Goal: Task Accomplishment & Management: Complete application form

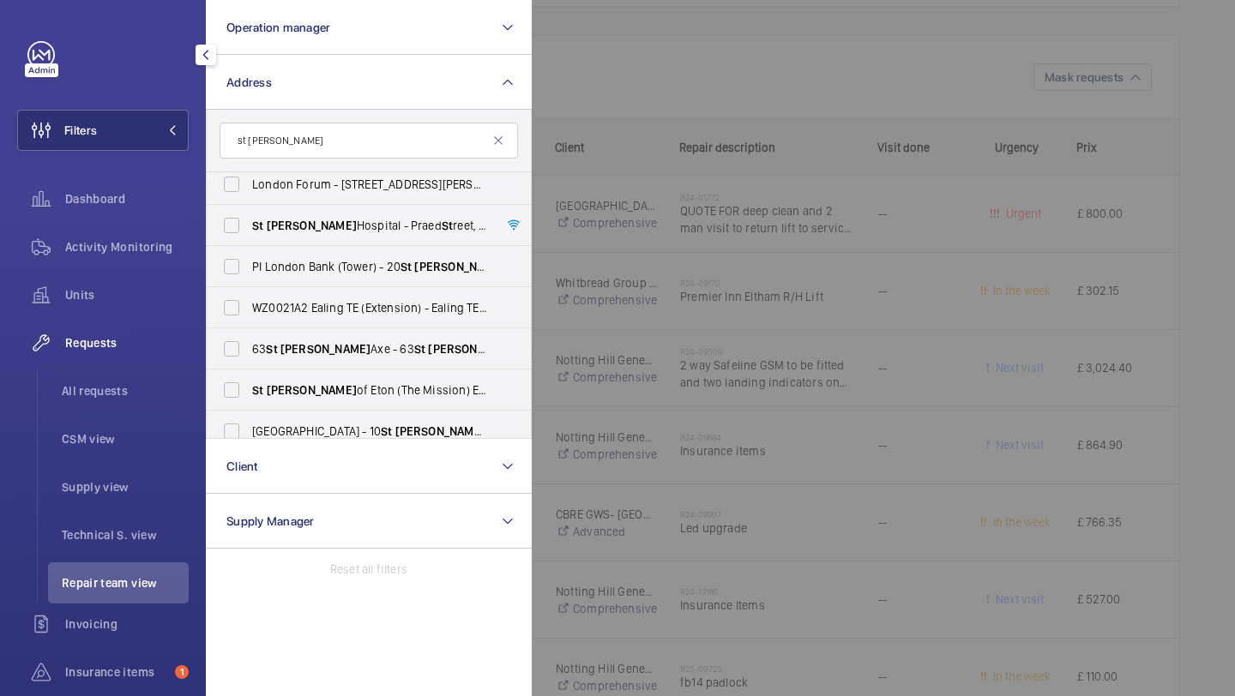
scroll to position [387, 0]
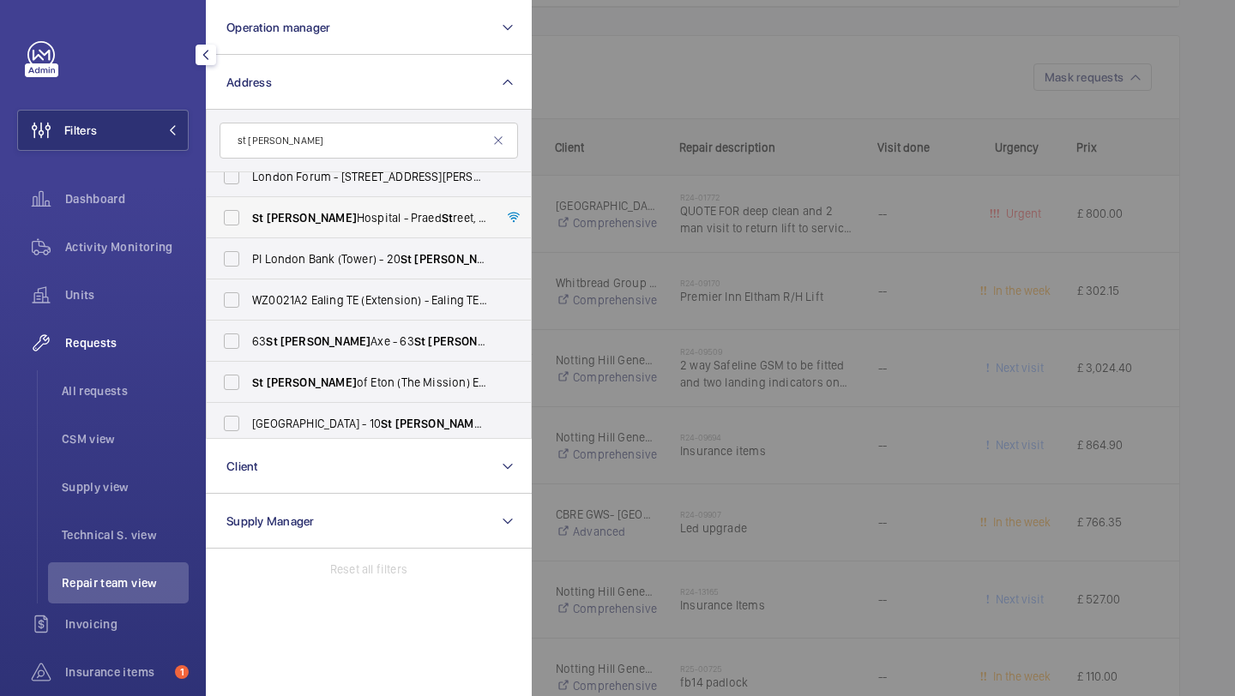
type input "st mary"
click at [342, 208] on label "St Mary Hospital - Praed St reet, LONDON W2 1NY" at bounding box center [356, 217] width 298 height 41
click at [249, 208] on input "St Mary Hospital - Praed St reet, LONDON W2 1NY" at bounding box center [231, 218] width 34 height 34
checkbox input "true"
click at [594, 149] on div at bounding box center [1149, 348] width 1235 height 696
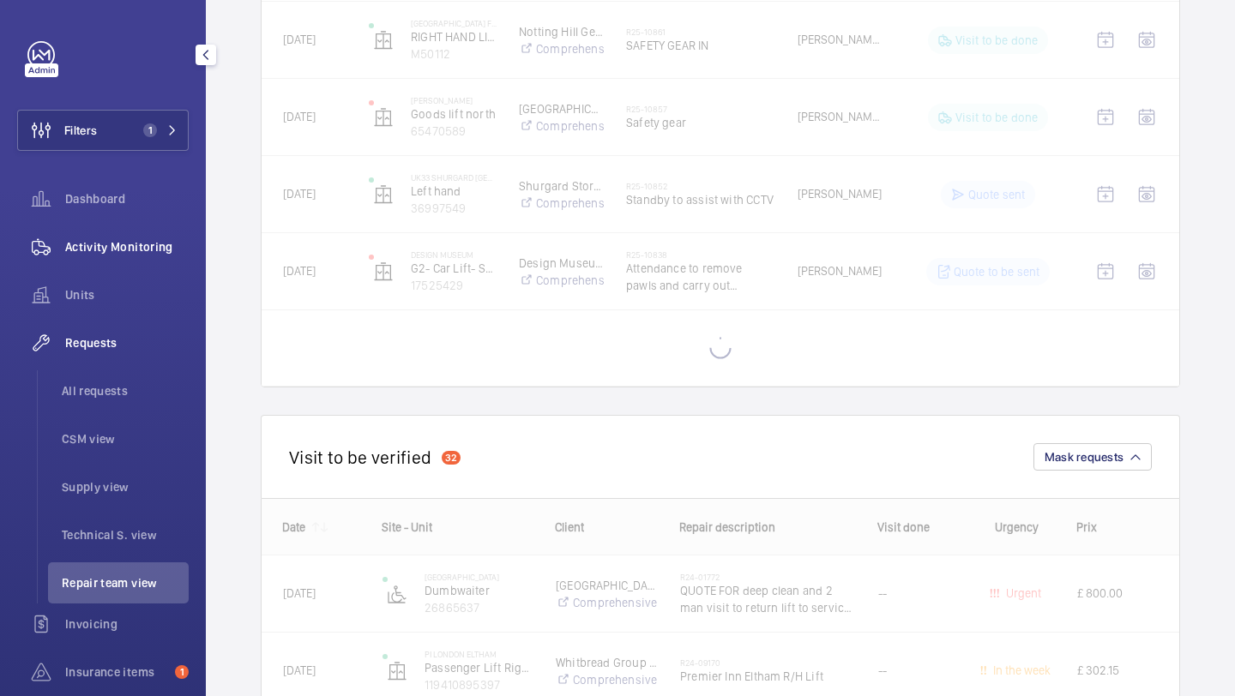
click at [133, 249] on span "Activity Monitoring" at bounding box center [126, 246] width 123 height 17
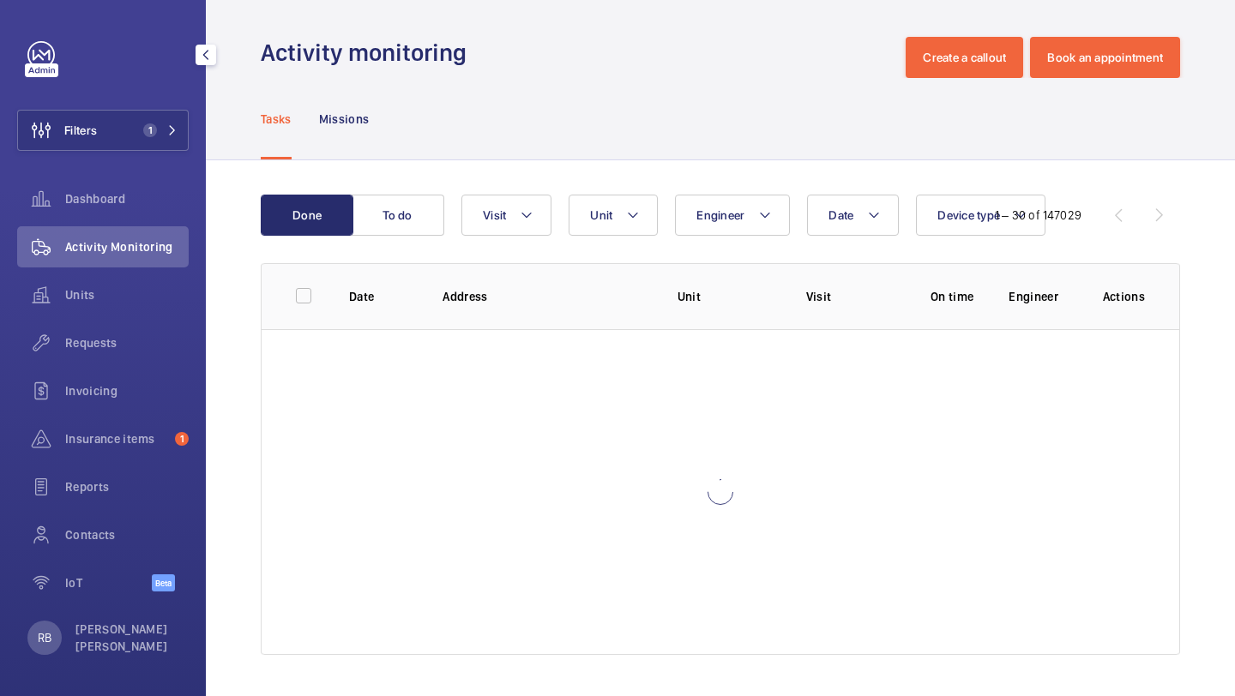
scroll to position [4, 0]
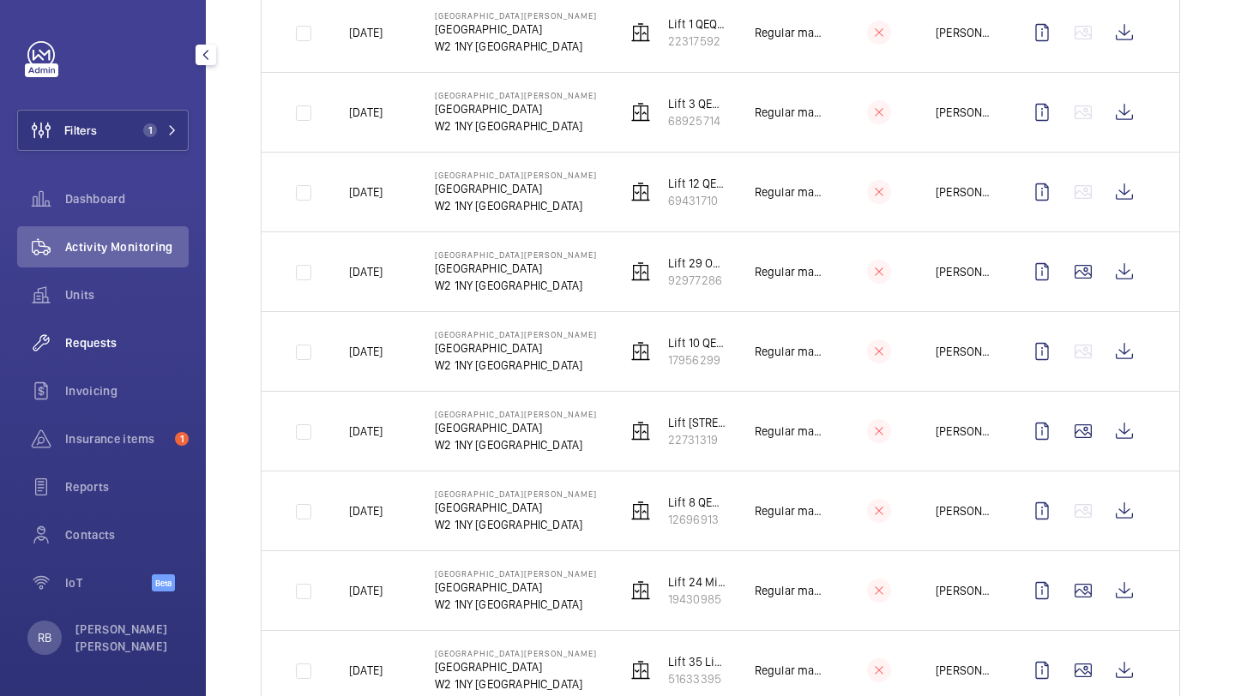
click at [92, 347] on span "Requests" at bounding box center [126, 342] width 123 height 17
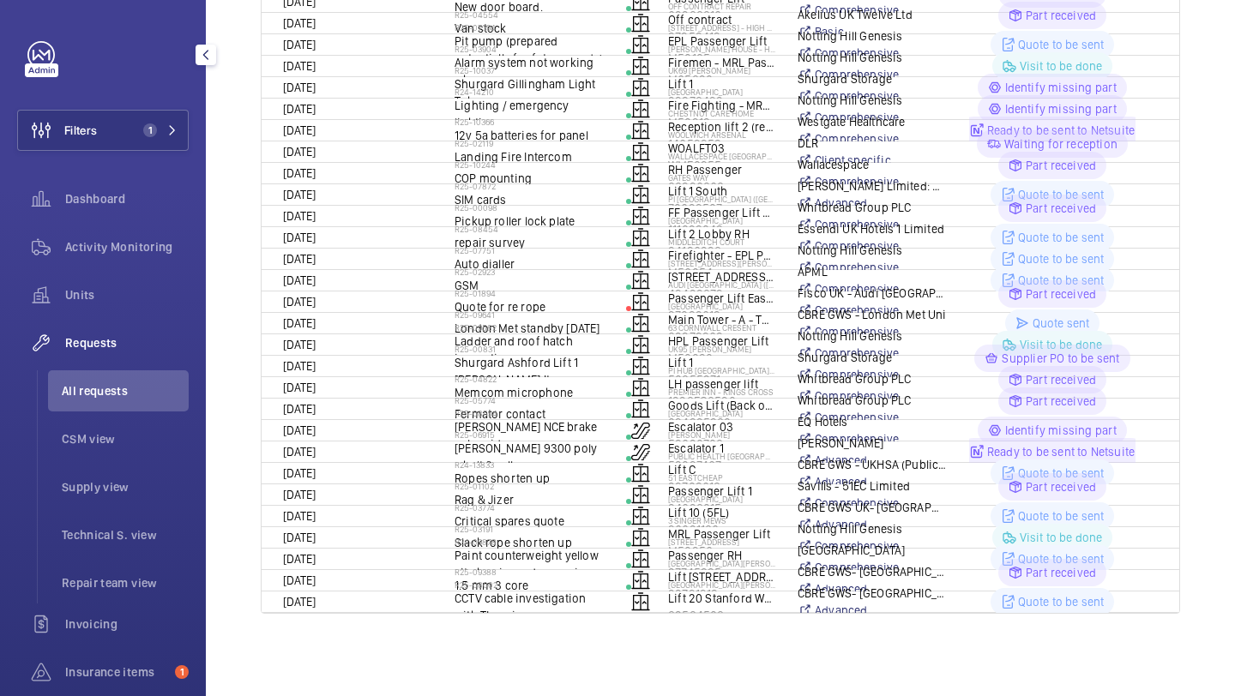
scroll to position [76, 0]
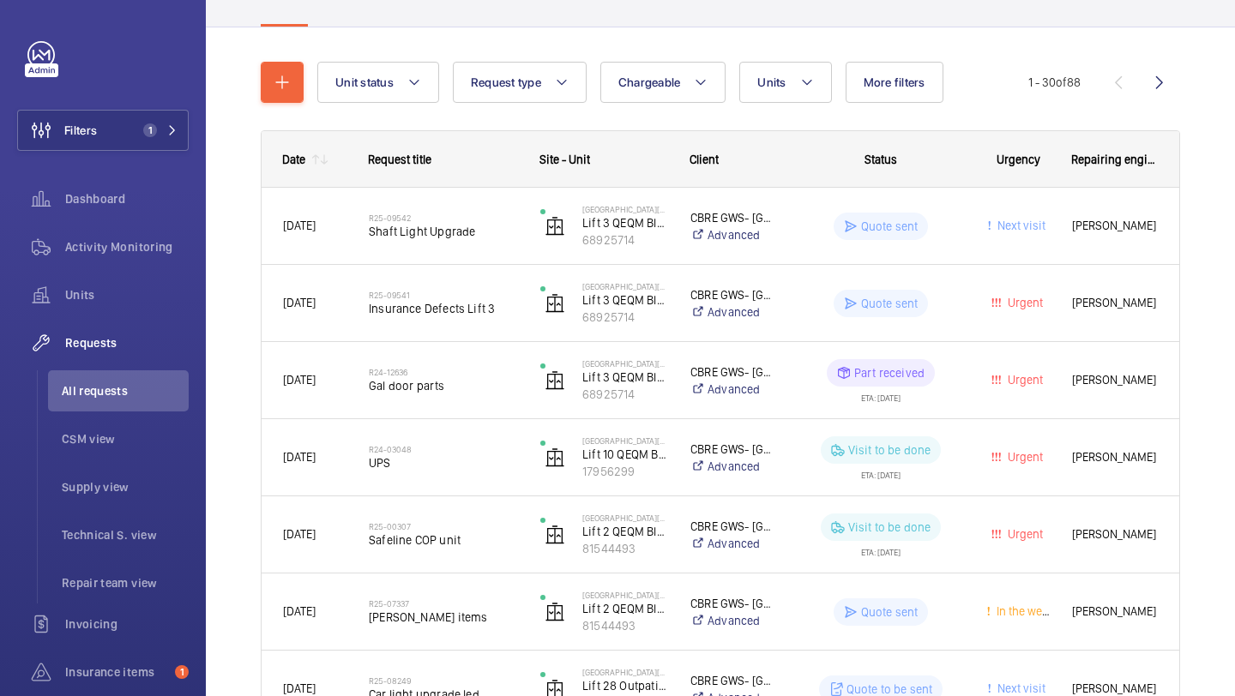
scroll to position [78, 0]
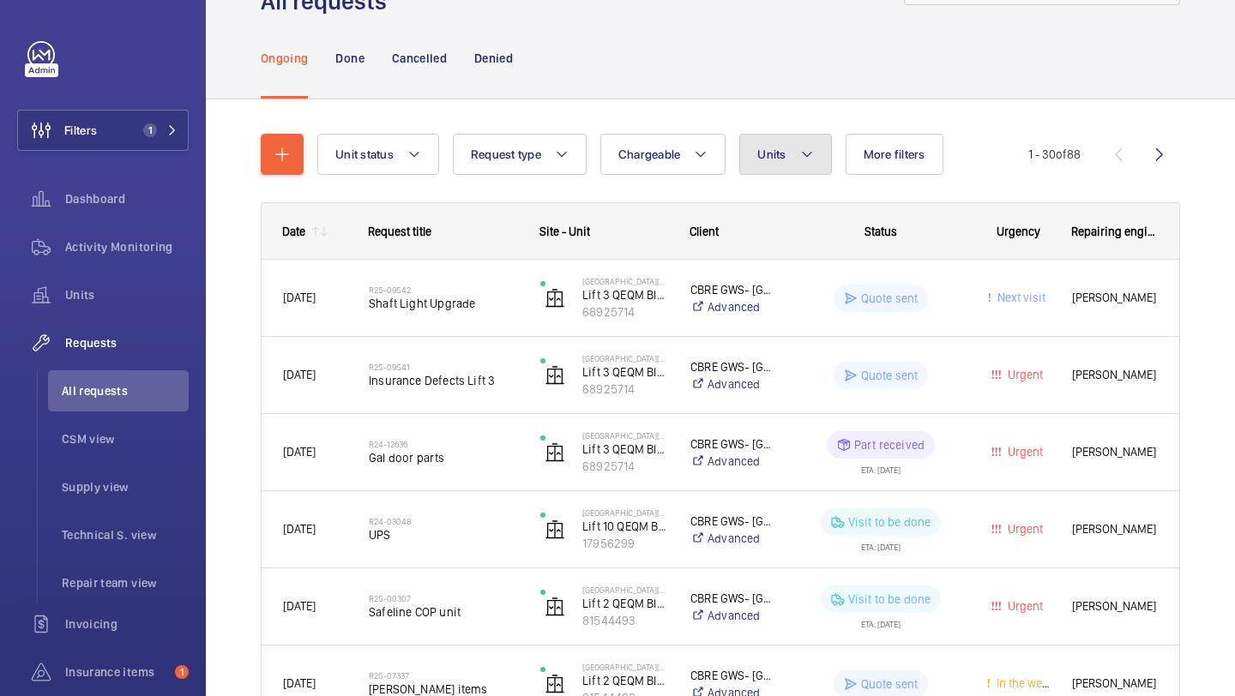
click at [812, 138] on button "Units" at bounding box center [785, 154] width 92 height 41
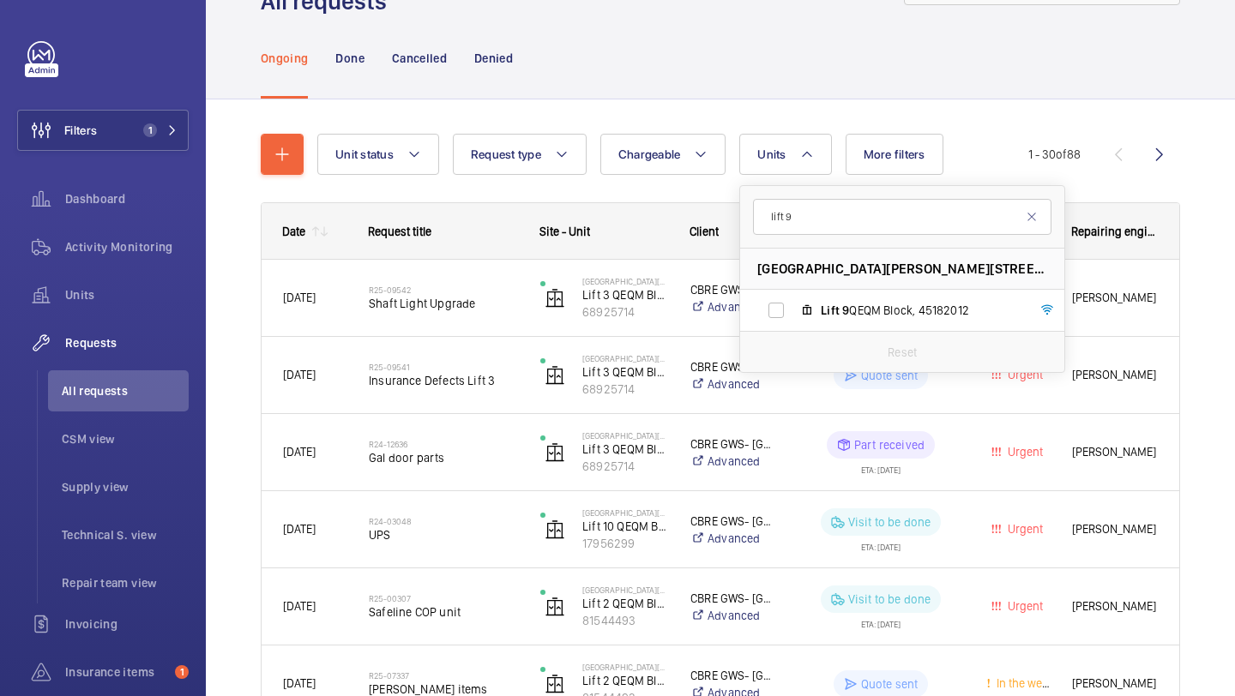
type input "lift 9"
click at [912, 336] on div "Reset" at bounding box center [902, 351] width 324 height 41
click at [905, 331] on div "Reset" at bounding box center [902, 351] width 324 height 41
click at [900, 323] on label "Lift 9 QEQM Block, 45182012" at bounding box center [888, 310] width 297 height 41
click at [793, 323] on input "Lift 9 QEQM Block, 45182012" at bounding box center [776, 310] width 34 height 34
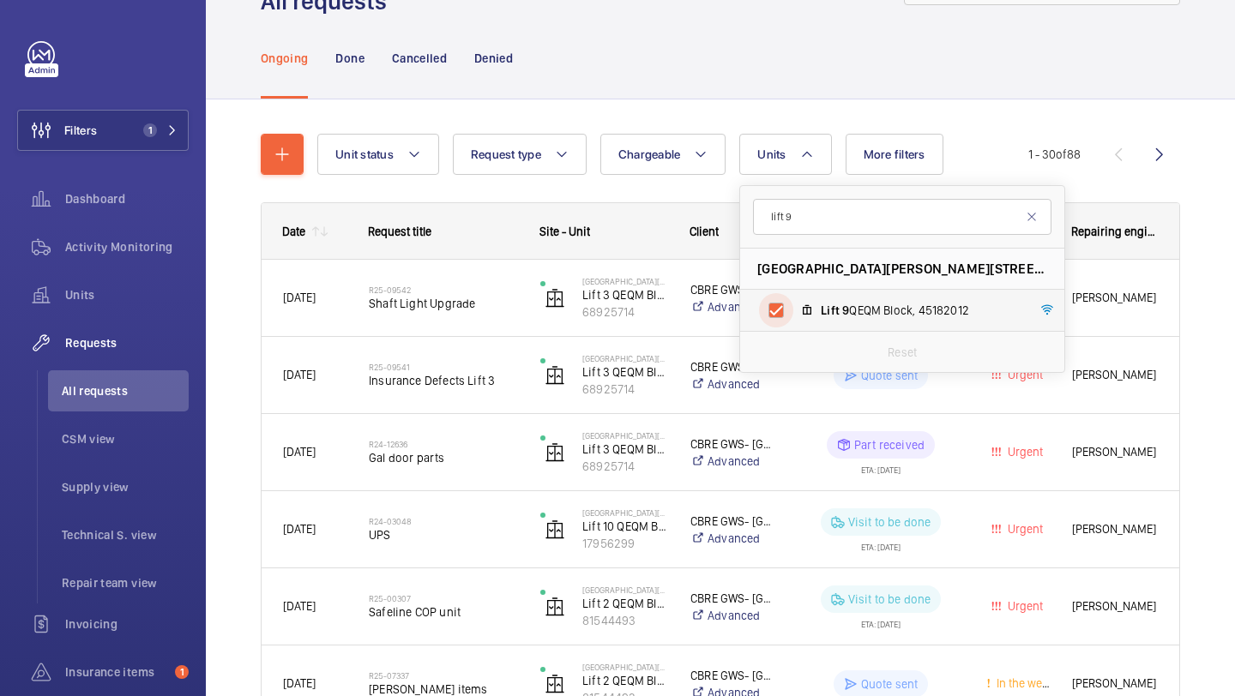
checkbox input "true"
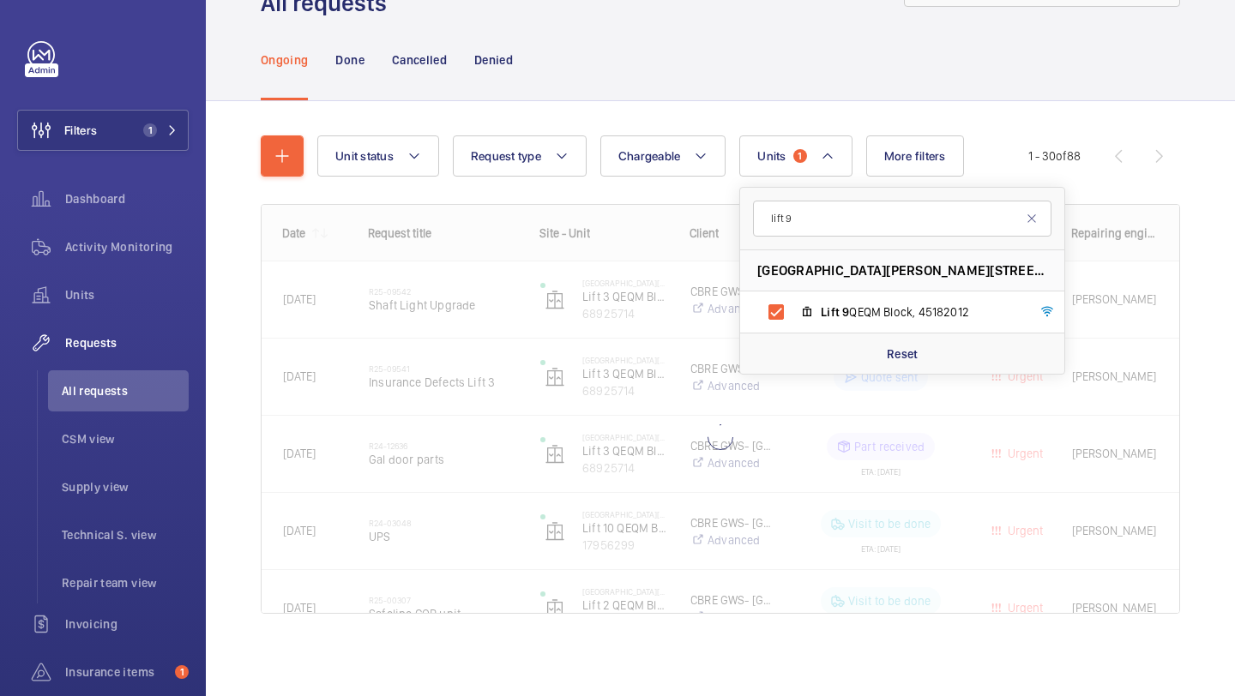
click at [1226, 310] on div "Unit status Request type Chargeable Units 1 lift 9 St Mary Hospital - Praed Str…" at bounding box center [720, 398] width 1029 height 595
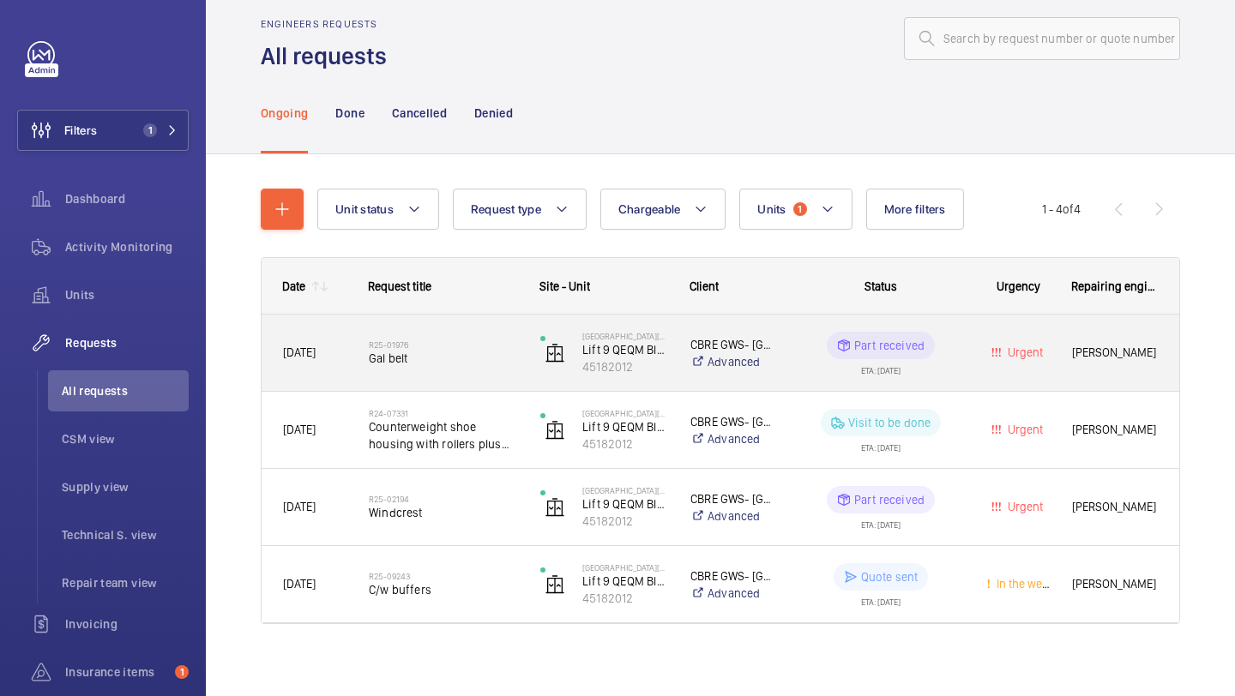
scroll to position [24, 0]
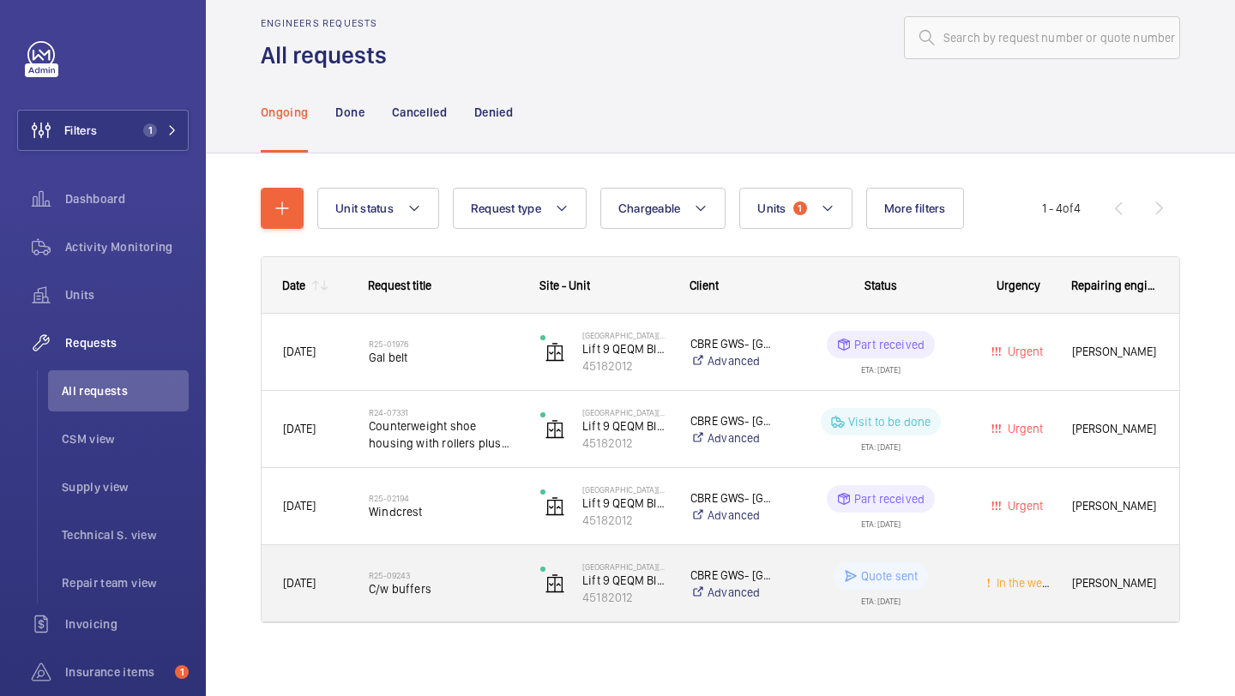
click at [491, 574] on h2 "R25-09243" at bounding box center [443, 575] width 149 height 10
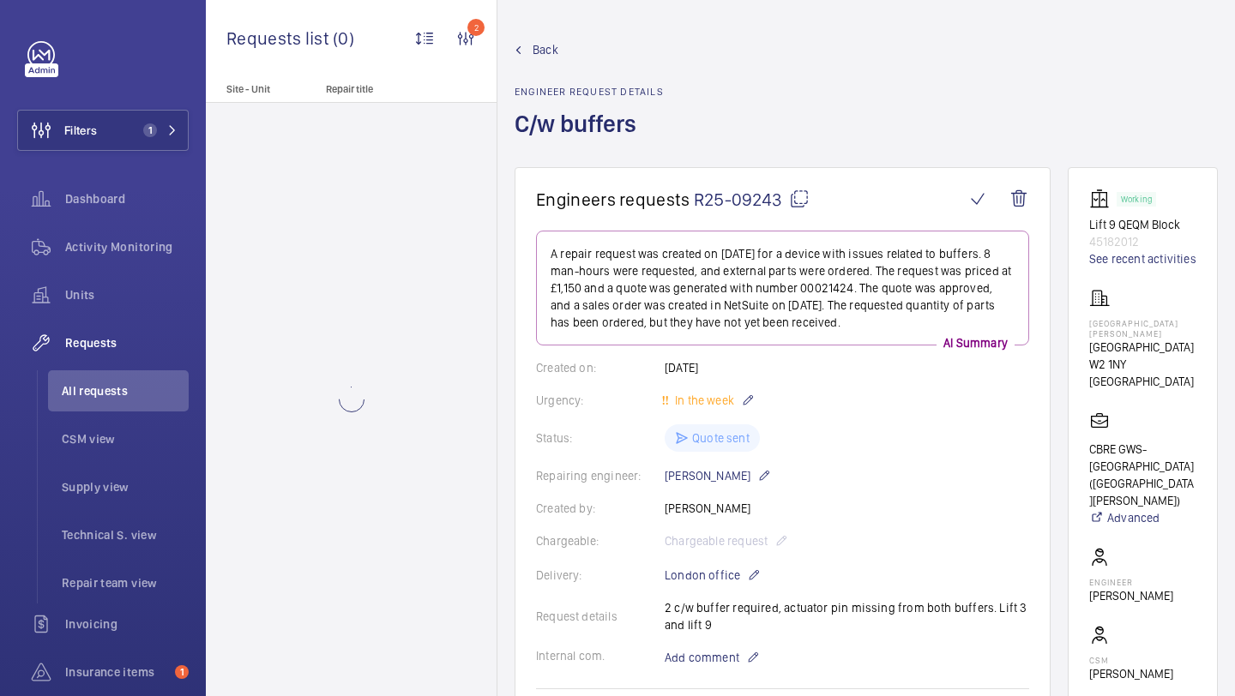
scroll to position [59, 0]
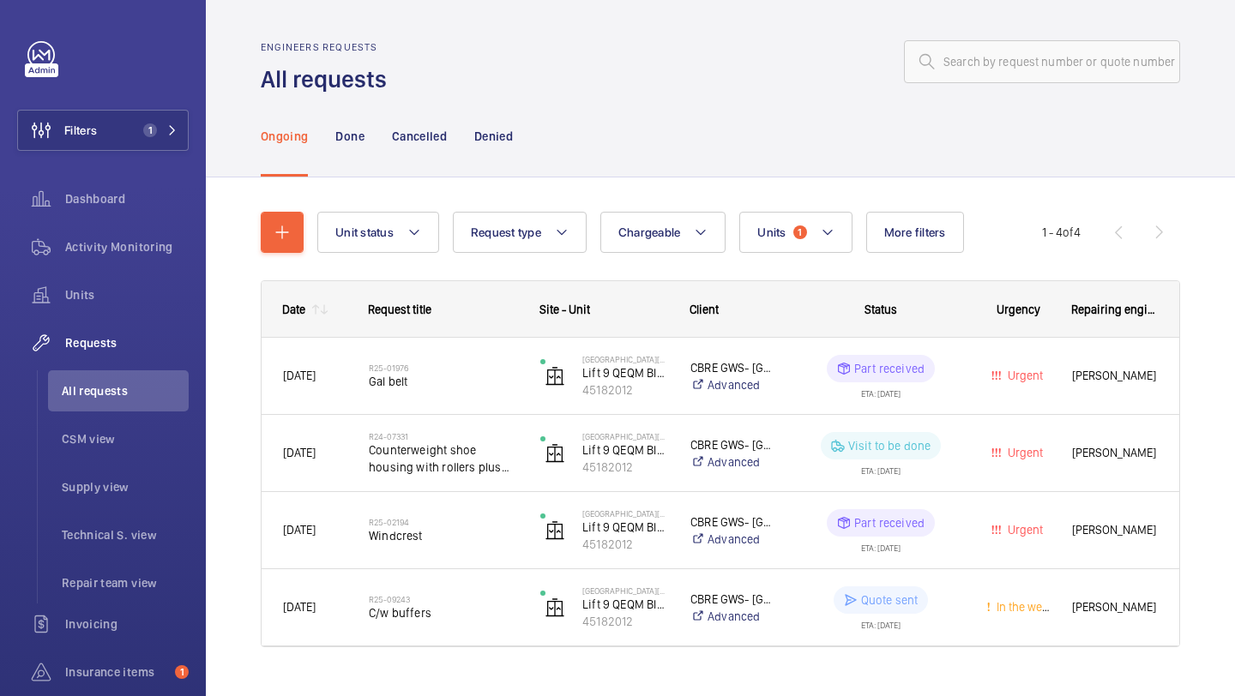
click at [818, 254] on wm-front-shared-table-view-engine "Unit status Request type Chargeable Units 1 More filters Request status Urgency…" at bounding box center [720, 450] width 919 height 477
click at [807, 240] on button "Units 1" at bounding box center [795, 232] width 112 height 41
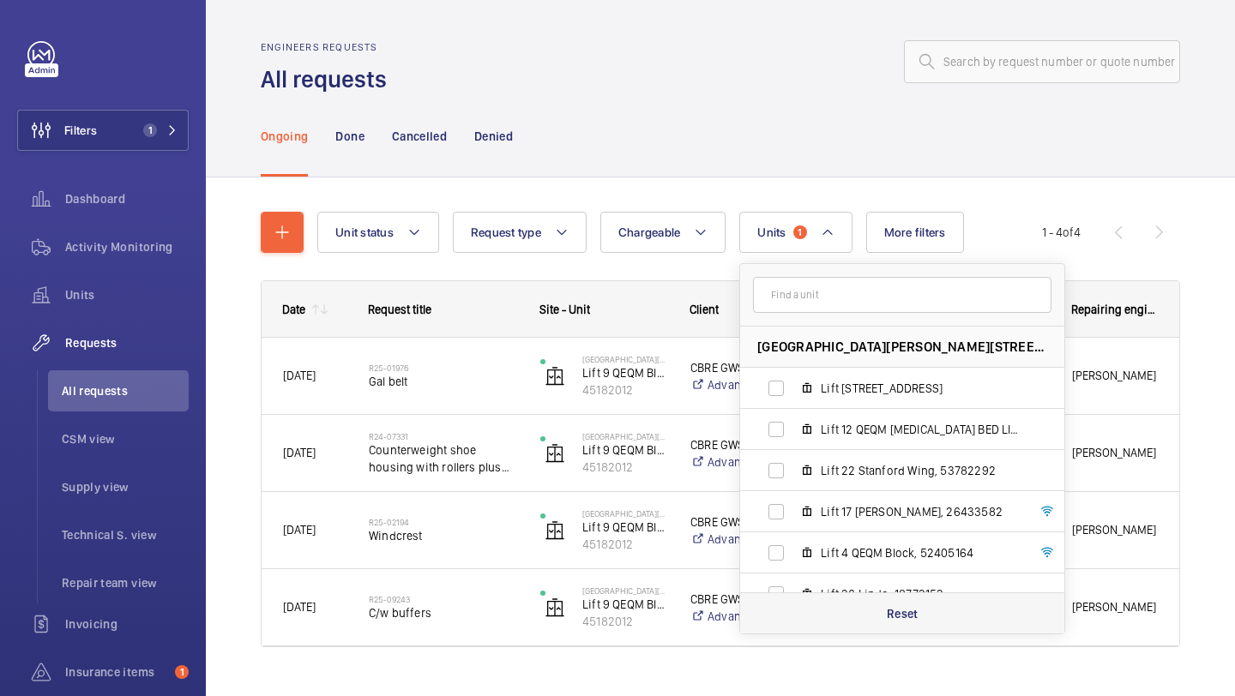
click at [917, 617] on p "Reset" at bounding box center [903, 613] width 32 height 17
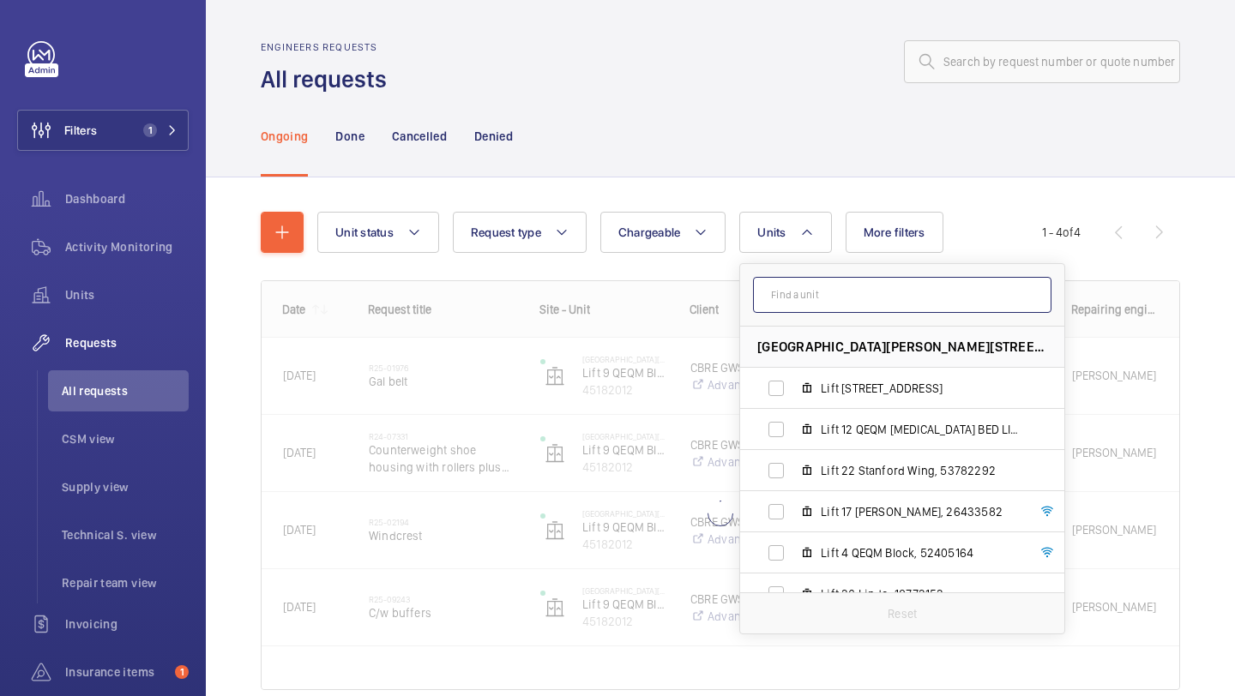
click at [820, 277] on input "text" at bounding box center [902, 295] width 298 height 36
type input "lift 3"
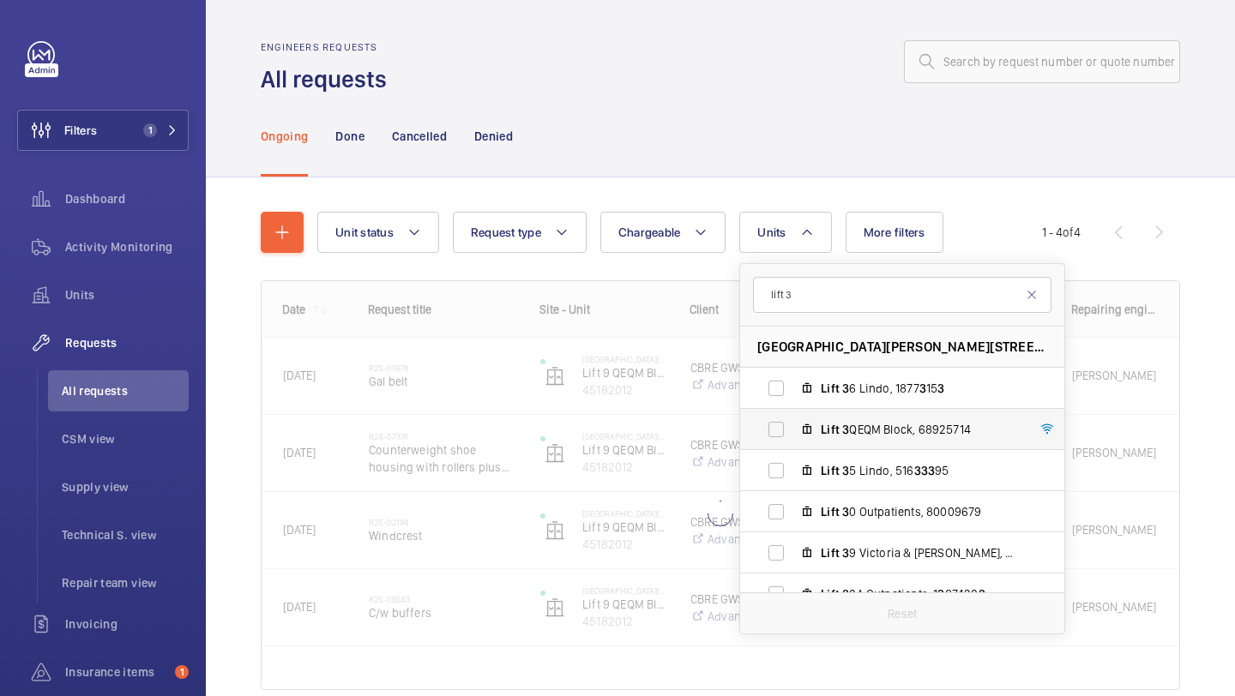
click at [886, 428] on span "Lift 3 QEQM Block, 68925714" at bounding box center [919, 429] width 199 height 17
click at [793, 428] on input "Lift 3 QEQM Block, 68925714" at bounding box center [776, 429] width 34 height 34
checkbox input "true"
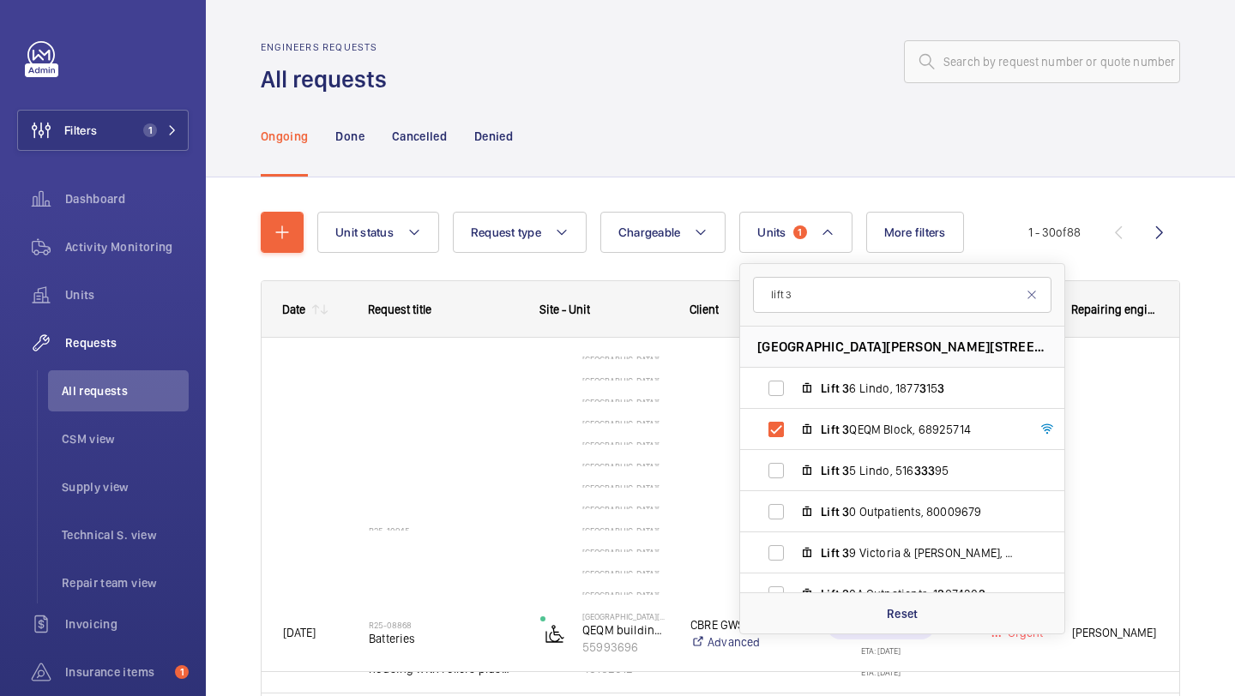
click at [1229, 378] on div "Unit status Request type Chargeable Units 1 lift 3 St Mary Hospital - Praed Str…" at bounding box center [720, 648] width 1029 height 942
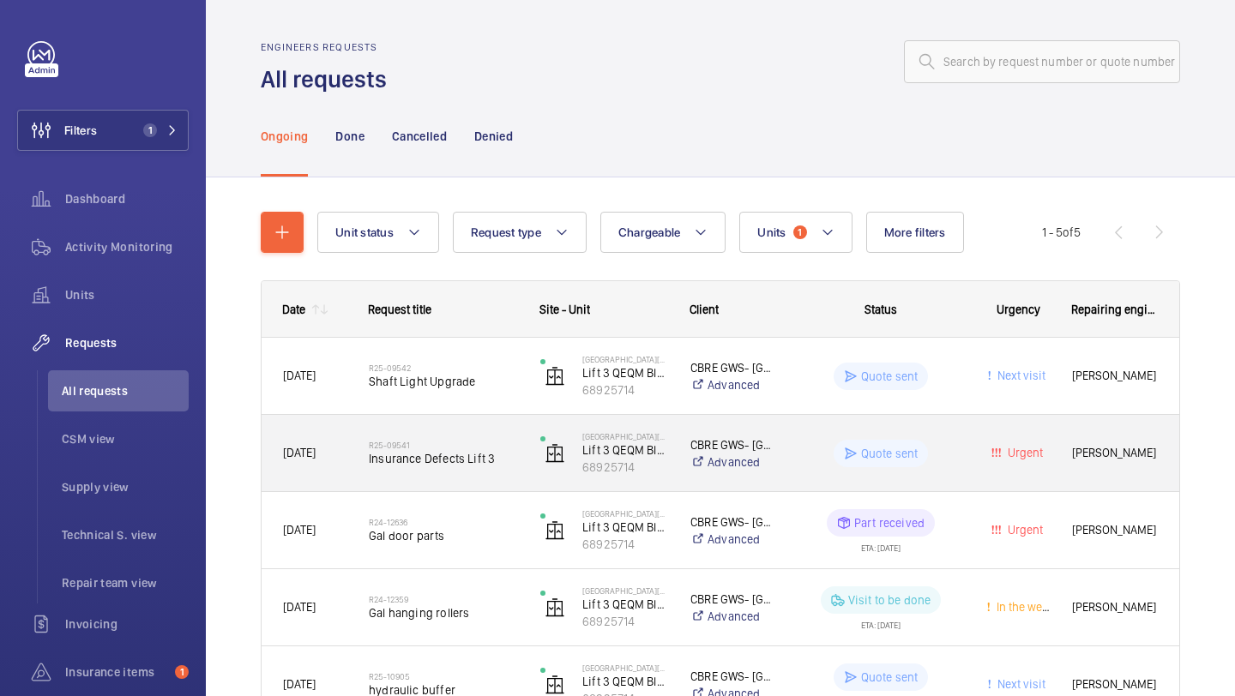
scroll to position [111, 0]
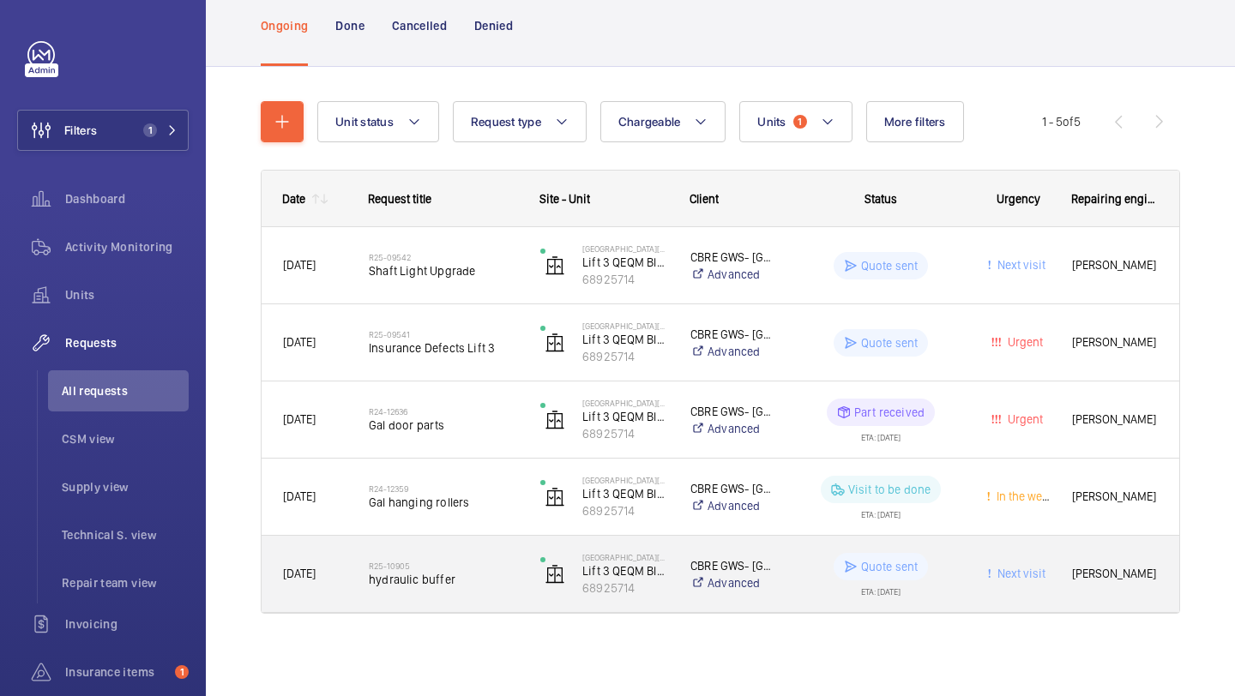
click at [478, 582] on span "hydraulic buffer" at bounding box center [443, 579] width 149 height 17
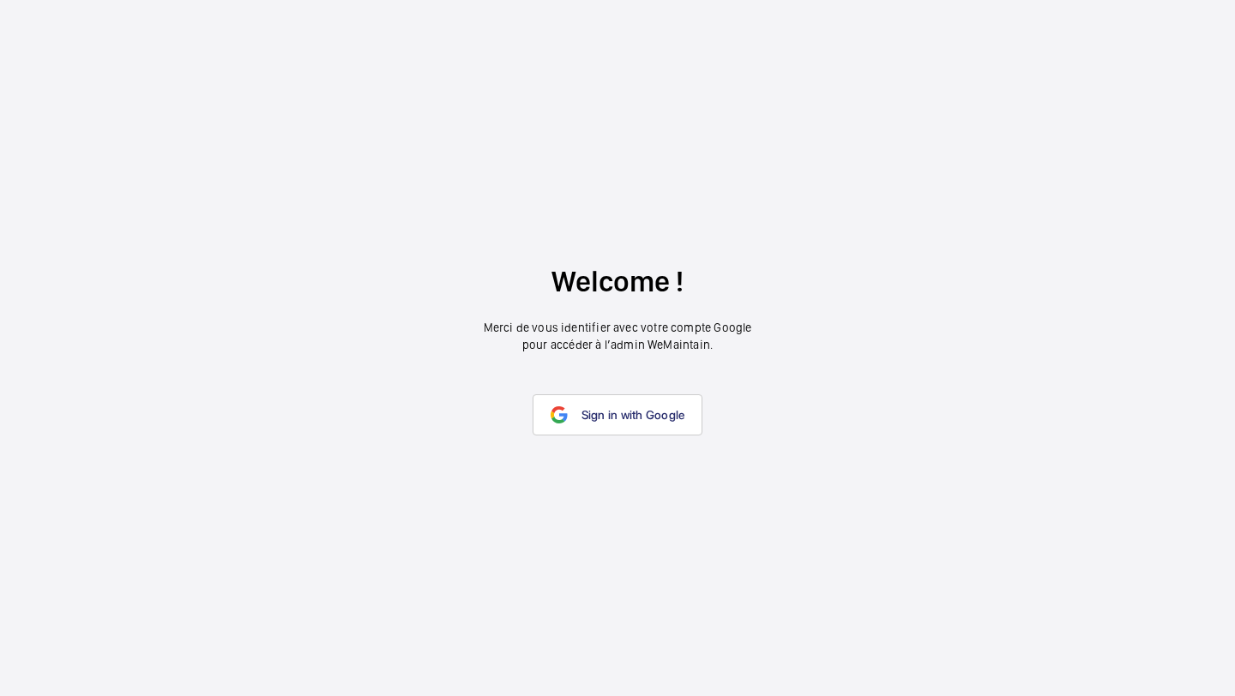
click at [572, 425] on link "Sign in with Google" at bounding box center [617, 414] width 171 height 41
click at [618, 408] on span "Sign in with Google" at bounding box center [633, 415] width 104 height 14
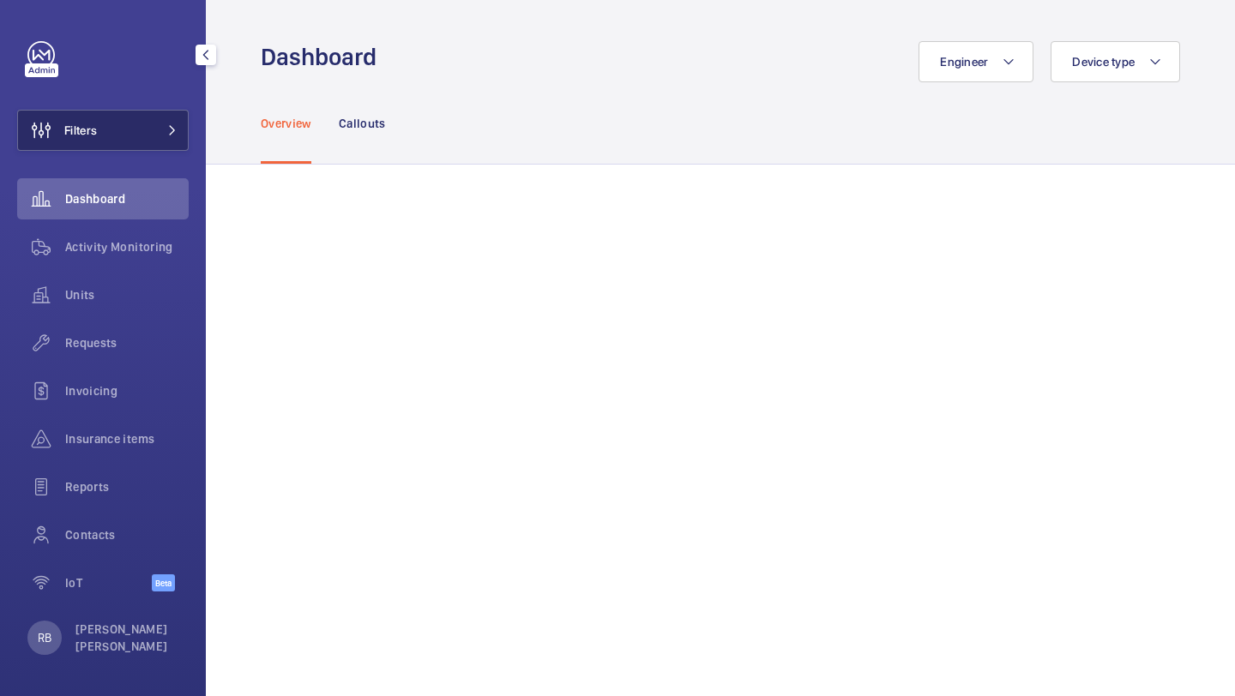
click at [160, 132] on span at bounding box center [167, 130] width 21 height 10
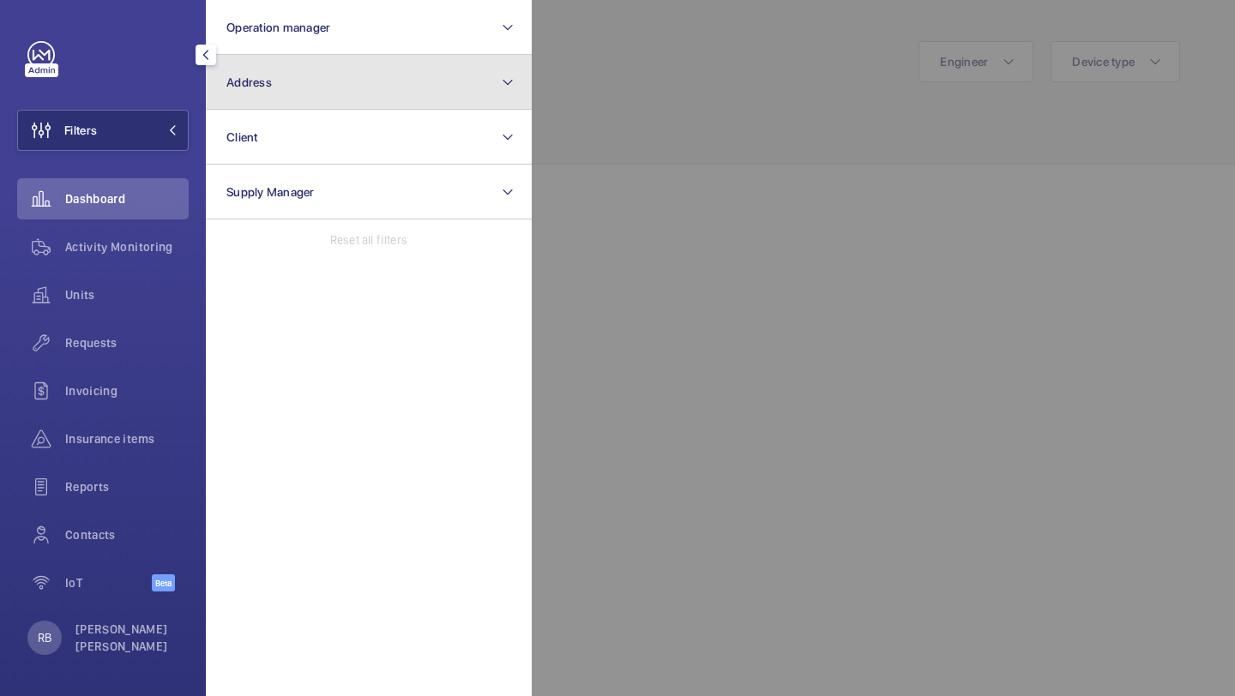
click at [302, 105] on button "Address" at bounding box center [369, 82] width 326 height 55
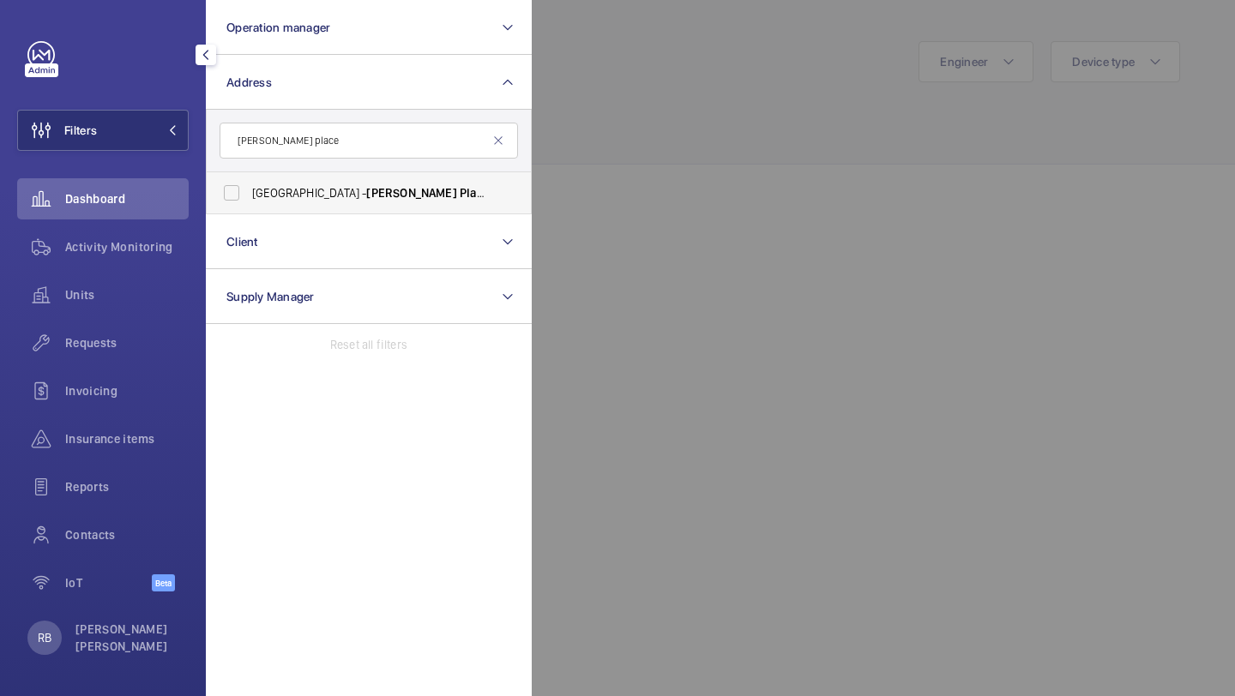
type input "dukes place"
click at [366, 189] on span "Dukes" at bounding box center [411, 193] width 90 height 14
click at [249, 189] on input "Irongate House - Dukes Place , LONDON EC3A 7LP" at bounding box center [231, 193] width 34 height 34
checkbox input "true"
click at [678, 163] on div at bounding box center [1149, 348] width 1235 height 696
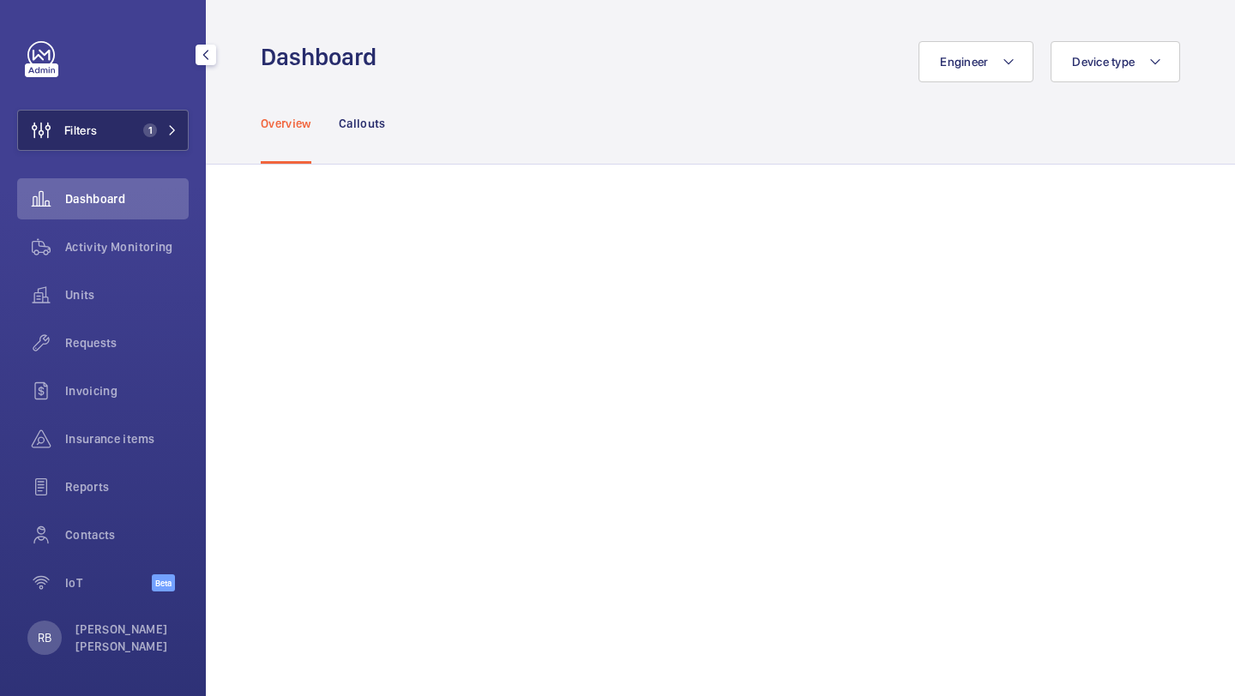
click at [123, 129] on button "Filters 1" at bounding box center [102, 130] width 171 height 41
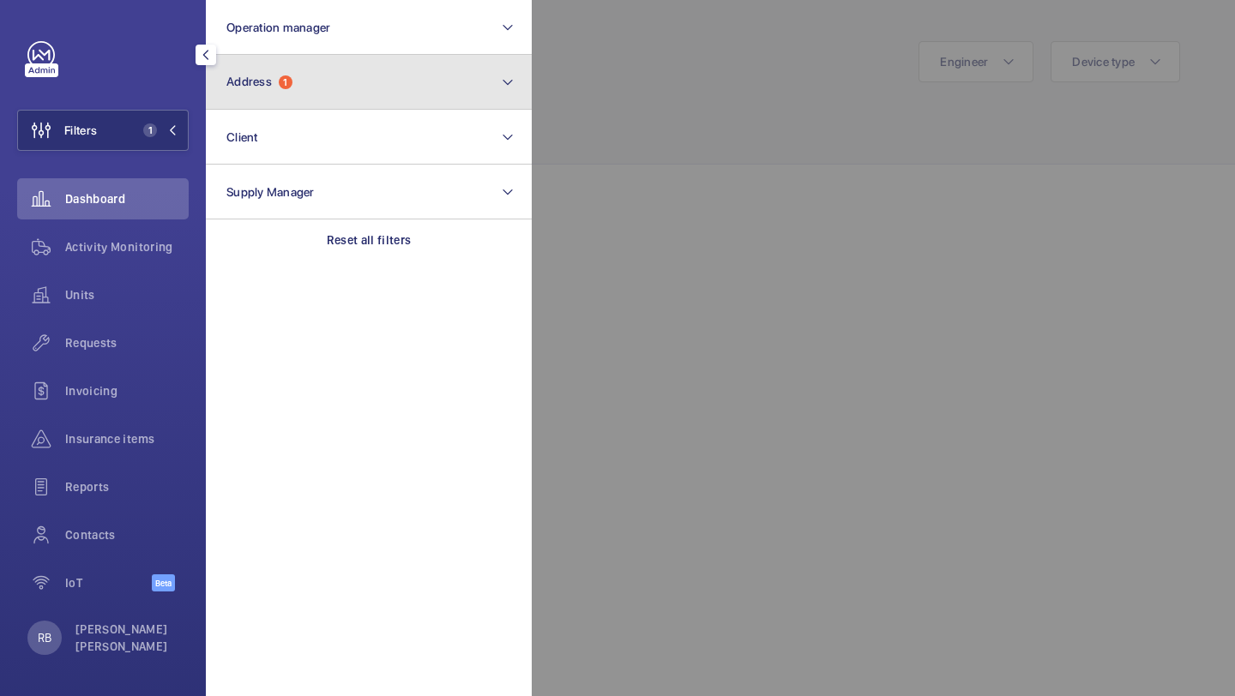
click at [284, 85] on span "1" at bounding box center [286, 82] width 14 height 14
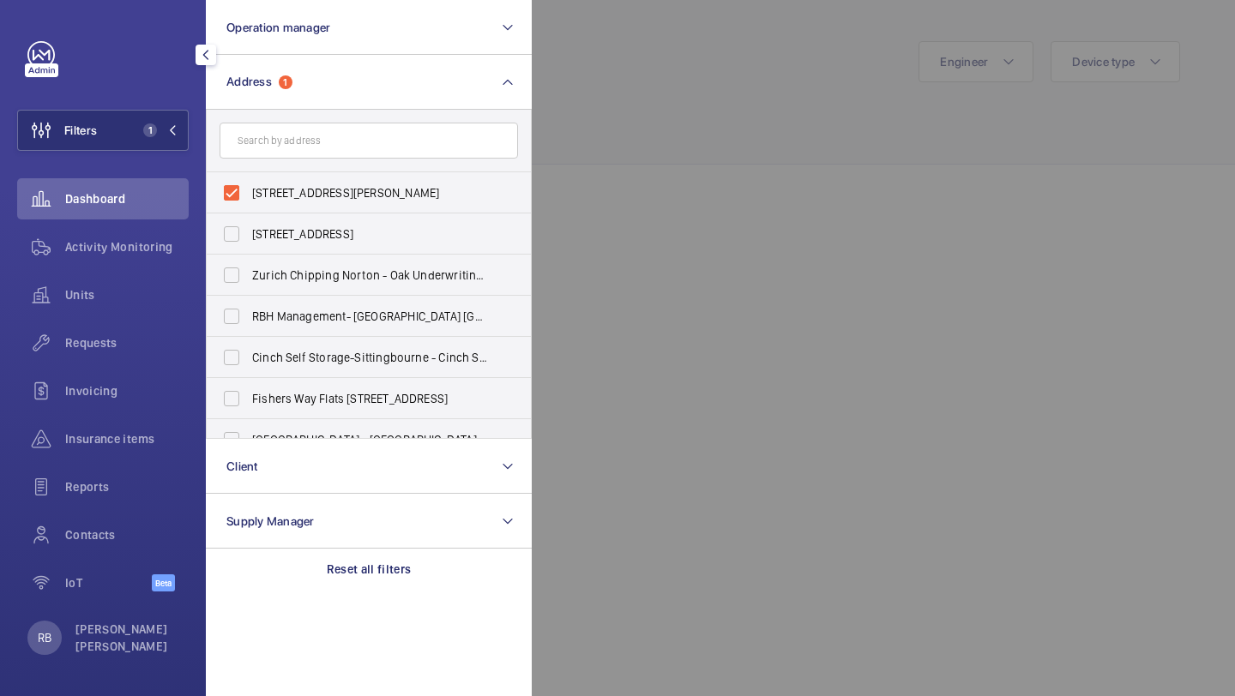
click at [588, 89] on div at bounding box center [1149, 348] width 1235 height 696
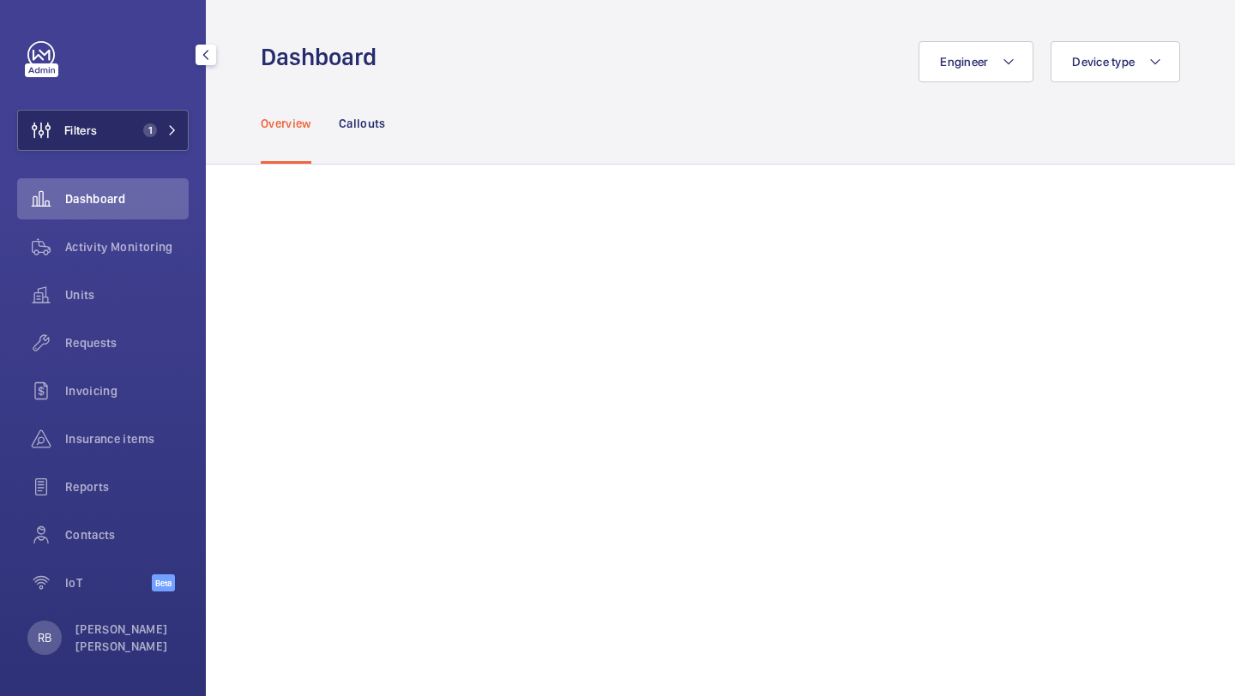
click at [170, 110] on button "Filters 1" at bounding box center [102, 130] width 171 height 41
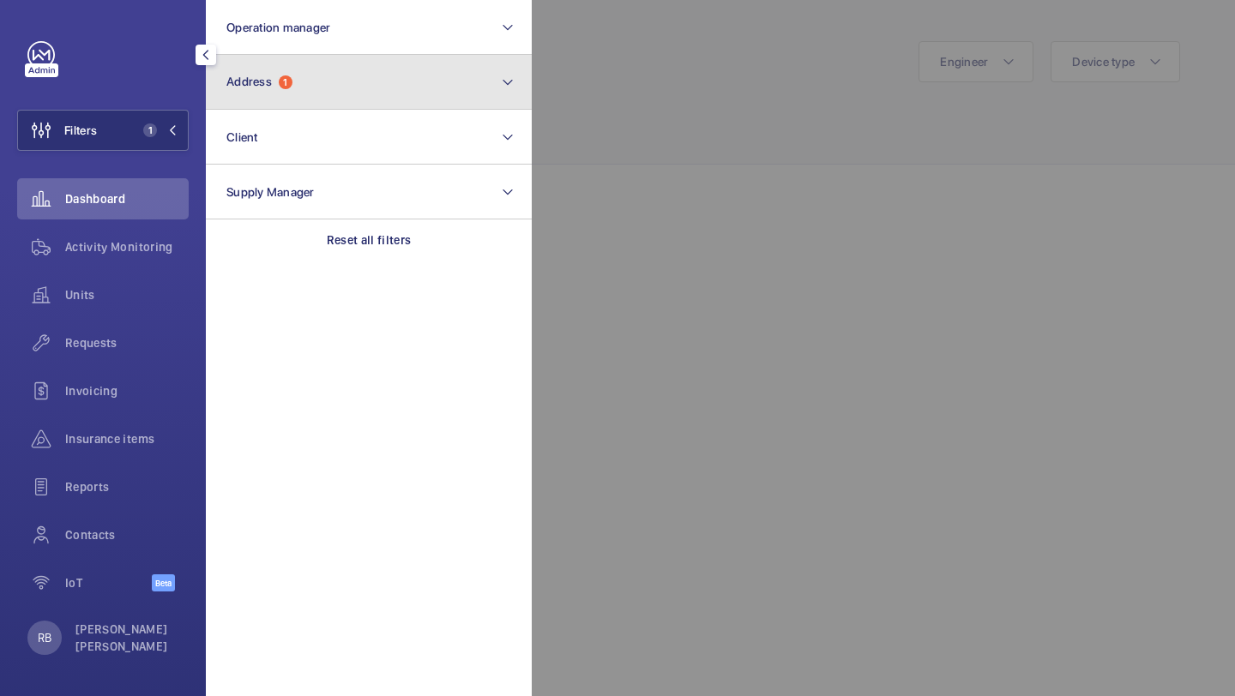
click at [285, 93] on button "Address 1" at bounding box center [369, 82] width 326 height 55
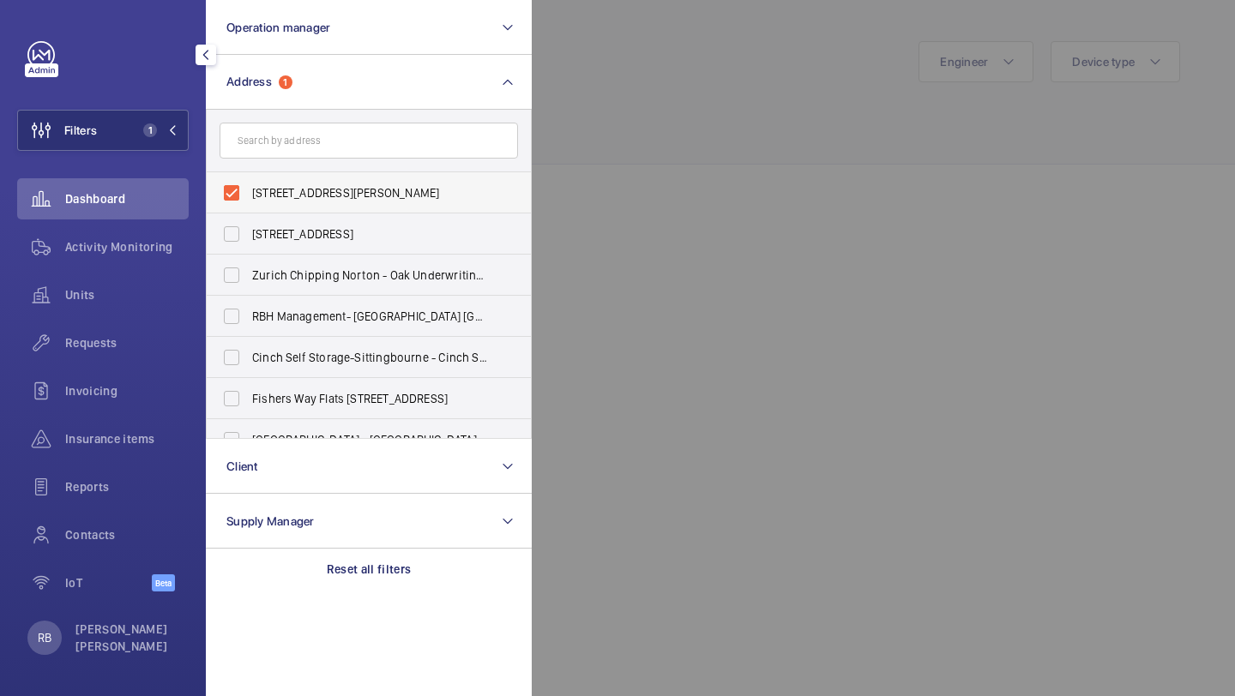
click at [285, 190] on span "Irongate House - Dukes Place, LONDON EC3A 7LP" at bounding box center [370, 192] width 236 height 17
click at [249, 190] on input "Irongate House - Dukes Place, LONDON EC3A 7LP" at bounding box center [231, 193] width 34 height 34
checkbox input "false"
click at [300, 162] on form at bounding box center [369, 141] width 324 height 63
click at [307, 146] on input "text" at bounding box center [368, 141] width 298 height 36
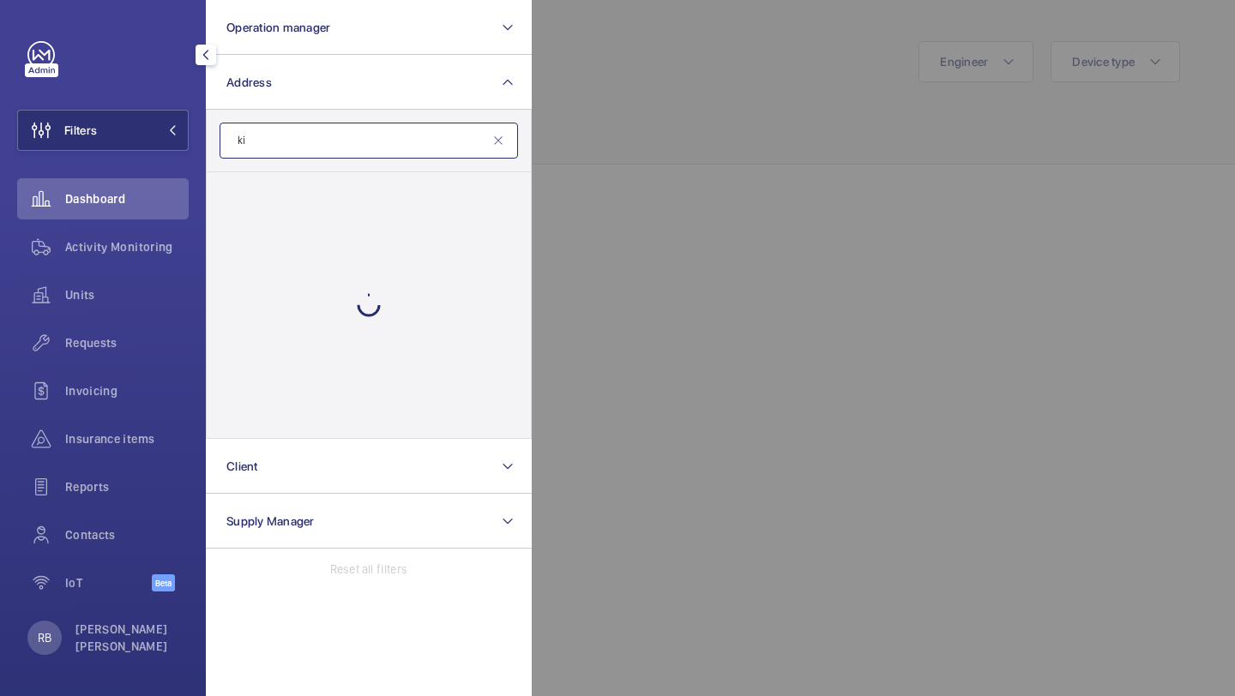
type input "k"
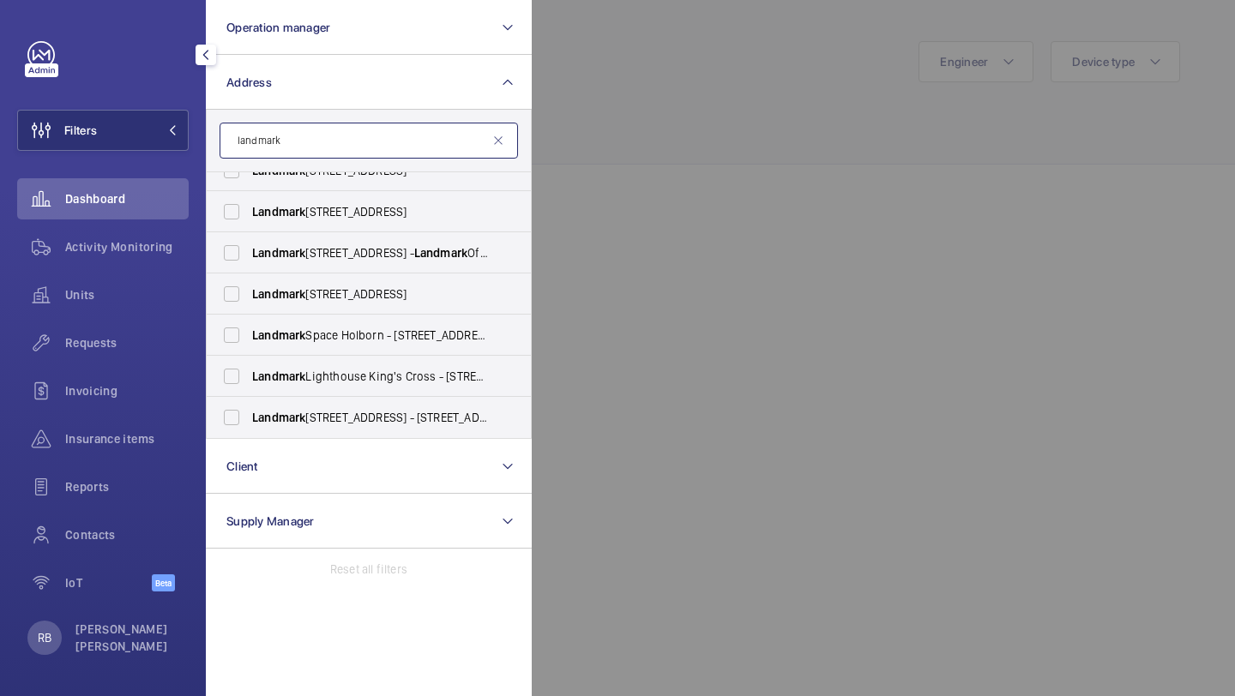
scroll to position [554, 0]
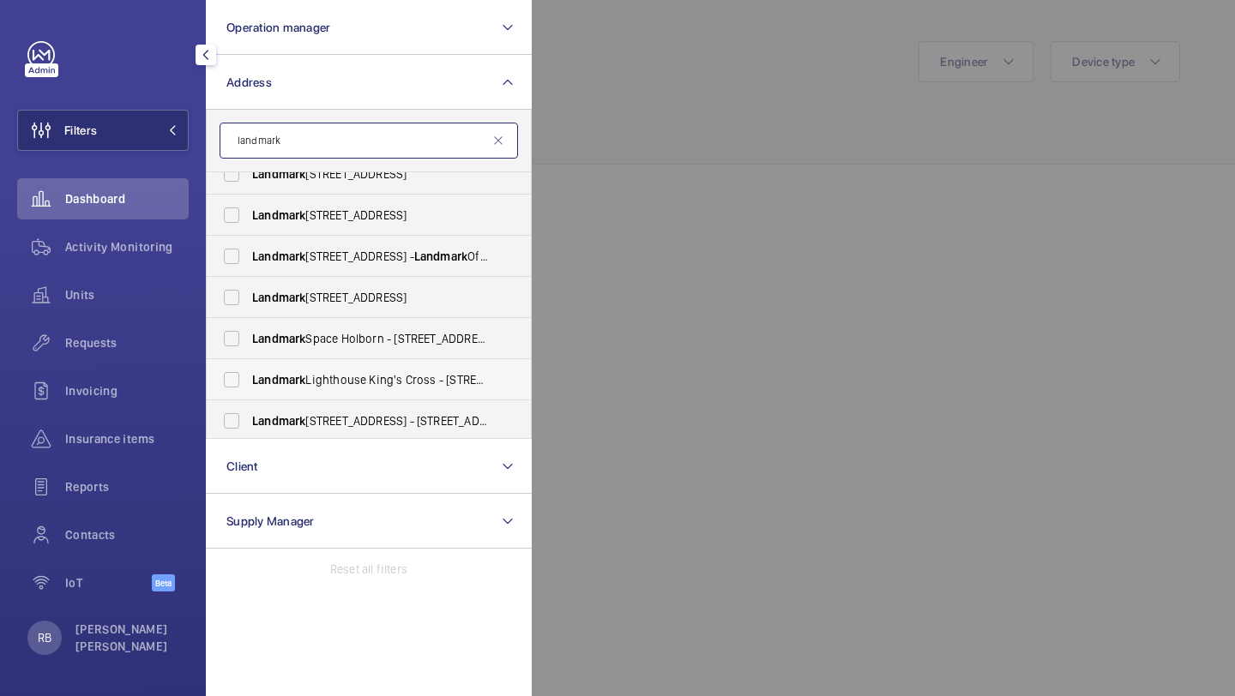
type input "landmark"
click at [394, 370] on label "Landmark Lighthouse King's Cross - 1 King's Cross Bridge, LONDON N1 9NW" at bounding box center [356, 379] width 298 height 41
click at [249, 370] on input "Landmark Lighthouse King's Cross - 1 King's Cross Bridge, LONDON N1 9NW" at bounding box center [231, 380] width 34 height 34
checkbox input "true"
click at [622, 285] on div at bounding box center [1149, 348] width 1235 height 696
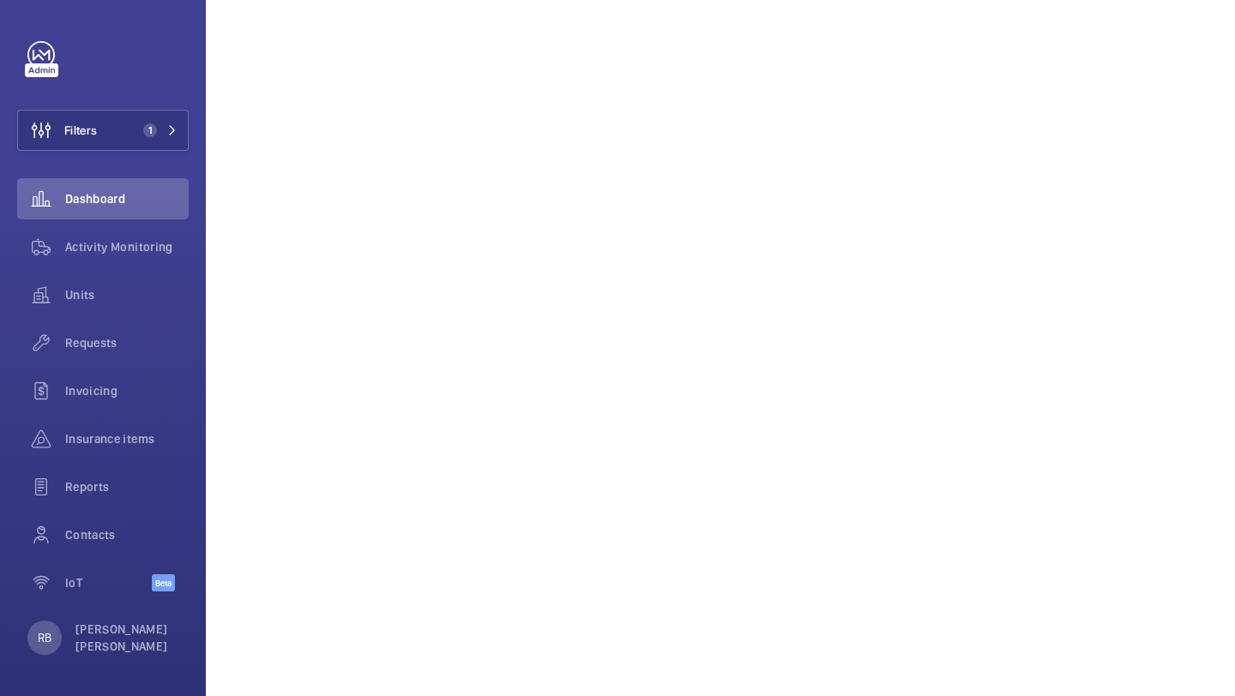
scroll to position [514, 0]
click at [164, 133] on span "1" at bounding box center [156, 130] width 41 height 14
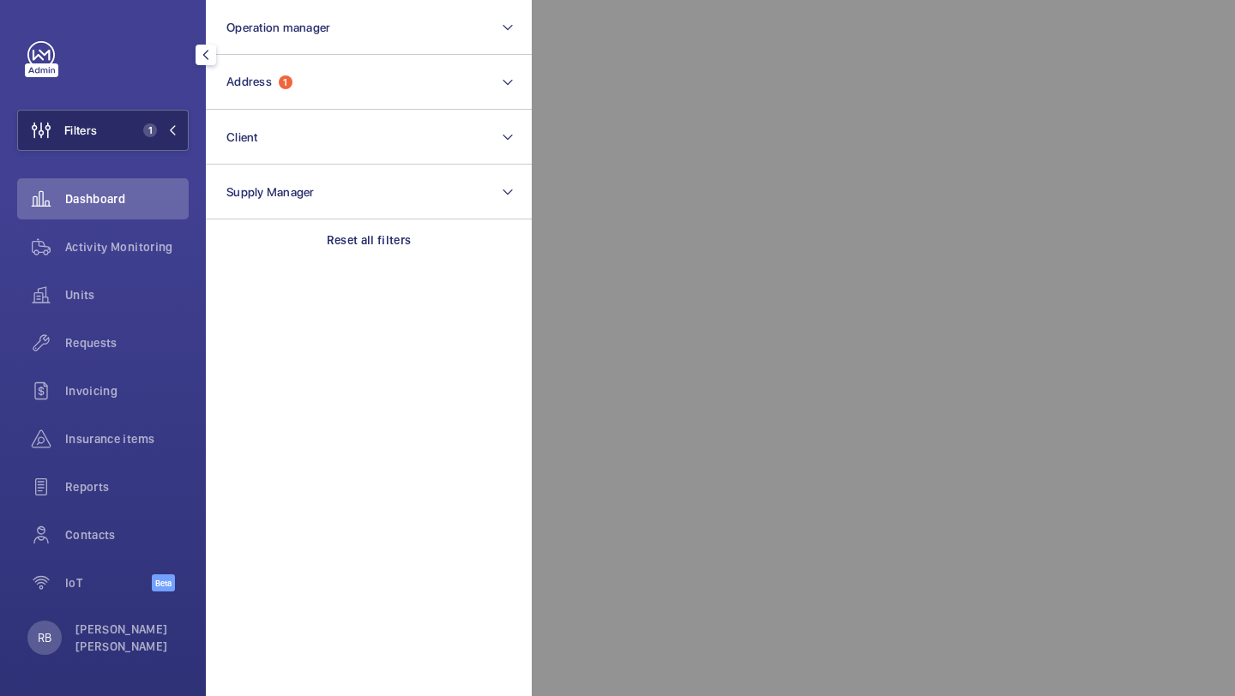
click at [164, 133] on span "1" at bounding box center [156, 130] width 41 height 14
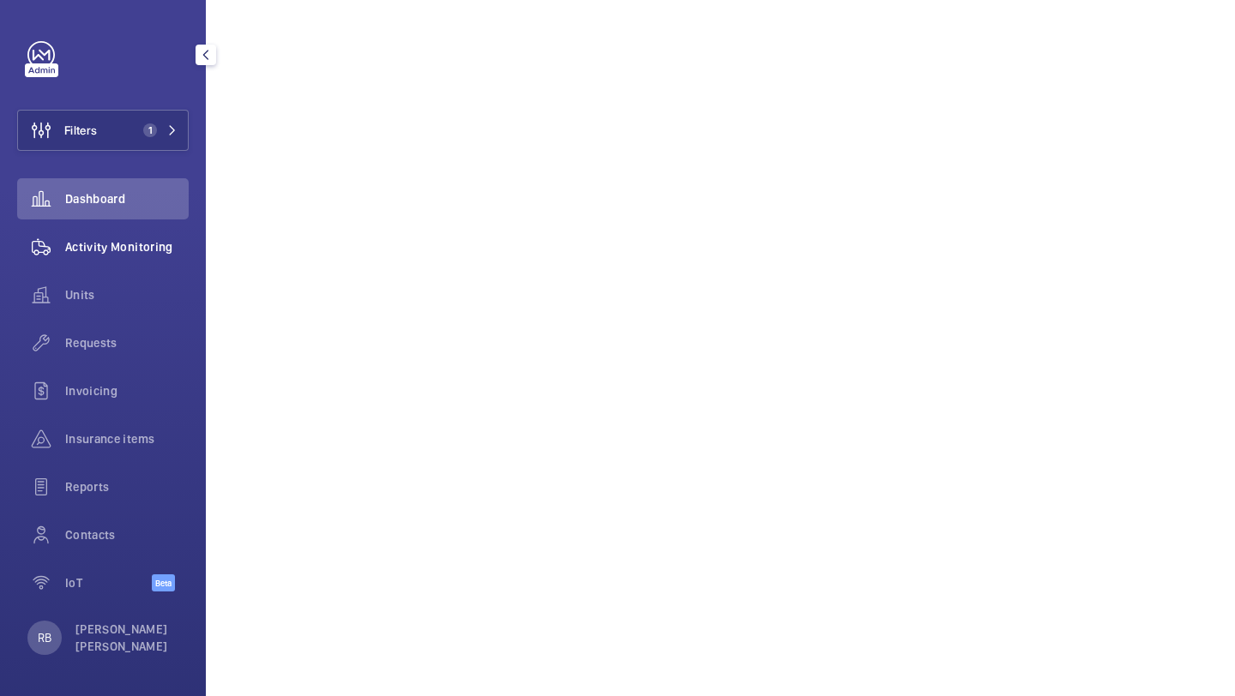
click at [155, 245] on span "Activity Monitoring" at bounding box center [126, 246] width 123 height 17
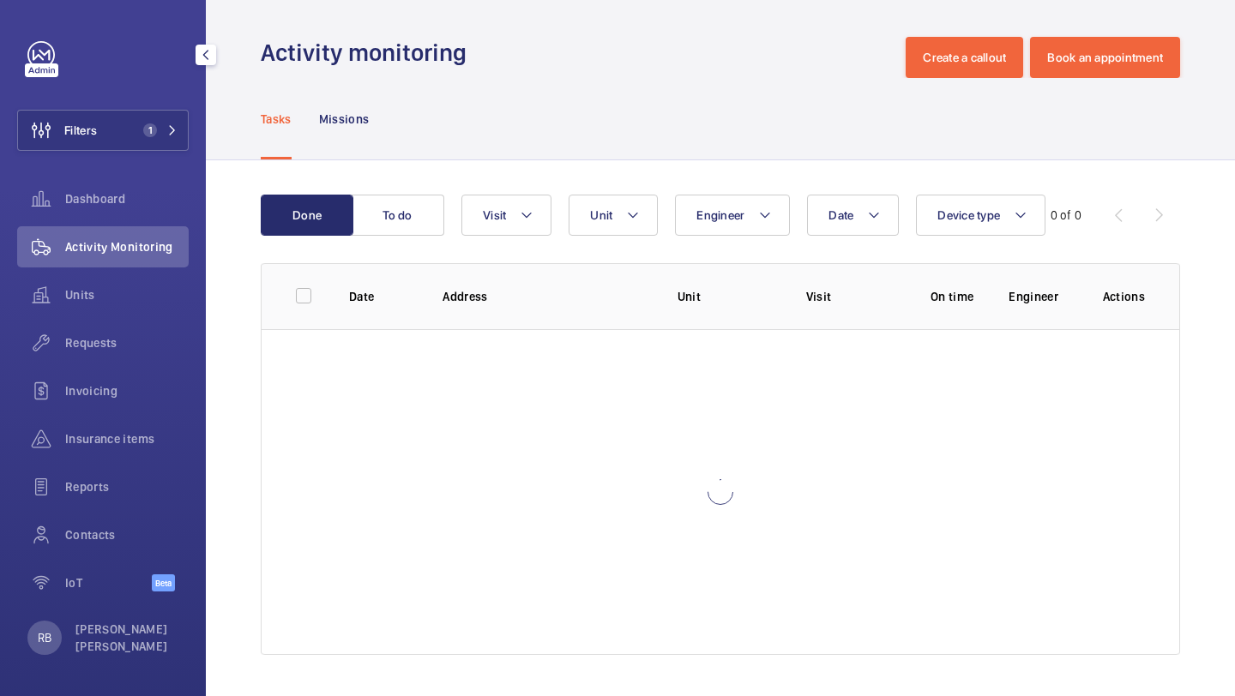
scroll to position [4, 0]
click at [92, 371] on div "Invoicing" at bounding box center [102, 390] width 171 height 41
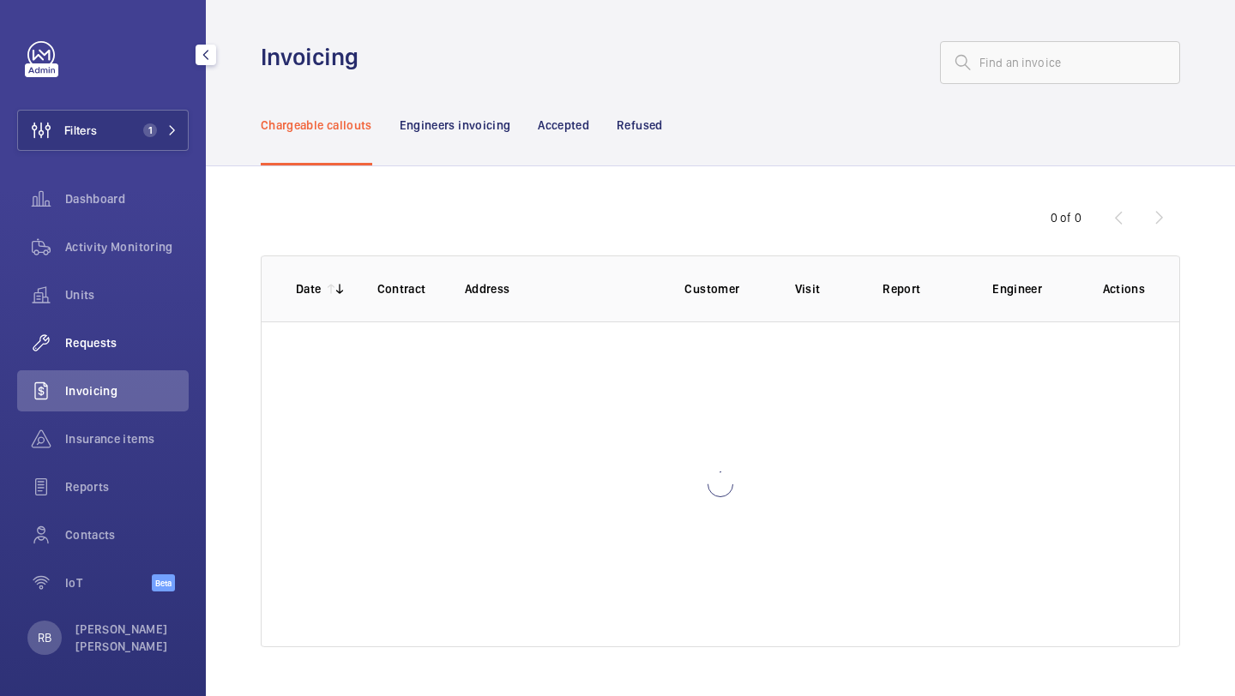
click at [94, 359] on div "Requests" at bounding box center [102, 342] width 171 height 41
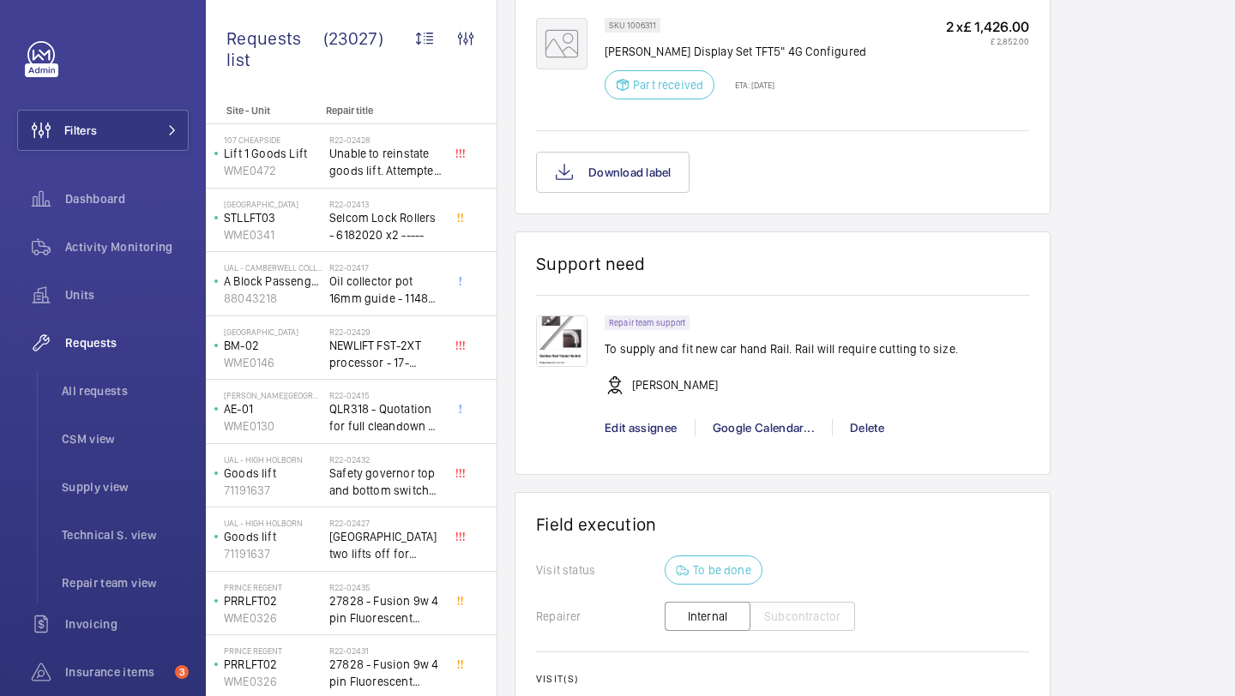
scroll to position [1659, 0]
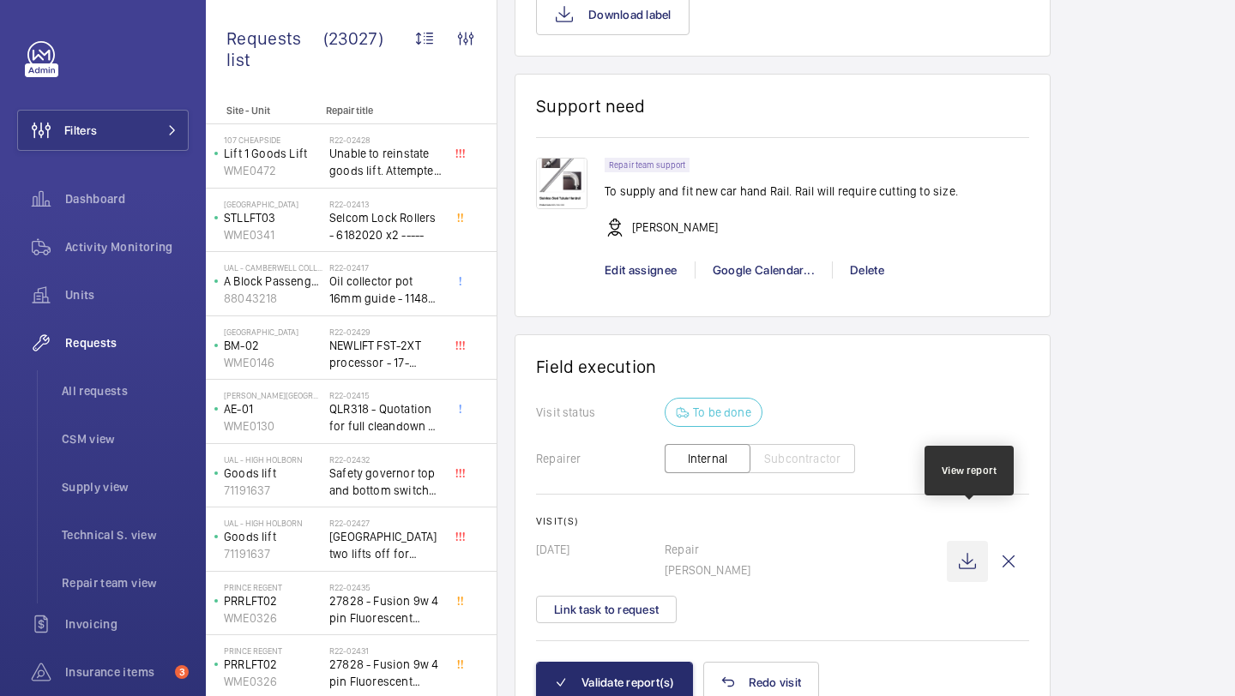
click at [966, 541] on wm-front-icon-button at bounding box center [967, 561] width 41 height 41
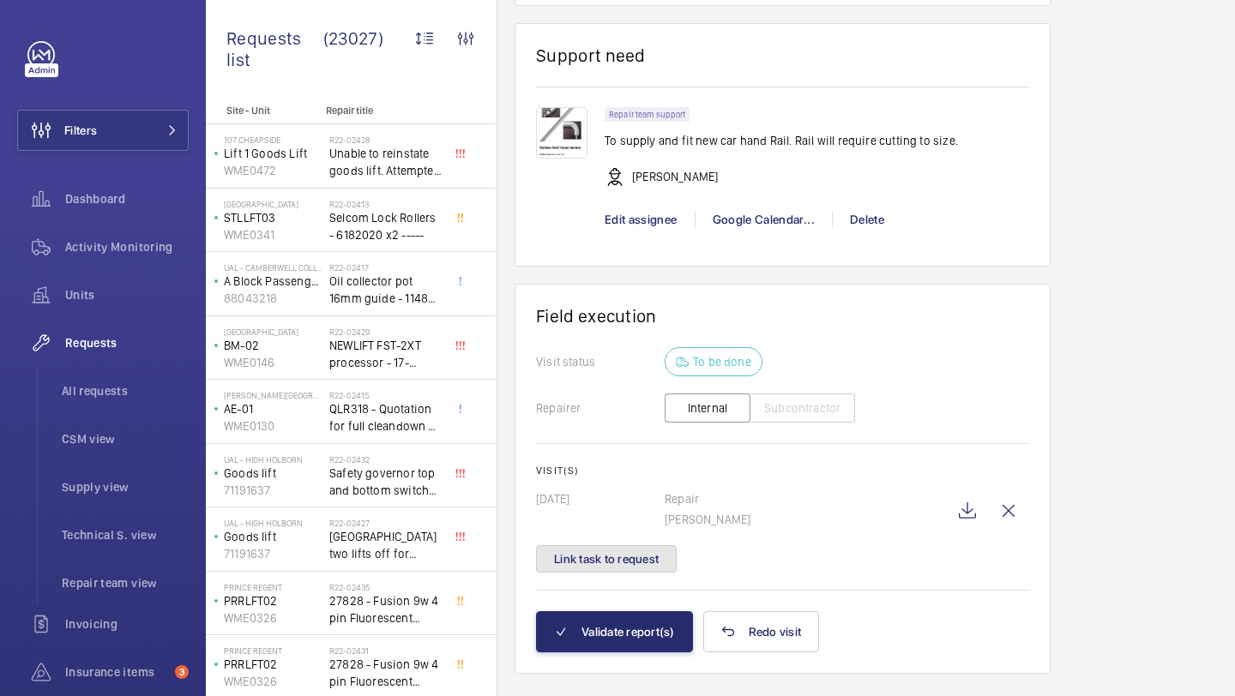
click at [622, 545] on button "Link task to request" at bounding box center [606, 558] width 141 height 27
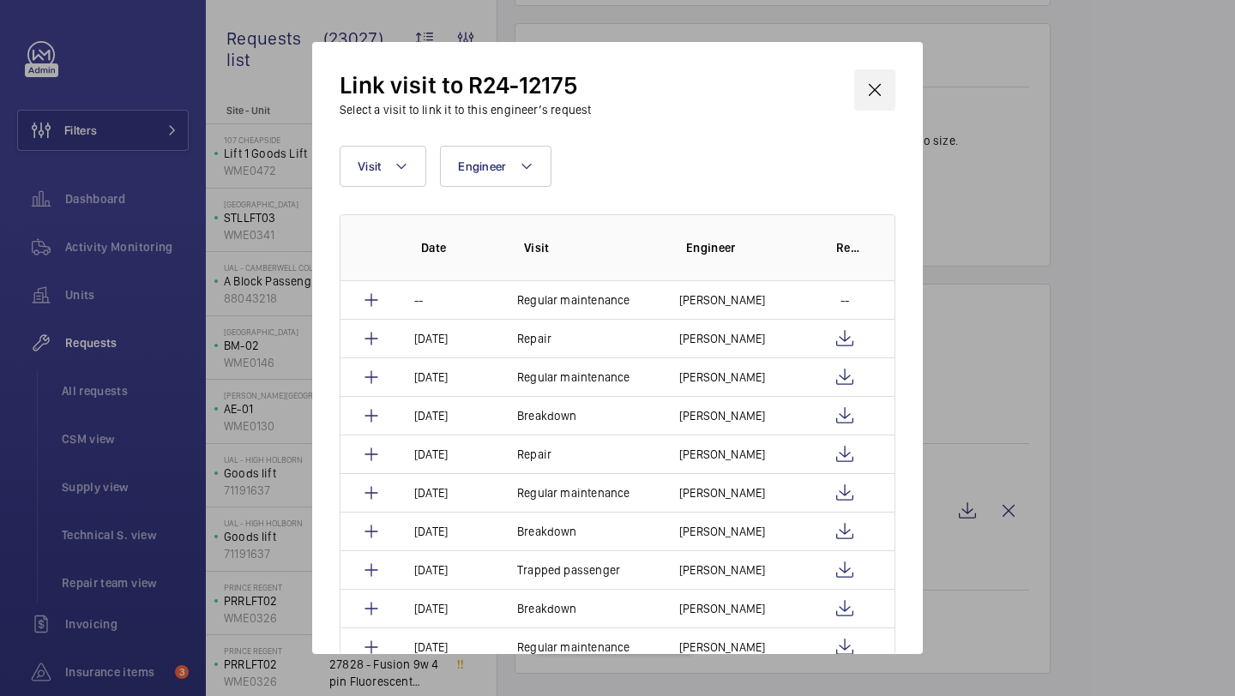
click at [882, 77] on wm-front-icon-button at bounding box center [874, 89] width 41 height 41
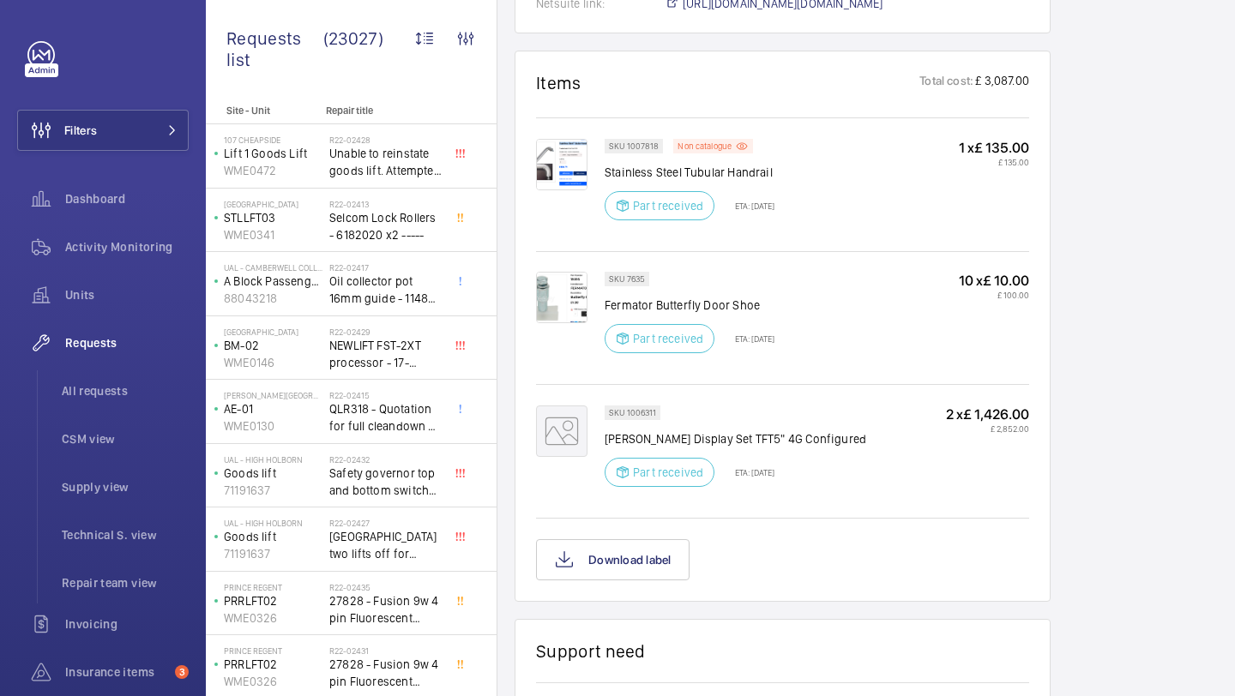
scroll to position [1110, 0]
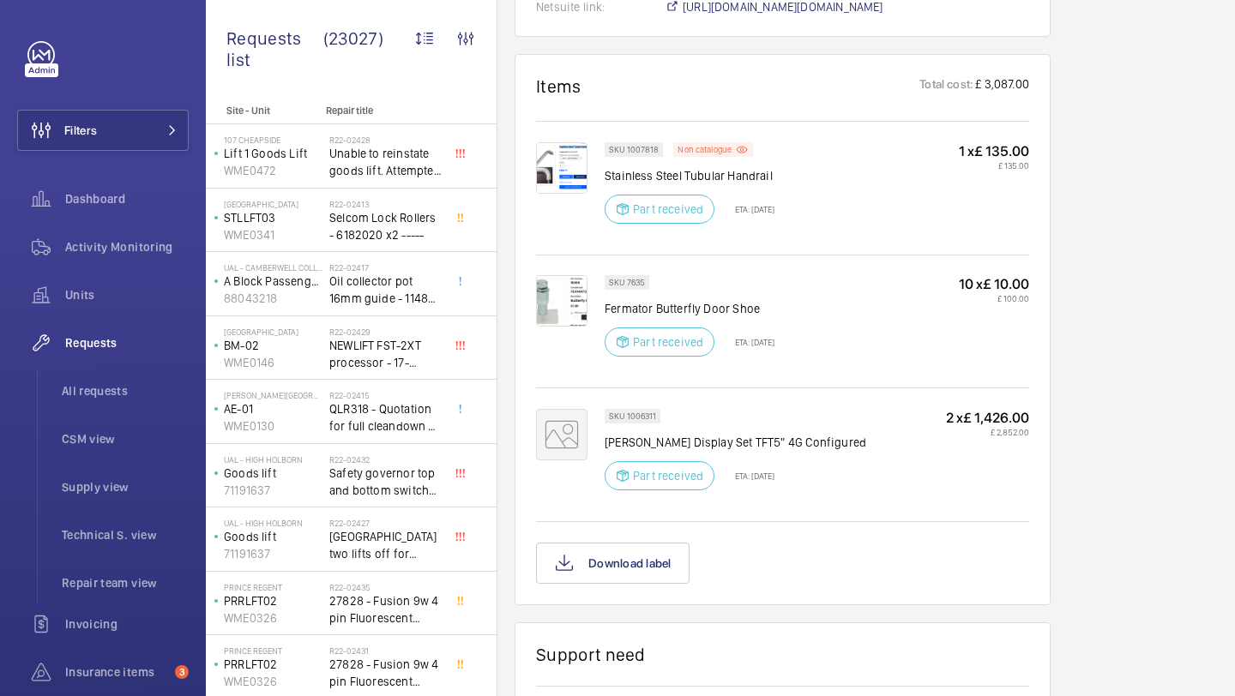
click at [556, 275] on img at bounding box center [561, 300] width 51 height 51
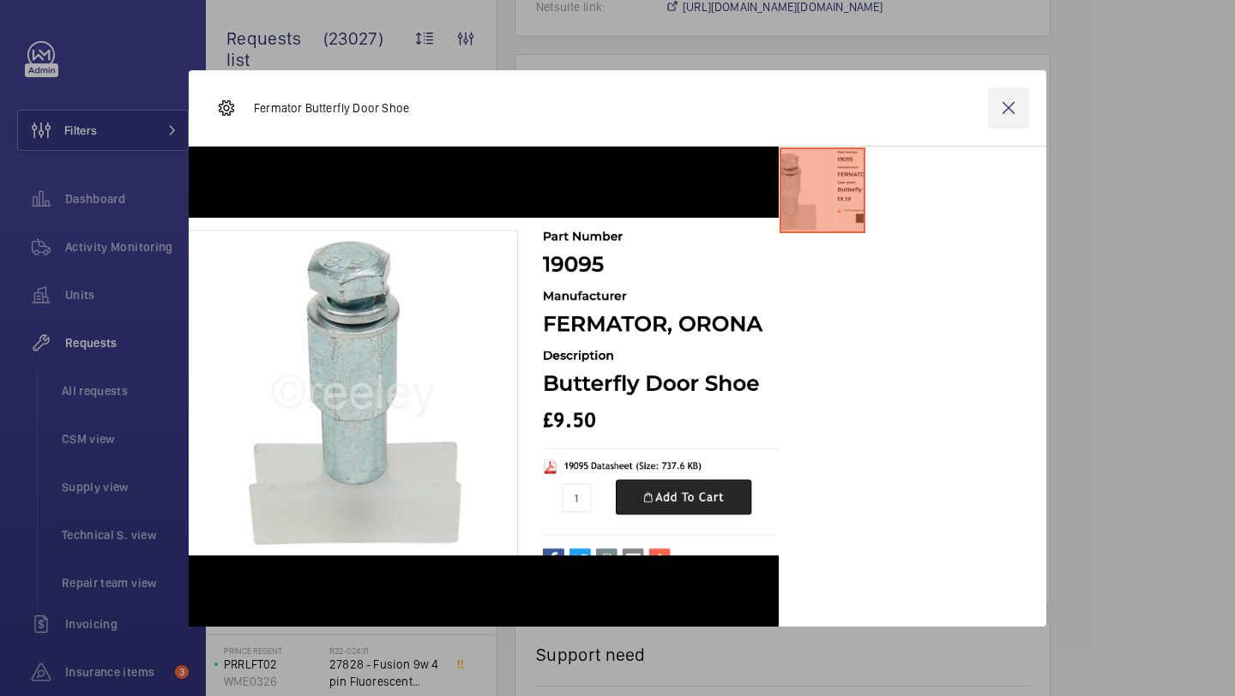
click at [1022, 105] on wm-front-icon-button at bounding box center [1008, 107] width 41 height 41
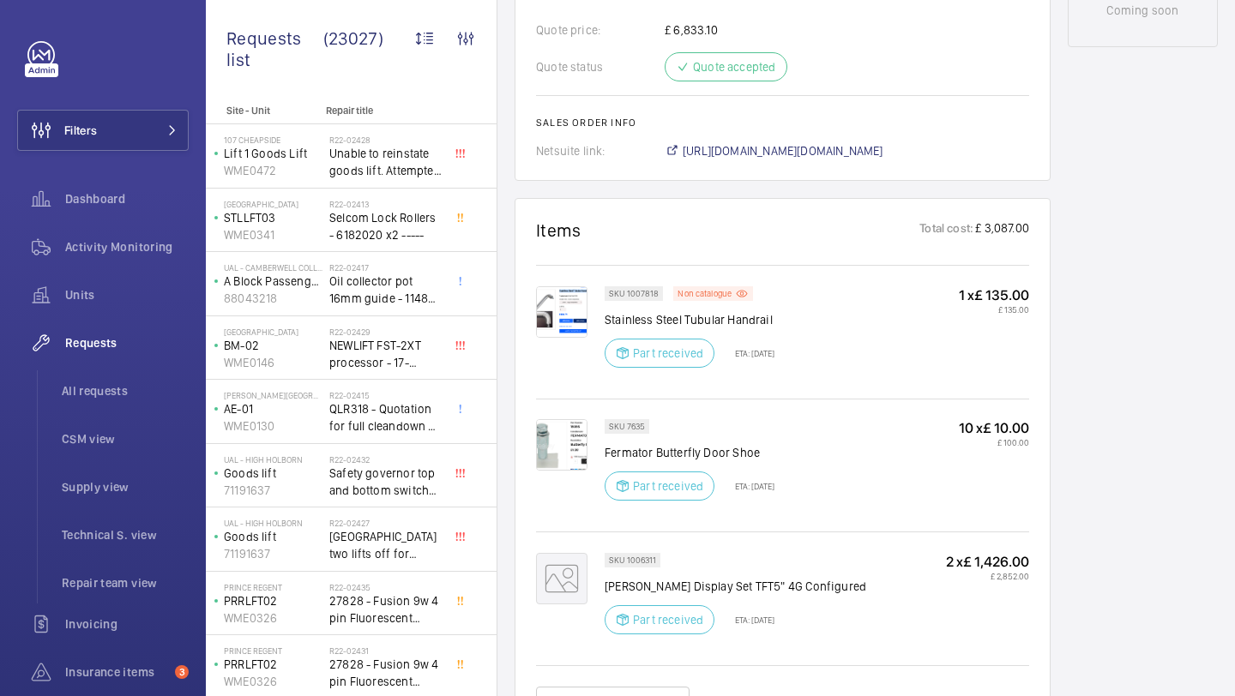
scroll to position [863, 0]
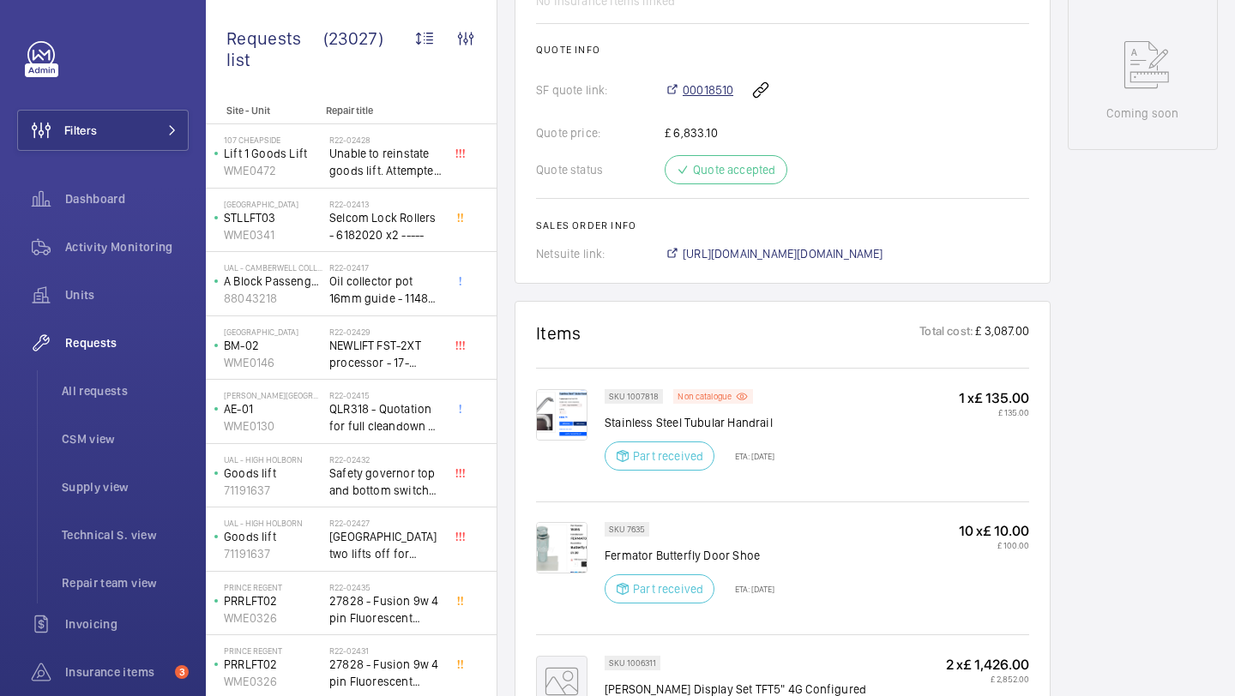
click at [702, 81] on span "00018510" at bounding box center [707, 89] width 51 height 17
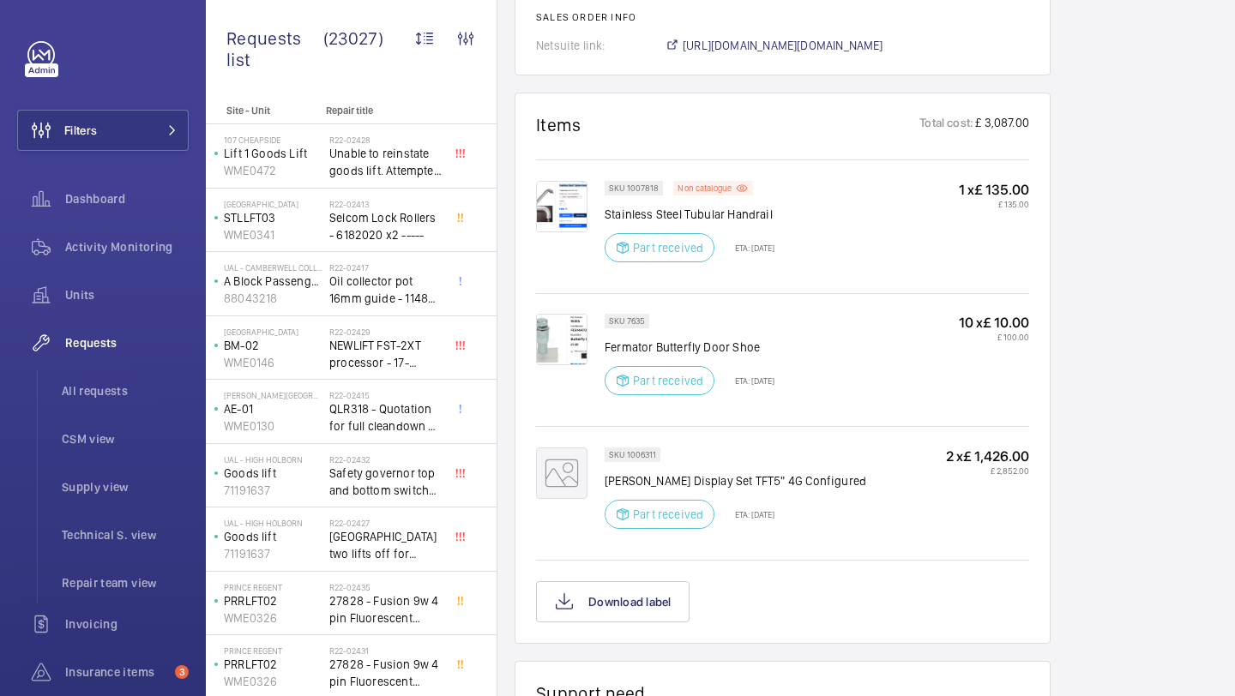
scroll to position [1071, 0]
click at [555, 448] on mat-icon at bounding box center [561, 473] width 51 height 51
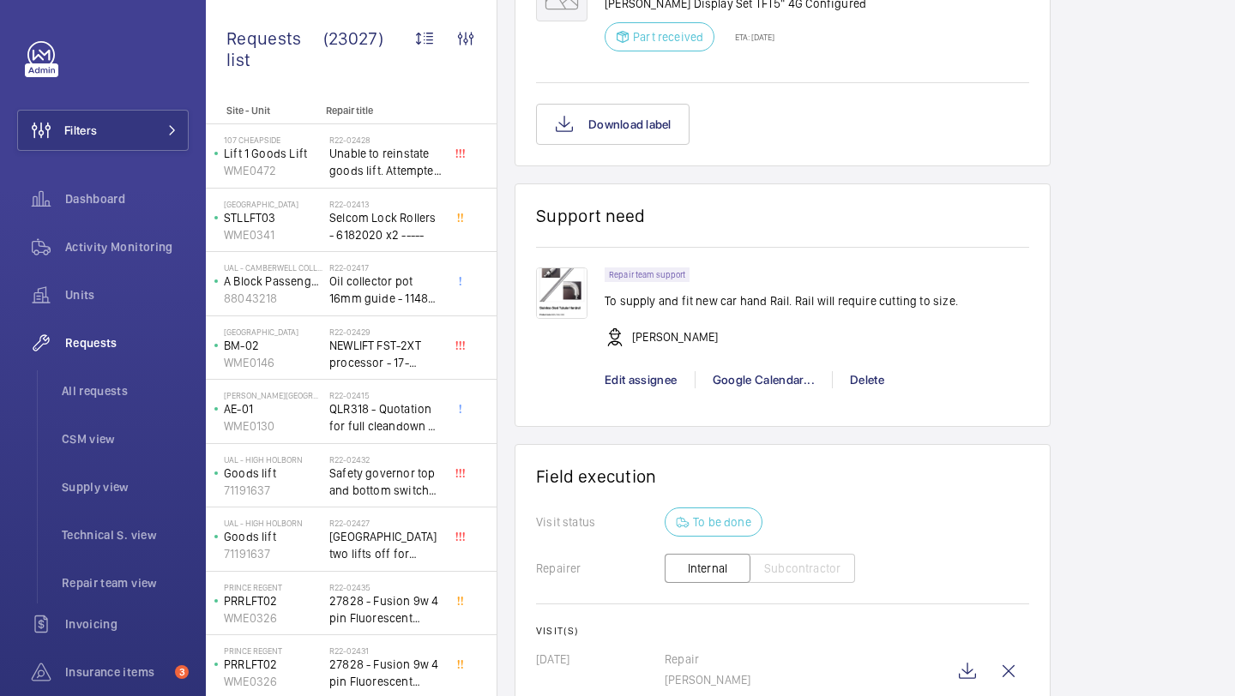
scroll to position [1566, 0]
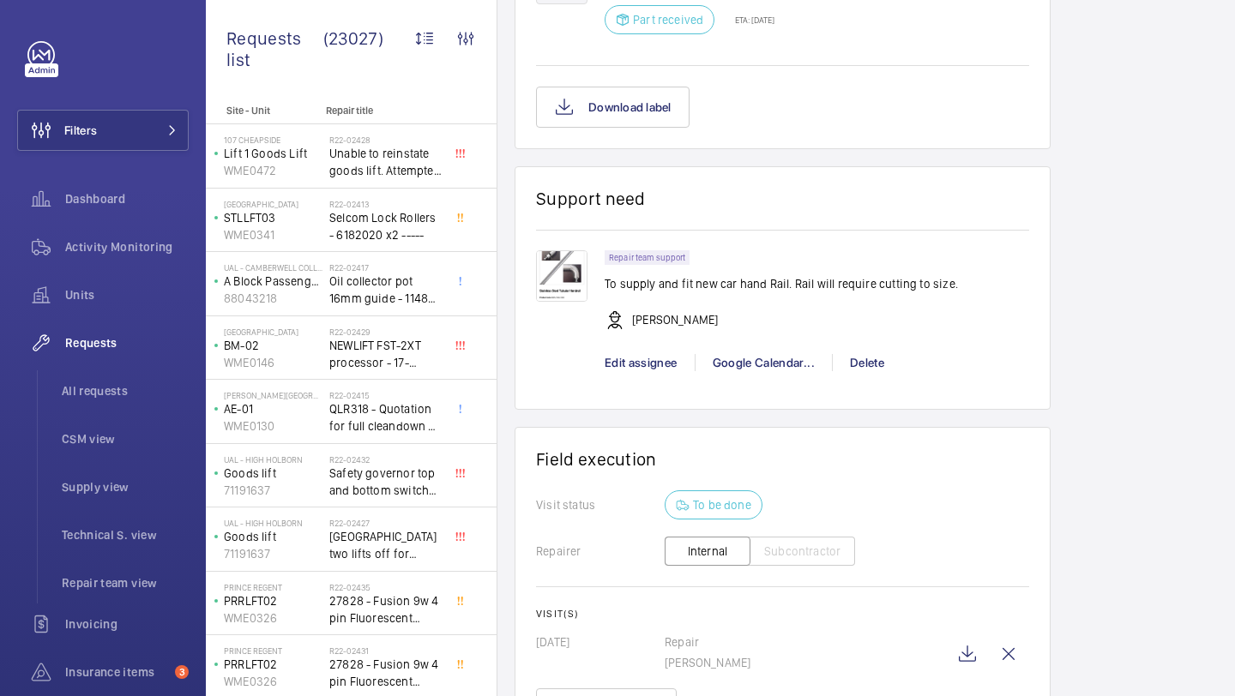
click at [549, 257] on img at bounding box center [561, 275] width 51 height 51
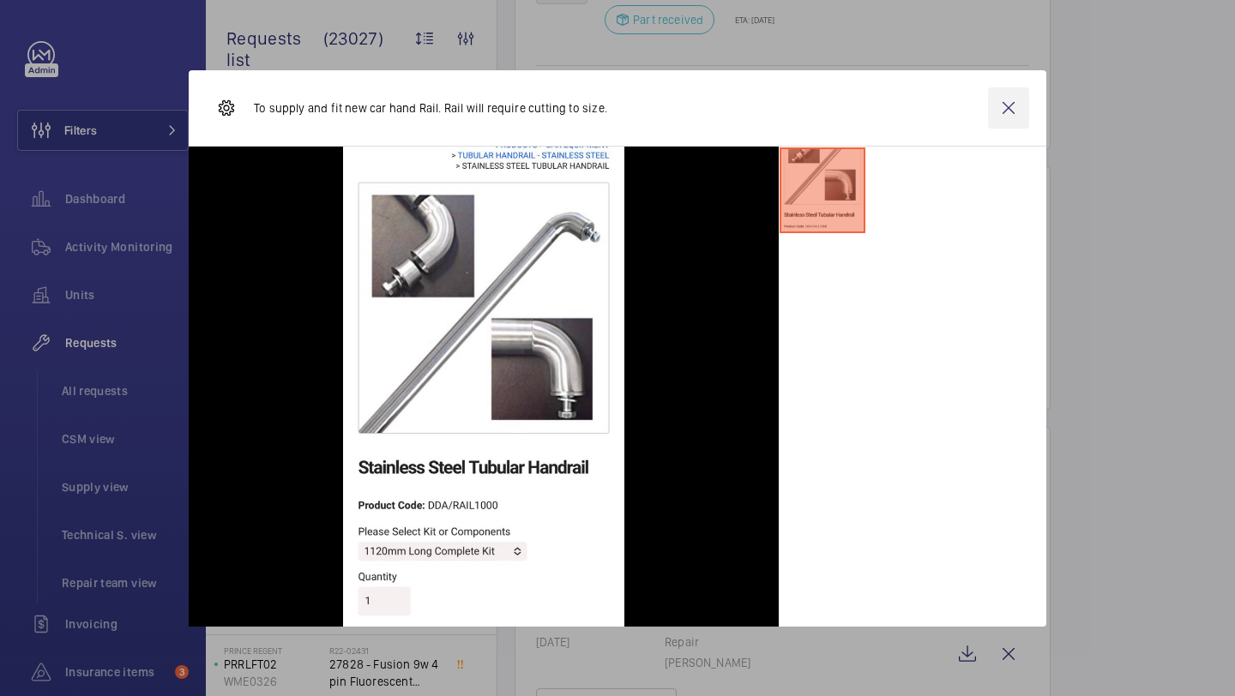
click at [1023, 118] on wm-front-icon-button at bounding box center [1008, 107] width 41 height 41
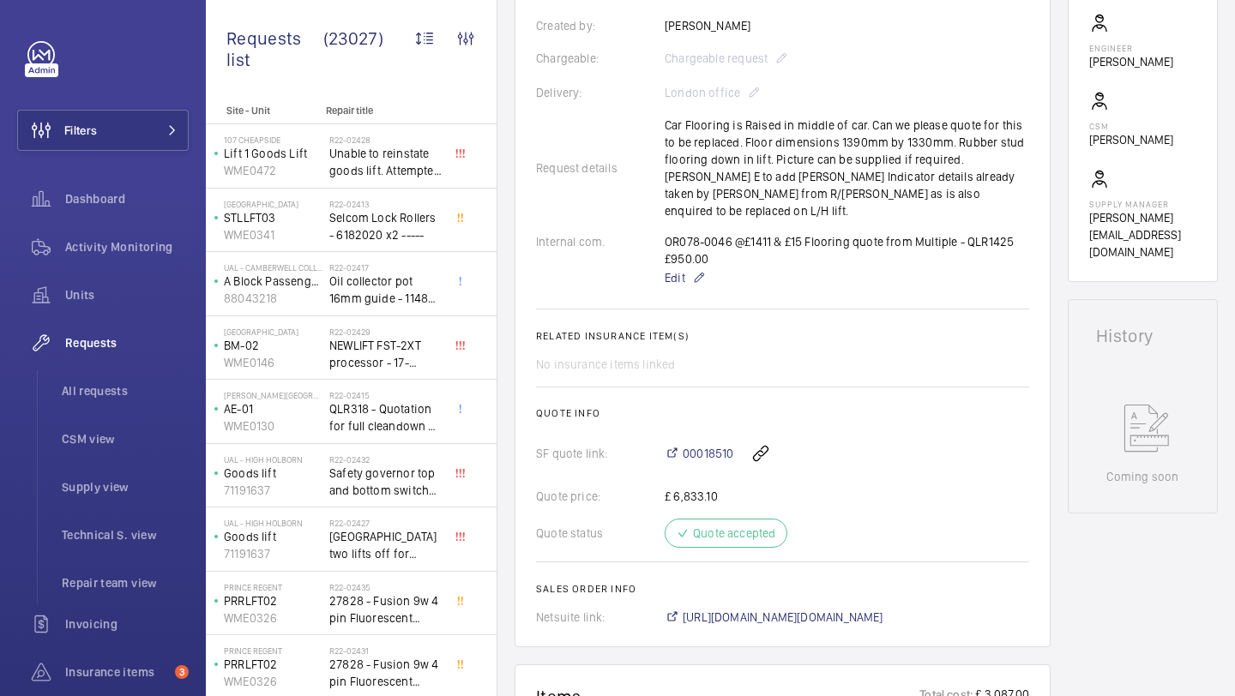
scroll to position [436, 0]
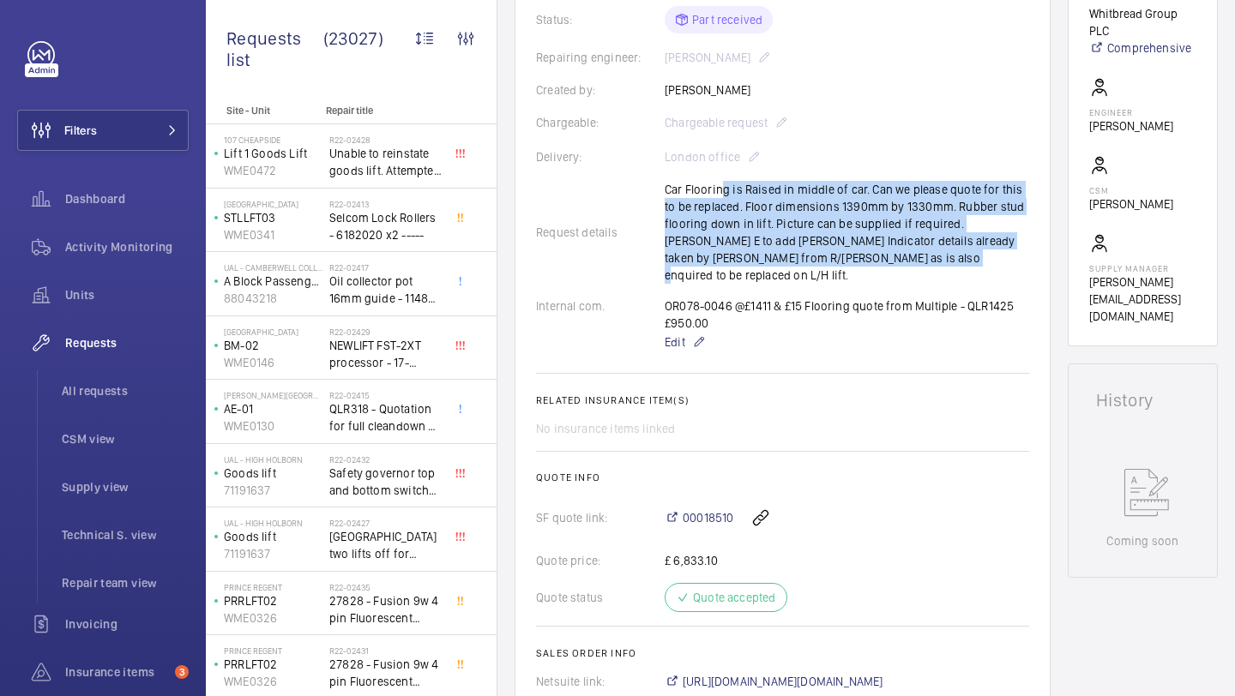
drag, startPoint x: 716, startPoint y: 170, endPoint x: 850, endPoint y: 243, distance: 152.3
click at [850, 243] on div "Request details Car Flooring is Raised in middle of car. Can we please quote fo…" at bounding box center [782, 232] width 493 height 103
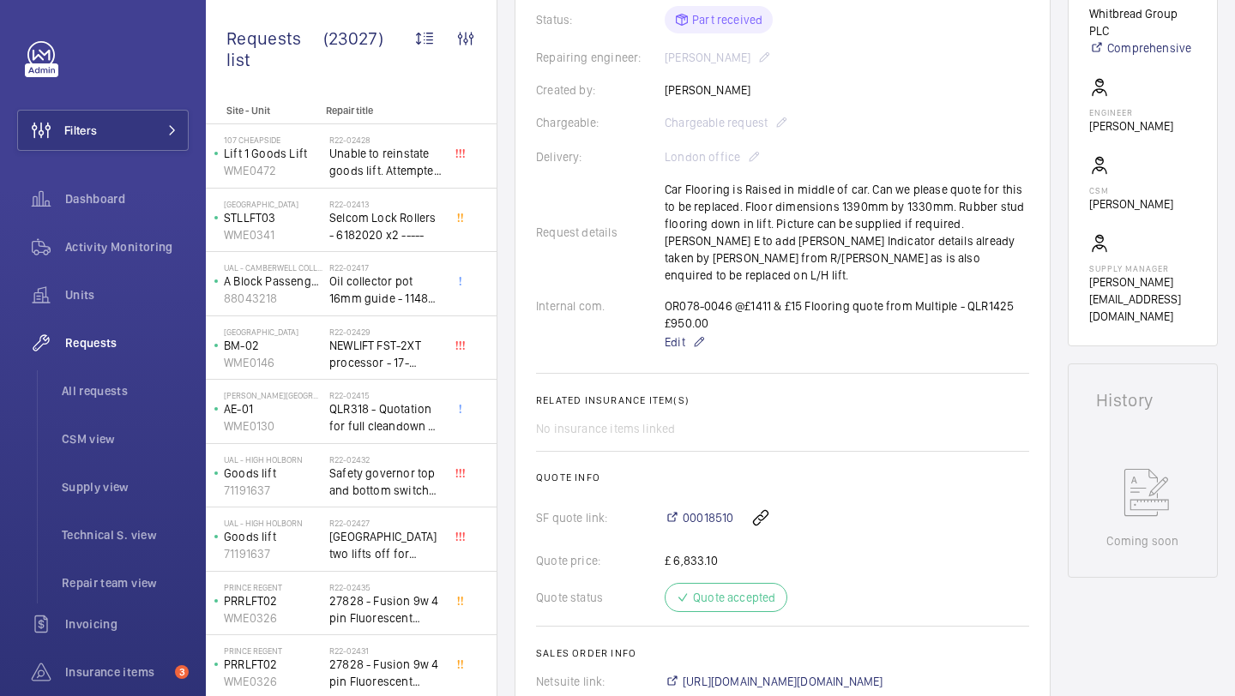
drag, startPoint x: 656, startPoint y: 171, endPoint x: 1037, endPoint y: 281, distance: 397.2
click at [1019, 286] on wm-front-card-body "The repair request was created on 2024-11-06 to address multiple issues at a Pr…" at bounding box center [782, 242] width 493 height 895
click at [881, 219] on div "Request details Car Flooring is Raised in middle of car. Can we please quote fo…" at bounding box center [782, 232] width 493 height 103
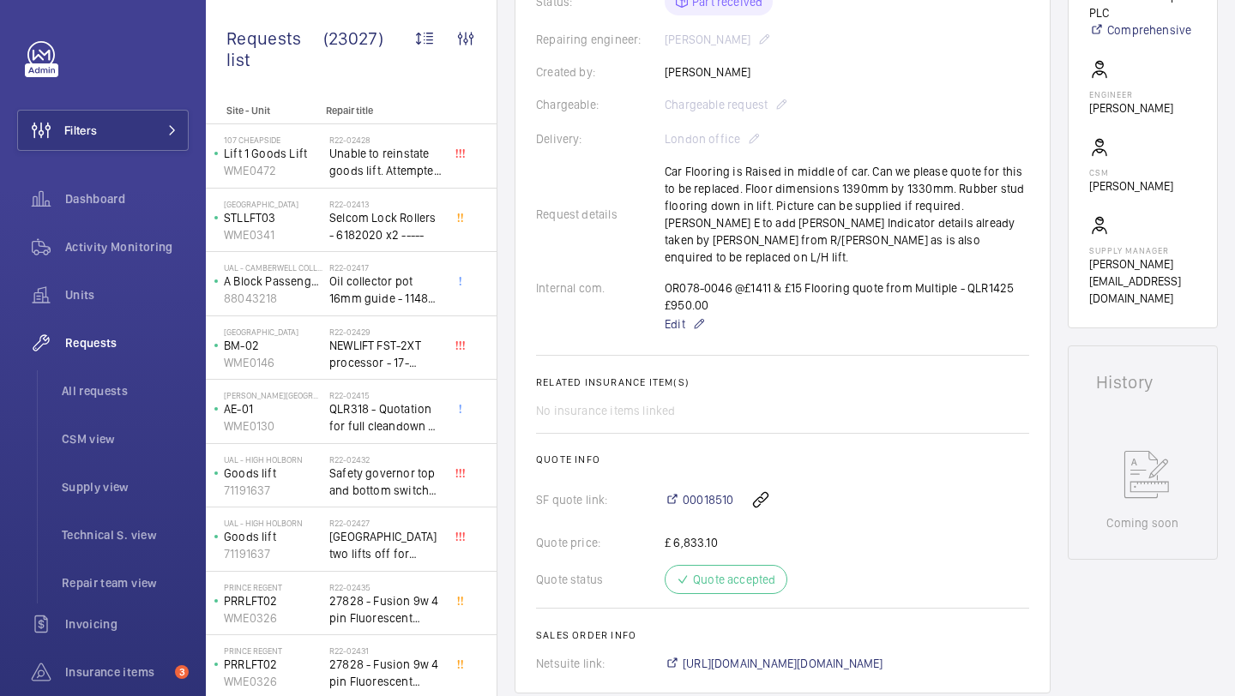
scroll to position [453, 0]
click at [782, 164] on div "Request details Car Flooring is Raised in middle of car. Can we please quote fo…" at bounding box center [782, 215] width 493 height 103
click at [783, 164] on div "Request details Car Flooring is Raised in middle of car. Can we please quote fo…" at bounding box center [782, 215] width 493 height 103
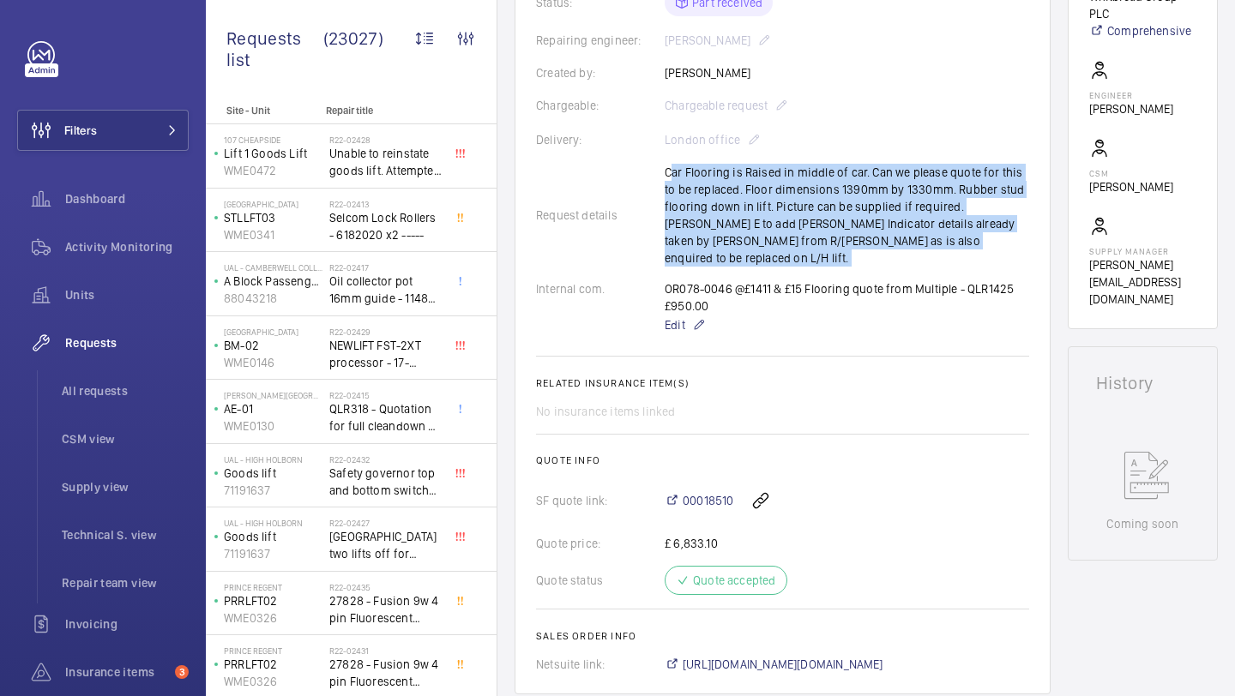
click at [783, 164] on div "Request details Car Flooring is Raised in middle of car. Can we please quote fo…" at bounding box center [782, 215] width 493 height 103
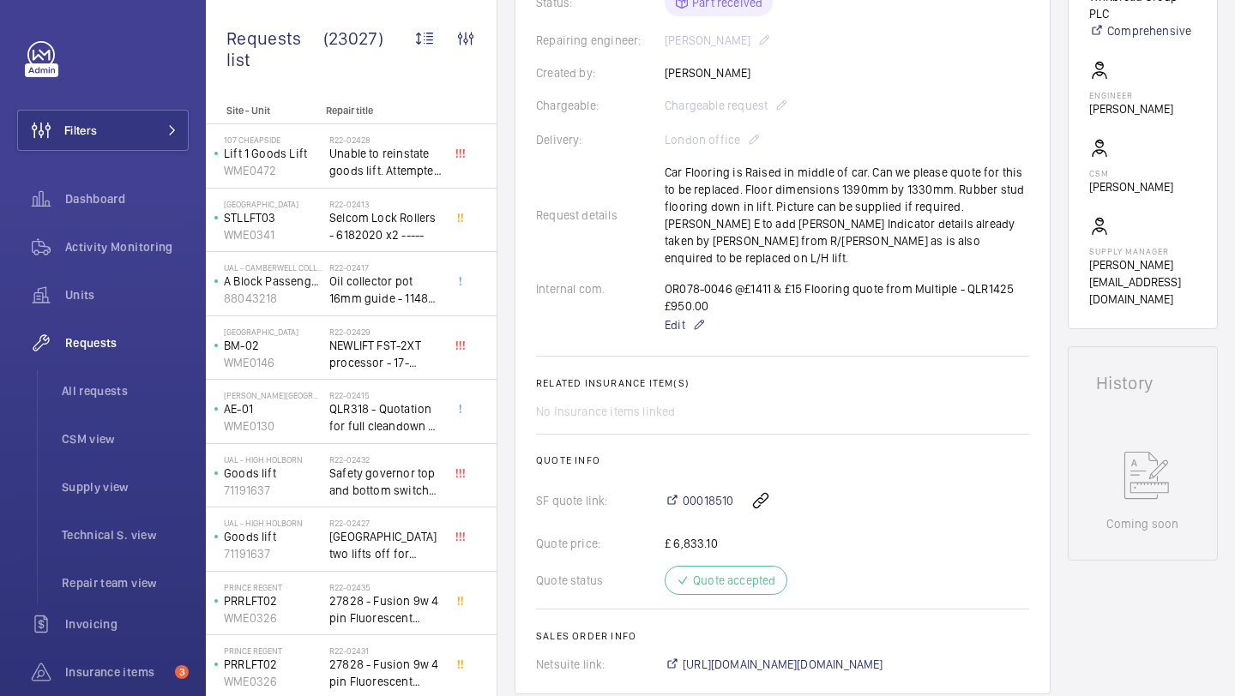
click at [814, 195] on div "Request details Car Flooring is Raised in middle of car. Can we please quote fo…" at bounding box center [782, 215] width 493 height 103
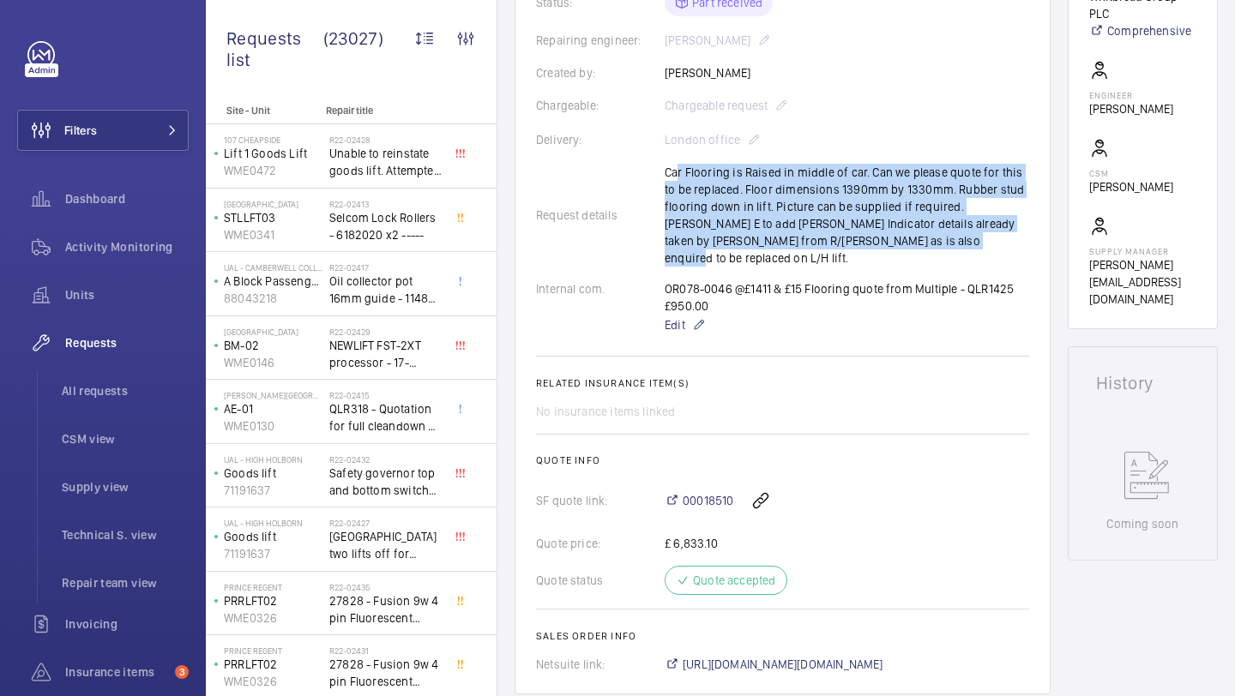
drag, startPoint x: 669, startPoint y: 161, endPoint x: 911, endPoint y: 224, distance: 249.7
click at [911, 224] on div "Request details Car Flooring is Raised in middle of car. Can we please quote fo…" at bounding box center [782, 215] width 493 height 103
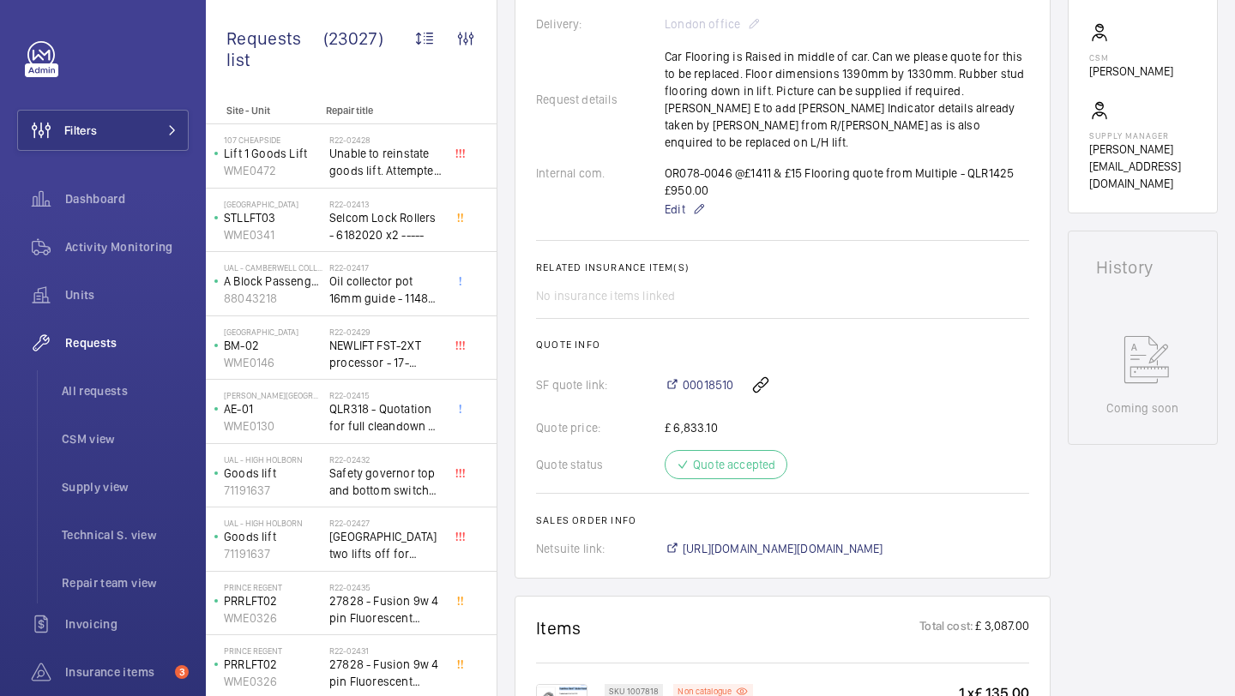
scroll to position [1421, 0]
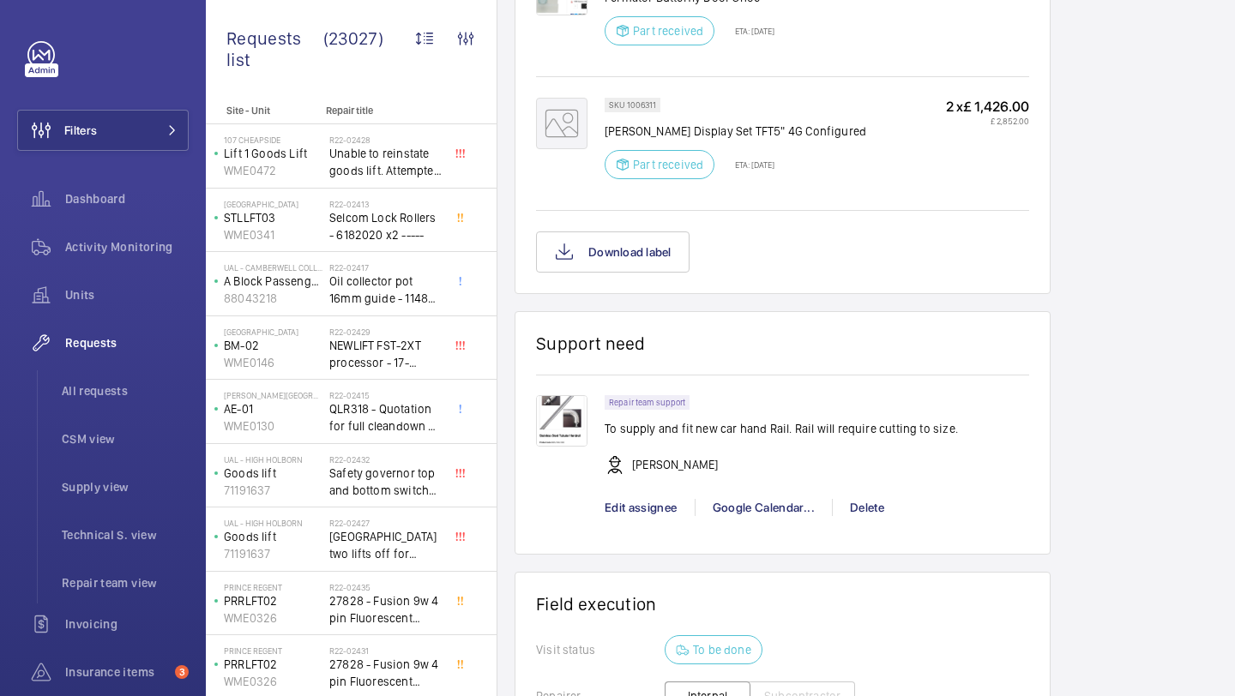
click at [552, 395] on img at bounding box center [561, 420] width 51 height 51
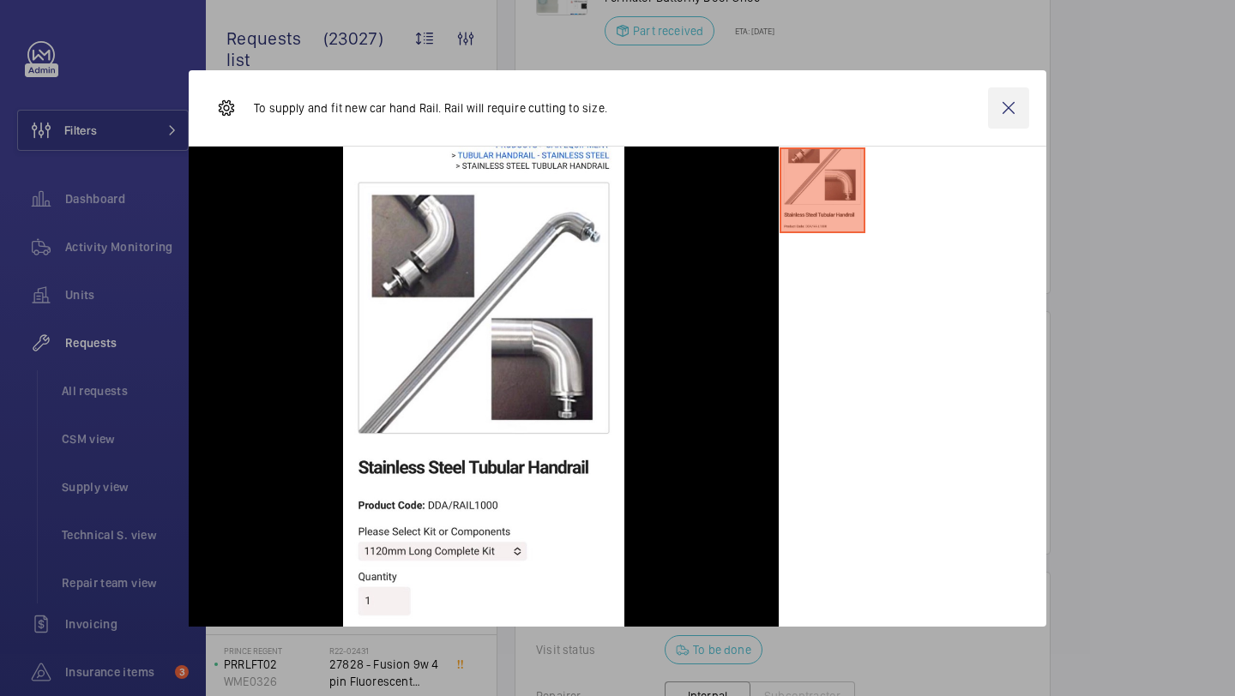
click at [1009, 105] on wm-front-icon-button at bounding box center [1008, 107] width 41 height 41
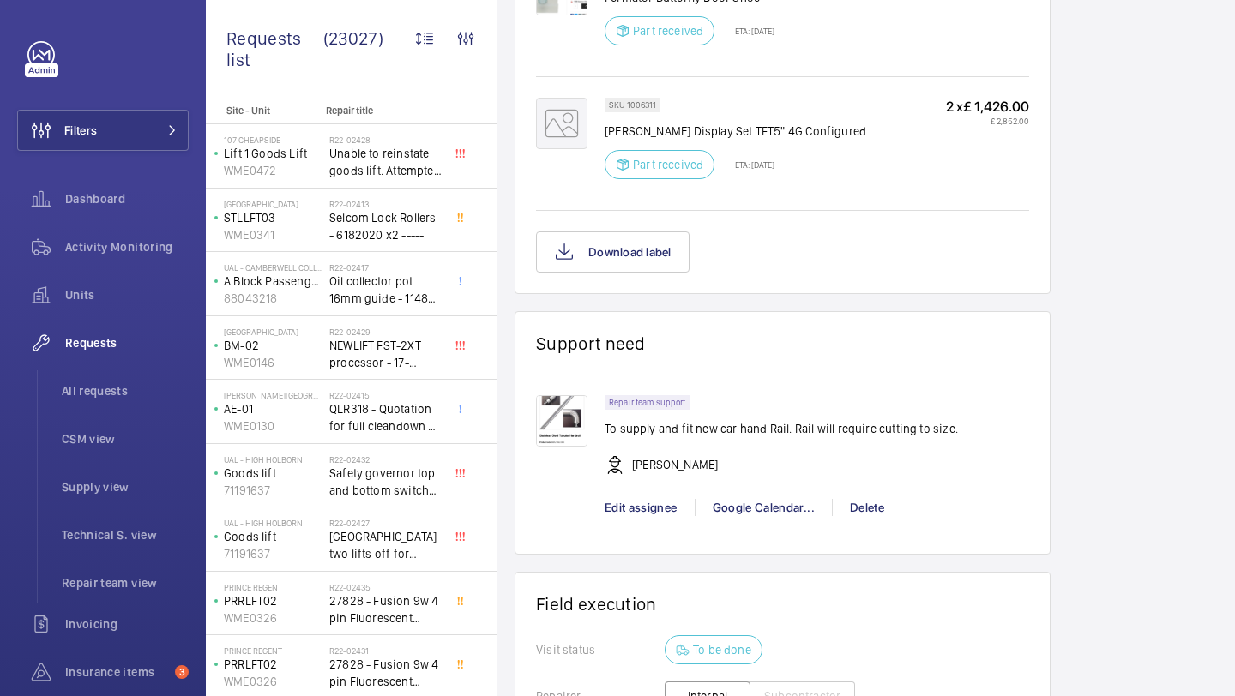
click at [573, 395] on img at bounding box center [561, 420] width 51 height 51
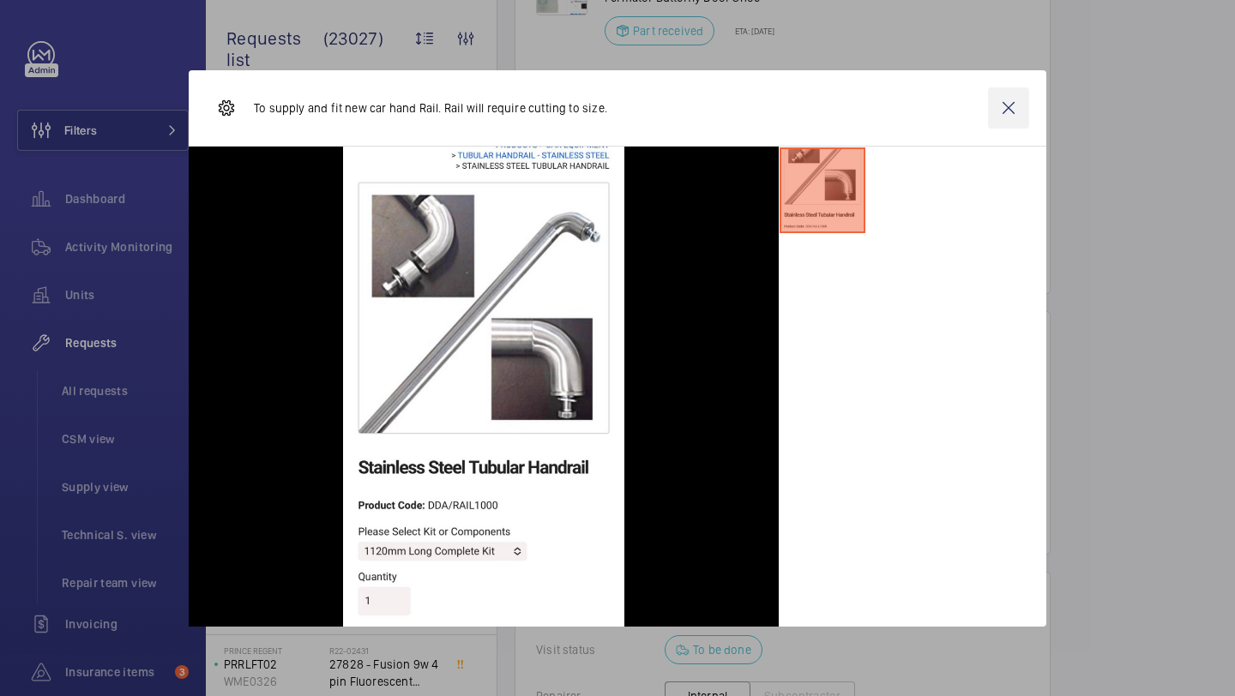
click at [997, 100] on wm-front-icon-button at bounding box center [1008, 107] width 41 height 41
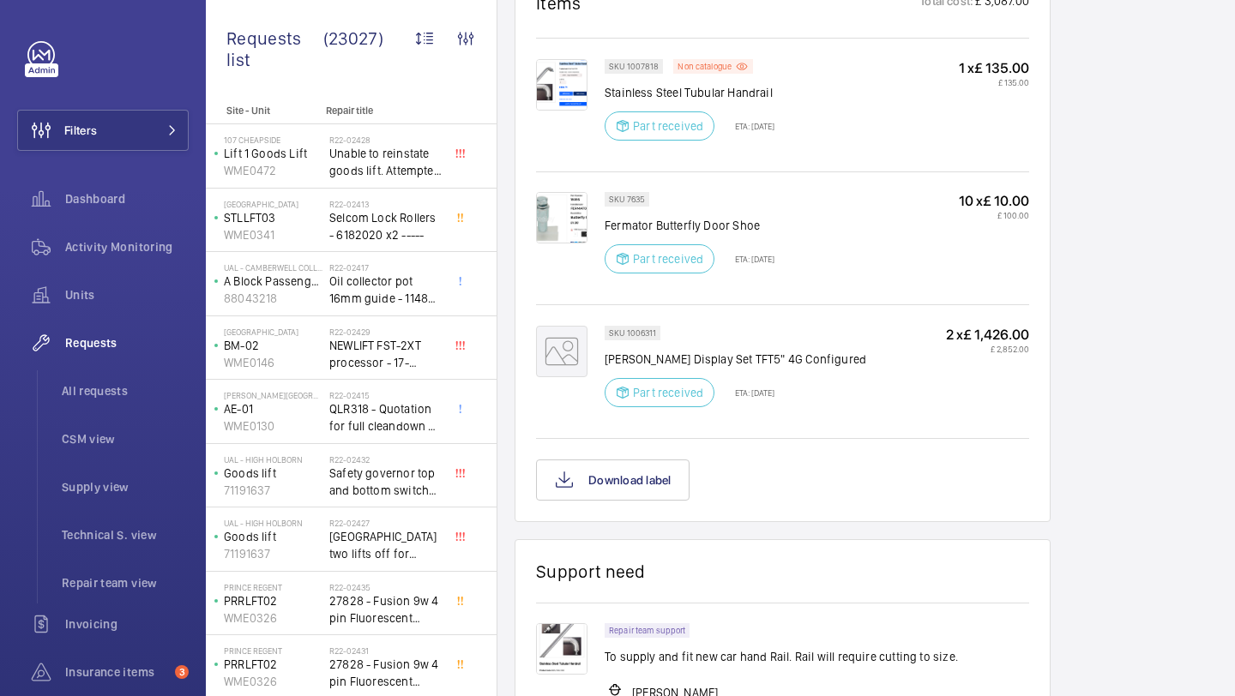
scroll to position [1242, 0]
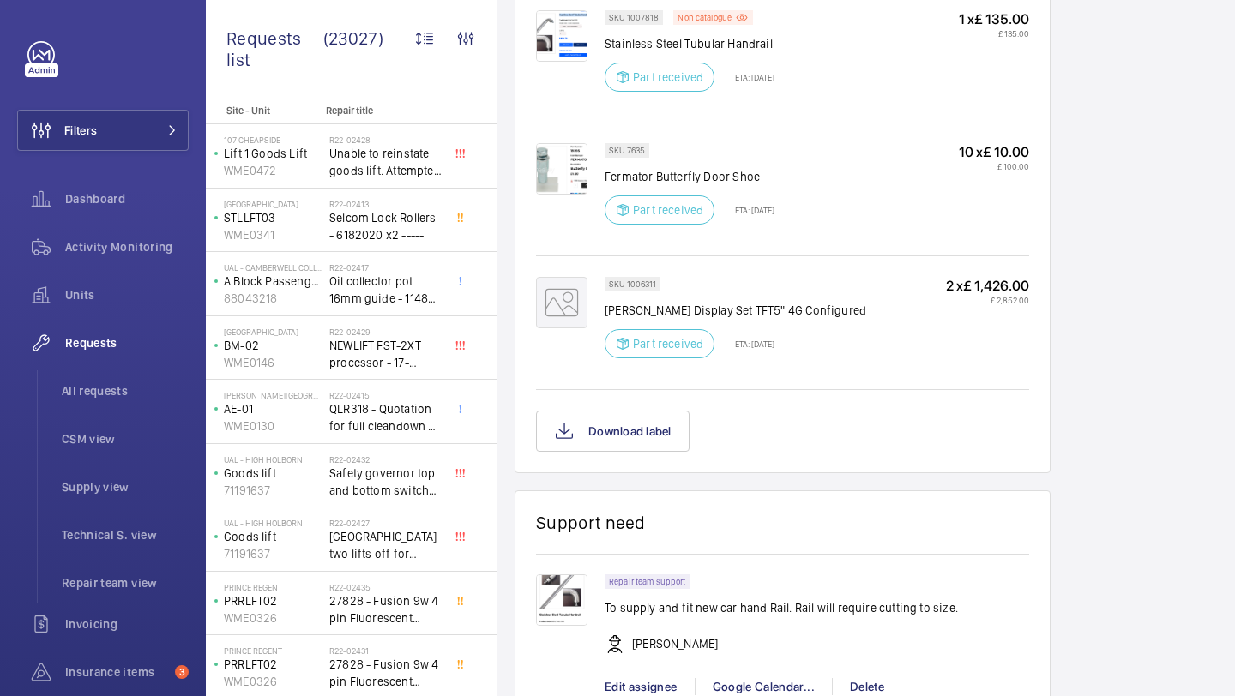
click at [582, 277] on mat-icon at bounding box center [561, 302] width 51 height 51
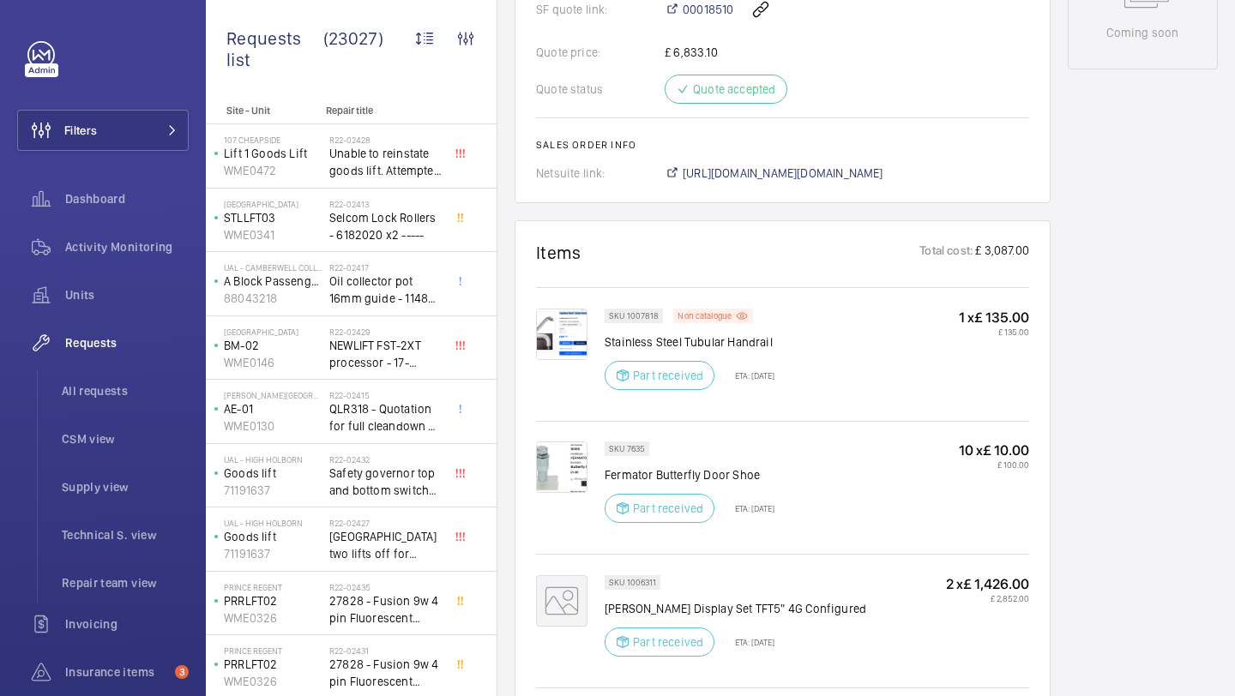
click at [620, 498] on mat-icon at bounding box center [623, 508] width 14 height 21
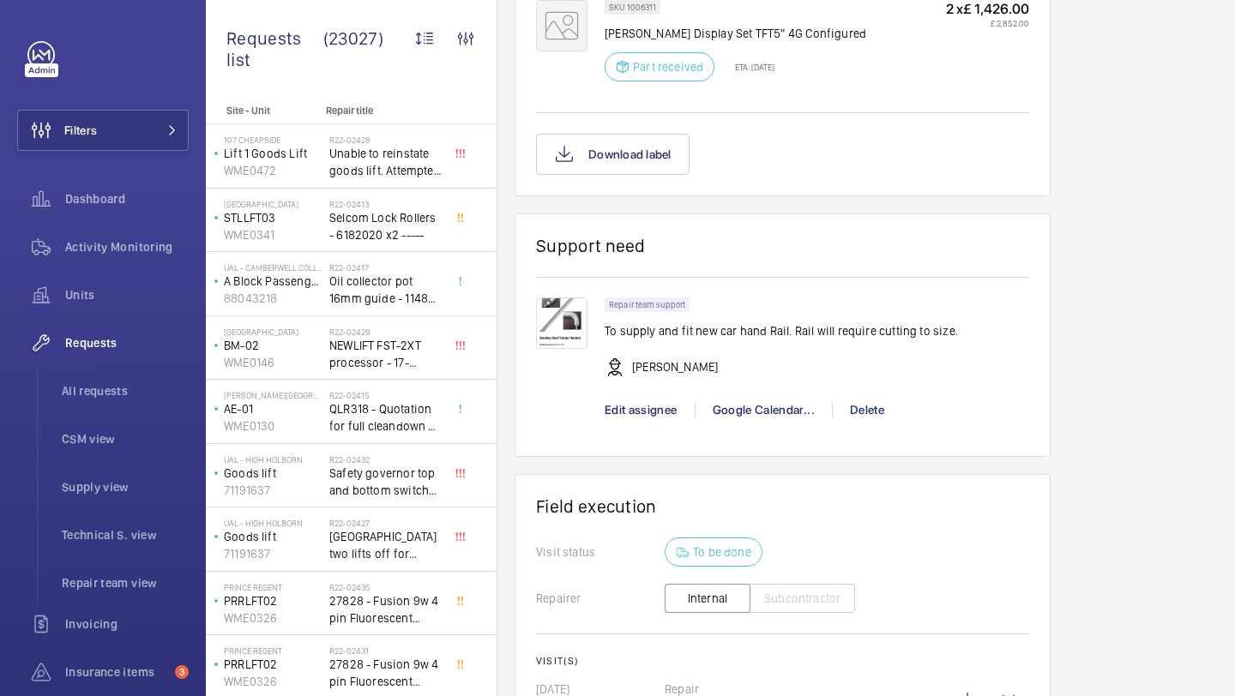
scroll to position [1518, 0]
click at [760, 403] on div "Google Calendar..." at bounding box center [762, 411] width 137 height 17
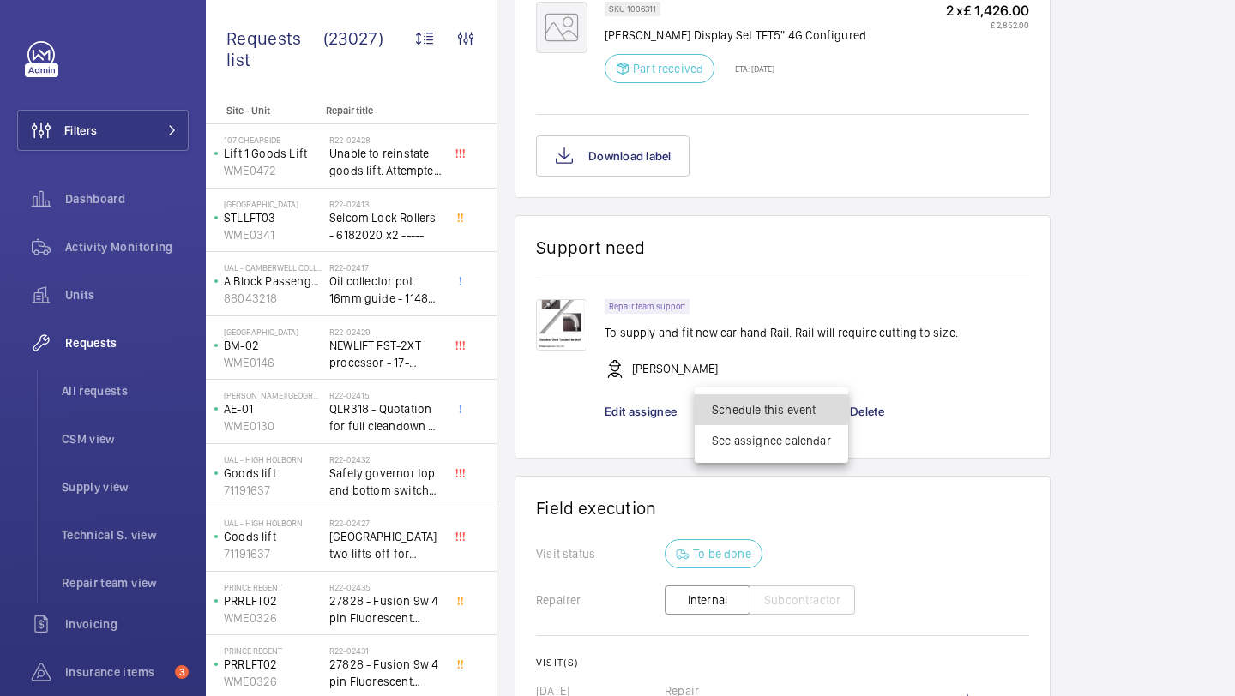
click at [760, 409] on span "Schedule this event" at bounding box center [771, 409] width 119 height 17
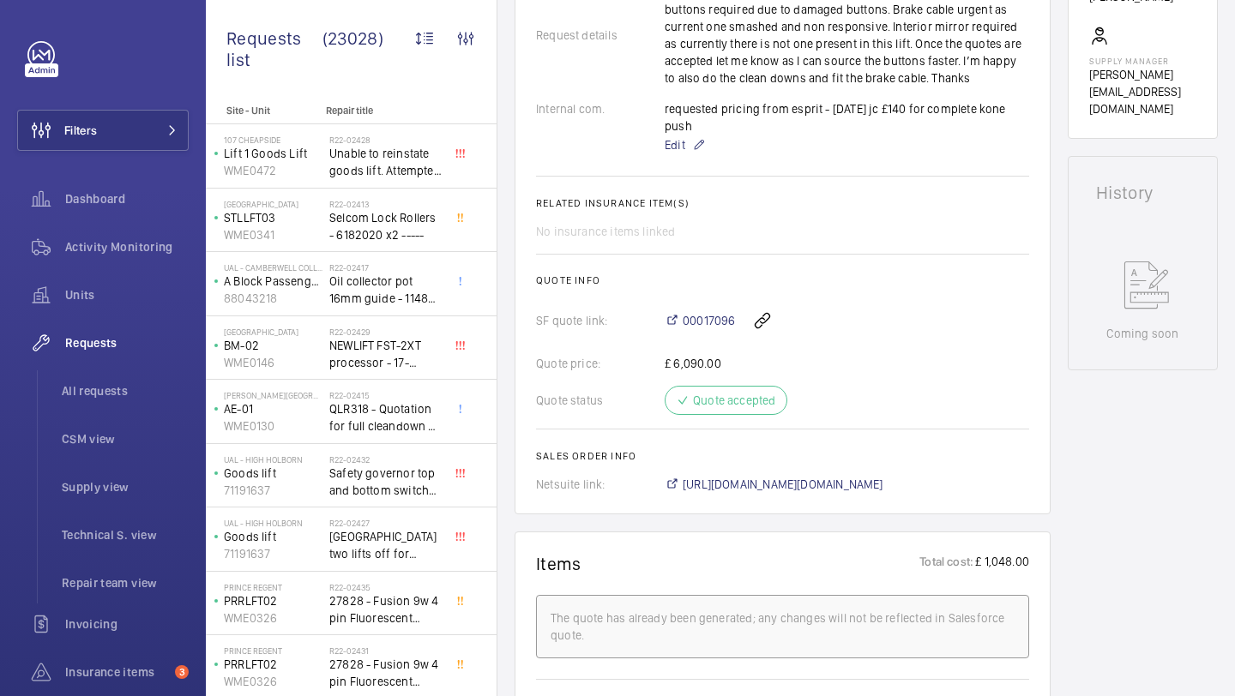
scroll to position [632, 0]
click at [78, 116] on span "Filters" at bounding box center [57, 130] width 79 height 41
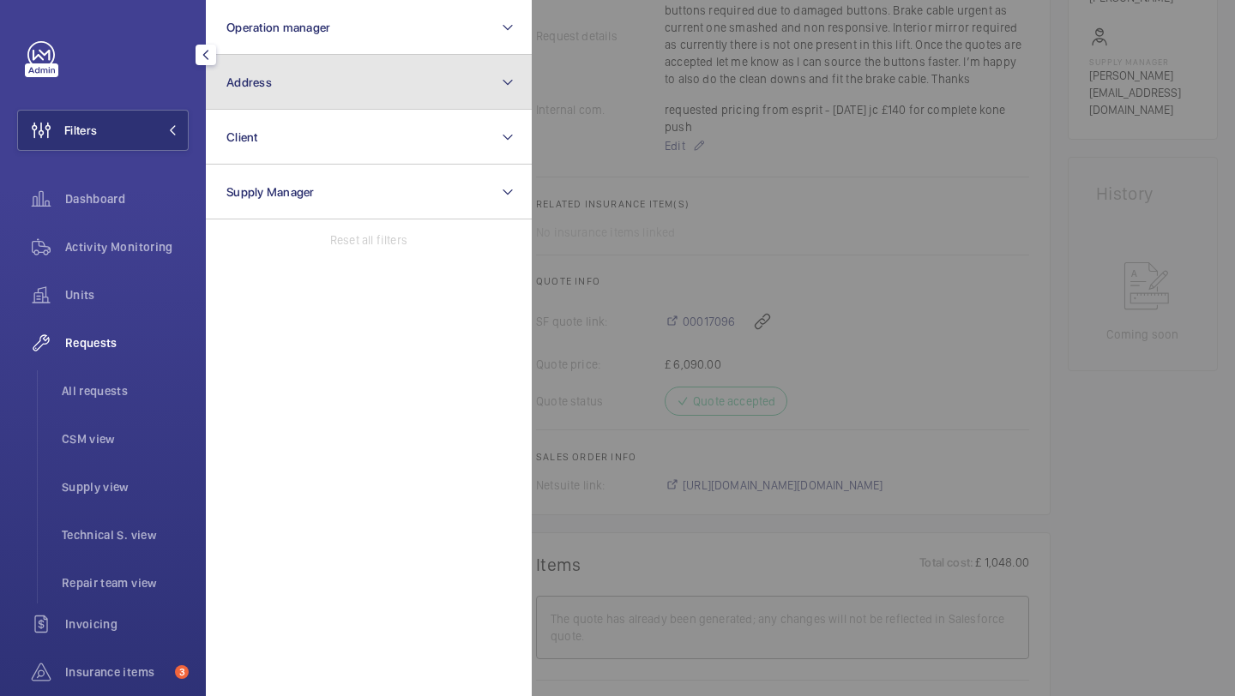
click at [333, 72] on button "Address" at bounding box center [369, 82] width 326 height 55
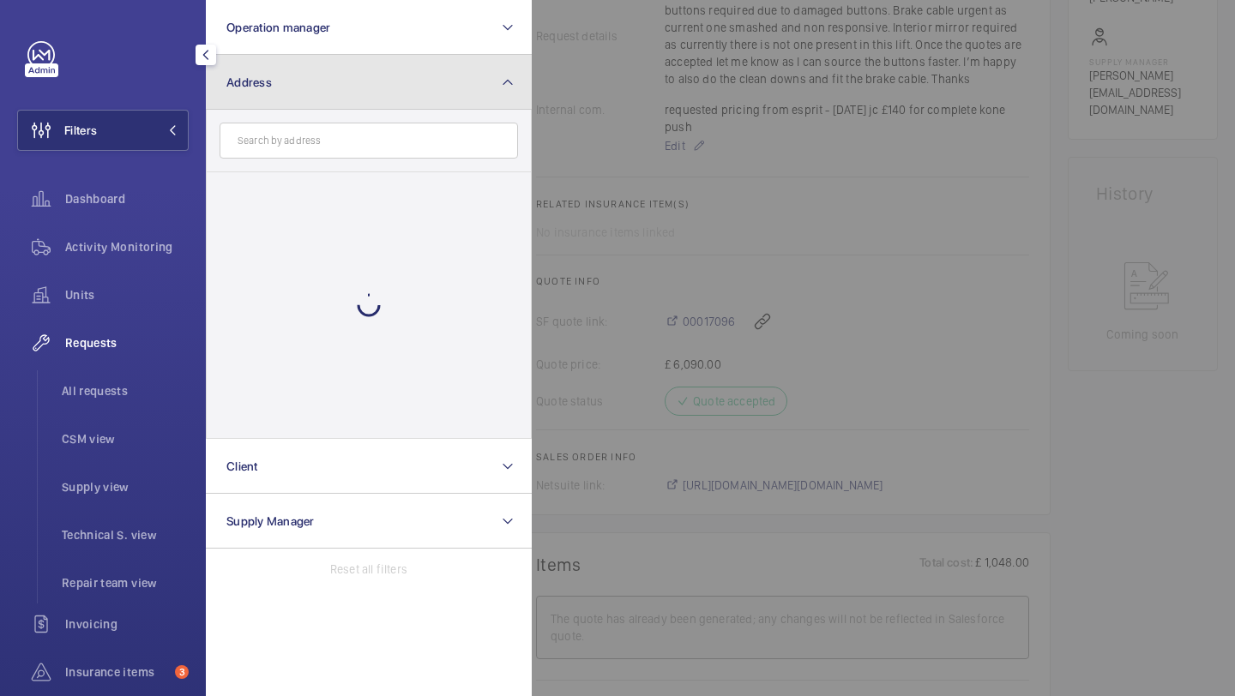
click at [333, 72] on button "Address" at bounding box center [369, 82] width 326 height 55
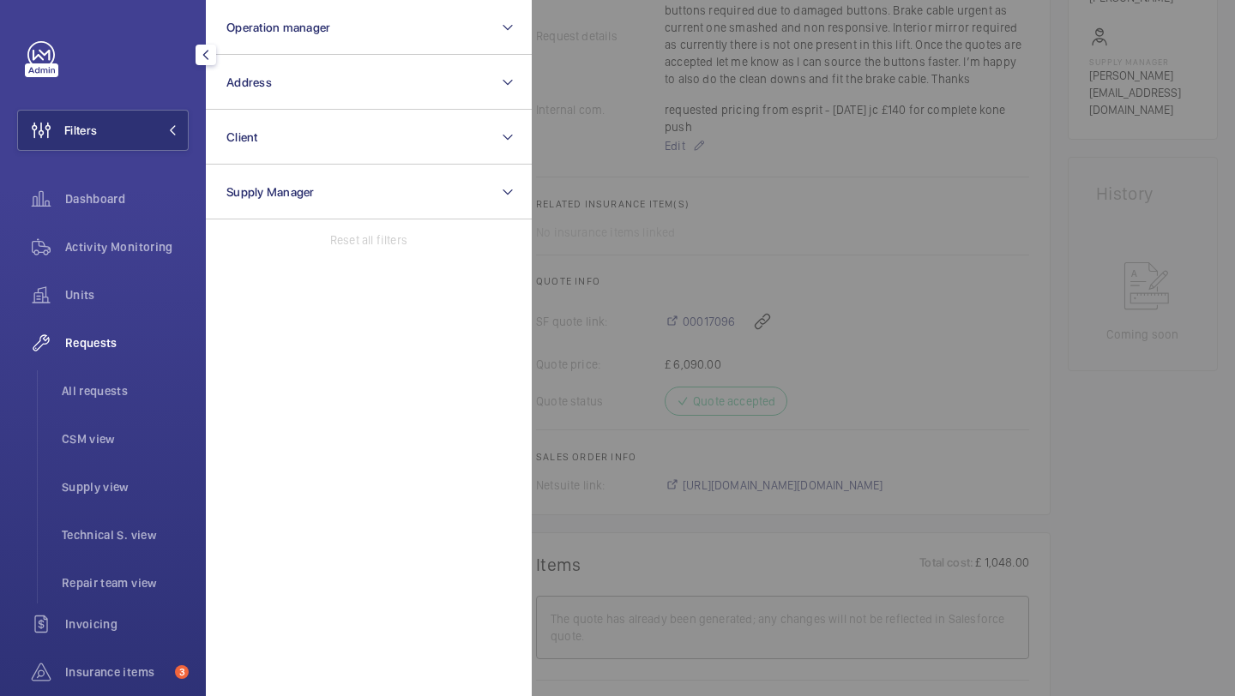
click at [53, 397] on li "All requests" at bounding box center [118, 390] width 141 height 41
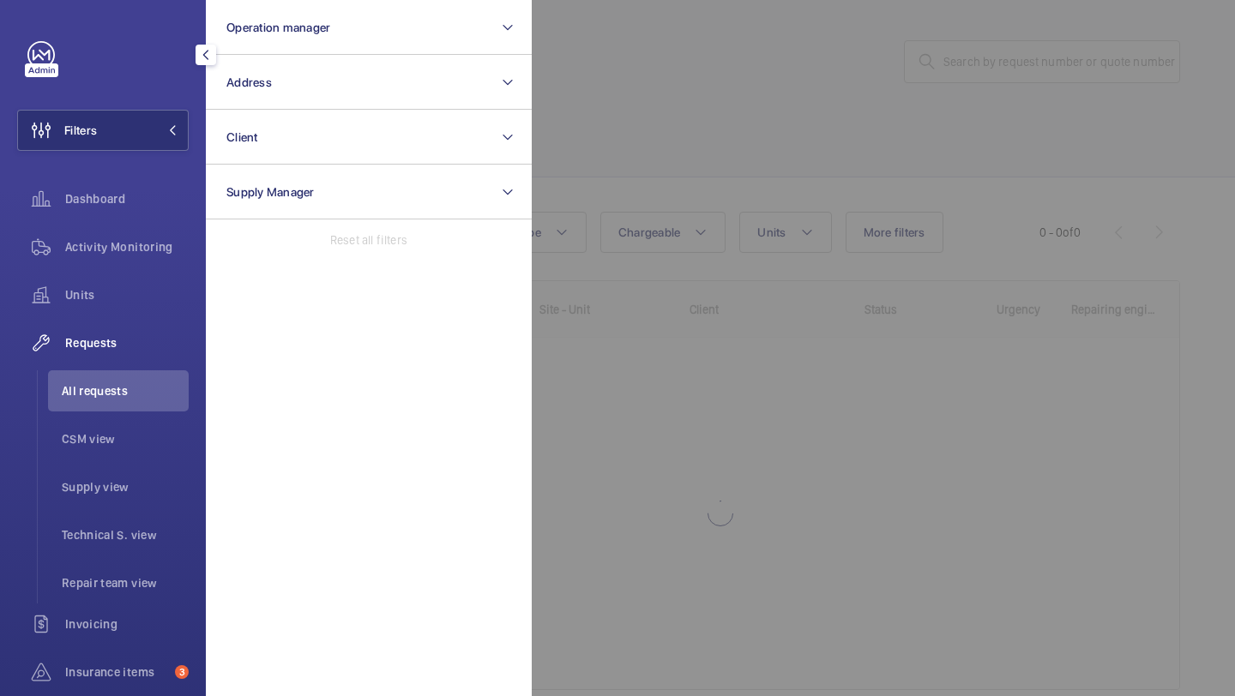
click at [997, 40] on div at bounding box center [1149, 348] width 1235 height 696
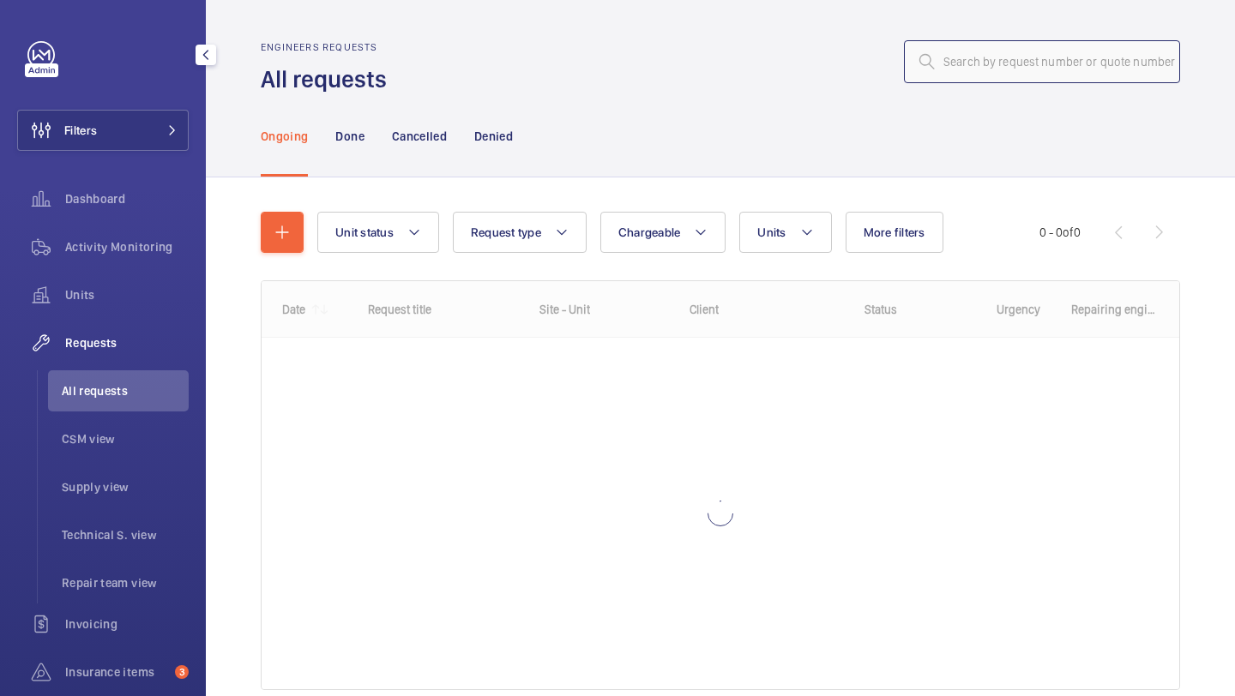
click at [997, 40] on input "text" at bounding box center [1042, 61] width 276 height 43
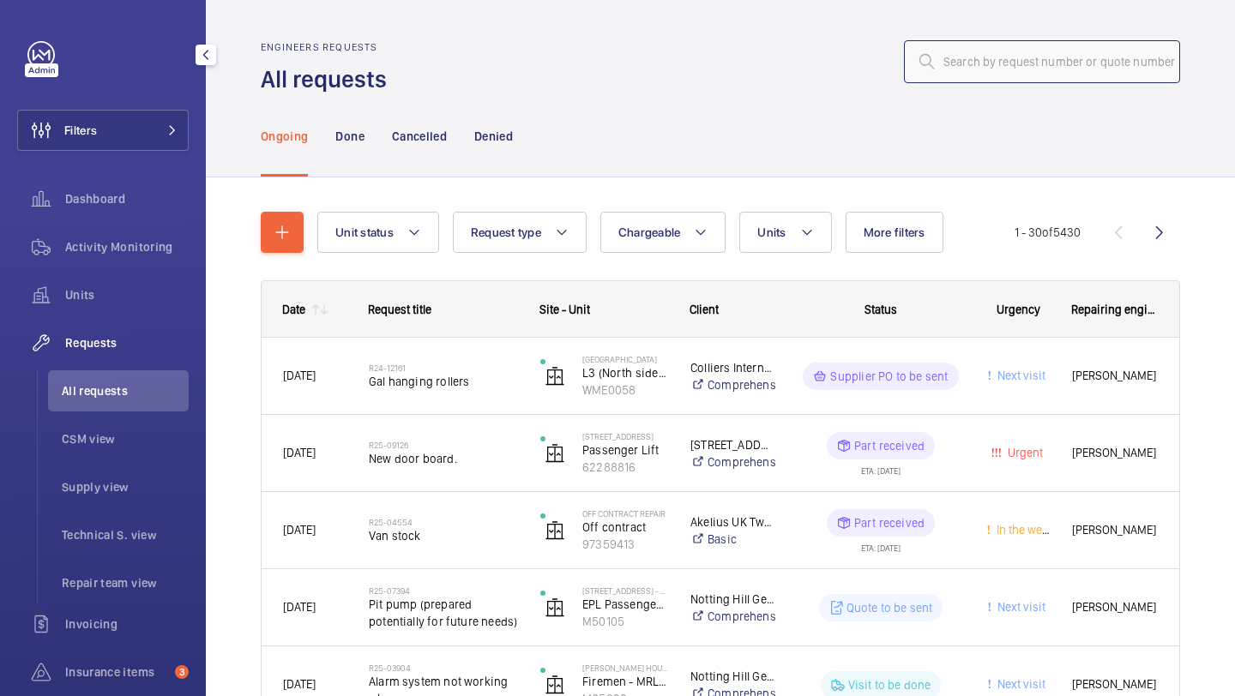
click at [995, 47] on input "text" at bounding box center [1042, 61] width 276 height 43
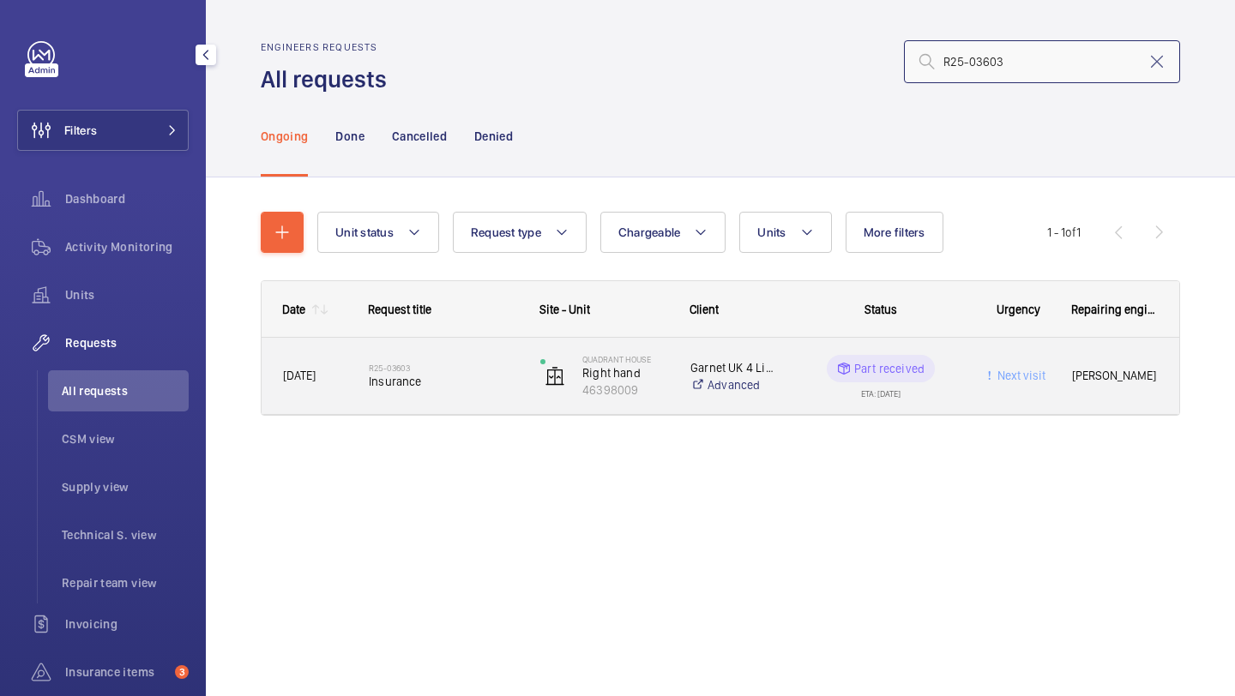
type input "R25-03603"
click at [481, 382] on span "Insurance" at bounding box center [443, 381] width 149 height 17
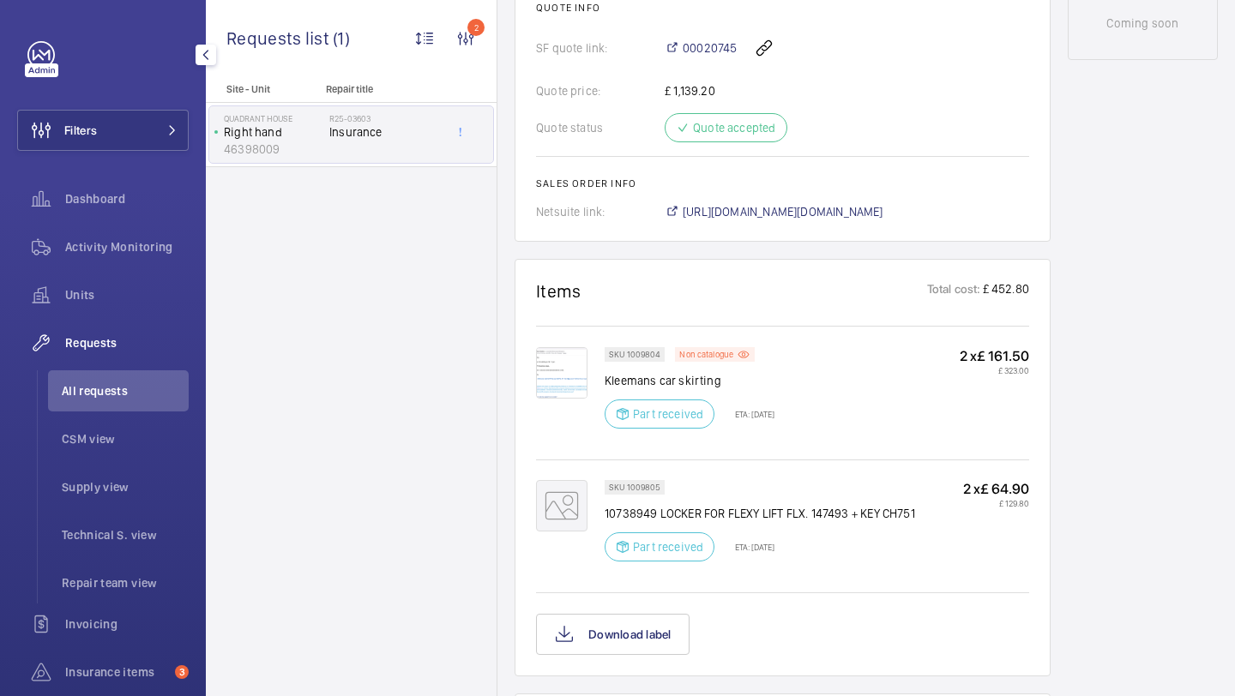
scroll to position [960, 0]
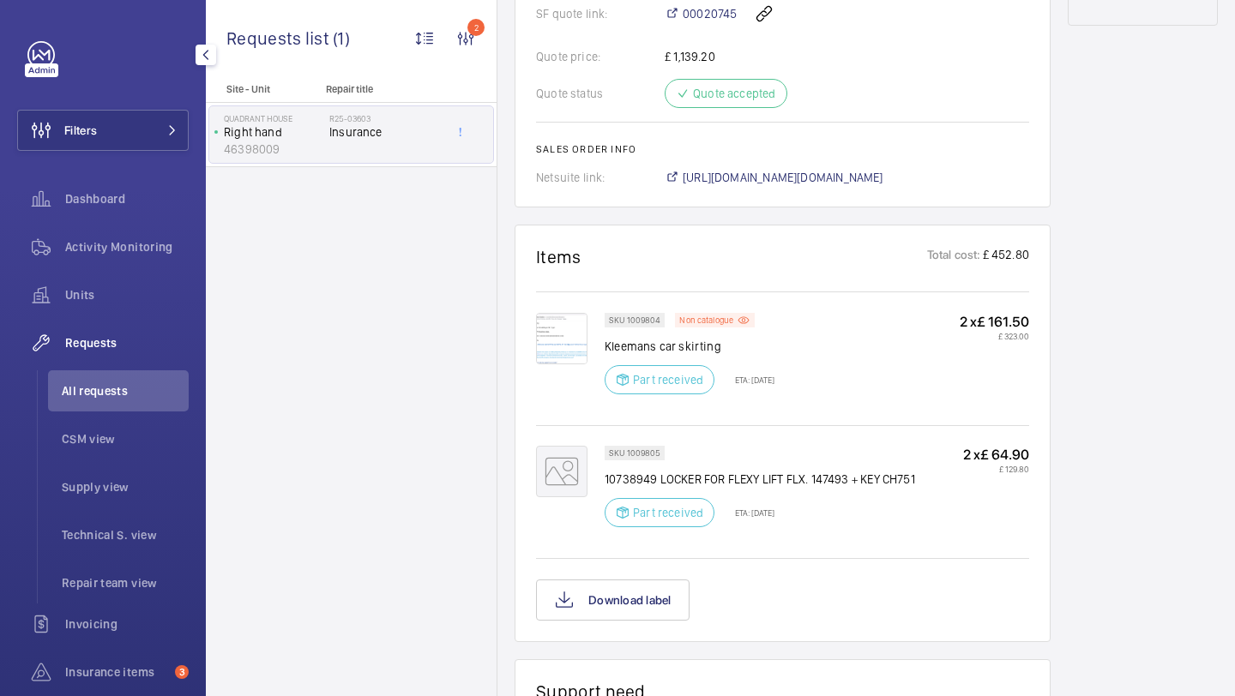
click at [705, 488] on p "10738949 LOCKER FOR FLEXY LIFT FLX. 147493 + KEY CH751" at bounding box center [759, 479] width 310 height 17
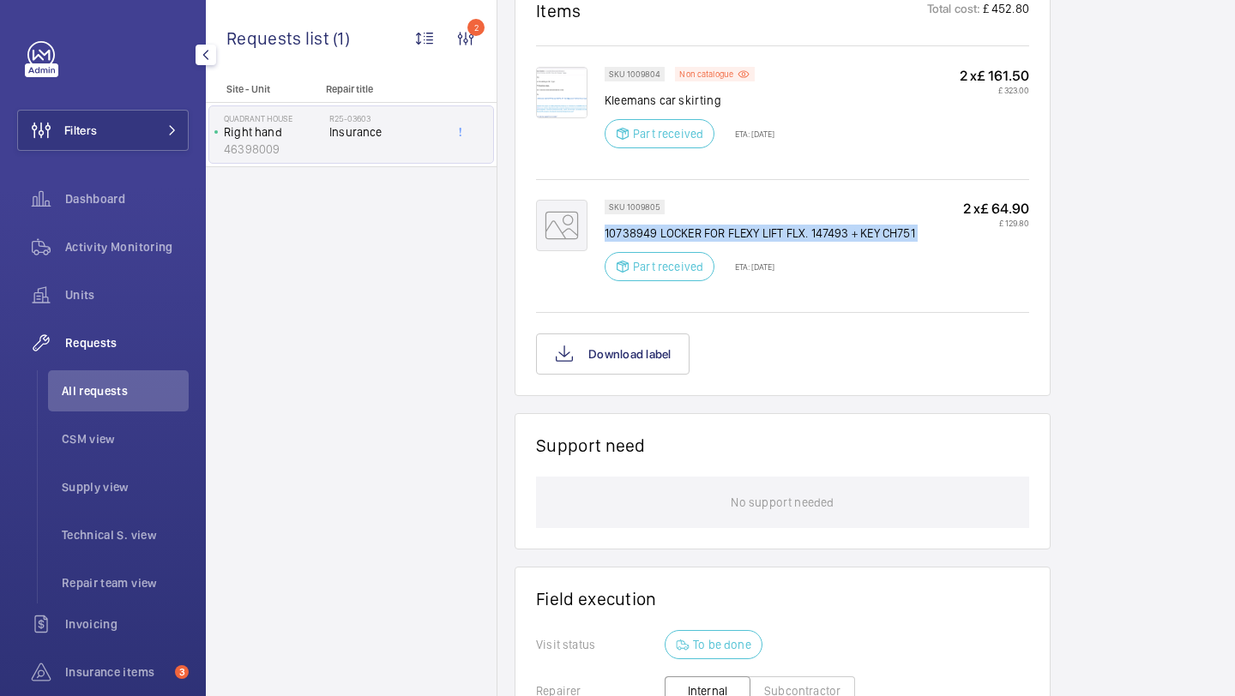
scroll to position [971, 0]
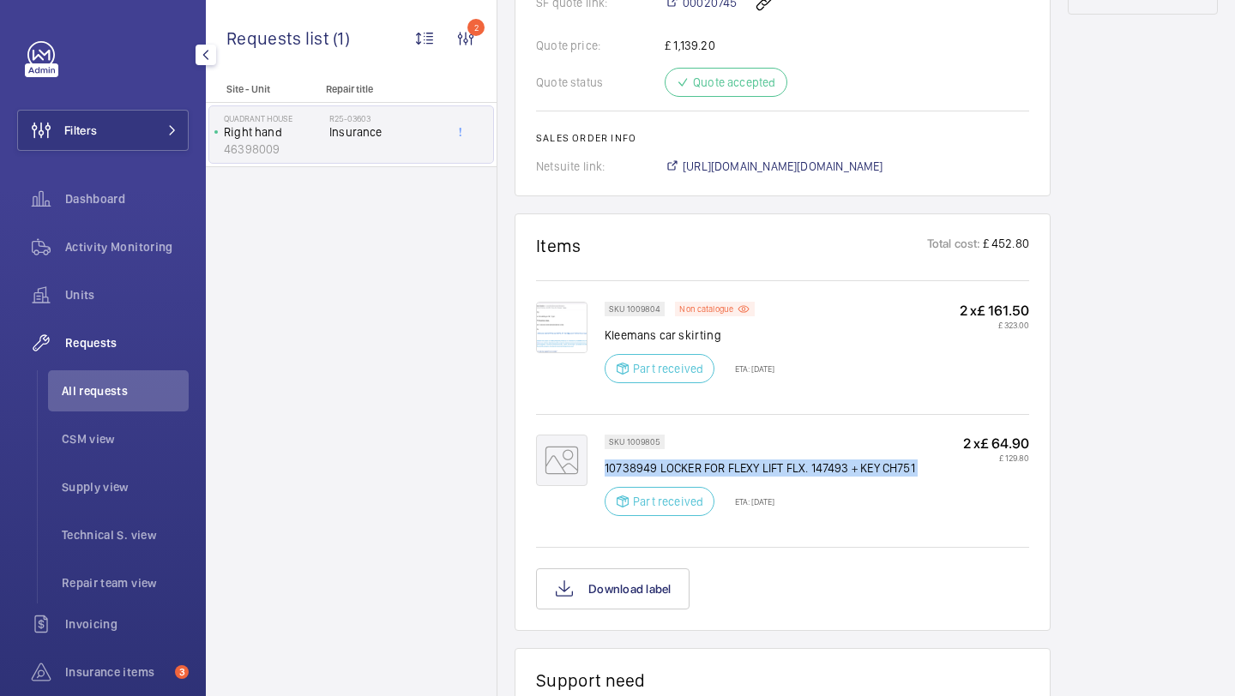
click at [760, 475] on div "SKU 1009805 10738949 LOCKER FOR FLEXY LIFT FLX. 147493 + KEY CH751 Part receive…" at bounding box center [759, 481] width 310 height 92
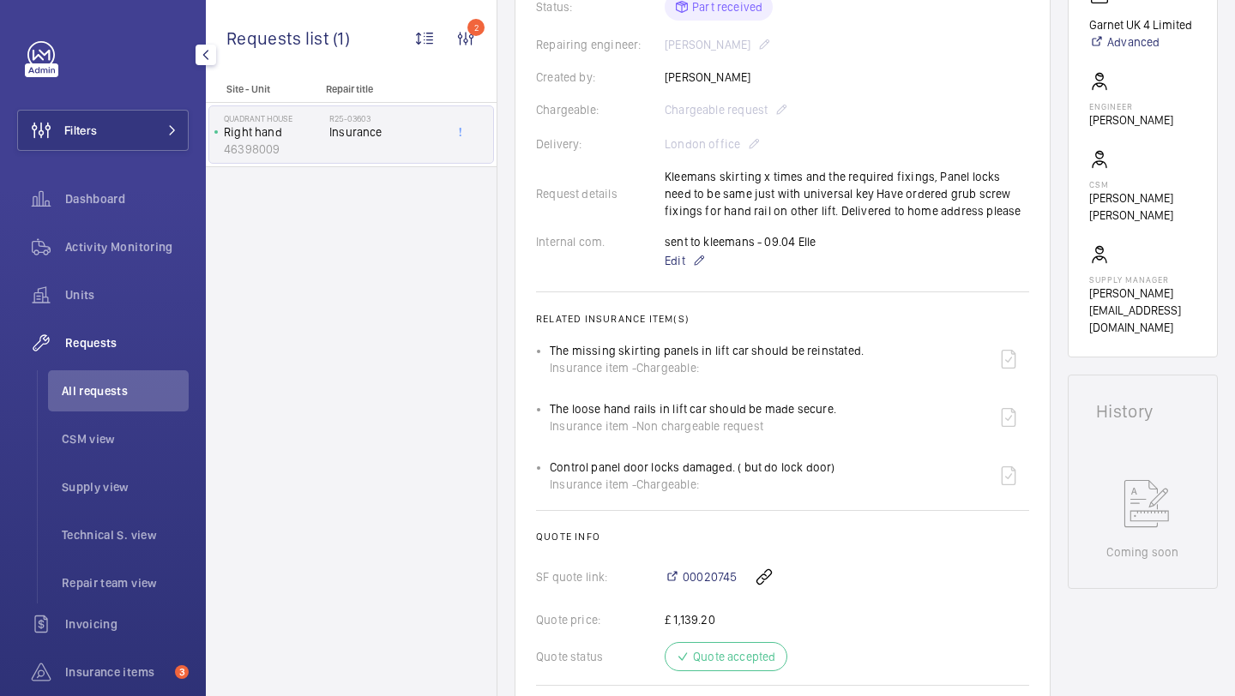
scroll to position [371, 0]
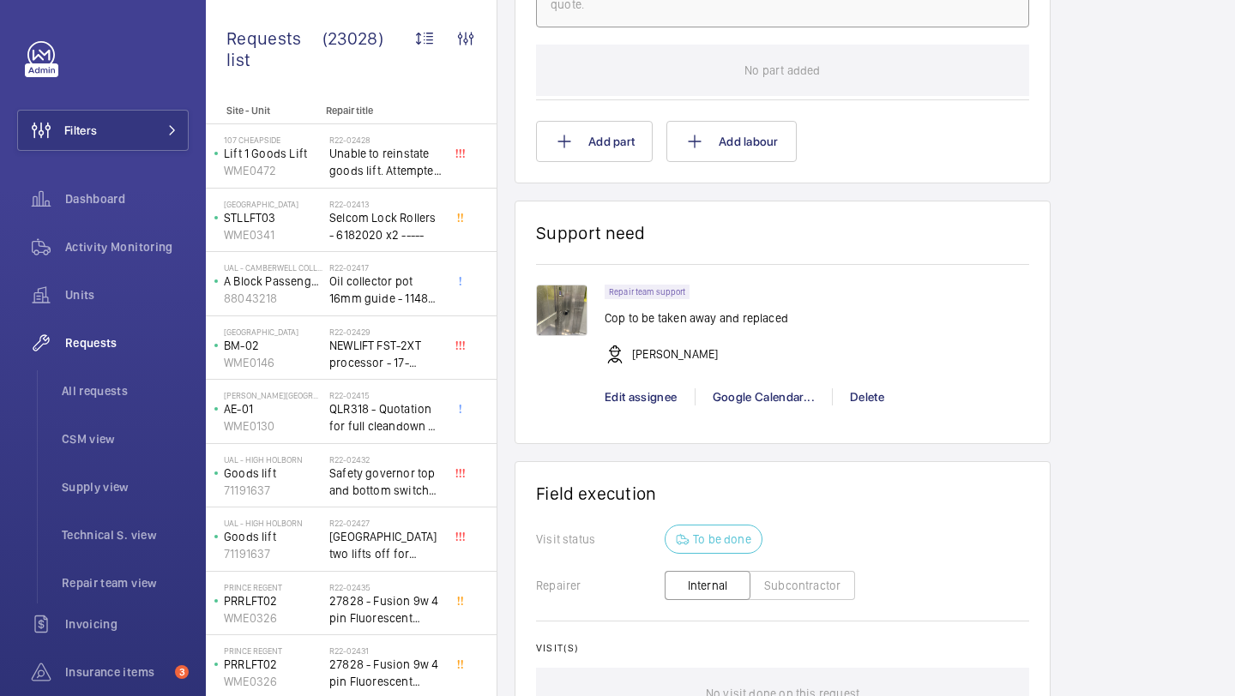
scroll to position [1126, 0]
click at [641, 403] on span "Edit assignee" at bounding box center [640, 398] width 73 height 14
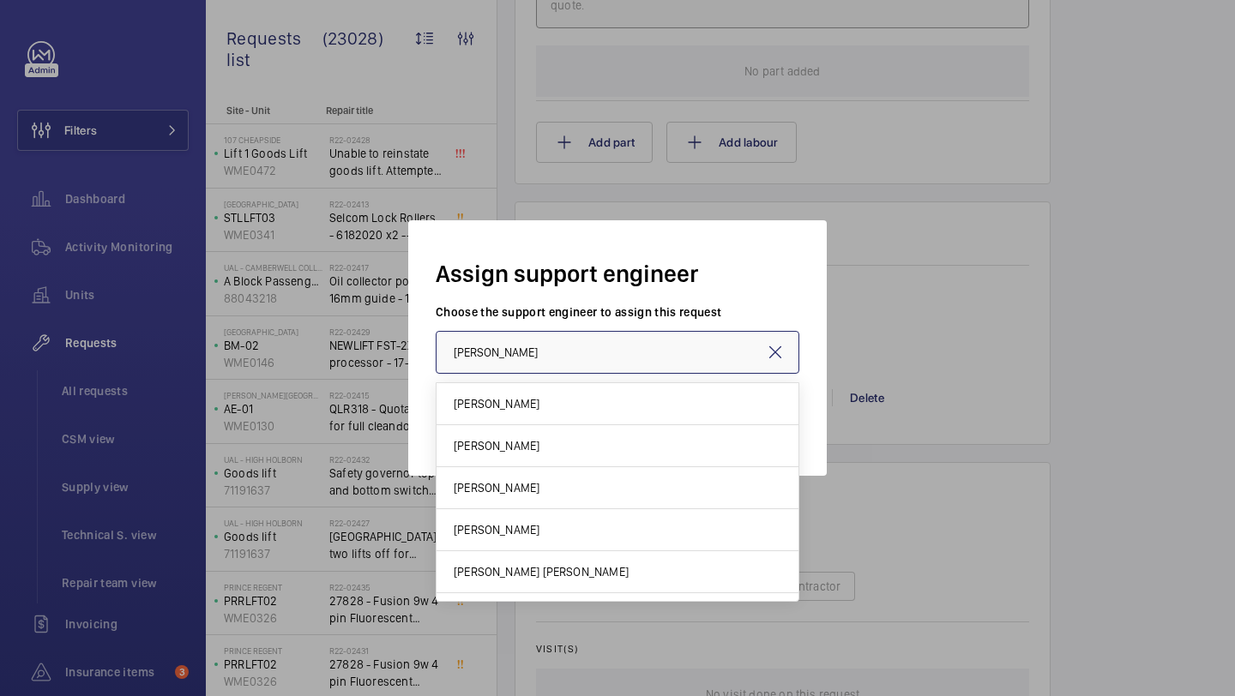
click at [562, 353] on input "[PERSON_NAME]" at bounding box center [618, 352] width 364 height 43
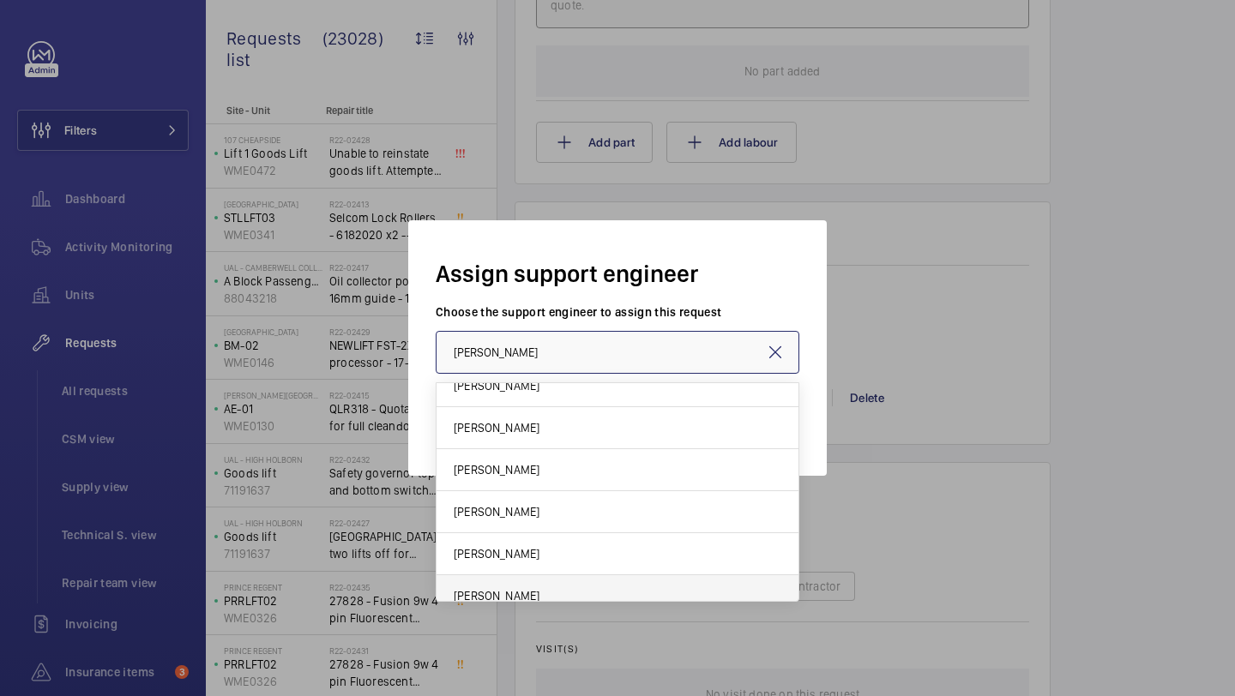
scroll to position [0, 0]
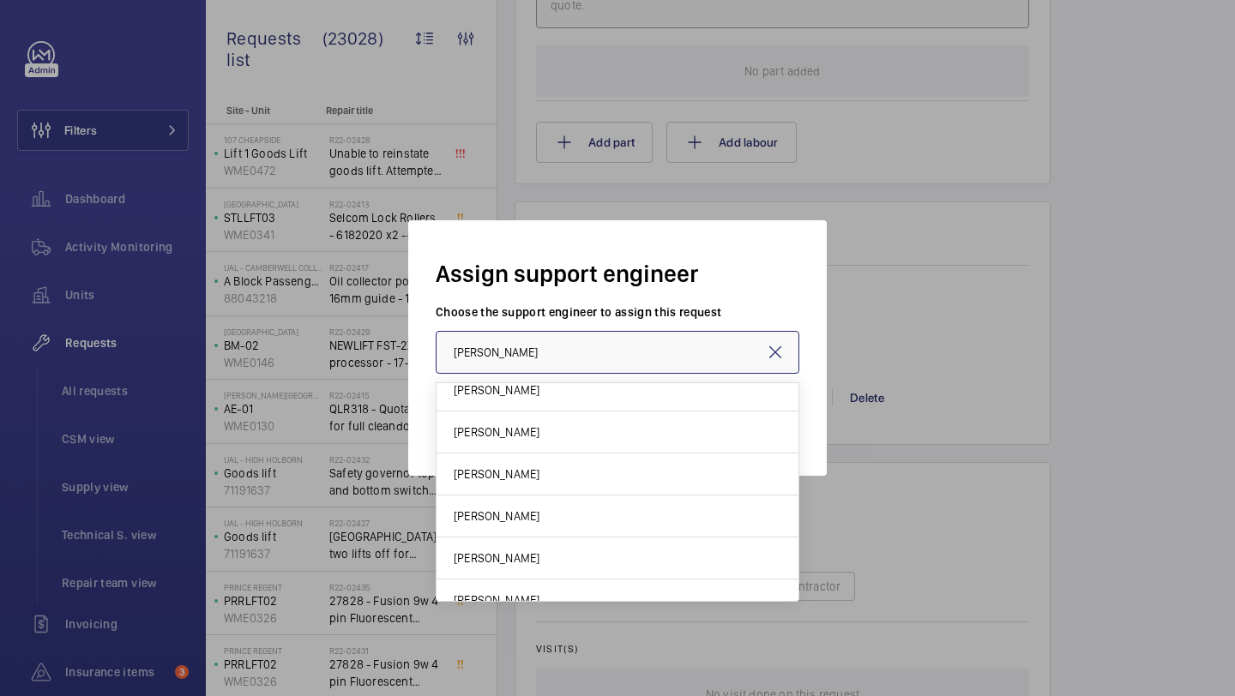
click at [559, 358] on input "[PERSON_NAME]" at bounding box center [618, 352] width 364 height 43
click at [560, 358] on input "[PERSON_NAME]" at bounding box center [618, 352] width 364 height 43
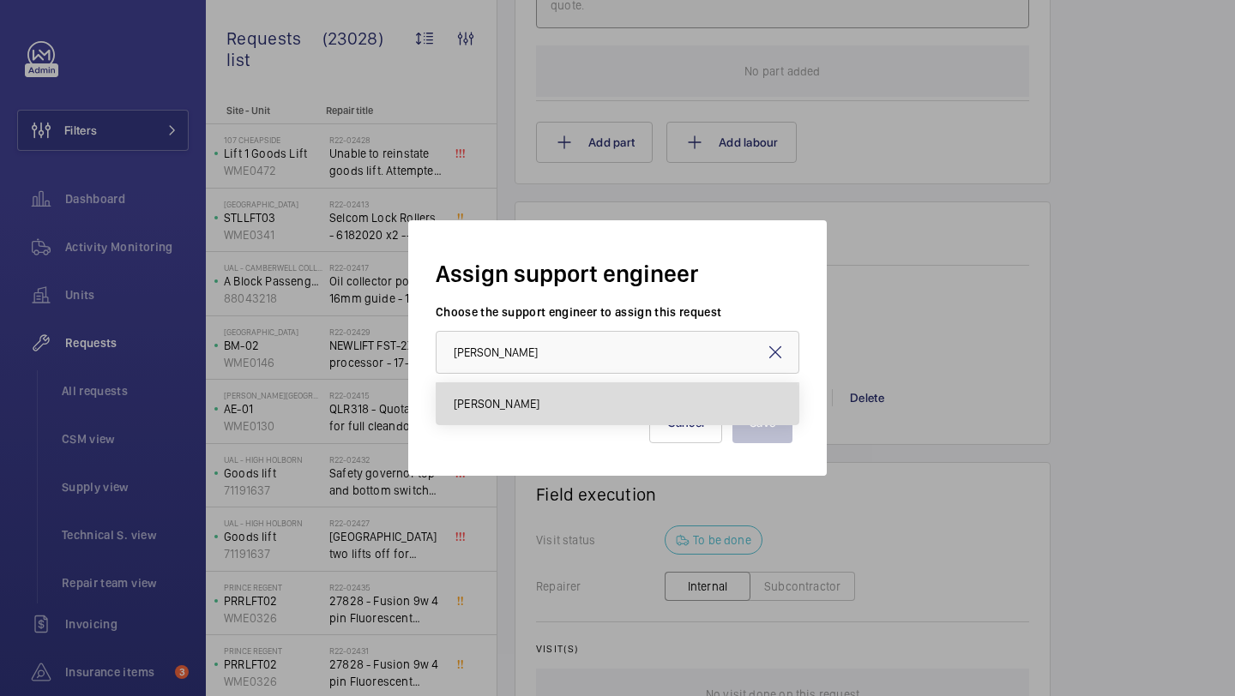
click at [543, 416] on mat-option "[PERSON_NAME]" at bounding box center [617, 403] width 362 height 41
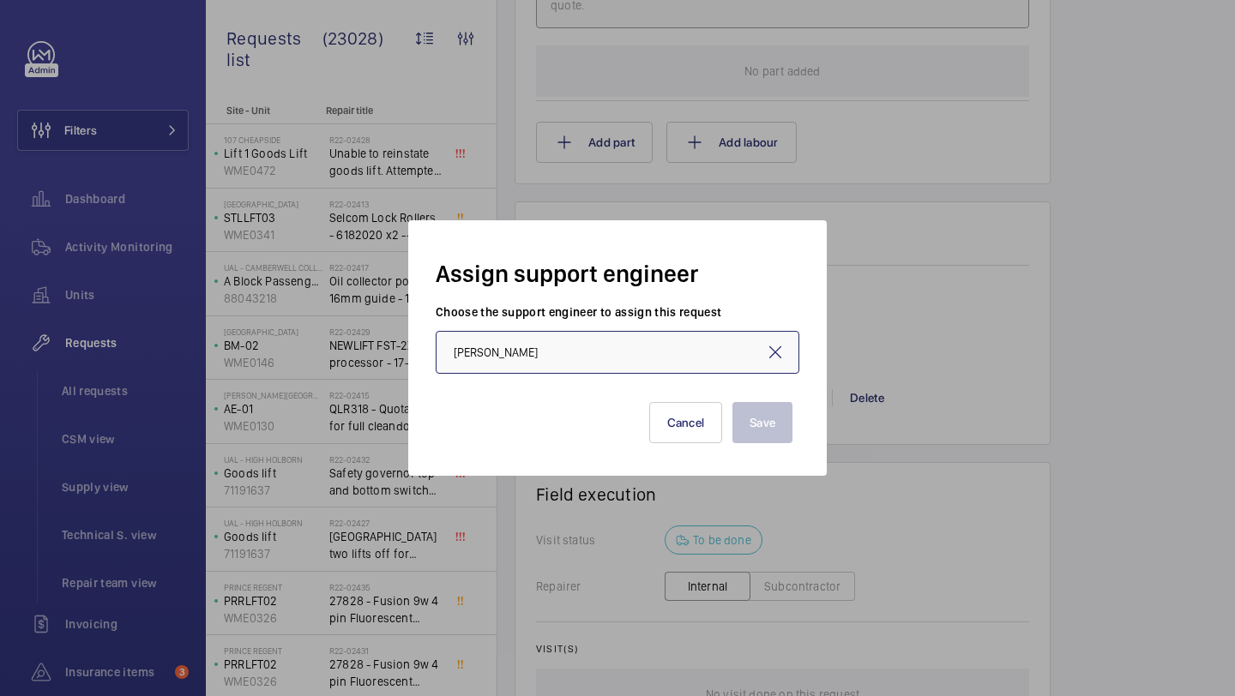
type input "[PERSON_NAME]"
click at [749, 432] on button "Save" at bounding box center [762, 422] width 60 height 41
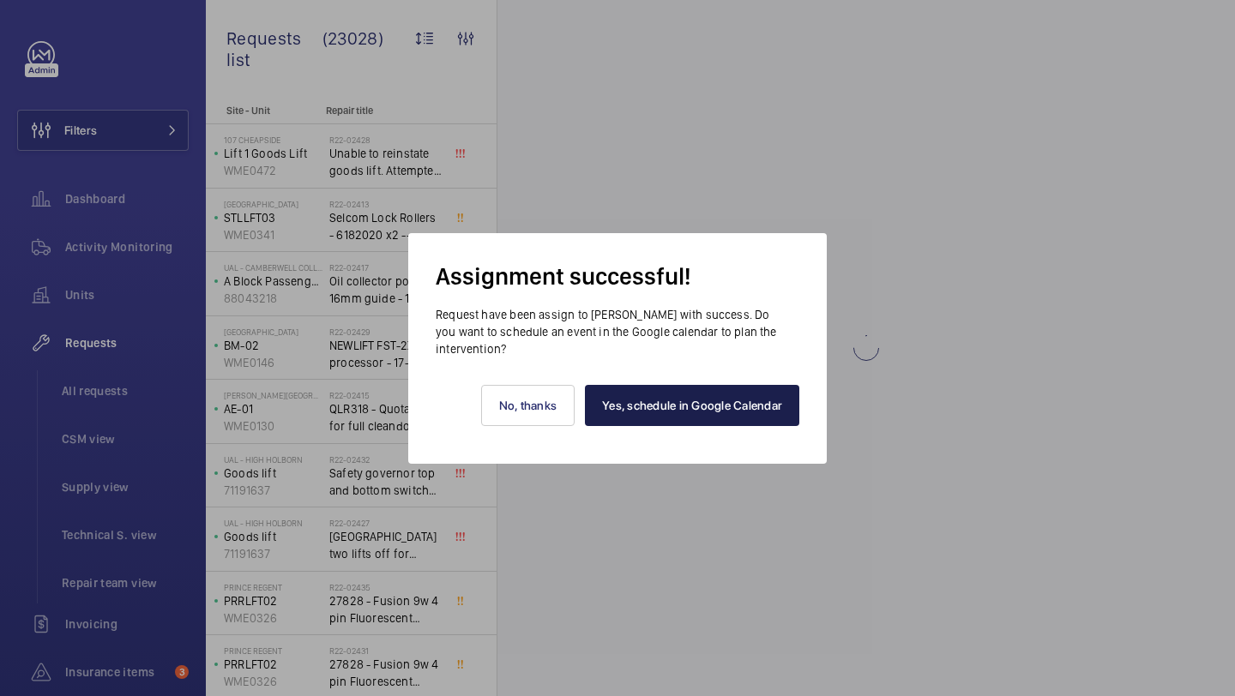
click at [639, 404] on link "Yes, schedule in Google Calendar" at bounding box center [692, 405] width 214 height 41
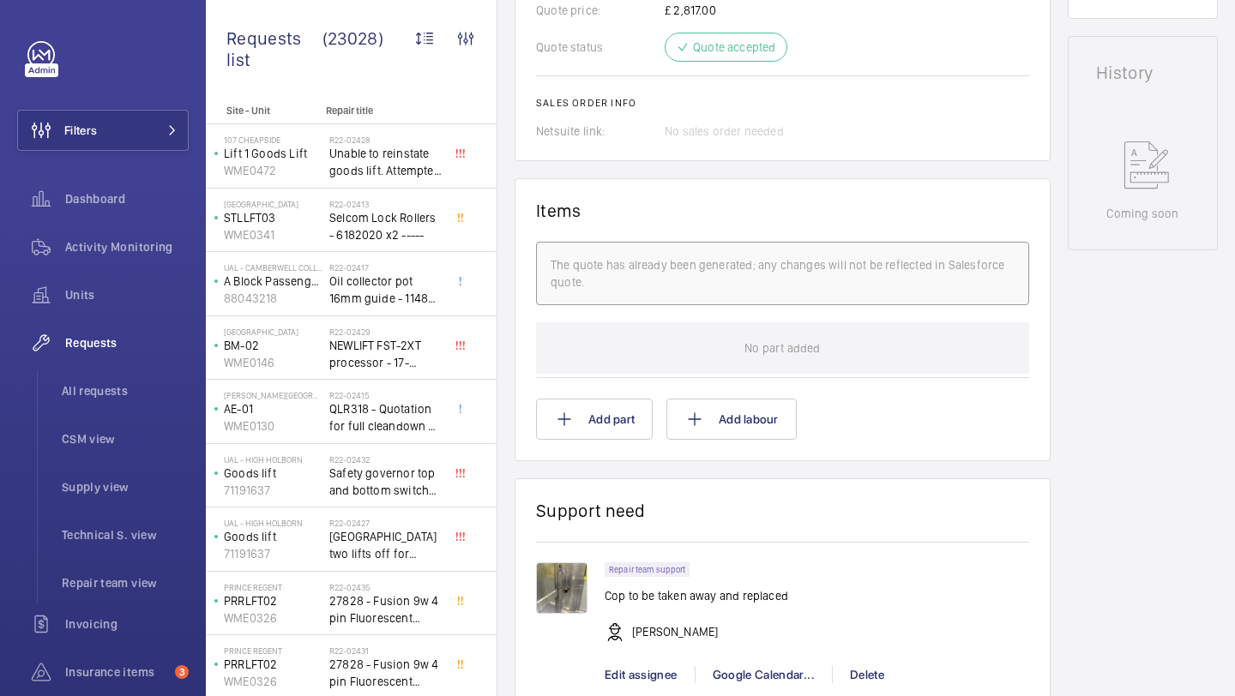
scroll to position [1092, 0]
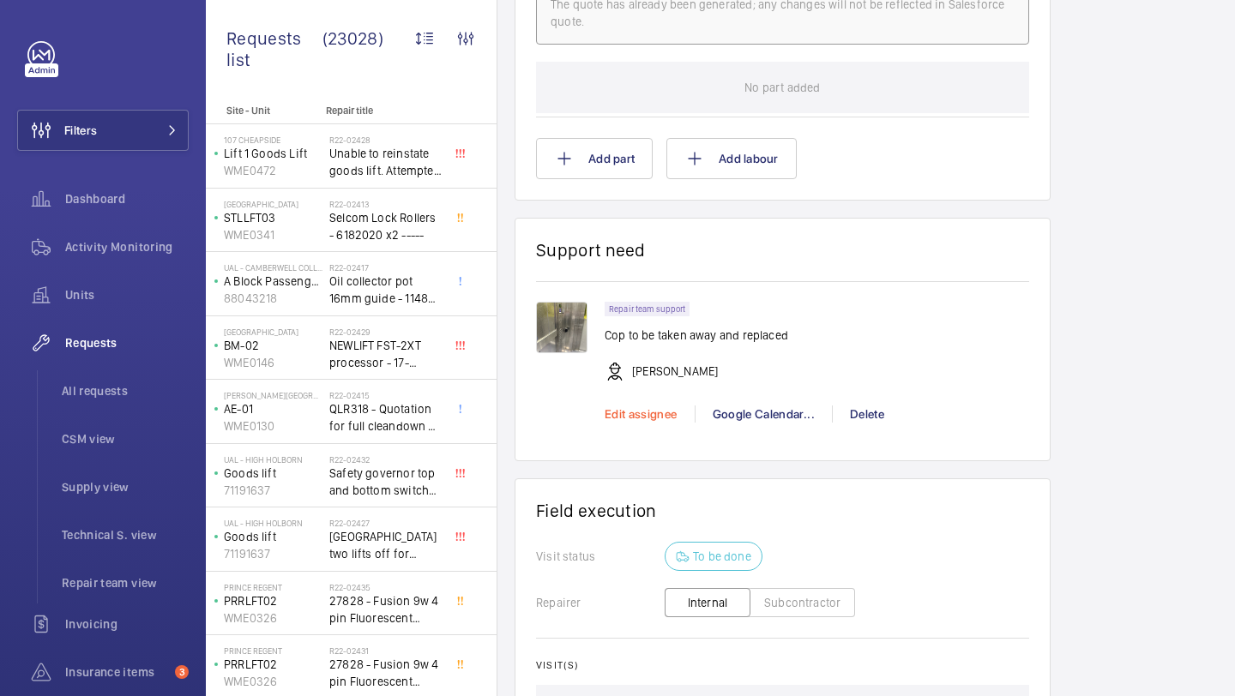
click at [657, 418] on span "Edit assignee" at bounding box center [640, 414] width 73 height 14
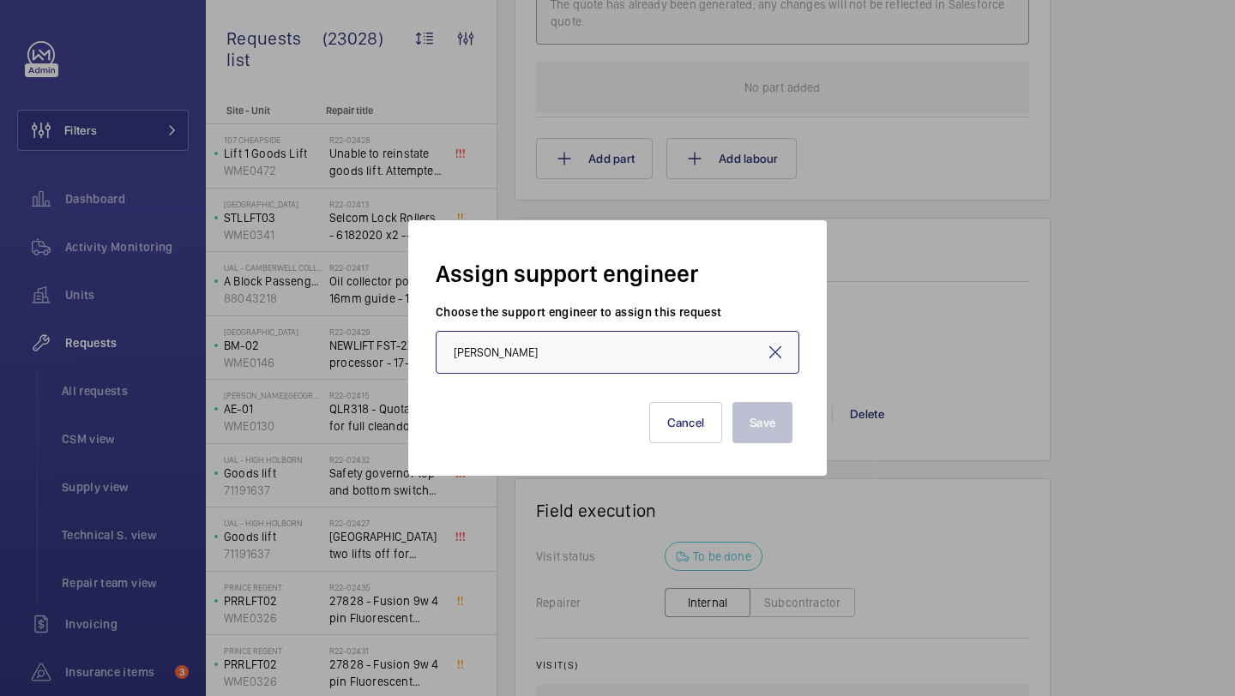
click at [596, 342] on input "[PERSON_NAME]" at bounding box center [618, 352] width 364 height 43
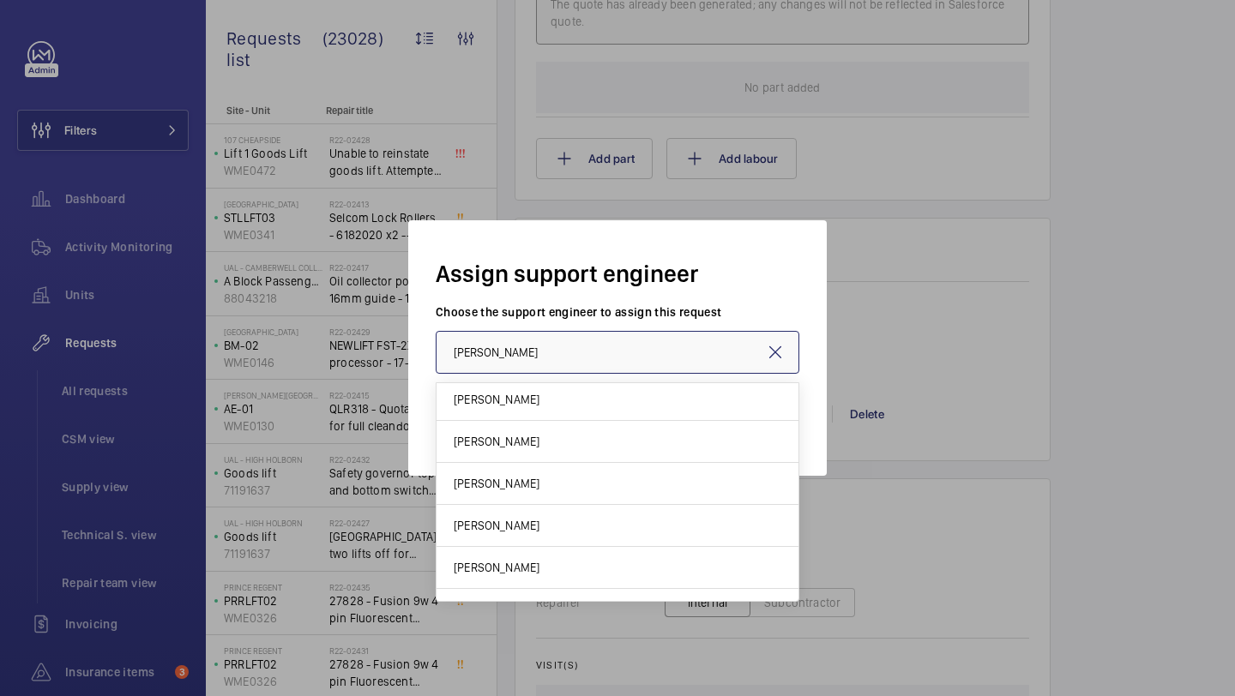
scroll to position [496, 0]
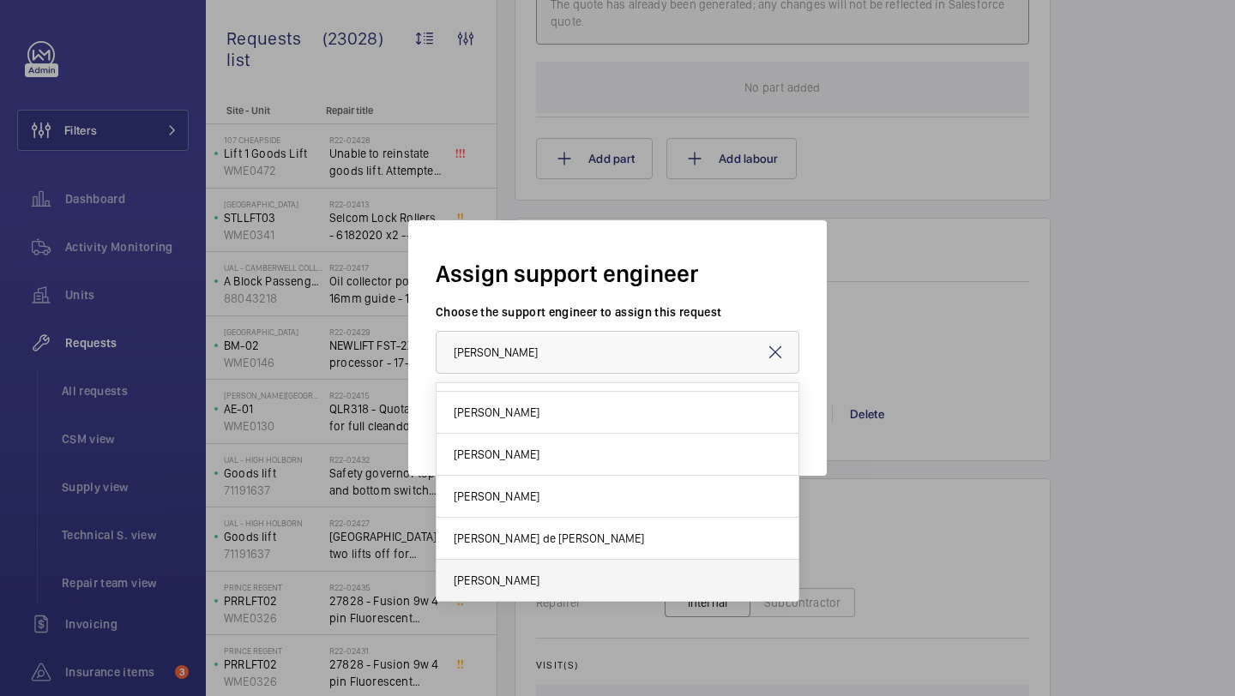
click at [549, 585] on mat-option "[PERSON_NAME]" at bounding box center [617, 580] width 362 height 41
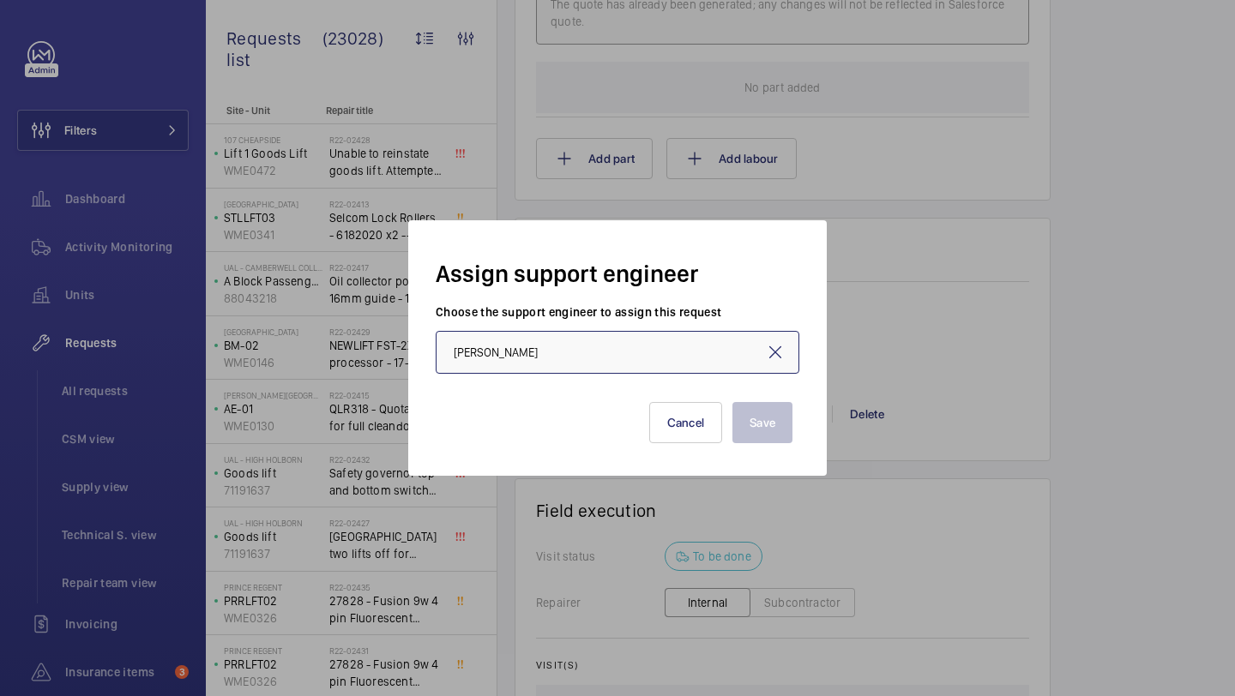
type input "[PERSON_NAME]"
click at [778, 412] on button "Save" at bounding box center [762, 422] width 60 height 41
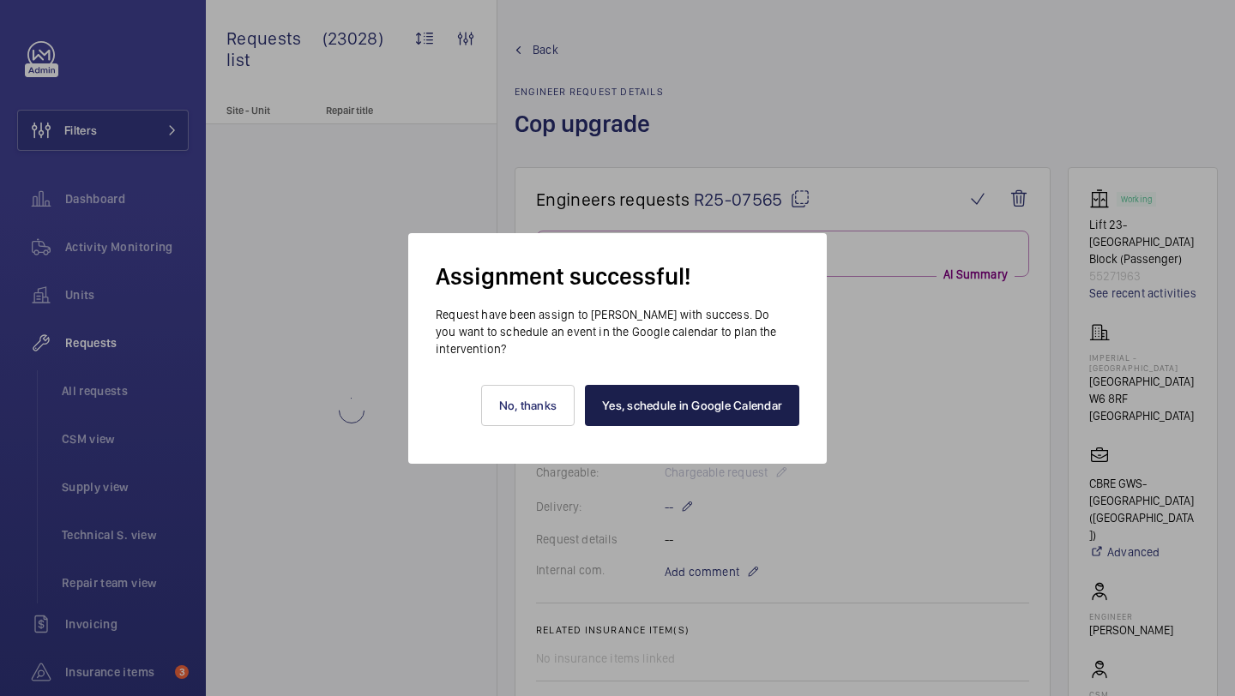
scroll to position [1092, 0]
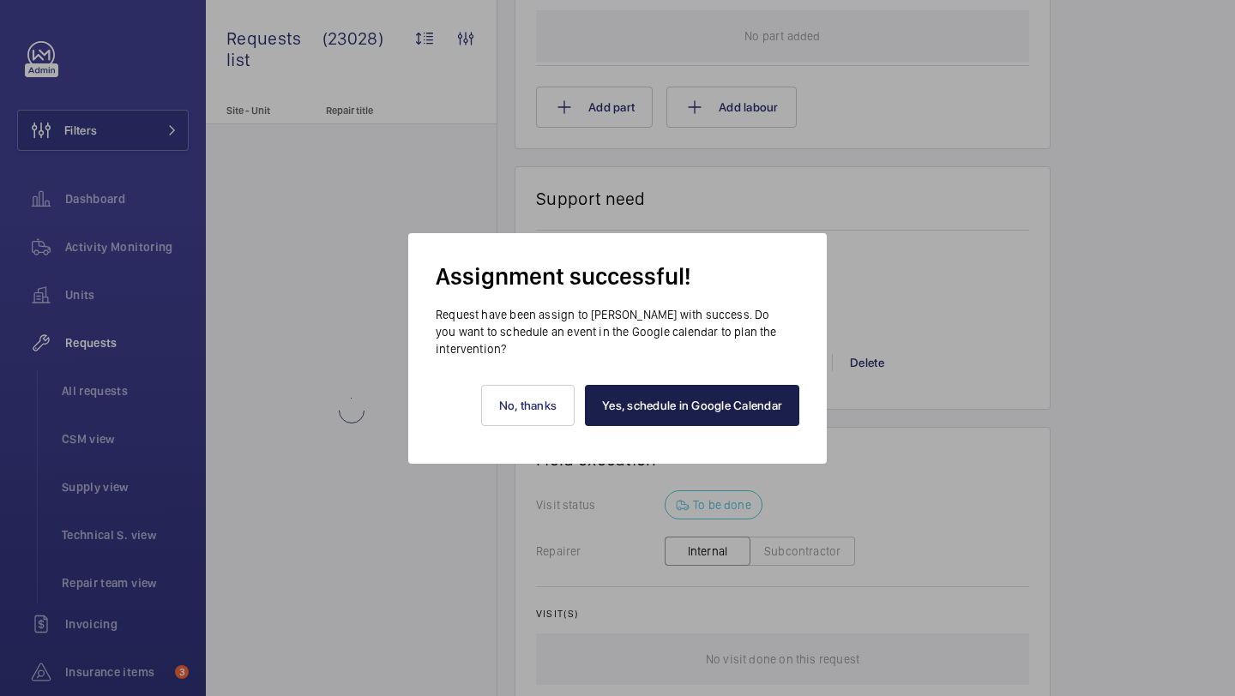
click at [662, 394] on link "Yes, schedule in Google Calendar" at bounding box center [692, 405] width 214 height 41
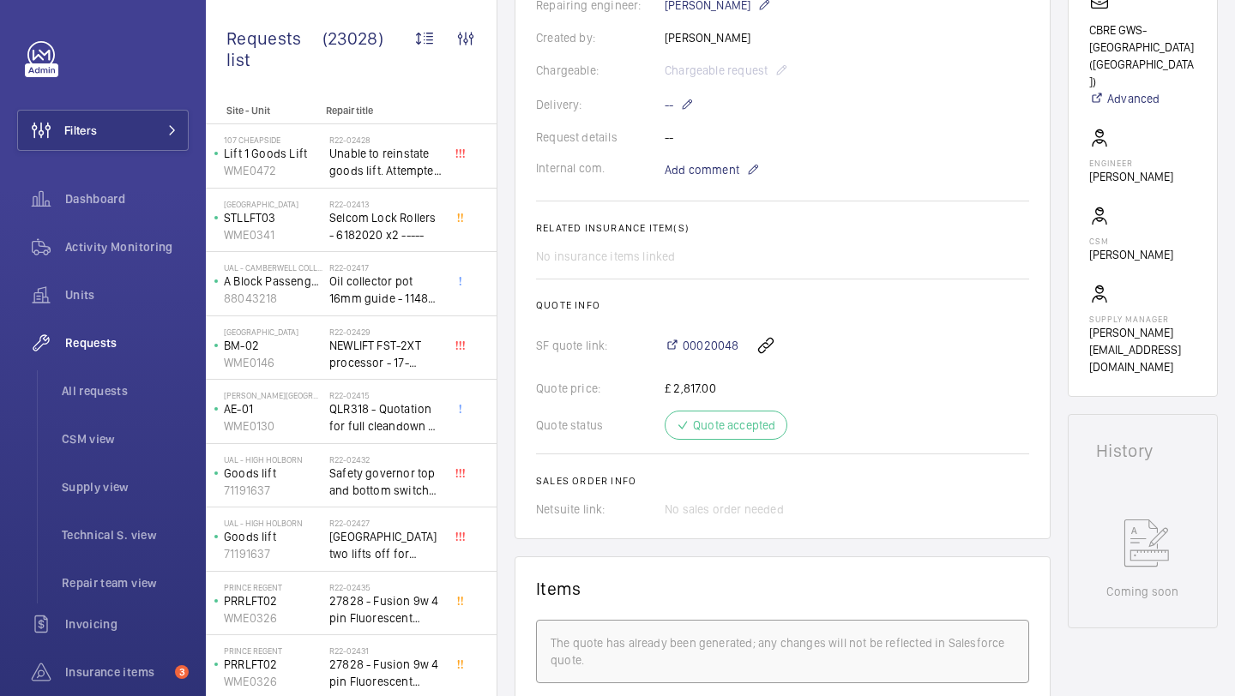
scroll to position [406, 0]
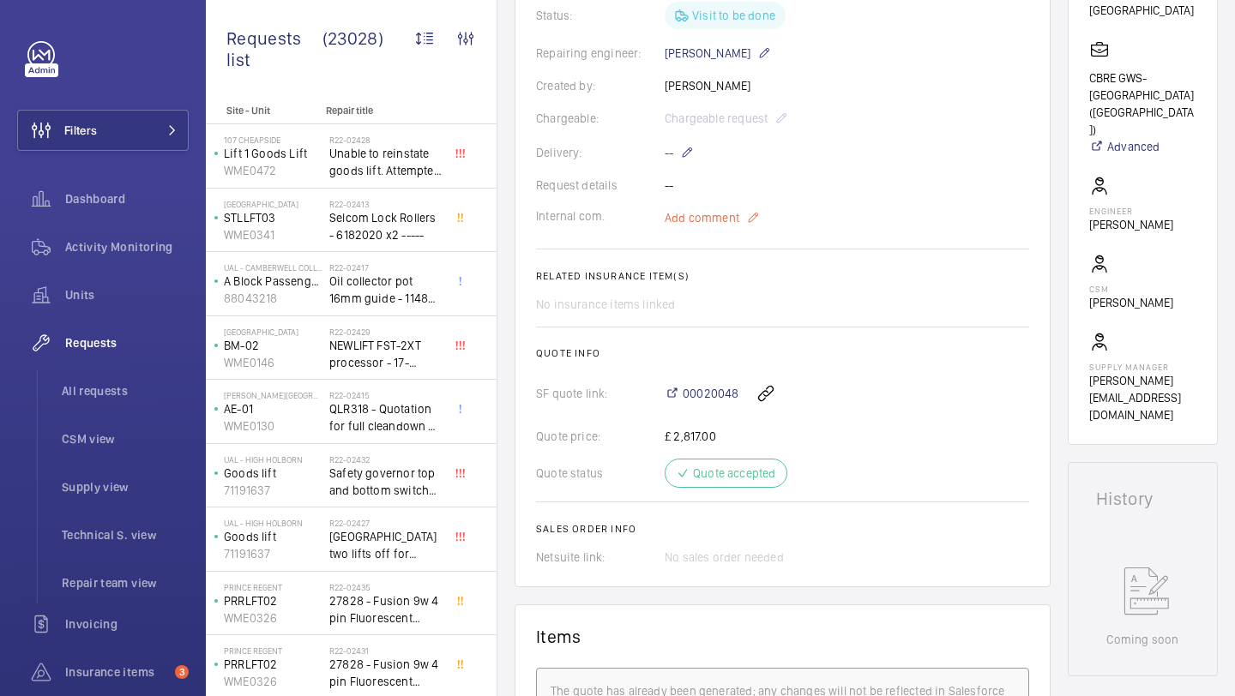
click at [701, 220] on span "Add comment" at bounding box center [701, 217] width 75 height 17
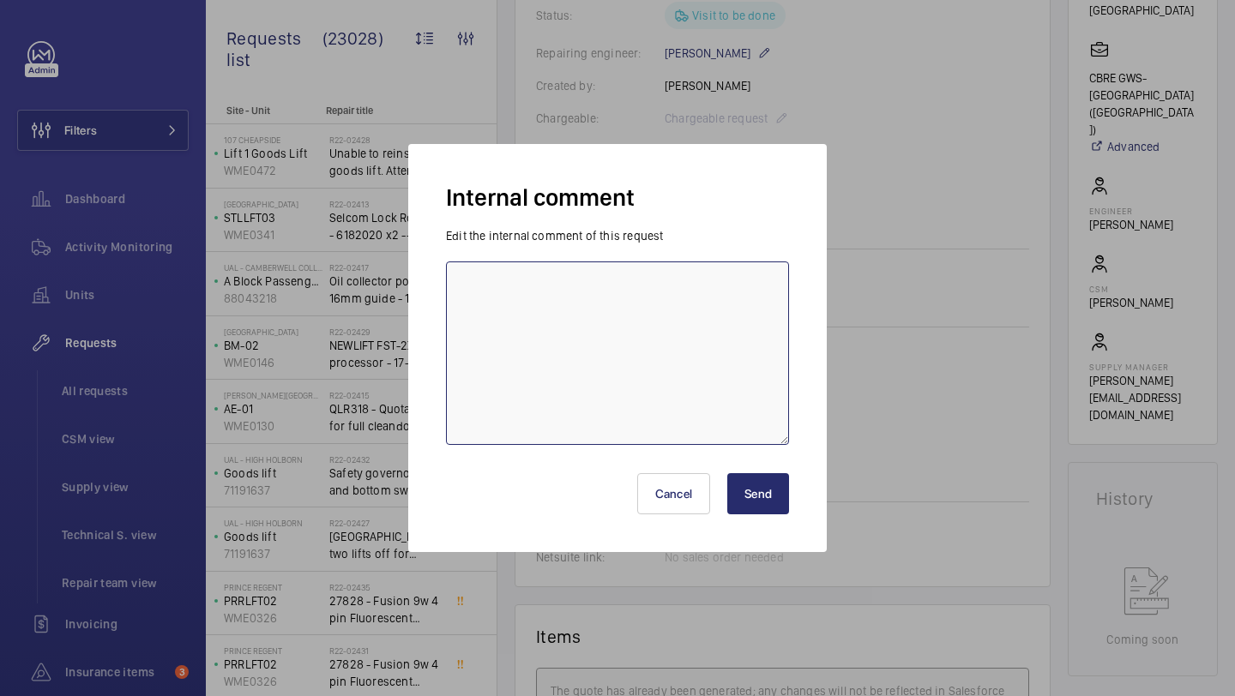
click at [718, 309] on textarea at bounding box center [617, 352] width 343 height 183
type textarea "COP REMOVAL BOOKED WITH STEVE 22/08/2025 KB"
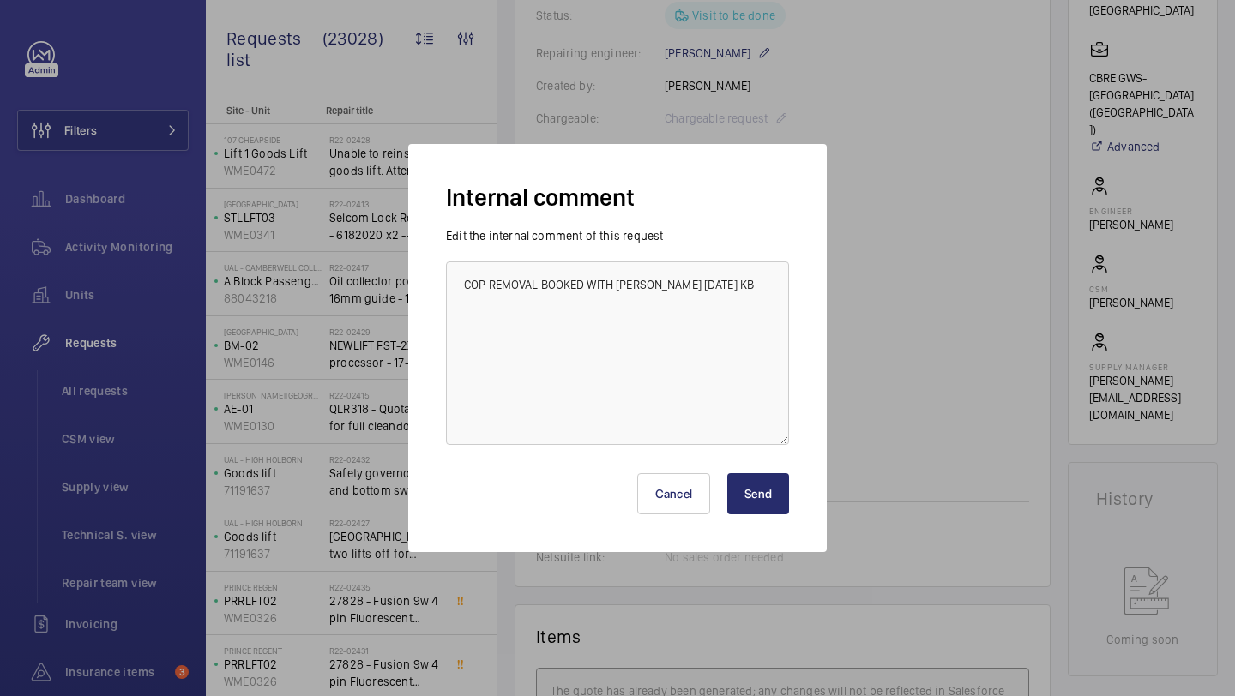
click at [765, 493] on button "Send" at bounding box center [758, 493] width 62 height 41
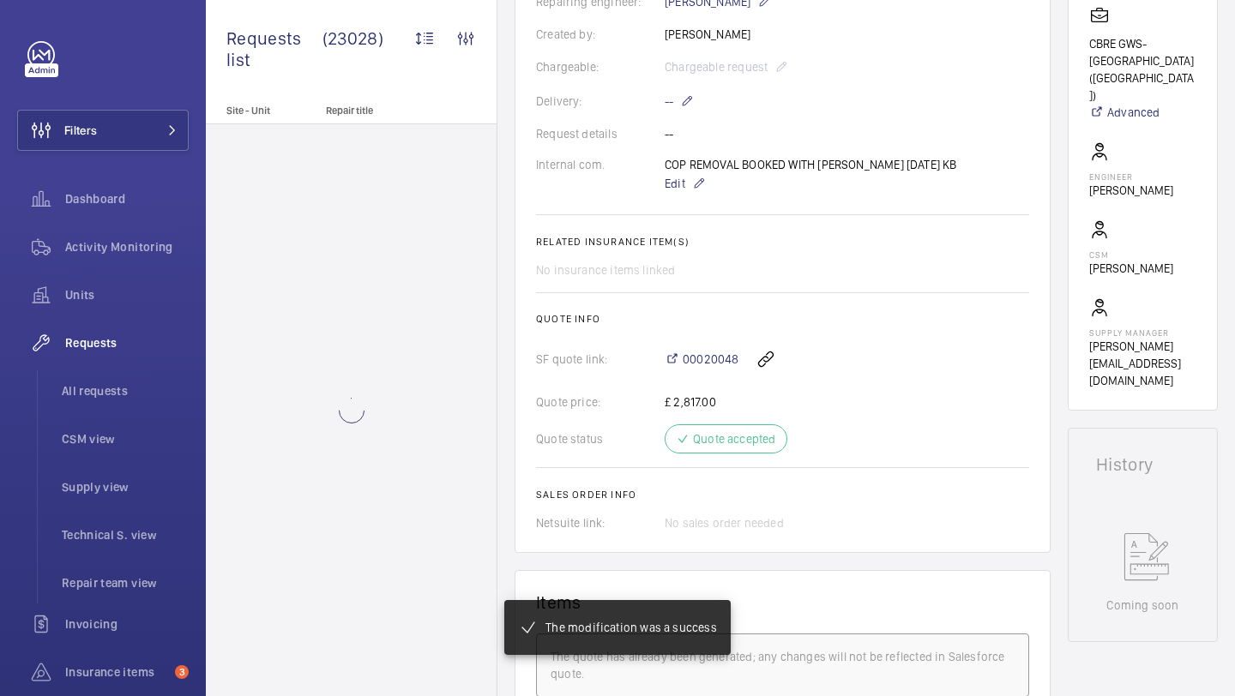
scroll to position [474, 0]
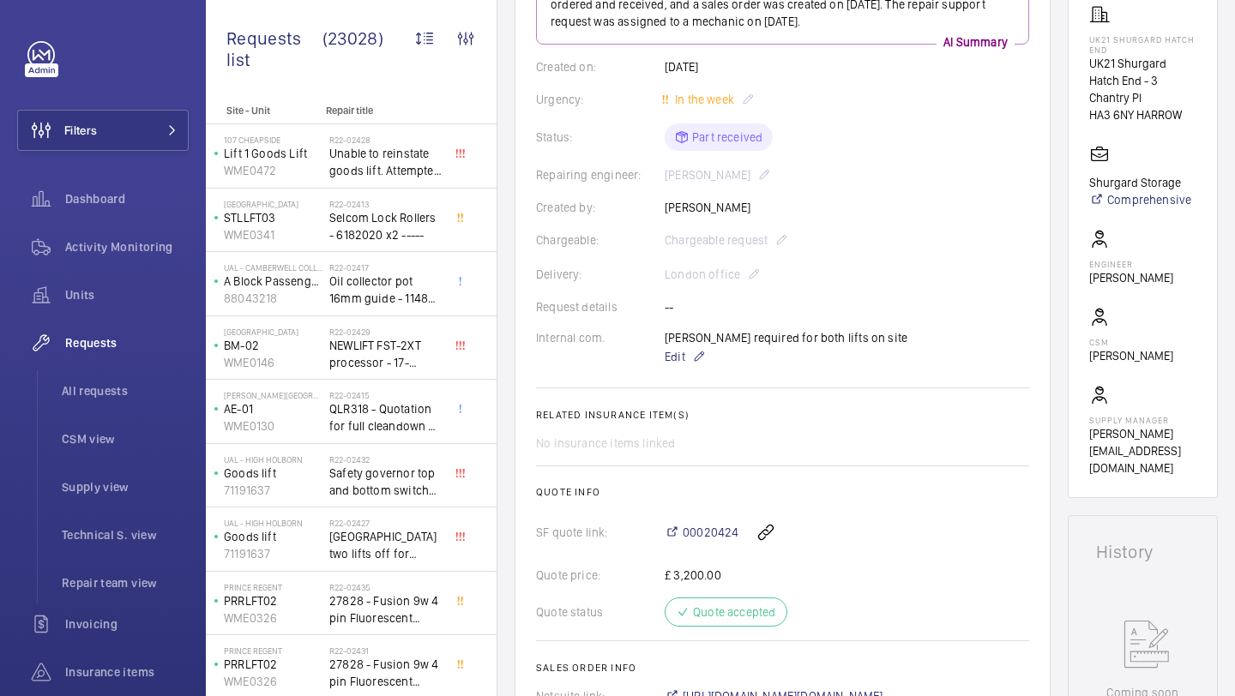
scroll to position [279, 0]
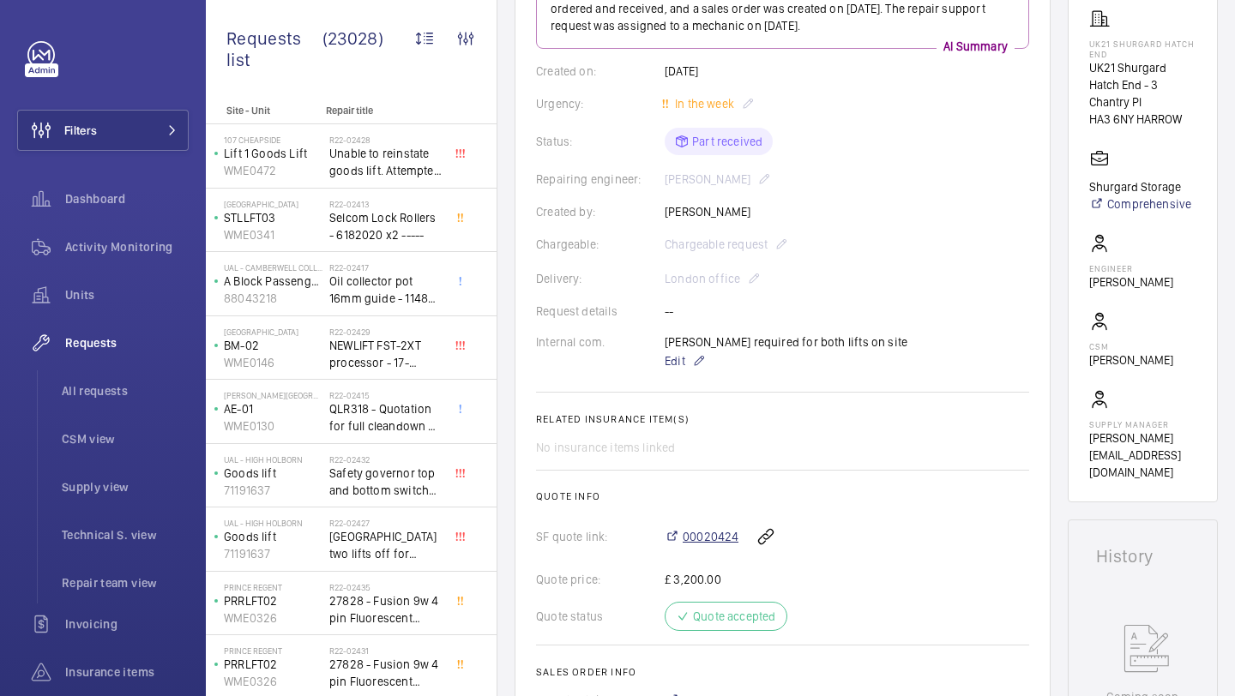
click at [696, 535] on span "00020424" at bounding box center [710, 536] width 56 height 17
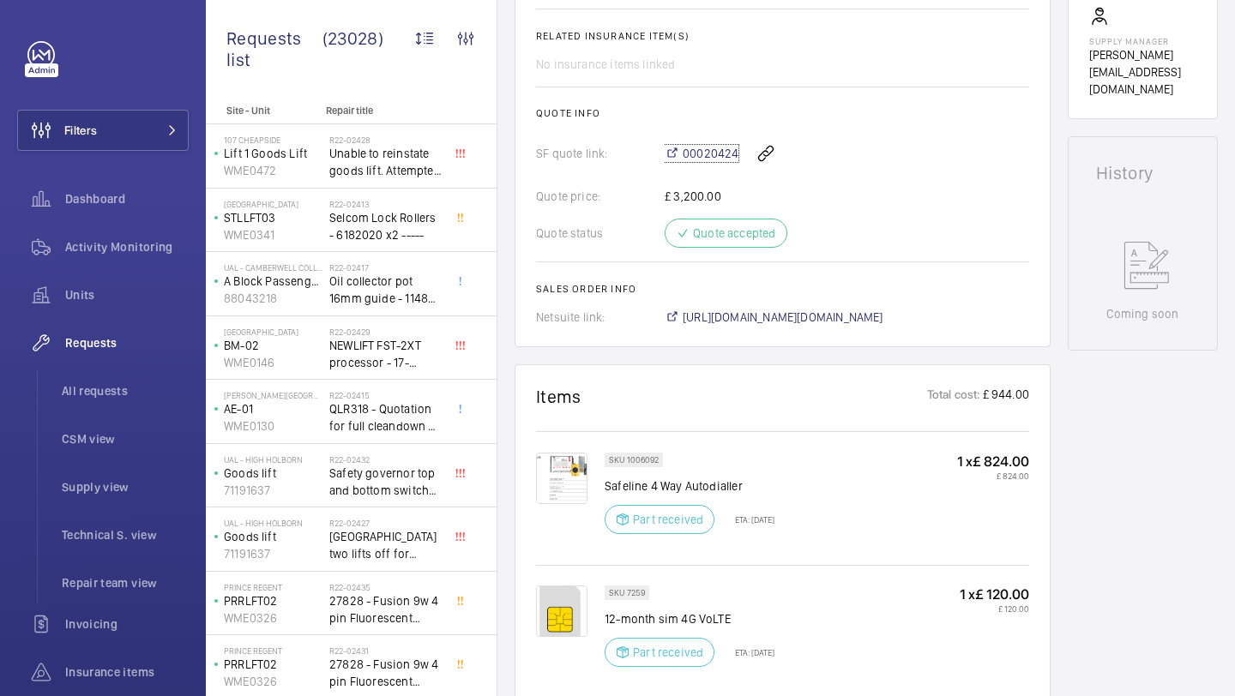
scroll to position [199, 0]
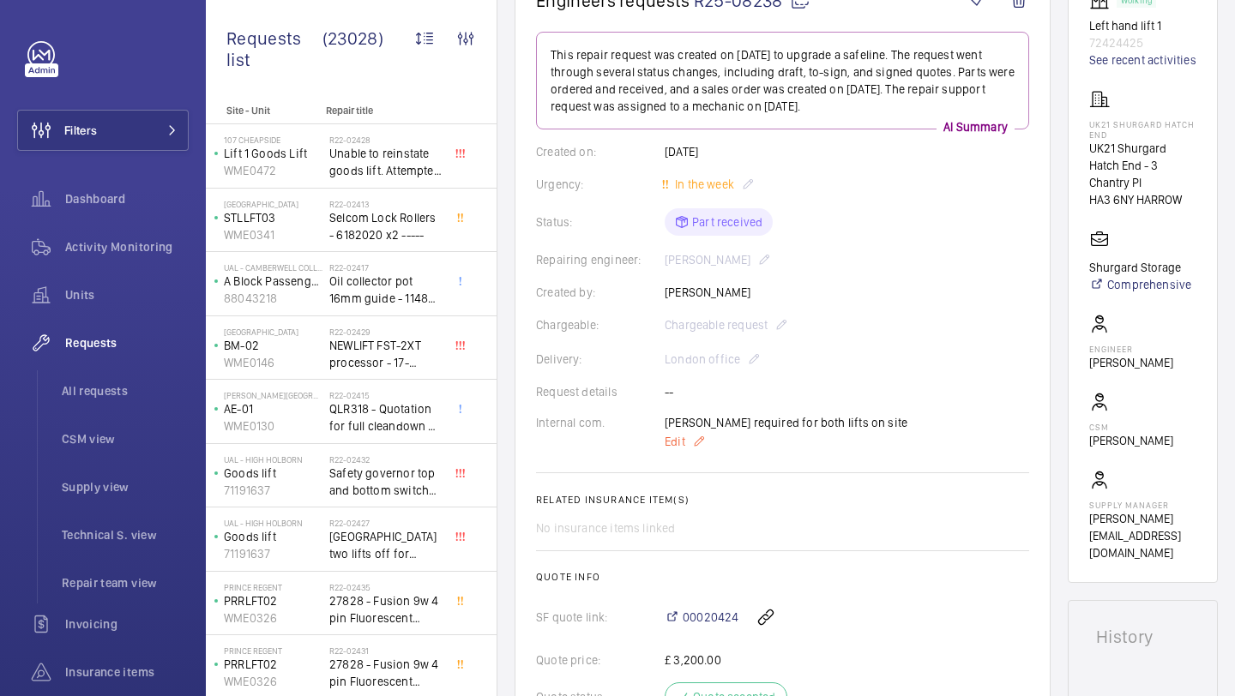
click at [682, 445] on span "Edit" at bounding box center [674, 441] width 21 height 17
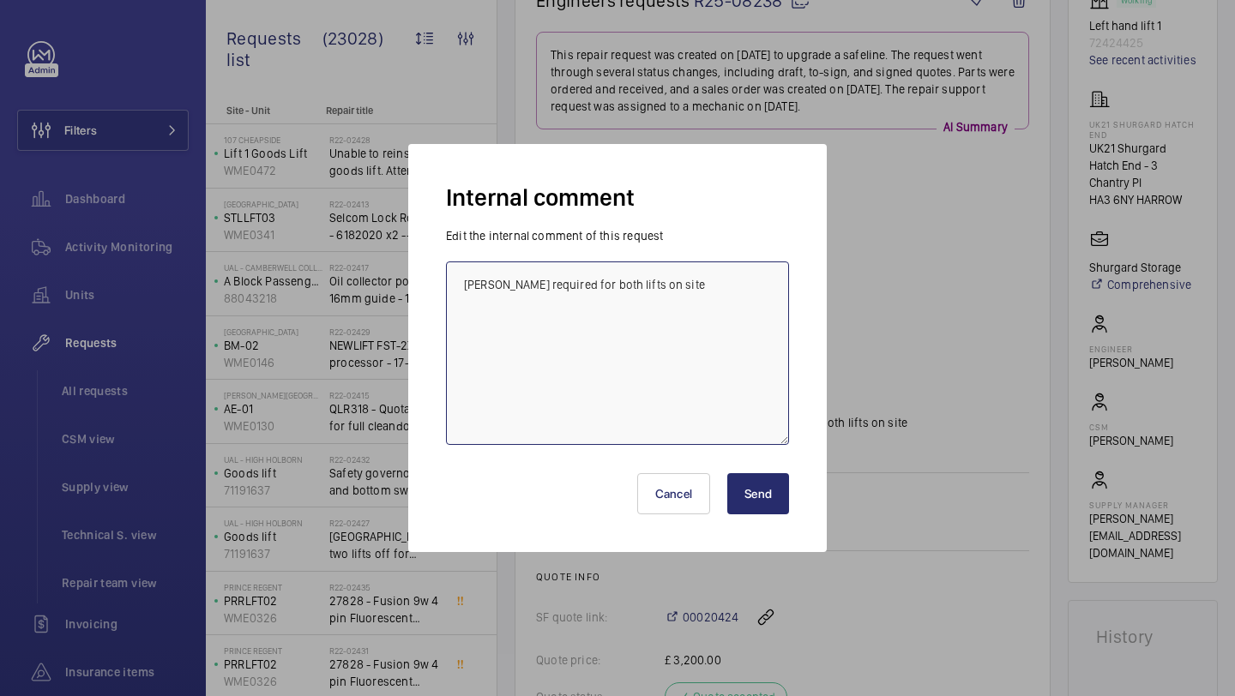
click at [702, 383] on textarea "SIMS required for both lifts on site" at bounding box center [617, 352] width 343 height 183
type textarea "SIMS required for both lifts on site ALEX BOOKED 22/08/2025 KB"
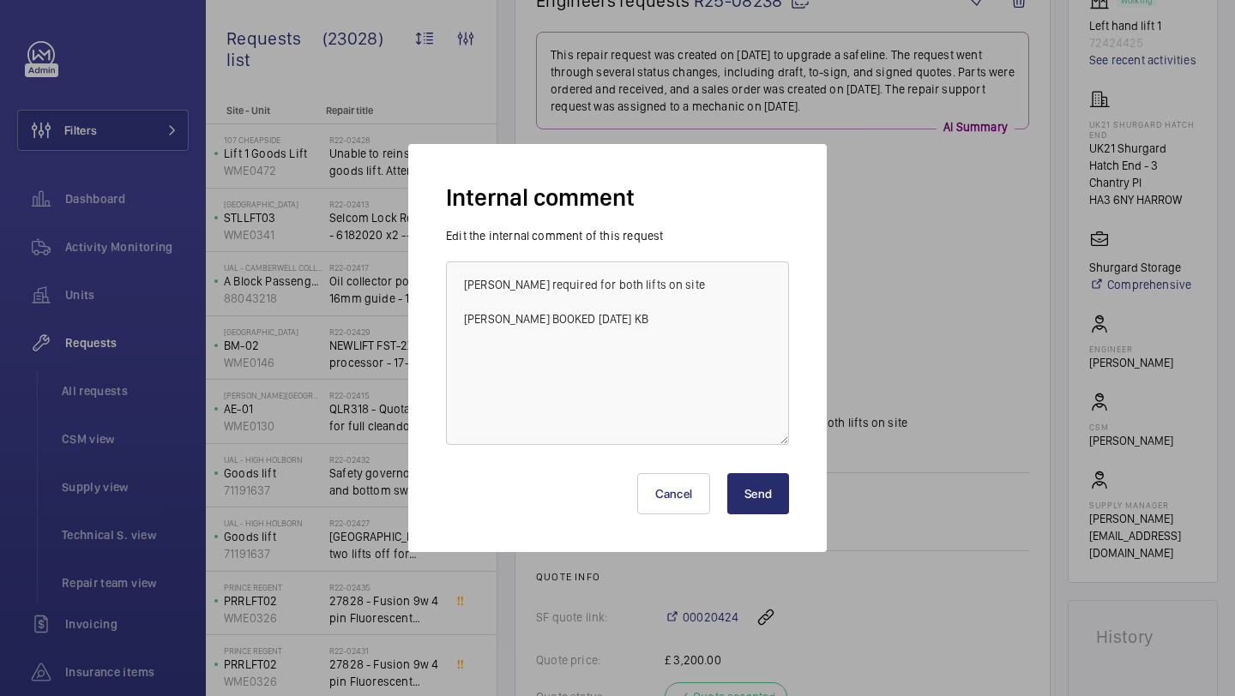
click at [760, 490] on button "Send" at bounding box center [758, 493] width 62 height 41
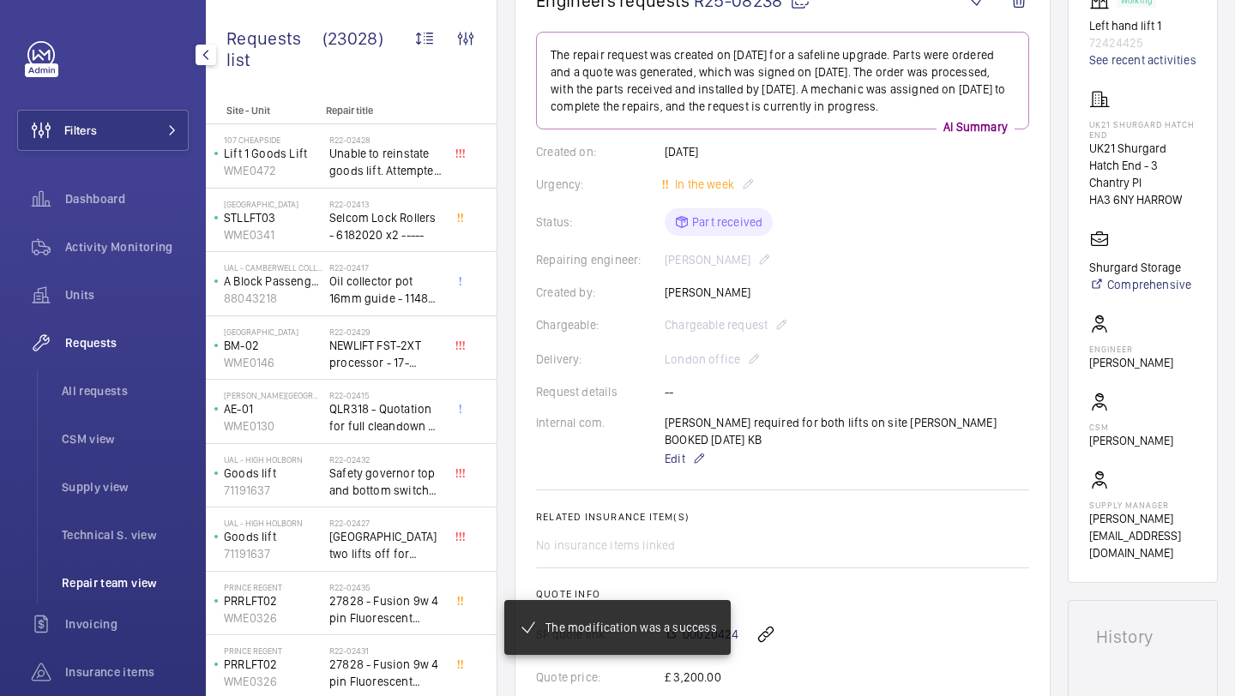
click at [121, 579] on span "Repair team view" at bounding box center [125, 582] width 127 height 17
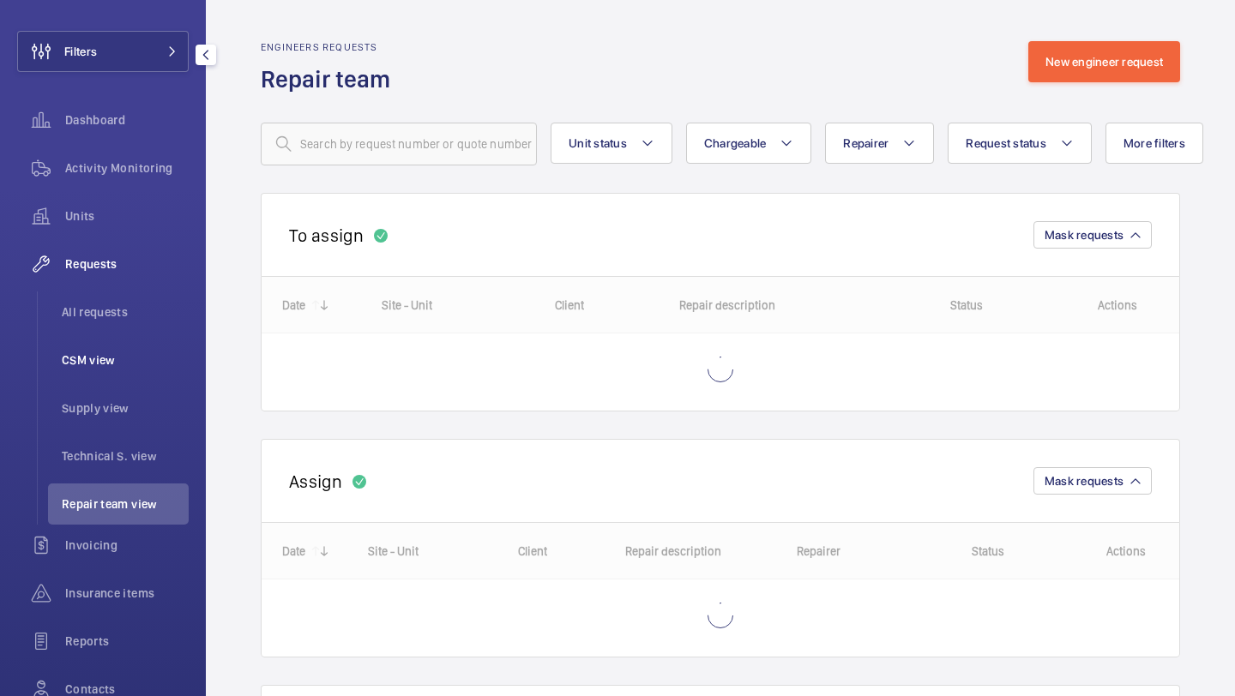
scroll to position [33, 0]
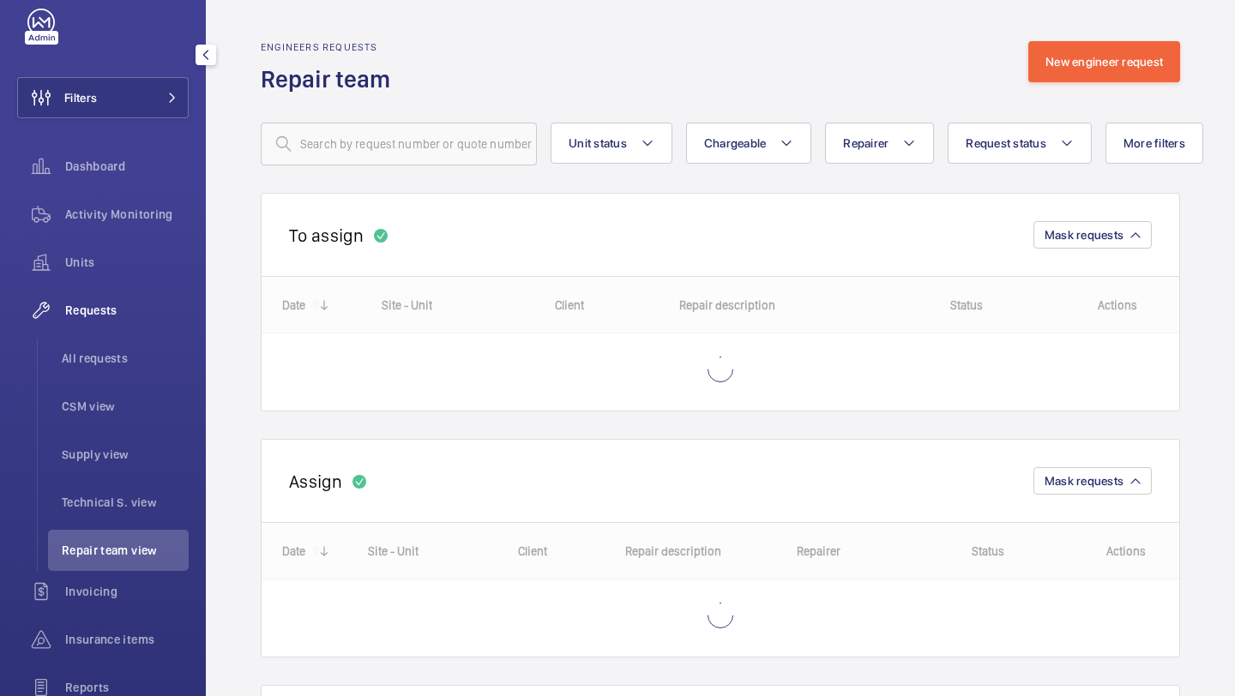
click at [117, 331] on div "Requests All requests CSM view Supply view Technical S. view Repair team view" at bounding box center [102, 430] width 171 height 281
click at [111, 360] on span "All requests" at bounding box center [125, 358] width 127 height 17
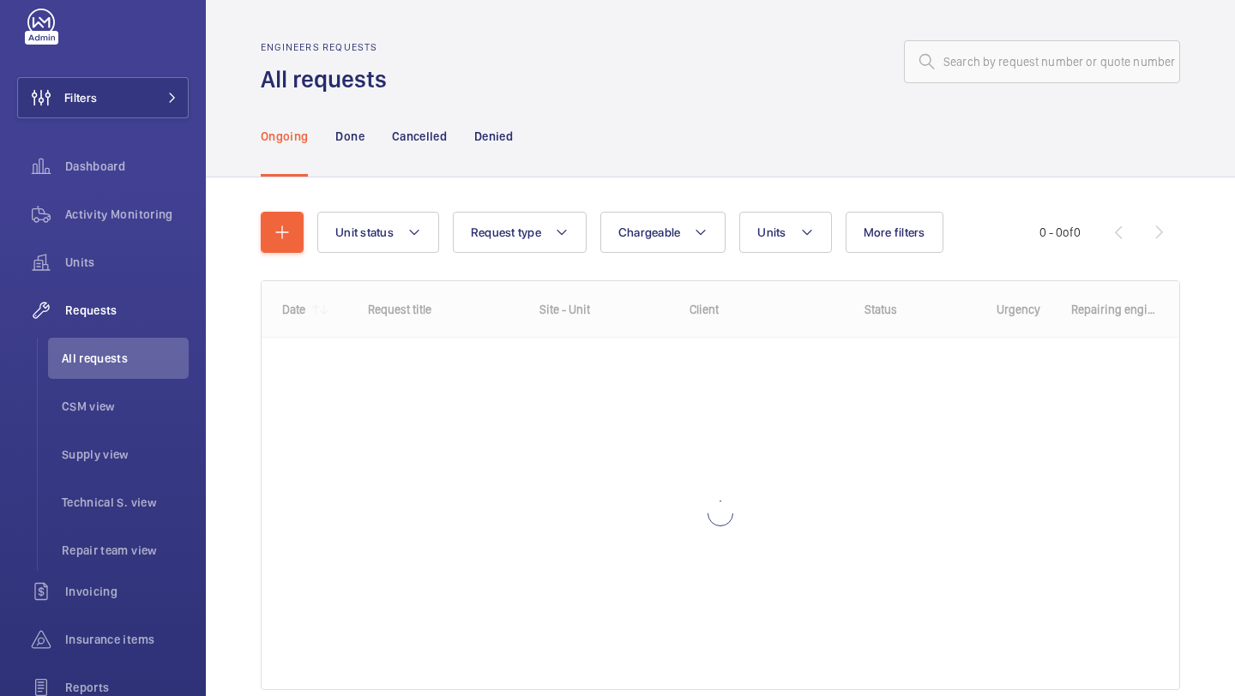
click at [302, 206] on div "Unit status Request type Chargeable Units More filters Request status Urgency R…" at bounding box center [720, 457] width 919 height 547
click at [285, 231] on mat-icon "button" at bounding box center [282, 232] width 21 height 21
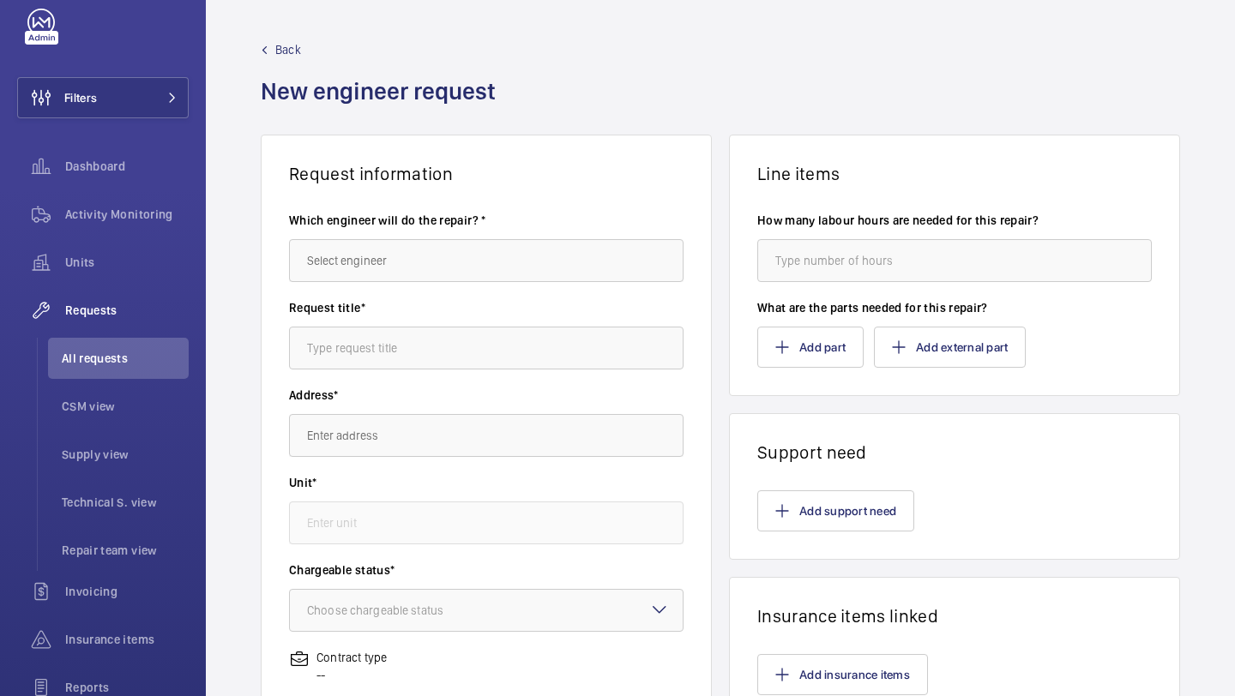
click at [391, 224] on label "Which engineer will do the repair? *" at bounding box center [486, 220] width 394 height 17
click at [387, 237] on wm-front-autocomplete-dropdown-select "Which engineer will do the repair? *" at bounding box center [486, 247] width 394 height 70
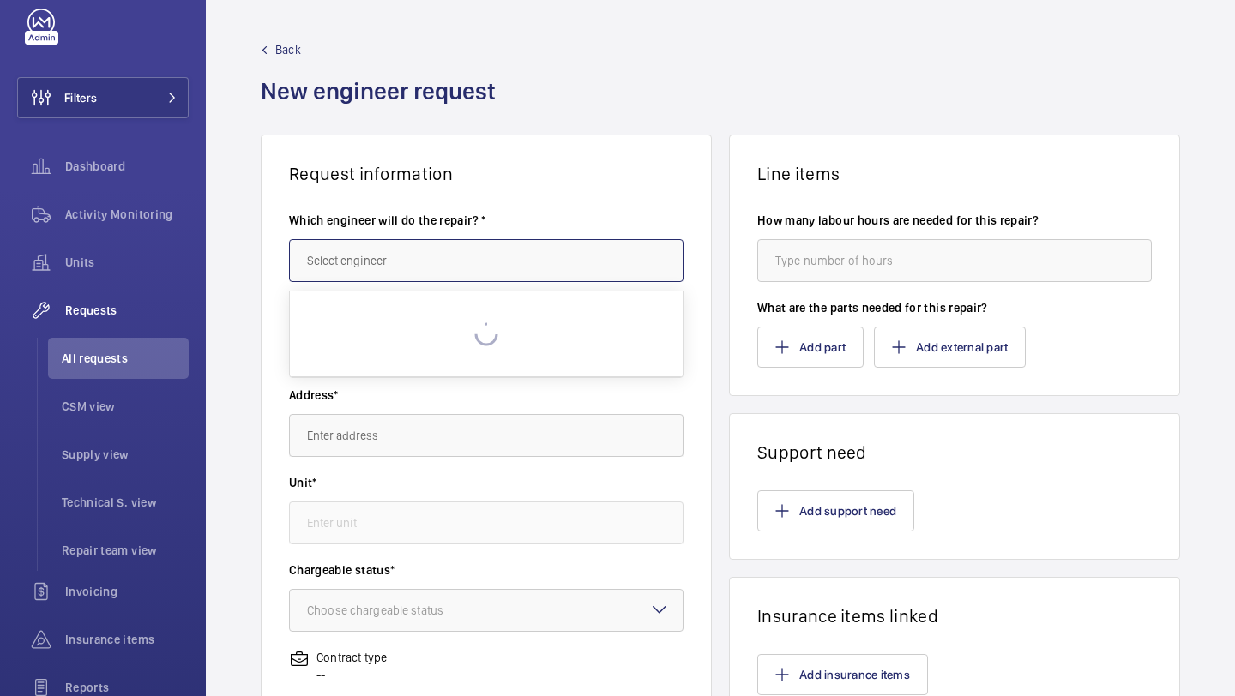
click at [373, 261] on input "text" at bounding box center [486, 260] width 394 height 43
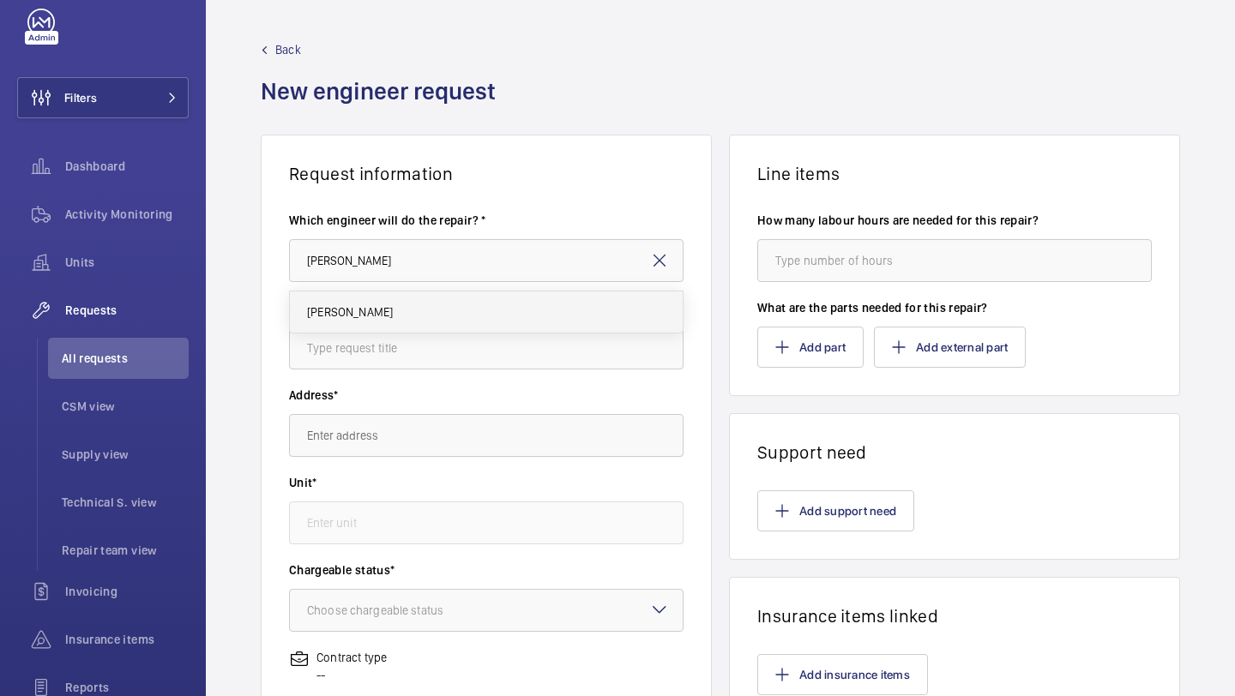
click at [429, 320] on mat-option "[PERSON_NAME]" at bounding box center [486, 311] width 393 height 41
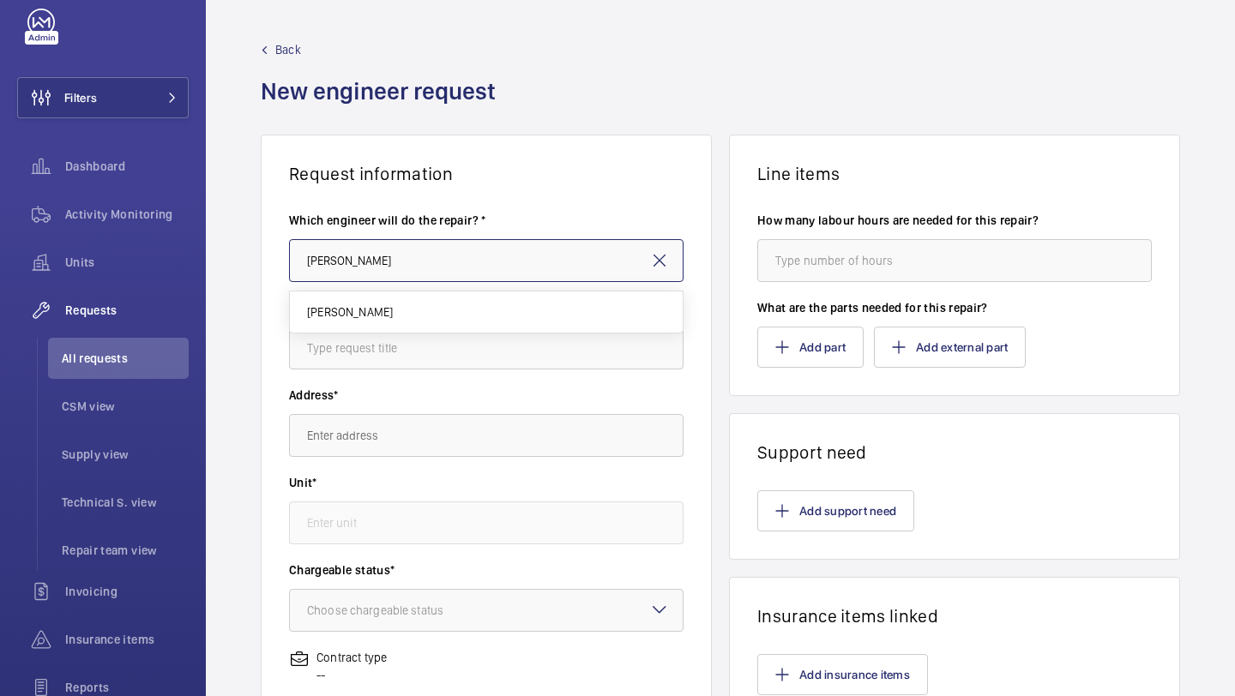
type input "[PERSON_NAME]"
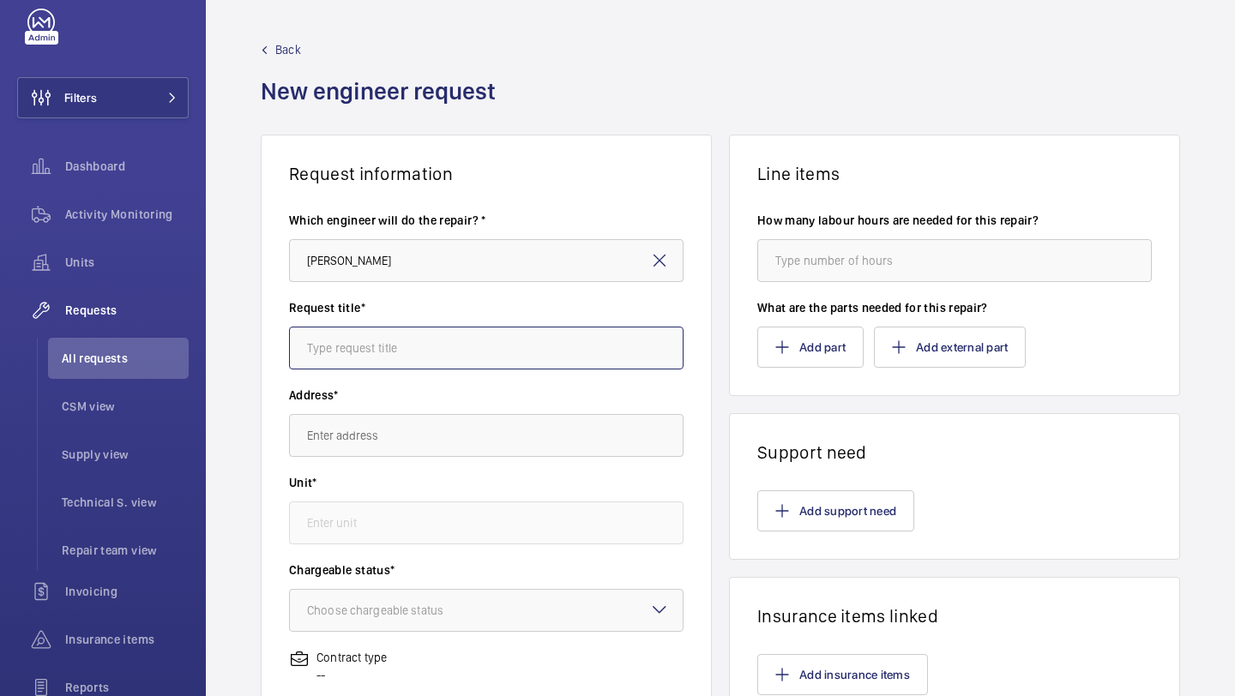
click at [412, 361] on input "text" at bounding box center [486, 348] width 394 height 43
type input "w"
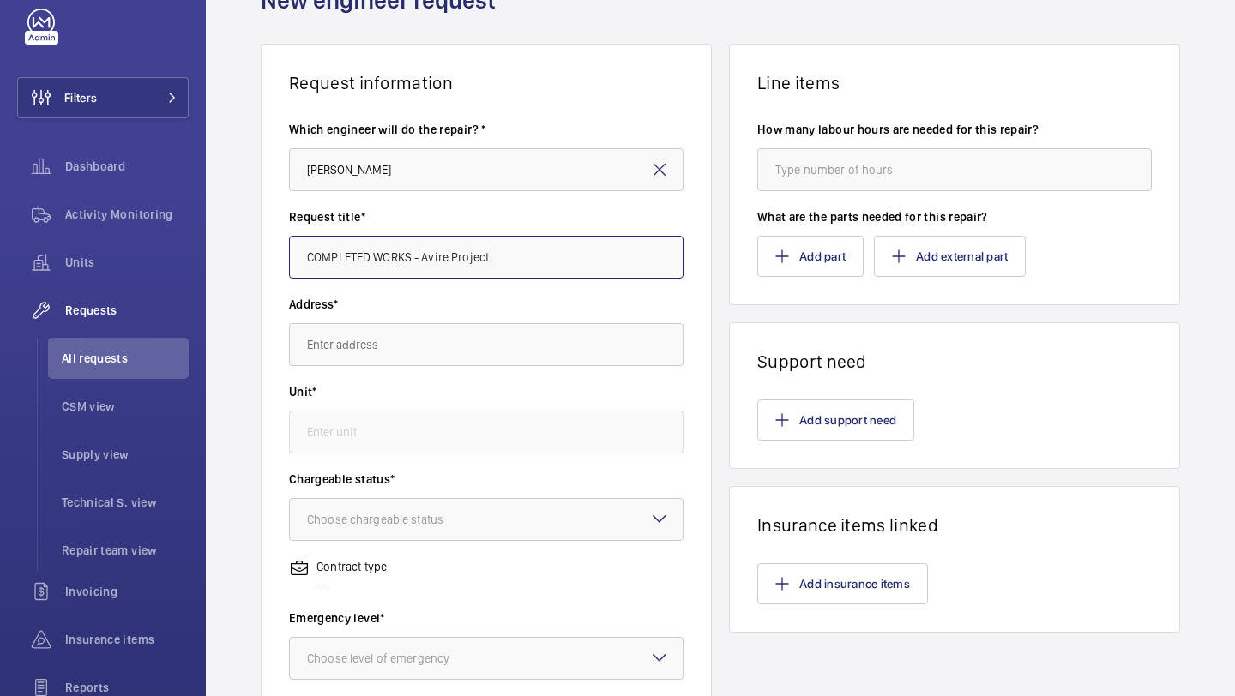
scroll to position [99, 0]
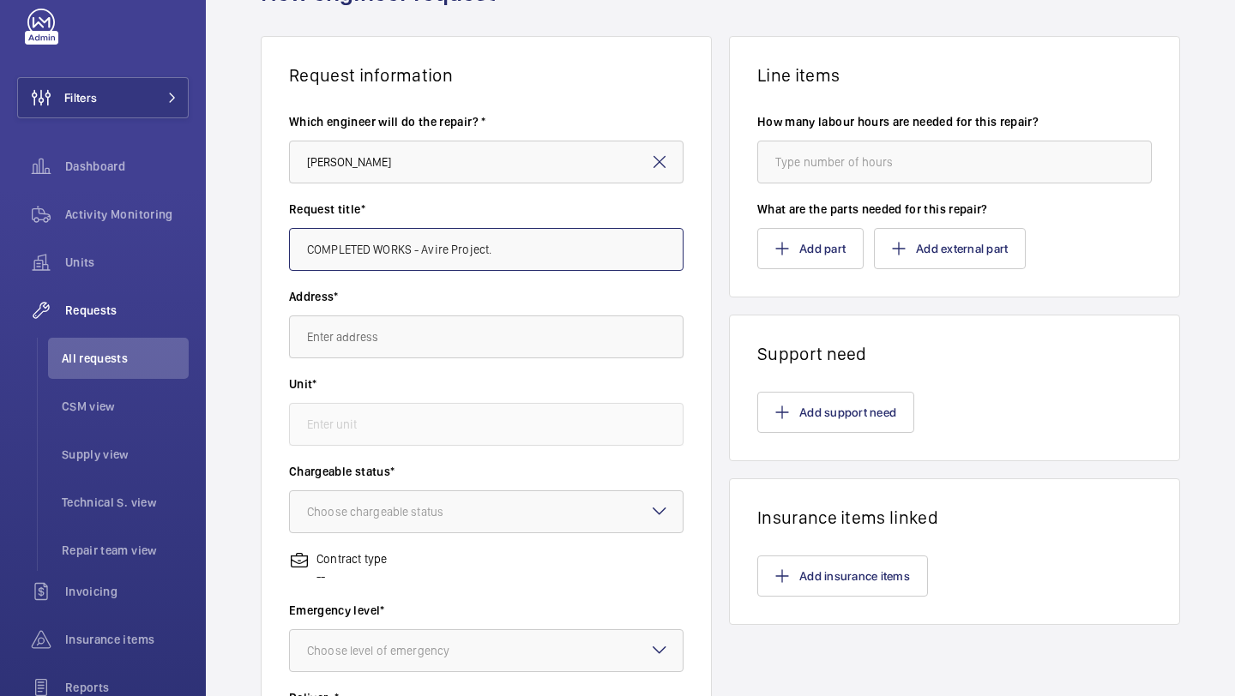
type input "COMPLETED WORKS - Avire Project."
click at [411, 351] on input "text" at bounding box center [486, 337] width 394 height 43
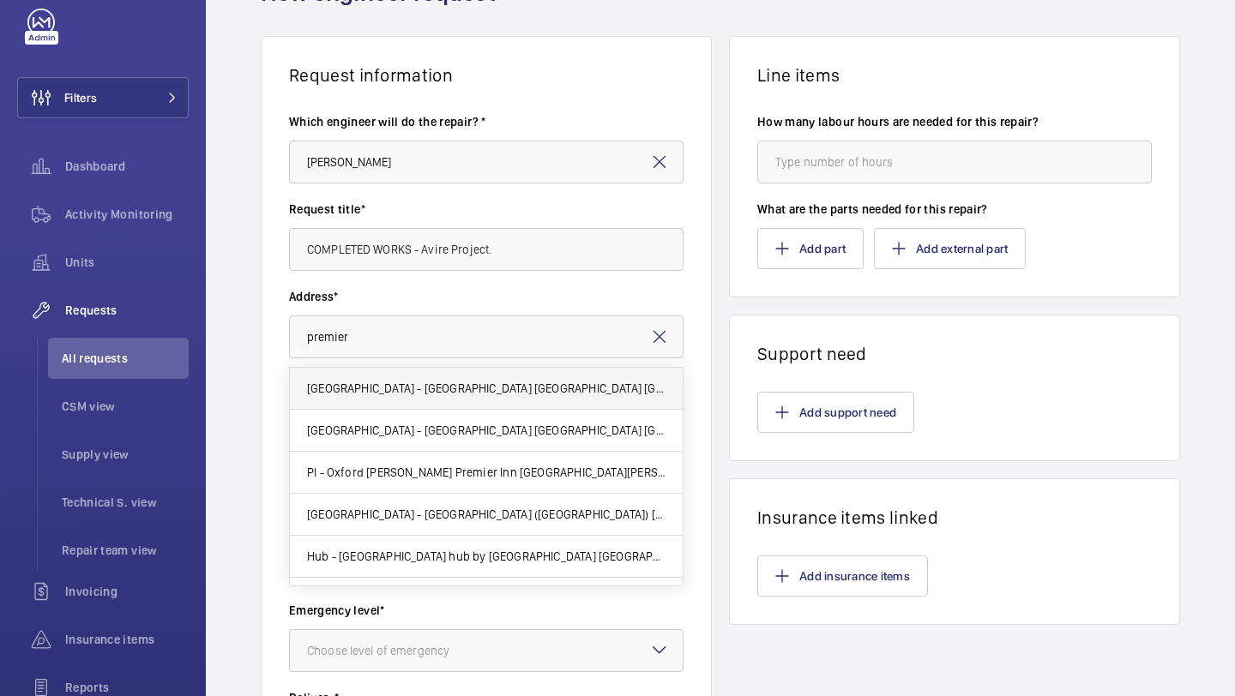
click at [491, 376] on mat-option "Premier Inn - Stratford Premier Inn London Stratford hotel, E20 1EE LONDON" at bounding box center [486, 389] width 393 height 42
type input "Premier Inn - Stratford Premier Inn London Stratford hotel, E20 1EE LONDON"
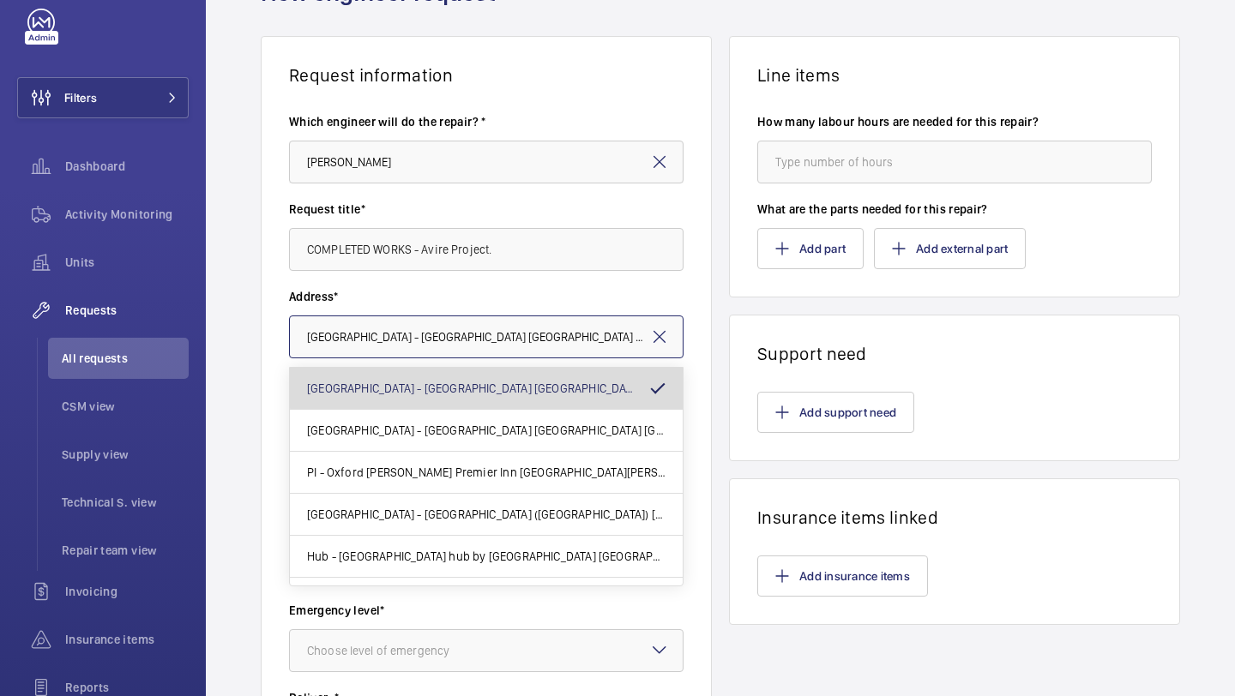
scroll to position [0, 45]
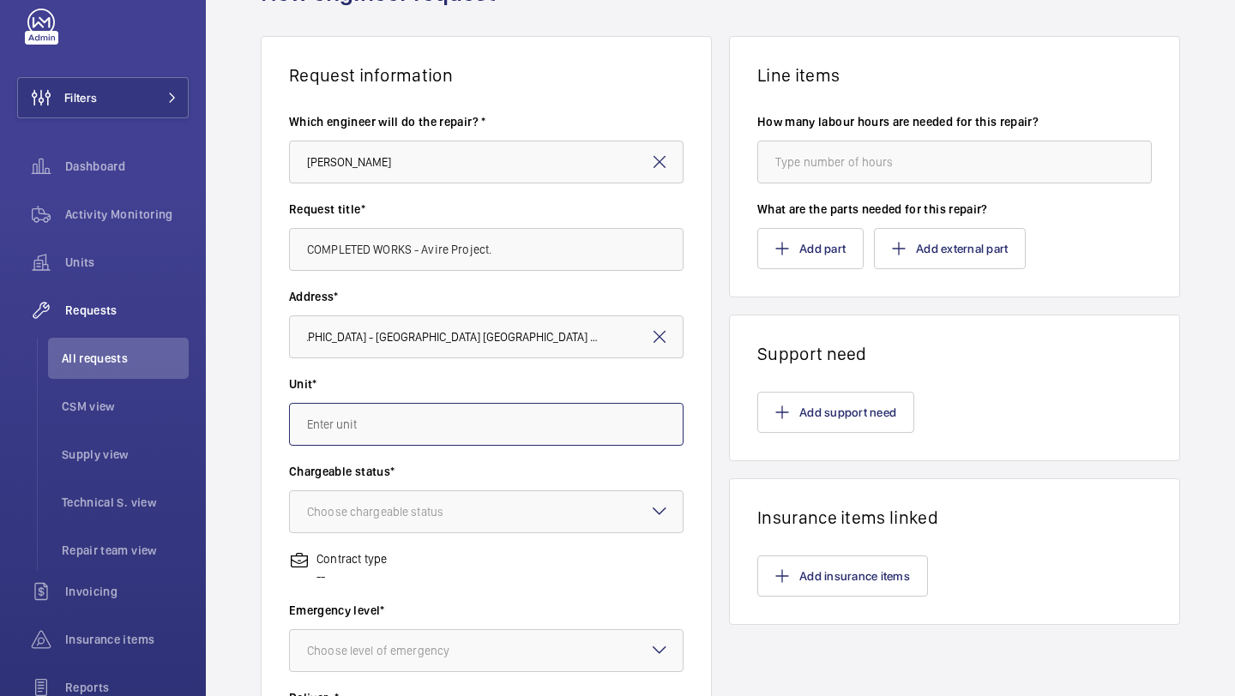
click at [442, 415] on input "text" at bounding box center [486, 424] width 394 height 43
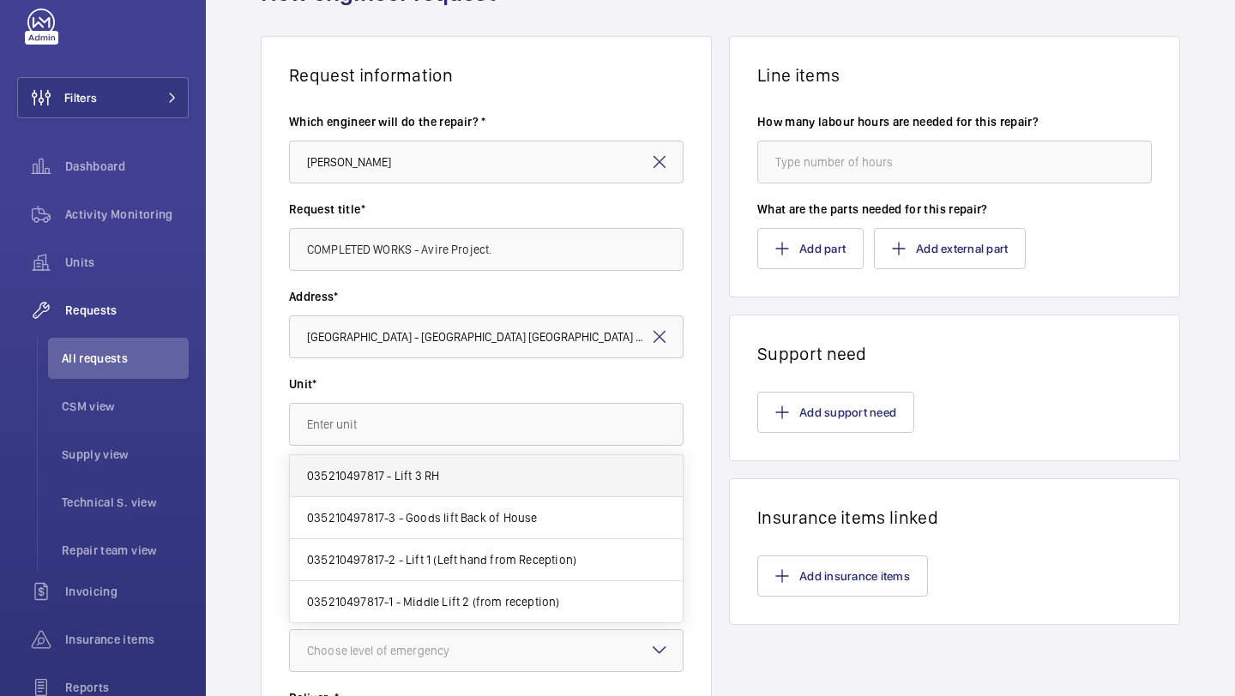
click at [442, 459] on mat-option "035210497817 - Lift 3 RH" at bounding box center [486, 476] width 393 height 42
type input "035210497817 - Lift 3 RH"
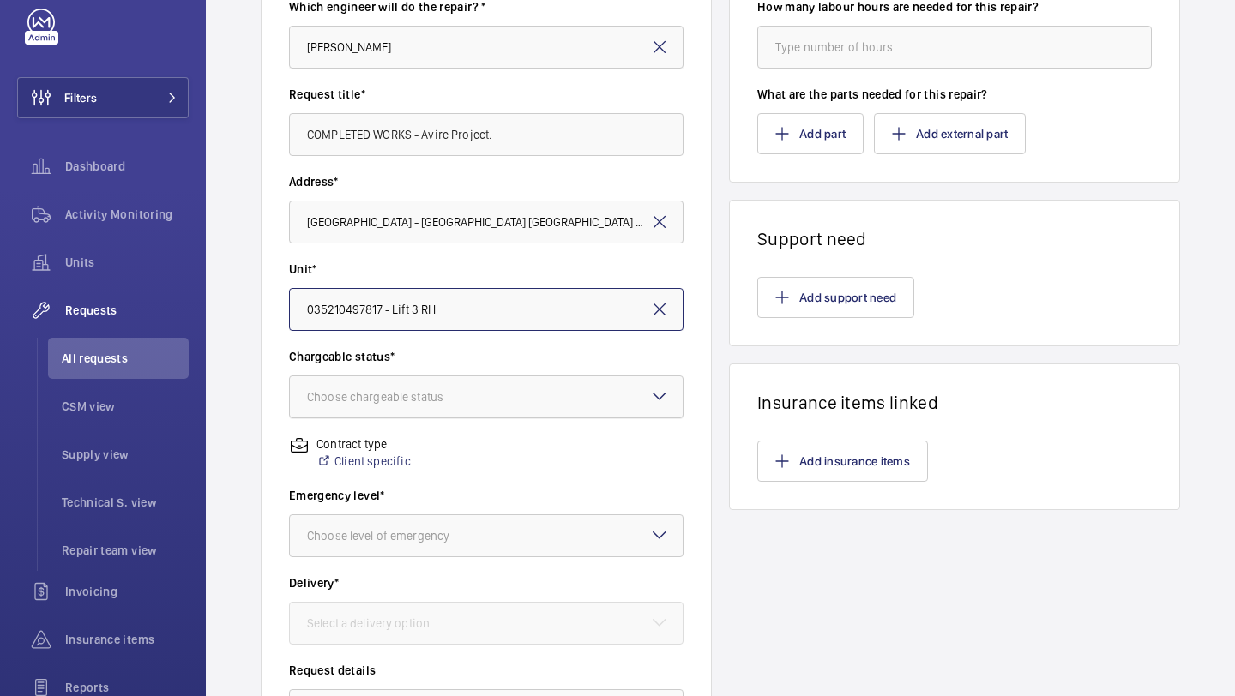
scroll to position [230, 0]
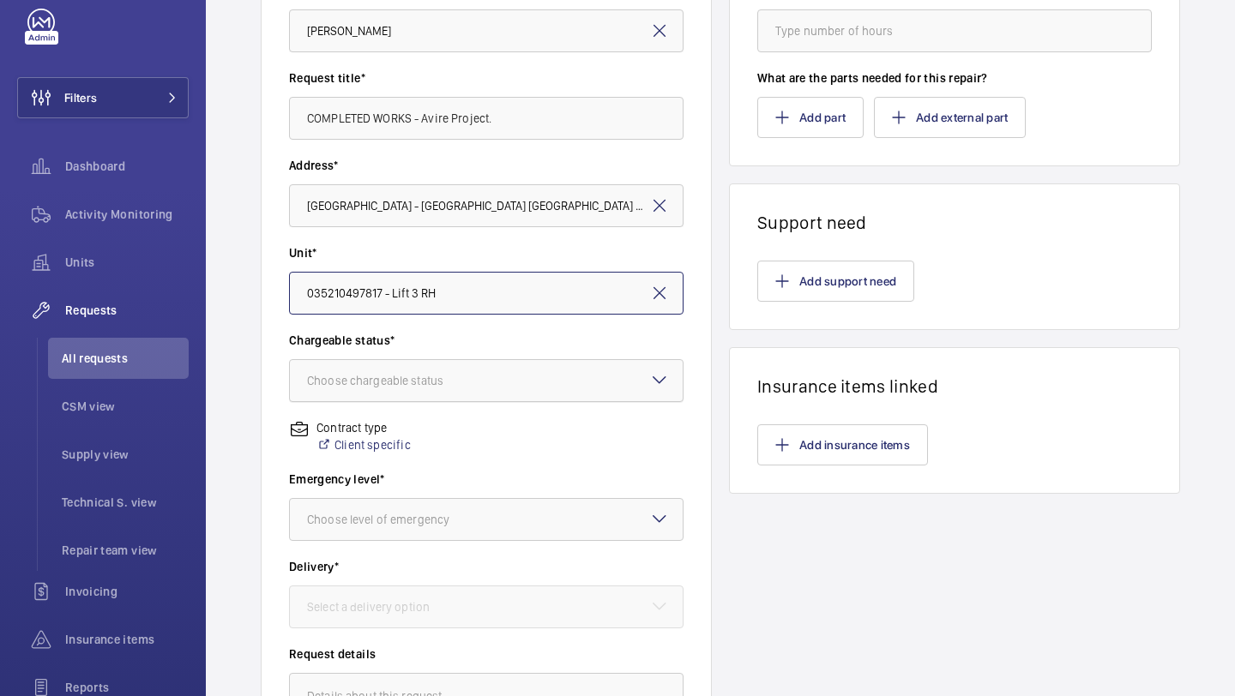
click at [451, 385] on div "Choose chargeable status" at bounding box center [396, 380] width 179 height 17
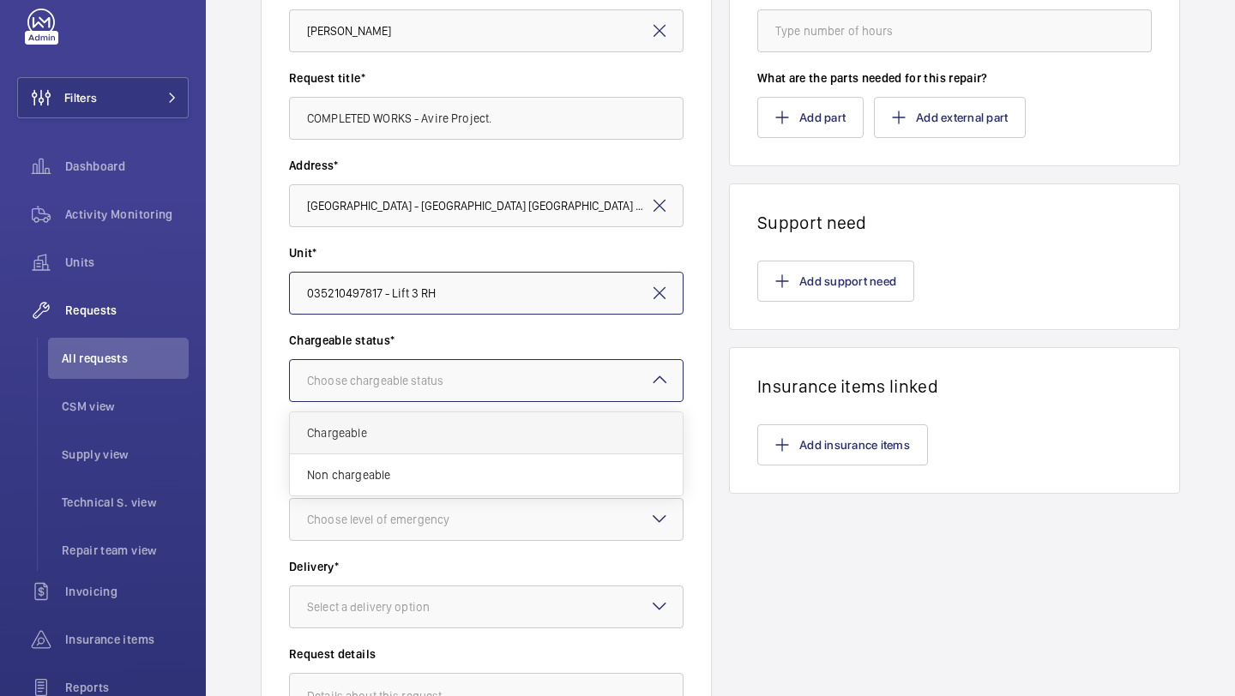
click at [439, 423] on div "Chargeable" at bounding box center [486, 433] width 393 height 42
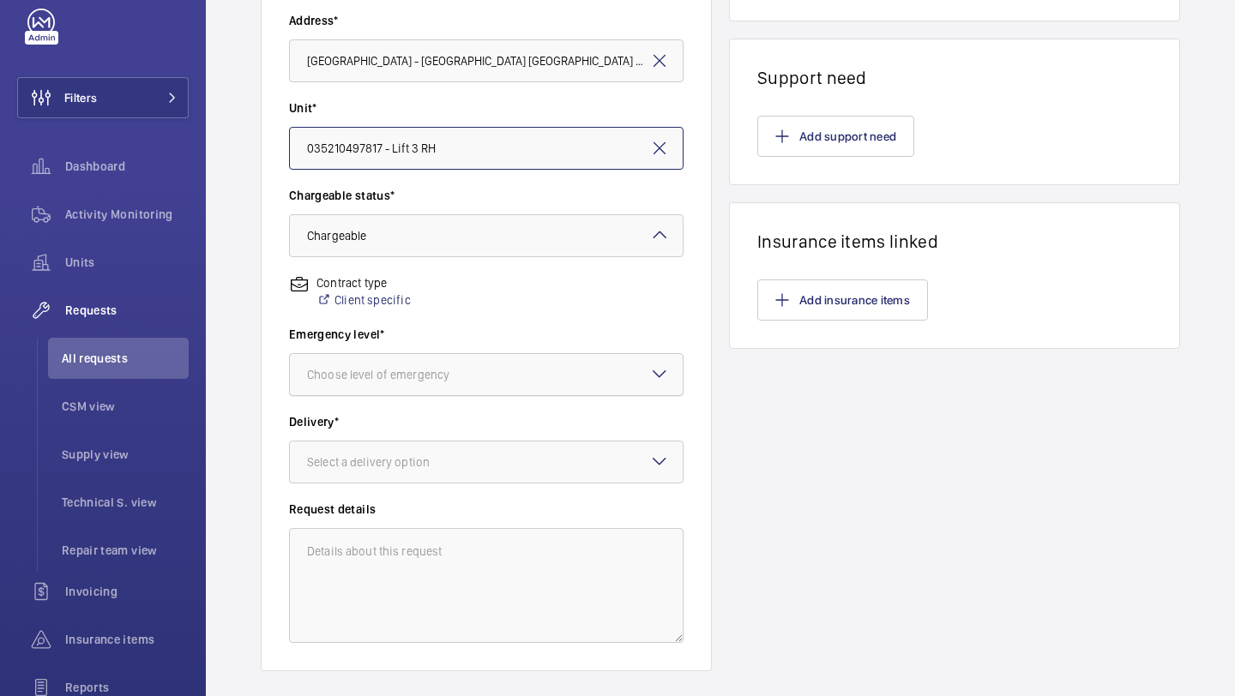
scroll to position [391, 0]
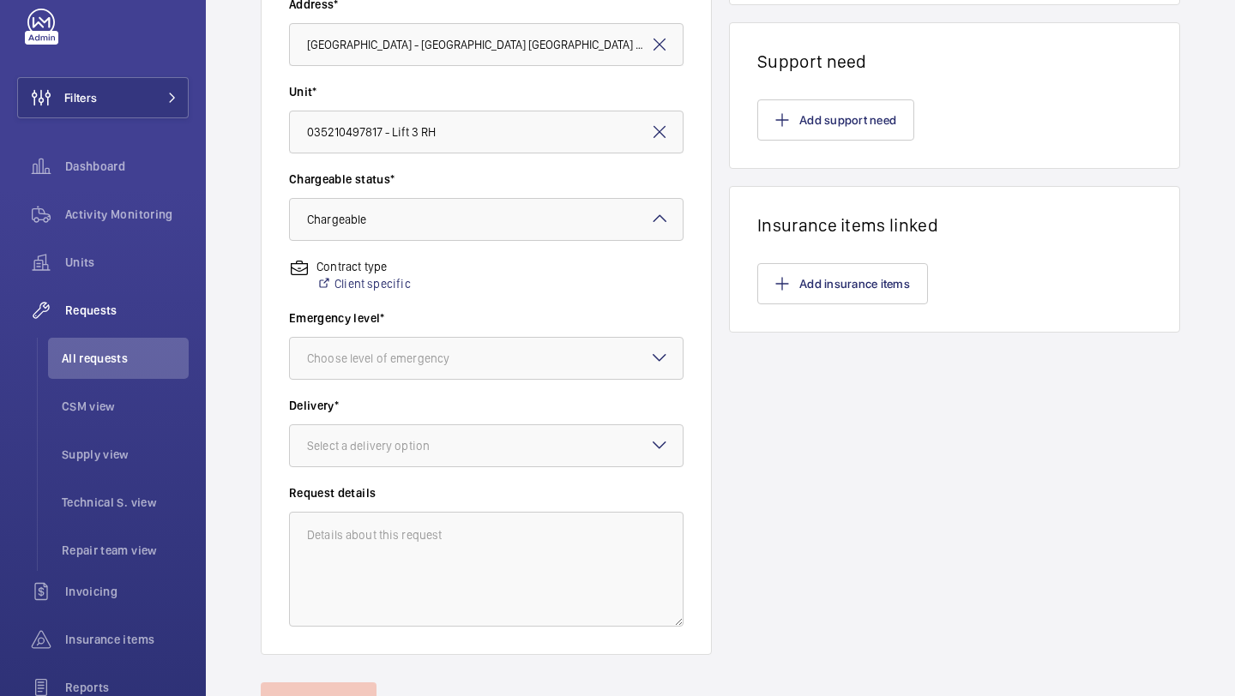
click at [460, 330] on wm-front-input-dropdown "Emergency level* Choose level of emergency" at bounding box center [486, 345] width 394 height 70
click at [453, 352] on div "Choose level of emergency" at bounding box center [399, 358] width 185 height 17
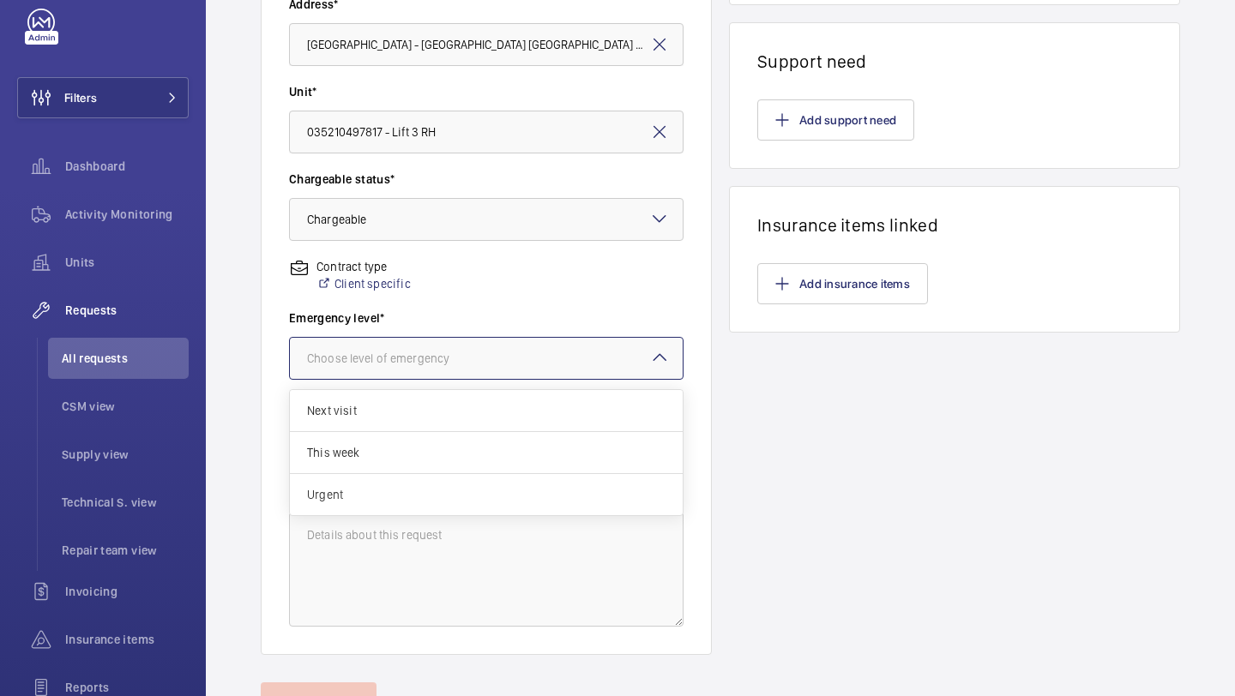
click at [412, 478] on div "Urgent" at bounding box center [486, 494] width 393 height 41
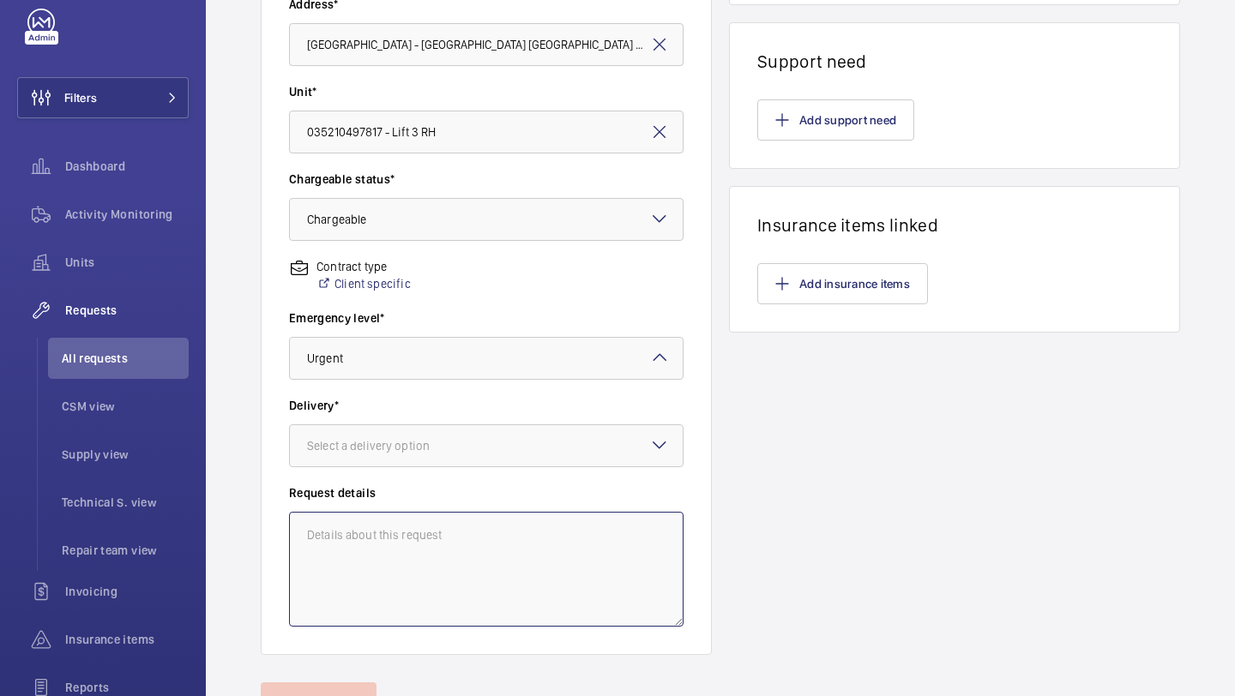
click at [394, 544] on textarea at bounding box center [486, 569] width 394 height 115
click at [432, 461] on div at bounding box center [486, 445] width 393 height 41
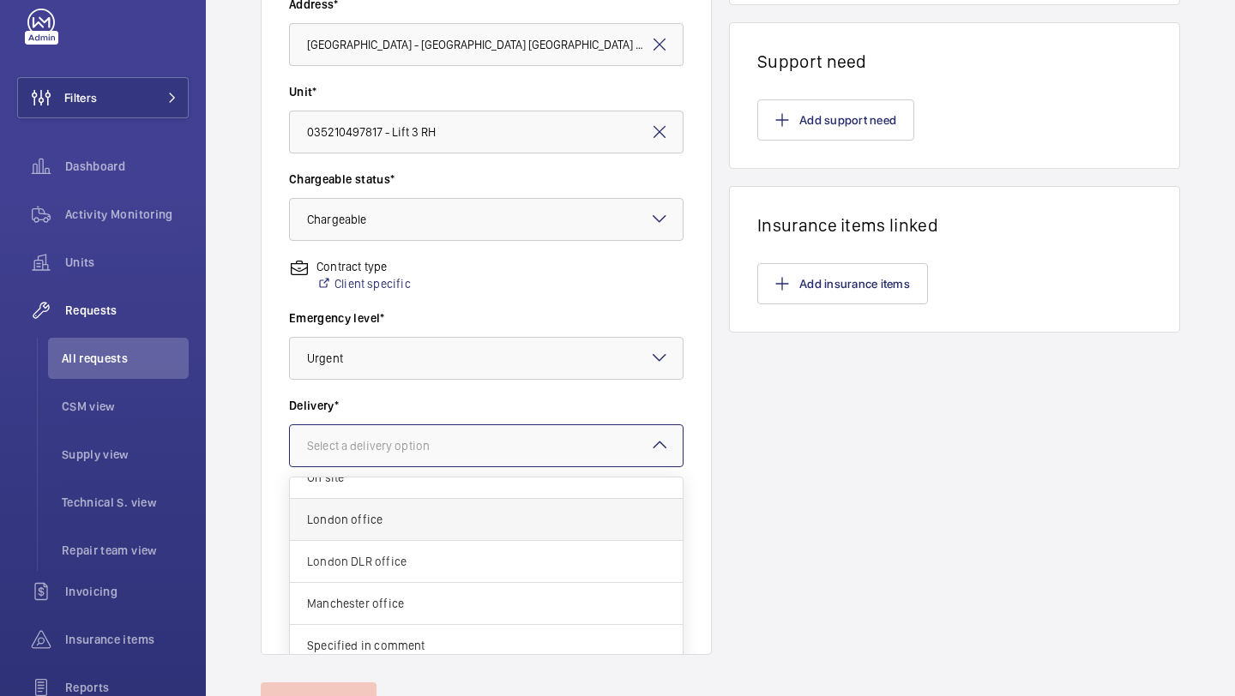
scroll to position [13, 0]
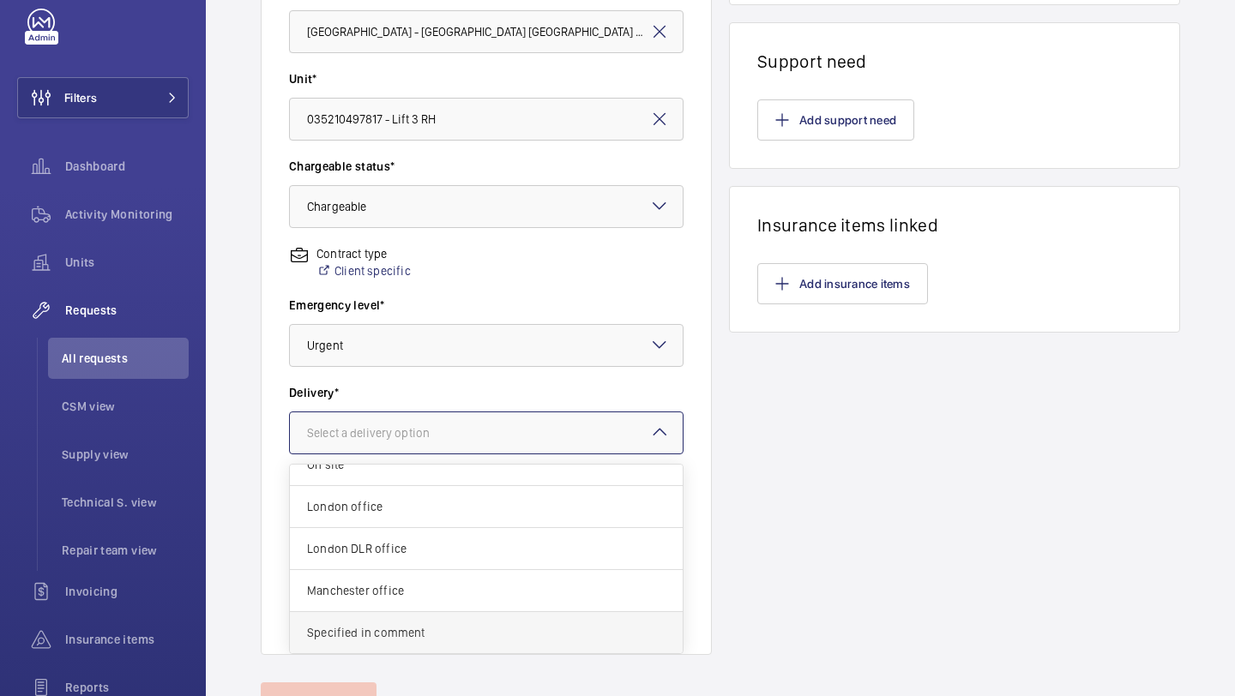
click at [382, 624] on span "Specified in comment" at bounding box center [486, 632] width 358 height 17
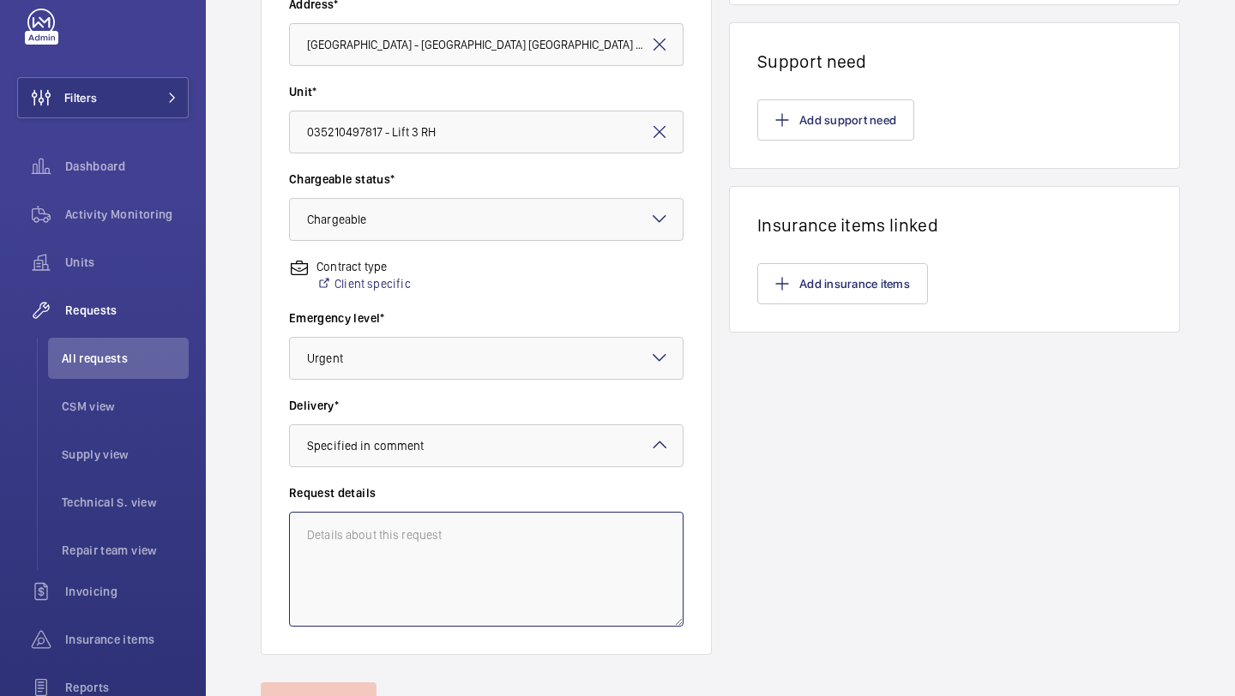
scroll to position [404, 0]
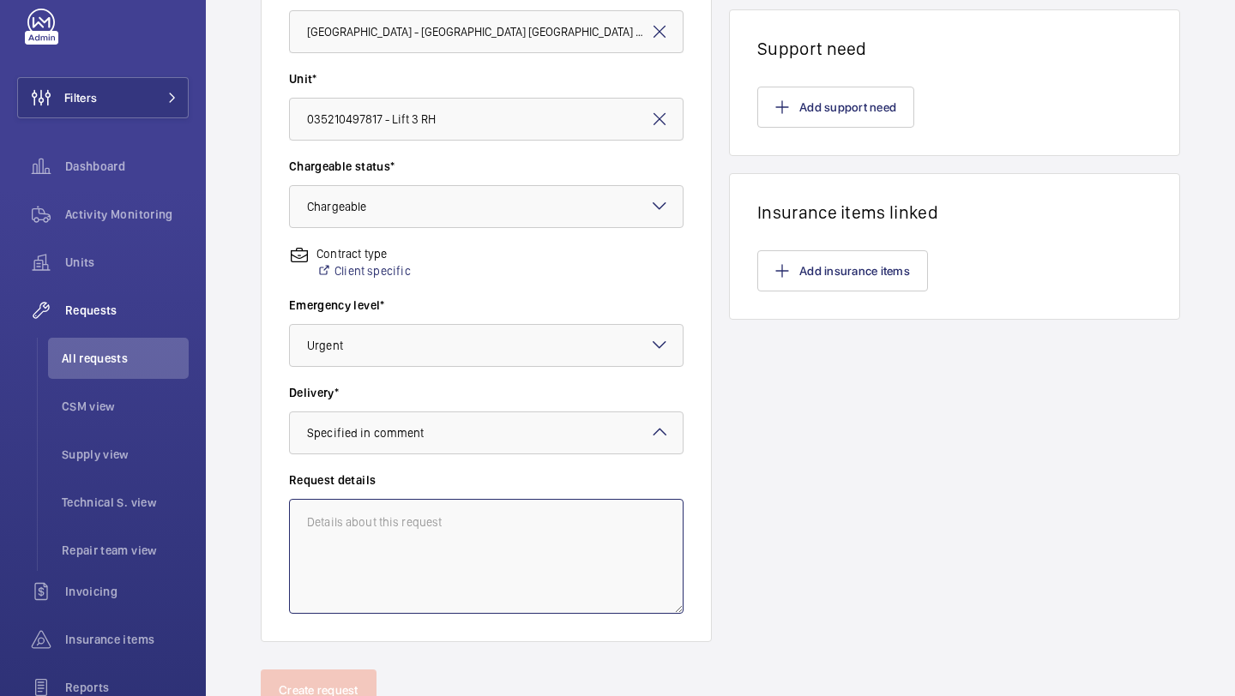
click at [406, 585] on textarea at bounding box center [486, 556] width 394 height 115
click at [415, 568] on textarea at bounding box center [486, 556] width 394 height 115
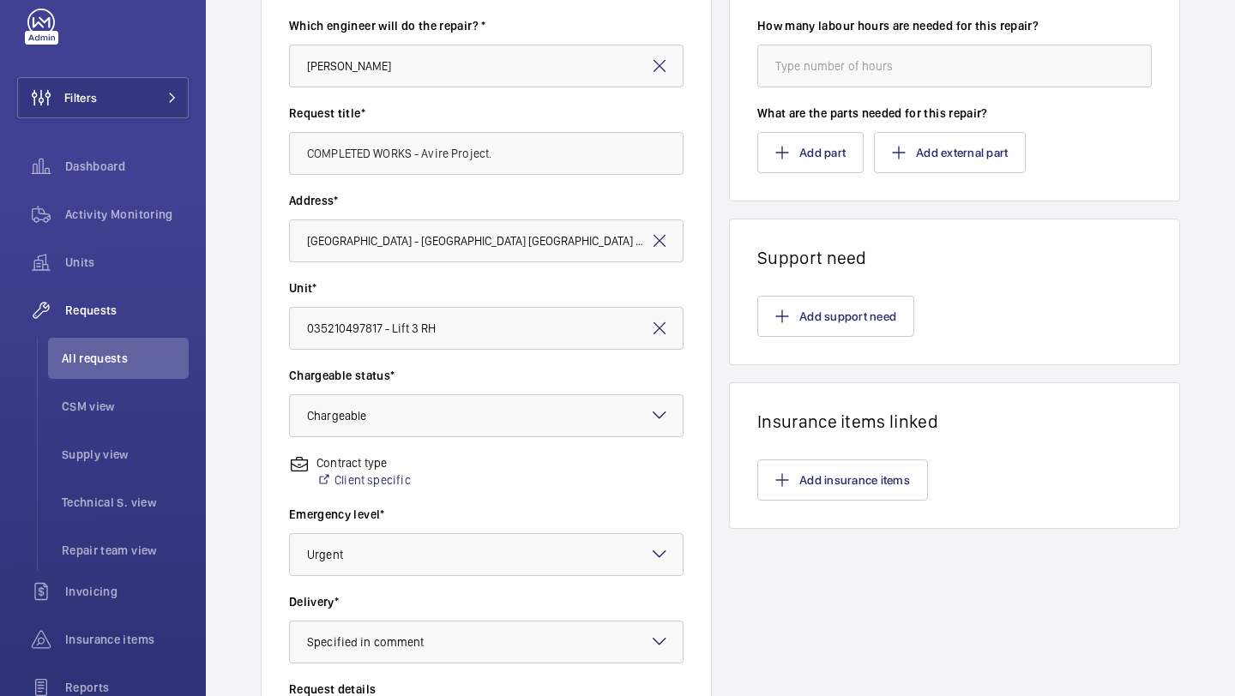
scroll to position [108, 0]
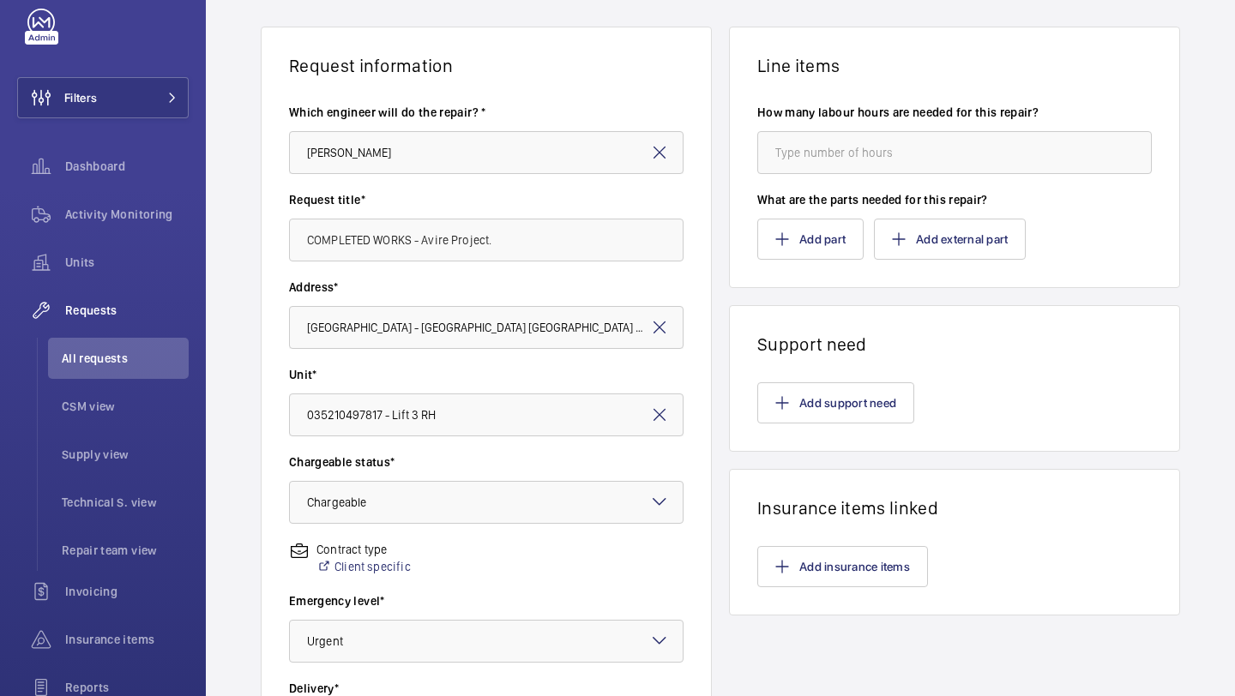
type textarea "Works completed. To quote and bill."
click at [831, 149] on input "number" at bounding box center [954, 152] width 394 height 43
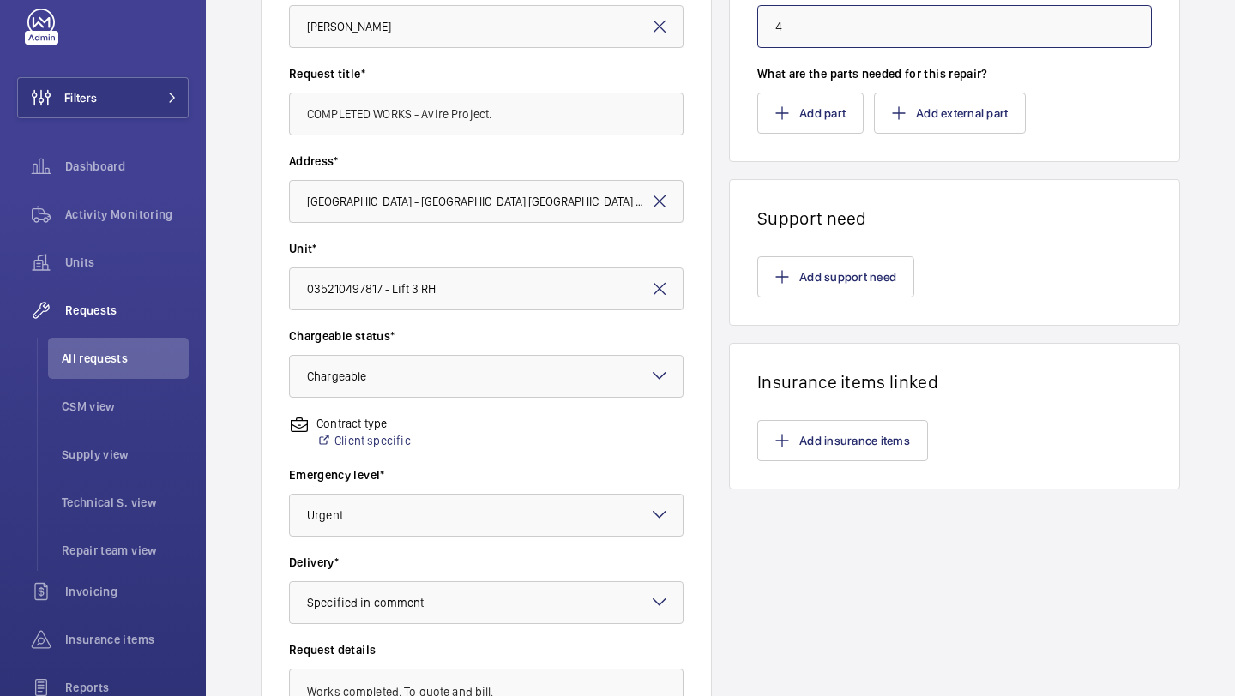
scroll to position [231, 0]
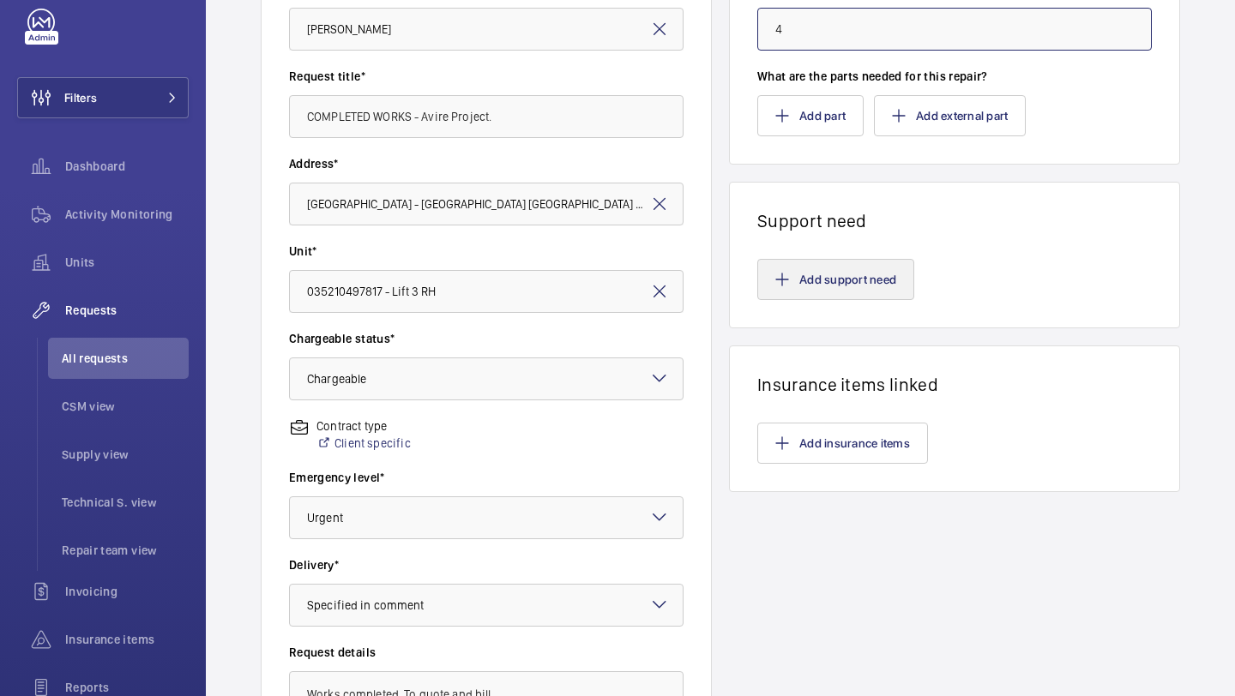
type input "4"
click at [832, 291] on button "Add support need" at bounding box center [835, 279] width 157 height 41
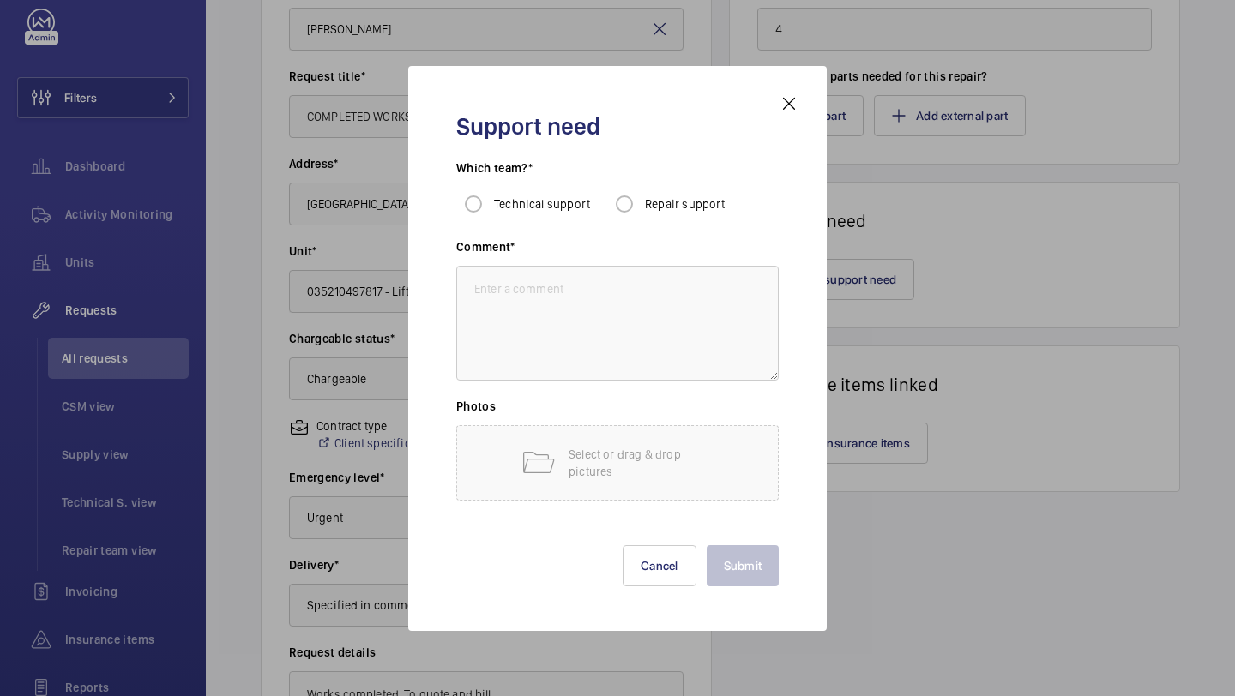
click at [677, 222] on div "Which team?* Technical support Repair support" at bounding box center [617, 198] width 322 height 79
click at [645, 207] on span "Repair support" at bounding box center [685, 204] width 81 height 14
click at [641, 207] on input "Repair support" at bounding box center [624, 204] width 34 height 34
radio input "true"
click at [600, 301] on textarea at bounding box center [617, 323] width 322 height 115
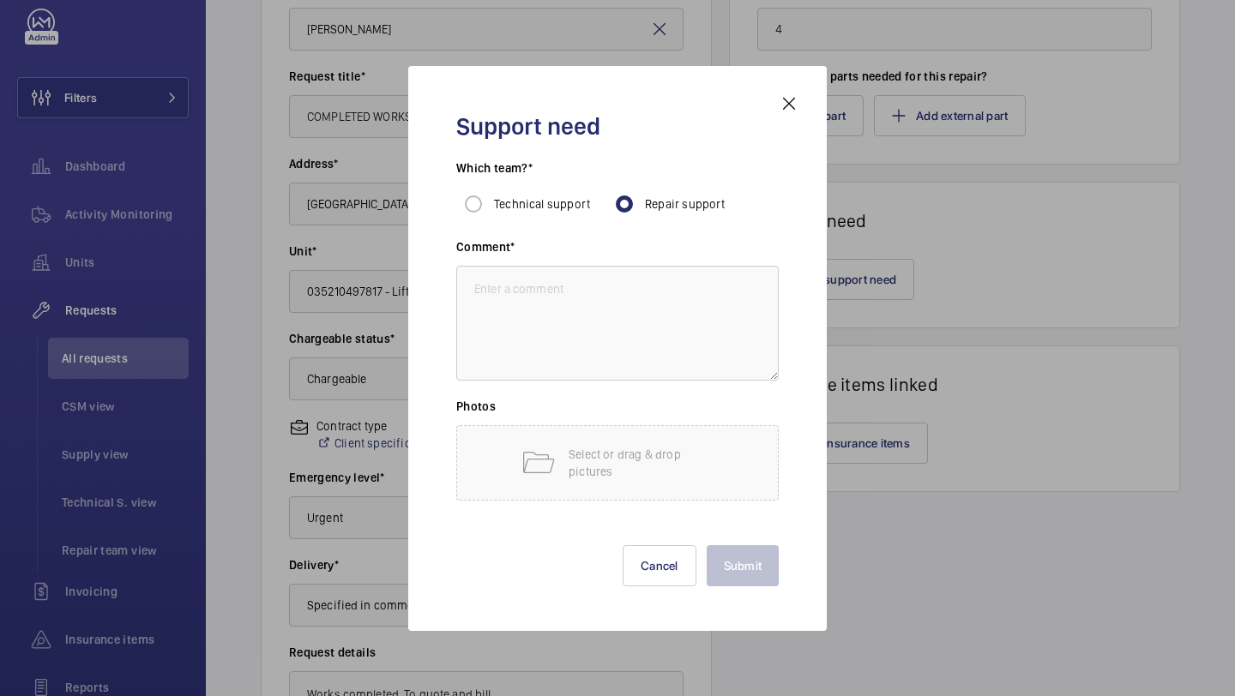
click at [687, 642] on div at bounding box center [617, 348] width 1235 height 696
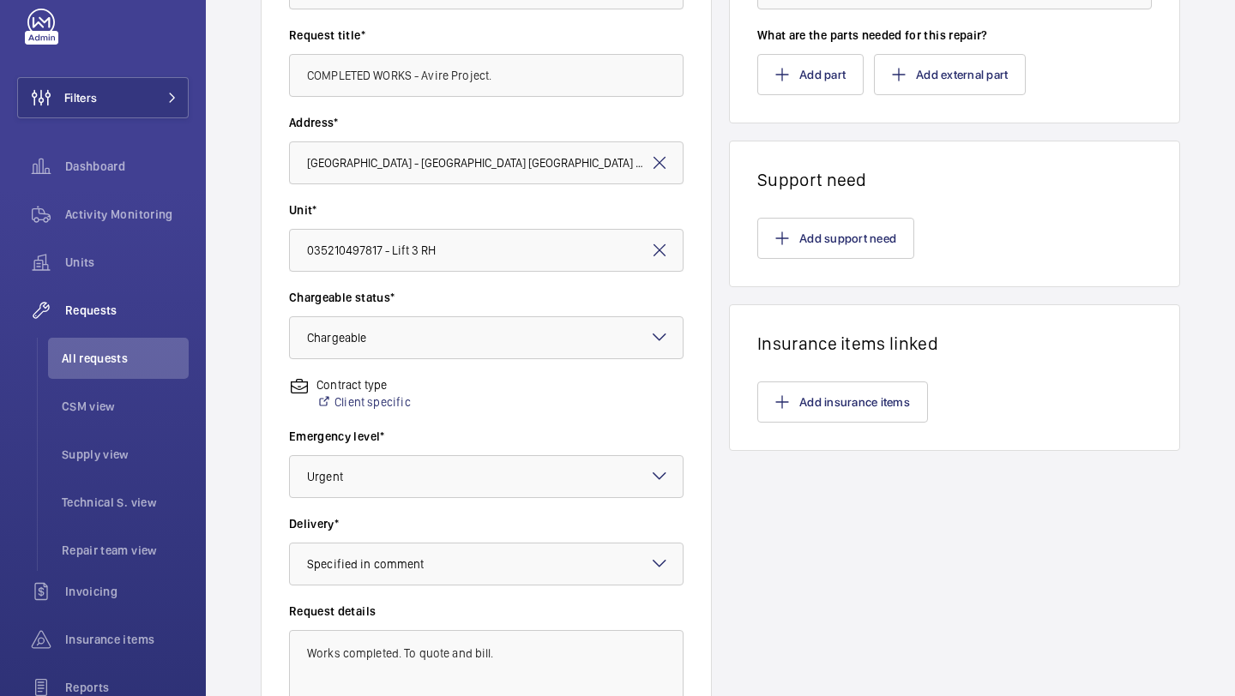
scroll to position [276, 0]
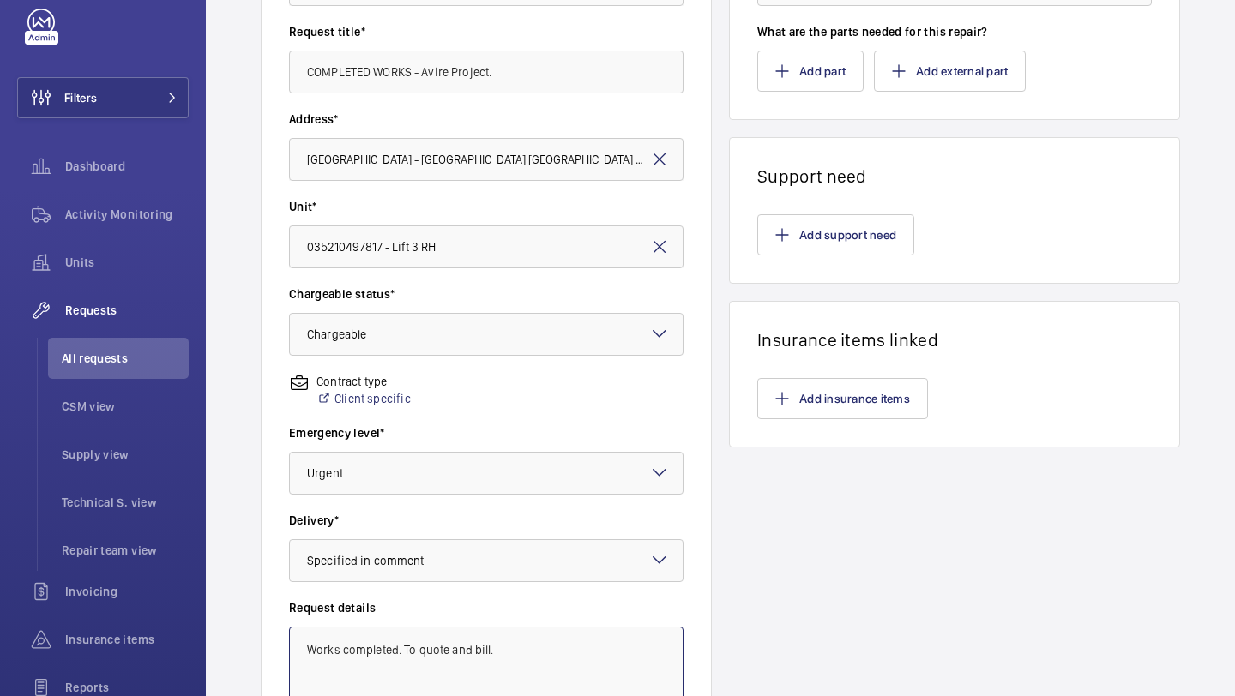
click at [527, 643] on textarea "Works completed. To quote and bill." at bounding box center [486, 684] width 394 height 115
click at [526, 644] on textarea "Works completed. To quote and bill." at bounding box center [486, 684] width 394 height 115
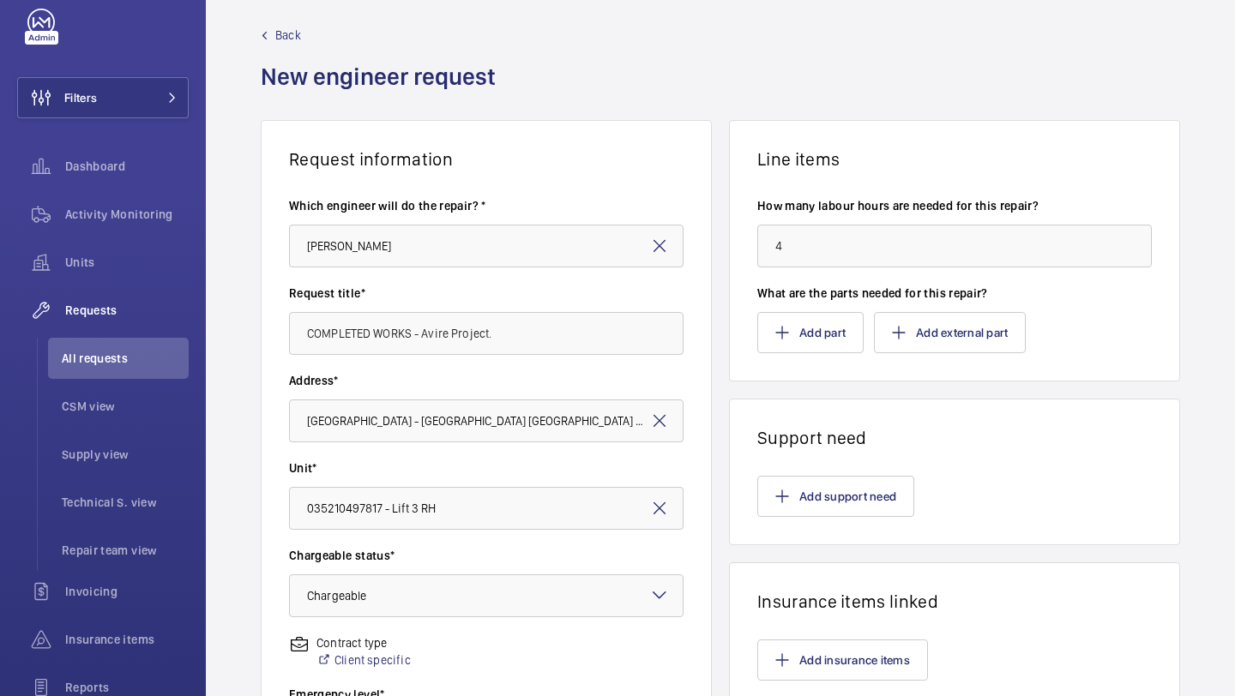
scroll to position [0, 0]
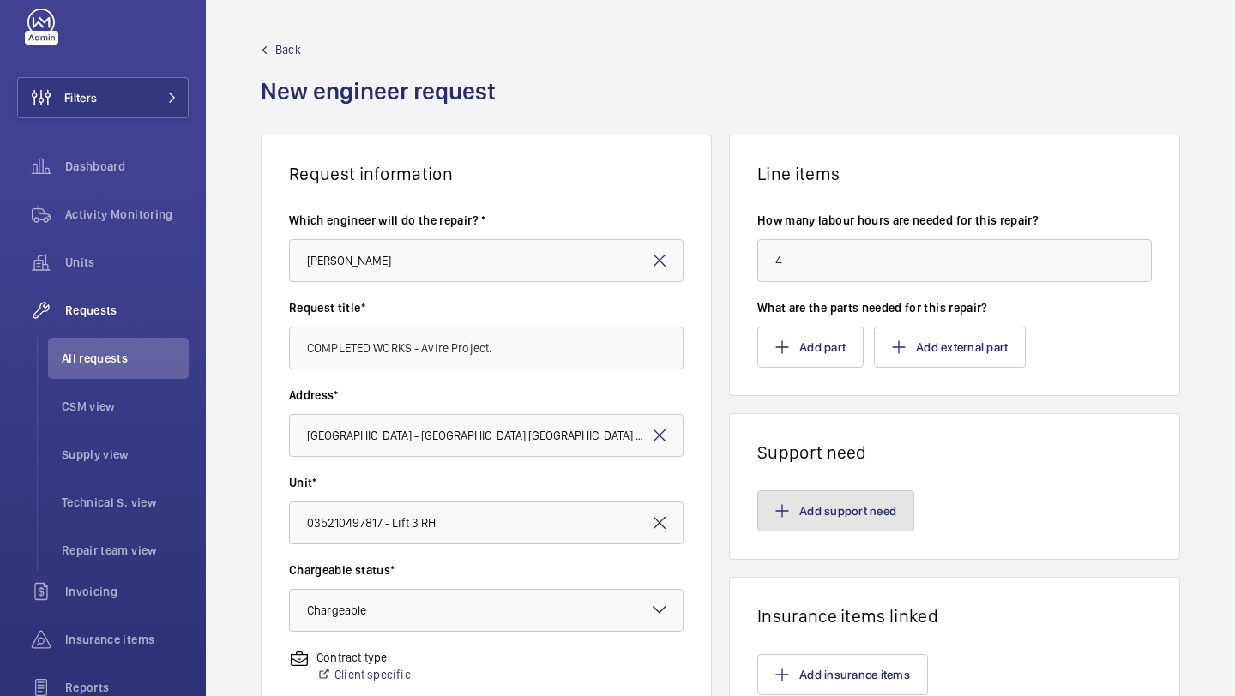
click at [820, 508] on button "Add support need" at bounding box center [835, 510] width 157 height 41
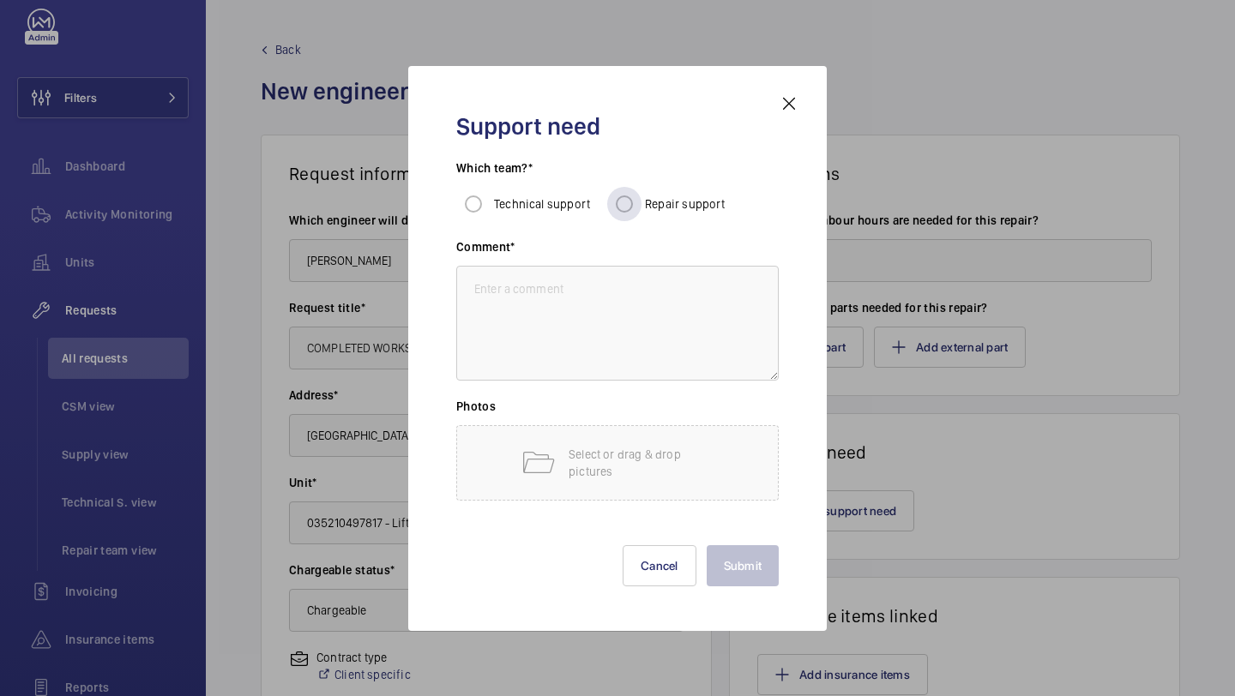
click at [646, 194] on div "Repair support" at bounding box center [666, 204] width 118 height 34
click at [550, 314] on textarea at bounding box center [617, 323] width 322 height 115
click at [604, 205] on div at bounding box center [624, 203] width 41 height 41
radio input "true"
click at [615, 205] on input "Repair support" at bounding box center [624, 204] width 34 height 34
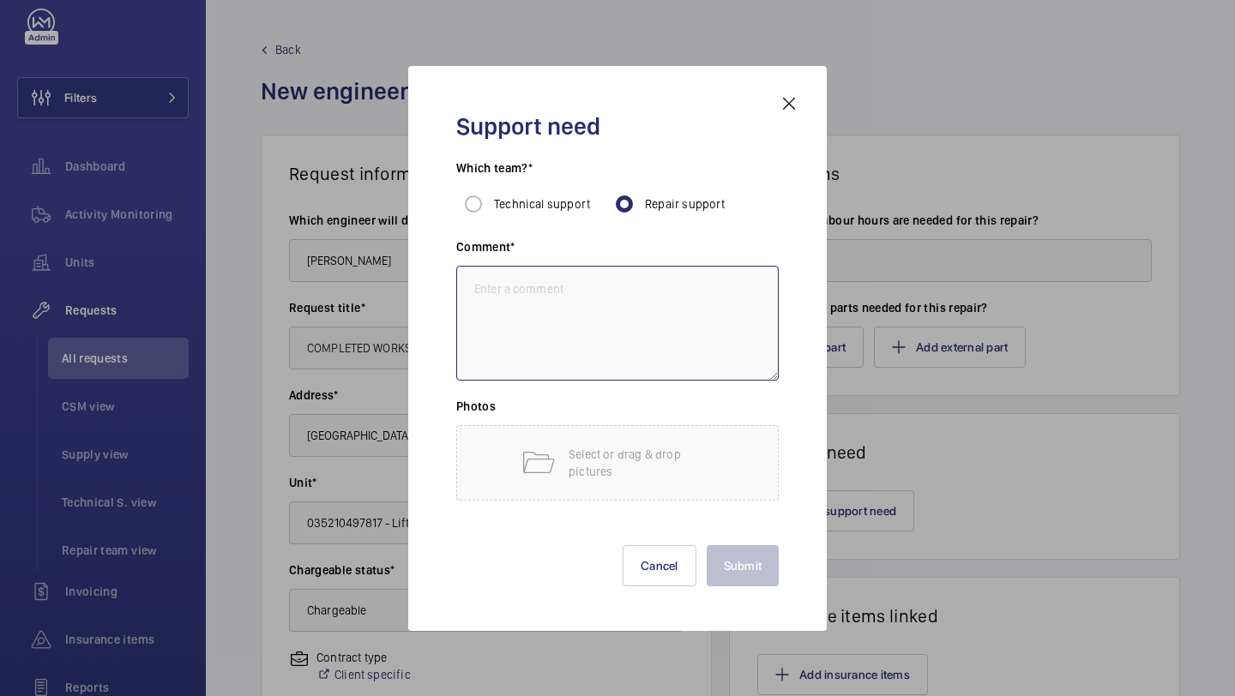
click at [559, 297] on textarea at bounding box center [617, 323] width 322 height 115
paste textarea "Works completed. To quote and bill."
type textarea "Works completed. To quote and bill."
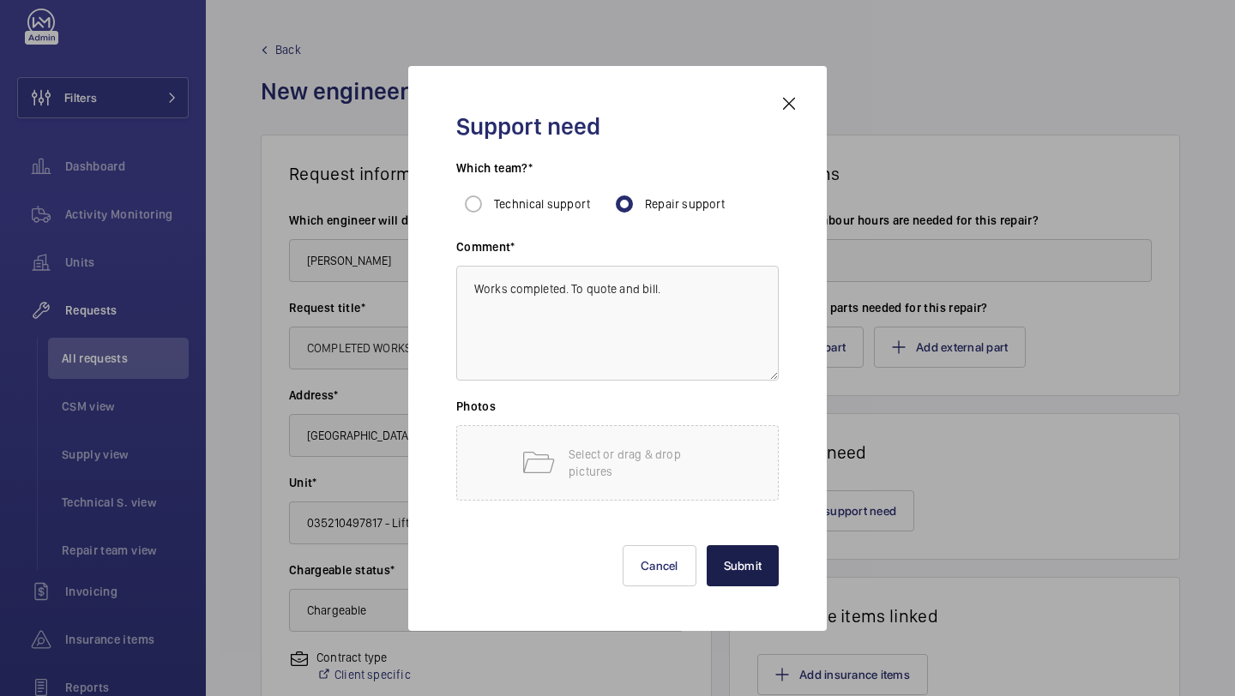
click at [738, 562] on button "Submit" at bounding box center [742, 565] width 73 height 41
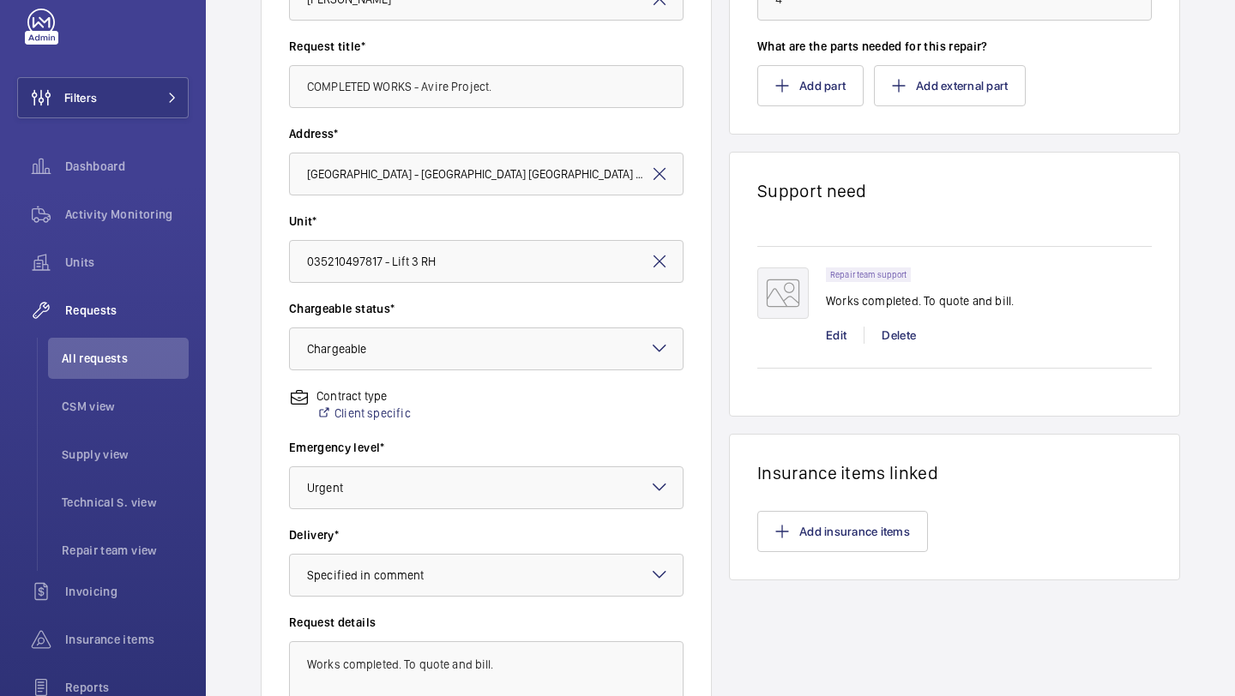
scroll to position [473, 0]
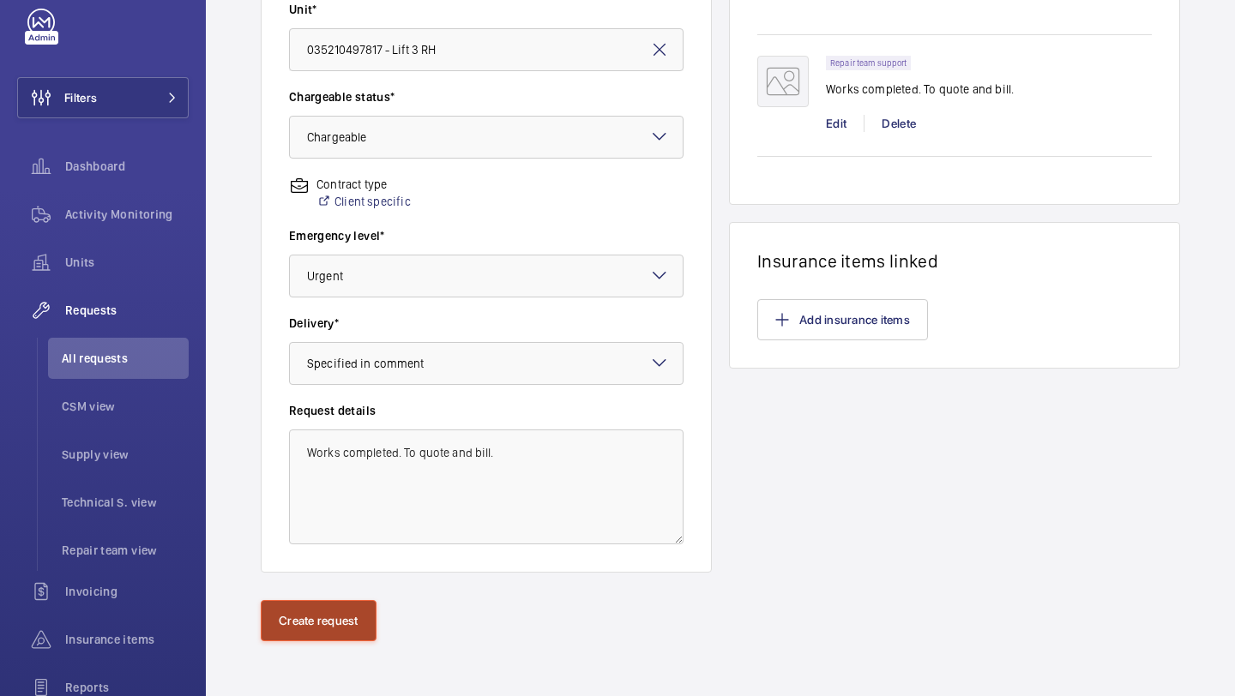
click at [320, 640] on button "Create request" at bounding box center [319, 620] width 116 height 41
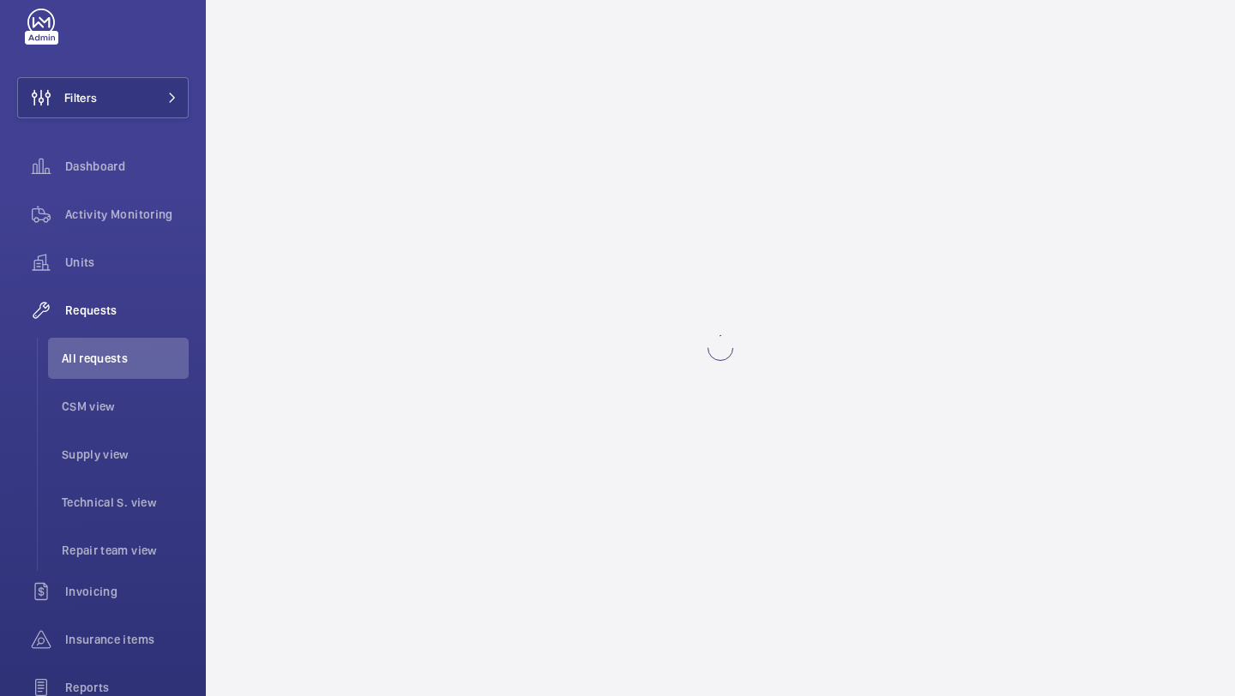
scroll to position [0, 0]
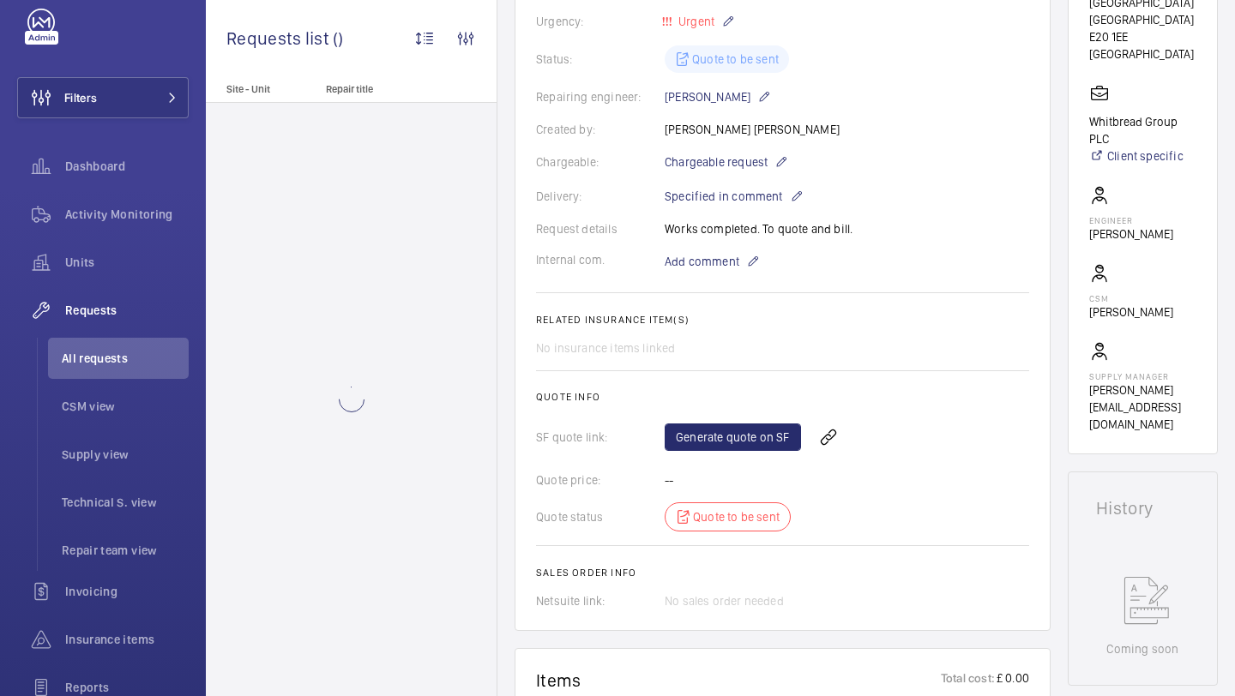
scroll to position [336, 0]
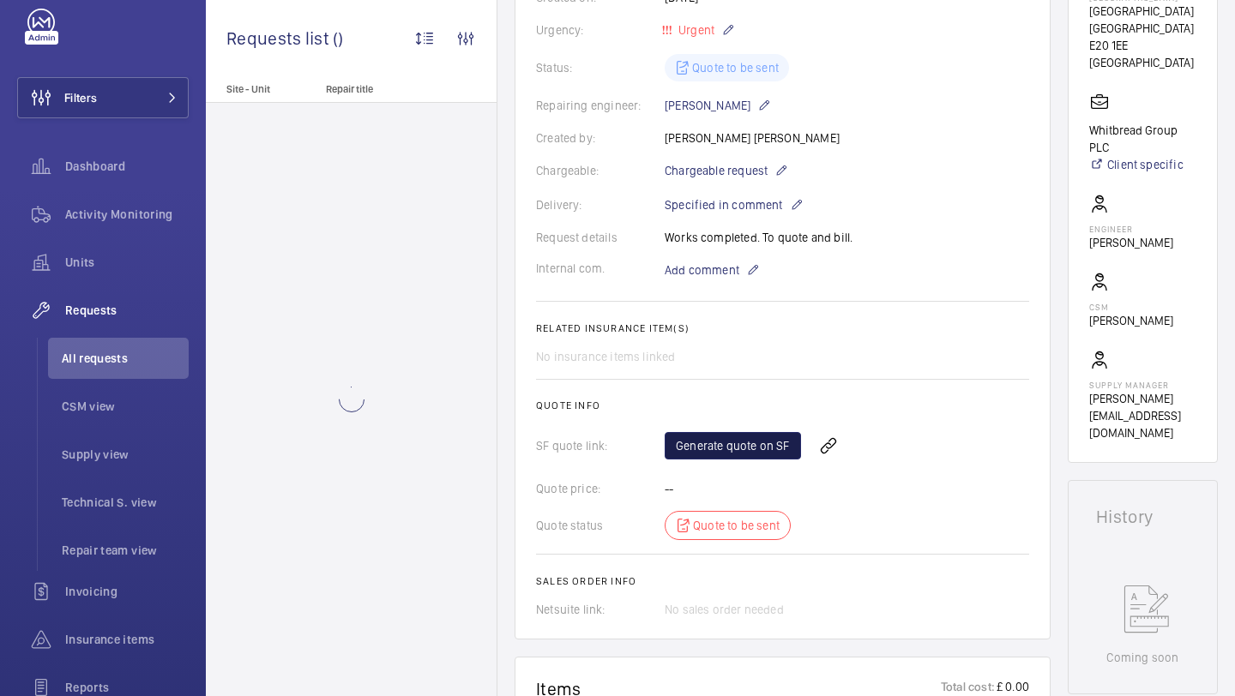
click at [718, 441] on link "Generate quote on SF" at bounding box center [732, 445] width 136 height 27
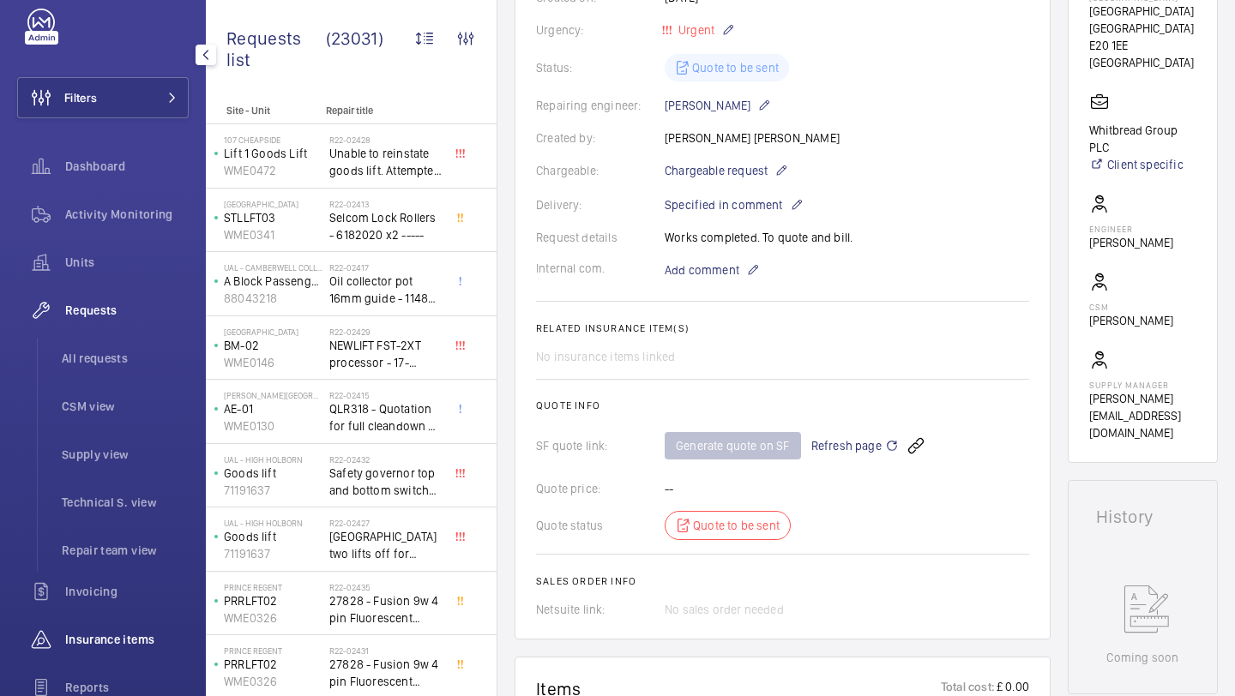
click at [132, 641] on span "Insurance items" at bounding box center [126, 639] width 123 height 17
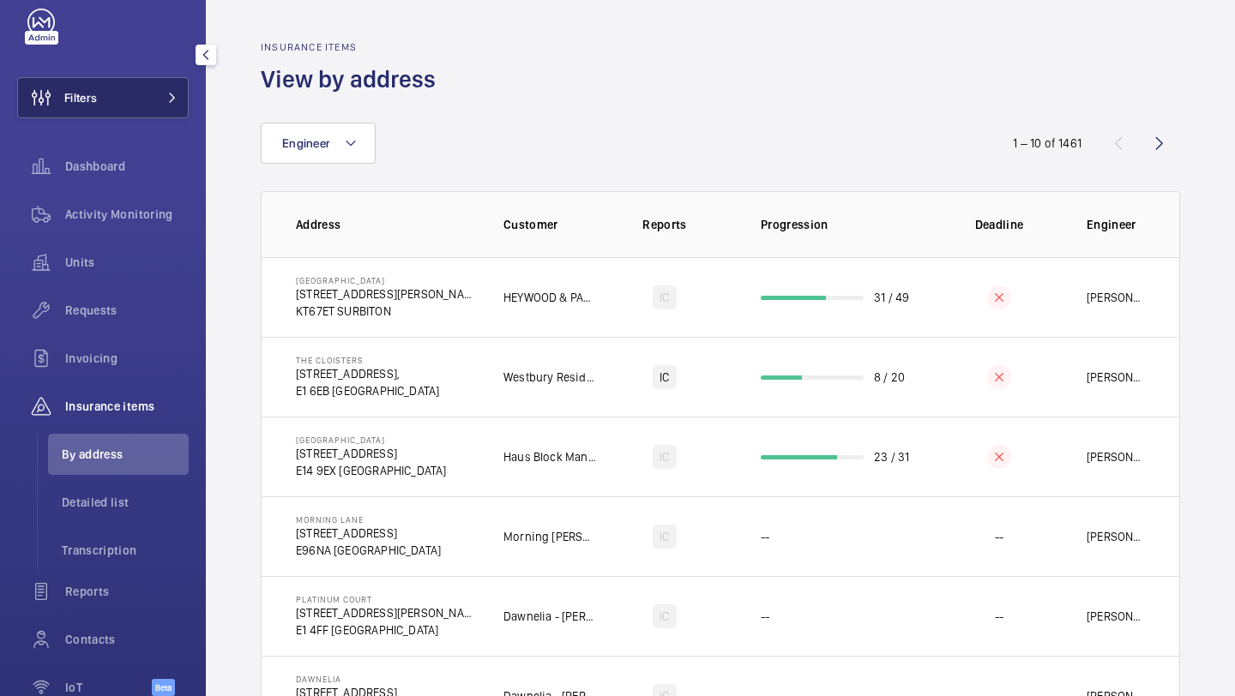
click at [96, 108] on span "Filters" at bounding box center [57, 97] width 79 height 41
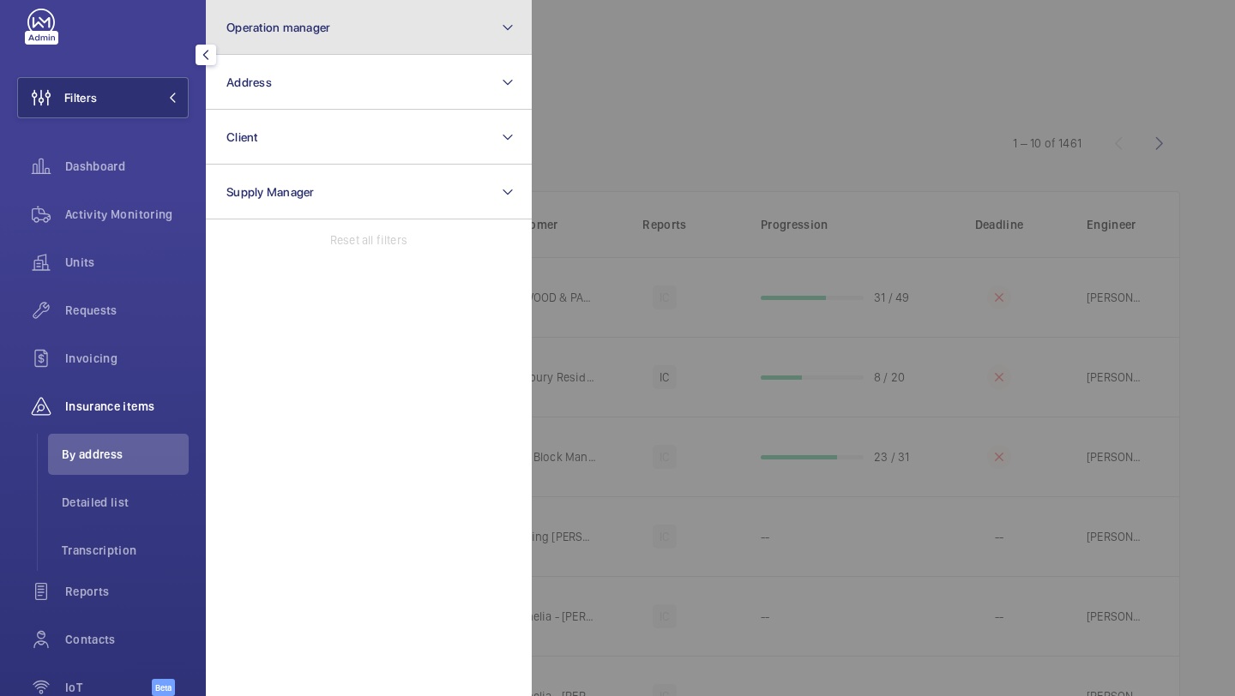
click at [290, 50] on button "Operation manager" at bounding box center [369, 27] width 326 height 55
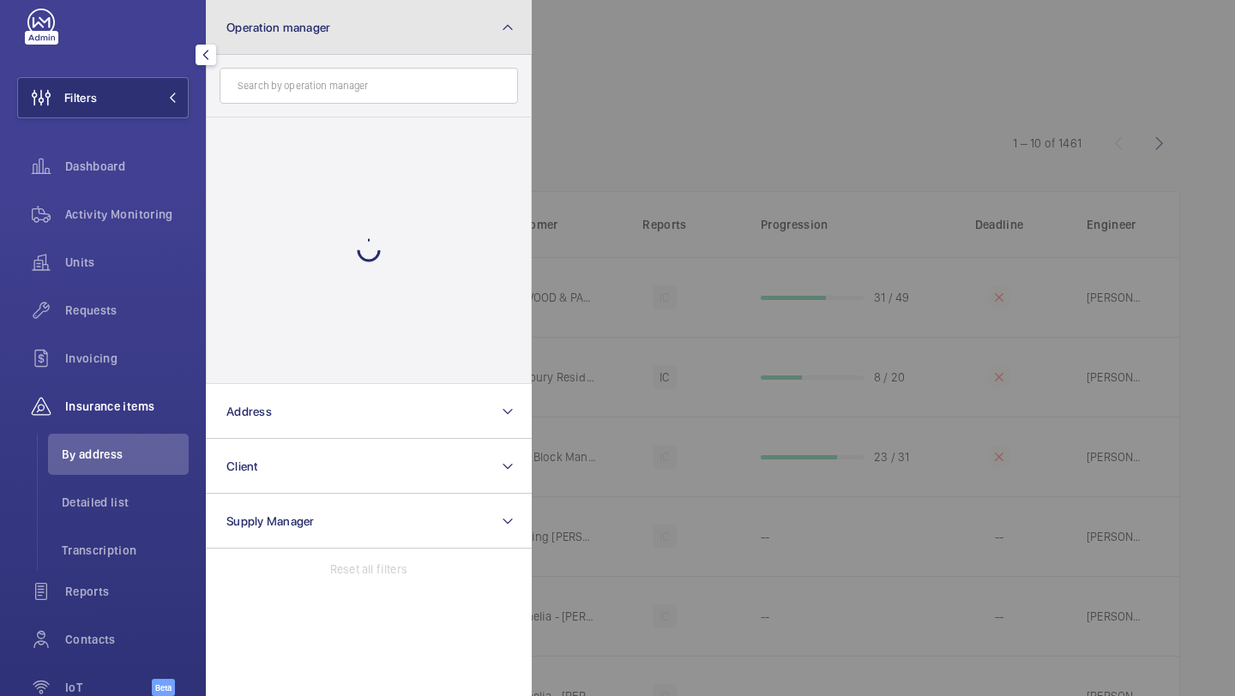
click at [290, 50] on button "Operation manager" at bounding box center [369, 27] width 326 height 55
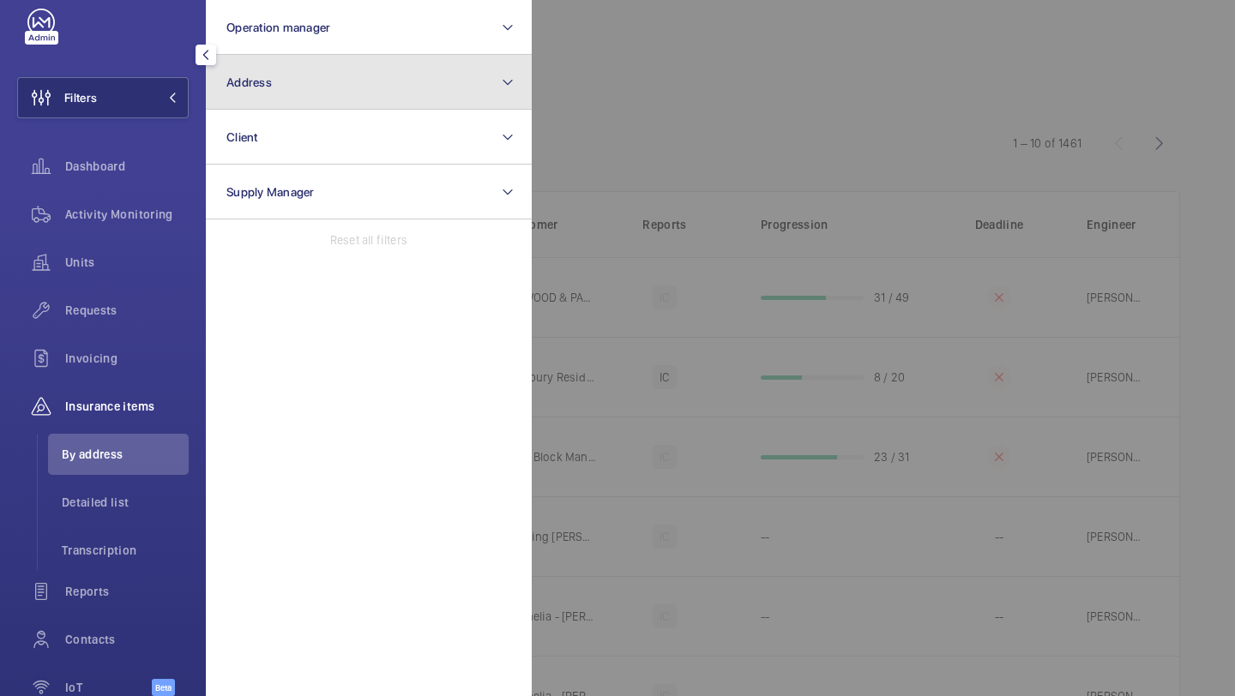
click at [286, 65] on button "Address" at bounding box center [369, 82] width 326 height 55
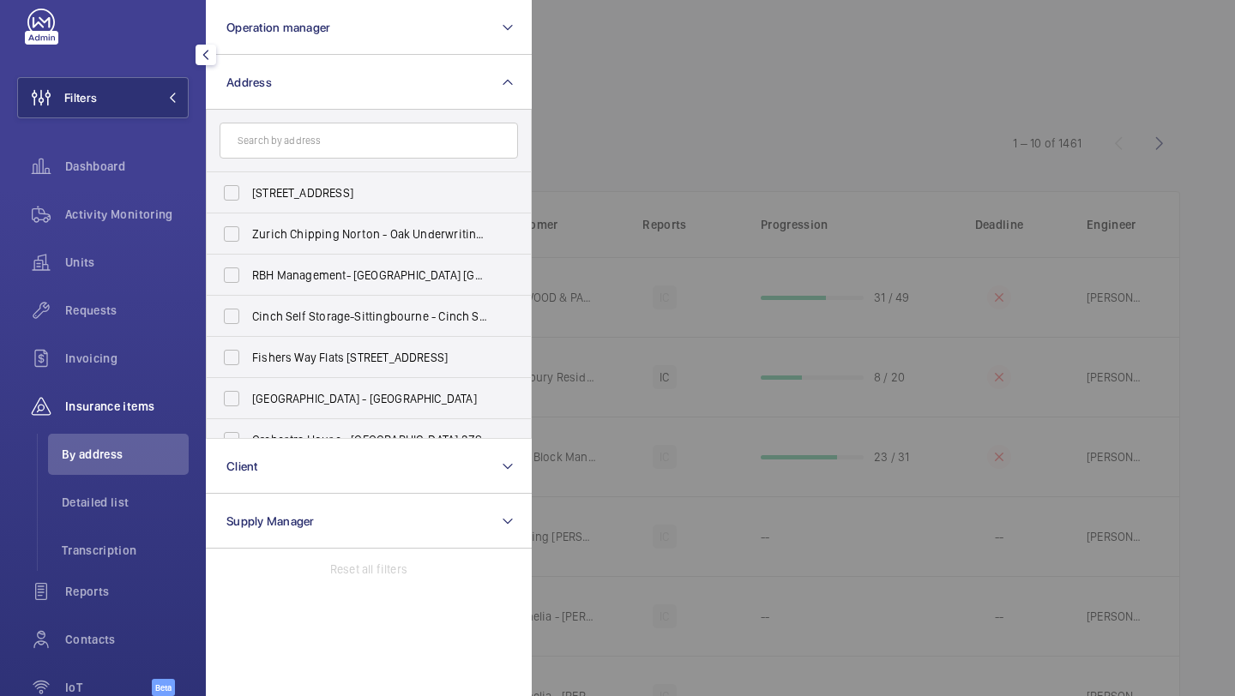
click at [305, 147] on input "text" at bounding box center [368, 141] width 298 height 36
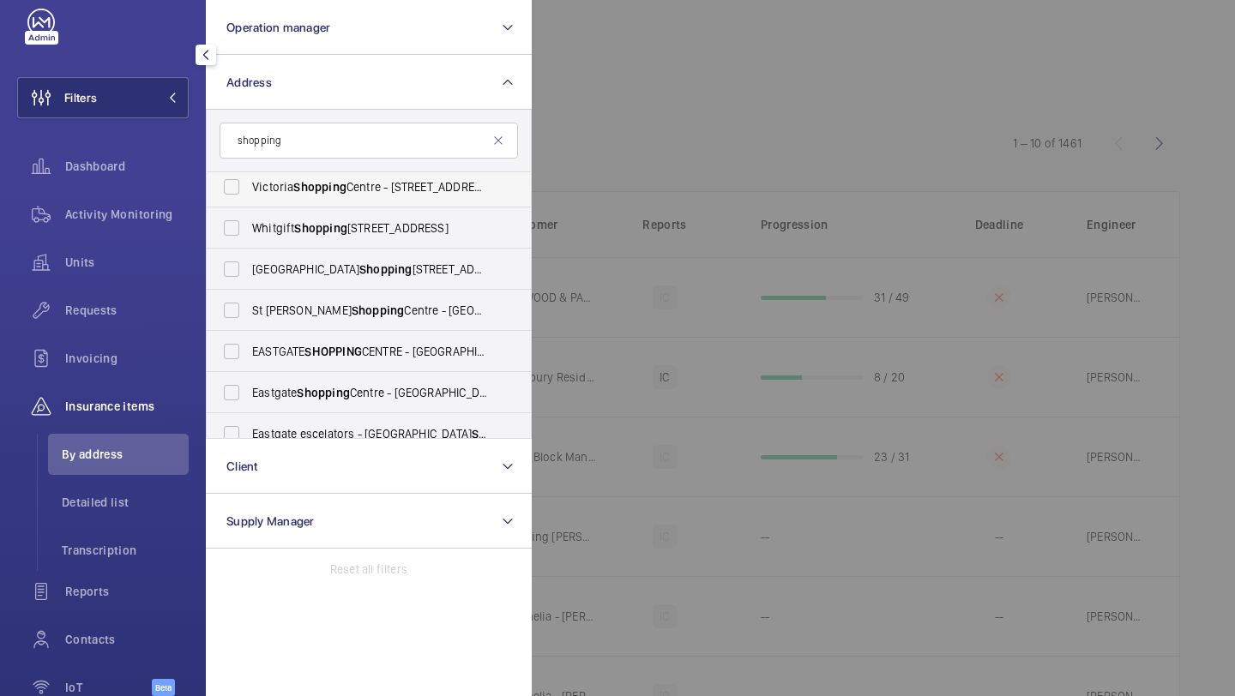
type input "shopping"
click at [315, 183] on span "Shopping" at bounding box center [319, 187] width 52 height 14
click at [249, 183] on input "Victoria Shopping Centre - 362 Chartwell Square, Southend on Sea, SOUTHEND-ON-S…" at bounding box center [231, 187] width 34 height 34
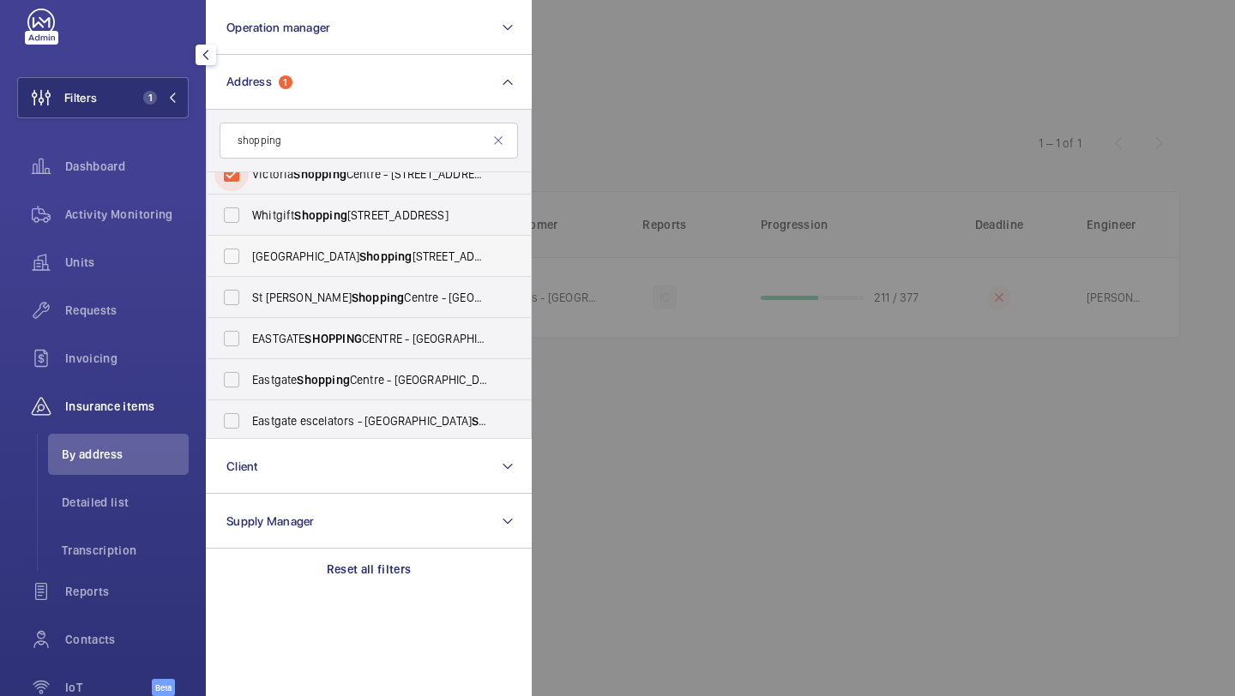
scroll to position [18, 0]
click at [337, 185] on label "Victoria Shopping Centre - 362 Chartwell Square, Southend on Sea, SOUTHEND-ON-S…" at bounding box center [356, 174] width 298 height 41
click at [249, 185] on input "Victoria Shopping Centre - 362 Chartwell Square, Southend on Sea, SOUTHEND-ON-S…" at bounding box center [231, 175] width 34 height 34
checkbox input "false"
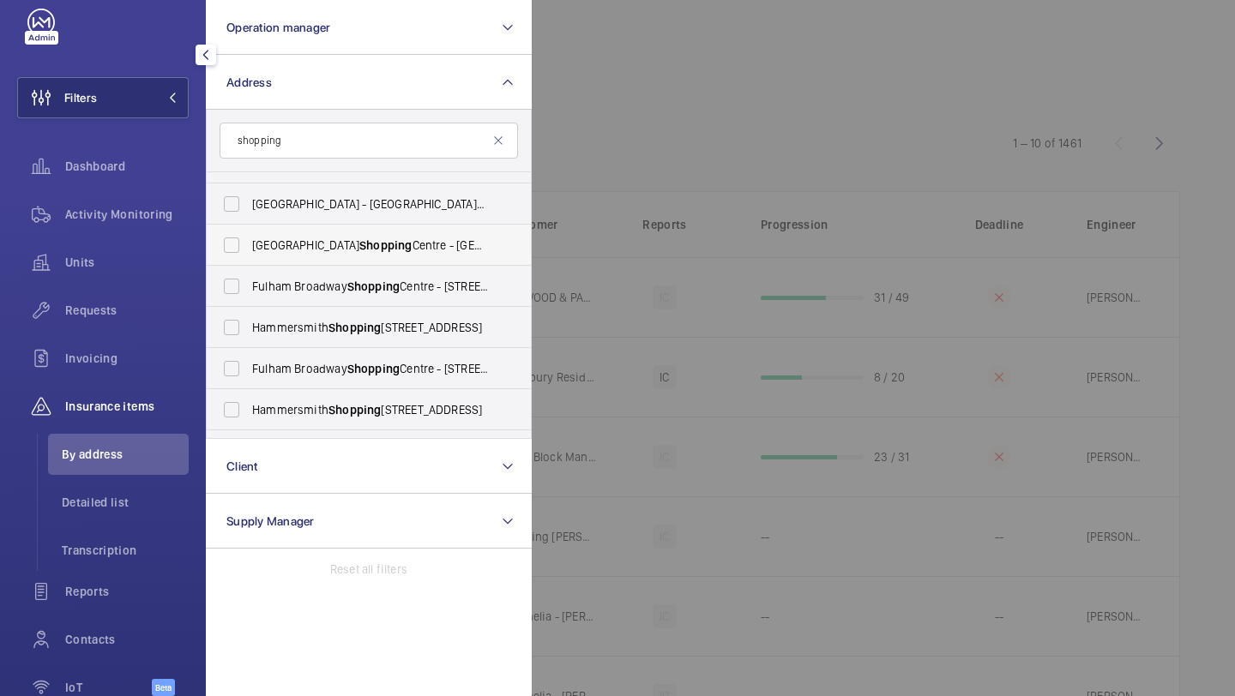
scroll to position [326, 0]
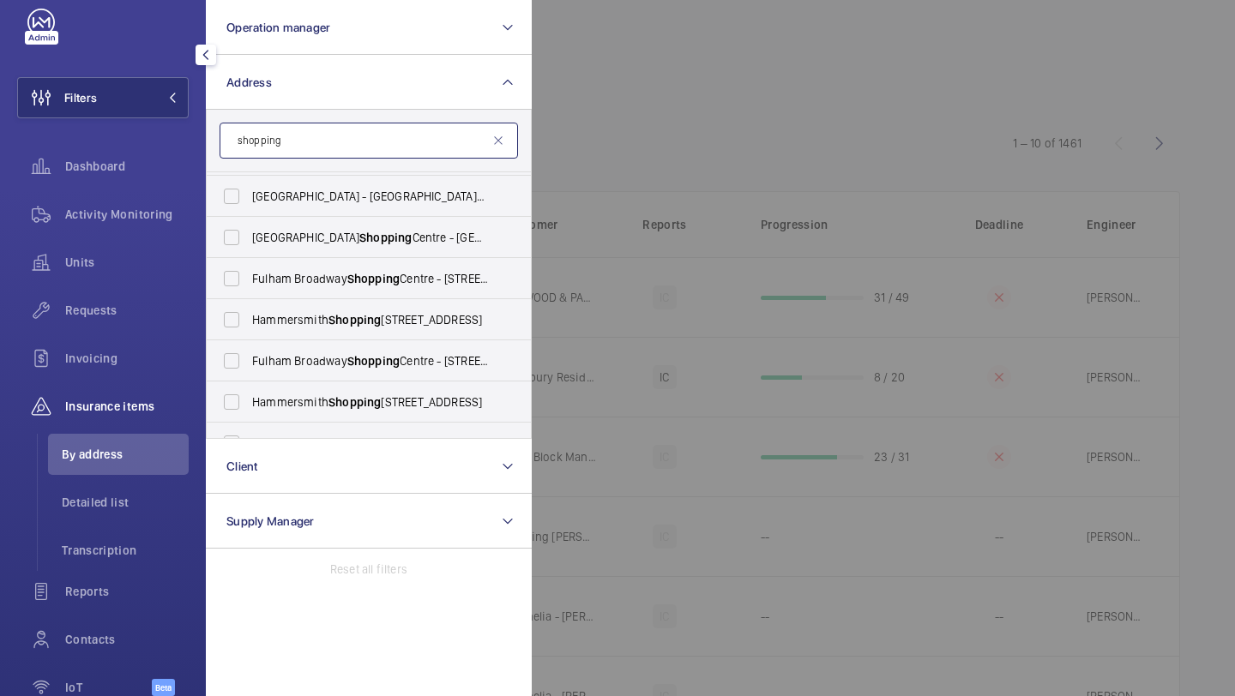
click at [329, 130] on input "shopping" at bounding box center [368, 141] width 298 height 36
click at [316, 143] on input "shopping" at bounding box center [368, 141] width 298 height 36
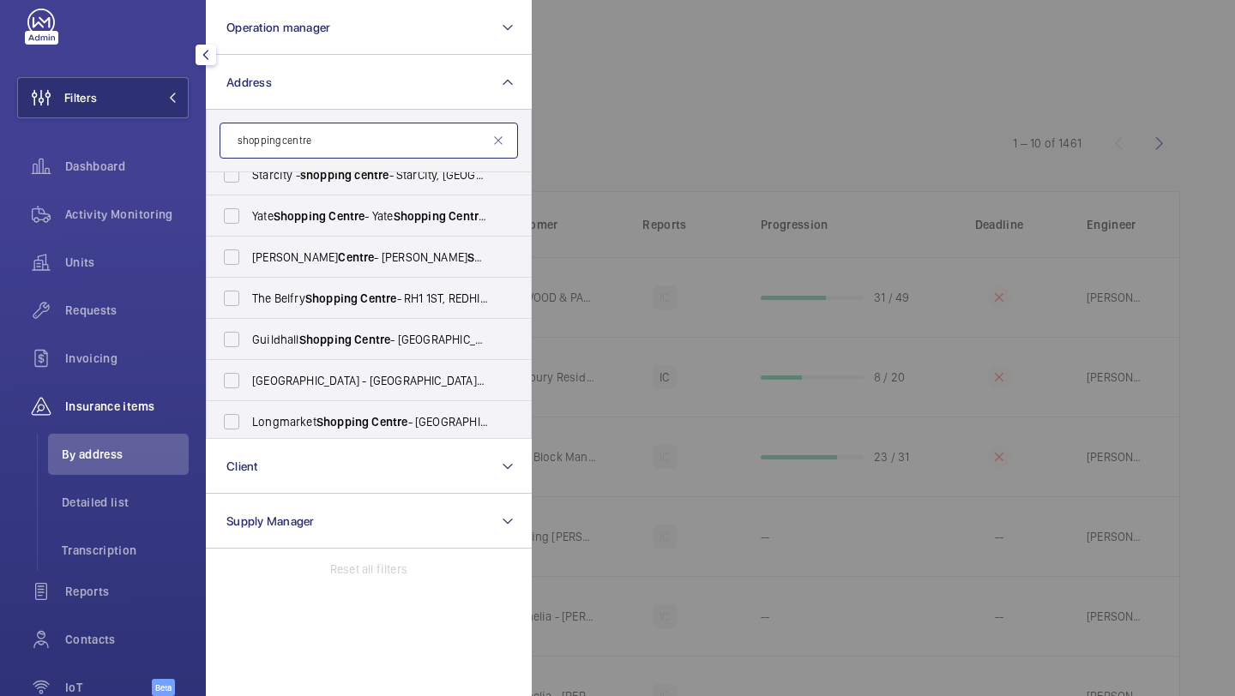
scroll to position [996, 0]
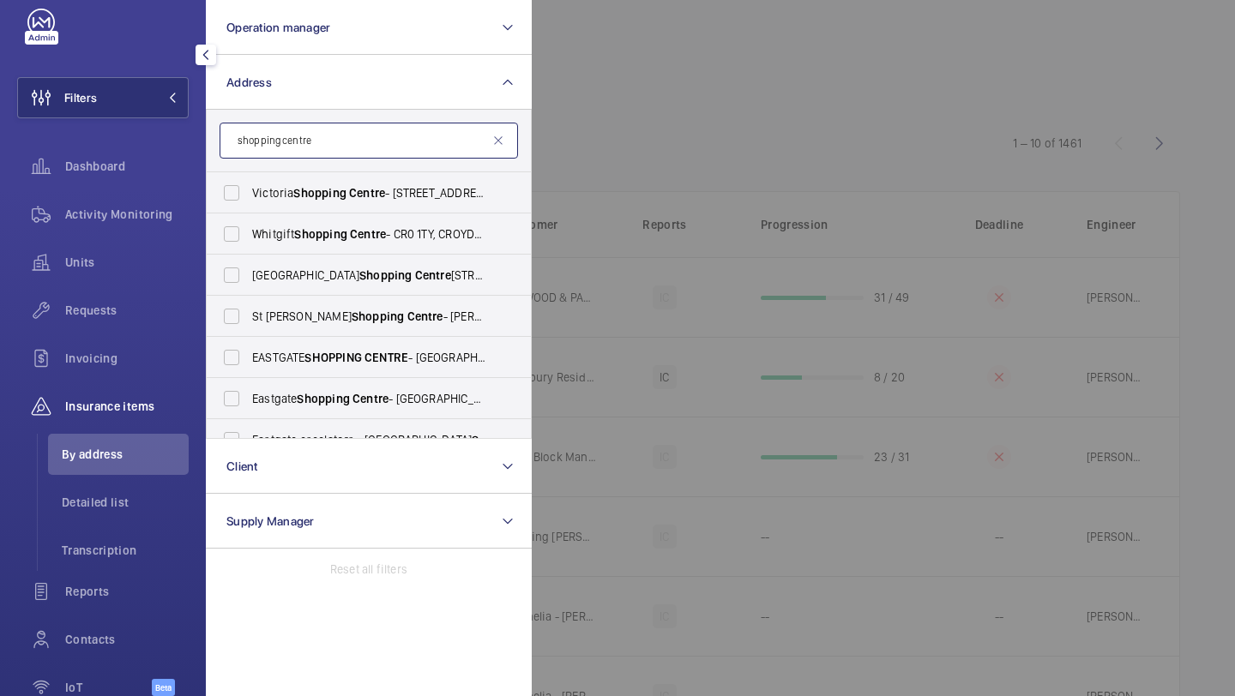
click at [372, 134] on input "shopping centre" at bounding box center [368, 141] width 298 height 36
click at [372, 135] on input "shopping centre" at bounding box center [368, 141] width 298 height 36
click at [371, 145] on input "shopping centre" at bounding box center [368, 141] width 298 height 36
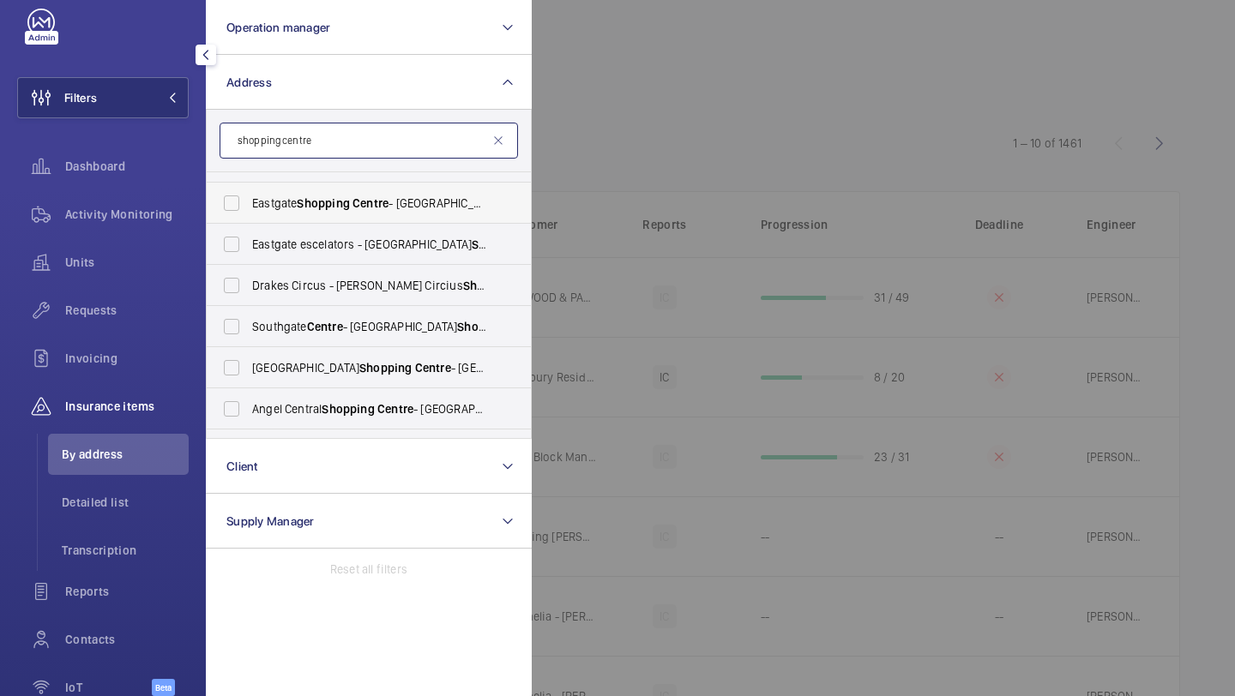
scroll to position [212, 0]
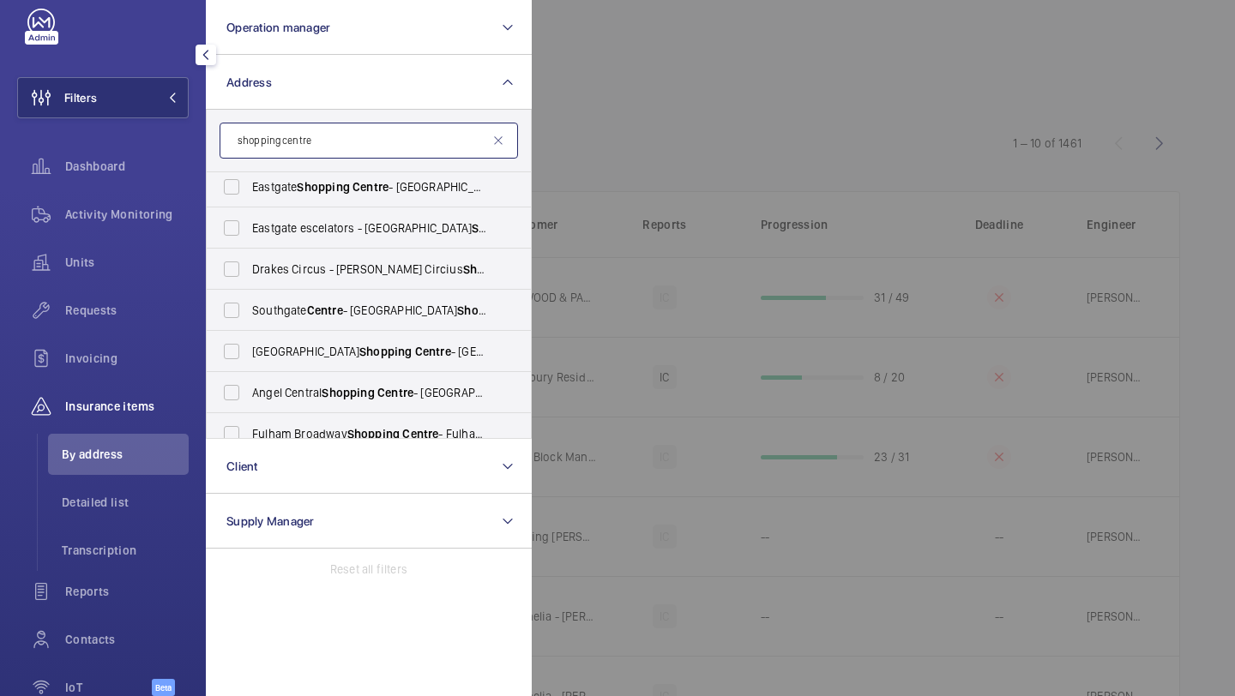
type input "shopping centre"
click at [641, 93] on div at bounding box center [1149, 348] width 1235 height 696
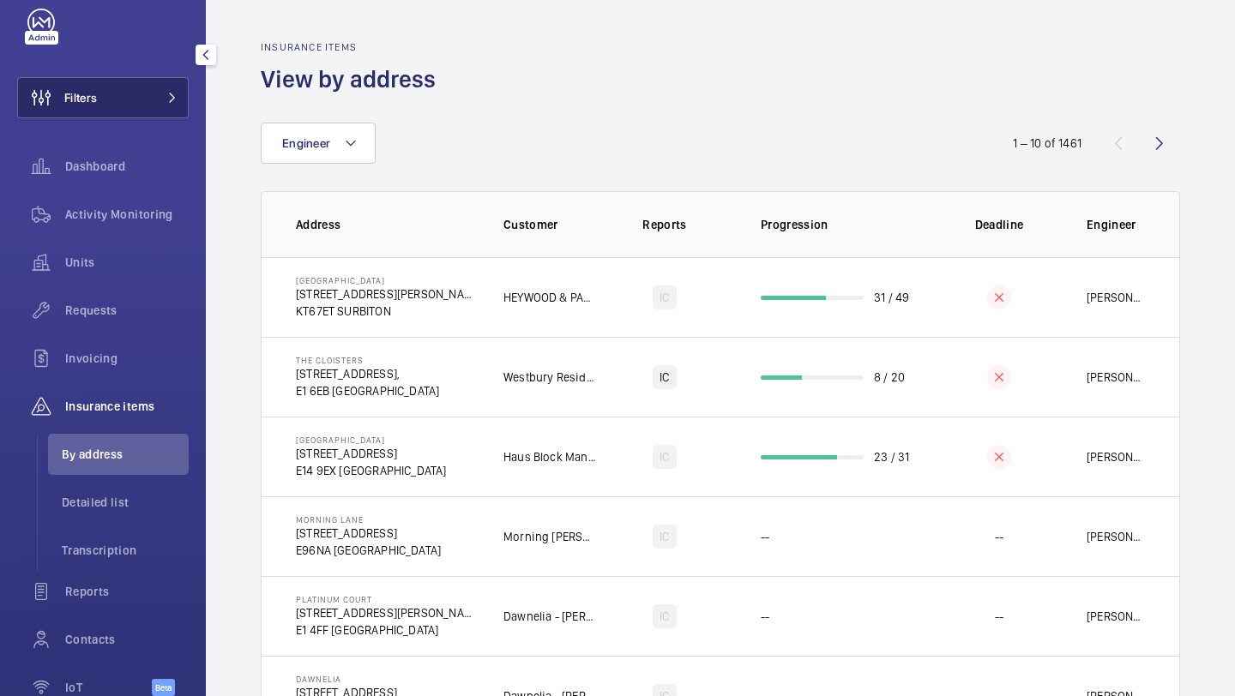
click at [117, 81] on button "Filters" at bounding box center [102, 97] width 171 height 41
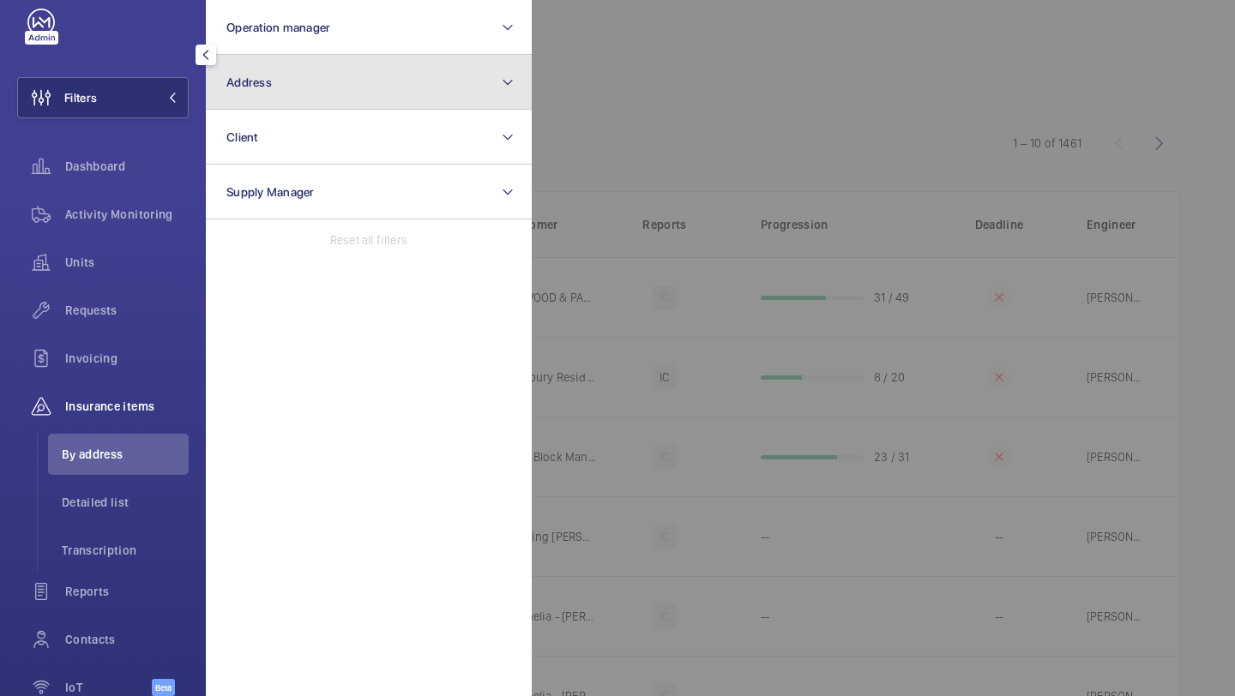
click at [294, 65] on button "Address" at bounding box center [369, 82] width 326 height 55
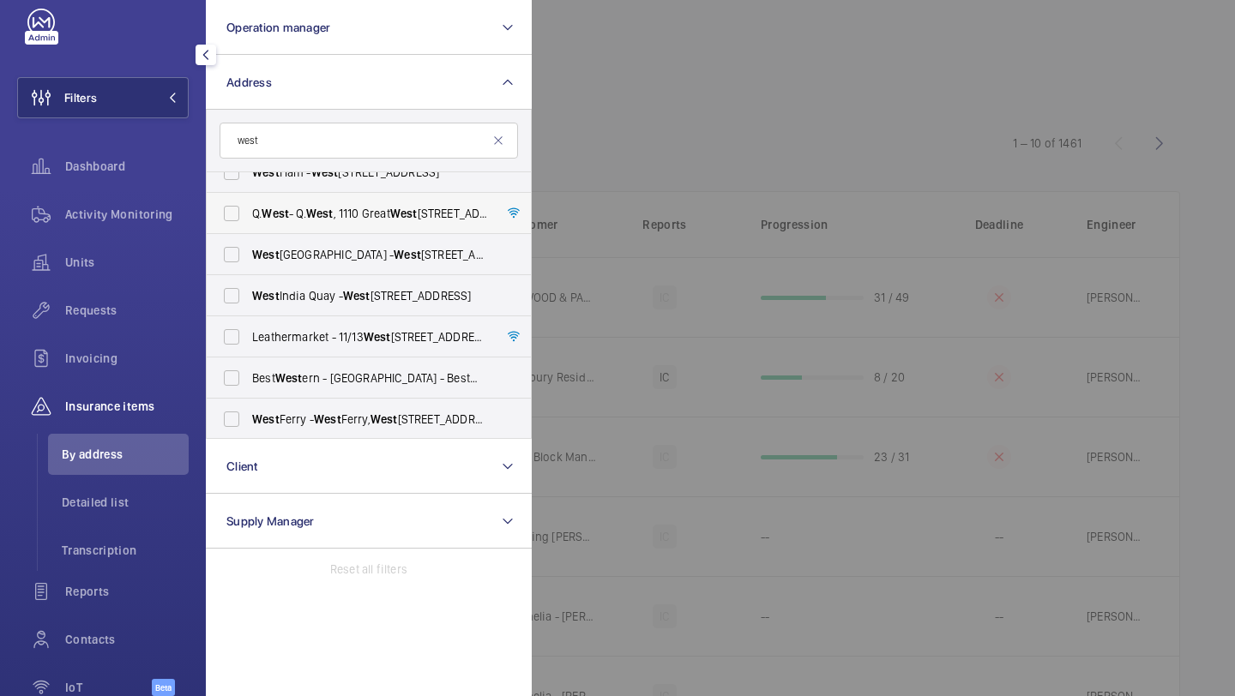
scroll to position [0, 0]
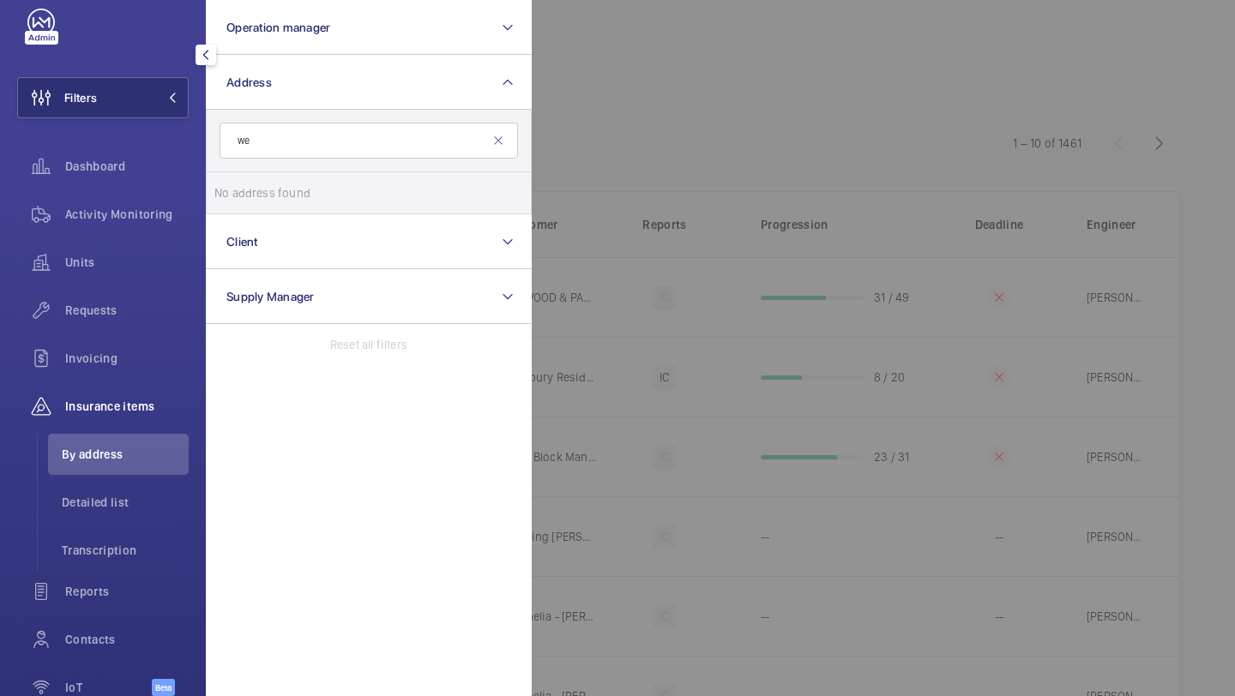
type input "w"
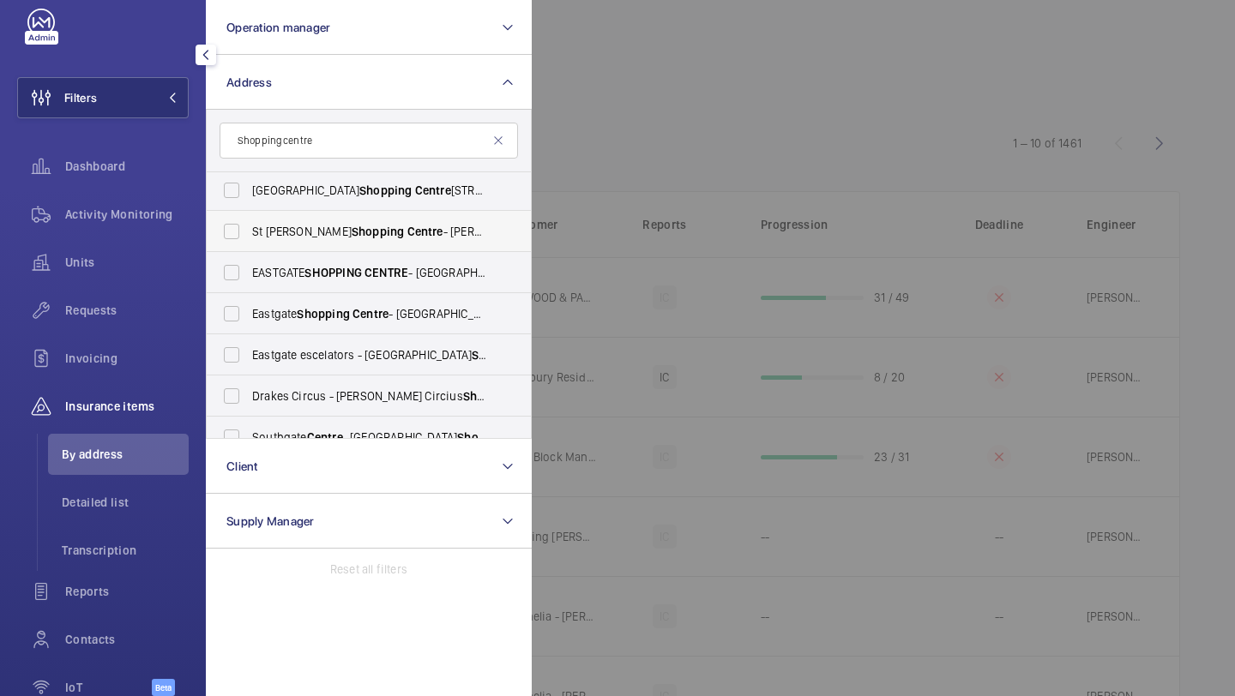
scroll to position [97, 0]
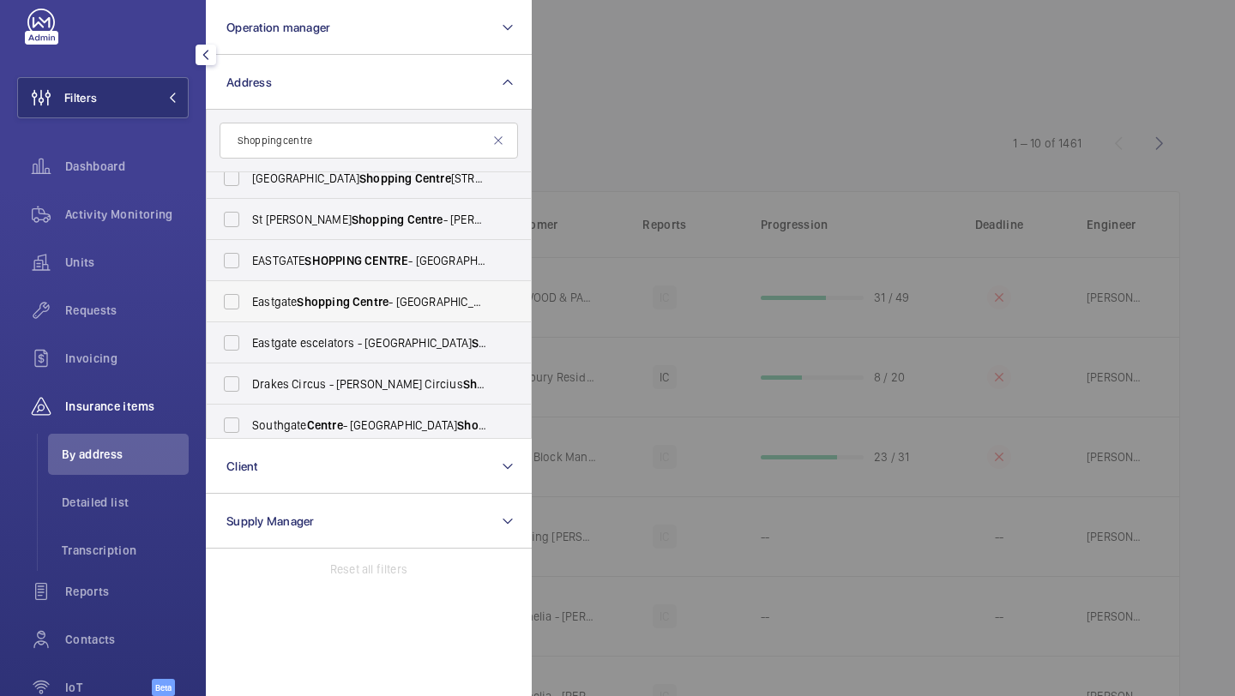
type input "Shopping centre"
click at [332, 293] on span "Eastgate Shopping Centre - Eastgate Shopping Centre , BASILDON SS14 1EB" at bounding box center [370, 301] width 236 height 17
click at [249, 293] on input "Eastgate Shopping Centre - Eastgate Shopping Centre , BASILDON SS14 1EB" at bounding box center [231, 302] width 34 height 34
checkbox input "true"
click at [341, 265] on span "SHOPPING" at bounding box center [332, 261] width 57 height 14
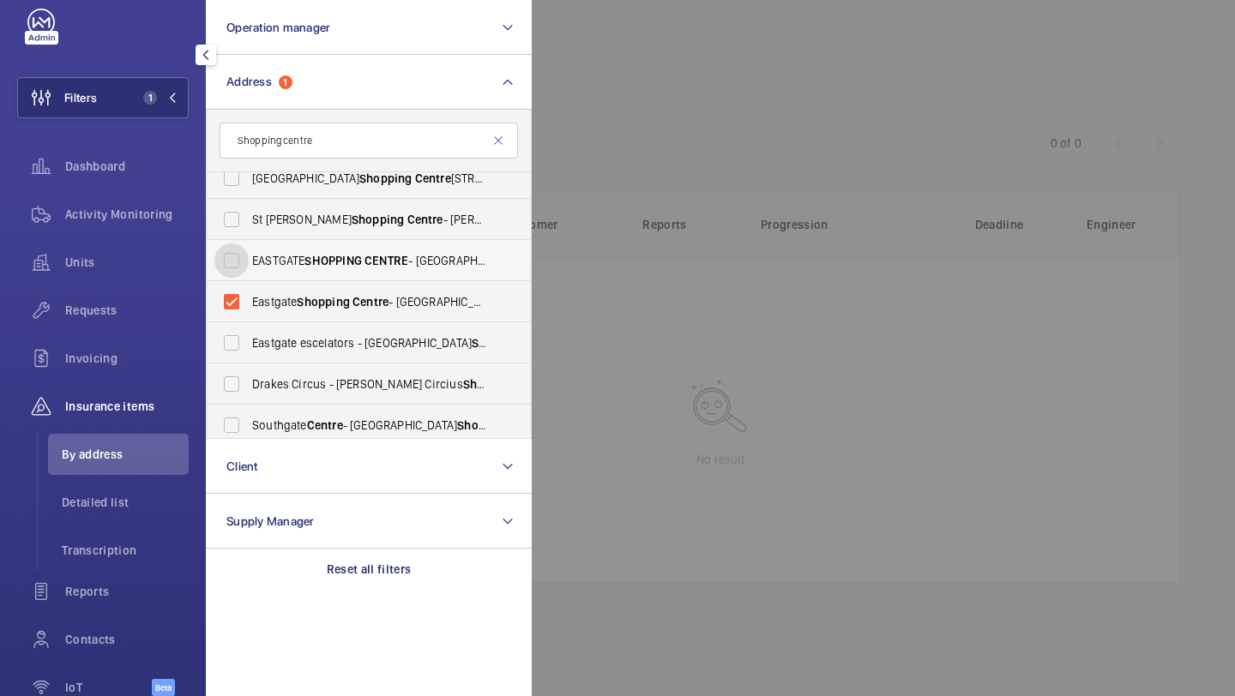
click at [249, 265] on input "EASTGATE SHOPPING CENTRE - Eastgate Shopping Centre , BASILDON SS14 1EB" at bounding box center [231, 260] width 34 height 34
checkbox input "true"
click at [309, 289] on label "Eastgate Shopping Centre - Eastgate Shopping Centre , BASILDON SS14 1EB" at bounding box center [356, 301] width 298 height 41
click at [249, 289] on input "Eastgate Shopping Centre - Eastgate Shopping Centre , BASILDON SS14 1EB" at bounding box center [231, 302] width 34 height 34
checkbox input "false"
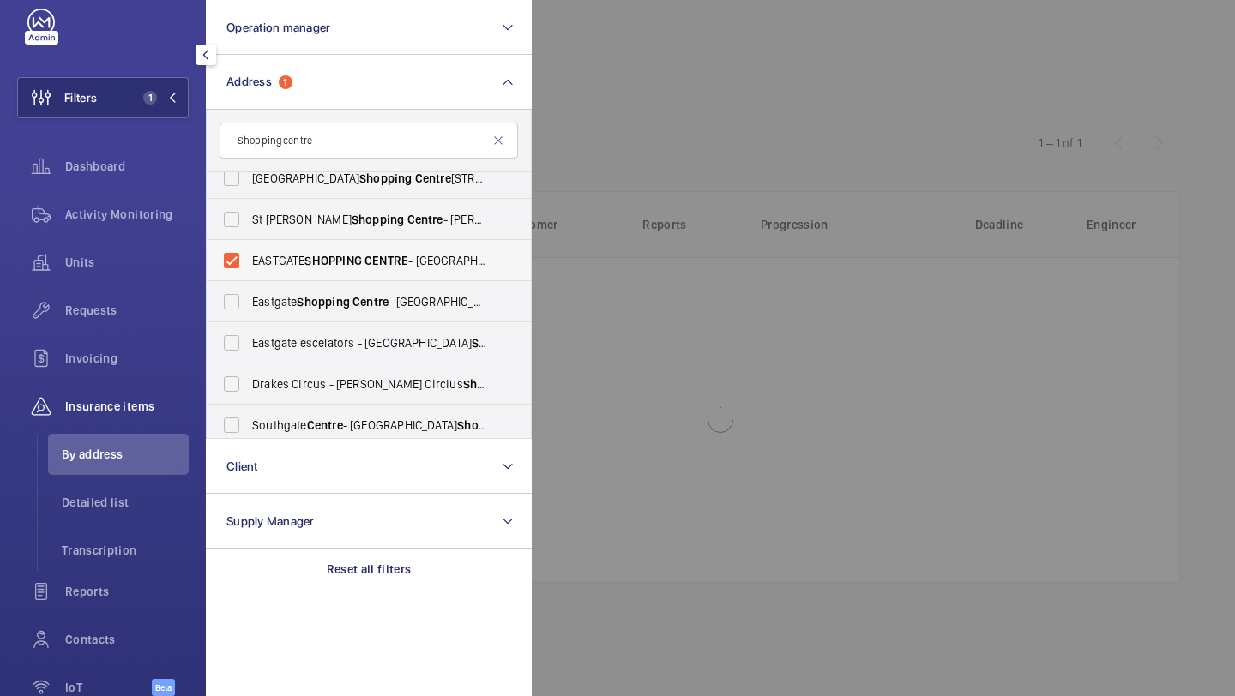
click at [317, 264] on span "SHOPPING" at bounding box center [332, 261] width 57 height 14
click at [249, 264] on input "EASTGATE SHOPPING CENTRE - Eastgate Shopping Centre , BASILDON SS14 1EB" at bounding box center [231, 260] width 34 height 34
checkbox input "false"
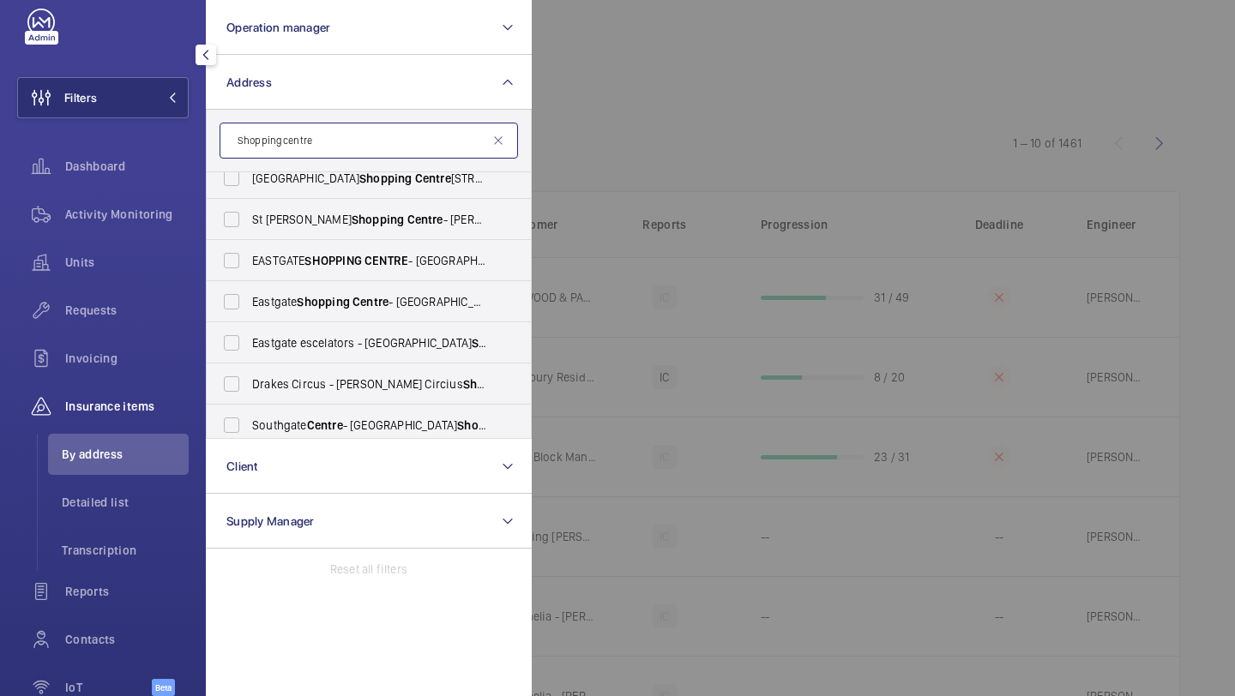
click at [505, 141] on input "Shopping centre" at bounding box center [368, 141] width 298 height 36
click at [501, 141] on mat-icon at bounding box center [498, 141] width 14 height 14
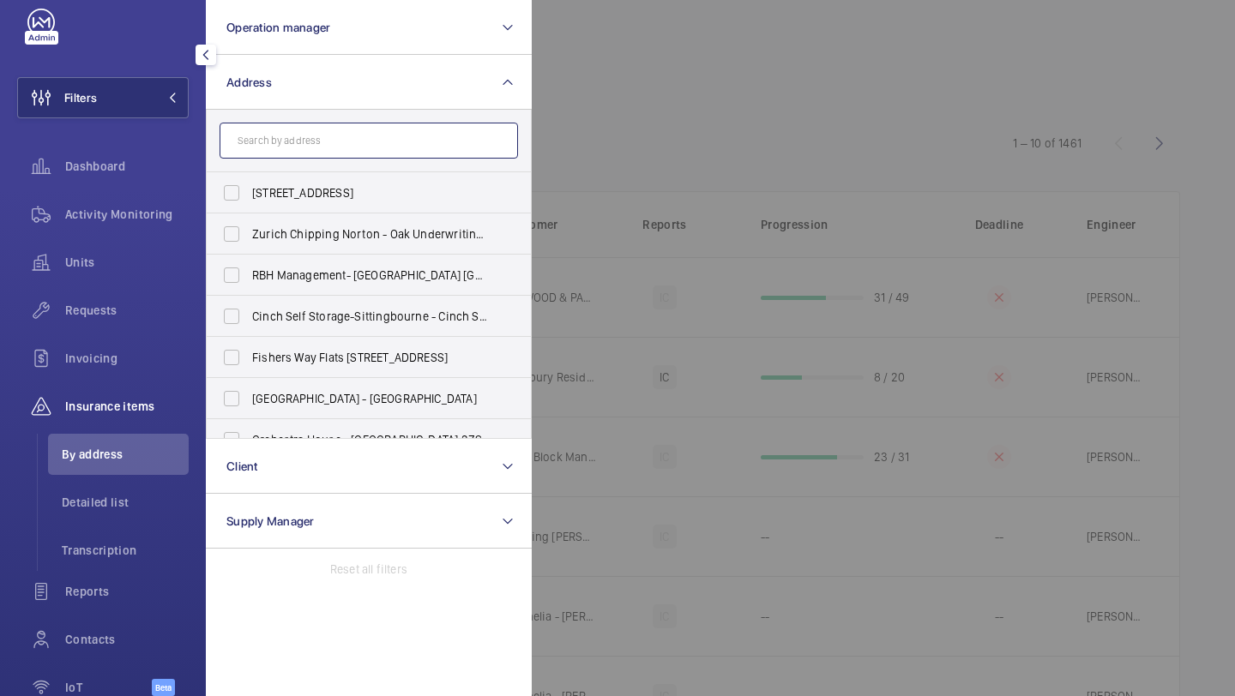
click at [388, 141] on input "text" at bounding box center [368, 141] width 298 height 36
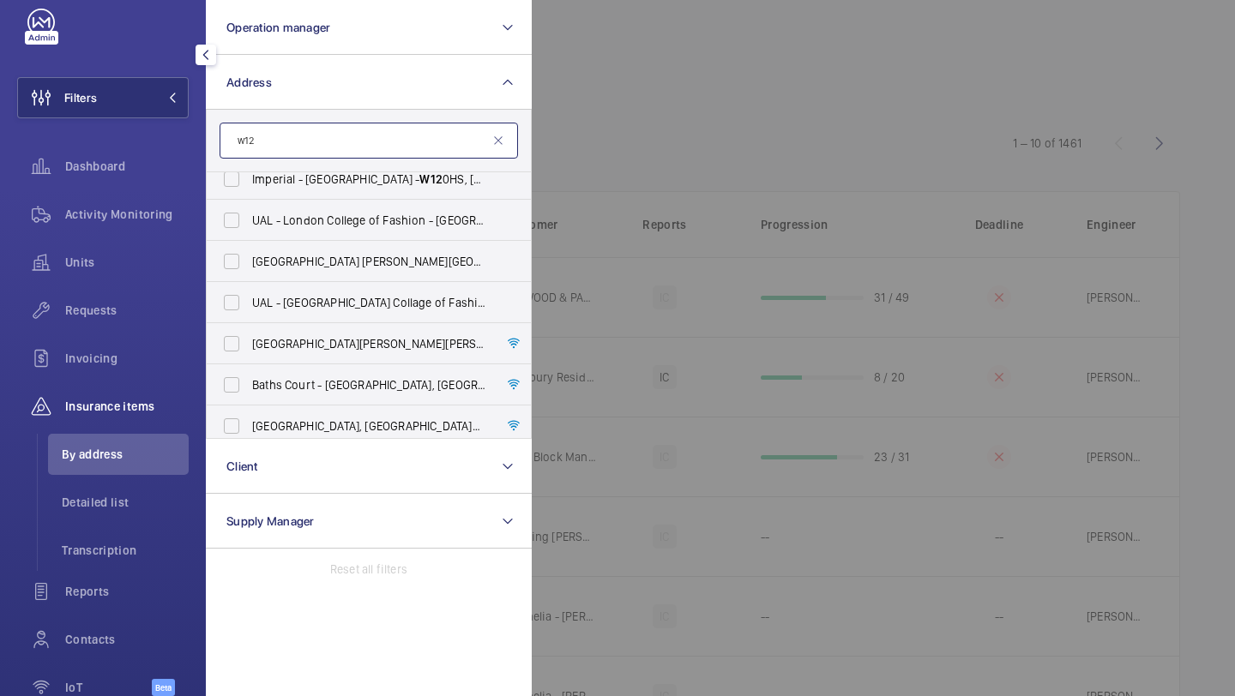
scroll to position [147, 0]
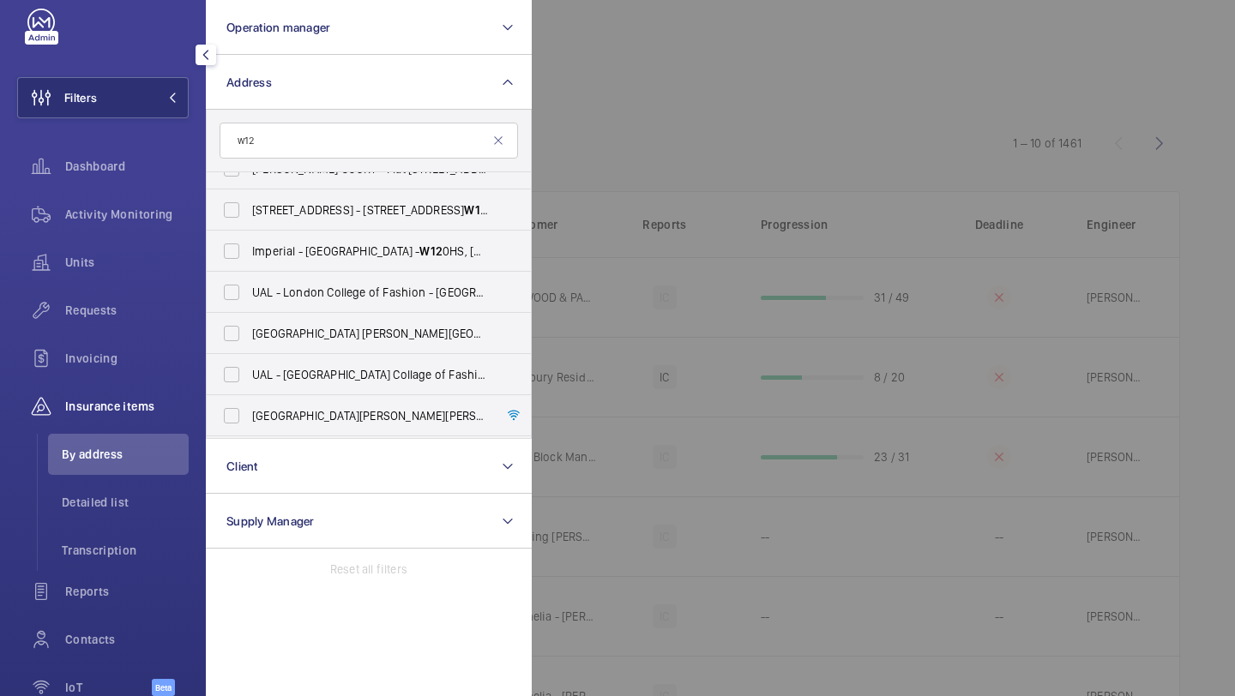
click at [324, 120] on form "w12" at bounding box center [369, 141] width 324 height 63
click at [316, 137] on input "w12" at bounding box center [368, 141] width 298 height 36
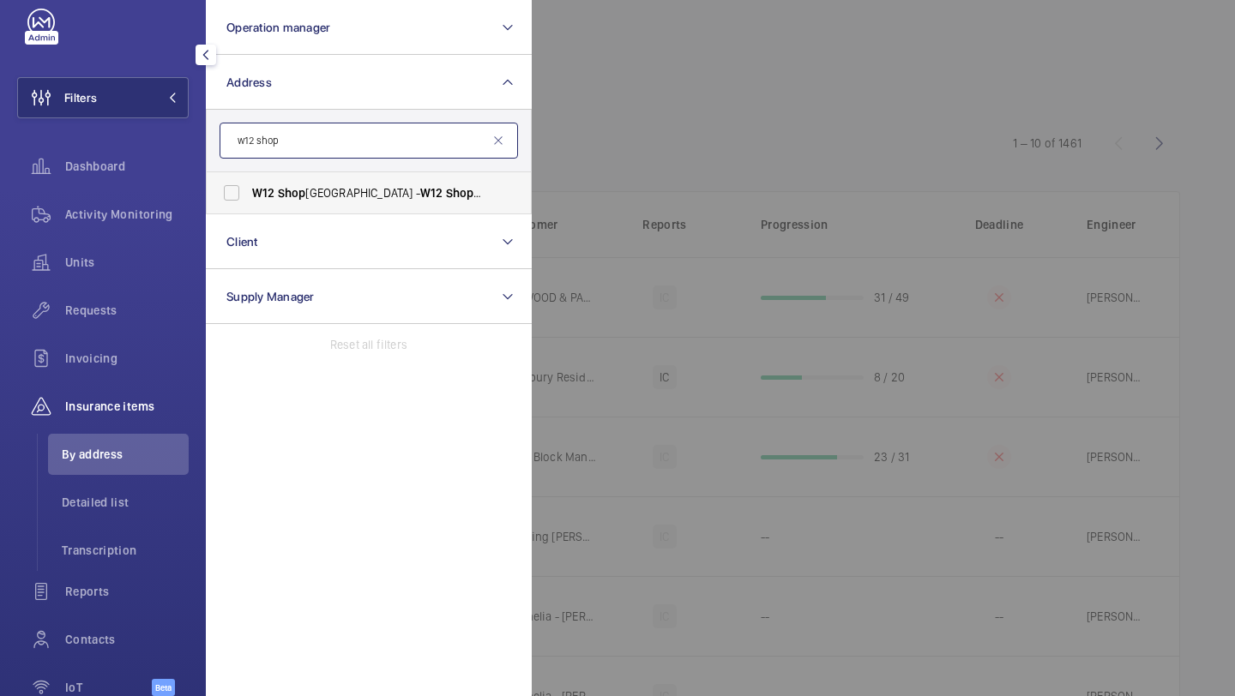
type input "w12 shop"
click at [302, 178] on label "W12 Shop ping Centre - W12 Shop ping, LONDON W12 8PP" at bounding box center [356, 192] width 298 height 41
click at [249, 178] on input "W12 Shop ping Centre - W12 Shop ping, LONDON W12 8PP" at bounding box center [231, 193] width 34 height 34
checkbox input "true"
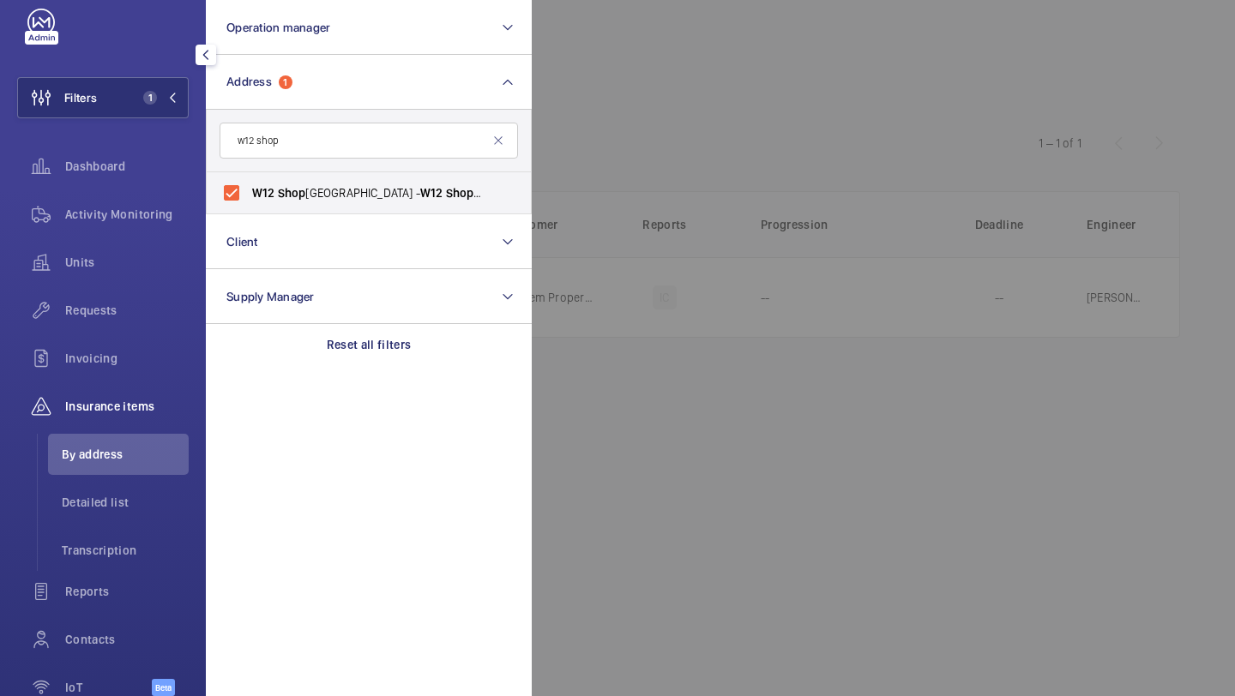
click at [649, 157] on div at bounding box center [1149, 348] width 1235 height 696
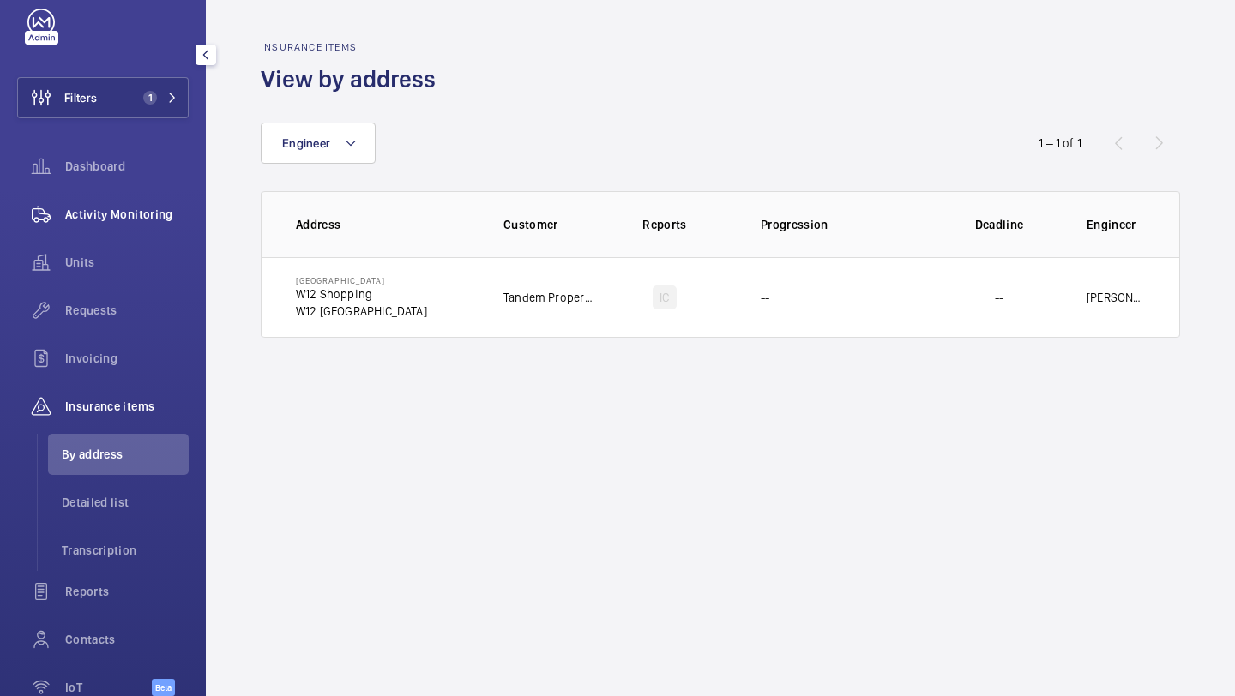
click at [28, 222] on wm-front-icon-button at bounding box center [41, 214] width 48 height 41
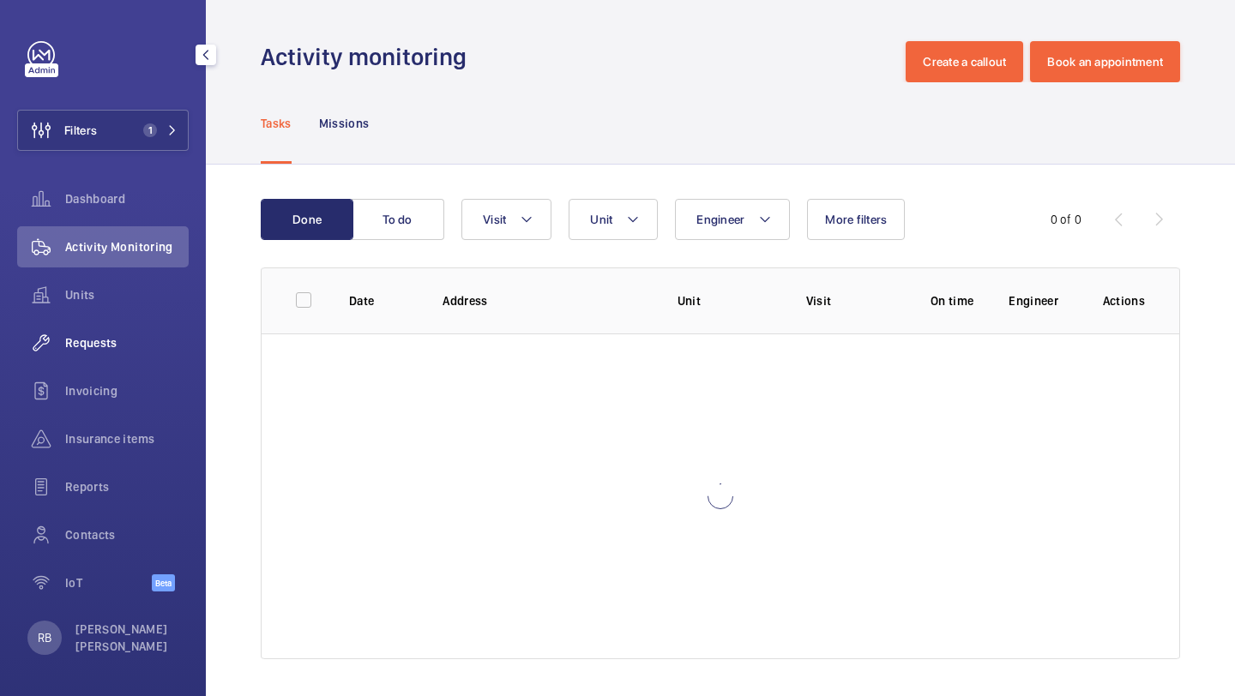
click at [127, 334] on div "Requests" at bounding box center [102, 342] width 171 height 41
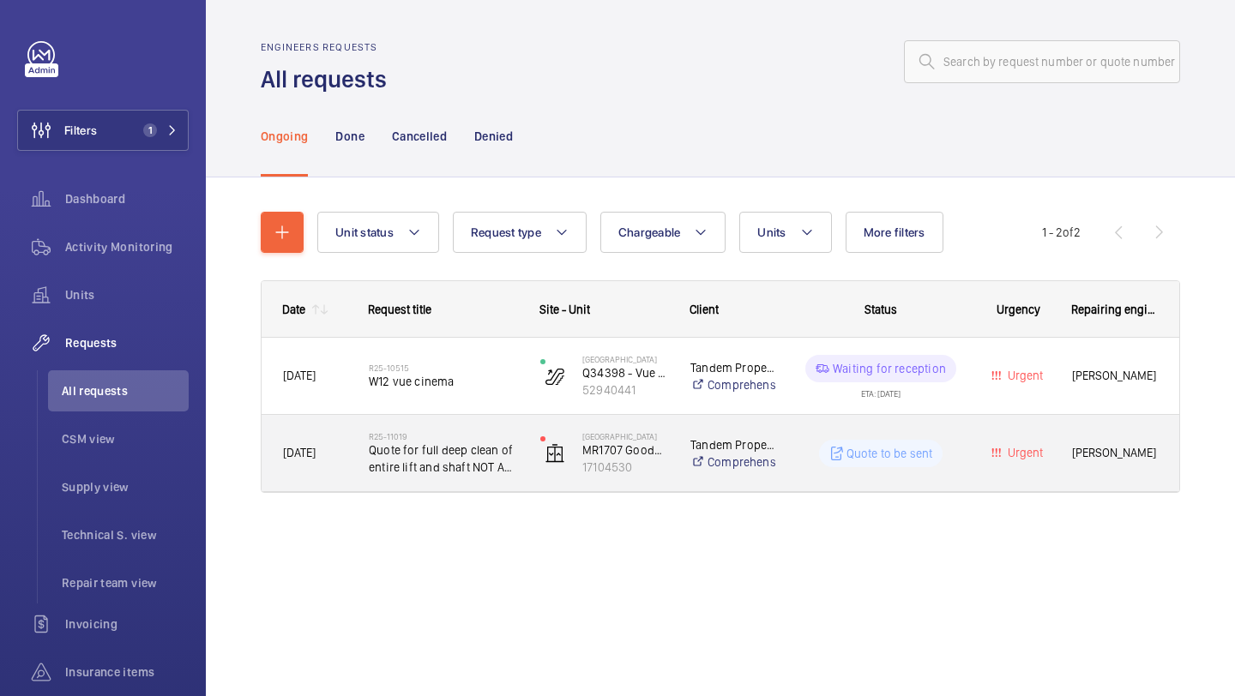
click at [494, 448] on span "Quote for full deep clean of entire lift and shaft NOT A CLEANDOWN" at bounding box center [443, 459] width 149 height 34
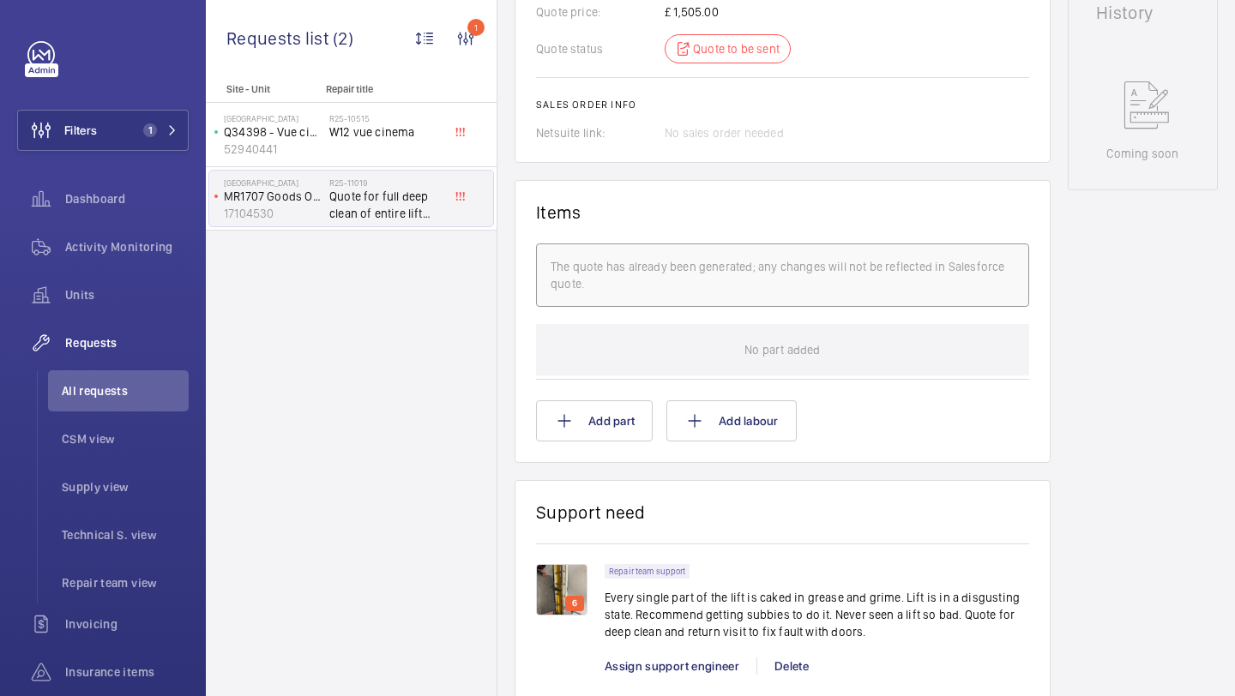
scroll to position [940, 0]
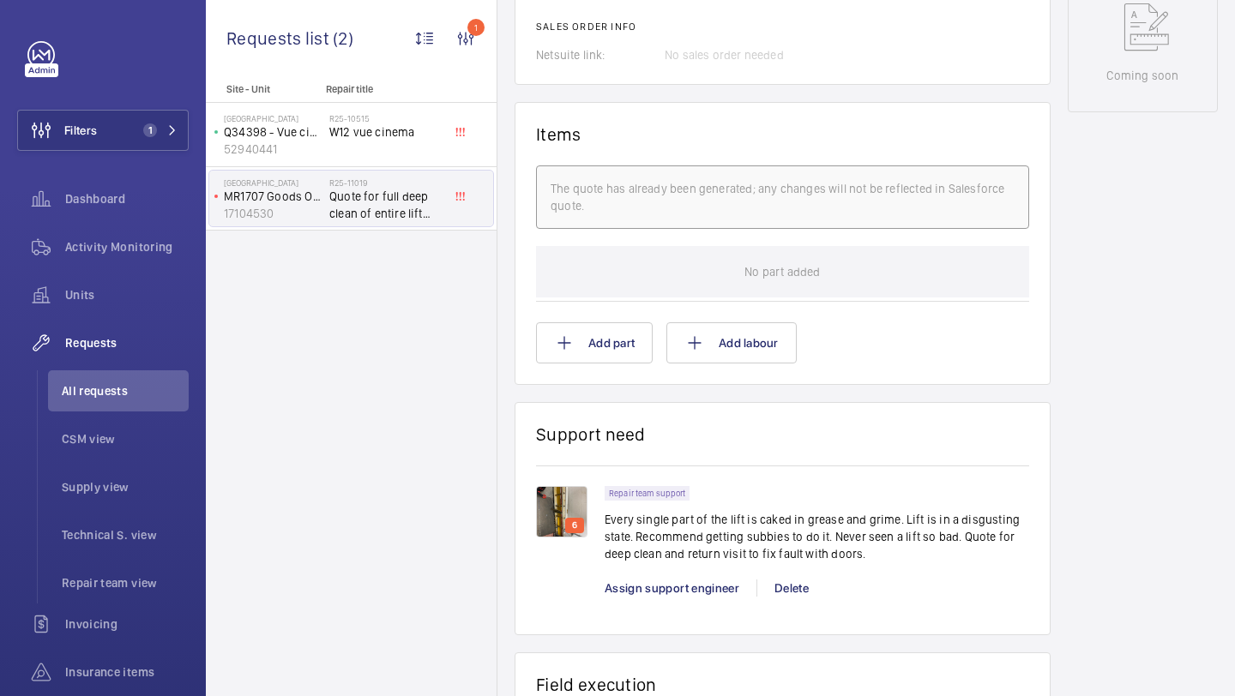
click at [566, 520] on div "6" at bounding box center [574, 525] width 19 height 15
click at [562, 507] on img at bounding box center [561, 511] width 51 height 51
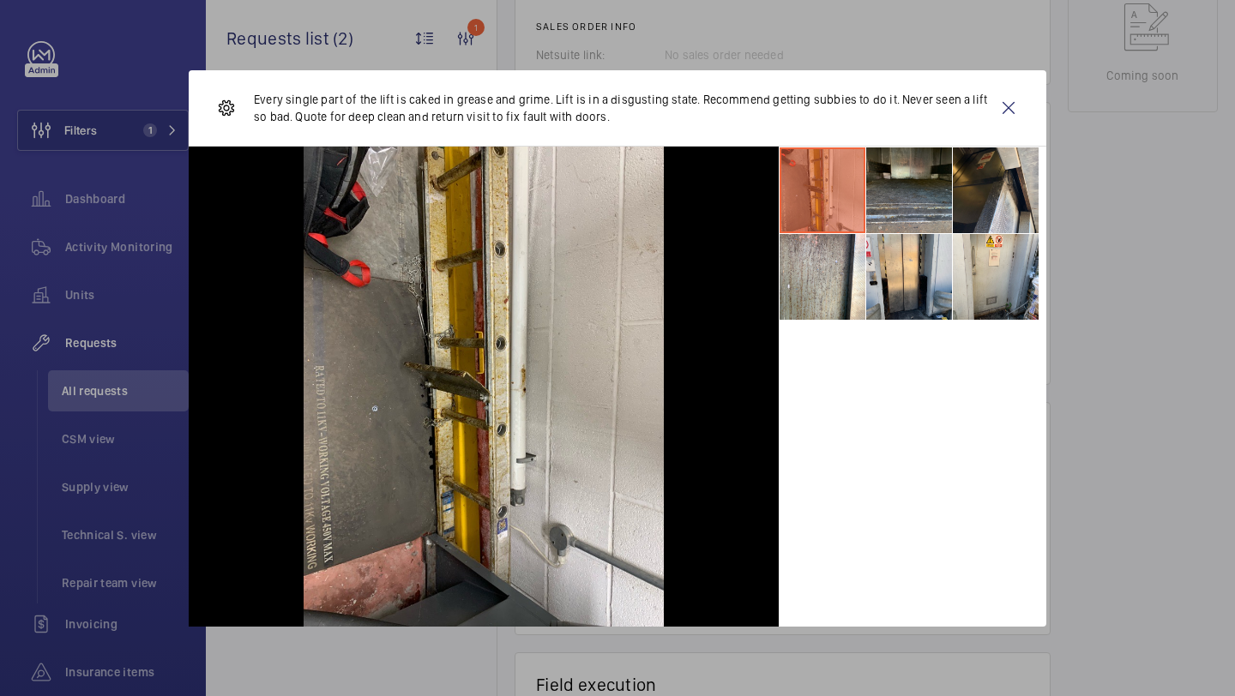
click at [902, 179] on li at bounding box center [909, 190] width 86 height 86
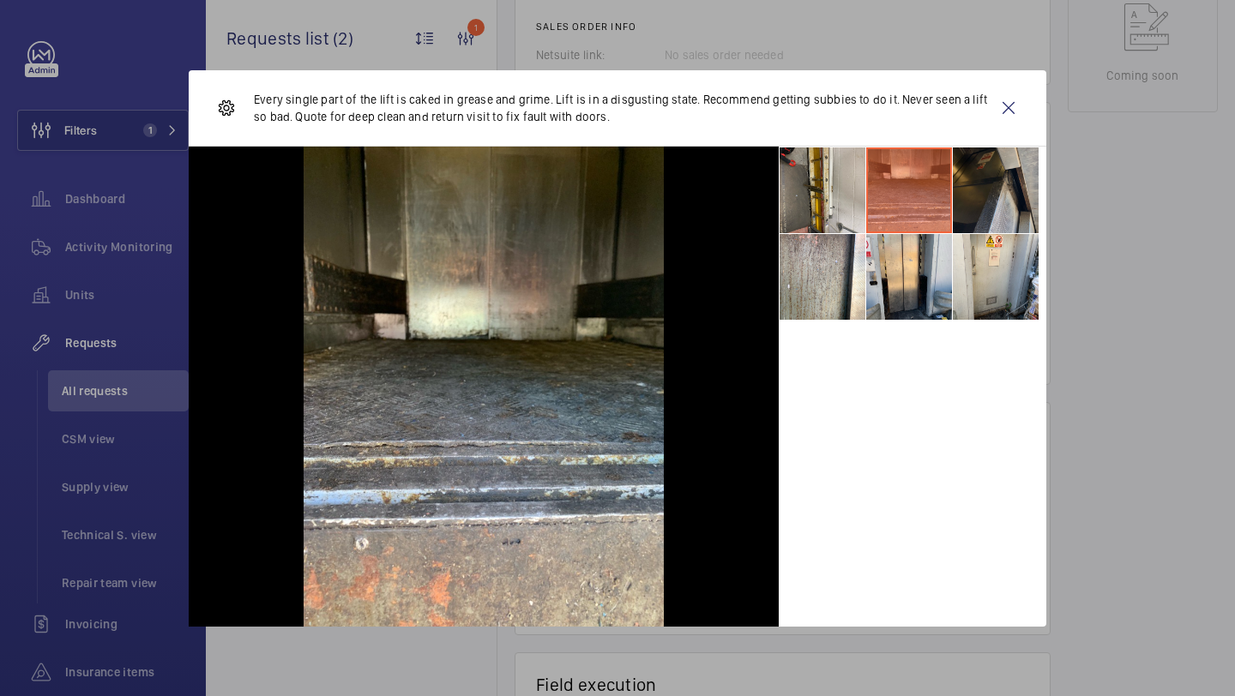
click at [990, 175] on li at bounding box center [996, 190] width 86 height 86
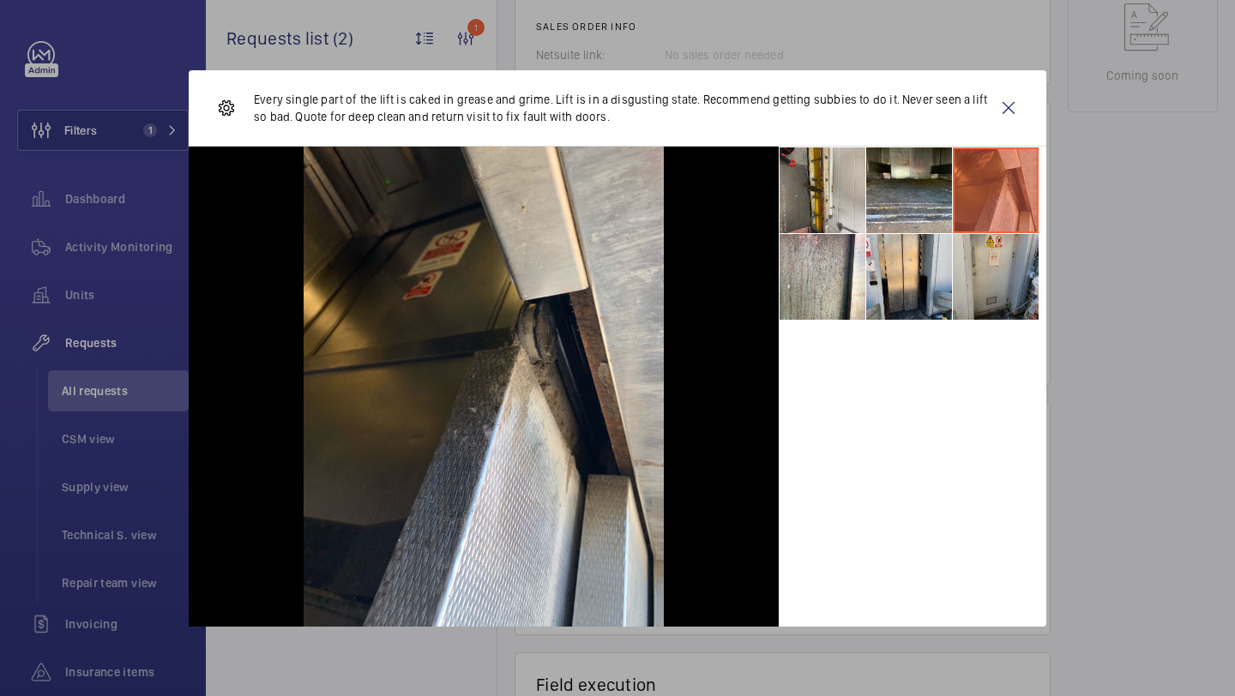
click at [990, 243] on li at bounding box center [996, 277] width 86 height 86
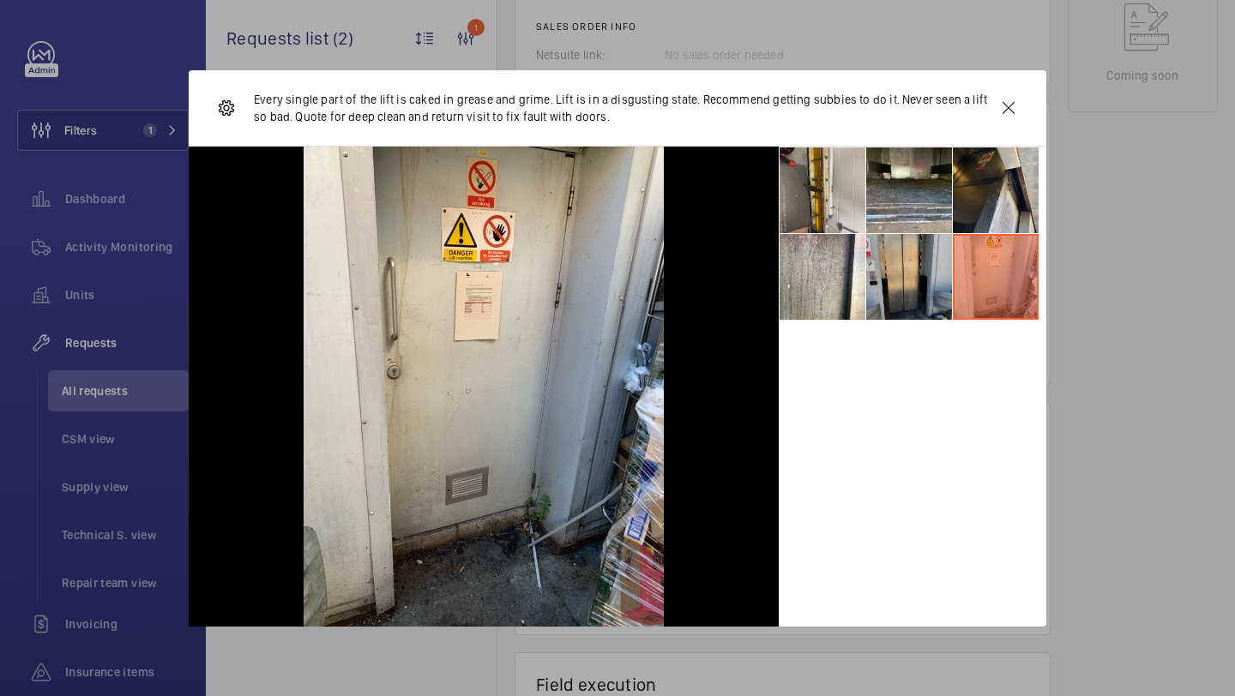
click at [910, 269] on li at bounding box center [909, 277] width 86 height 86
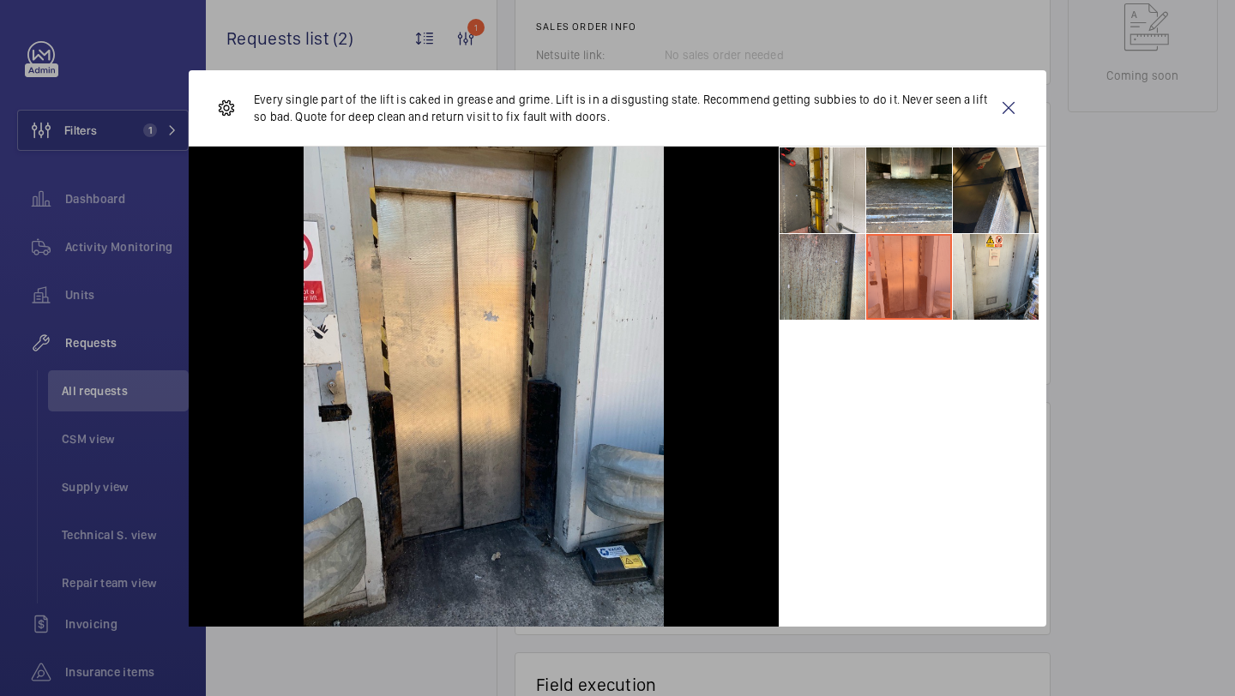
click at [836, 283] on li at bounding box center [822, 277] width 86 height 86
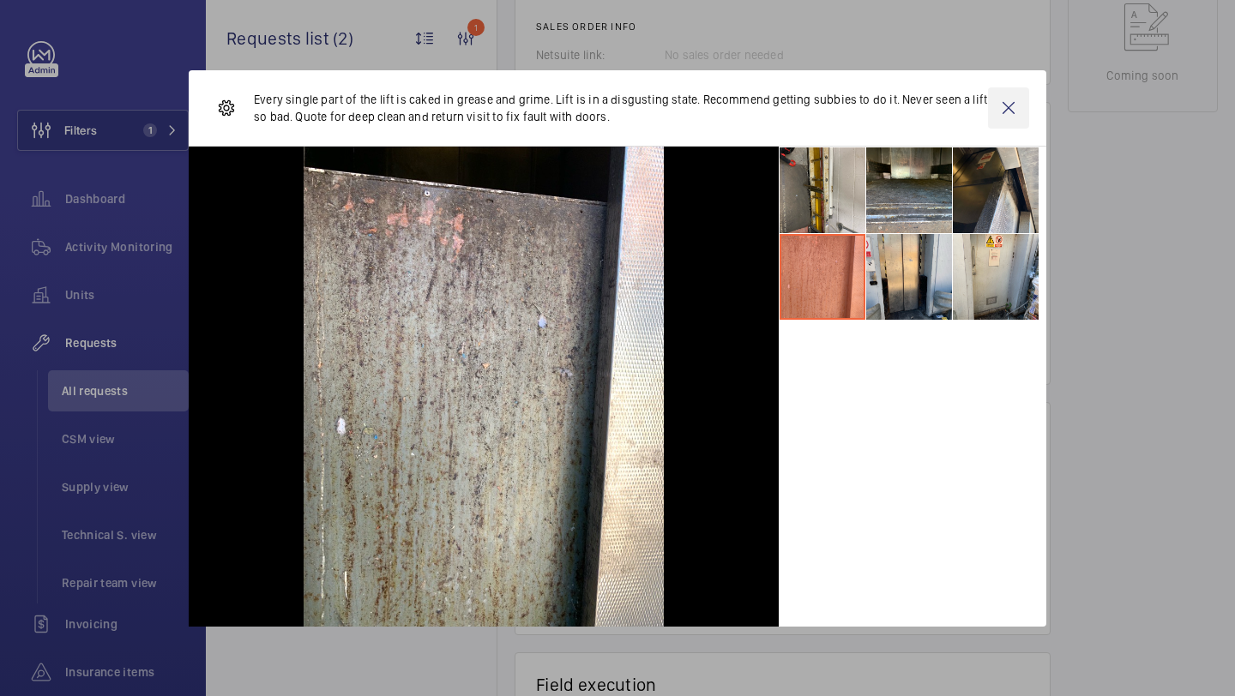
click at [1021, 101] on wm-front-icon-button at bounding box center [1008, 107] width 41 height 41
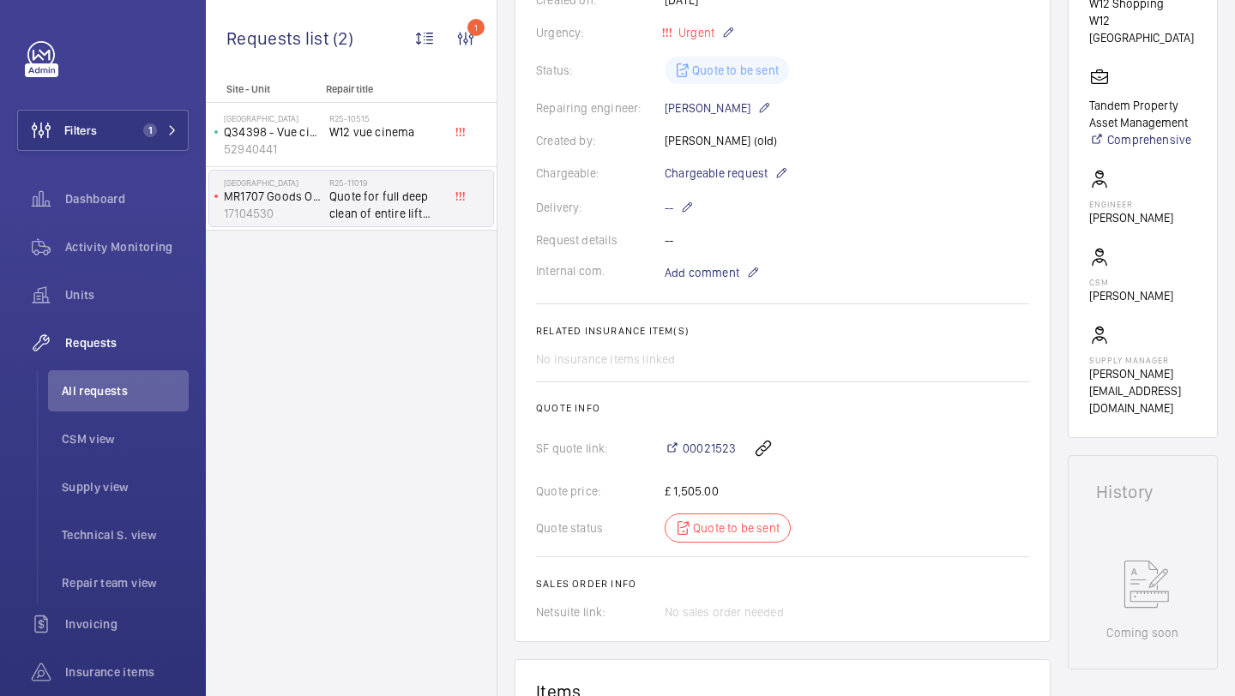
scroll to position [86, 0]
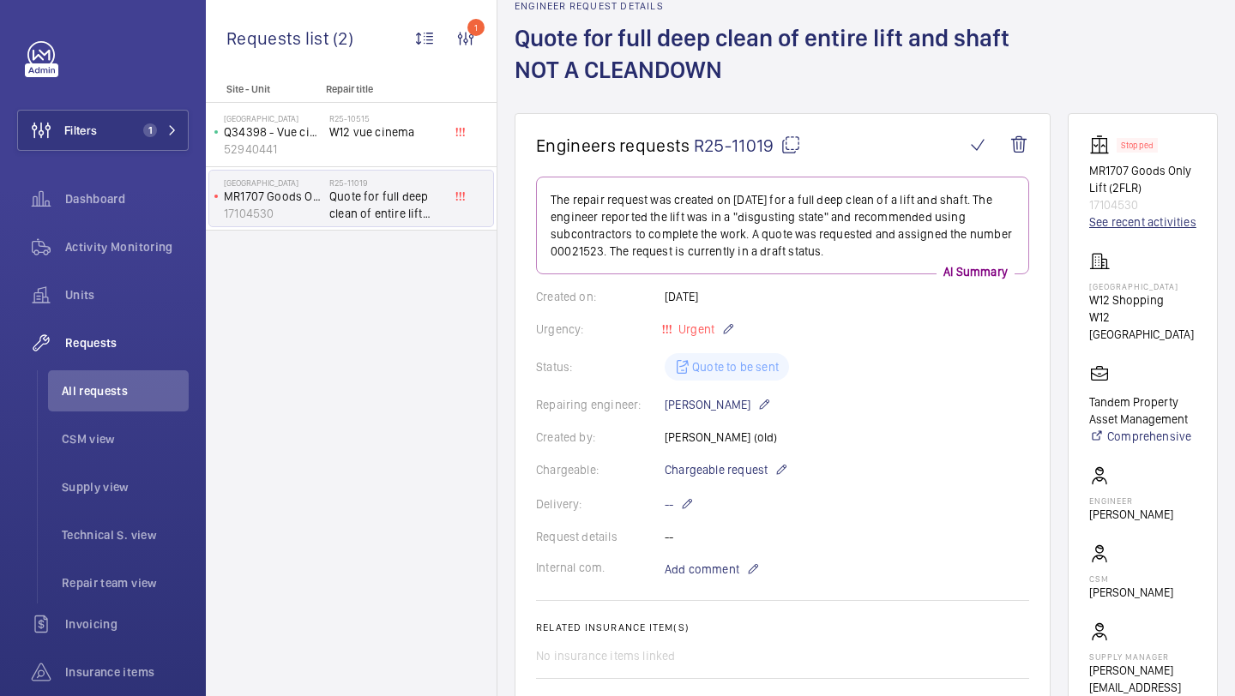
click at [1143, 220] on link "See recent activities" at bounding box center [1142, 221] width 107 height 17
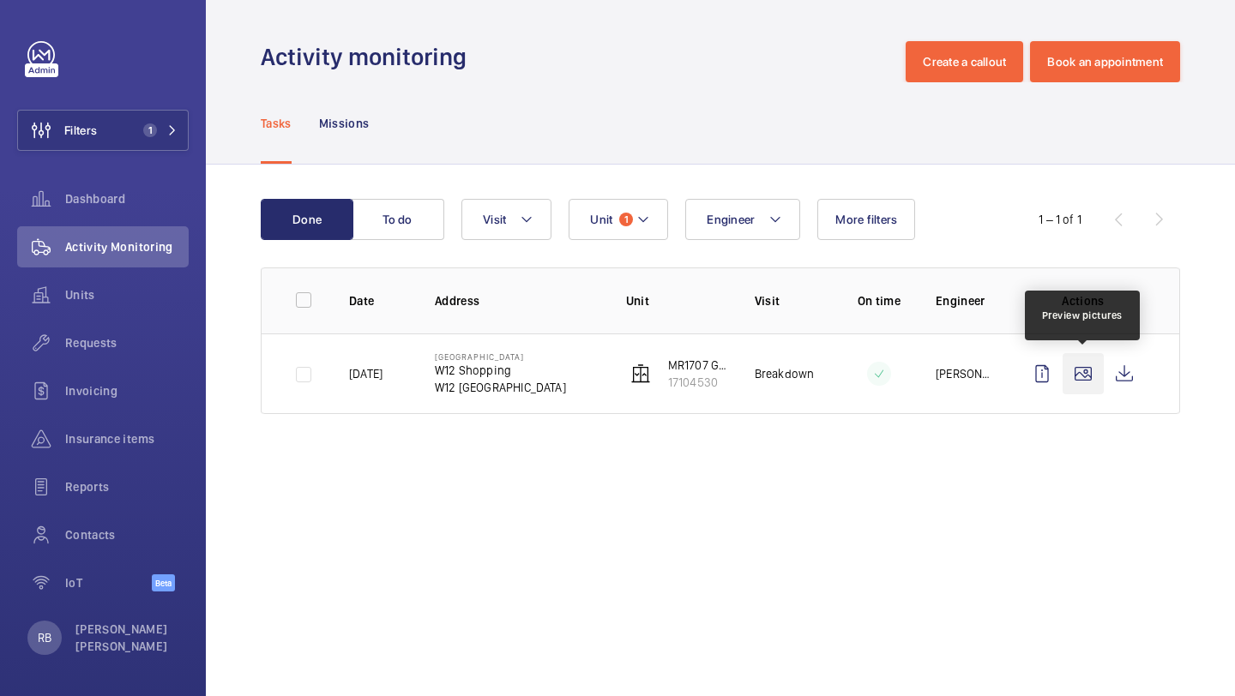
click at [1086, 373] on wm-front-icon-button at bounding box center [1082, 373] width 41 height 41
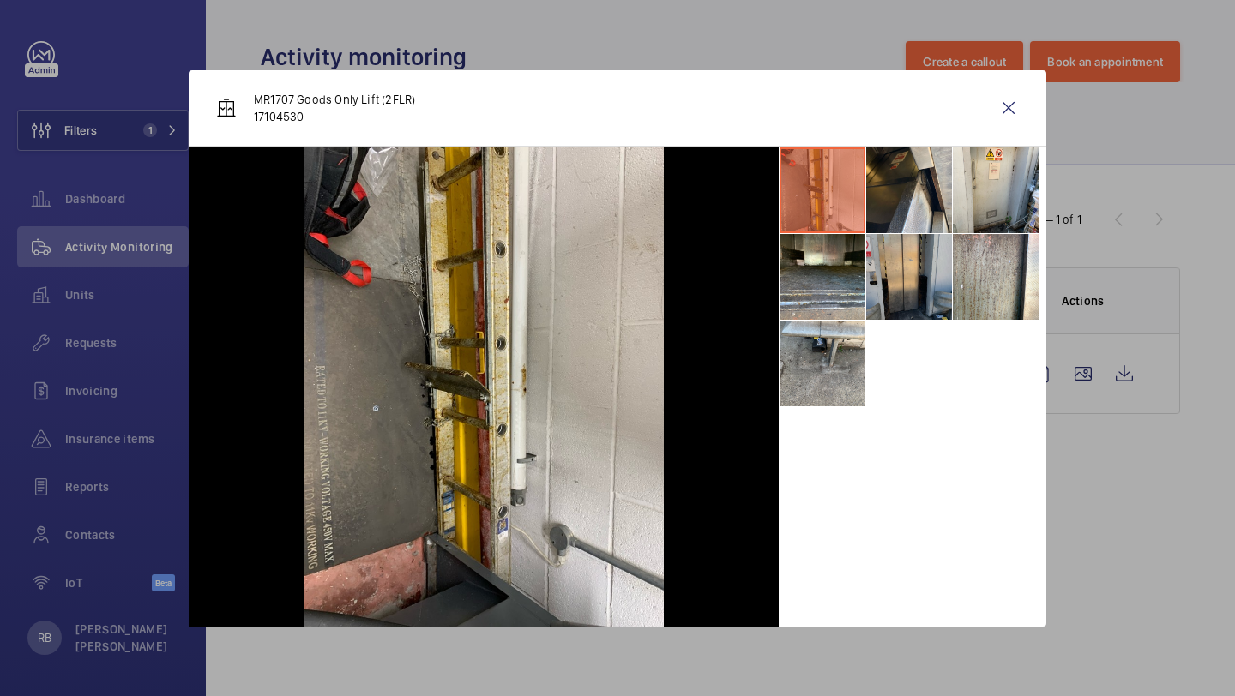
click at [915, 276] on li at bounding box center [909, 277] width 86 height 86
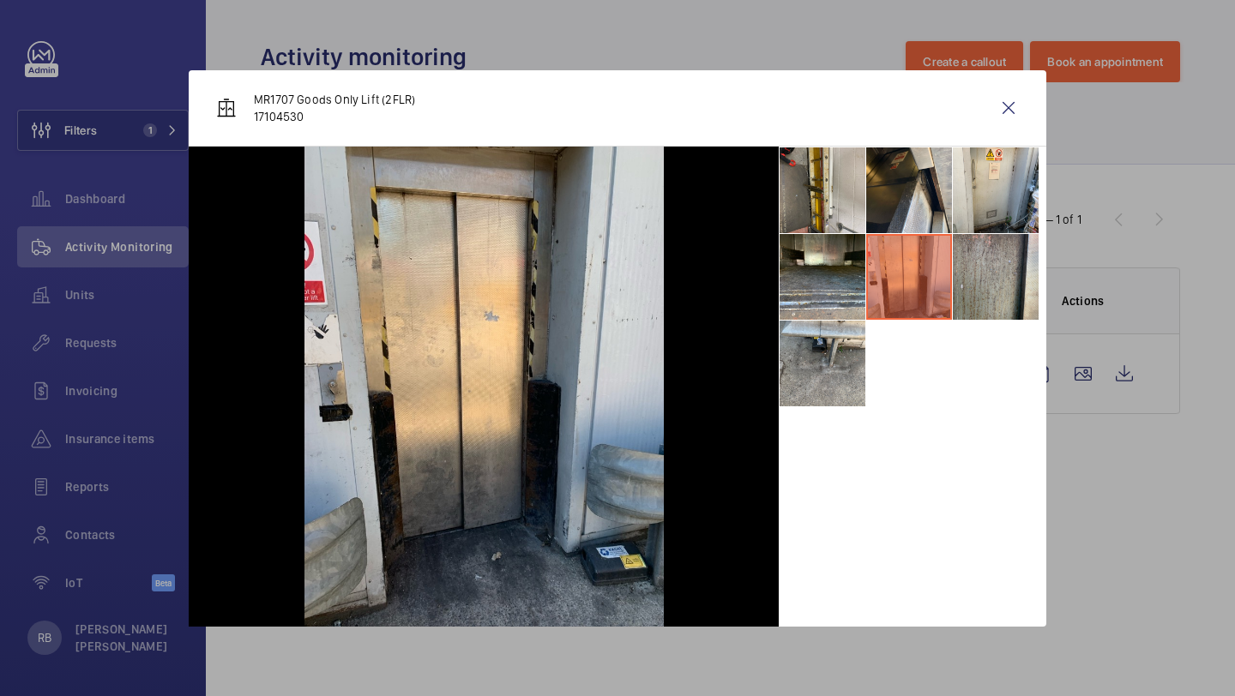
click at [999, 237] on li at bounding box center [996, 277] width 86 height 86
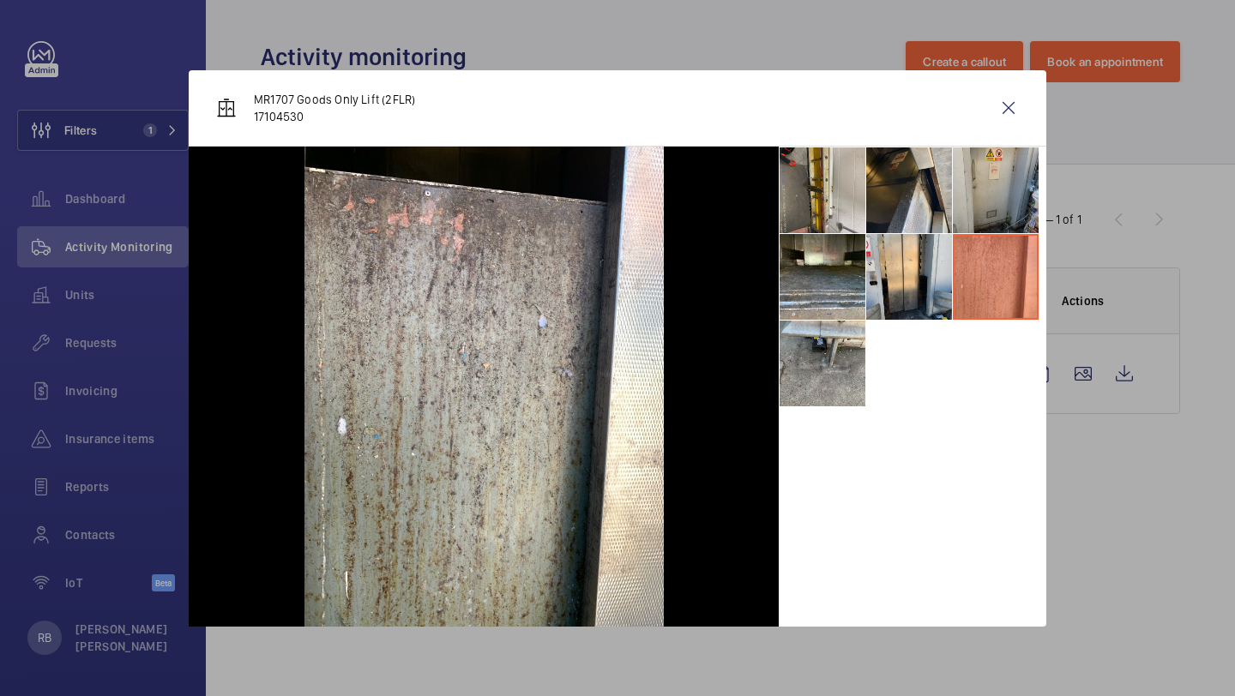
click at [999, 195] on li at bounding box center [996, 190] width 86 height 86
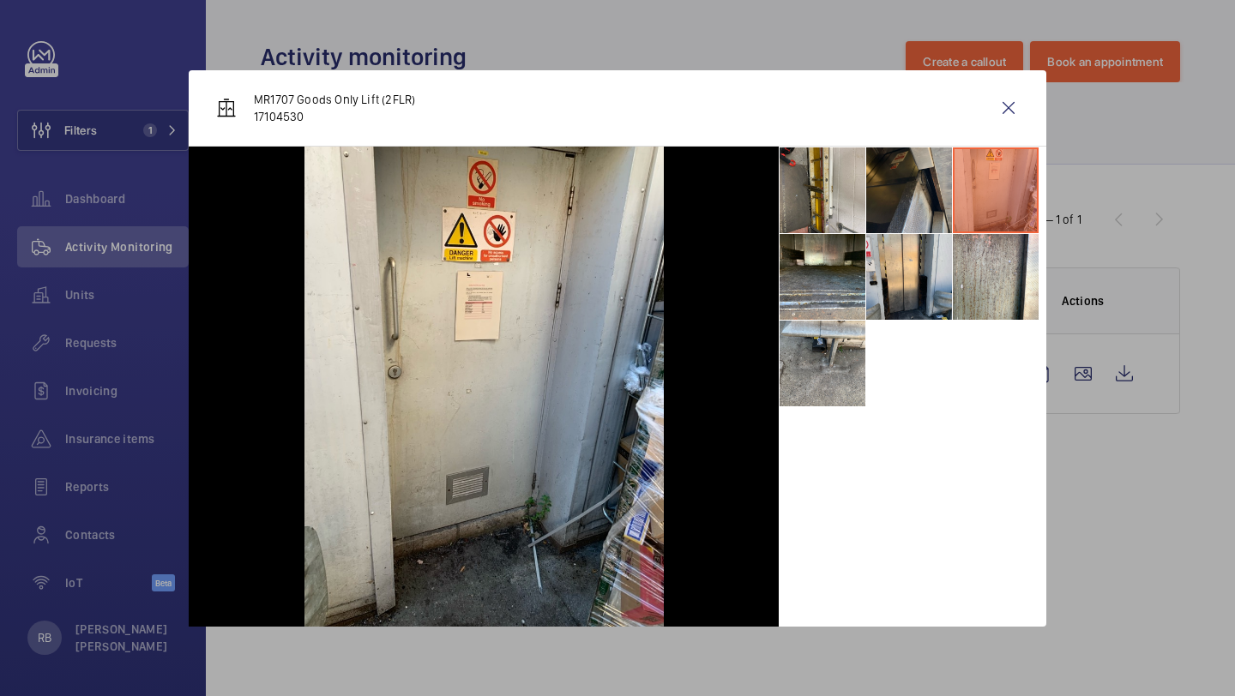
click at [910, 195] on li at bounding box center [909, 190] width 86 height 86
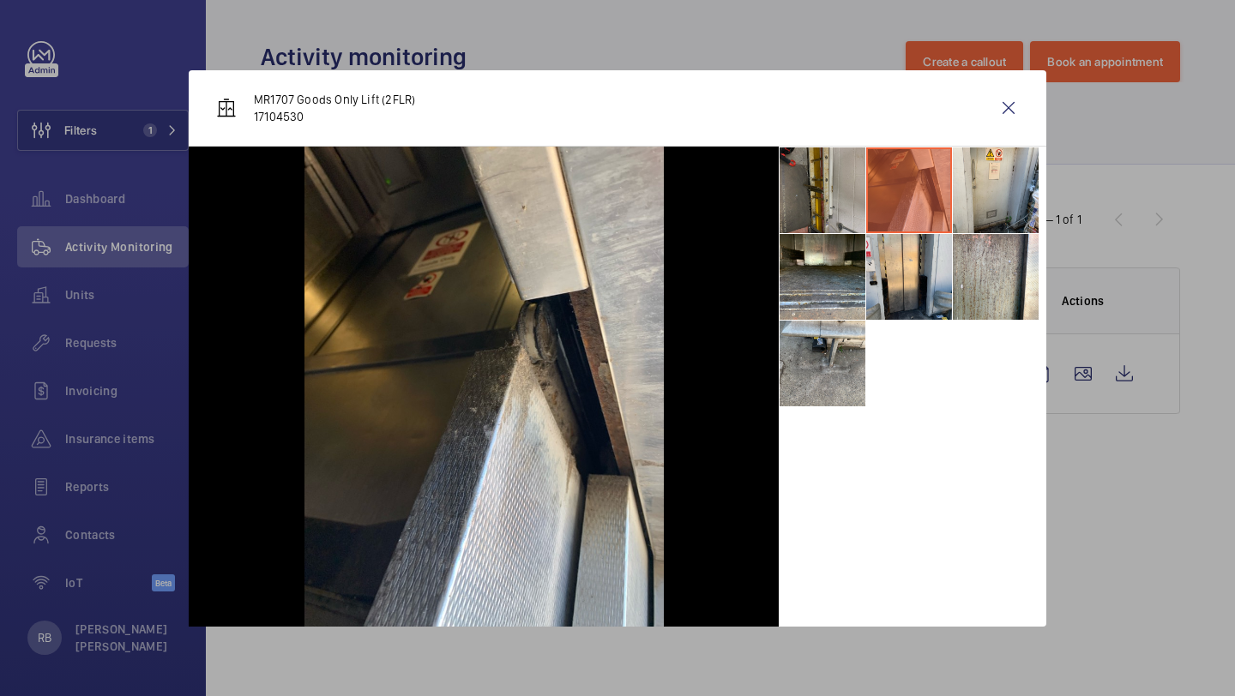
click at [826, 204] on li at bounding box center [822, 190] width 86 height 86
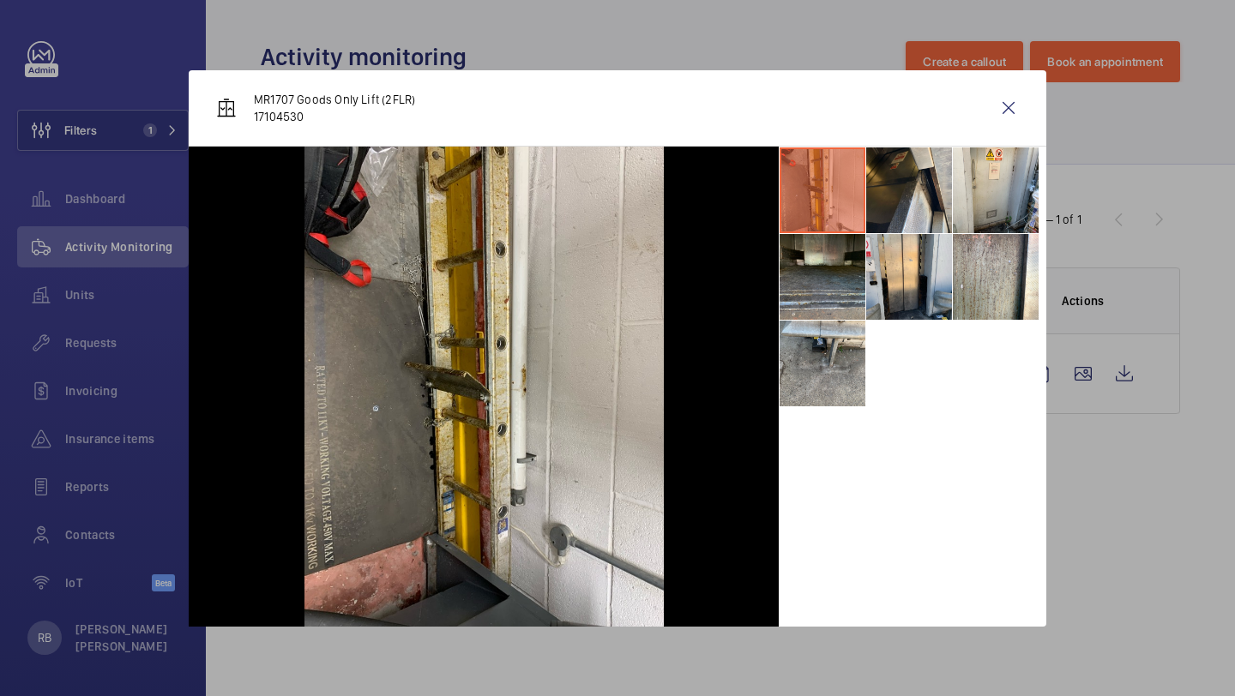
click at [833, 282] on li at bounding box center [822, 277] width 86 height 86
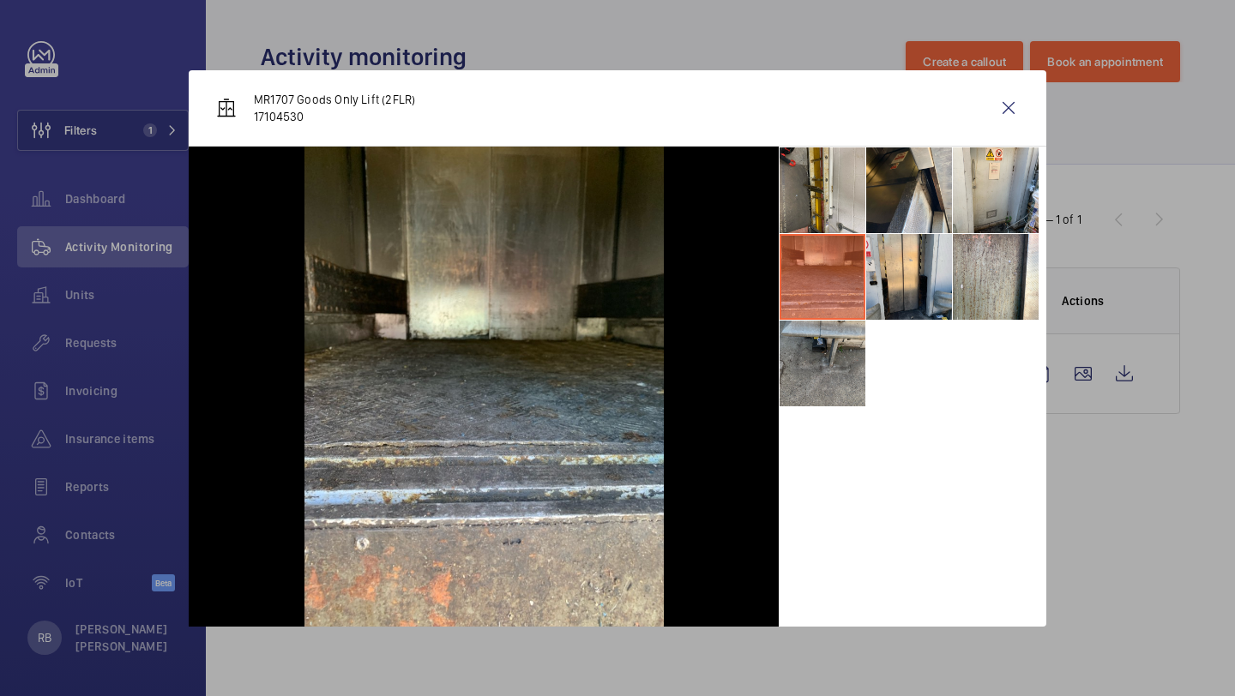
click at [832, 377] on li at bounding box center [822, 364] width 86 height 86
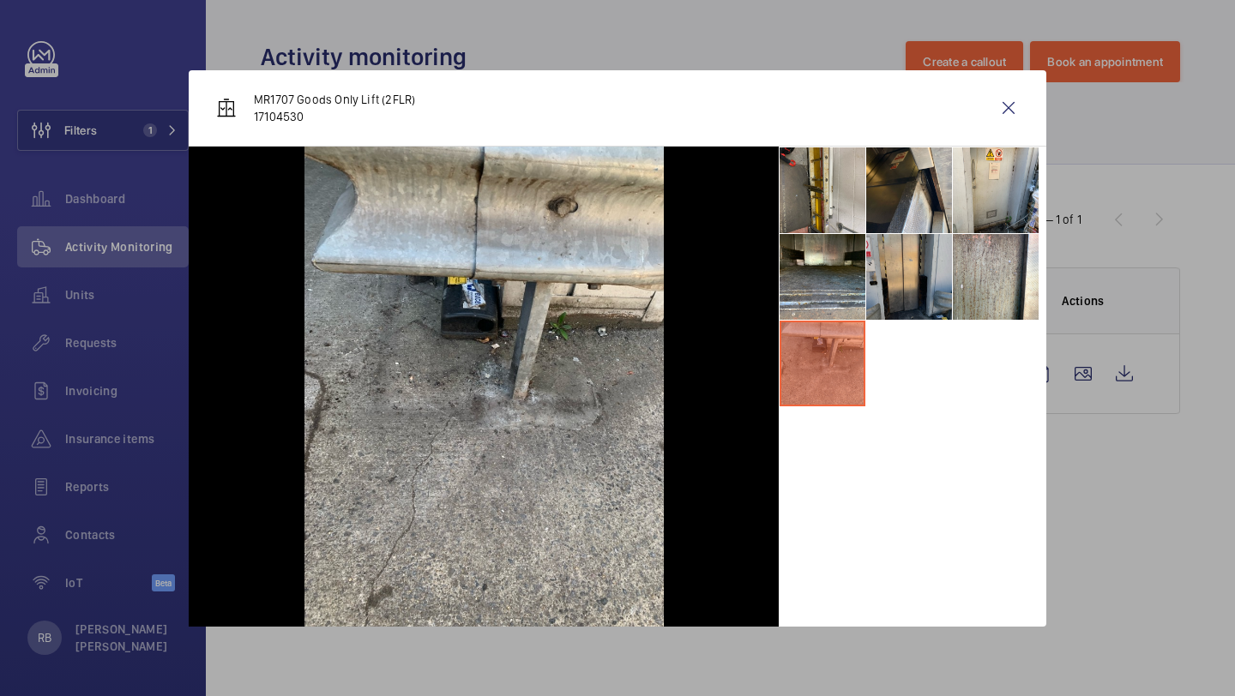
click at [892, 292] on li at bounding box center [909, 277] width 86 height 86
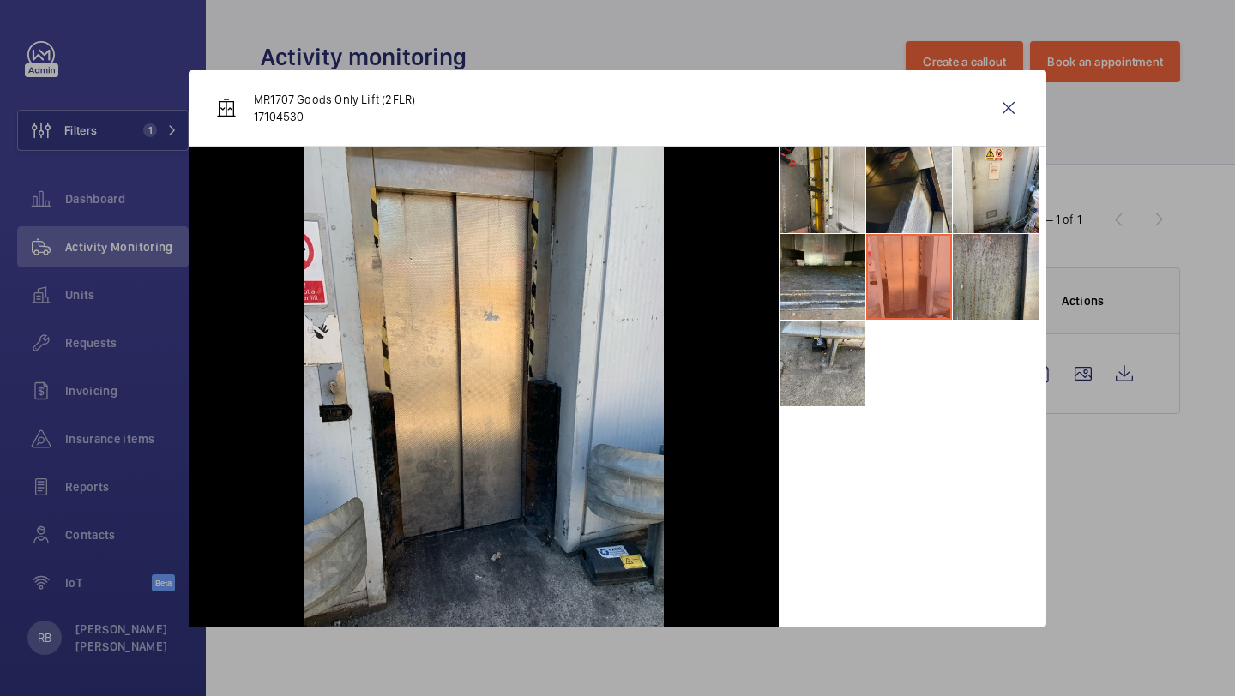
click at [1014, 265] on li at bounding box center [996, 277] width 86 height 86
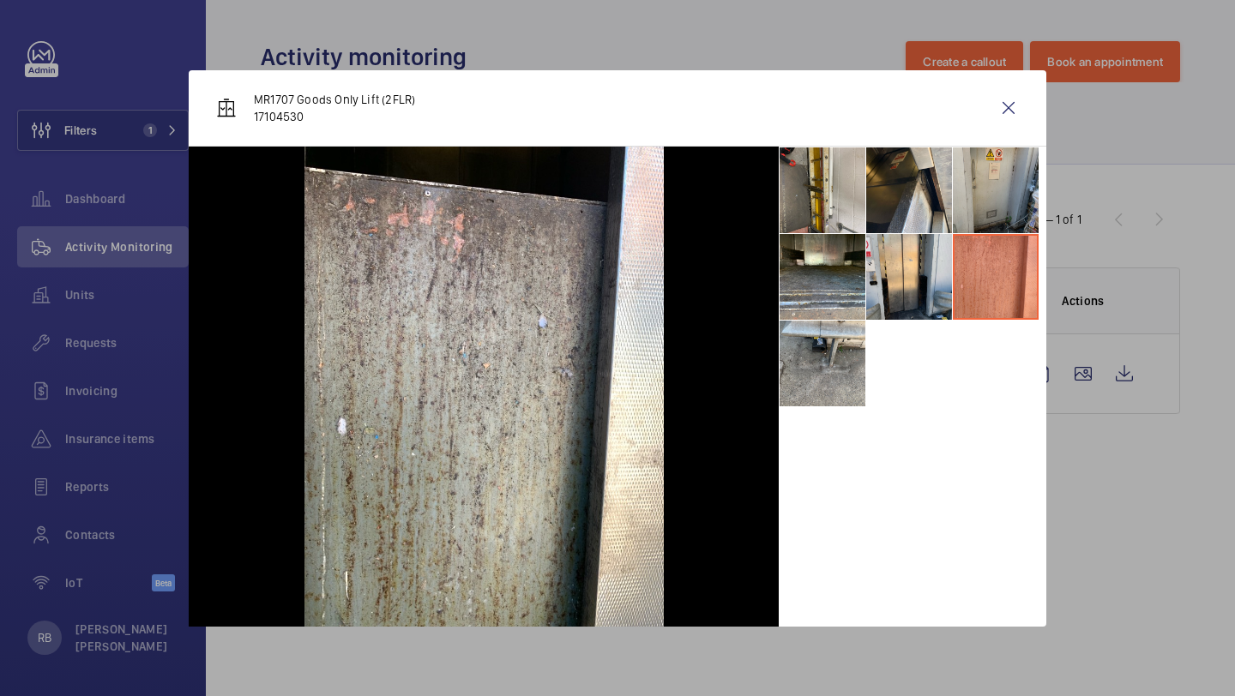
click at [989, 174] on li at bounding box center [996, 190] width 86 height 86
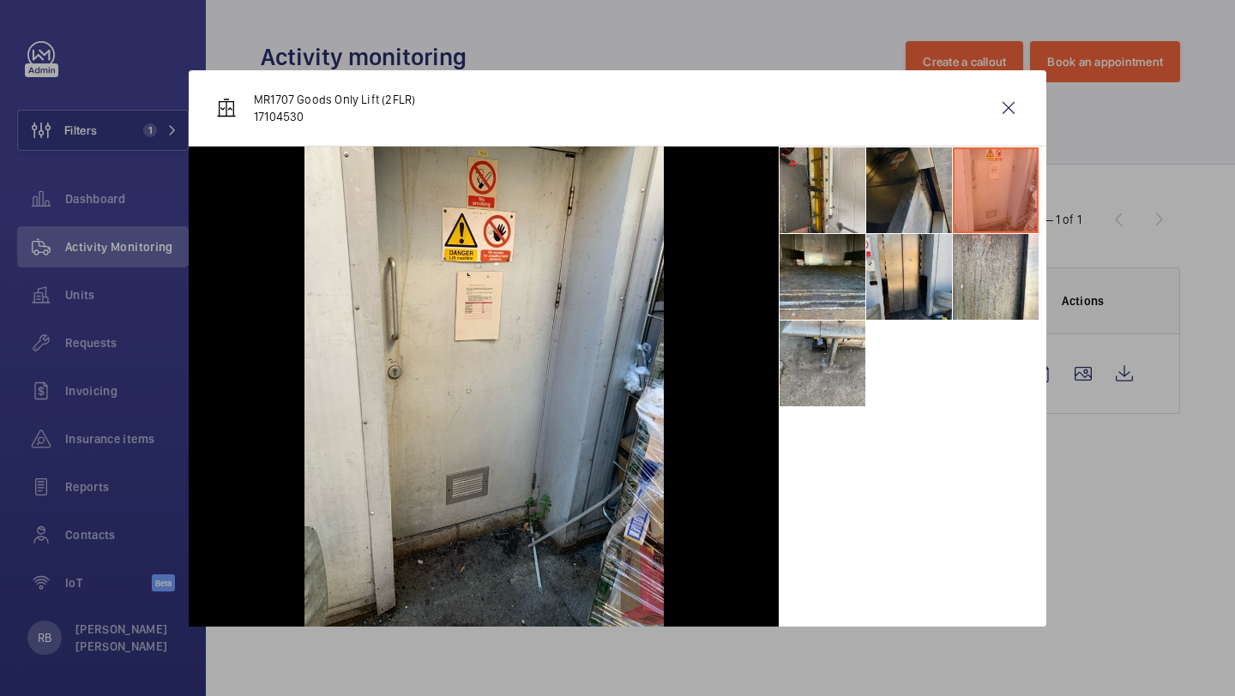
click at [899, 182] on li at bounding box center [909, 190] width 86 height 86
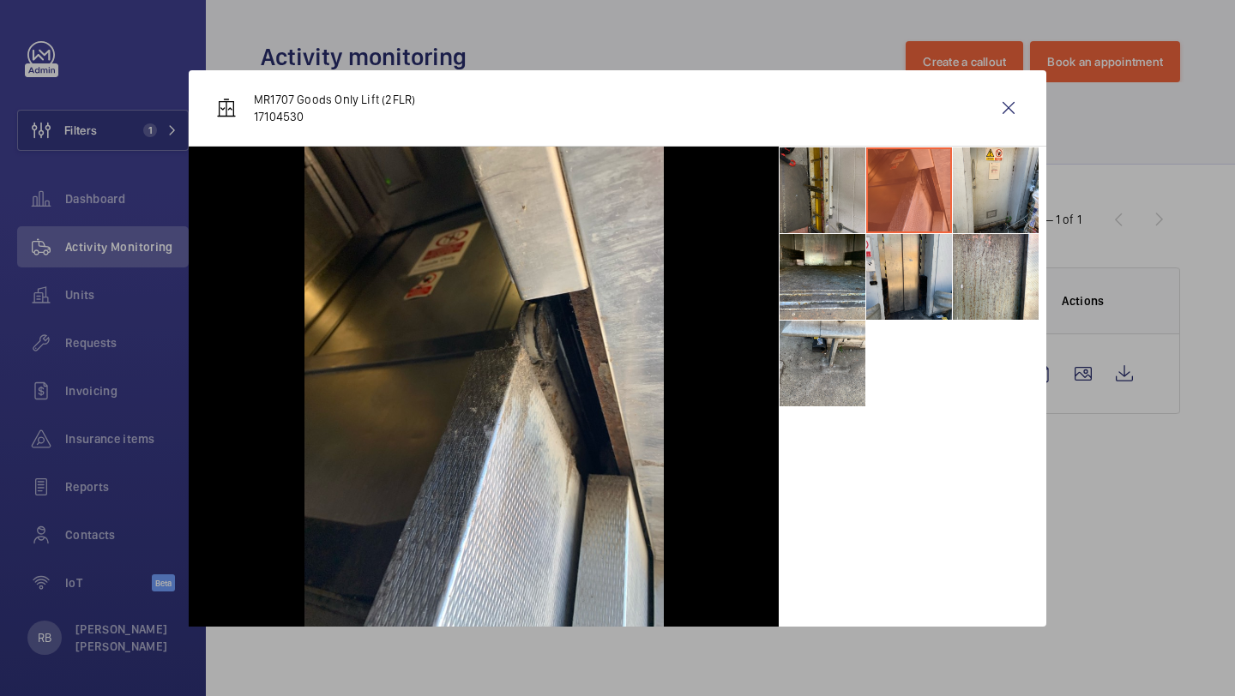
click at [814, 190] on li at bounding box center [822, 190] width 86 height 86
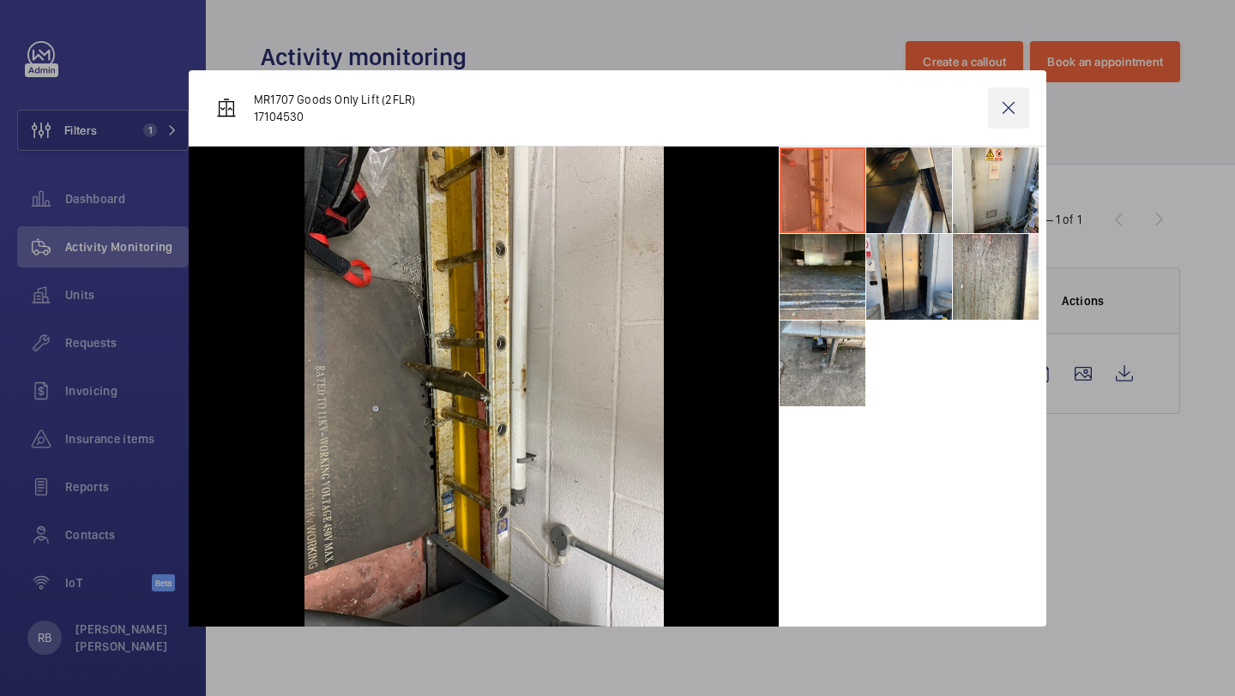
click at [1007, 99] on wm-front-icon-button at bounding box center [1008, 107] width 41 height 41
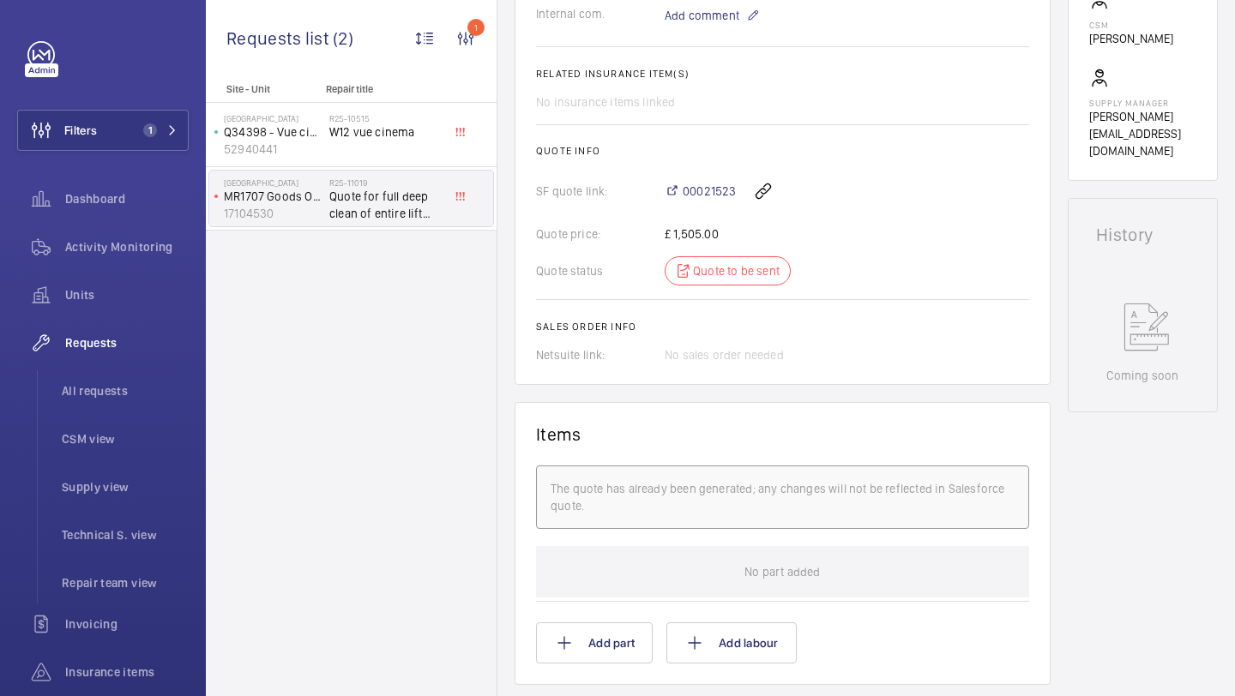
scroll to position [639, 0]
click at [703, 197] on span "00021523" at bounding box center [708, 191] width 53 height 17
click at [117, 151] on div "Filters 1 Dashboard Activity Monitoring Units Requests All requests CSM view Su…" at bounding box center [102, 442] width 171 height 802
click at [141, 117] on button "Filters 1" at bounding box center [102, 130] width 171 height 41
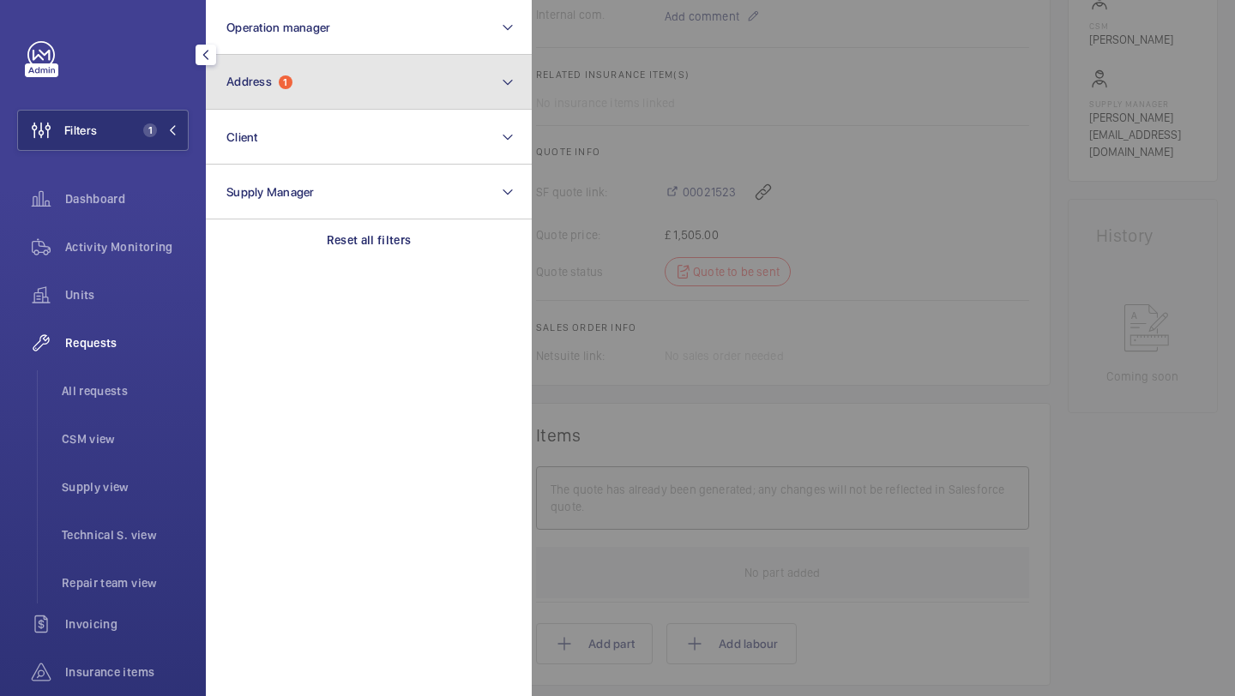
click at [337, 91] on button "Address 1" at bounding box center [369, 82] width 326 height 55
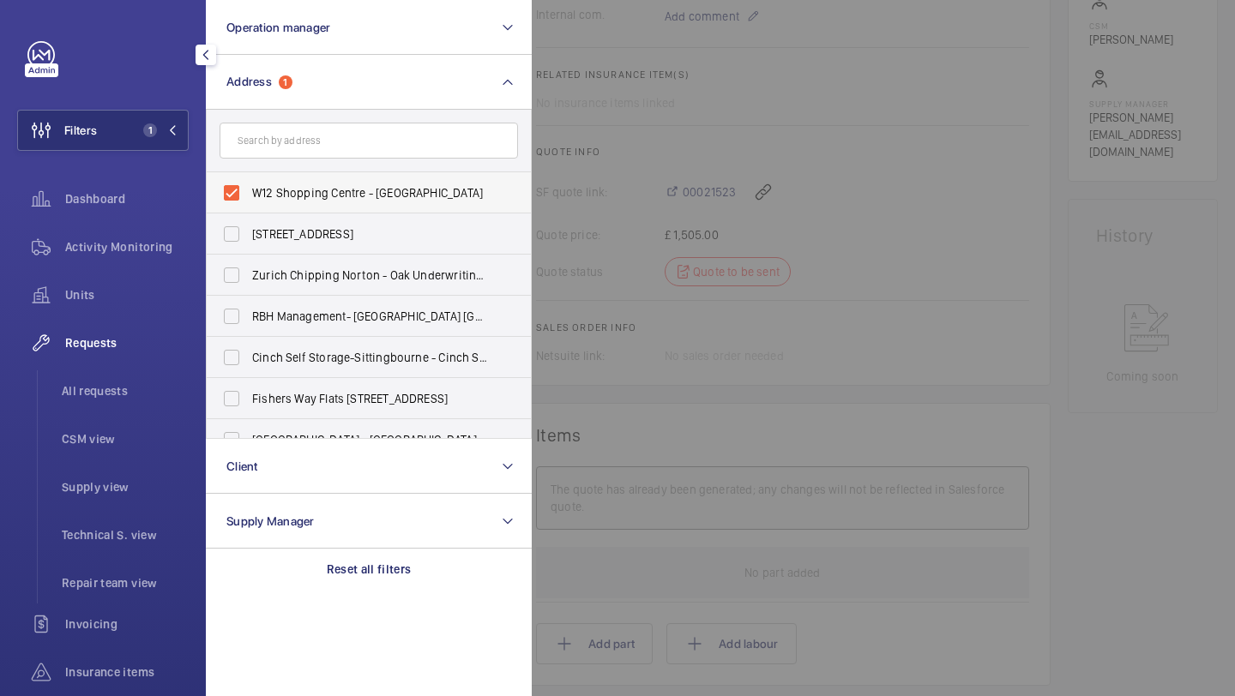
click at [302, 189] on span "W12 Shopping Centre - W12 Shopping, LONDON W12 8PP" at bounding box center [370, 192] width 236 height 17
click at [249, 189] on input "W12 Shopping Centre - W12 Shopping, LONDON W12 8PP" at bounding box center [231, 193] width 34 height 34
click at [315, 153] on input "text" at bounding box center [368, 141] width 298 height 36
click at [304, 187] on span "W12 Shopping Centre - W12 Shopping, LONDON W12 8PP" at bounding box center [370, 192] width 236 height 17
click at [249, 187] on input "W12 Shopping Centre - W12 Shopping, LONDON W12 8PP" at bounding box center [231, 193] width 34 height 34
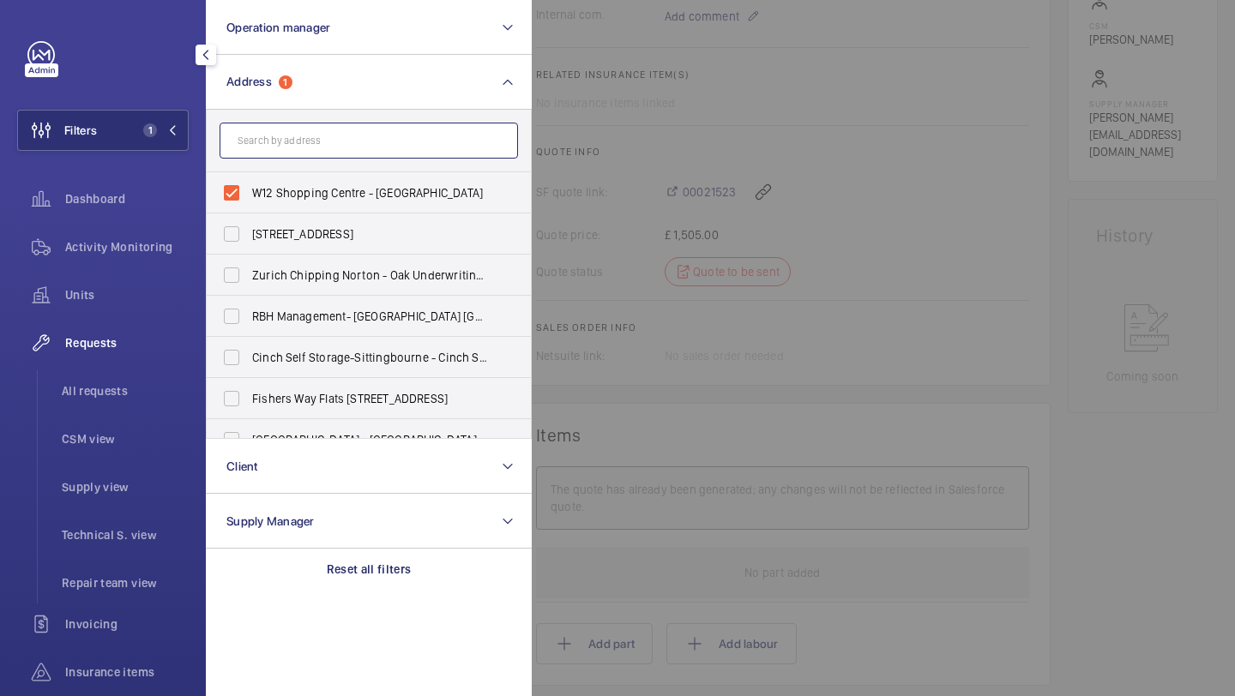
click at [319, 153] on input "text" at bounding box center [368, 141] width 298 height 36
click at [293, 185] on span "W12 Shopping Centre - W12 Shopping, LONDON W12 8PP" at bounding box center [370, 192] width 236 height 17
click at [249, 185] on input "W12 Shopping Centre - W12 Shopping, LONDON W12 8PP" at bounding box center [231, 193] width 34 height 34
checkbox input "false"
click at [332, 147] on input "text" at bounding box center [368, 141] width 298 height 36
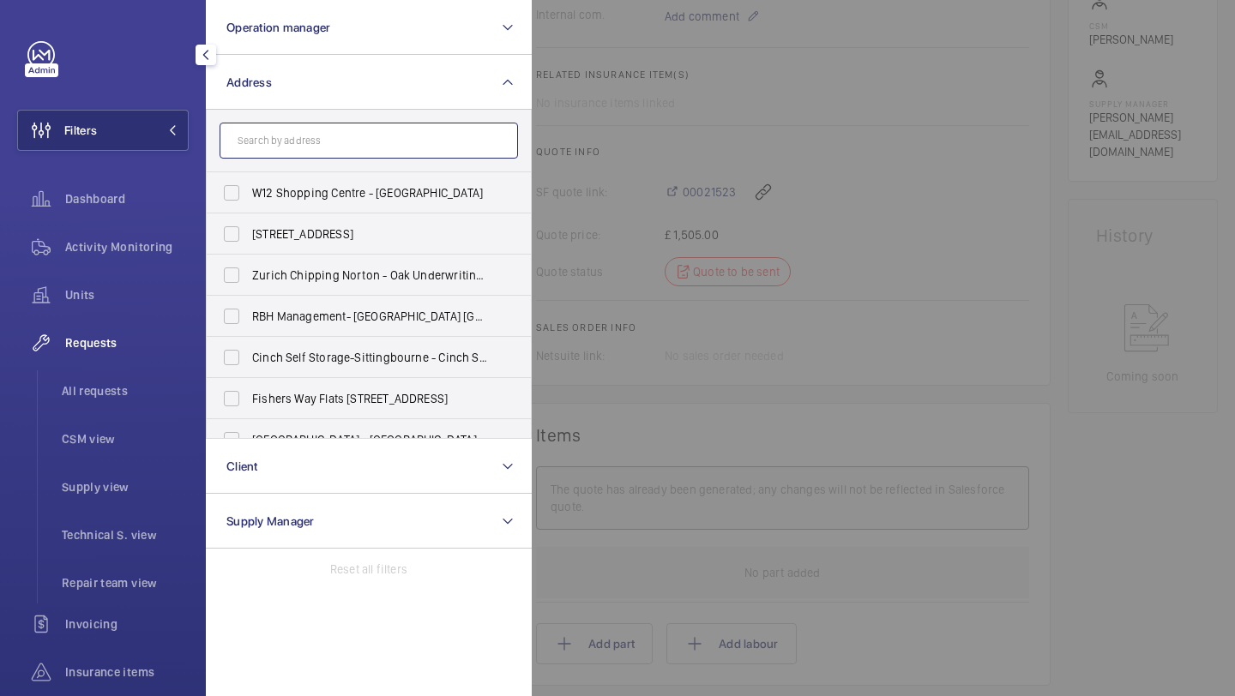
click at [358, 135] on input "text" at bounding box center [368, 141] width 298 height 36
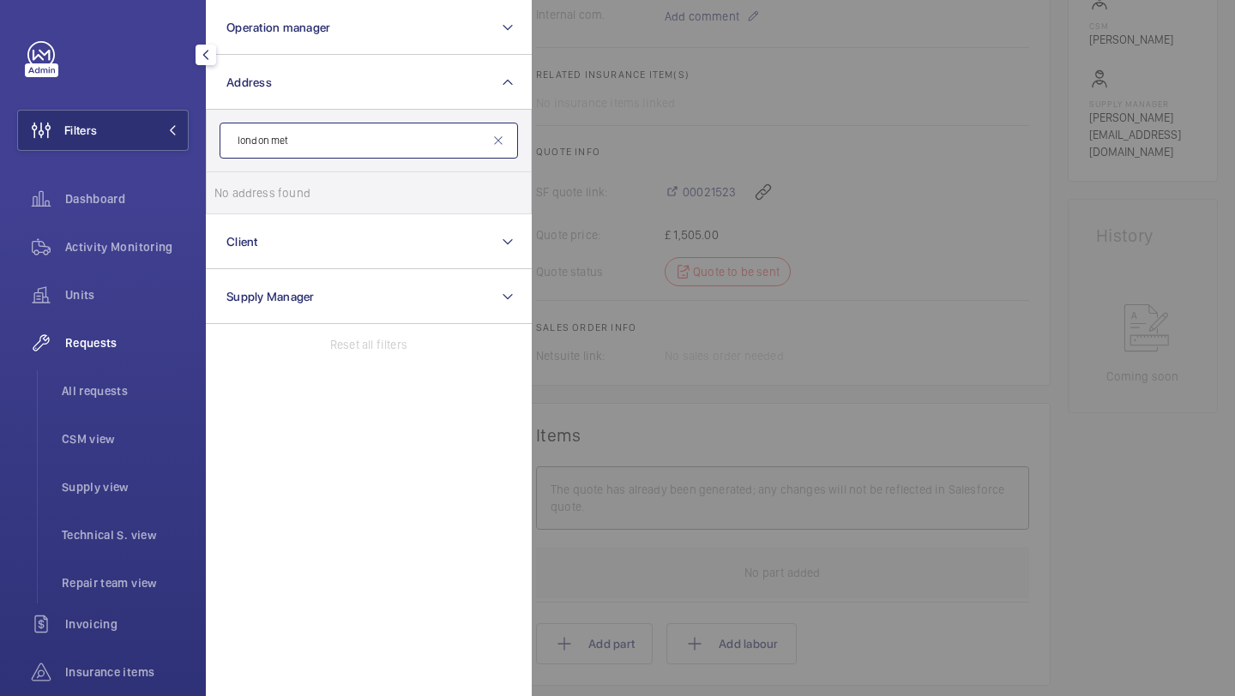
click at [361, 140] on input "london met" at bounding box center [368, 141] width 298 height 36
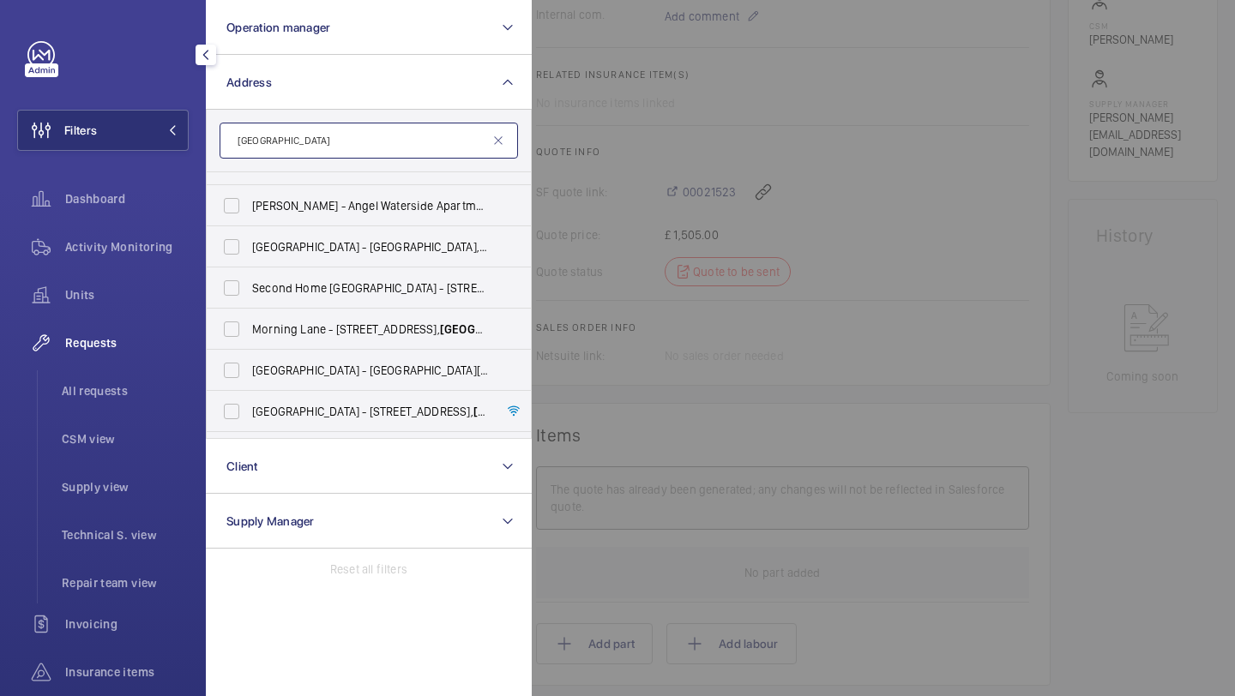
scroll to position [322, 0]
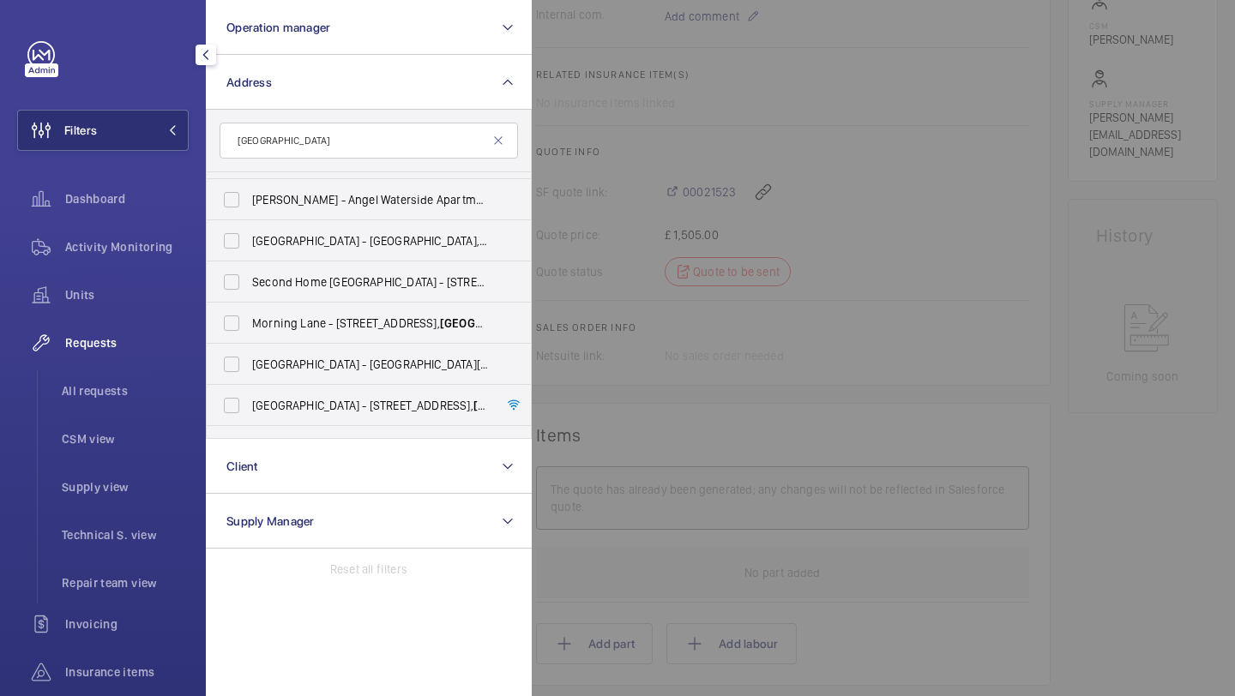
click at [334, 115] on form "london" at bounding box center [369, 141] width 324 height 63
click at [334, 134] on input "london" at bounding box center [368, 141] width 298 height 36
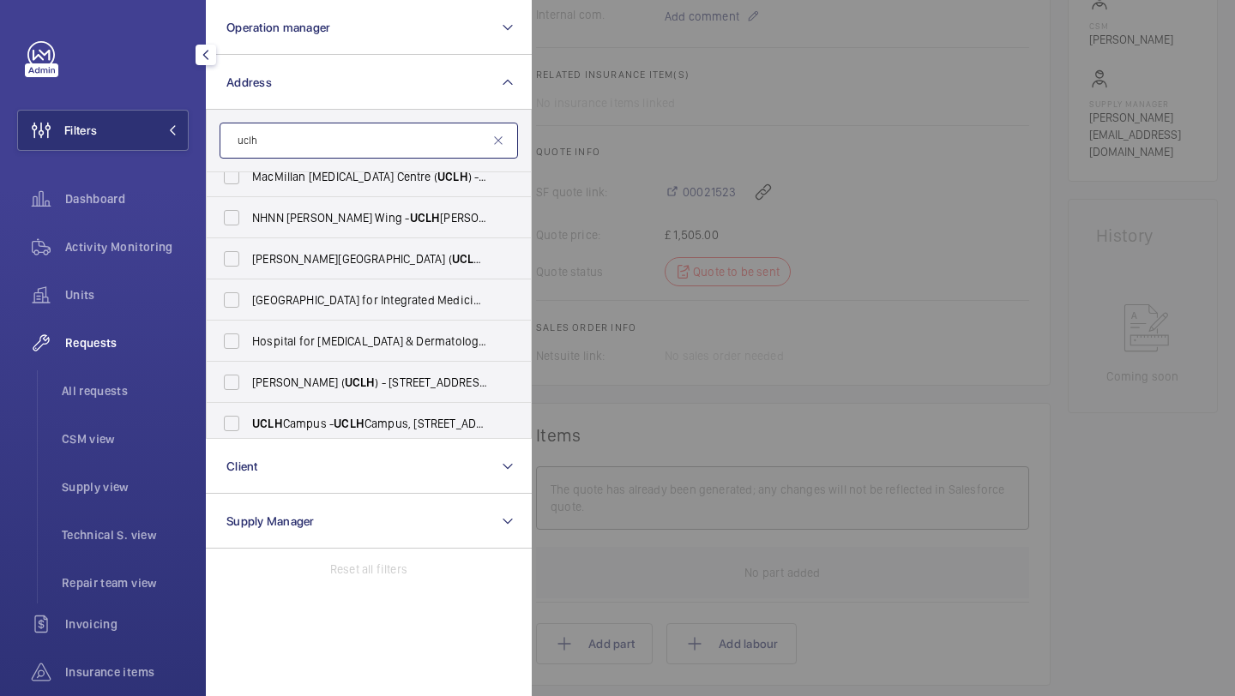
scroll to position [0, 0]
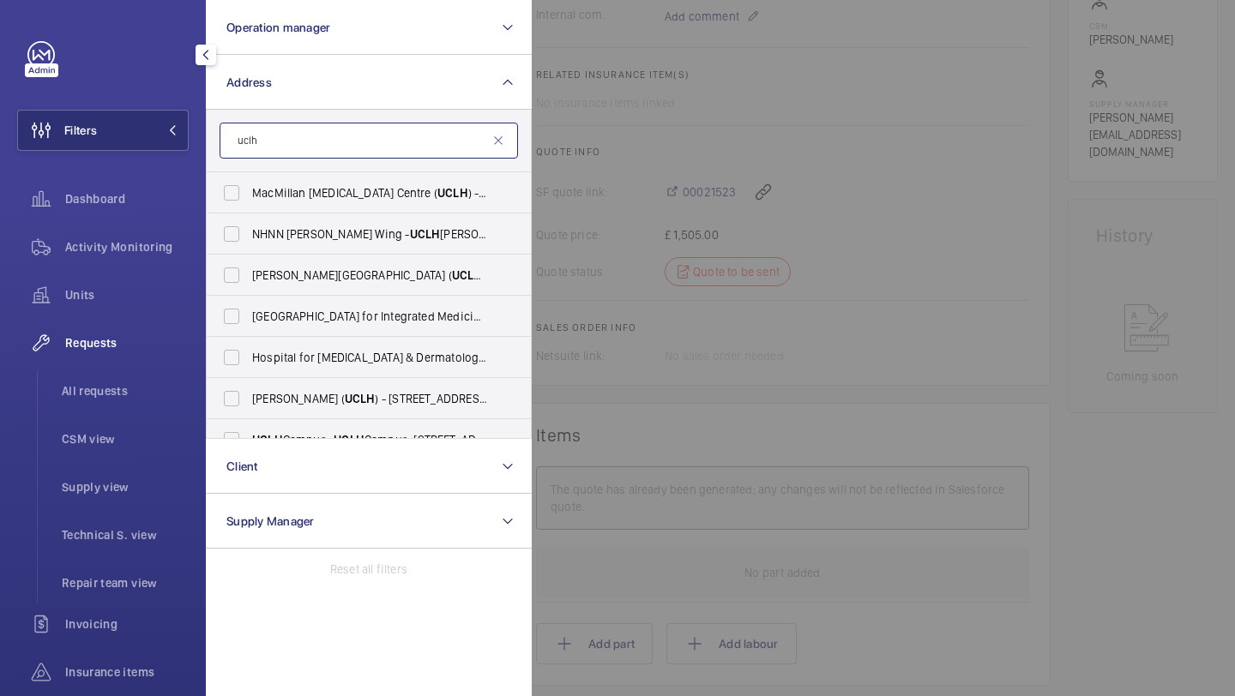
click at [346, 146] on input "uclh" at bounding box center [368, 141] width 298 height 36
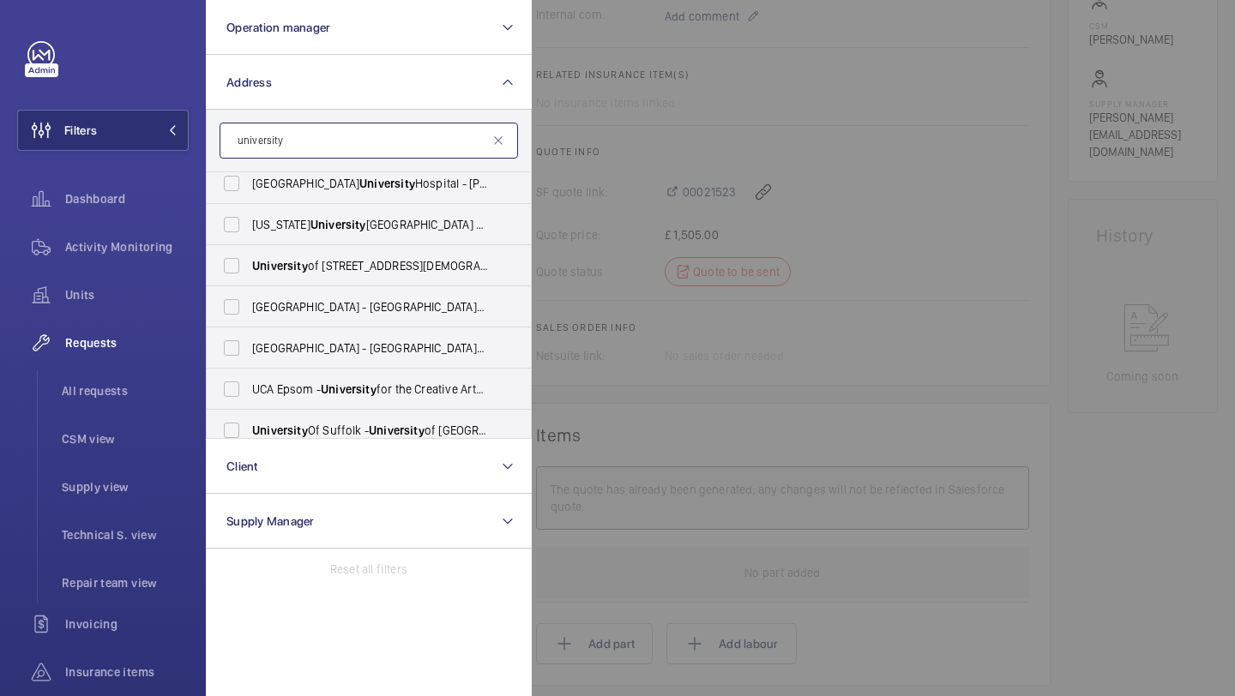
type input "university"
click at [598, 62] on div at bounding box center [1149, 348] width 1235 height 696
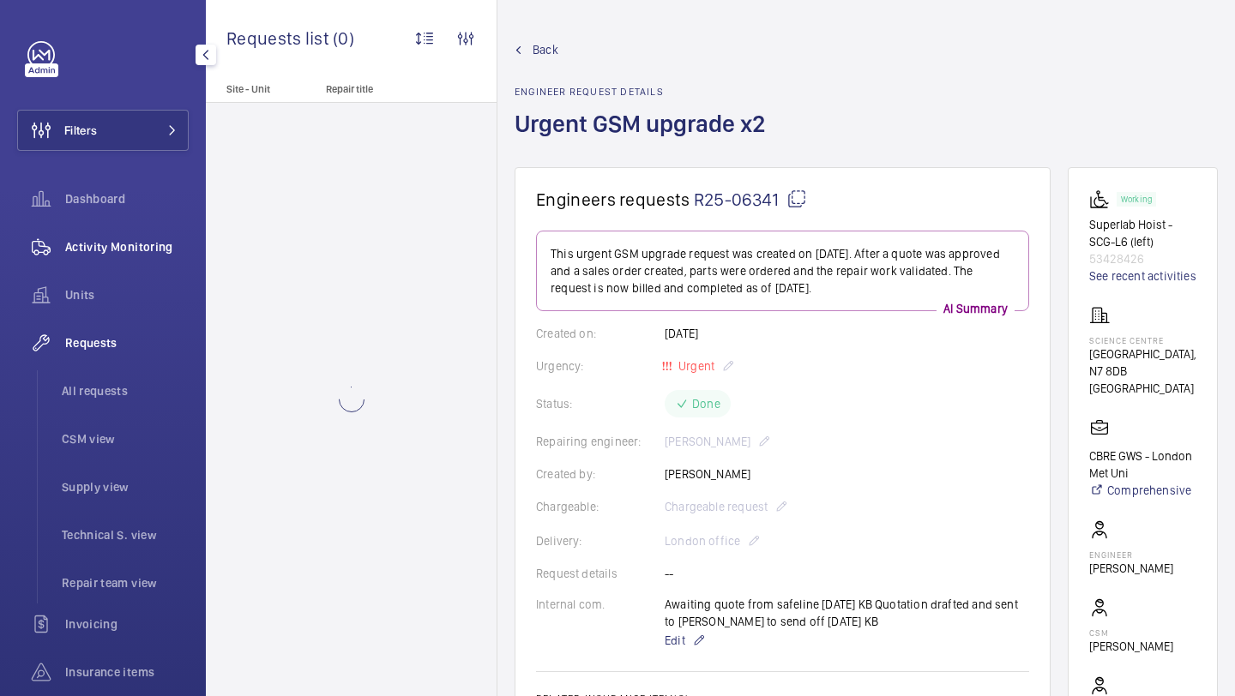
click at [101, 249] on span "Activity Monitoring" at bounding box center [126, 246] width 123 height 17
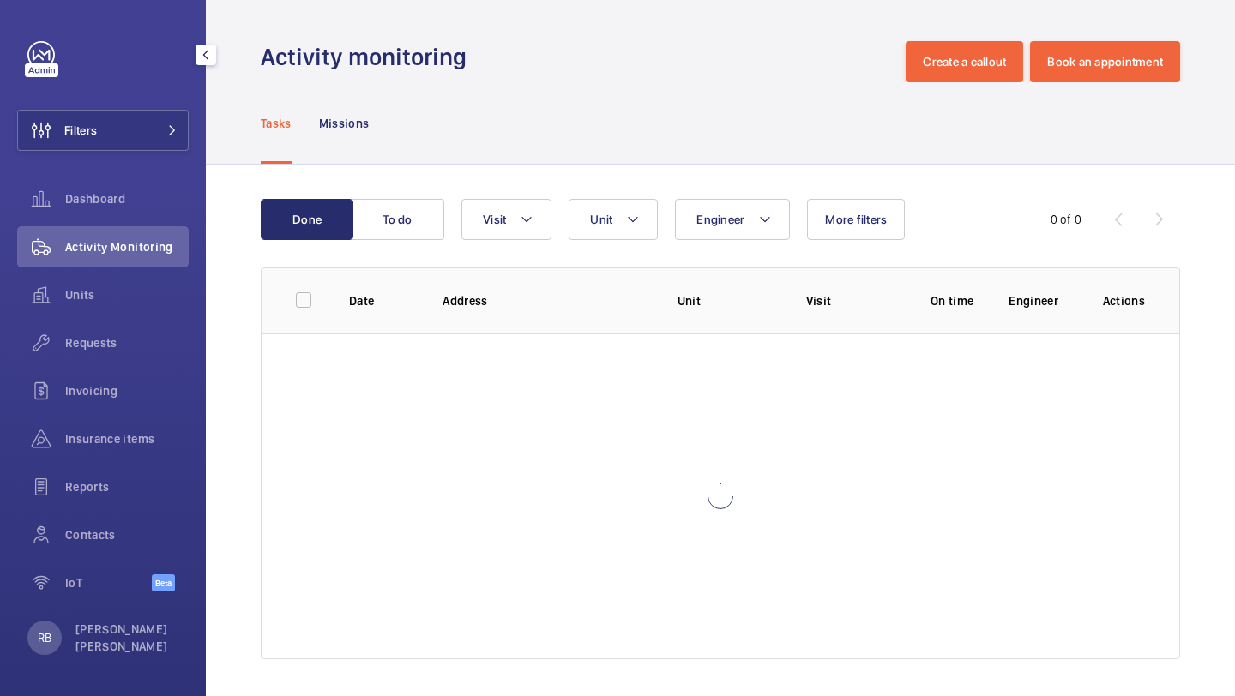
click at [189, 149] on div "Filters Dashboard Activity Monitoring Units Requests Invoicing Insurance items …" at bounding box center [103, 348] width 206 height 696
click at [173, 146] on button "Filters" at bounding box center [102, 130] width 171 height 41
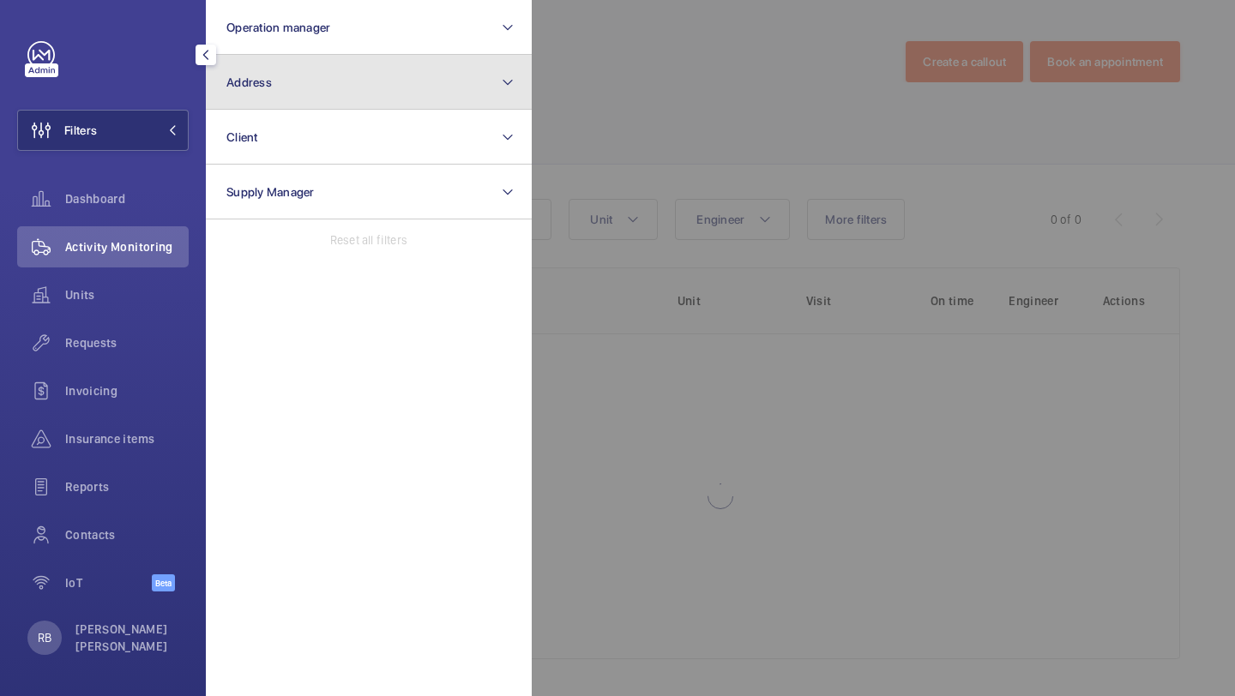
click at [271, 90] on button "Address" at bounding box center [369, 82] width 326 height 55
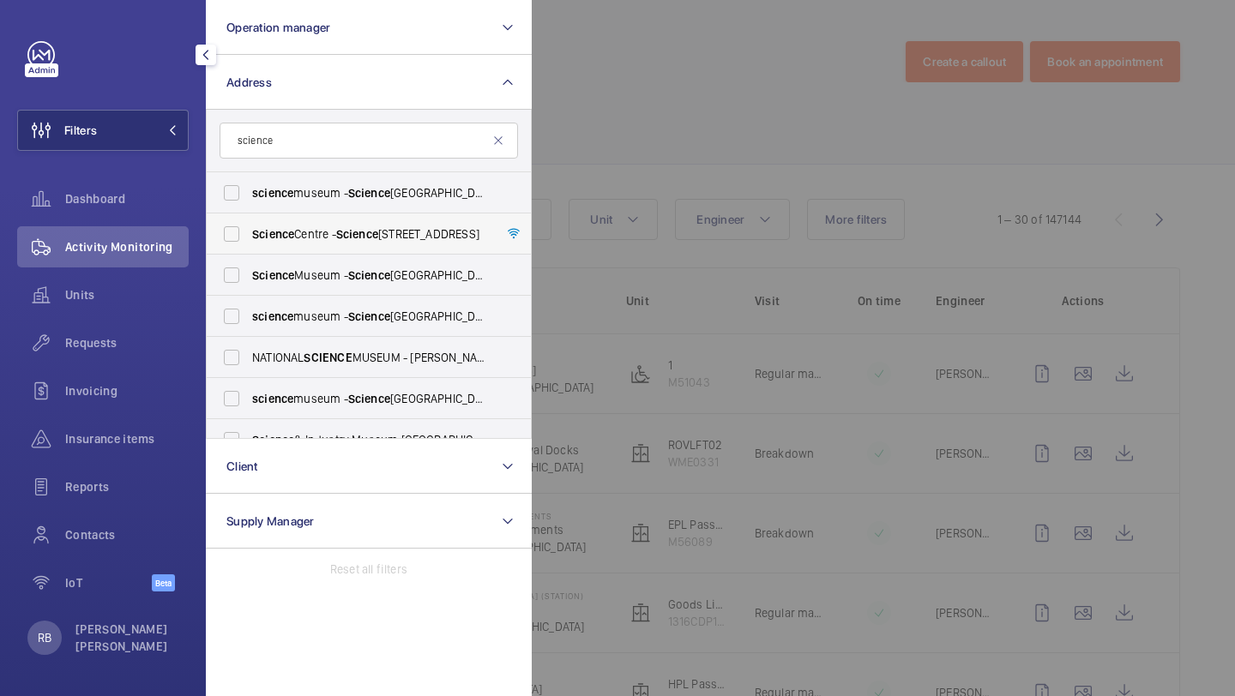
scroll to position [4, 0]
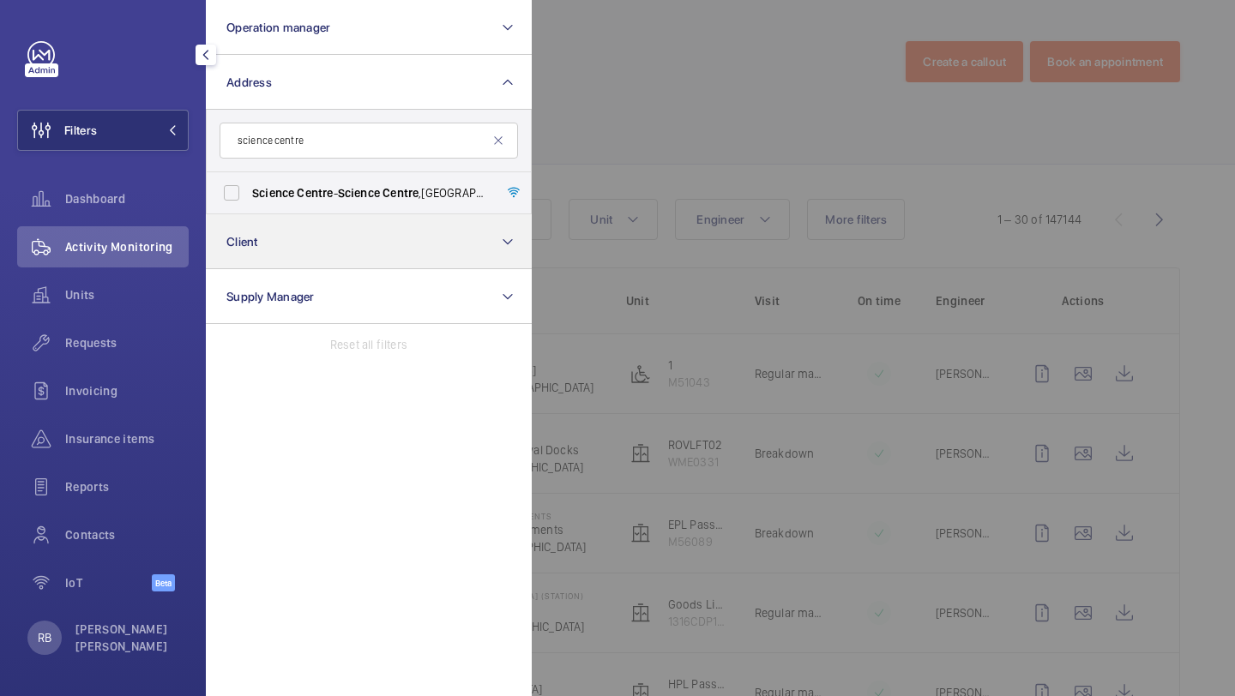
type input "science centre"
click at [350, 214] on button "Client" at bounding box center [369, 241] width 326 height 55
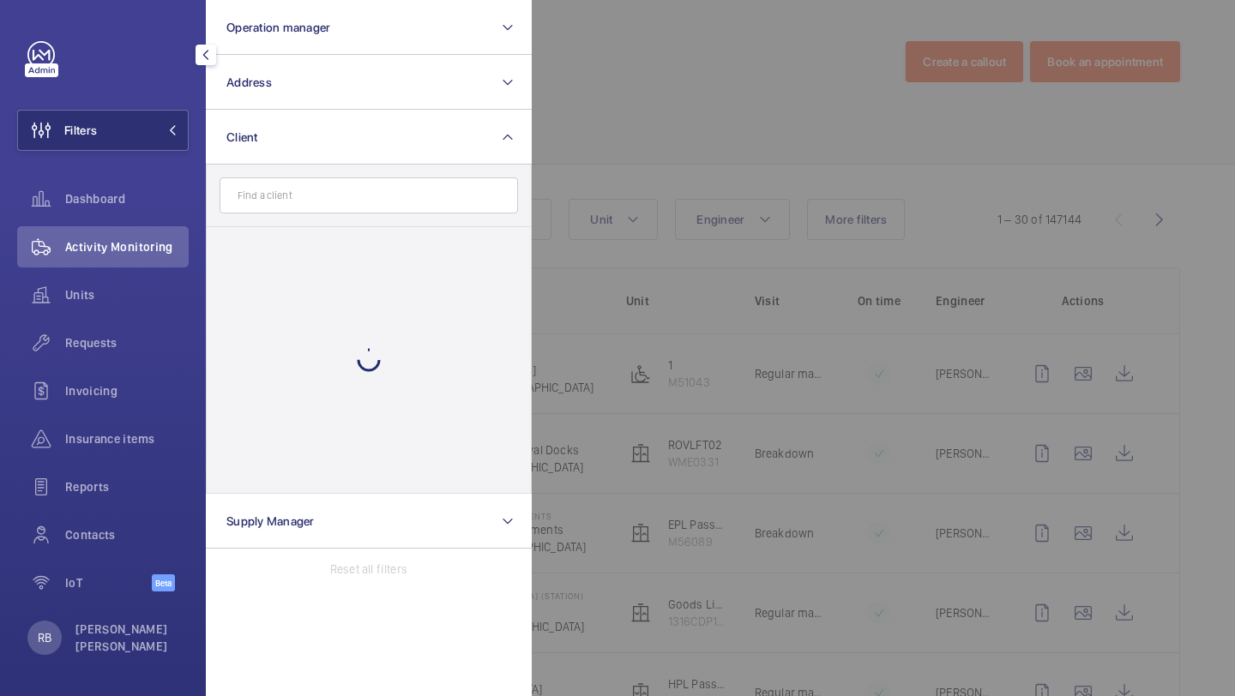
click at [358, 189] on input "text" at bounding box center [368, 195] width 298 height 36
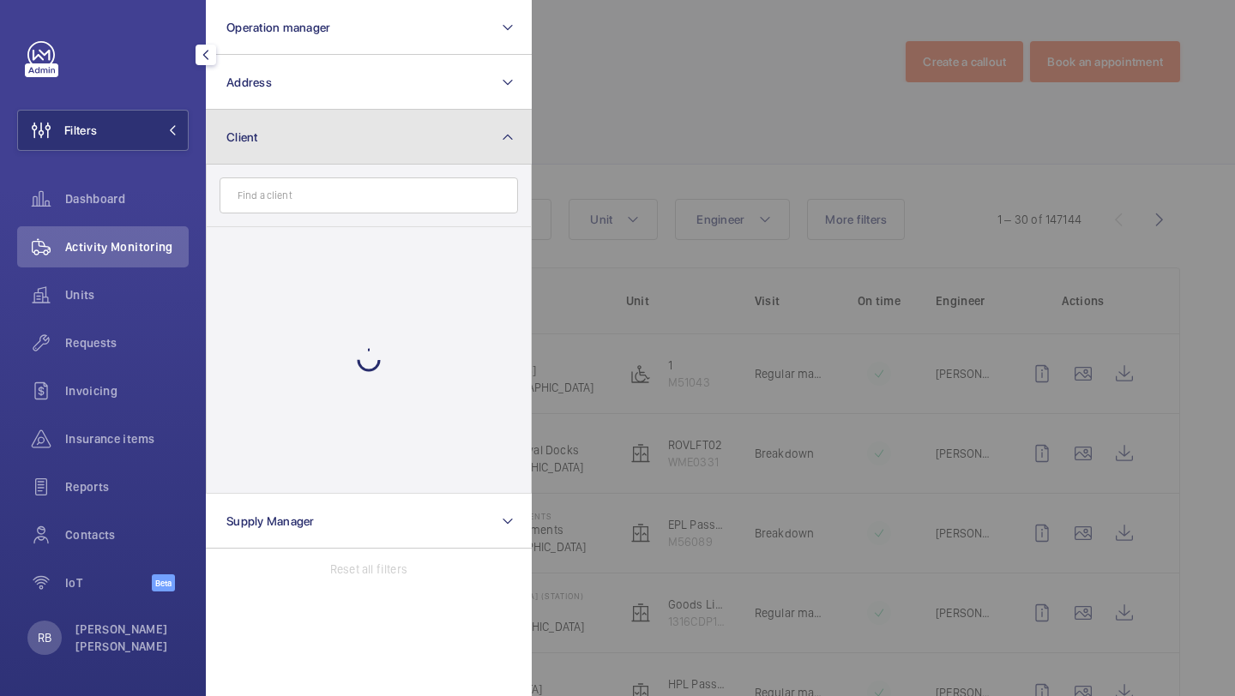
click at [369, 110] on button "Client" at bounding box center [369, 137] width 326 height 55
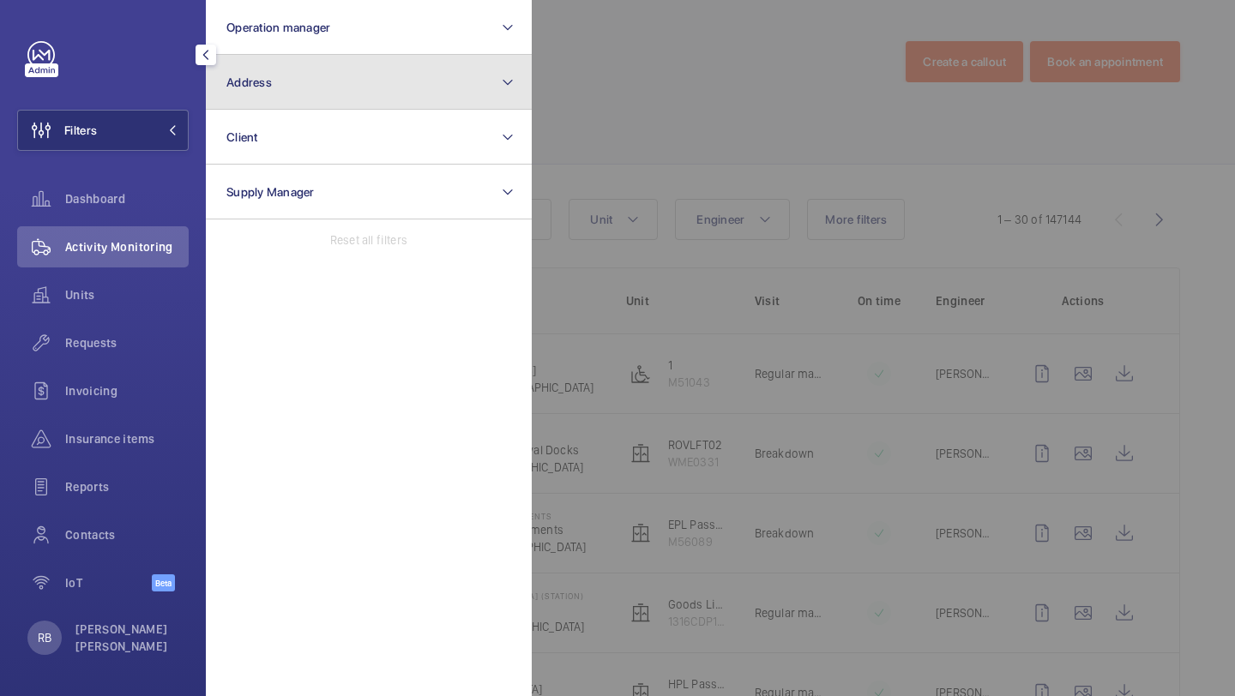
click at [374, 84] on button "Address" at bounding box center [369, 82] width 326 height 55
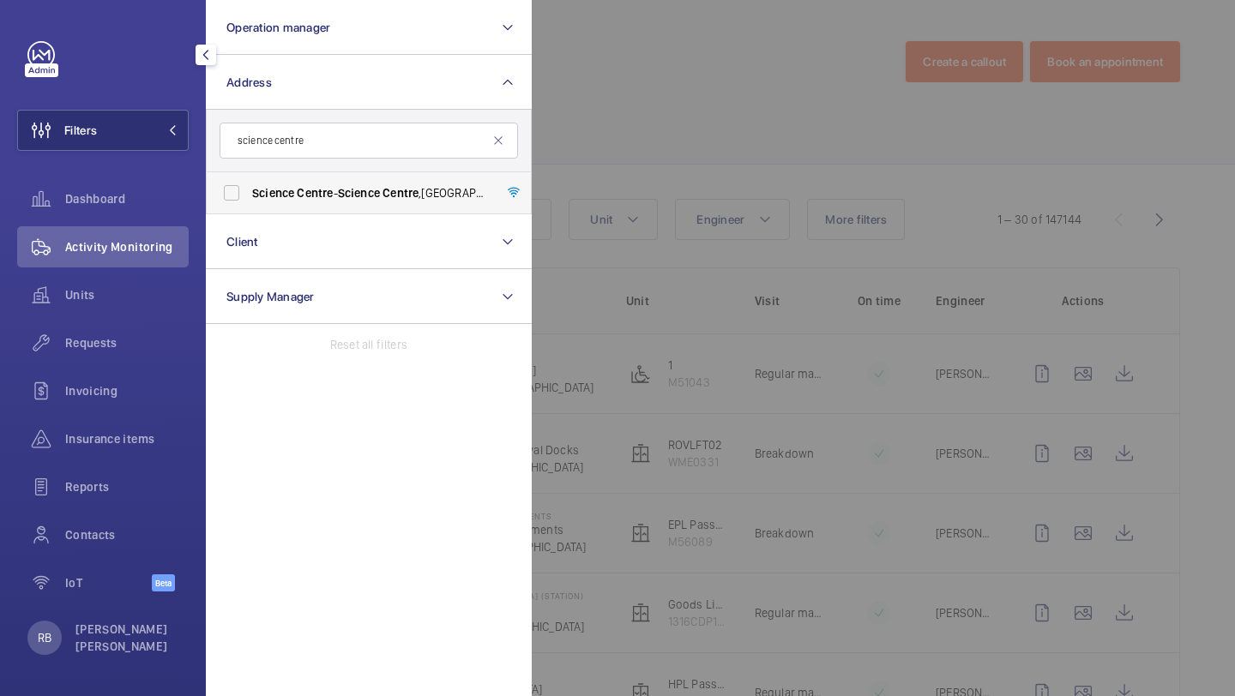
type input "science centre"
click at [334, 183] on label "Science Centre - Science Centre ,, LONDON N7 8DB" at bounding box center [356, 192] width 298 height 41
click at [249, 183] on input "Science Centre - Science Centre ,, LONDON N7 8DB" at bounding box center [231, 193] width 34 height 34
checkbox input "true"
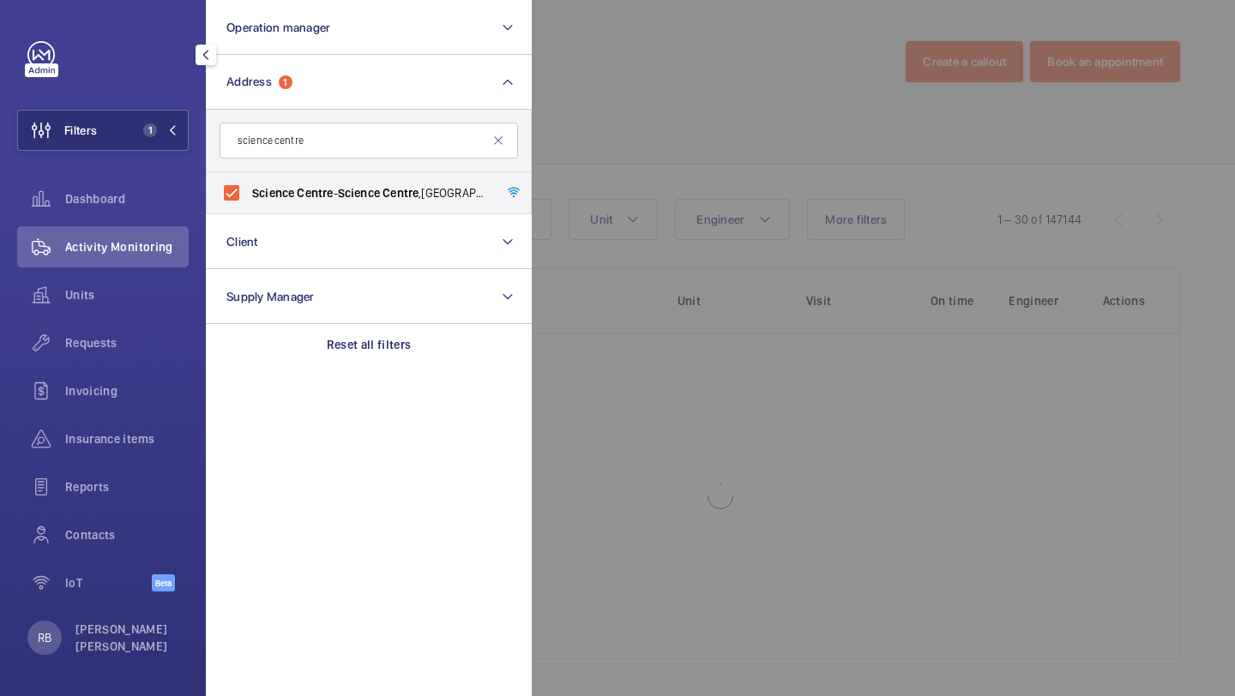
click at [622, 188] on div at bounding box center [1149, 348] width 1235 height 696
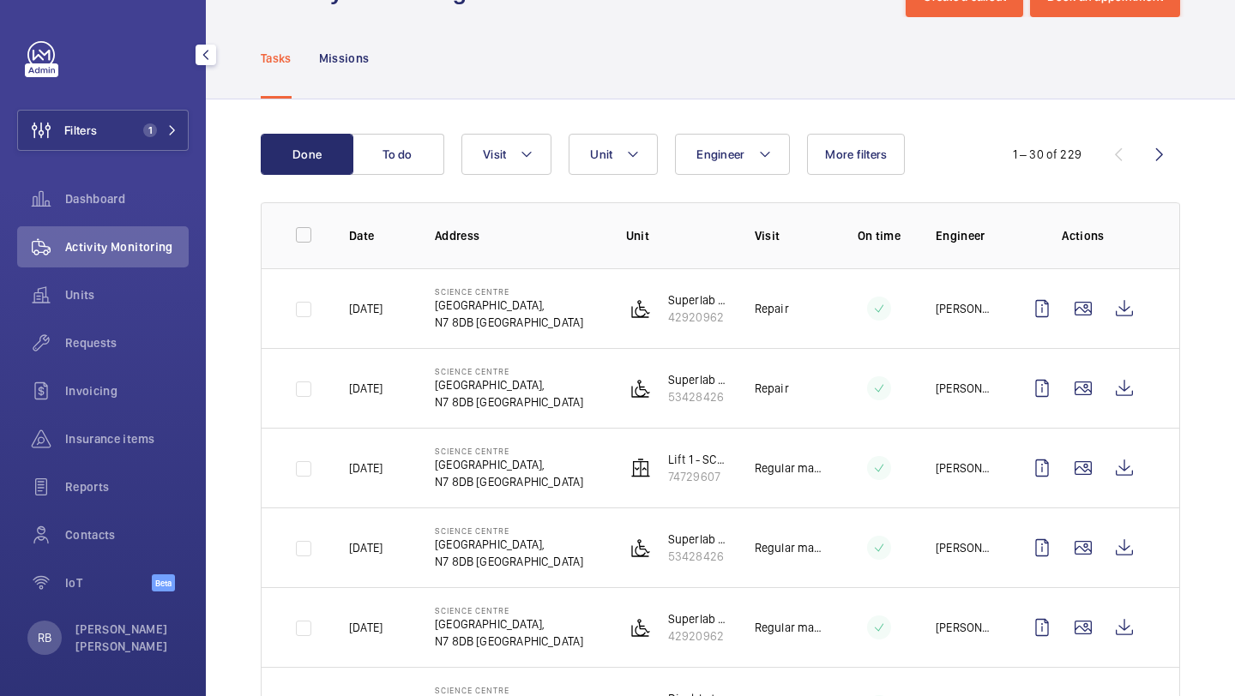
scroll to position [72, 0]
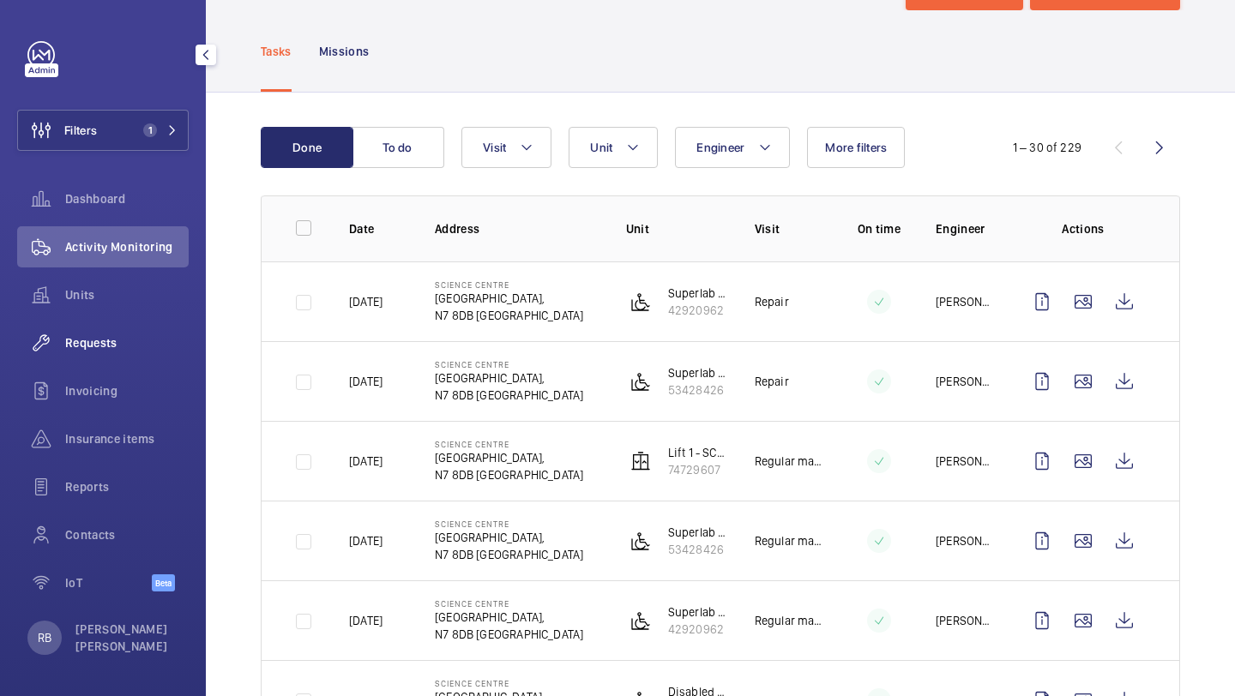
click at [124, 343] on span "Requests" at bounding box center [126, 342] width 123 height 17
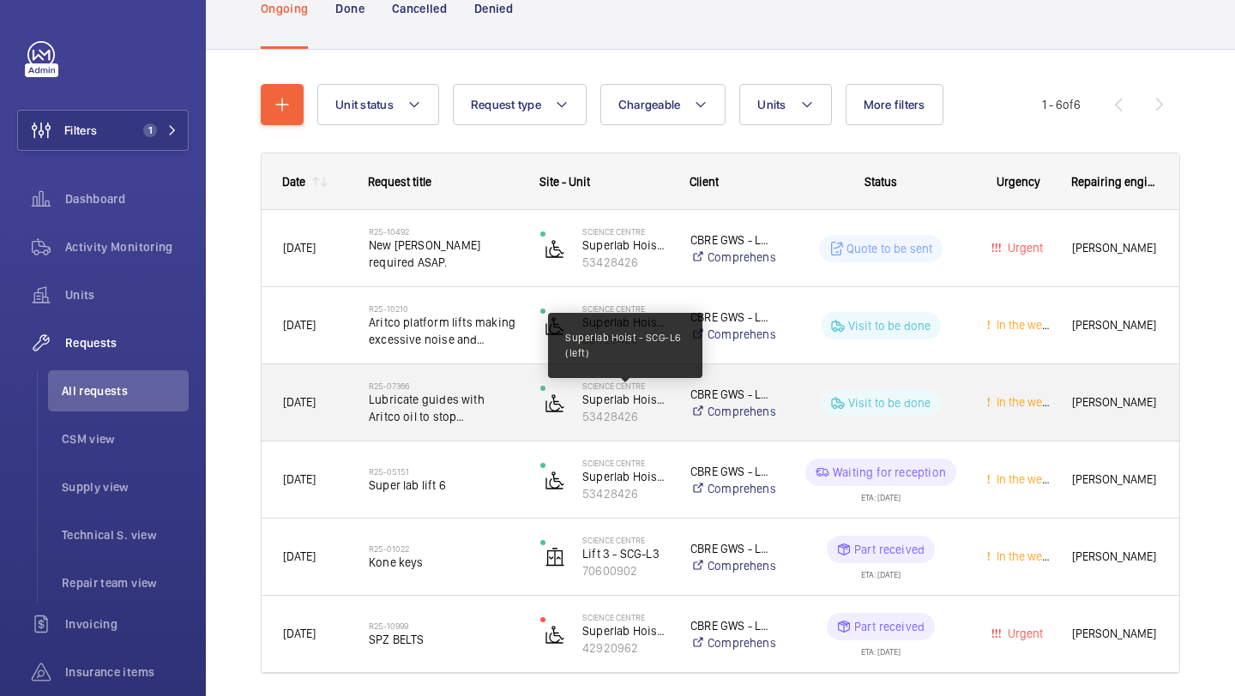
scroll to position [188, 0]
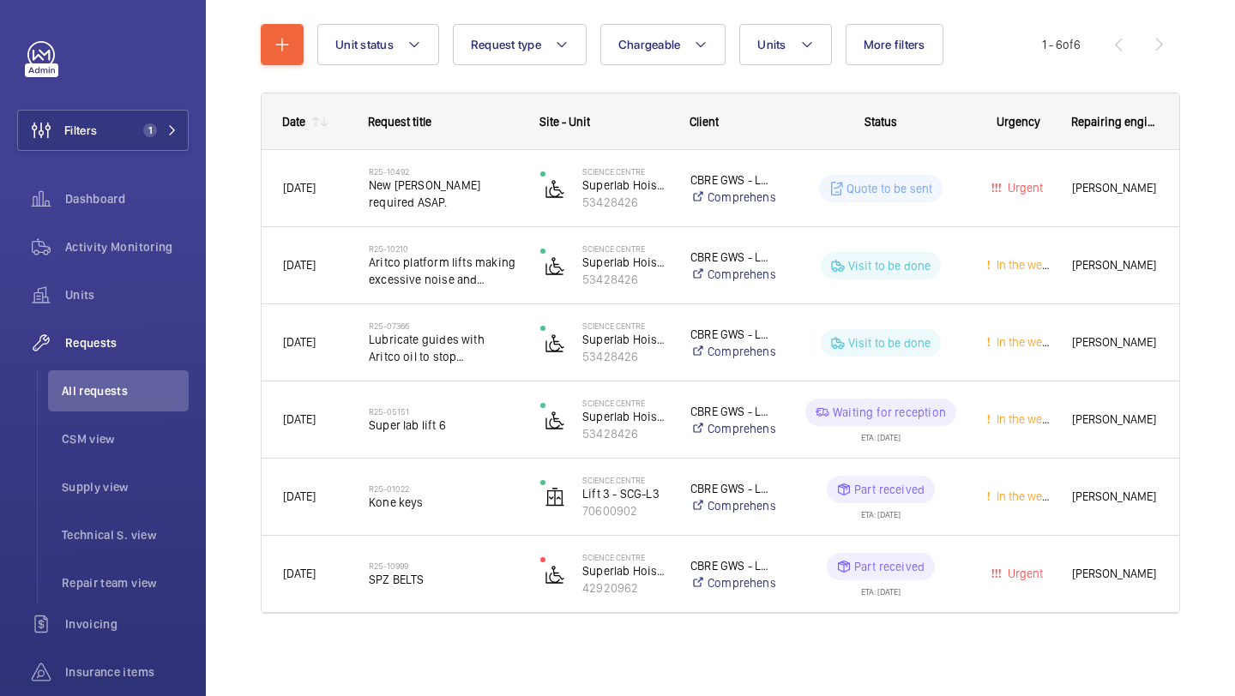
click at [167, 164] on div "Filters 1 Dashboard Activity Monitoring Units Requests All requests CSM view Su…" at bounding box center [102, 442] width 171 height 802
click at [167, 148] on button "Filters 1" at bounding box center [102, 130] width 171 height 41
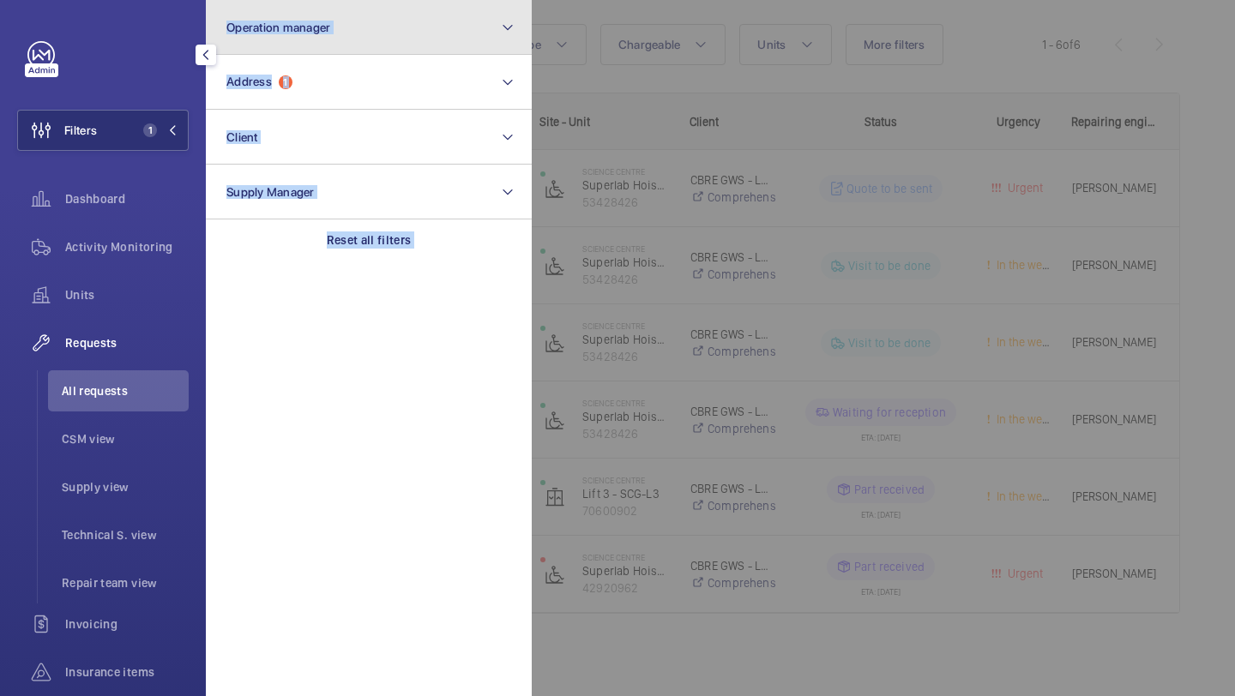
click at [334, 49] on button "Operation manager" at bounding box center [369, 27] width 326 height 55
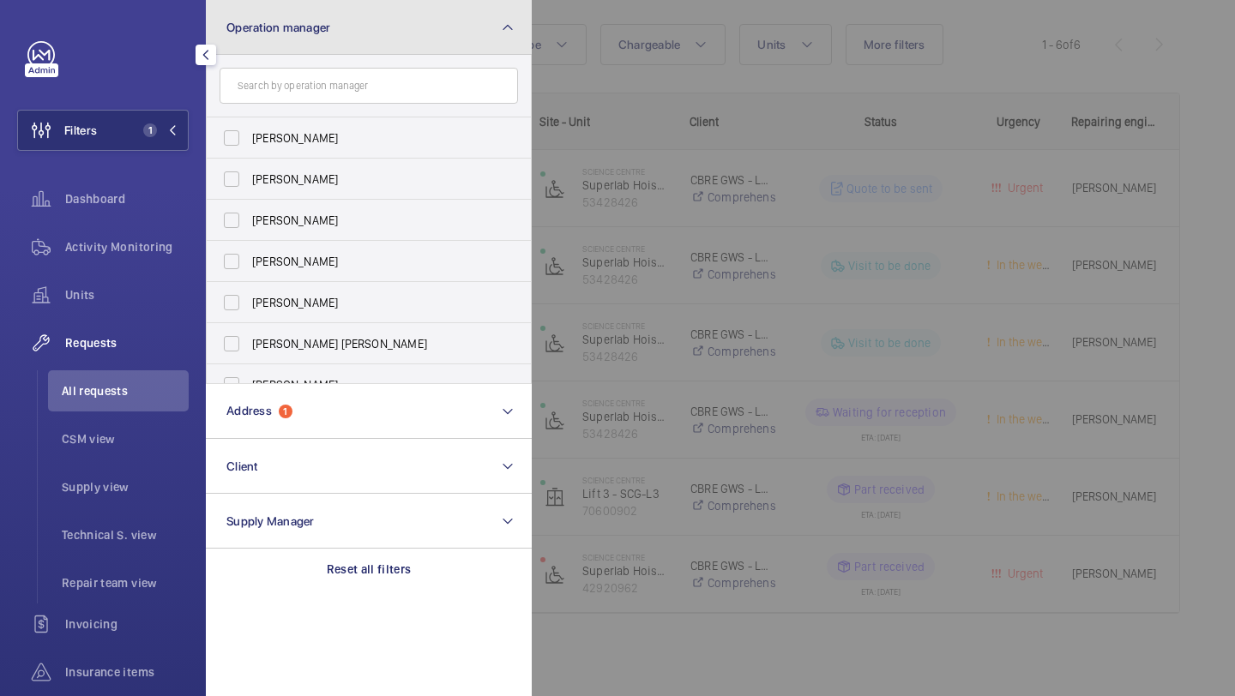
click at [335, 49] on button "Operation manager" at bounding box center [369, 27] width 326 height 55
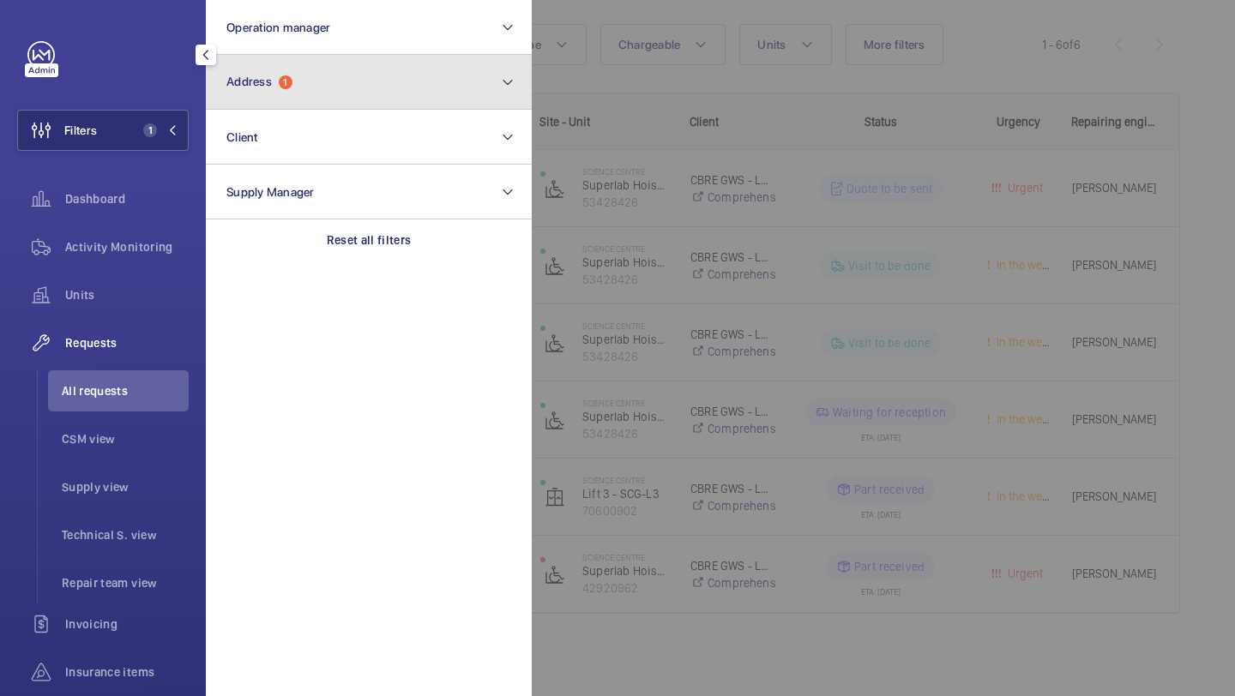
click at [329, 78] on button "Address 1" at bounding box center [369, 82] width 326 height 55
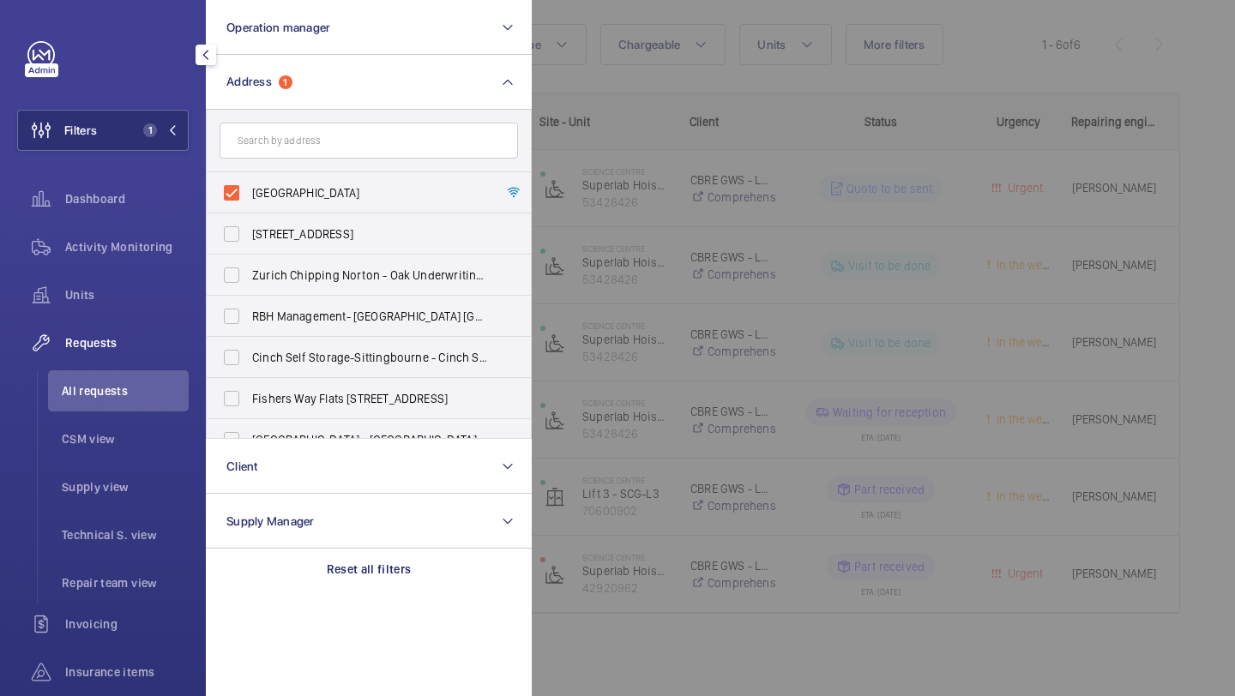
click at [643, 102] on div at bounding box center [1149, 348] width 1235 height 696
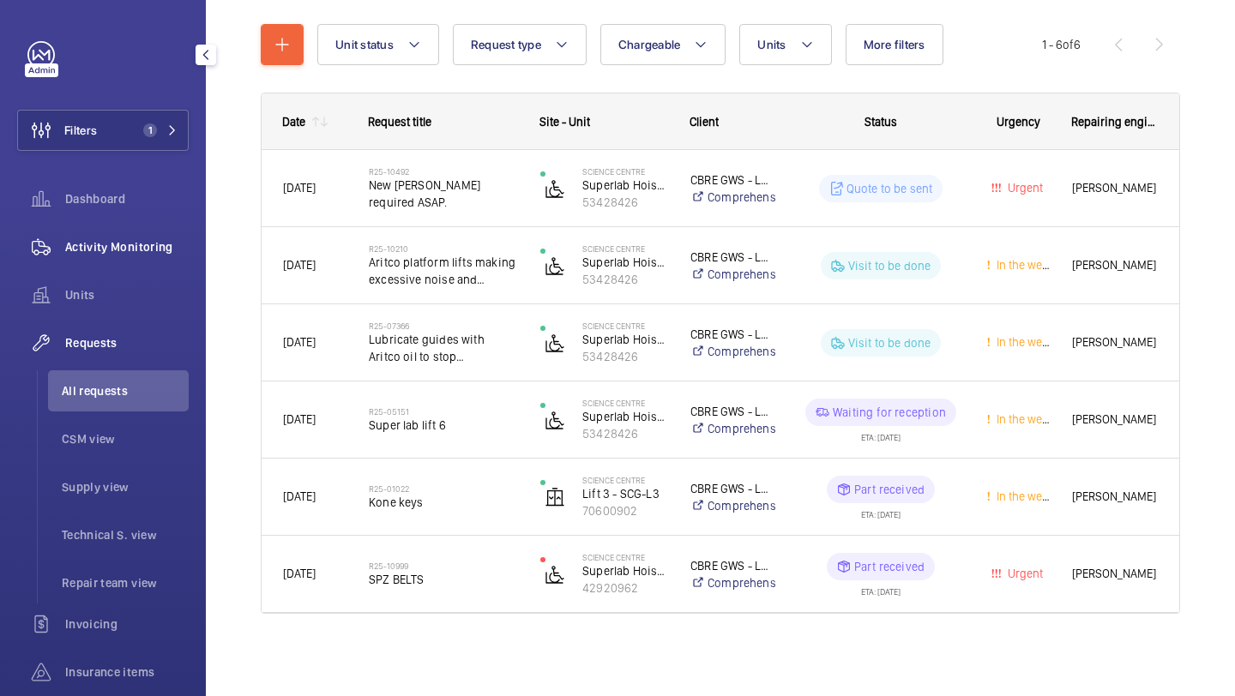
click at [152, 253] on span "Activity Monitoring" at bounding box center [126, 246] width 123 height 17
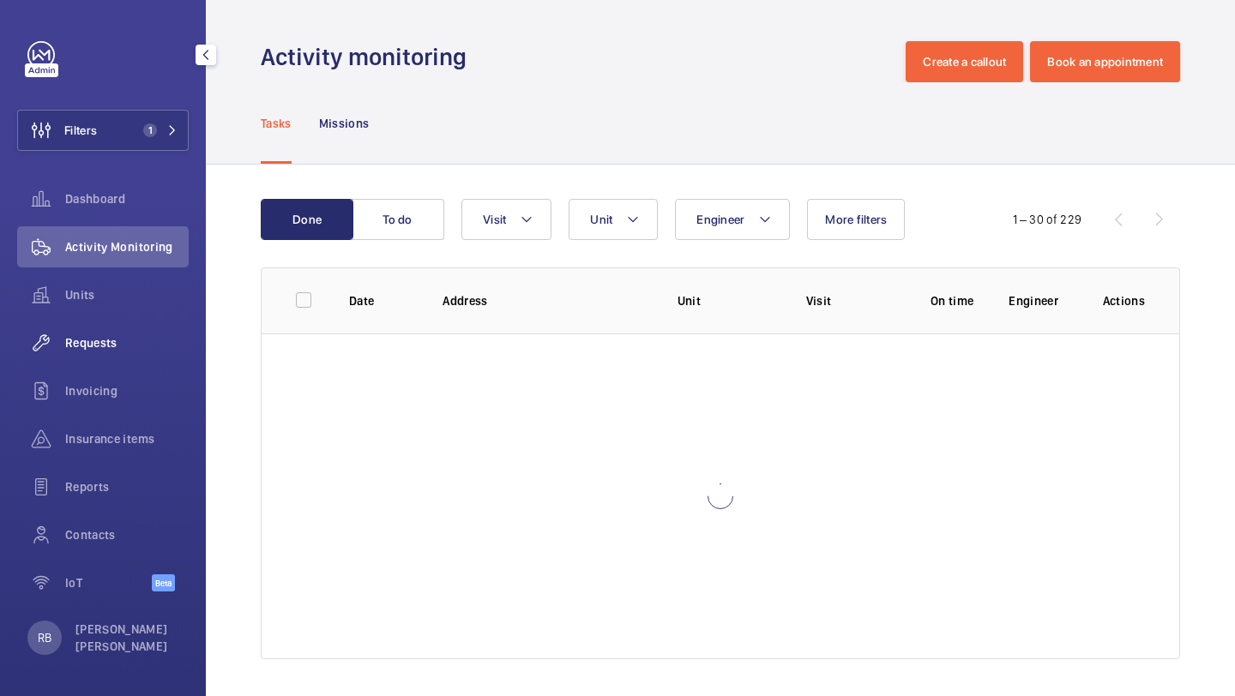
click at [98, 340] on span "Requests" at bounding box center [126, 342] width 123 height 17
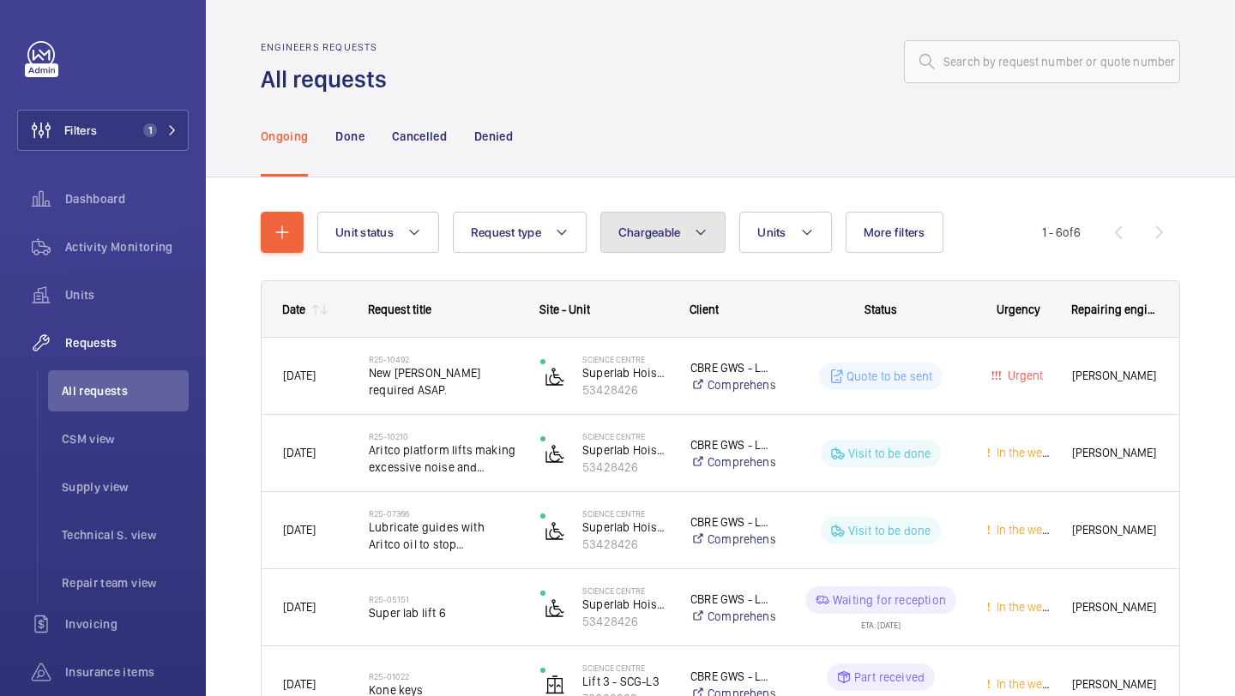
click at [637, 225] on span "Chargeable" at bounding box center [649, 232] width 63 height 14
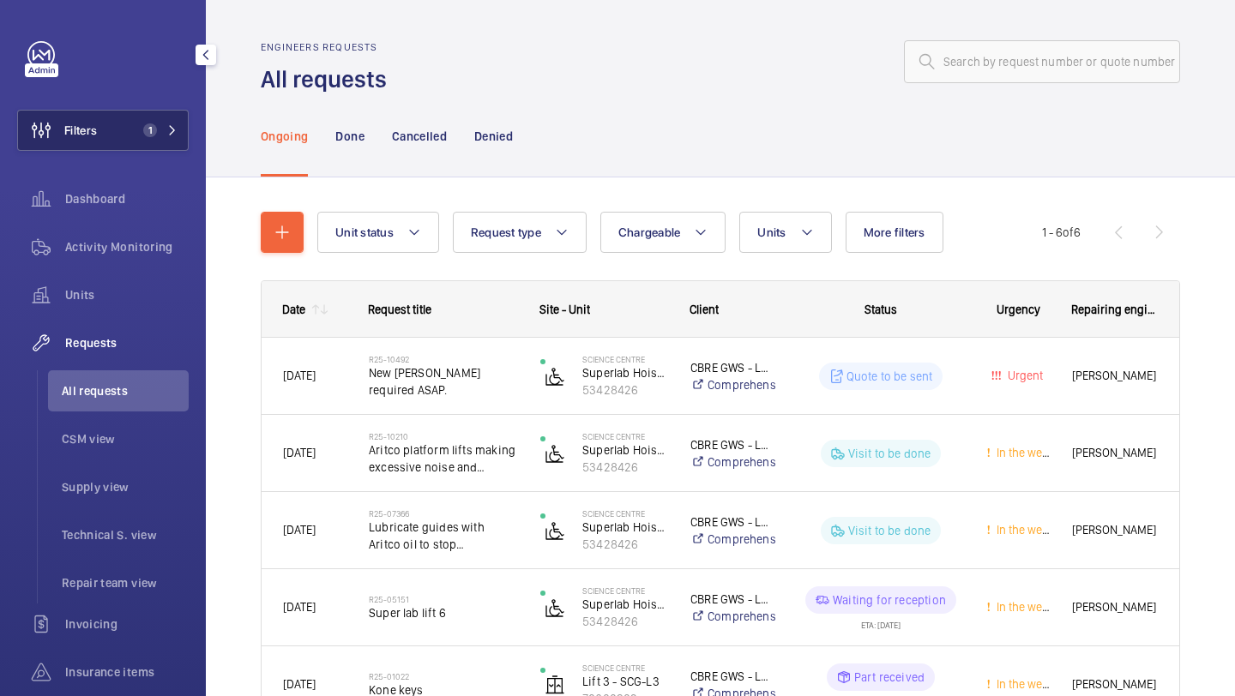
click at [119, 124] on button "Filters 1" at bounding box center [102, 130] width 171 height 41
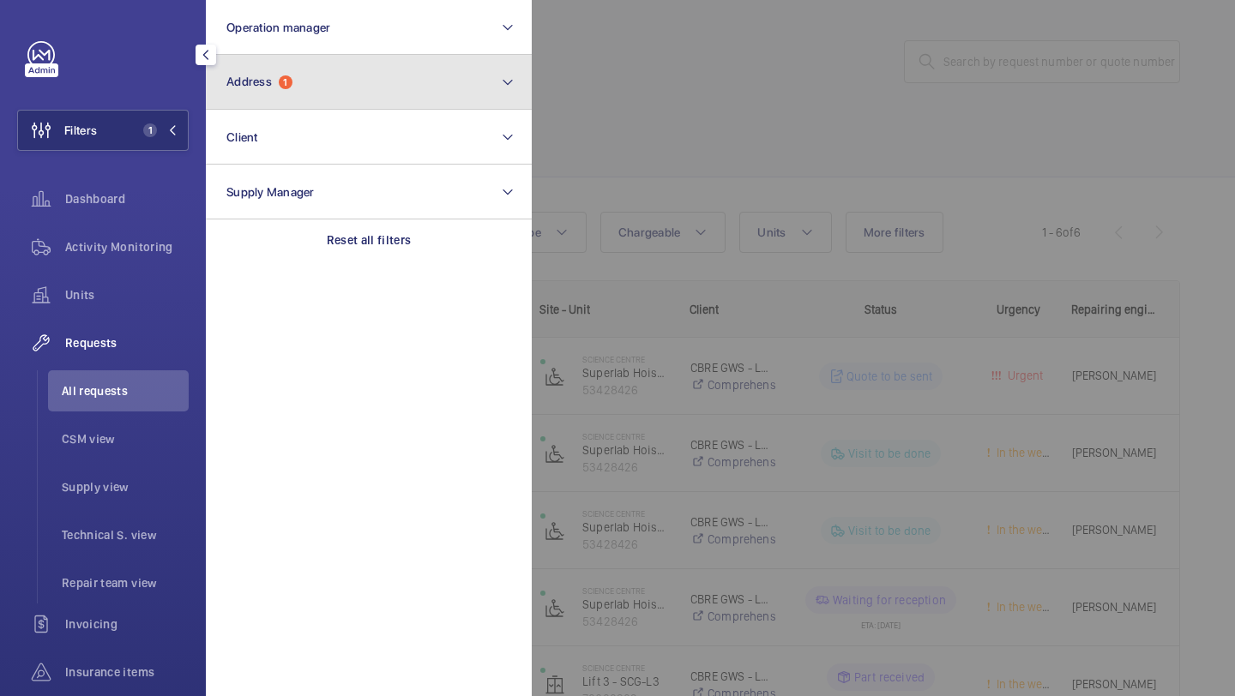
click at [270, 83] on span "Address" at bounding box center [248, 82] width 45 height 14
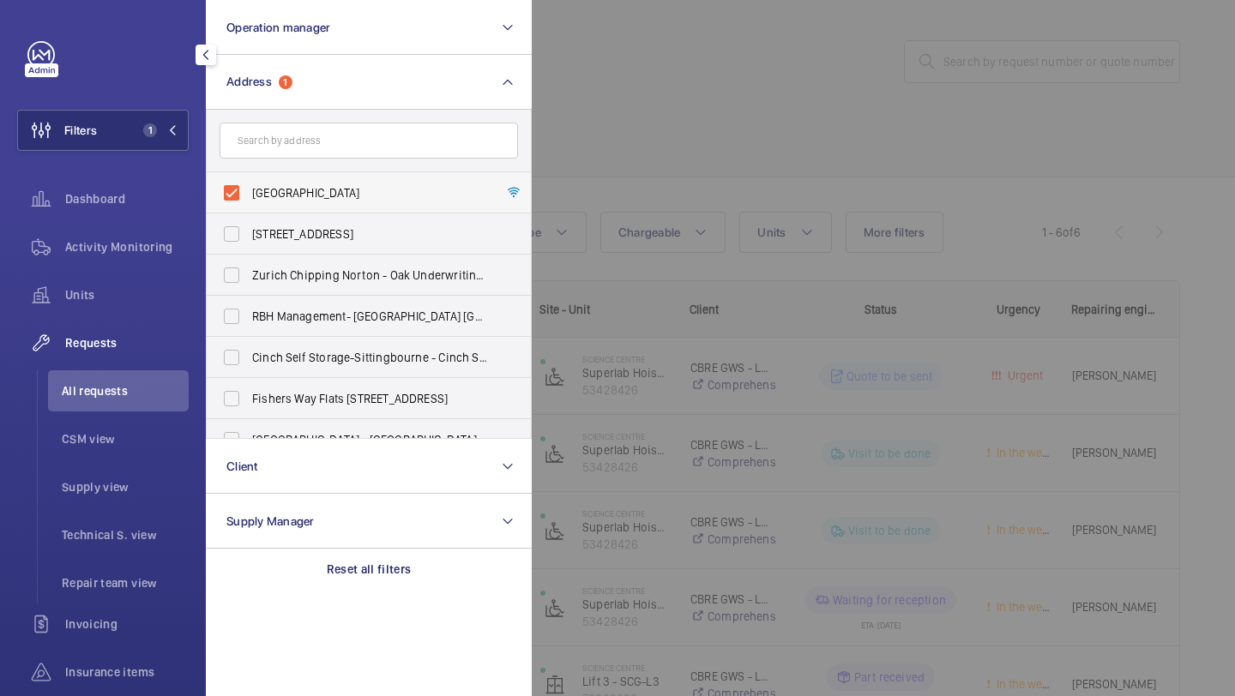
click at [282, 173] on label "Science Centre - Science Centre,, LONDON N7 8DB" at bounding box center [356, 192] width 298 height 41
click at [249, 176] on input "Science Centre - Science Centre,, LONDON N7 8DB" at bounding box center [231, 193] width 34 height 34
checkbox input "false"
click at [295, 147] on input "text" at bounding box center [368, 141] width 298 height 36
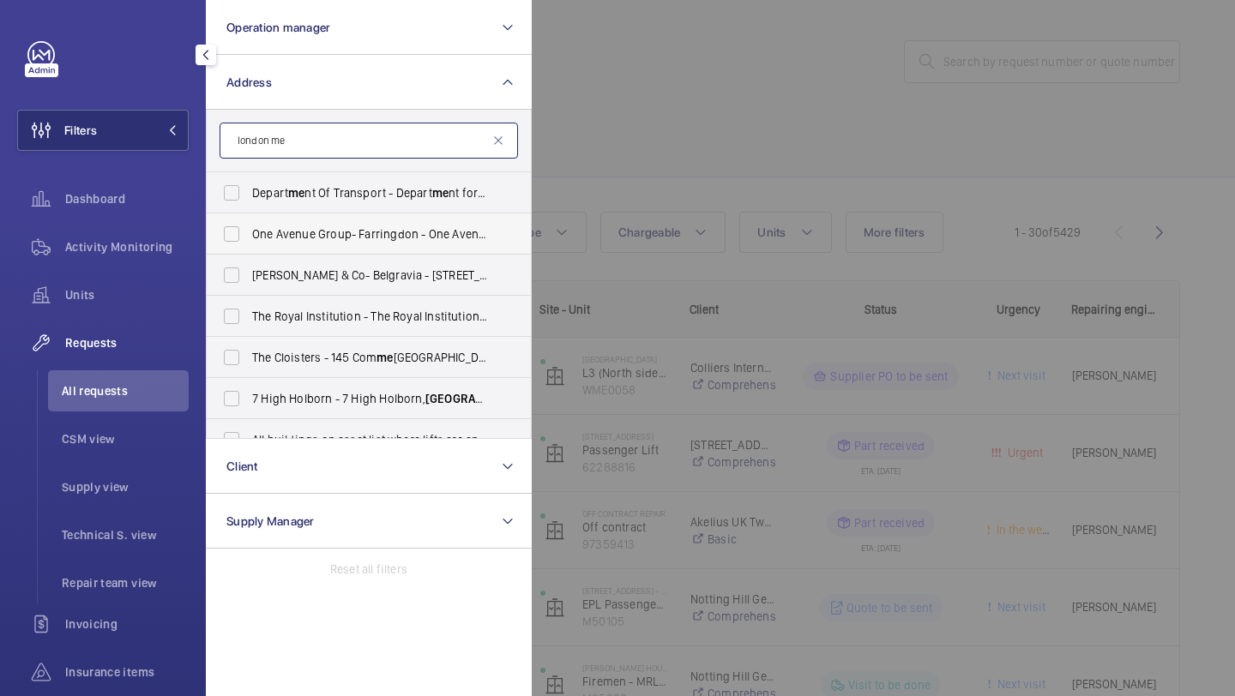
type input "london met"
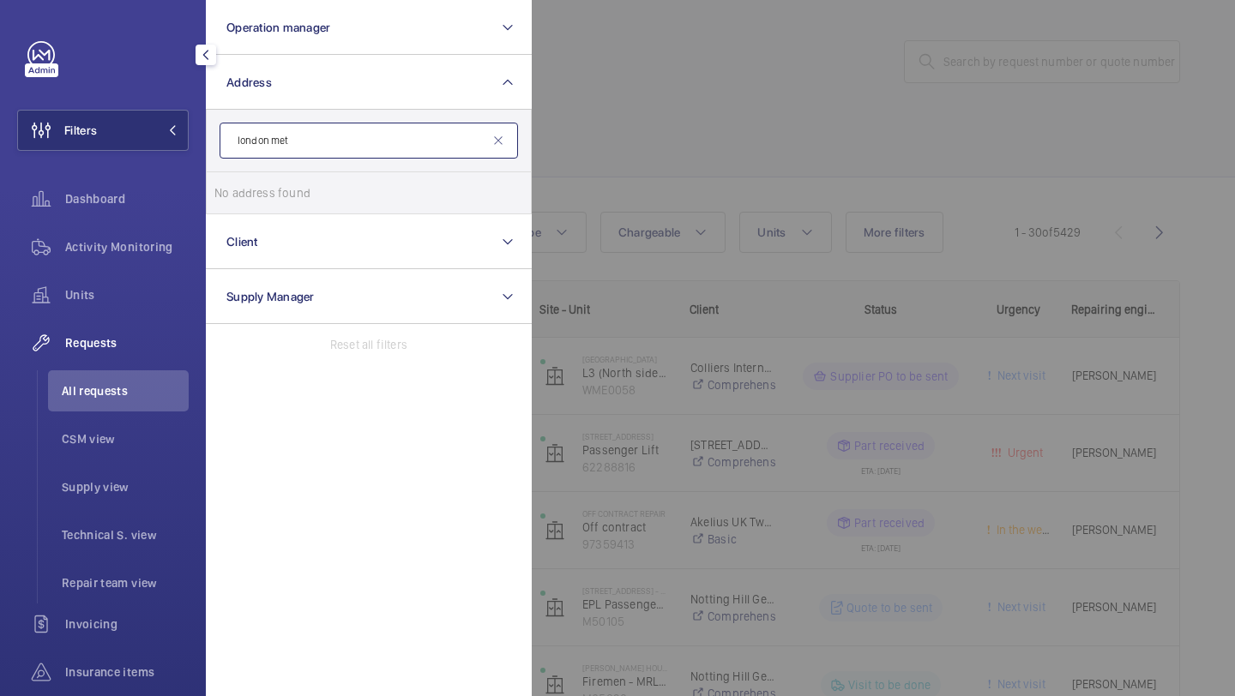
click at [342, 147] on input "london met" at bounding box center [368, 141] width 298 height 36
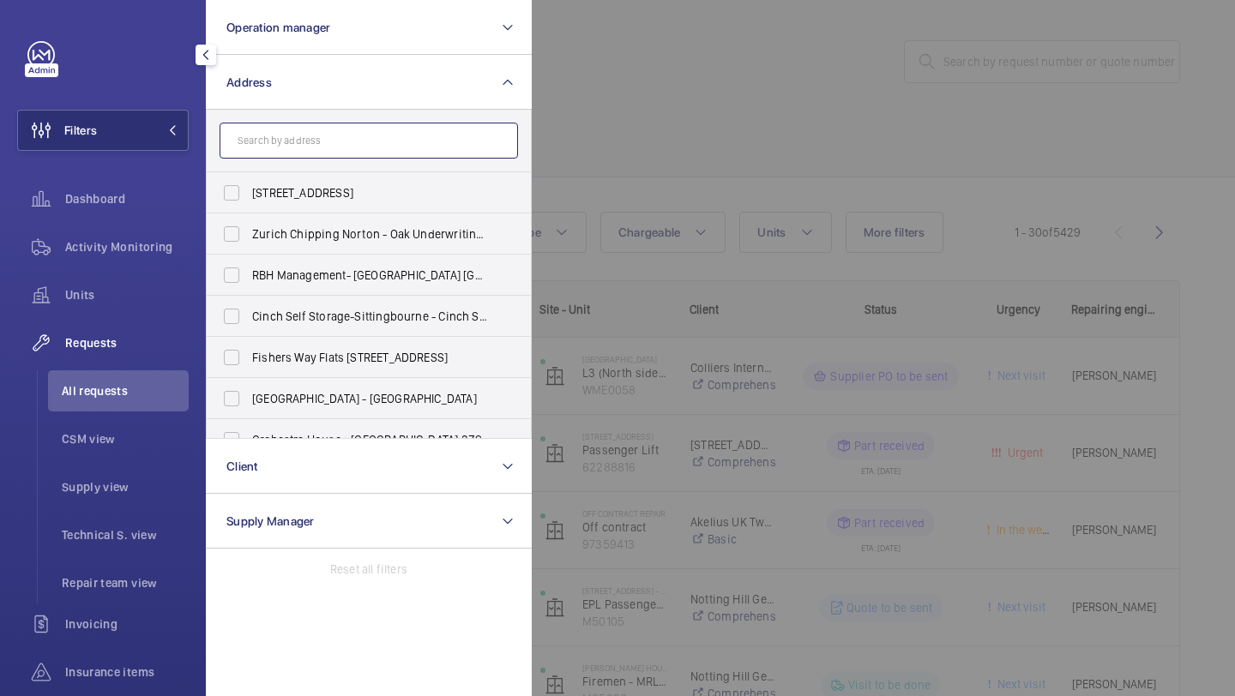
click at [298, 136] on input "text" at bounding box center [368, 141] width 298 height 36
type input "uclh"
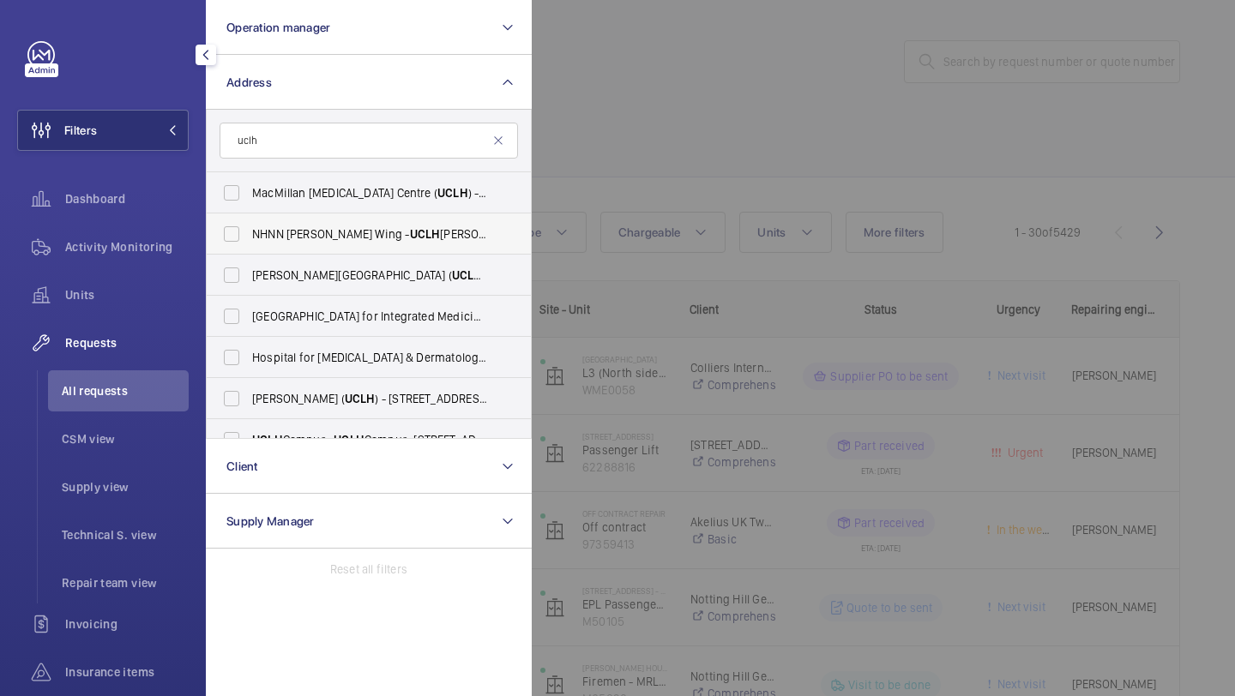
click at [309, 237] on span "NHNN Chandler Wing - UCLH Chandler Wing, 33 Queen Square,, LONDON WC1N 3BG" at bounding box center [370, 233] width 236 height 17
click at [249, 237] on input "NHNN Chandler Wing - UCLH Chandler Wing, 33 Queen Square,, LONDON WC1N 3BG" at bounding box center [231, 234] width 34 height 34
checkbox input "true"
click at [596, 190] on div at bounding box center [1149, 348] width 1235 height 696
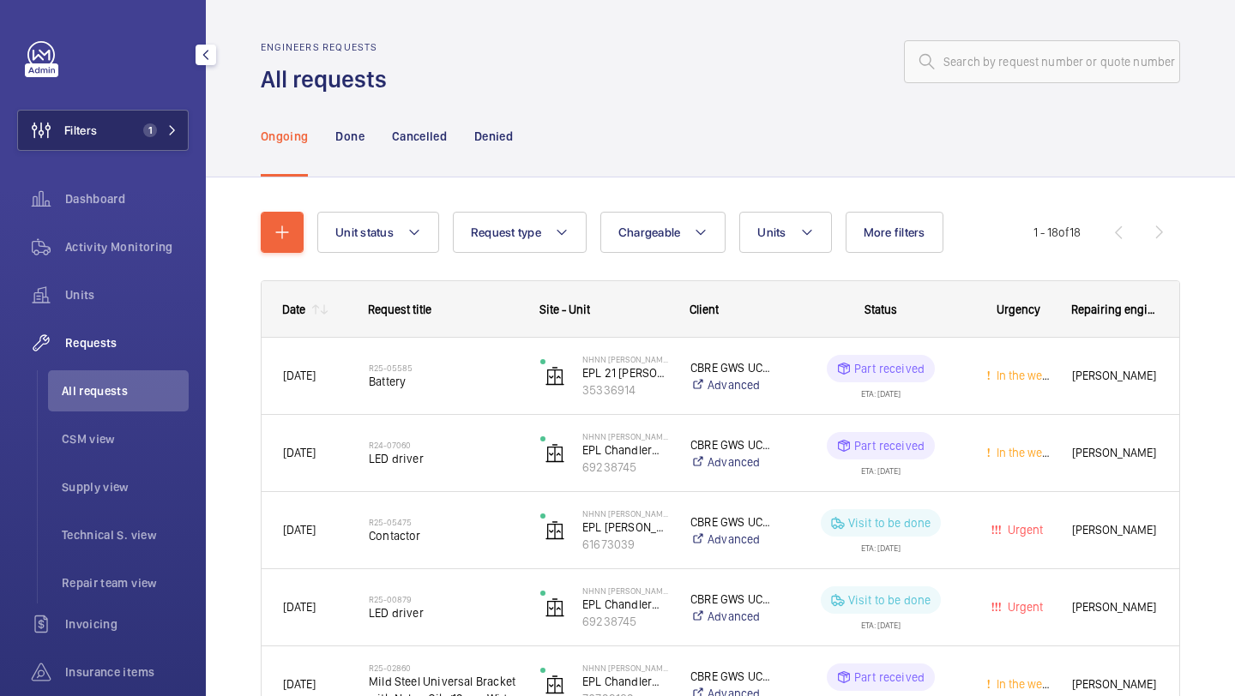
click at [162, 128] on span "1" at bounding box center [156, 130] width 41 height 14
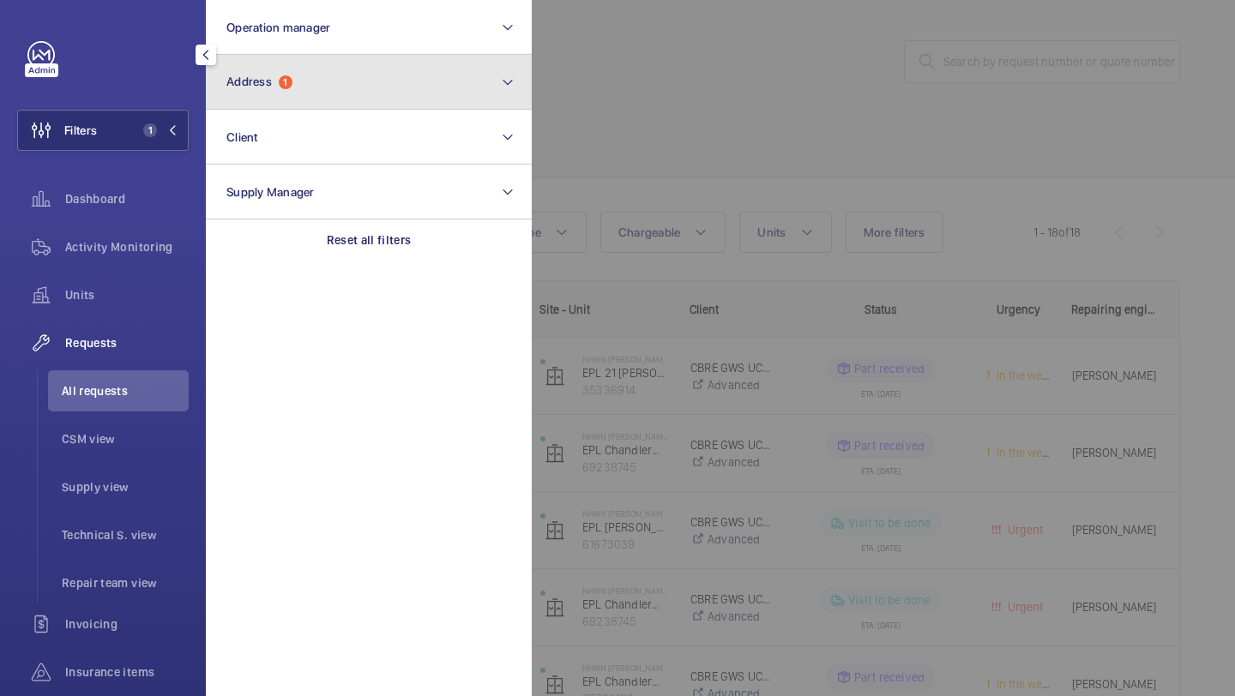
click at [377, 75] on button "Address 1" at bounding box center [369, 82] width 326 height 55
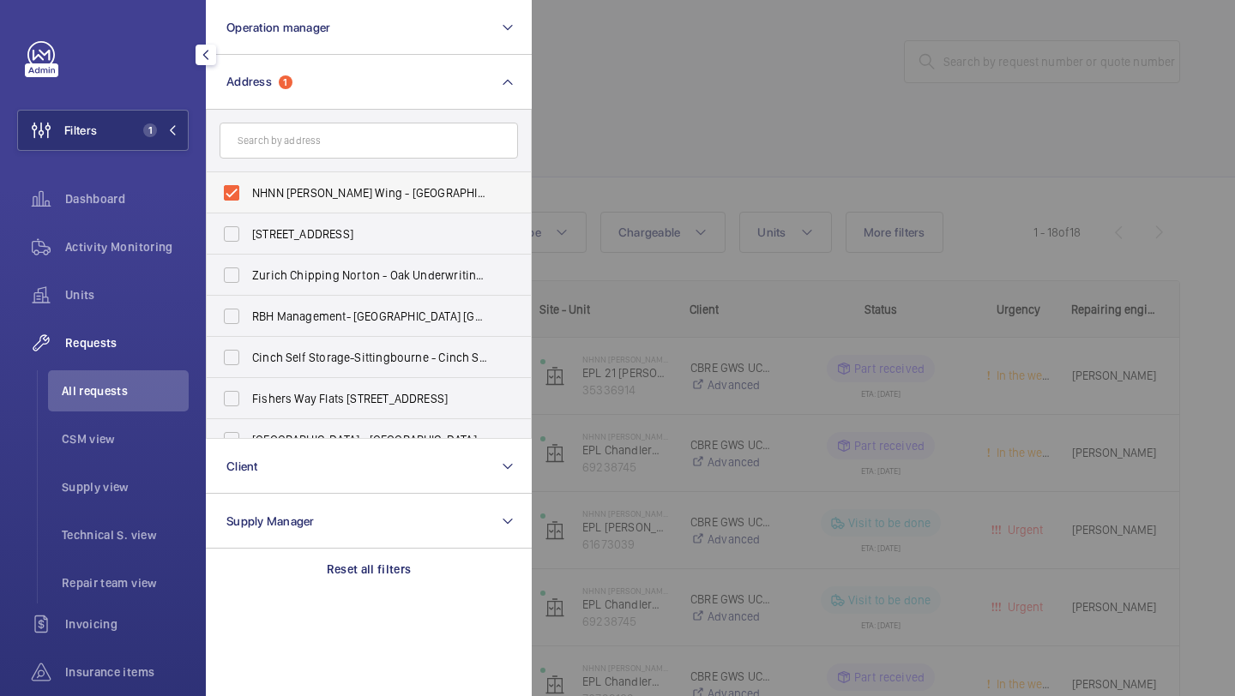
click at [346, 187] on span "NHNN Chandler Wing - UCLH Chandler Wing, 33 Queen Square,, LONDON WC1N 3BG" at bounding box center [370, 192] width 236 height 17
click at [249, 187] on input "NHNN Chandler Wing - UCLH Chandler Wing, 33 Queen Square,, LONDON WC1N 3BG" at bounding box center [231, 193] width 34 height 34
checkbox input "false"
click at [550, 180] on div at bounding box center [1149, 348] width 1235 height 696
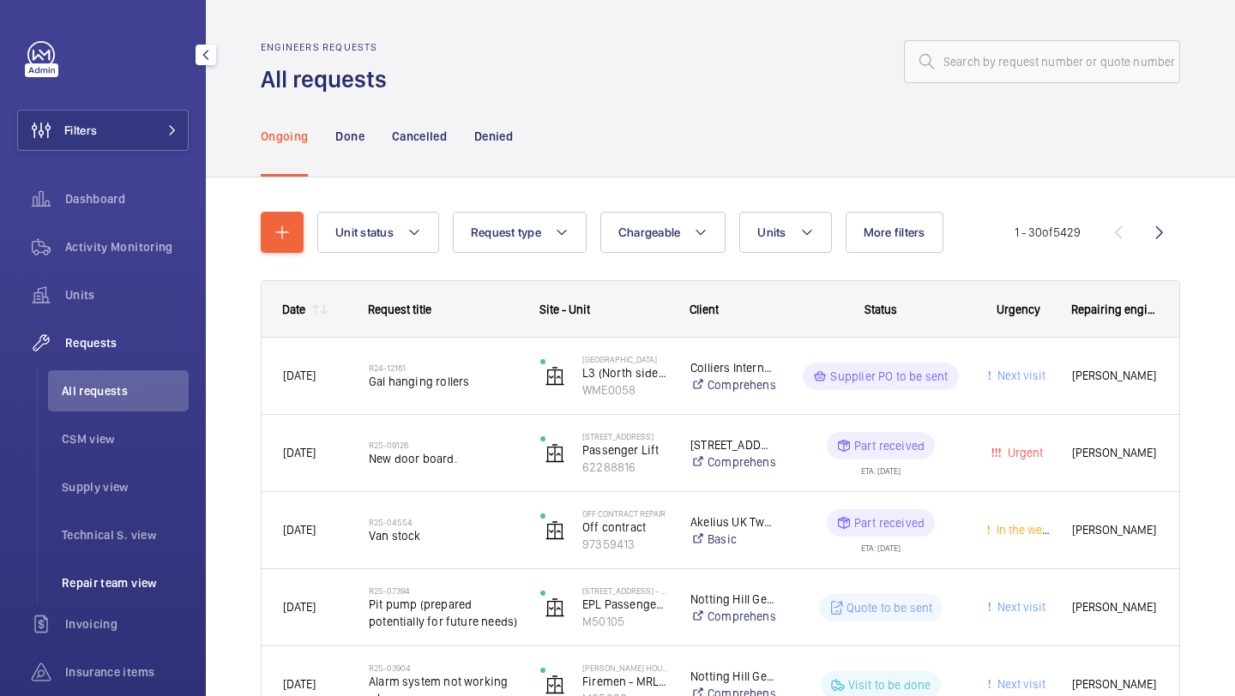
click at [92, 571] on li "Repair team view" at bounding box center [118, 582] width 141 height 41
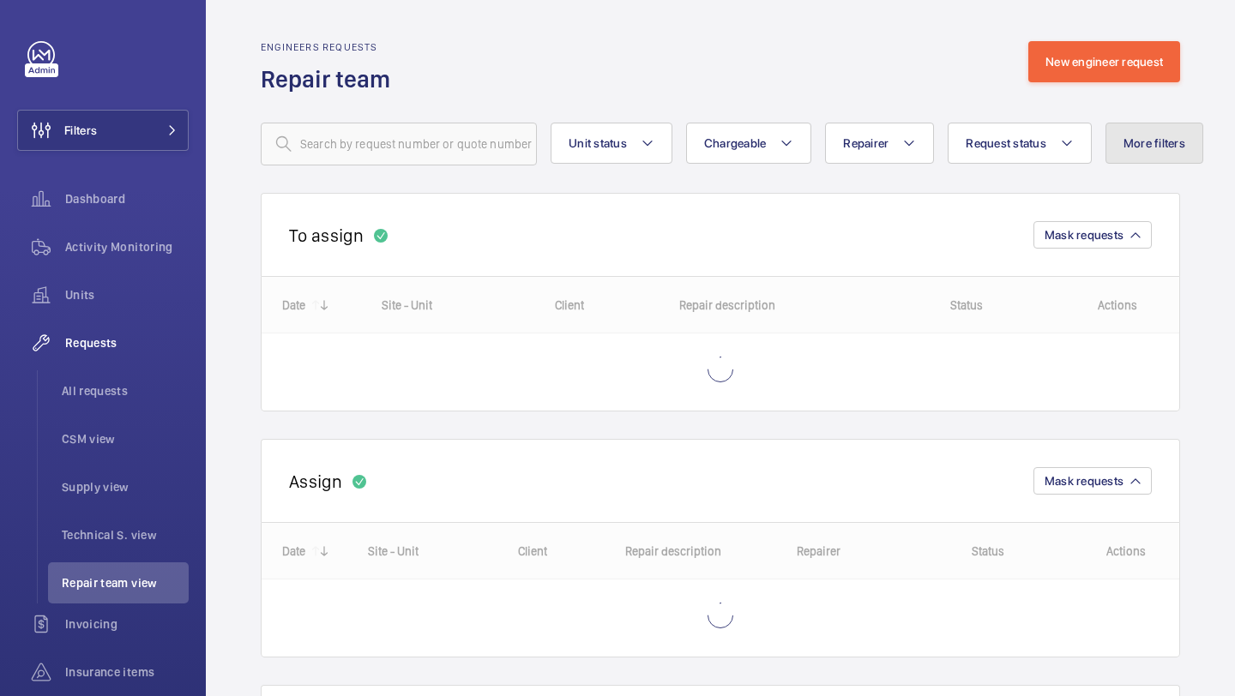
click at [1106, 142] on button "More filters" at bounding box center [1154, 143] width 98 height 41
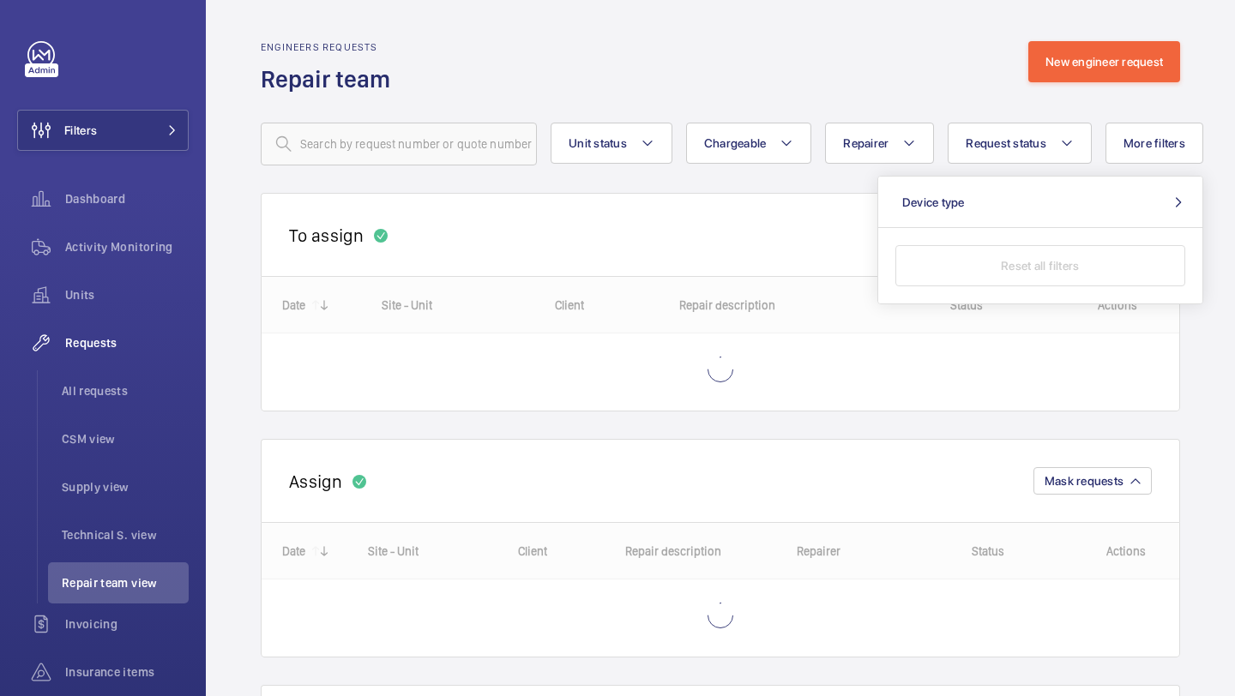
click at [1110, 176] on div "Device type Reset all filters" at bounding box center [1040, 240] width 326 height 129
click at [1008, 158] on button "Request status" at bounding box center [1019, 143] width 144 height 41
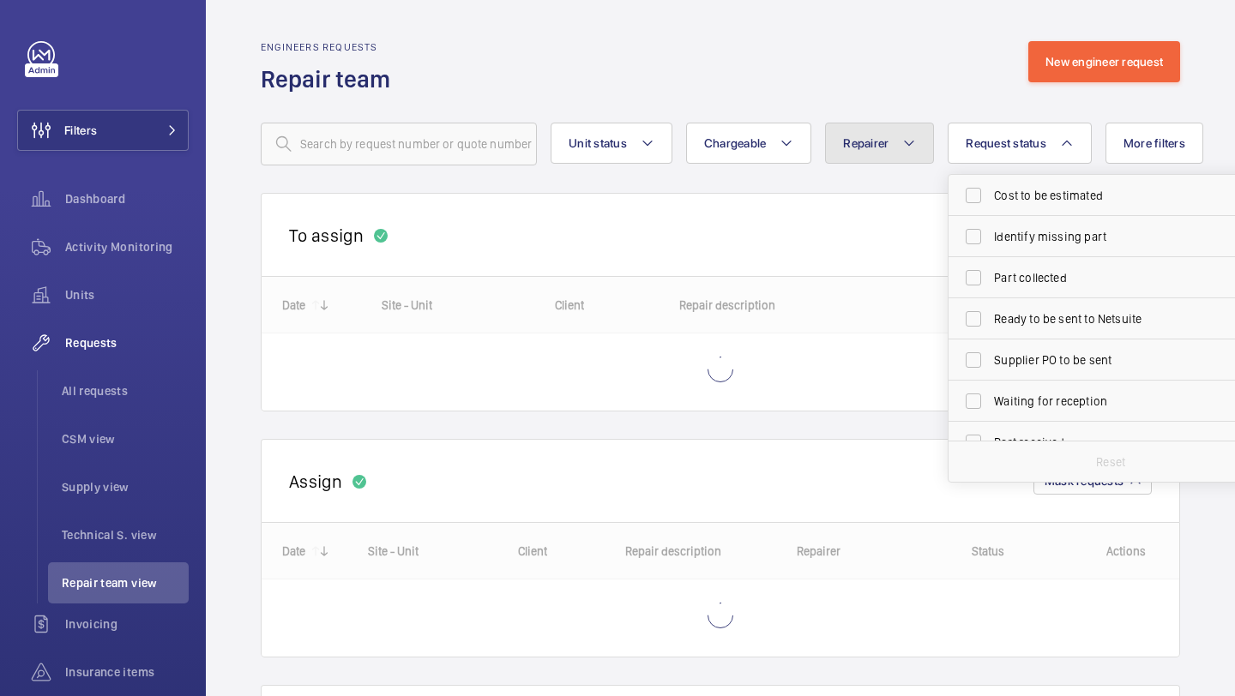
click at [905, 153] on button "Repairer" at bounding box center [879, 143] width 109 height 41
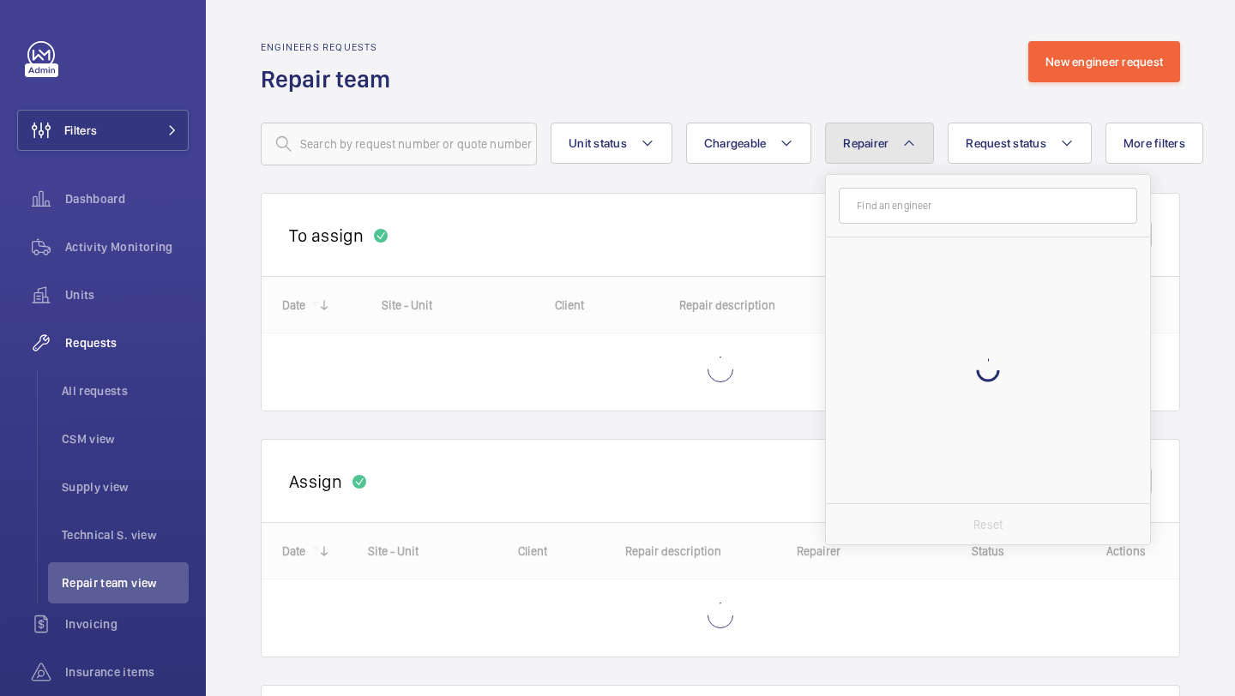
click at [905, 153] on button "Repairer" at bounding box center [879, 143] width 109 height 41
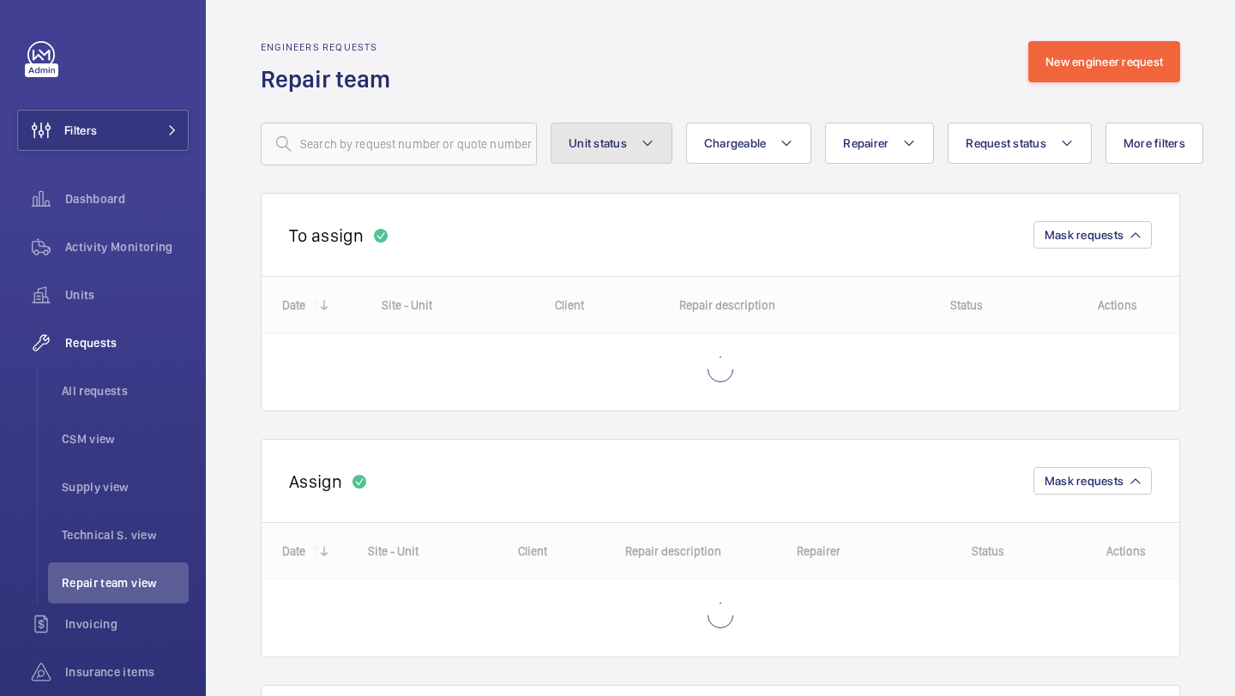
click at [638, 155] on button "Unit status" at bounding box center [611, 143] width 122 height 41
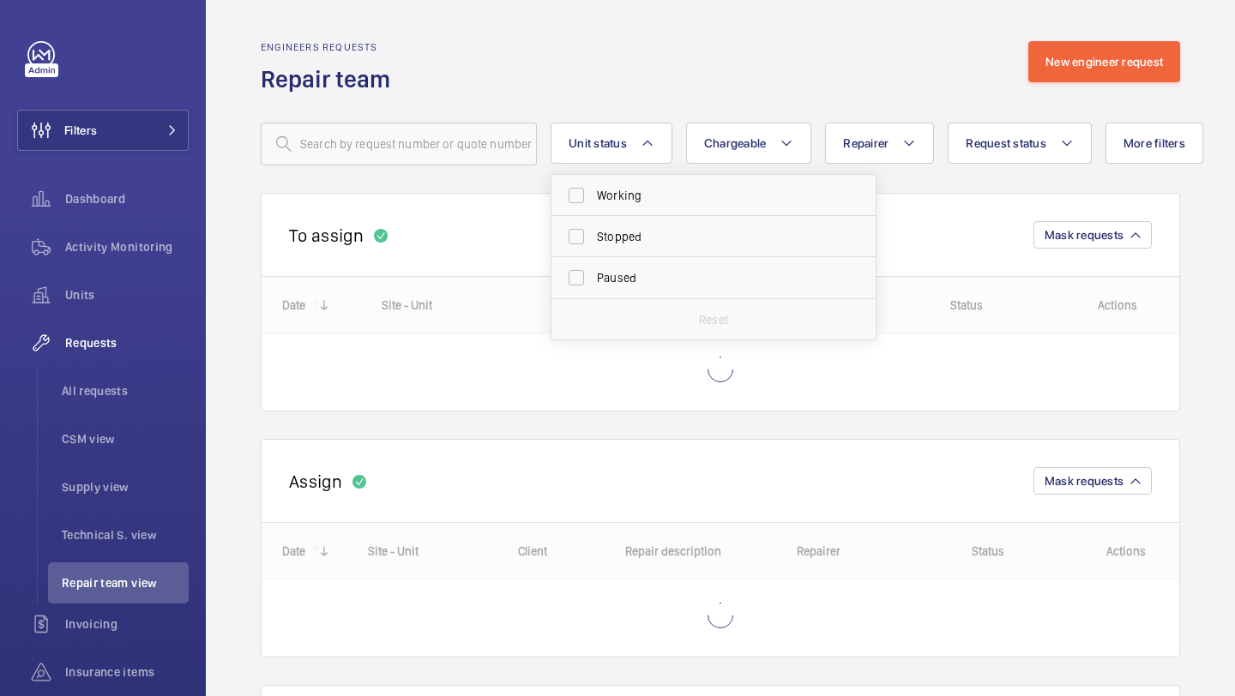
click at [704, 66] on div "Engineers requests Repair team New engineer request" at bounding box center [720, 68] width 919 height 54
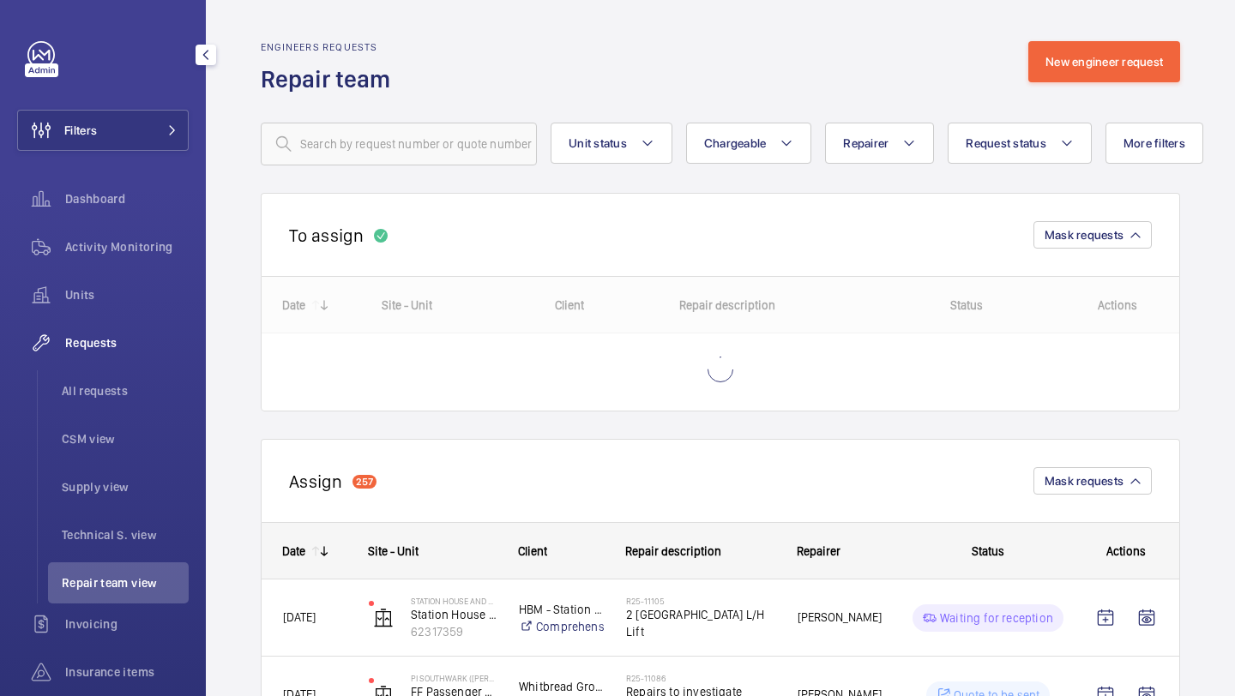
click at [107, 81] on div "Filters Dashboard Activity Monitoring Units Requests All requests CSM view Supp…" at bounding box center [102, 442] width 171 height 802
click at [107, 137] on button "Filters" at bounding box center [102, 130] width 171 height 41
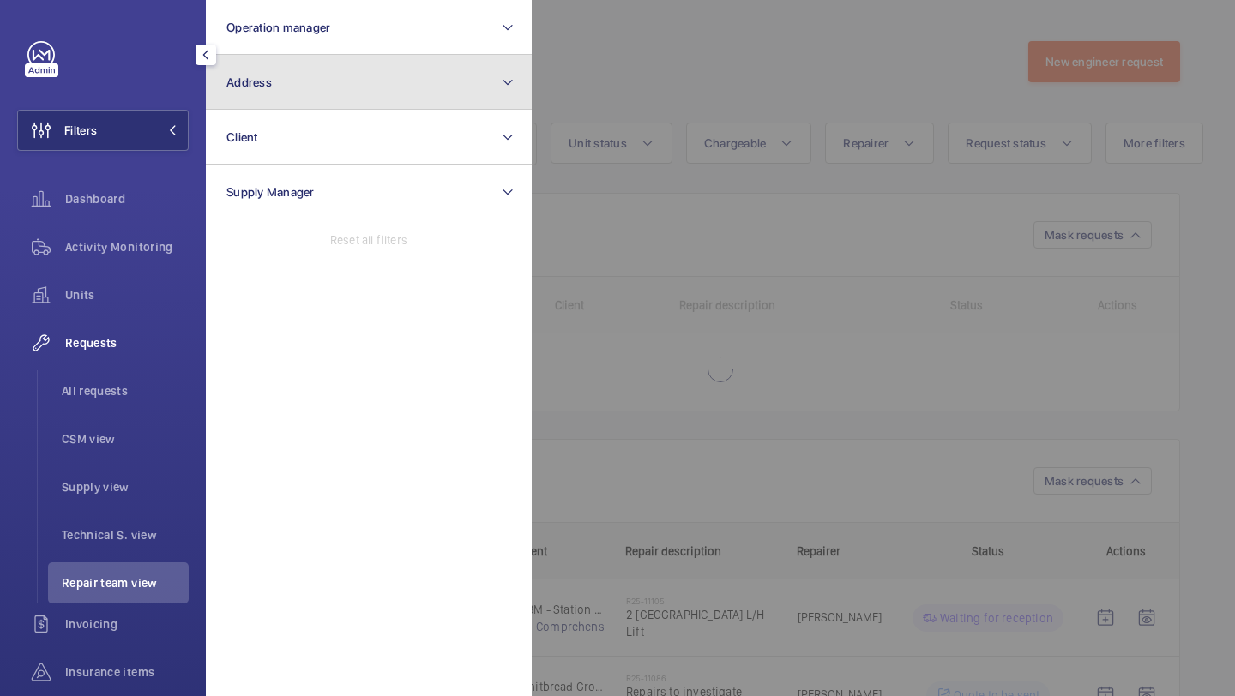
click at [311, 86] on button "Address" at bounding box center [369, 82] width 326 height 55
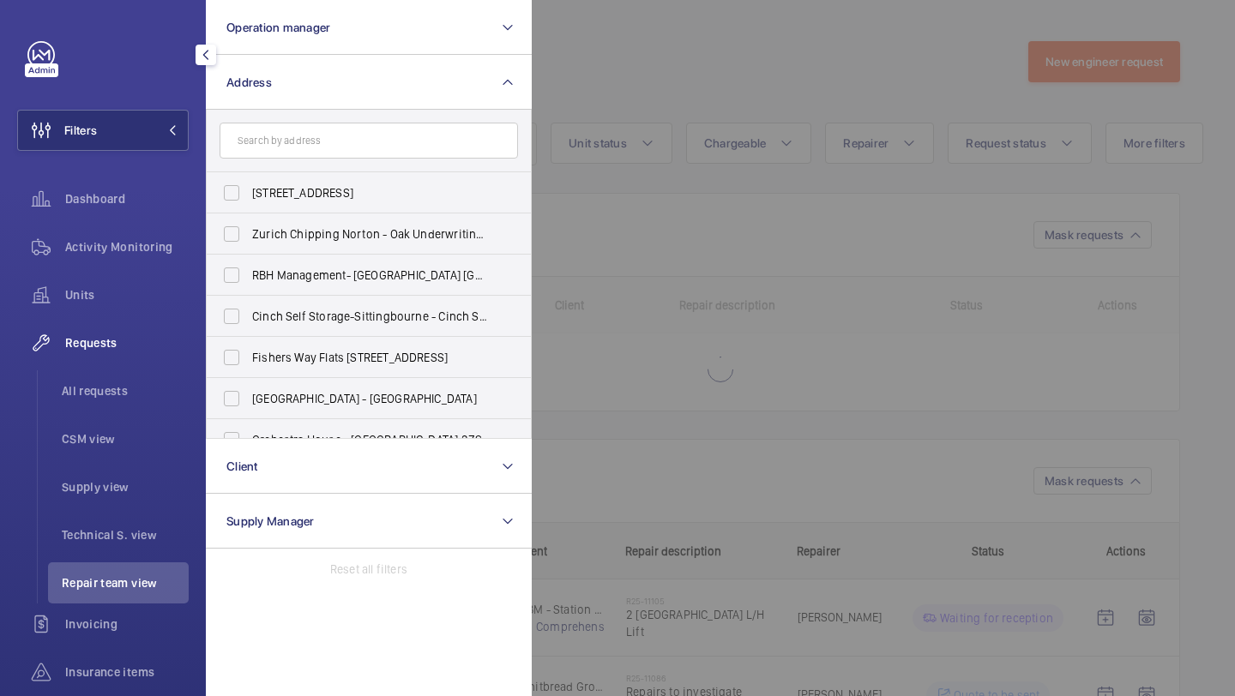
click at [341, 147] on input "text" at bounding box center [368, 141] width 298 height 36
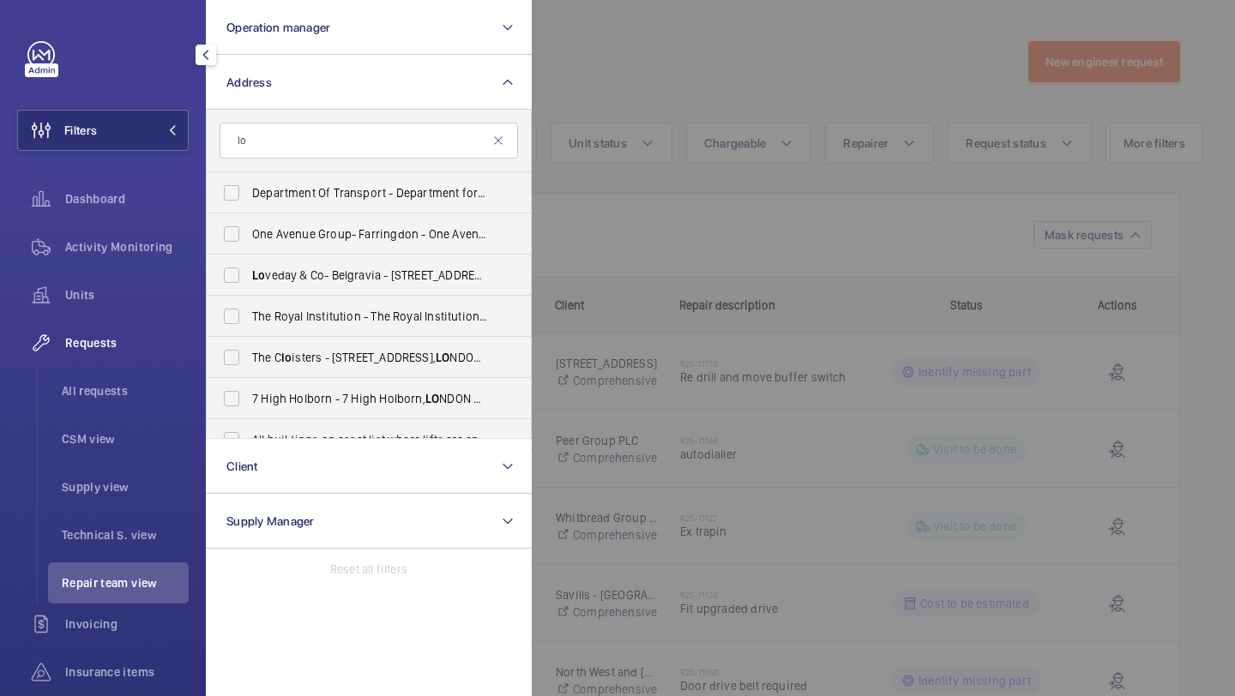
type input "l"
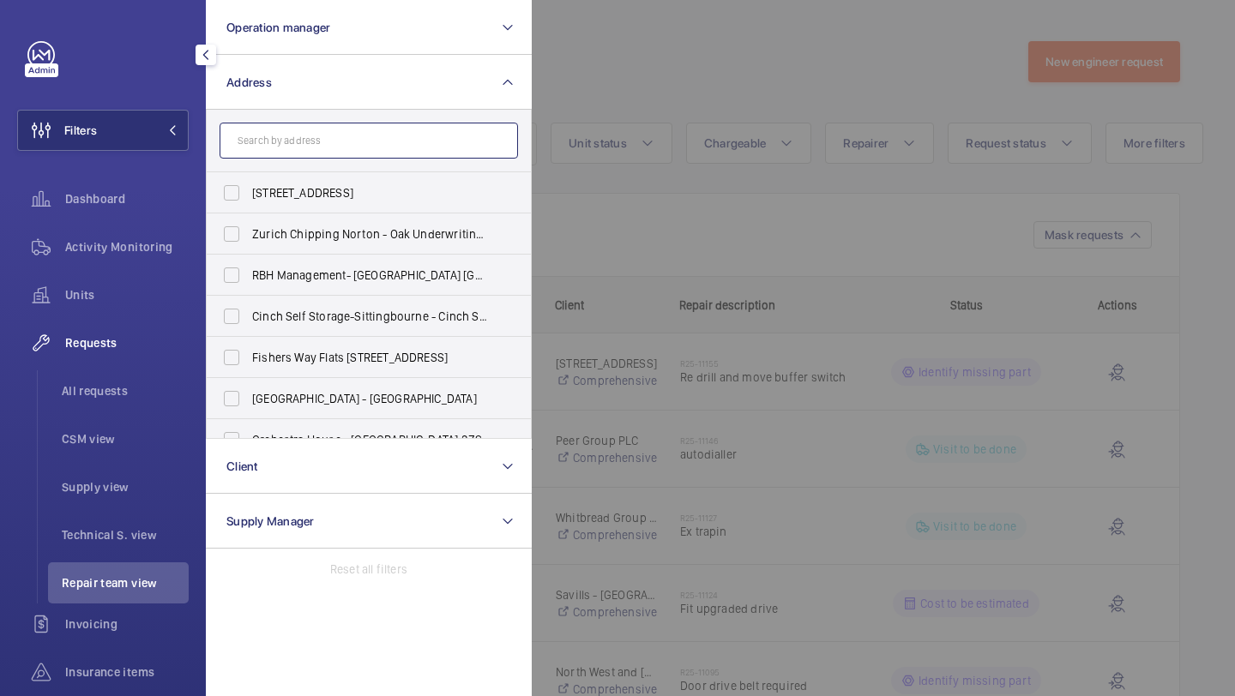
click at [356, 142] on input "text" at bounding box center [368, 141] width 298 height 36
type input "uclh l"
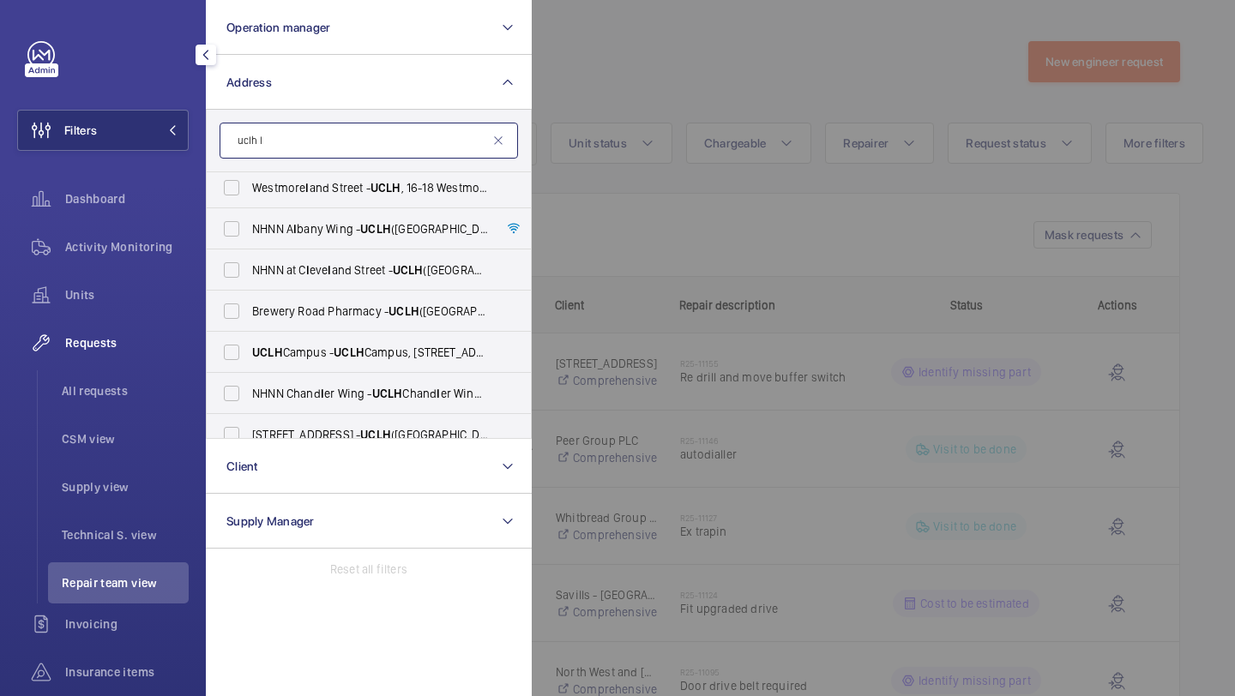
scroll to position [22, 0]
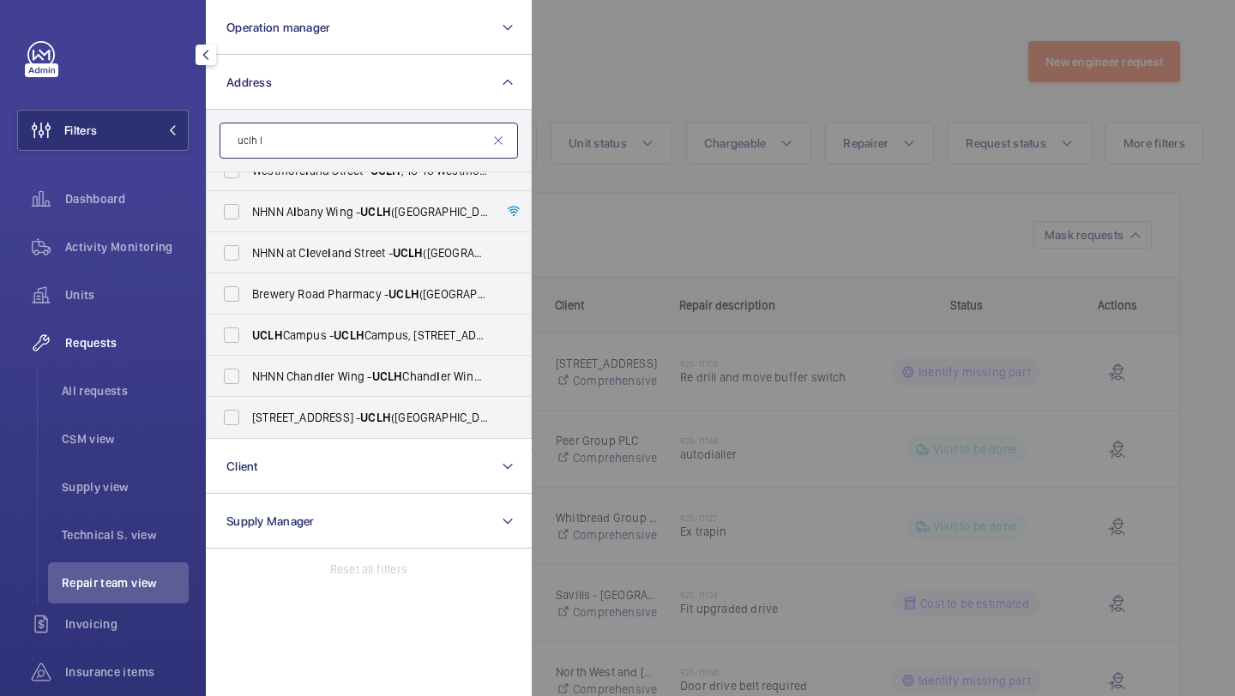
click at [327, 152] on input "uclh l" at bounding box center [368, 141] width 298 height 36
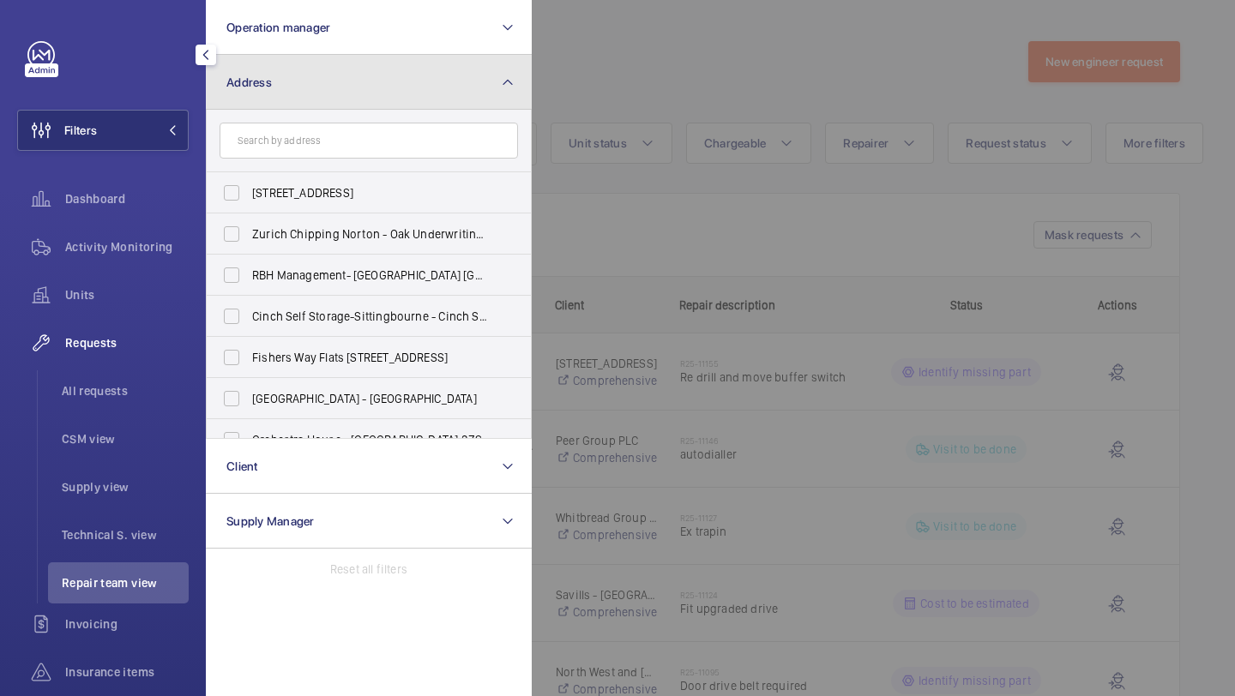
click at [418, 97] on button "Address" at bounding box center [369, 82] width 326 height 55
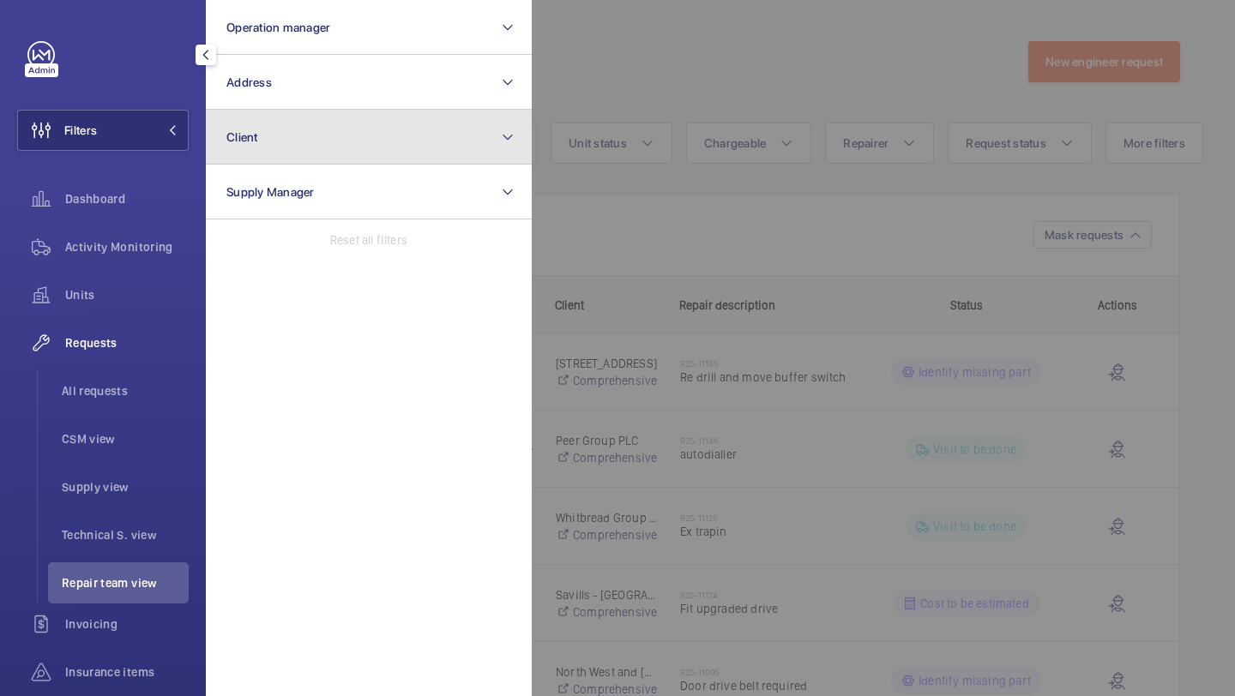
click at [370, 150] on button "Client" at bounding box center [369, 137] width 326 height 55
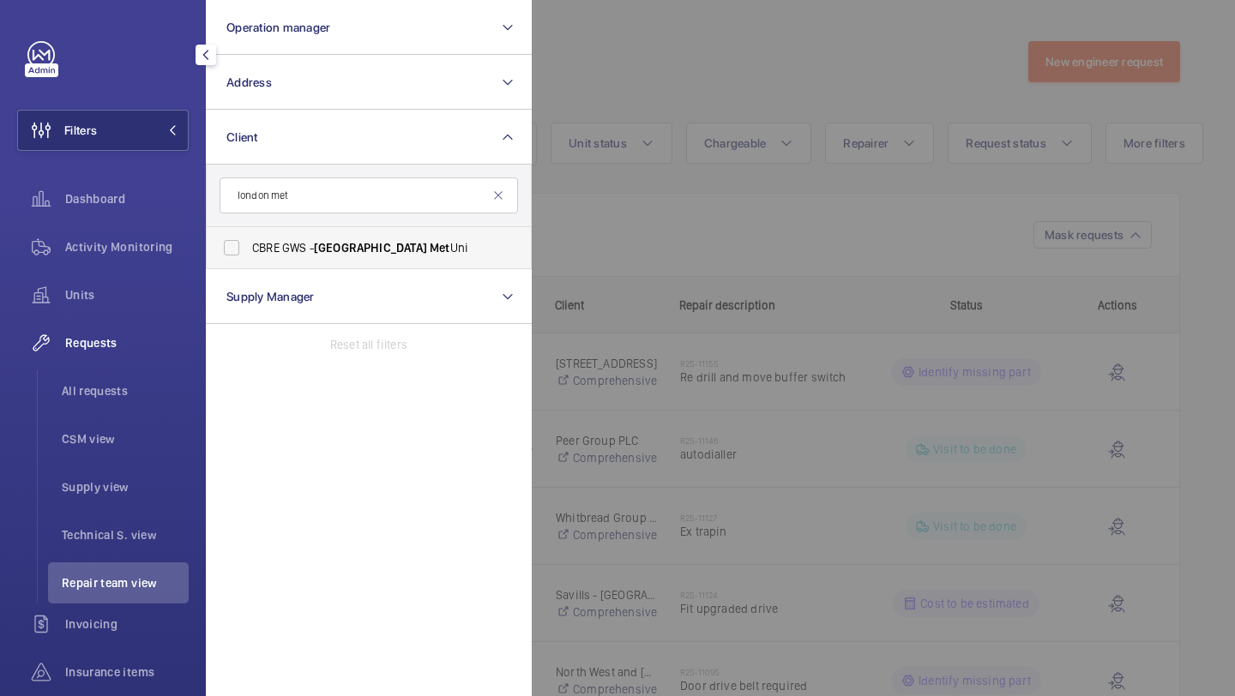
type input "london met"
click at [326, 249] on span "London" at bounding box center [370, 248] width 113 height 14
click at [249, 249] on input "CBRE GWS - London Met Uni" at bounding box center [231, 248] width 34 height 34
checkbox input "true"
click at [630, 83] on div at bounding box center [1149, 348] width 1235 height 696
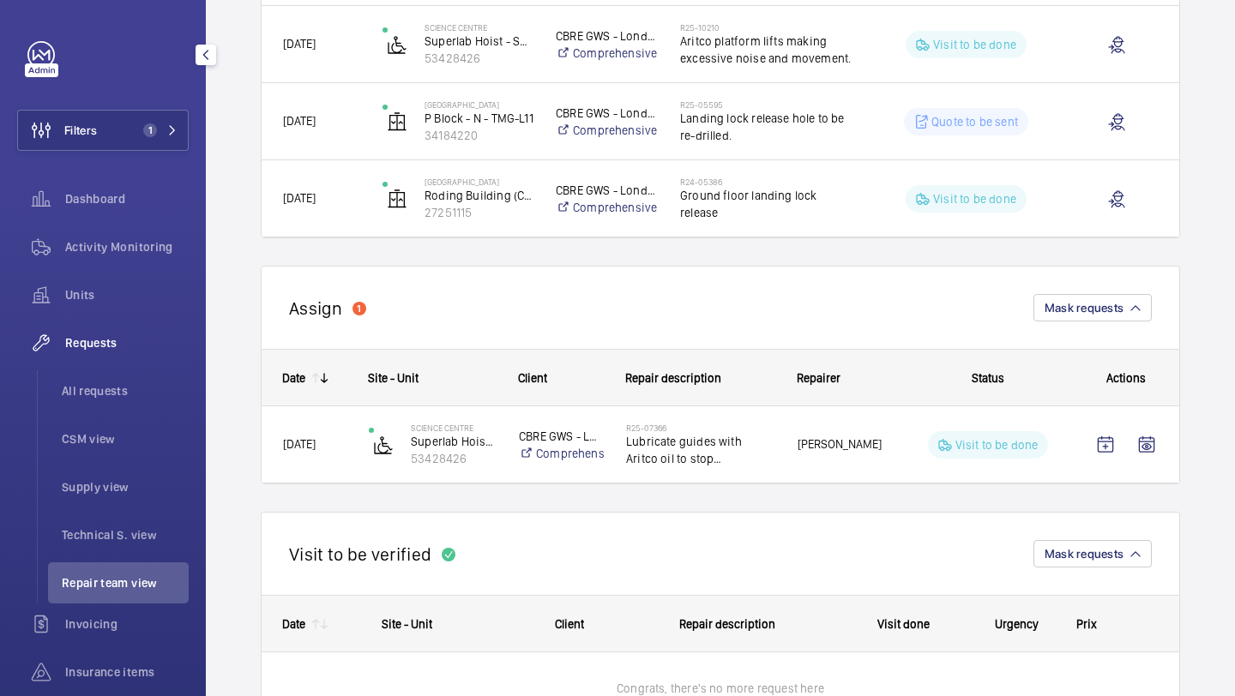
scroll to position [273, 0]
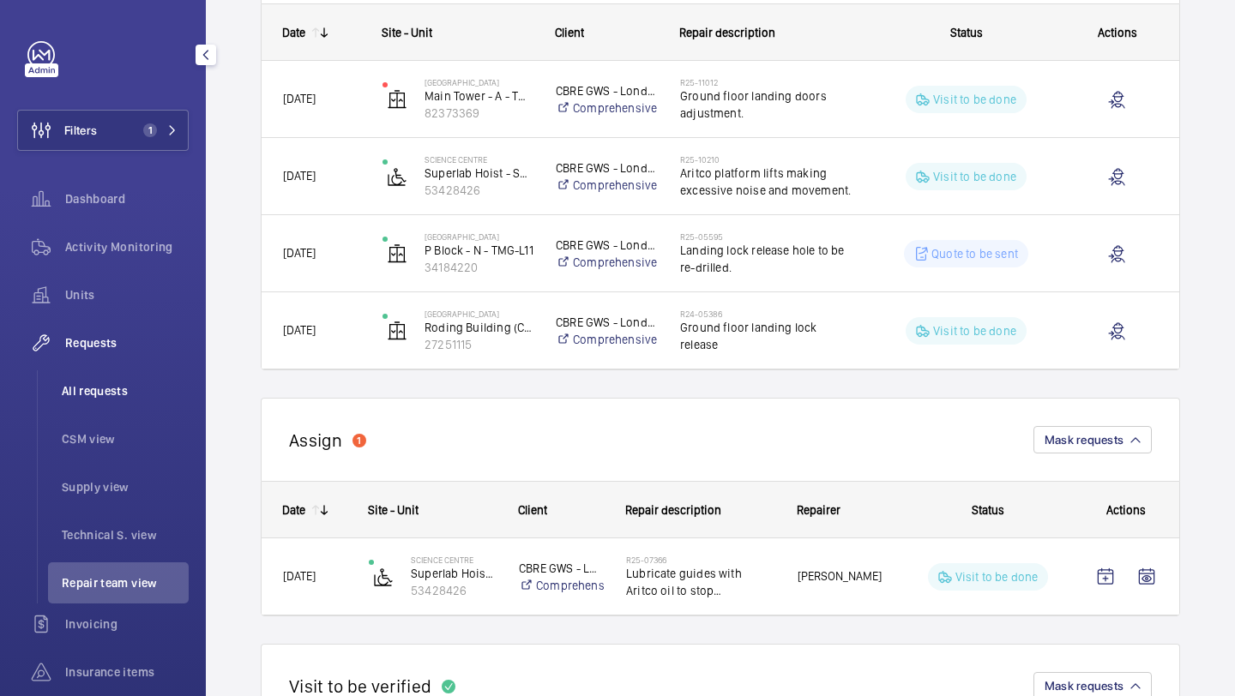
click at [135, 391] on span "All requests" at bounding box center [125, 390] width 127 height 17
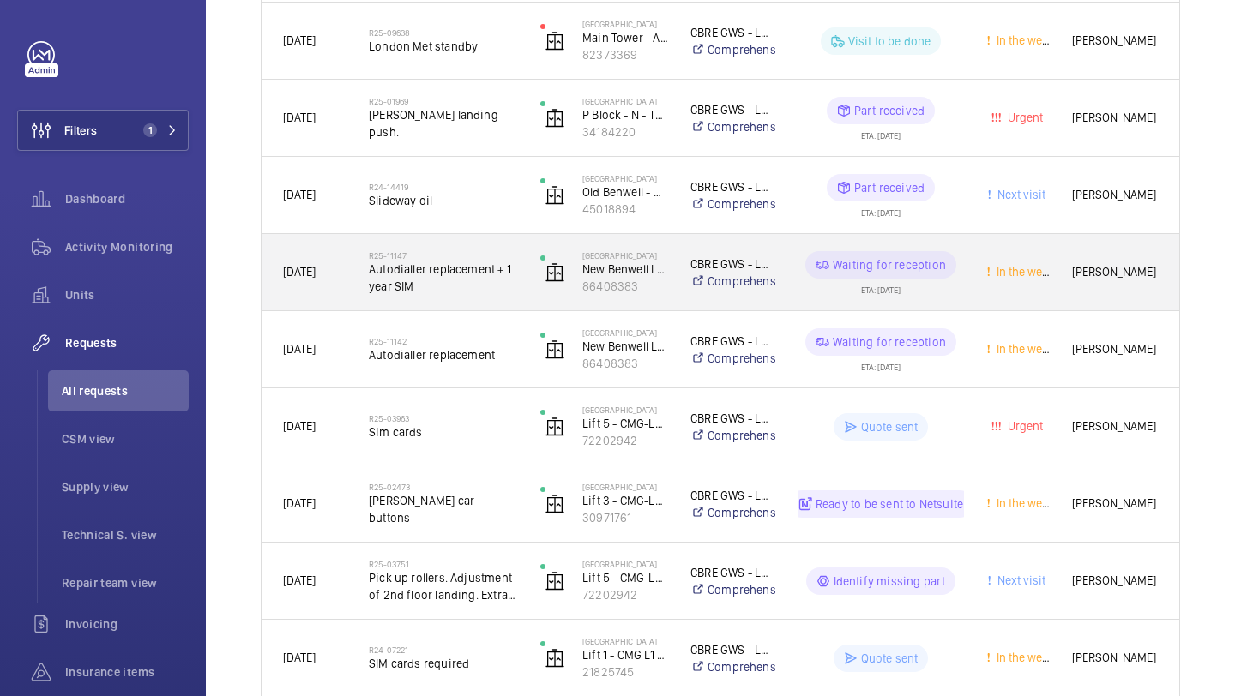
scroll to position [1186, 0]
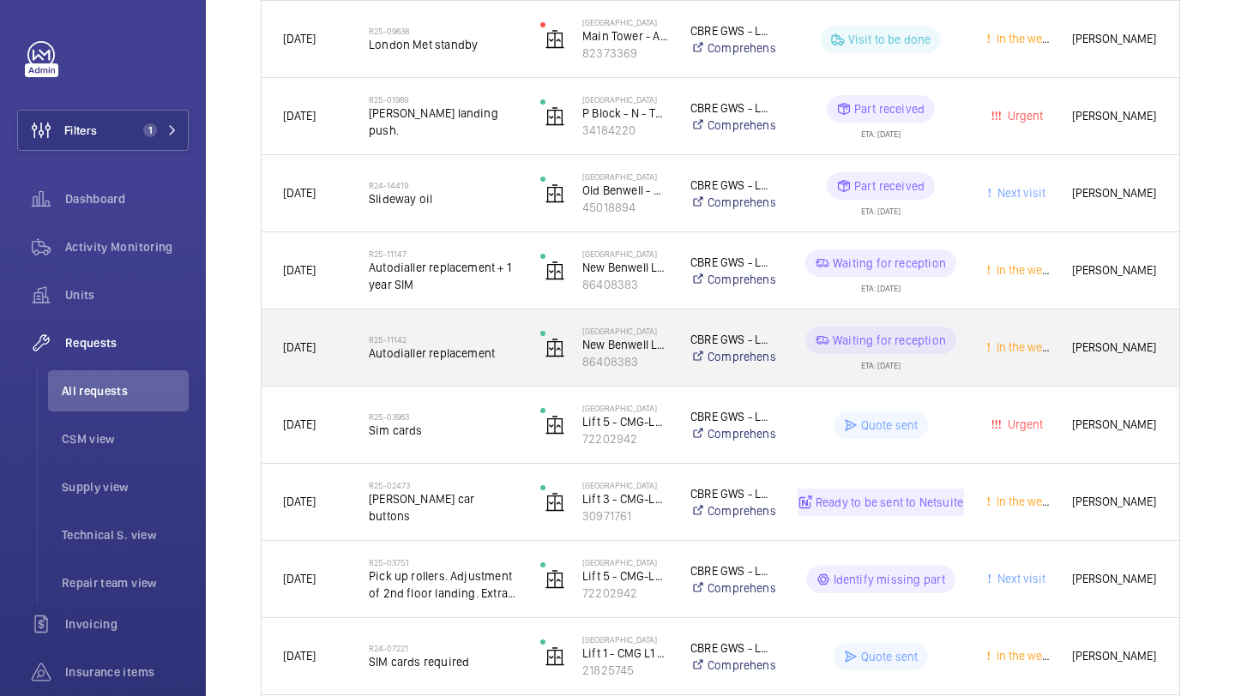
click at [484, 345] on span "Autodialler replacement" at bounding box center [443, 353] width 149 height 17
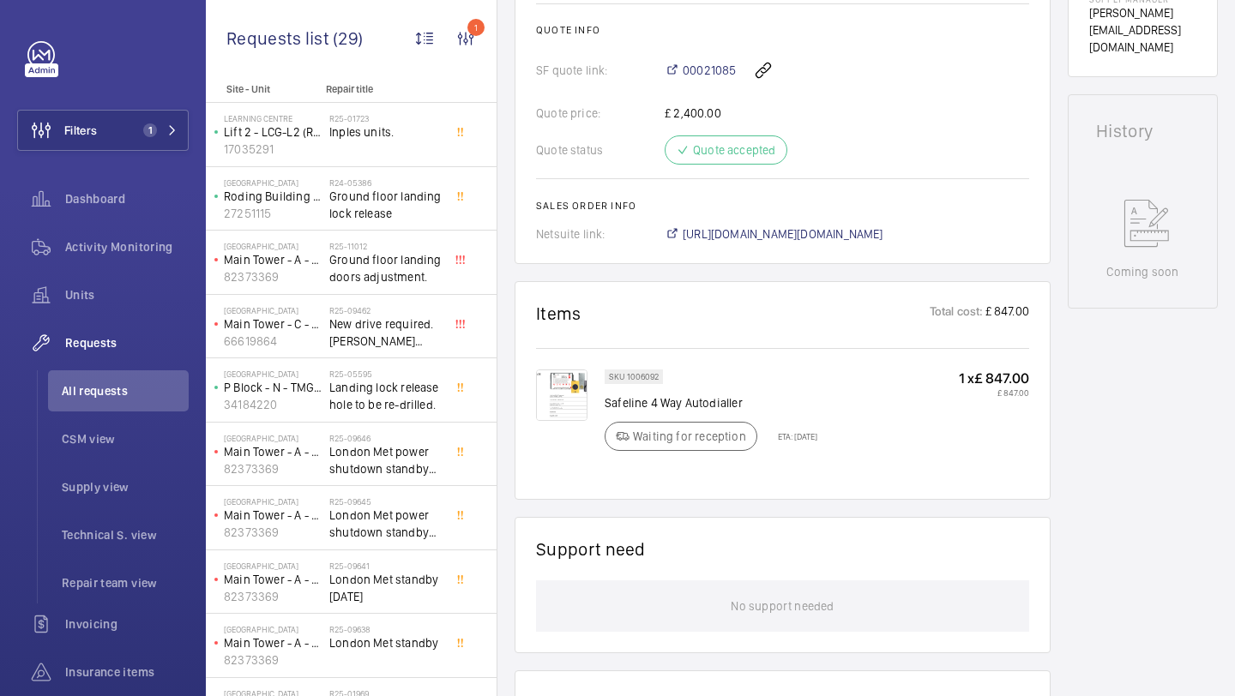
scroll to position [802, 0]
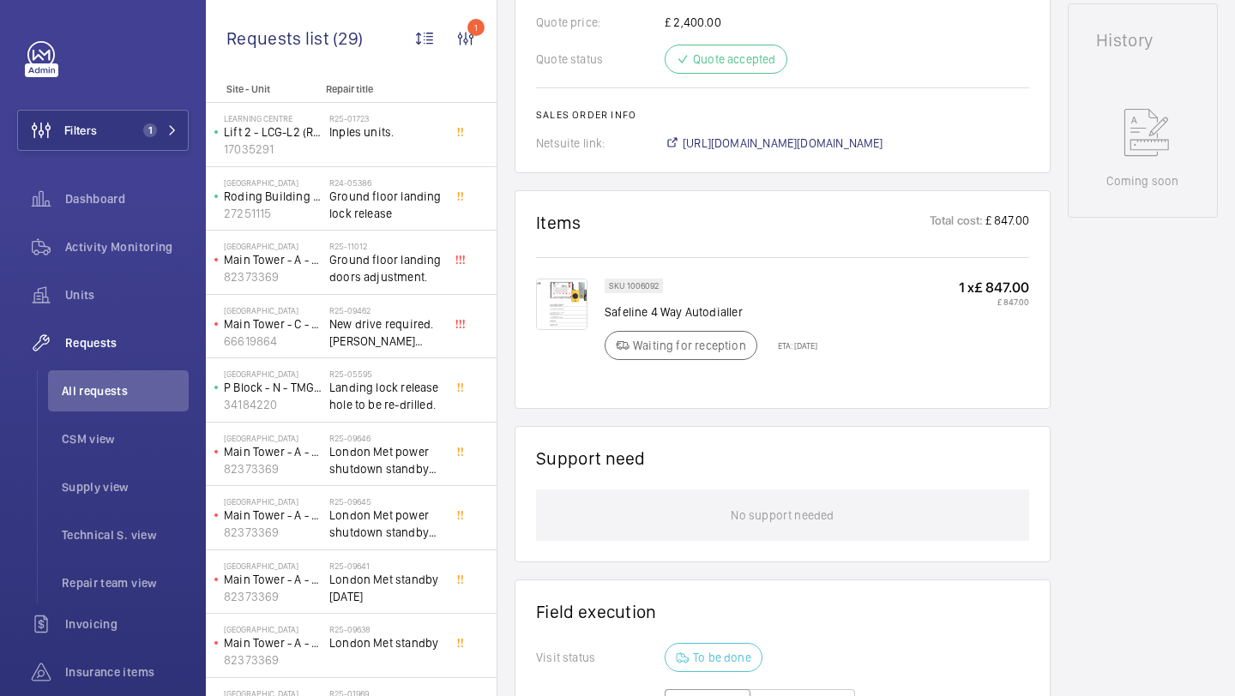
click at [565, 326] on img at bounding box center [561, 304] width 51 height 51
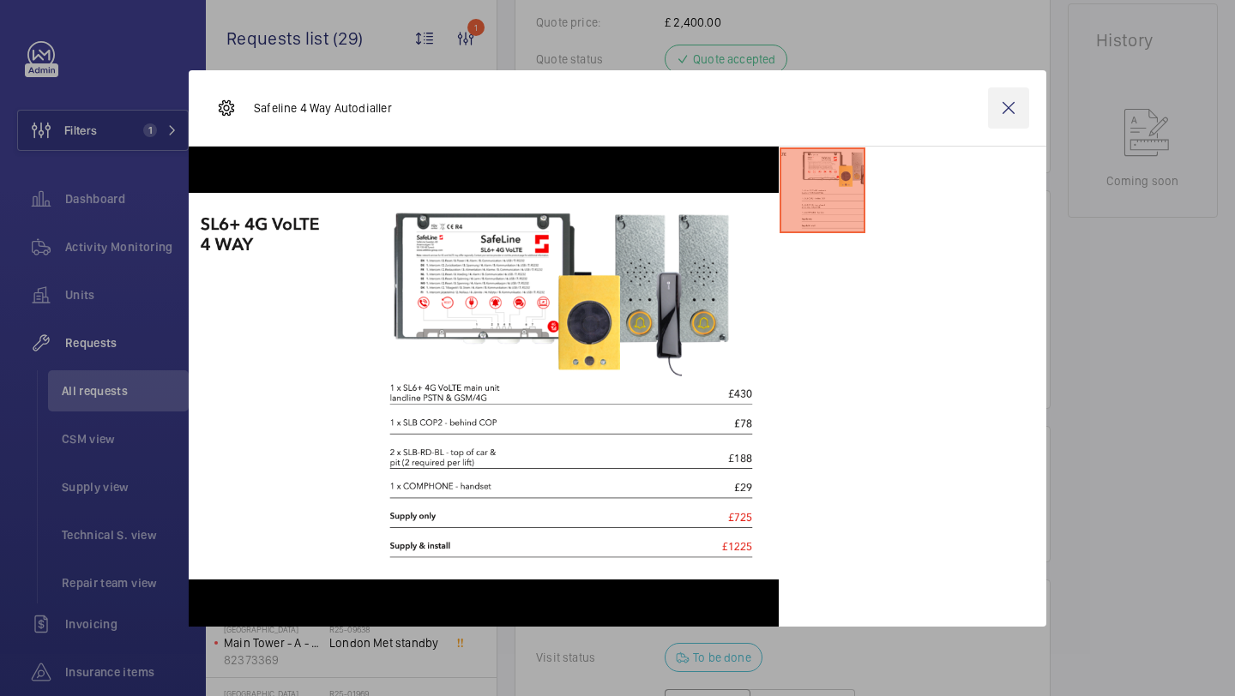
click at [1013, 104] on wm-front-icon-button at bounding box center [1008, 107] width 41 height 41
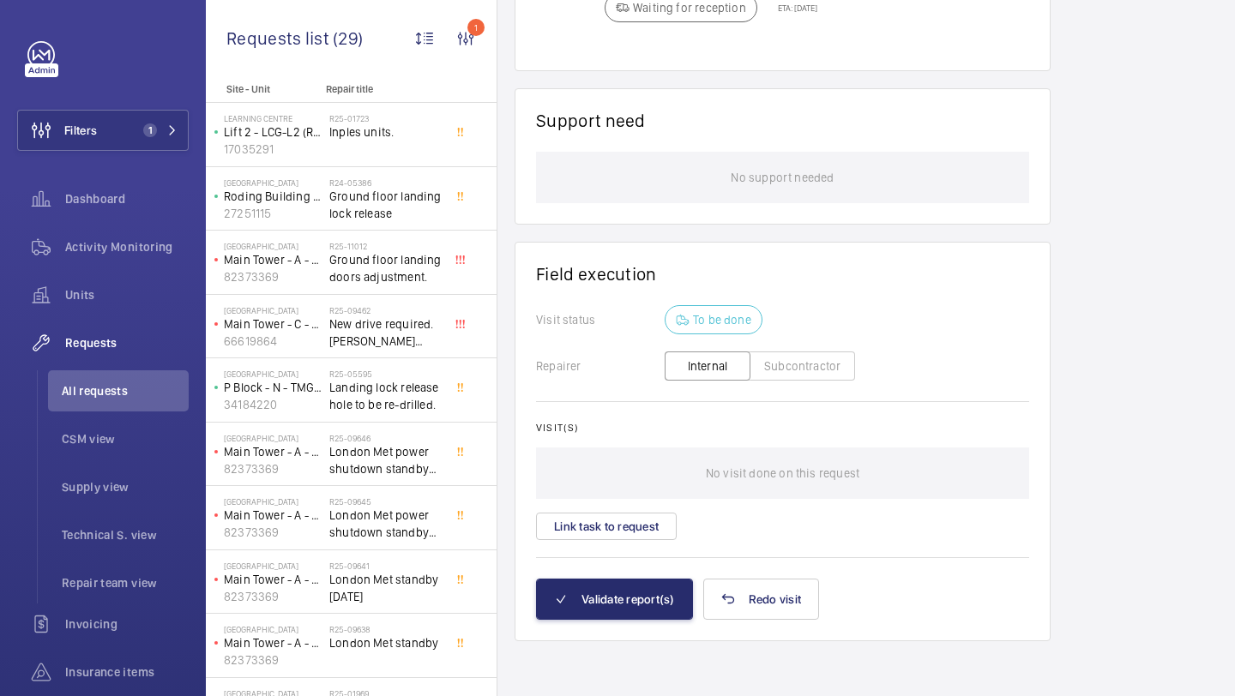
scroll to position [750, 0]
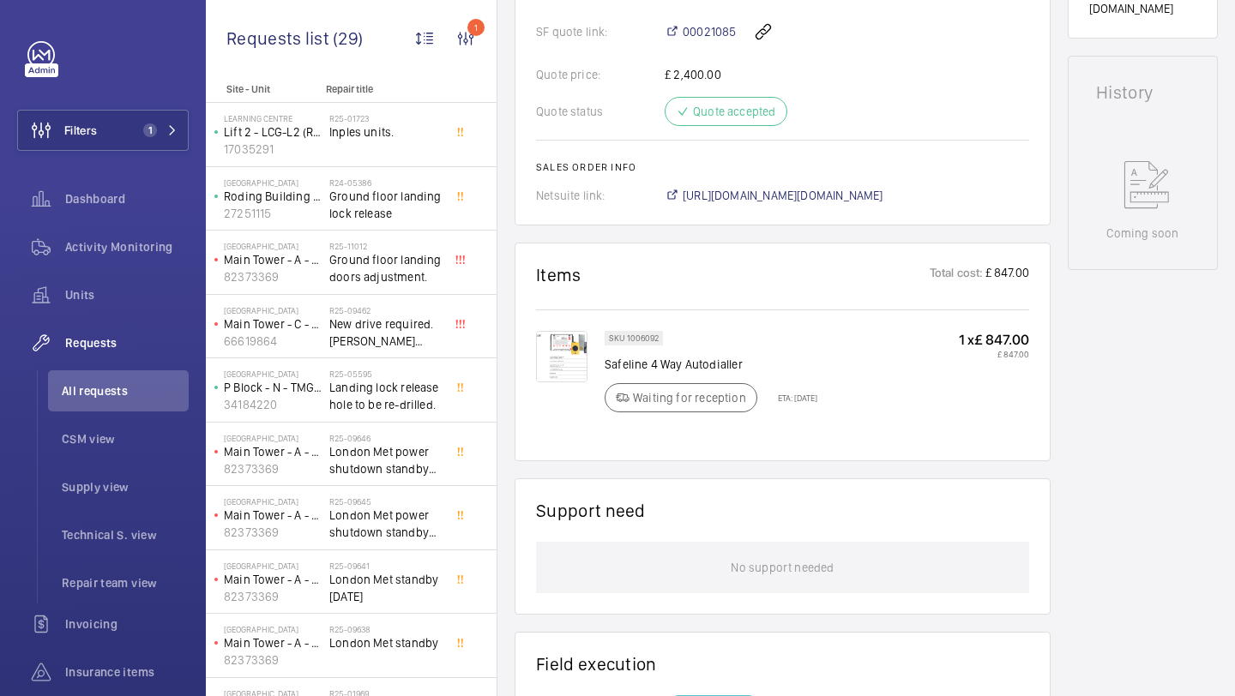
click at [778, 376] on div "SKU 1006092 Safeline 4 Way Autodialler Waiting for reception ETA: 22 Aug 2025" at bounding box center [710, 377] width 213 height 92
click at [790, 406] on div "Waiting for reception ETA: 22 Aug 2025" at bounding box center [710, 397] width 213 height 29
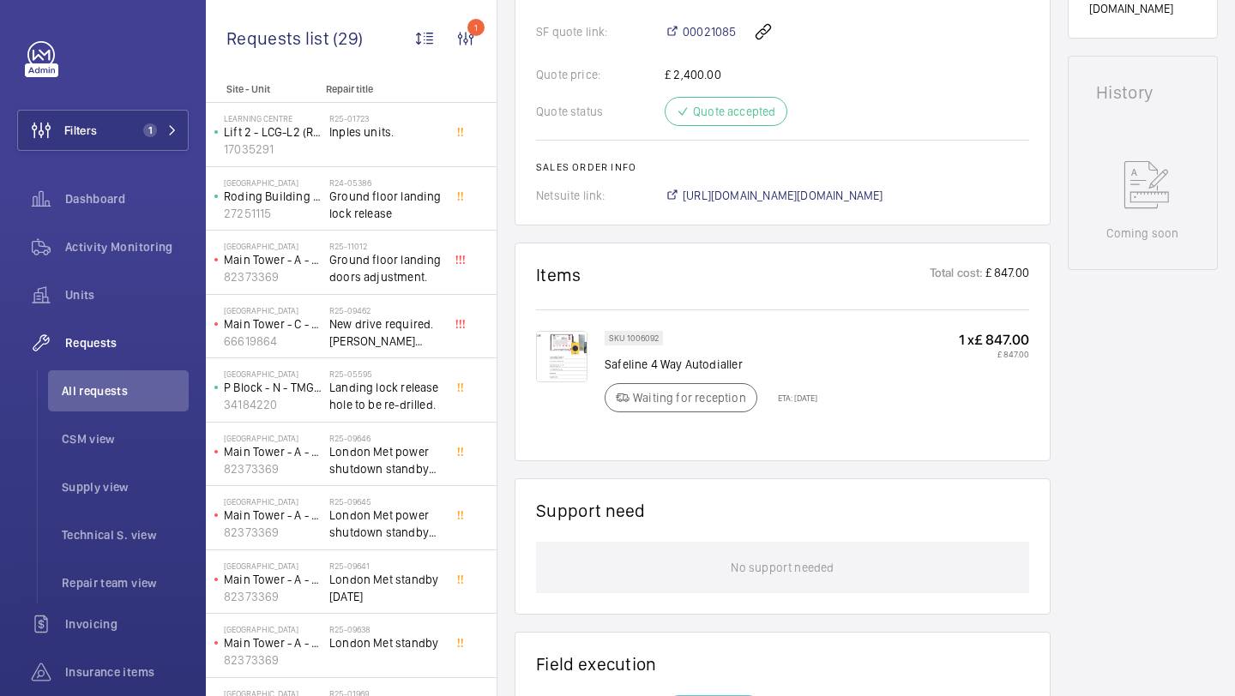
click at [794, 370] on p "Safeline 4 Way Autodialler" at bounding box center [710, 364] width 213 height 17
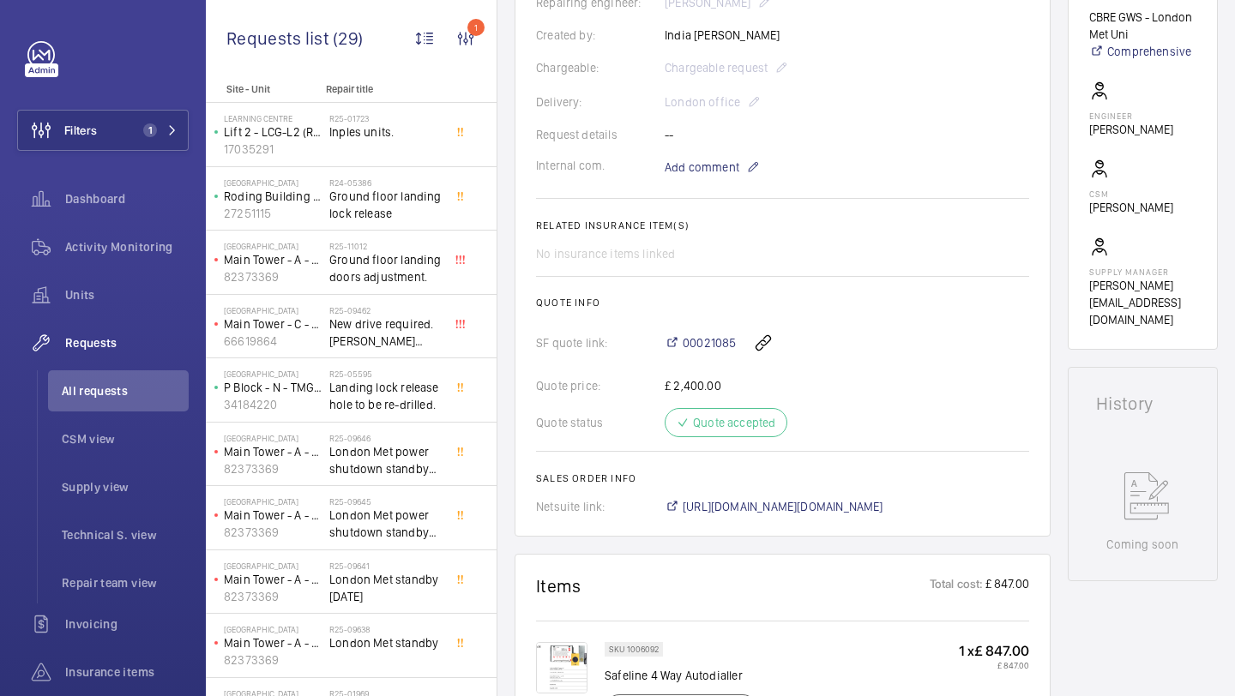
scroll to position [630, 0]
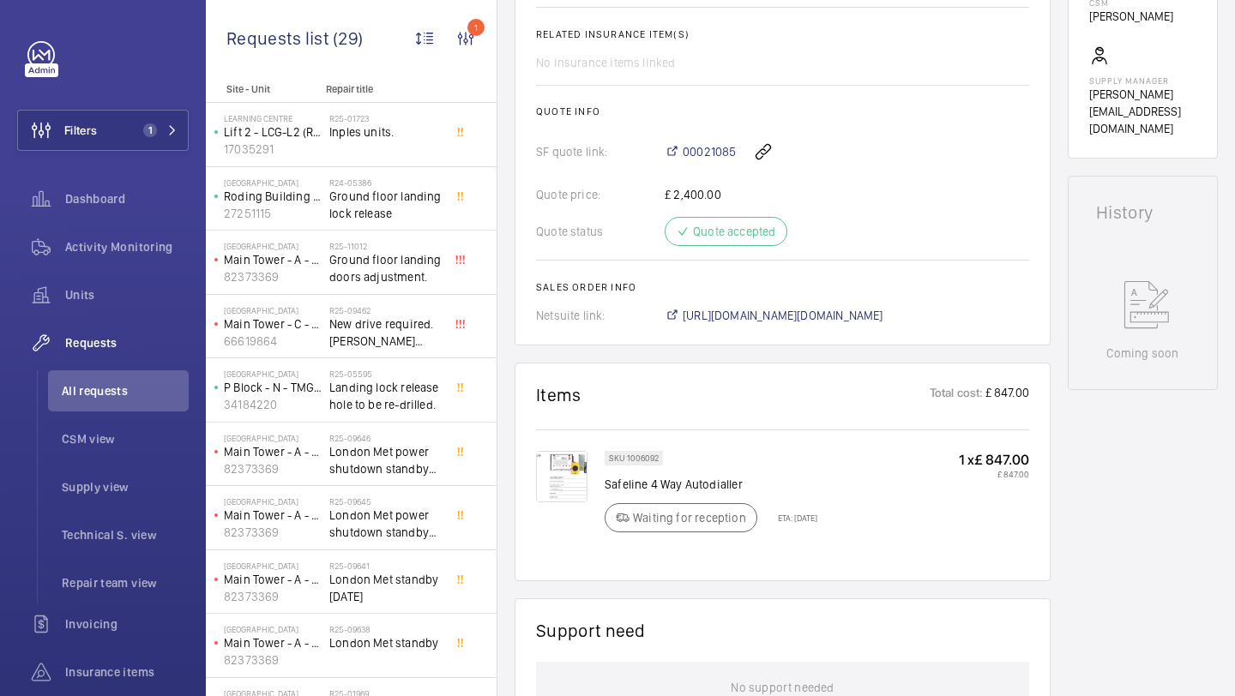
click at [782, 523] on p "ETA: 22 Aug 2025" at bounding box center [792, 518] width 50 height 10
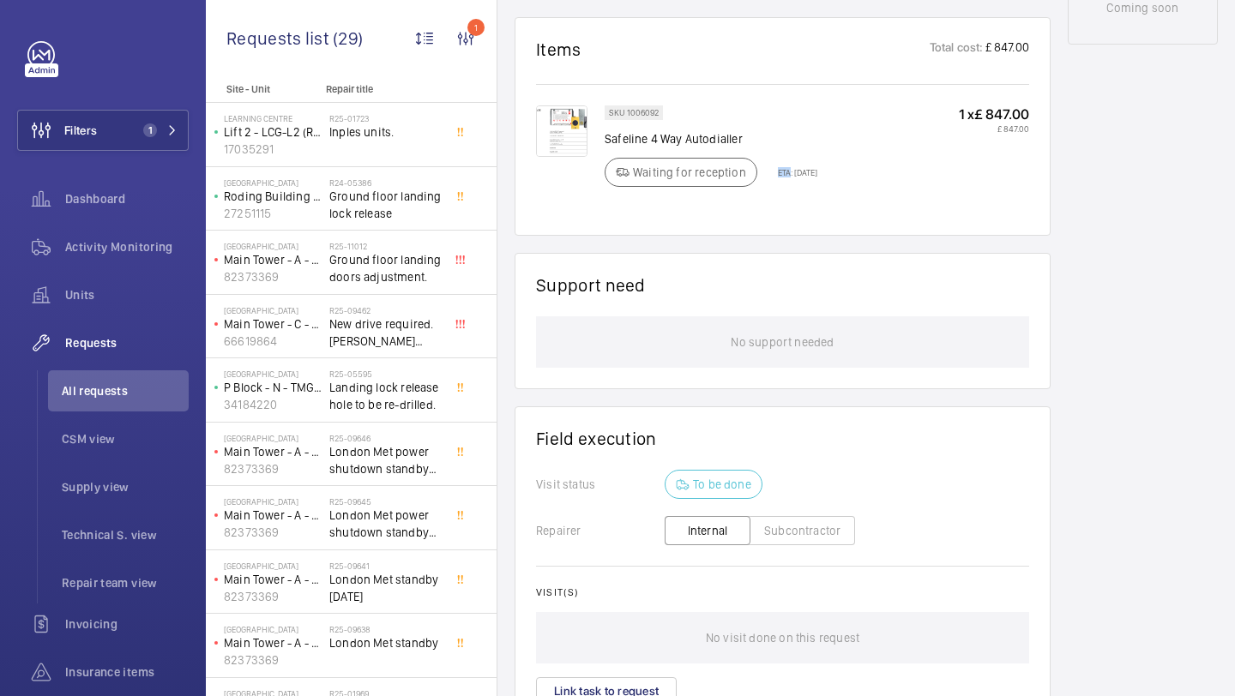
scroll to position [1036, 0]
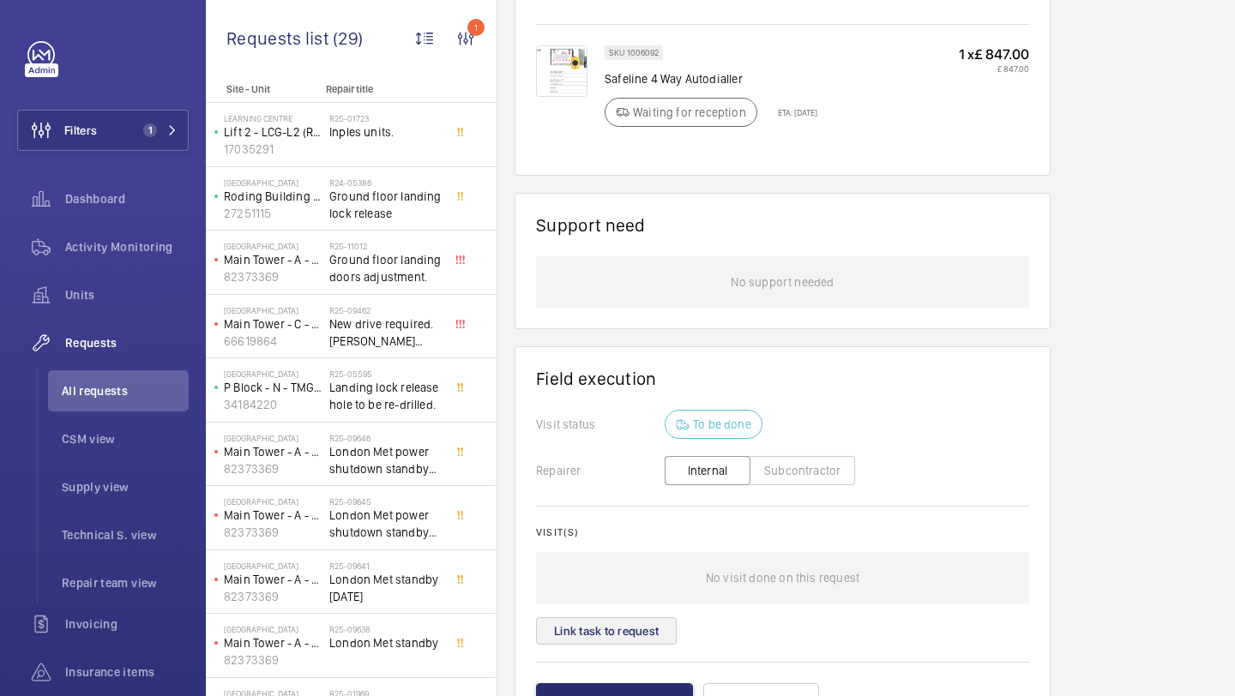
click at [628, 618] on div "Visit(s) No visit done on this request Link task to request" at bounding box center [782, 585] width 493 height 118
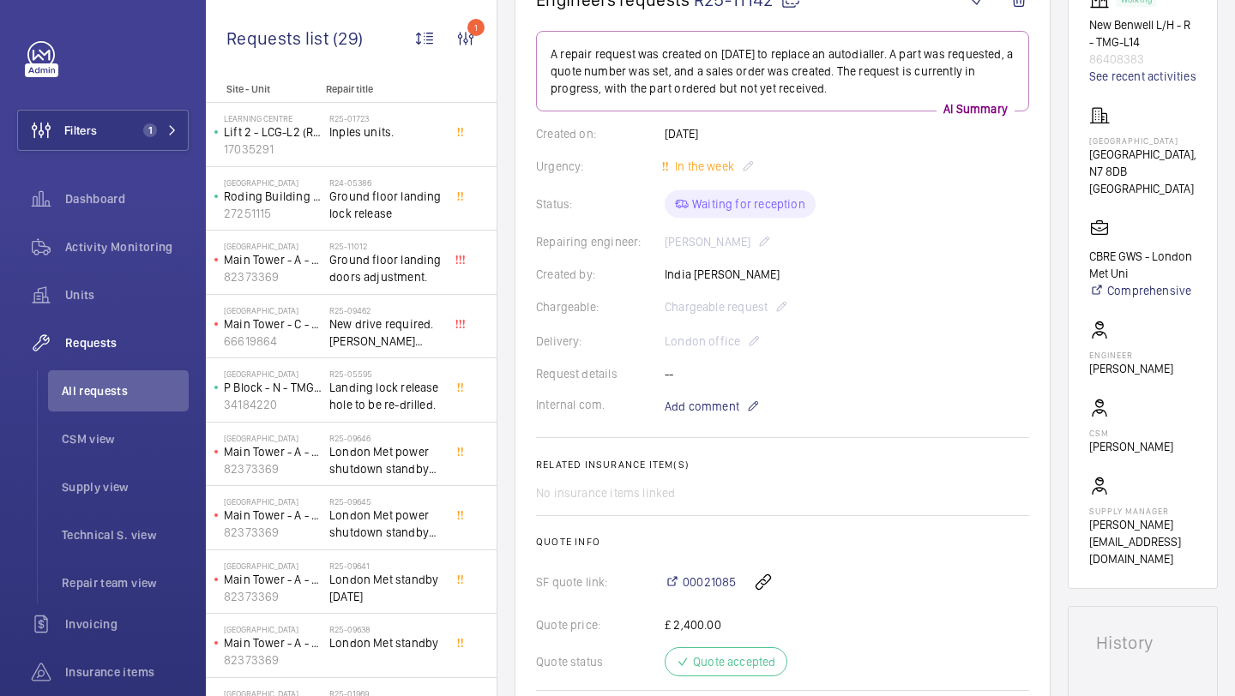
scroll to position [103, 0]
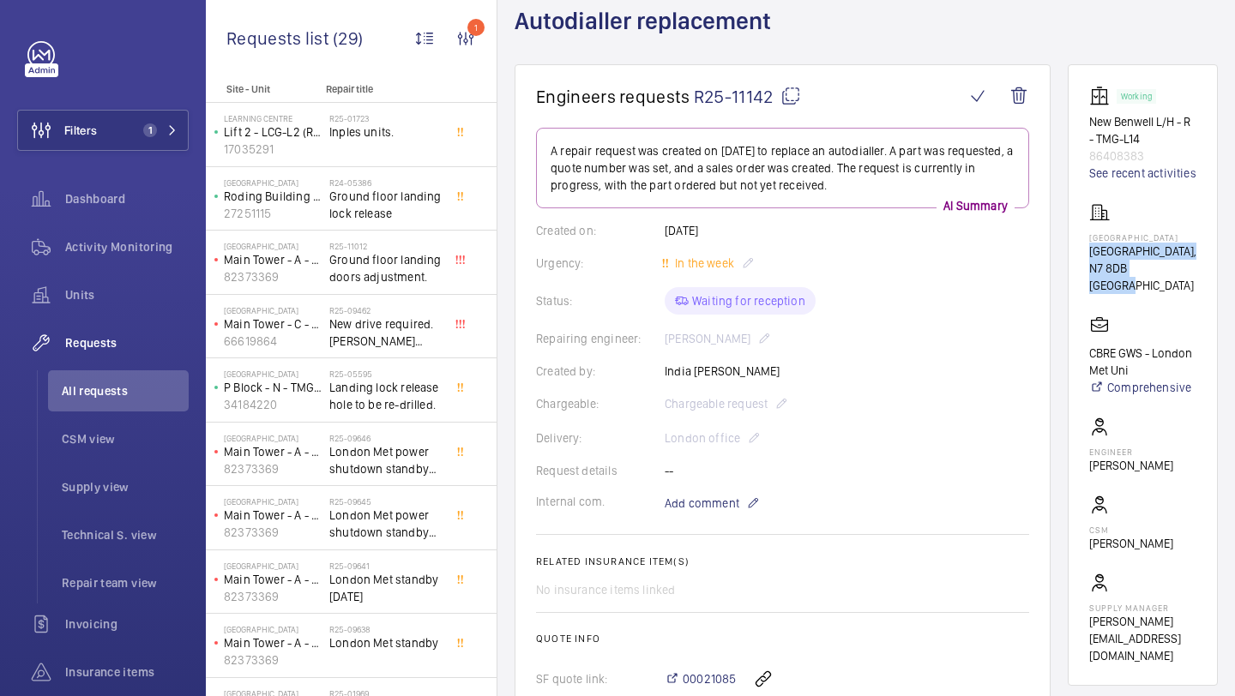
drag, startPoint x: 1090, startPoint y: 263, endPoint x: 1187, endPoint y: 283, distance: 99.7
click at [1187, 283] on wm-front-card "Working New Benwell L/H - R - TMG-L14 86408383 See recent activities Tower Comp…" at bounding box center [1142, 375] width 150 height 622
copy div "Tower Complex, N7 8DB LONDON"
click at [1123, 129] on p "New Benwell L/H - R - TMG-L14" at bounding box center [1142, 130] width 107 height 34
drag, startPoint x: 1092, startPoint y: 122, endPoint x: 1197, endPoint y: 162, distance: 112.1
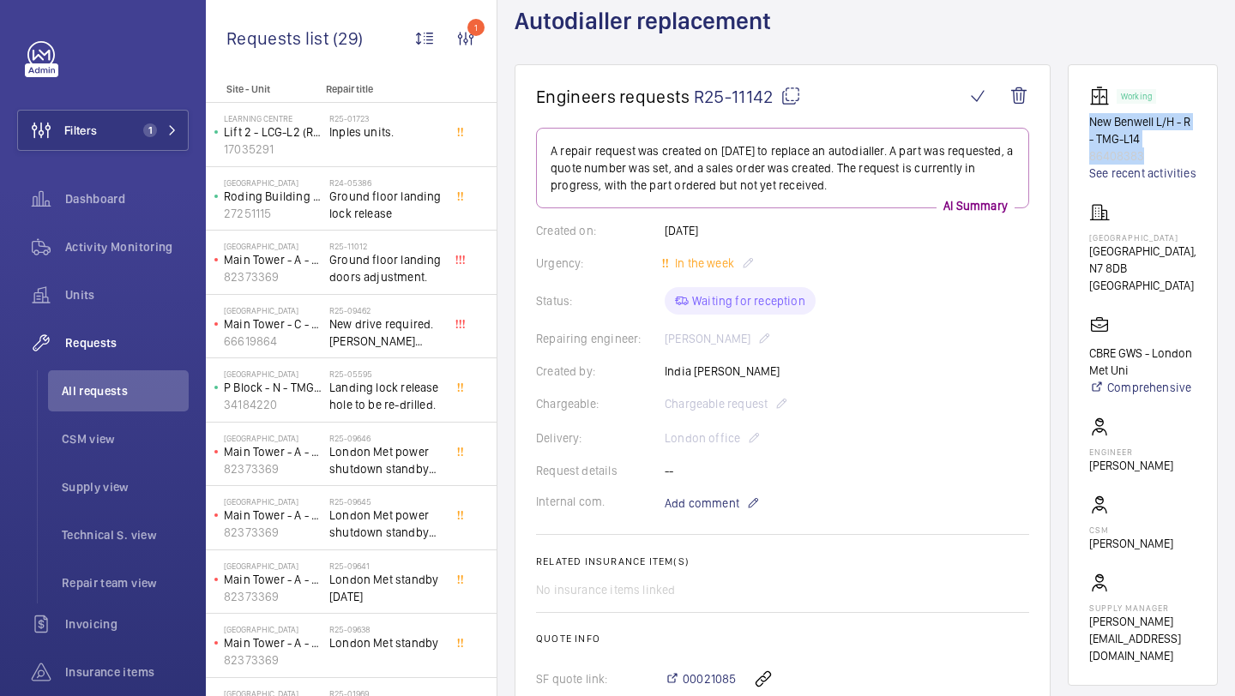
click at [1197, 162] on wm-front-card "Working New Benwell L/H - R - TMG-L14 86408383 See recent activities Tower Comp…" at bounding box center [1142, 375] width 150 height 622
copy div "New Benwell L/H - R - TMG-L14 86408383"
click at [791, 95] on mat-icon at bounding box center [790, 96] width 21 height 21
copy div "New Benwell L/H - R - TMG-L14 86408383"
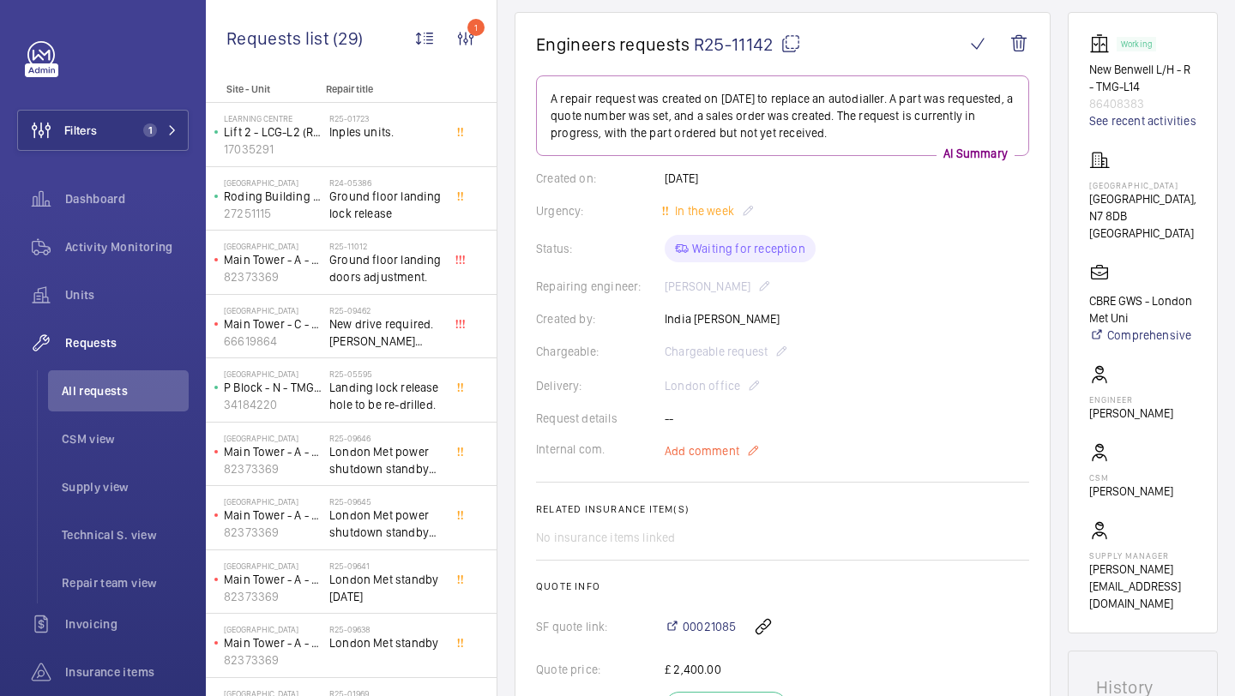
click at [698, 454] on span "Add comment" at bounding box center [701, 450] width 75 height 17
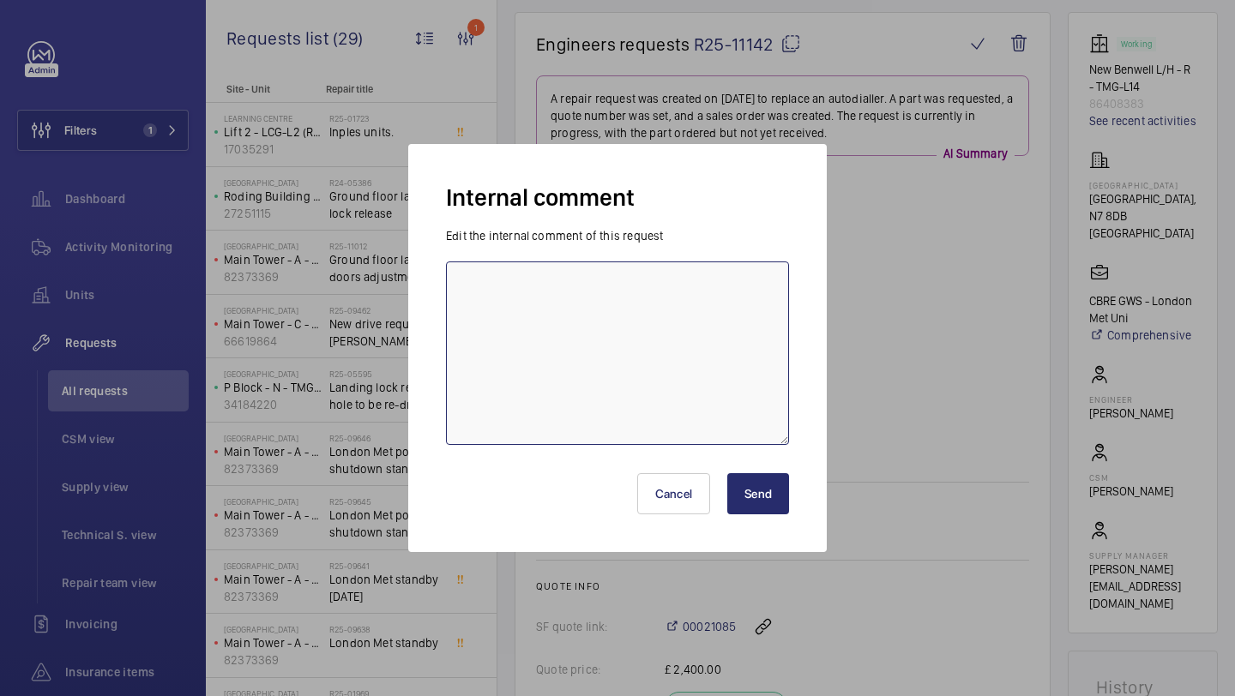
click at [697, 304] on textarea at bounding box center [617, 352] width 343 height 183
type textarea "DAN J BOOKED FOR WEDNESDAY 27TH KB"
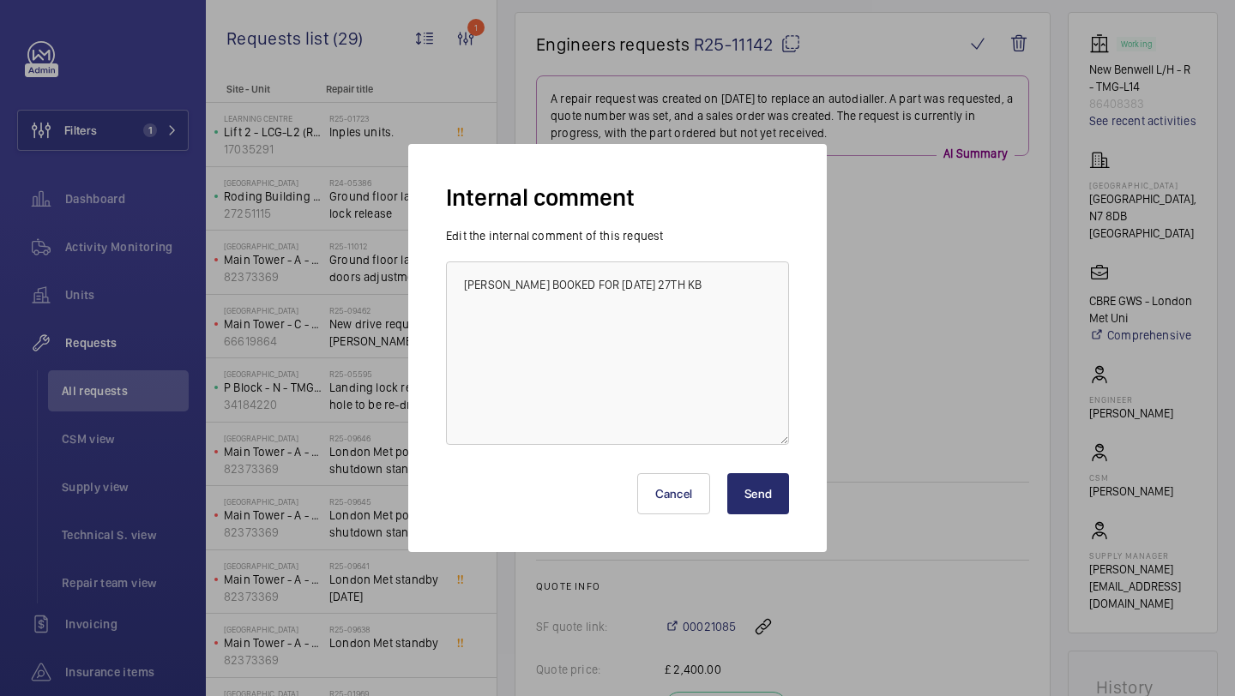
click at [761, 511] on button "Send" at bounding box center [758, 493] width 62 height 41
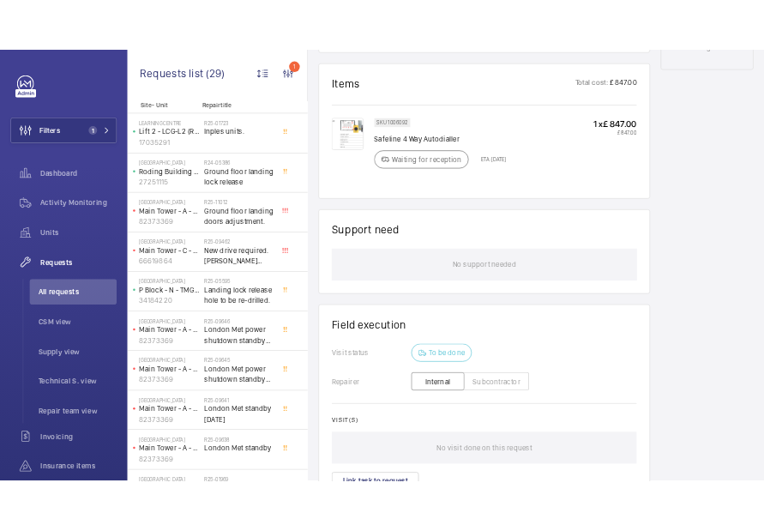
scroll to position [1176, 0]
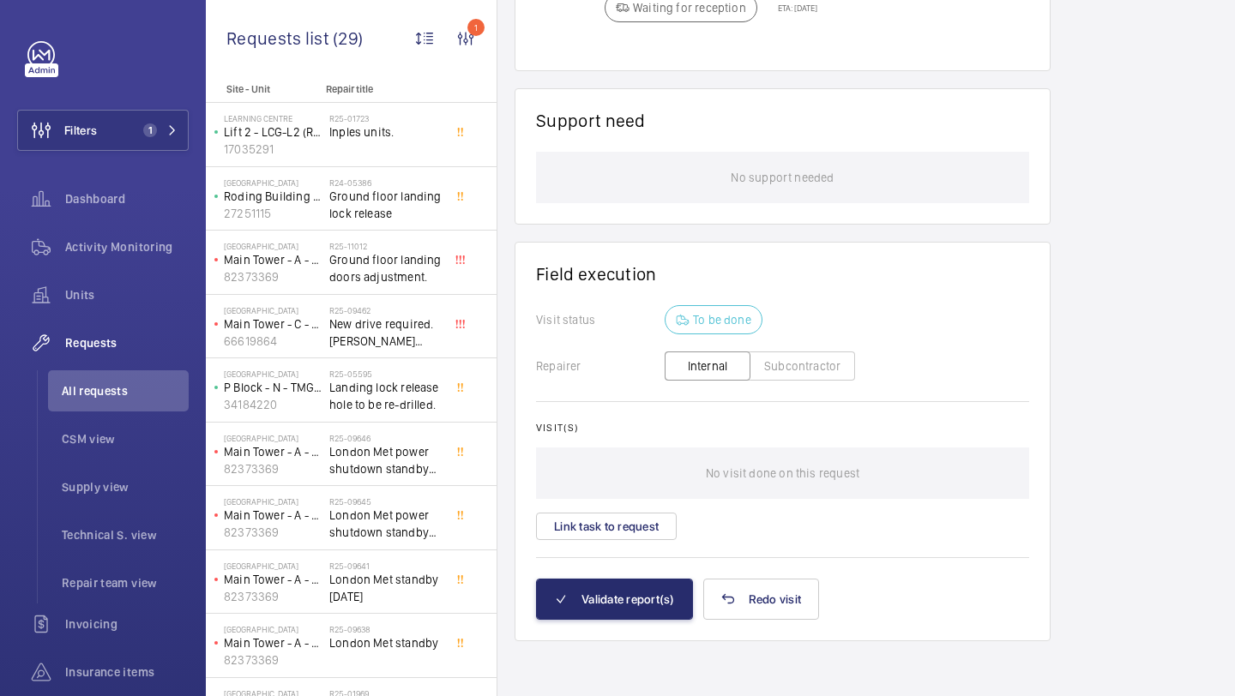
click at [147, 131] on span "1" at bounding box center [150, 130] width 14 height 14
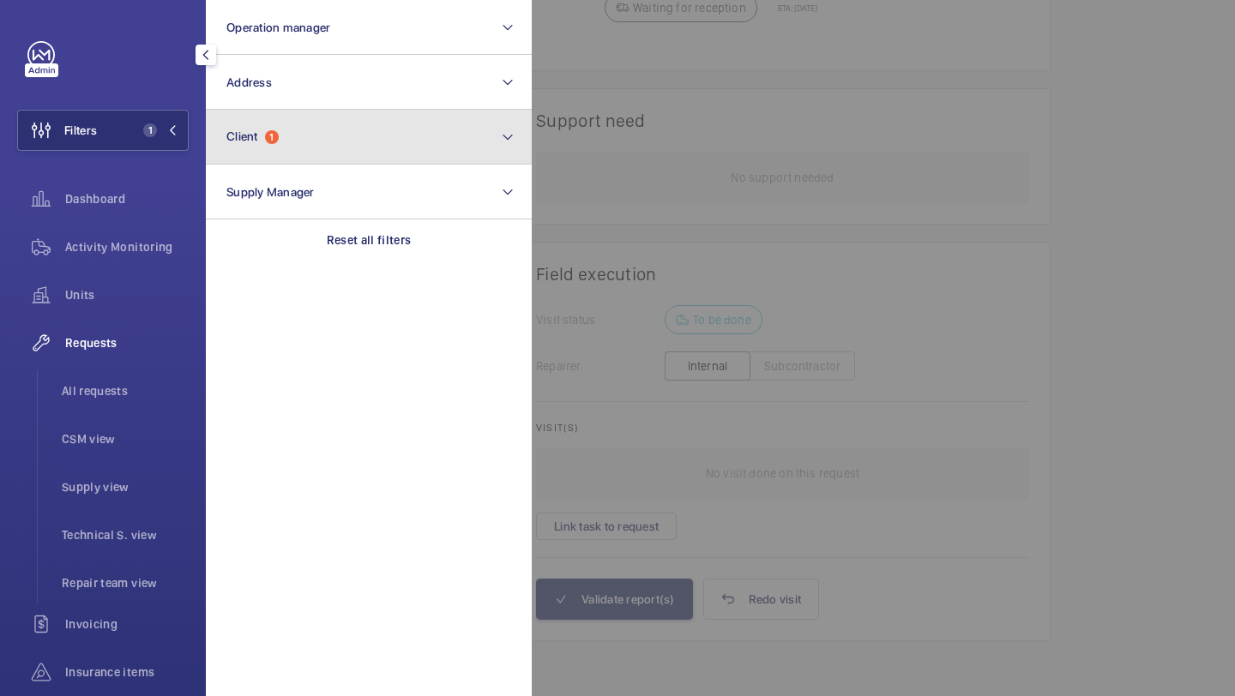
click at [281, 127] on button "Client 1" at bounding box center [369, 137] width 326 height 55
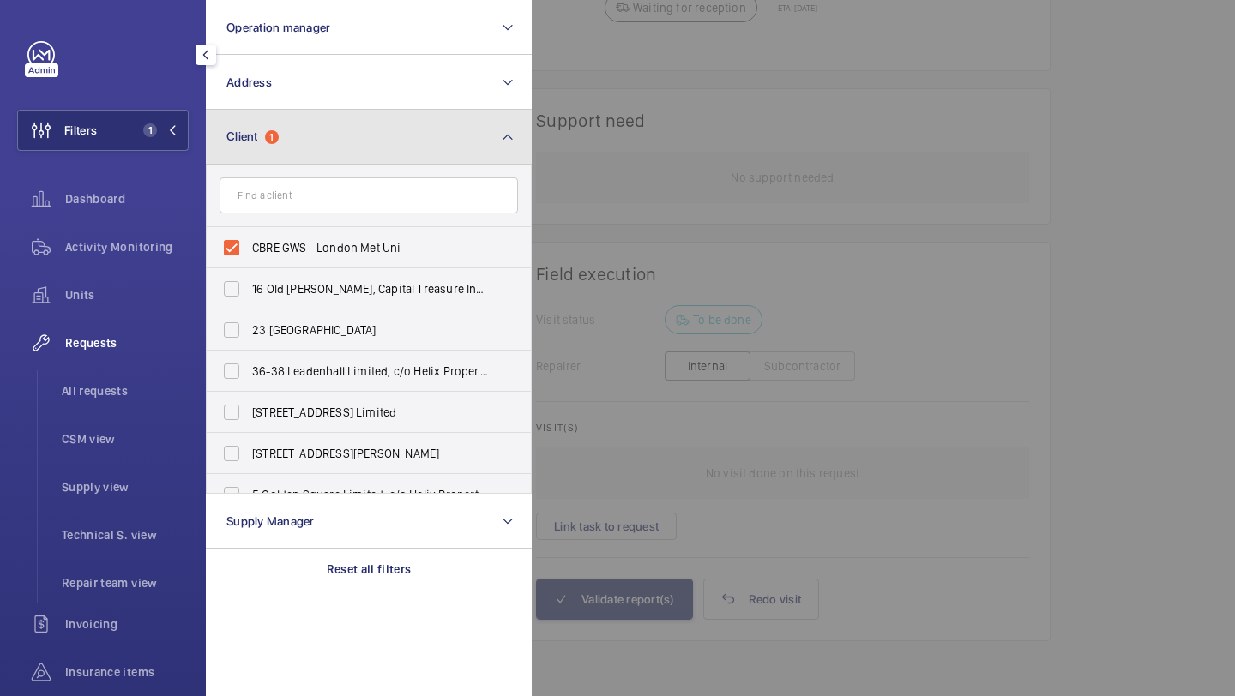
click at [279, 125] on button "Client 1" at bounding box center [369, 137] width 326 height 55
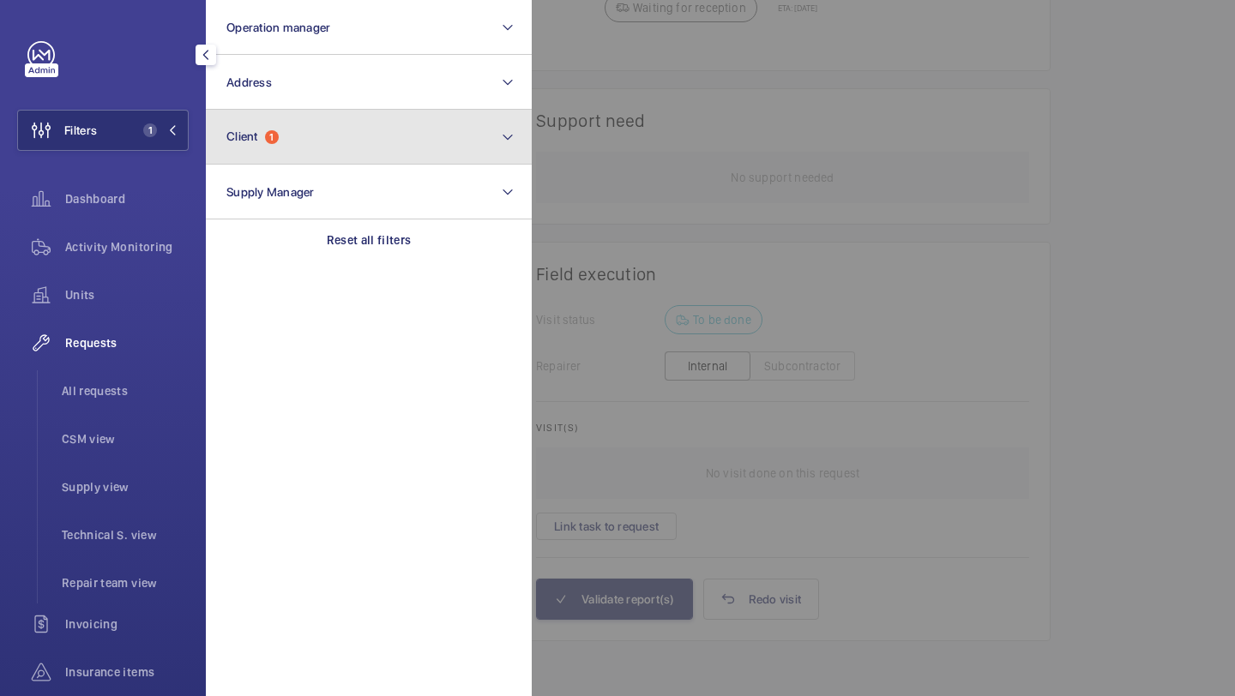
click at [279, 125] on button "Client 1" at bounding box center [369, 137] width 326 height 55
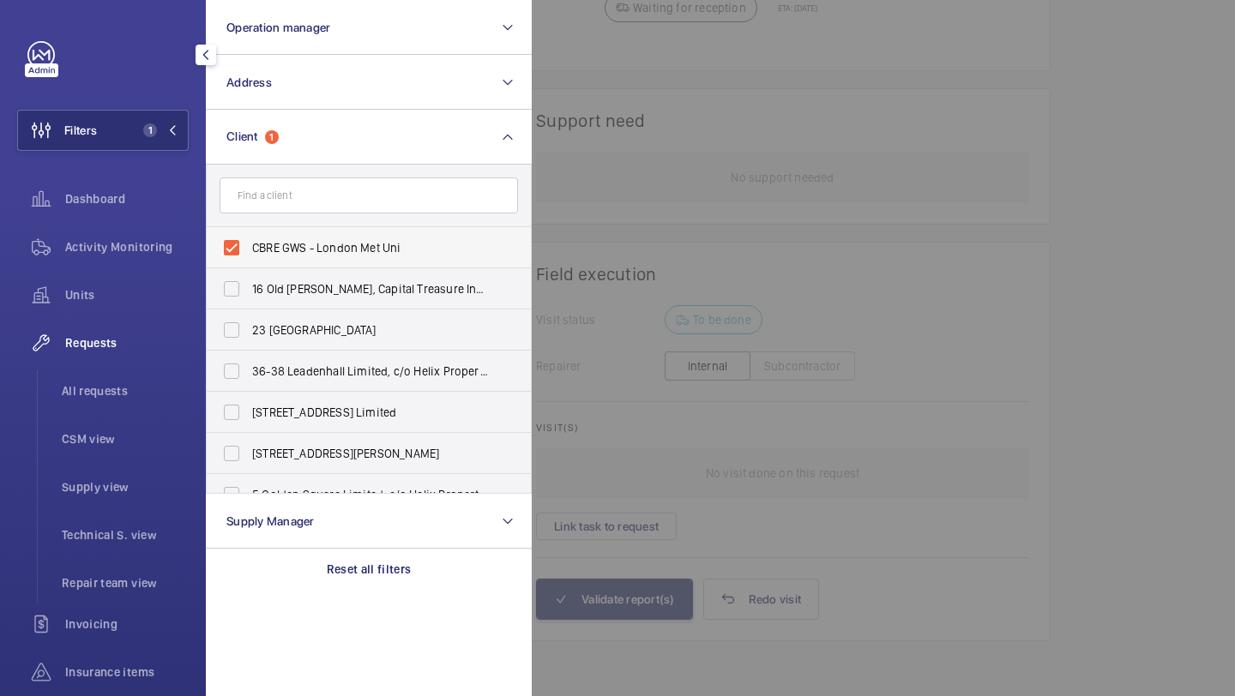
click at [267, 245] on span "CBRE GWS - London Met Uni" at bounding box center [370, 247] width 236 height 17
click at [249, 245] on input "CBRE GWS - London Met Uni" at bounding box center [231, 248] width 34 height 34
checkbox input "false"
click at [293, 188] on input "text" at bounding box center [368, 195] width 298 height 36
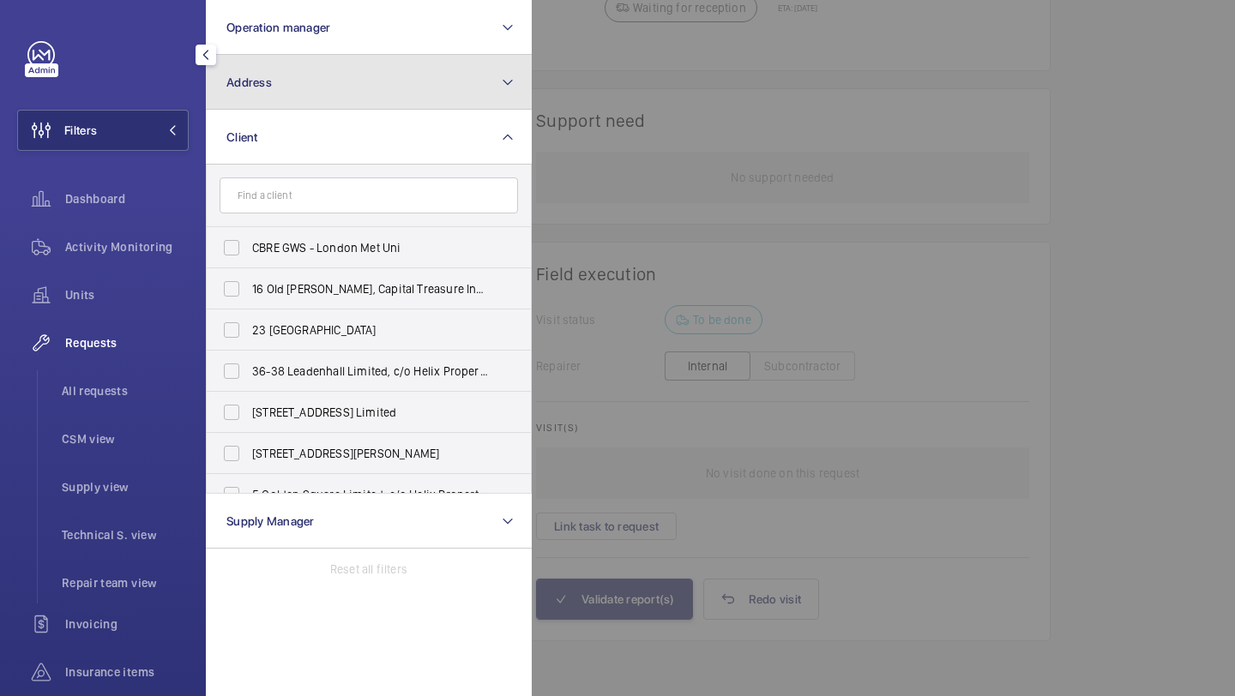
click at [309, 97] on button "Address" at bounding box center [369, 82] width 326 height 55
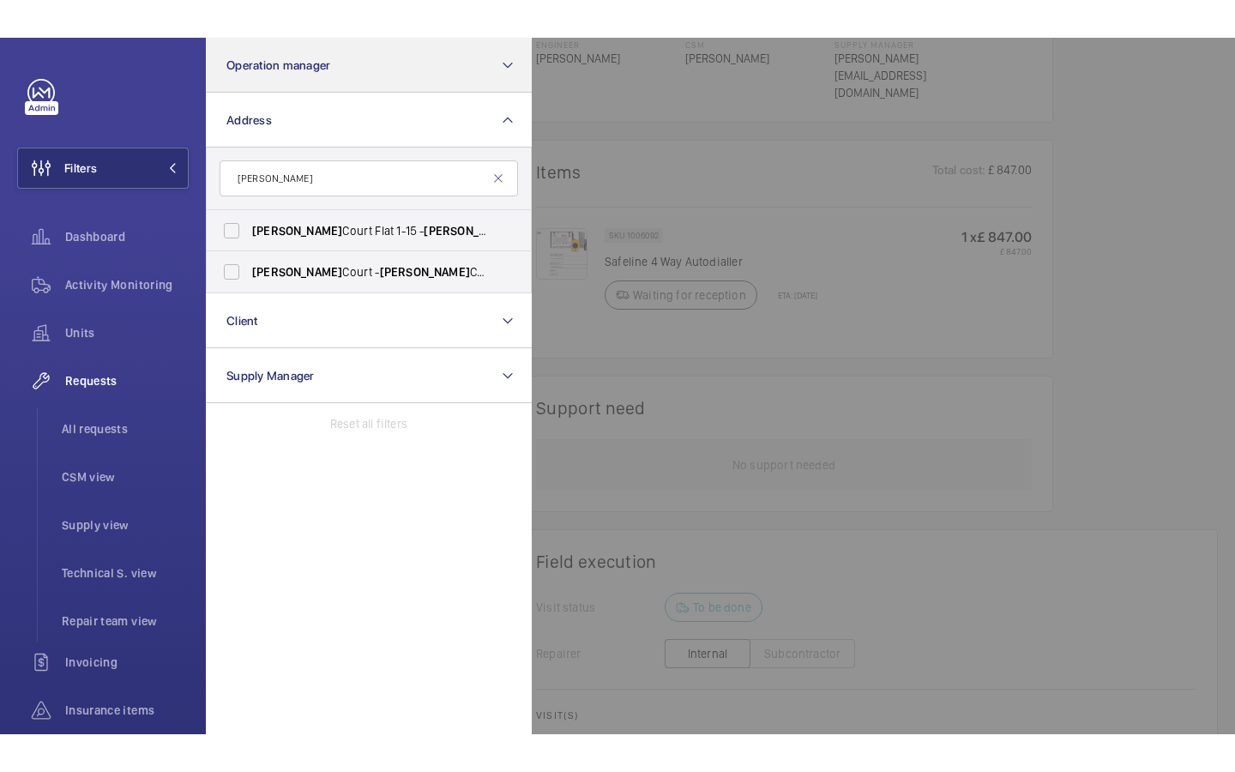
scroll to position [1427, 0]
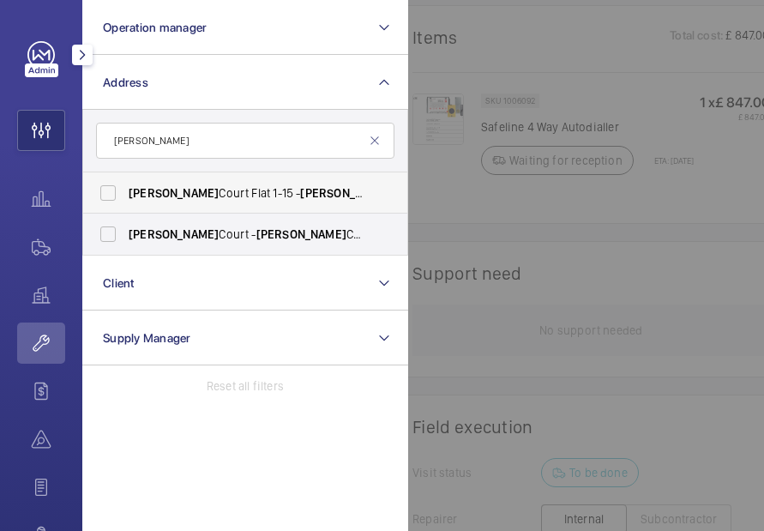
type input "baxter"
click at [165, 191] on span "Baxter Court Flat 1-15 - Baxter Court Flat 1-15, LONDON E8 1FE" at bounding box center [247, 192] width 236 height 17
click at [125, 191] on input "Baxter Court Flat 1-15 - Baxter Court Flat 1-15, LONDON E8 1FE" at bounding box center [108, 193] width 34 height 34
checkbox input "true"
click at [162, 222] on label "Baxter Court - Baxter Court, LONDON E8 1FE" at bounding box center [232, 233] width 298 height 41
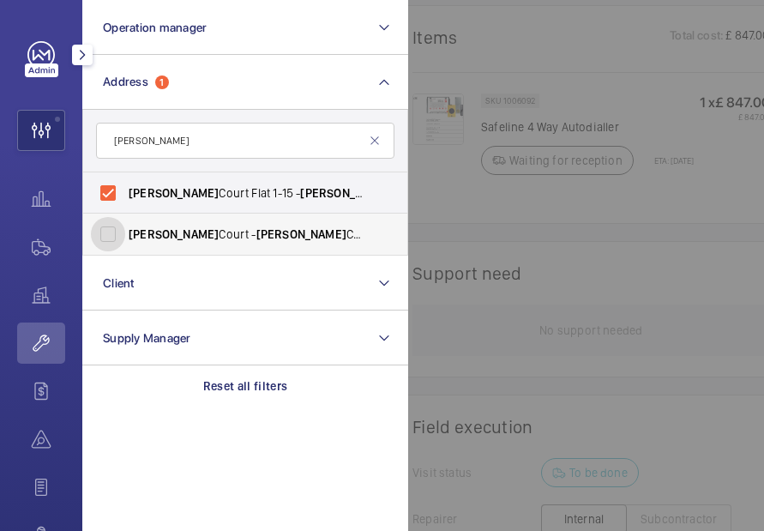
click at [125, 222] on input "Baxter Court - Baxter Court, LONDON E8 1FE" at bounding box center [108, 234] width 34 height 34
checkbox input "true"
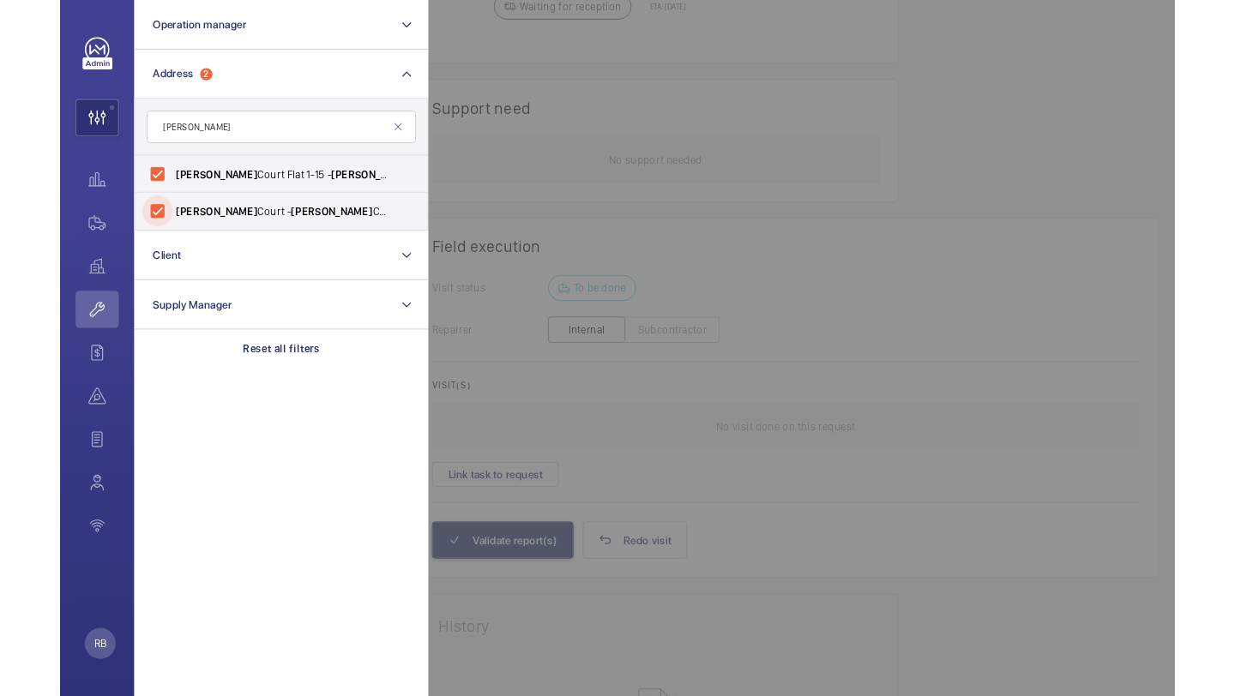
scroll to position [1101, 0]
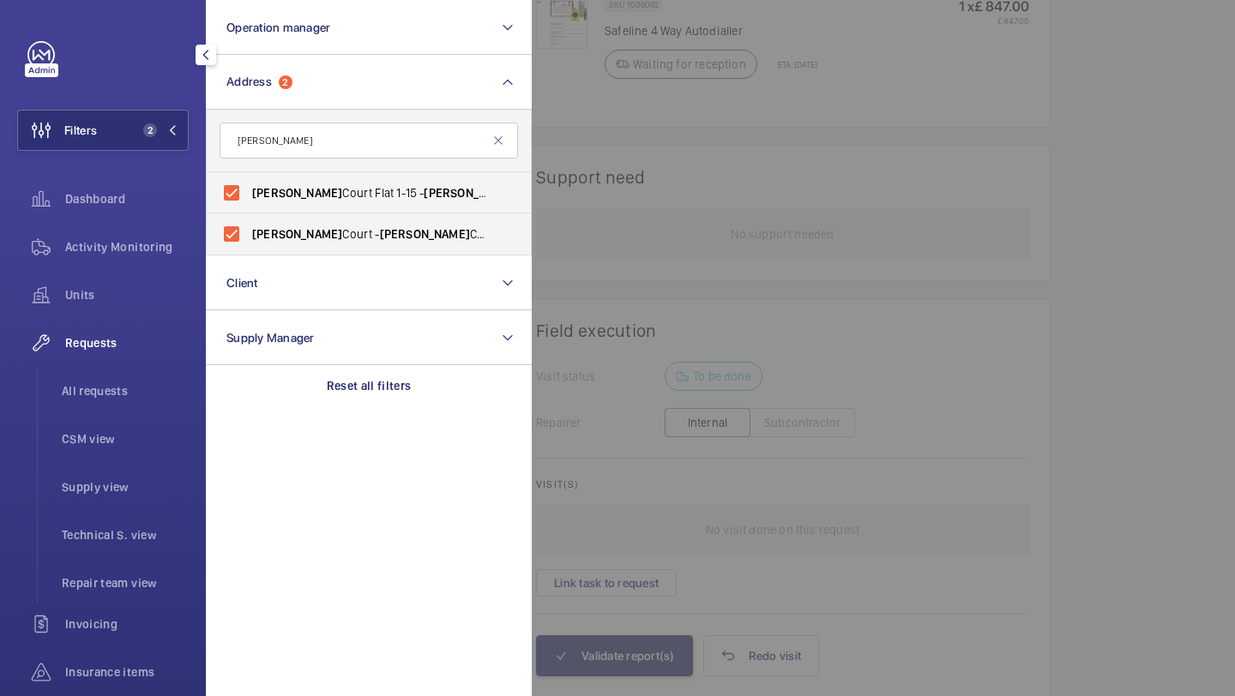
click at [627, 215] on div at bounding box center [1149, 348] width 1235 height 696
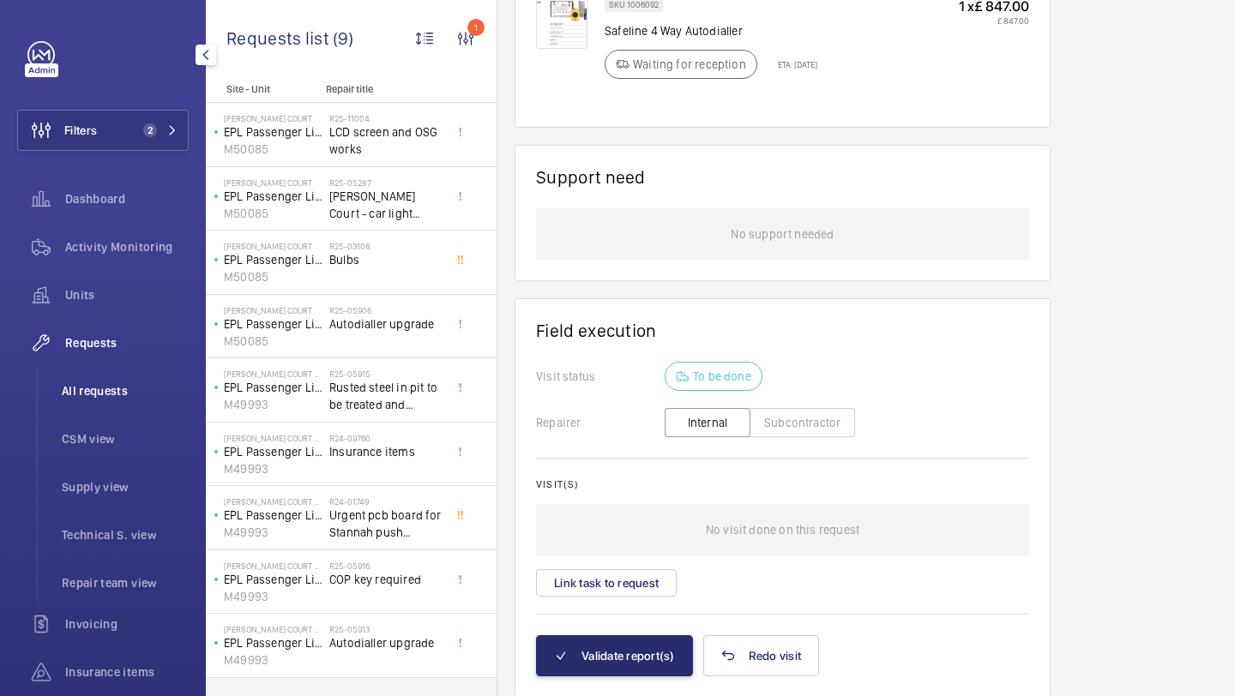
click at [101, 389] on span "All requests" at bounding box center [125, 390] width 127 height 17
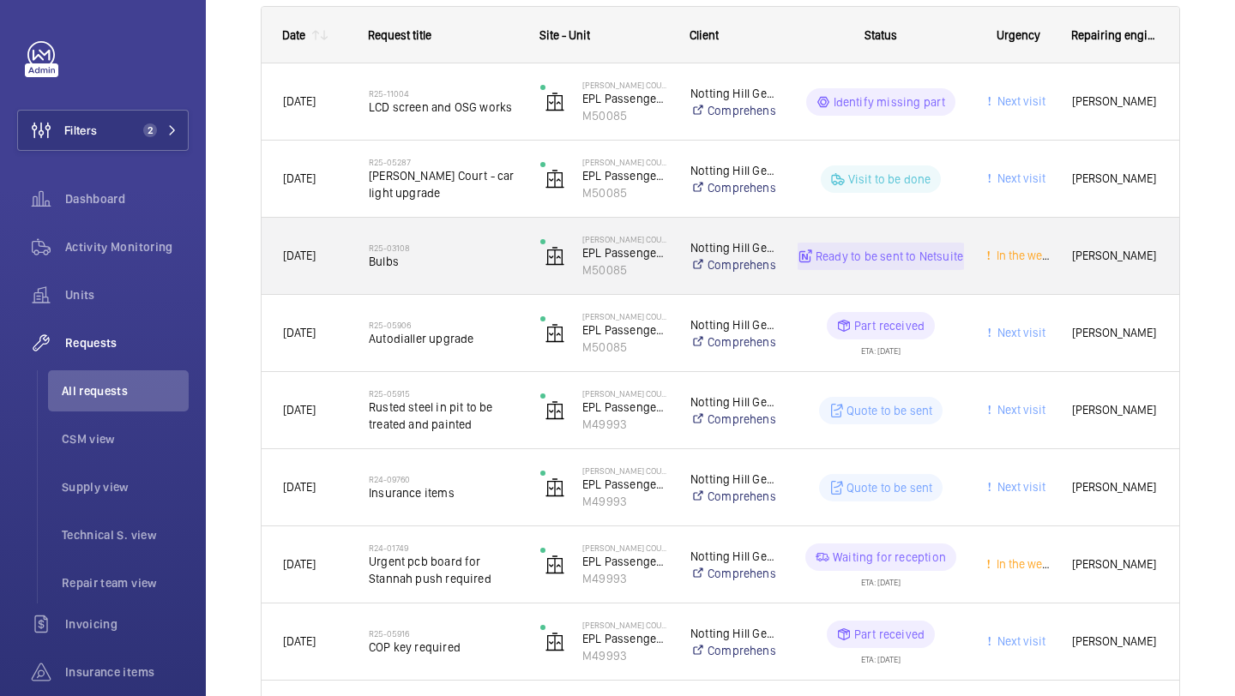
scroll to position [278, 0]
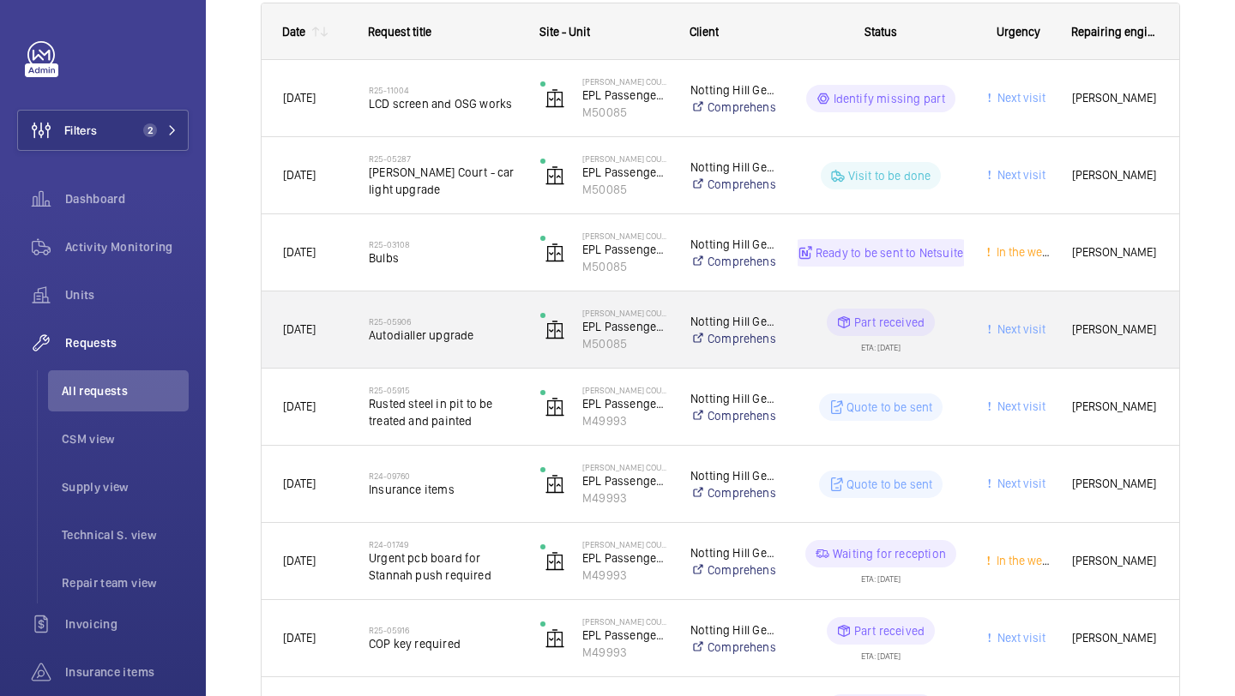
click at [476, 318] on h2 "R25-05906" at bounding box center [443, 321] width 149 height 10
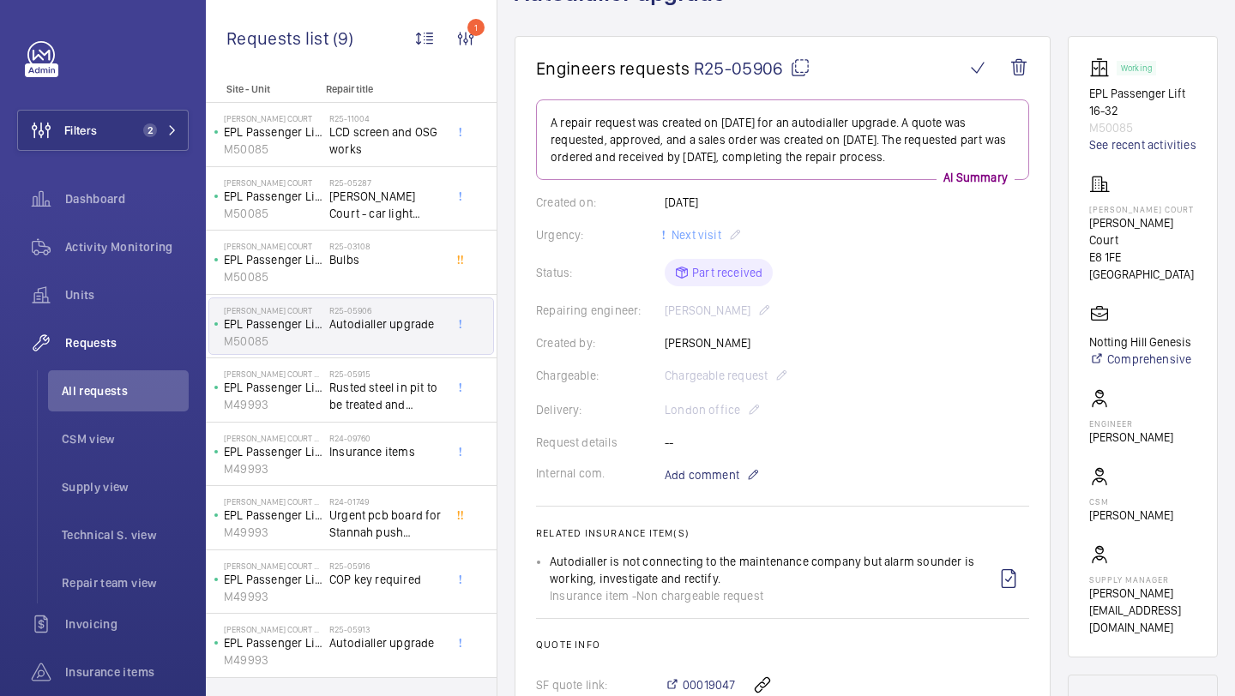
scroll to position [27, 0]
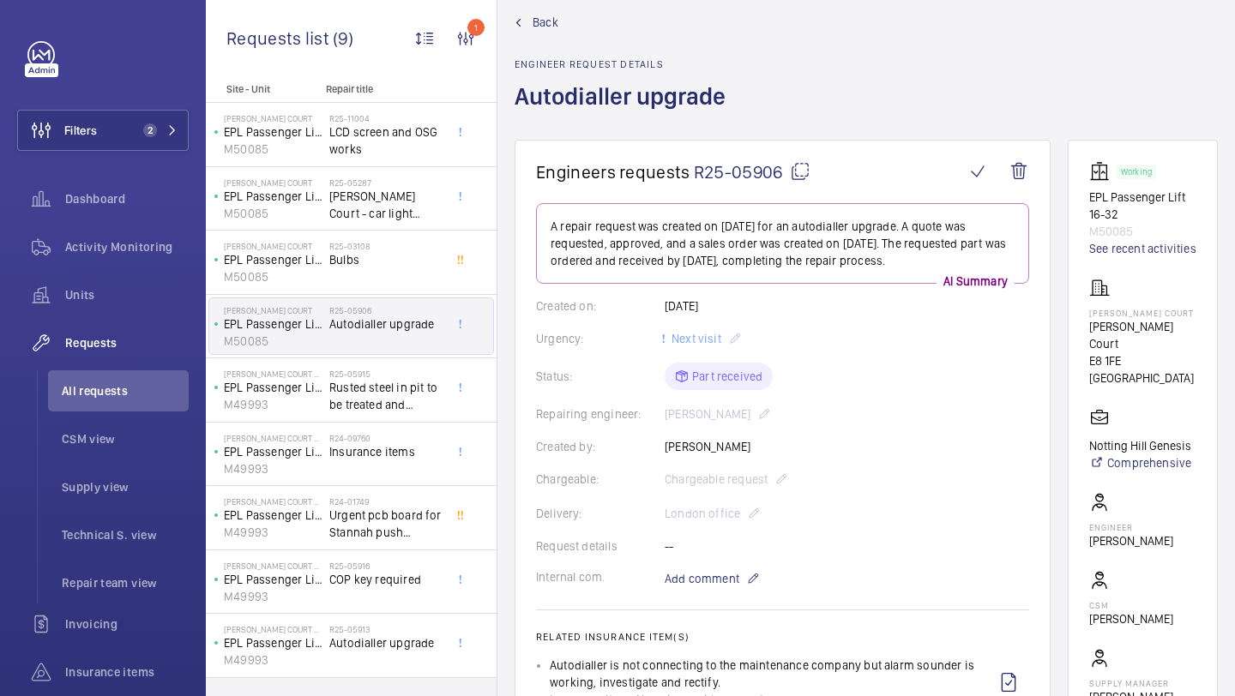
click at [797, 169] on mat-icon at bounding box center [800, 171] width 21 height 21
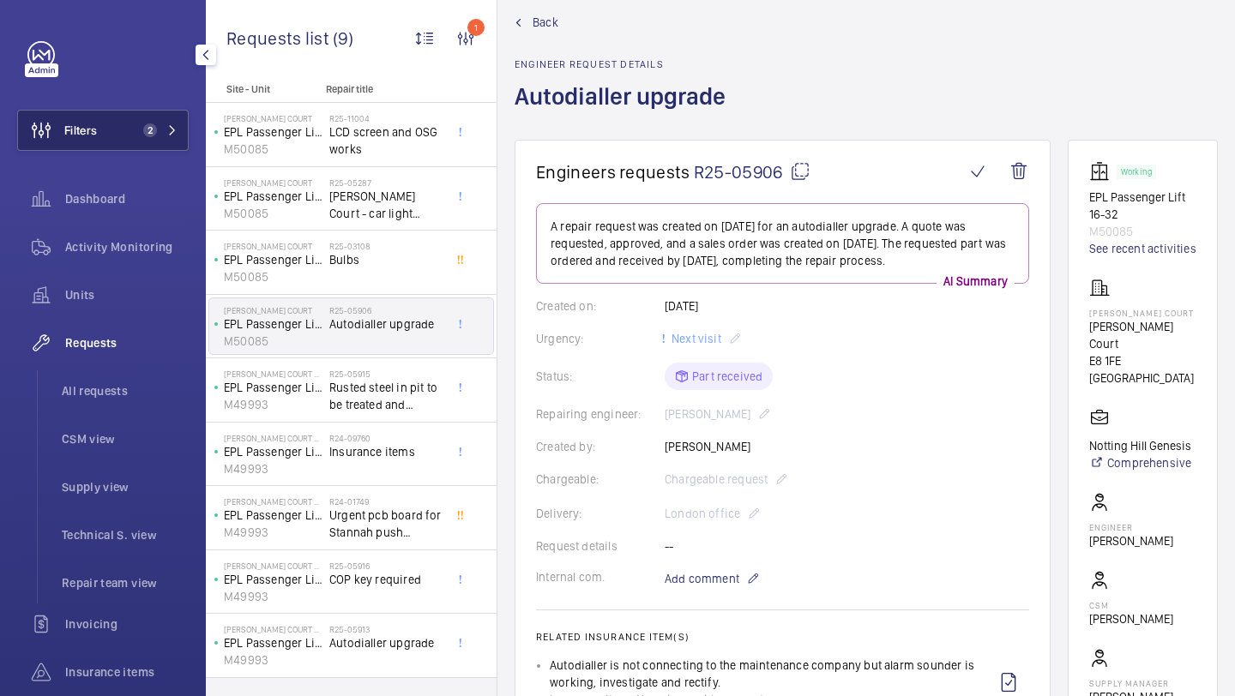
click at [165, 134] on span "2" at bounding box center [156, 130] width 41 height 14
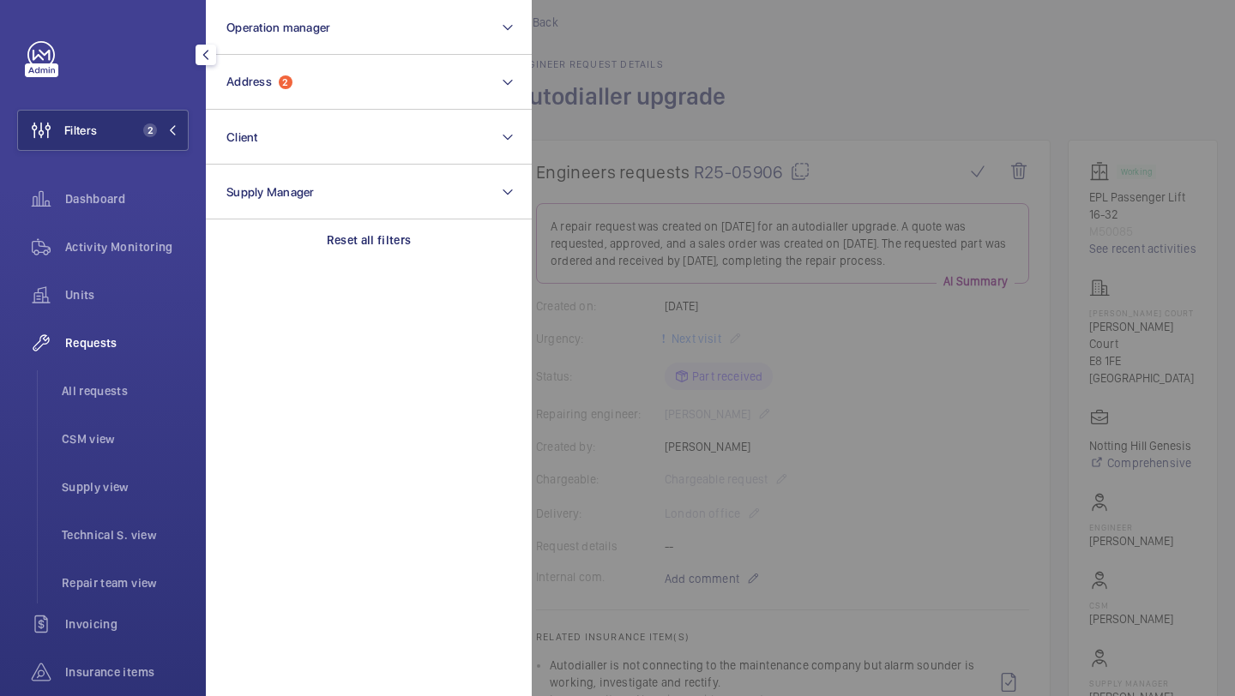
click at [633, 261] on div at bounding box center [1149, 348] width 1235 height 696
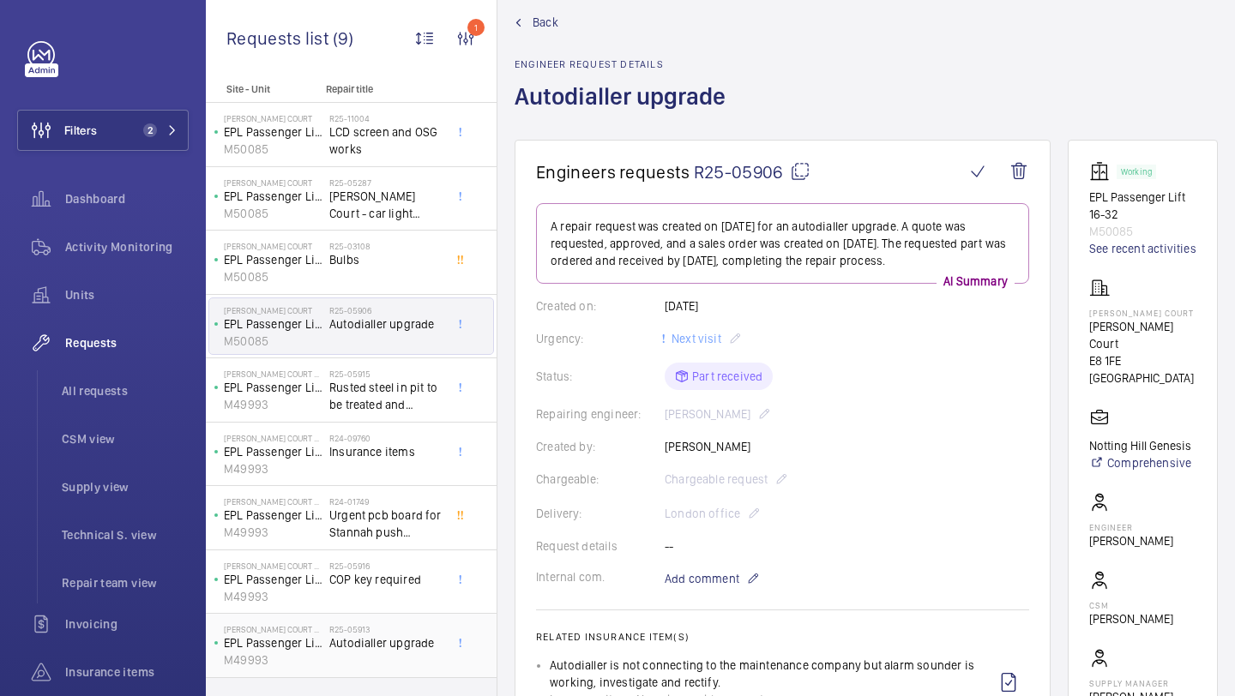
click at [352, 654] on div "R25-05913 Autodialler upgrade" at bounding box center [385, 649] width 113 height 50
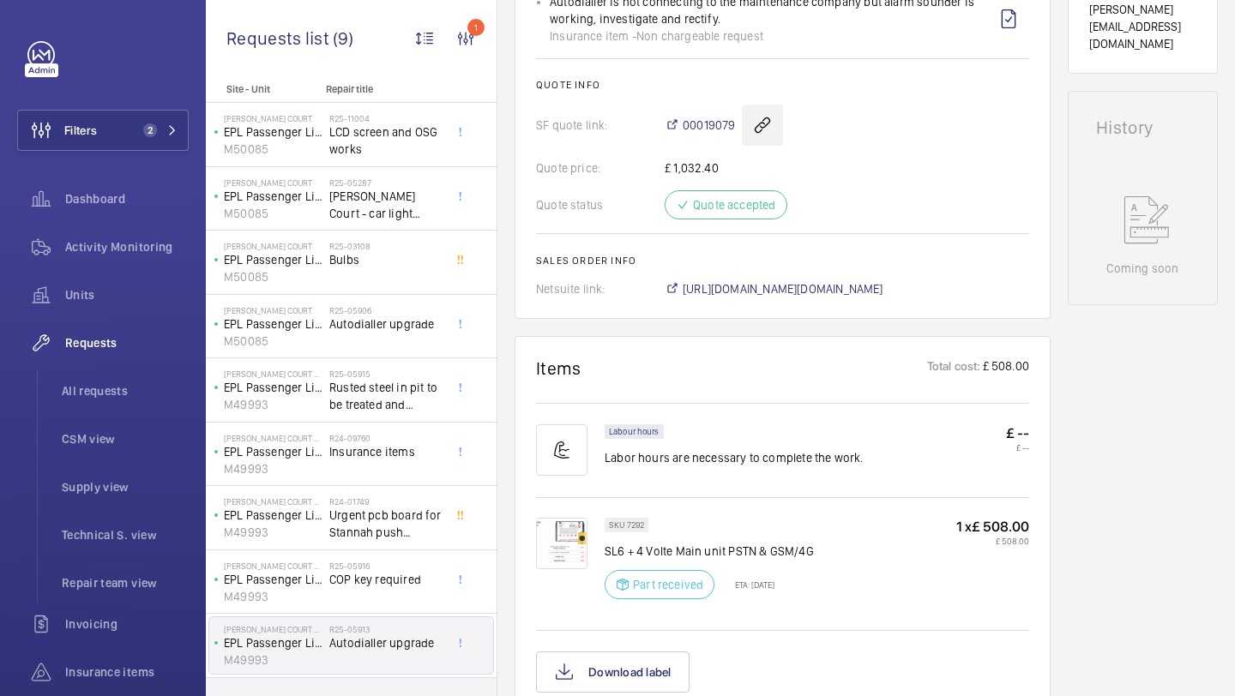
scroll to position [21, 0]
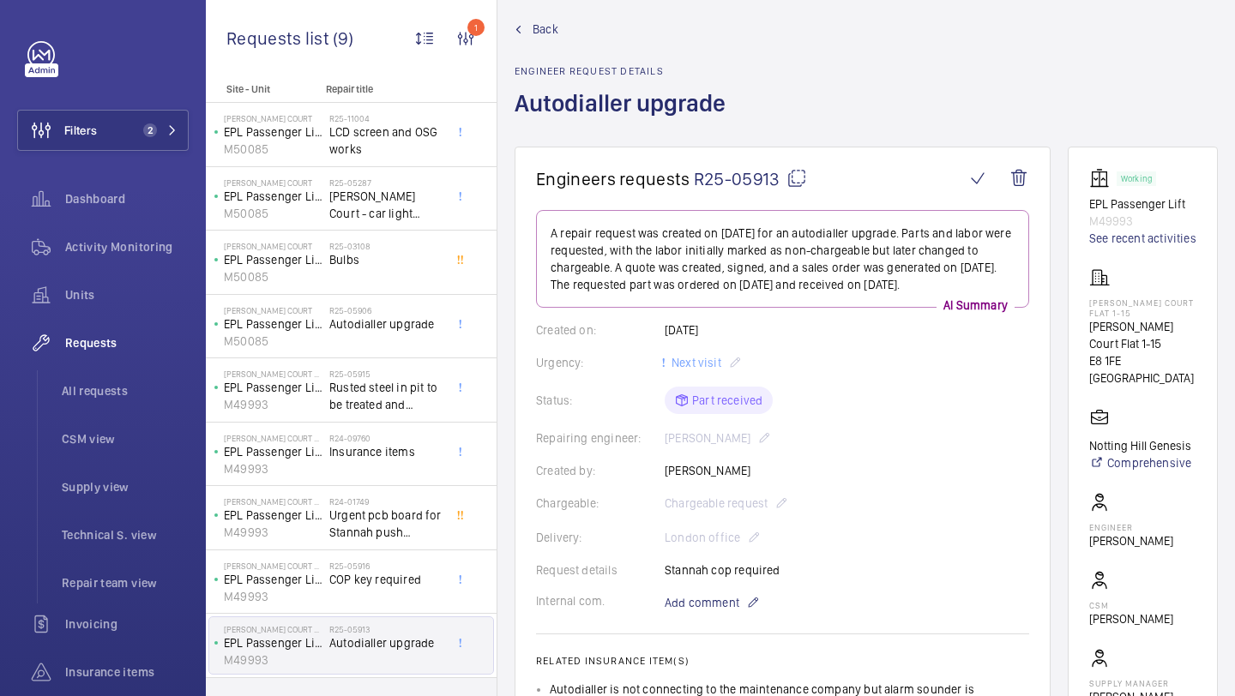
click at [803, 177] on mat-icon at bounding box center [796, 178] width 21 height 21
type textarea "R25-05913"
click at [163, 141] on button "Filters 2" at bounding box center [102, 130] width 171 height 41
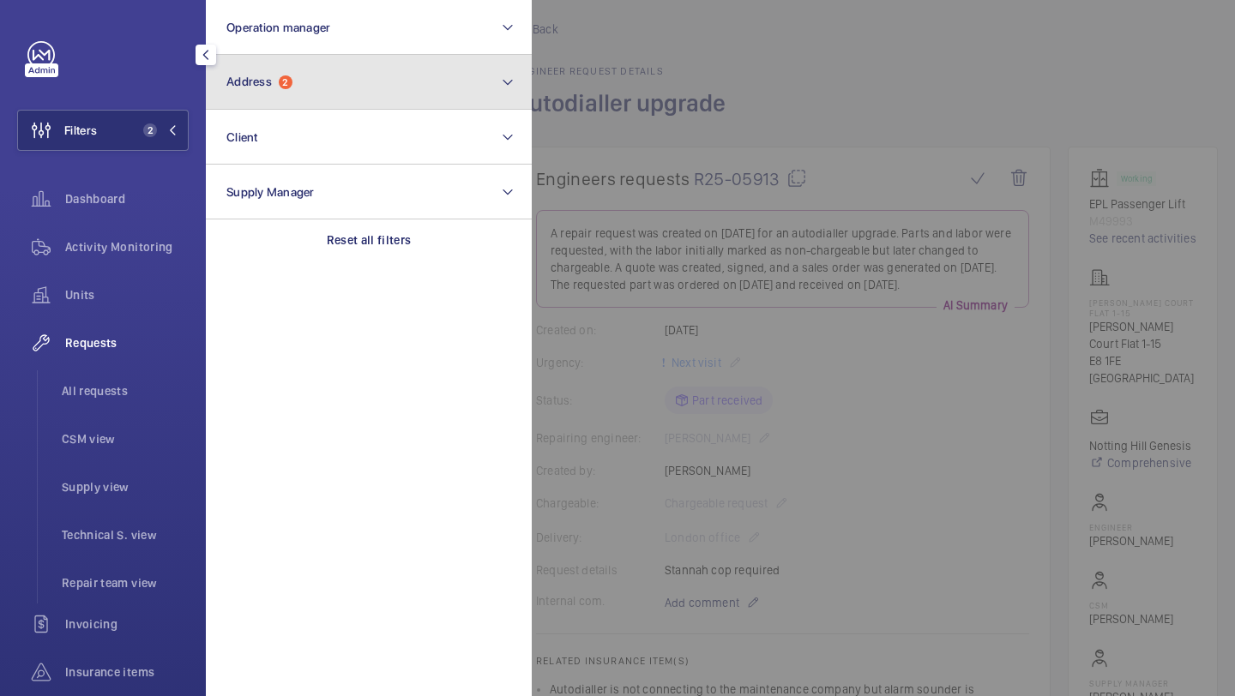
click at [278, 105] on button "Address 2" at bounding box center [369, 82] width 326 height 55
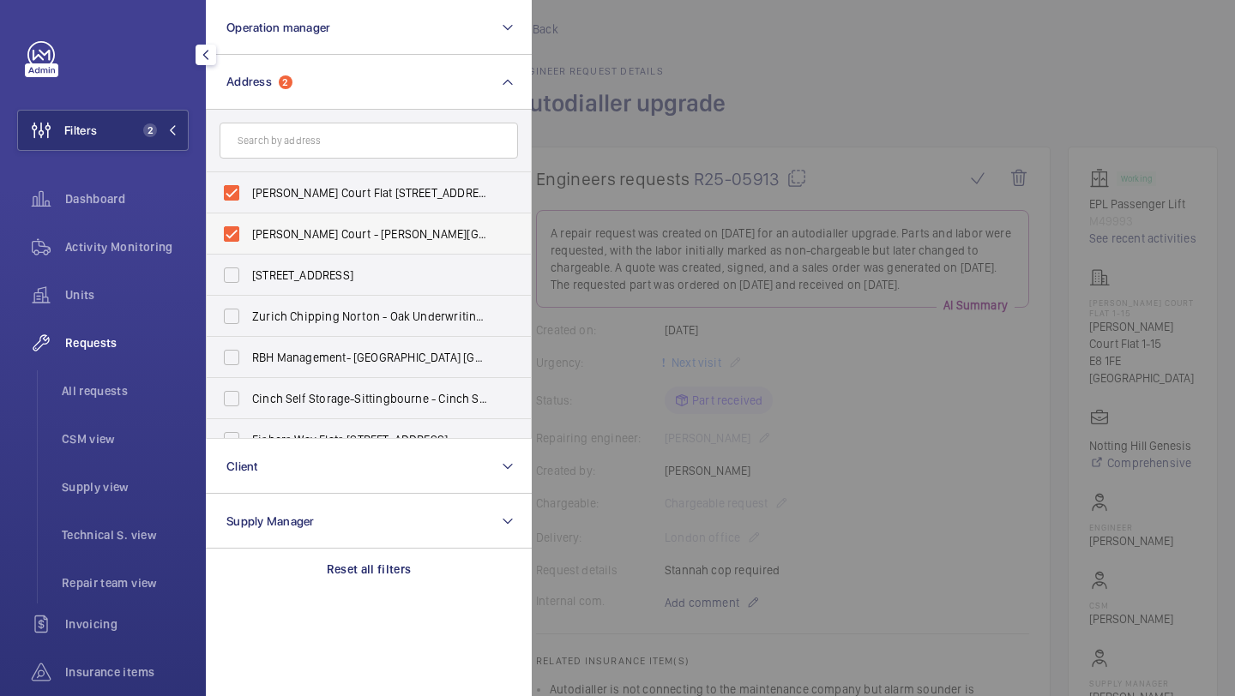
click at [291, 242] on span "Baxter Court - Baxter Court, LONDON E8 1FE" at bounding box center [370, 233] width 236 height 17
click at [249, 242] on input "Baxter Court - Baxter Court, LONDON E8 1FE" at bounding box center [231, 234] width 34 height 34
checkbox input "false"
click at [300, 199] on span "Baxter Court Flat 1-15 - Baxter Court Flat 1-15, LONDON E8 1FE" at bounding box center [370, 192] width 236 height 17
click at [249, 199] on input "Baxter Court Flat 1-15 - Baxter Court Flat 1-15, LONDON E8 1FE" at bounding box center [231, 193] width 34 height 34
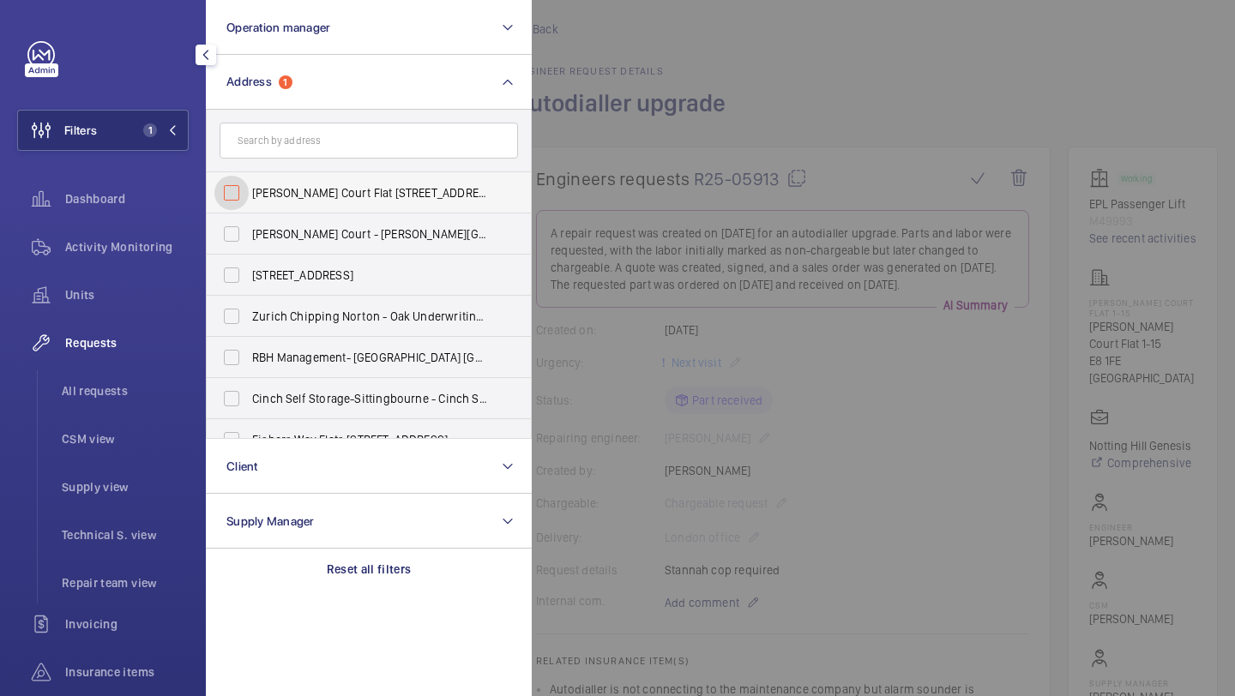
checkbox input "false"
click at [318, 146] on input "text" at bounding box center [368, 141] width 298 height 36
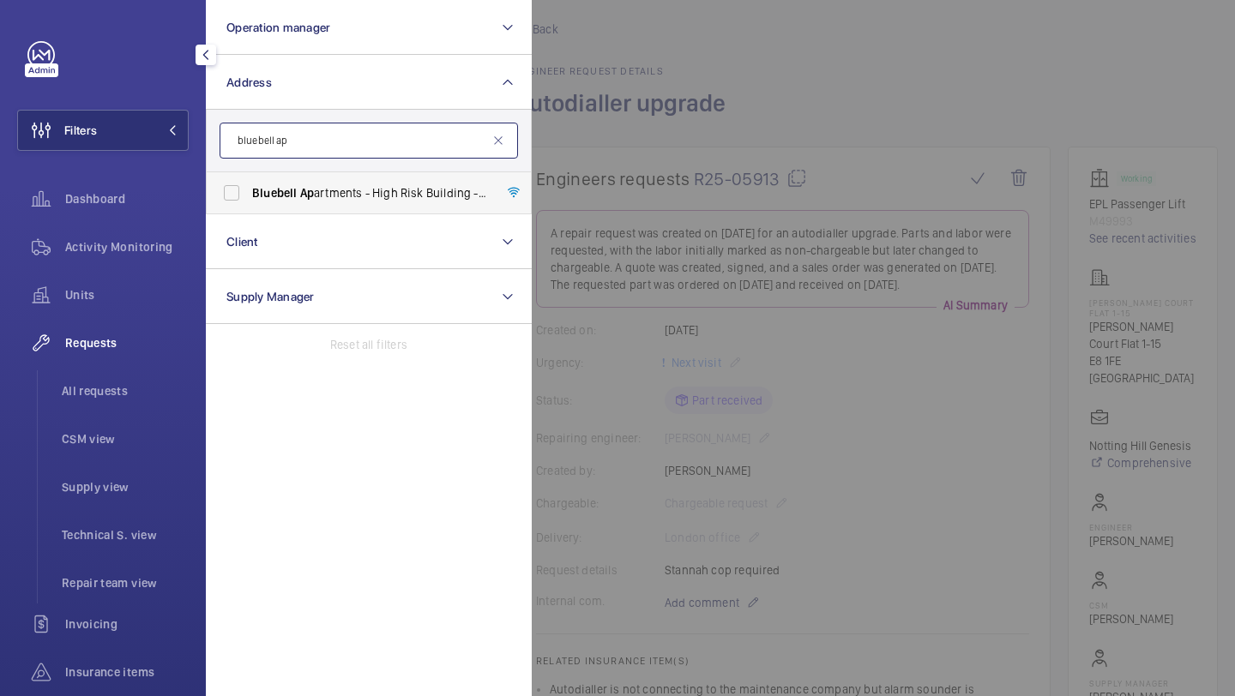
type input "bluebell ap"
click at [309, 197] on span "Ap" at bounding box center [307, 193] width 14 height 14
click at [249, 197] on input "Bluebell Ap artments - High Risk Building - Bluebell Ap artments, LONDON N4 2GZ" at bounding box center [231, 193] width 34 height 34
checkbox input "true"
click at [875, 160] on div at bounding box center [1149, 348] width 1235 height 696
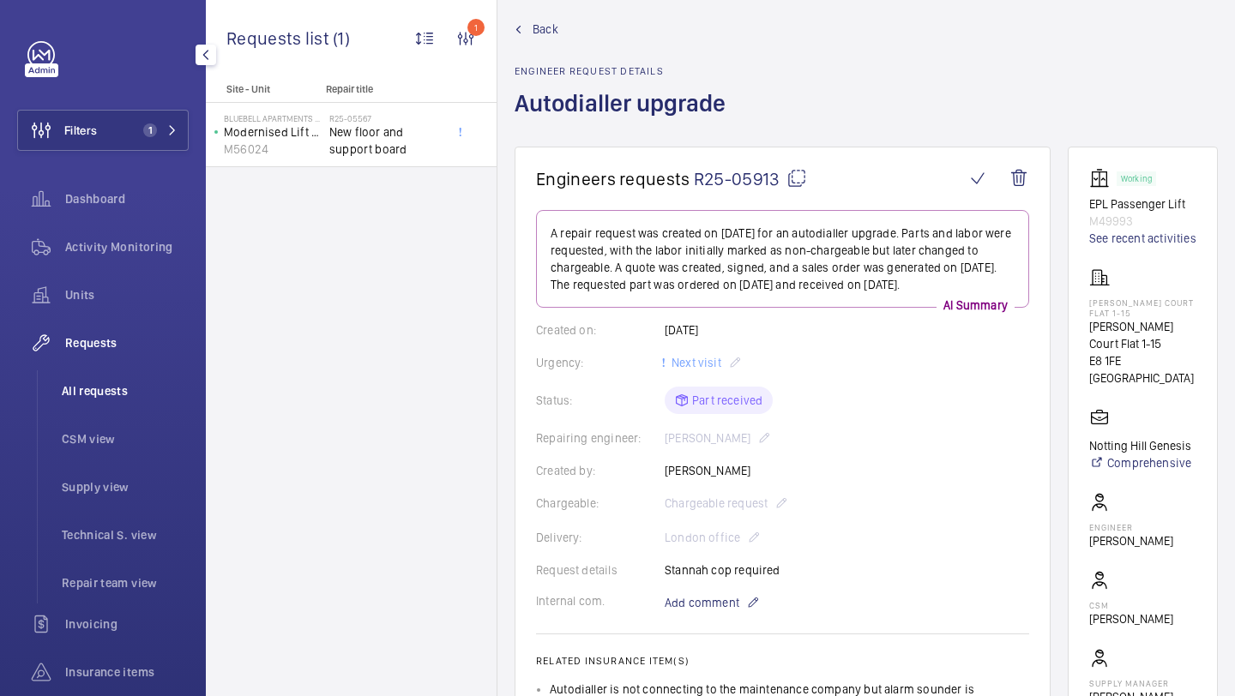
click at [123, 391] on span "All requests" at bounding box center [125, 390] width 127 height 17
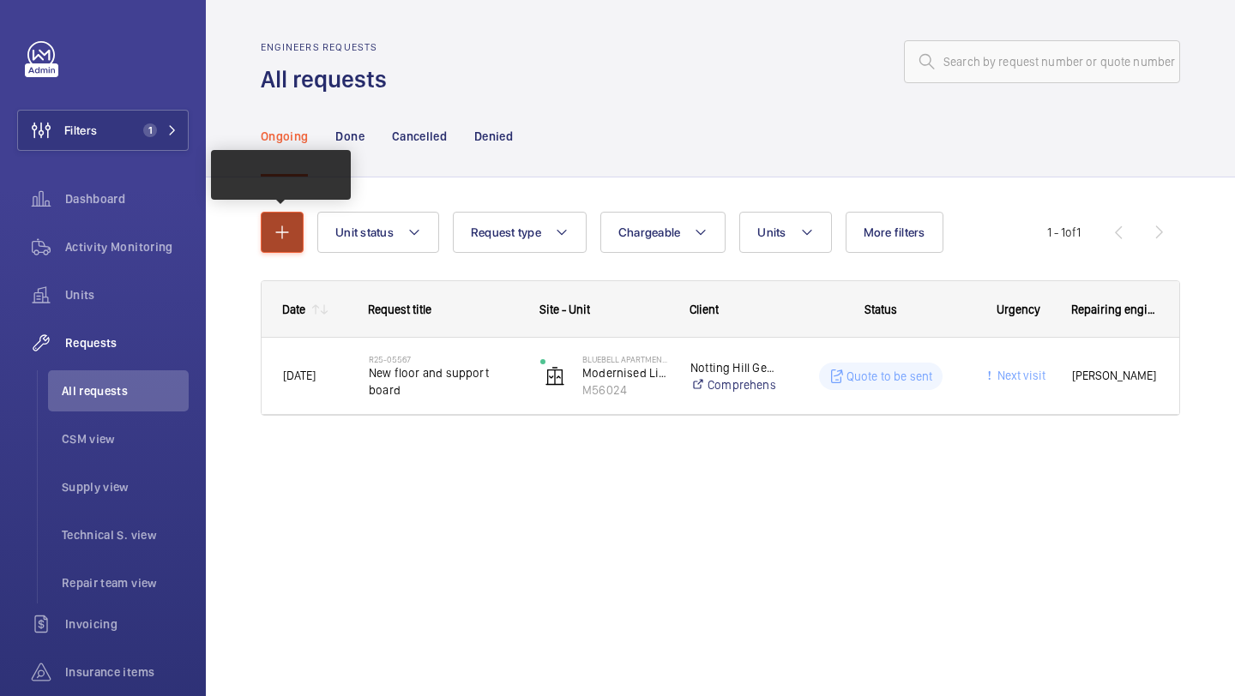
click at [285, 237] on mat-icon "button" at bounding box center [282, 232] width 21 height 21
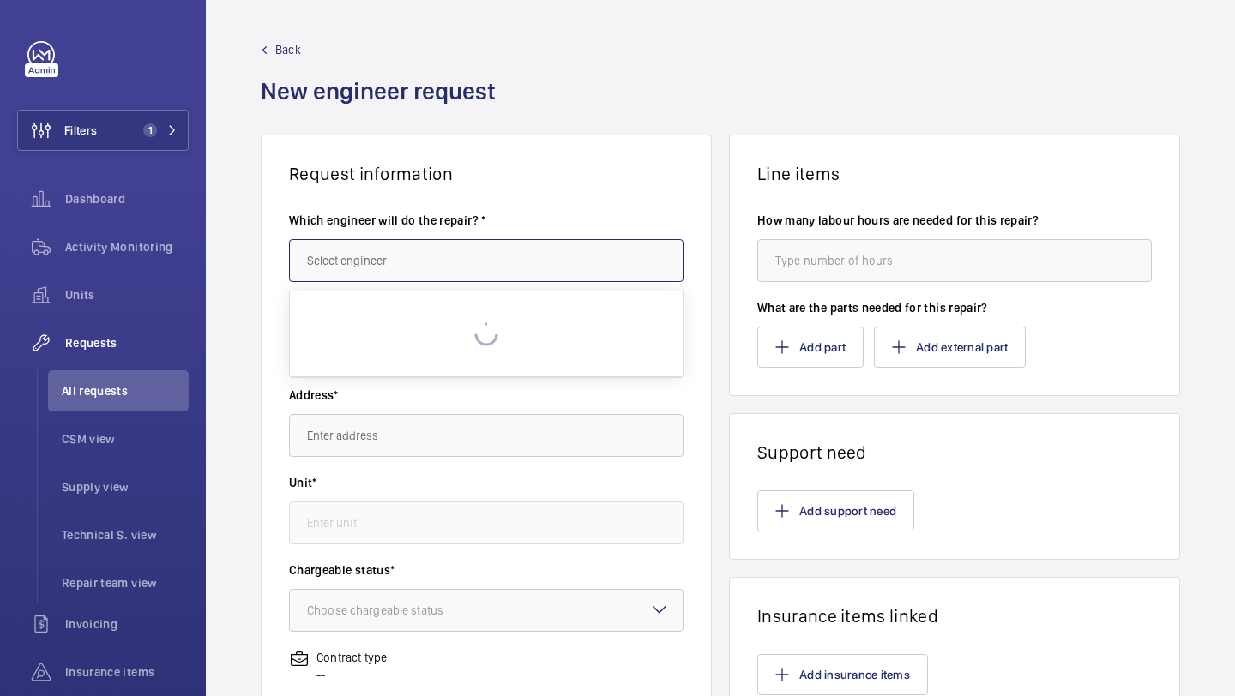
click at [394, 263] on input "text" at bounding box center [486, 260] width 394 height 43
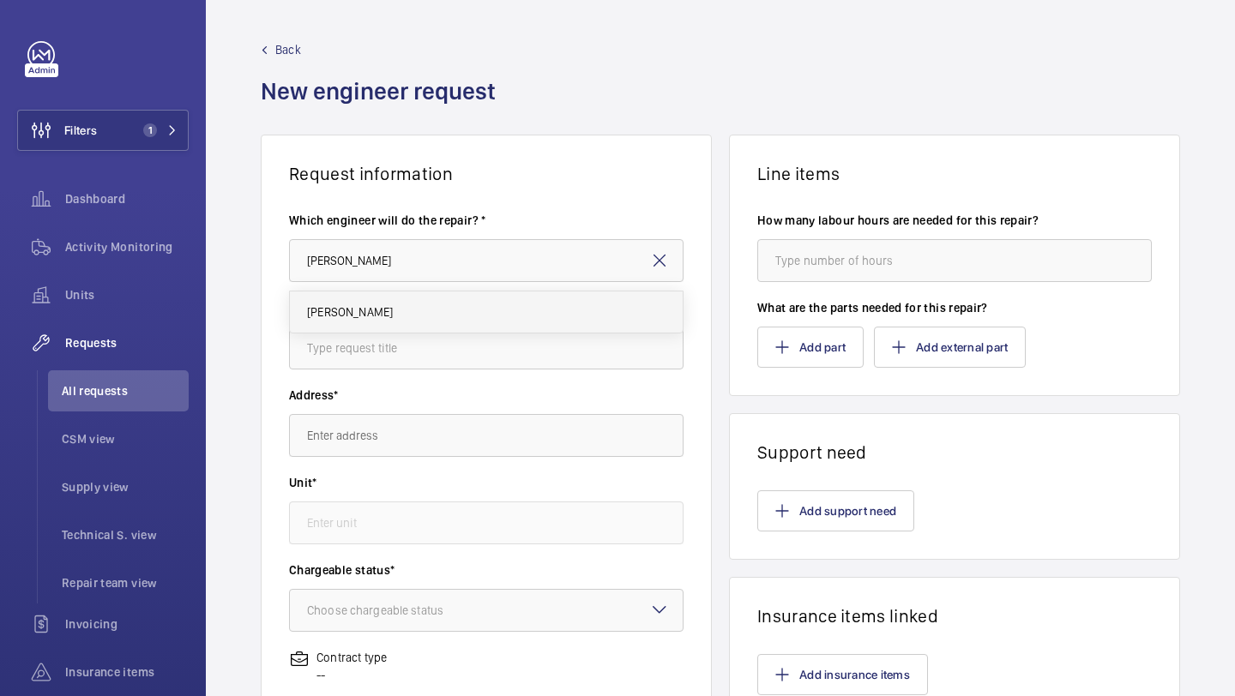
click at [386, 310] on mat-option "[PERSON_NAME]" at bounding box center [486, 311] width 393 height 41
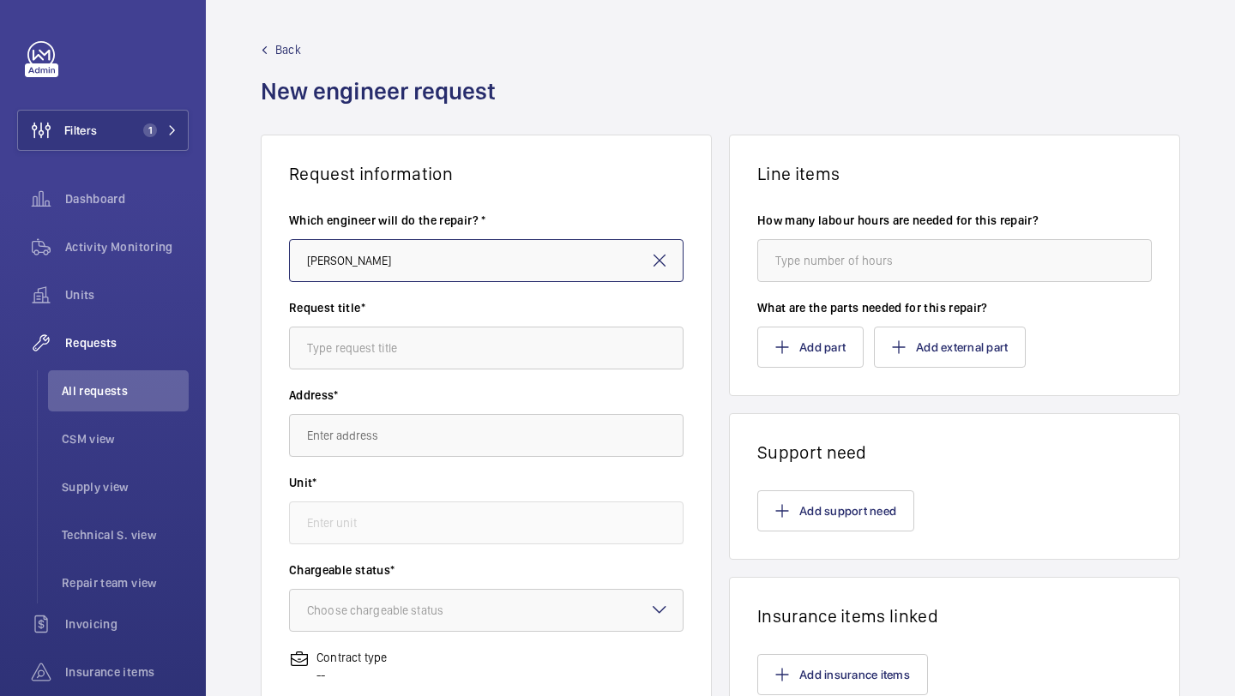
type input "[PERSON_NAME]"
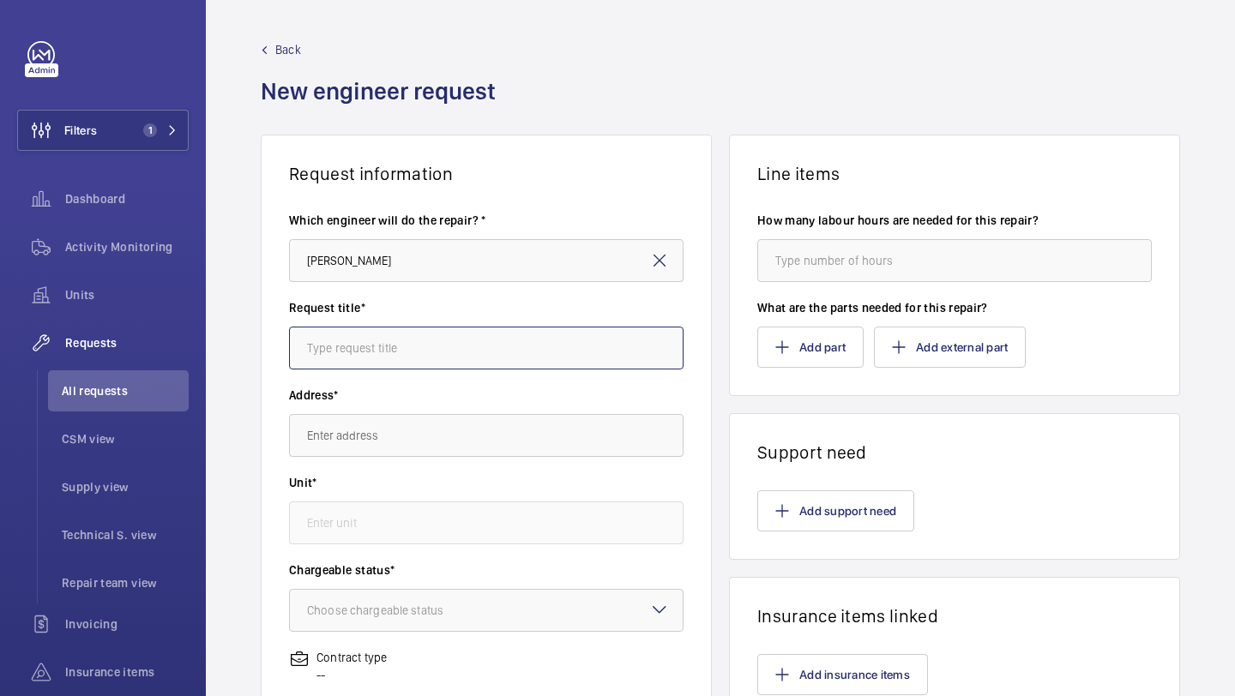
click at [379, 365] on input "text" at bounding box center [486, 348] width 394 height 43
type input "A"
type input "NHG Autodialler upgrades"
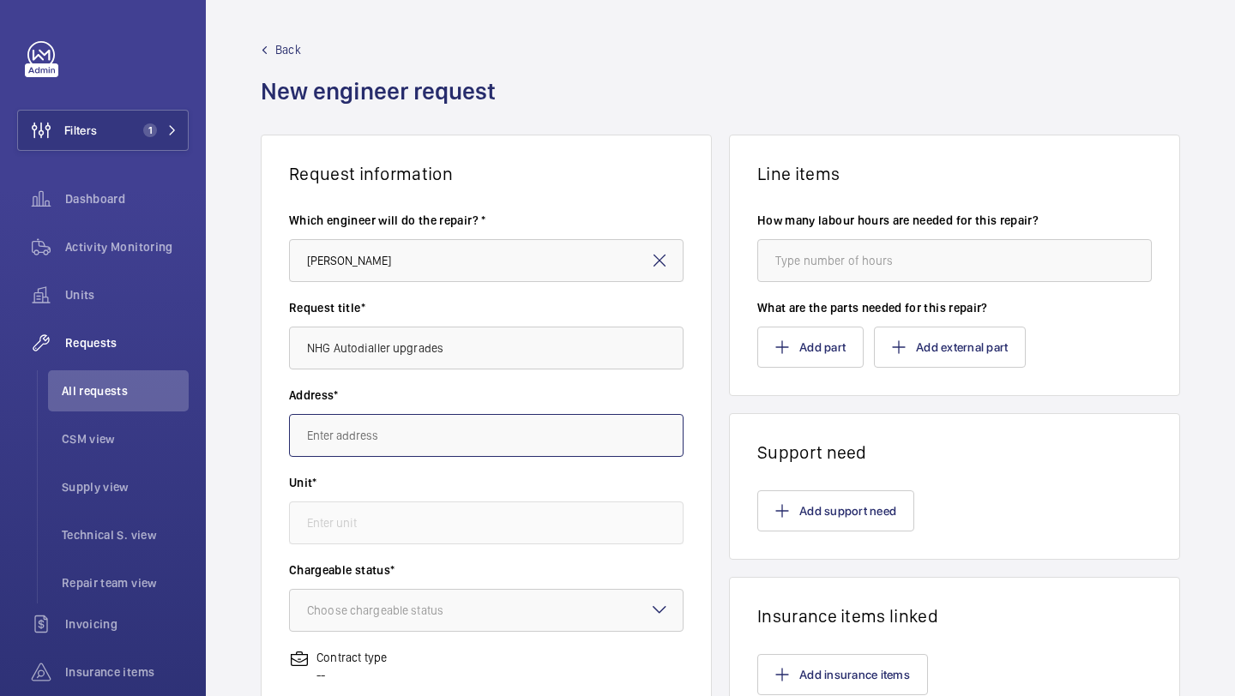
click at [392, 430] on input "text" at bounding box center [486, 435] width 394 height 43
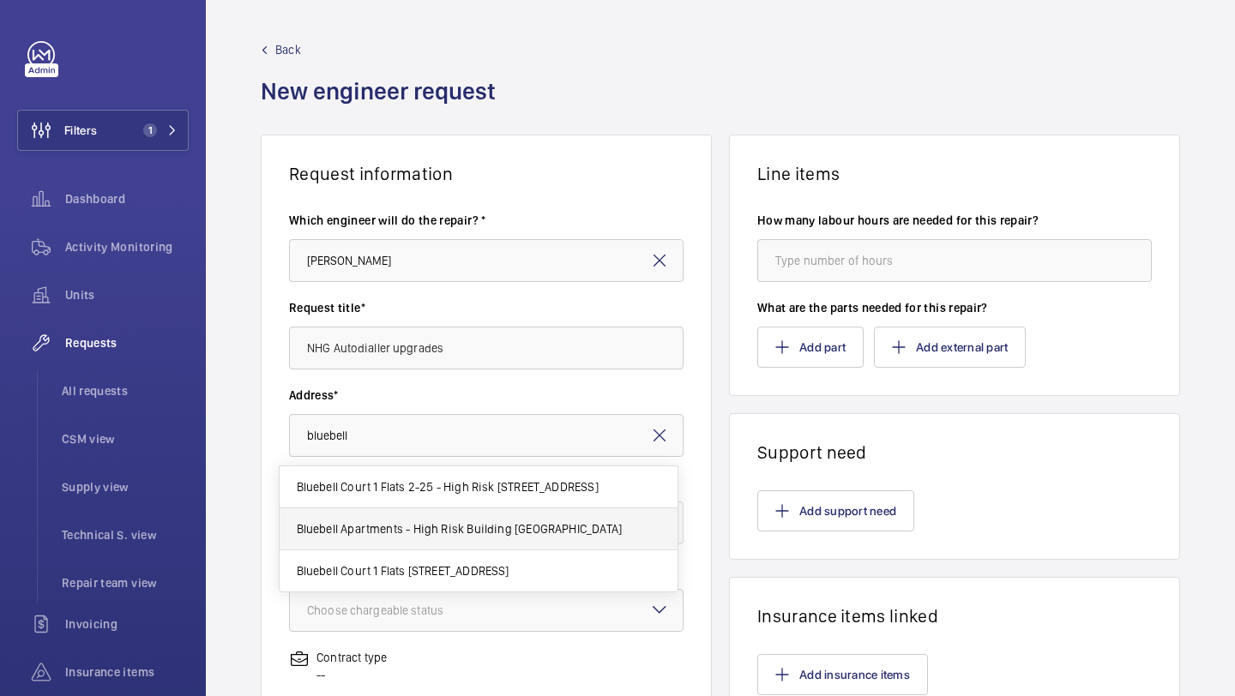
click at [463, 525] on span "Bluebell Apartments - High Risk Building Bluebell Apartments, N4 2GZ LONDON" at bounding box center [460, 528] width 326 height 17
type input "Bluebell Apartments - High Risk Building Bluebell Apartments, N4 2GZ LONDON"
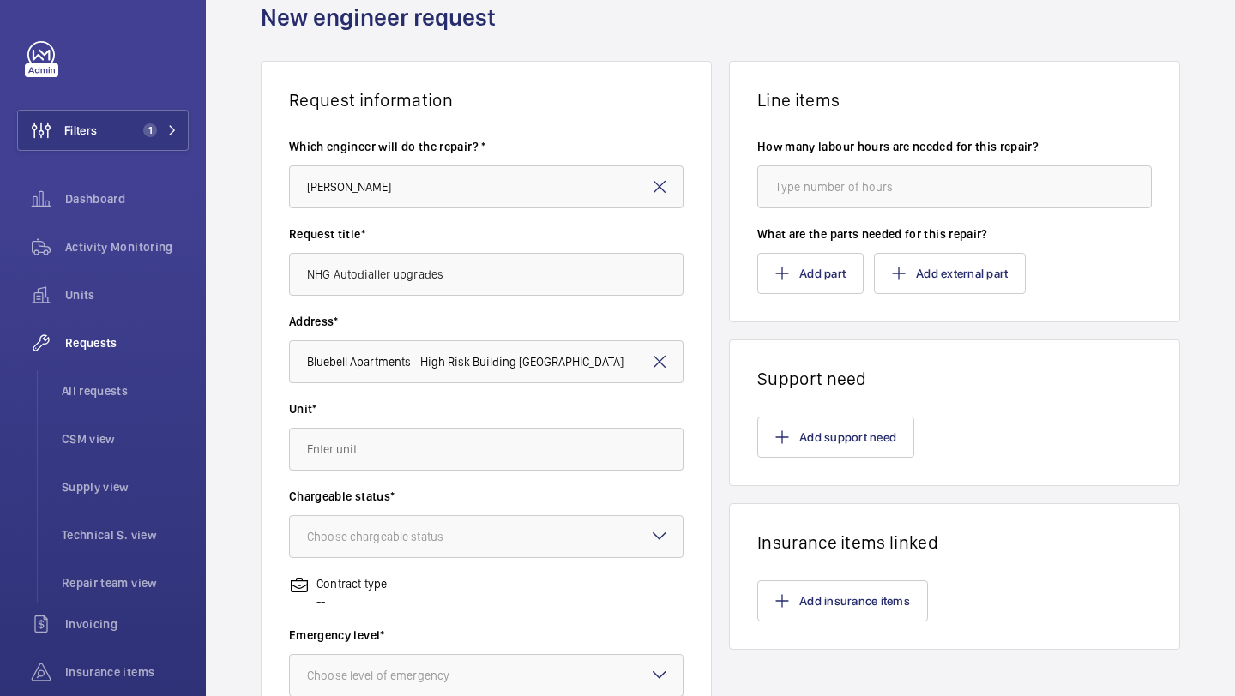
click at [482, 477] on div "Unit*" at bounding box center [486, 443] width 394 height 87
click at [496, 444] on input "text" at bounding box center [486, 449] width 394 height 43
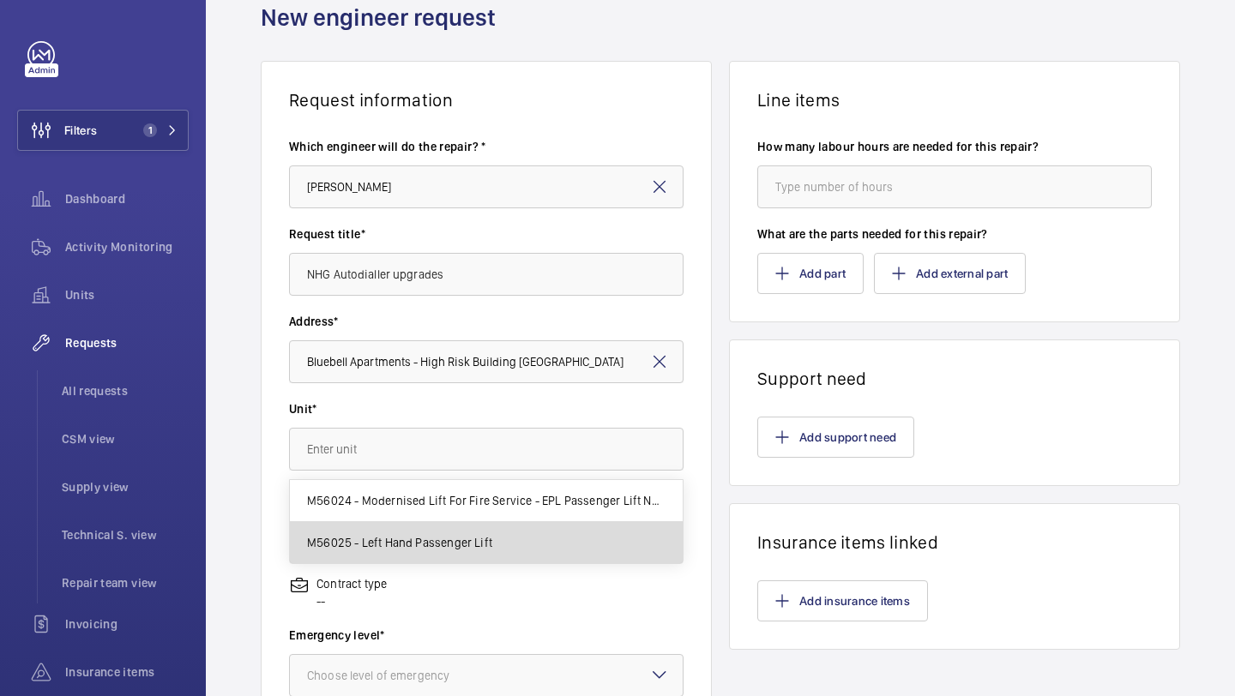
click at [464, 539] on span "M56025 - Left Hand Passenger Lift" at bounding box center [399, 542] width 185 height 17
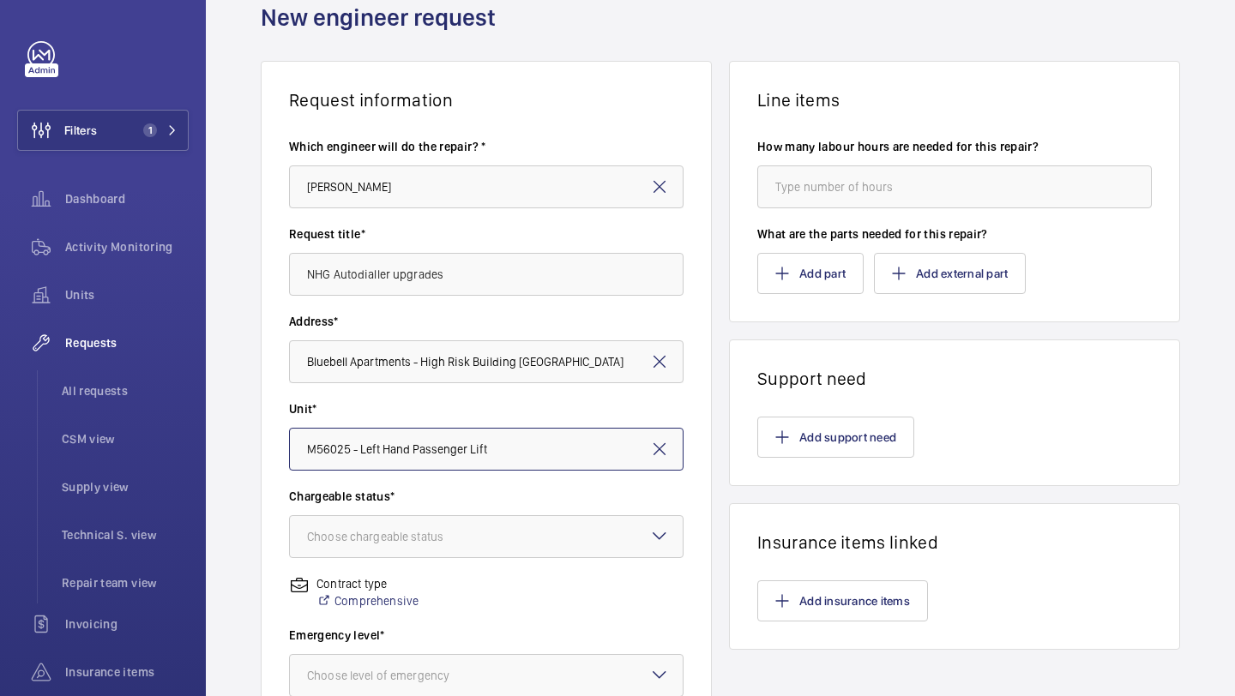
click at [527, 430] on input "M56025 - Left Hand Passenger Lift" at bounding box center [486, 449] width 394 height 43
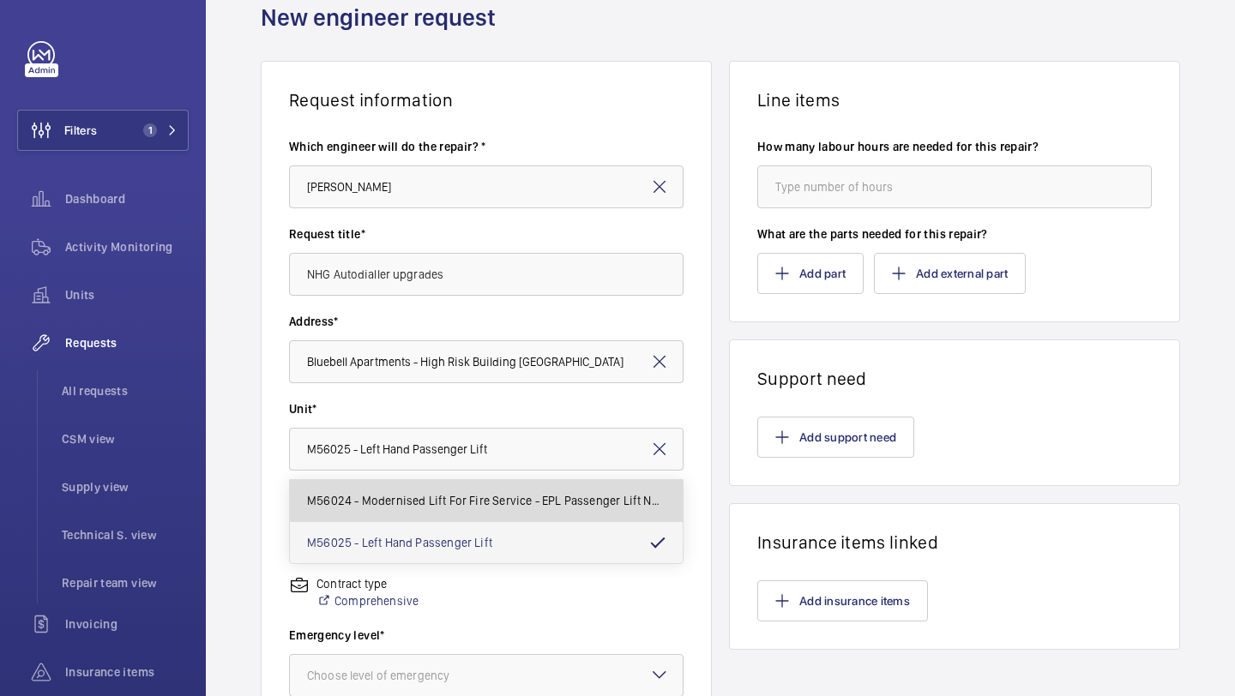
click at [516, 490] on mat-option "M56024 - Modernised Lift For Fire Service - EPL Passenger Lift No 1" at bounding box center [486, 501] width 393 height 42
type input "M56024 - Modernised Lift For Fire Service - EPL Passenger Lift No 1"
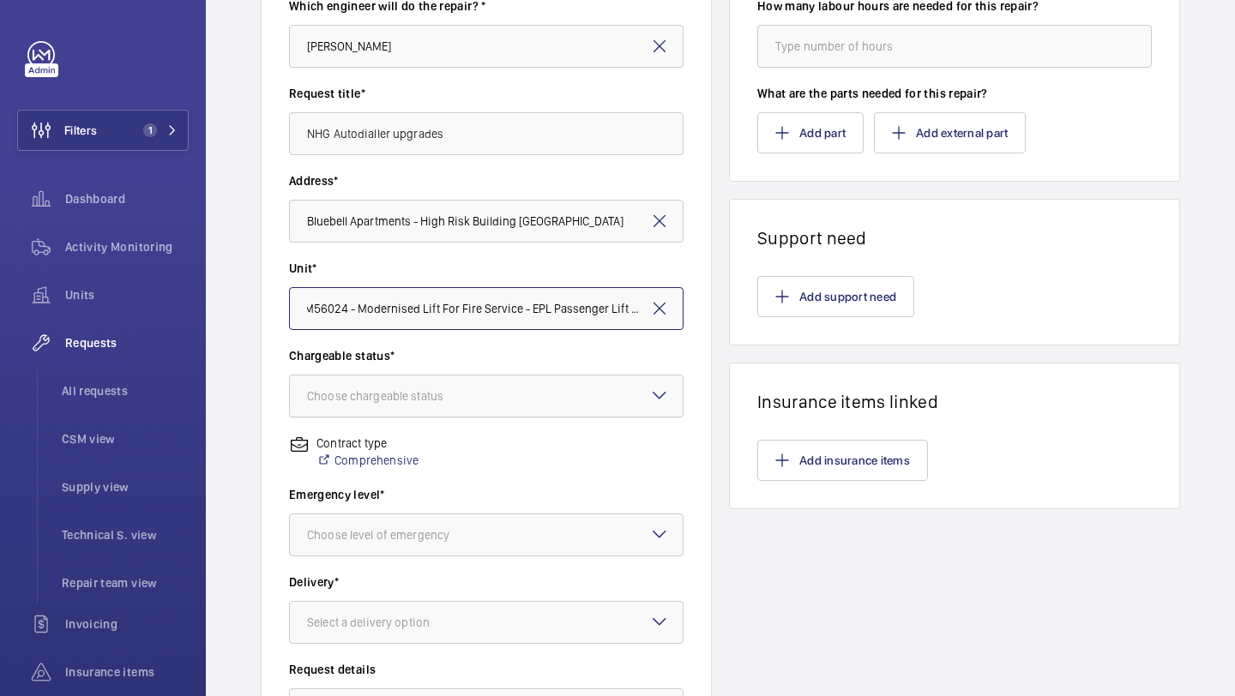
scroll to position [215, 0]
click at [501, 392] on div at bounding box center [486, 395] width 393 height 41
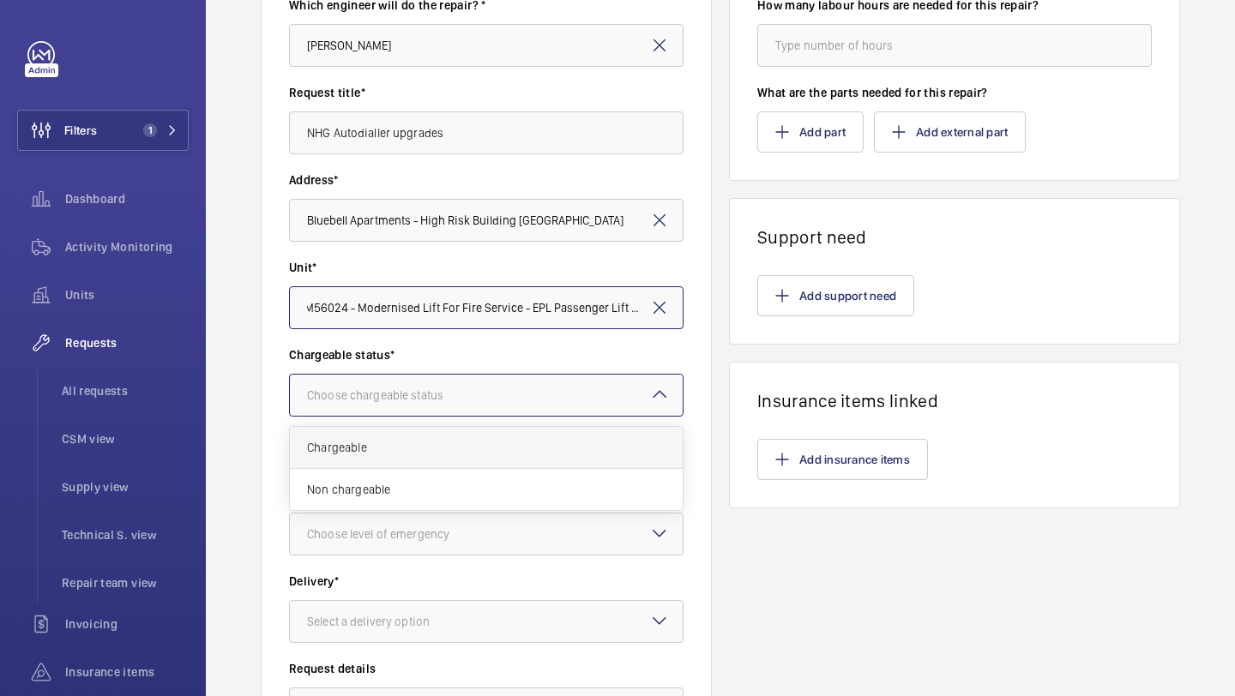
click at [466, 452] on span "Chargeable" at bounding box center [486, 447] width 358 height 17
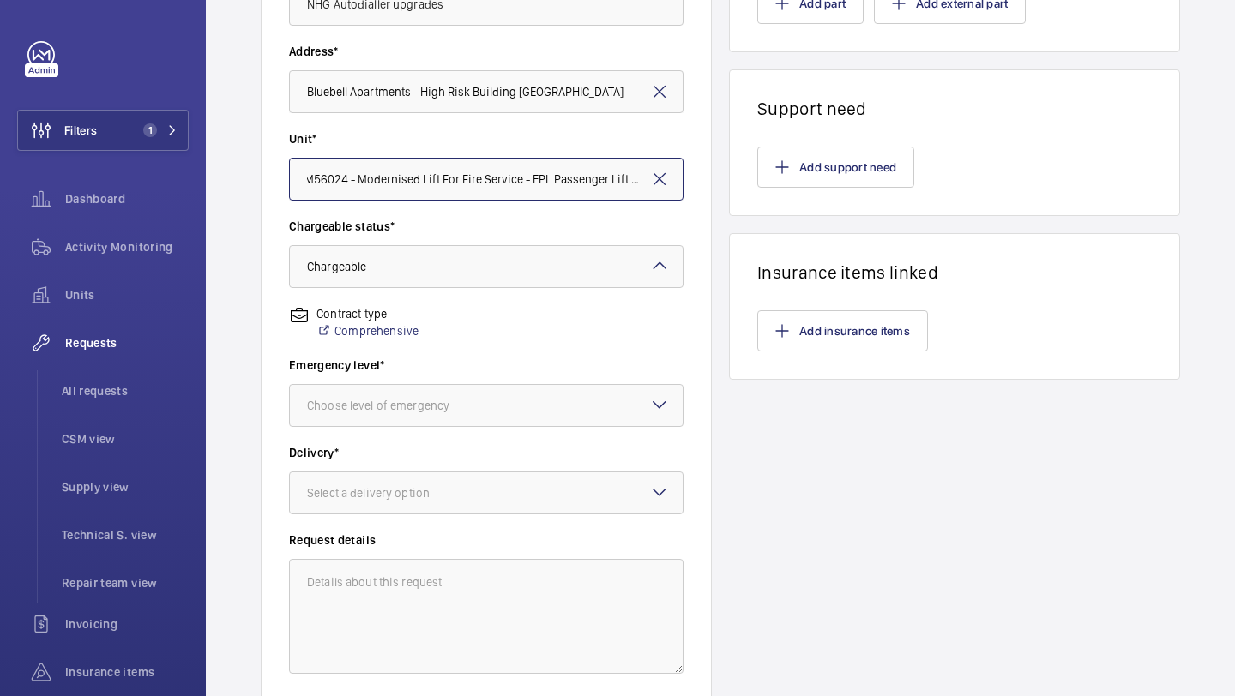
scroll to position [352, 0]
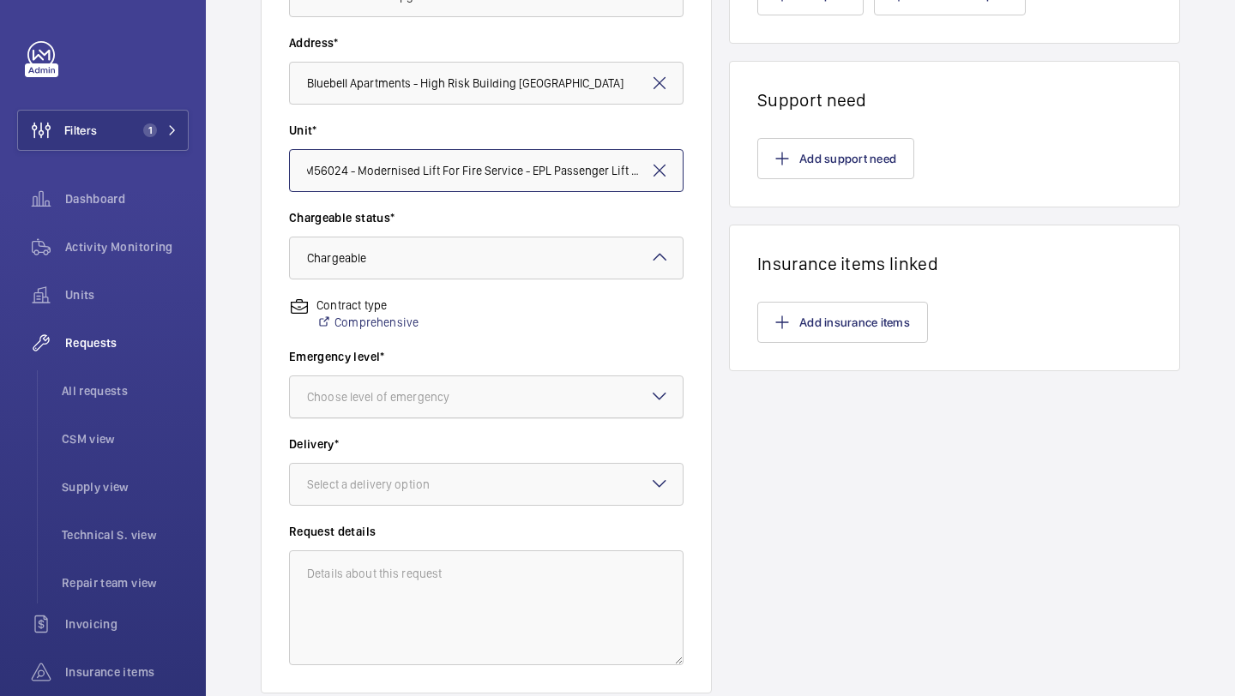
click at [484, 378] on div at bounding box center [486, 396] width 393 height 41
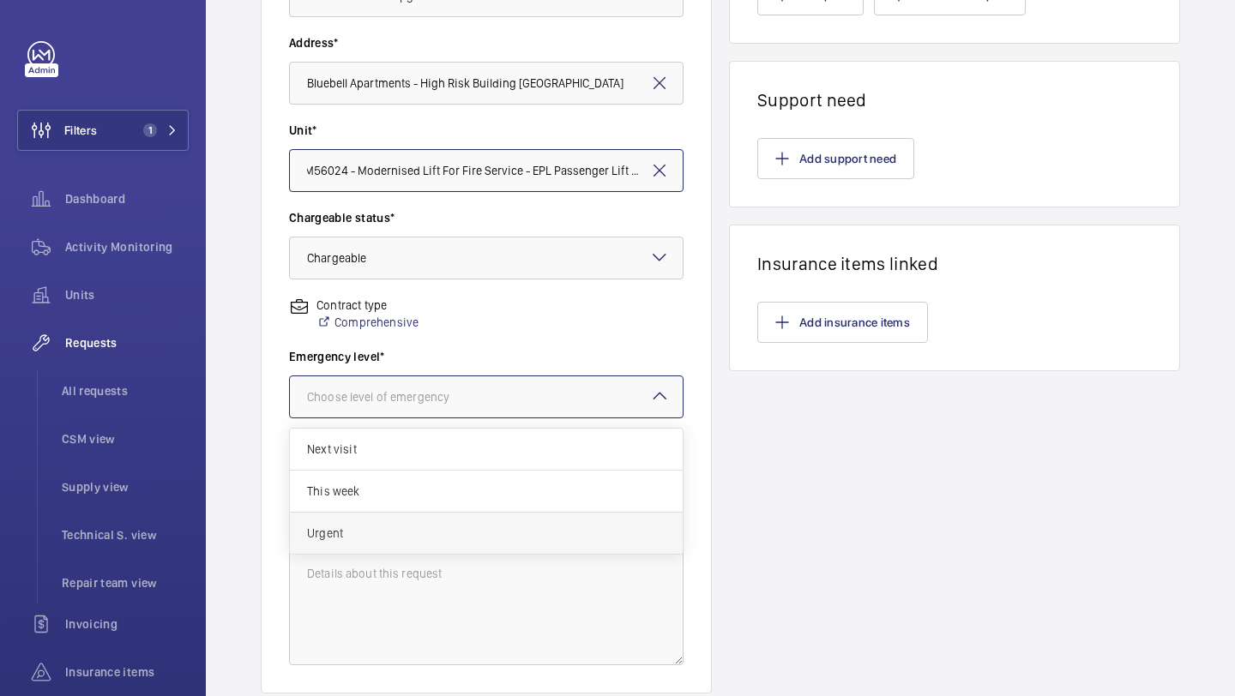
click at [422, 525] on span "Urgent" at bounding box center [486, 533] width 358 height 17
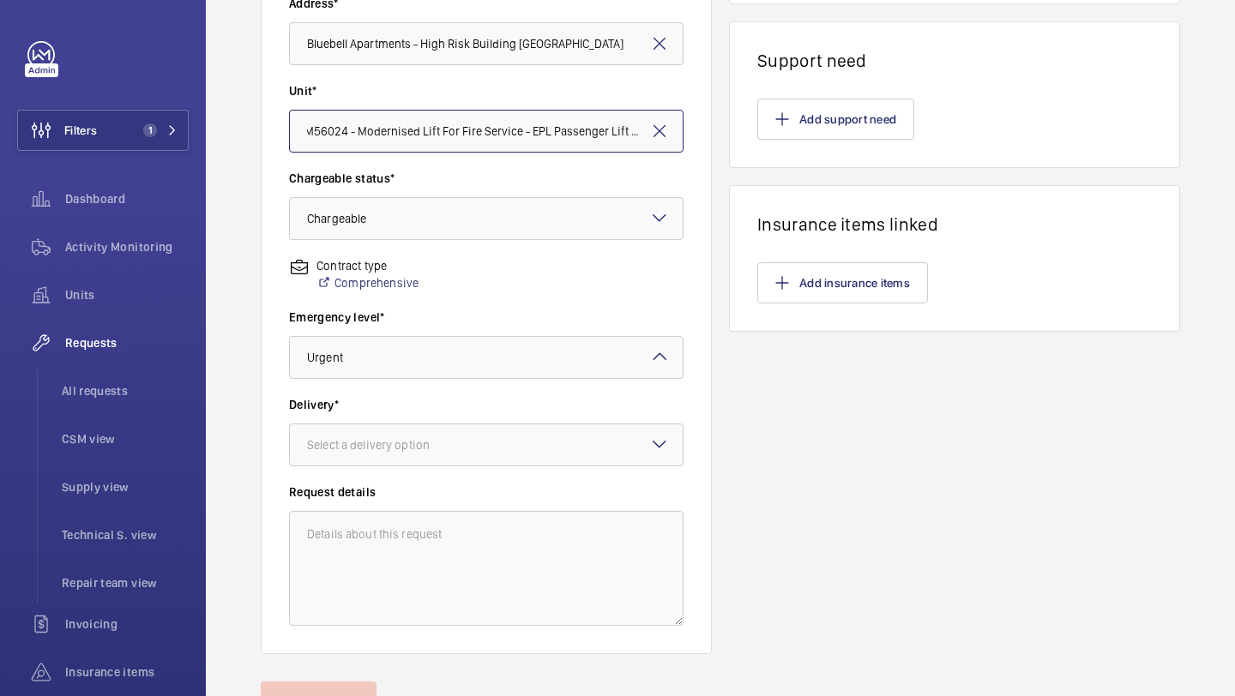
scroll to position [414, 0]
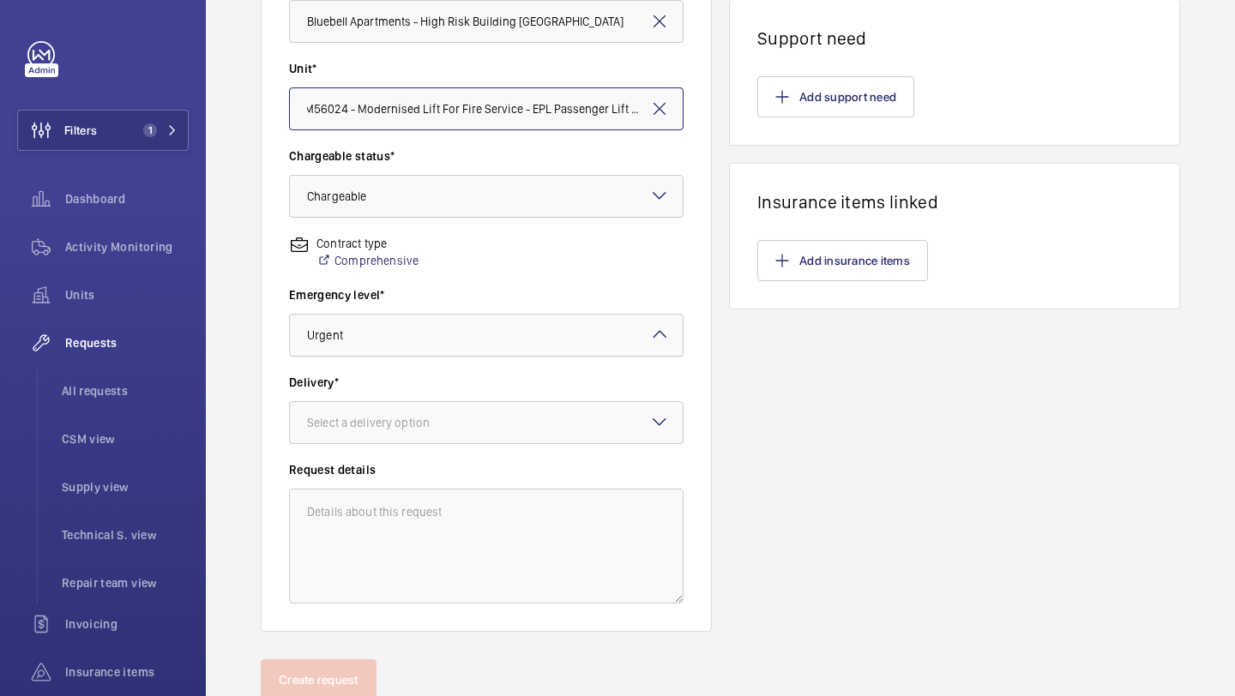
click at [478, 352] on div at bounding box center [486, 335] width 393 height 41
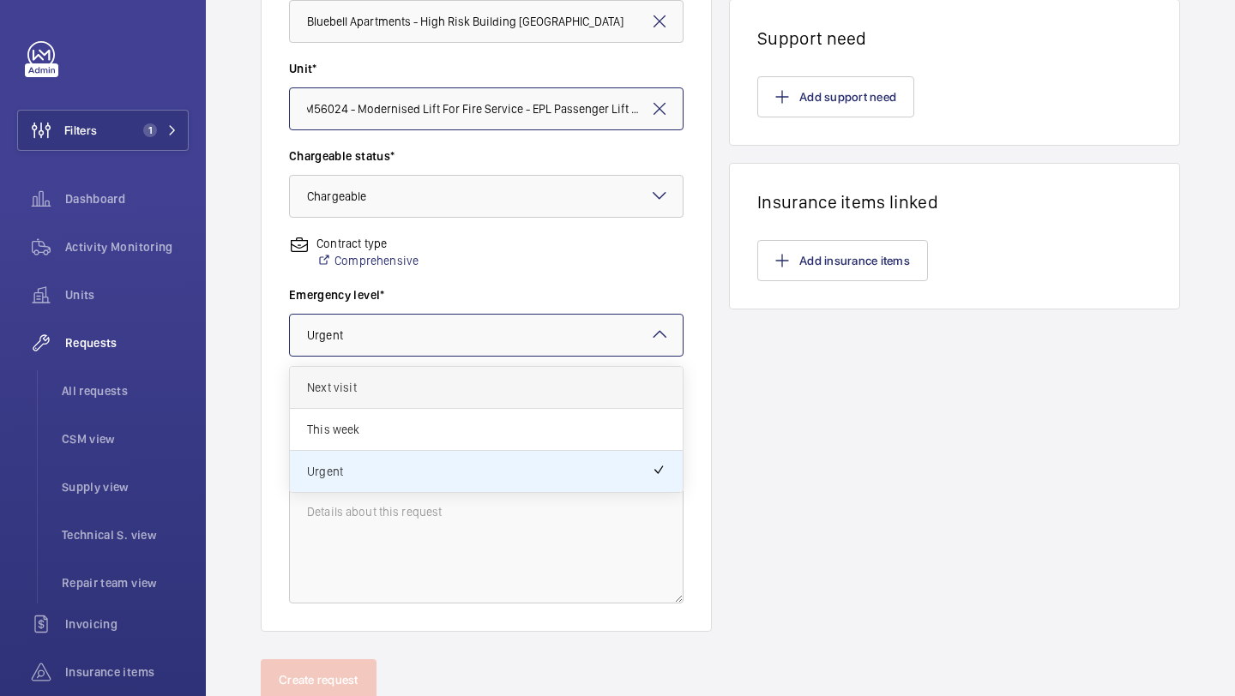
click at [458, 400] on div "Next visit" at bounding box center [486, 388] width 393 height 42
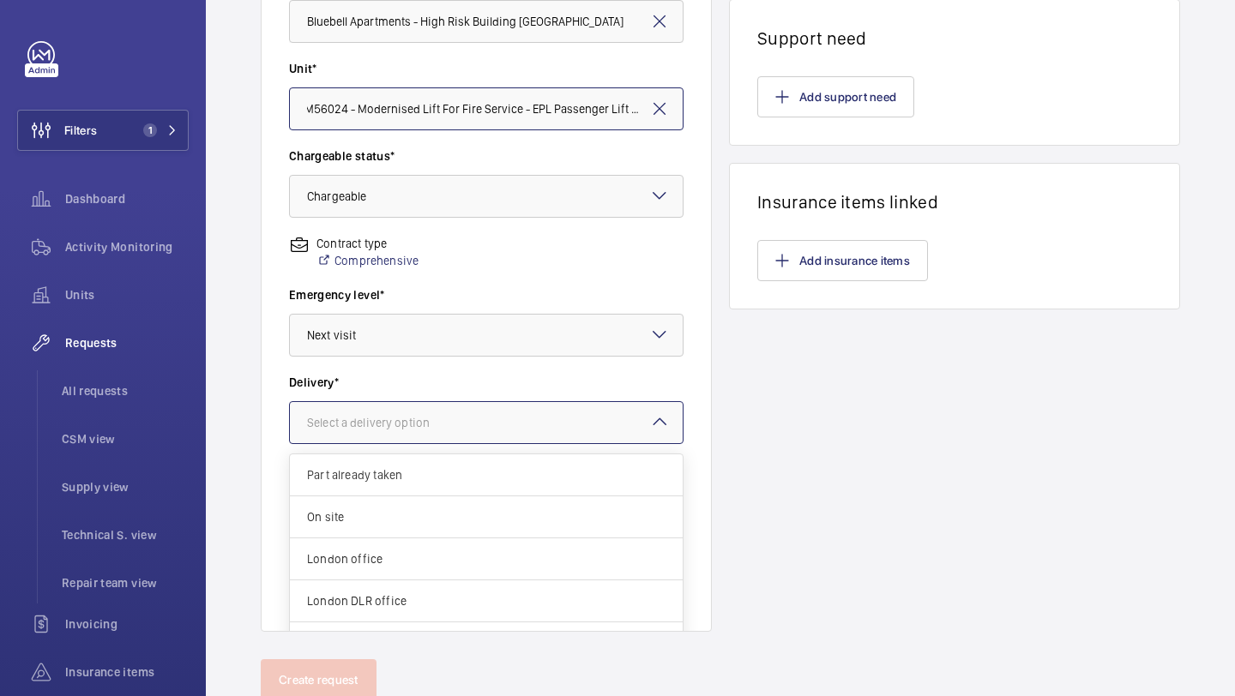
click at [448, 423] on div "Select a delivery option" at bounding box center [389, 422] width 165 height 17
click at [412, 559] on span "London office" at bounding box center [486, 558] width 358 height 17
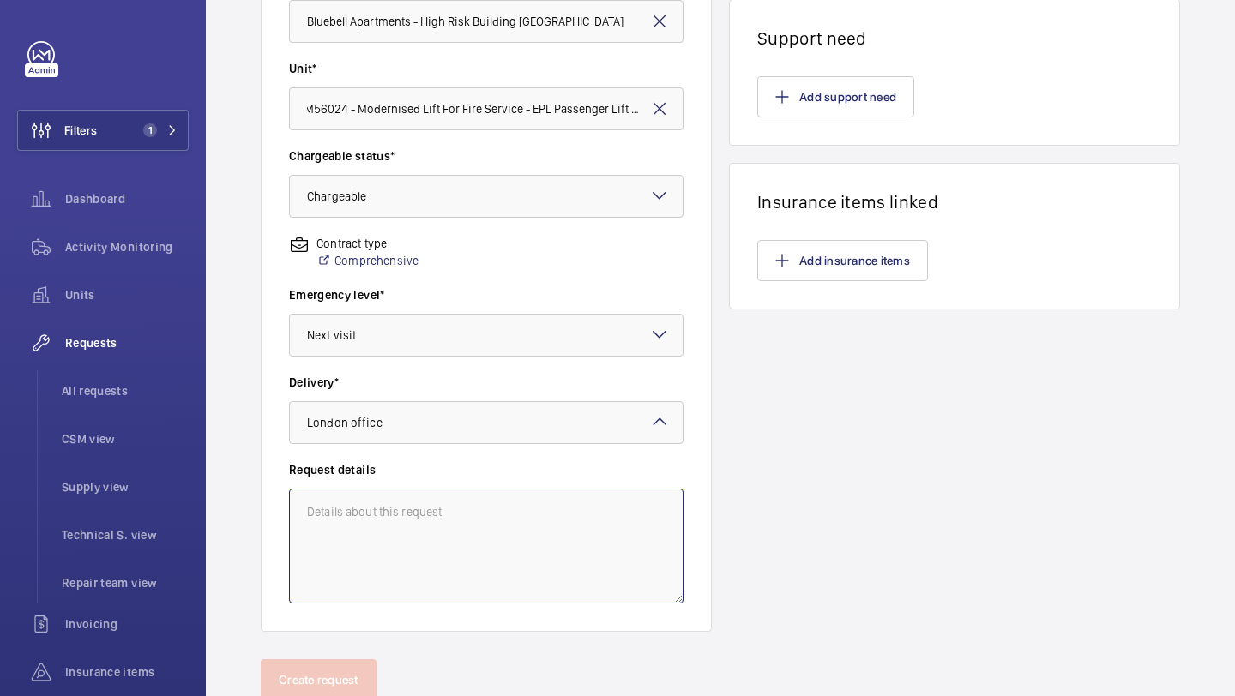
click at [418, 546] on textarea at bounding box center [486, 546] width 394 height 115
type textarea "C"
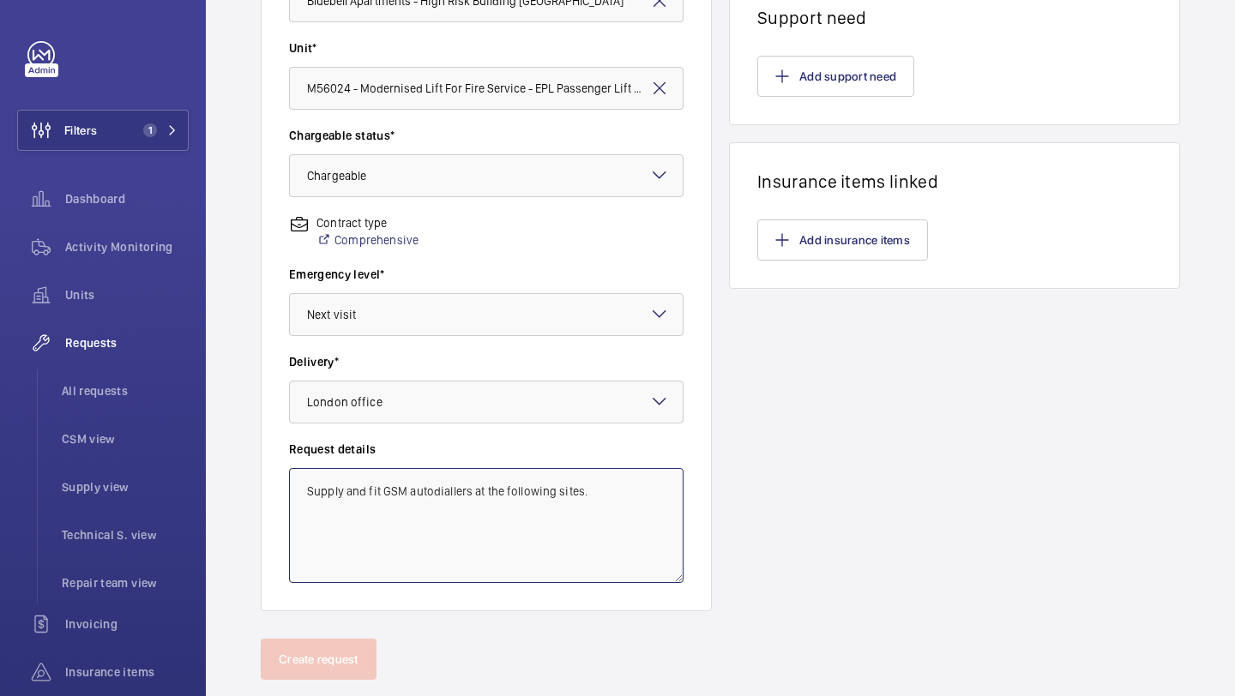
scroll to position [466, 0]
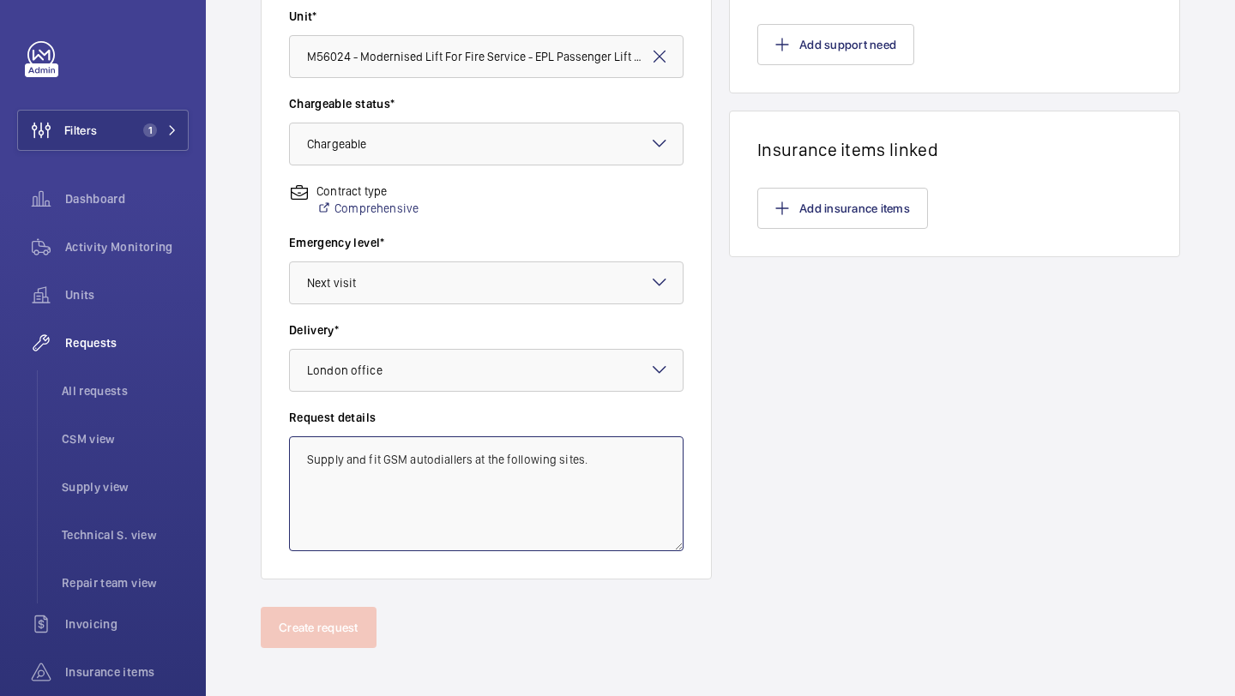
click at [589, 459] on textarea "Supply and fit GSM autodiallers at the following sites." at bounding box center [486, 493] width 394 height 115
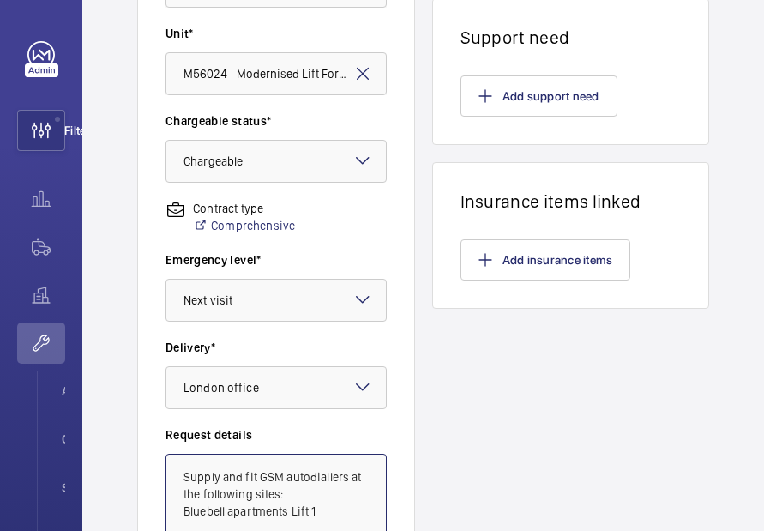
scroll to position [449, 0]
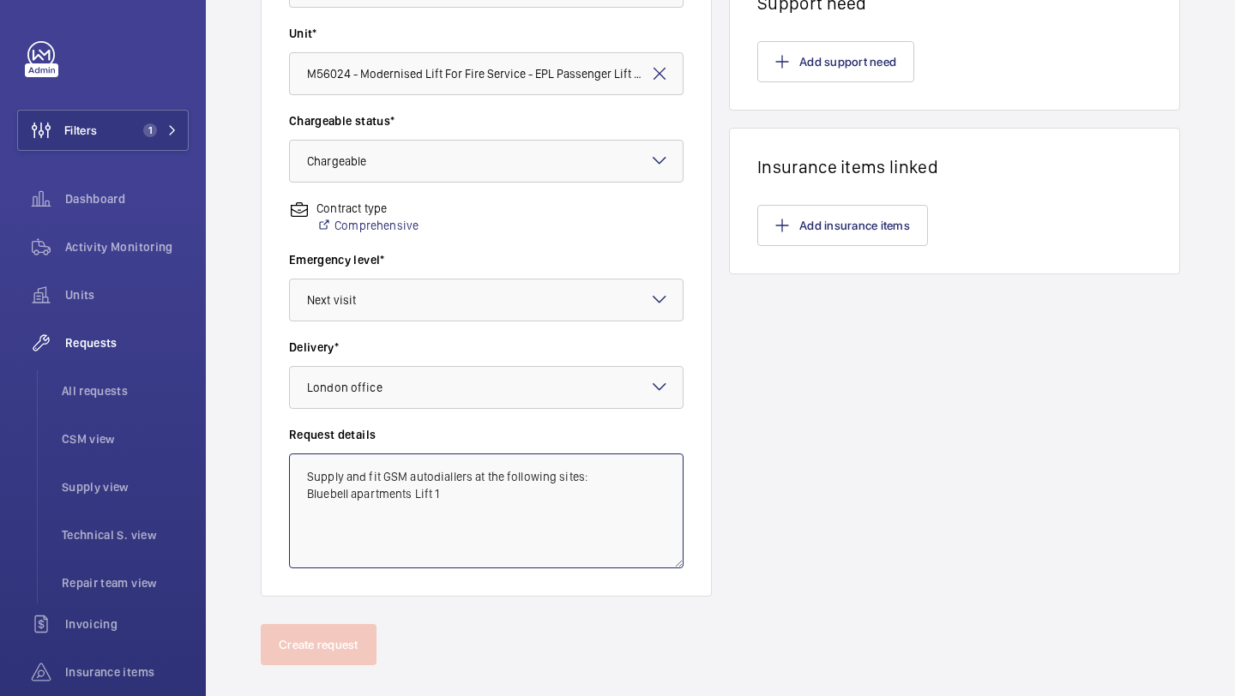
click at [473, 499] on textarea "Supply and fit GSM autodiallers at the following sites: Bluebell apartments Lif…" at bounding box center [486, 511] width 394 height 115
click at [460, 514] on textarea "Supply and fit GSM autodiallers at the following sites: Bluebell apartments Lif…" at bounding box center [486, 511] width 394 height 115
click at [434, 527] on textarea "Supply and fit GSM autodiallers at the following sites: Bluebell apartments Lif…" at bounding box center [486, 511] width 394 height 115
click at [433, 520] on textarea "Supply and fit GSM autodiallers at the following sites: Bluebell apartments Lif…" at bounding box center [486, 511] width 394 height 115
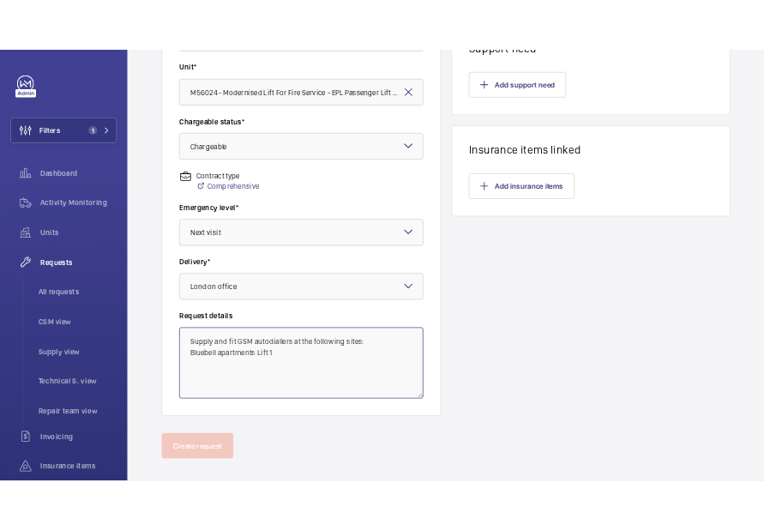
scroll to position [460, 0]
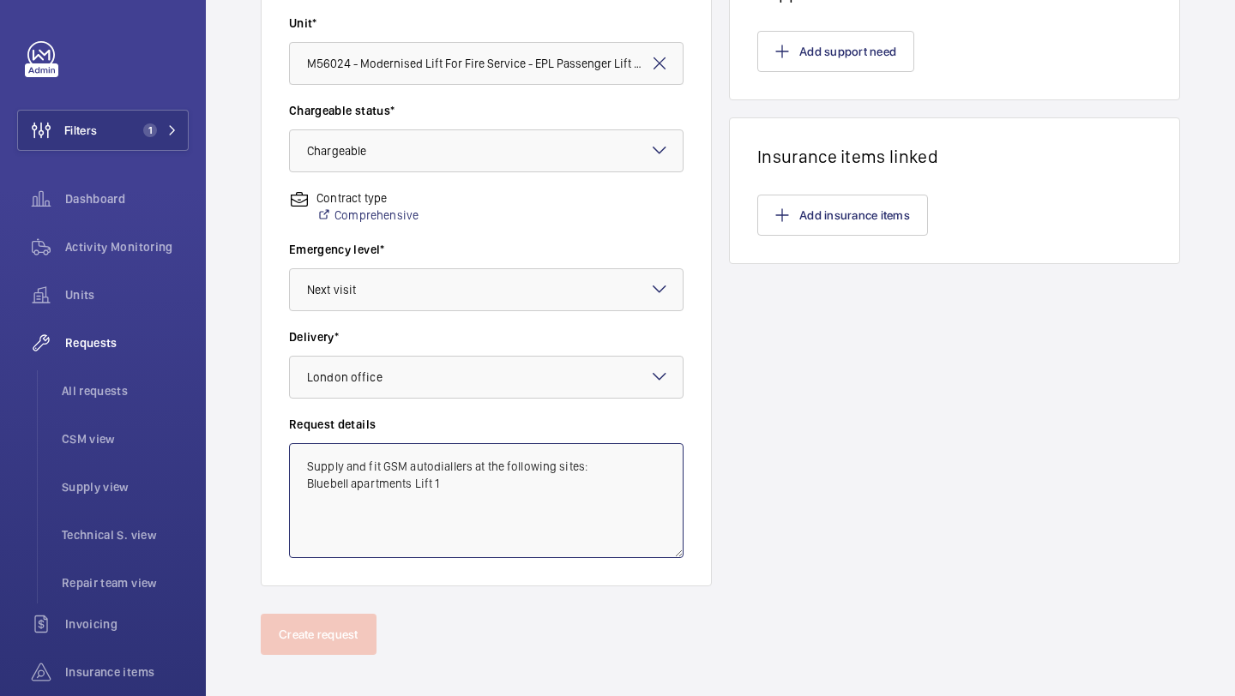
click at [411, 501] on textarea "Supply and fit GSM autodiallers at the following sites: Bluebell apartments Lif…" at bounding box center [486, 500] width 394 height 115
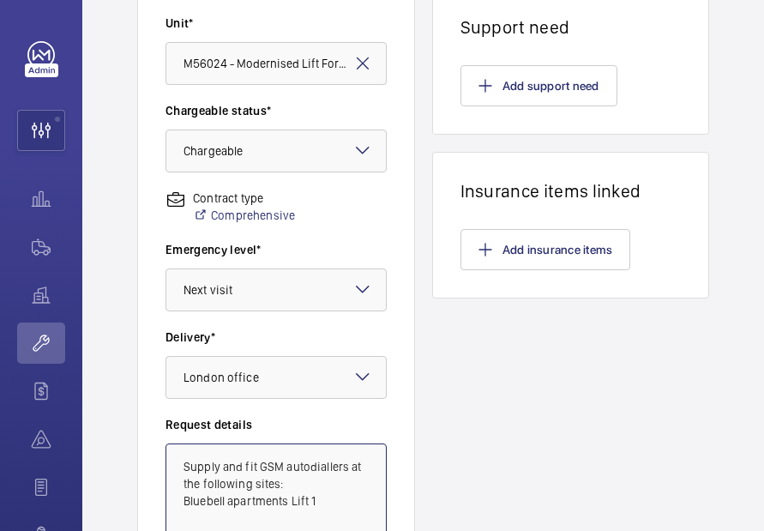
scroll to position [398, 0]
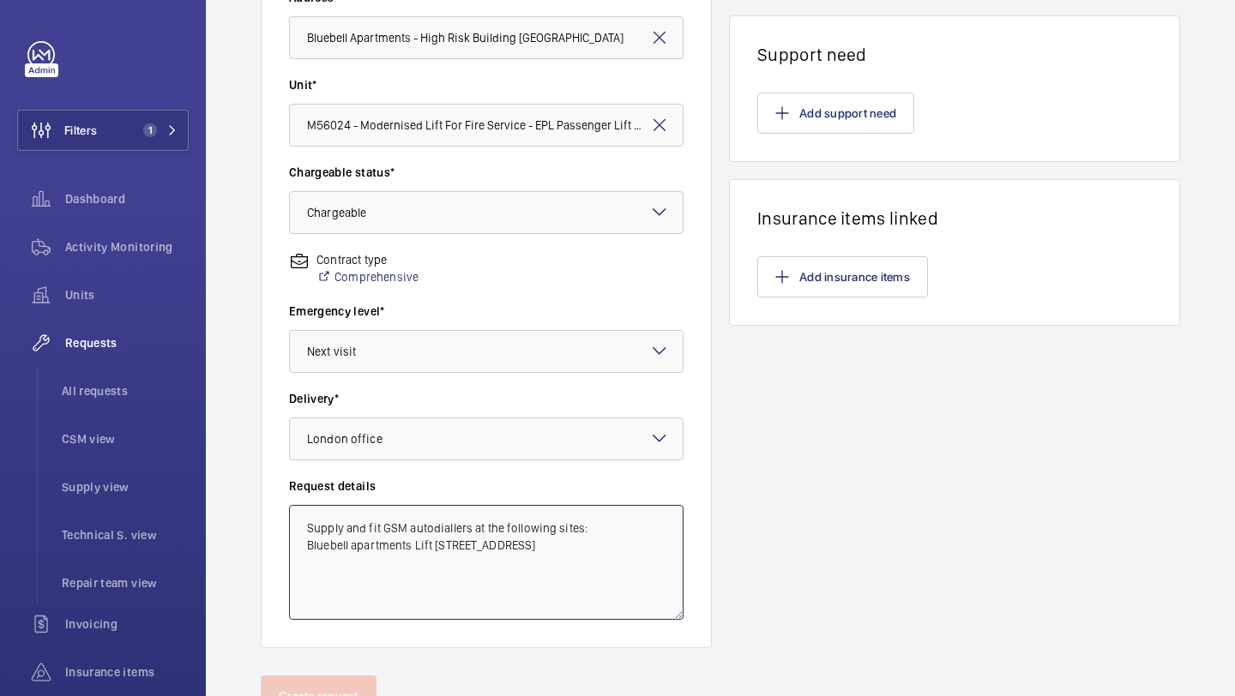
click at [359, 546] on textarea "Supply and fit GSM autodiallers at the following sites: Bluebell apartments Lif…" at bounding box center [486, 562] width 394 height 115
click at [443, 546] on textarea "Supply and fit GSM autodiallers at the following sites: Bluebell Apartments Lif…" at bounding box center [486, 562] width 394 height 115
click at [442, 558] on textarea "Supply and fit GSM autodiallers at the following sites: Bluebell Apartments Lif…" at bounding box center [486, 562] width 394 height 115
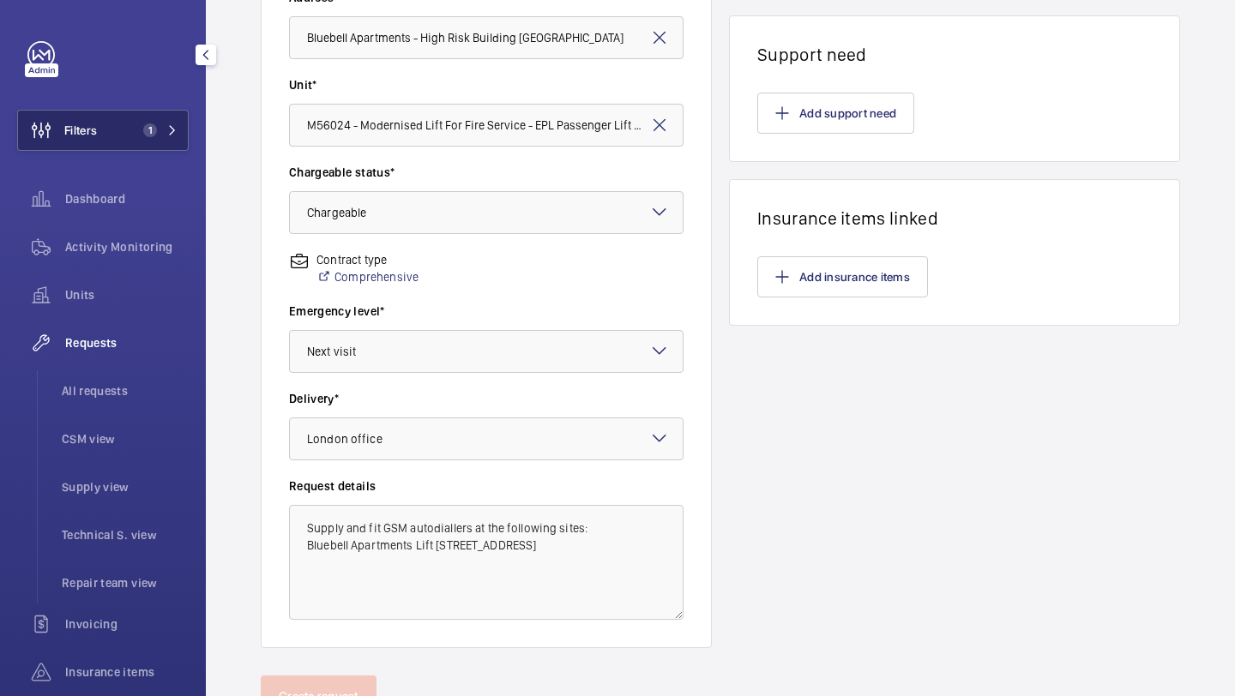
click at [171, 134] on mat-icon at bounding box center [172, 130] width 10 height 10
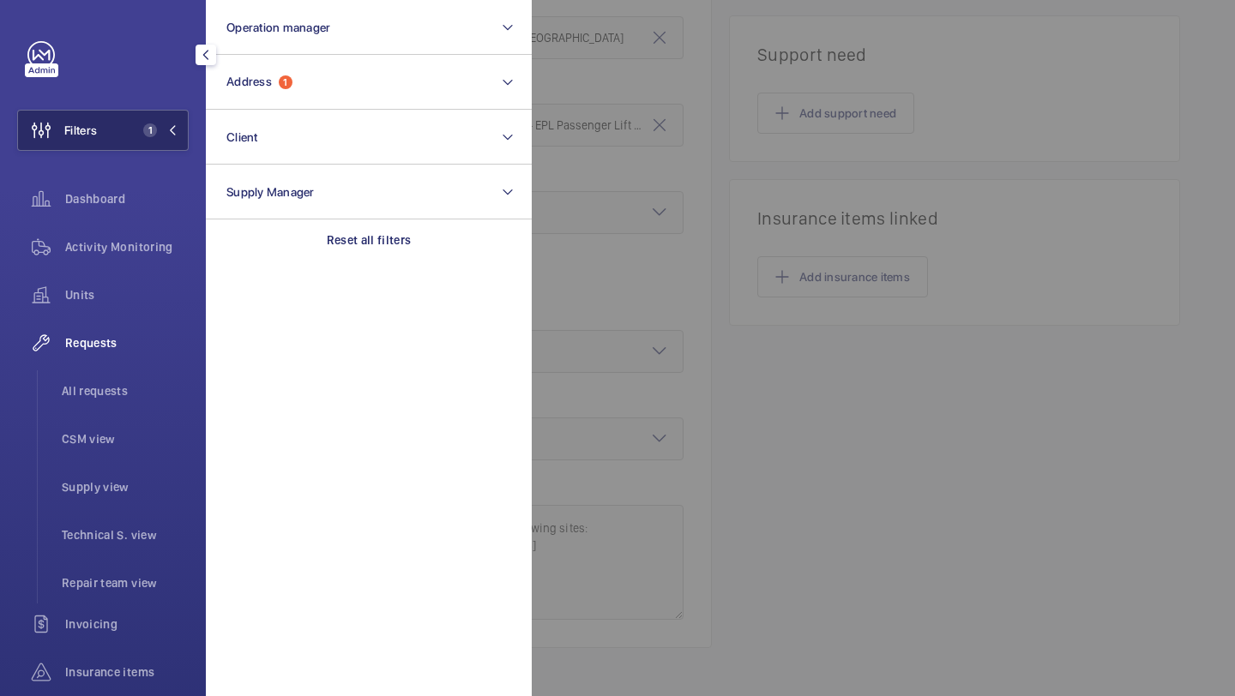
click at [171, 134] on mat-icon at bounding box center [172, 130] width 10 height 10
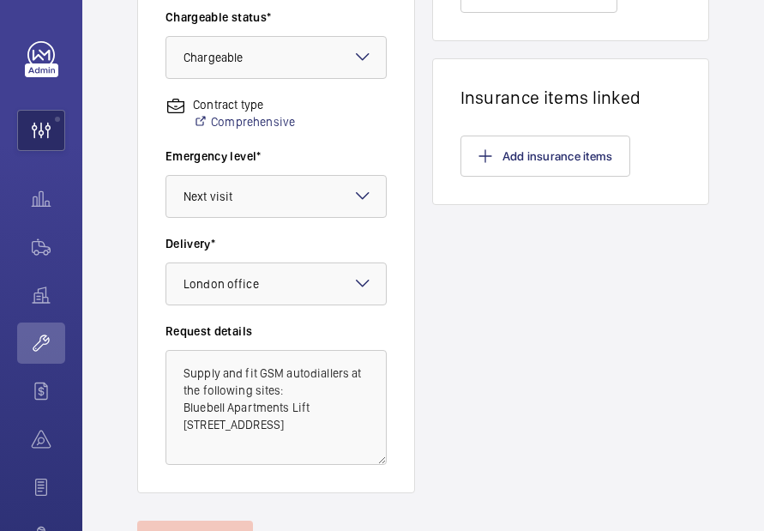
scroll to position [555, 0]
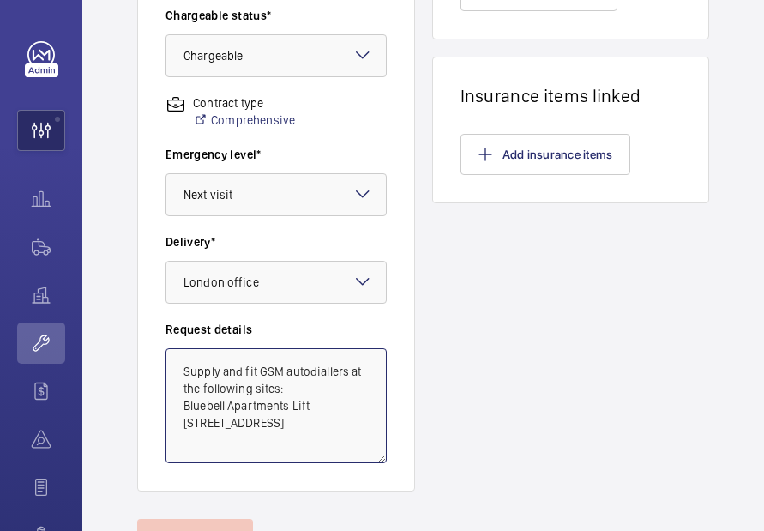
click at [287, 448] on textarea "Supply and fit GSM autodiallers at the following sites: Bluebell Apartments Lif…" at bounding box center [275, 405] width 221 height 115
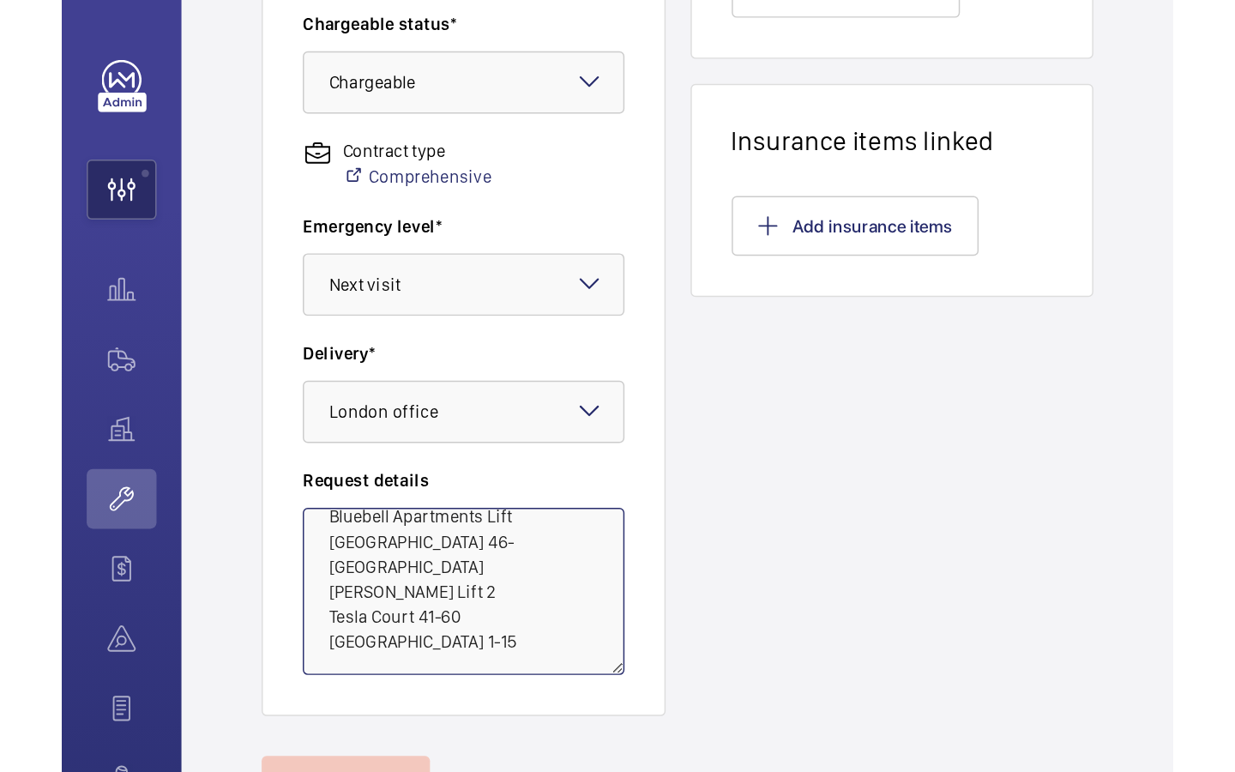
scroll to position [639, 0]
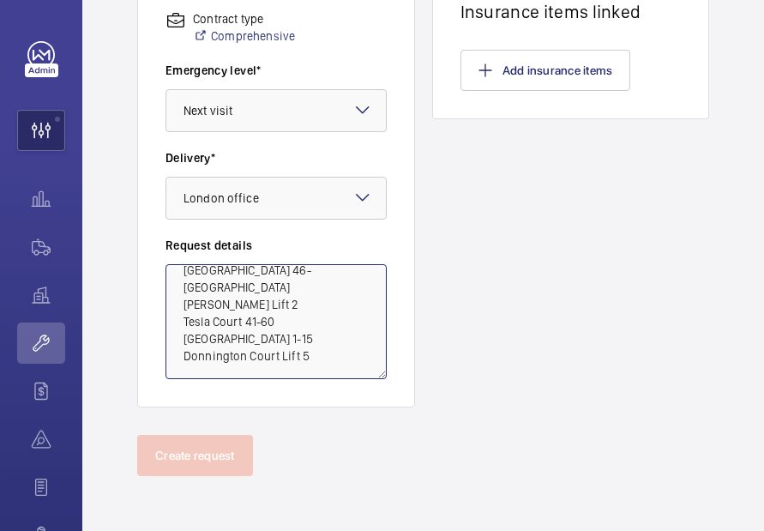
click at [222, 374] on textarea "Supply and fit GSM autodiallers at the following sites: Bluebell Apartments Lif…" at bounding box center [275, 321] width 221 height 115
click at [334, 361] on textarea "Supply and fit GSM autodiallers at the following sites: Bluebell Apartments Lif…" at bounding box center [275, 321] width 221 height 115
click at [334, 367] on textarea "Supply and fit GSM autodiallers at the following sites: Bluebell Apartments Lif…" at bounding box center [275, 321] width 221 height 115
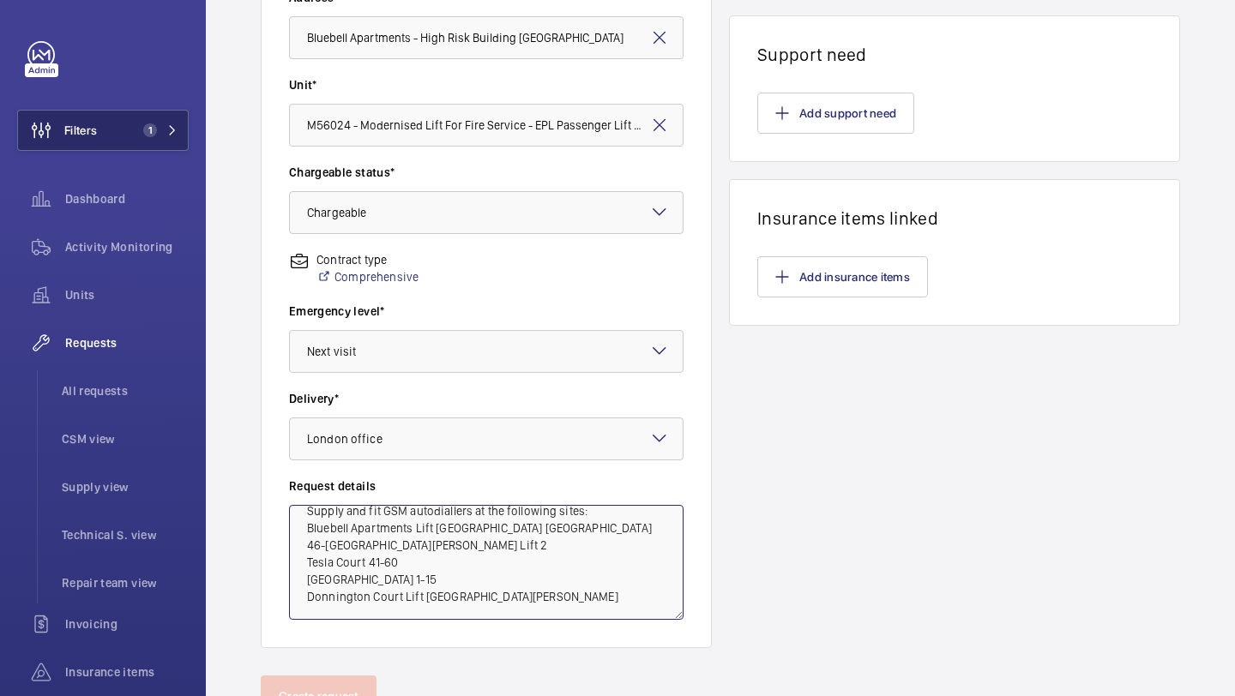
scroll to position [105, 0]
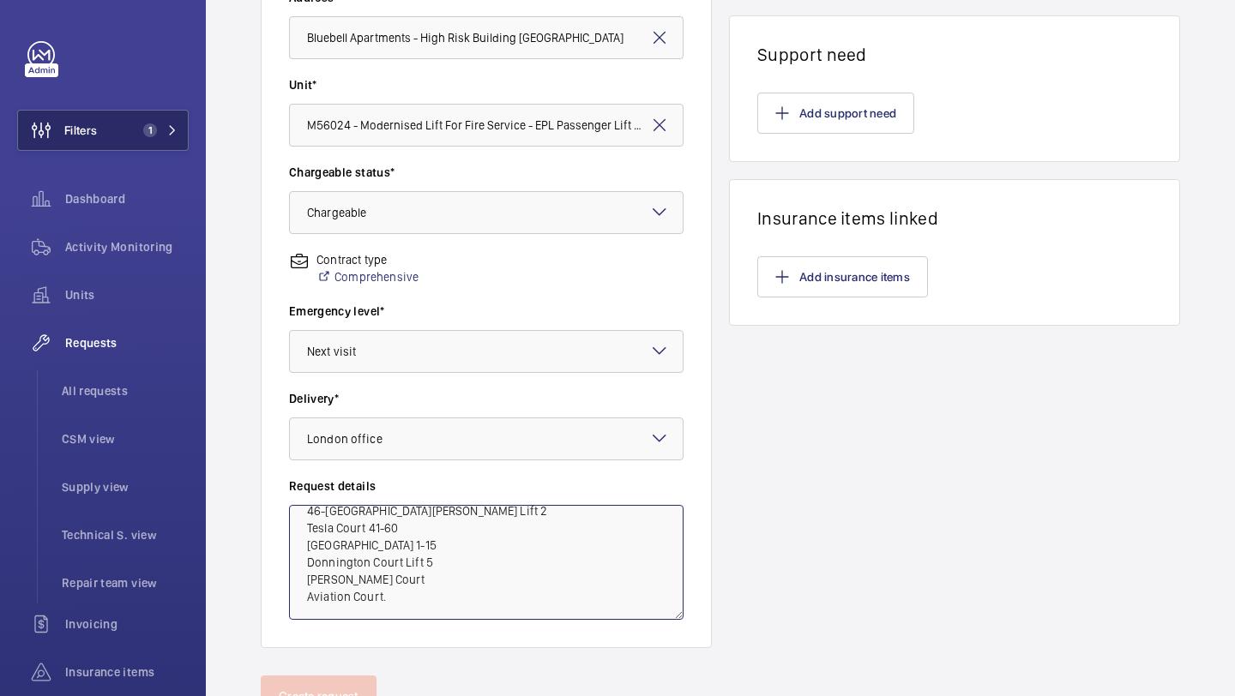
click at [375, 604] on textarea "Supply and fit GSM autodiallers at the following sites: Bluebell Apartments Lif…" at bounding box center [486, 562] width 394 height 115
click at [396, 597] on textarea "Supply and fit GSM autodiallers at the following sites: Bluebell Apartments Lif…" at bounding box center [486, 562] width 394 height 115
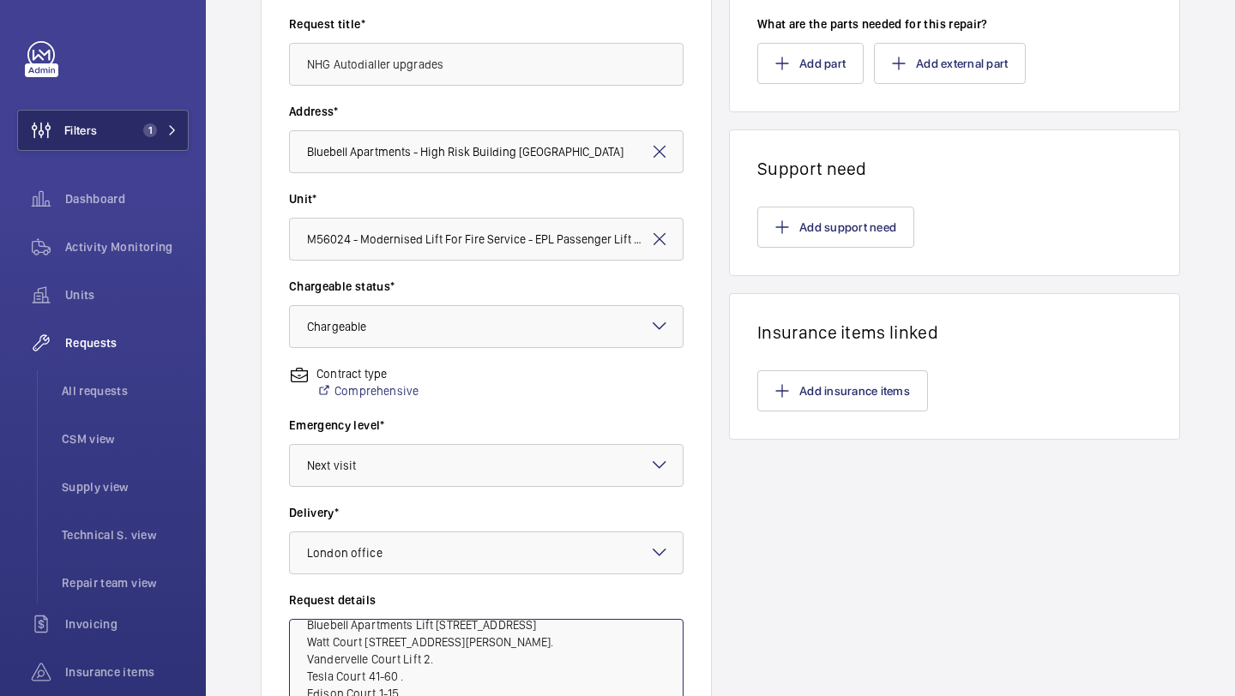
scroll to position [277, 0]
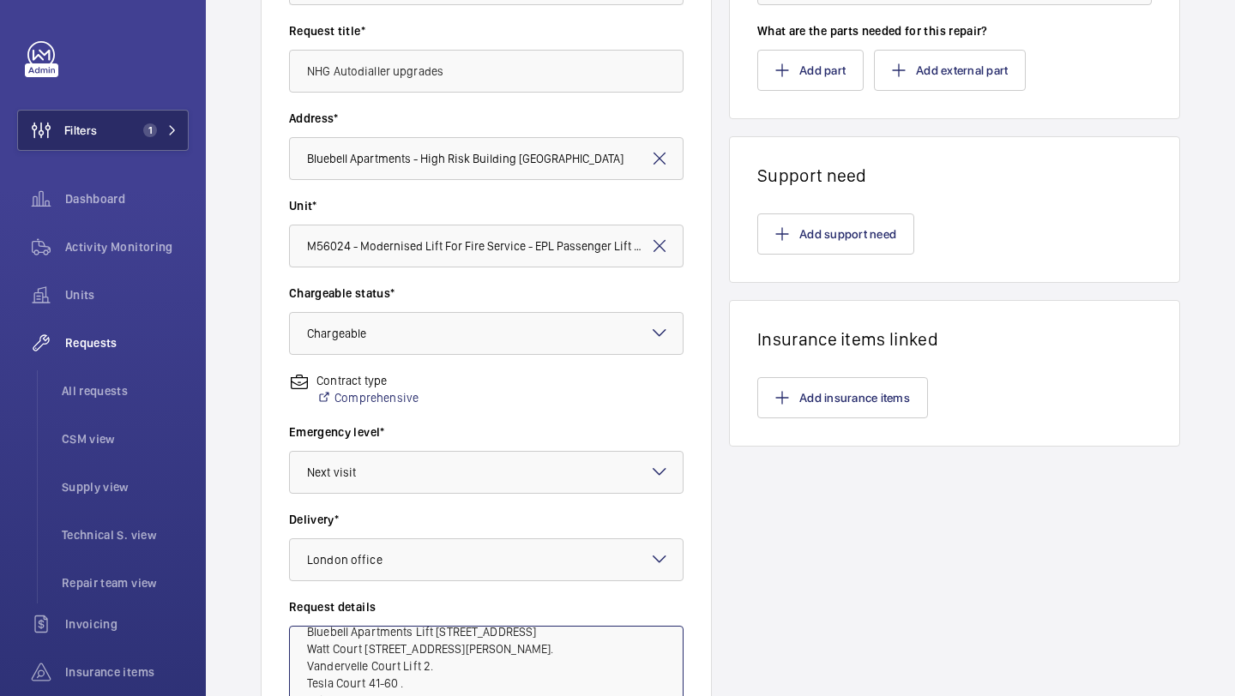
click at [421, 651] on textarea "Supply and fit GSM autodiallers at the following sites: Bluebell Apartments Lif…" at bounding box center [486, 683] width 394 height 115
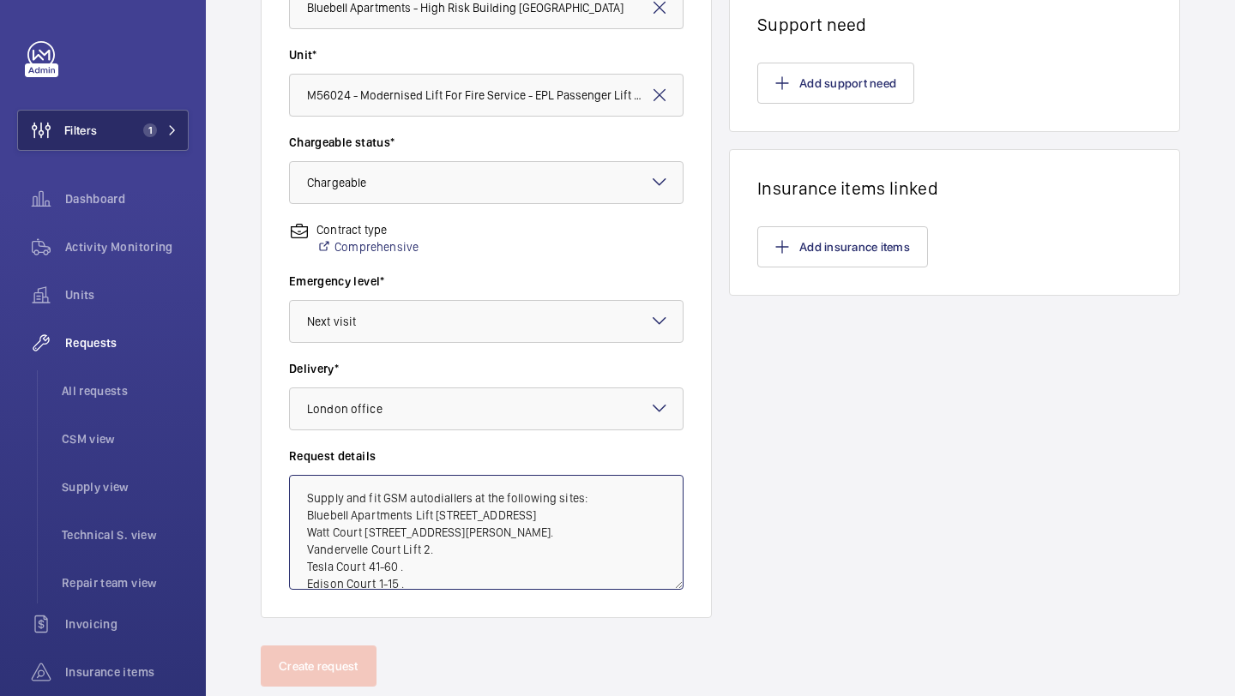
scroll to position [430, 0]
click at [441, 517] on textarea "Supply and fit GSM autodiallers at the following sites: Bluebell Apartments Lif…" at bounding box center [486, 530] width 394 height 115
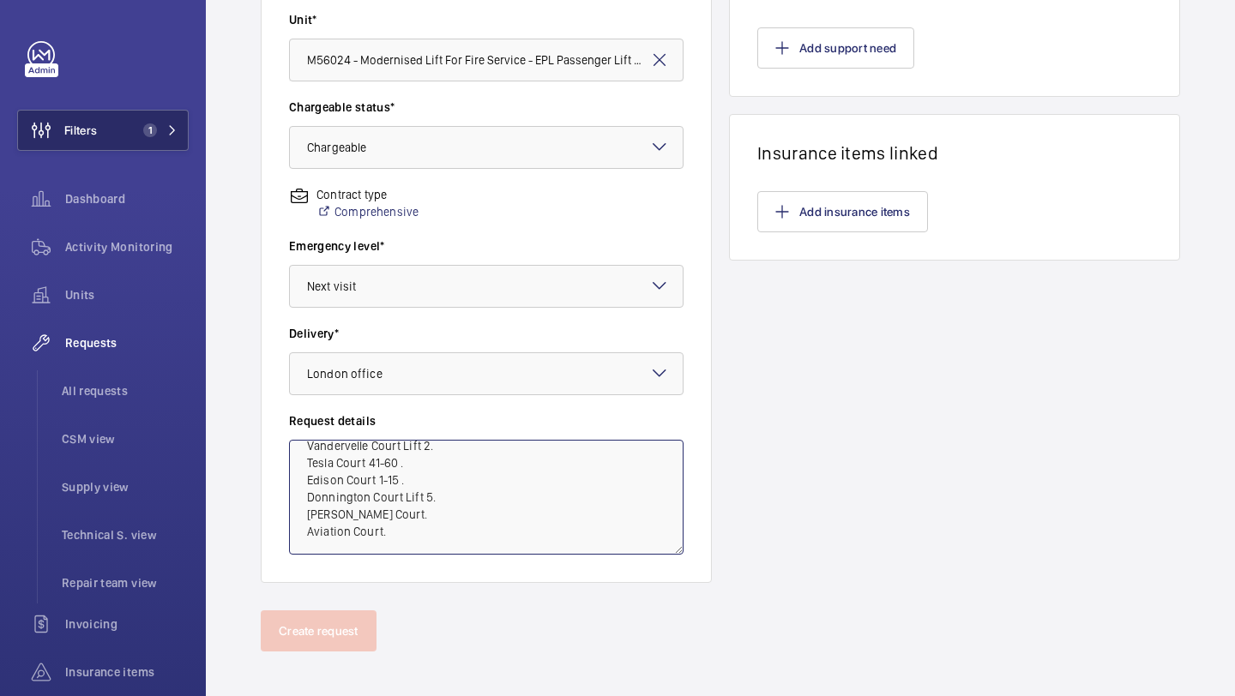
scroll to position [139, 0]
click at [400, 466] on textarea "Supply and fit GSM autodiallers at the following sites: Bluebell Apartments Lif…" at bounding box center [486, 497] width 394 height 115
click at [401, 450] on textarea "Supply and fit GSM autodiallers at the following sites: Bluebell Apartments Lif…" at bounding box center [486, 497] width 394 height 115
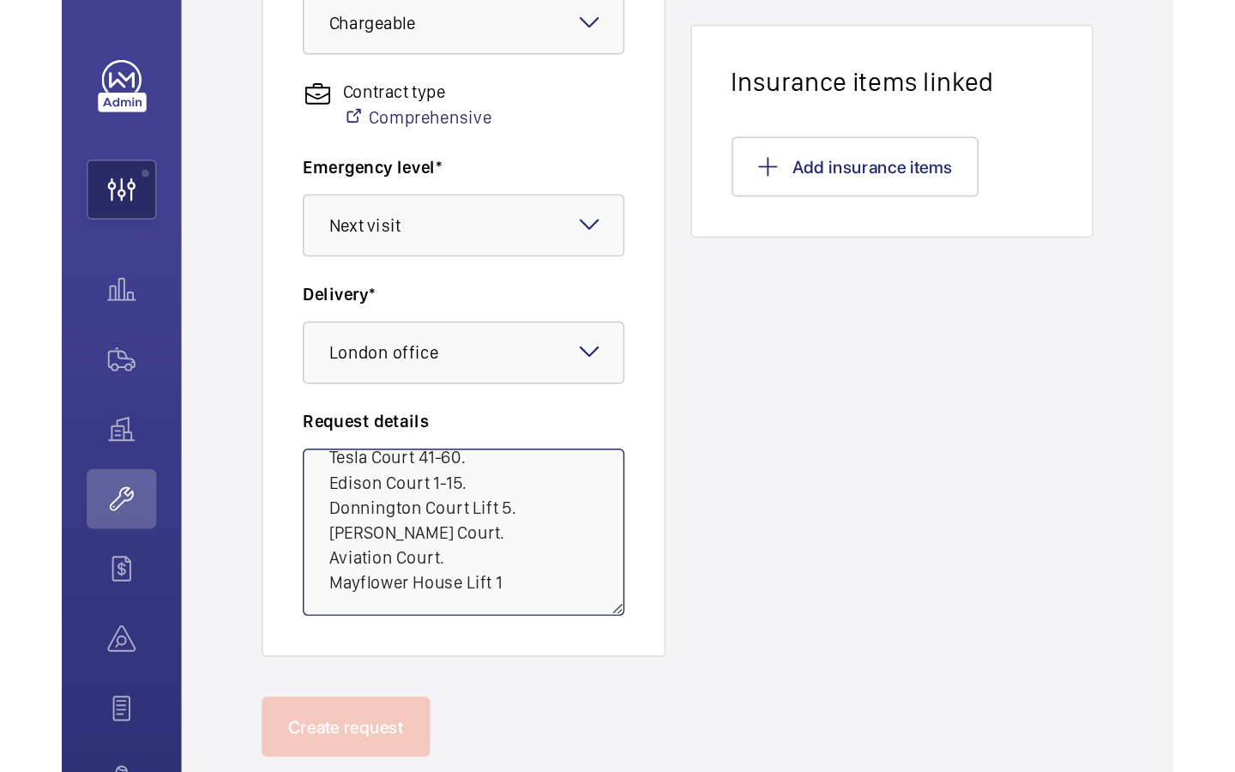
scroll to position [639, 0]
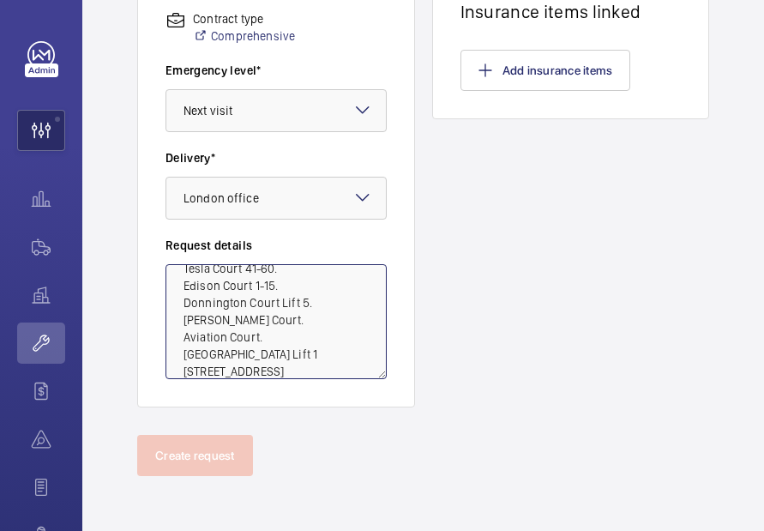
click at [314, 352] on textarea "Supply and fit GSM autodiallers at the following sites: Bluebell Apartments Lif…" at bounding box center [275, 321] width 221 height 115
click at [308, 367] on textarea "Supply and fit GSM autodiallers at the following sites: Bluebell Apartments Lif…" at bounding box center [275, 321] width 221 height 115
click at [343, 368] on textarea "Supply and fit GSM autodiallers at the following sites: Bluebell Apartments Lif…" at bounding box center [275, 321] width 221 height 115
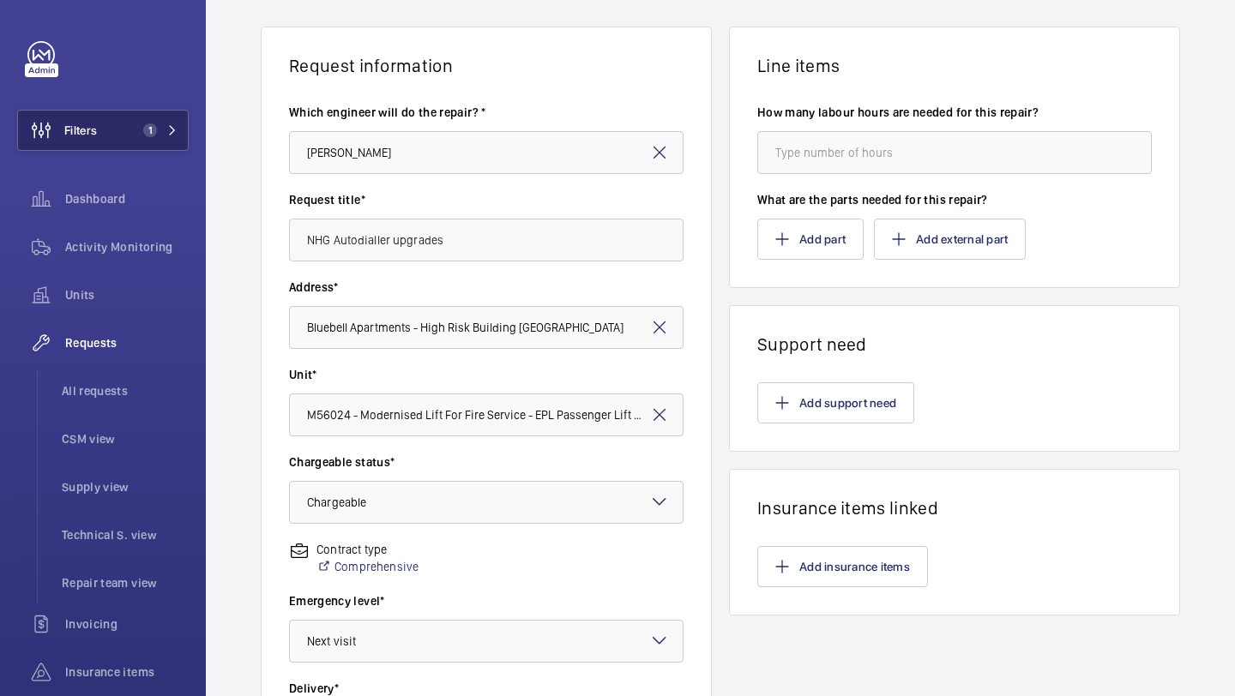
scroll to position [0, 0]
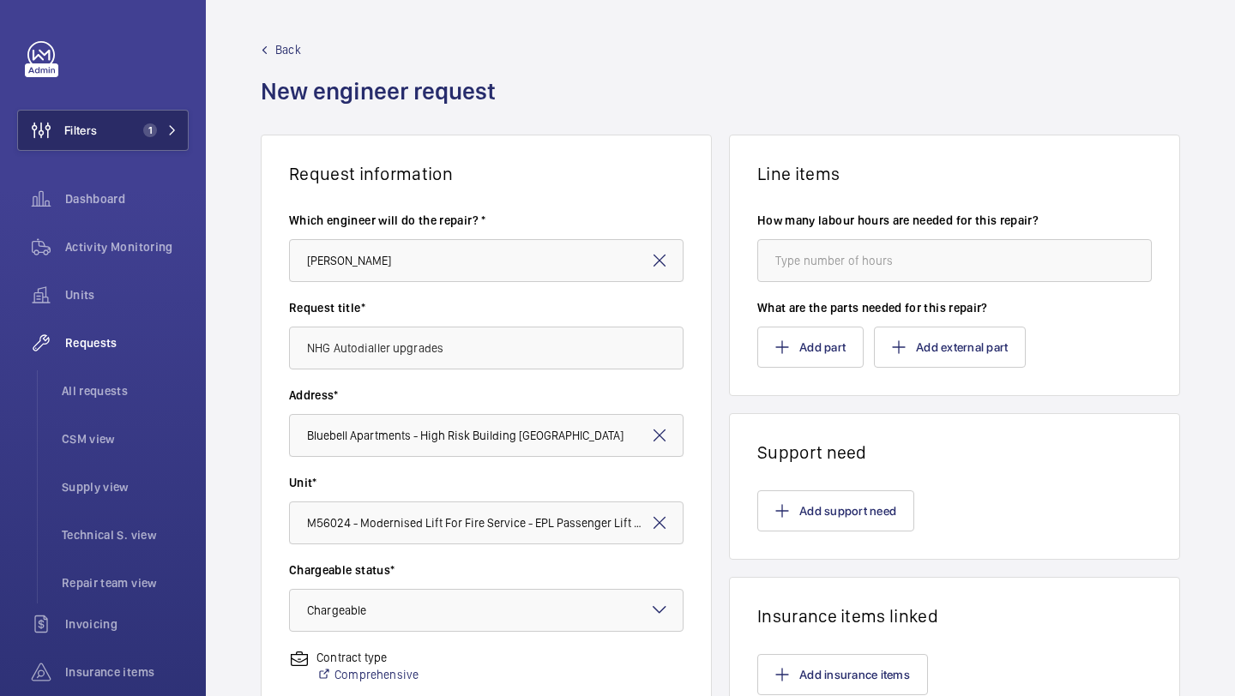
type textarea "Supply and fit GSM autodiallers at the following sites: Bluebell Apartments Lif…"
click at [820, 263] on input "number" at bounding box center [954, 260] width 394 height 43
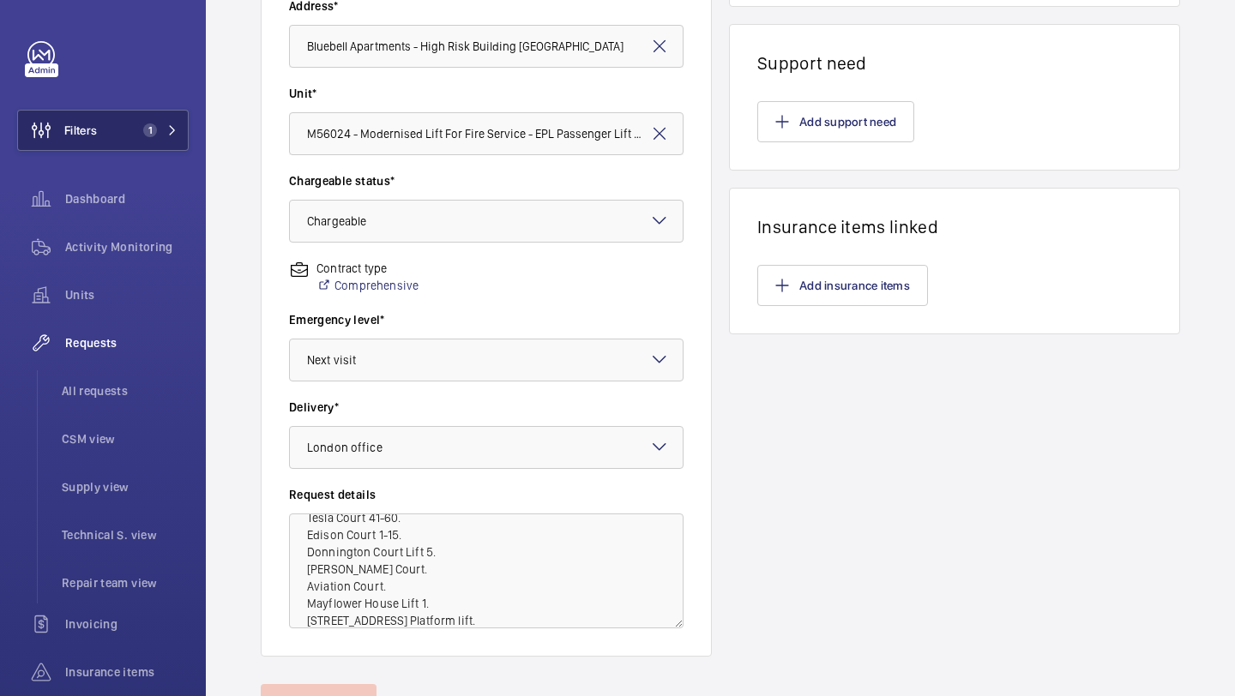
scroll to position [407, 0]
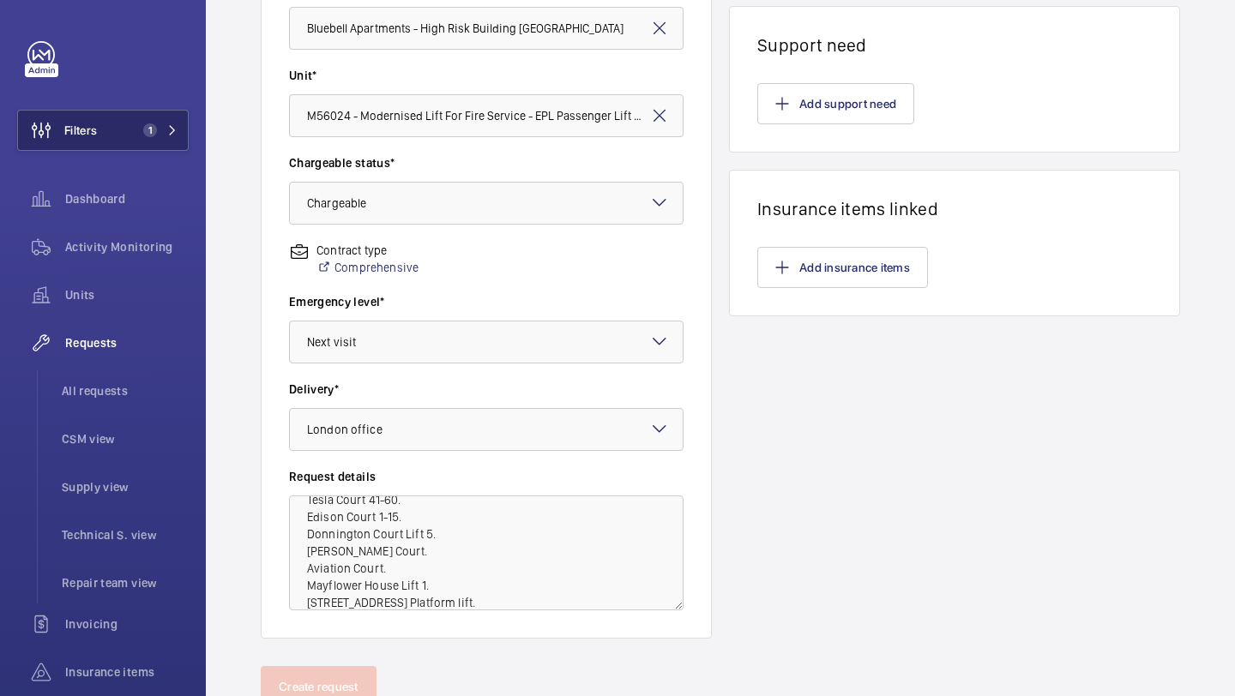
click at [472, 618] on wm-front-card-body "Which engineer will do the repair? * Keith Bishop Request title* NHG Autodialle…" at bounding box center [485, 207] width 449 height 861
click at [482, 604] on textarea "Supply and fit GSM autodiallers at the following sites: Bluebell Apartments Lif…" at bounding box center [486, 553] width 394 height 115
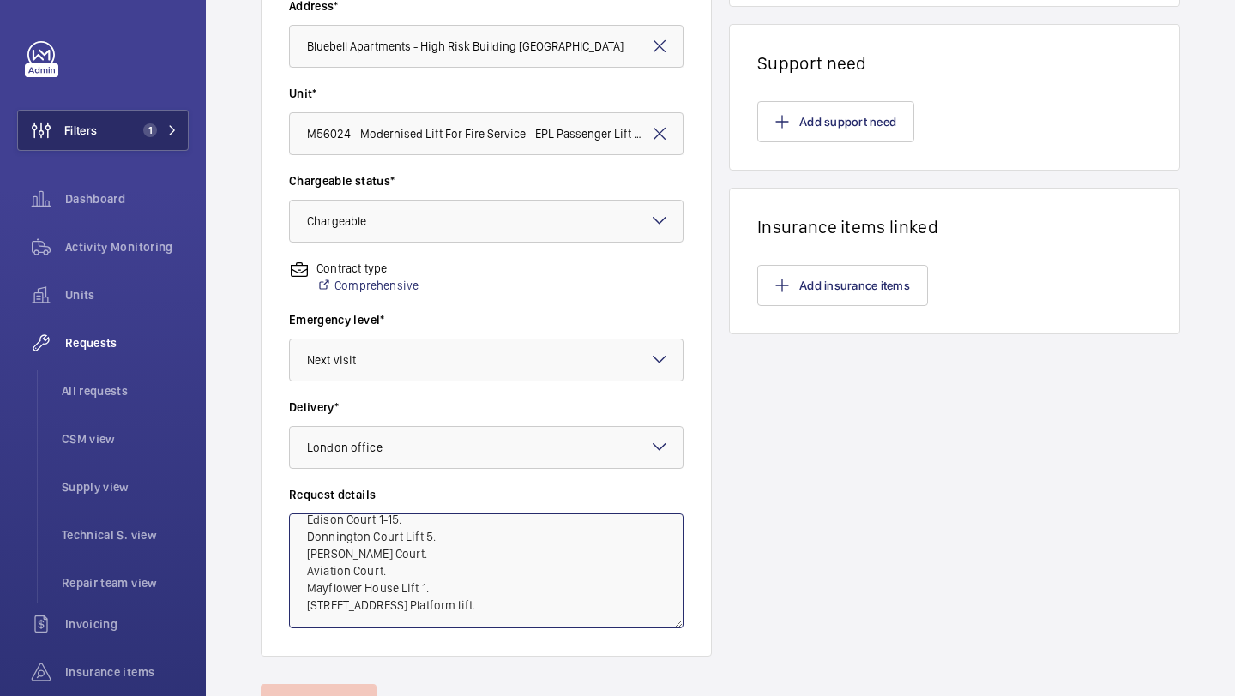
scroll to position [431, 0]
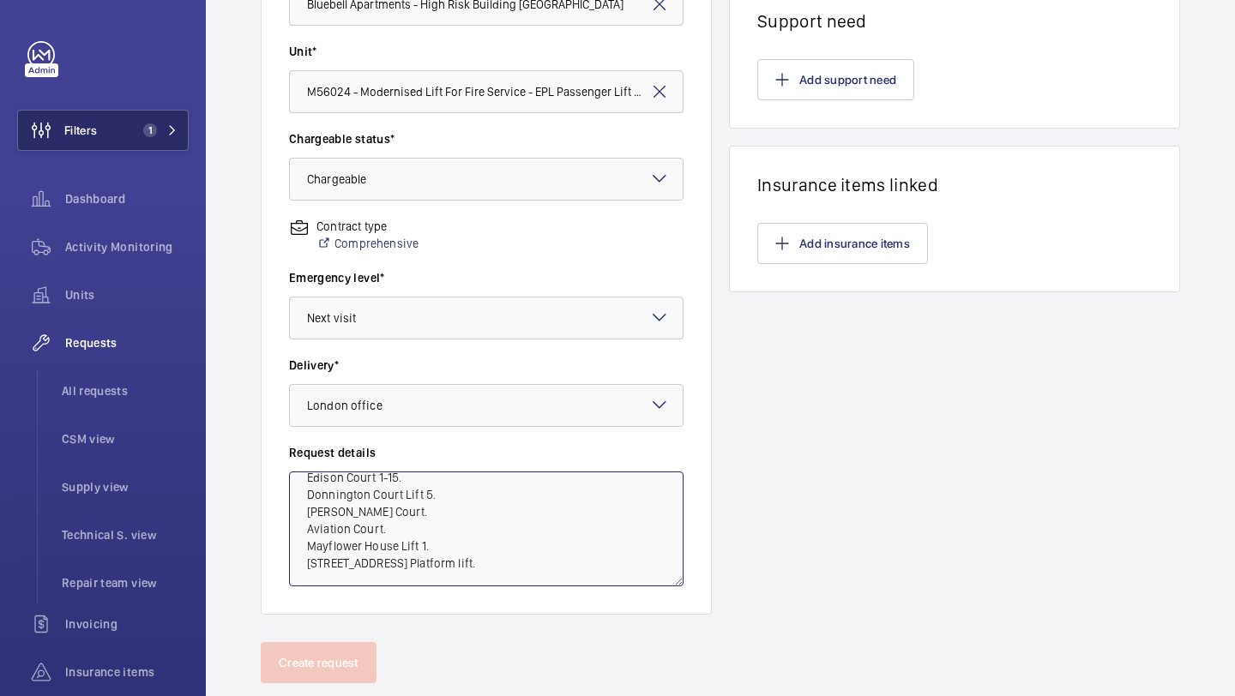
click at [530, 532] on textarea "Supply and fit GSM autodiallers at the following sites: Bluebell Apartments Lif…" at bounding box center [486, 529] width 394 height 115
click at [530, 538] on textarea "Supply and fit GSM autodiallers at the following sites: Bluebell Apartments Lif…" at bounding box center [486, 529] width 394 height 115
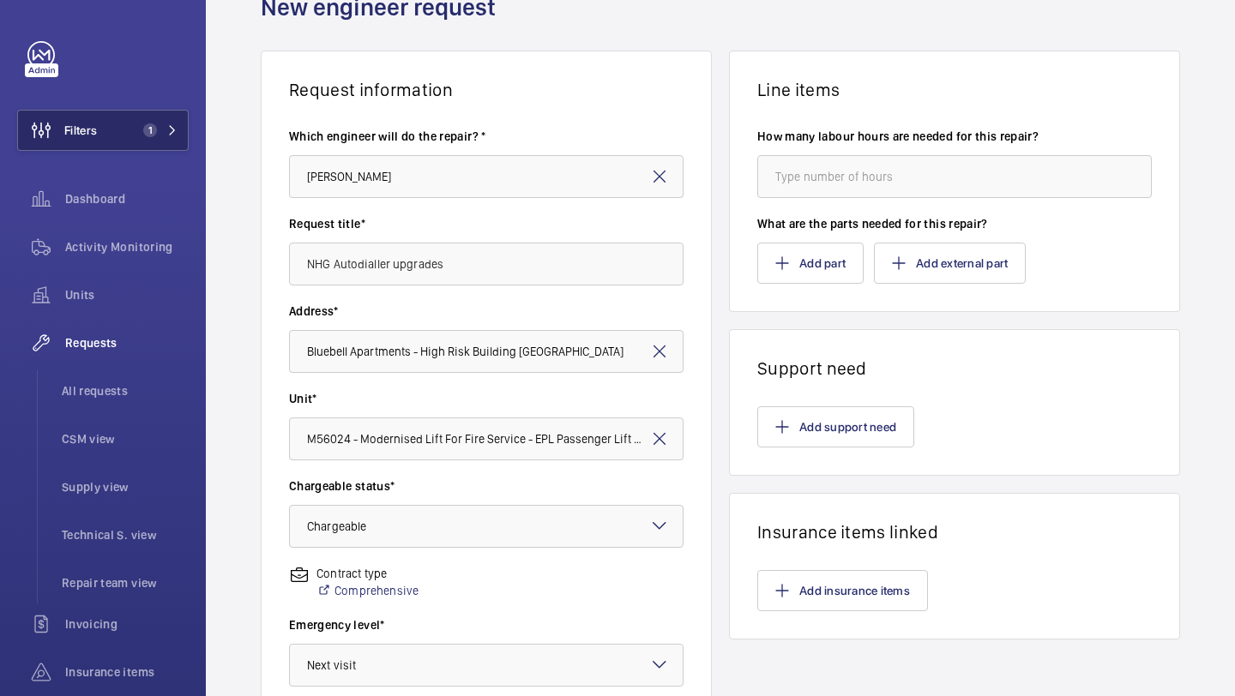
scroll to position [0, 0]
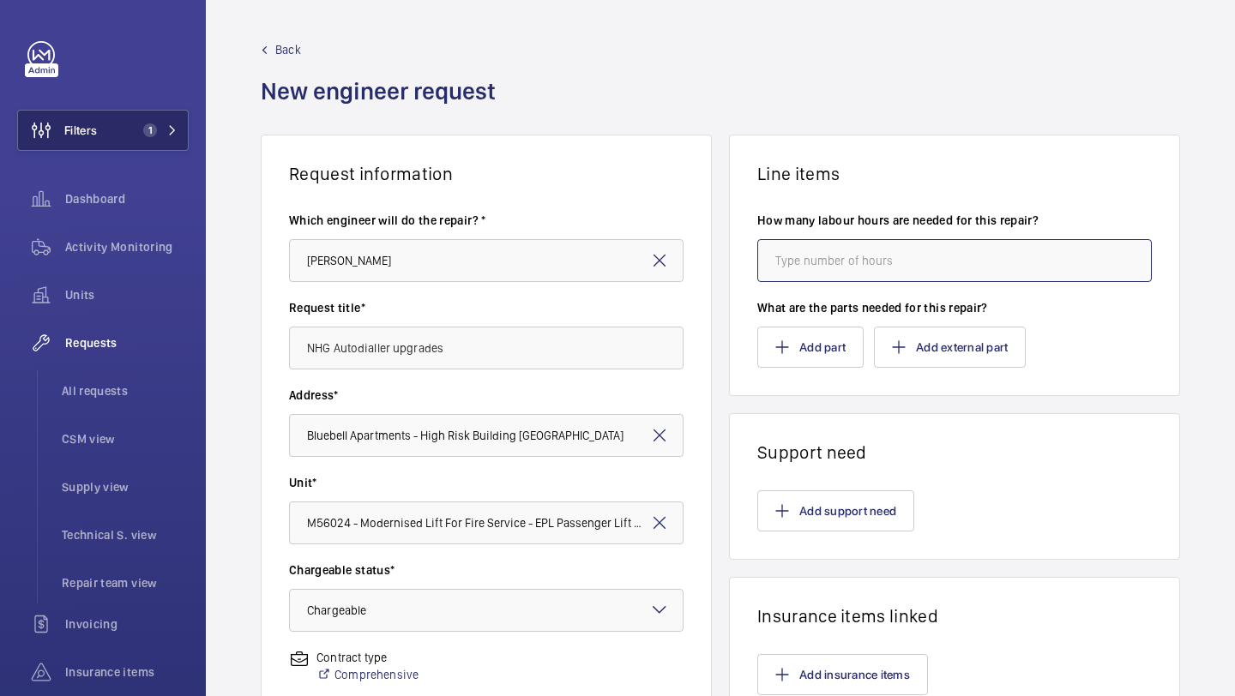
click at [917, 252] on input "number" at bounding box center [954, 260] width 394 height 43
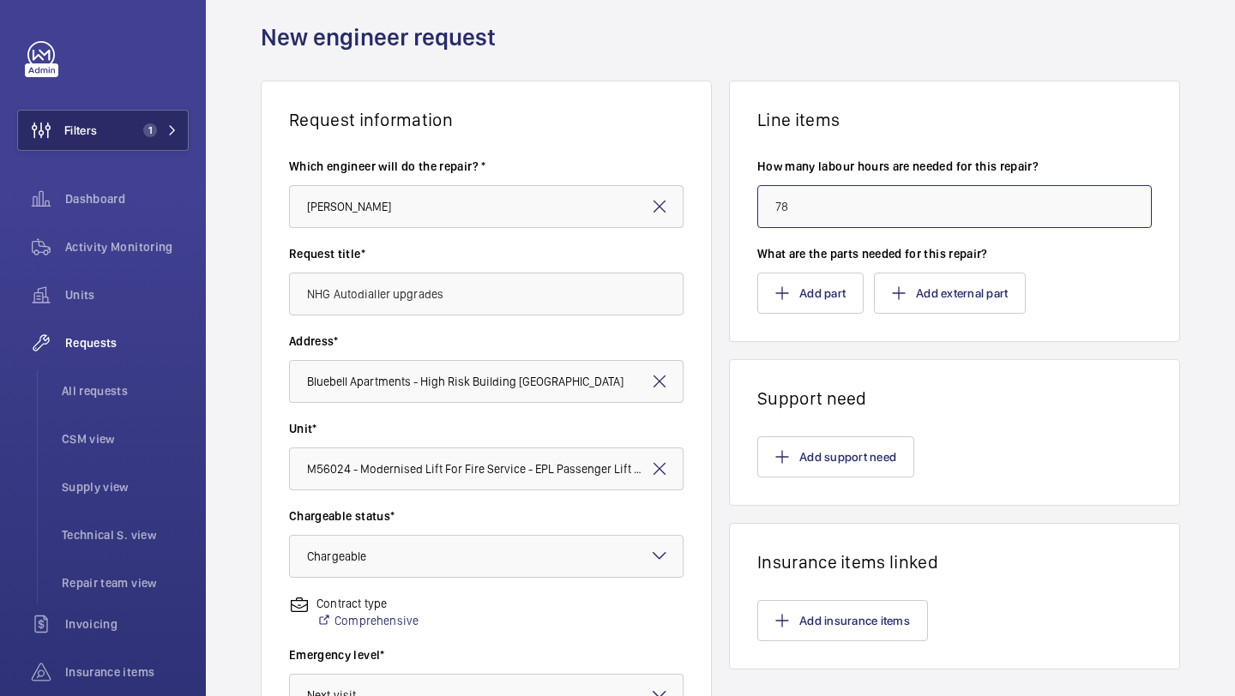
scroll to position [58, 0]
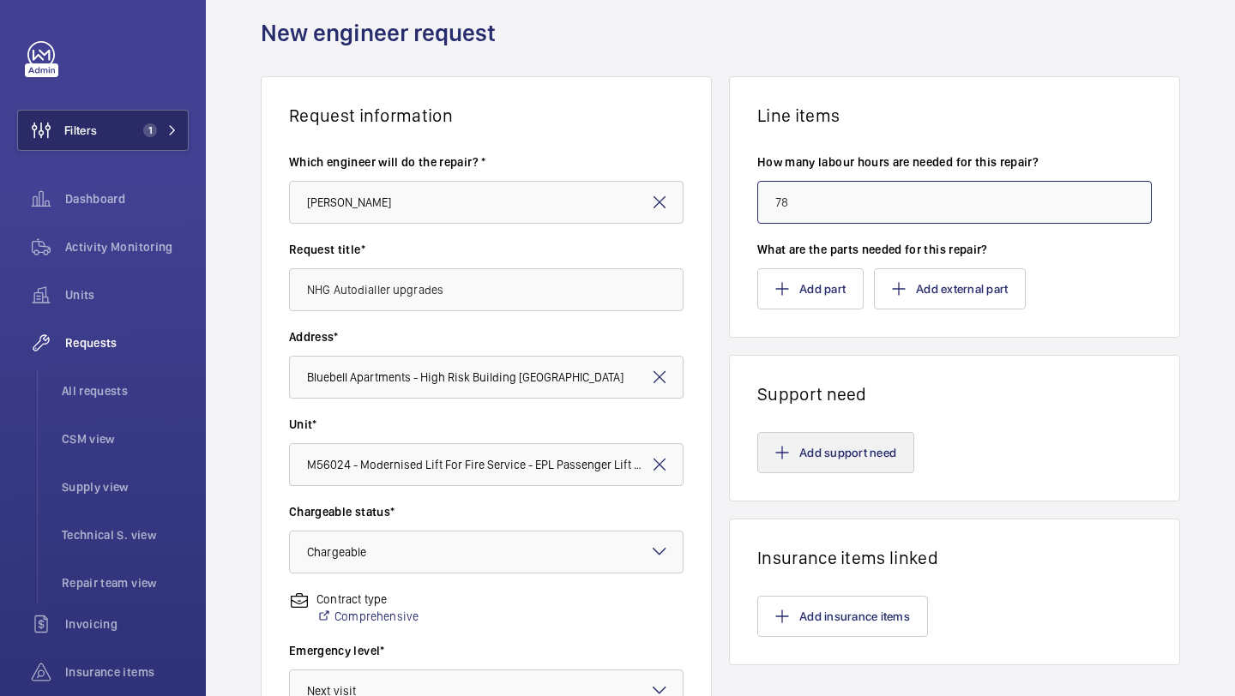
type input "78"
click at [855, 436] on button "Add support need" at bounding box center [835, 452] width 157 height 41
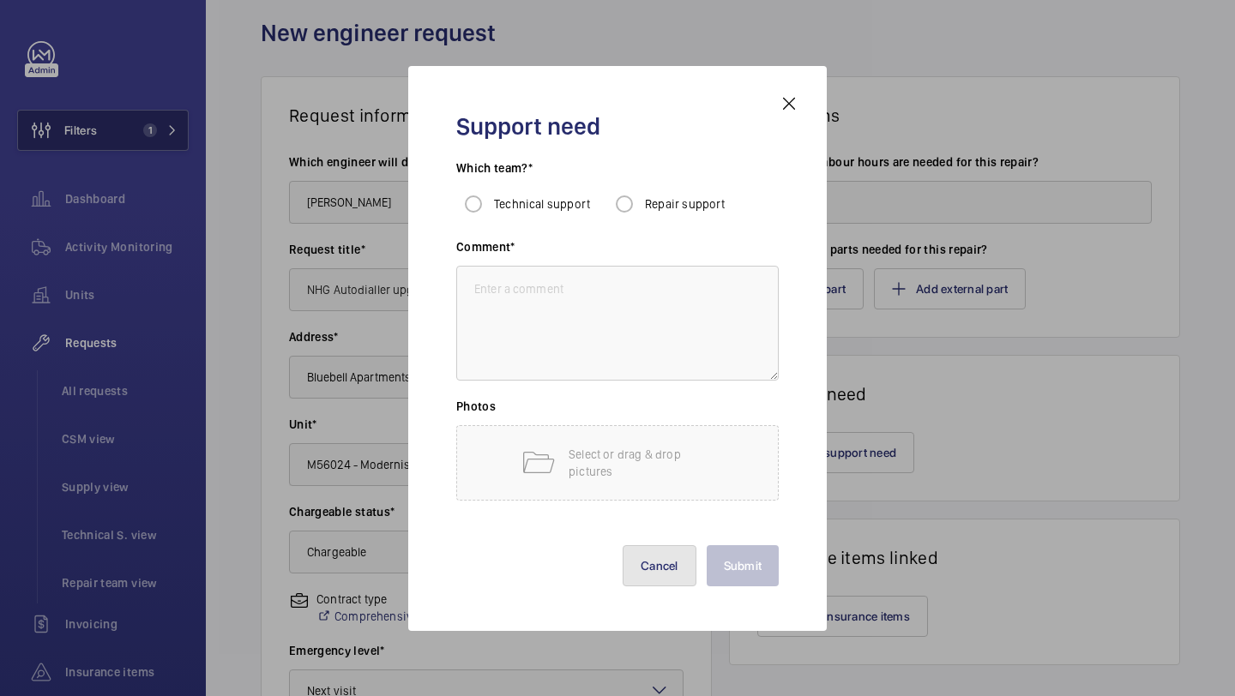
click at [653, 582] on button "Cancel" at bounding box center [659, 565] width 74 height 41
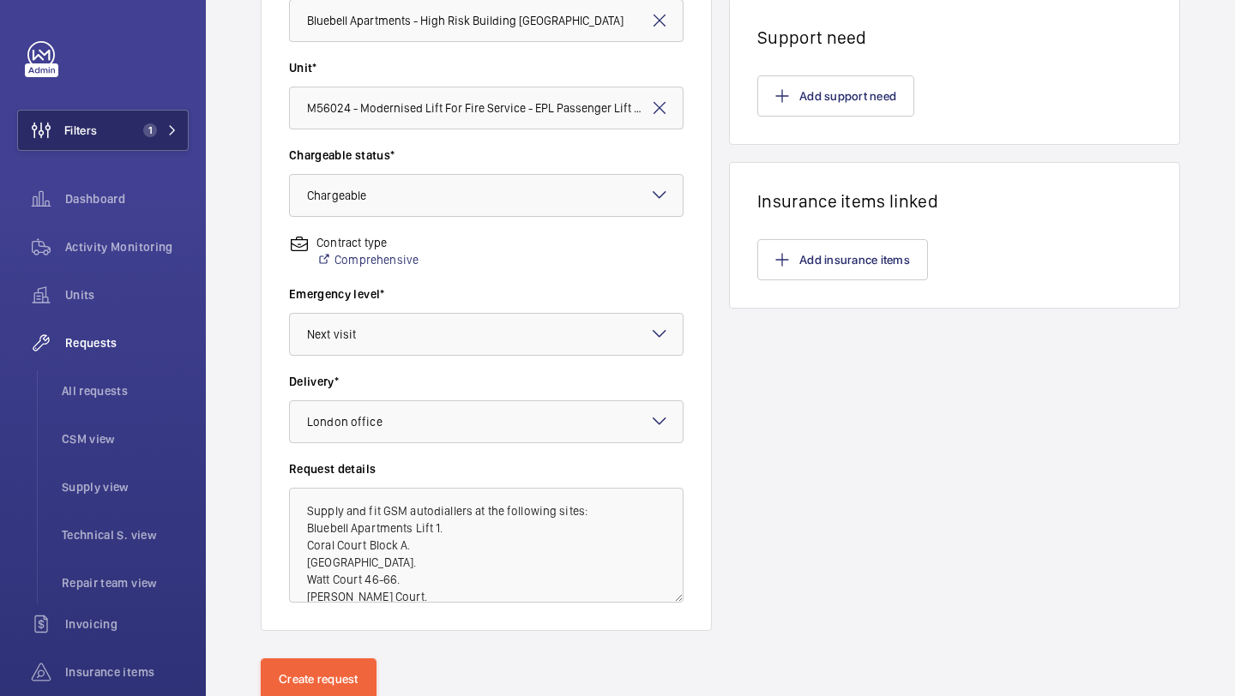
scroll to position [473, 0]
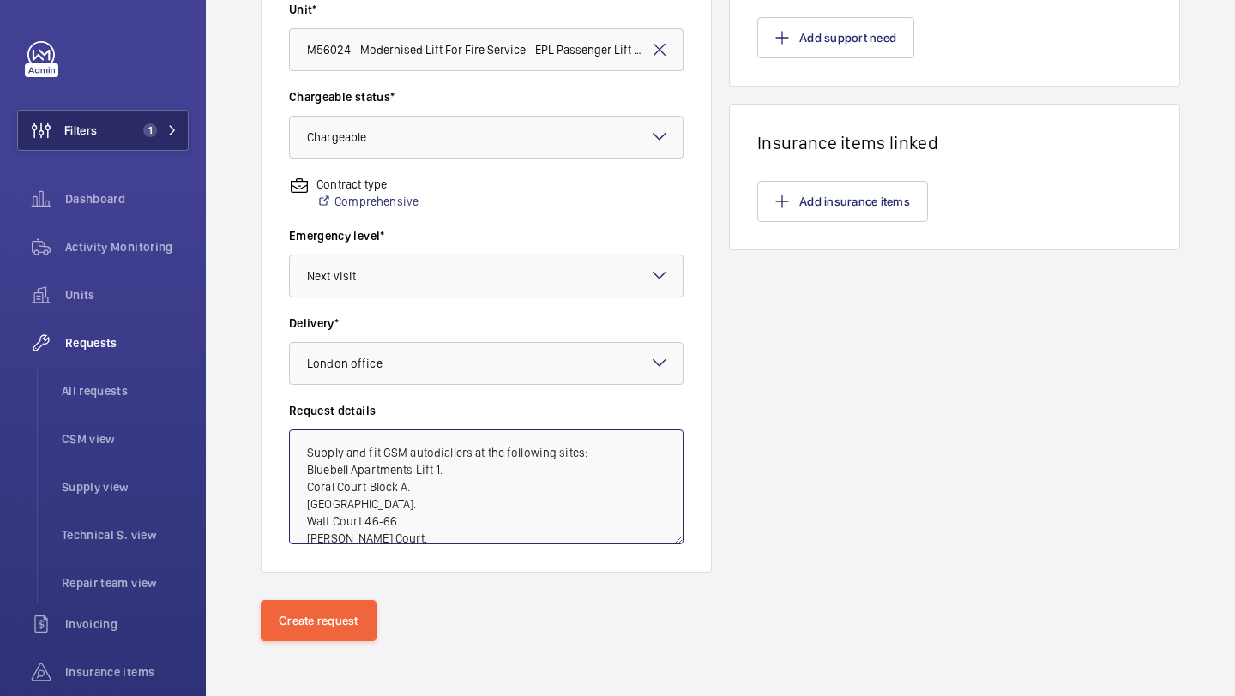
click at [512, 538] on textarea "Supply and fit GSM autodiallers at the following sites: Bluebell Apartments Lif…" at bounding box center [486, 487] width 394 height 115
click at [310, 464] on textarea "Supply and fit GSM autodiallers at the following sites: Bluebell Apartments Lif…" at bounding box center [486, 487] width 394 height 115
click at [308, 451] on textarea "Supply and fit GSM autodiallers at the following sites: Bluebell Apartments Lif…" at bounding box center [486, 487] width 394 height 115
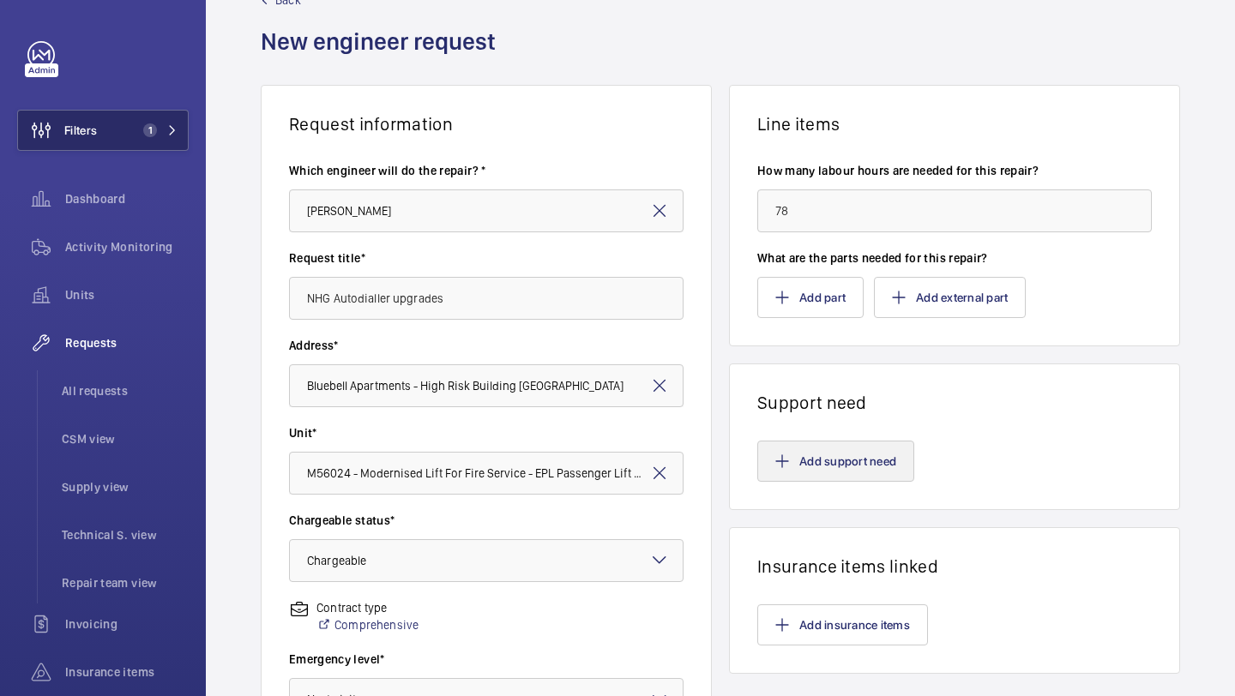
scroll to position [63, 0]
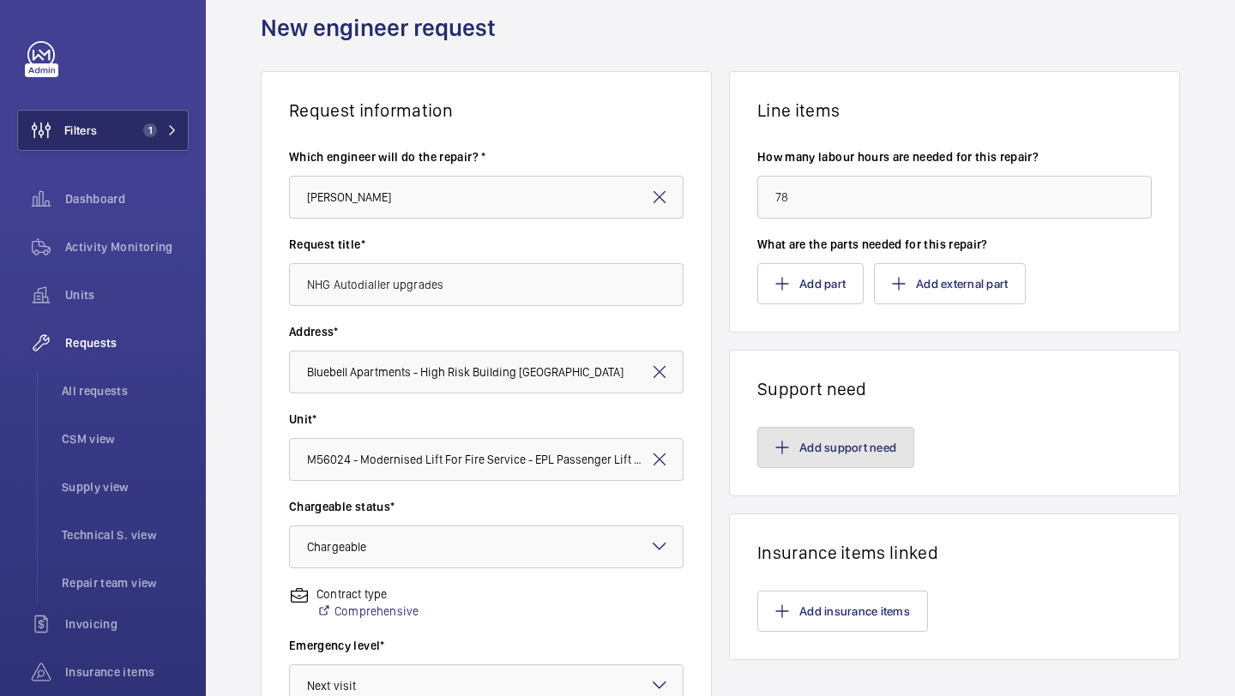
click at [836, 450] on button "Add support need" at bounding box center [835, 447] width 157 height 41
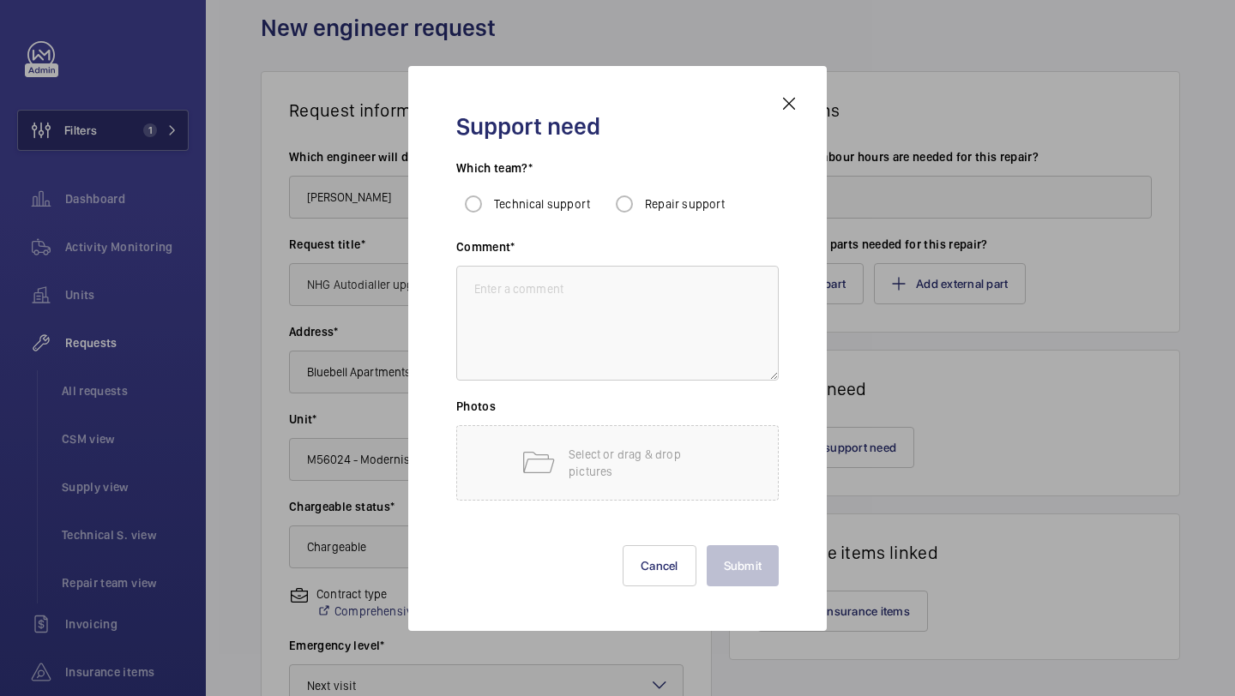
click at [643, 236] on div "Which team?* Technical support Repair support" at bounding box center [617, 198] width 322 height 79
click at [628, 201] on input "Repair support" at bounding box center [624, 204] width 34 height 34
radio input "true"
click at [580, 326] on textarea at bounding box center [617, 323] width 322 height 115
paste textarea "Supply and fit GSM autodiallers at the following sites: Bluebell Apartments Lif…"
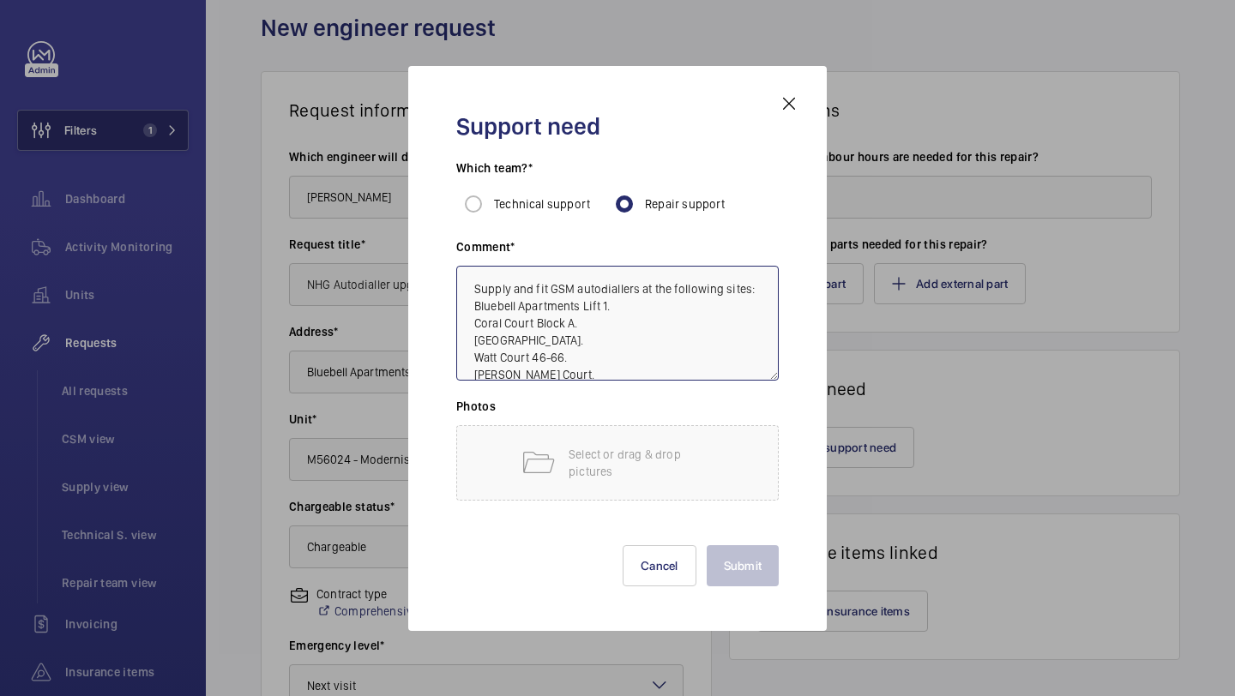
scroll to position [156, 0]
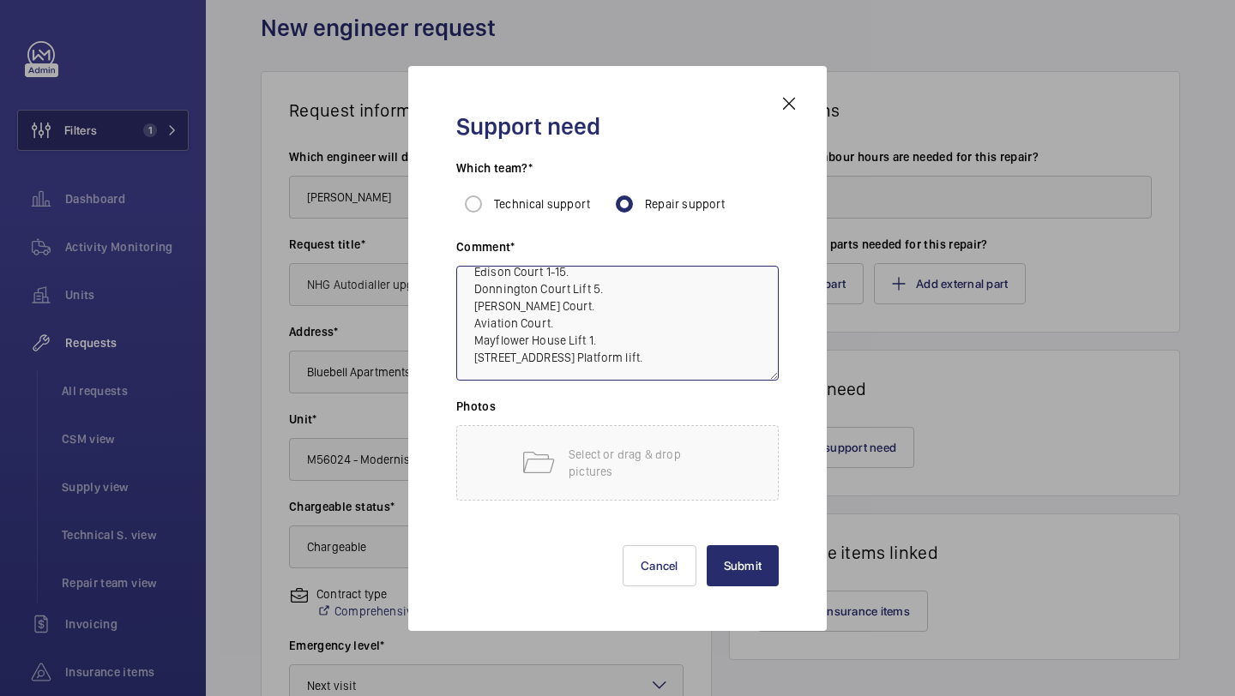
click at [642, 338] on textarea "Supply and fit GSM autodiallers at the following sites: Bluebell Apartments Lif…" at bounding box center [617, 323] width 322 height 115
type textarea "Supply and fit GSM autodiallers at the following sites: Bluebell Apartments Lif…"
click at [730, 551] on button "Submit" at bounding box center [742, 565] width 73 height 41
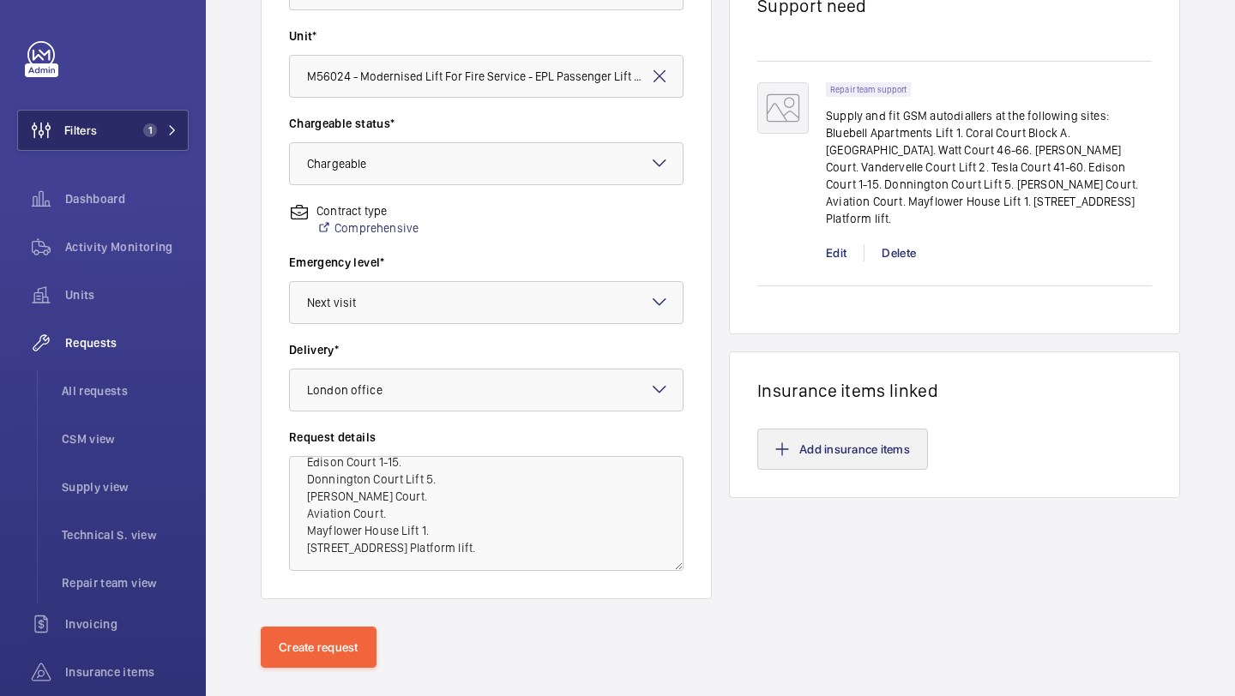
scroll to position [102, 0]
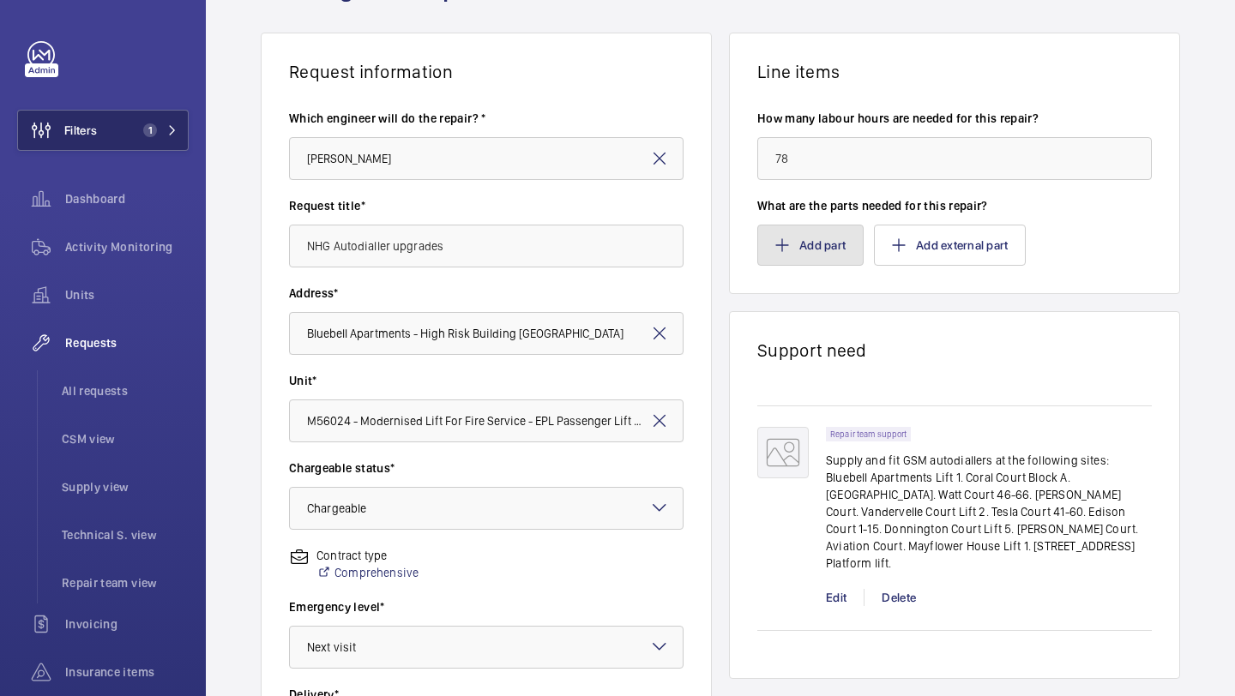
click at [856, 258] on button "Add part" at bounding box center [810, 245] width 106 height 41
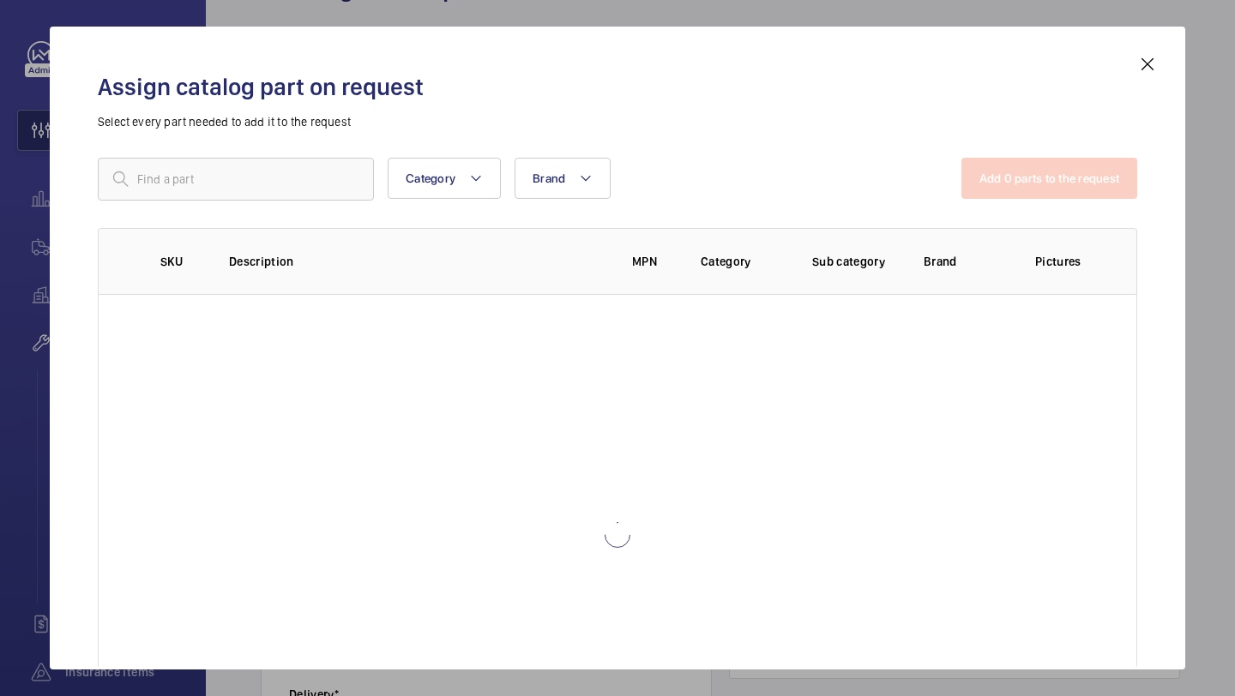
click at [276, 210] on div "Category Brand More filters Reset all filters Add 0 parts to the request SKU De…" at bounding box center [617, 372] width 1039 height 429
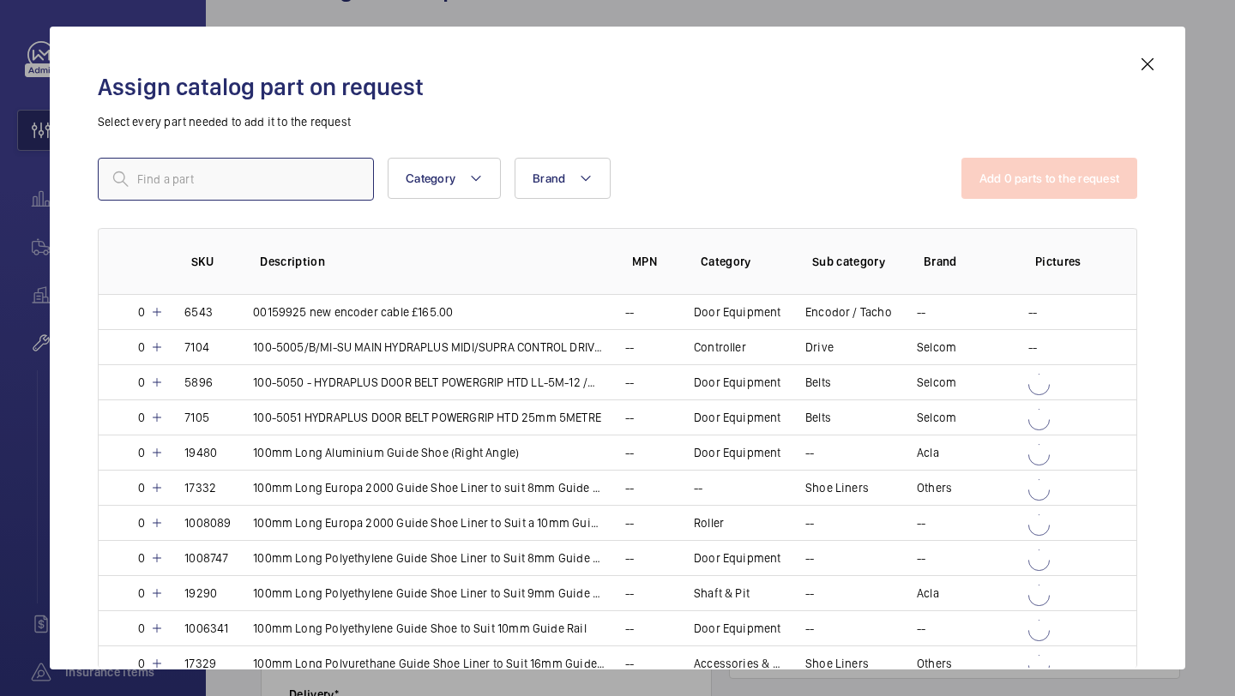
click at [279, 193] on input "text" at bounding box center [236, 179] width 276 height 43
click at [268, 158] on input "text" at bounding box center [236, 179] width 276 height 43
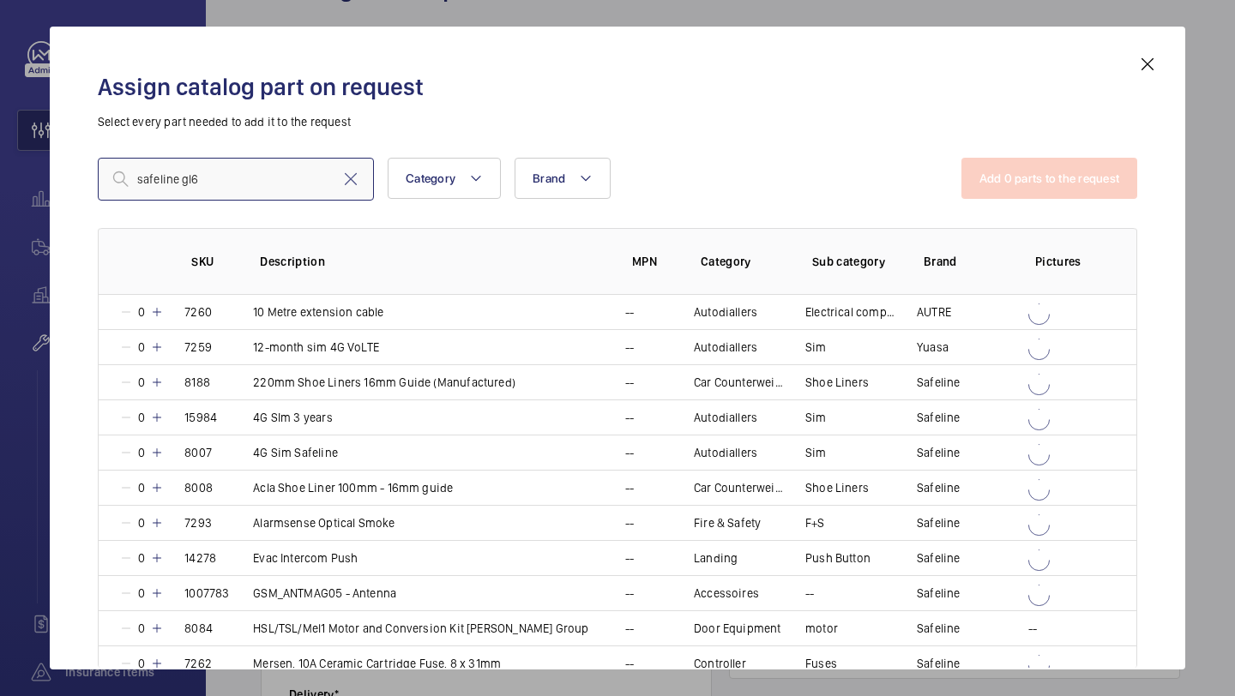
click at [249, 179] on input "safeline gl6" at bounding box center [236, 179] width 276 height 43
click at [298, 184] on input "safeline gl6" at bounding box center [236, 179] width 276 height 43
click at [255, 194] on input "safeline gl6" at bounding box center [236, 179] width 276 height 43
type input "safeline gl6"
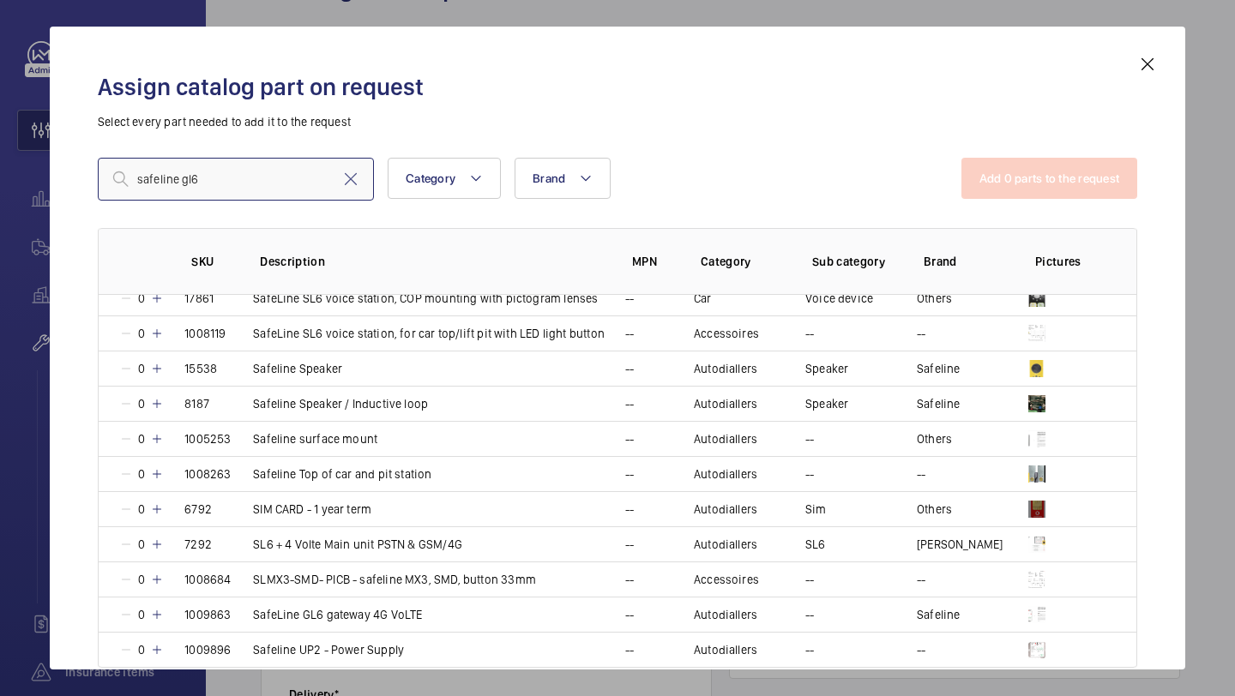
scroll to position [857, 0]
click at [418, 614] on p "SafeLine GL6 gateway 4G VoLTE" at bounding box center [337, 614] width 169 height 17
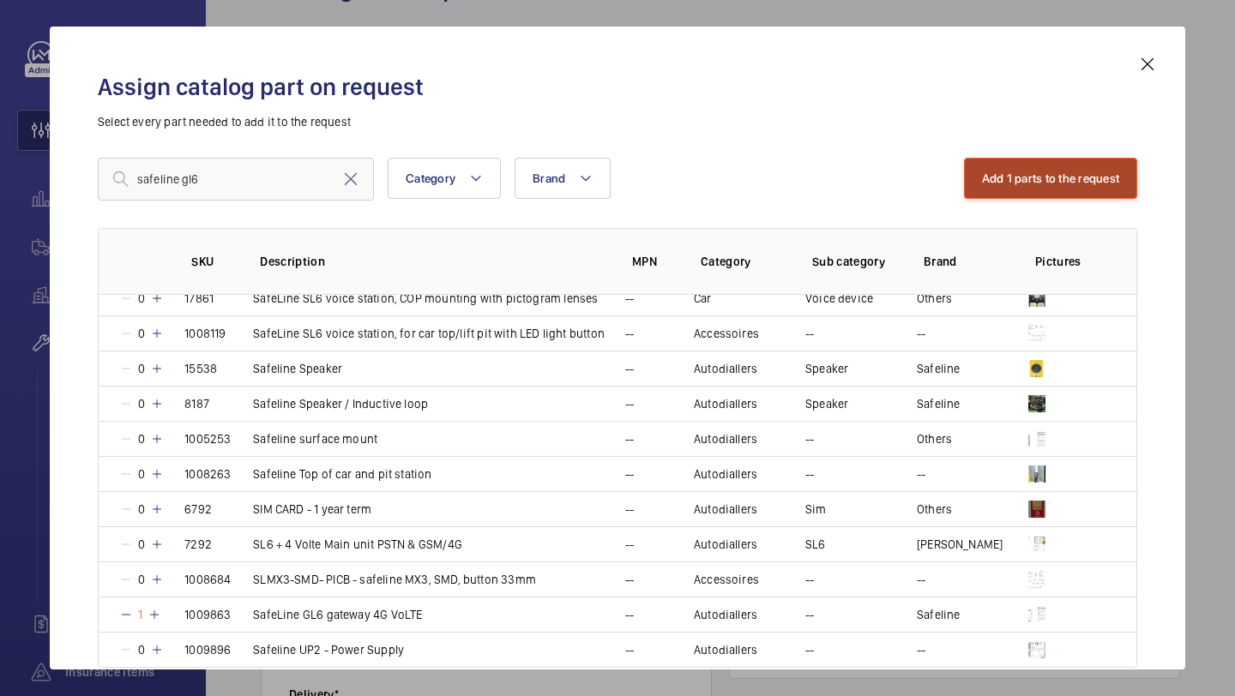
click at [1053, 172] on button "Add 1 parts to the request" at bounding box center [1051, 178] width 174 height 41
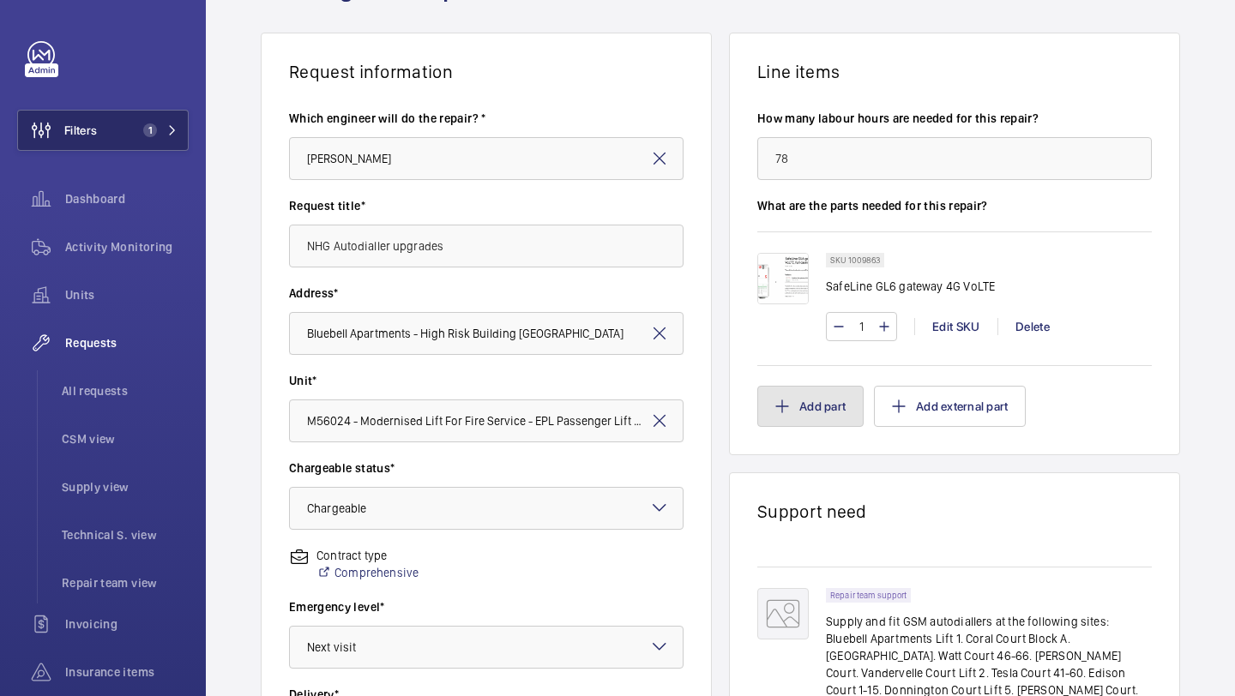
click at [805, 404] on button "Add part" at bounding box center [810, 406] width 106 height 41
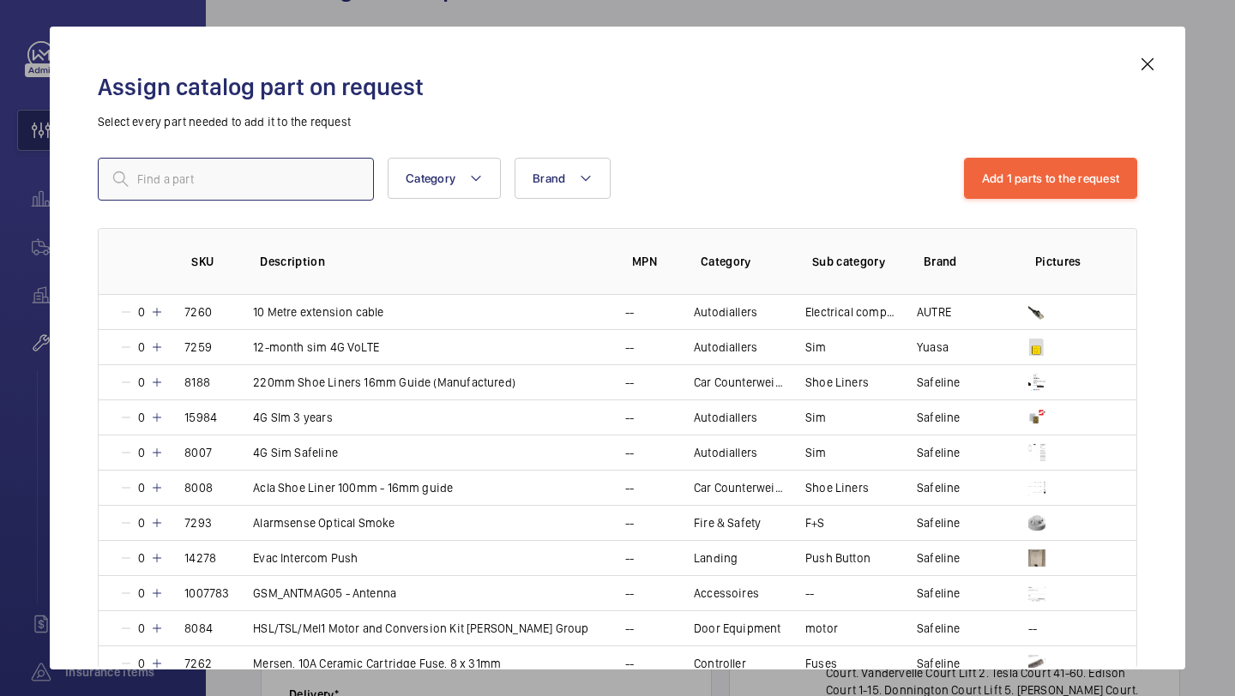
click at [273, 195] on input "text" at bounding box center [236, 179] width 276 height 43
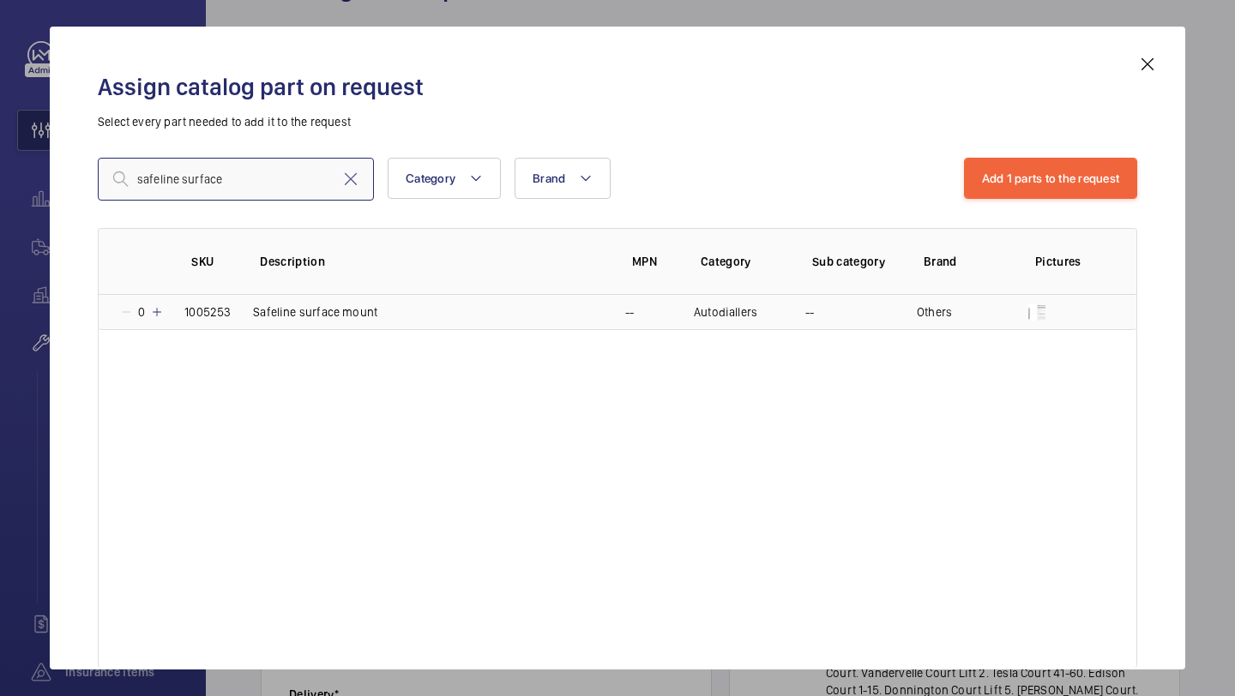
type input "safeline surface"
click at [162, 311] on mat-icon at bounding box center [157, 312] width 14 height 14
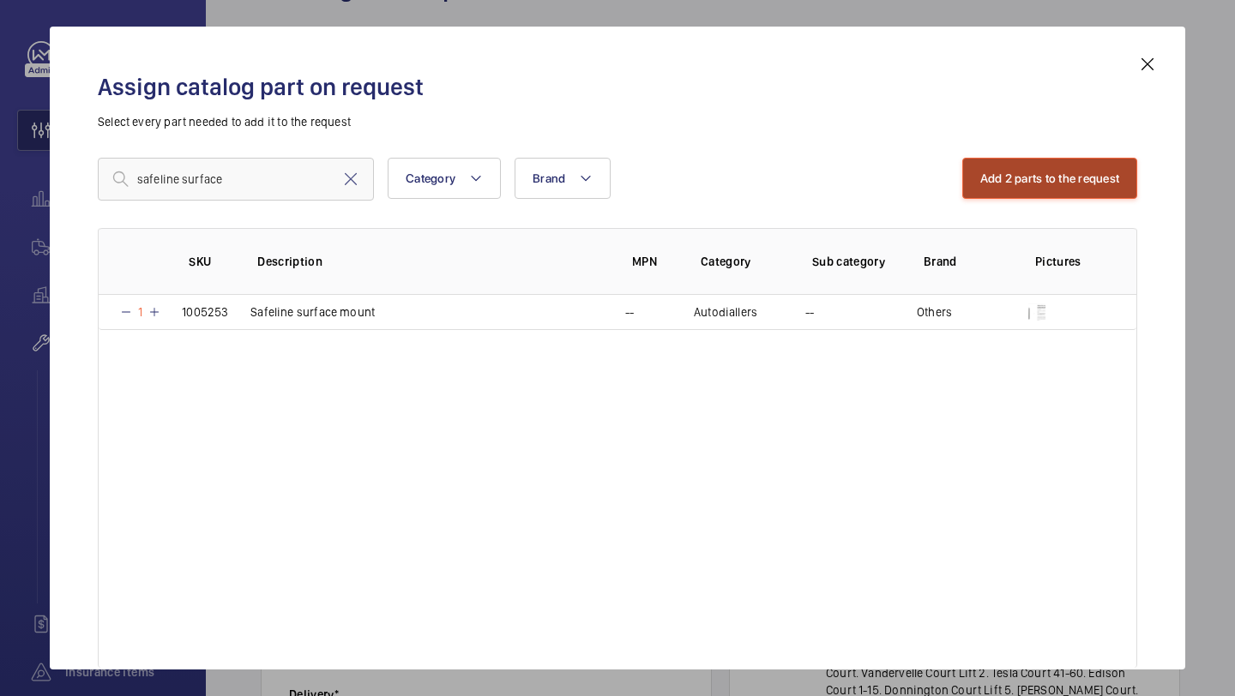
click at [1020, 158] on button "Add 2 parts to the request" at bounding box center [1050, 178] width 176 height 41
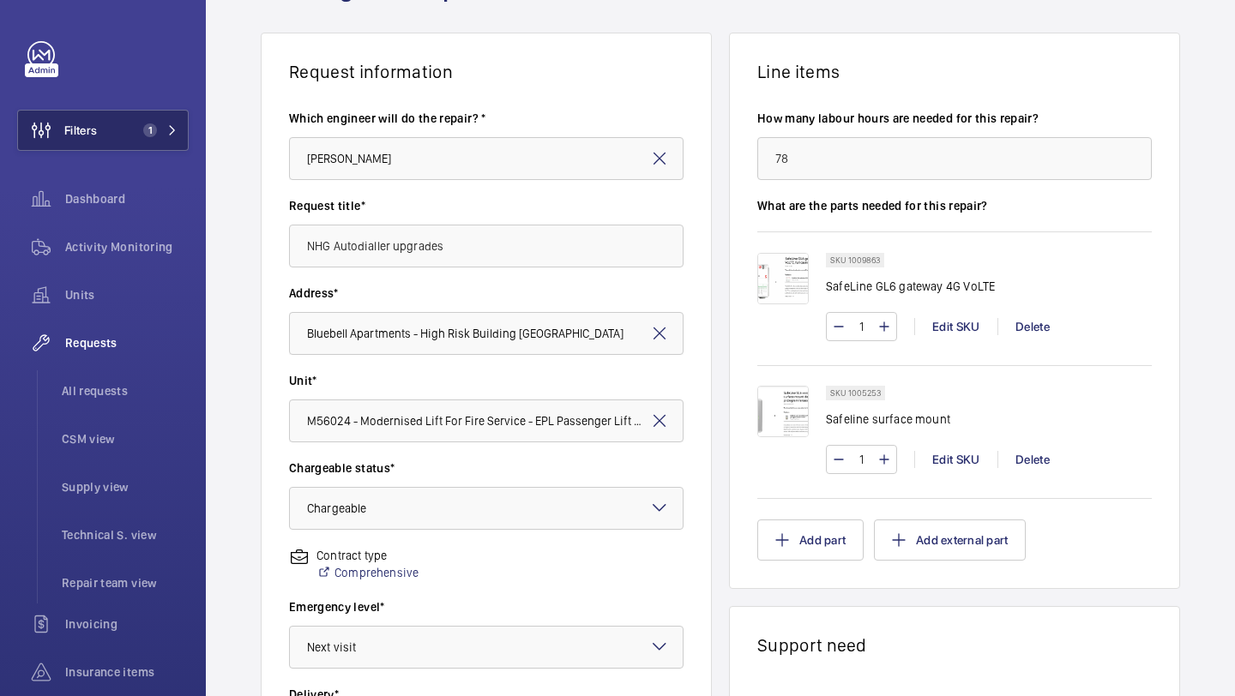
scroll to position [108, 0]
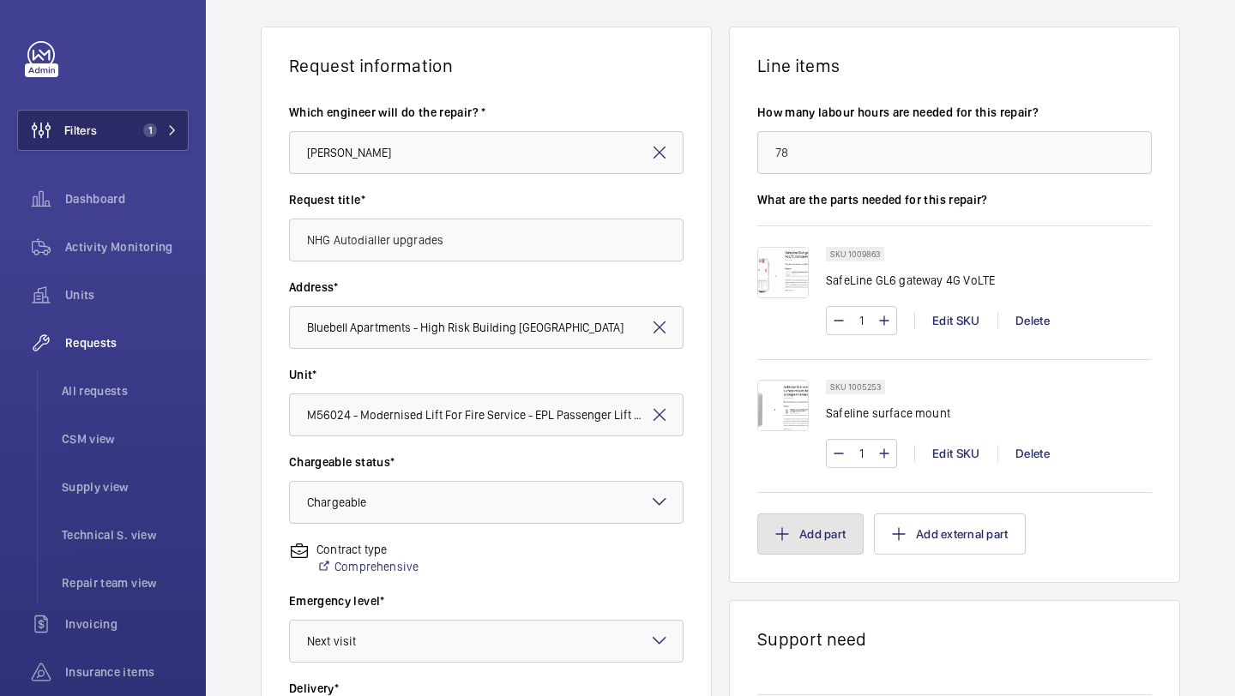
click at [829, 544] on button "Add part" at bounding box center [810, 534] width 106 height 41
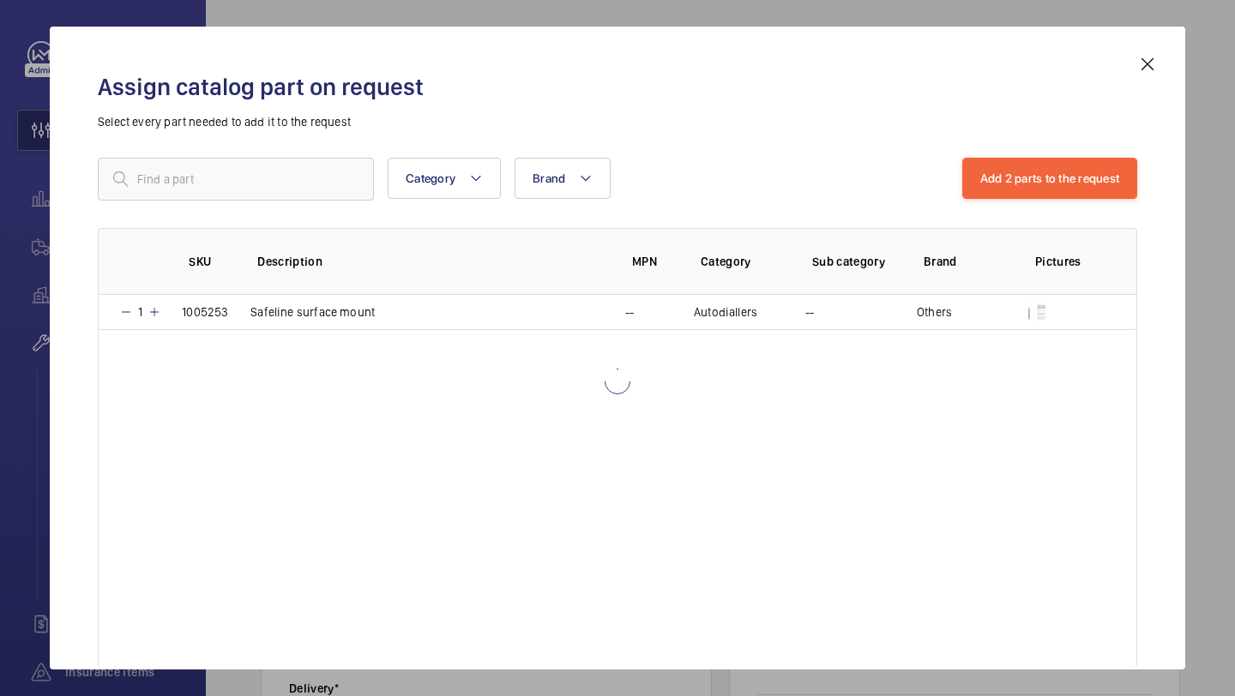
click at [275, 205] on div "Category Brand More filters Reset all filters Add 2 parts to the request SKU De…" at bounding box center [617, 372] width 1039 height 429
click at [275, 190] on input "text" at bounding box center [236, 179] width 276 height 43
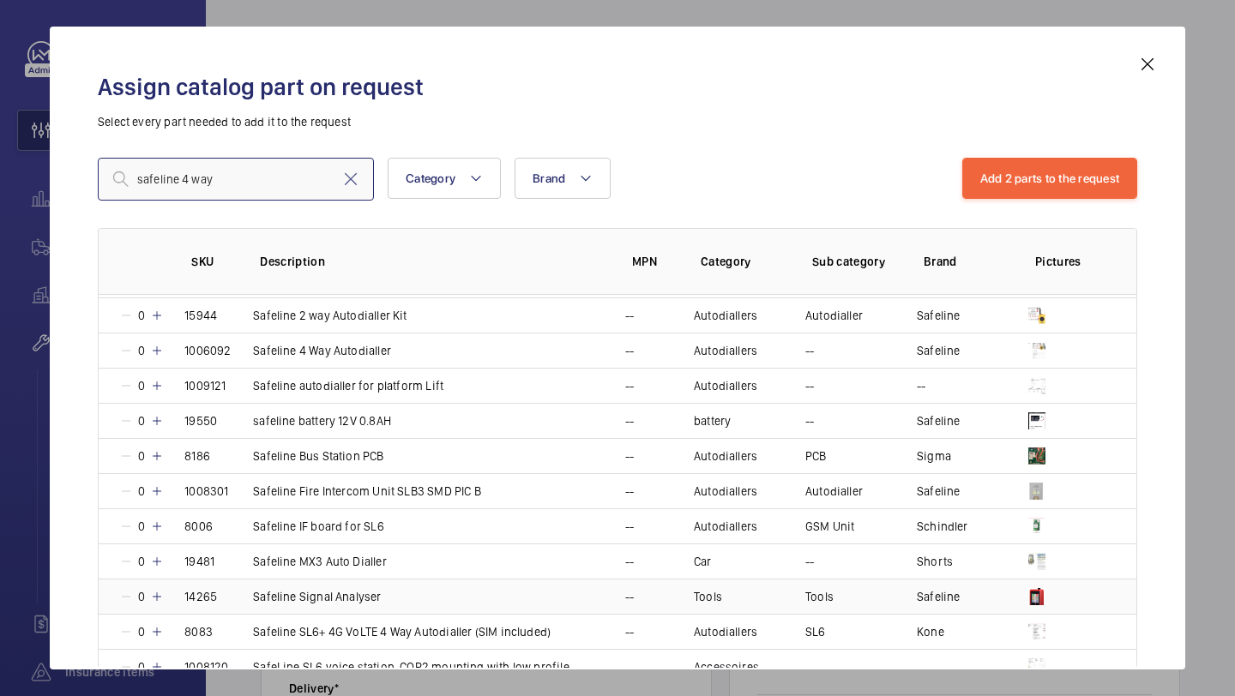
scroll to position [406, 0]
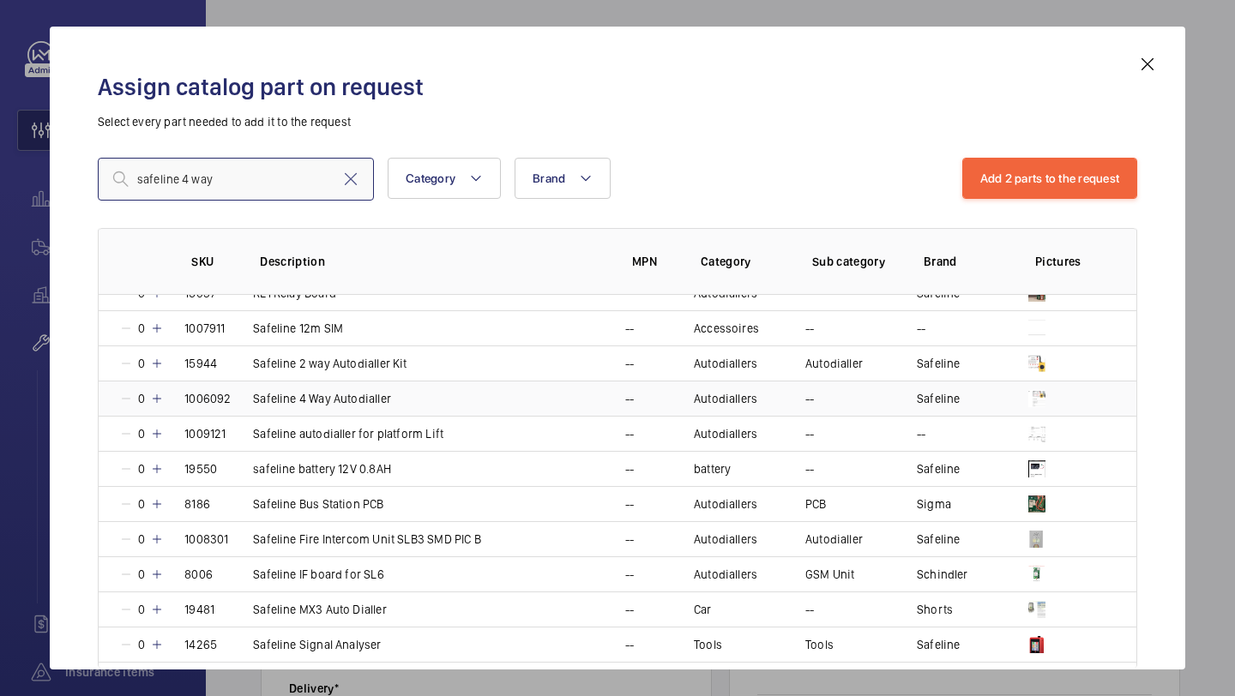
type input "safeline 4 way"
click at [157, 396] on mat-icon at bounding box center [157, 399] width 14 height 14
click at [157, 396] on mat-icon at bounding box center [154, 399] width 14 height 14
click at [157, 396] on mat-icon at bounding box center [157, 399] width 14 height 14
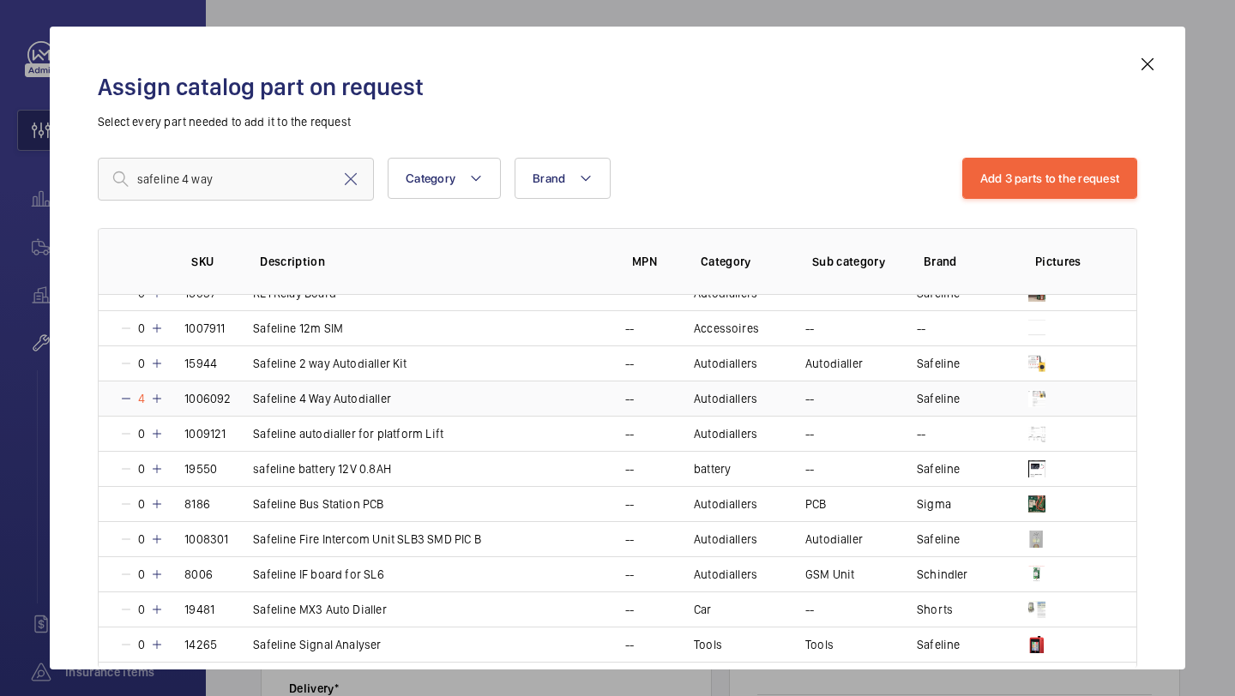
click at [157, 396] on mat-icon at bounding box center [157, 399] width 14 height 14
click at [157, 396] on mat-icon at bounding box center [156, 399] width 14 height 14
click at [157, 396] on mat-icon at bounding box center [157, 399] width 14 height 14
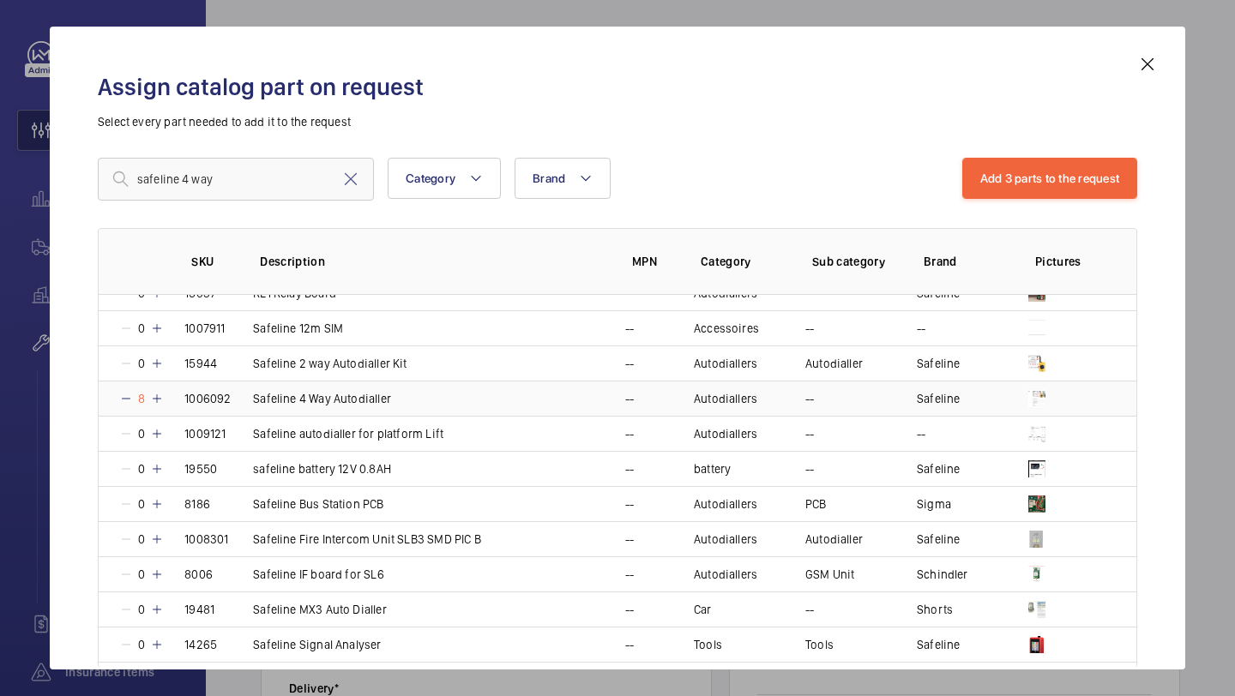
click at [157, 396] on mat-icon at bounding box center [157, 399] width 14 height 14
click at [157, 396] on mat-icon at bounding box center [161, 399] width 14 height 14
click at [157, 396] on mat-icon at bounding box center [159, 399] width 14 height 14
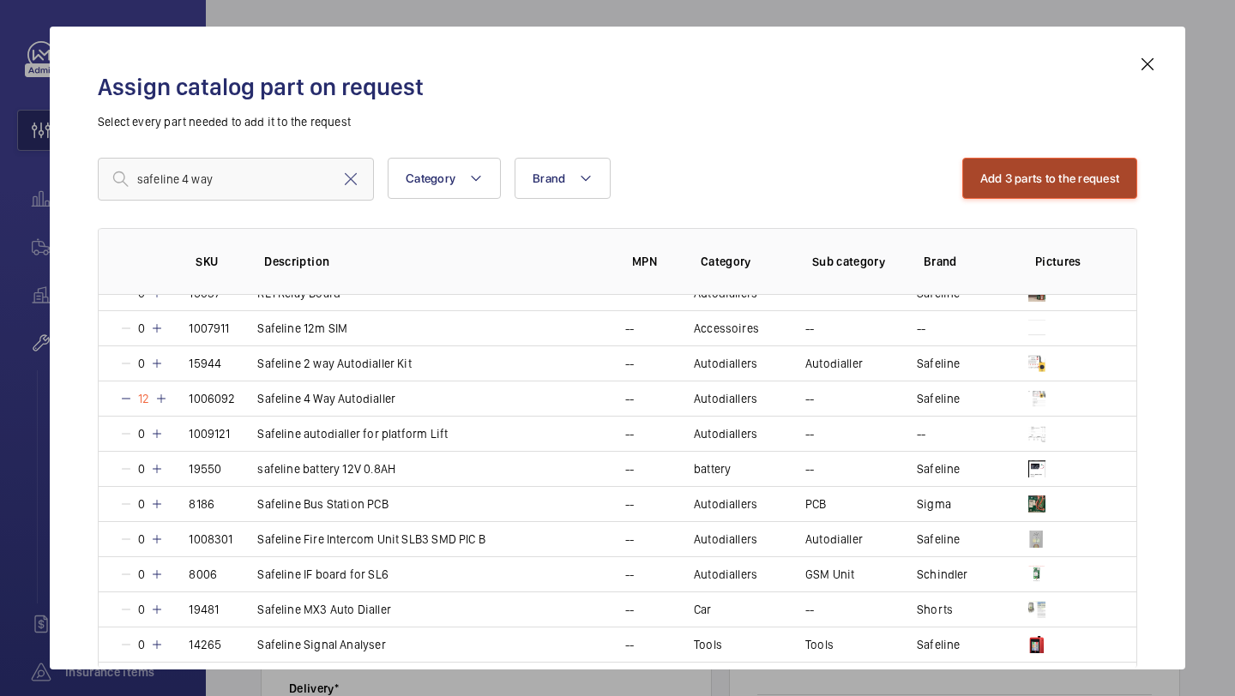
click at [985, 174] on button "Add 3 parts to the request" at bounding box center [1050, 178] width 176 height 41
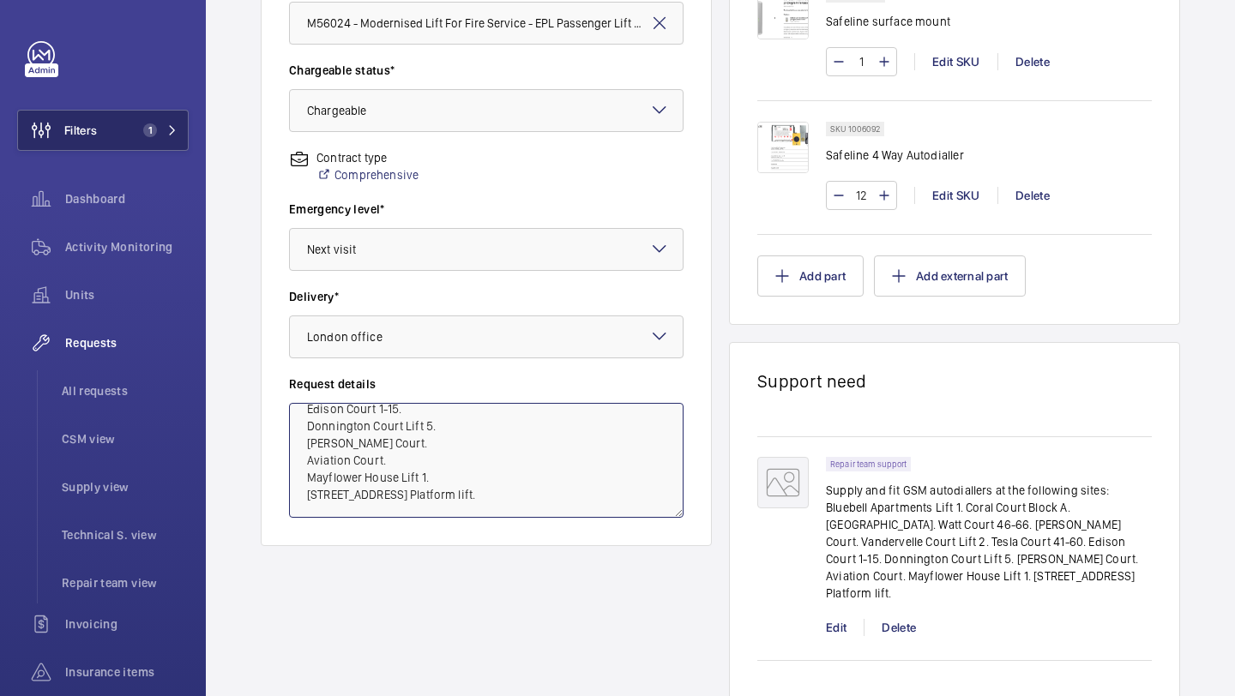
click at [532, 488] on textarea "Supply and fit GSM autodiallers at the following sites: Bluebell Apartments Lif…" at bounding box center [486, 460] width 394 height 115
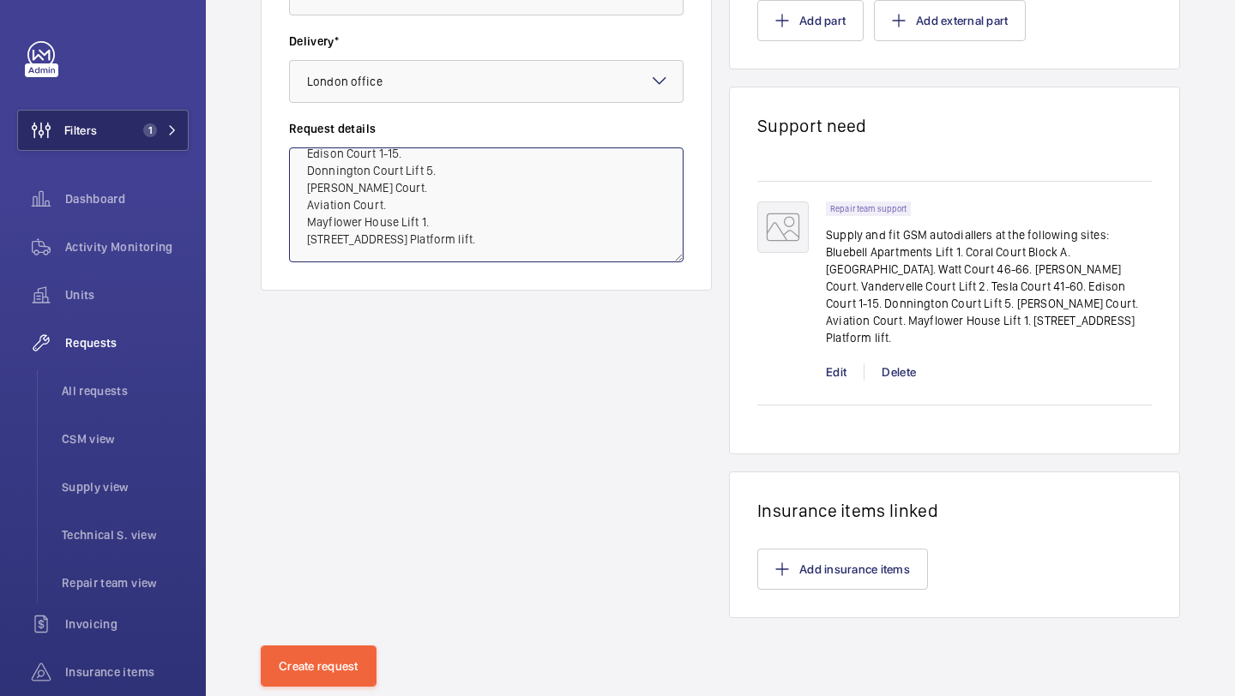
scroll to position [784, 0]
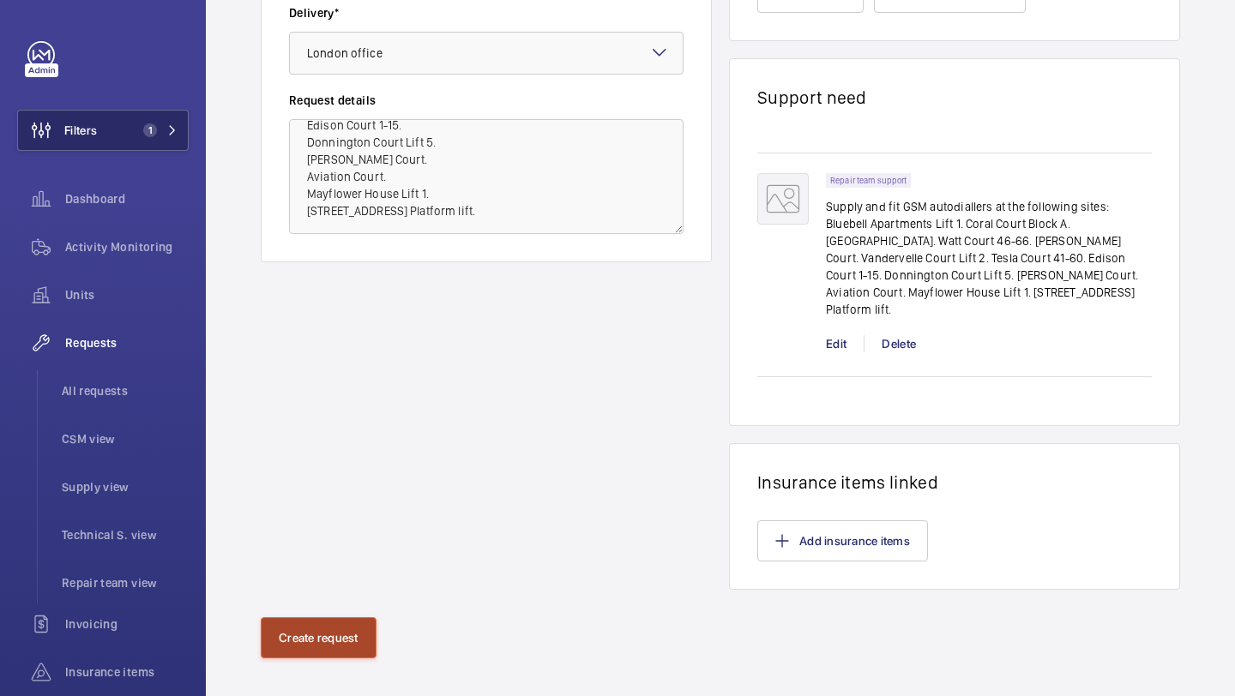
click at [313, 617] on button "Create request" at bounding box center [319, 637] width 116 height 41
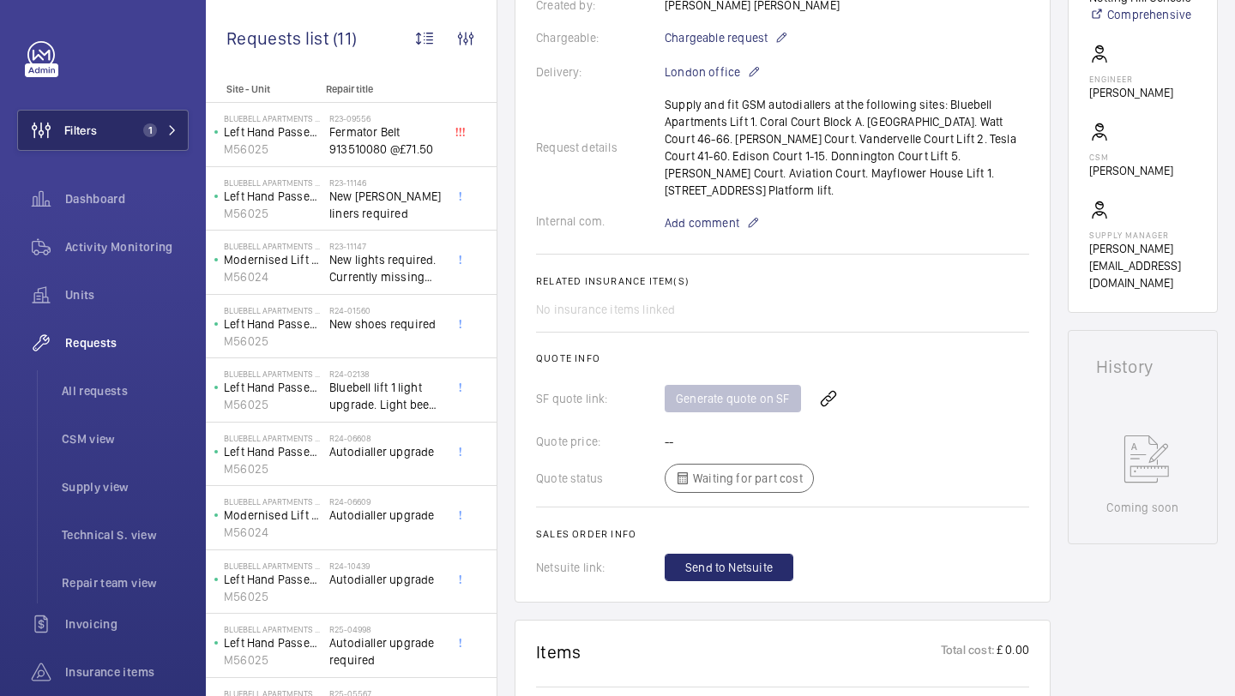
scroll to position [451, 0]
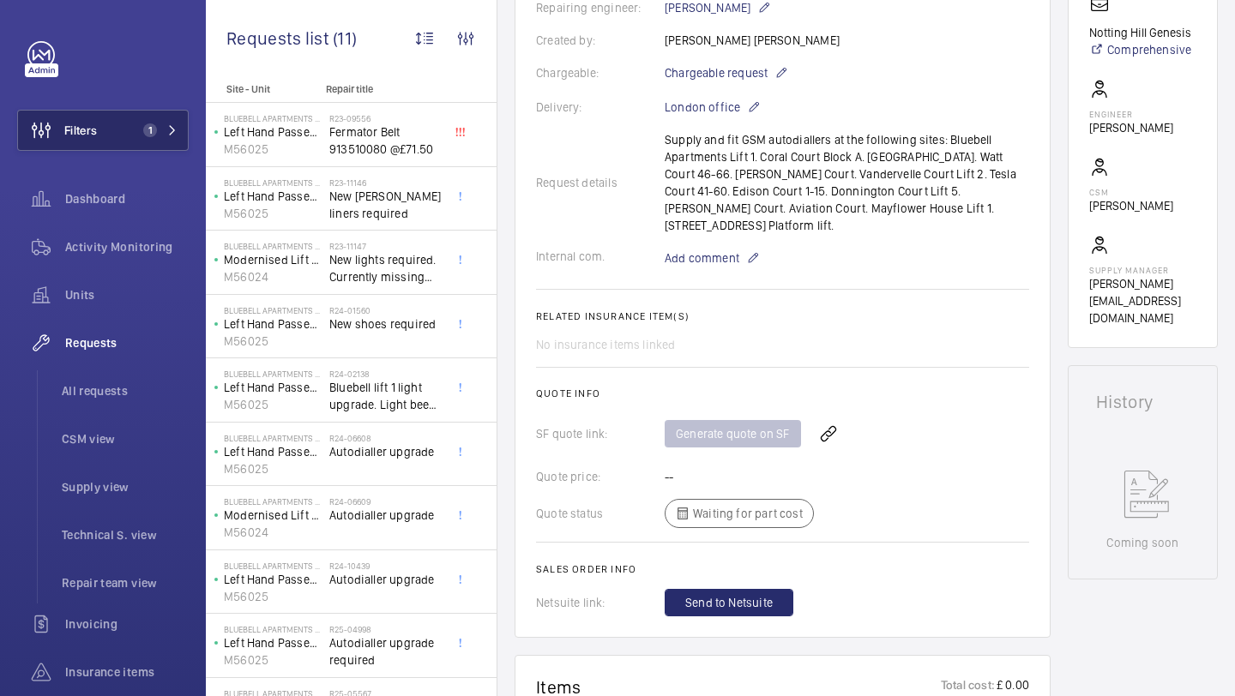
drag, startPoint x: 949, startPoint y: 204, endPoint x: 662, endPoint y: 143, distance: 293.6
click at [662, 143] on div "Request details Supply and fit GSM autodiallers at the following sites: Bluebel…" at bounding box center [782, 182] width 493 height 103
copy p "Supply and fit GSM autodiallers at the following sites: Bluebell Apartments Lif…"
click at [765, 309] on wm-front-card-body "A repair request was created on 2025-08-20 for NHG Autodialler upgrades at mult…" at bounding box center [782, 198] width 493 height 837
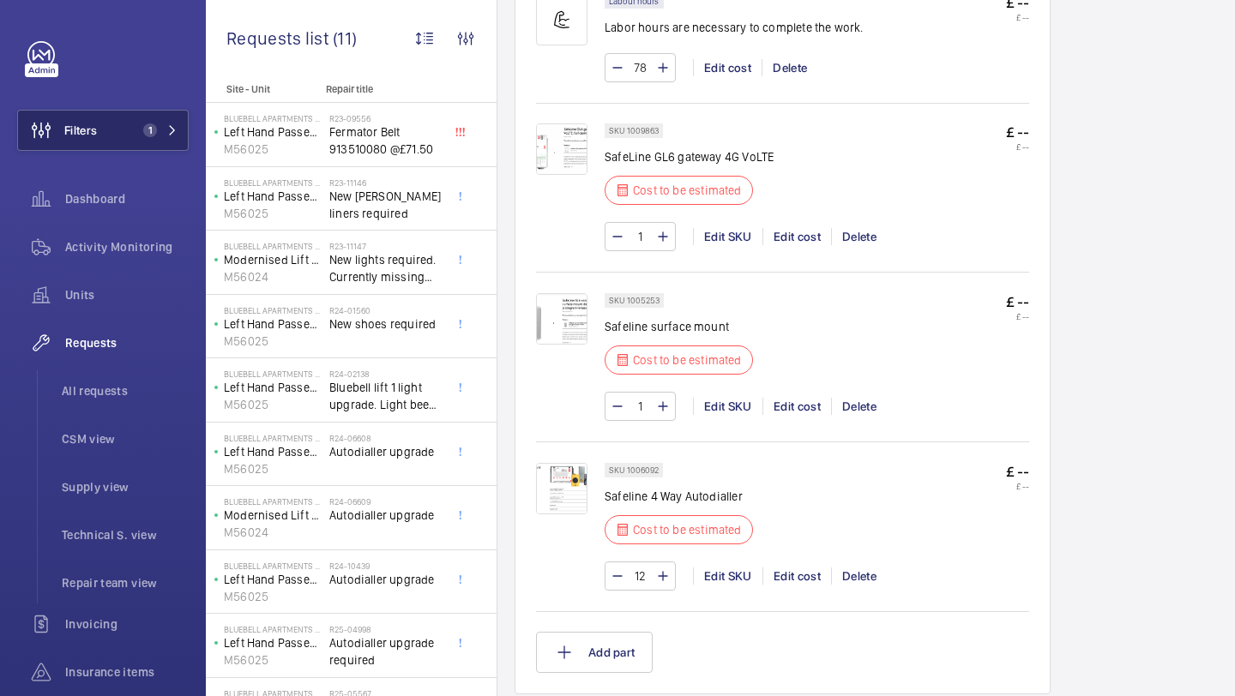
scroll to position [1261, 0]
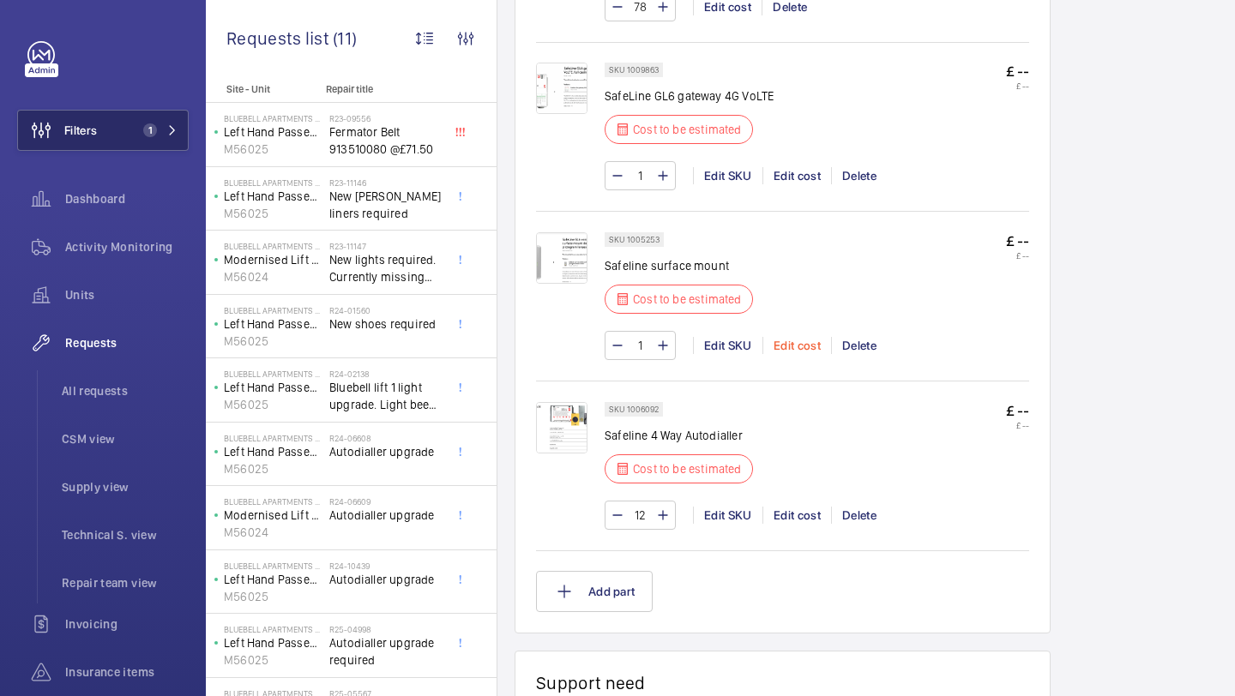
click at [805, 337] on div "Edit cost" at bounding box center [796, 345] width 69 height 17
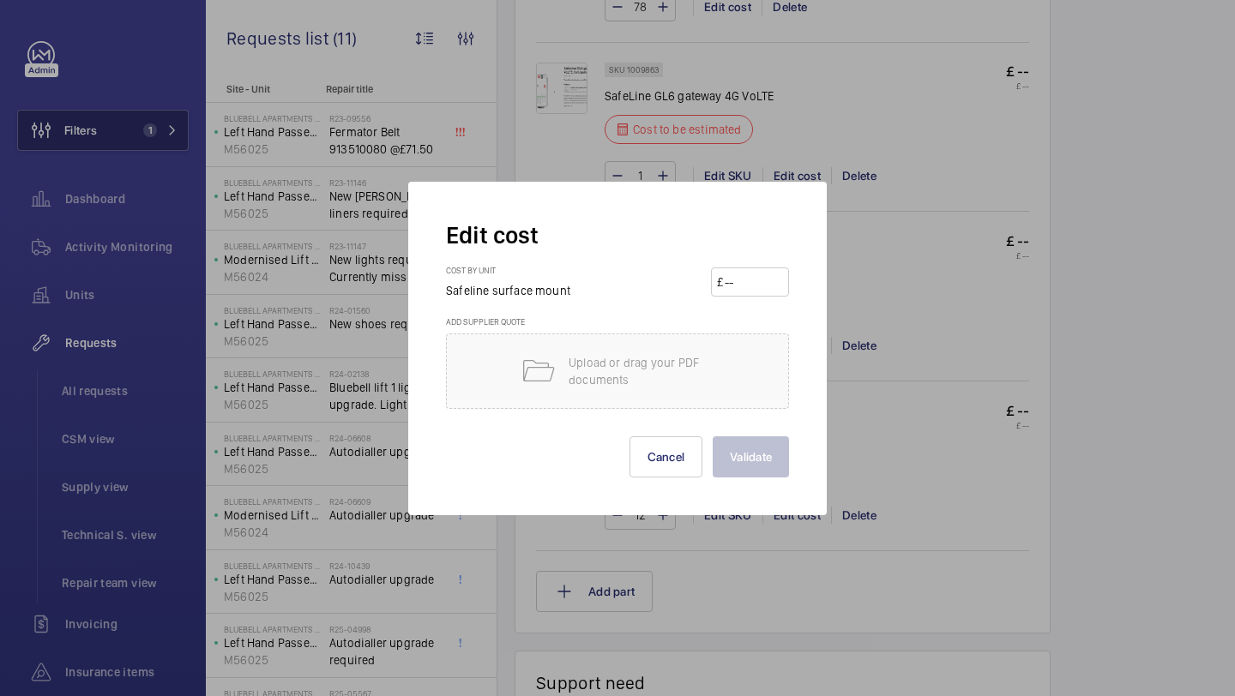
click at [767, 274] on input "number" at bounding box center [753, 281] width 60 height 27
type input "175"
click at [754, 454] on button "Validate" at bounding box center [750, 456] width 76 height 41
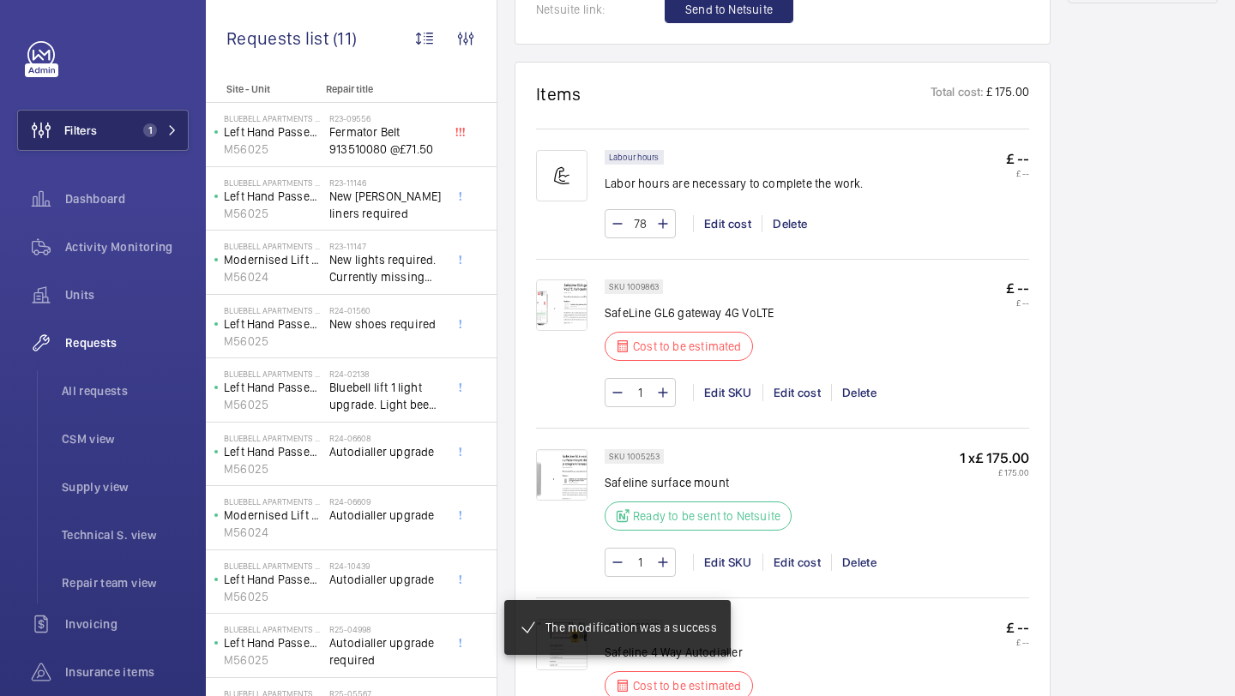
scroll to position [1052, 0]
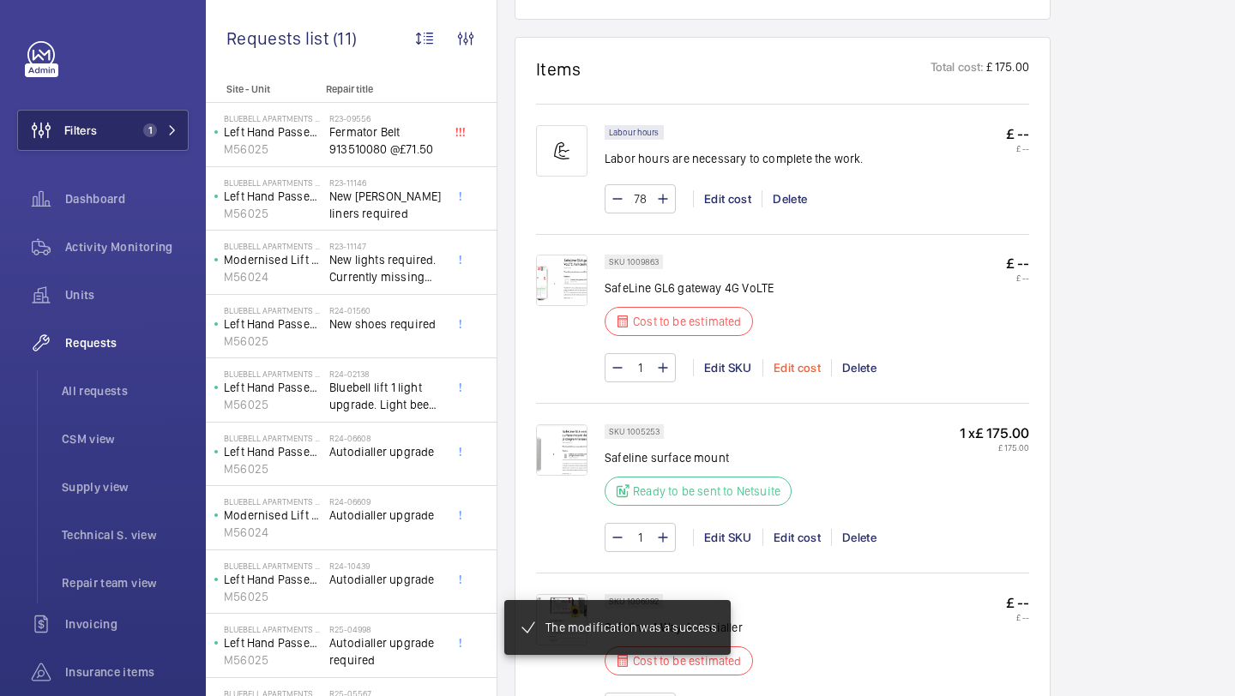
click at [786, 376] on div "Edit cost" at bounding box center [796, 367] width 69 height 17
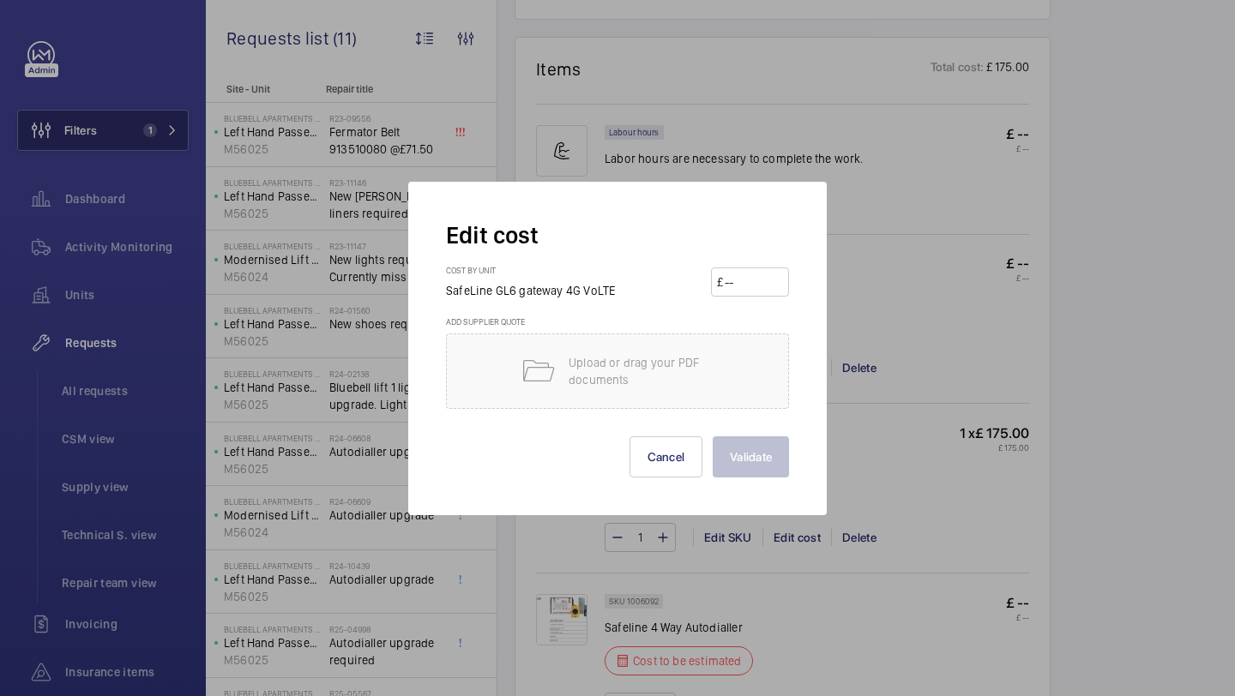
click at [752, 293] on input "number" at bounding box center [753, 281] width 60 height 27
click at [754, 279] on input "number" at bounding box center [753, 281] width 60 height 27
type input "540"
click at [744, 442] on button "Validate" at bounding box center [750, 456] width 76 height 41
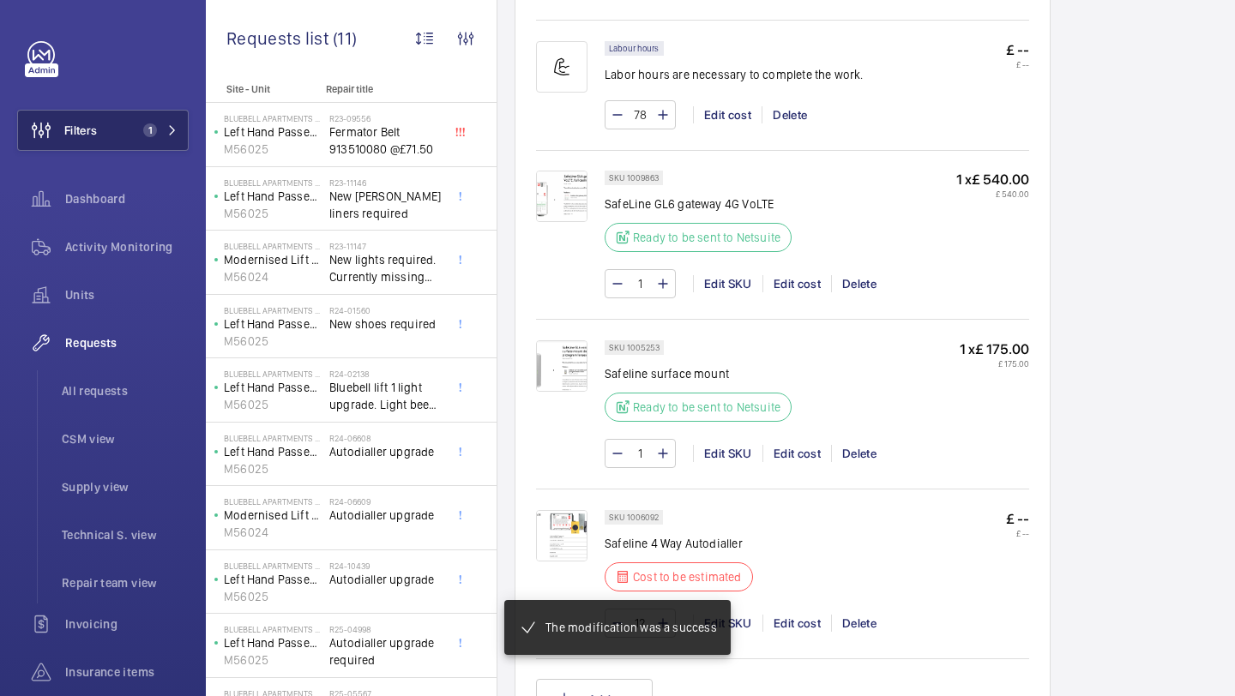
scroll to position [1260, 0]
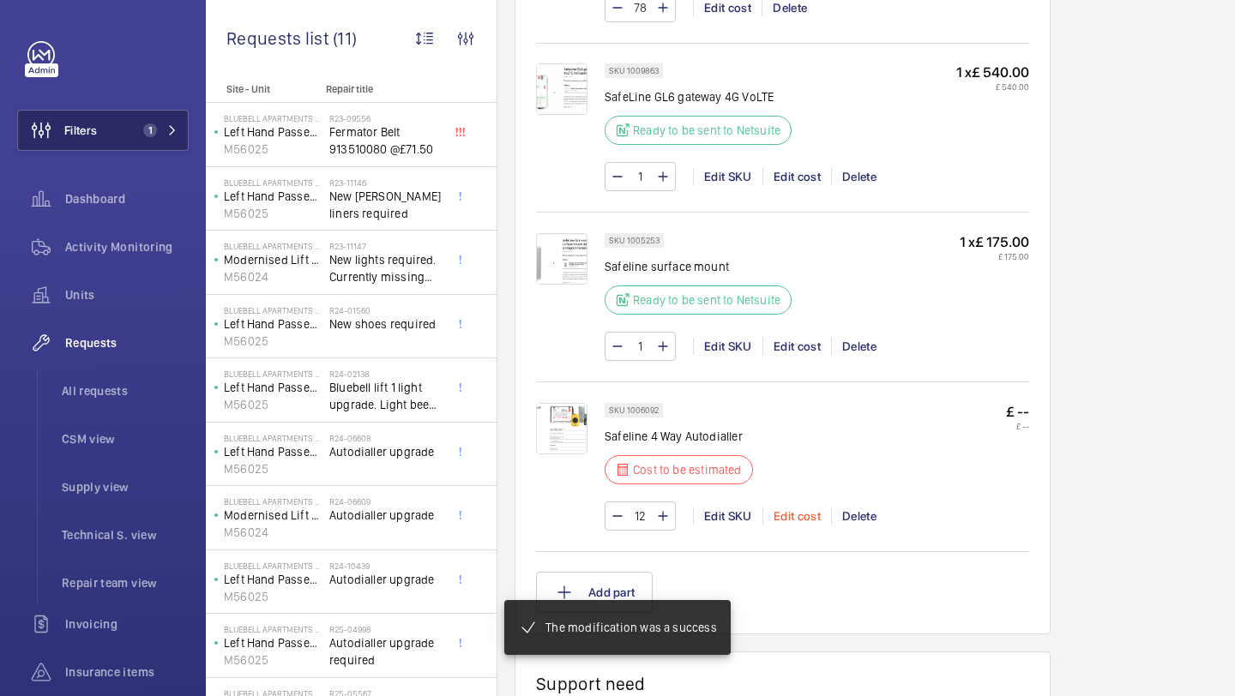
click at [803, 508] on div "Edit cost" at bounding box center [796, 516] width 69 height 17
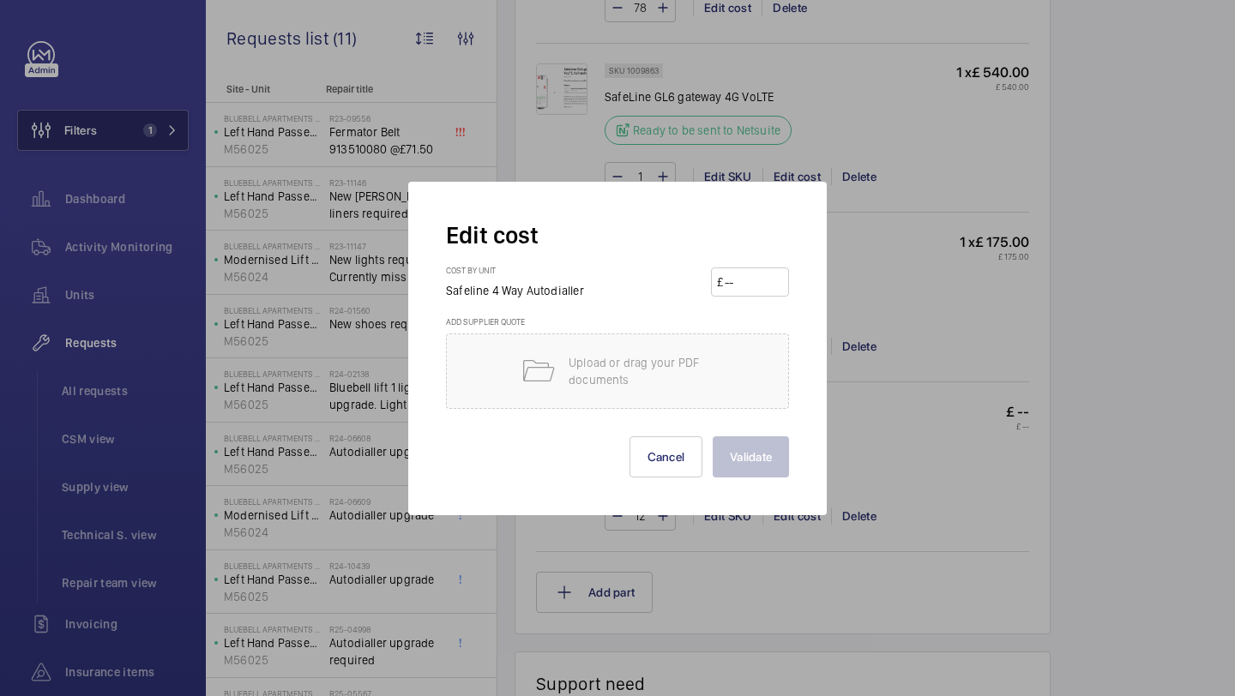
click at [749, 257] on form "Edit cost Cost by unit Safeline 4 Way Autodialler £ Add supplier quote Upload o…" at bounding box center [617, 348] width 343 height 258
click at [750, 265] on div "Cost by unit Safeline 4 Way Autodialler £" at bounding box center [617, 290] width 343 height 51
click at [731, 292] on input "number" at bounding box center [753, 281] width 60 height 27
type input "850"
click at [754, 468] on button "Validate" at bounding box center [750, 456] width 76 height 41
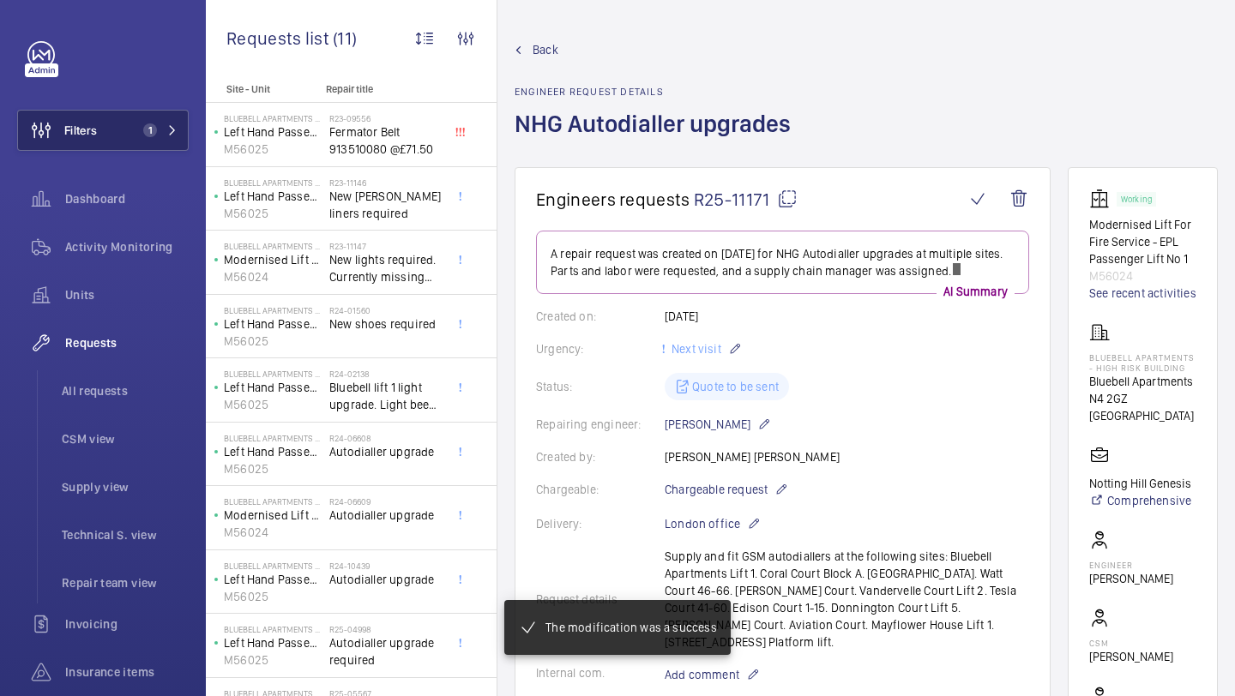
scroll to position [346, 0]
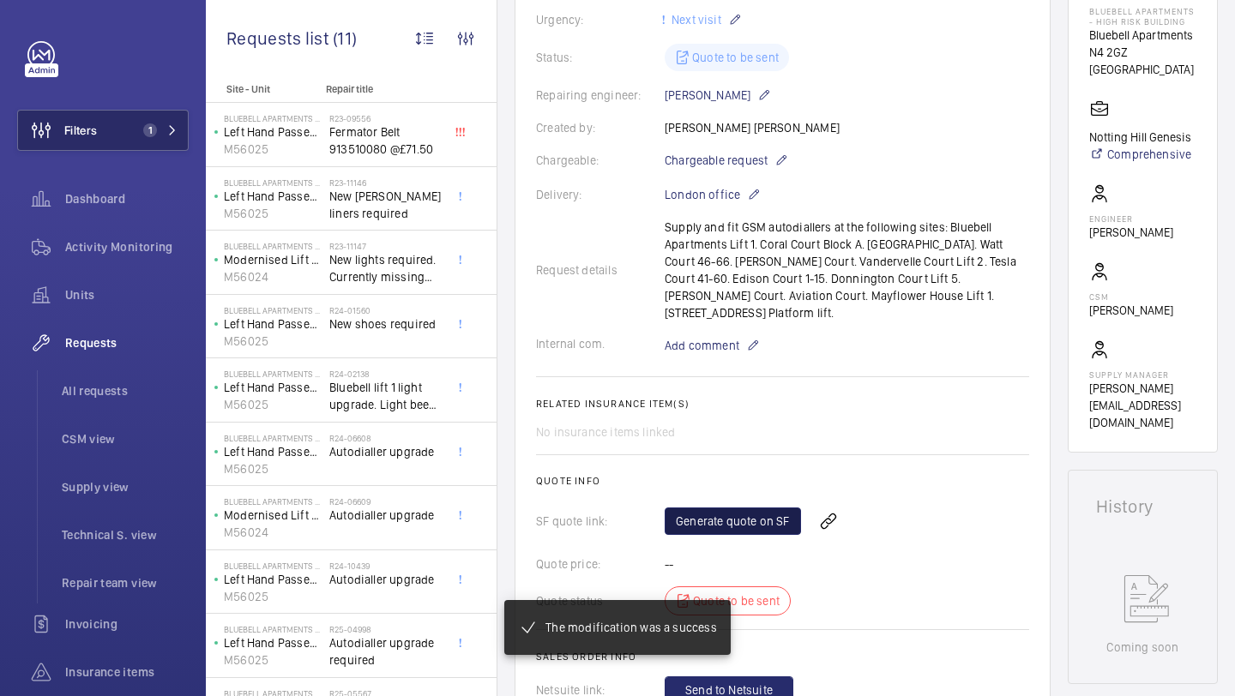
click at [748, 508] on link "Generate quote on SF" at bounding box center [732, 521] width 136 height 27
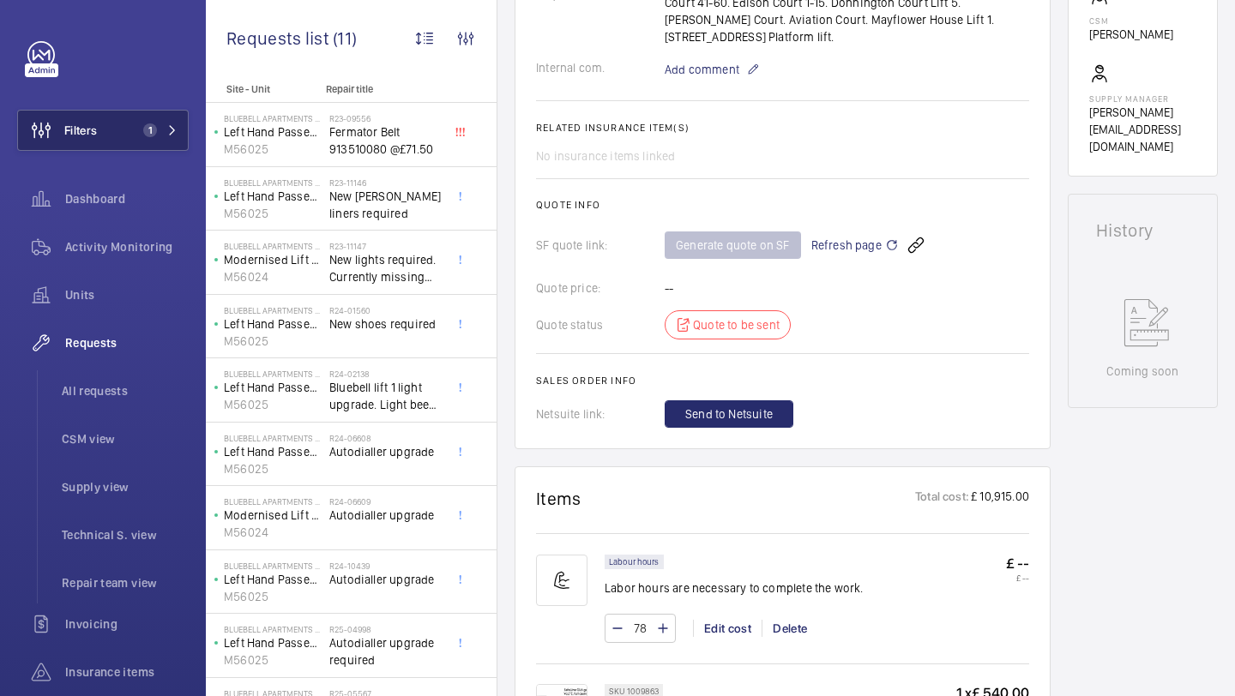
scroll to position [615, 0]
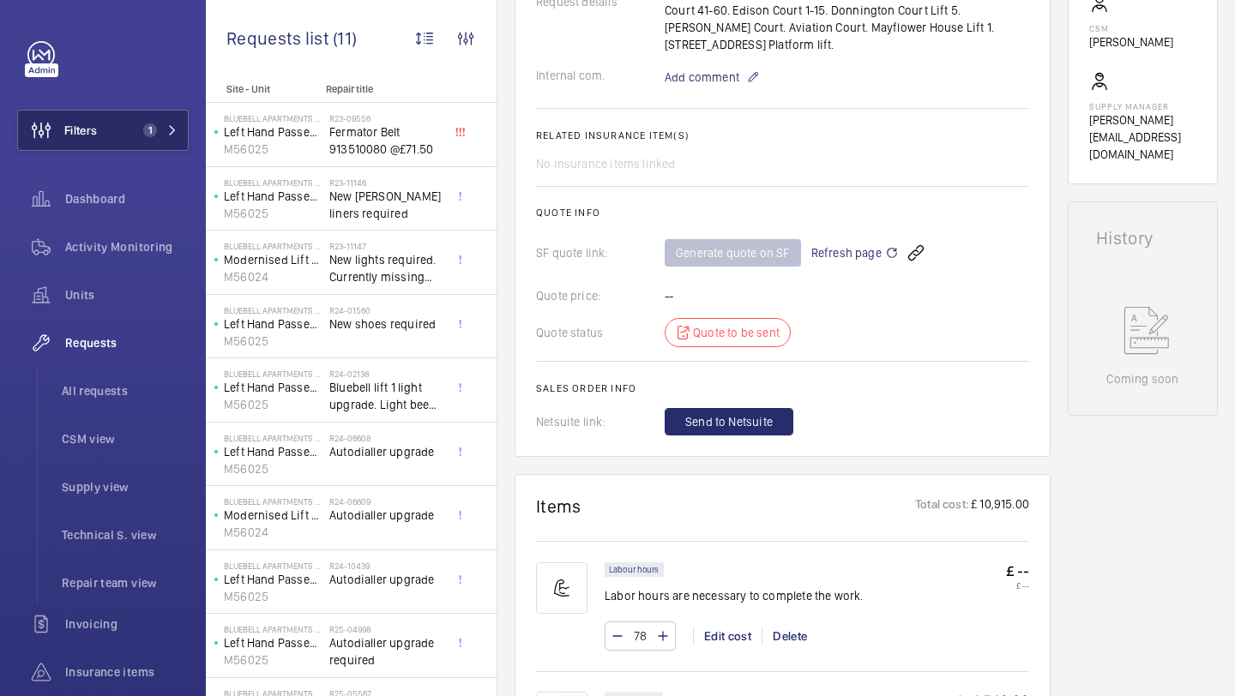
click at [838, 243] on span "Refresh page" at bounding box center [854, 253] width 87 height 21
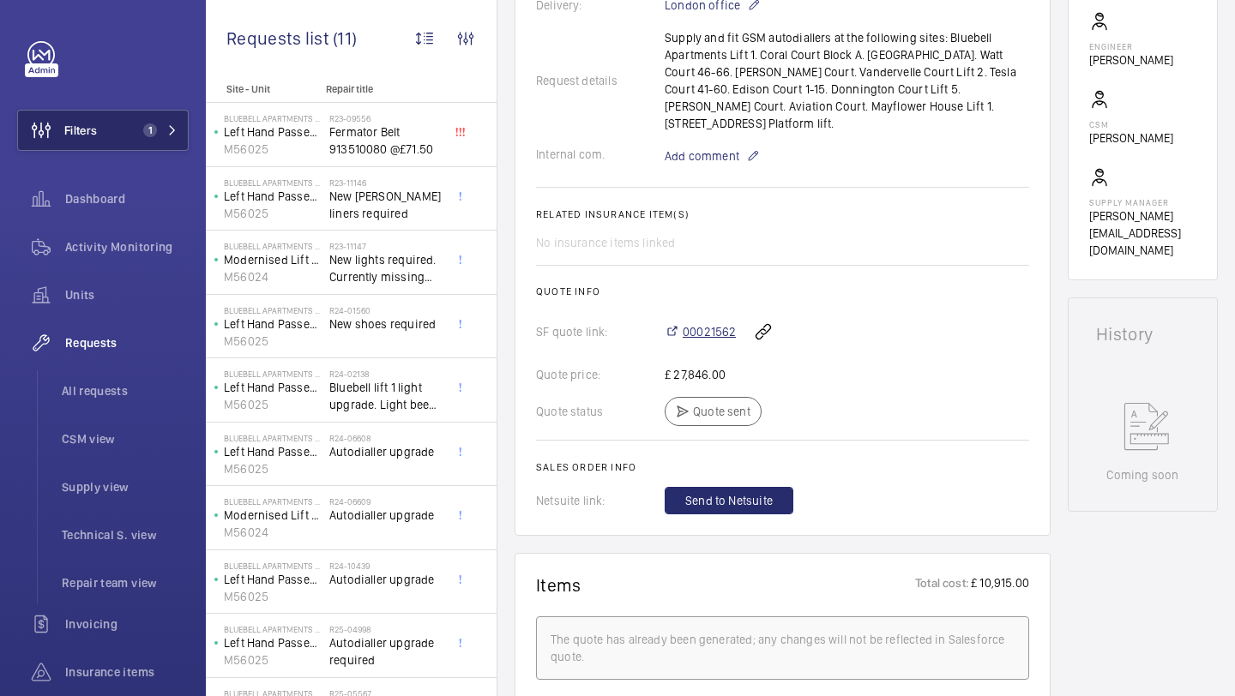
scroll to position [536, 0]
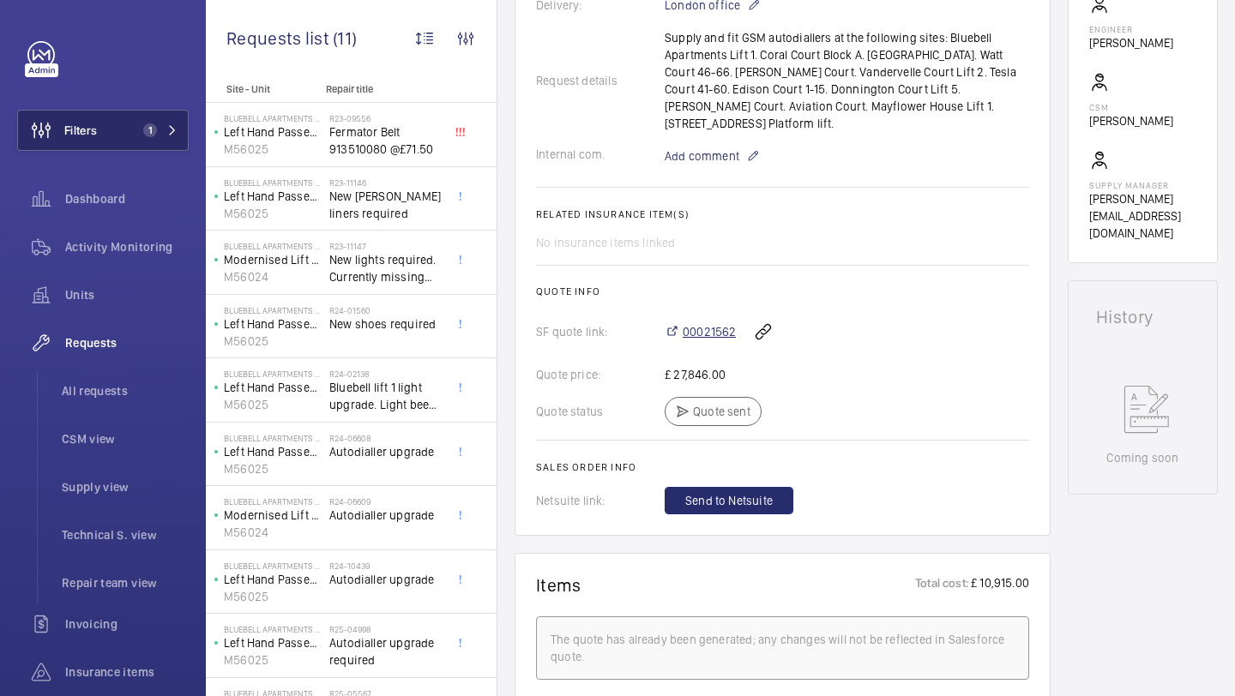
click at [717, 323] on span "00021562" at bounding box center [708, 331] width 53 height 17
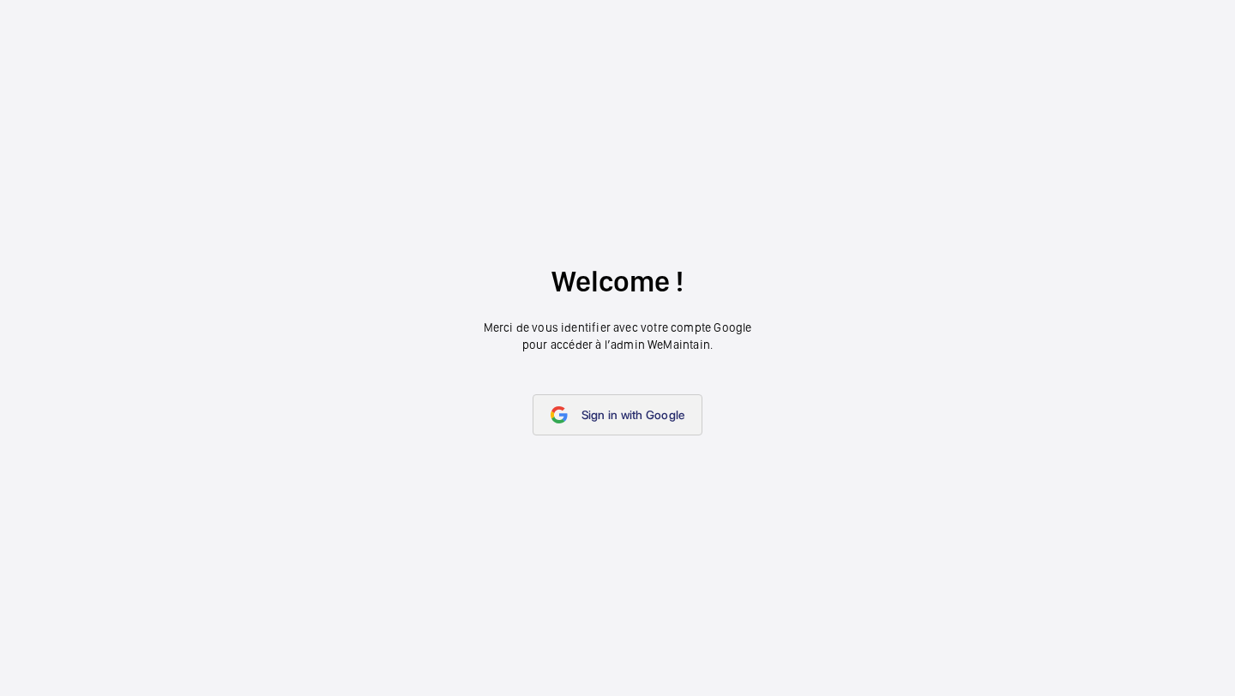
click at [595, 411] on span "Sign in with Google" at bounding box center [633, 415] width 104 height 14
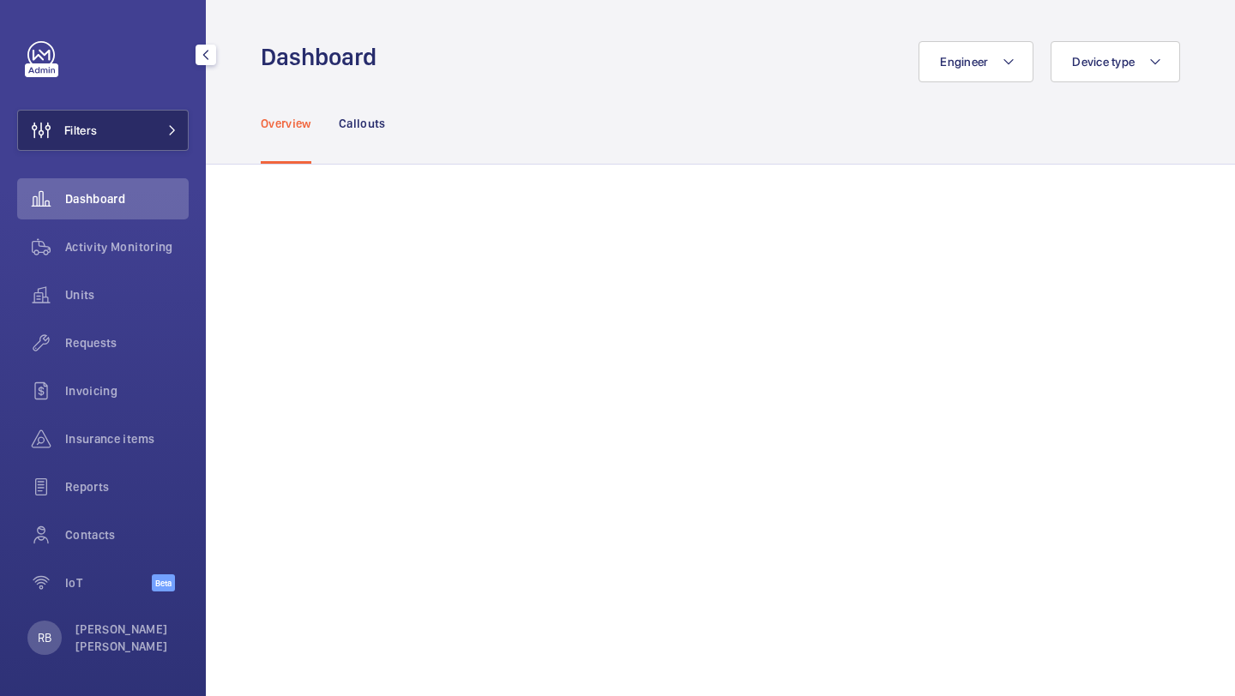
click at [122, 124] on button "Filters" at bounding box center [102, 130] width 171 height 41
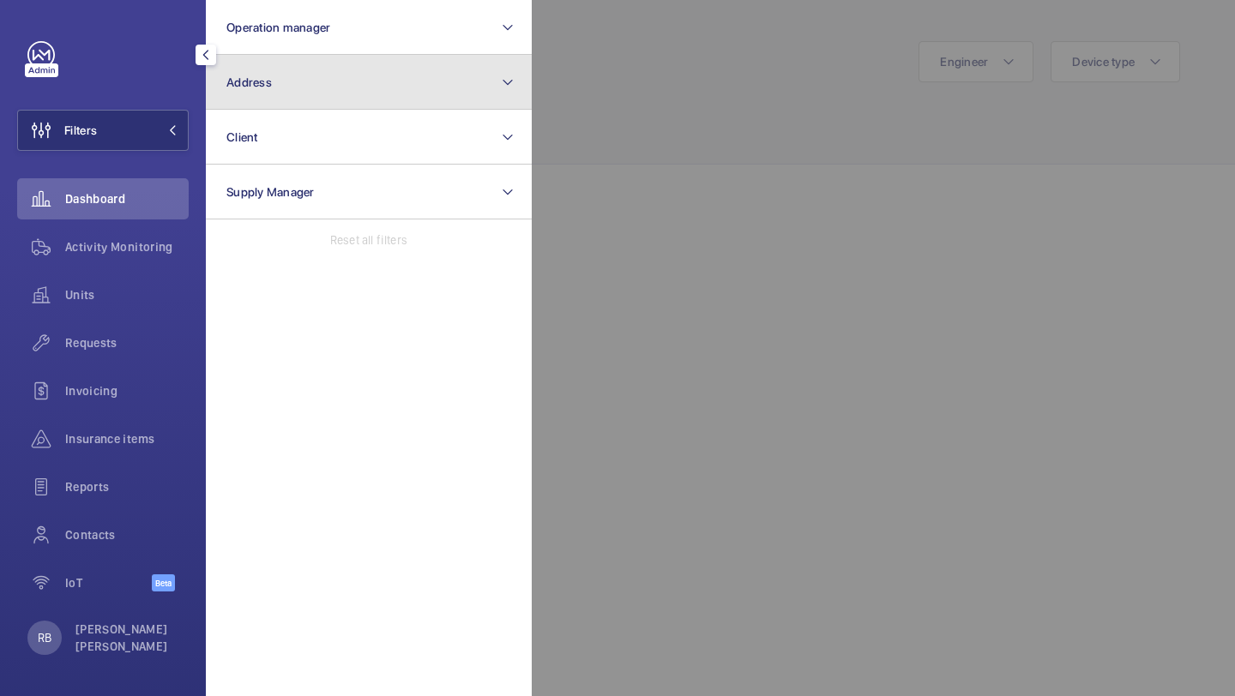
click at [275, 87] on button "Address" at bounding box center [369, 82] width 326 height 55
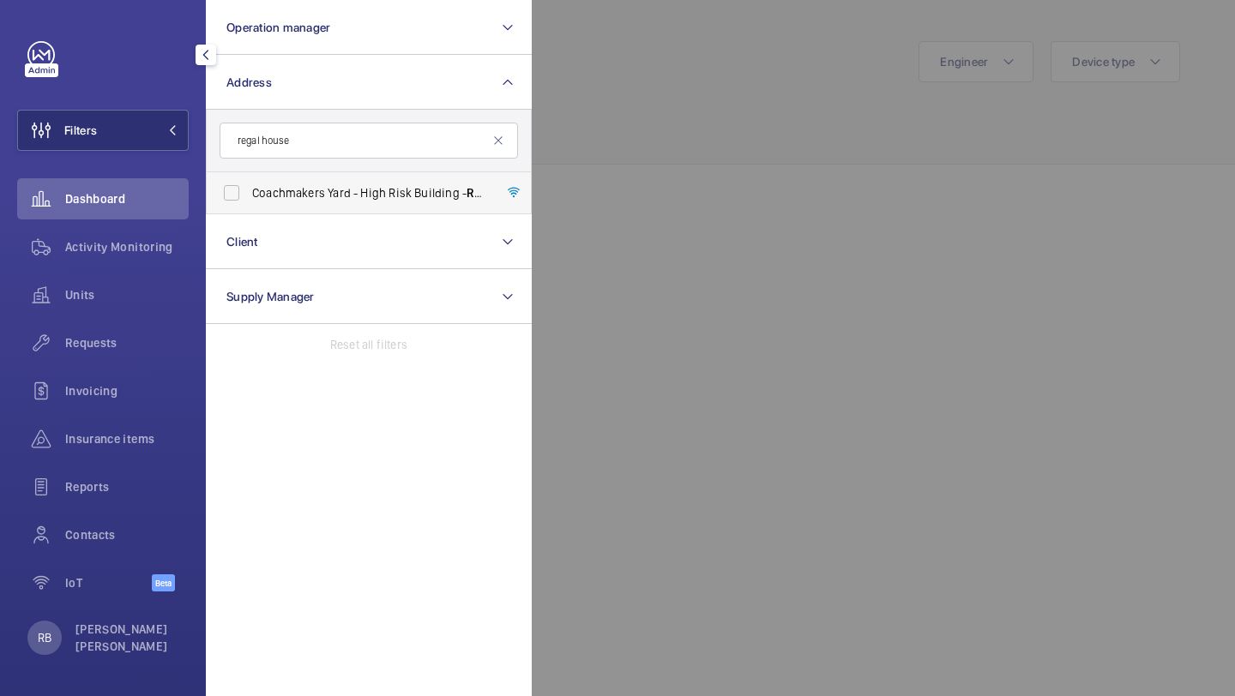
type input "regal house"
click at [340, 186] on span "Coachmakers Yard - High Risk Building - [GEOGRAPHIC_DATA]" at bounding box center [370, 192] width 236 height 17
click at [249, 186] on input "Coachmakers Yard - High Risk Building - [GEOGRAPHIC_DATA]" at bounding box center [231, 193] width 34 height 34
checkbox input "true"
click at [616, 109] on div at bounding box center [1149, 348] width 1235 height 696
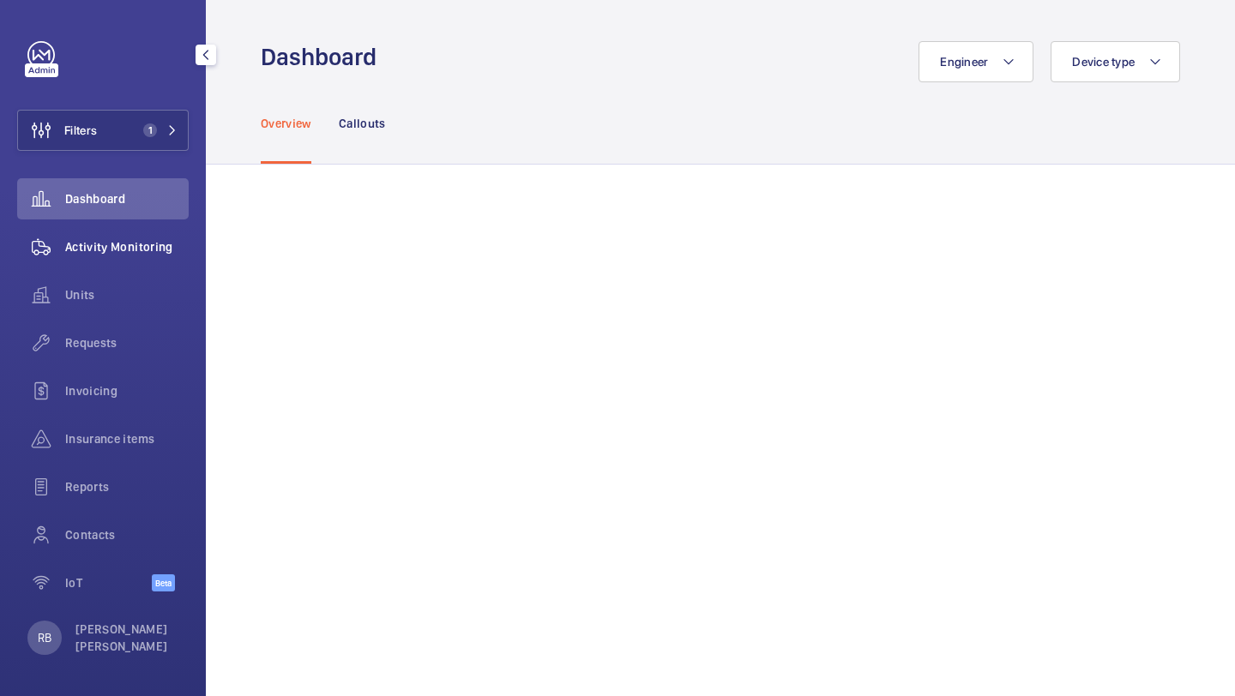
click at [129, 241] on span "Activity Monitoring" at bounding box center [126, 246] width 123 height 17
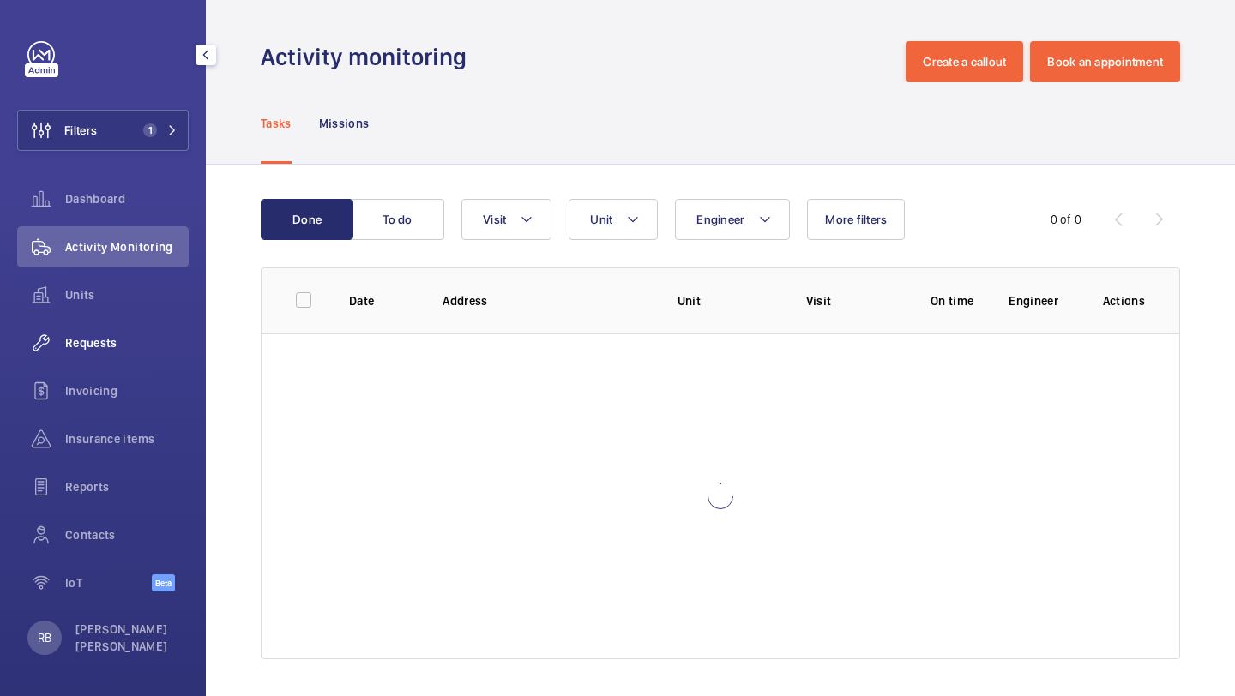
click at [109, 336] on span "Requests" at bounding box center [126, 342] width 123 height 17
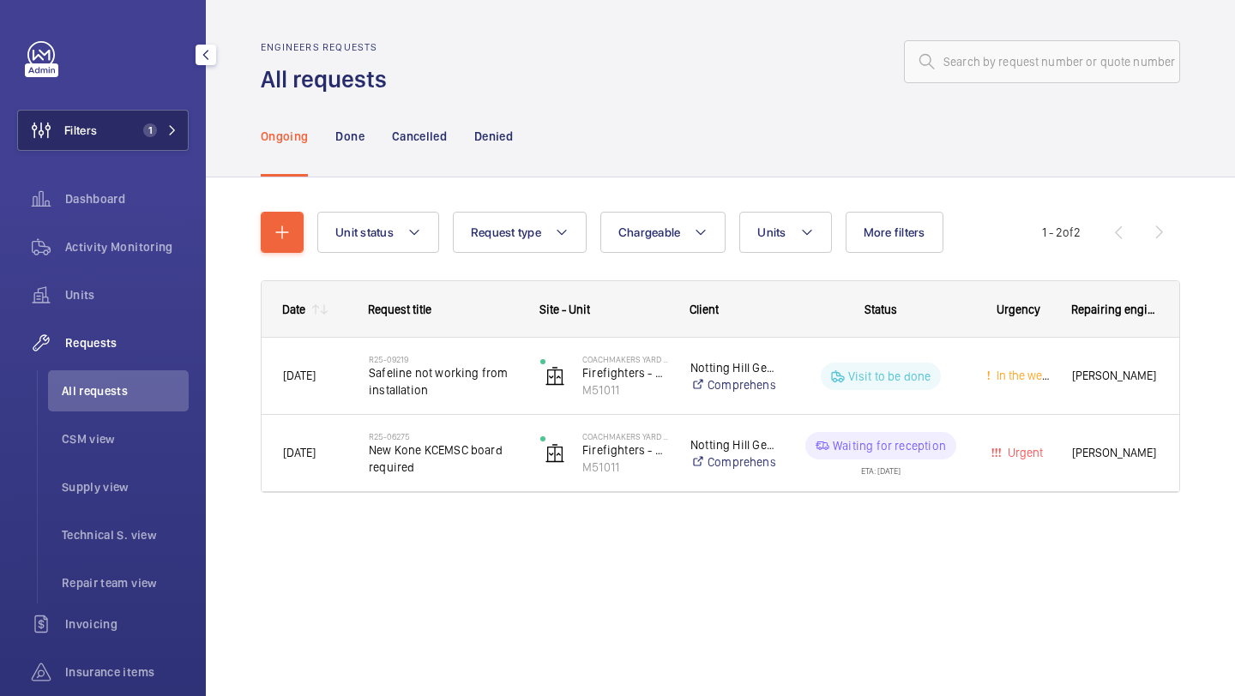
click at [120, 128] on button "Filters 1" at bounding box center [102, 130] width 171 height 41
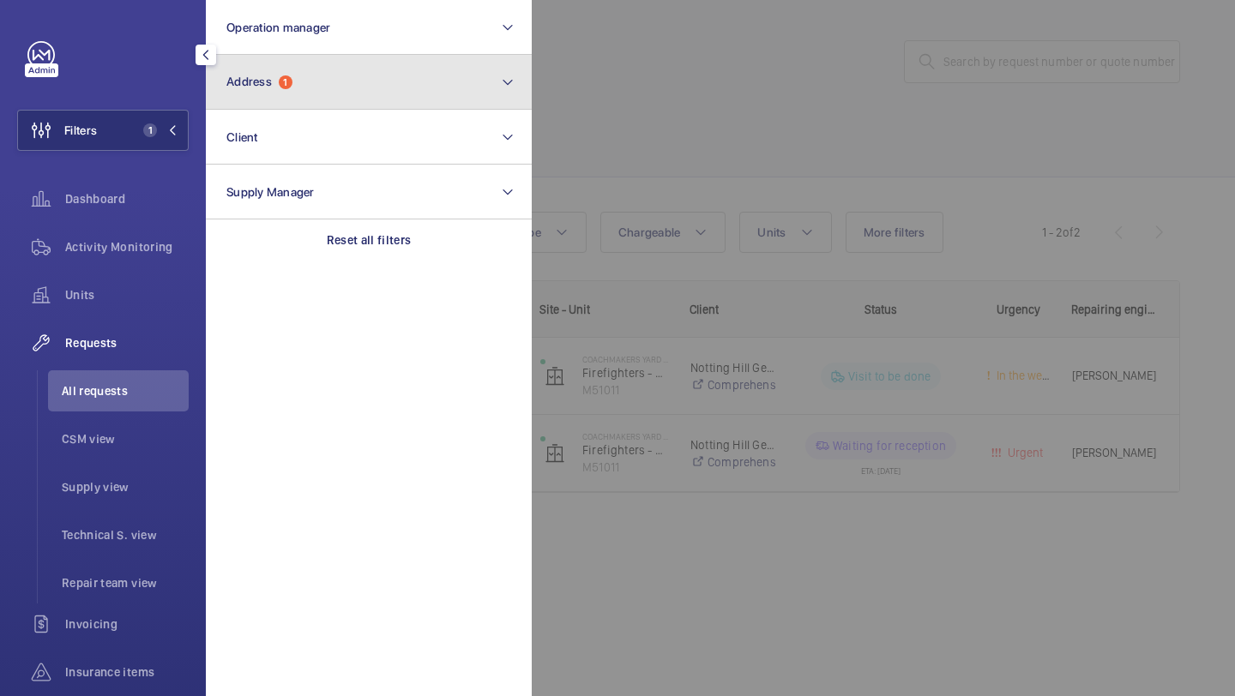
click at [291, 92] on button "Address 1" at bounding box center [369, 82] width 326 height 55
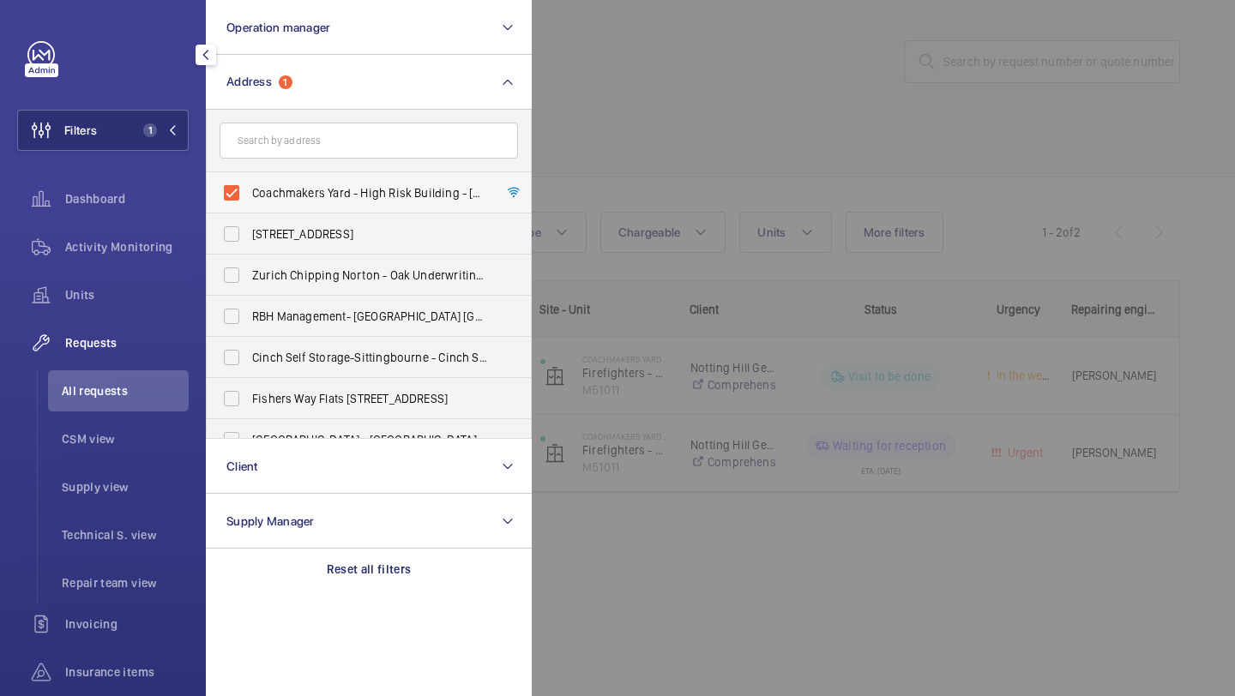
click at [287, 192] on span "Coachmakers Yard - High Risk Building - [GEOGRAPHIC_DATA]" at bounding box center [370, 192] width 236 height 17
click at [249, 192] on input "Coachmakers Yard - High Risk Building - [GEOGRAPHIC_DATA]" at bounding box center [231, 193] width 34 height 34
checkbox input "false"
click at [319, 141] on input "text" at bounding box center [368, 141] width 298 height 36
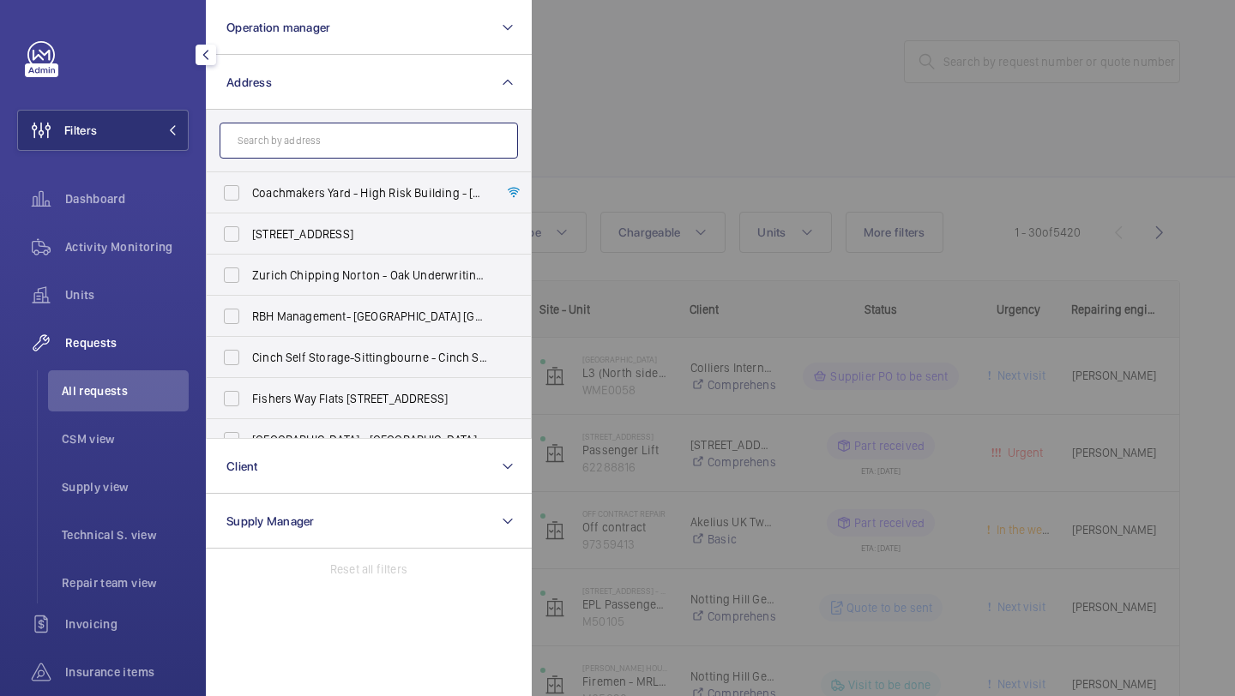
click at [316, 149] on input "text" at bounding box center [368, 141] width 298 height 36
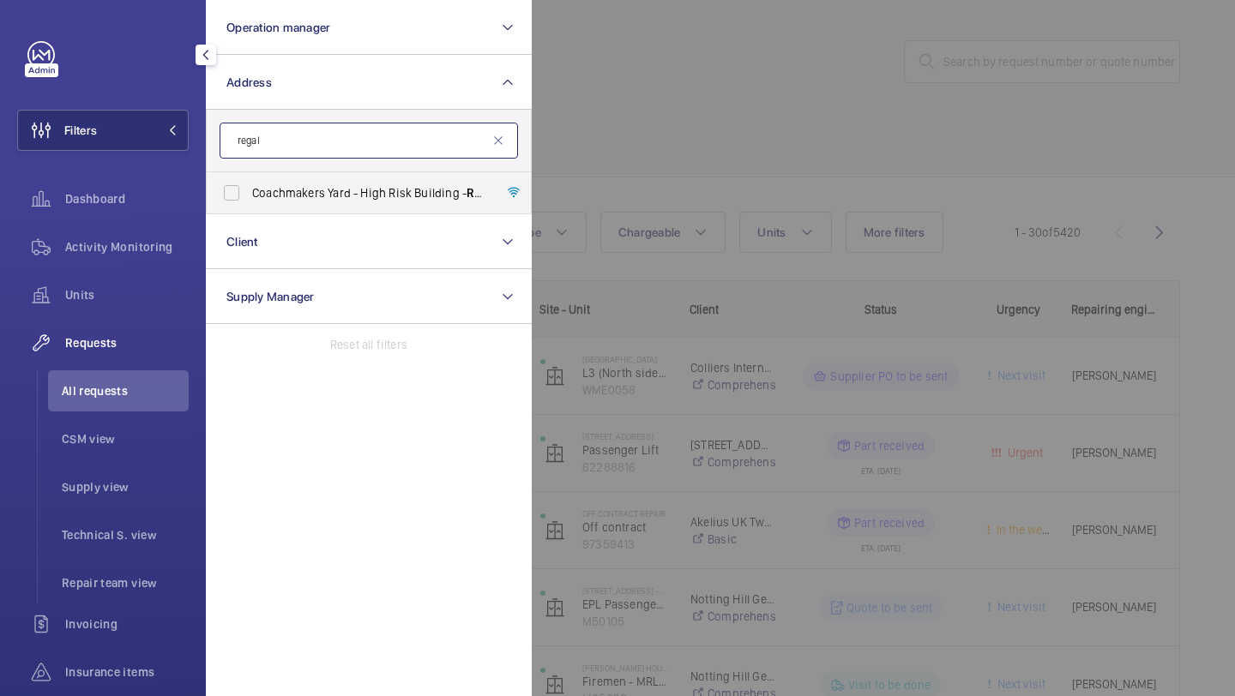
type input "regal"
click at [600, 181] on div at bounding box center [1149, 348] width 1235 height 696
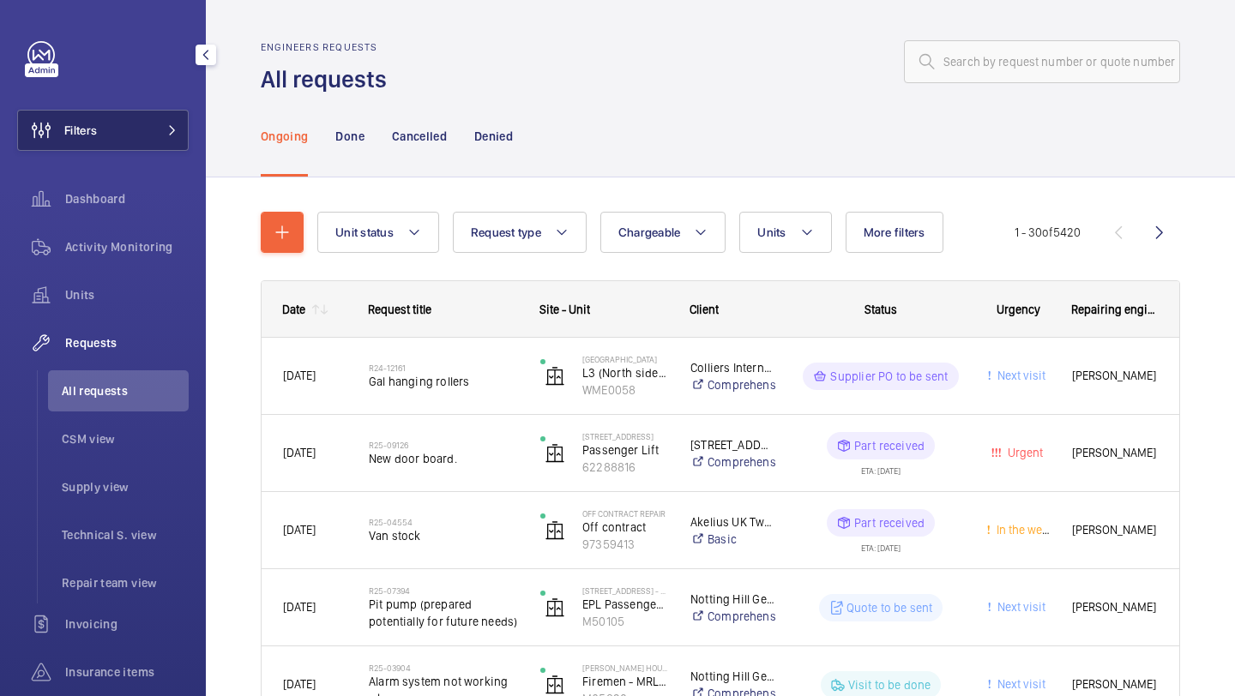
click at [161, 123] on button "Filters" at bounding box center [102, 130] width 171 height 41
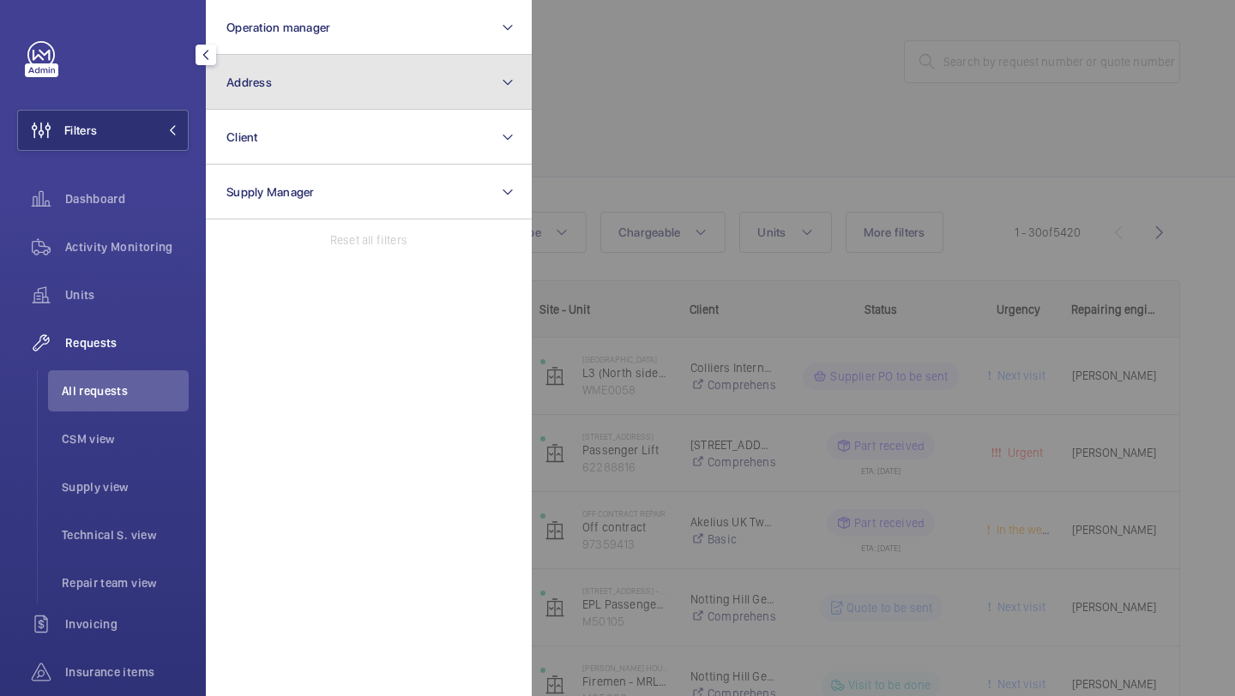
click at [304, 75] on button "Address" at bounding box center [369, 82] width 326 height 55
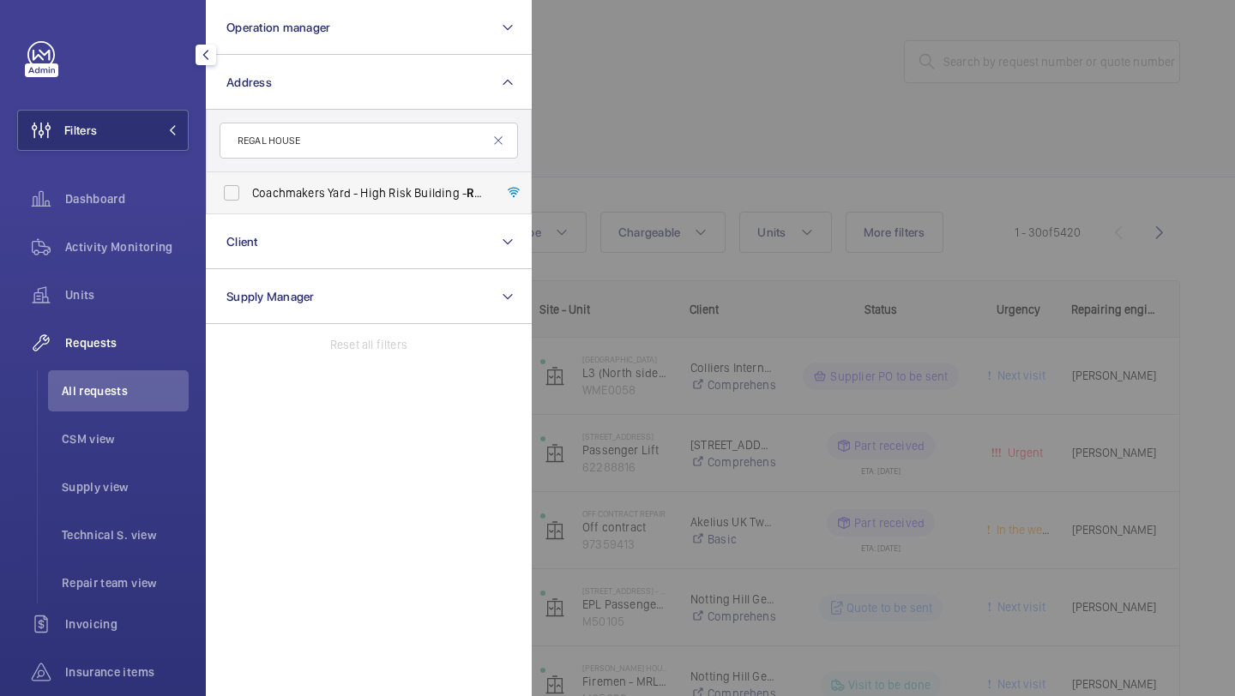
type input "REGAL HOUSE"
click at [322, 200] on span "Coachmakers Yard - High Risk Building - [GEOGRAPHIC_DATA]" at bounding box center [370, 192] width 236 height 17
click at [249, 200] on input "Coachmakers Yard - High Risk Building - [GEOGRAPHIC_DATA]" at bounding box center [231, 193] width 34 height 34
checkbox input "true"
click at [636, 150] on div at bounding box center [1149, 348] width 1235 height 696
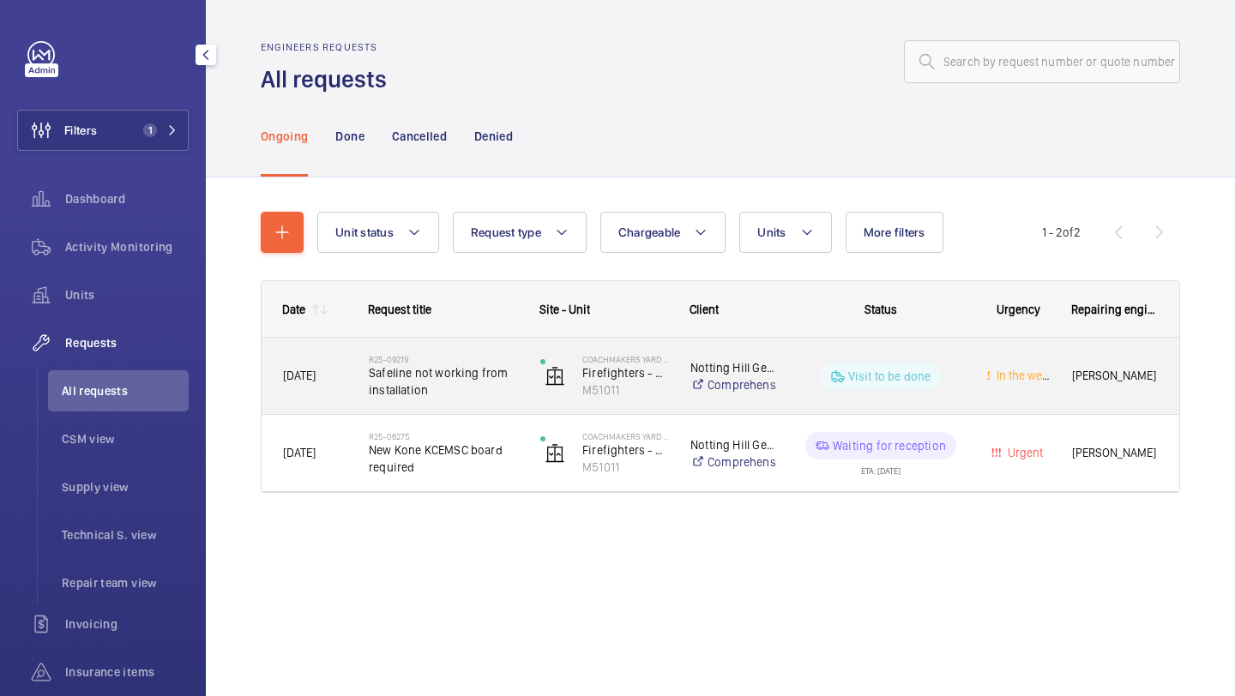
click at [470, 364] on h2 "R25-09219" at bounding box center [443, 359] width 149 height 10
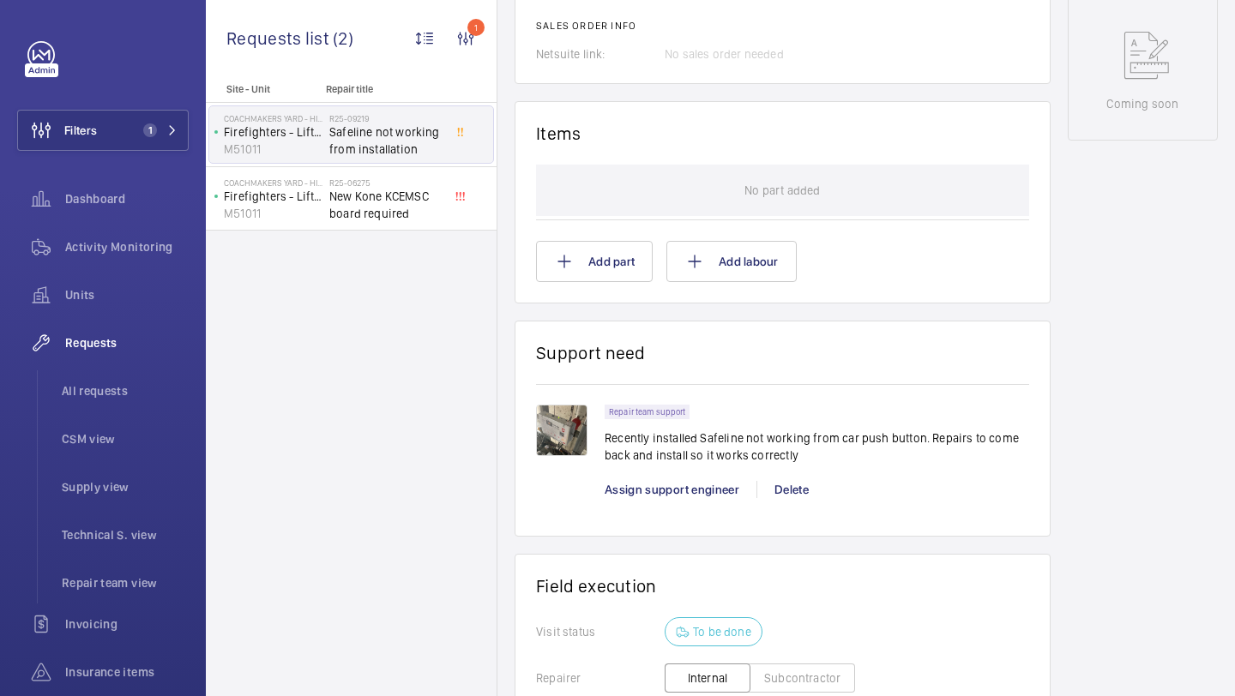
scroll to position [965, 0]
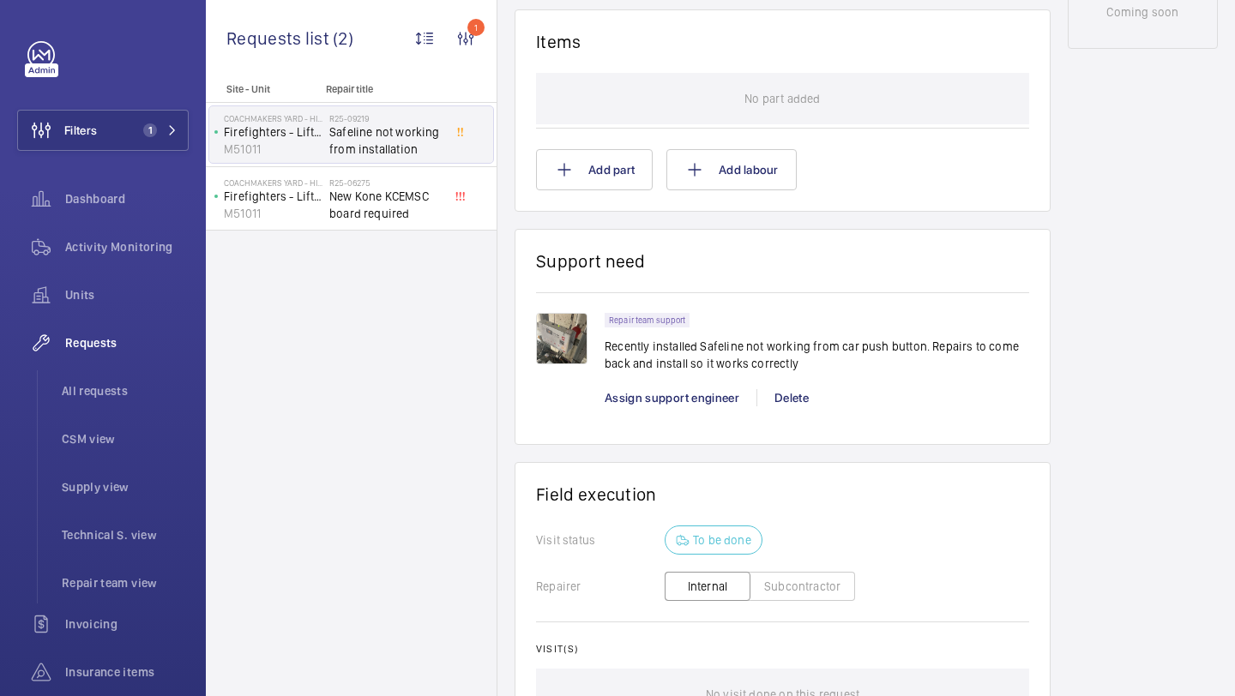
click at [574, 340] on img at bounding box center [561, 338] width 51 height 51
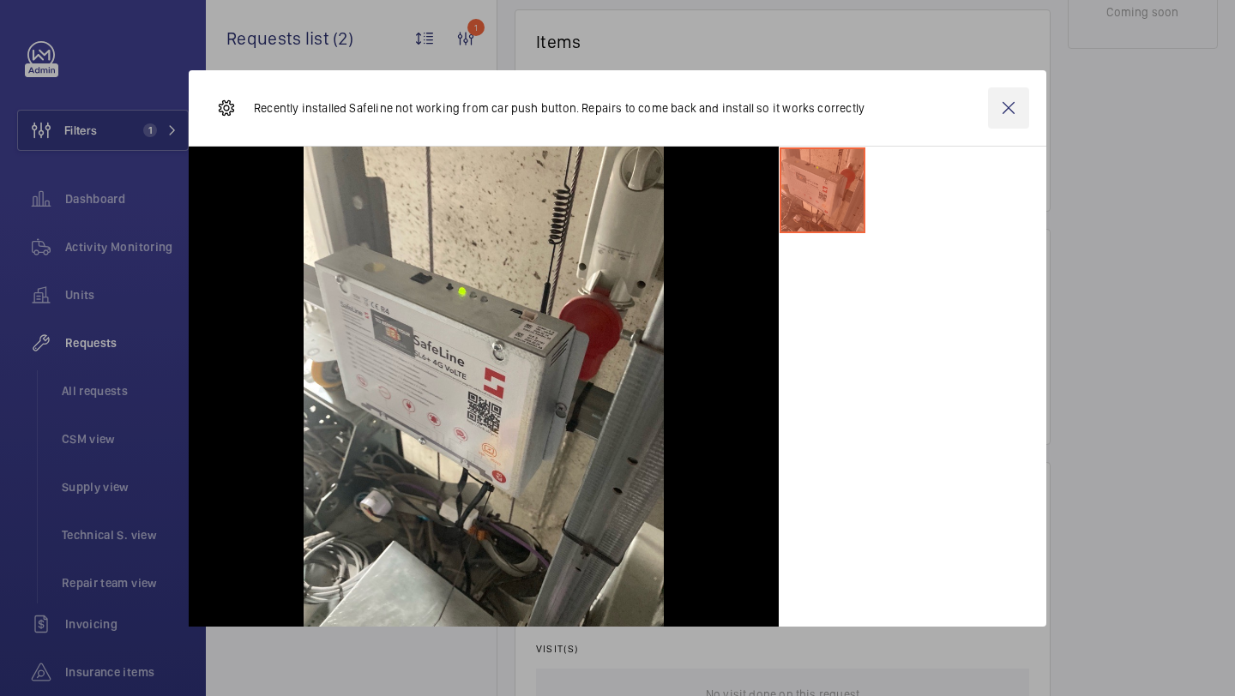
click at [1011, 103] on wm-front-icon-button at bounding box center [1008, 107] width 41 height 41
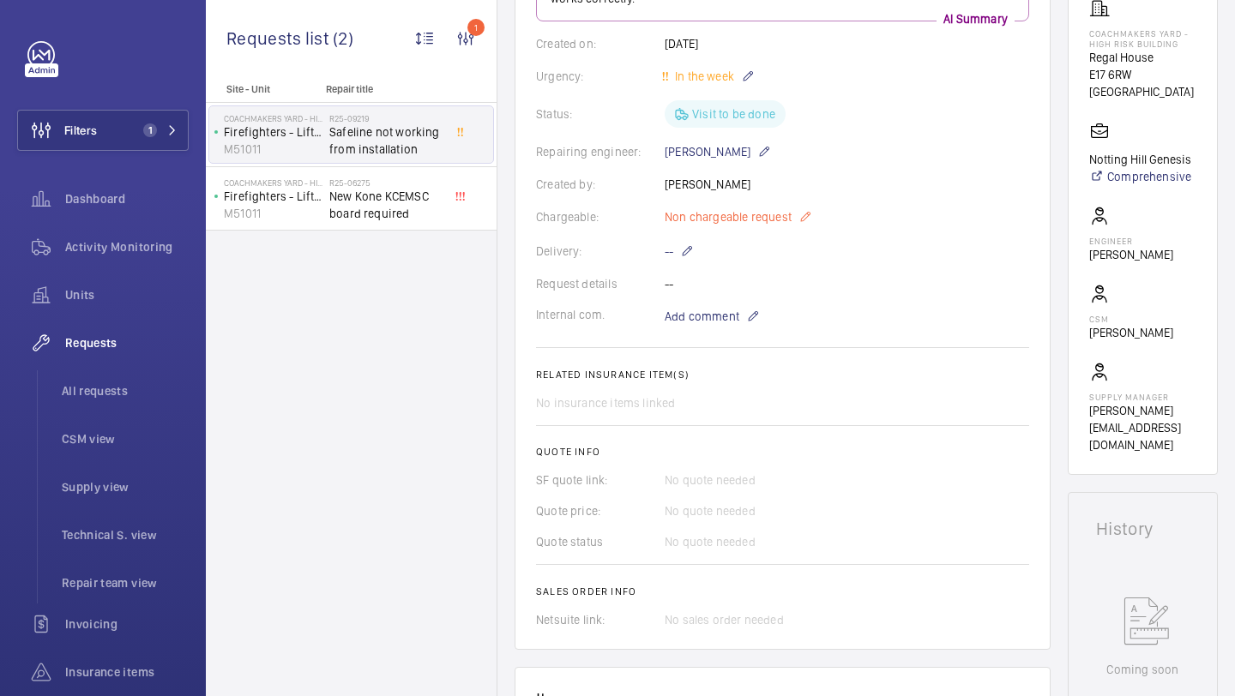
scroll to position [0, 0]
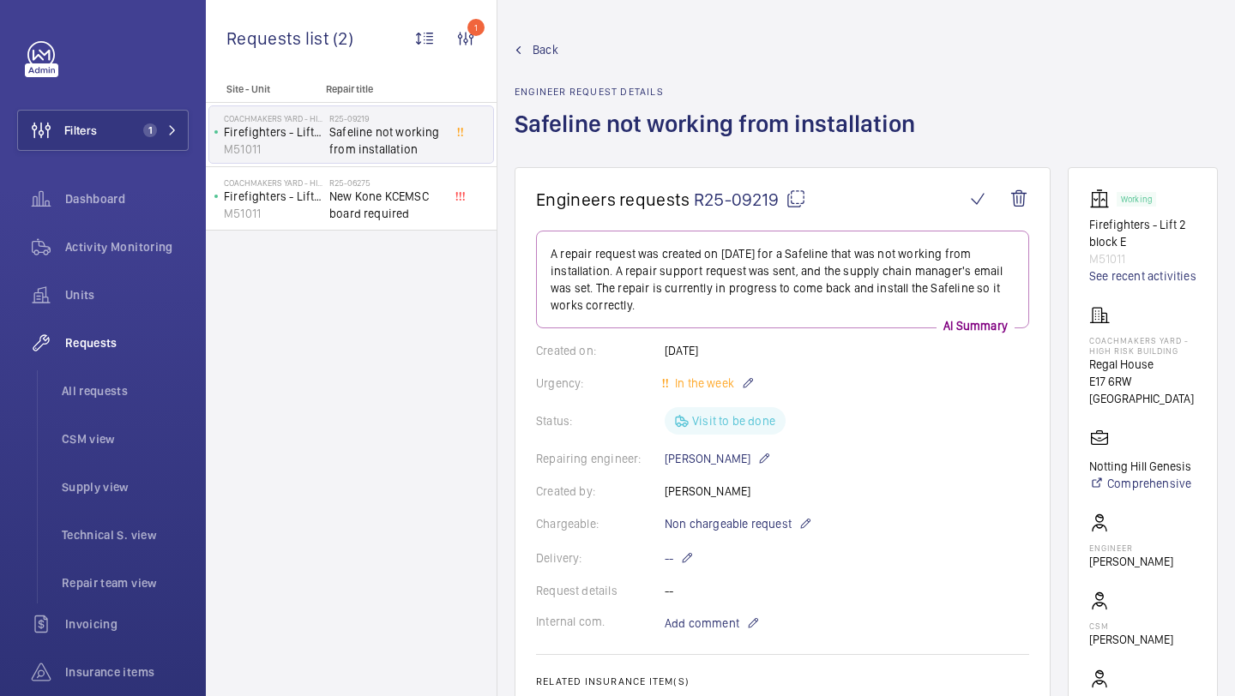
click at [796, 207] on mat-icon at bounding box center [795, 199] width 21 height 21
click at [132, 135] on button "Filters 1" at bounding box center [102, 130] width 171 height 41
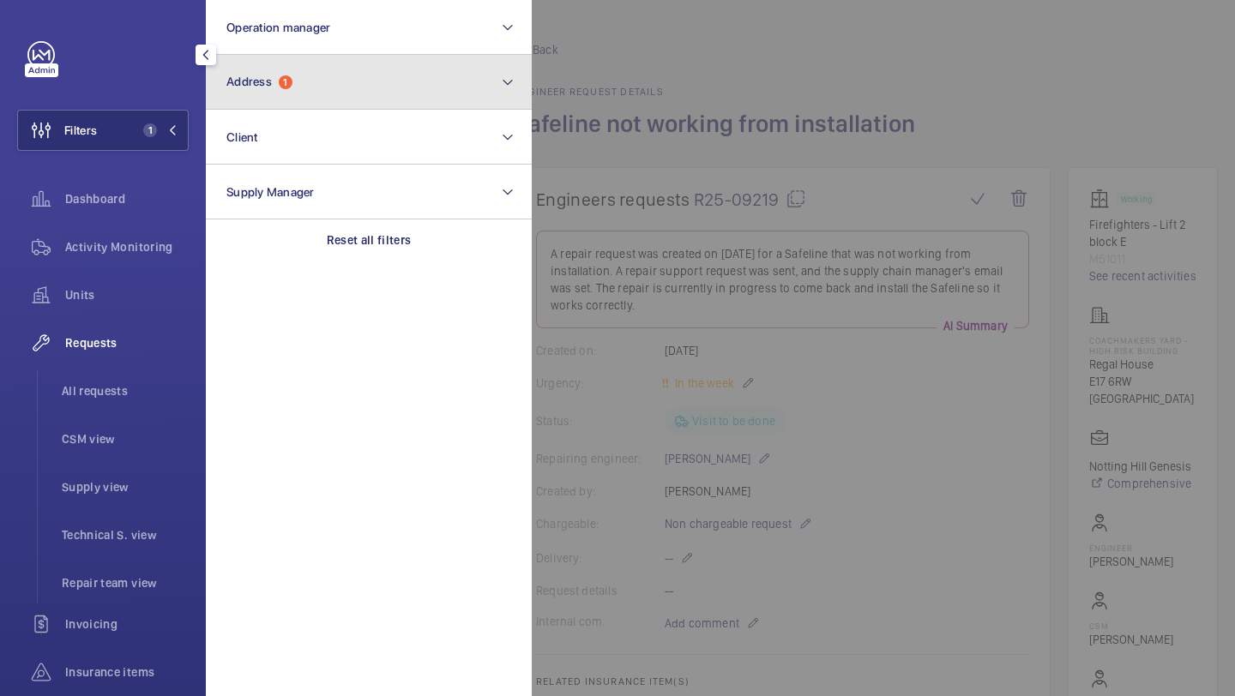
click at [268, 98] on button "Address 1" at bounding box center [369, 82] width 326 height 55
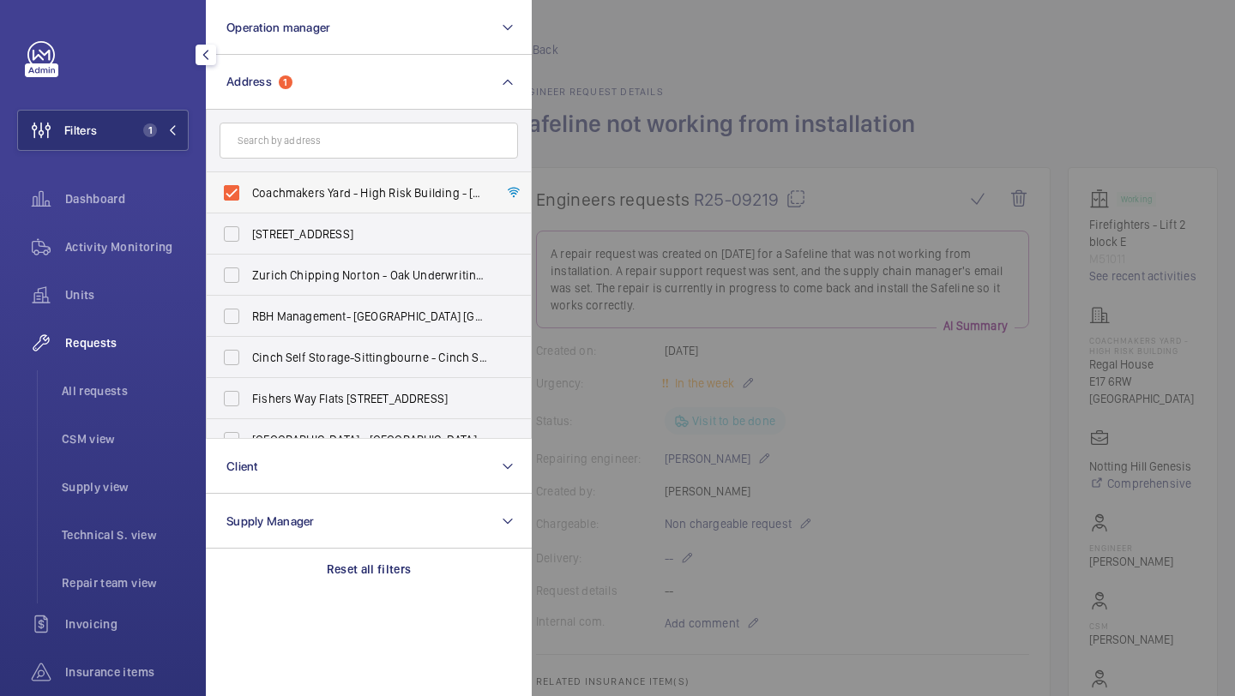
click at [285, 187] on span "Coachmakers Yard - High Risk Building - [GEOGRAPHIC_DATA]" at bounding box center [370, 192] width 236 height 17
click at [249, 187] on input "Coachmakers Yard - High Risk Building - [GEOGRAPHIC_DATA]" at bounding box center [231, 193] width 34 height 34
checkbox input "false"
click at [292, 137] on input "text" at bounding box center [368, 141] width 298 height 36
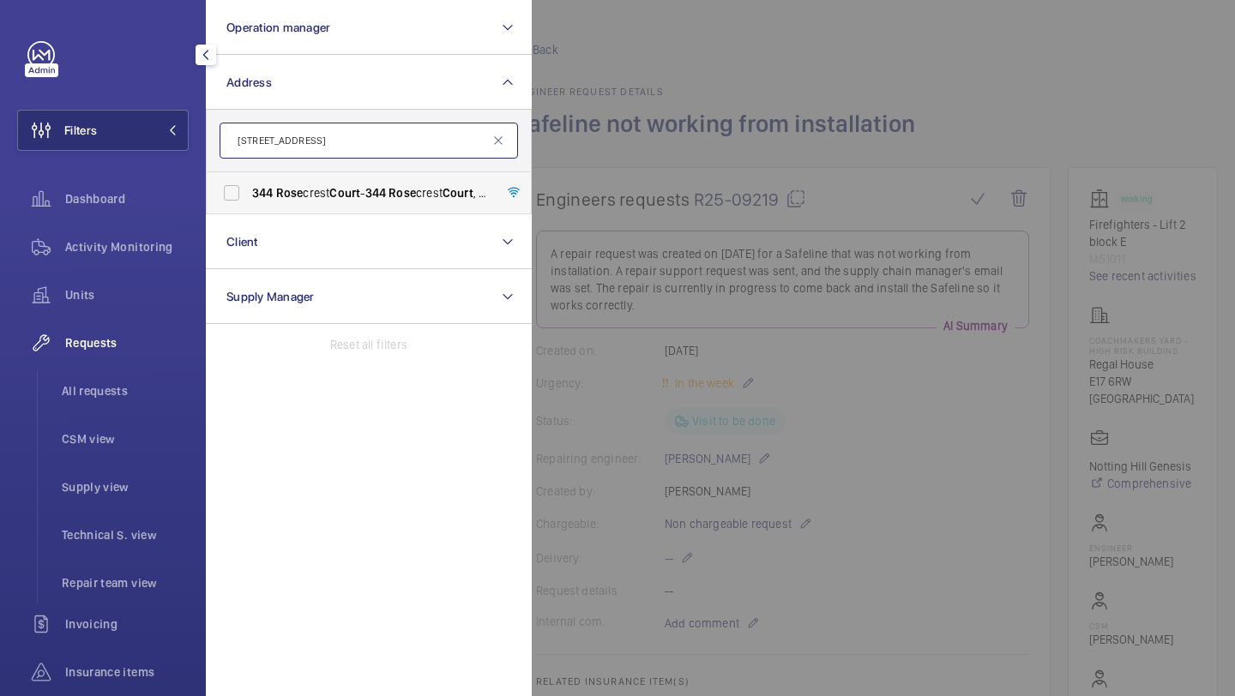
type input "[STREET_ADDRESS]"
click at [293, 198] on span "Rose" at bounding box center [289, 193] width 27 height 14
click at [249, 198] on input "[STREET_ADDRESS] - [STREET_ADDRESS]" at bounding box center [231, 193] width 34 height 34
checkbox input "true"
click at [702, 79] on div at bounding box center [1149, 348] width 1235 height 696
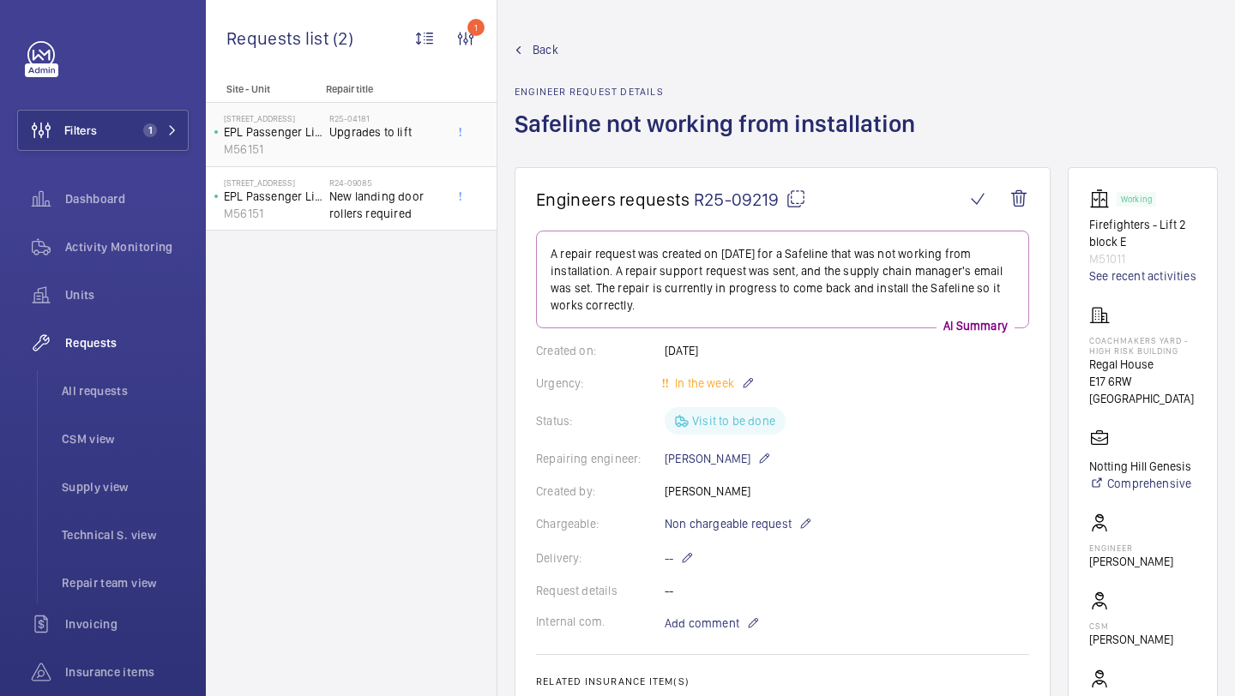
click at [406, 123] on span "Upgrades to lift" at bounding box center [385, 131] width 113 height 17
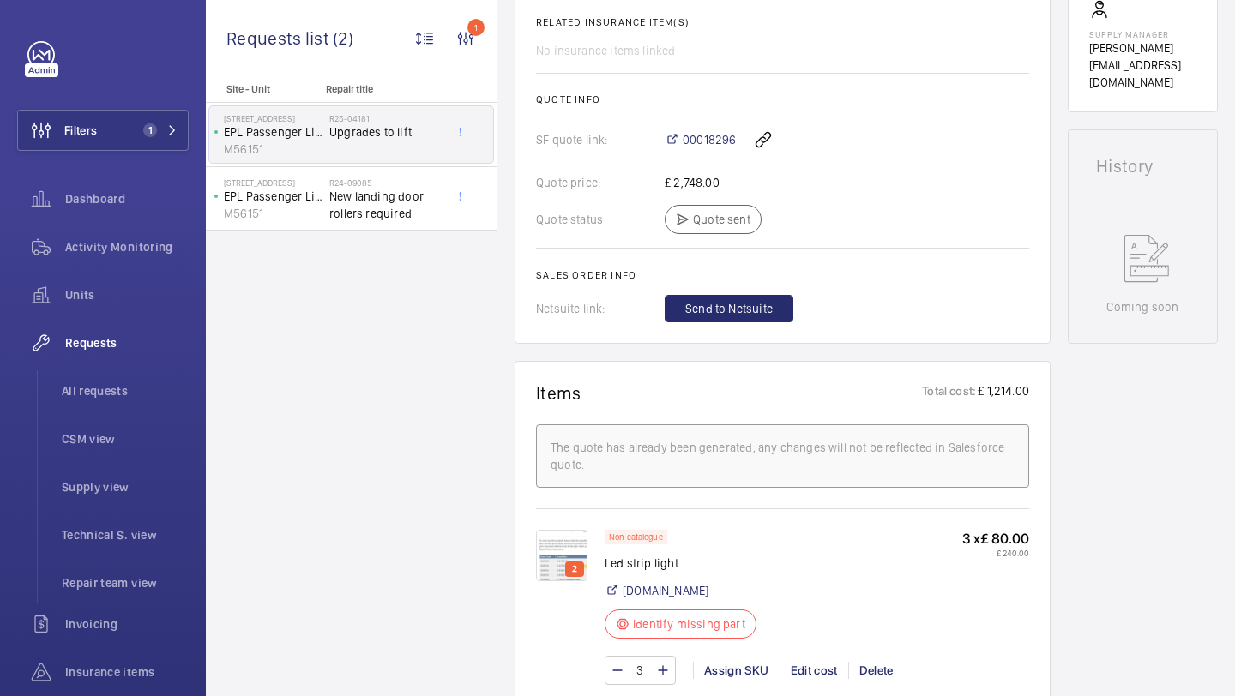
scroll to position [640, 0]
click at [717, 141] on span "00018296" at bounding box center [708, 141] width 53 height 17
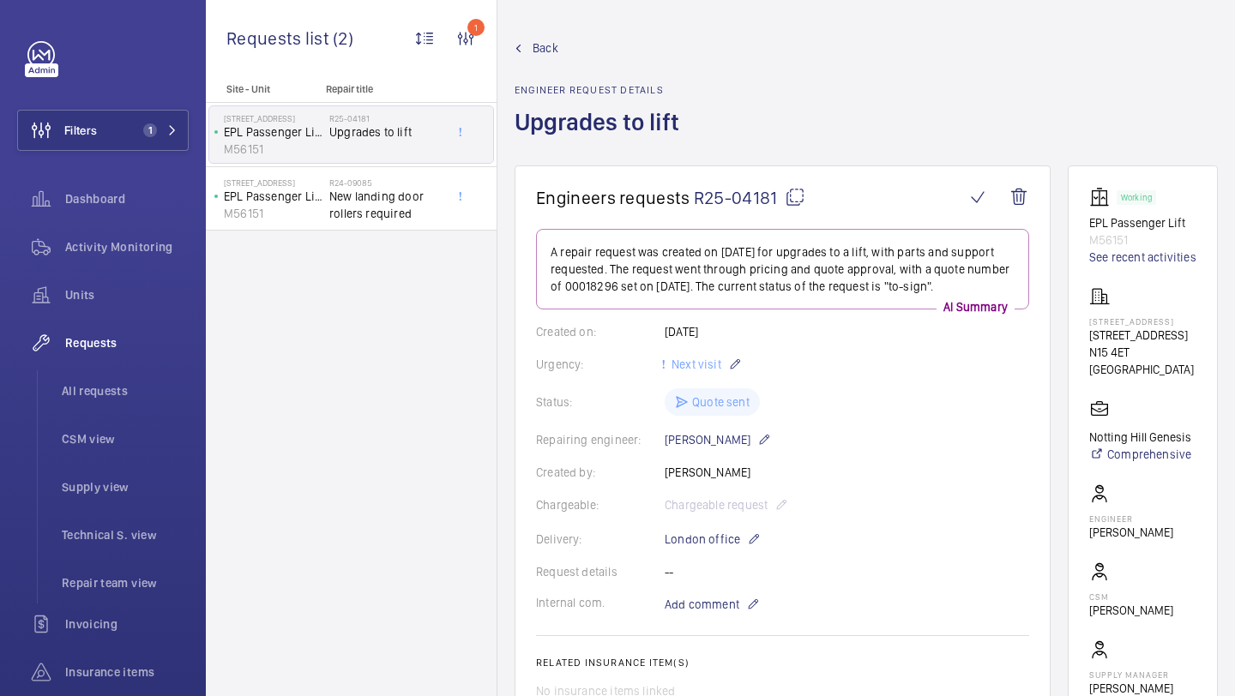
scroll to position [0, 0]
click at [792, 197] on mat-icon at bounding box center [794, 199] width 21 height 21
type textarea "R25-04181"
click at [61, 99] on div "Filters 1 Dashboard Activity Monitoring Units Requests All requests CSM view Su…" at bounding box center [102, 442] width 171 height 802
click at [69, 123] on span "Filters" at bounding box center [80, 130] width 33 height 17
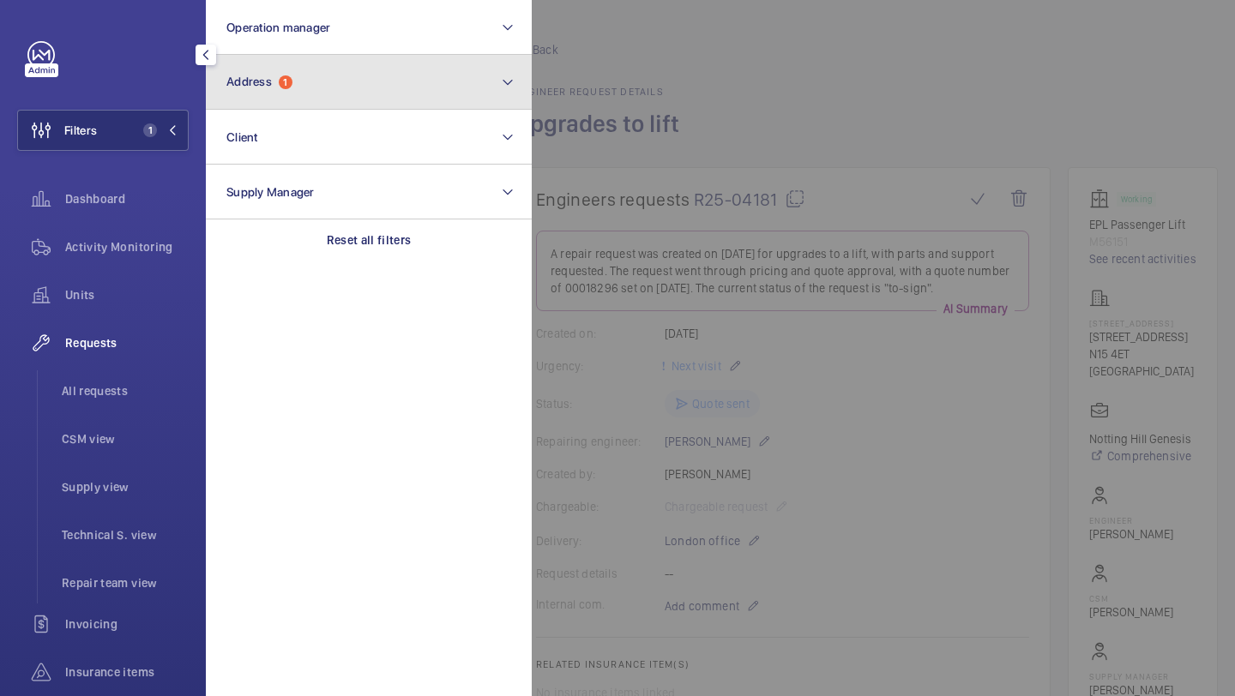
click at [287, 103] on button "Address 1" at bounding box center [369, 82] width 326 height 55
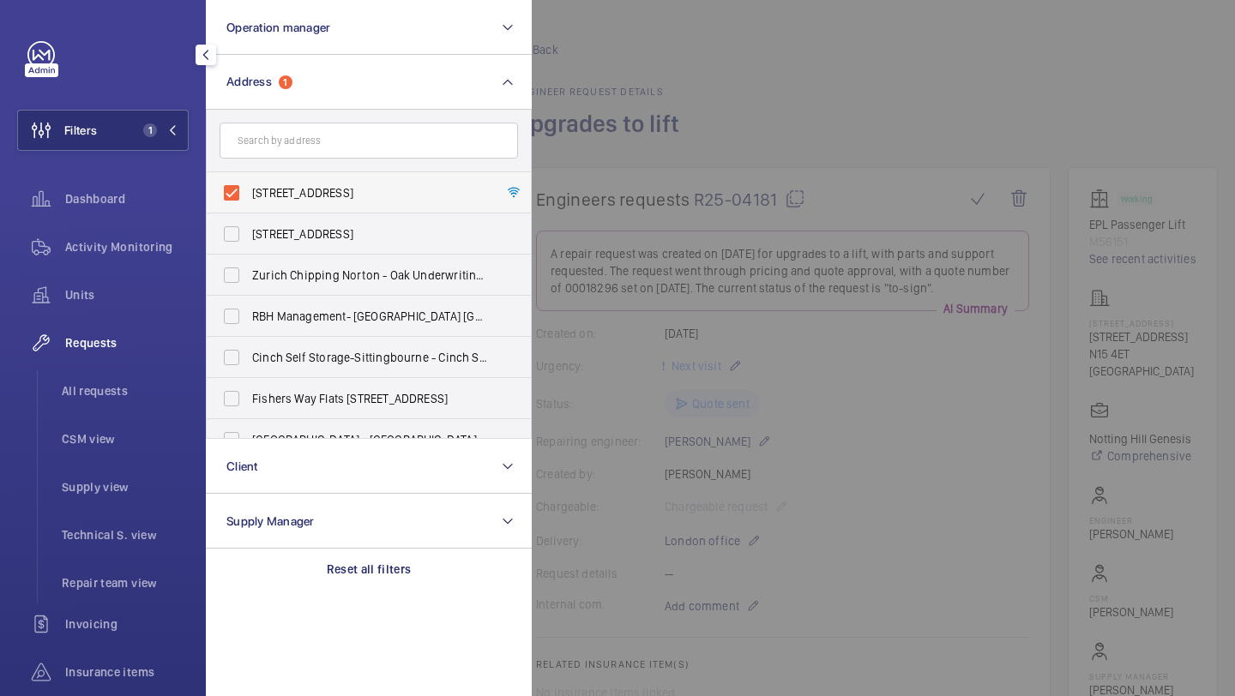
click at [303, 179] on label "[STREET_ADDRESS]" at bounding box center [356, 192] width 298 height 41
click at [249, 179] on input "[STREET_ADDRESS]" at bounding box center [231, 193] width 34 height 34
checkbox input "false"
click at [322, 143] on input "text" at bounding box center [368, 141] width 298 height 36
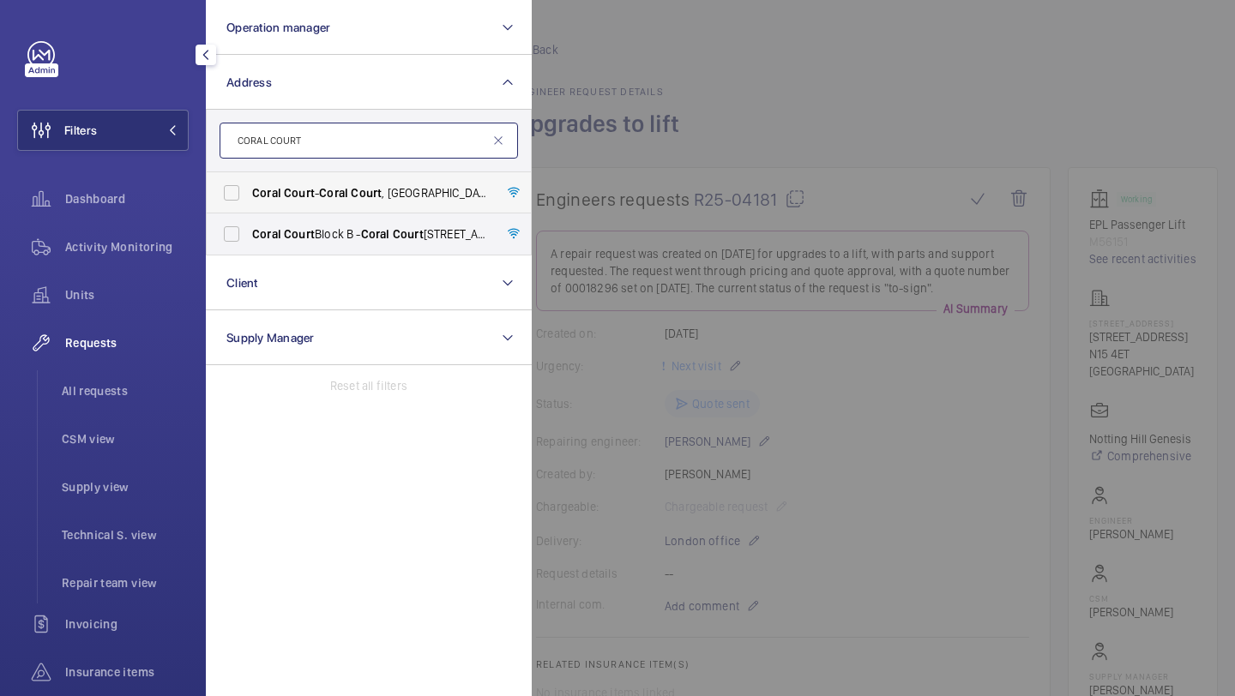
type input "CORAL COURT"
click at [340, 195] on span "Coral" at bounding box center [333, 193] width 29 height 14
click at [249, 195] on input "[STREET_ADDRESS]" at bounding box center [231, 193] width 34 height 34
checkbox input "true"
click at [726, 114] on div at bounding box center [1149, 348] width 1235 height 696
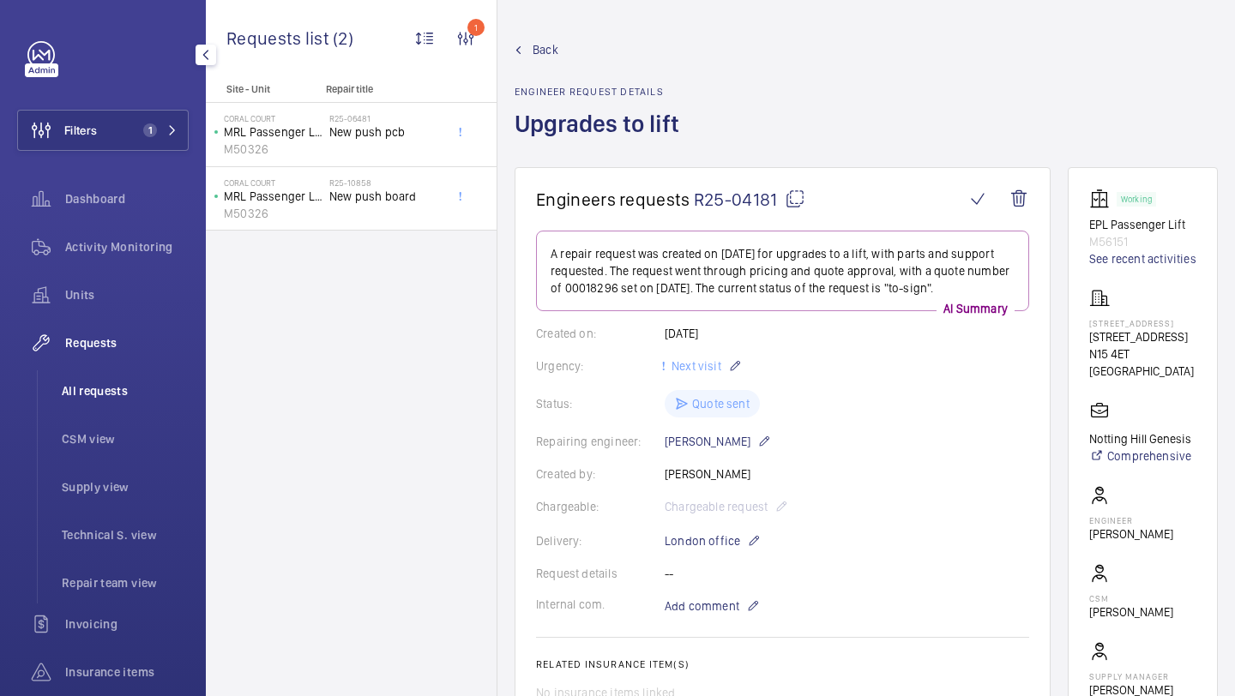
click at [129, 379] on li "All requests" at bounding box center [118, 390] width 141 height 41
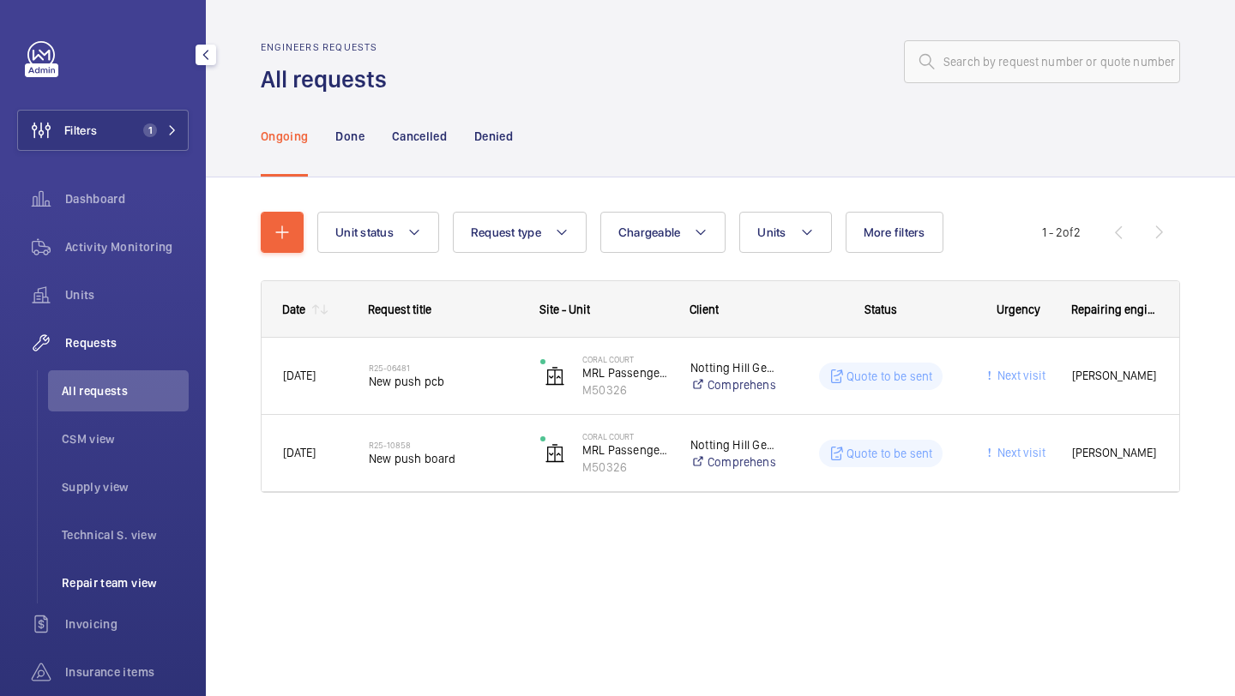
click at [123, 574] on span "Repair team view" at bounding box center [125, 582] width 127 height 17
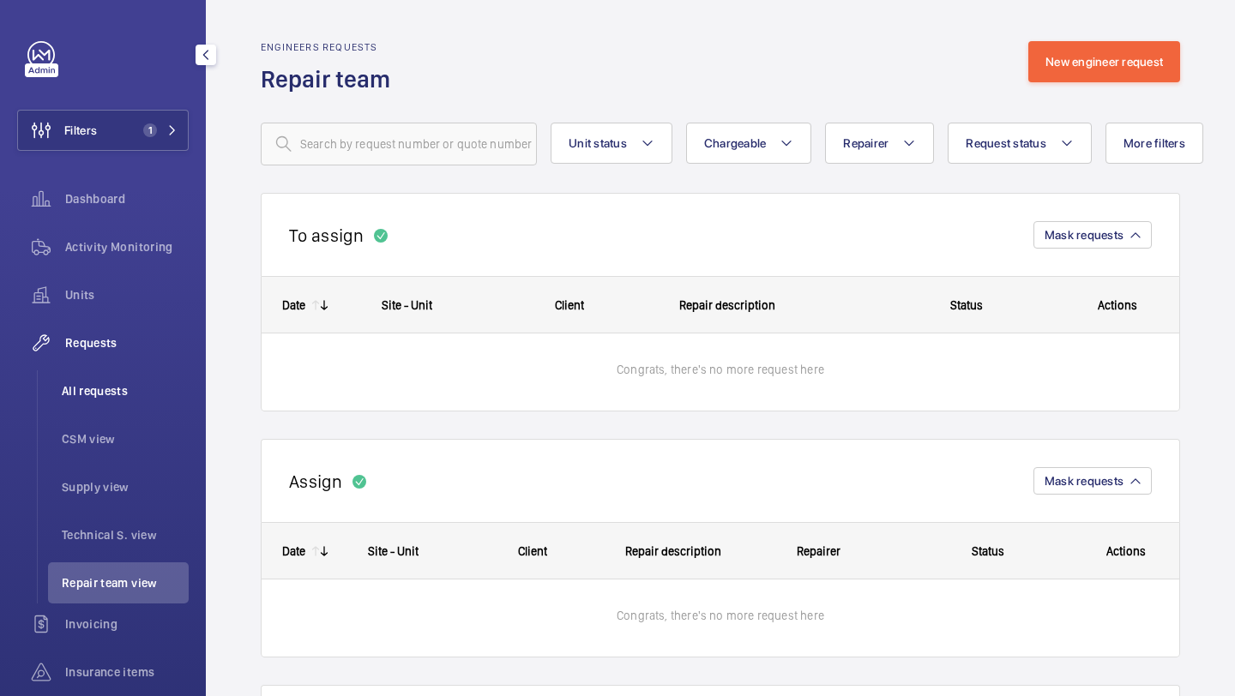
click at [77, 387] on span "All requests" at bounding box center [125, 390] width 127 height 17
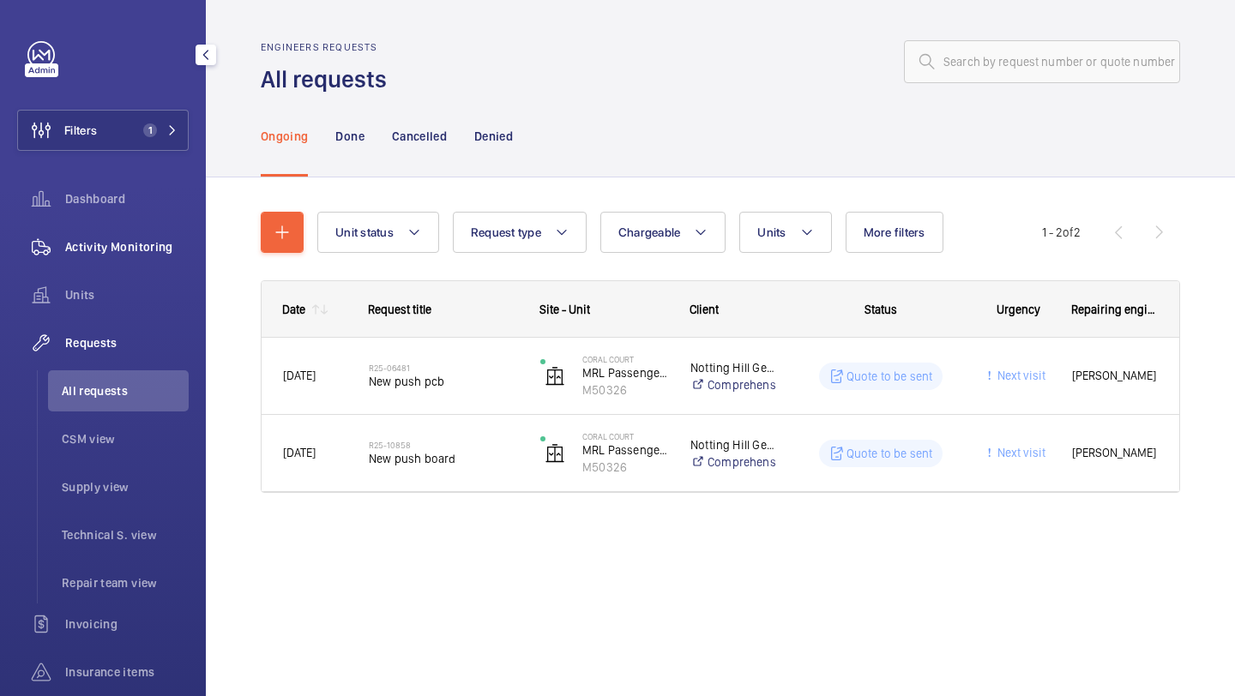
click at [156, 237] on div "Activity Monitoring" at bounding box center [102, 246] width 171 height 41
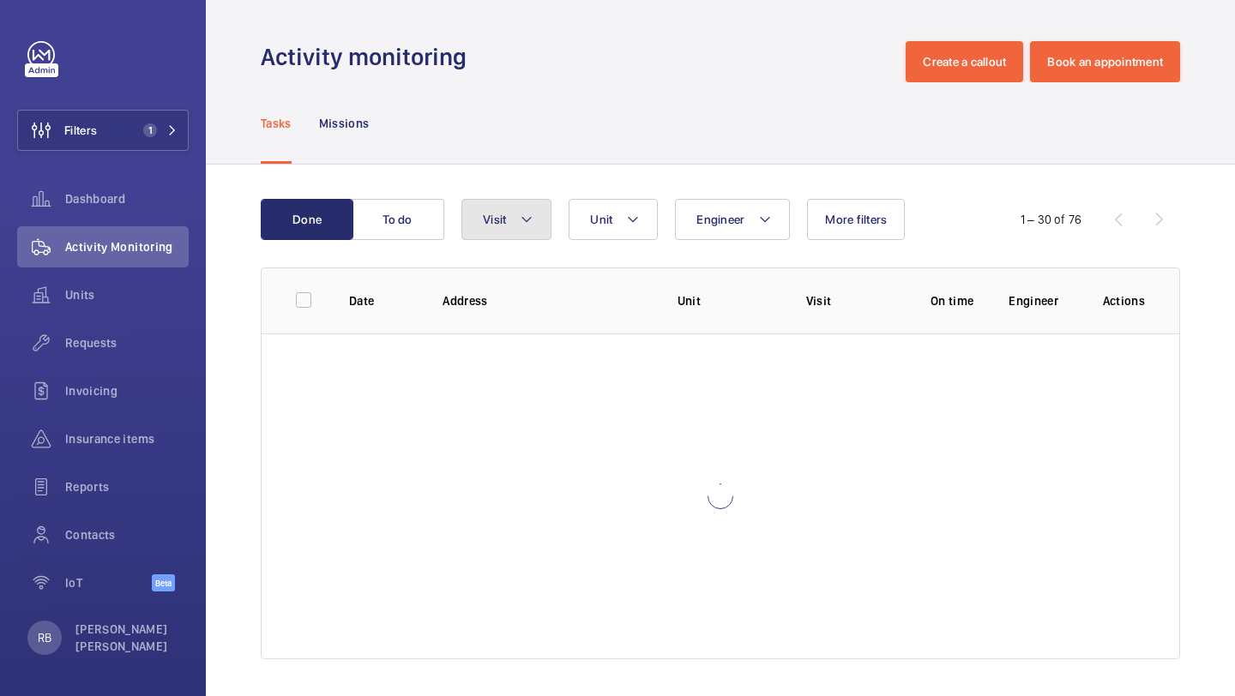
click at [506, 212] on button "Visit" at bounding box center [506, 219] width 90 height 41
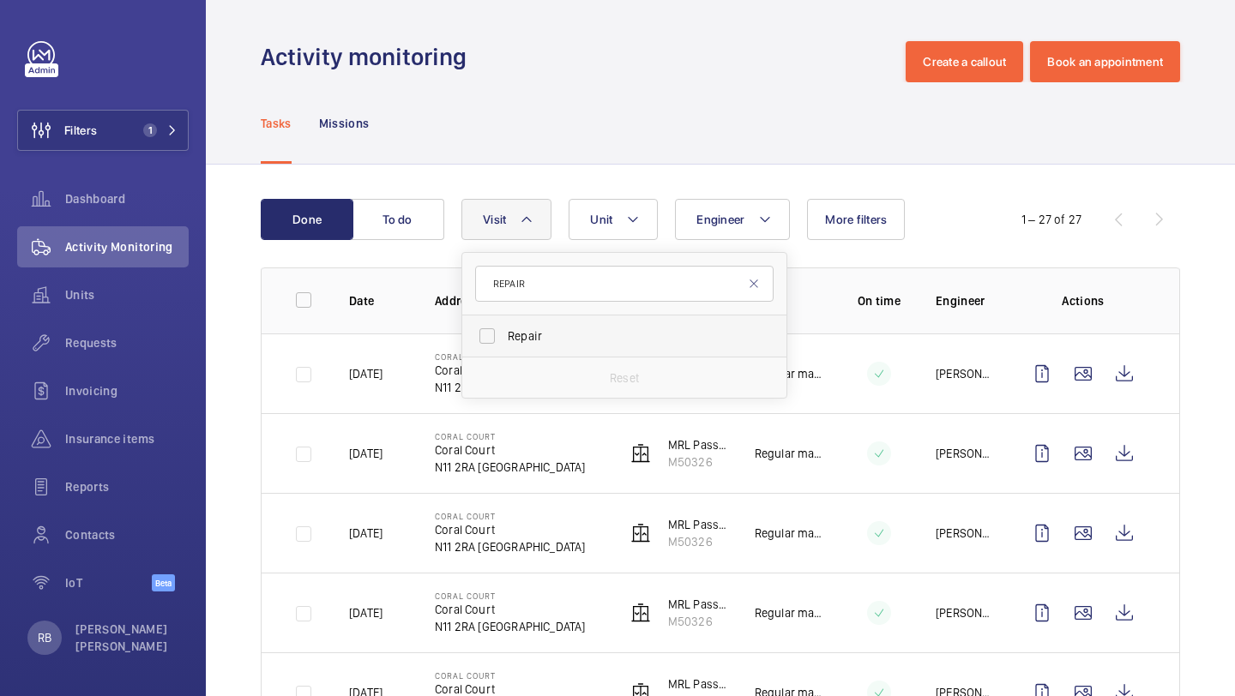
type input "REPAIR"
click at [520, 340] on span "Repair" at bounding box center [626, 336] width 236 height 17
click at [504, 340] on input "Repair" at bounding box center [487, 336] width 34 height 34
checkbox input "true"
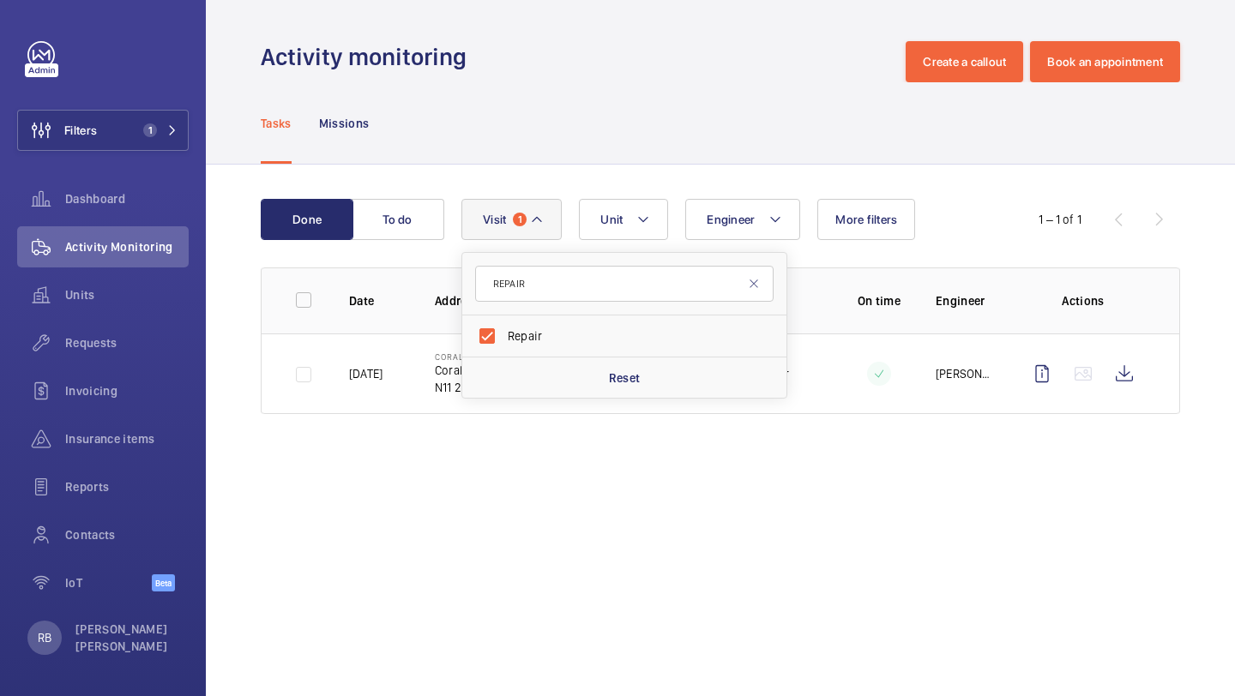
click at [1234, 274] on div "Done To do Engineer Unit Visit 1 REPAIR Repair Reset More filters 1 – 1 of 1 Da…" at bounding box center [720, 310] width 1029 height 291
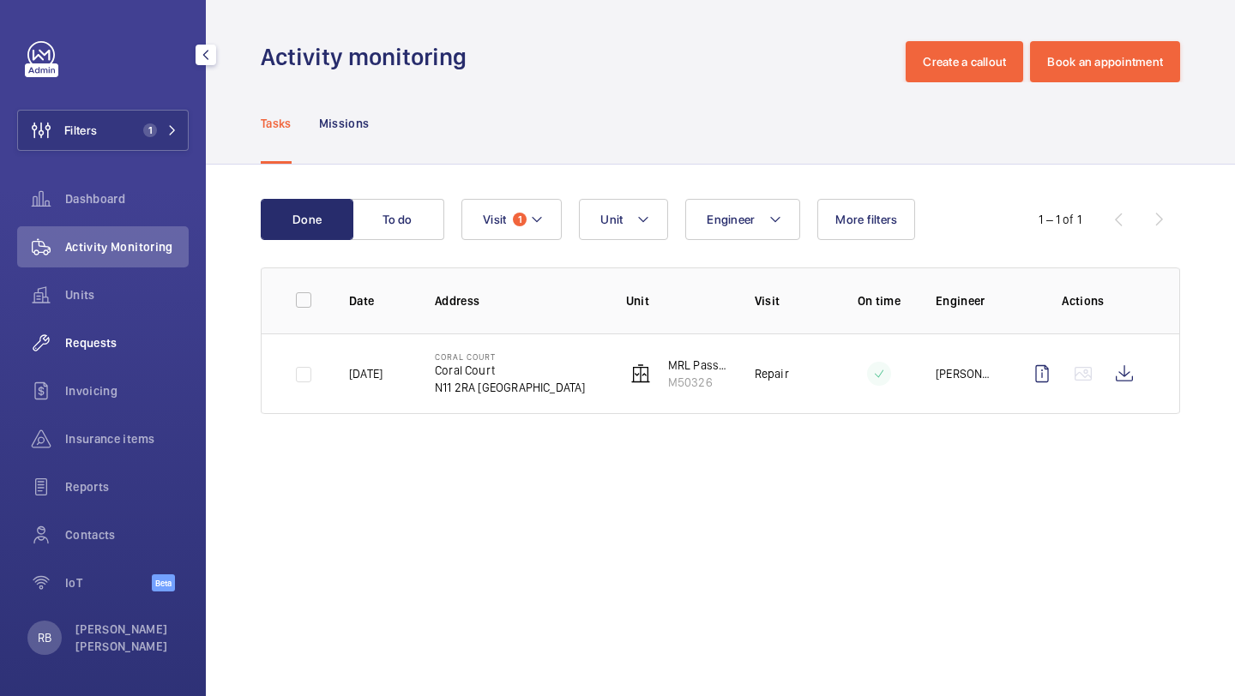
click at [103, 346] on span "Requests" at bounding box center [126, 342] width 123 height 17
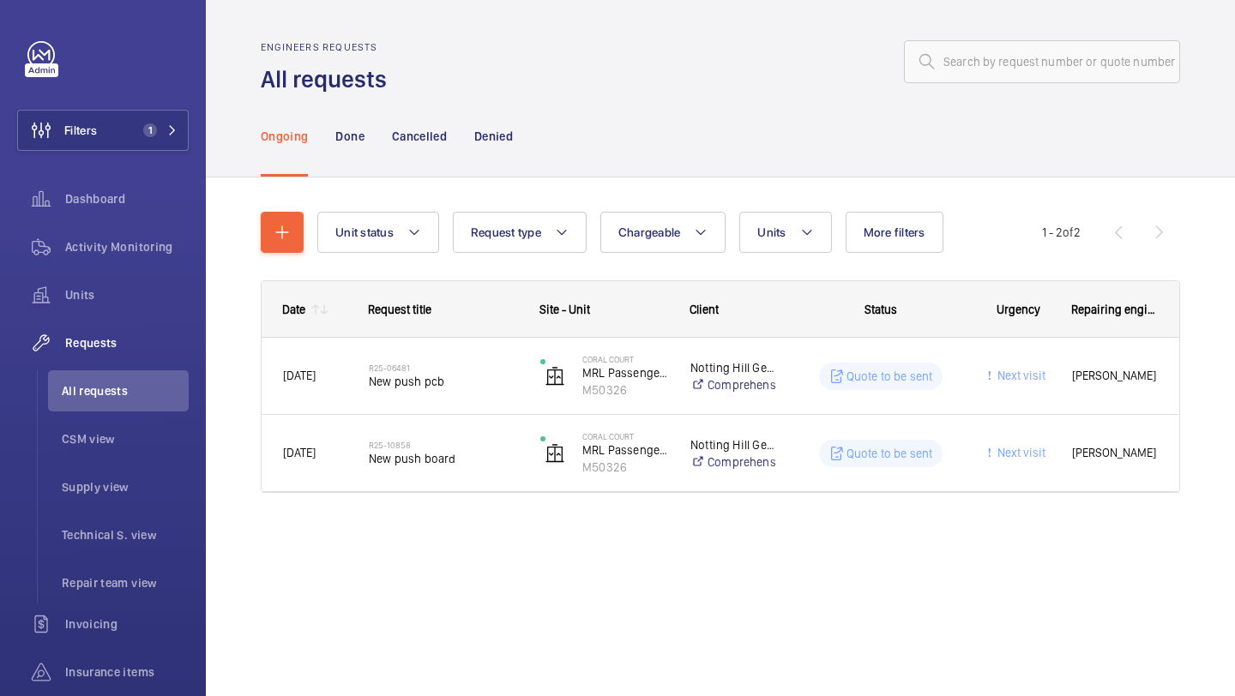
click at [273, 258] on wm-front-shared-table-view-engine "Unit status Request type Chargeable Units More filters Request status Urgency R…" at bounding box center [720, 373] width 919 height 322
click at [275, 237] on mat-icon "button" at bounding box center [282, 232] width 21 height 21
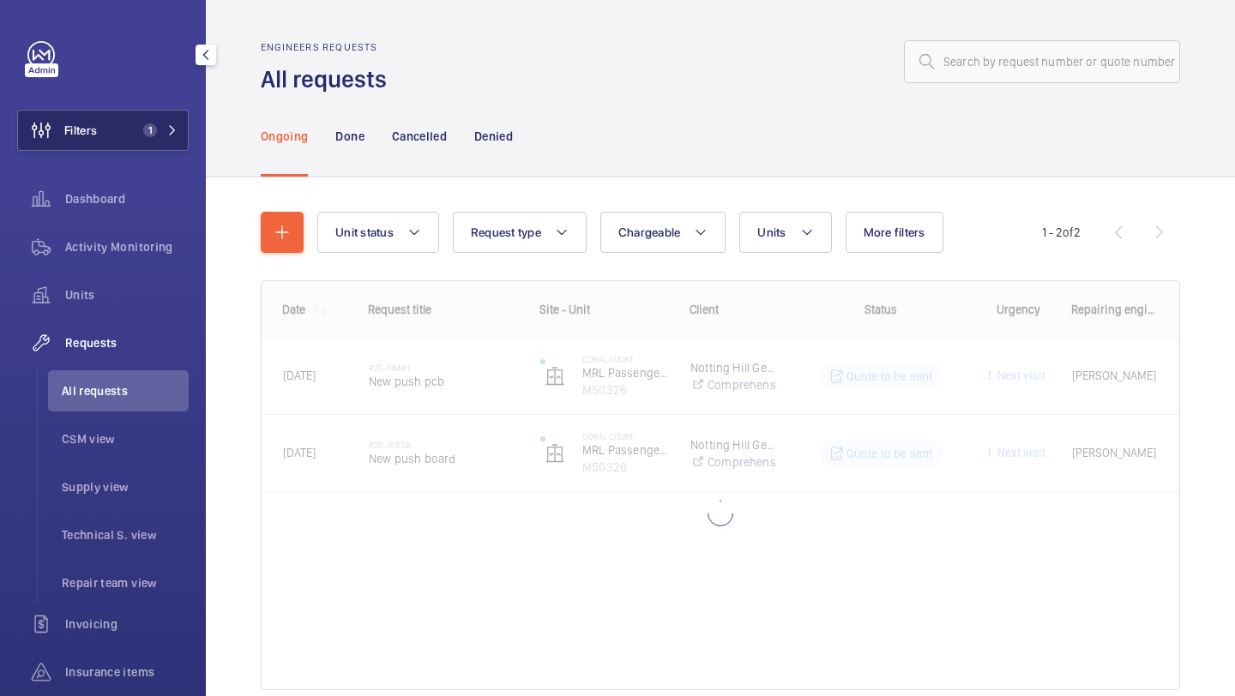
click at [135, 113] on button "Filters 1" at bounding box center [102, 130] width 171 height 41
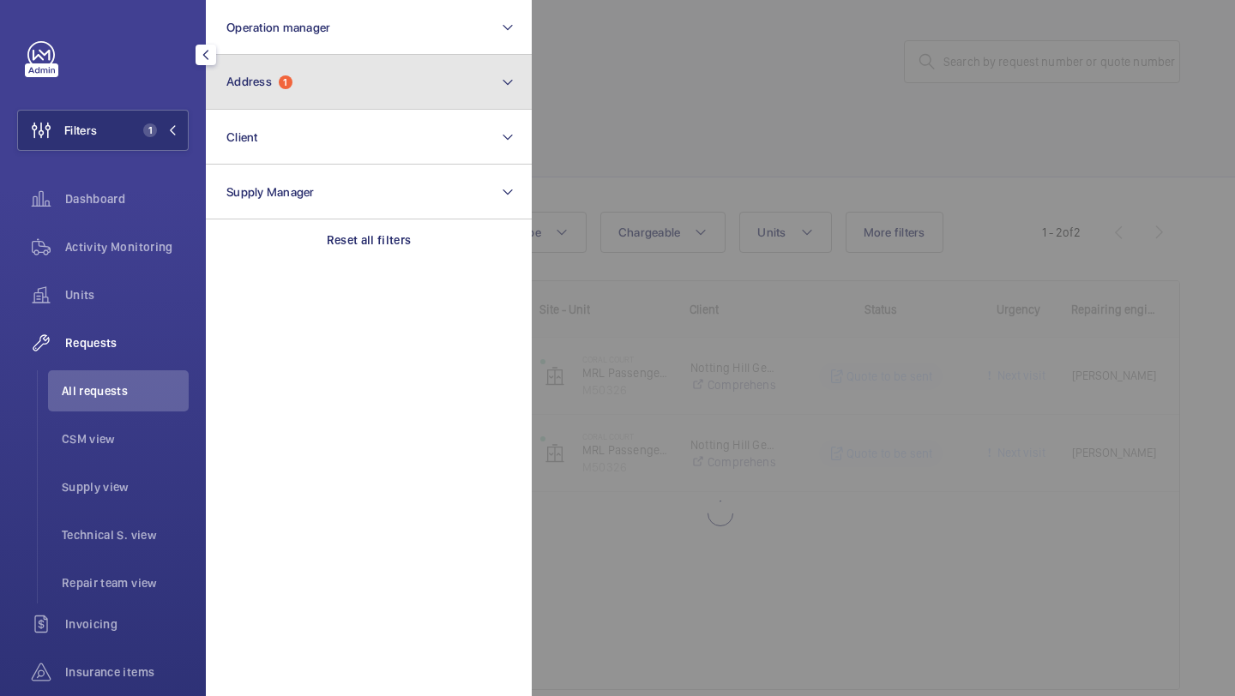
click at [287, 108] on button "Address 1" at bounding box center [369, 82] width 326 height 55
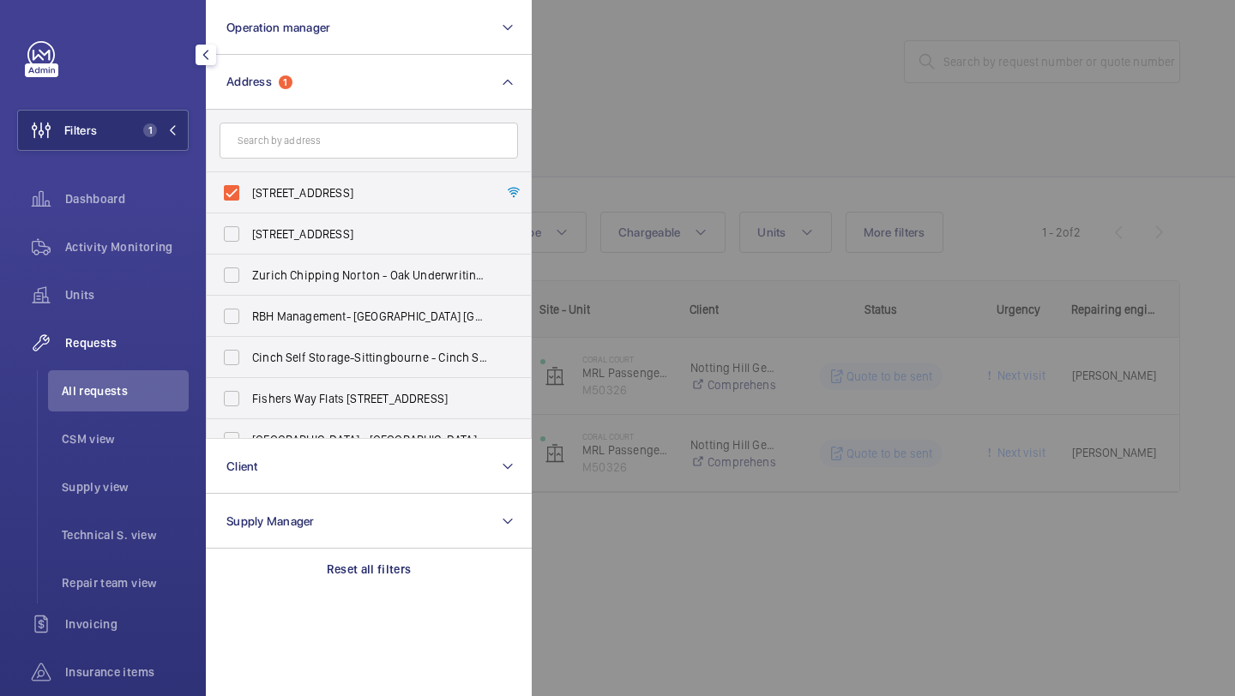
click at [285, 171] on form at bounding box center [369, 141] width 324 height 63
click at [284, 216] on label "[STREET_ADDRESS]" at bounding box center [356, 233] width 298 height 41
click at [249, 217] on input "[STREET_ADDRESS]" at bounding box center [231, 234] width 34 height 34
checkbox input "true"
click at [287, 189] on span "Coral Court - Coral Court, LONDON N11 2RA" at bounding box center [370, 192] width 236 height 17
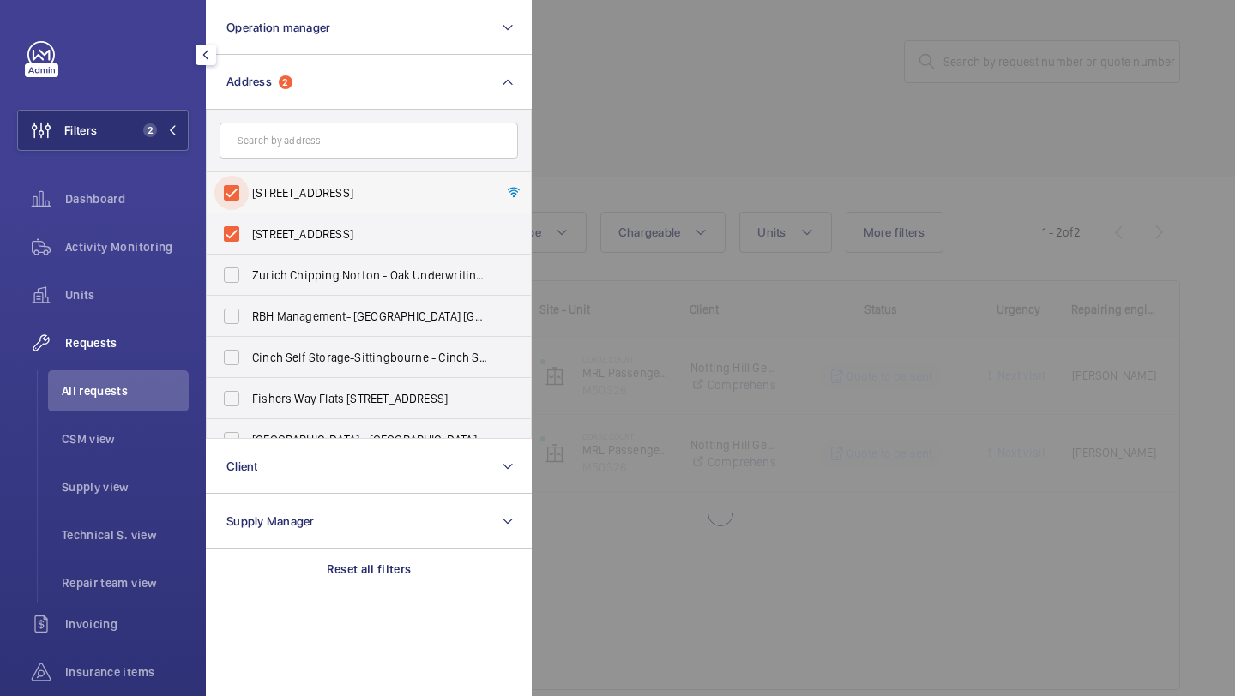
click at [249, 189] on input "Coral Court - Coral Court, LONDON N11 2RA" at bounding box center [231, 193] width 34 height 34
checkbox input "false"
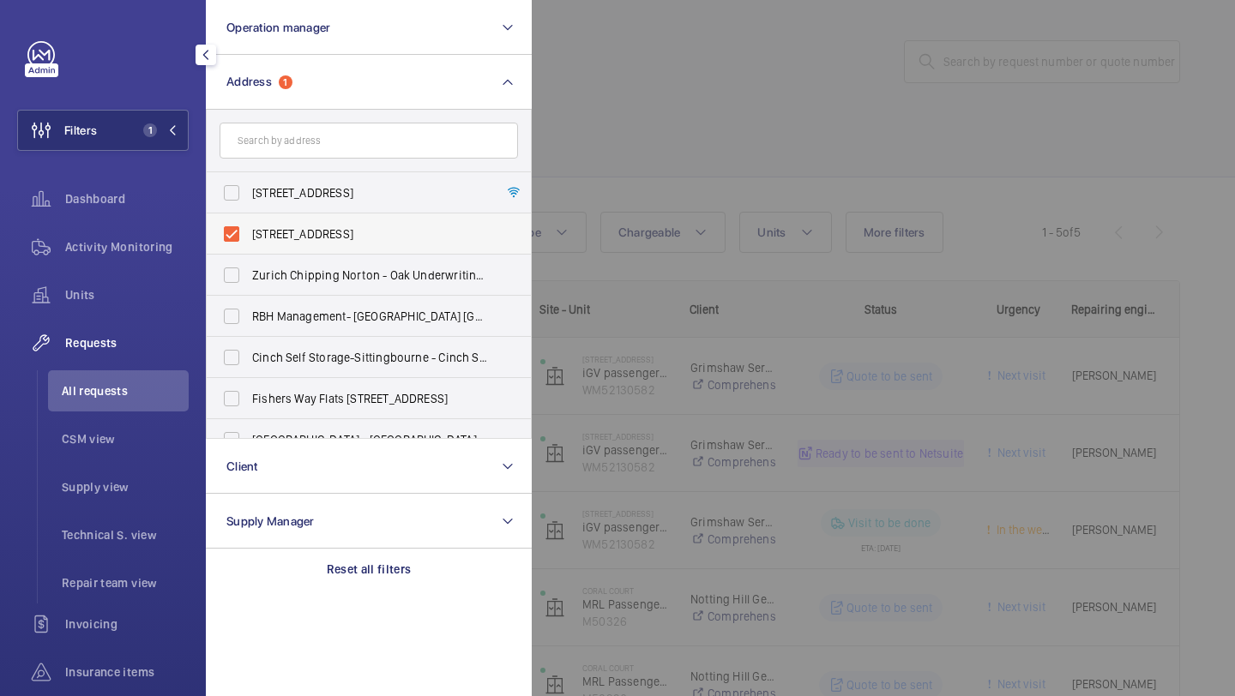
click at [276, 238] on span "[STREET_ADDRESS]" at bounding box center [370, 233] width 236 height 17
click at [249, 238] on input "[STREET_ADDRESS]" at bounding box center [231, 234] width 34 height 34
checkbox input "false"
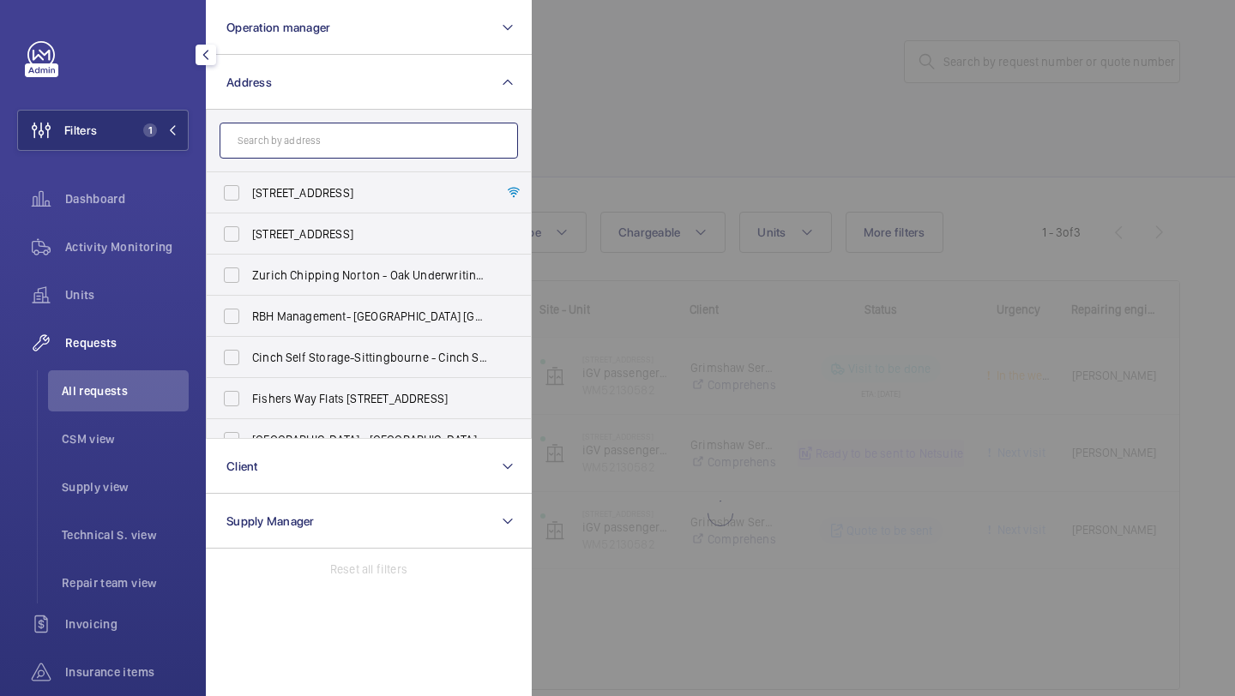
click at [315, 156] on input "text" at bounding box center [368, 141] width 298 height 36
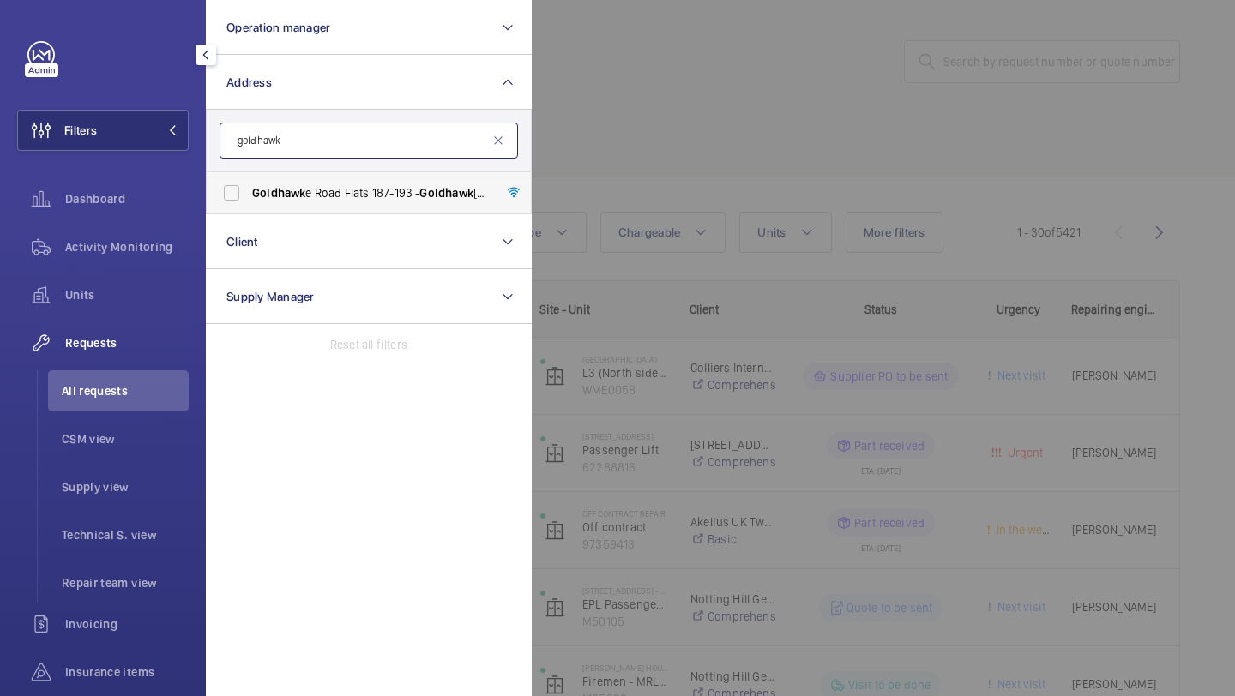
type input "goldhawk"
click at [310, 183] on label "Goldhawk e Road Flats 187-193 - Goldhawk e Road Flats 187-193, LONDON W12 8EP" at bounding box center [356, 192] width 298 height 41
click at [249, 183] on input "Goldhawk e Road Flats 187-193 - Goldhawk e Road Flats 187-193, LONDON W12 8EP" at bounding box center [231, 193] width 34 height 34
checkbox input "true"
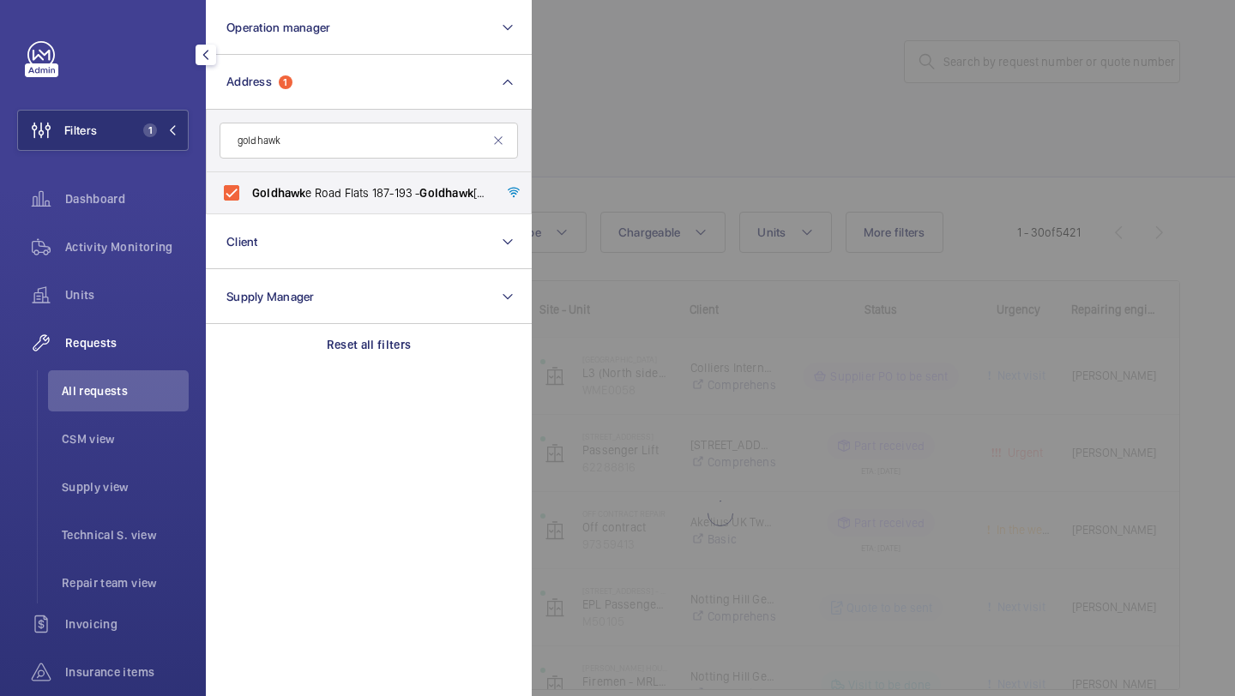
click at [636, 179] on div at bounding box center [1149, 348] width 1235 height 696
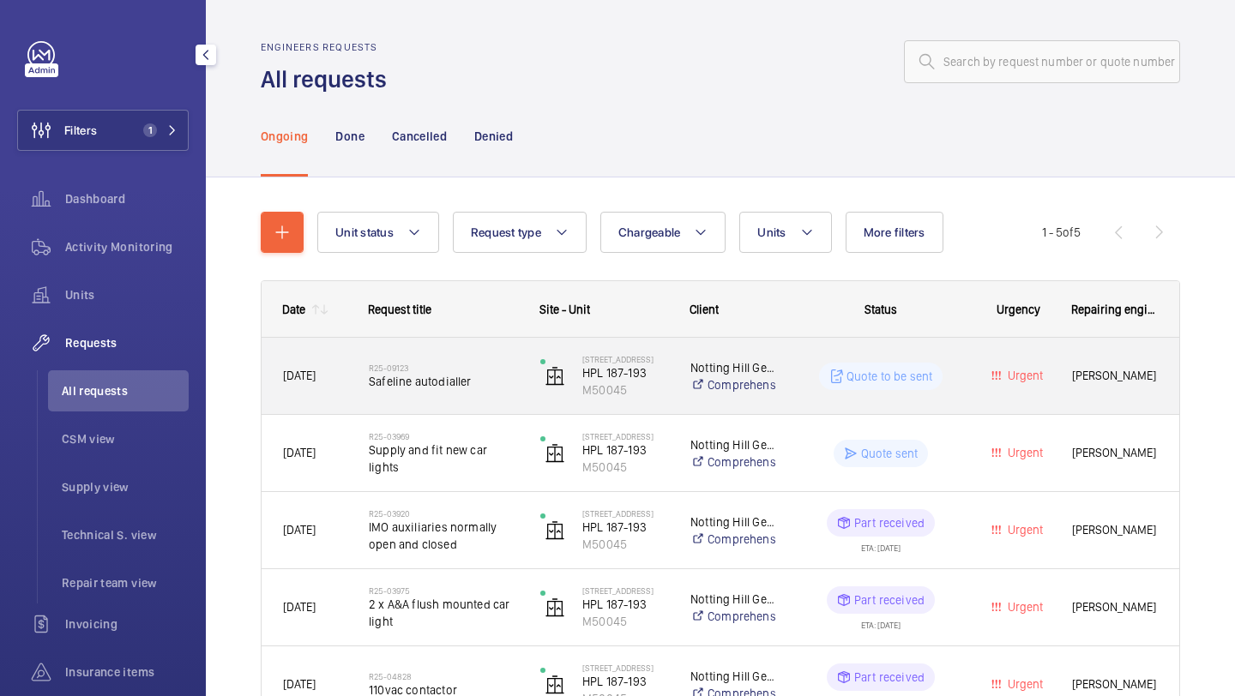
scroll to position [101, 0]
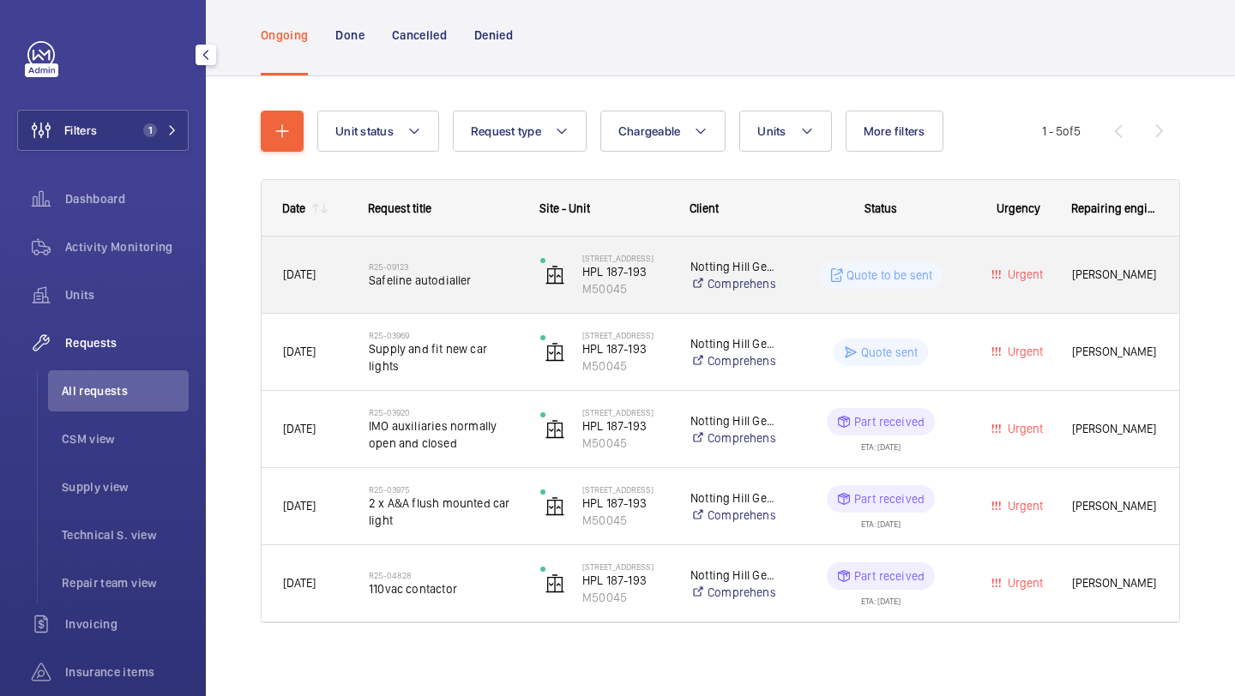
click at [508, 292] on div "R25-09123 Safeline autodialler" at bounding box center [443, 275] width 149 height 50
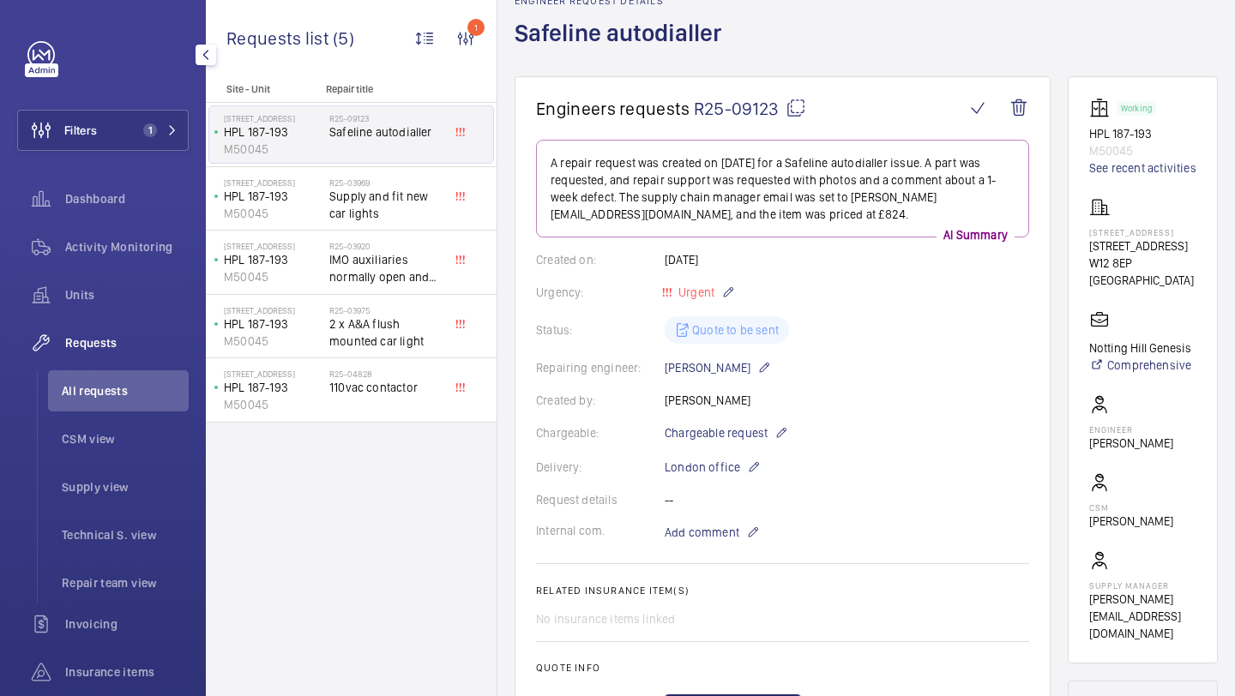
scroll to position [1, 0]
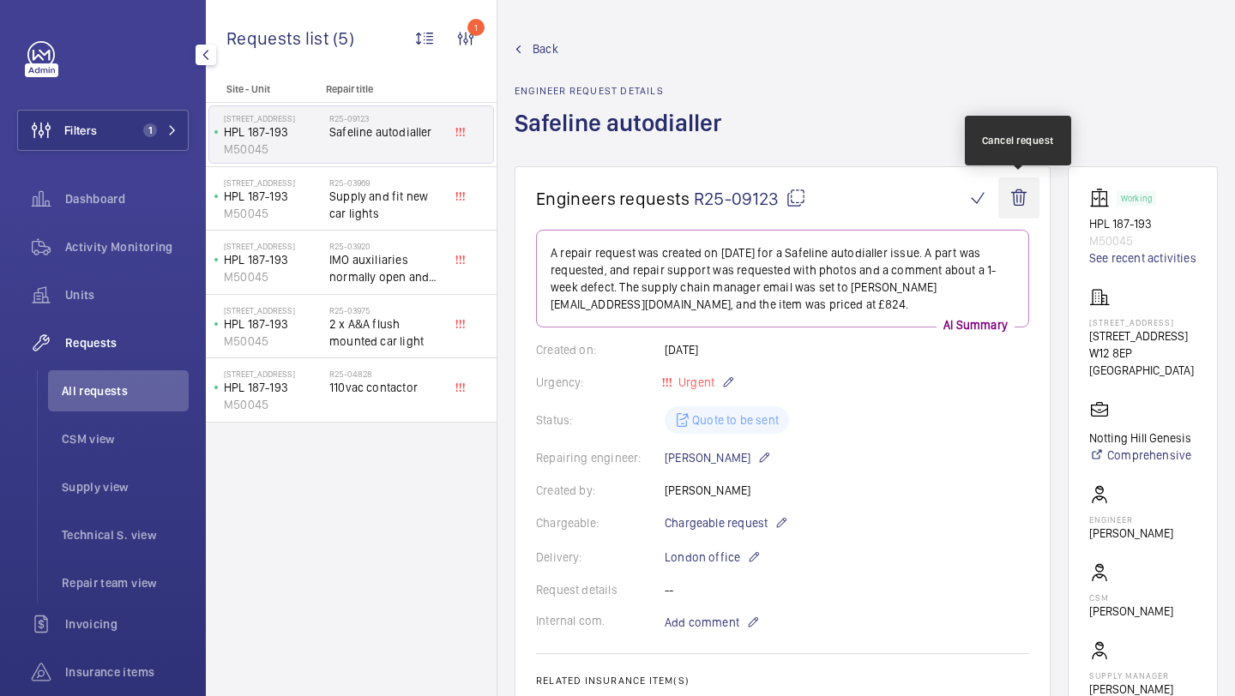
click at [1024, 188] on wm-front-icon-button at bounding box center [1018, 197] width 41 height 41
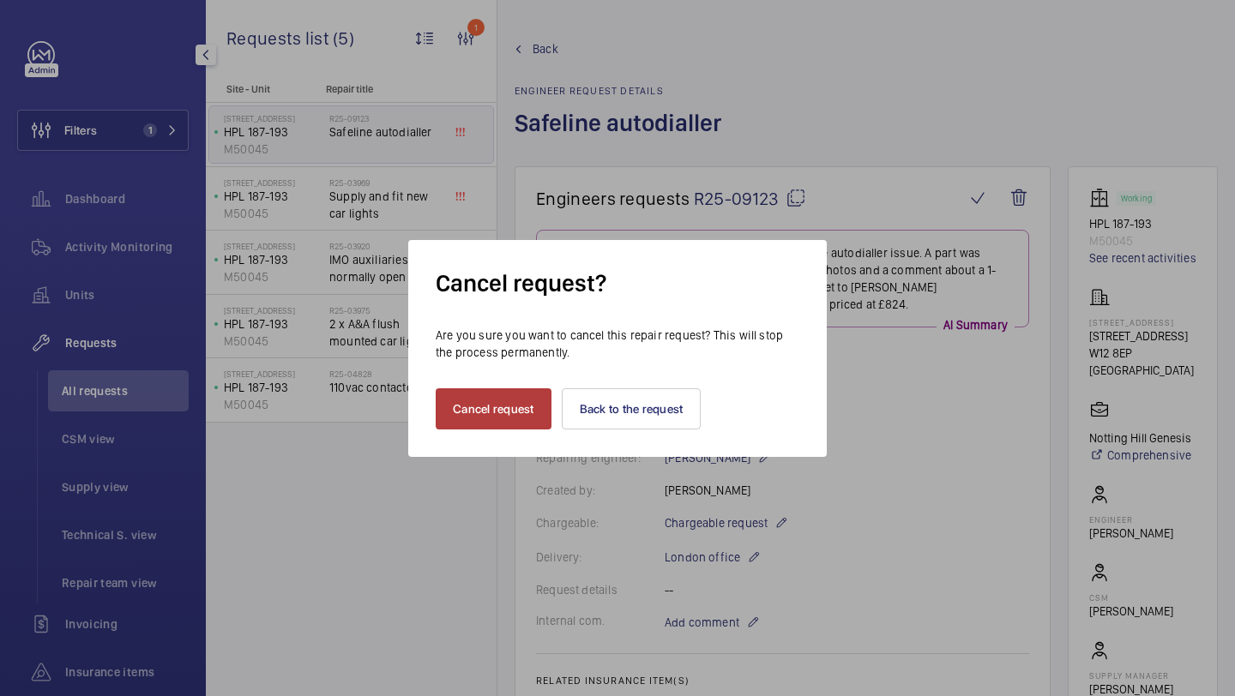
click at [485, 412] on button "Cancel request" at bounding box center [494, 408] width 116 height 41
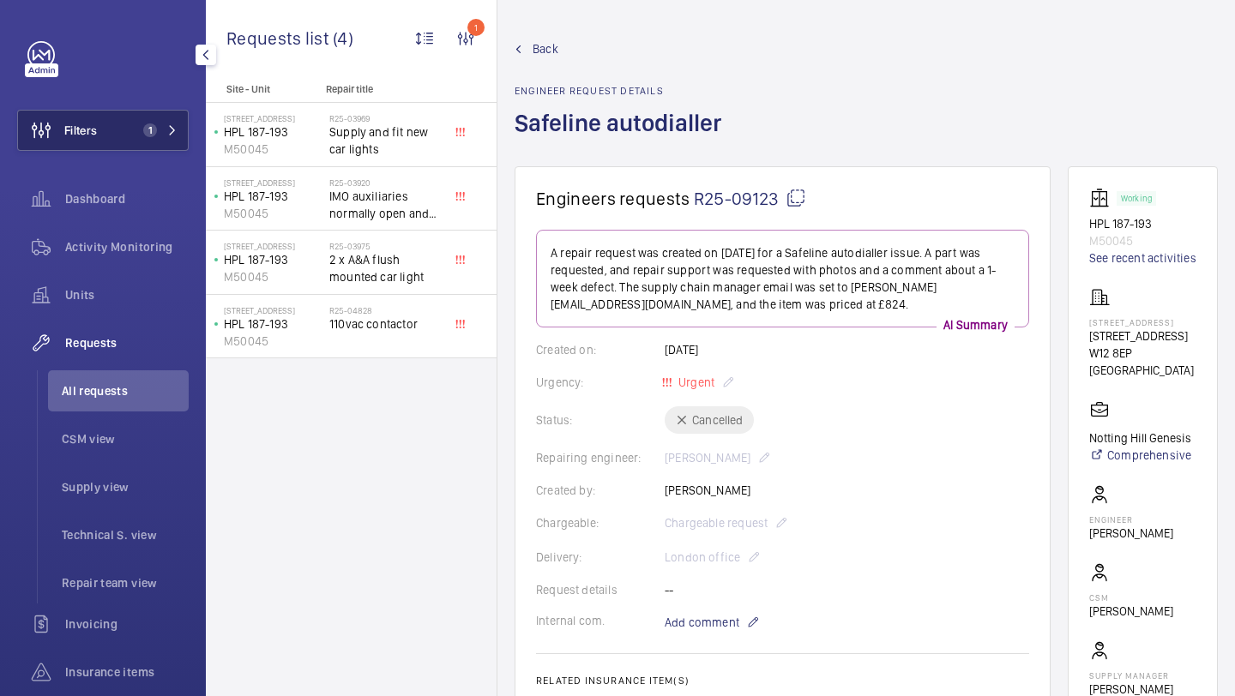
click at [153, 122] on button "Filters 1" at bounding box center [102, 130] width 171 height 41
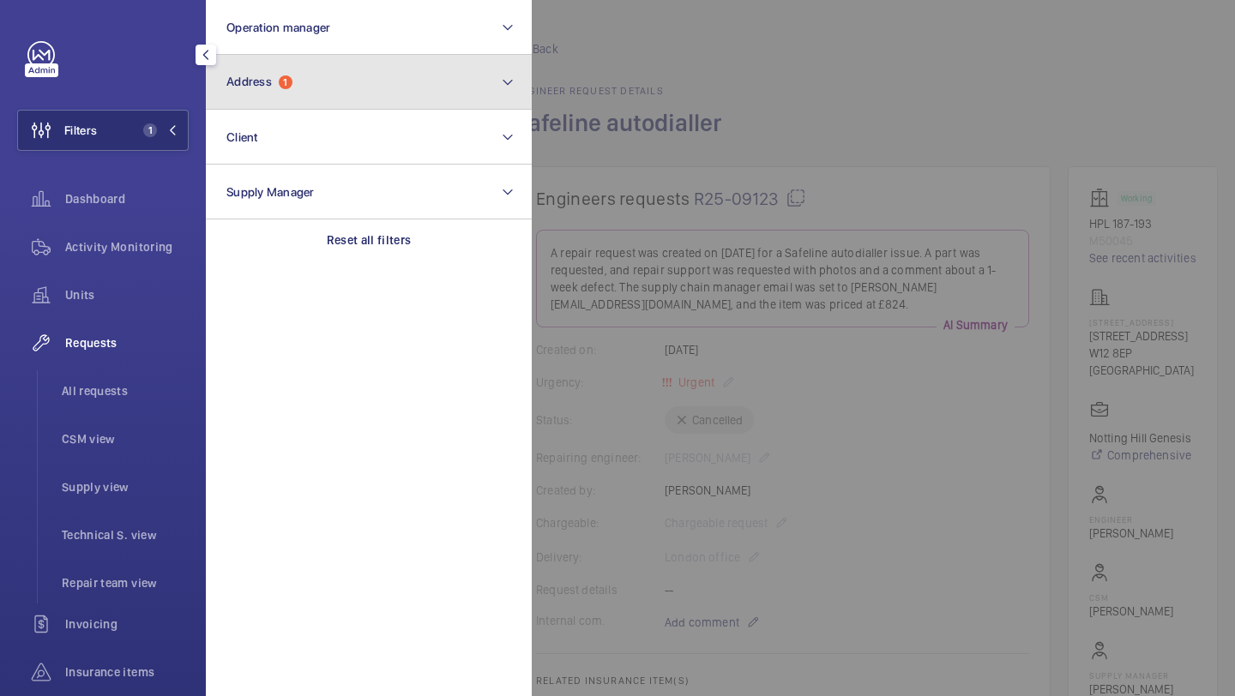
click at [323, 99] on button "Address 1" at bounding box center [369, 82] width 326 height 55
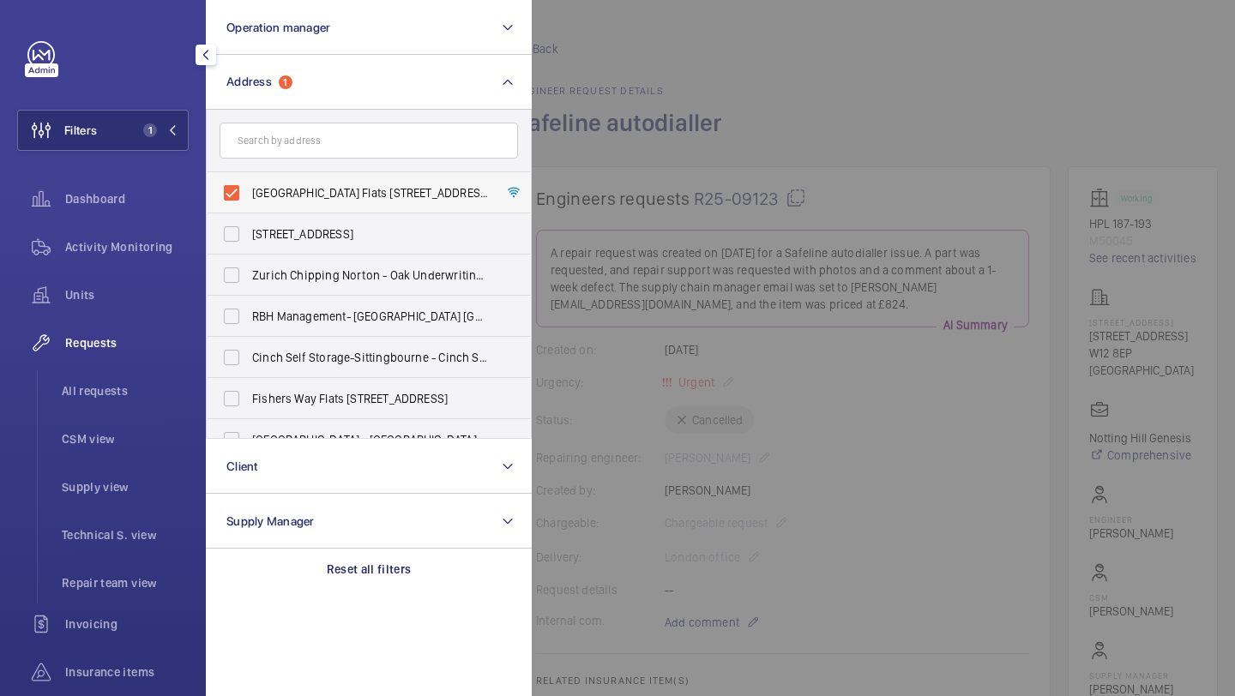
click at [310, 187] on span "Goldhawke Road Flats 187-193 - Goldhawke Road Flats 187-193, LONDON W12 8EP" at bounding box center [370, 192] width 236 height 17
click at [249, 187] on input "Goldhawke Road Flats 187-193 - Goldhawke Road Flats 187-193, LONDON W12 8EP" at bounding box center [231, 193] width 34 height 34
checkbox input "false"
click at [327, 147] on input "text" at bounding box center [368, 141] width 298 height 36
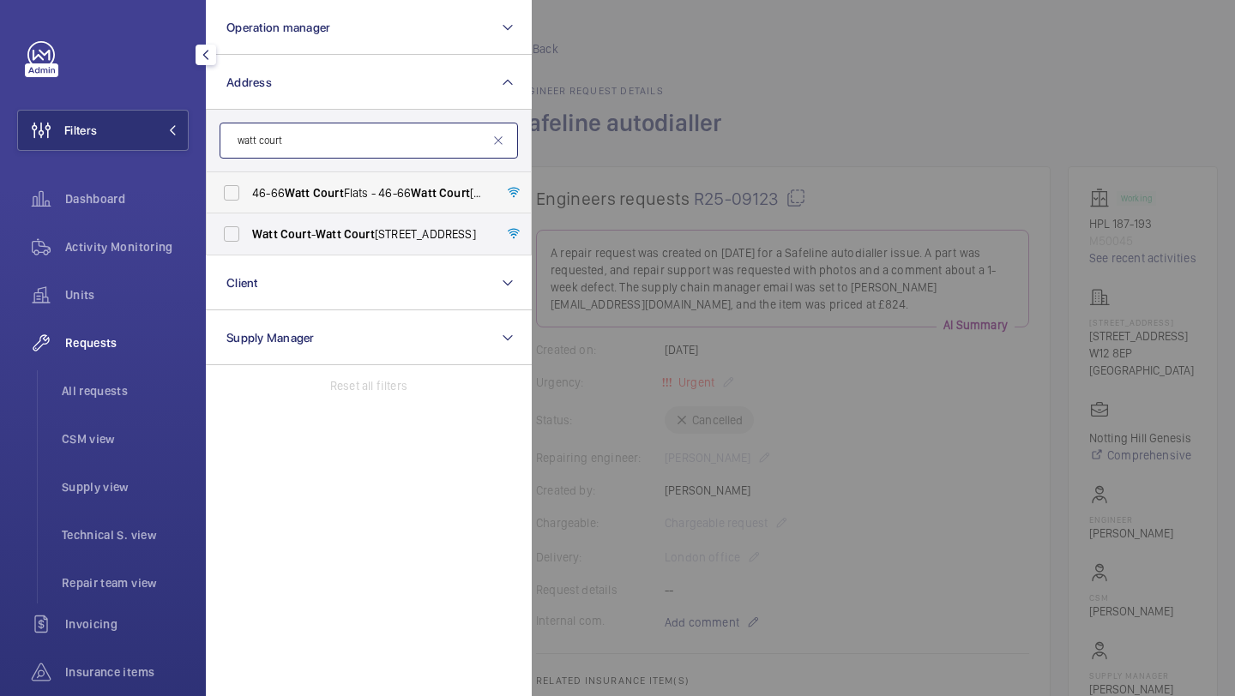
type input "watt court"
click at [326, 198] on span "Court" at bounding box center [328, 193] width 31 height 14
click at [249, 198] on input "46-66 Watt Court Flats - 46-66 Watt Court Flats, LONDON W3 7NX" at bounding box center [231, 193] width 34 height 34
checkbox input "true"
click at [294, 227] on span "Court" at bounding box center [295, 234] width 31 height 14
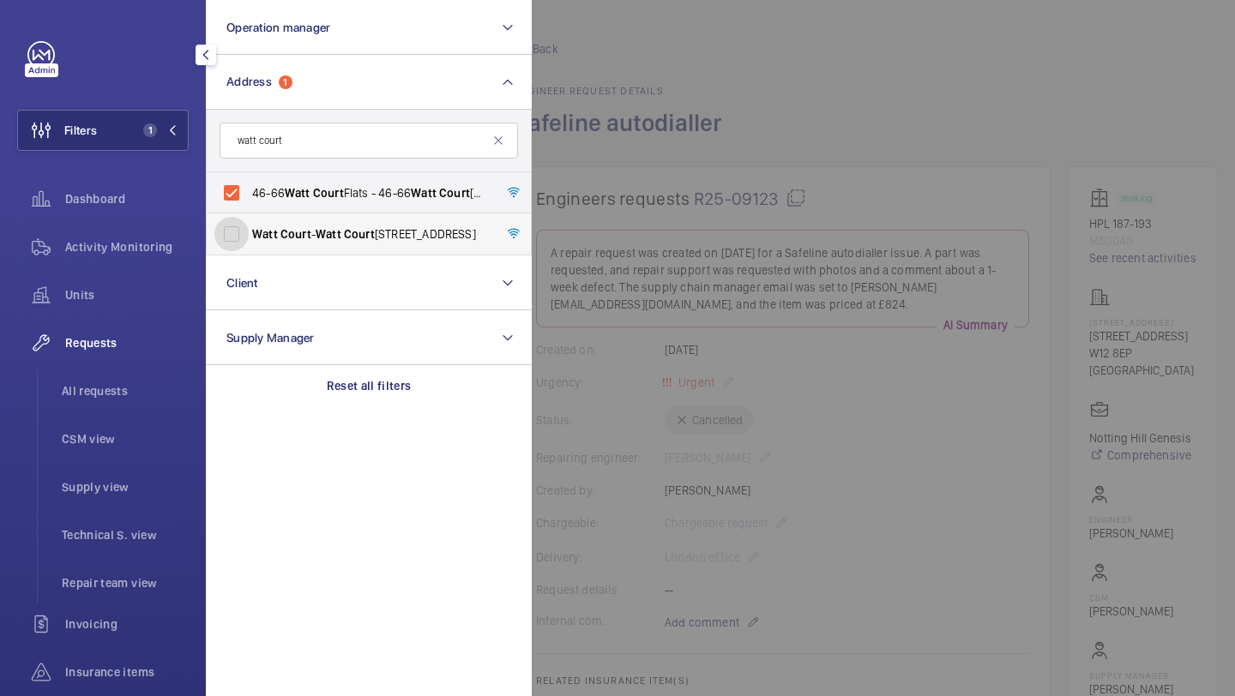
click at [249, 227] on input "Watt Court - Watt Court , LONDON W3 7NX" at bounding box center [231, 234] width 34 height 34
checkbox input "true"
click at [106, 392] on span "All requests" at bounding box center [125, 390] width 127 height 17
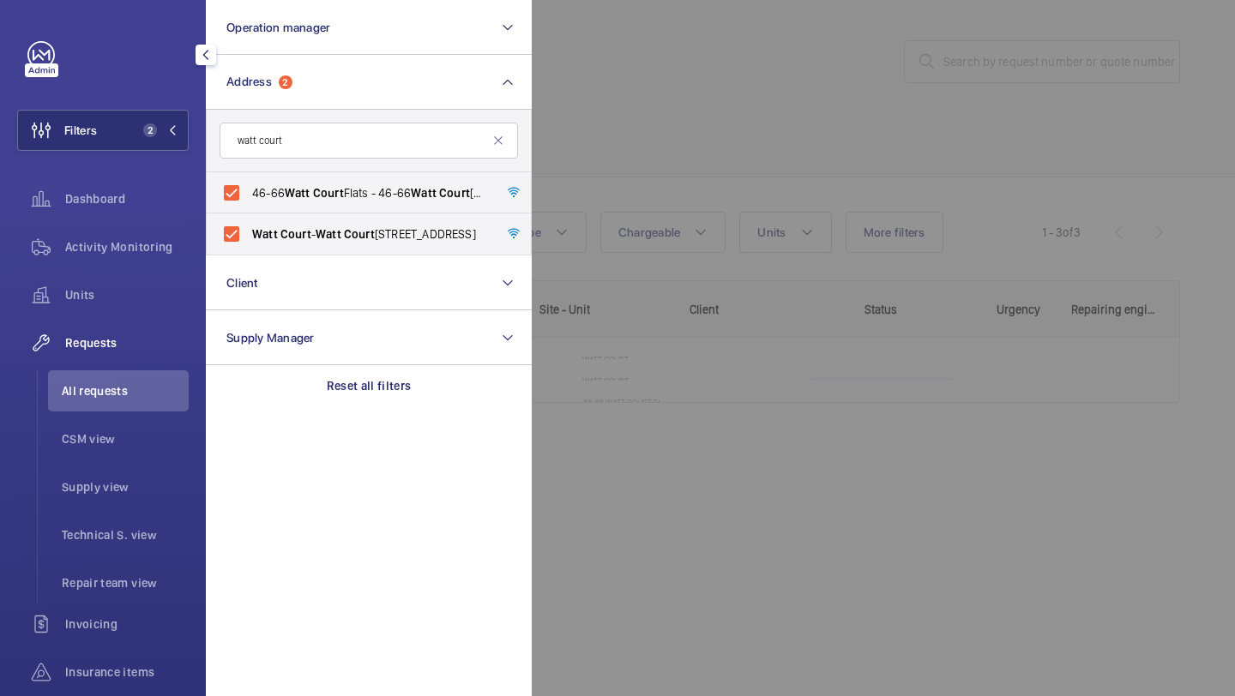
click at [773, 171] on div at bounding box center [1149, 348] width 1235 height 696
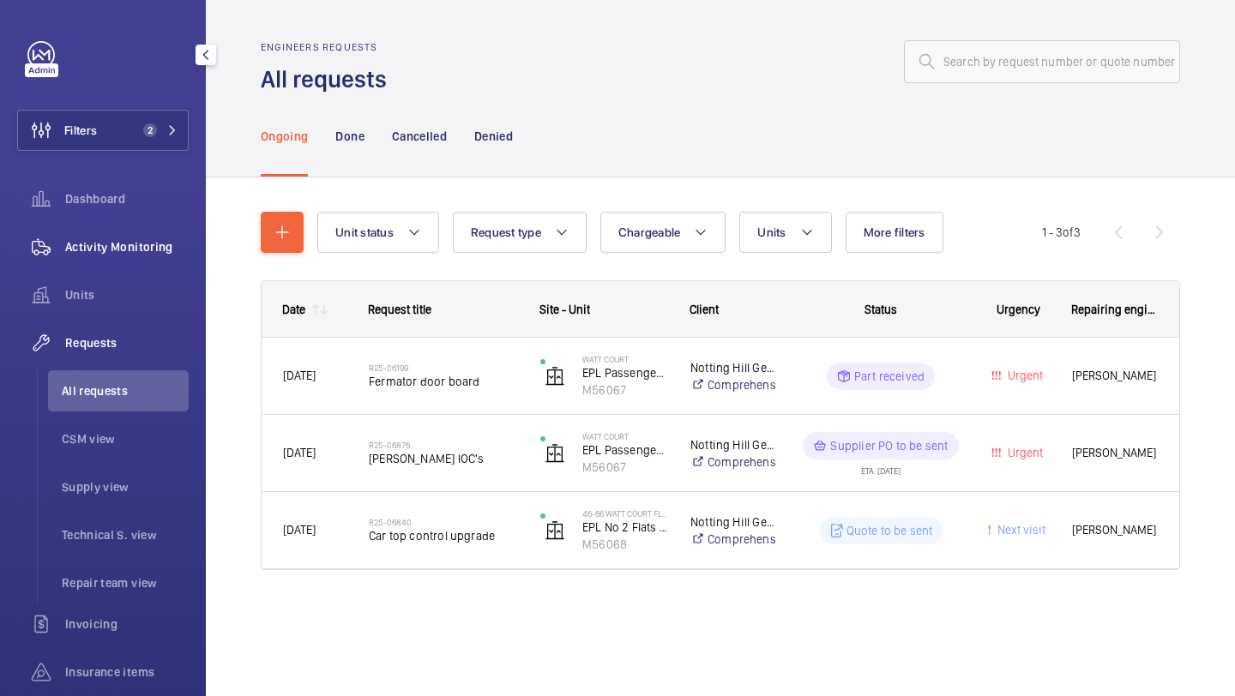
click at [141, 238] on span "Activity Monitoring" at bounding box center [126, 246] width 123 height 17
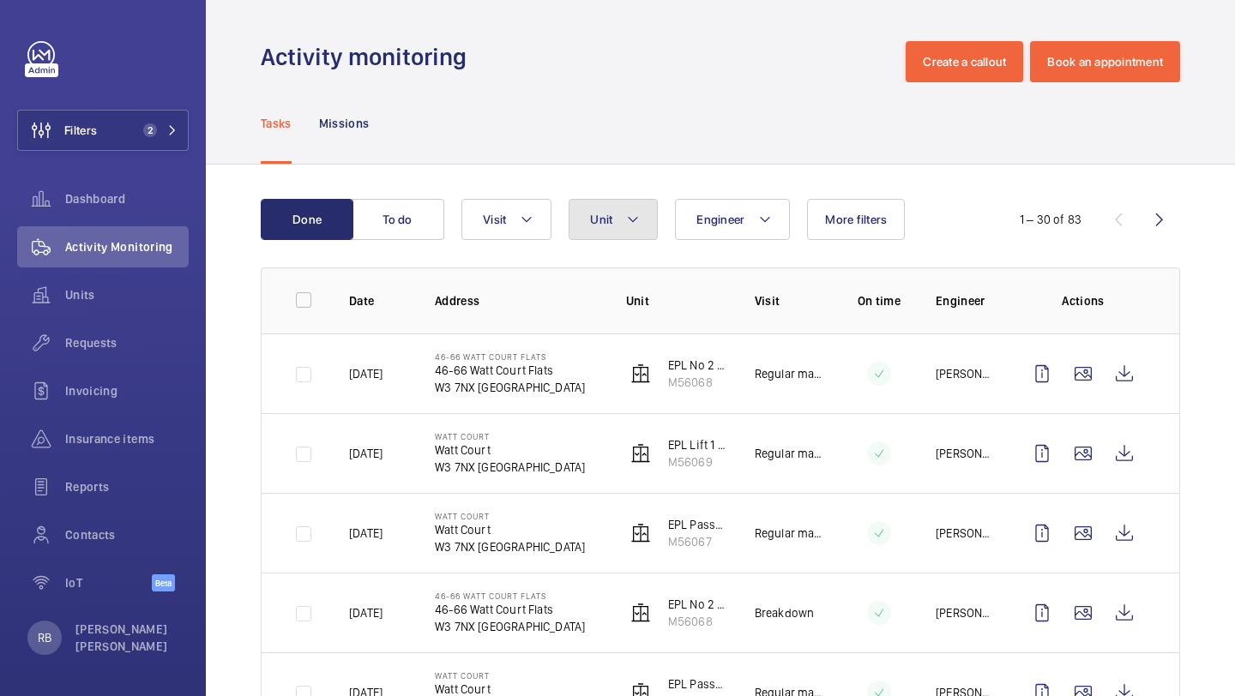
click at [589, 213] on button "Unit" at bounding box center [612, 219] width 89 height 41
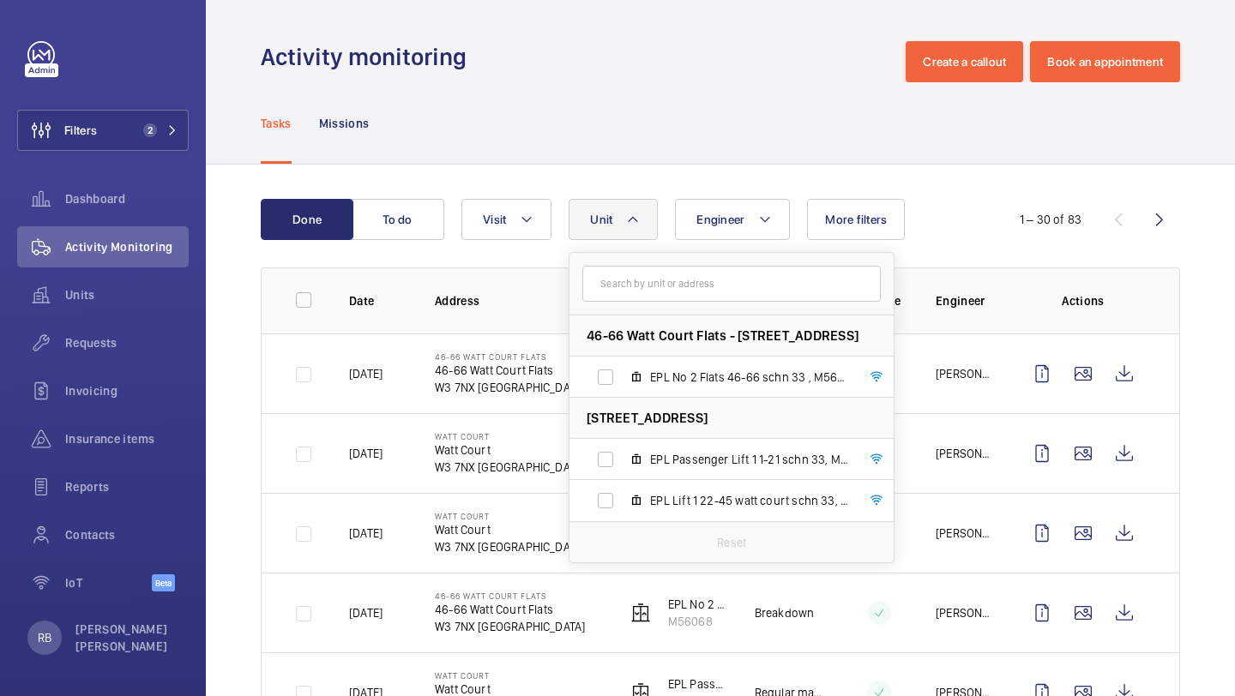
click at [616, 235] on button "Unit" at bounding box center [612, 219] width 89 height 41
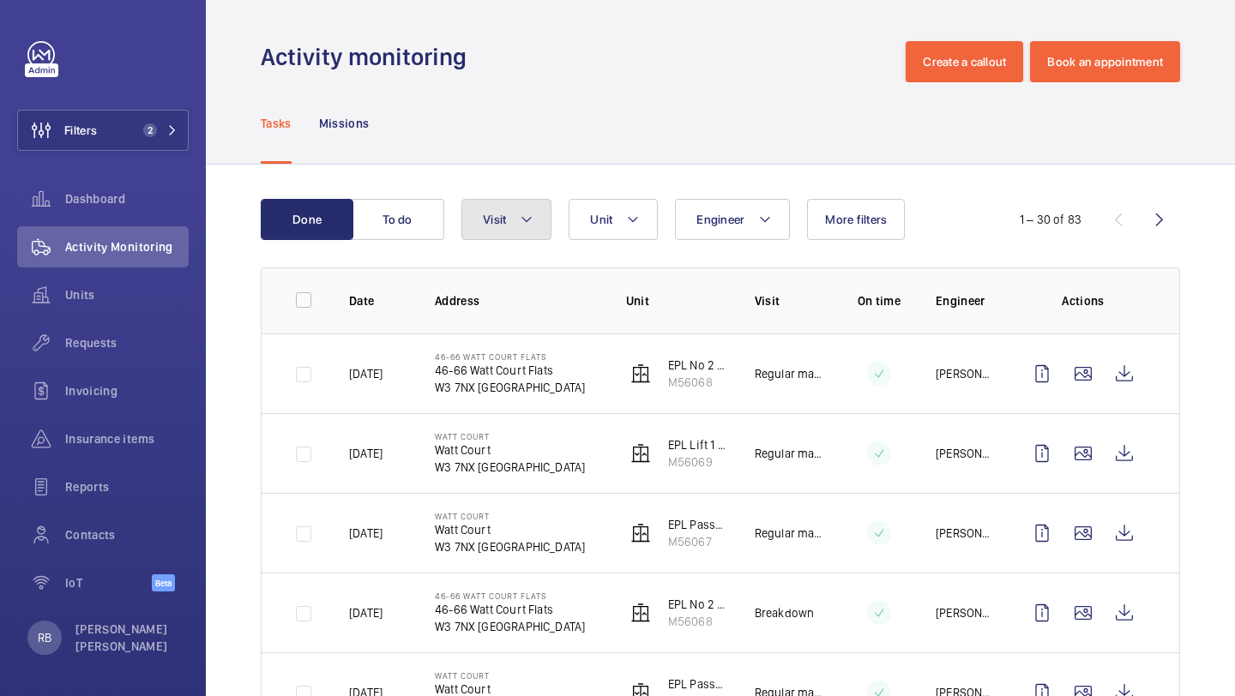
click at [513, 233] on button "Visit" at bounding box center [506, 219] width 90 height 41
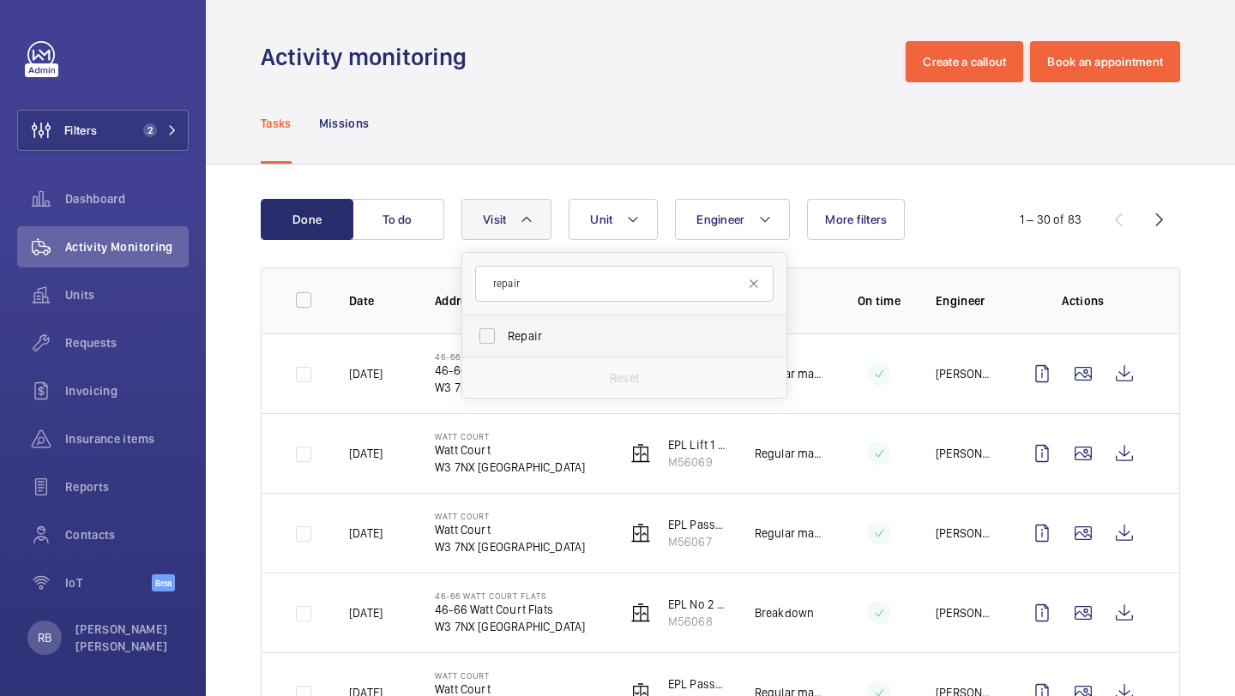
type input "repair"
click at [520, 337] on span "Repair" at bounding box center [626, 336] width 236 height 17
click at [504, 337] on input "Repair" at bounding box center [487, 336] width 34 height 34
checkbox input "true"
click at [1232, 272] on div "Done To do Engineer Unit Visit 1 repair Repair Reset More filters 1 – 6 of 6 Da…" at bounding box center [720, 509] width 1029 height 689
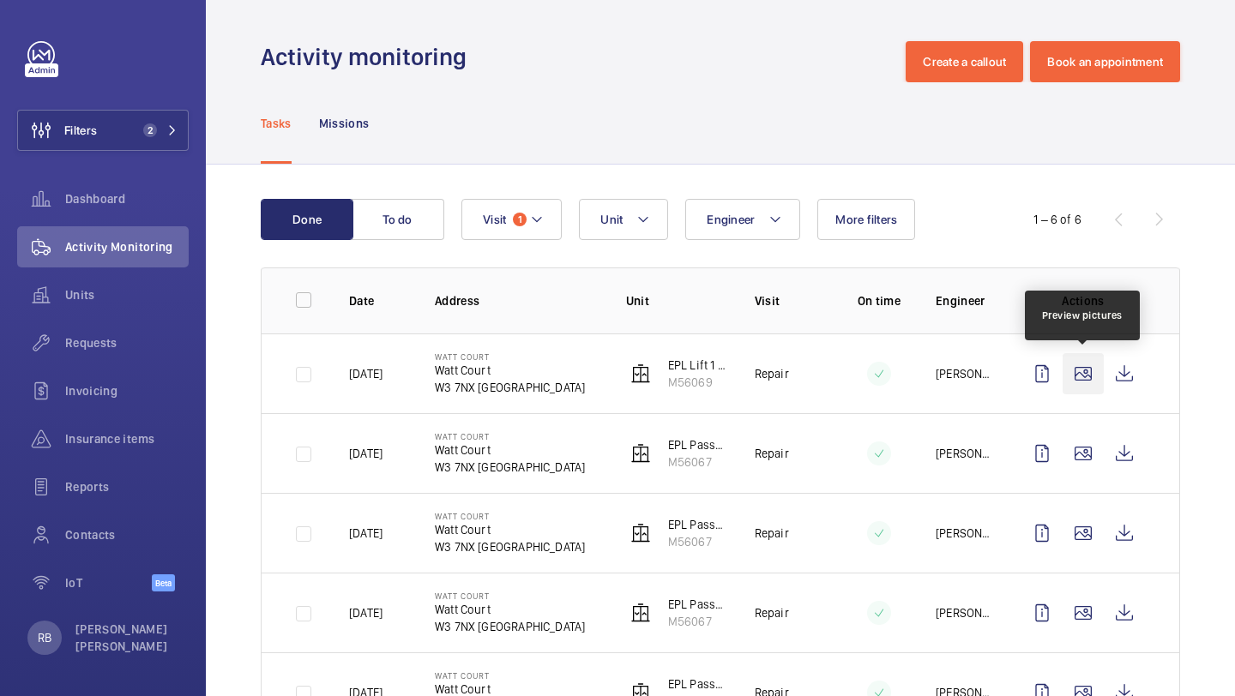
click at [1080, 364] on wm-front-icon-button at bounding box center [1082, 373] width 41 height 41
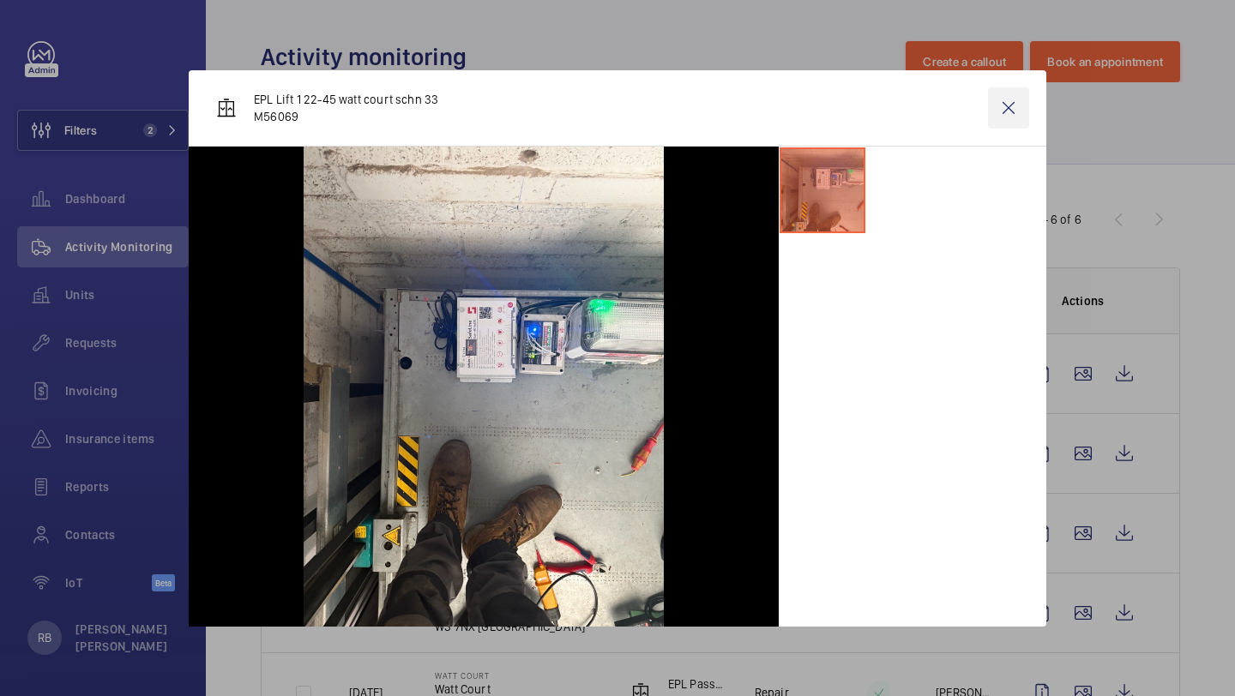
click at [1010, 93] on wm-front-icon-button at bounding box center [1008, 107] width 41 height 41
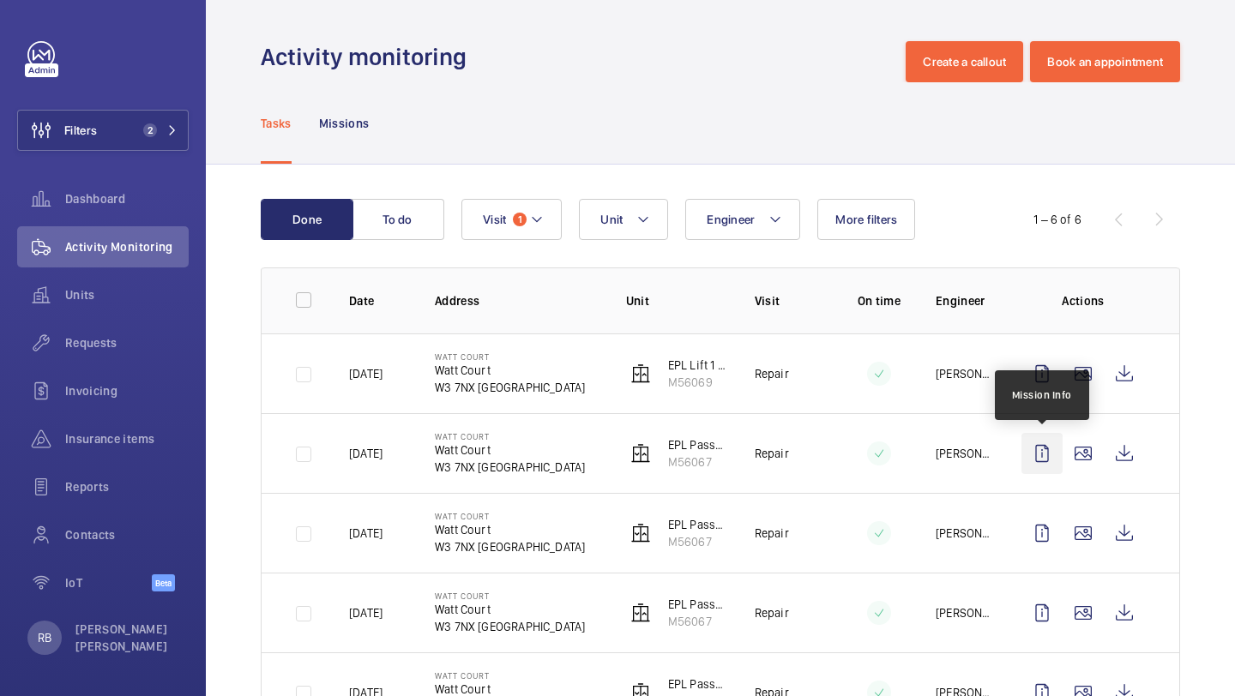
scroll to position [45, 0]
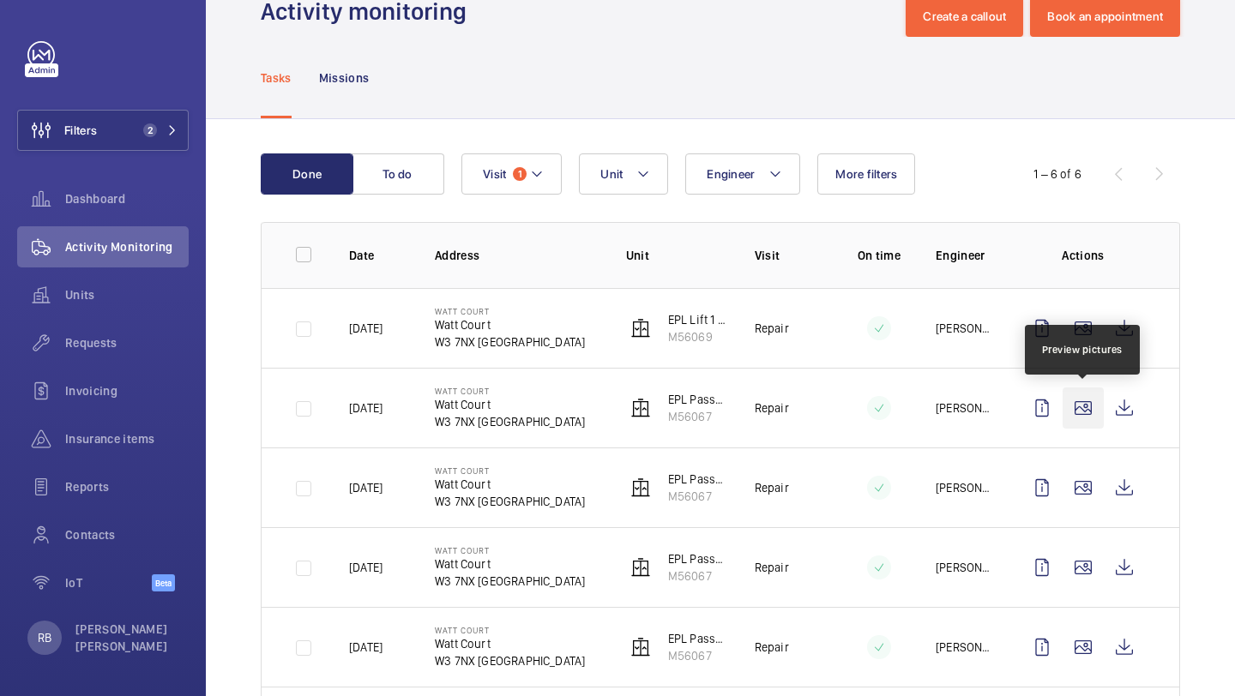
click at [1080, 406] on wm-front-icon-button at bounding box center [1082, 408] width 41 height 41
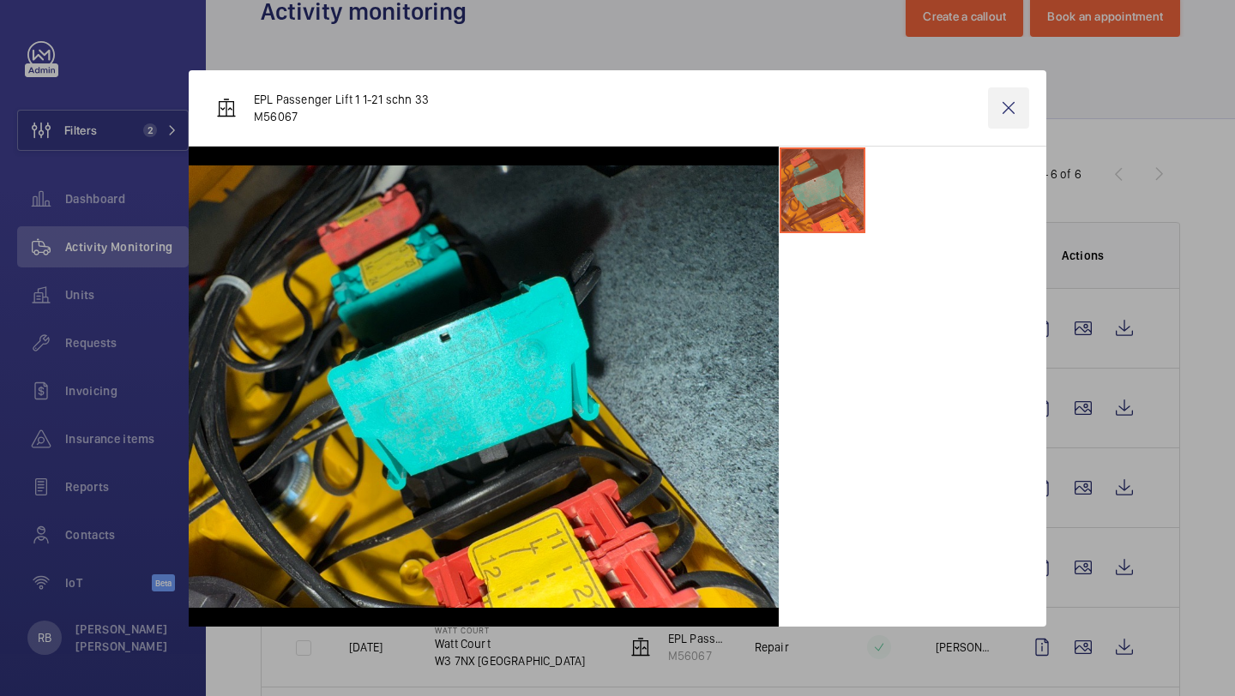
click at [999, 104] on wm-front-icon-button at bounding box center [1008, 107] width 41 height 41
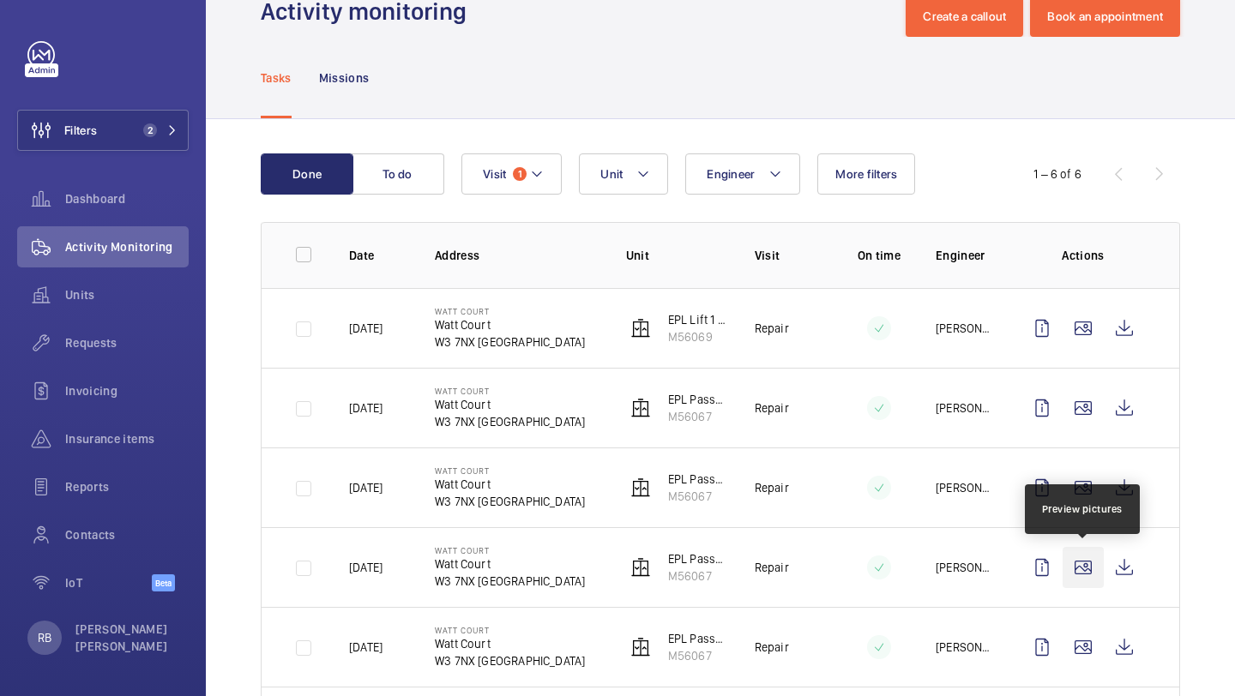
click at [1088, 577] on wm-front-icon-button at bounding box center [1082, 567] width 41 height 41
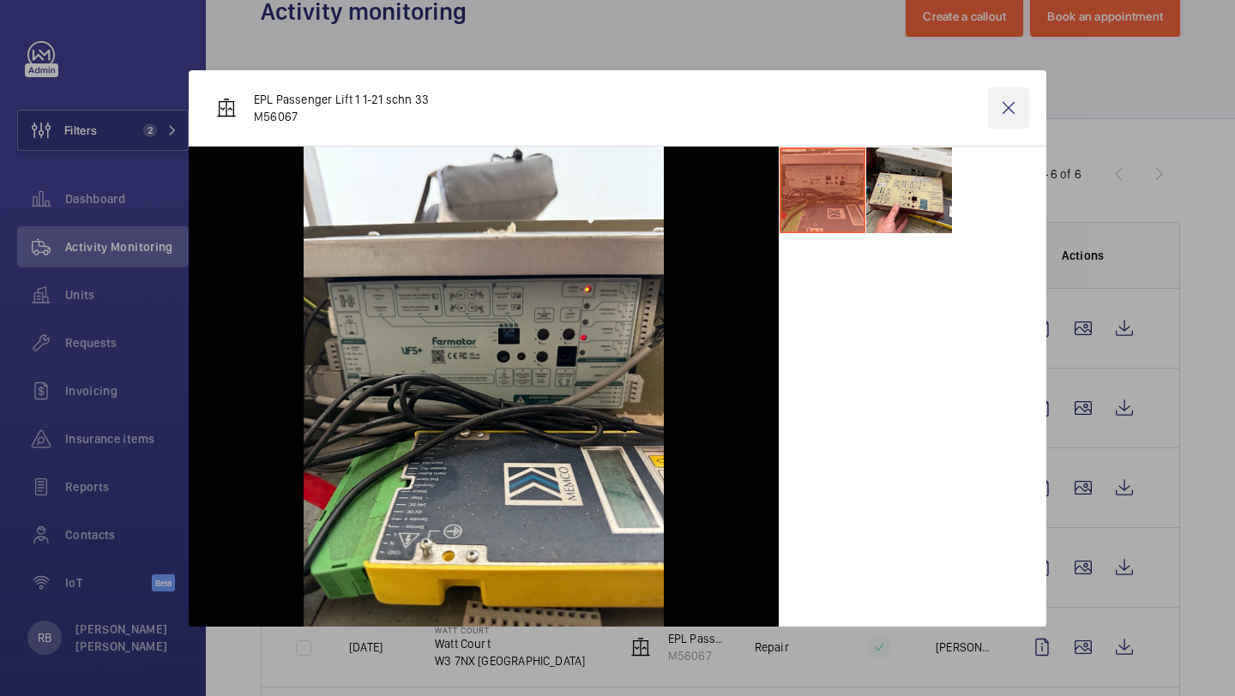
click at [1019, 106] on wm-front-icon-button at bounding box center [1008, 107] width 41 height 41
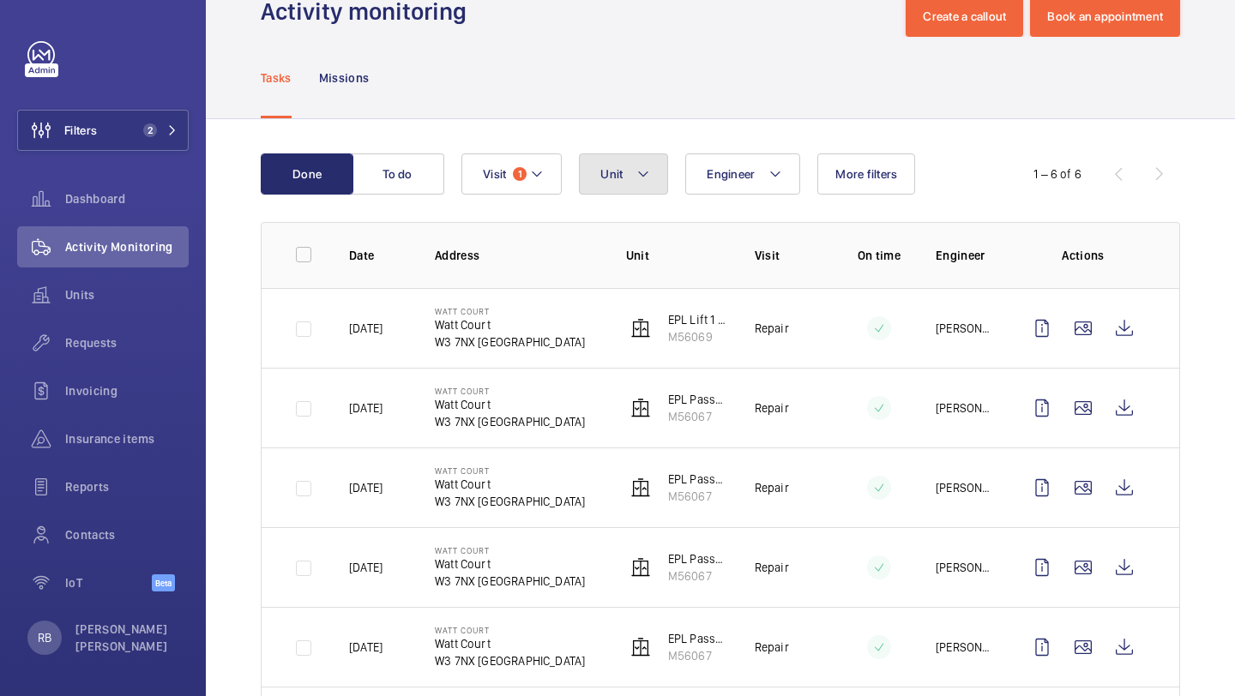
click at [632, 182] on button "Unit" at bounding box center [623, 173] width 89 height 41
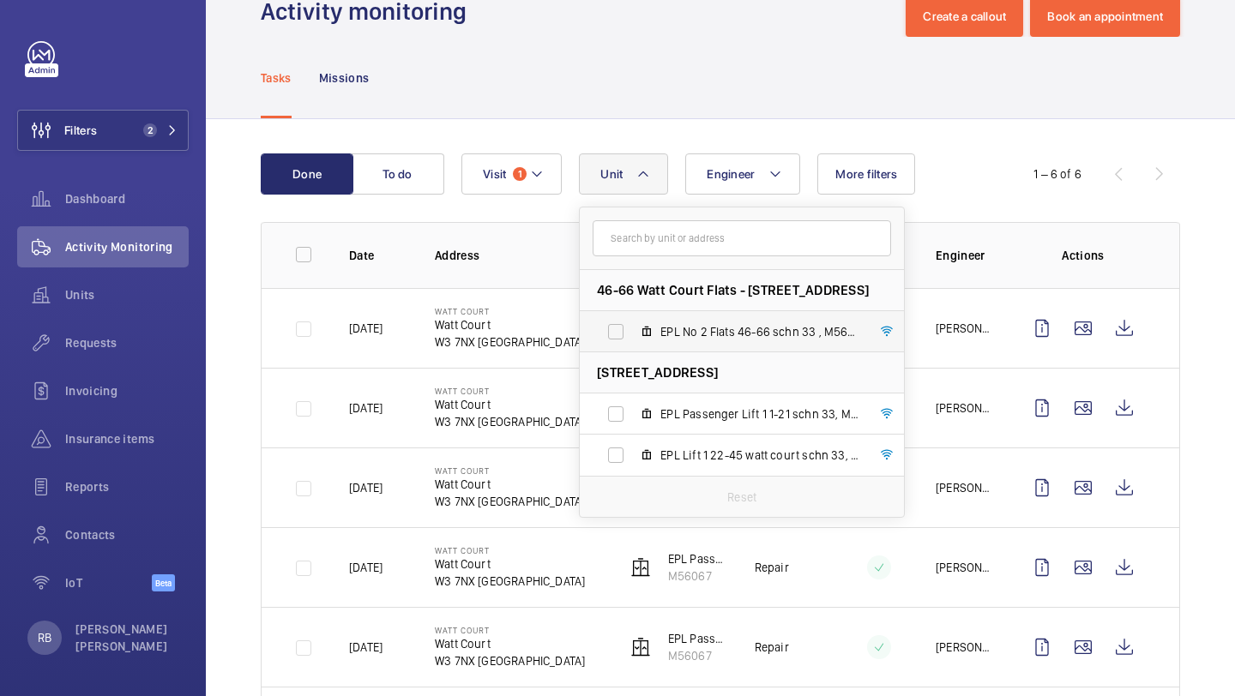
click at [713, 334] on span "EPL No 2 Flats 46-66 schn 33 , M56068" at bounding box center [759, 331] width 199 height 17
click at [633, 334] on input "EPL No 2 Flats 46-66 schn 33 , M56068" at bounding box center [615, 332] width 34 height 34
checkbox input "true"
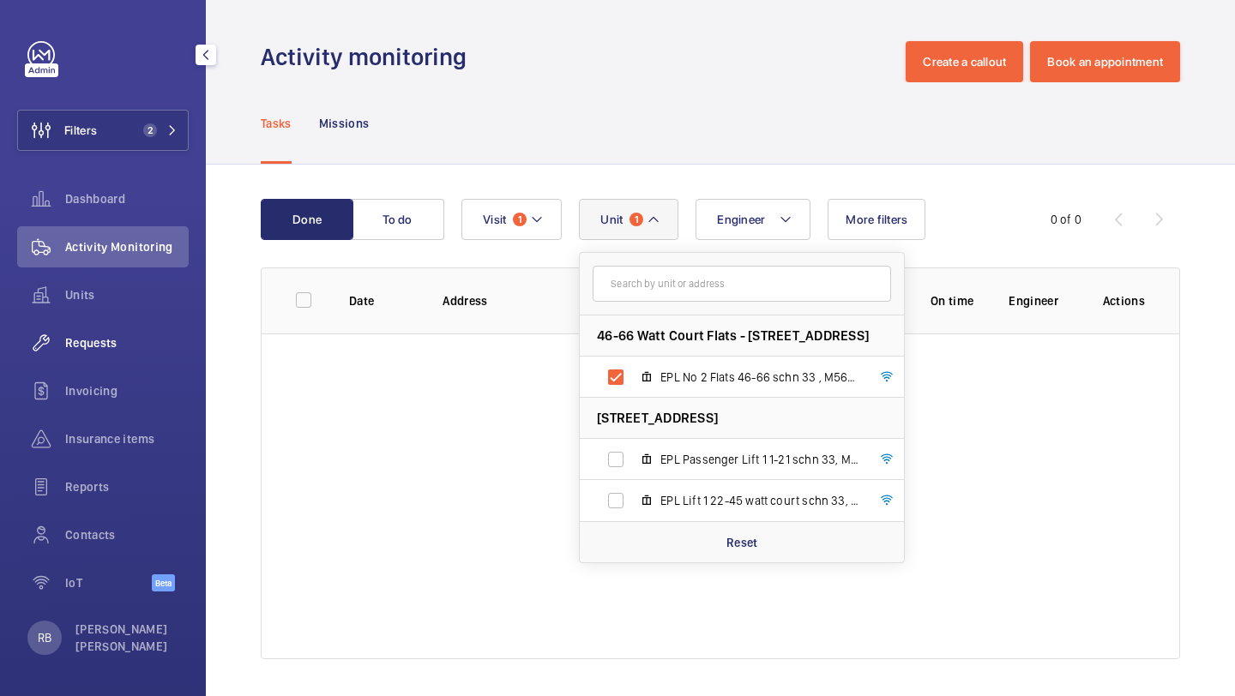
click at [114, 355] on div "Requests" at bounding box center [102, 342] width 171 height 41
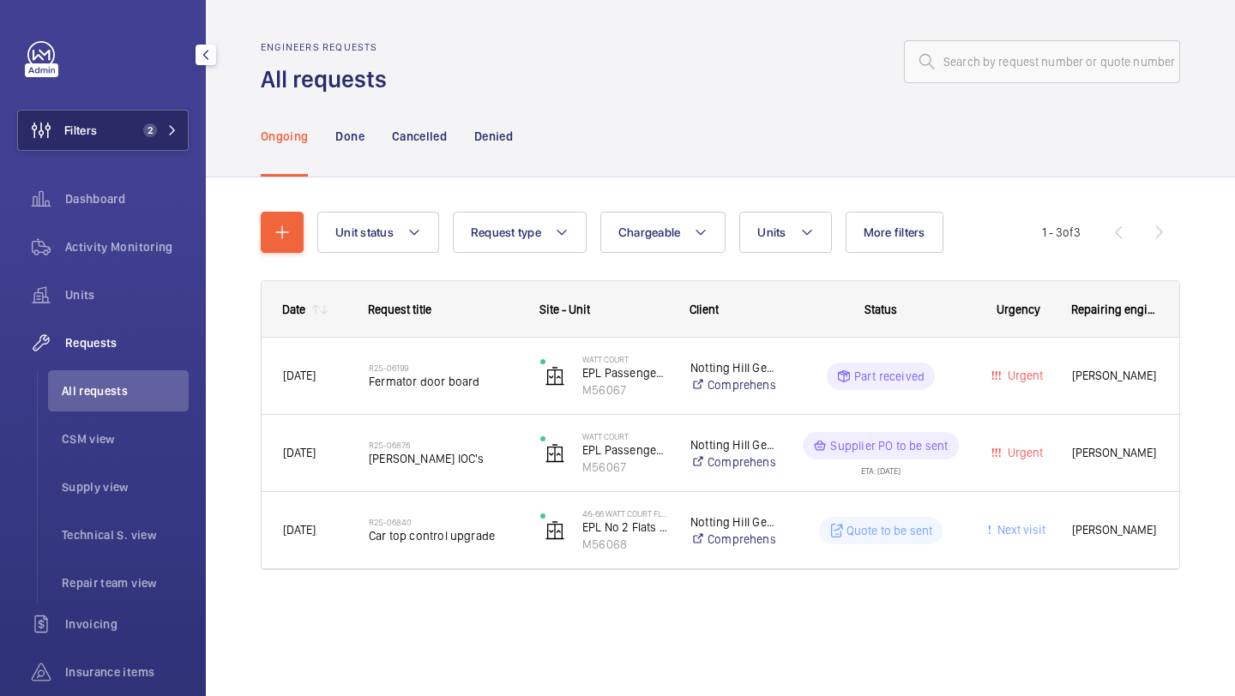
click at [154, 119] on button "Filters 2" at bounding box center [102, 130] width 171 height 41
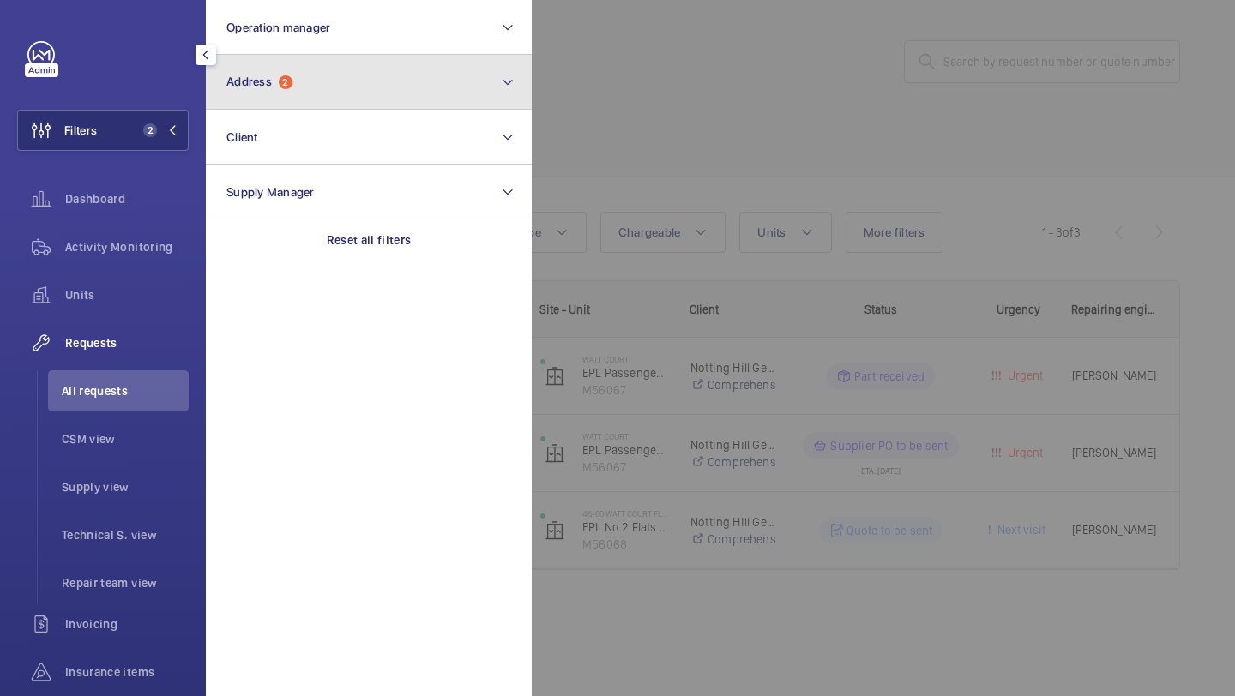
click at [261, 94] on button "Address 2" at bounding box center [369, 82] width 326 height 55
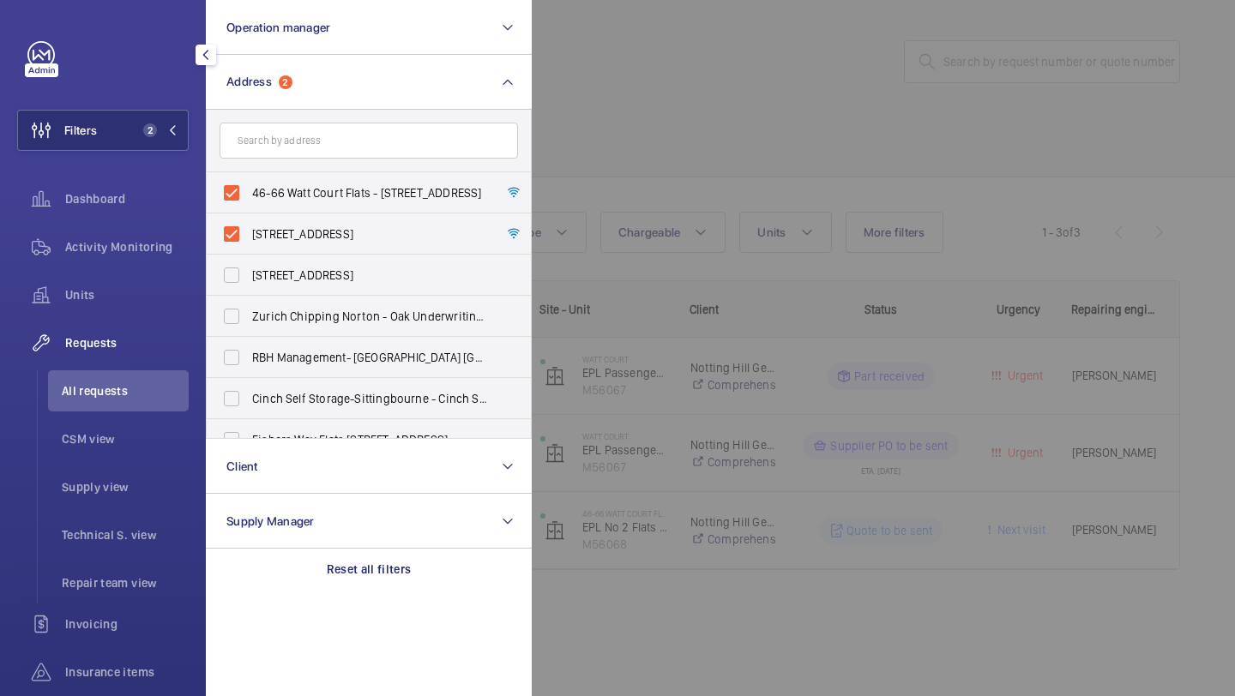
click at [263, 192] on span "46-66 Watt Court Flats - 46-66 Watt Court Flats, LONDON W3 7NX" at bounding box center [370, 192] width 236 height 17
click at [249, 192] on input "46-66 Watt Court Flats - 46-66 Watt Court Flats, LONDON W3 7NX" at bounding box center [231, 193] width 34 height 34
checkbox input "false"
click at [261, 225] on label "Watt Court - Watt Court, LONDON W3 7NX" at bounding box center [356, 233] width 298 height 41
click at [249, 225] on input "Watt Court - Watt Court, LONDON W3 7NX" at bounding box center [231, 234] width 34 height 34
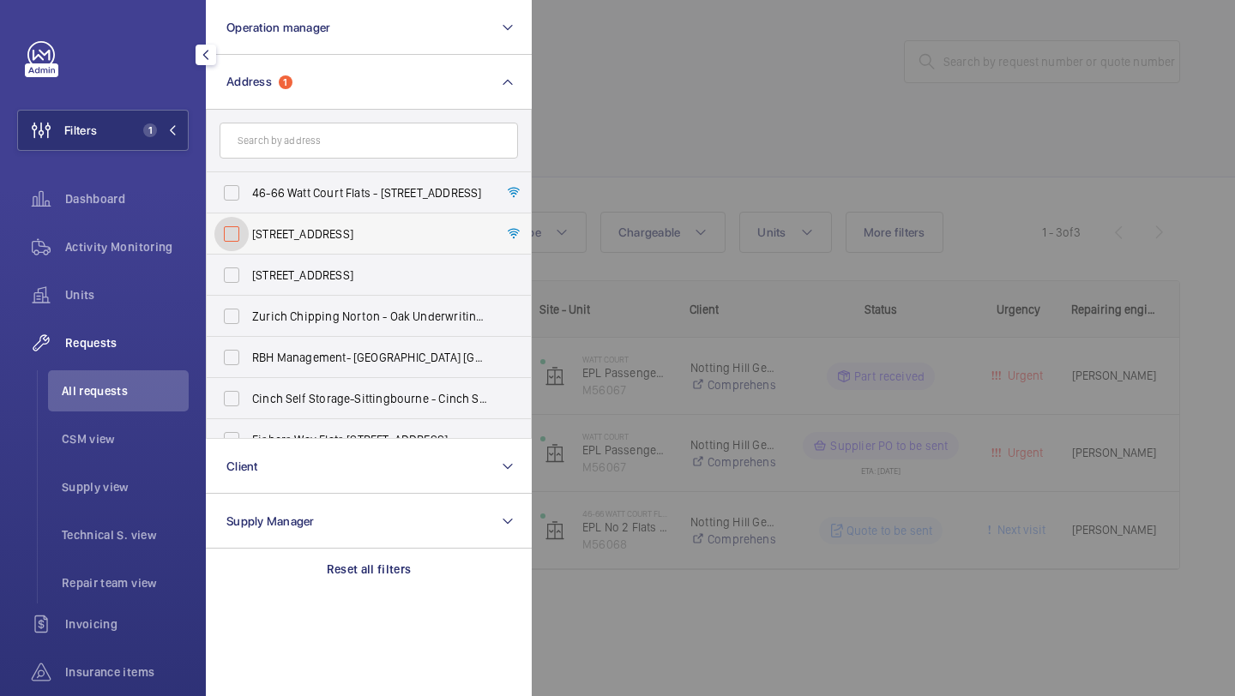
checkbox input "false"
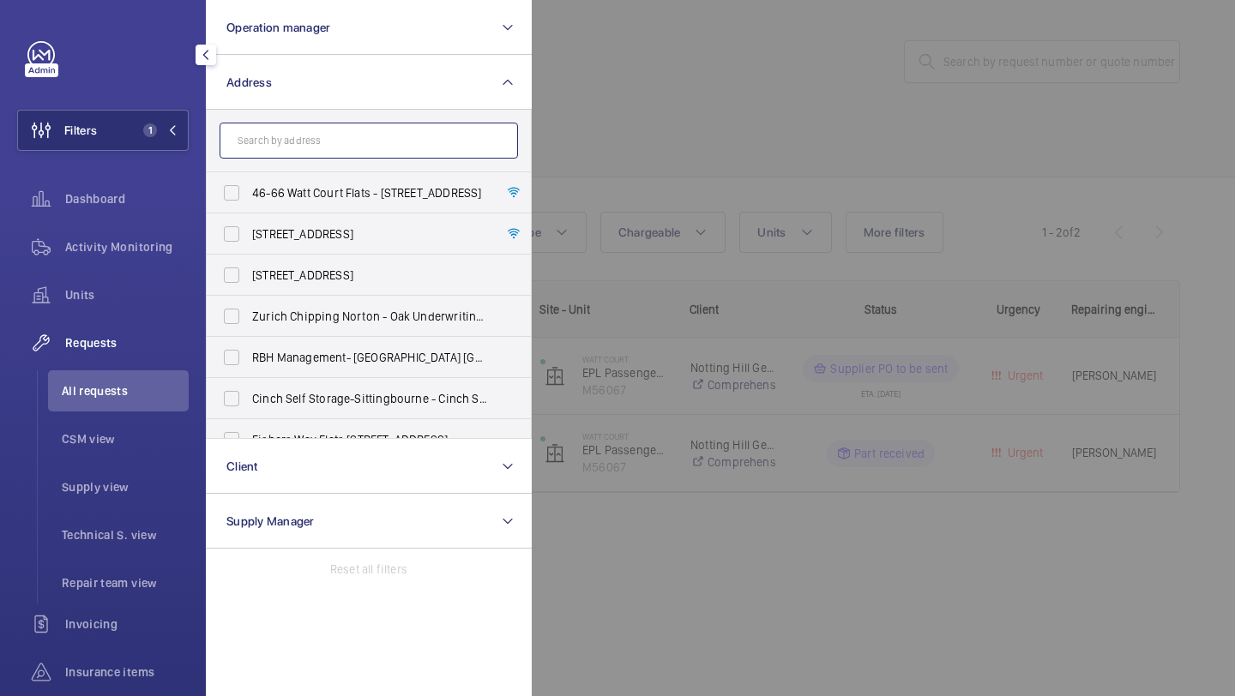
click at [292, 138] on input "text" at bounding box center [368, 141] width 298 height 36
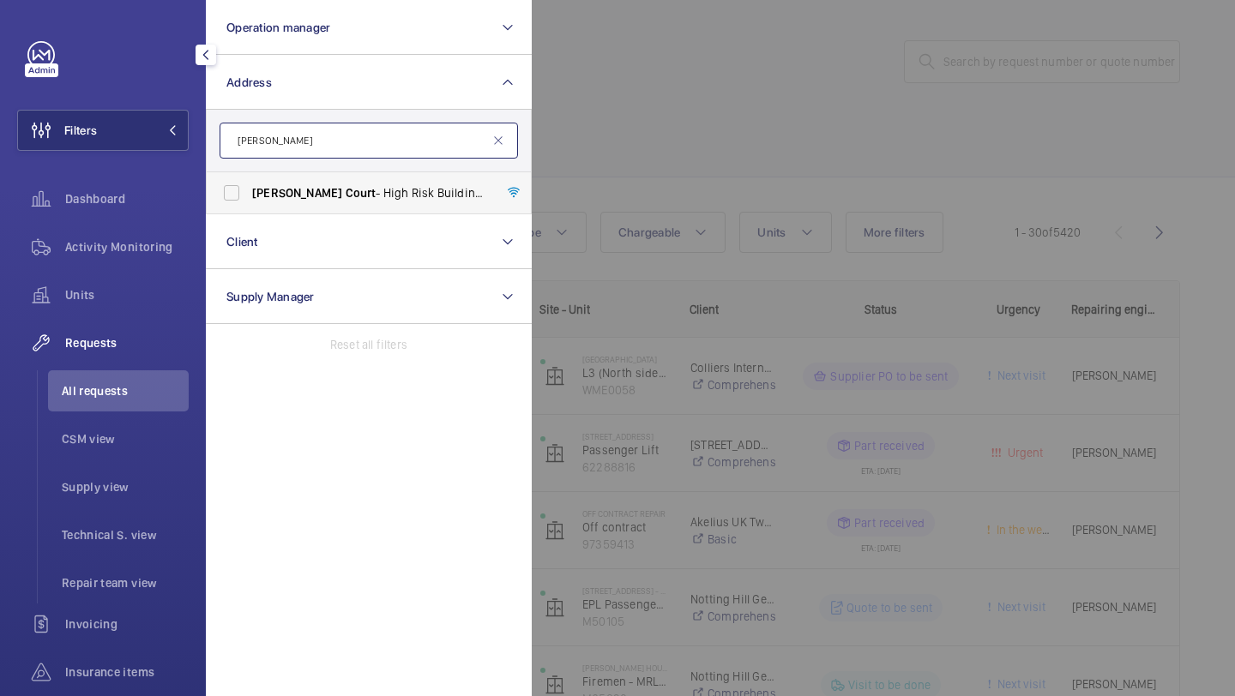
type input "charles court"
click at [285, 195] on span "Charles" at bounding box center [297, 193] width 90 height 14
click at [249, 195] on input "Charles Court - High Risk Building - Charles Court , LONDON W3 7DR" at bounding box center [231, 193] width 34 height 34
checkbox input "true"
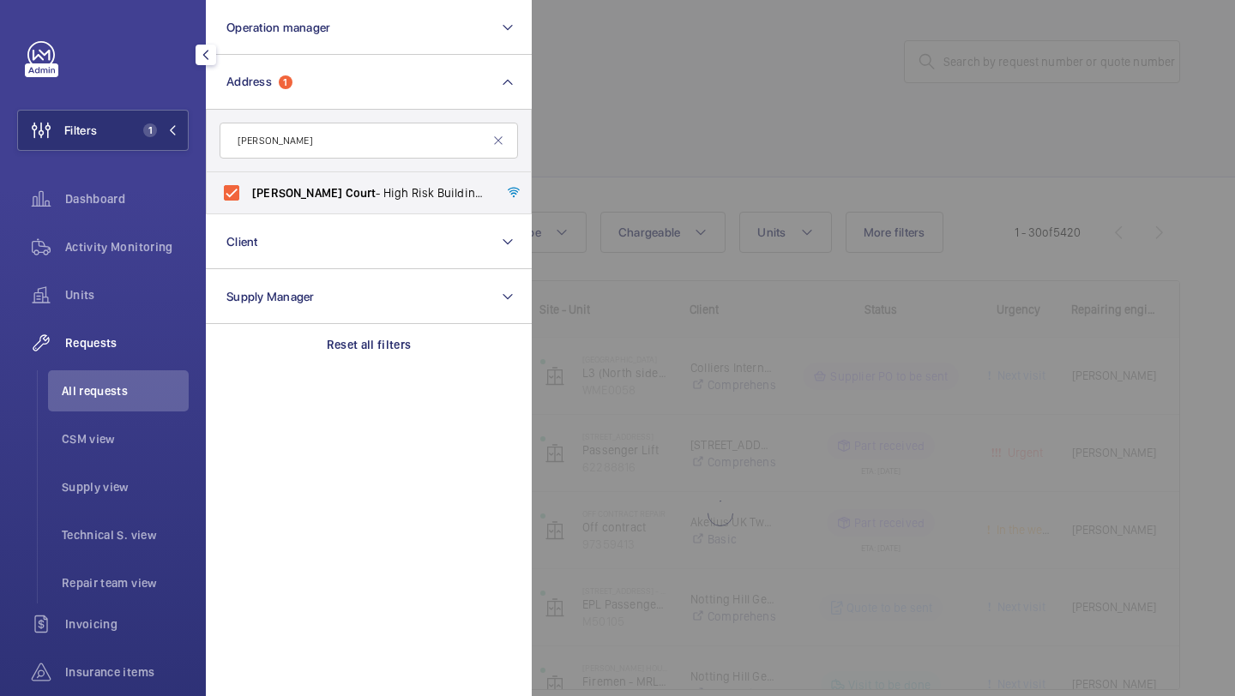
click at [616, 153] on div at bounding box center [1149, 348] width 1235 height 696
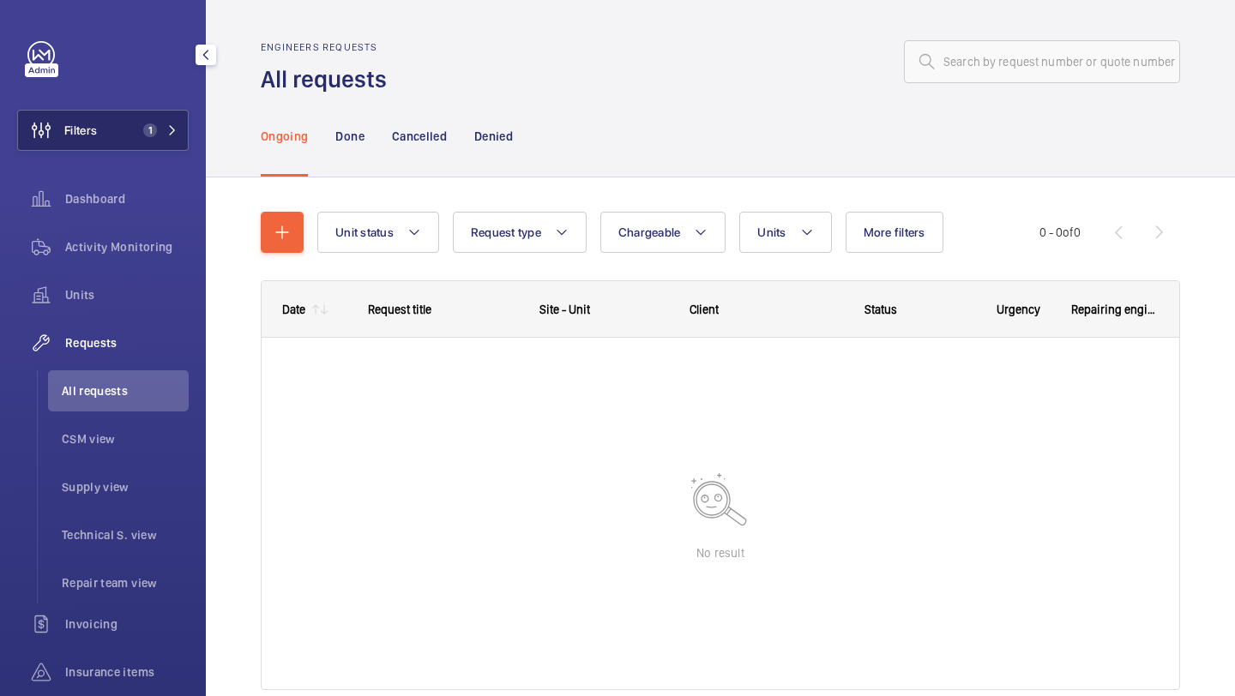
click at [146, 135] on span "1" at bounding box center [150, 130] width 14 height 14
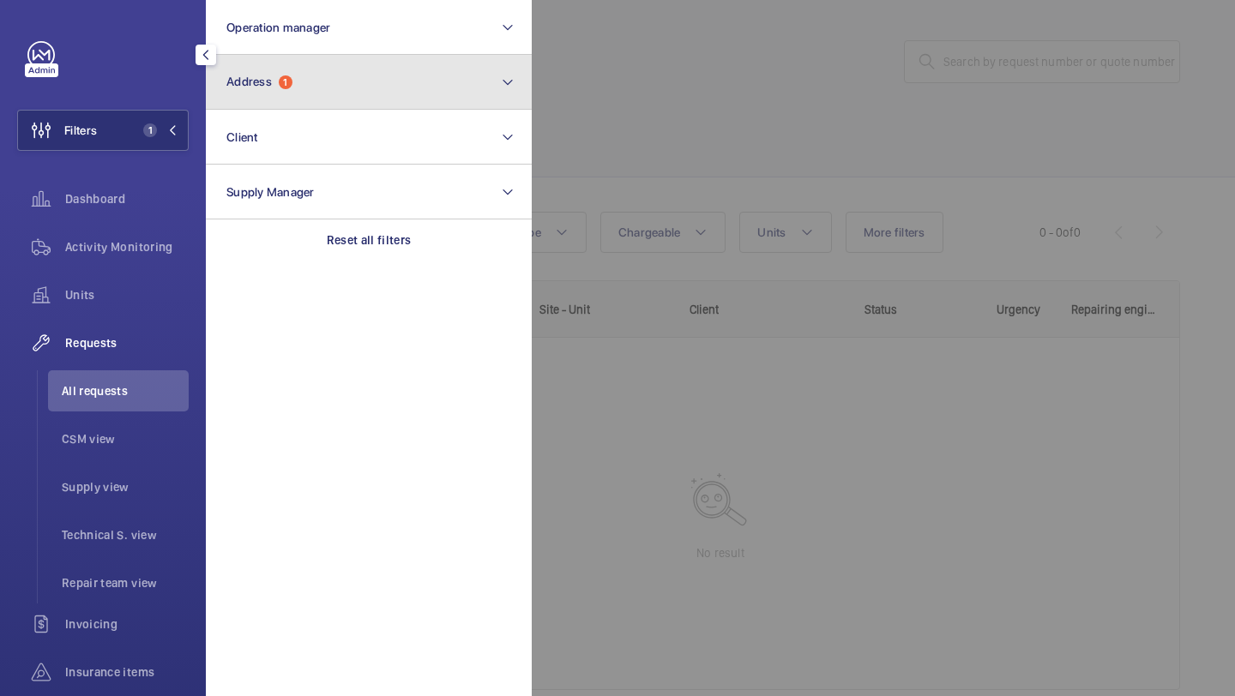
click at [310, 87] on button "Address 1" at bounding box center [369, 82] width 326 height 55
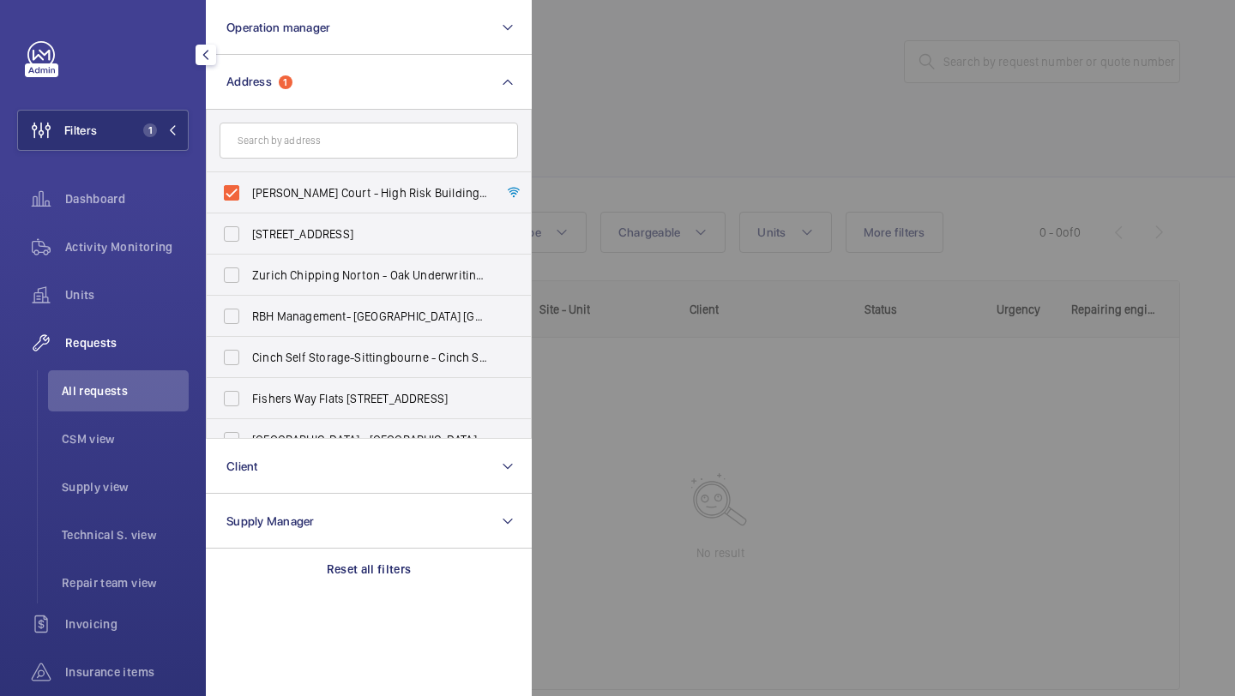
click at [627, 109] on div at bounding box center [1149, 348] width 1235 height 696
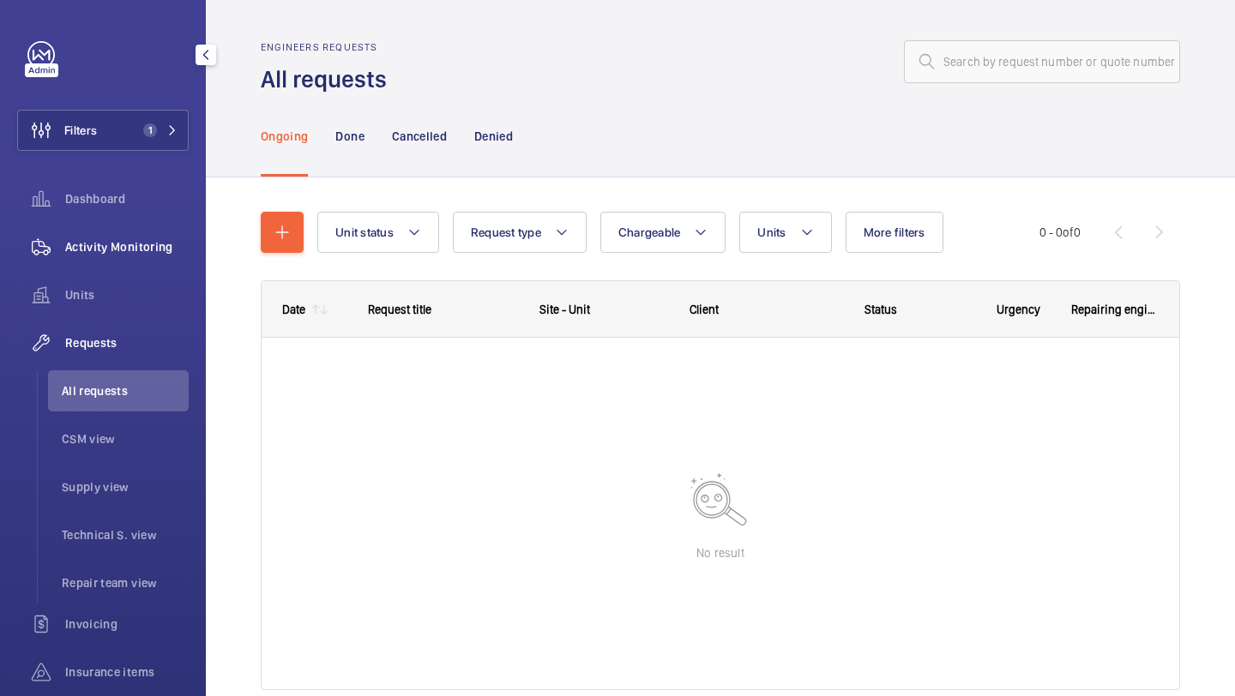
click at [147, 249] on span "Activity Monitoring" at bounding box center [126, 246] width 123 height 17
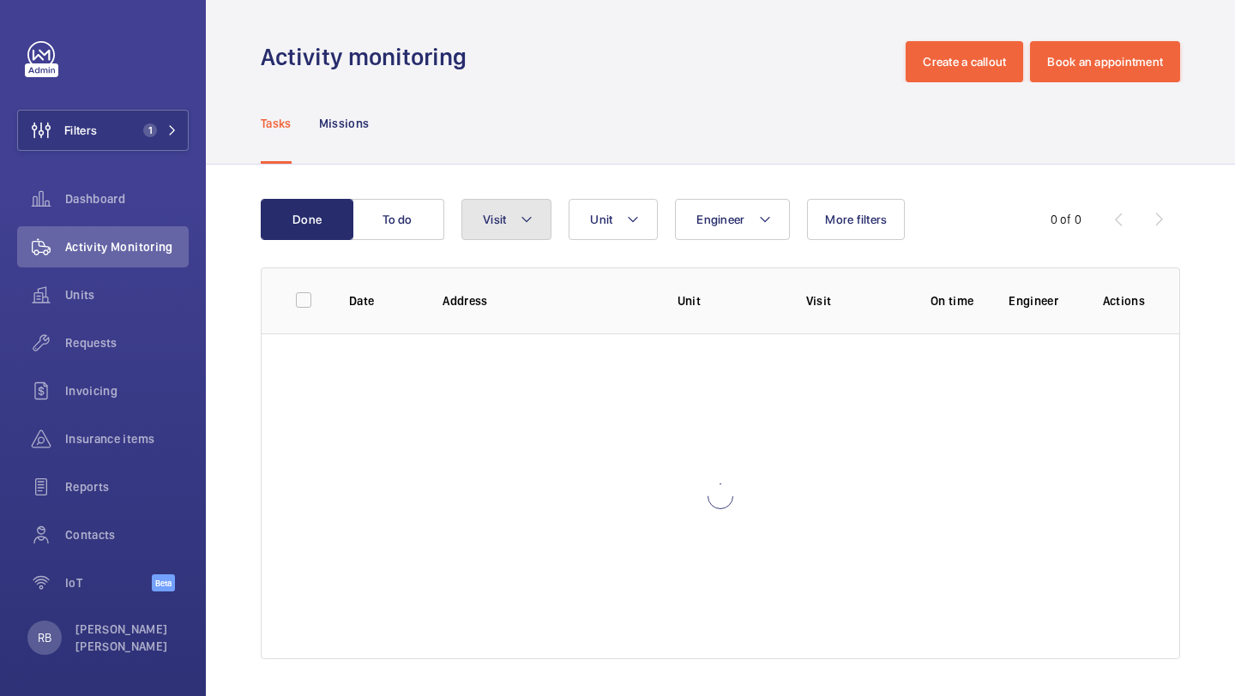
click at [492, 217] on span "Visit" at bounding box center [494, 220] width 23 height 14
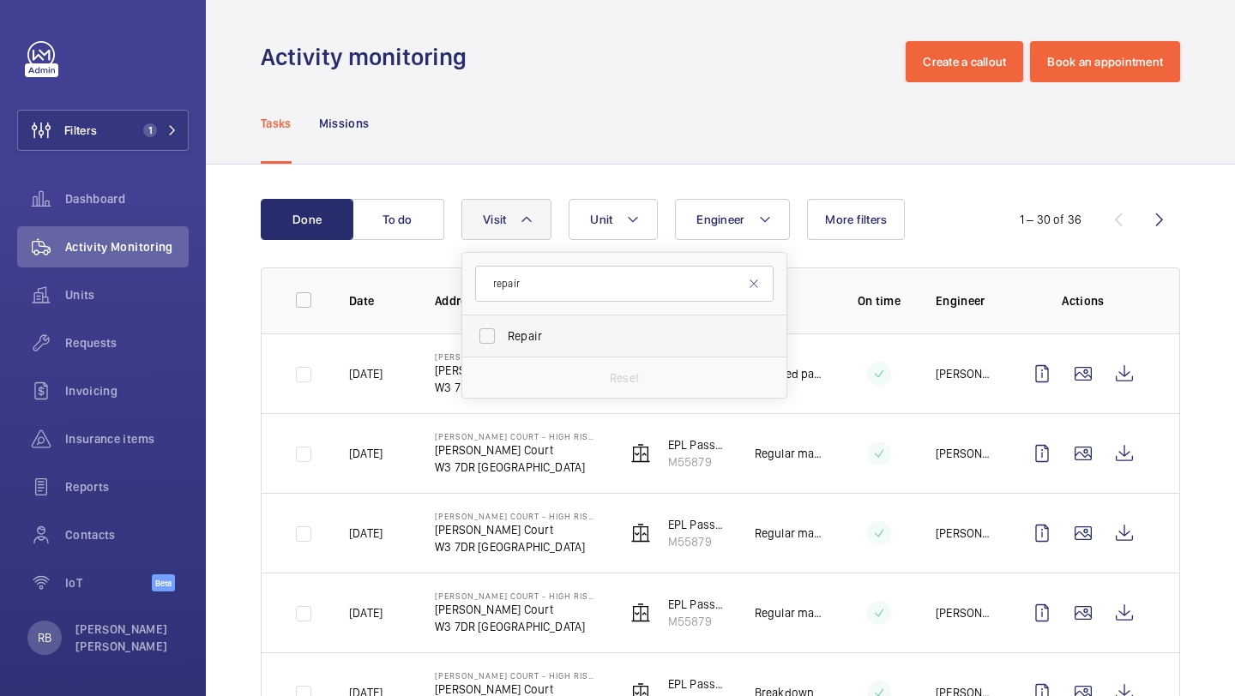
type input "repair"
click at [499, 326] on label "Repair" at bounding box center [611, 336] width 298 height 41
click at [499, 326] on input "Repair" at bounding box center [487, 336] width 34 height 34
checkbox input "true"
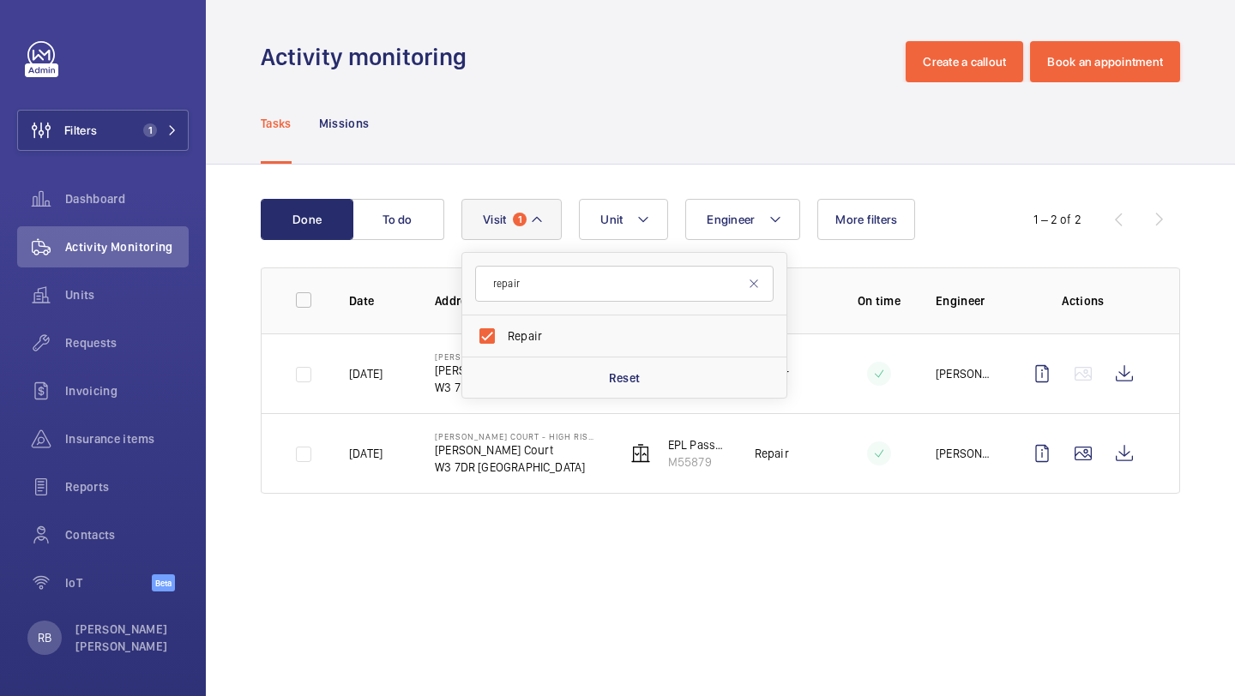
click at [1230, 257] on div "Done To do Engineer Unit Visit 1 repair Repair Reset More filters 1 – 2 of 2 Da…" at bounding box center [720, 350] width 1029 height 370
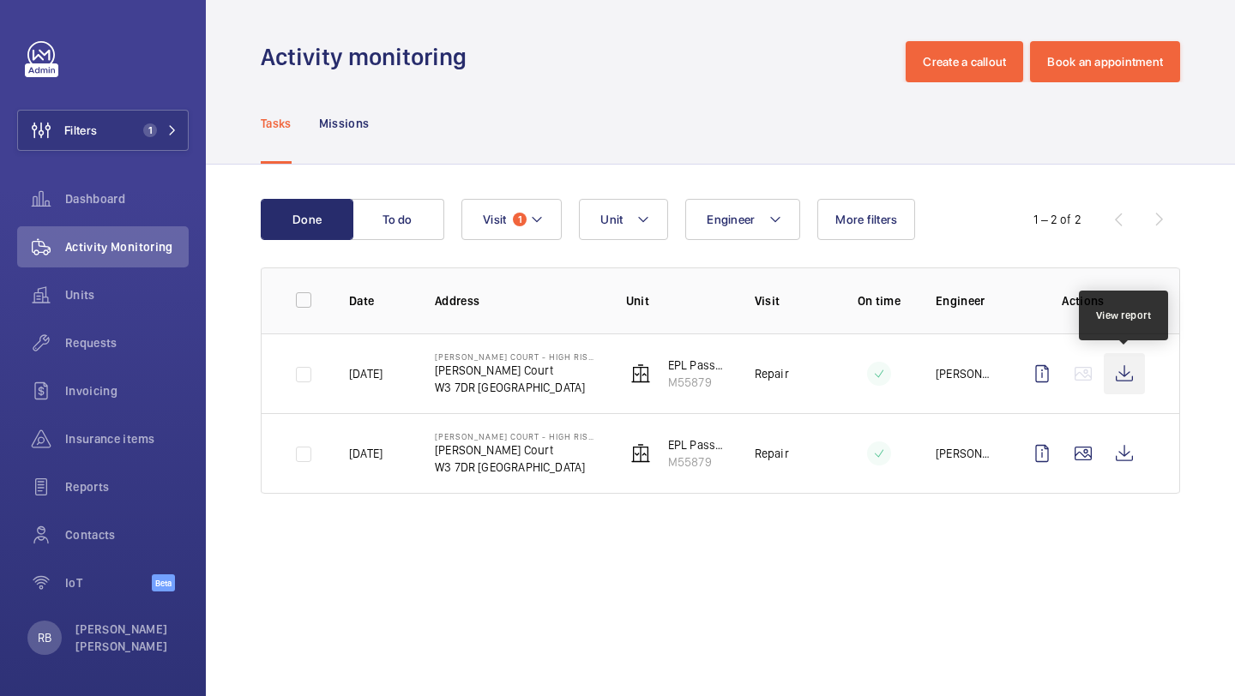
click at [1127, 364] on wm-front-icon-button at bounding box center [1123, 373] width 41 height 41
drag, startPoint x: 1129, startPoint y: 444, endPoint x: 1178, endPoint y: 413, distance: 57.8
click at [1178, 413] on td at bounding box center [1086, 453] width 185 height 81
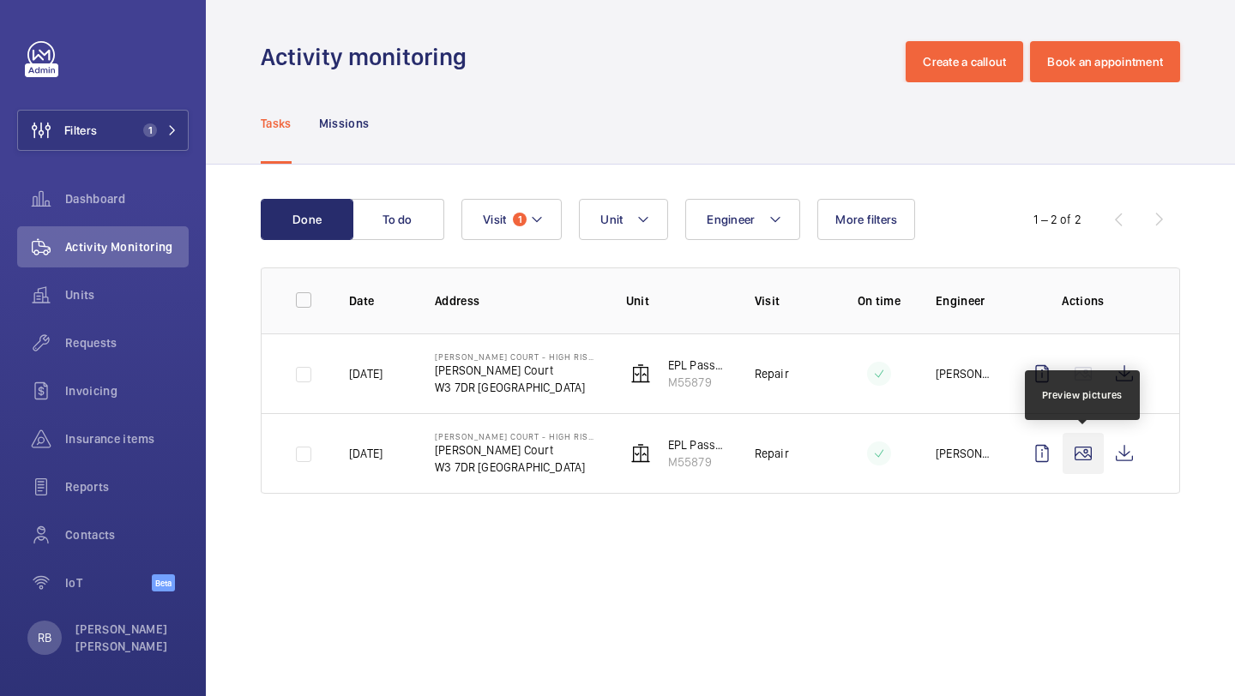
click at [1097, 448] on wm-front-icon-button at bounding box center [1082, 453] width 41 height 41
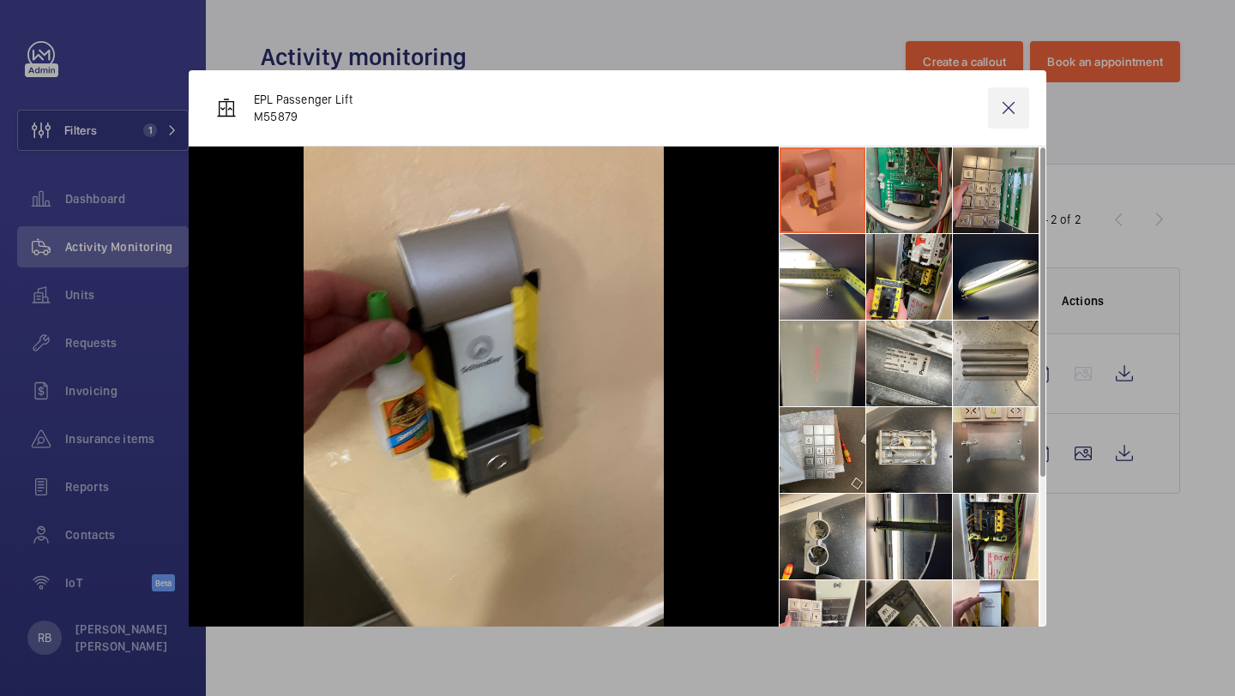
click at [1013, 123] on wm-front-icon-button at bounding box center [1008, 107] width 41 height 41
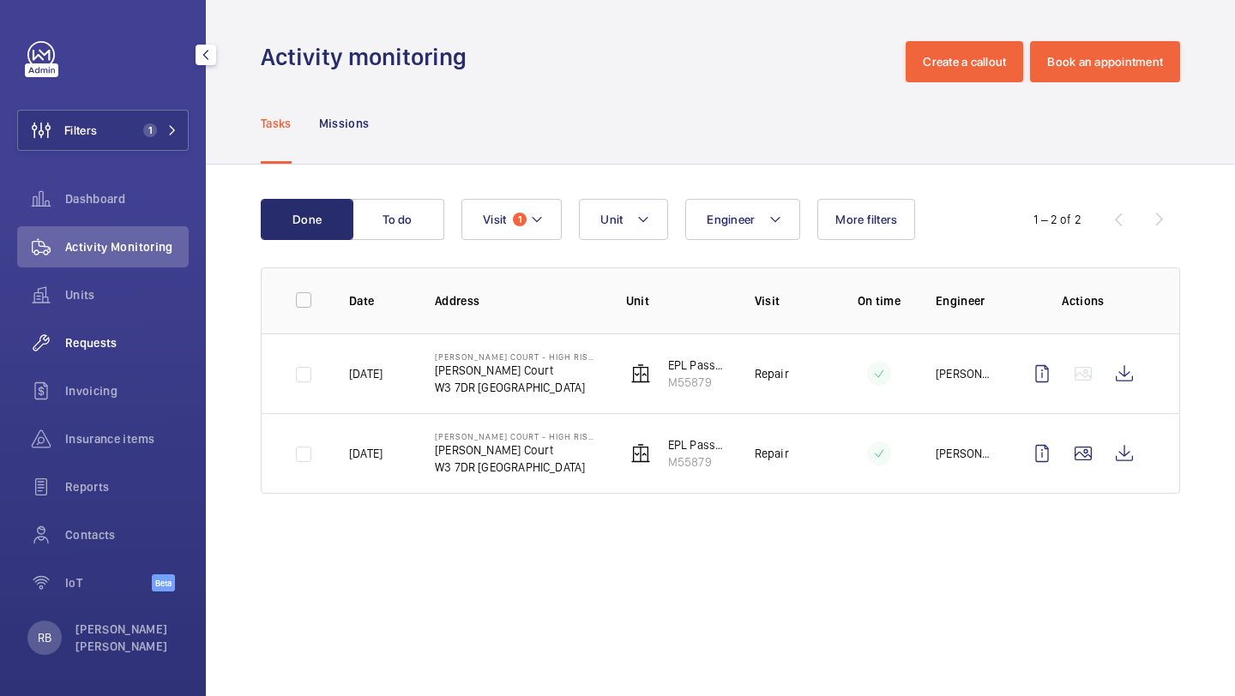
click at [96, 332] on div "Requests" at bounding box center [102, 342] width 171 height 41
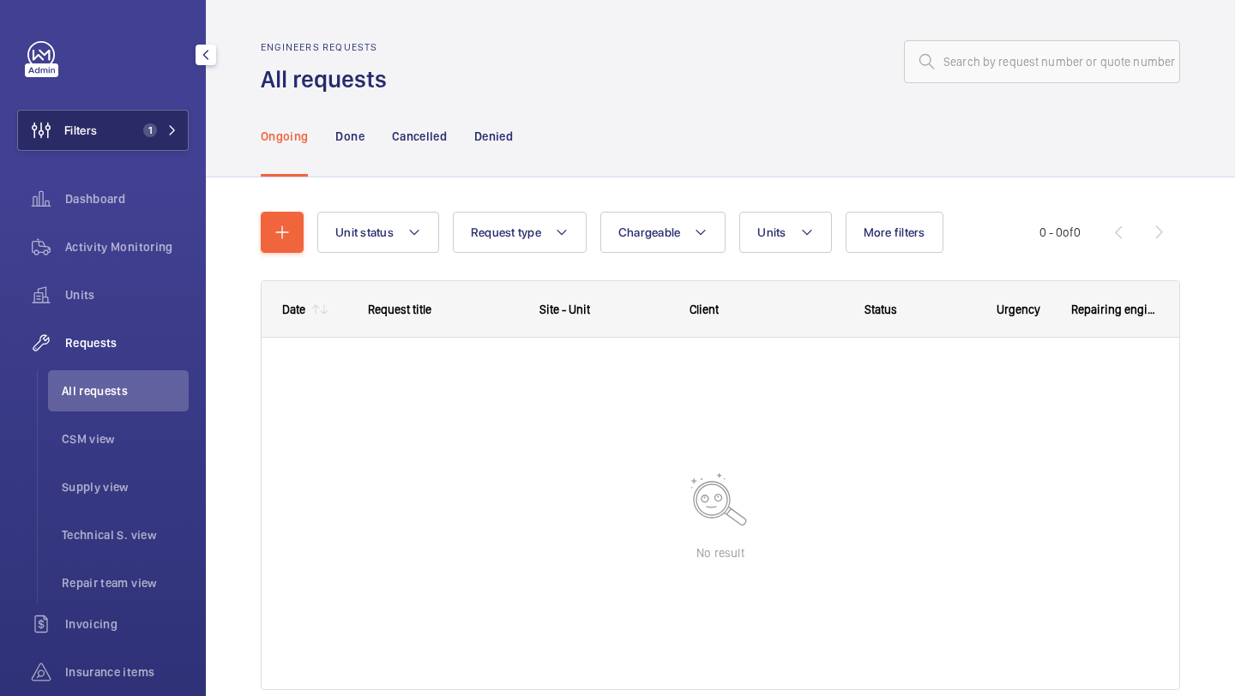
click at [165, 111] on button "Filters 1" at bounding box center [102, 130] width 171 height 41
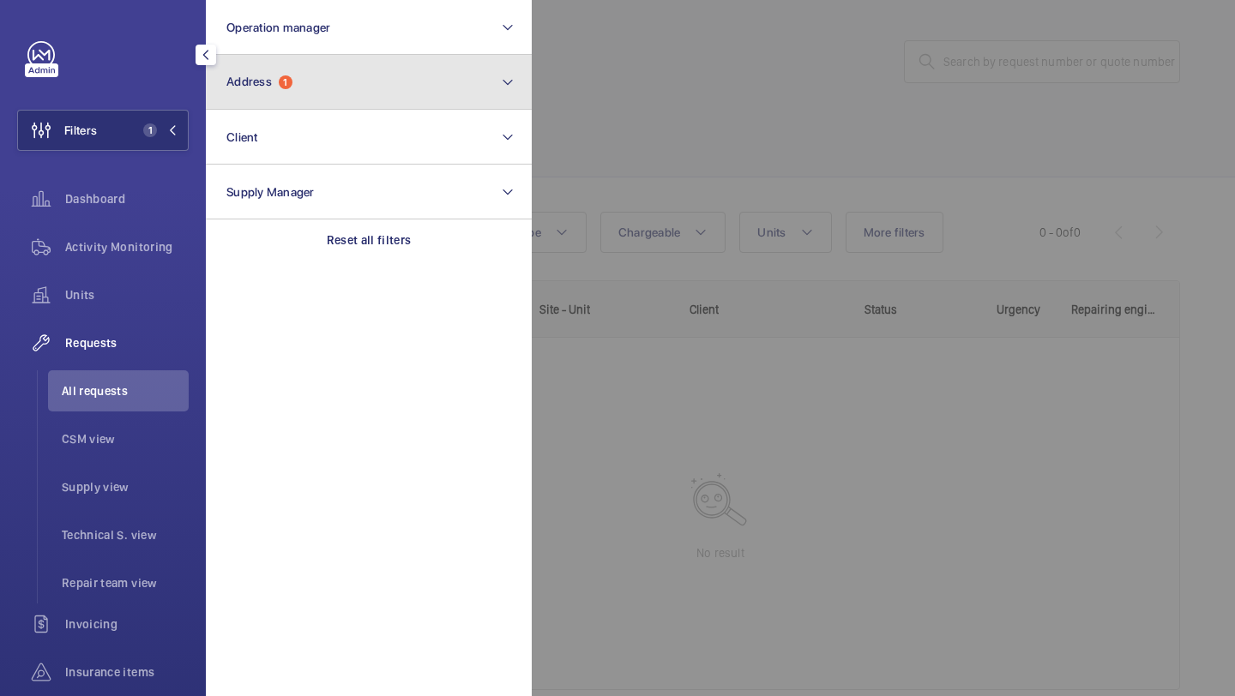
click at [255, 95] on button "Address 1" at bounding box center [369, 82] width 326 height 55
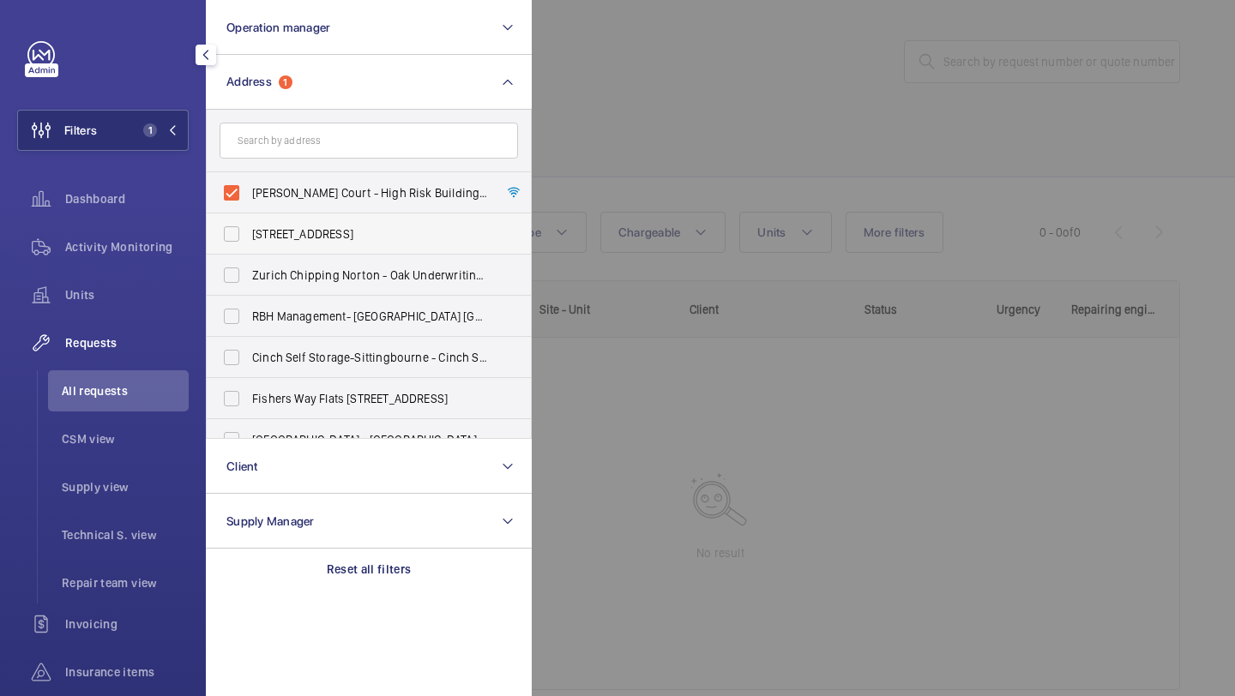
click at [275, 214] on label "[STREET_ADDRESS]" at bounding box center [356, 233] width 298 height 41
click at [249, 217] on input "[STREET_ADDRESS]" at bounding box center [231, 234] width 34 height 34
checkbox input "true"
click at [279, 198] on span "Charles Court - High Risk Building - Charles Court, LONDON W3 7DR" at bounding box center [370, 192] width 236 height 17
click at [249, 198] on input "Charles Court - High Risk Building - Charles Court, LONDON W3 7DR" at bounding box center [231, 193] width 34 height 34
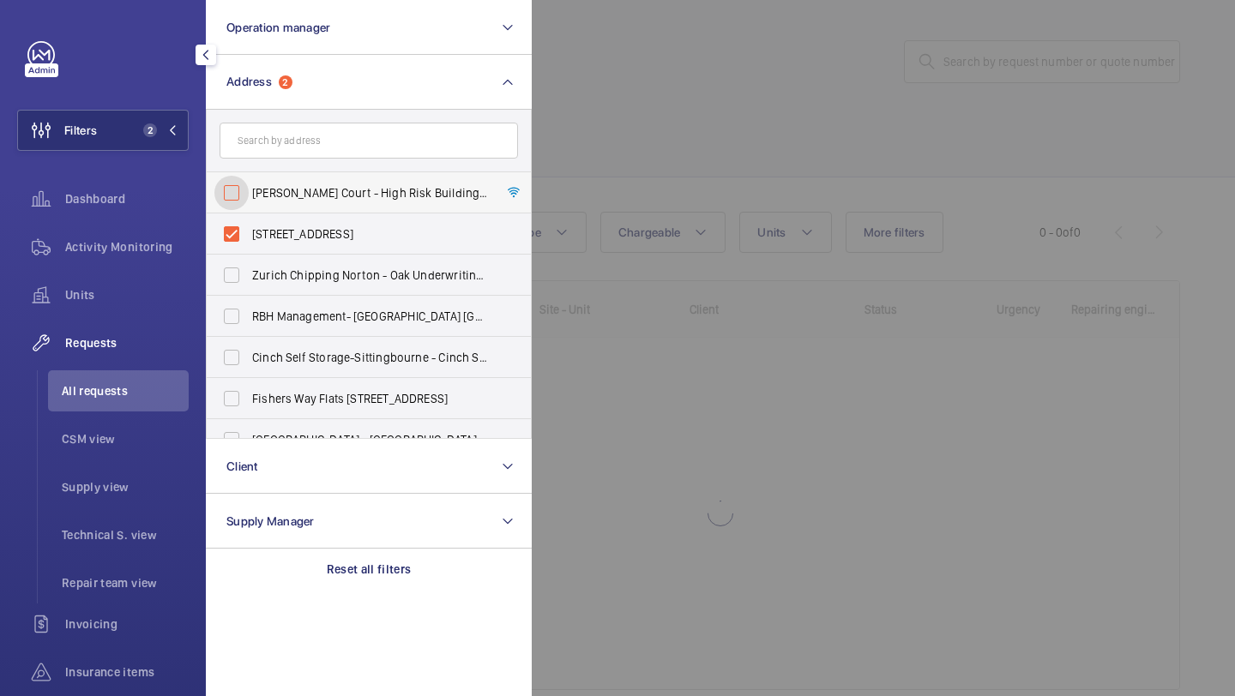
checkbox input "false"
click at [272, 227] on span "[STREET_ADDRESS]" at bounding box center [370, 233] width 236 height 17
click at [249, 227] on input "[STREET_ADDRESS]" at bounding box center [231, 234] width 34 height 34
checkbox input "false"
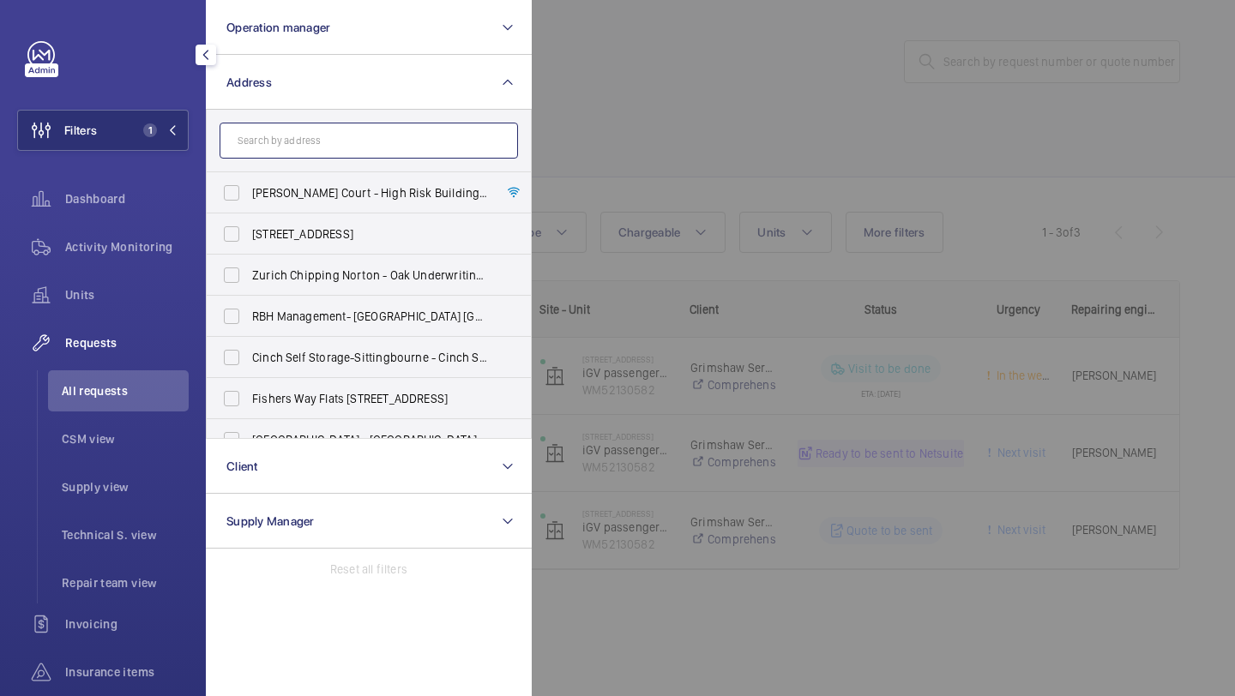
click at [304, 141] on input "text" at bounding box center [368, 141] width 298 height 36
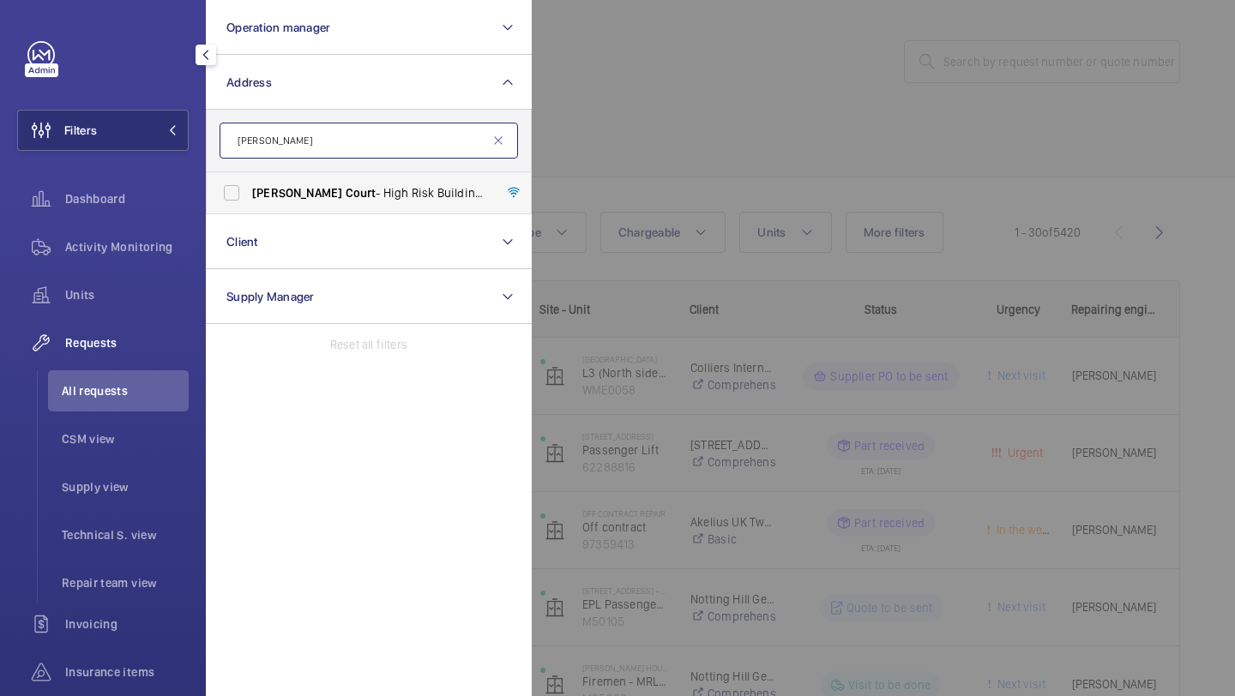
type input "anthony court"
click at [296, 192] on span "Anthony" at bounding box center [297, 193] width 90 height 14
click at [249, 192] on input "Anthony Court - High Risk Building - Anthony Court , LONDON W3 7DY" at bounding box center [231, 193] width 34 height 34
checkbox input "true"
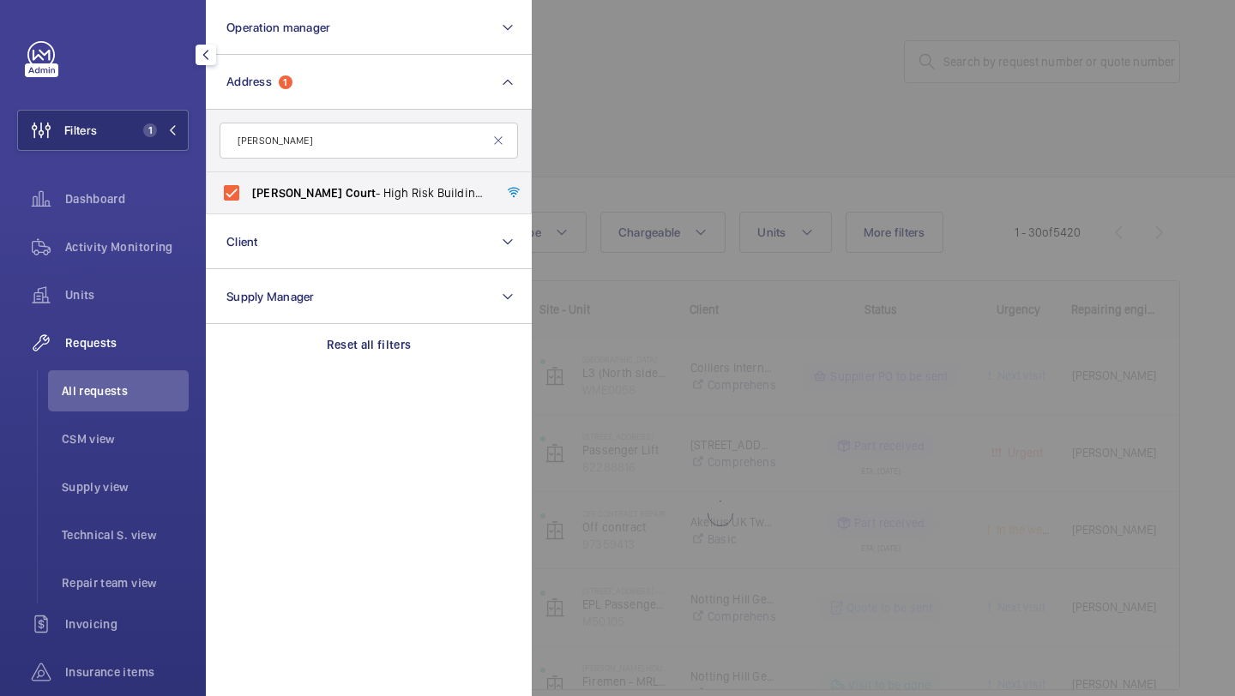
click at [616, 170] on div at bounding box center [1149, 348] width 1235 height 696
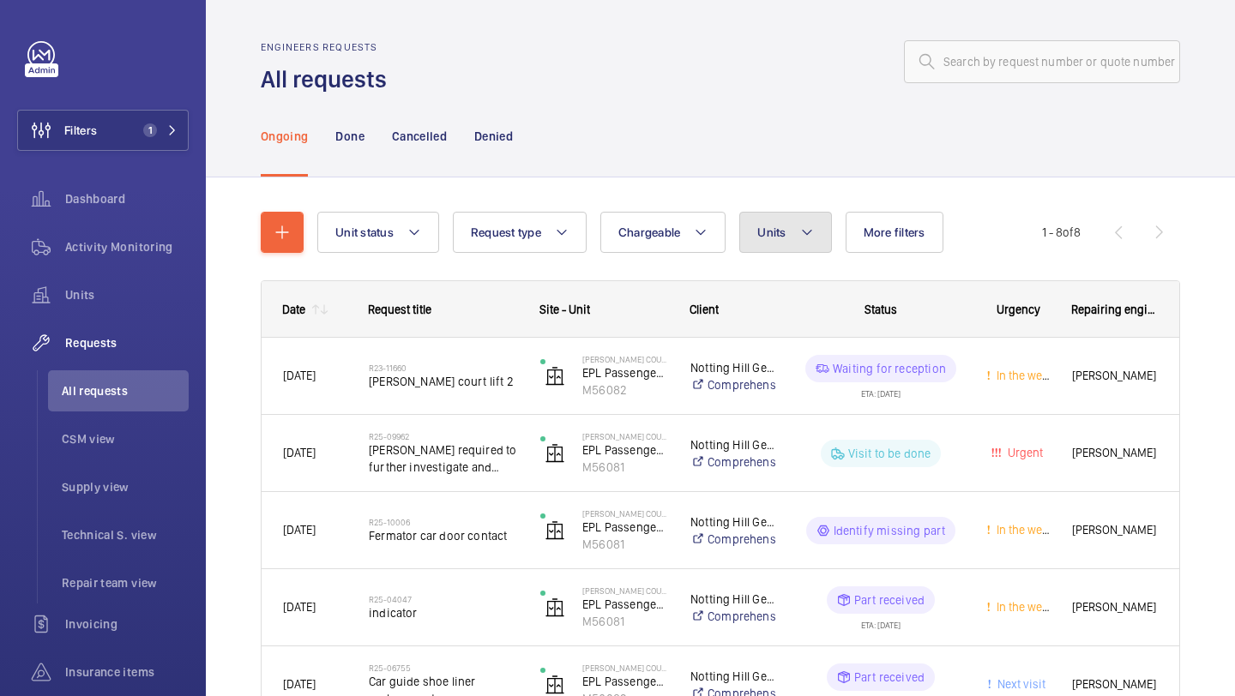
click at [786, 231] on button "Units" at bounding box center [785, 232] width 92 height 41
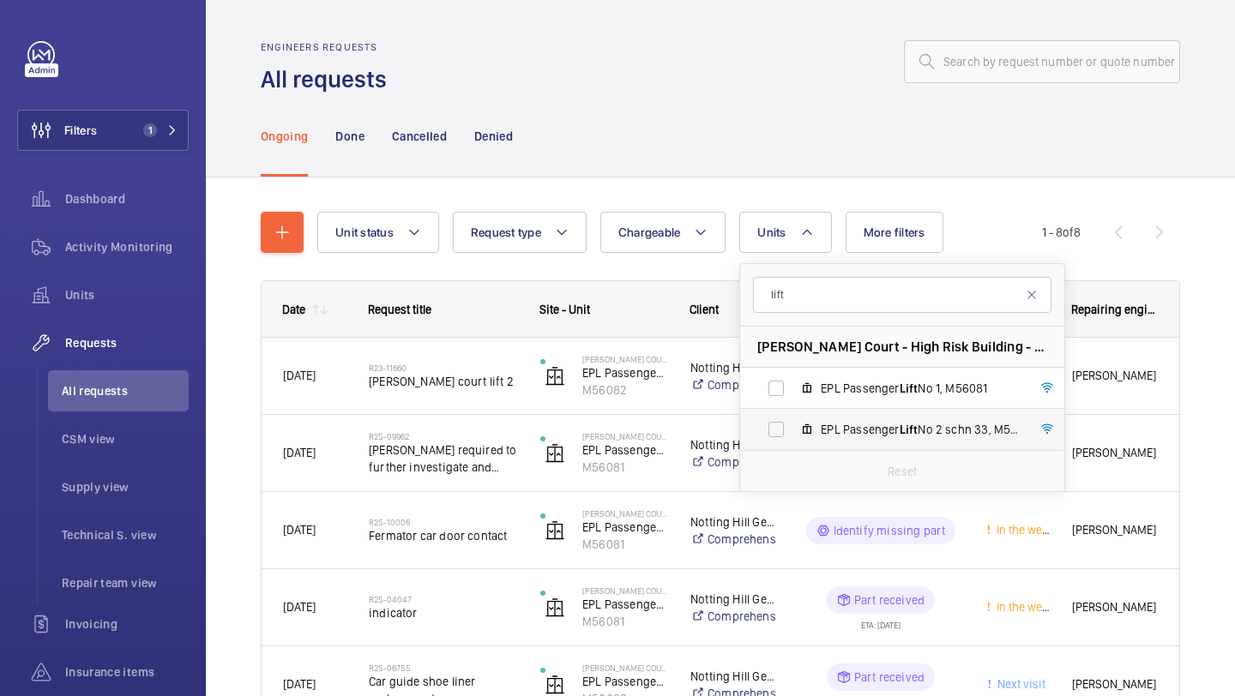
type input "lift"
click at [871, 430] on span "EPL Passenger Lift No 2 schn 33, M56082" at bounding box center [919, 429] width 199 height 17
click at [793, 430] on input "EPL Passenger Lift No 2 schn 33, M56082" at bounding box center [776, 429] width 34 height 34
checkbox input "true"
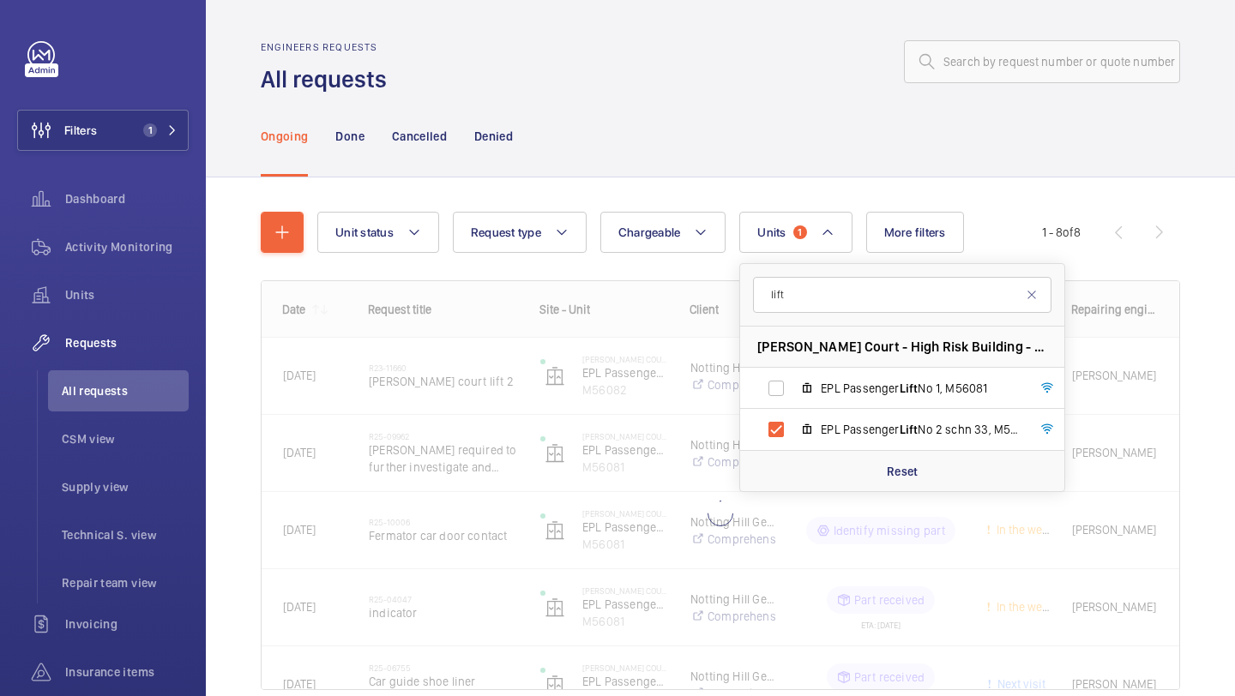
click at [1234, 340] on div "Unit status Request type Chargeable Units 1 lift Anthony Court - High Risk Buil…" at bounding box center [720, 474] width 1029 height 595
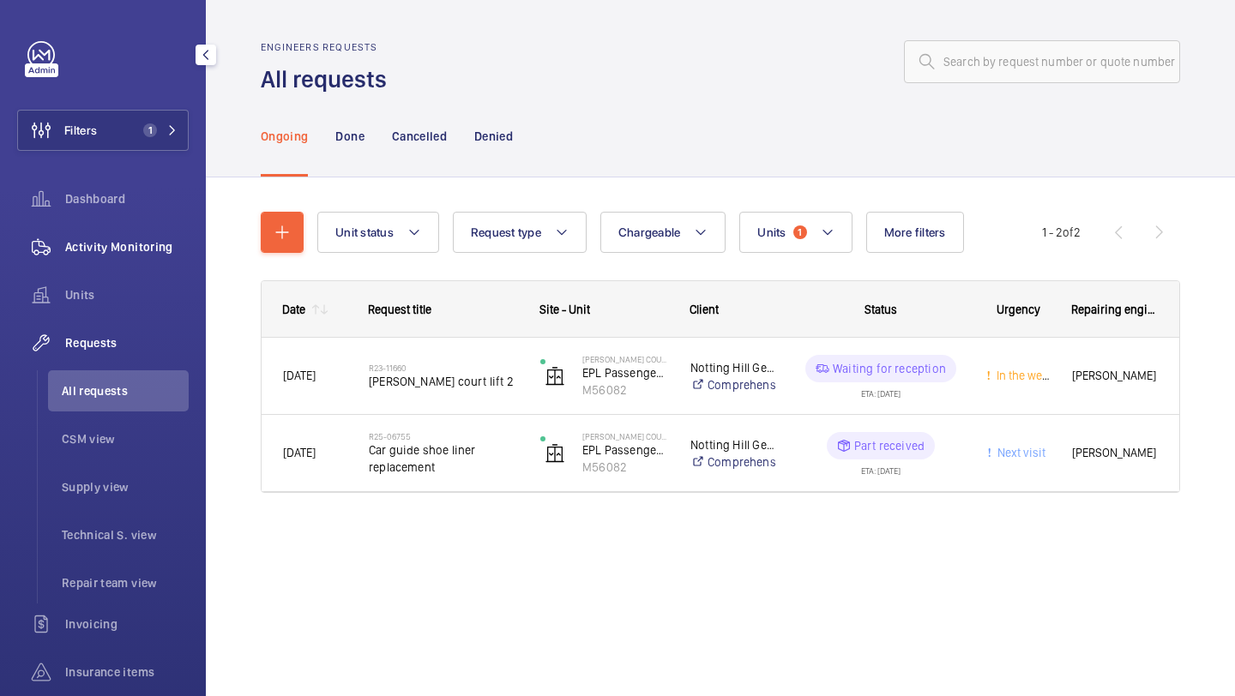
click at [148, 249] on span "Activity Monitoring" at bounding box center [126, 246] width 123 height 17
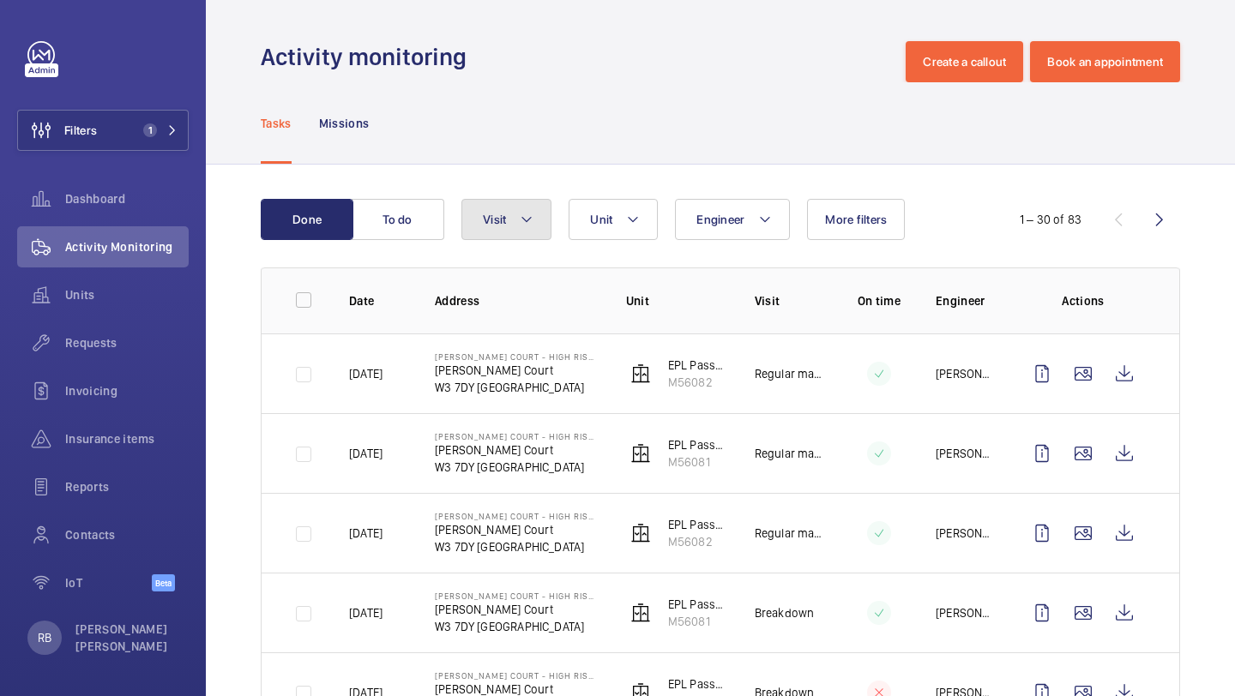
click at [532, 214] on mat-icon at bounding box center [527, 219] width 14 height 21
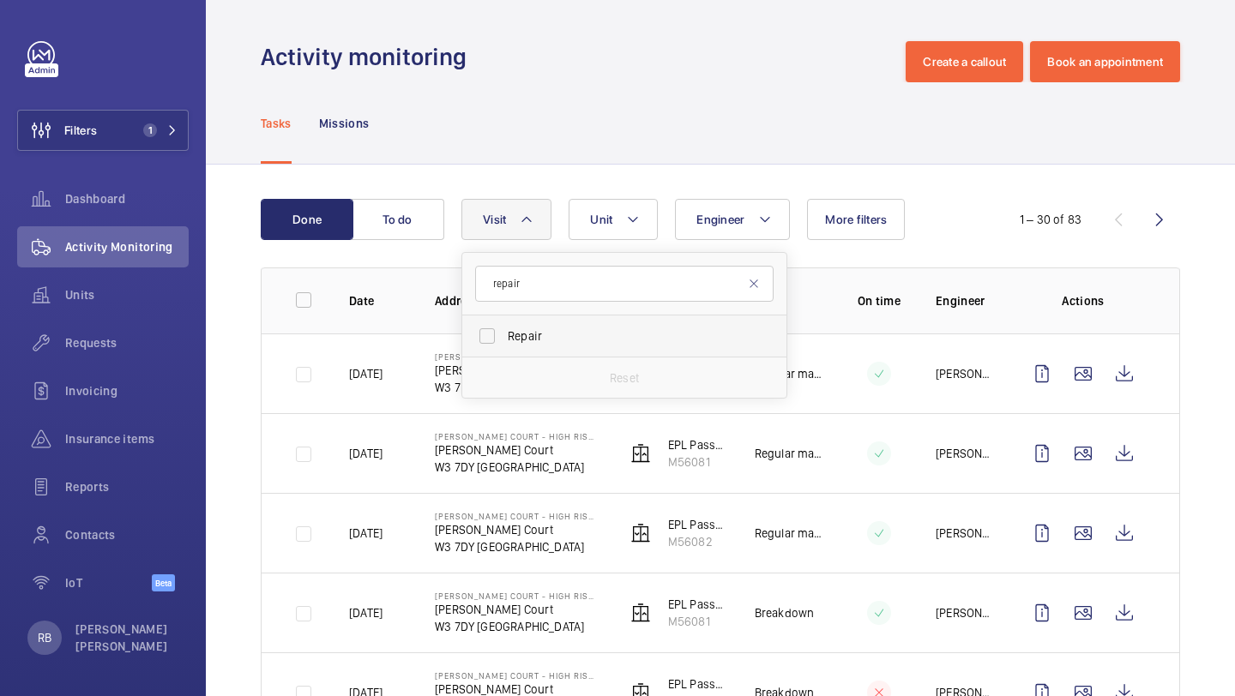
type input "repair"
click at [532, 342] on span "Repair" at bounding box center [626, 336] width 236 height 17
click at [504, 342] on input "Repair" at bounding box center [487, 336] width 34 height 34
checkbox input "true"
click at [1177, 269] on th "Actions" at bounding box center [1086, 300] width 185 height 66
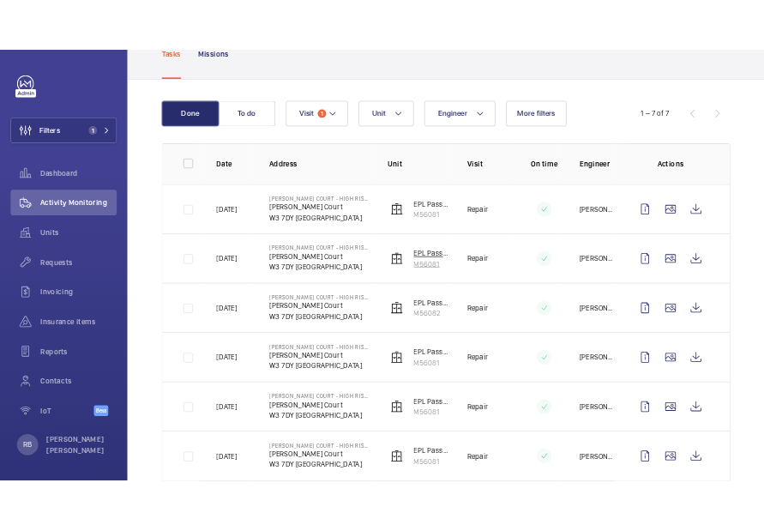
scroll to position [138, 0]
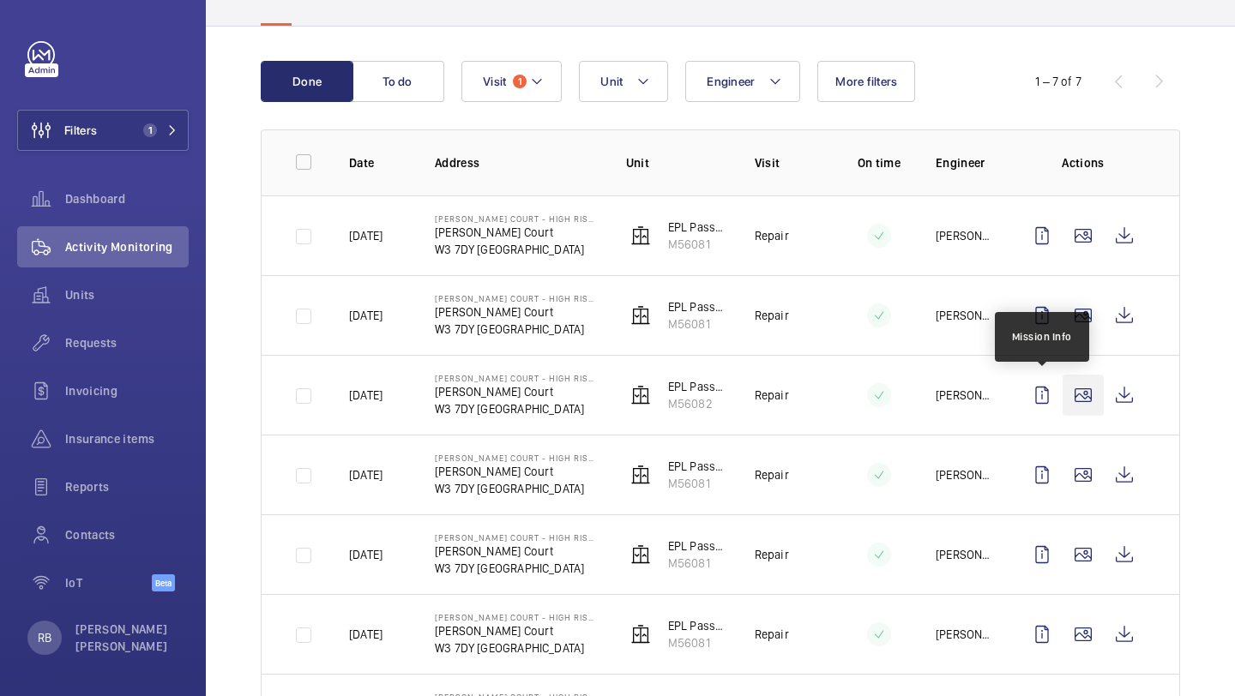
click at [1075, 388] on wm-front-icon-button at bounding box center [1082, 395] width 41 height 41
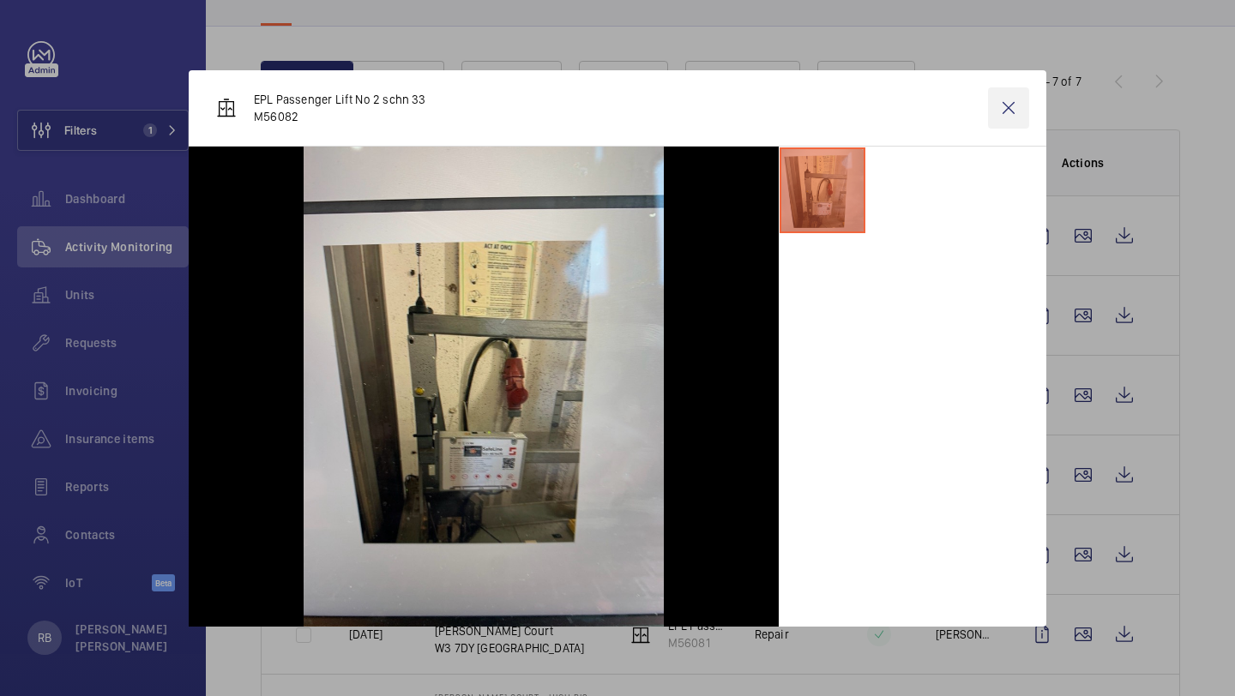
click at [998, 118] on wm-front-icon-button at bounding box center [1008, 107] width 41 height 41
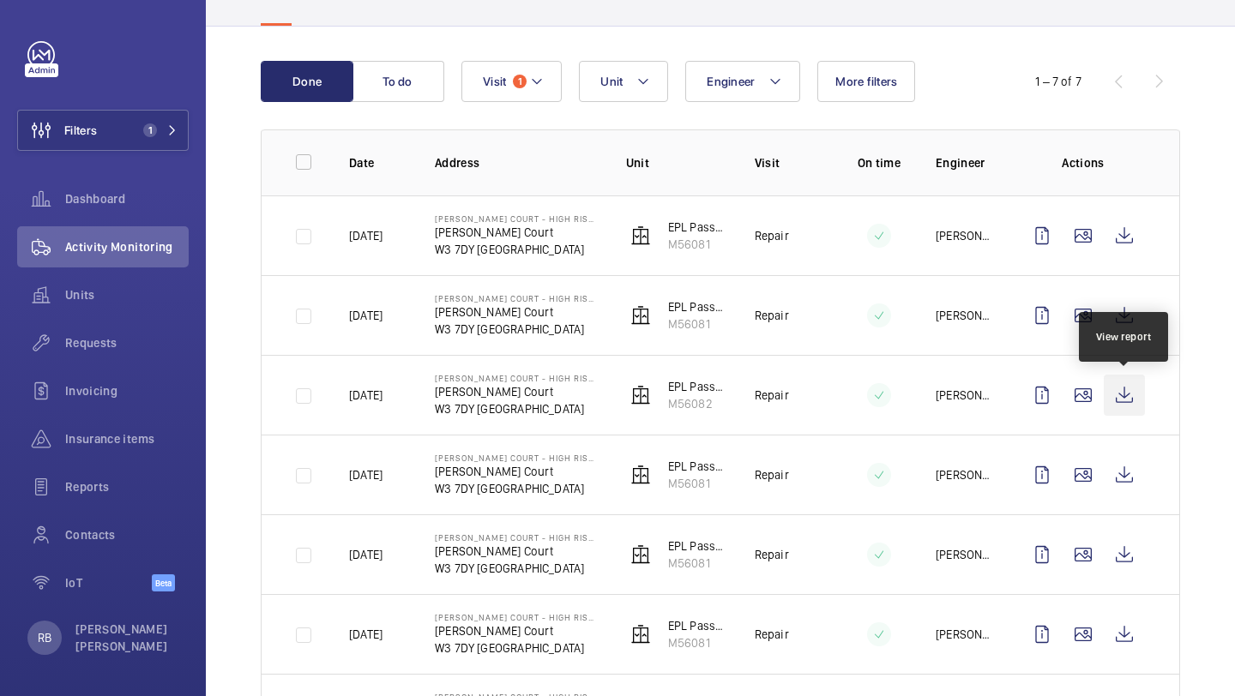
click at [1127, 399] on wm-front-icon-button at bounding box center [1123, 395] width 41 height 41
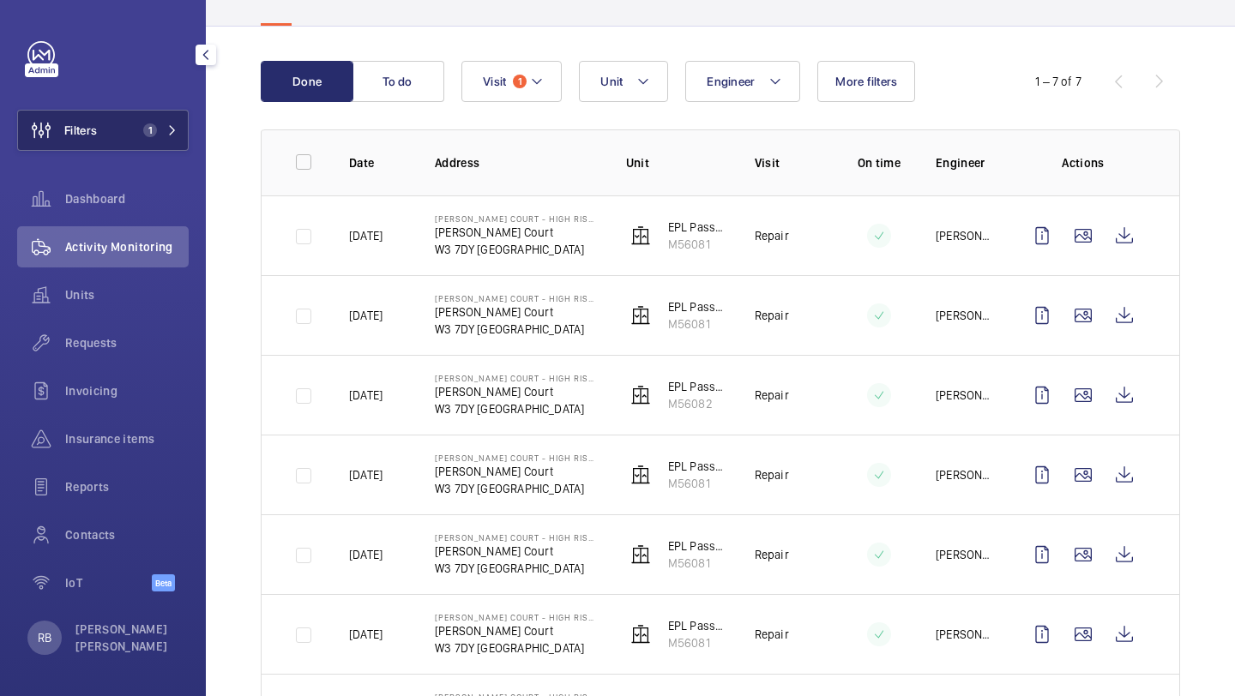
click at [144, 117] on button "Filters 1" at bounding box center [102, 130] width 171 height 41
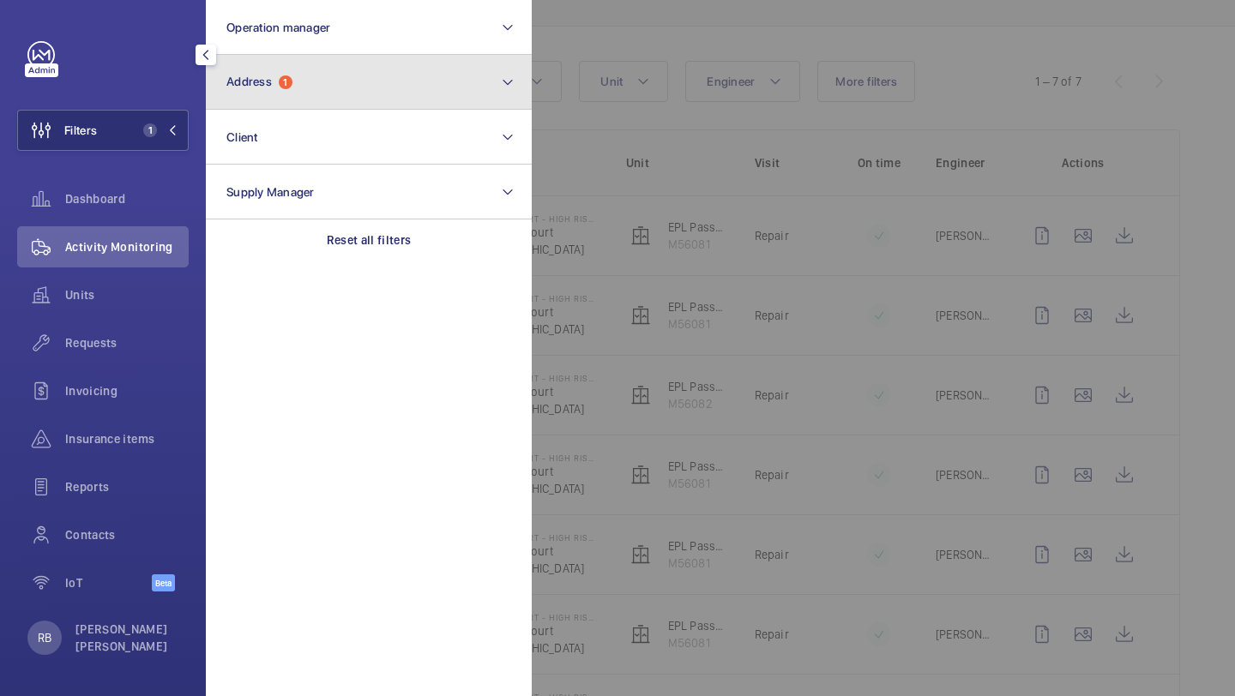
click at [289, 107] on button "Address 1" at bounding box center [369, 82] width 326 height 55
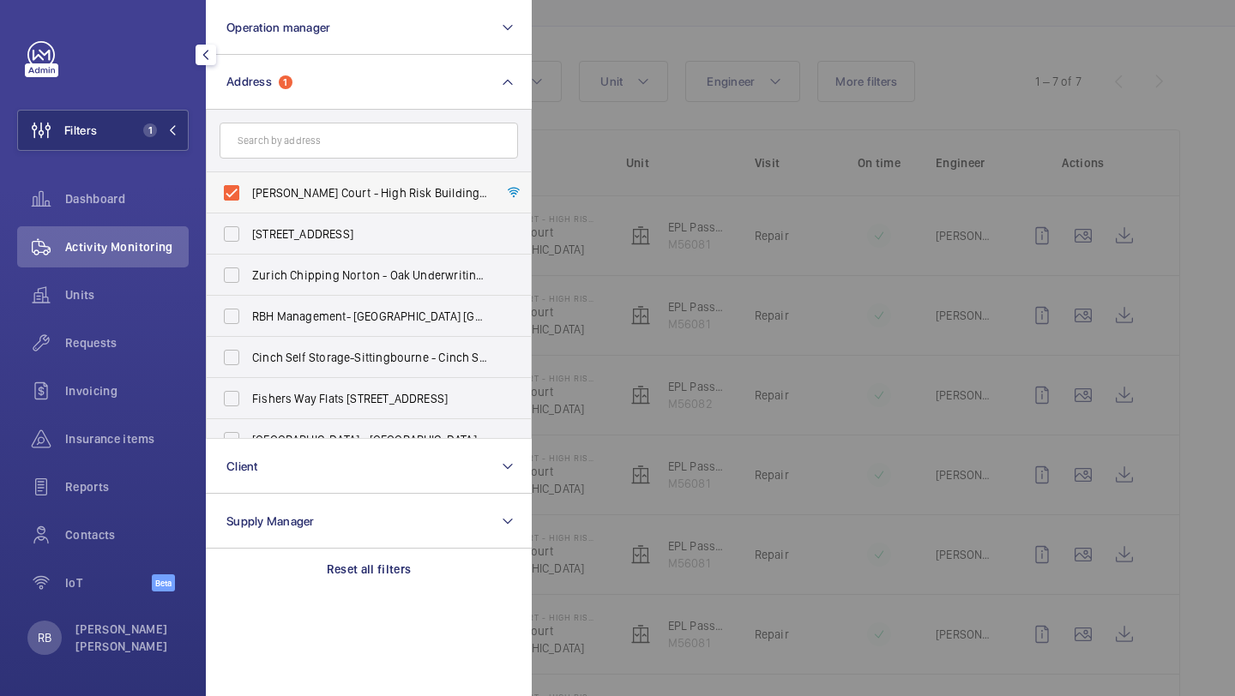
click at [279, 203] on label "Anthony Court - High Risk Building - Anthony Court, LONDON W3 7DY" at bounding box center [356, 192] width 298 height 41
click at [249, 203] on input "Anthony Court - High Risk Building - Anthony Court, LONDON W3 7DY" at bounding box center [231, 193] width 34 height 34
checkbox input "false"
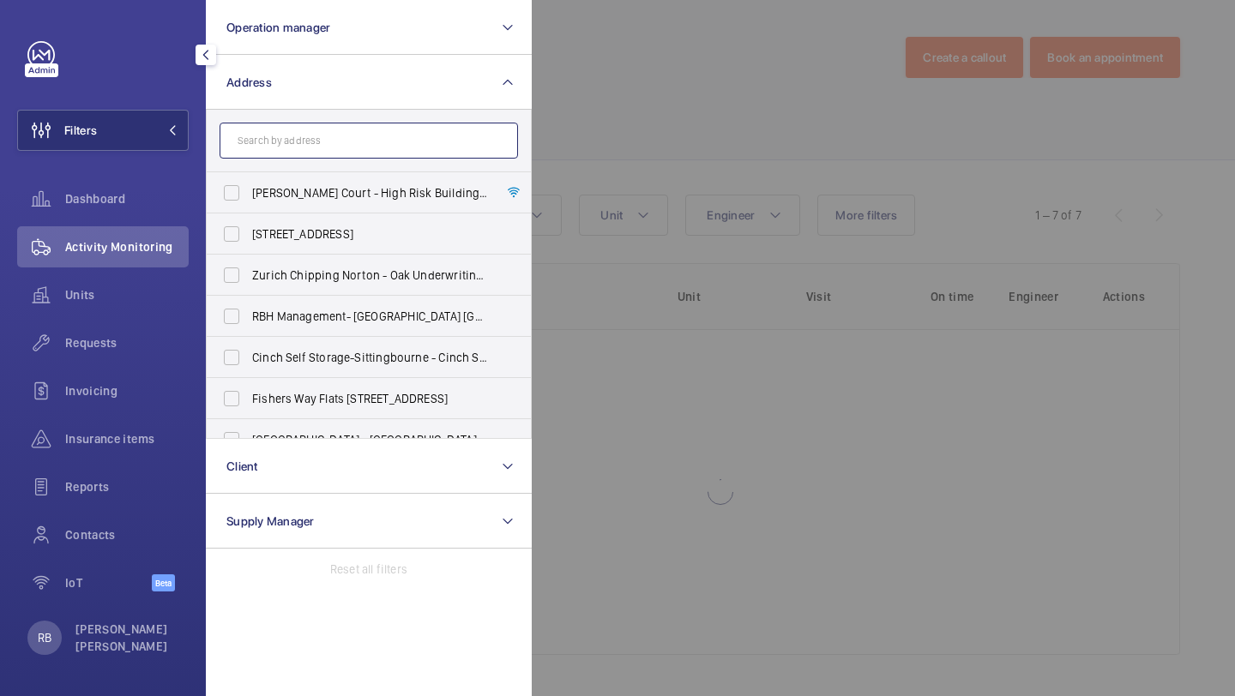
click at [307, 154] on input "text" at bounding box center [368, 141] width 298 height 36
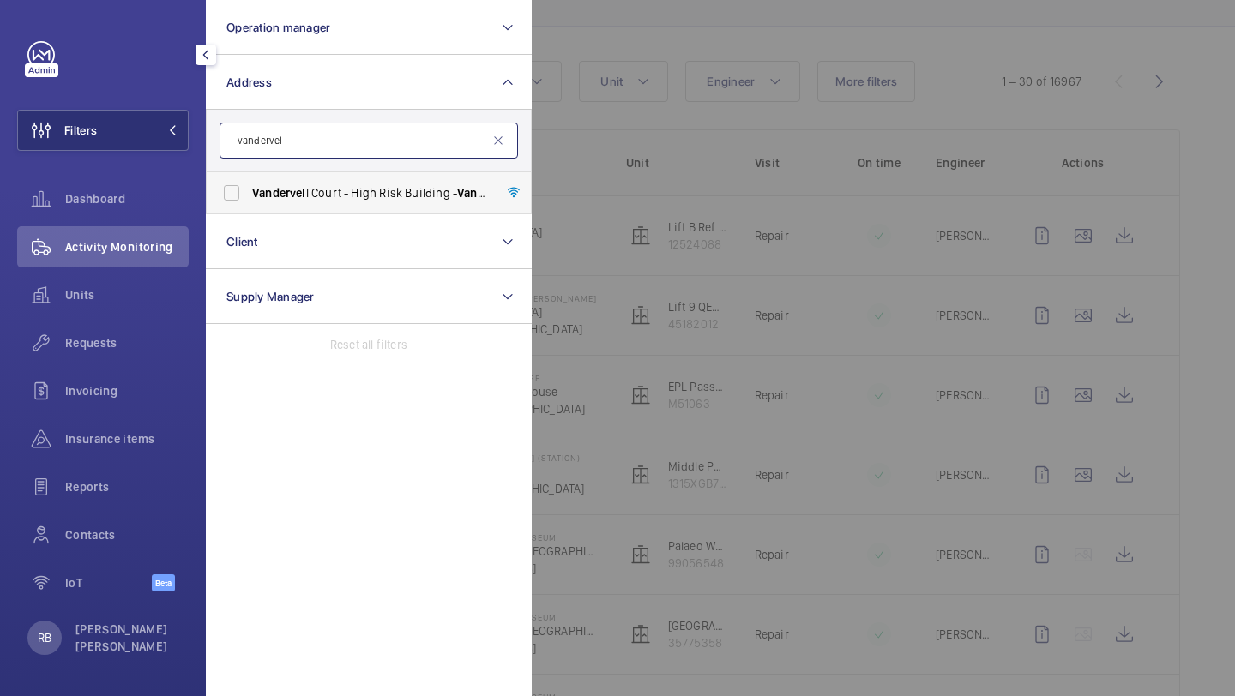
type input "vandervel"
click at [320, 183] on label "Vandervel l Court - High Risk Building - Vandervel l Court, LONDON W3 7EU" at bounding box center [356, 192] width 298 height 41
click at [249, 183] on input "Vandervel l Court - High Risk Building - Vandervel l Court, LONDON W3 7EU" at bounding box center [231, 193] width 34 height 34
checkbox input "true"
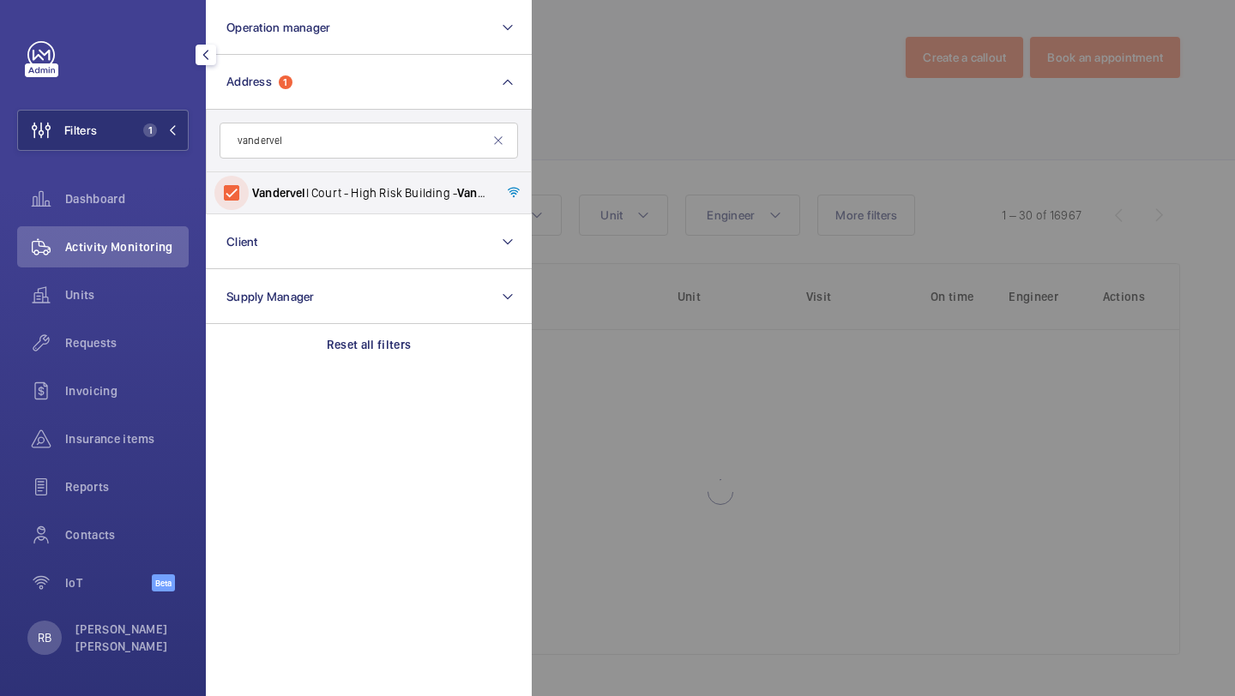
scroll to position [138, 0]
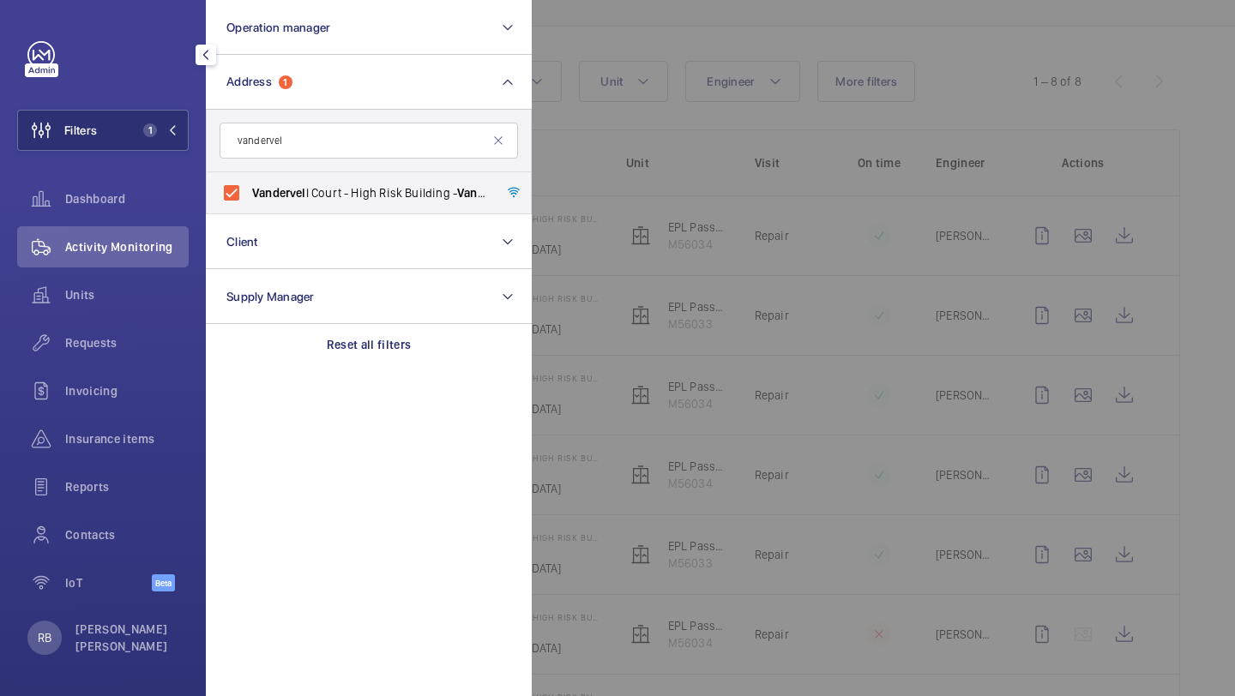
click at [790, 124] on div at bounding box center [1149, 348] width 1235 height 696
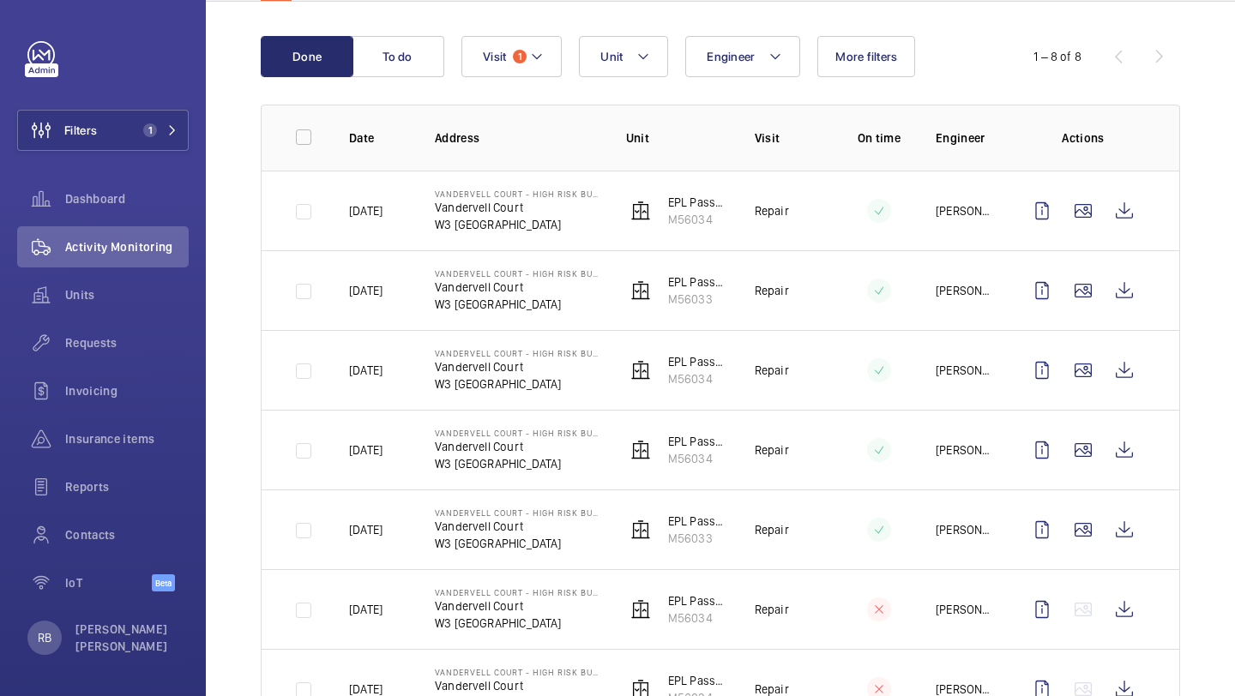
scroll to position [133, 0]
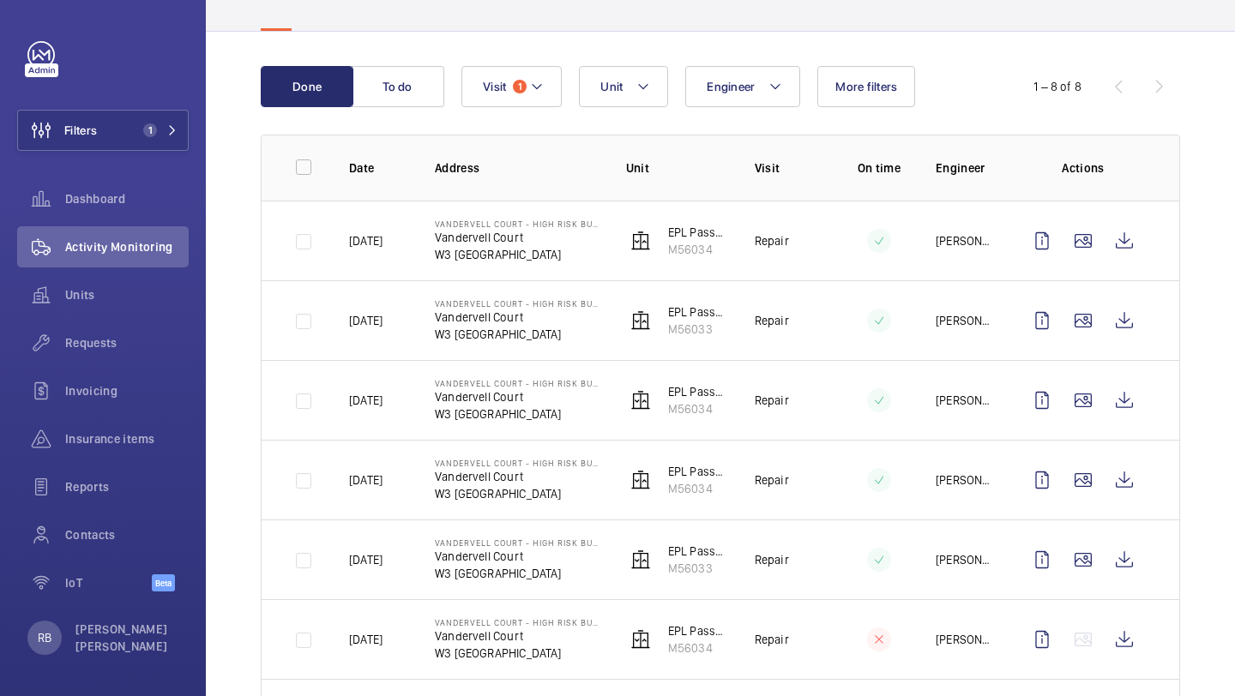
click at [645, 45] on div "Done To do Engineer Unit Visit 1 More filters 1 – 8 of 8 Date Address Unit Visi…" at bounding box center [720, 456] width 1029 height 849
click at [626, 88] on button "Unit" at bounding box center [623, 86] width 89 height 41
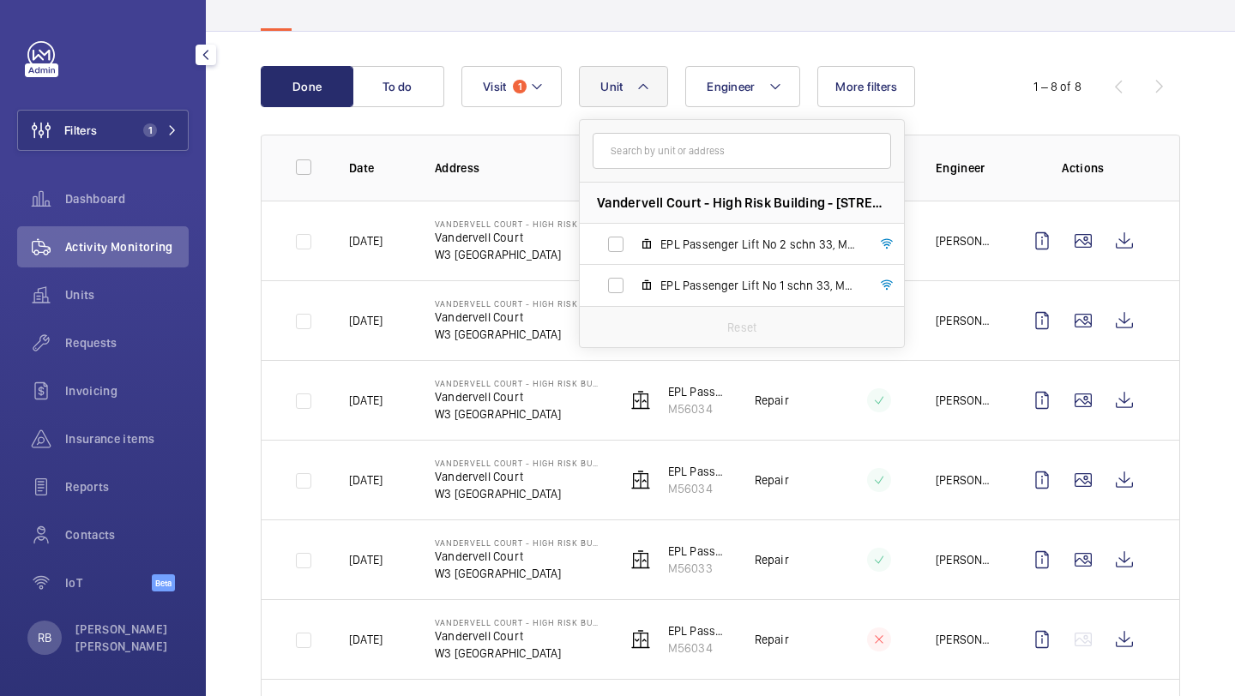
click at [172, 157] on div "Filters 1 Dashboard Activity Monitoring Units Requests Invoicing Insurance item…" at bounding box center [102, 325] width 171 height 569
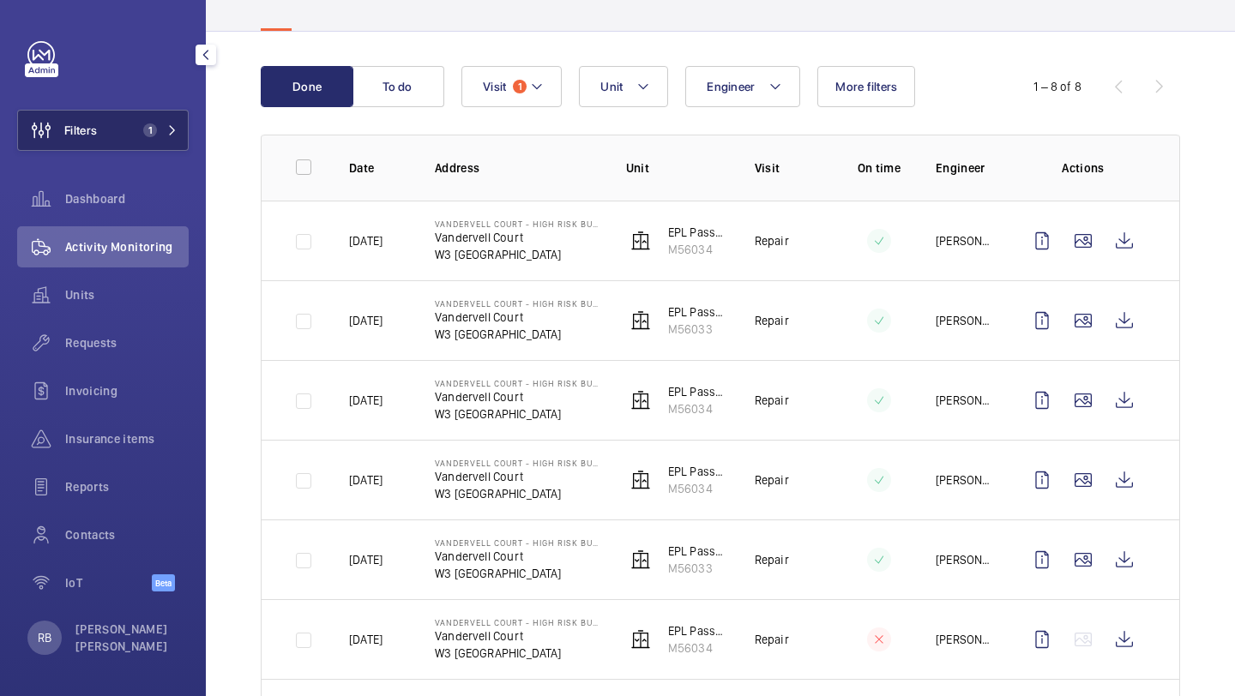
click at [168, 139] on button "Filters 1" at bounding box center [102, 130] width 171 height 41
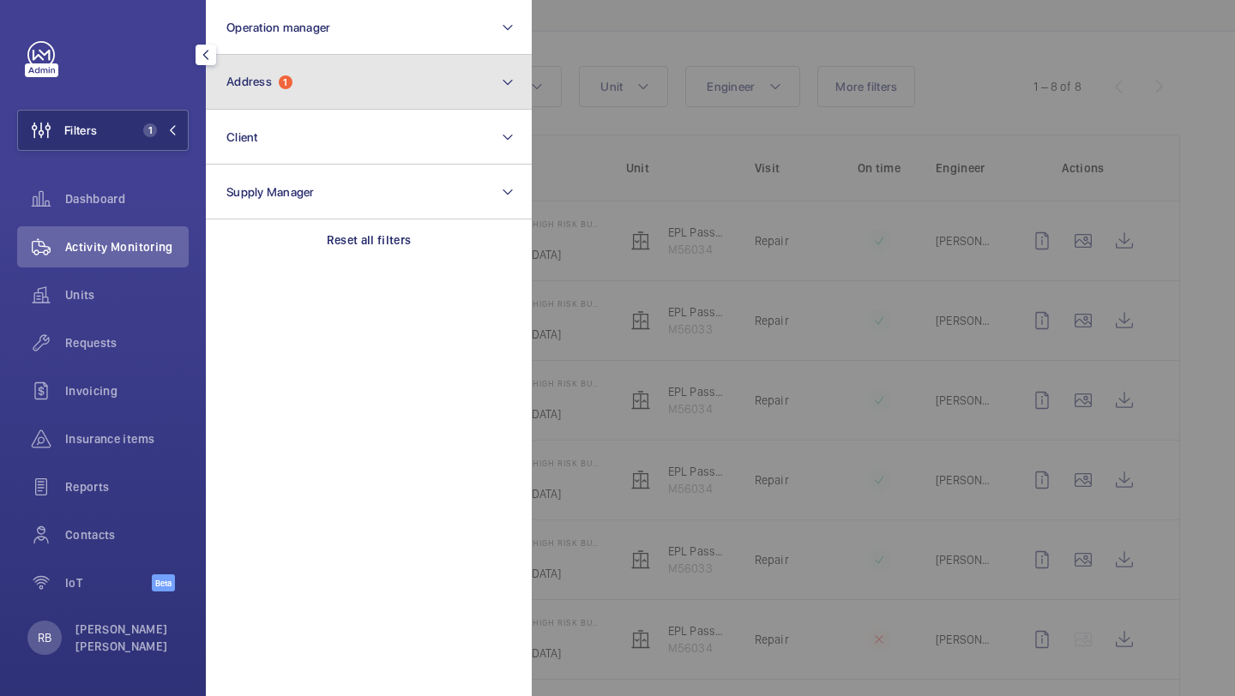
click at [289, 63] on button "Address 1" at bounding box center [369, 82] width 326 height 55
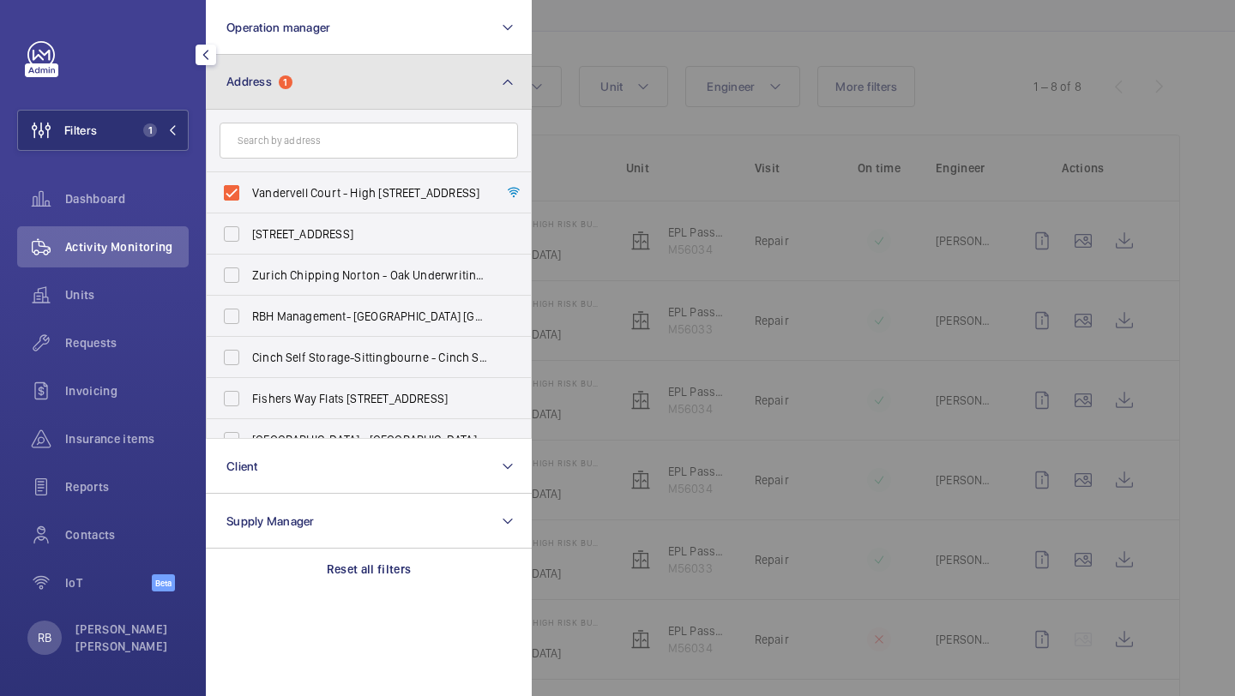
click at [297, 79] on button "Address 1" at bounding box center [369, 82] width 326 height 55
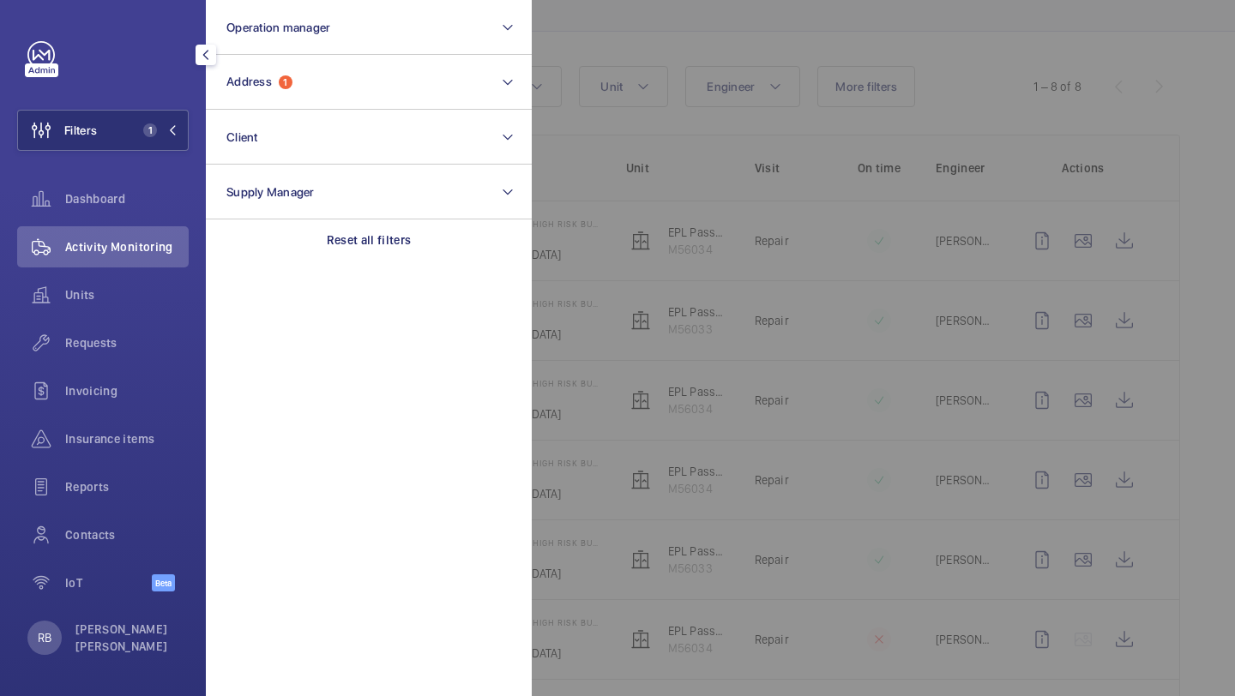
click at [733, 135] on div at bounding box center [1149, 348] width 1235 height 696
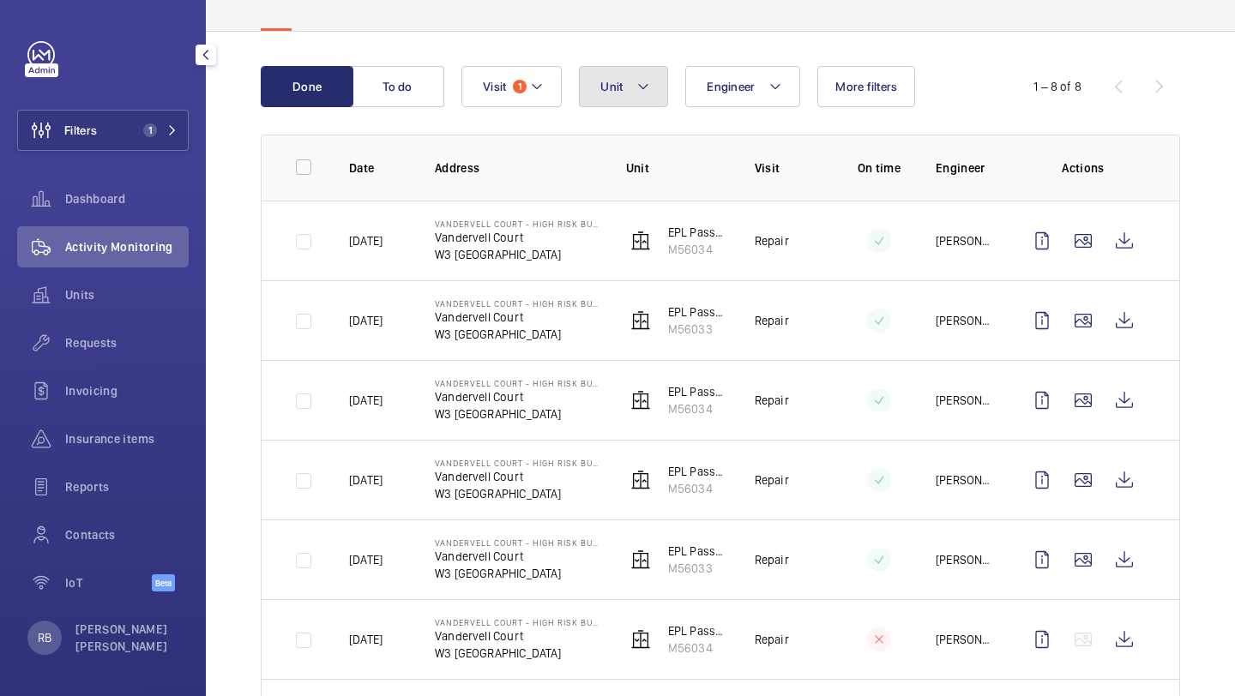
click at [601, 94] on button "Unit" at bounding box center [623, 86] width 89 height 41
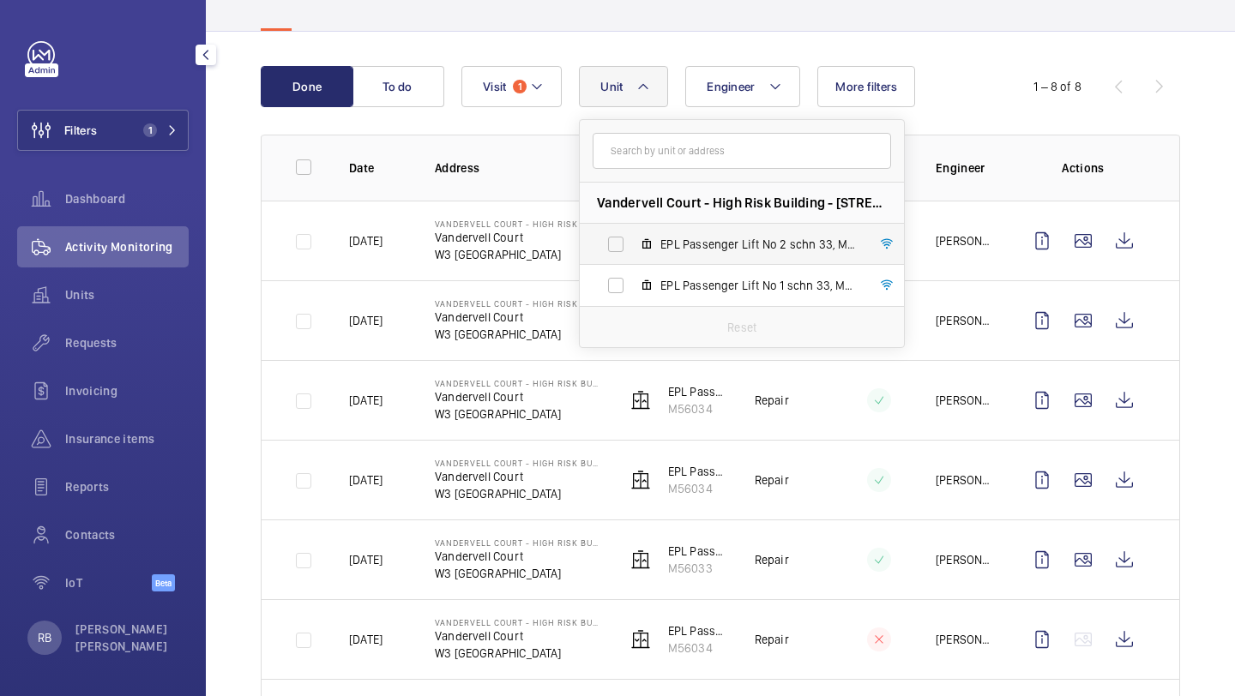
click at [705, 225] on label "EPL Passenger Lift No 2 schn 33, M56034" at bounding box center [728, 244] width 297 height 41
click at [633, 227] on input "EPL Passenger Lift No 2 schn 33, M56034" at bounding box center [615, 244] width 34 height 34
checkbox input "true"
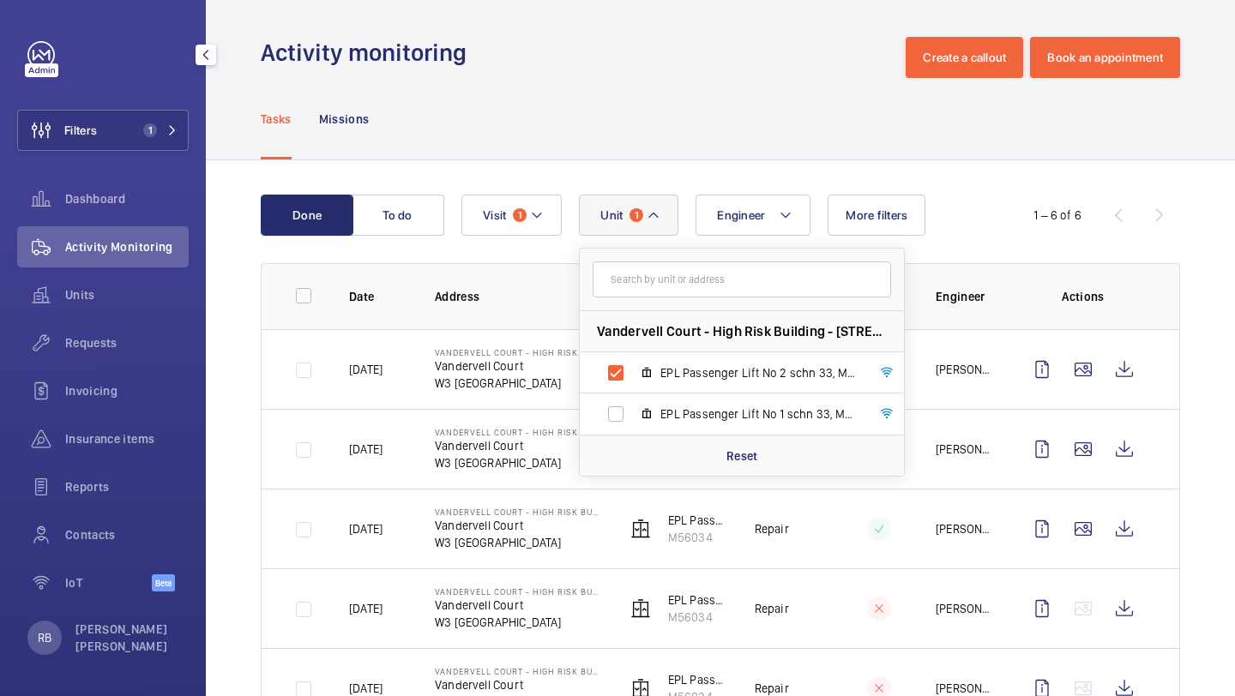
scroll to position [133, 0]
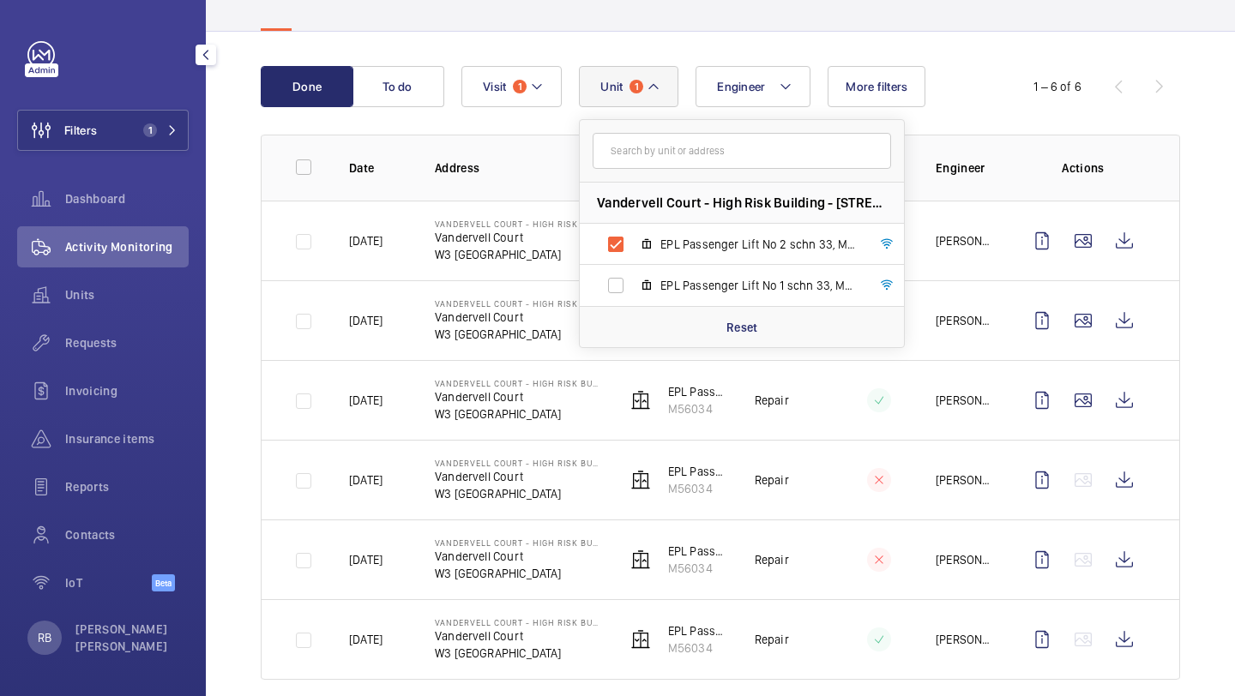
click at [1223, 284] on div "Done To do Engineer Unit 1 Vandervell Court - High Risk Building - Vandervell C…" at bounding box center [720, 376] width 1029 height 689
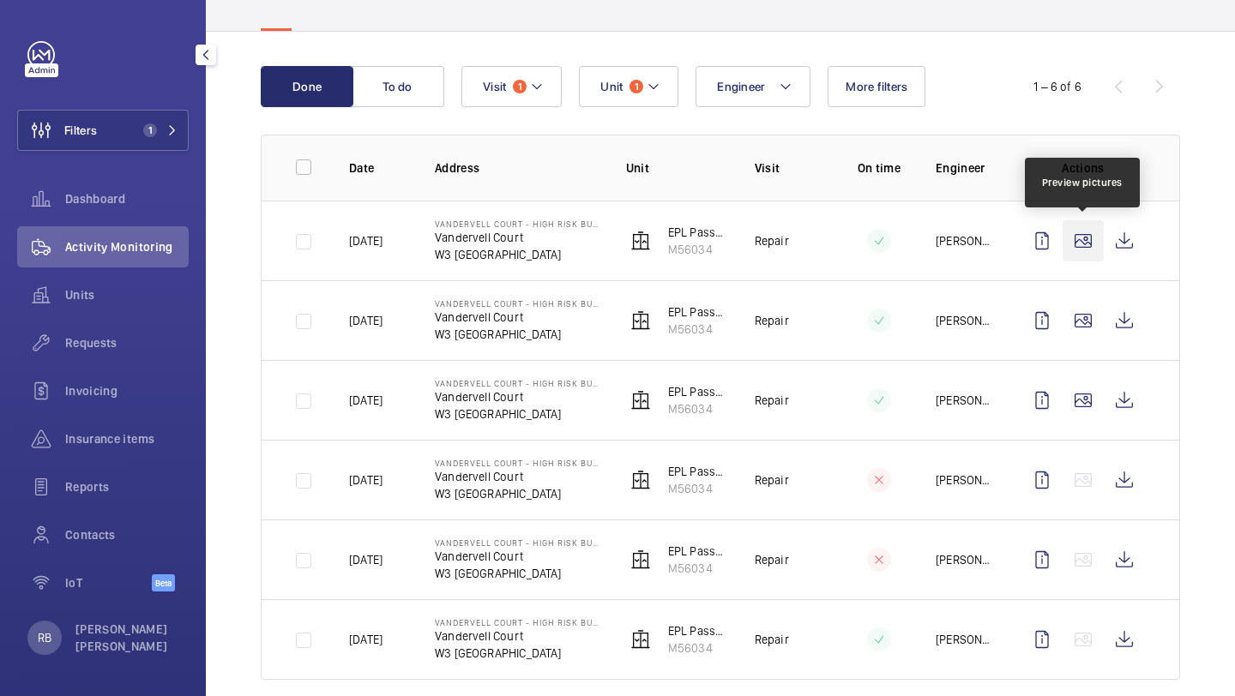
click at [1091, 239] on wm-front-icon-button at bounding box center [1082, 240] width 41 height 41
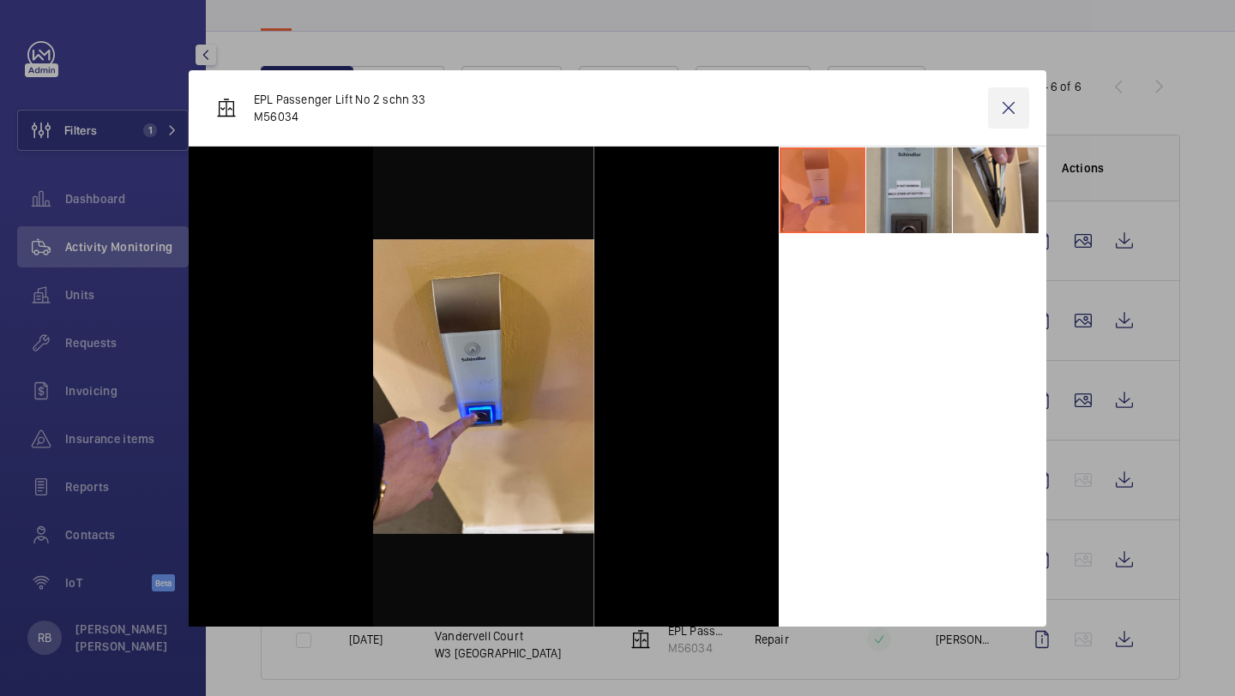
click at [1016, 114] on wm-front-icon-button at bounding box center [1008, 107] width 41 height 41
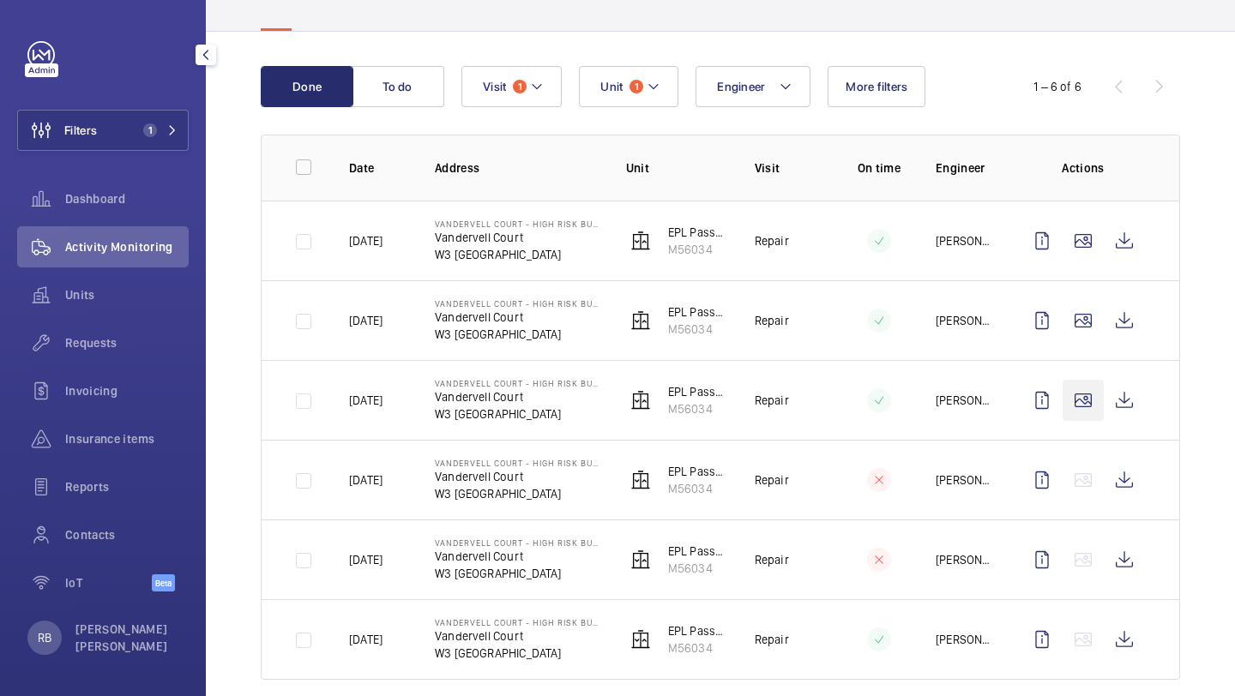
scroll to position [135, 0]
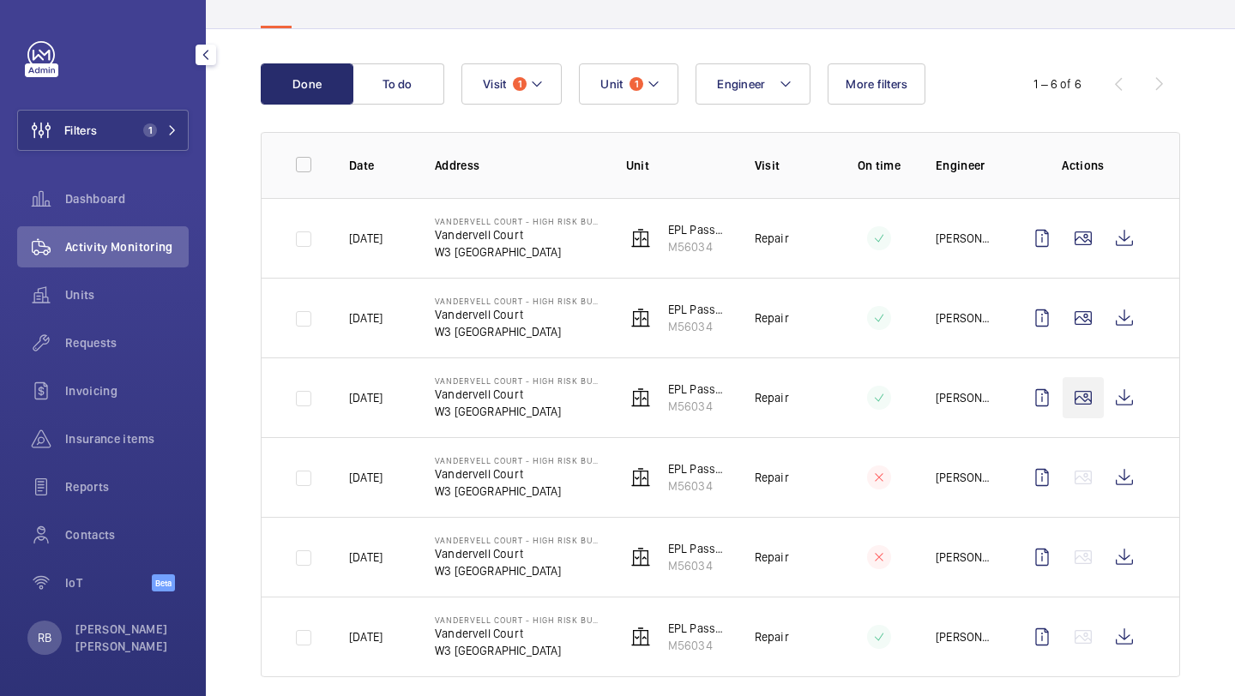
click at [1080, 414] on wm-front-icon-button at bounding box center [1082, 397] width 41 height 41
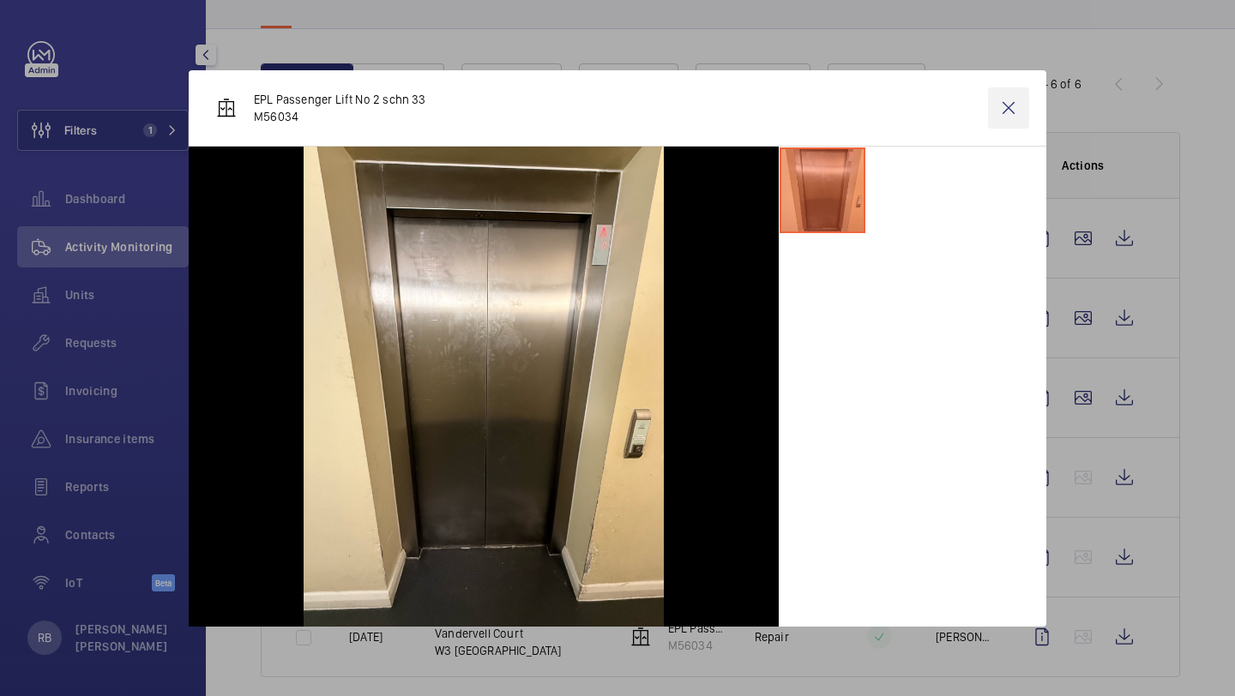
click at [1011, 108] on wm-front-icon-button at bounding box center [1008, 107] width 41 height 41
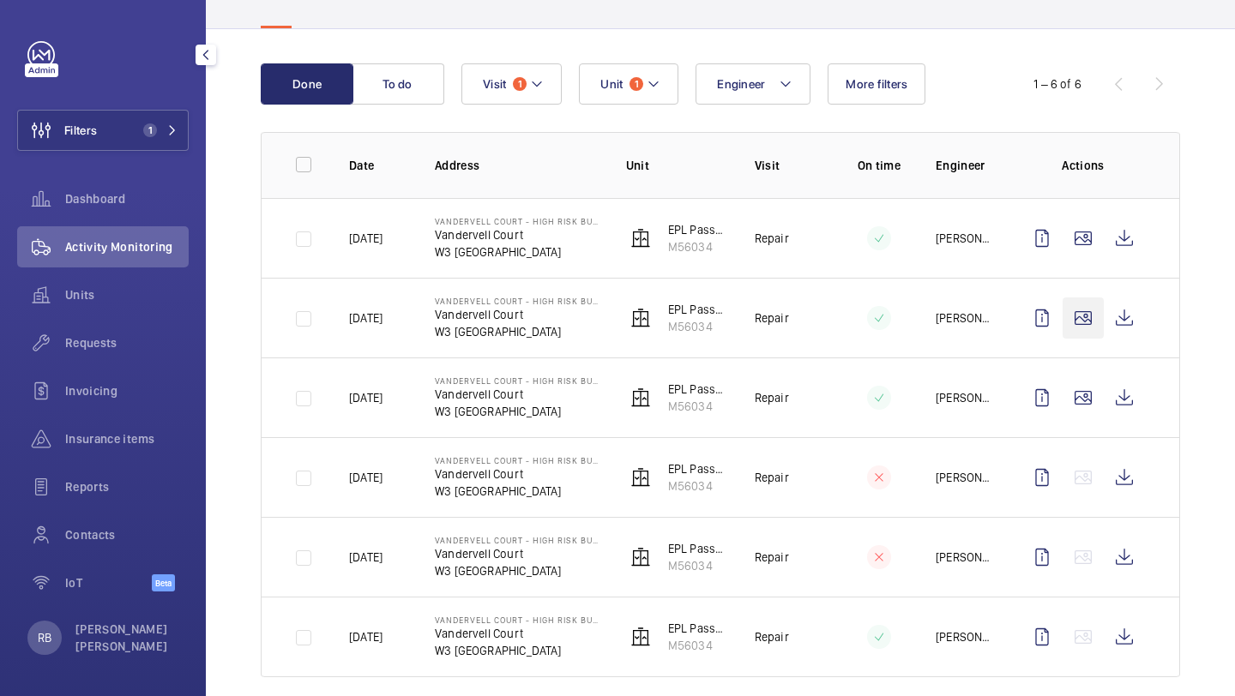
click at [1079, 322] on wm-front-icon-button at bounding box center [1082, 318] width 41 height 41
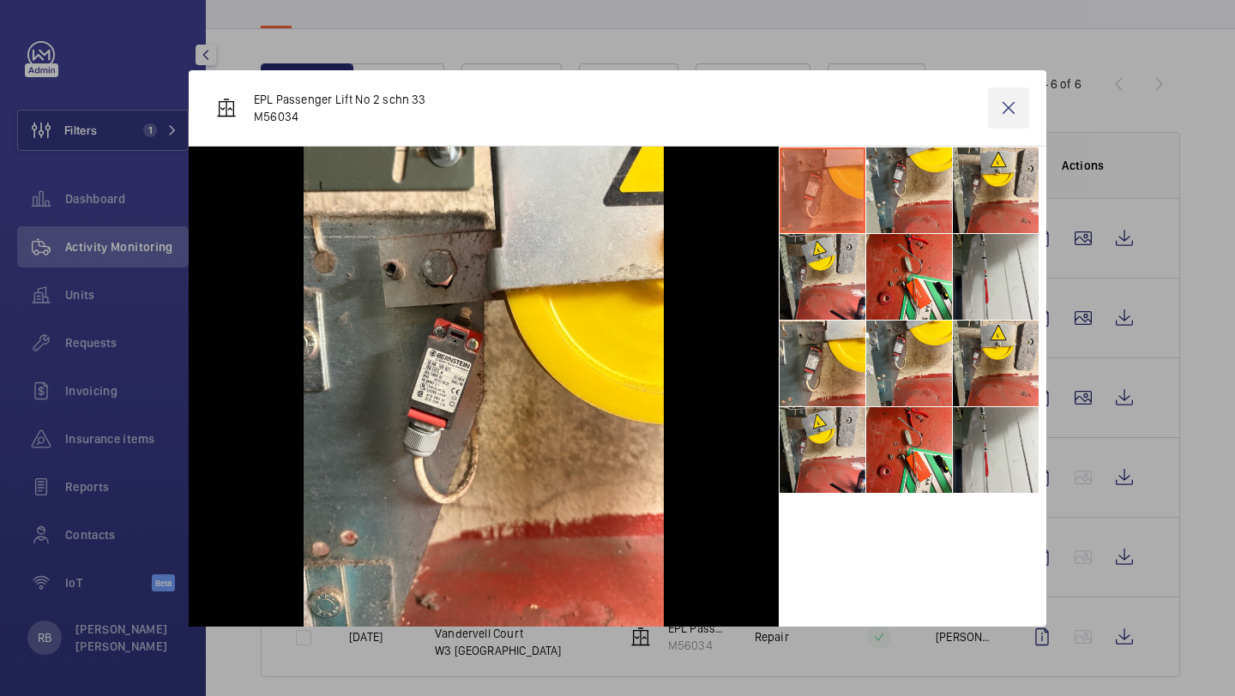
click at [1015, 99] on wm-front-icon-button at bounding box center [1008, 107] width 41 height 41
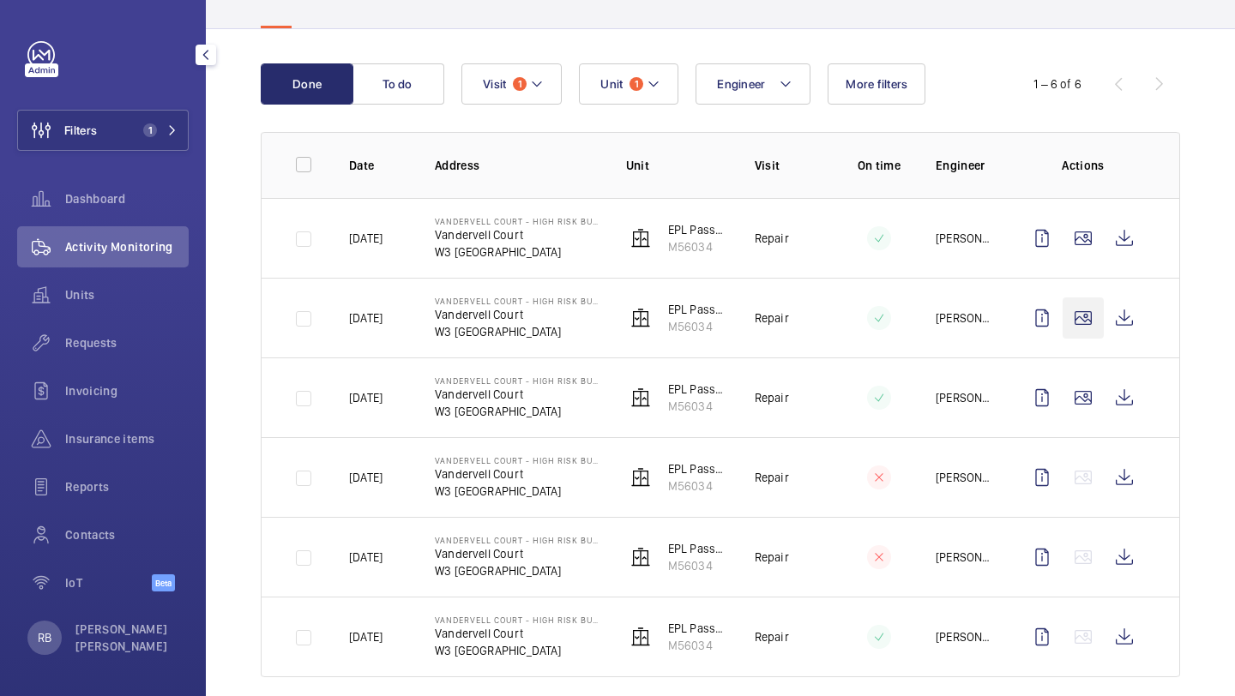
scroll to position [158, 0]
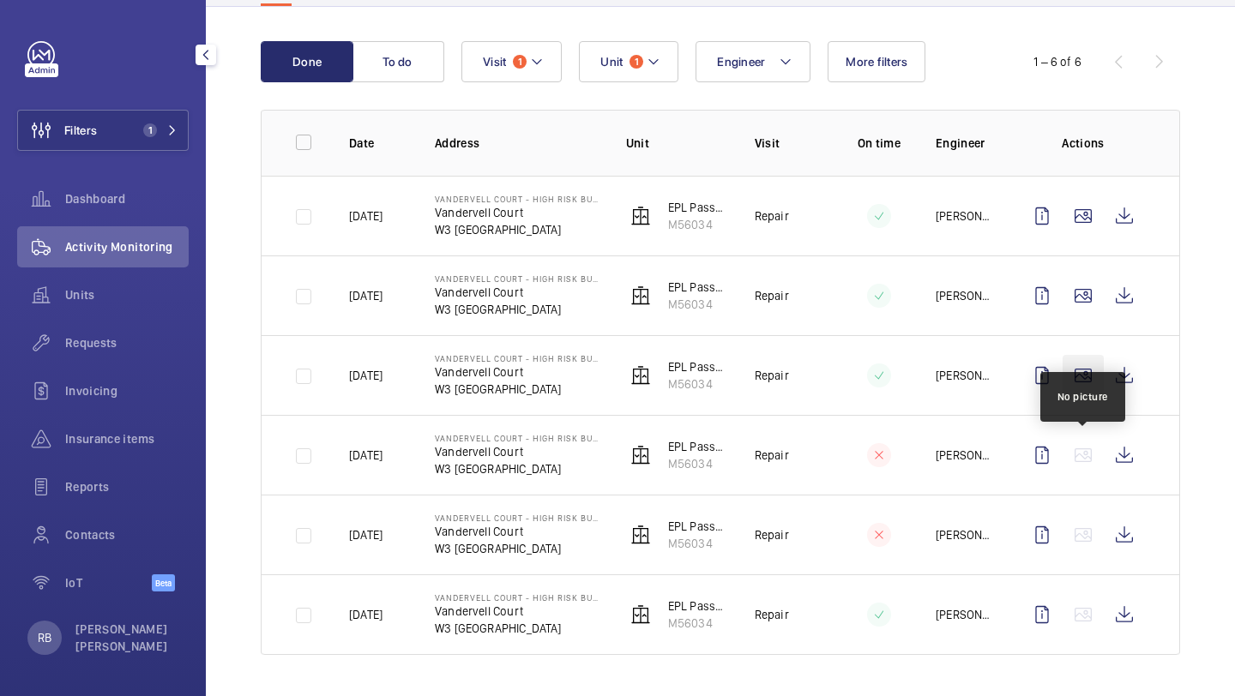
click at [1080, 387] on wm-front-icon-button at bounding box center [1082, 375] width 41 height 41
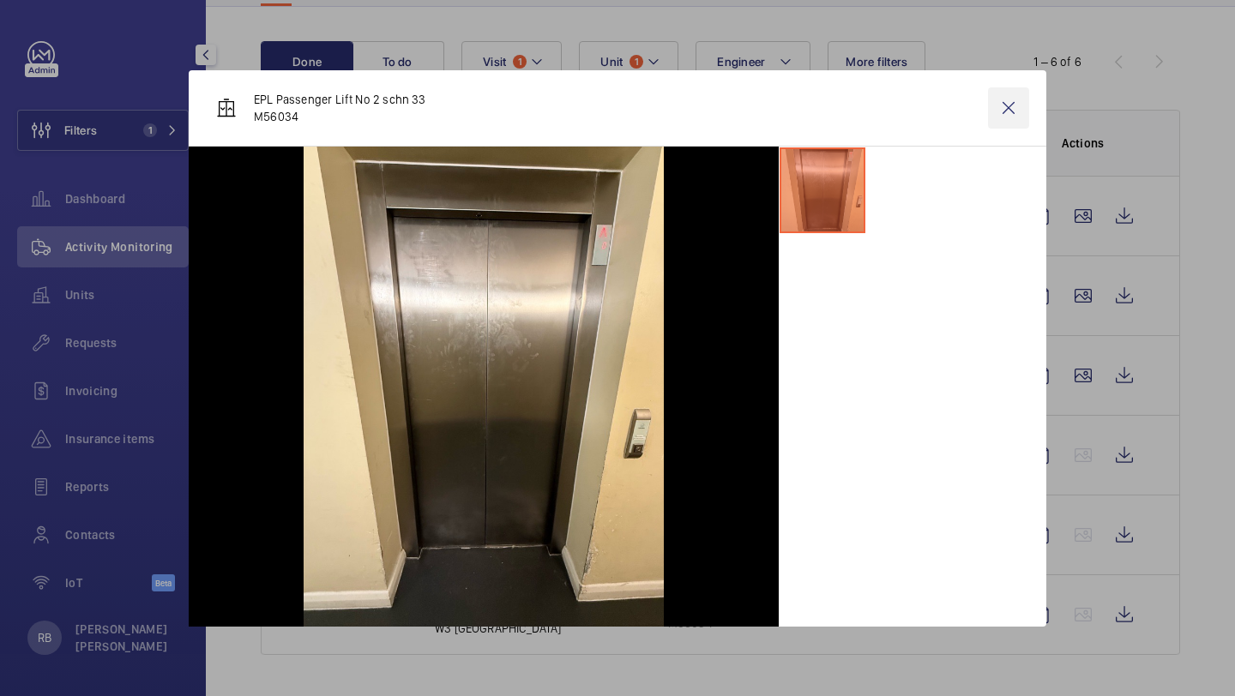
click at [999, 123] on wm-front-icon-button at bounding box center [1008, 107] width 41 height 41
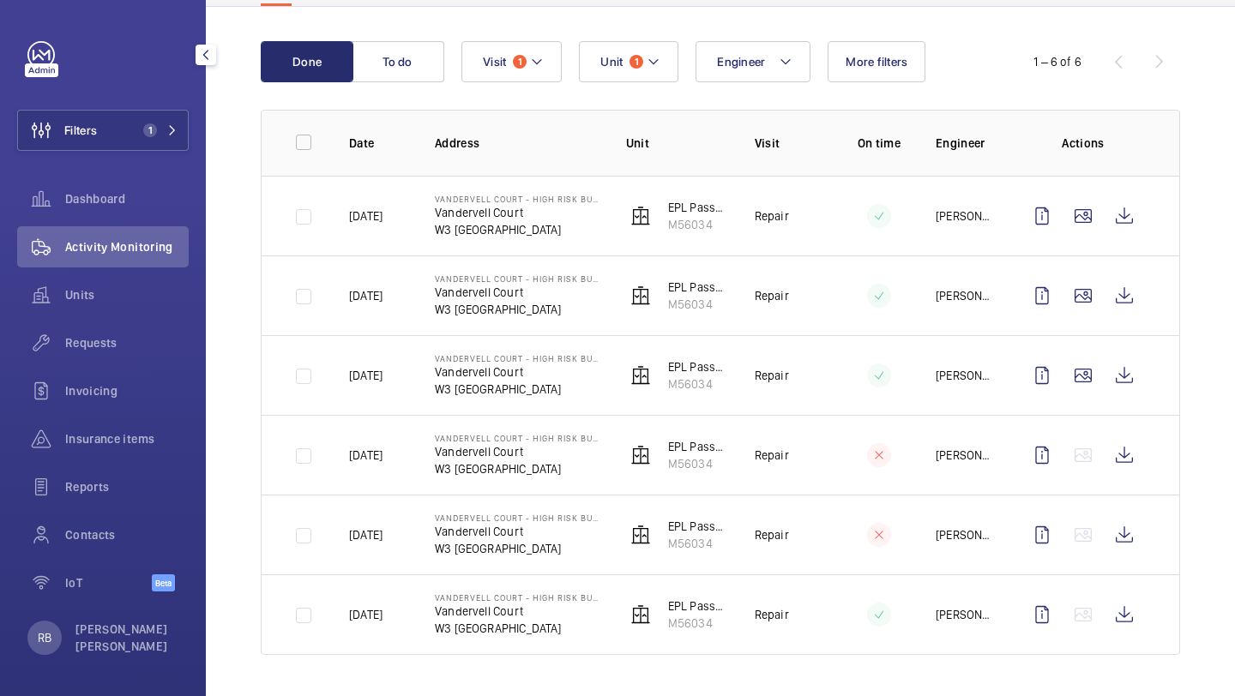
click at [128, 106] on div "Filters 1 Dashboard Activity Monitoring Units Requests Invoicing Insurance item…" at bounding box center [102, 325] width 171 height 569
click at [146, 123] on button "Filters 1" at bounding box center [102, 130] width 171 height 41
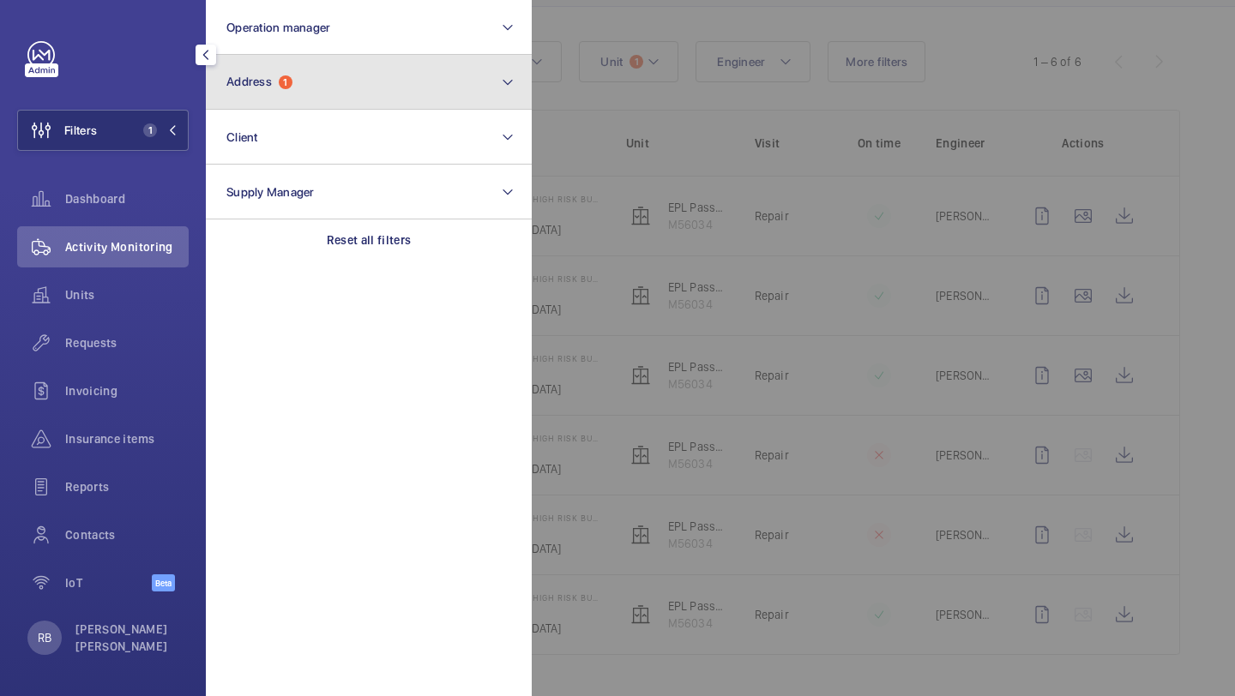
click at [322, 86] on button "Address 1" at bounding box center [369, 82] width 326 height 55
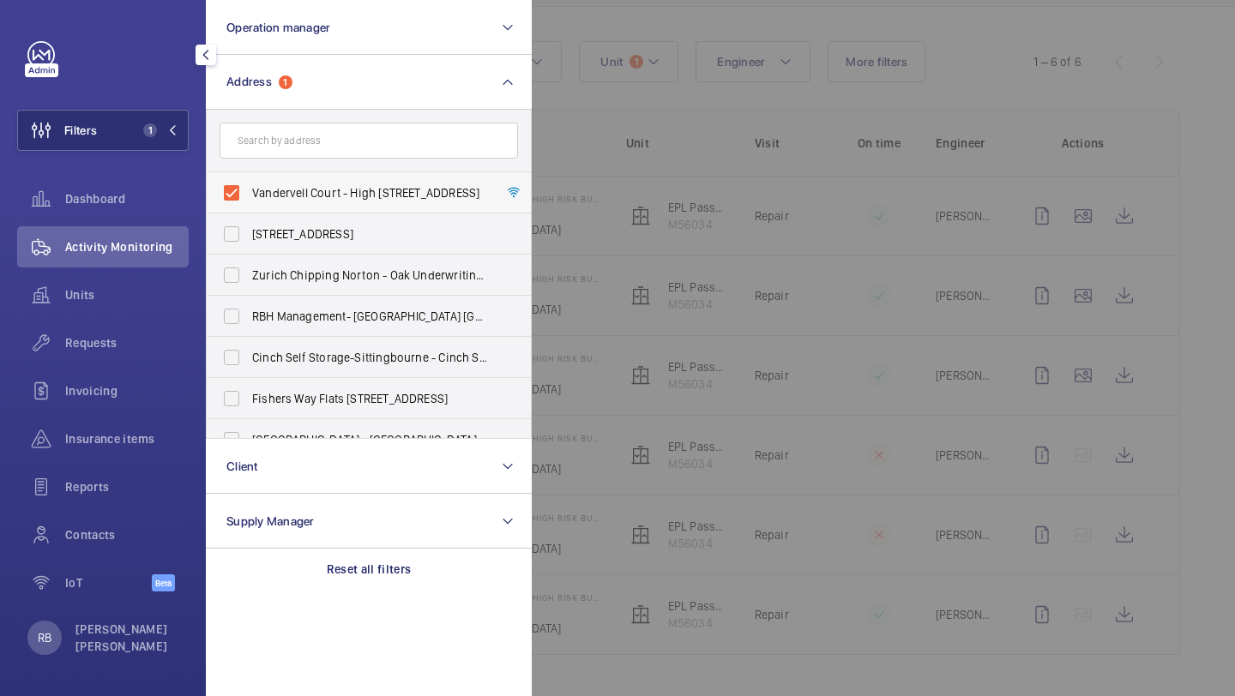
click at [273, 200] on span "Vandervell Court - High Risk Building - Vandervell Court, LONDON W3 7EU" at bounding box center [370, 192] width 236 height 17
click at [249, 200] on input "Vandervell Court - High Risk Building - Vandervell Court, LONDON W3 7EU" at bounding box center [231, 193] width 34 height 34
checkbox input "false"
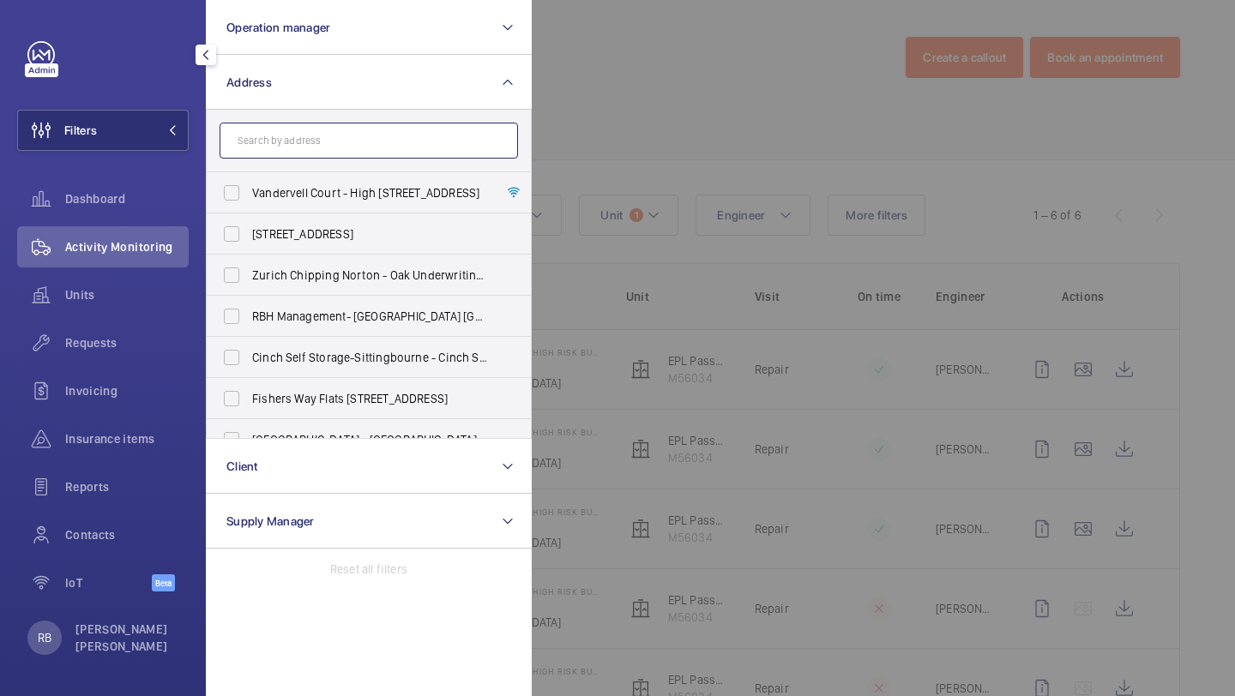
click at [309, 140] on input "text" at bounding box center [368, 141] width 298 height 36
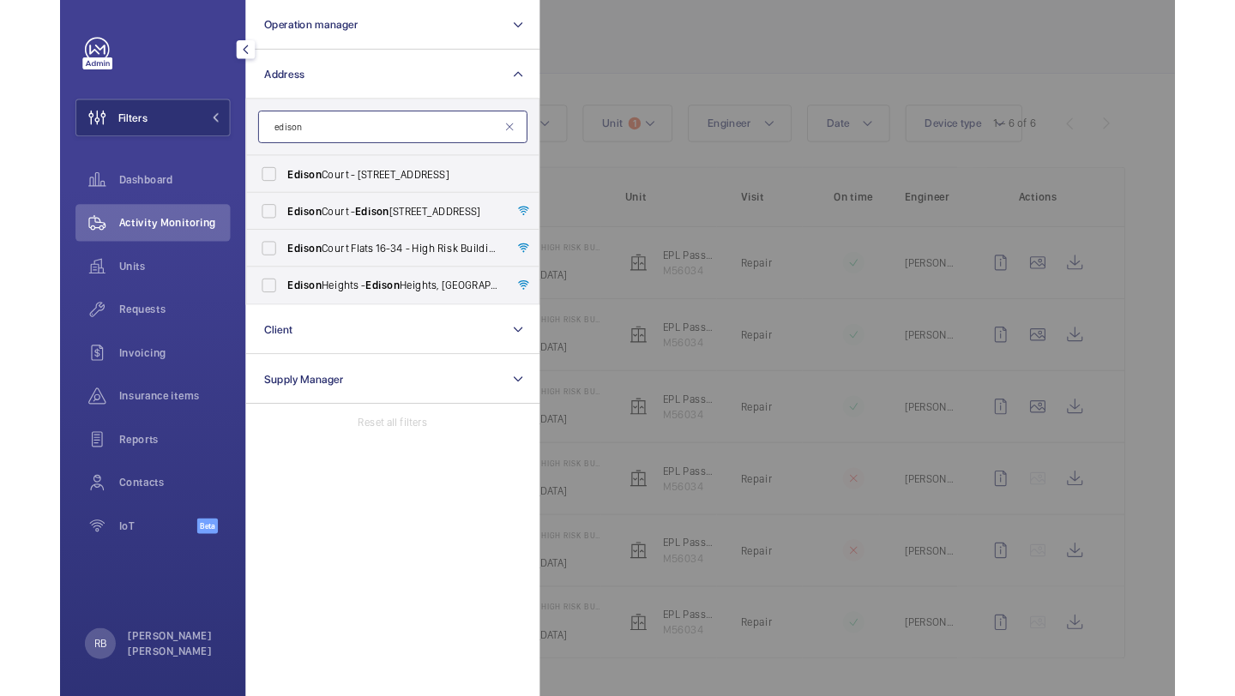
scroll to position [158, 0]
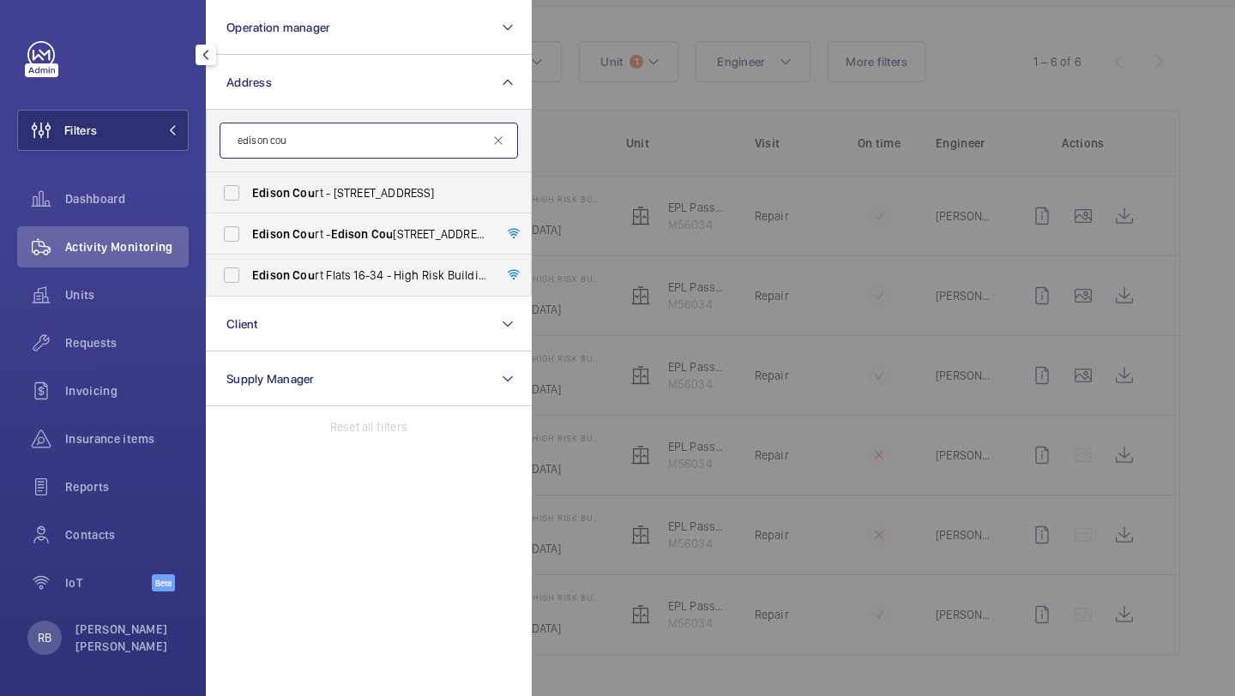
type input "edison cou"
click at [359, 227] on span "Edison" at bounding box center [350, 234] width 38 height 14
click at [249, 226] on input "Edison Cou rt - Edison Cou rt, LONDON W3 7HJ" at bounding box center [231, 234] width 34 height 34
checkbox input "true"
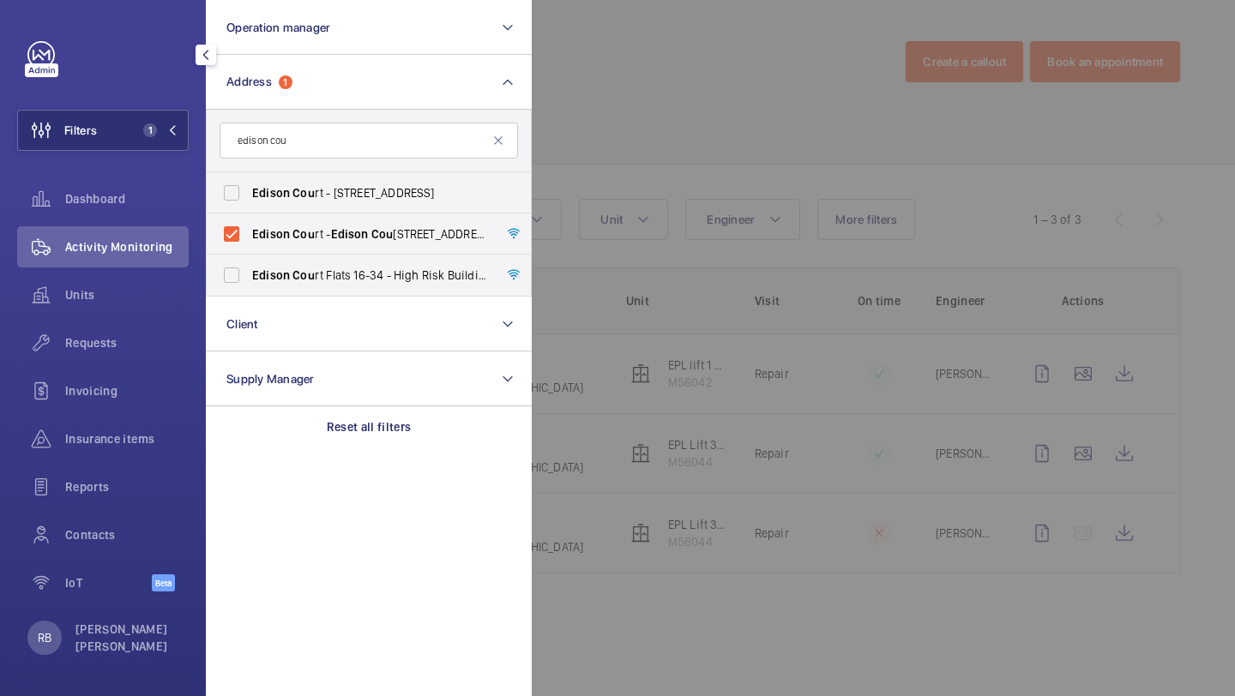
click at [674, 165] on div at bounding box center [1149, 348] width 1235 height 696
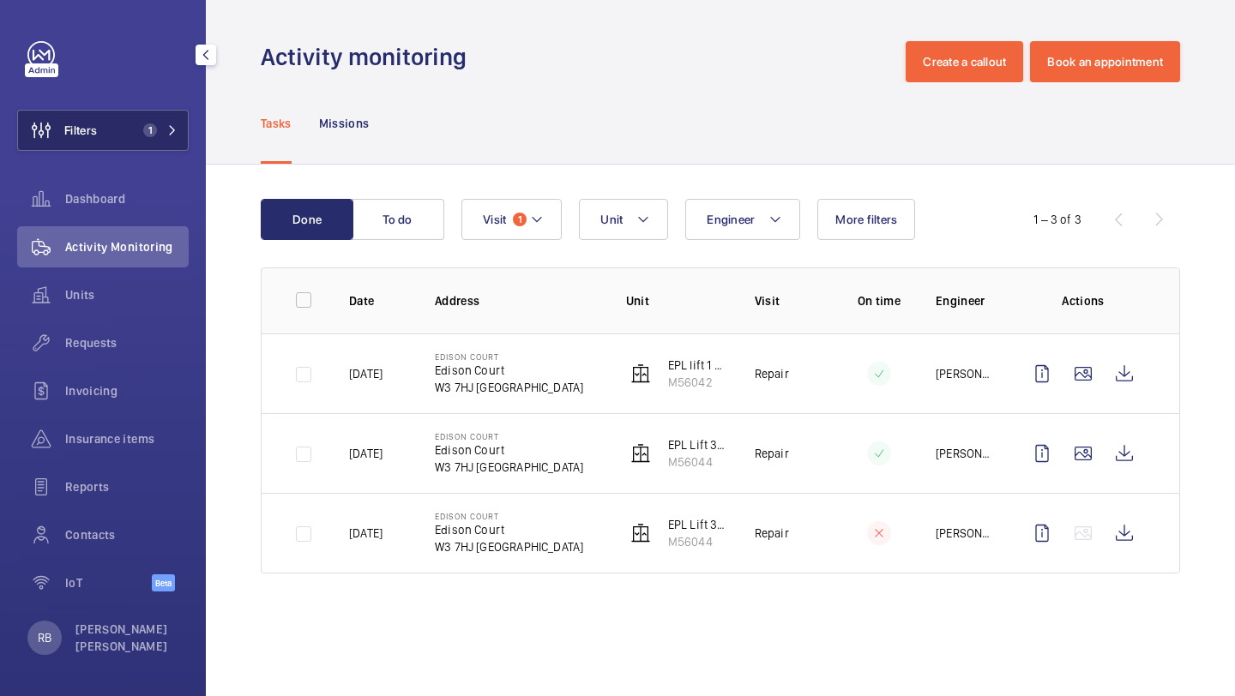
click at [160, 147] on button "Filters 1" at bounding box center [102, 130] width 171 height 41
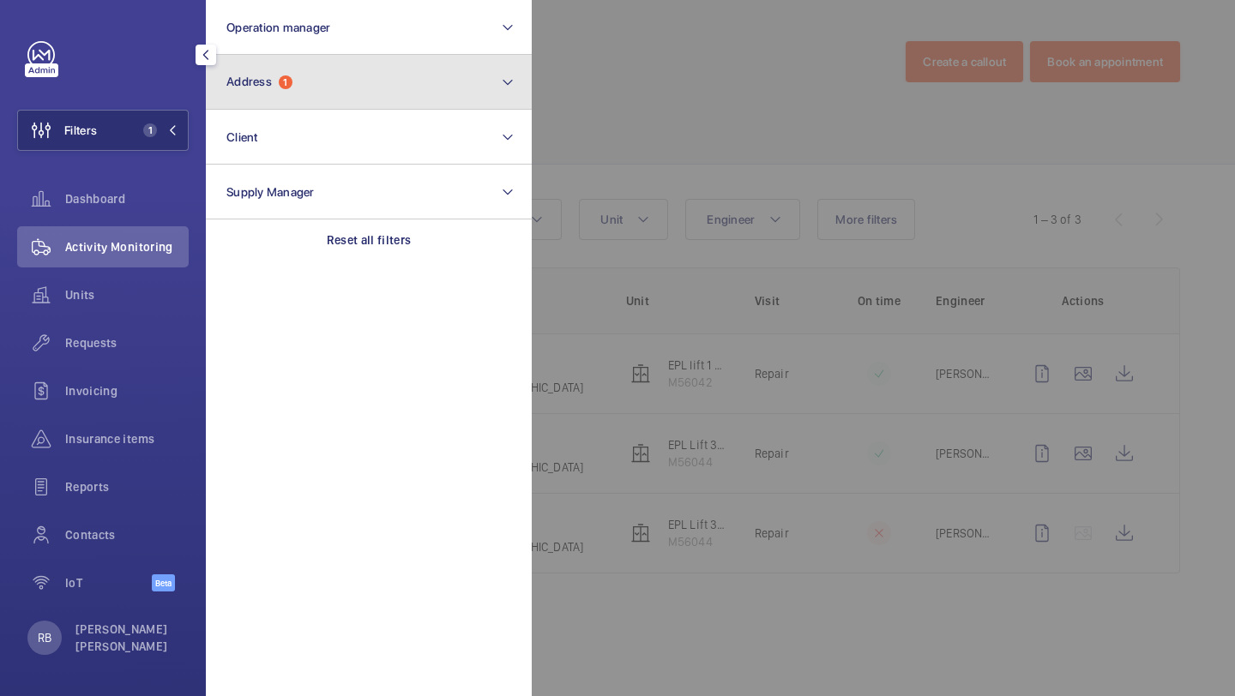
click at [322, 80] on button "Address 1" at bounding box center [369, 82] width 326 height 55
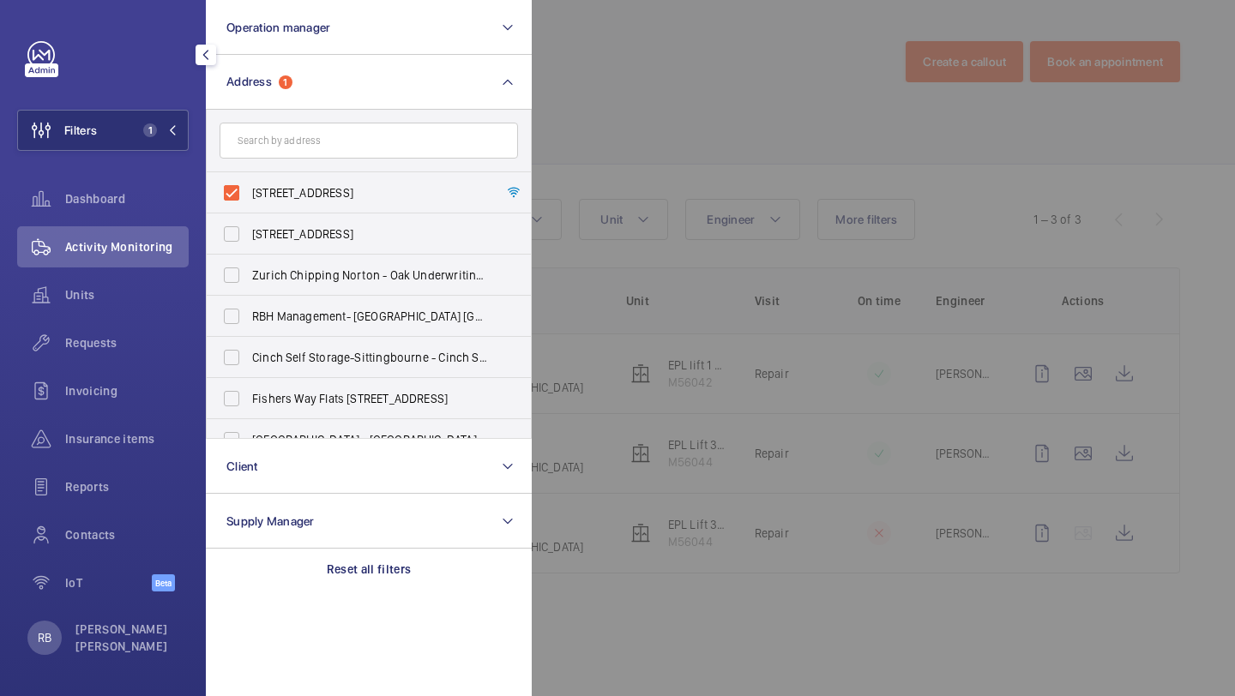
click at [685, 207] on div at bounding box center [1149, 348] width 1235 height 696
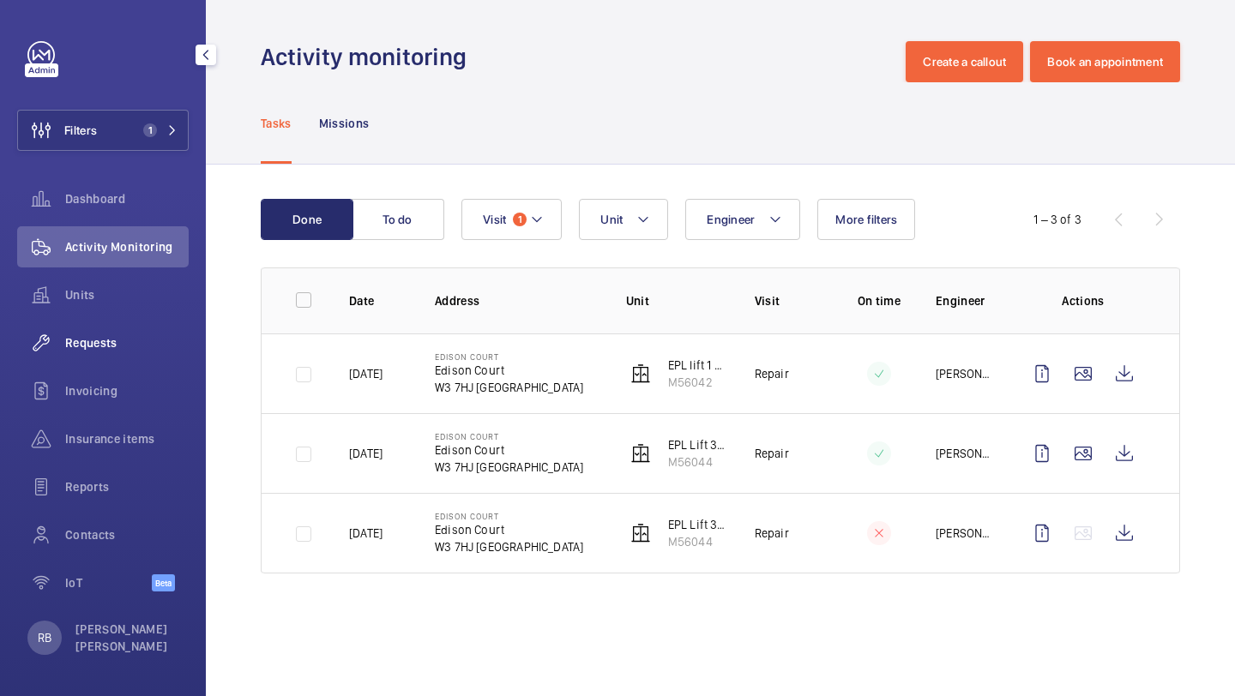
click at [111, 344] on span "Requests" at bounding box center [126, 342] width 123 height 17
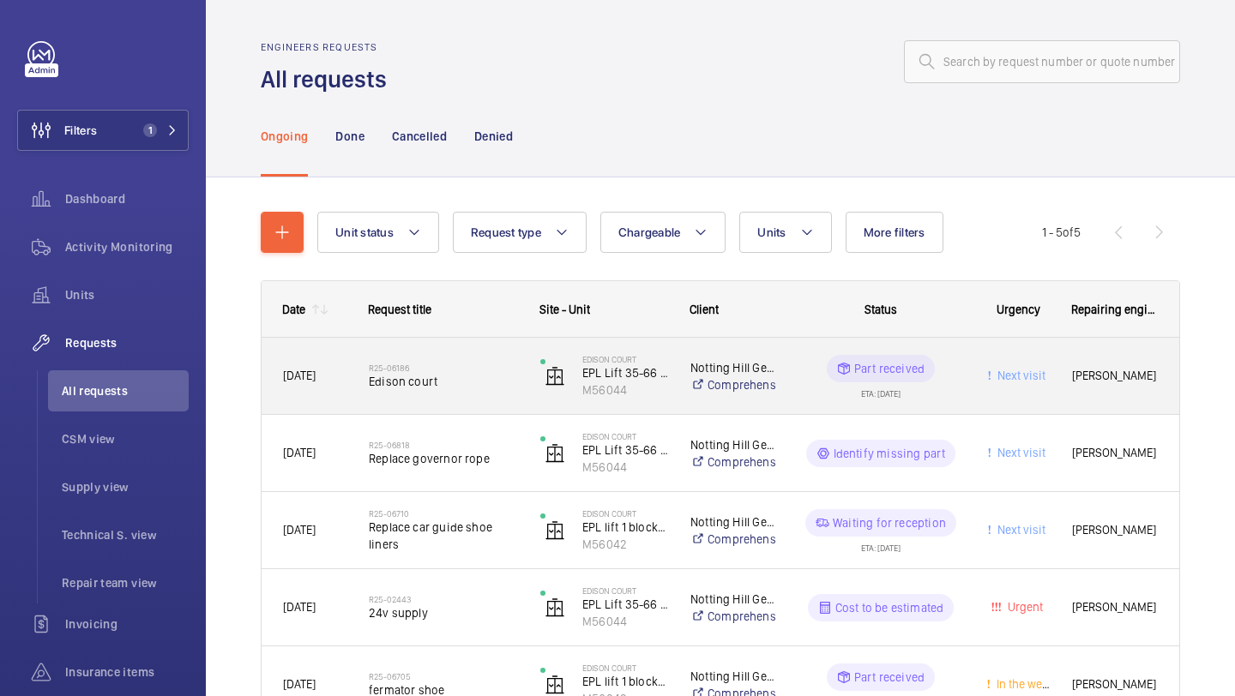
scroll to position [4, 0]
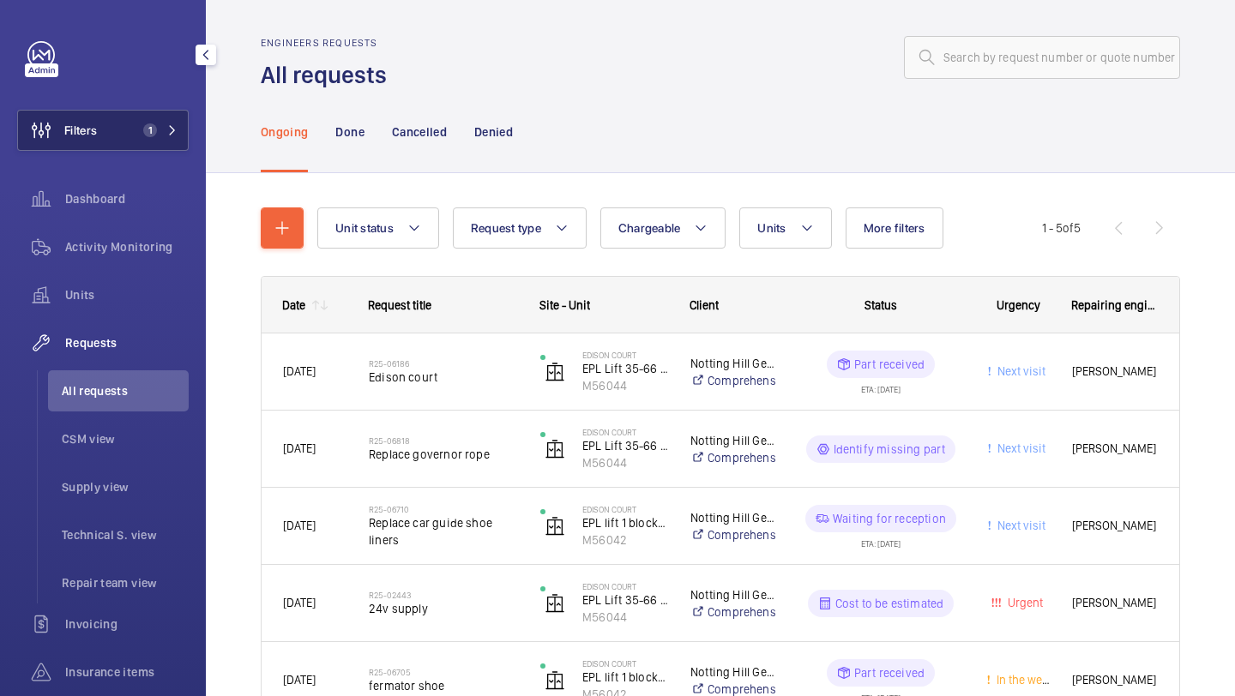
click at [110, 120] on button "Filters 1" at bounding box center [102, 130] width 171 height 41
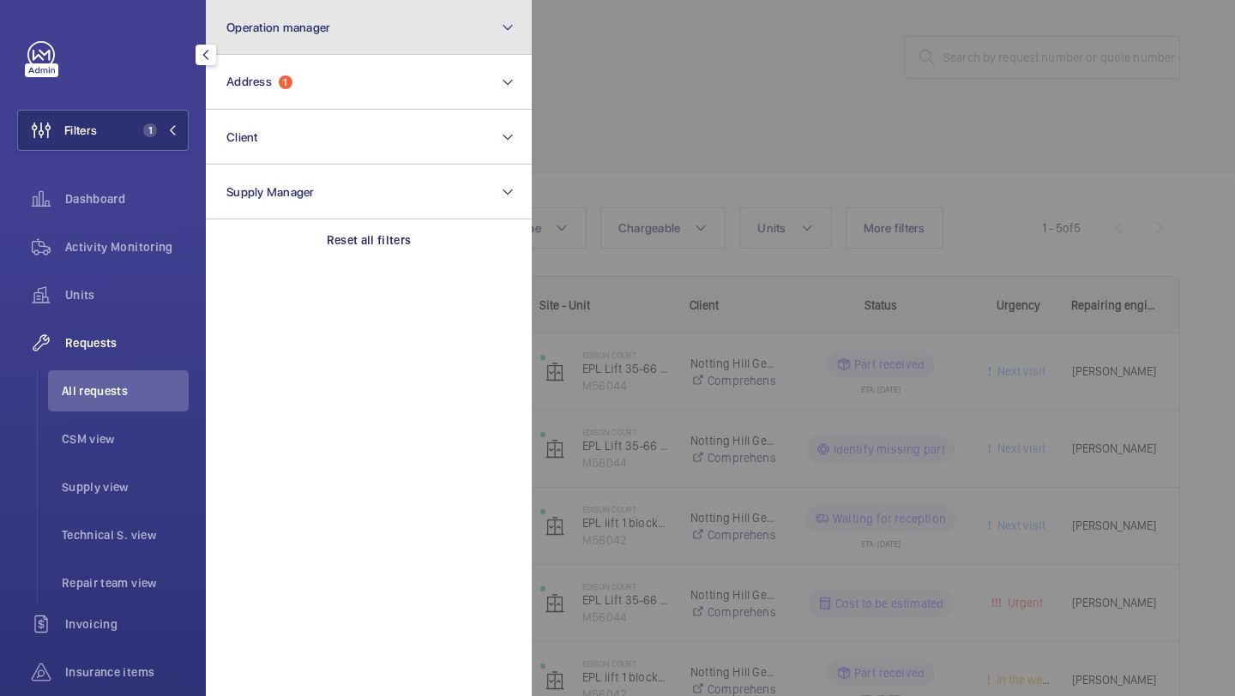
click at [330, 42] on button "Operation manager" at bounding box center [369, 27] width 326 height 55
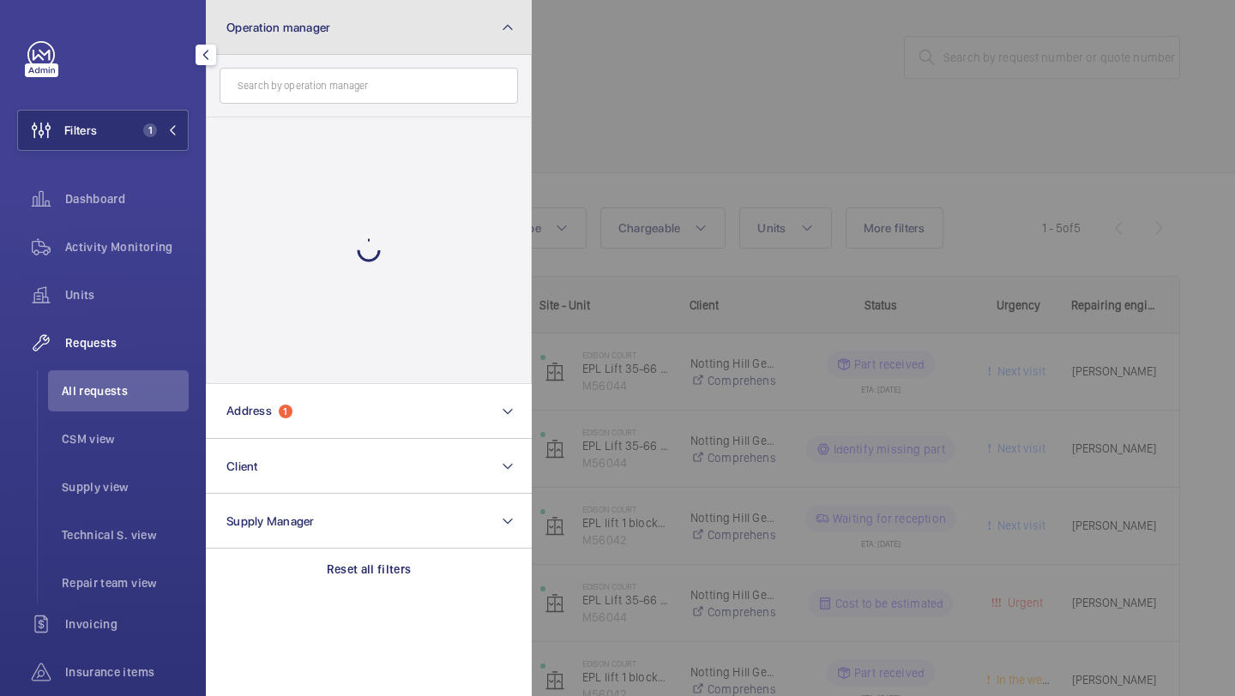
click at [330, 42] on button "Operation manager" at bounding box center [369, 27] width 326 height 55
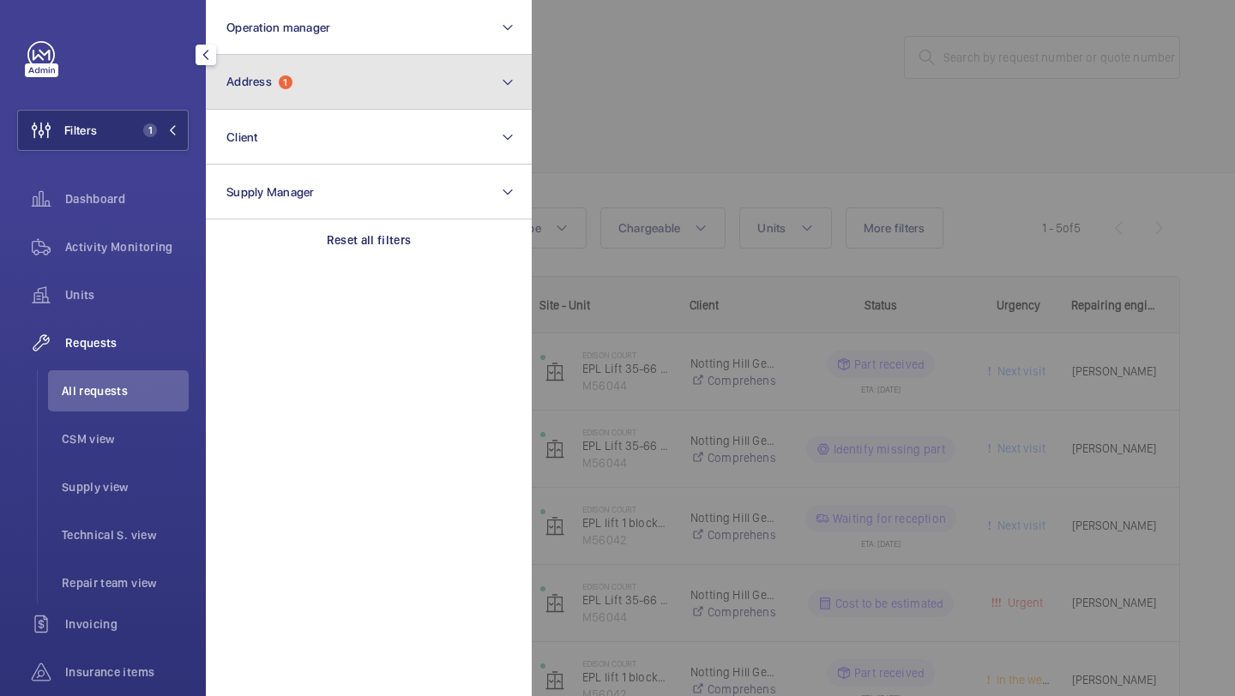
click at [316, 85] on button "Address 1" at bounding box center [369, 82] width 326 height 55
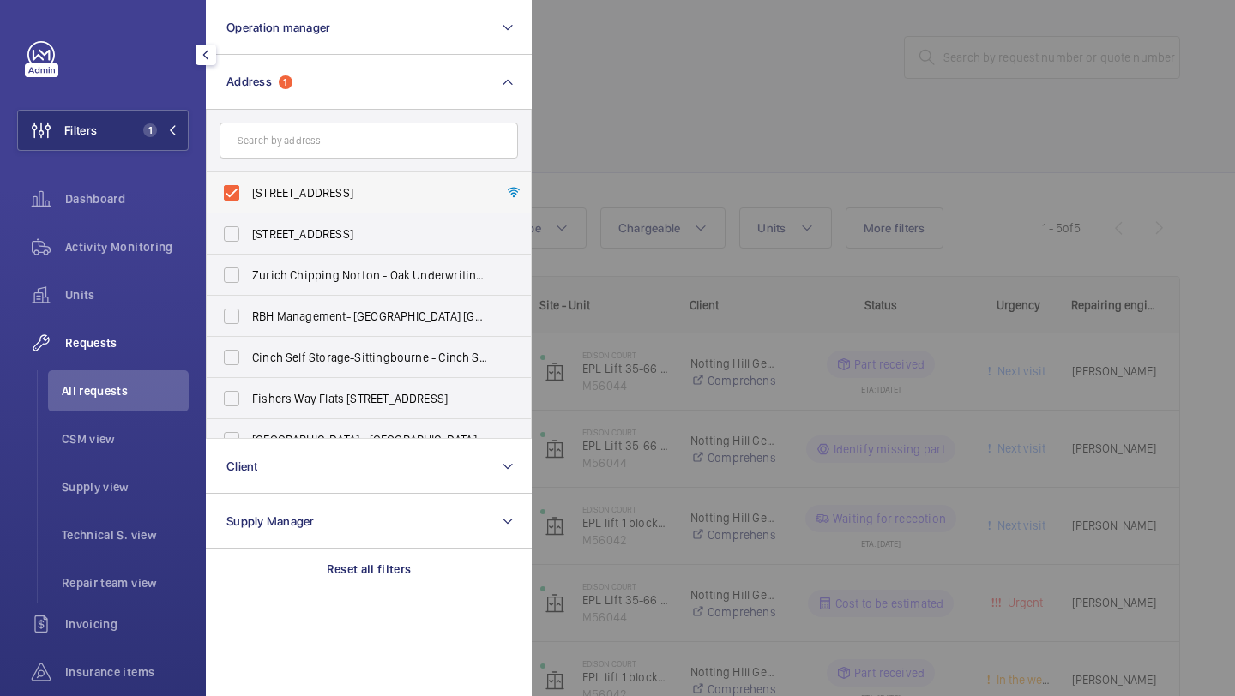
click at [291, 187] on span "Edison Court - Edison Court, LONDON W3 7HJ" at bounding box center [370, 192] width 236 height 17
click at [249, 187] on input "Edison Court - Edison Court, LONDON W3 7HJ" at bounding box center [231, 193] width 34 height 34
checkbox input "false"
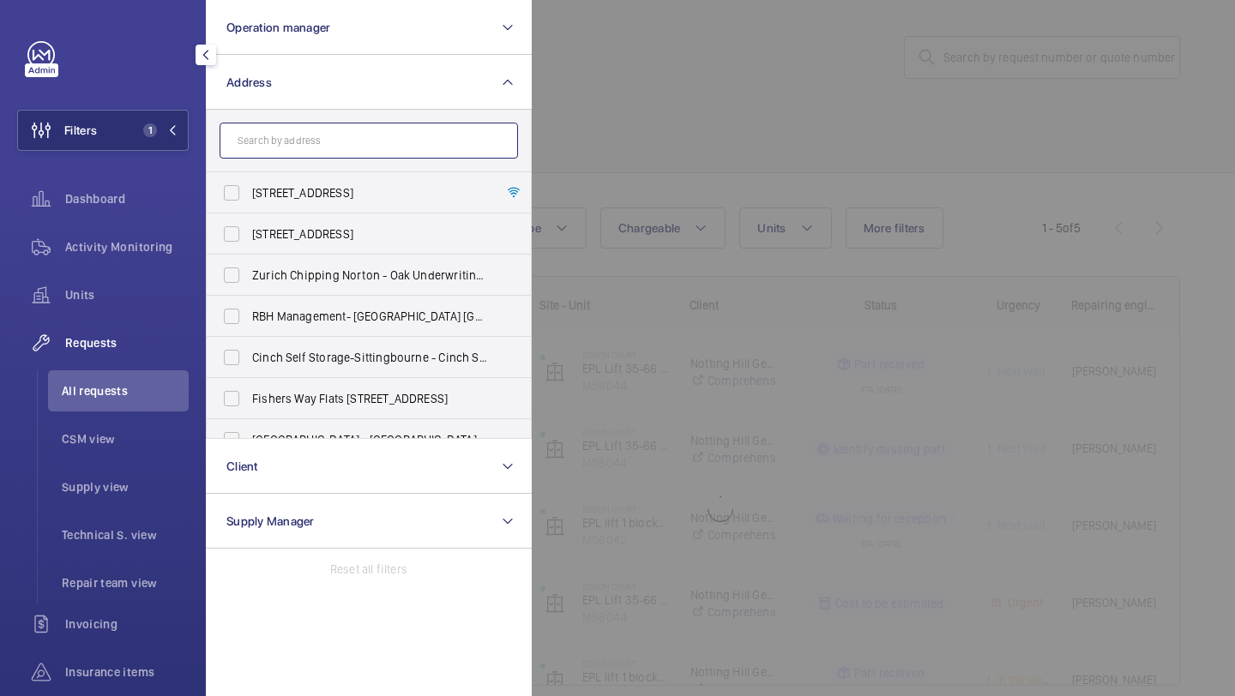
click at [310, 147] on input "text" at bounding box center [368, 141] width 298 height 36
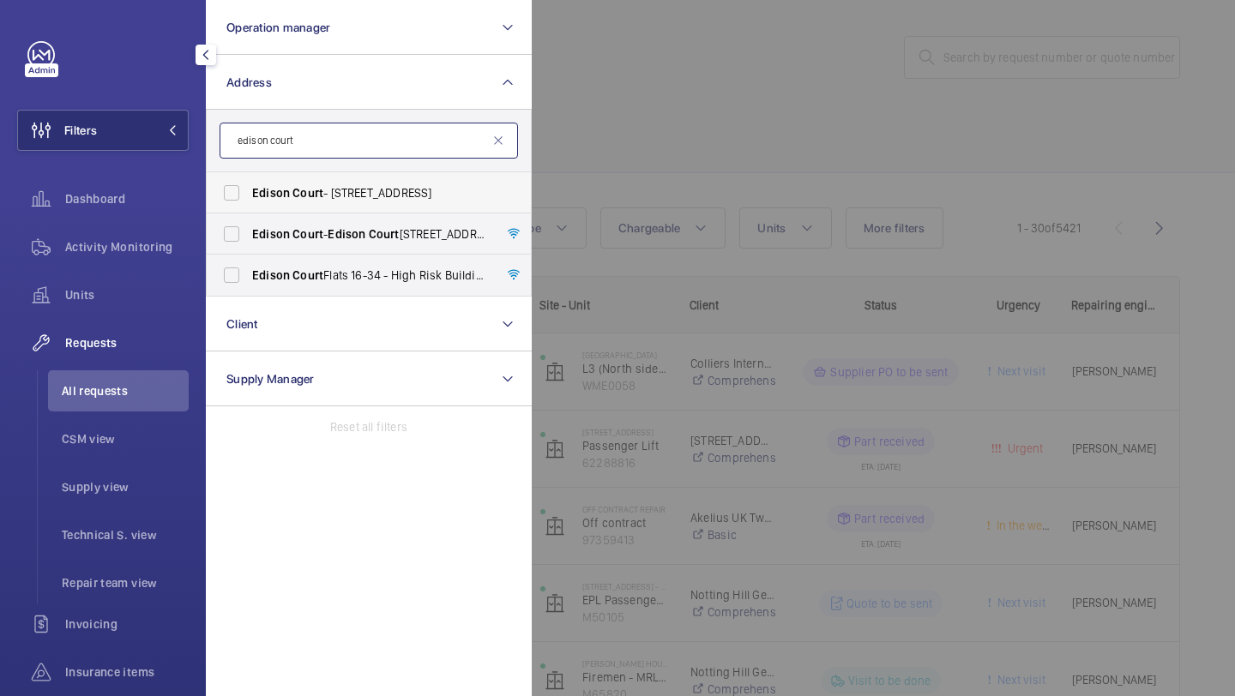
type input "edison court"
click at [341, 181] on label "Edison Court - 420 London Rd, CROYDON CR0 2NS" at bounding box center [356, 192] width 298 height 41
click at [249, 181] on input "Edison Court - 420 London Rd, CROYDON CR0 2NS" at bounding box center [231, 193] width 34 height 34
checkbox input "true"
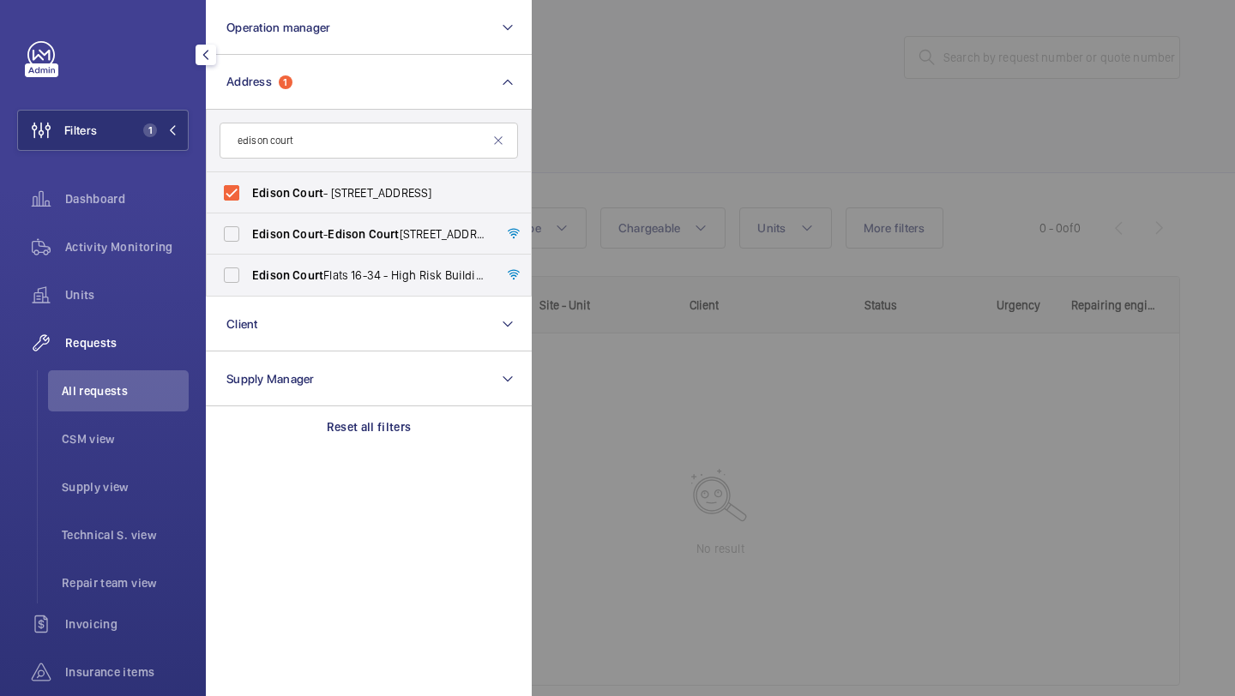
click at [578, 170] on div at bounding box center [1149, 348] width 1235 height 696
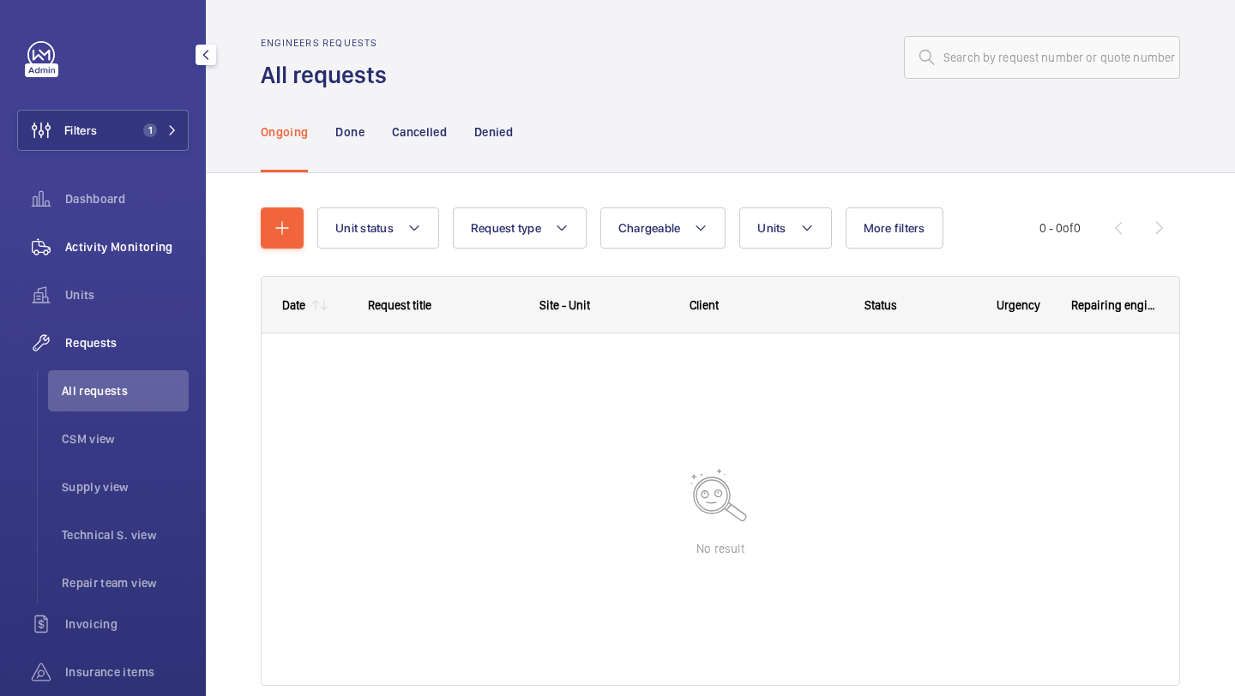
click at [129, 267] on div "Activity Monitoring" at bounding box center [102, 246] width 171 height 41
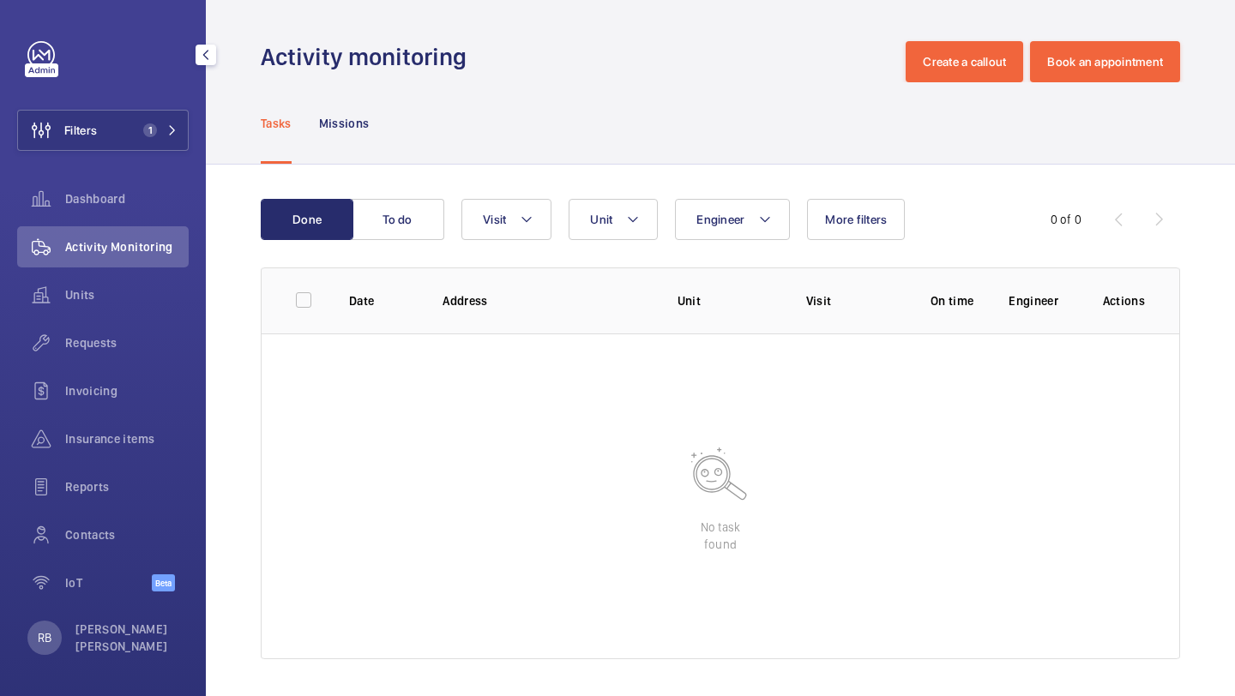
click at [123, 151] on div "Filters 1 Dashboard Activity Monitoring Units Requests Invoicing Insurance item…" at bounding box center [102, 325] width 171 height 569
click at [137, 132] on span "1" at bounding box center [146, 130] width 21 height 14
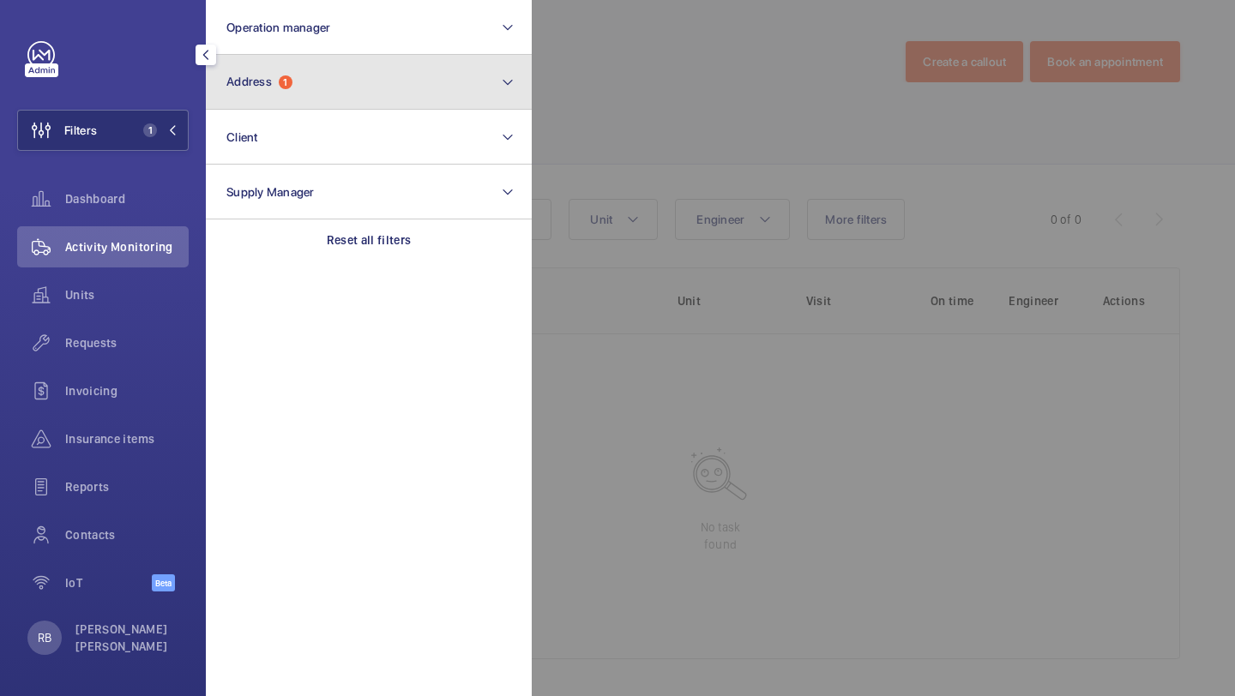
click at [265, 101] on button "Address 1" at bounding box center [369, 82] width 326 height 55
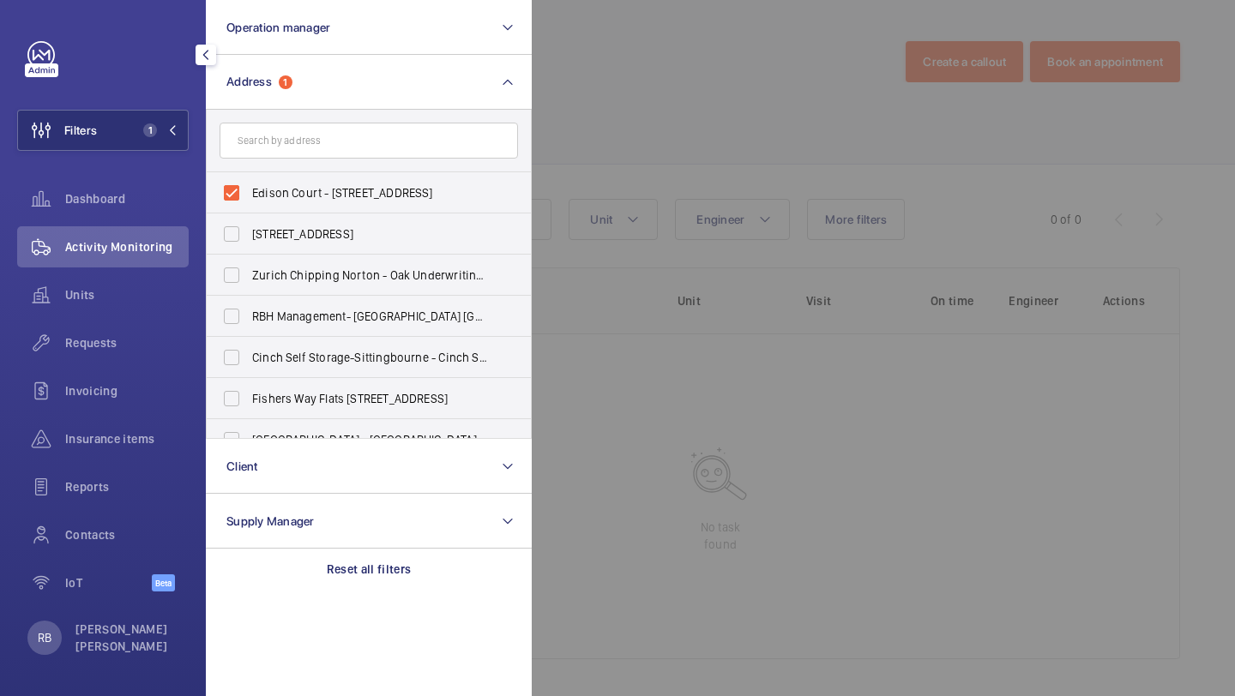
click at [256, 169] on form at bounding box center [369, 141] width 324 height 63
click at [256, 184] on span "Edison Court - 420 London Rd, CROYDON CR0 2NS" at bounding box center [370, 192] width 236 height 17
click at [249, 184] on input "Edison Court - 420 London Rd, CROYDON CR0 2NS" at bounding box center [231, 193] width 34 height 34
checkbox input "false"
click at [271, 153] on input "text" at bounding box center [368, 141] width 298 height 36
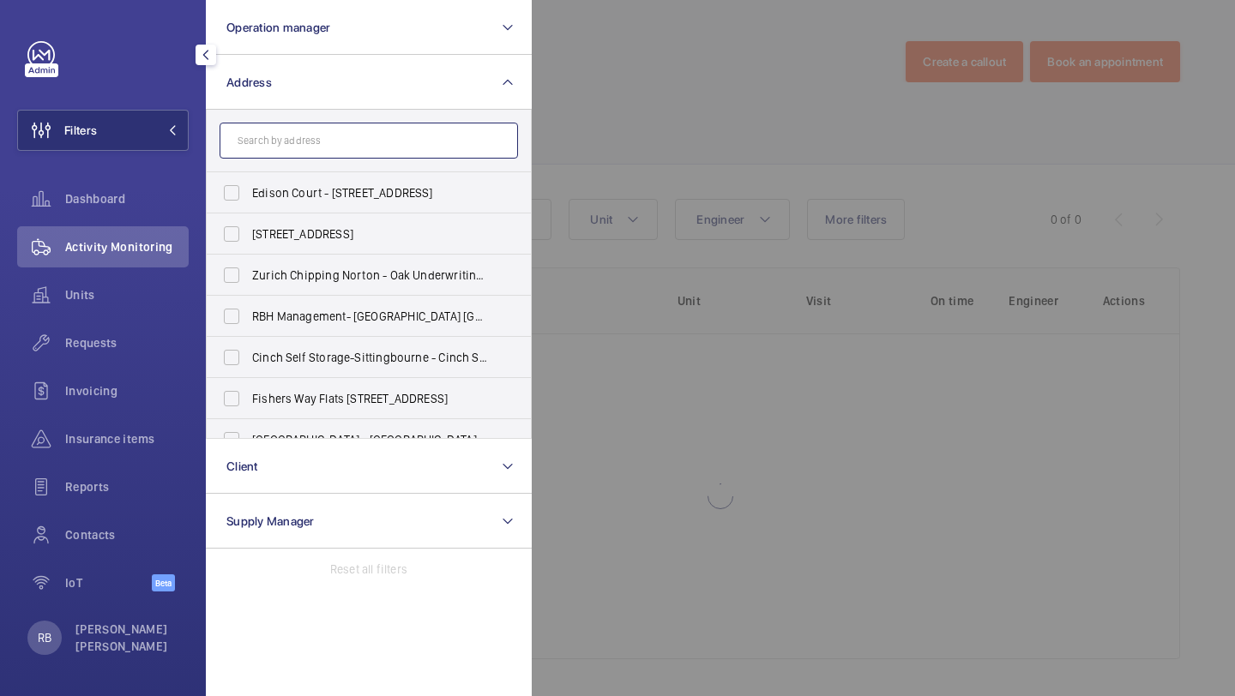
click at [271, 141] on input "text" at bounding box center [368, 141] width 298 height 36
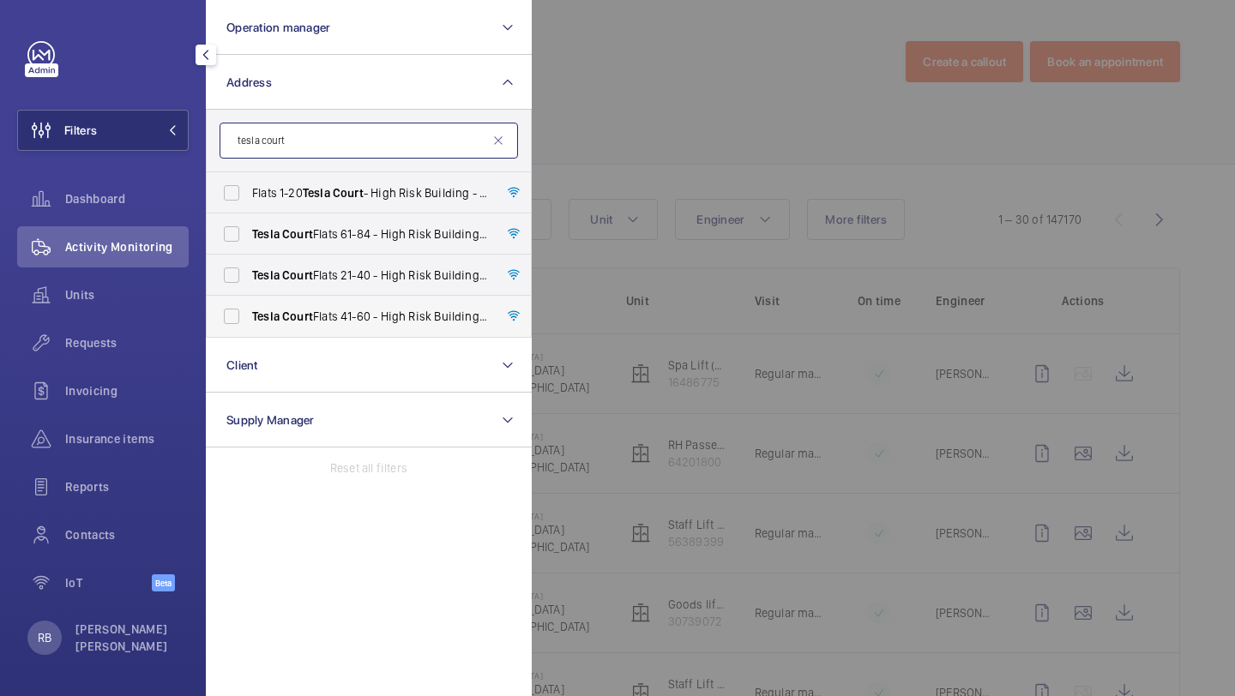
type input "tesla court"
click at [343, 317] on span "Tesla Court Flats 41-60 - High Risk Building - Tesla Court Flats 41-60, LONDON …" at bounding box center [370, 316] width 236 height 17
click at [249, 317] on input "Tesla Court Flats 41-60 - High Risk Building - Tesla Court Flats 41-60, LONDON …" at bounding box center [231, 316] width 34 height 34
checkbox input "true"
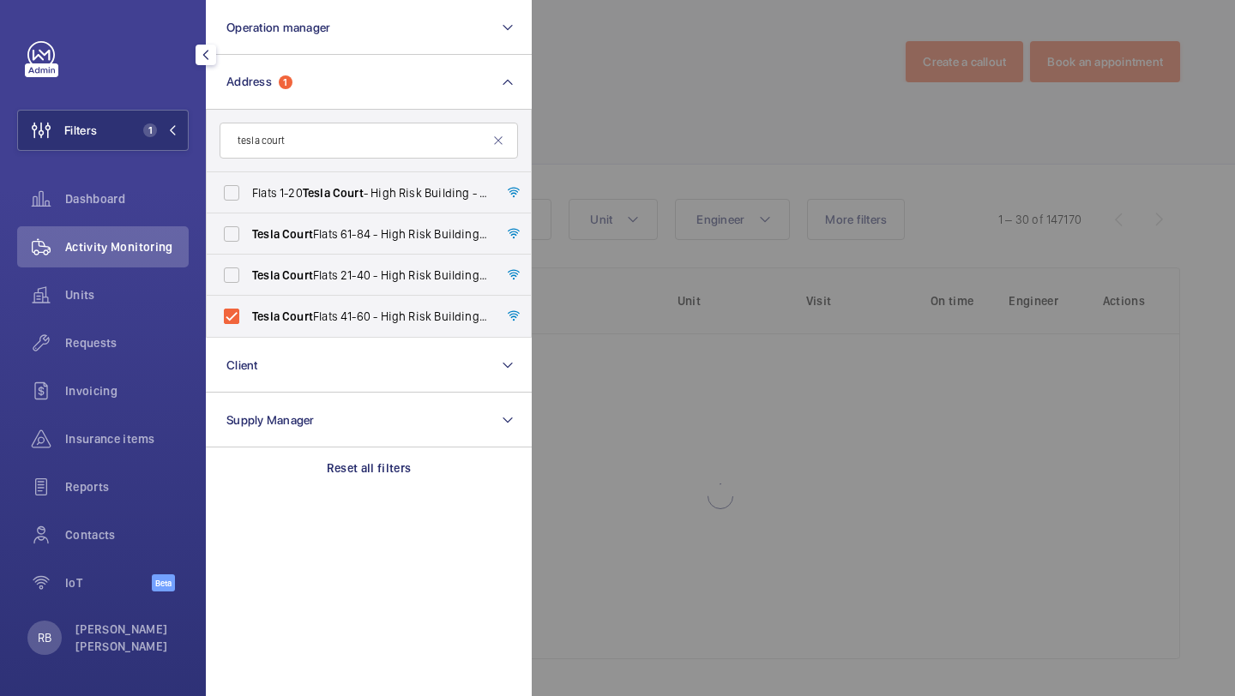
click at [631, 172] on div at bounding box center [1149, 348] width 1235 height 696
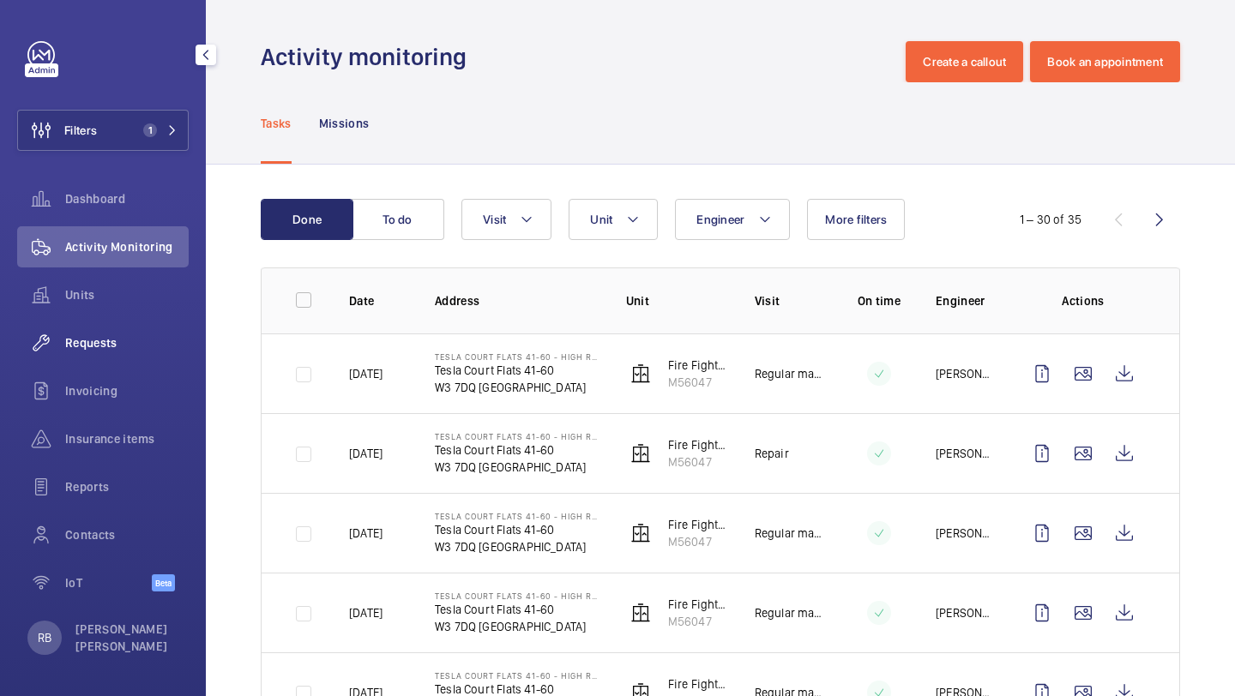
click at [116, 349] on span "Requests" at bounding box center [126, 342] width 123 height 17
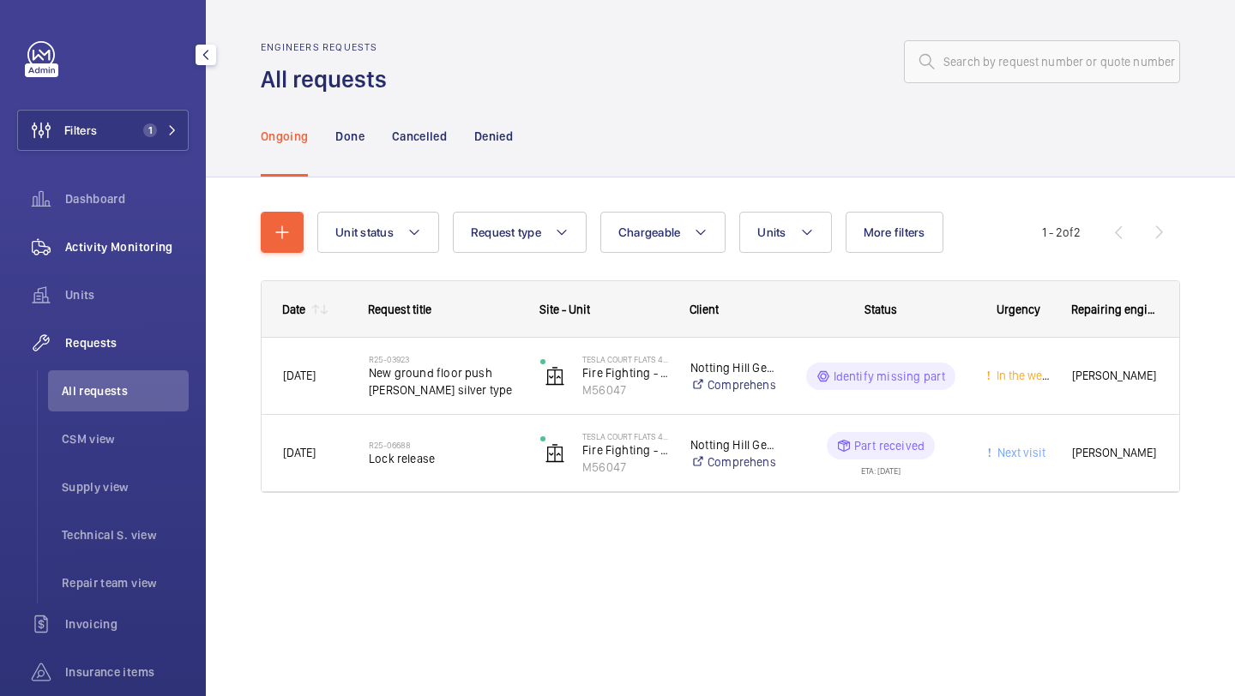
click at [117, 260] on div "Activity Monitoring" at bounding box center [102, 246] width 171 height 41
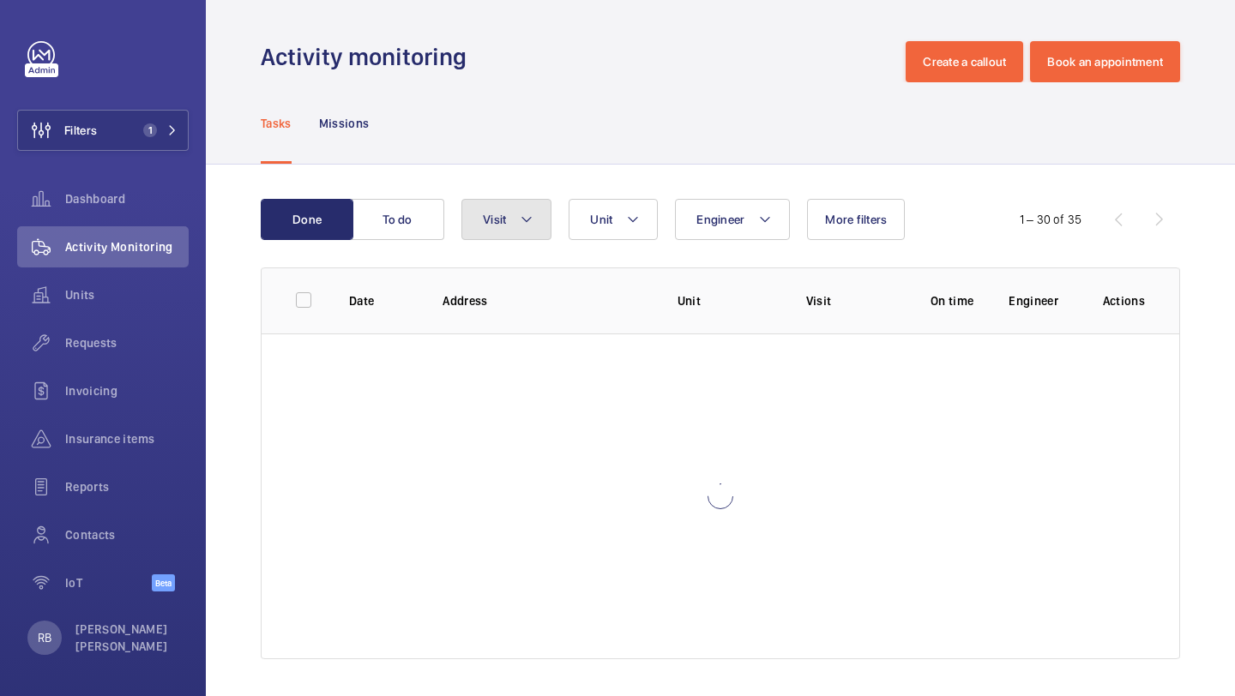
click at [526, 225] on mat-icon at bounding box center [527, 219] width 14 height 21
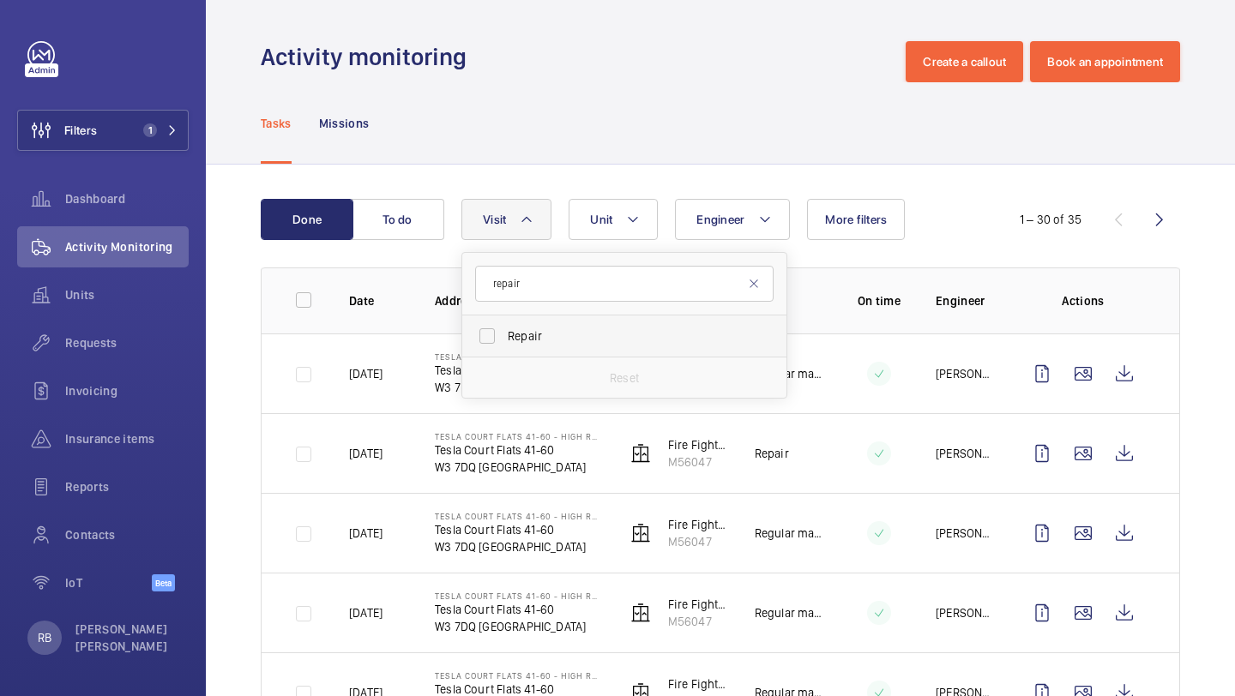
type input "repair"
click at [520, 332] on span "Repair" at bounding box center [626, 336] width 236 height 17
click at [504, 332] on input "Repair" at bounding box center [487, 336] width 34 height 34
checkbox input "true"
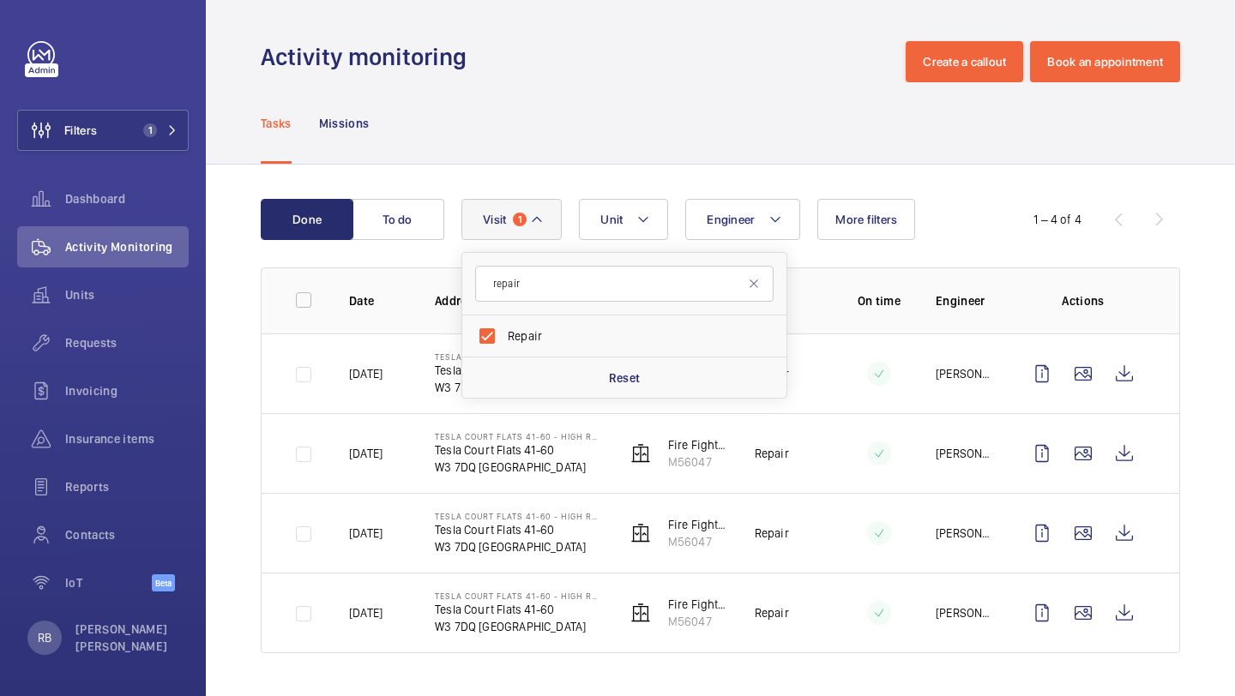
click at [1181, 351] on div "Done To do Engineer Unit Visit 1 repair Repair Reset More filters 1 – 4 of 4 Da…" at bounding box center [720, 430] width 1029 height 530
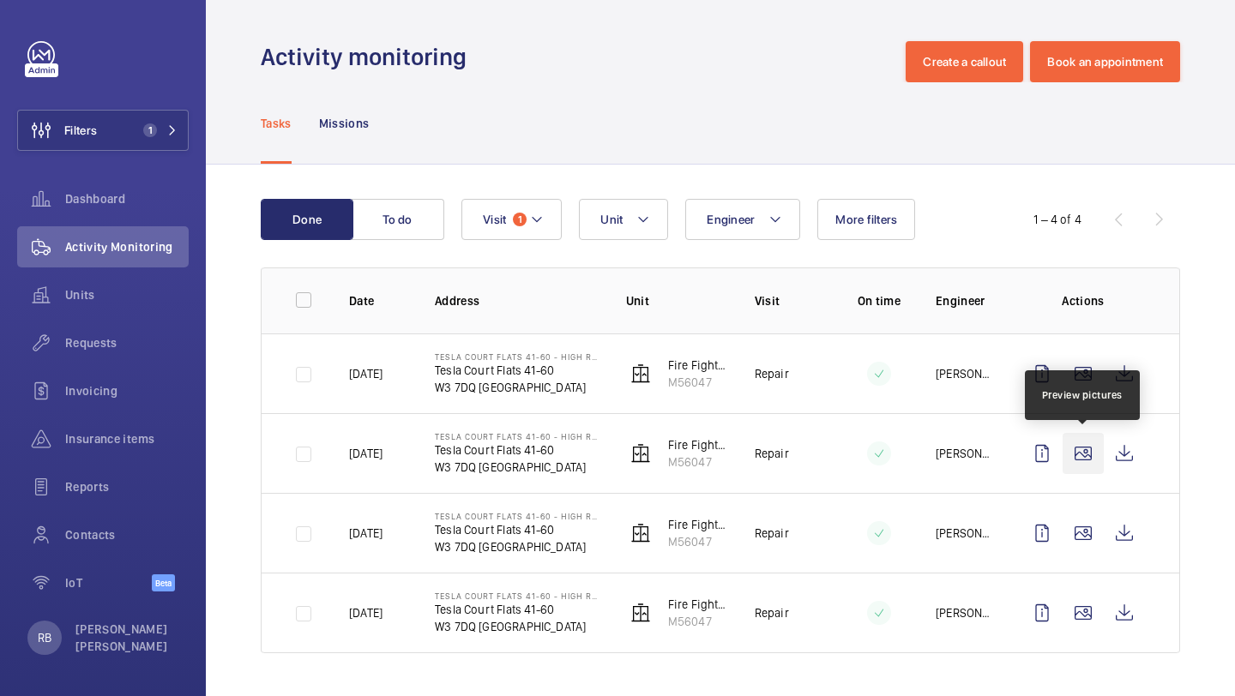
click at [1080, 457] on wm-front-icon-button at bounding box center [1082, 453] width 41 height 41
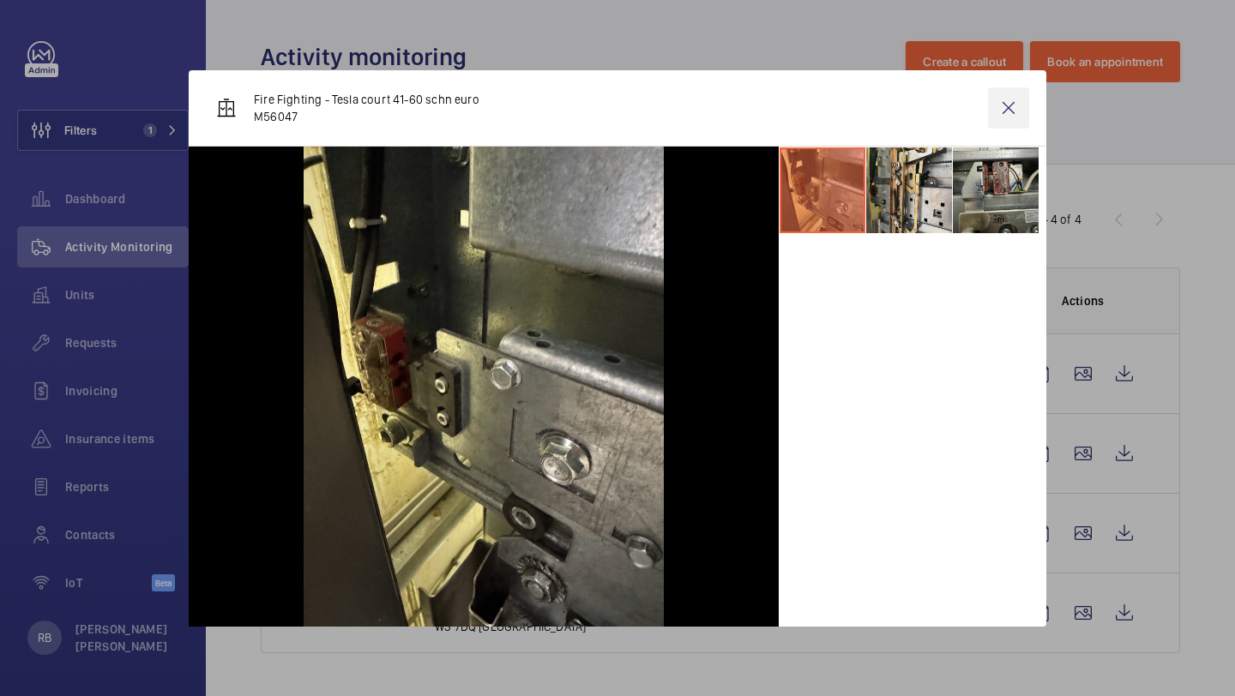
click at [1008, 109] on wm-front-icon-button at bounding box center [1008, 107] width 41 height 41
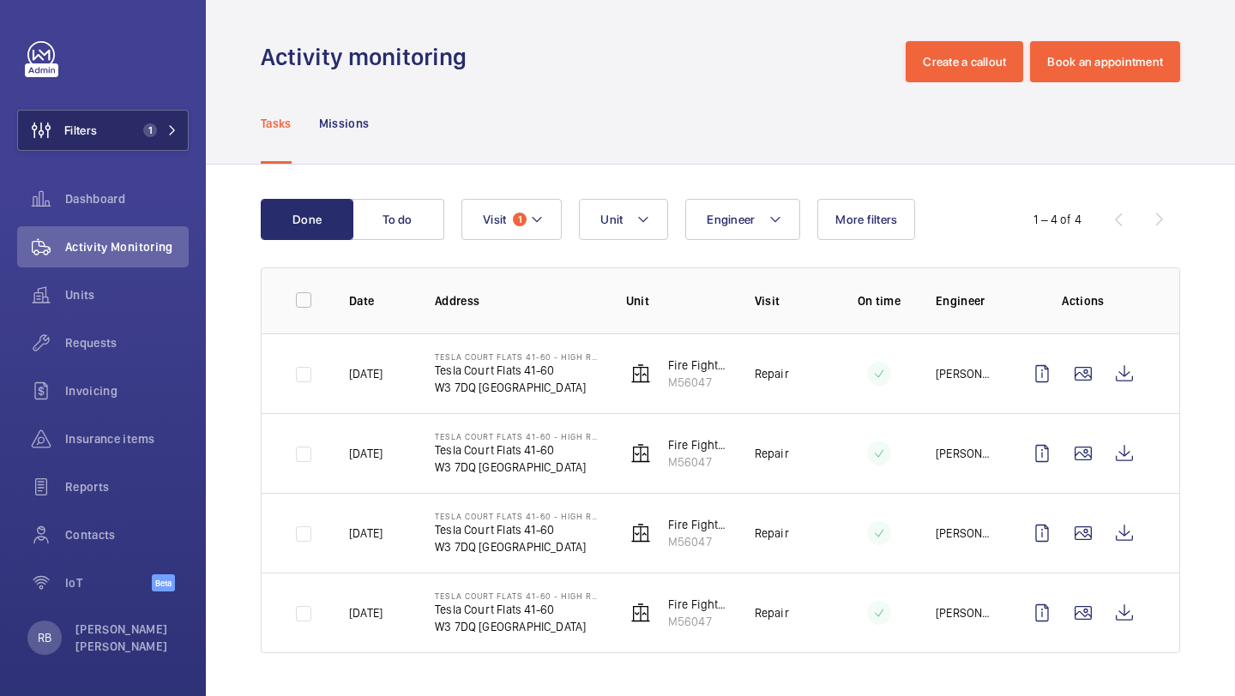
click at [128, 144] on button "Filters 1" at bounding box center [102, 130] width 171 height 41
click at [150, 132] on span "1" at bounding box center [150, 130] width 14 height 14
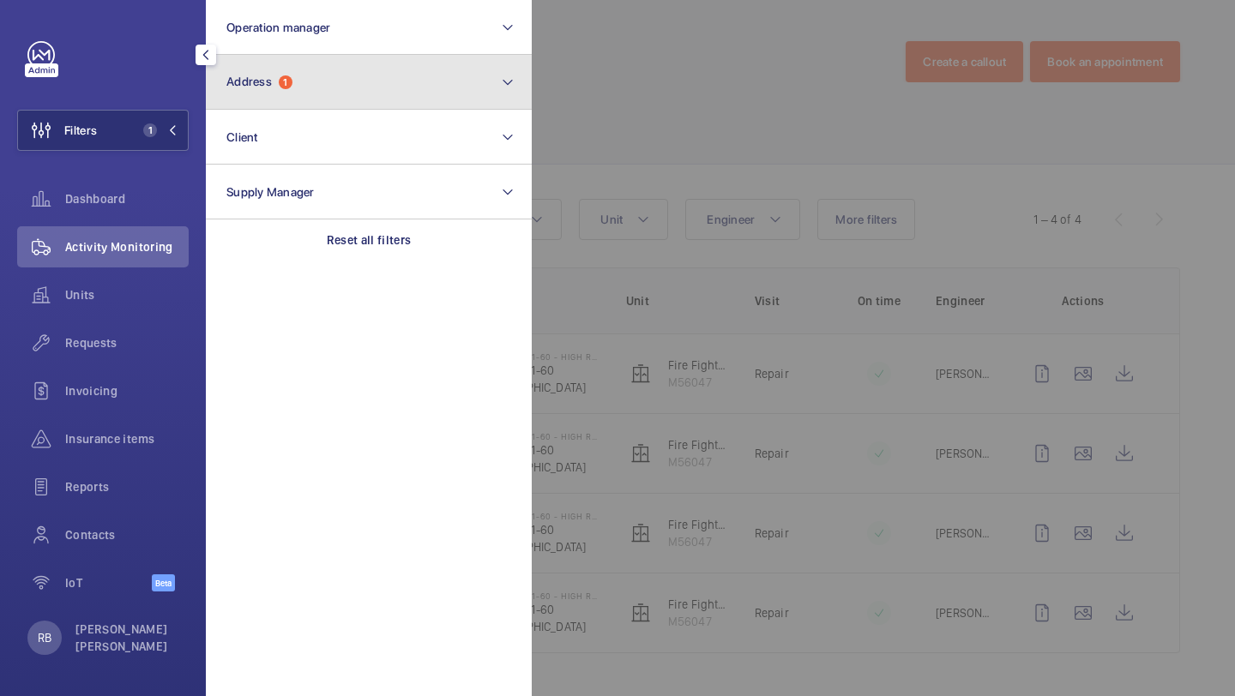
click at [439, 66] on button "Address 1" at bounding box center [369, 82] width 326 height 55
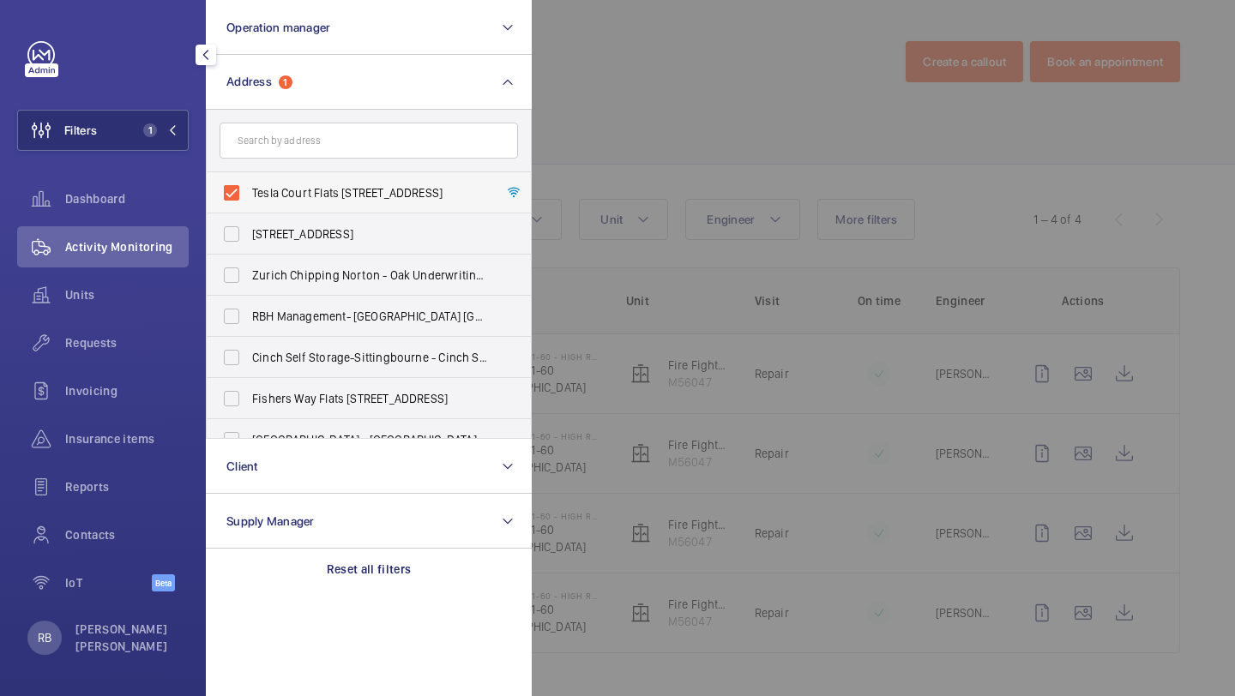
click at [353, 185] on span "Tesla Court Flats 41-60 - High Risk Building - Tesla Court Flats 41-60, LONDON …" at bounding box center [370, 192] width 236 height 17
click at [249, 185] on input "Tesla Court Flats 41-60 - High Risk Building - Tesla Court Flats 41-60, LONDON …" at bounding box center [231, 193] width 34 height 34
checkbox input "false"
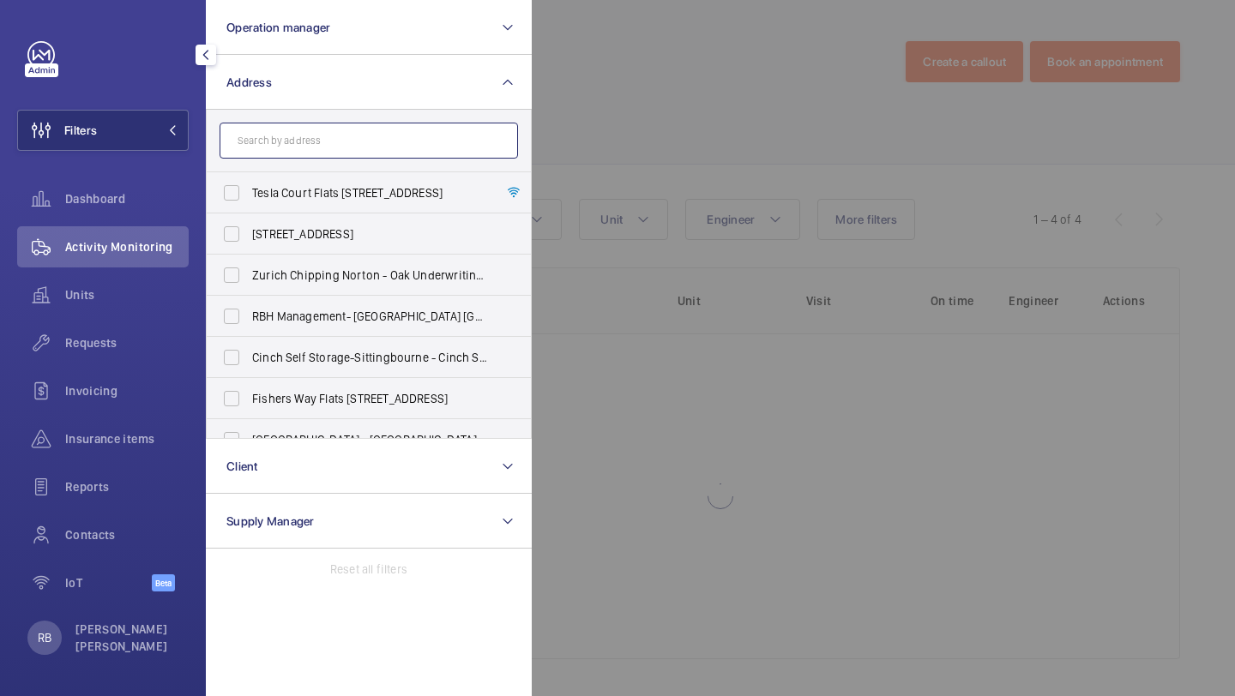
click at [363, 142] on input "text" at bounding box center [368, 141] width 298 height 36
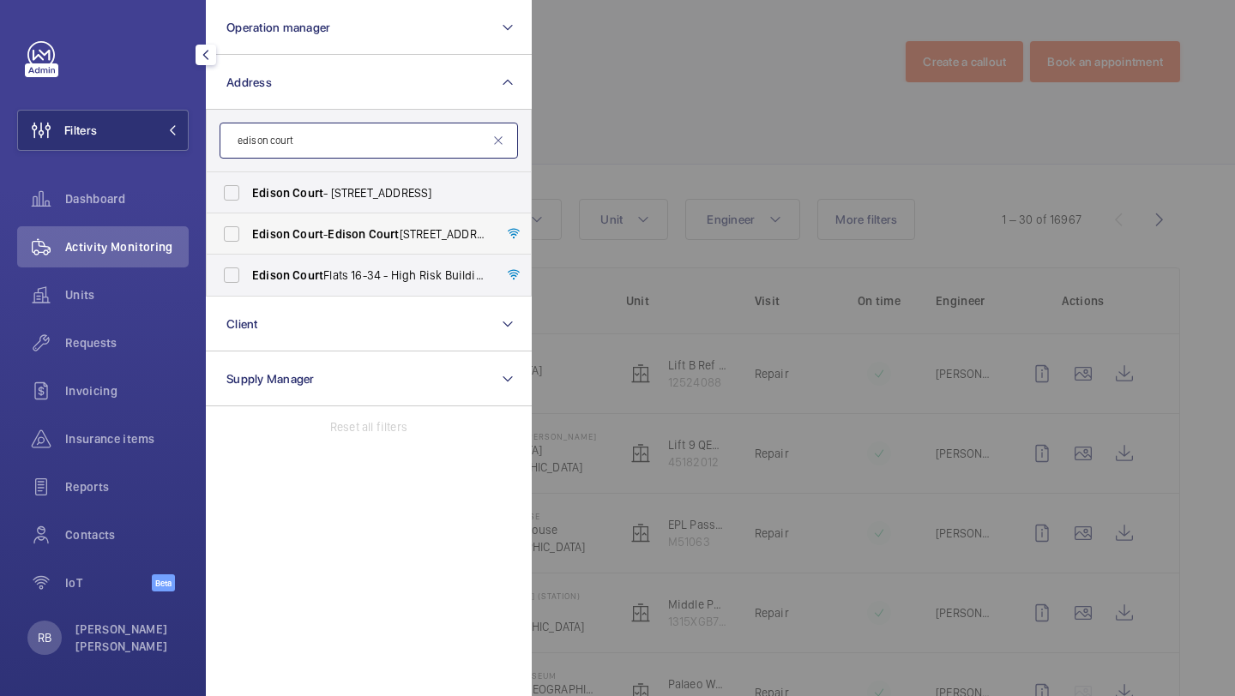
type input "edison court"
click at [316, 233] on span "Court" at bounding box center [307, 234] width 31 height 14
click at [249, 233] on input "Edison Court - Edison Court , LONDON W3 7HJ" at bounding box center [231, 234] width 34 height 34
checkbox input "true"
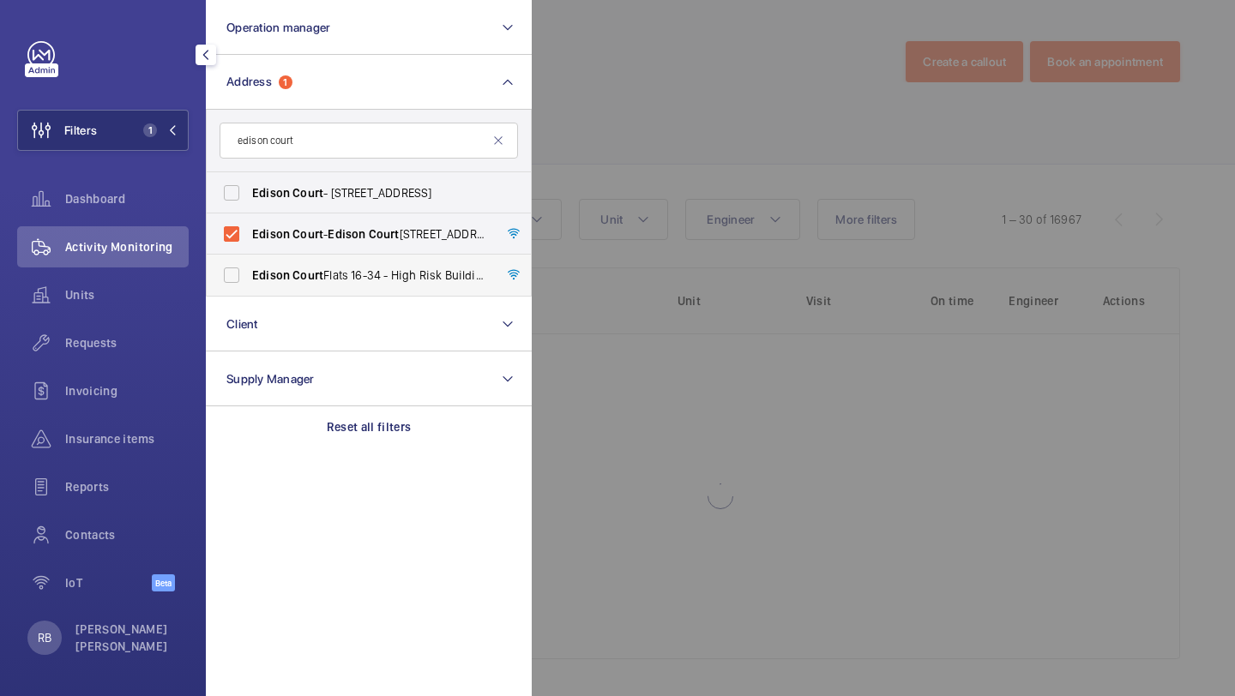
click at [308, 287] on label "Edison Court Flats 16-34 - High Risk Building - Edison Court Flats 16-34, LONDO…" at bounding box center [356, 275] width 298 height 41
click at [249, 287] on input "Edison Court Flats 16-34 - High Risk Building - Edison Court Flats 16-34, LONDO…" at bounding box center [231, 275] width 34 height 34
checkbox input "true"
click at [736, 181] on div at bounding box center [1149, 348] width 1235 height 696
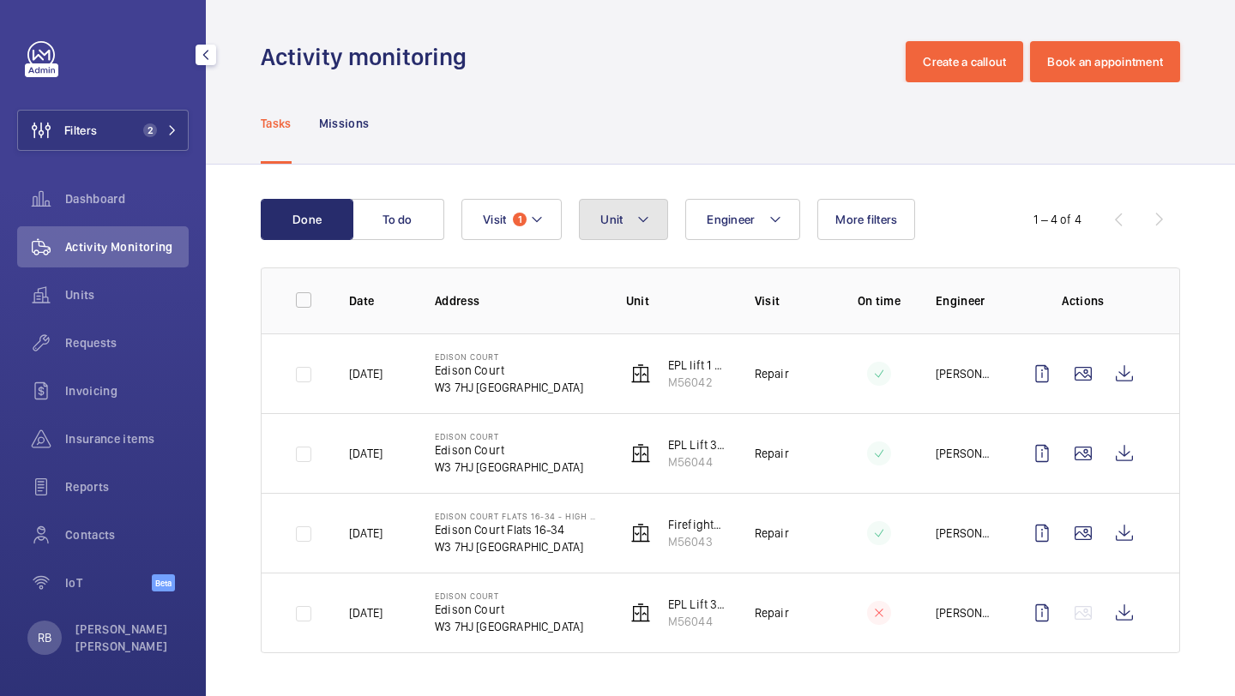
click at [660, 225] on button "Unit" at bounding box center [623, 219] width 89 height 41
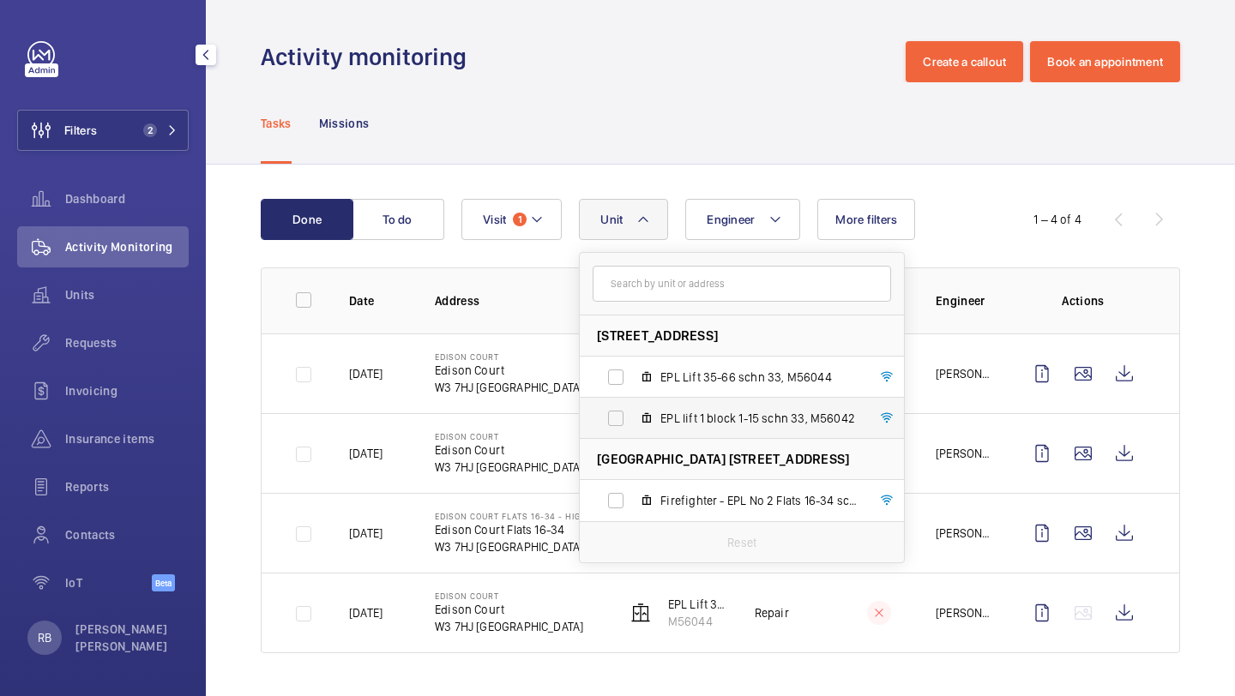
click at [651, 410] on label "EPL lift 1 block 1-15 schn 33, M56042" at bounding box center [728, 418] width 297 height 41
click at [633, 410] on input "EPL lift 1 block 1-15 schn 33, M56042" at bounding box center [615, 418] width 34 height 34
checkbox input "true"
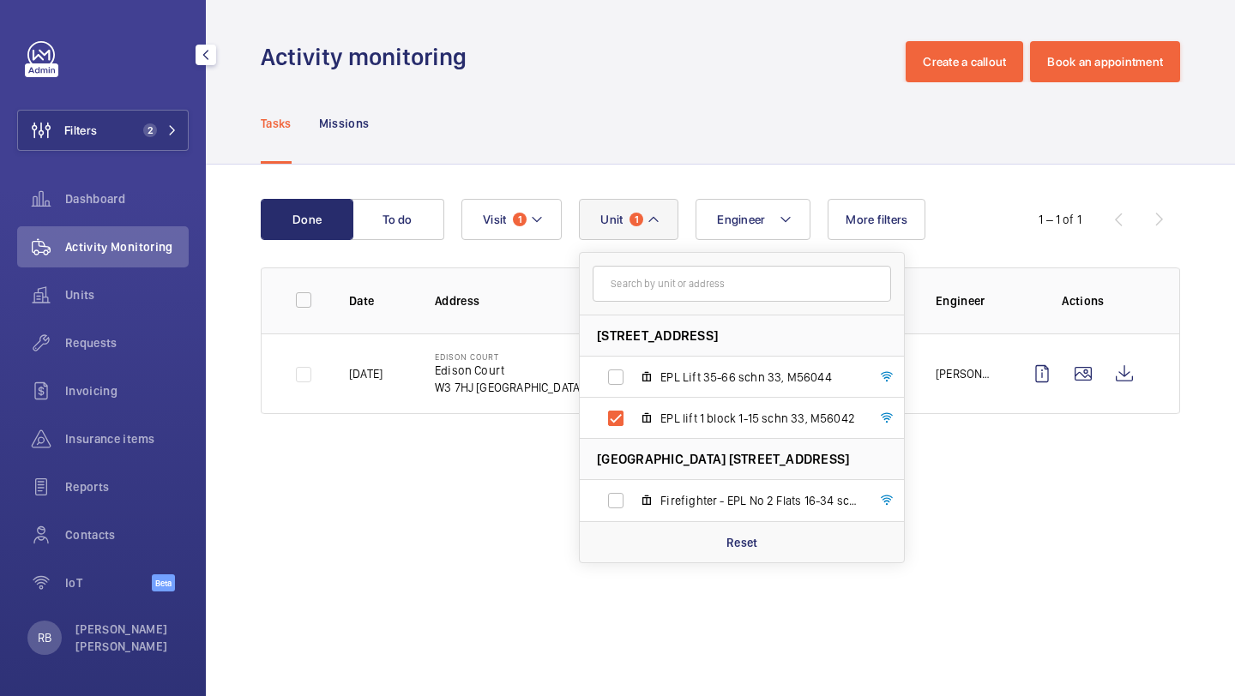
click at [1097, 223] on div "1 – 1 of 1" at bounding box center [1063, 219] width 91 height 17
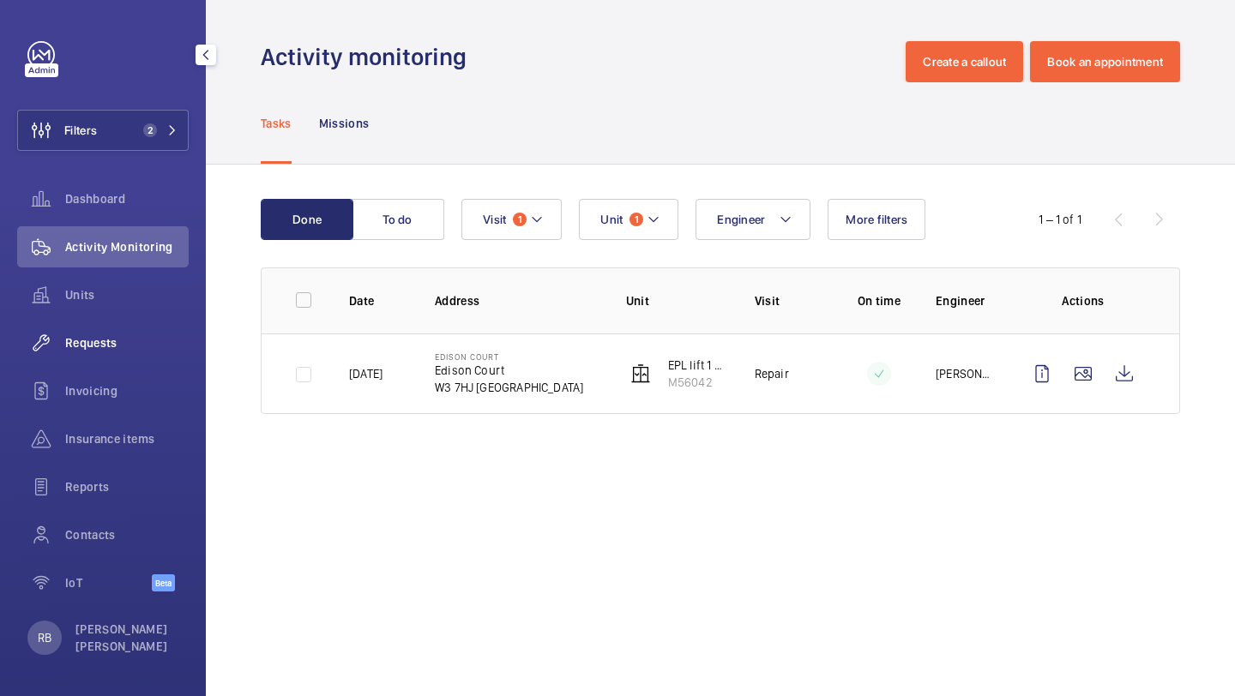
click at [152, 340] on span "Requests" at bounding box center [126, 342] width 123 height 17
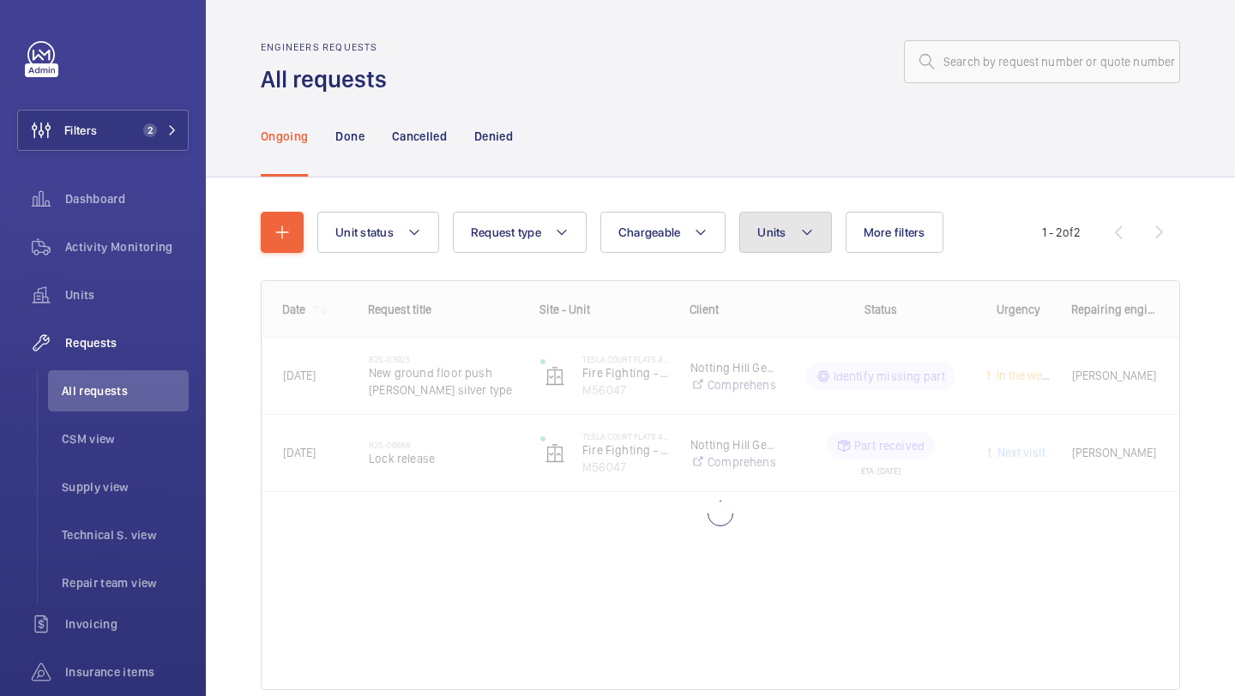
click at [774, 226] on span "Units" at bounding box center [771, 232] width 28 height 14
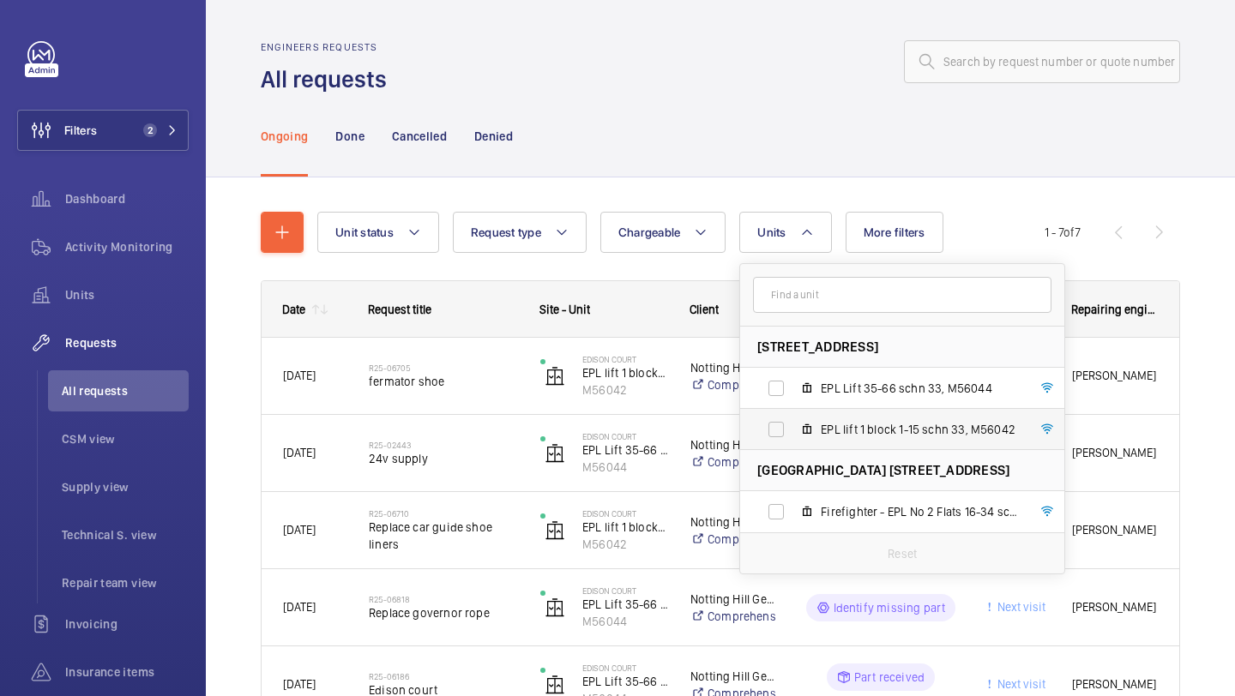
click at [861, 430] on span "EPL lift 1 block 1-15 schn 33, M56042" at bounding box center [919, 429] width 199 height 17
click at [793, 430] on input "EPL lift 1 block 1-15 schn 33, M56042" at bounding box center [776, 429] width 34 height 34
checkbox input "true"
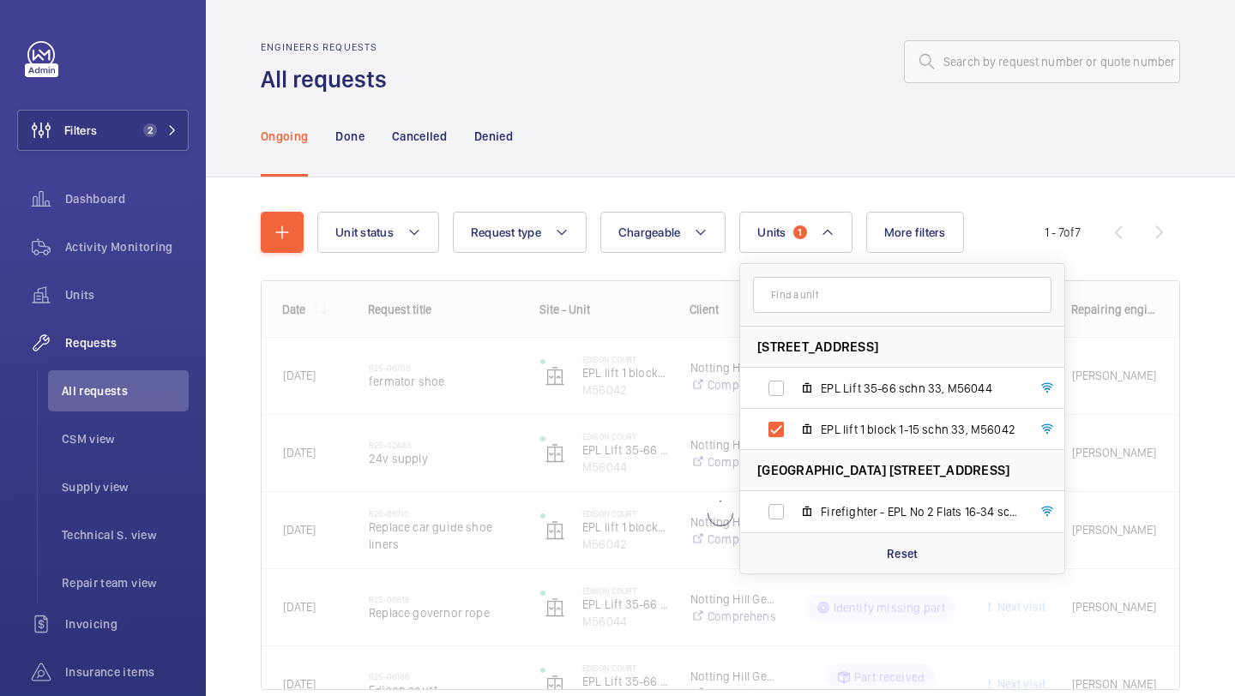
click at [1190, 367] on div "Unit status Request type Chargeable Units 1 Edison Court - Edison Court, W3 7HJ…" at bounding box center [720, 474] width 1029 height 595
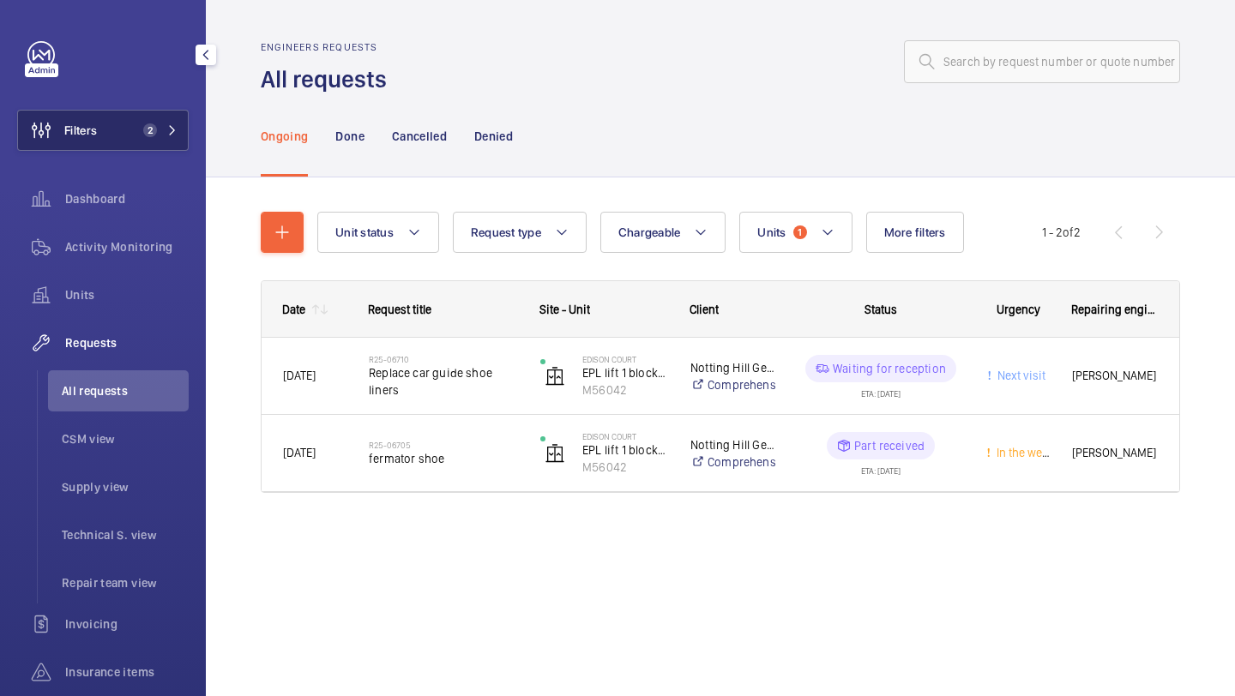
click at [136, 134] on span "2" at bounding box center [146, 130] width 21 height 14
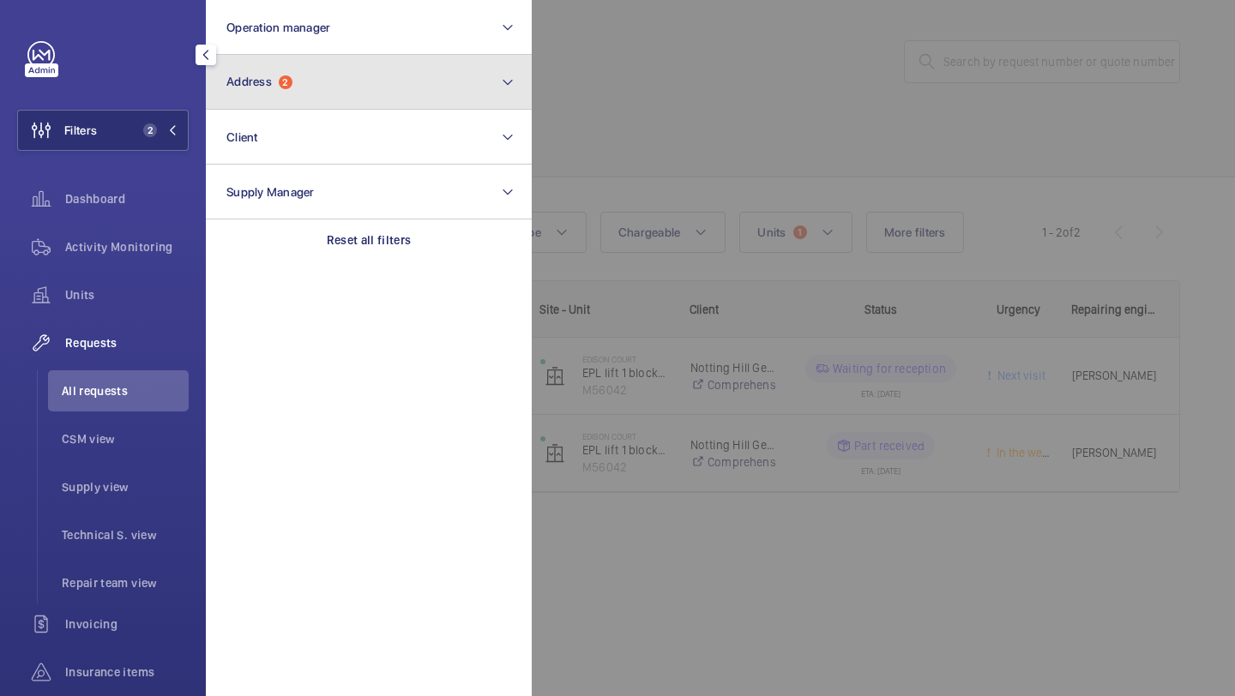
click at [324, 84] on button "Address 2" at bounding box center [369, 82] width 326 height 55
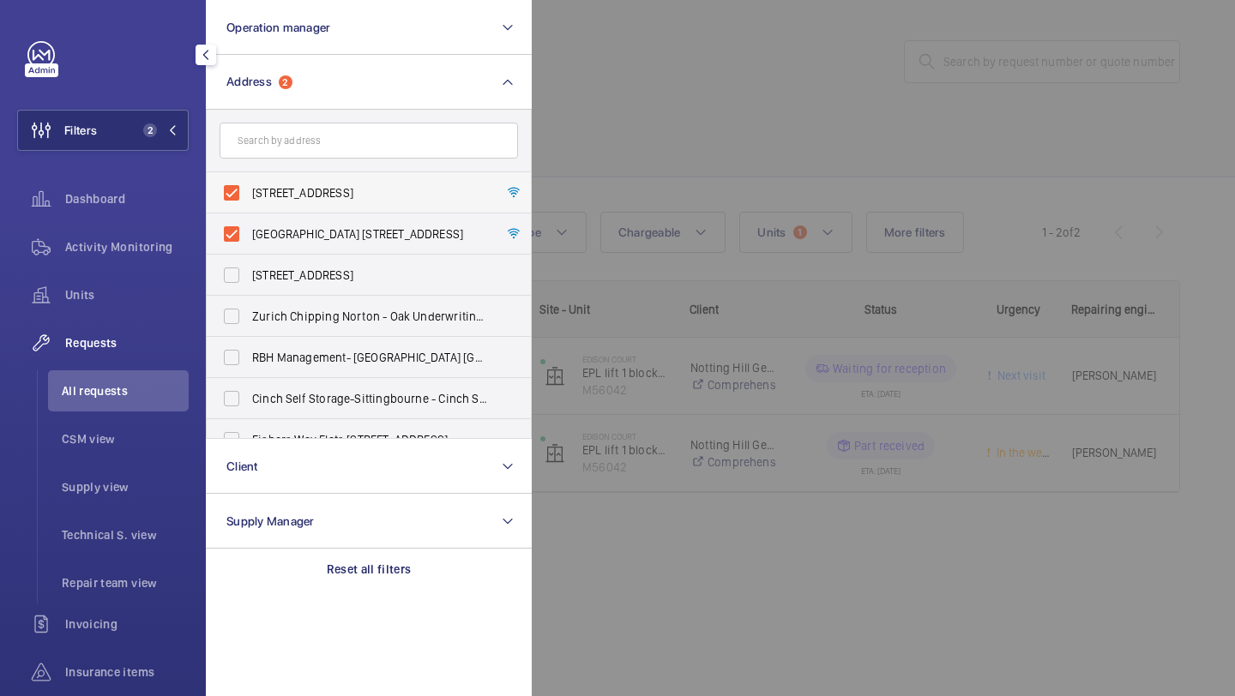
click at [293, 201] on span "Edison Court - Edison Court, LONDON W3 7HJ" at bounding box center [370, 192] width 236 height 17
click at [249, 201] on input "Edison Court - Edison Court, LONDON W3 7HJ" at bounding box center [231, 193] width 34 height 34
checkbox input "false"
click at [288, 230] on span "Edison Court Flats 16-34 - High Risk Building - Edison Court Flats 16-34, LONDO…" at bounding box center [370, 233] width 236 height 17
click at [249, 230] on input "Edison Court Flats 16-34 - High Risk Building - Edison Court Flats 16-34, LONDO…" at bounding box center [231, 234] width 34 height 34
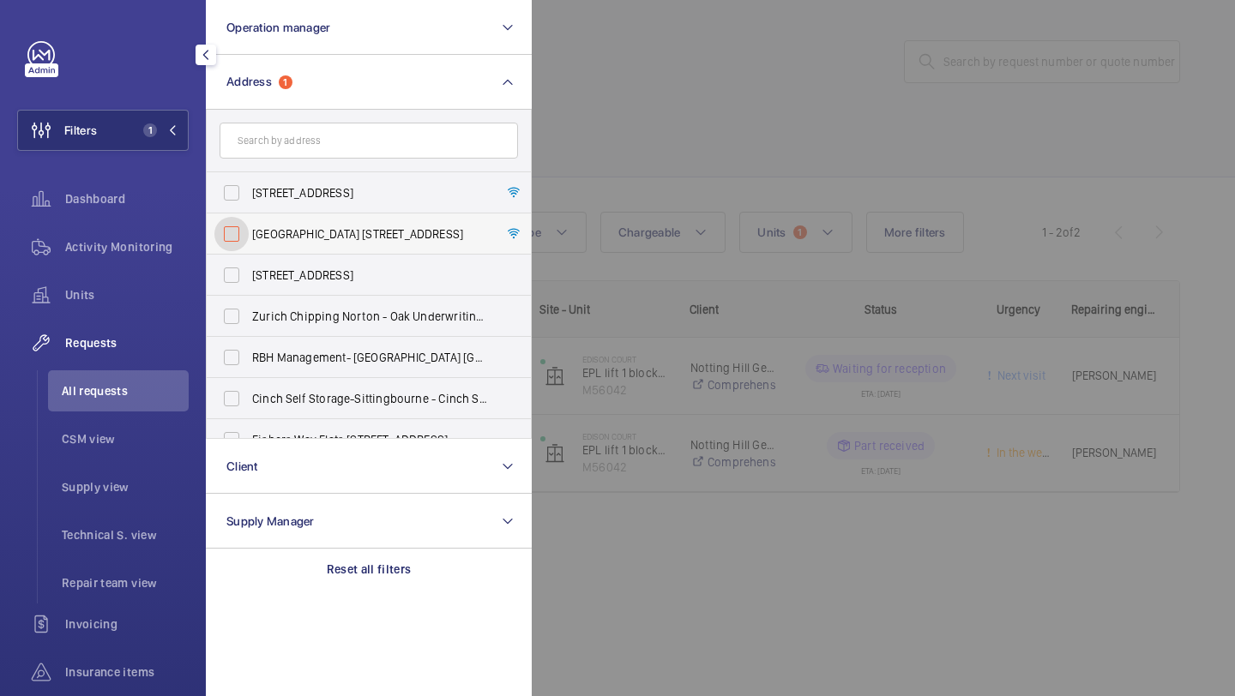
checkbox input "false"
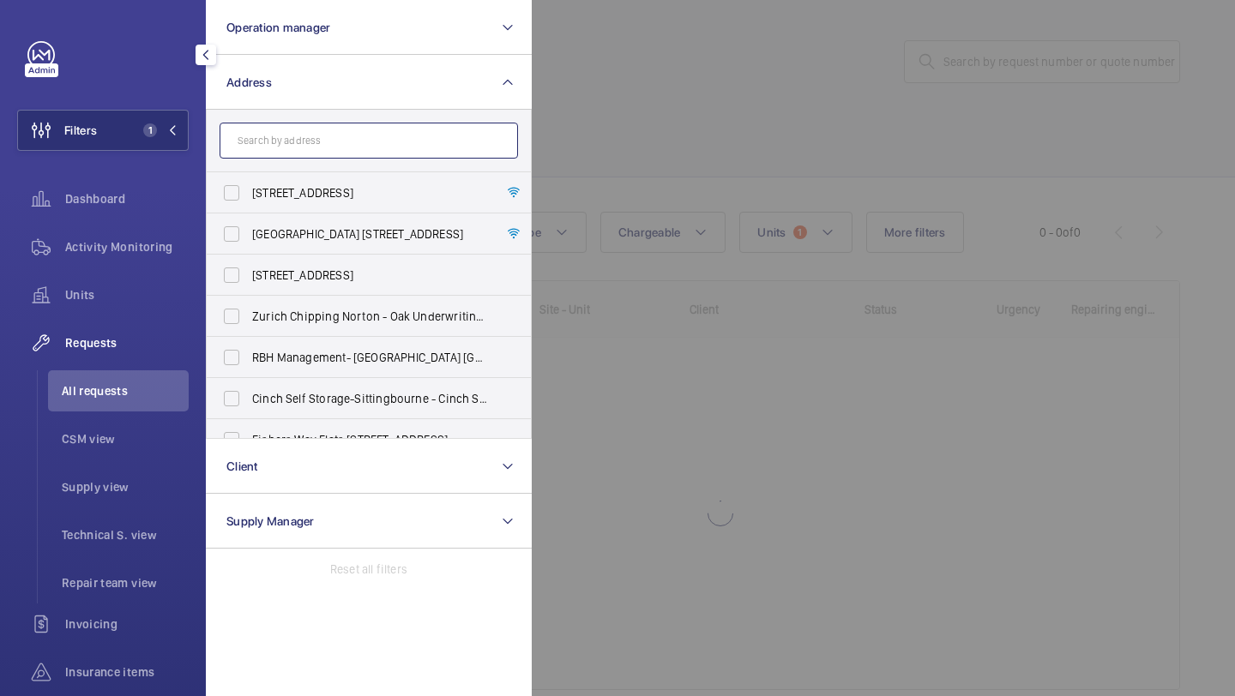
click at [313, 131] on input "text" at bounding box center [368, 141] width 298 height 36
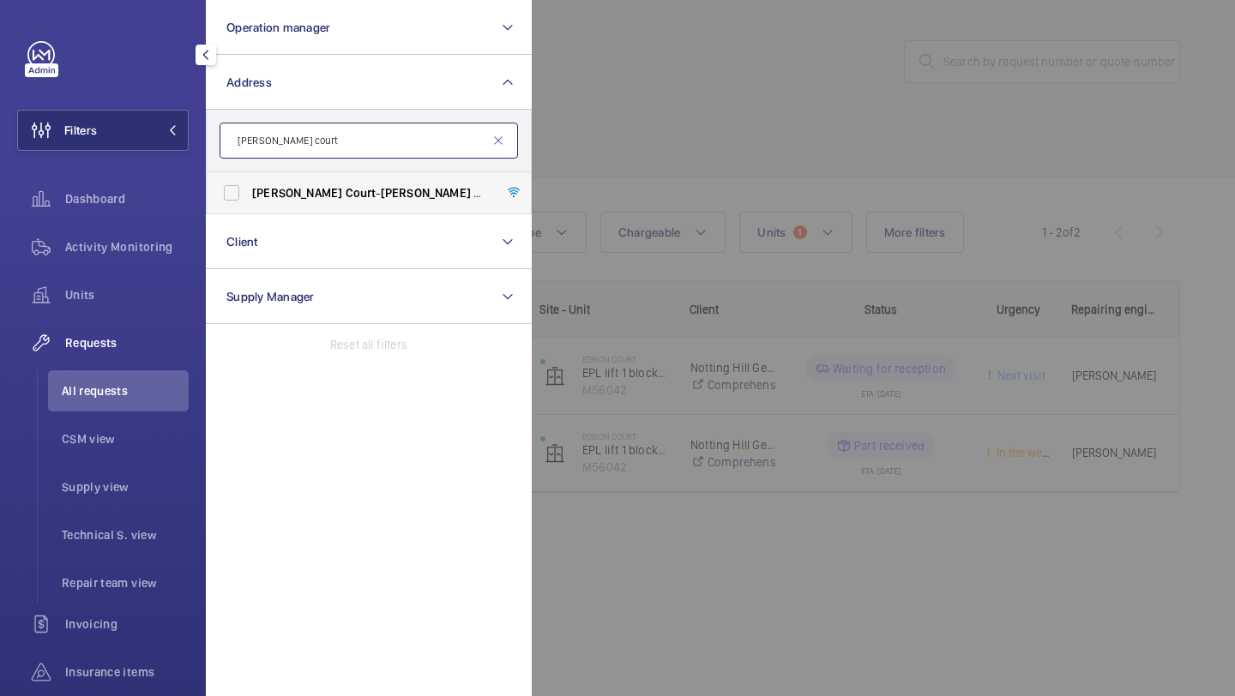
type input "aragon court"
click at [297, 178] on label "Aragon Court - Aragon Court , LONDON SS13 3EZ" at bounding box center [356, 192] width 298 height 41
click at [249, 178] on input "Aragon Court - Aragon Court , LONDON SS13 3EZ" at bounding box center [231, 193] width 34 height 34
checkbox input "true"
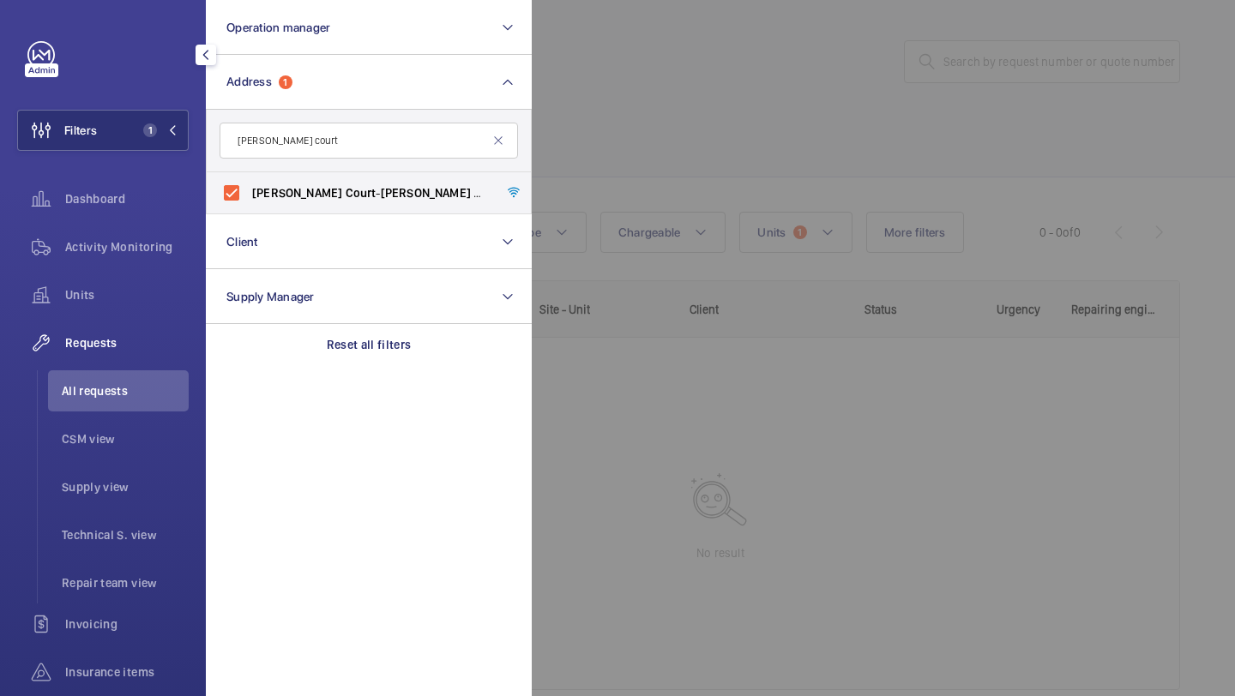
click at [609, 185] on div at bounding box center [1149, 348] width 1235 height 696
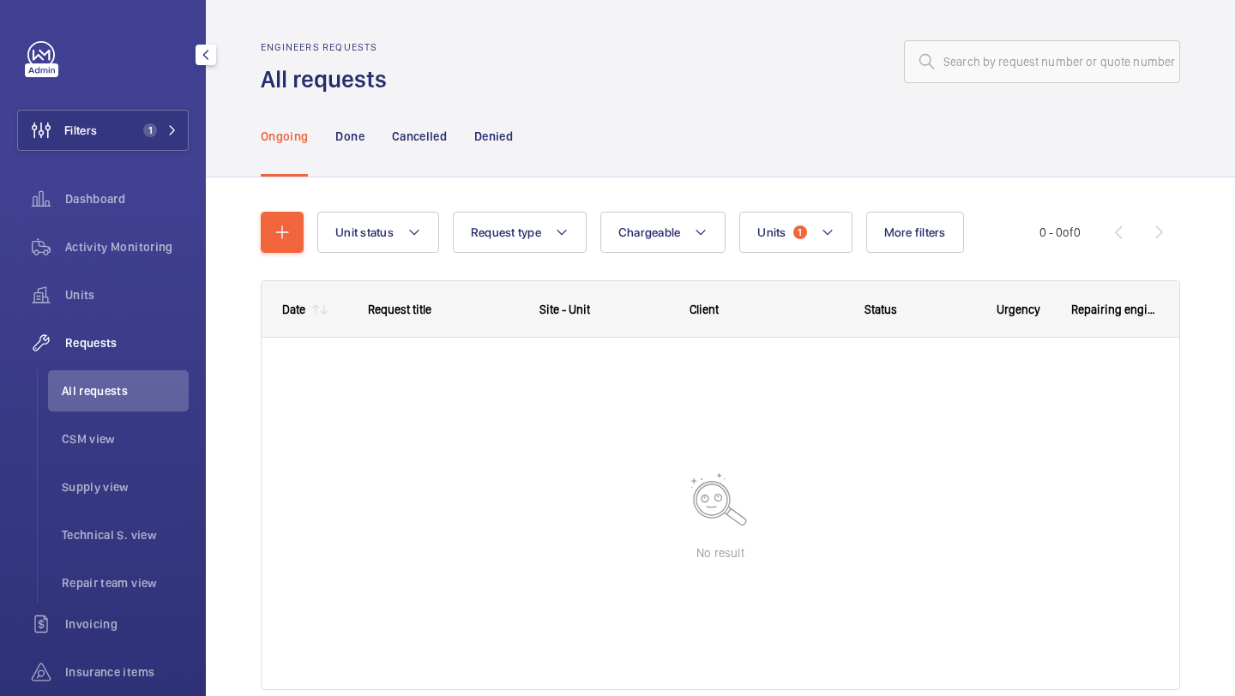
click at [132, 391] on span "All requests" at bounding box center [125, 390] width 127 height 17
click at [135, 253] on span "Activity Monitoring" at bounding box center [126, 246] width 123 height 17
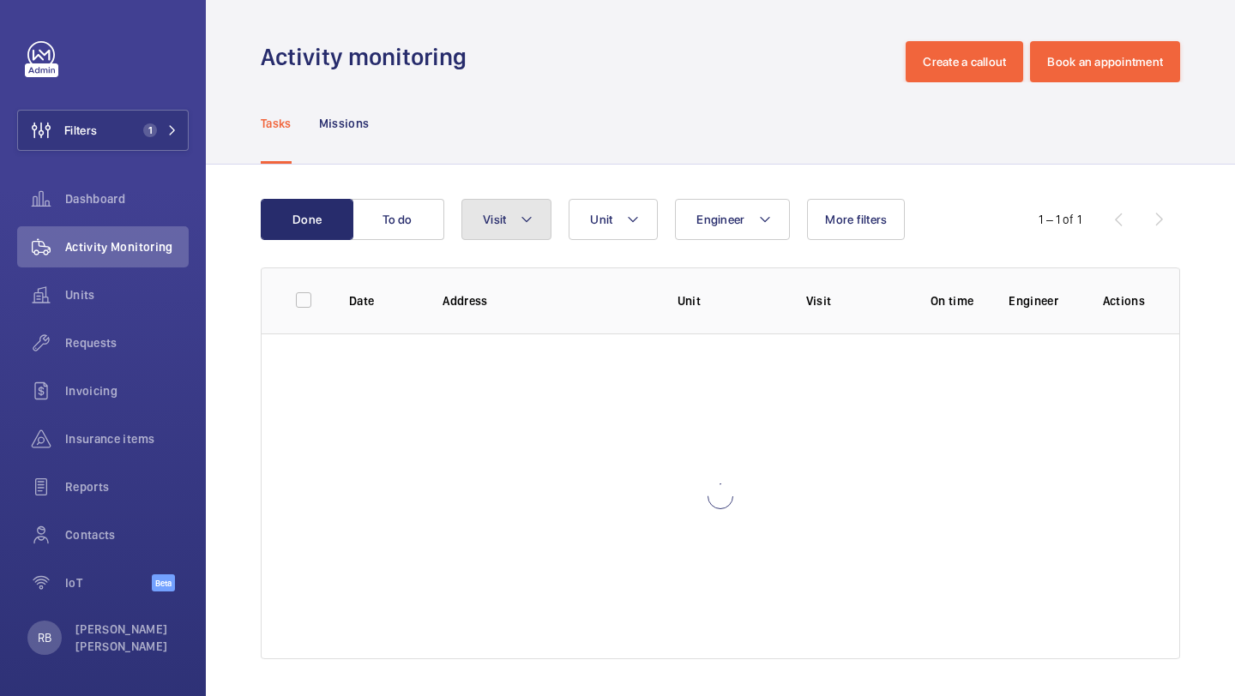
click at [519, 226] on button "Visit" at bounding box center [506, 219] width 90 height 41
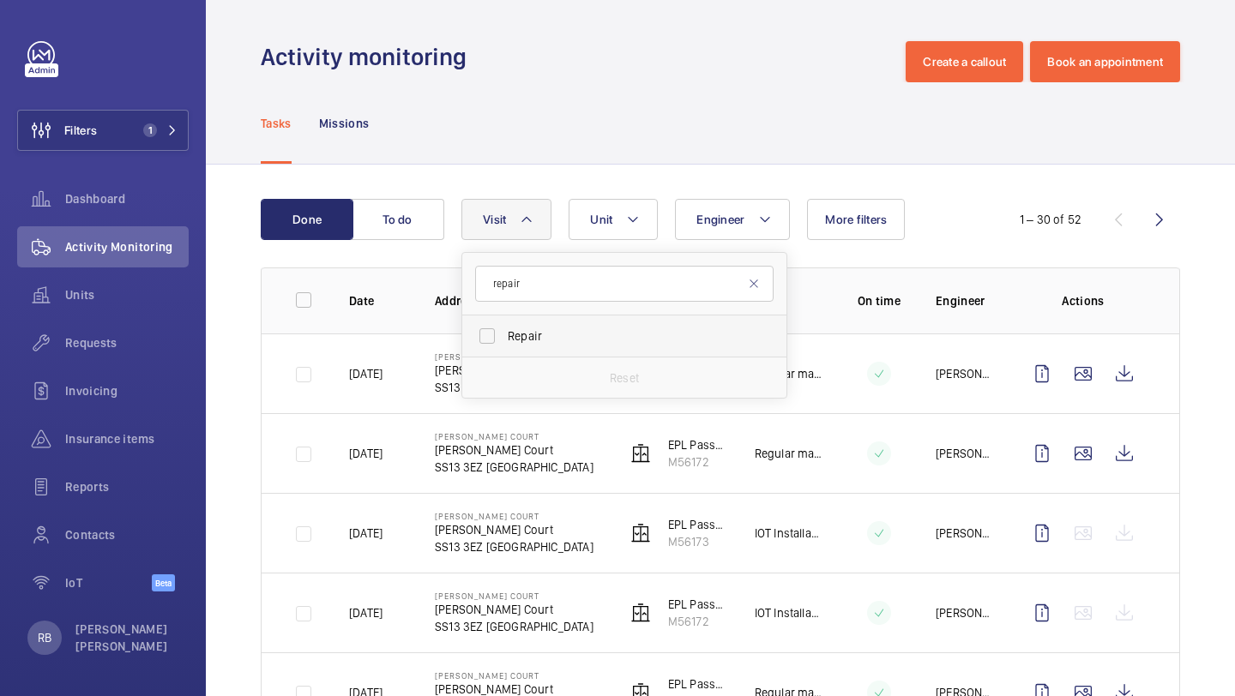
type input "repair"
click at [515, 322] on label "Repair" at bounding box center [611, 336] width 298 height 41
click at [504, 322] on input "Repair" at bounding box center [487, 336] width 34 height 34
checkbox input "true"
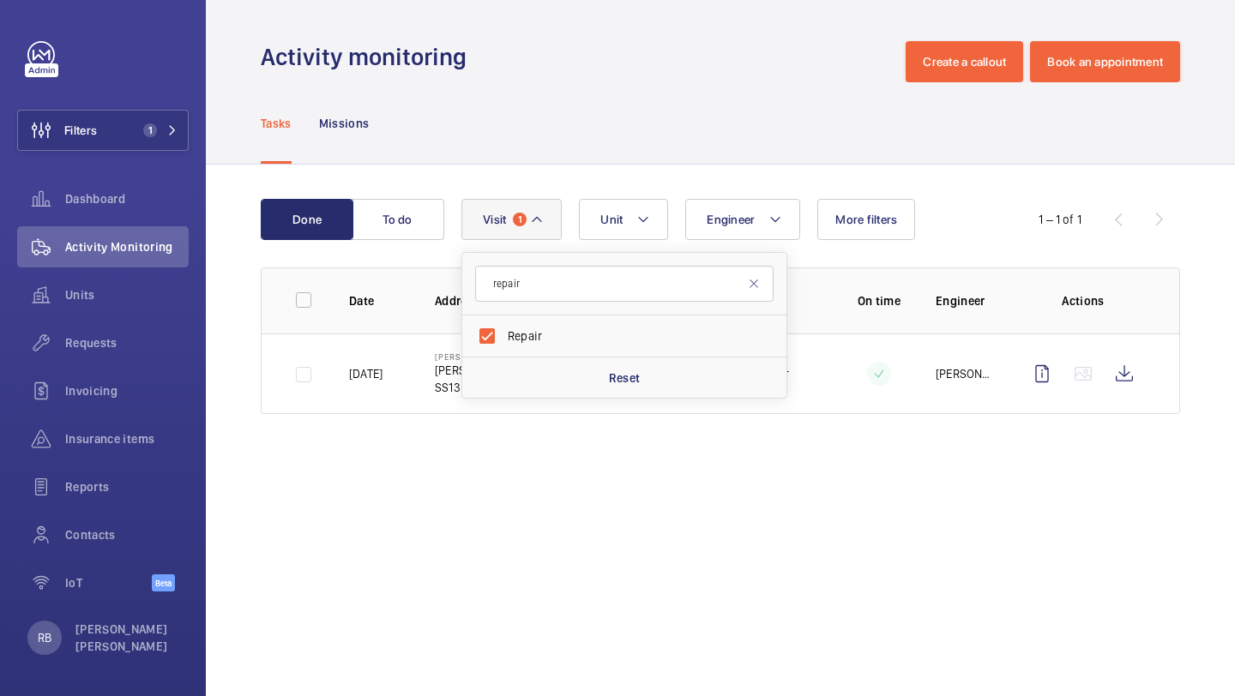
click at [1223, 250] on div "Done To do Engineer Unit Visit 1 repair Repair Reset More filters 1 – 1 of 1 Da…" at bounding box center [720, 310] width 1029 height 291
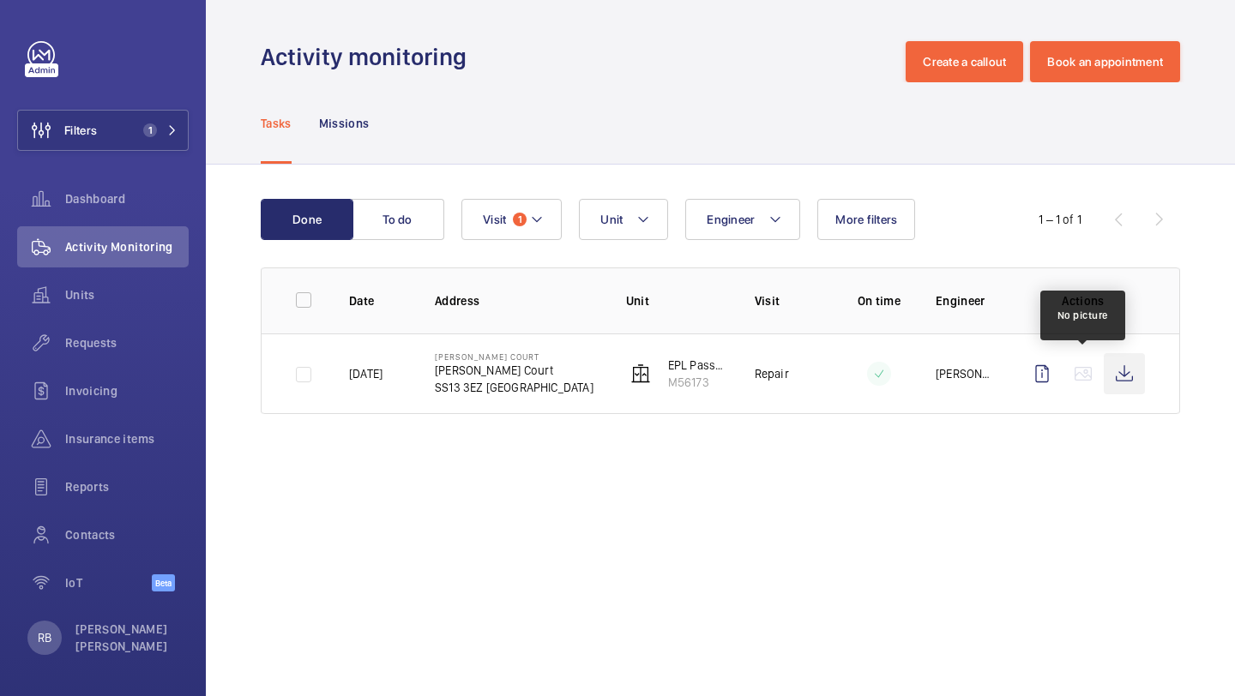
click at [1115, 368] on wm-front-icon-button at bounding box center [1123, 373] width 41 height 41
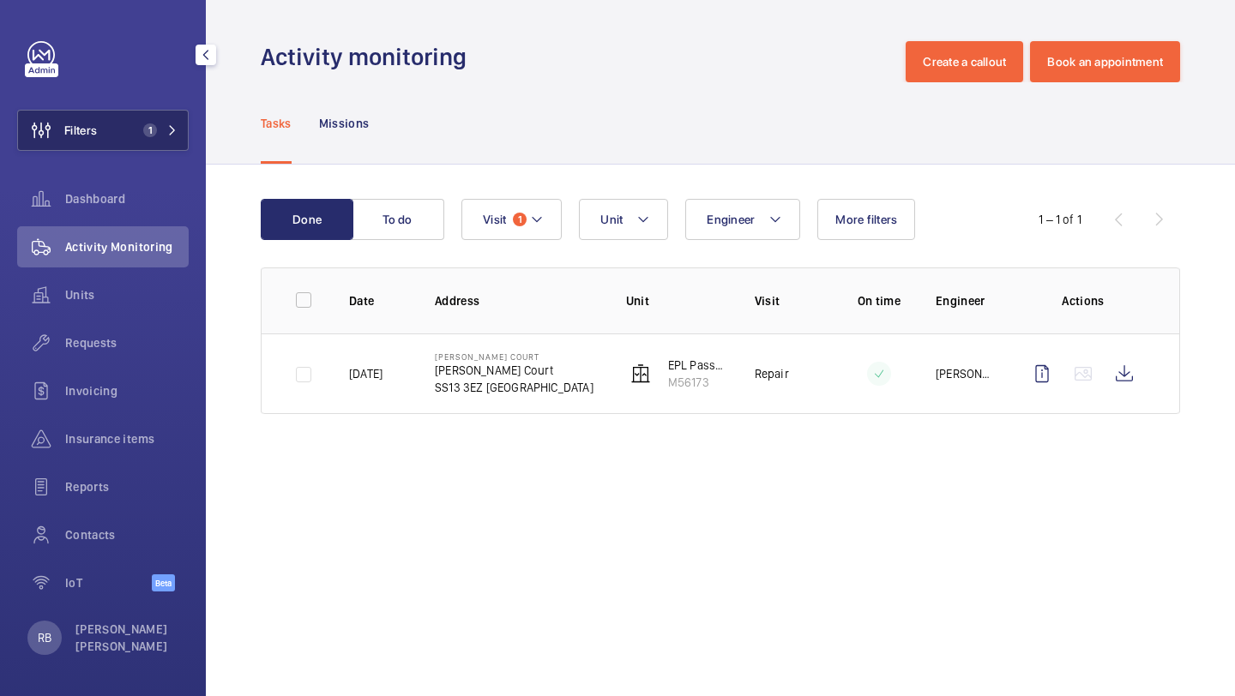
click at [112, 131] on button "Filters 1" at bounding box center [102, 130] width 171 height 41
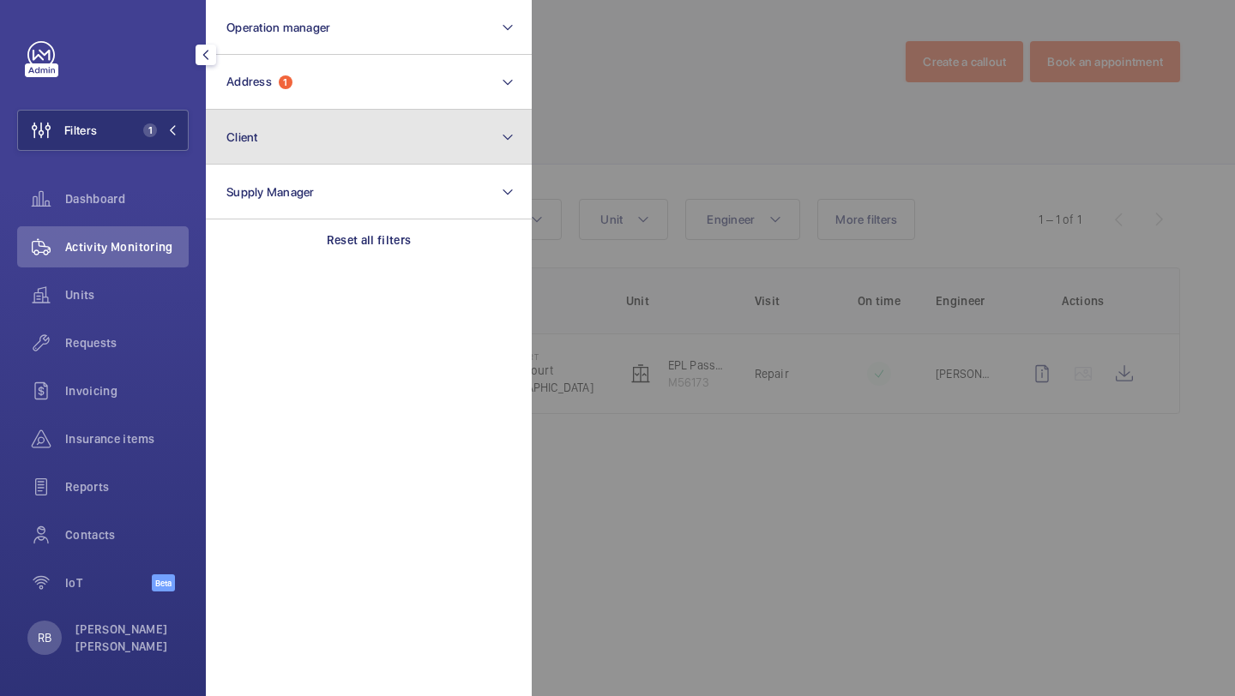
click at [316, 111] on button "Client" at bounding box center [369, 137] width 326 height 55
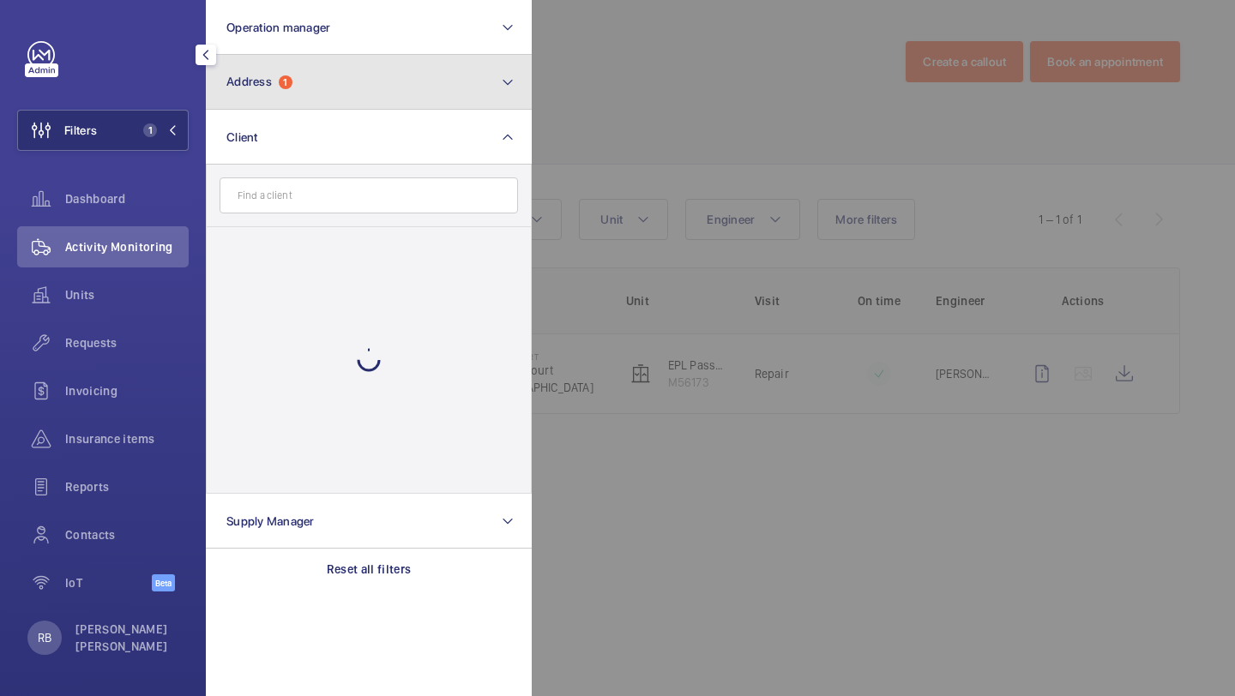
click at [326, 85] on button "Address 1" at bounding box center [369, 82] width 326 height 55
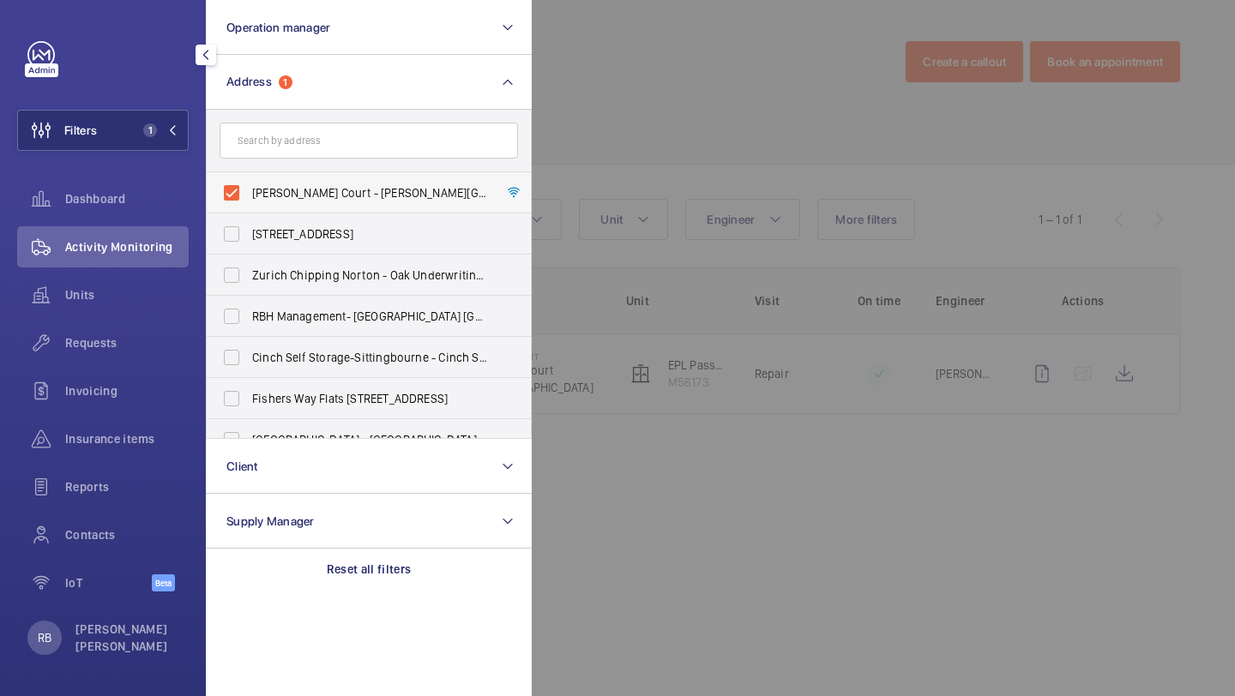
click at [299, 181] on label "Aragon Court - Aragon Court, LONDON SS13 3EZ" at bounding box center [356, 192] width 298 height 41
click at [249, 181] on input "Aragon Court - Aragon Court, LONDON SS13 3EZ" at bounding box center [231, 193] width 34 height 34
checkbox input "false"
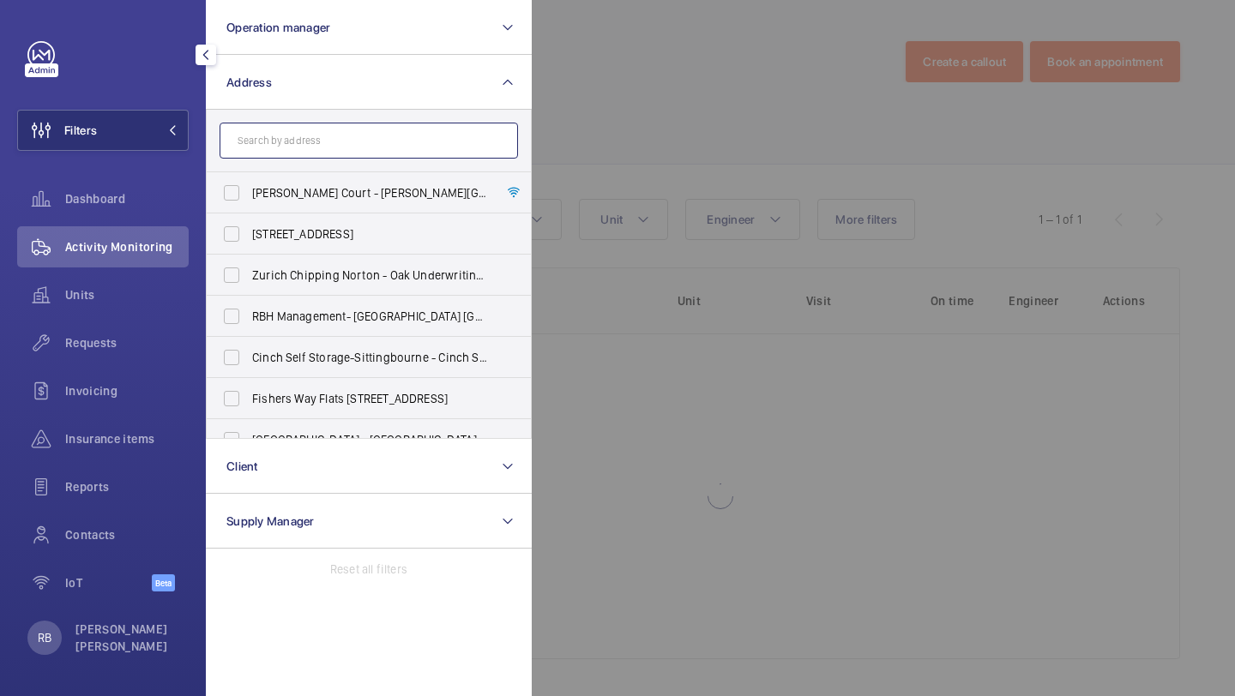
click at [306, 149] on input "text" at bounding box center [368, 141] width 298 height 36
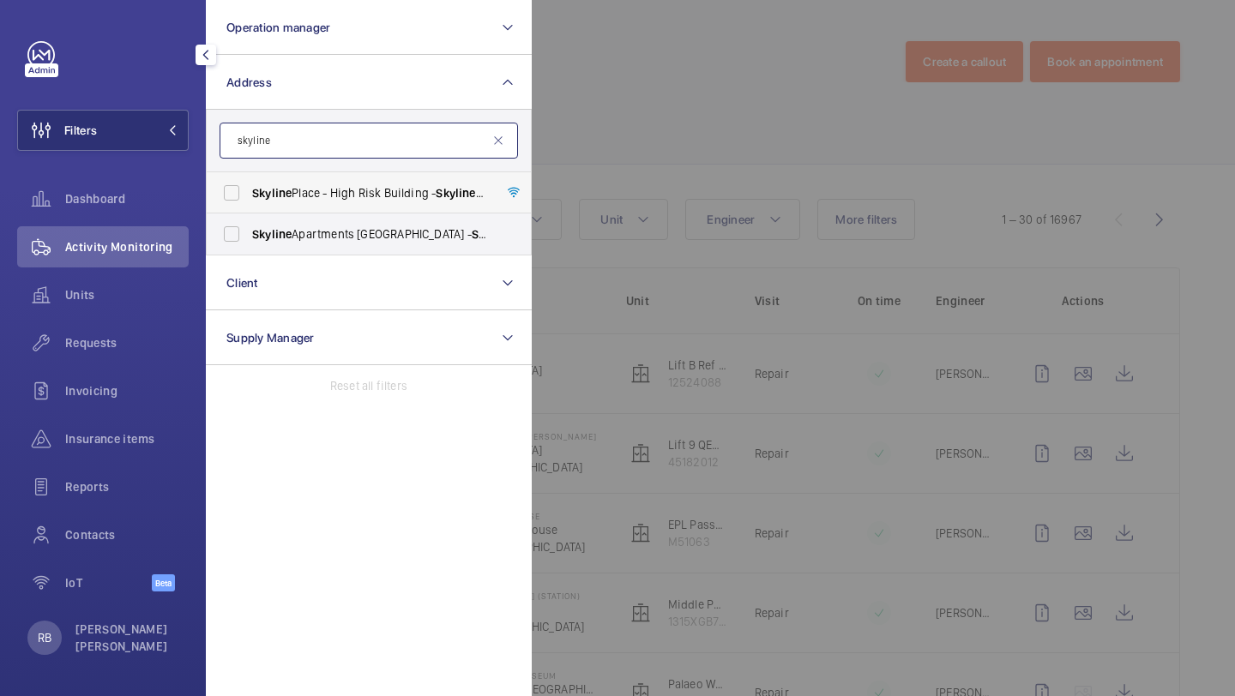
type input "skyline"
click at [312, 190] on span "Skyline Place - High Risk Building - Skyline Place, LONDON LU1 3DQ" at bounding box center [370, 192] width 236 height 17
click at [249, 190] on input "Skyline Place - High Risk Building - Skyline Place, LONDON LU1 3DQ" at bounding box center [231, 193] width 34 height 34
checkbox input "true"
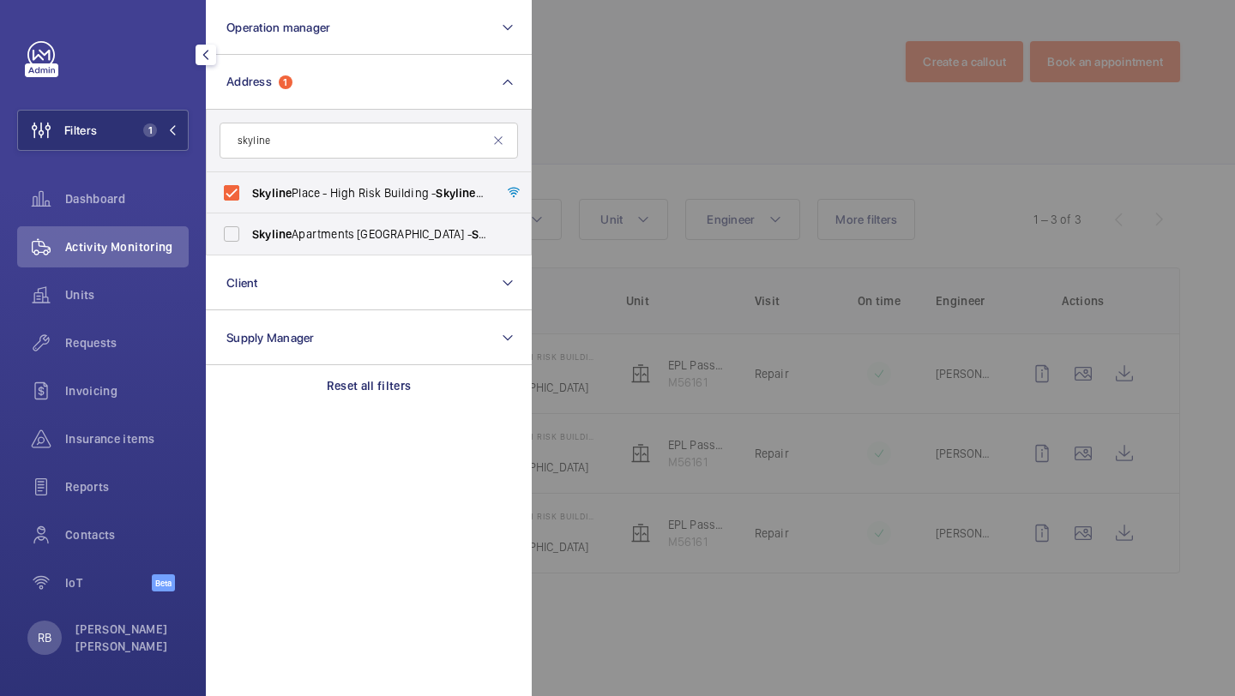
click at [609, 141] on div at bounding box center [1149, 348] width 1235 height 696
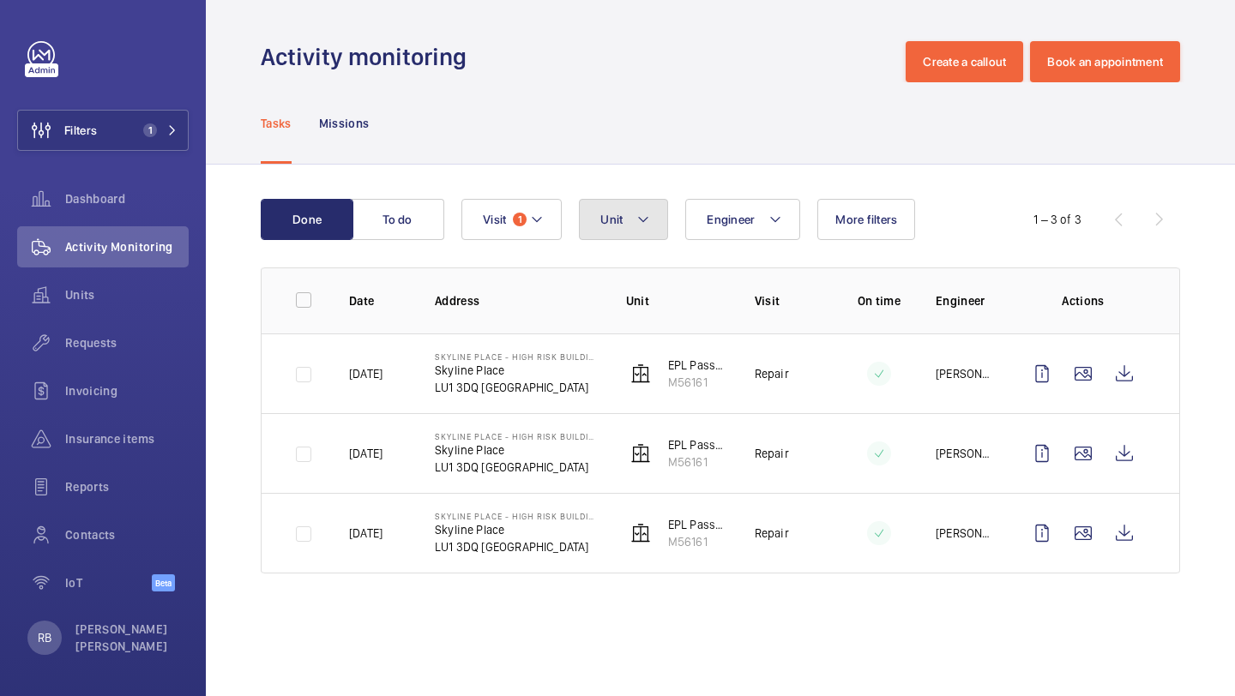
click at [647, 210] on mat-icon at bounding box center [643, 219] width 14 height 21
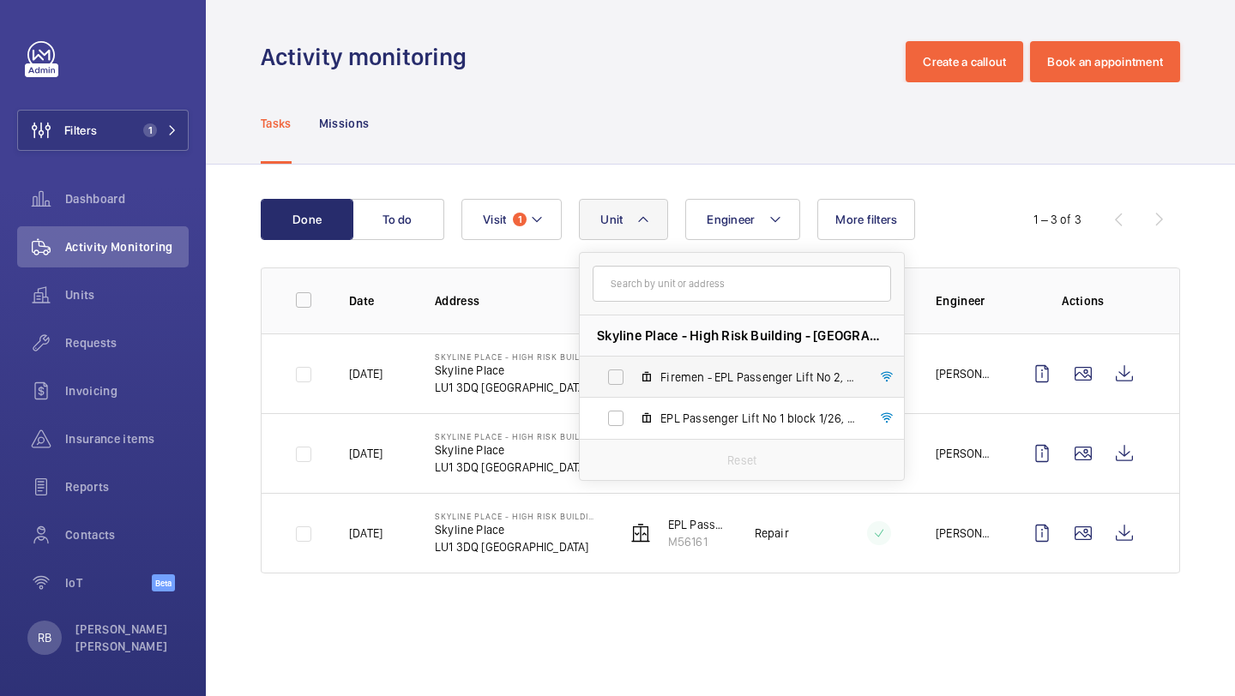
click at [714, 381] on span "Firemen - EPL Passenger Lift No 2, M56162" at bounding box center [759, 377] width 199 height 17
click at [633, 381] on input "Firemen - EPL Passenger Lift No 2, M56162" at bounding box center [615, 377] width 34 height 34
checkbox input "true"
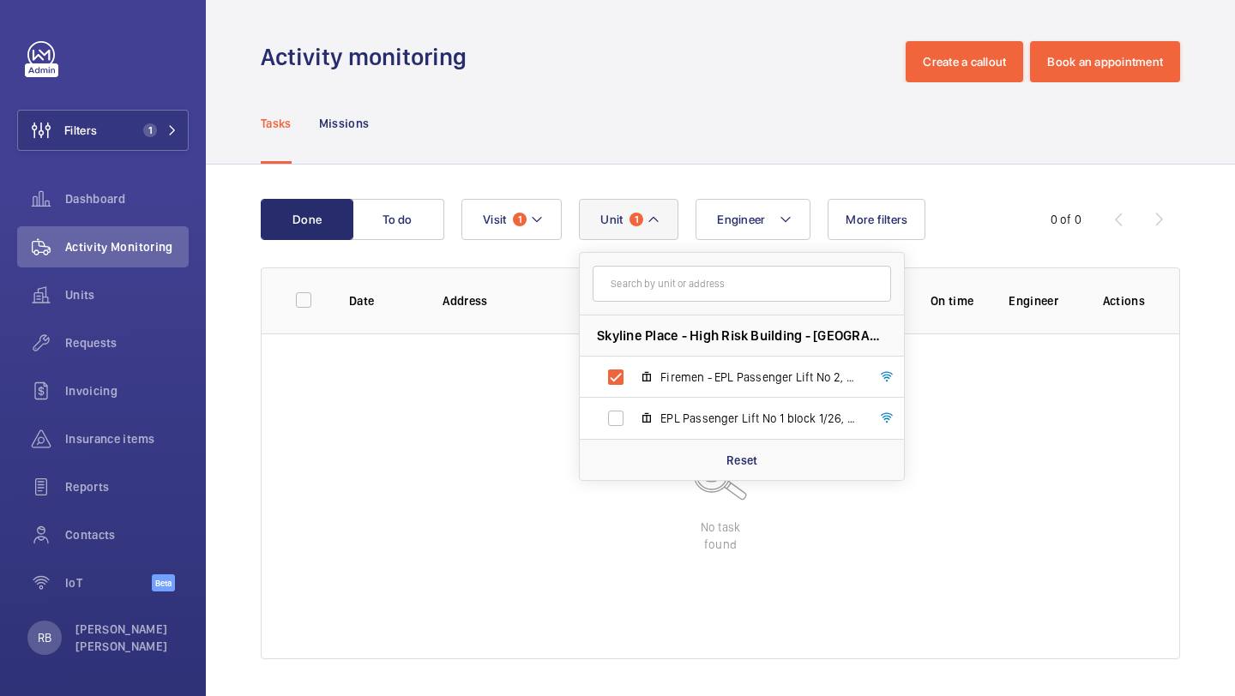
click at [1216, 321] on div "Done To do Engineer Unit 1 Skyline Place - High Risk Building - Skyline Place, …" at bounding box center [720, 433] width 1029 height 536
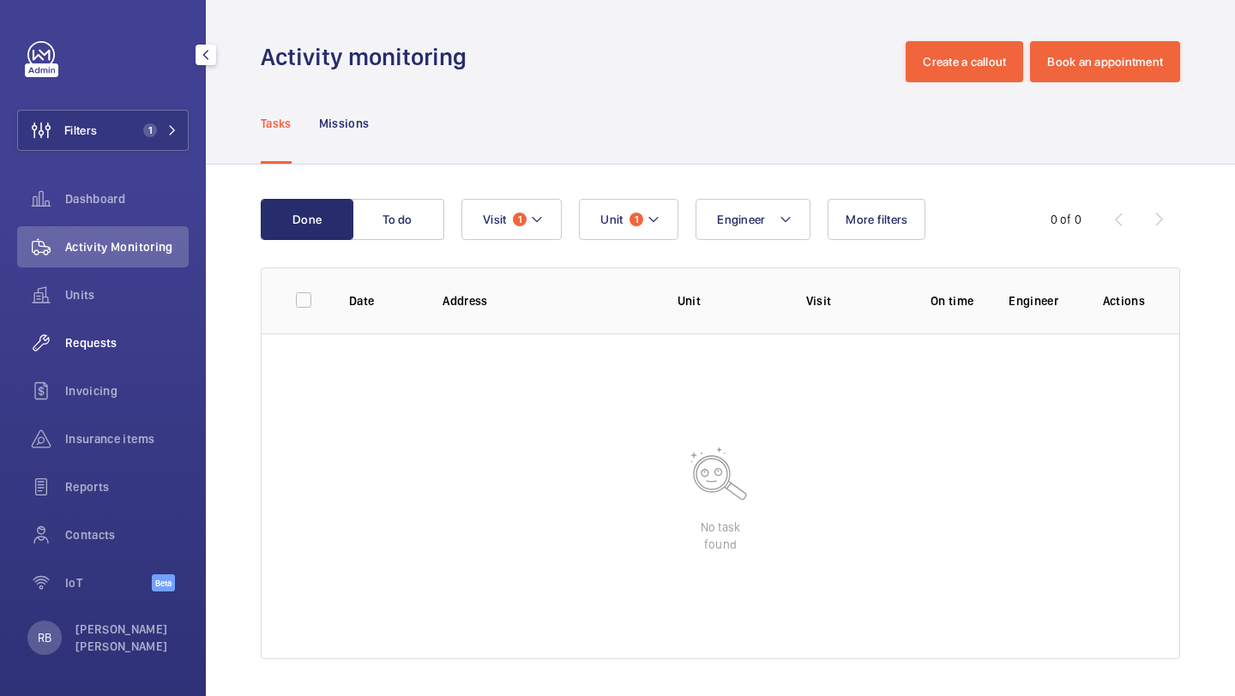
click at [99, 361] on div "Requests" at bounding box center [102, 342] width 171 height 41
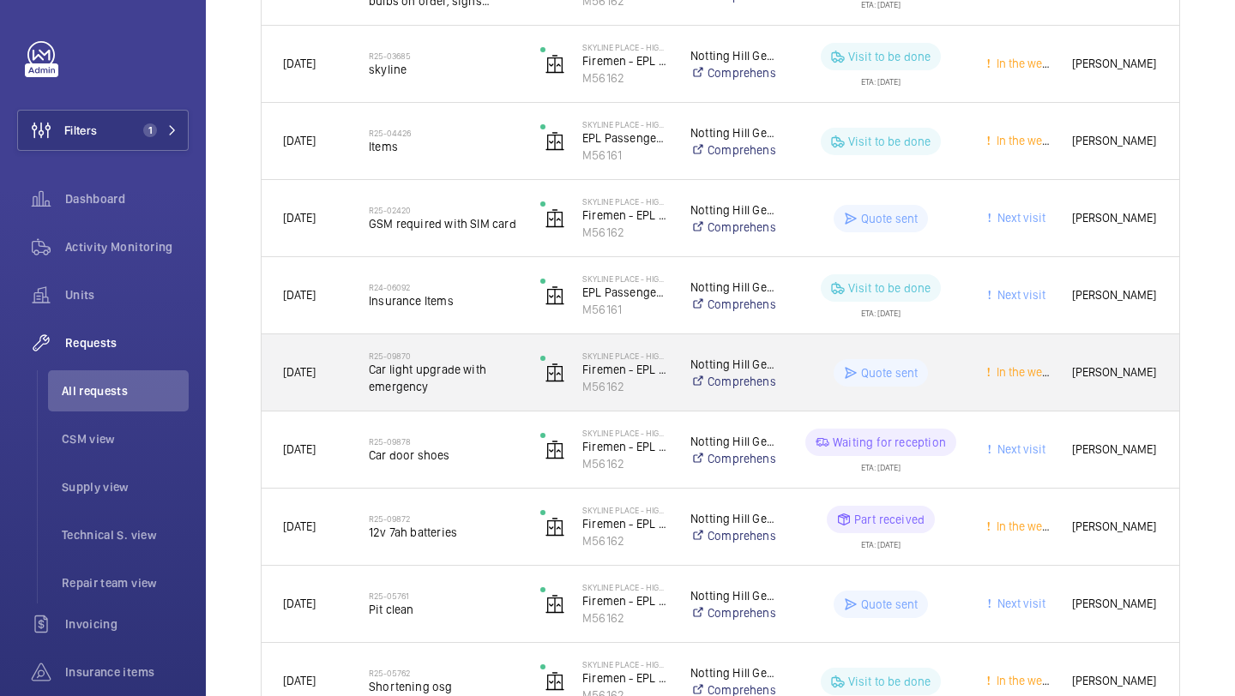
scroll to position [622, 0]
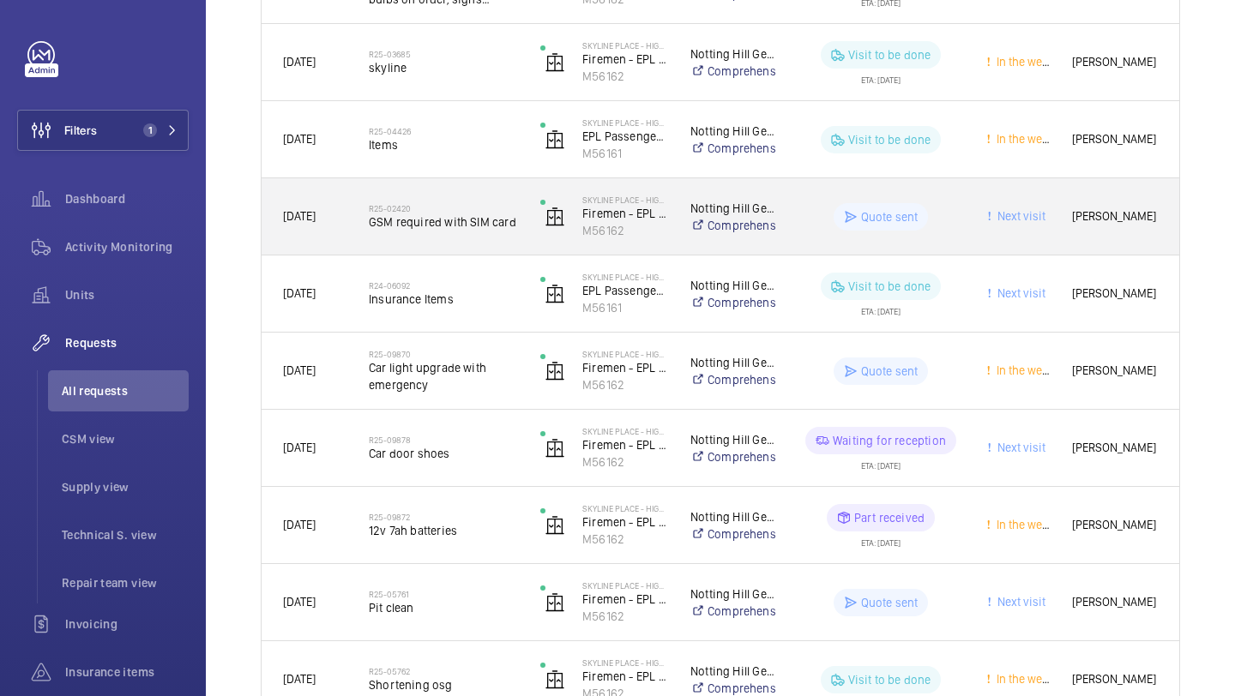
click at [495, 225] on span "GSM required with SIM card" at bounding box center [443, 221] width 149 height 17
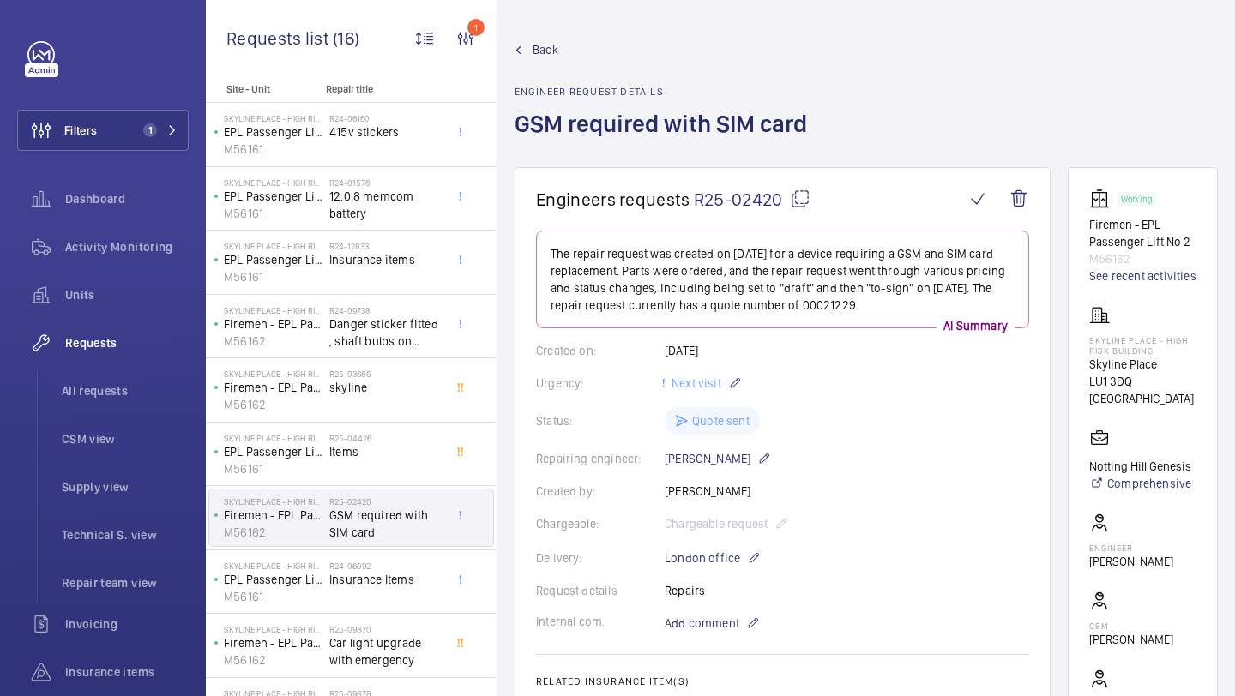
click at [803, 199] on mat-icon at bounding box center [800, 199] width 21 height 21
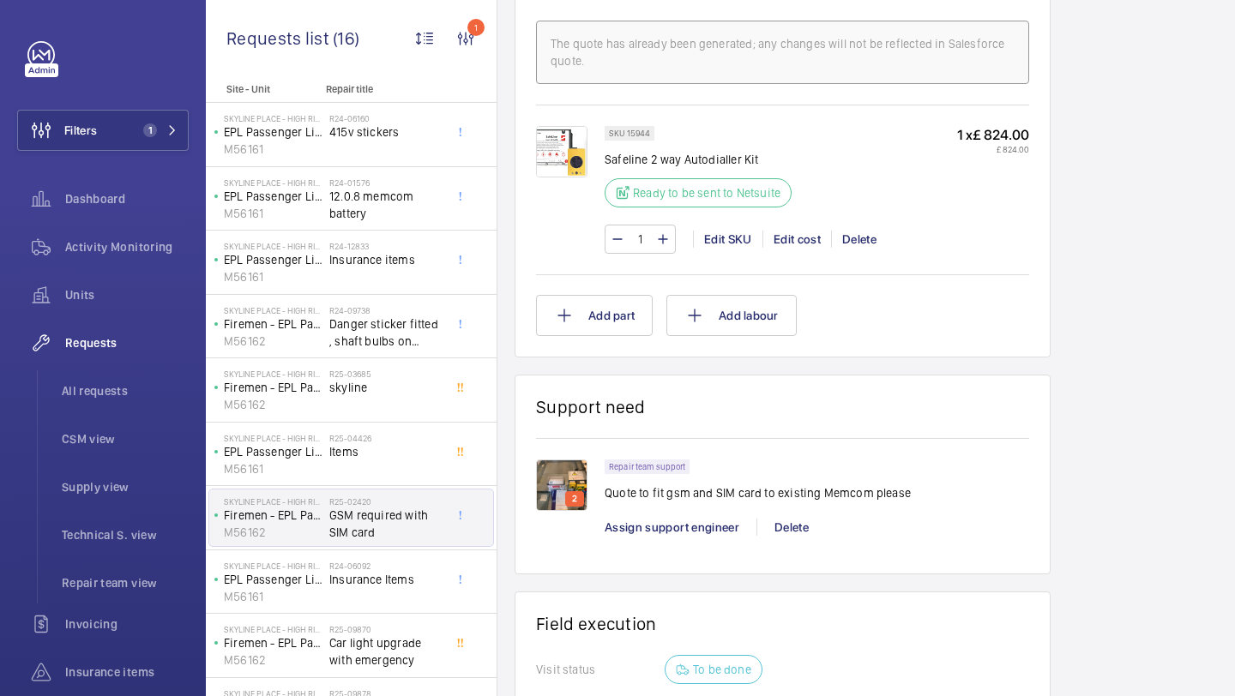
scroll to position [1091, 0]
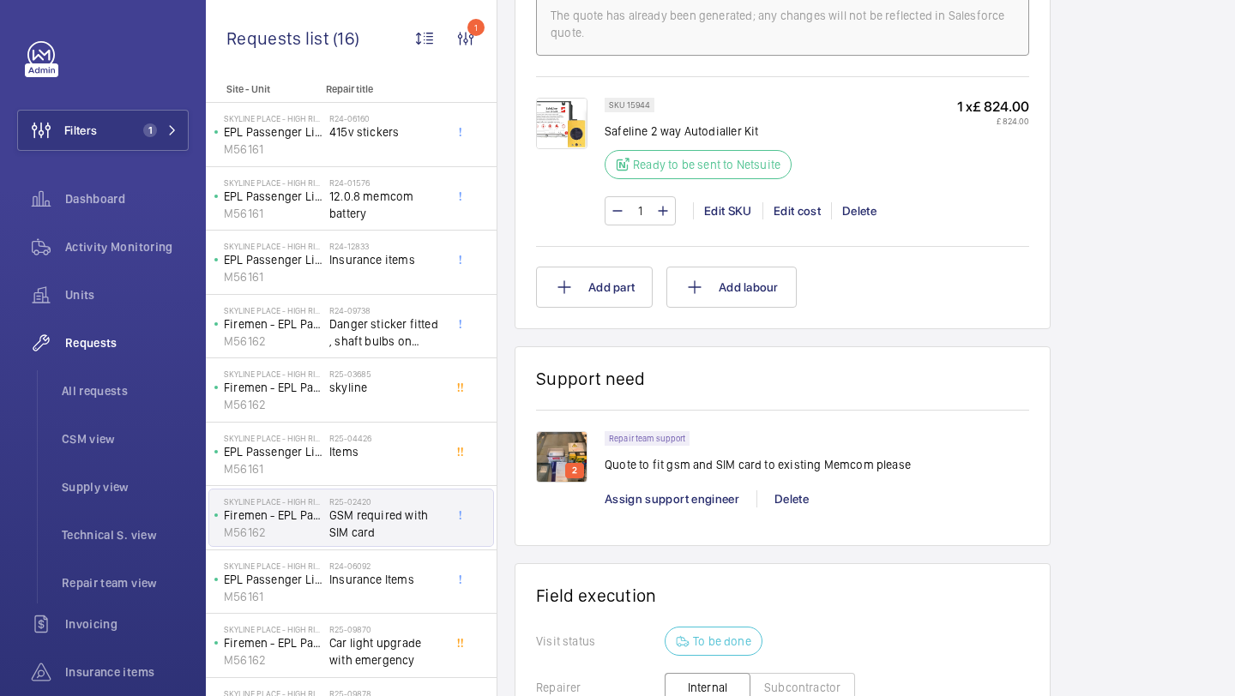
click at [559, 473] on img at bounding box center [561, 456] width 51 height 51
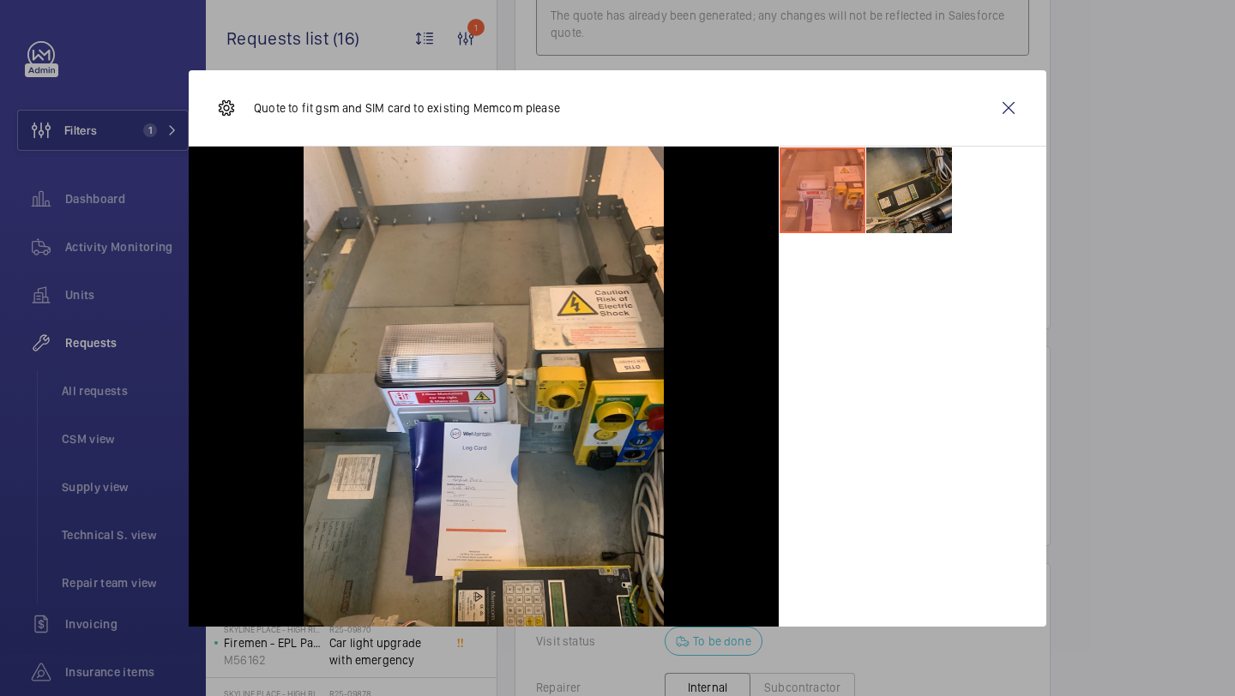
click at [885, 177] on li at bounding box center [909, 190] width 86 height 86
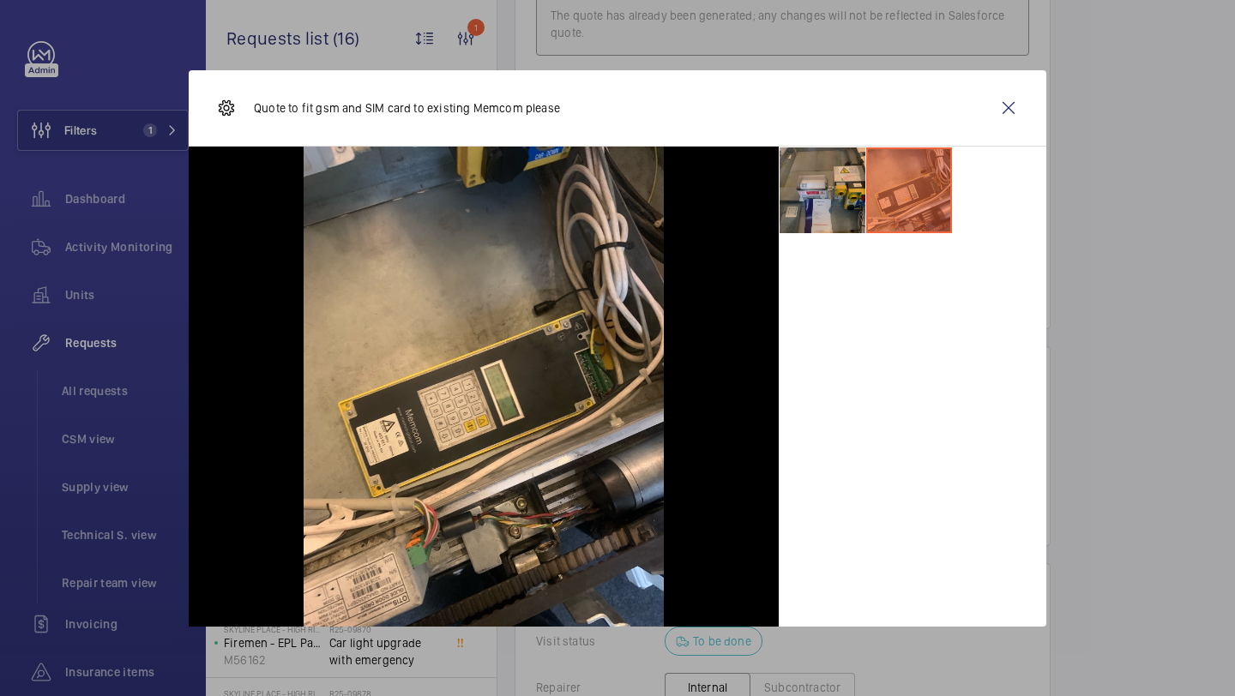
click at [827, 184] on li at bounding box center [822, 190] width 86 height 86
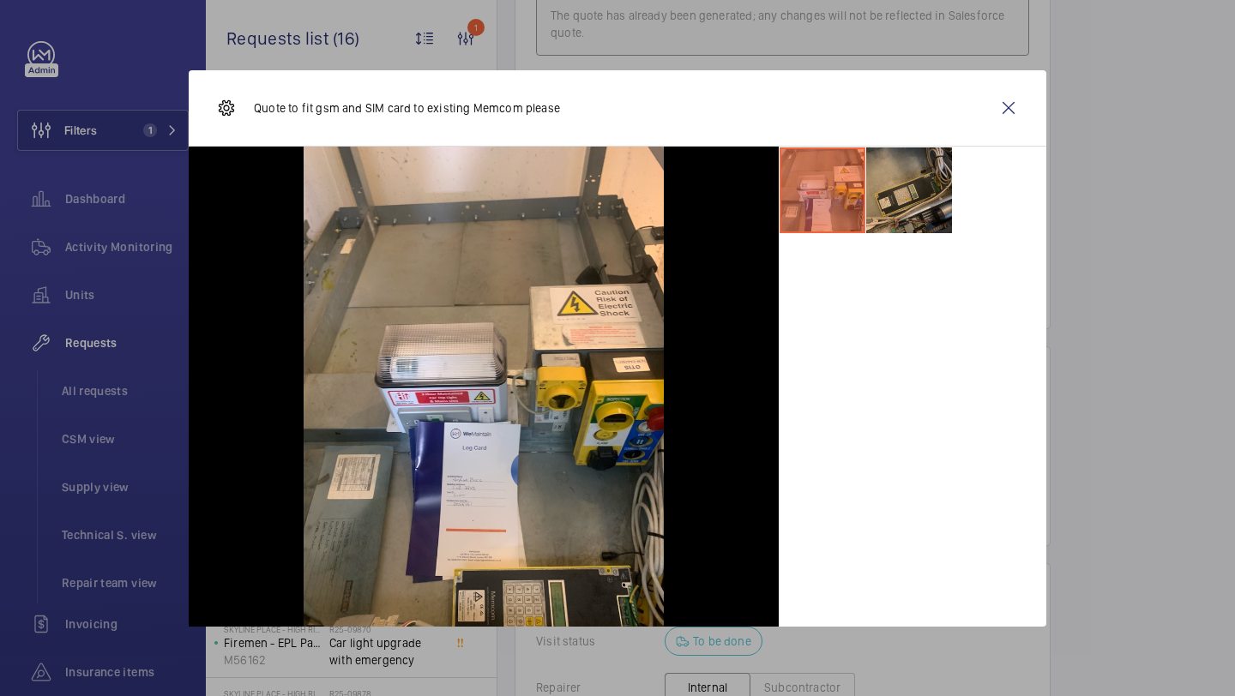
click at [886, 180] on li at bounding box center [909, 190] width 86 height 86
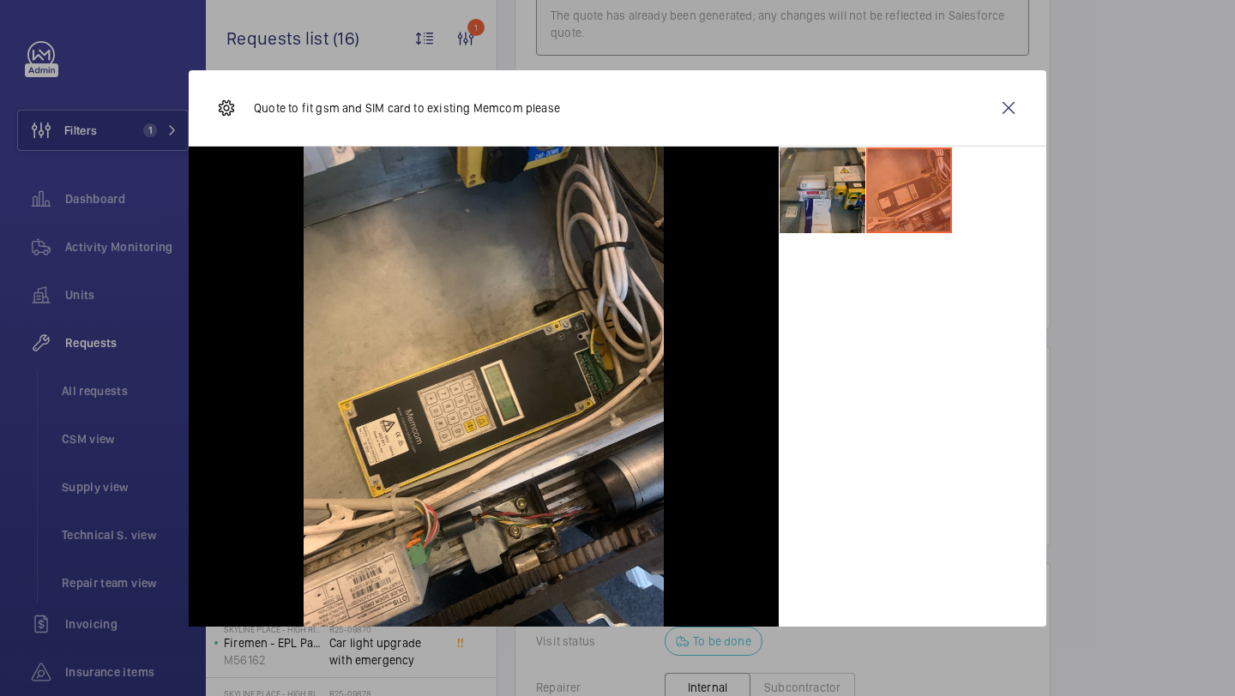
click at [841, 184] on li at bounding box center [822, 190] width 86 height 86
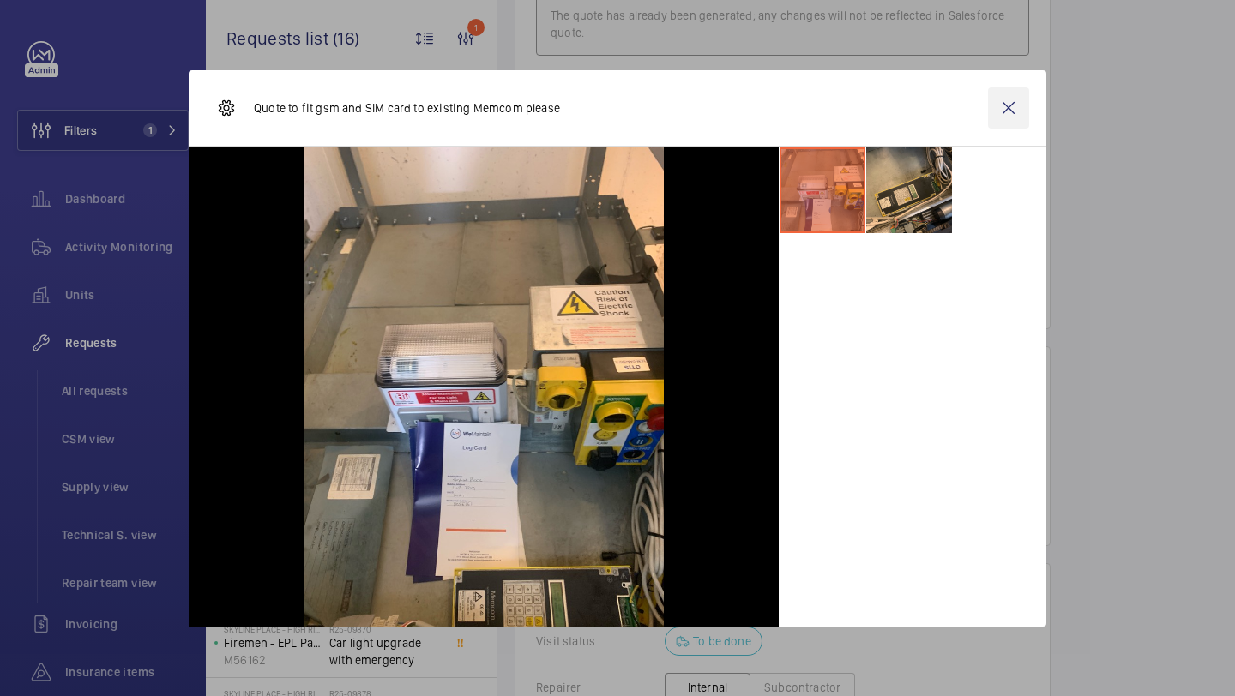
click at [1015, 99] on wm-front-icon-button at bounding box center [1008, 107] width 41 height 41
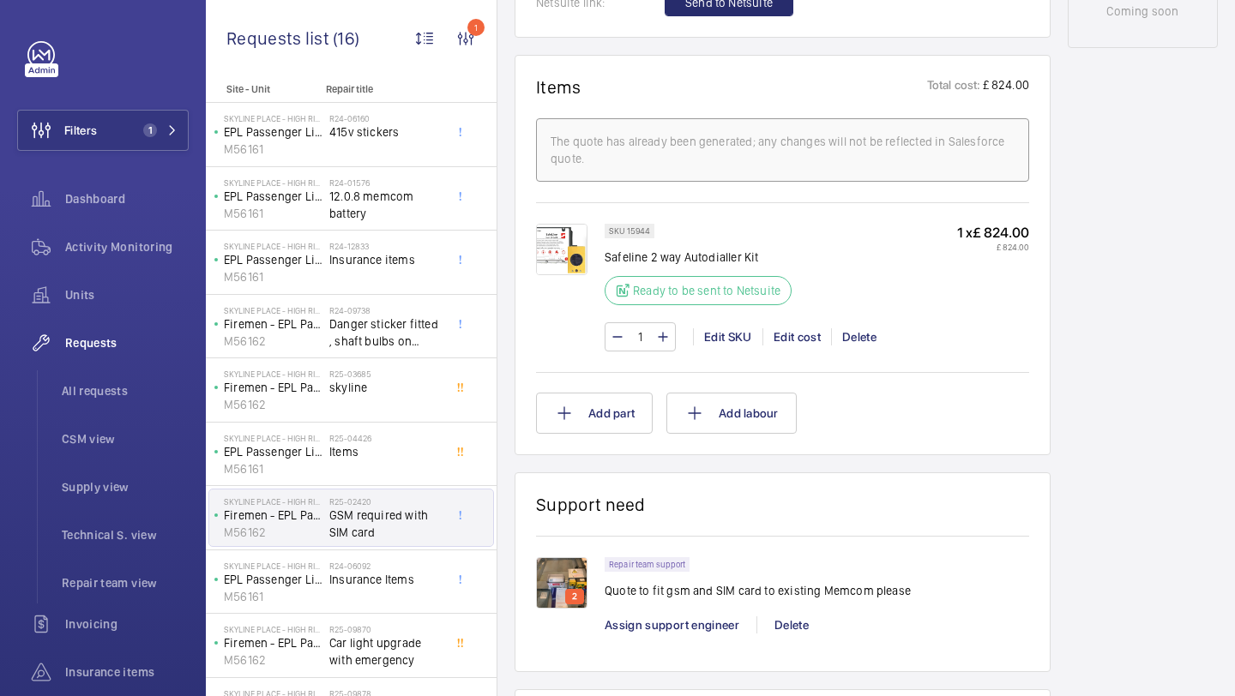
scroll to position [60, 0]
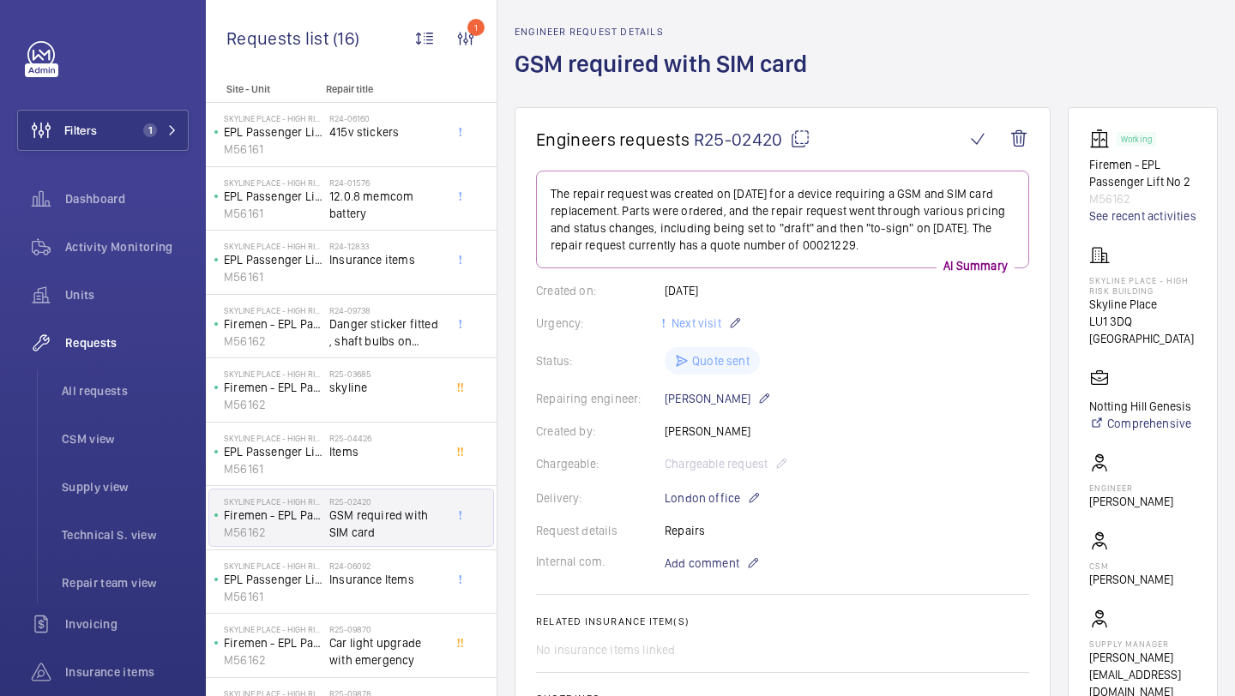
click at [798, 132] on mat-icon at bounding box center [800, 139] width 21 height 21
click at [116, 126] on button "Filters 1" at bounding box center [102, 130] width 171 height 41
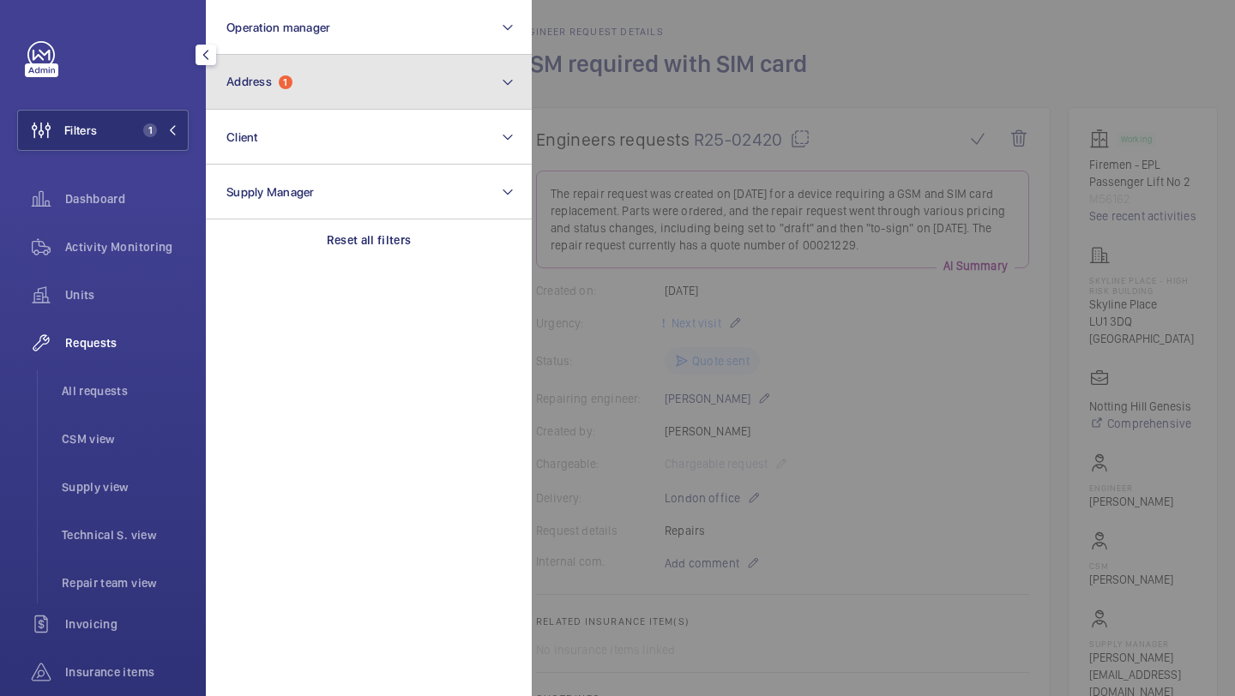
click at [308, 64] on button "Address 1" at bounding box center [369, 82] width 326 height 55
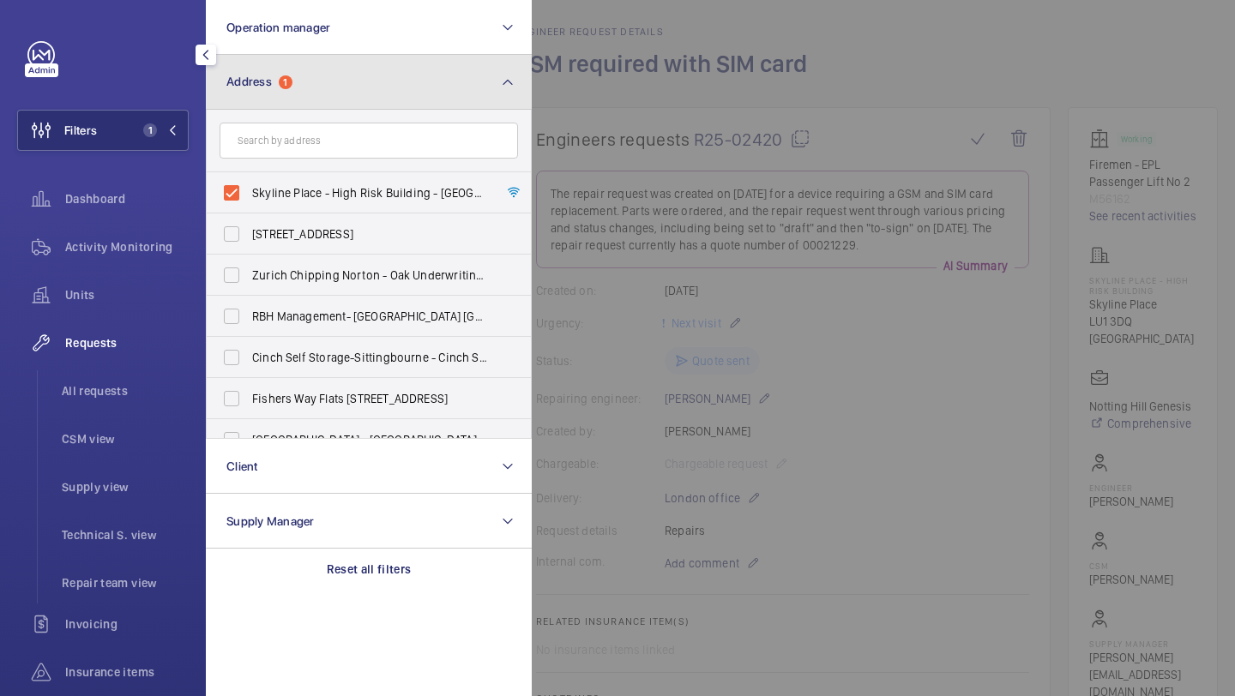
click at [309, 64] on button "Address 1" at bounding box center [369, 82] width 326 height 55
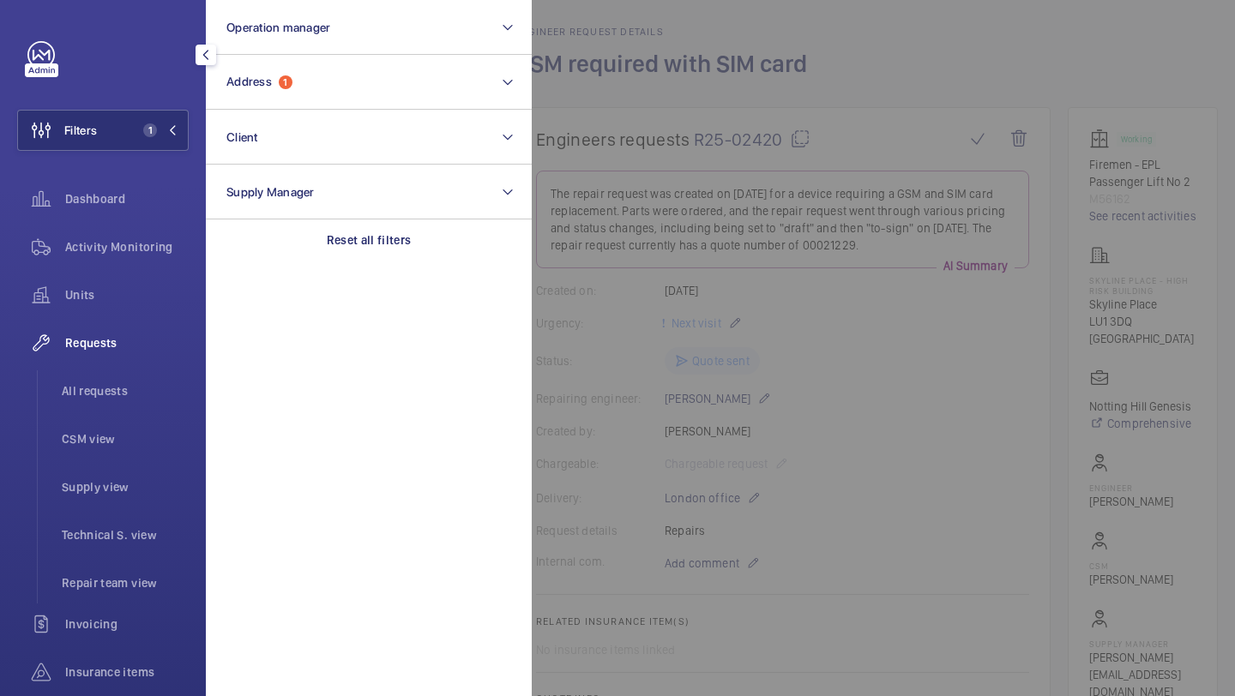
click at [711, 168] on div at bounding box center [1149, 348] width 1235 height 696
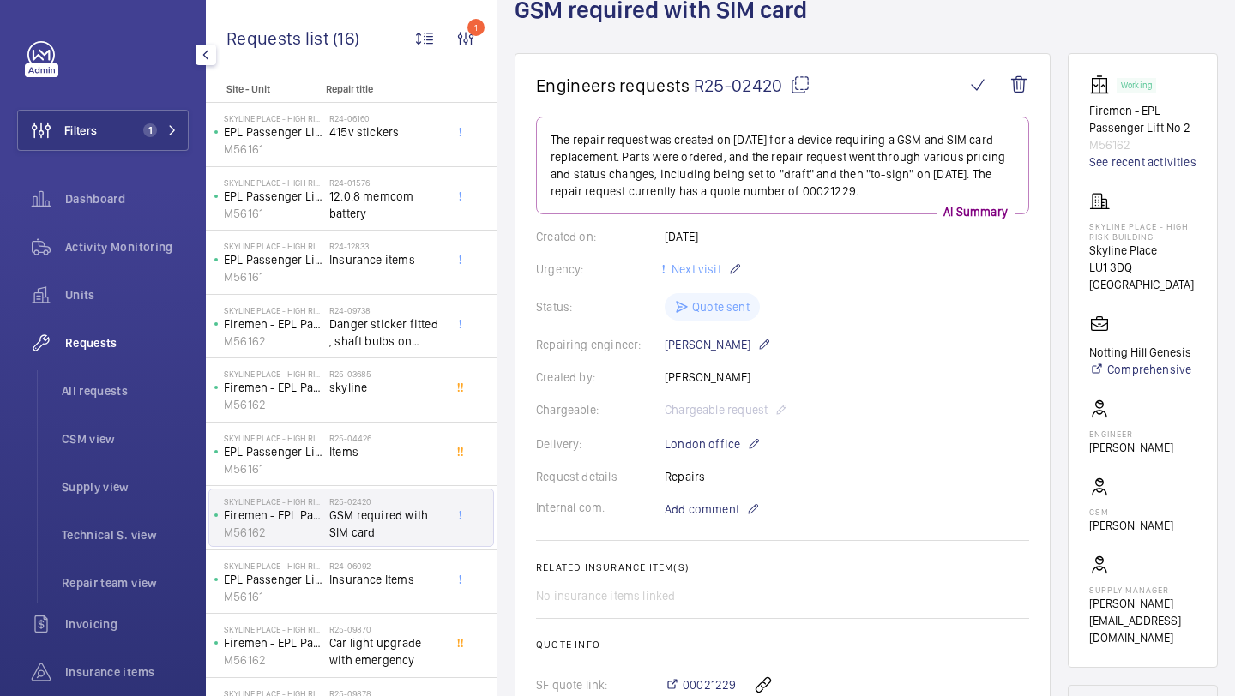
scroll to position [0, 0]
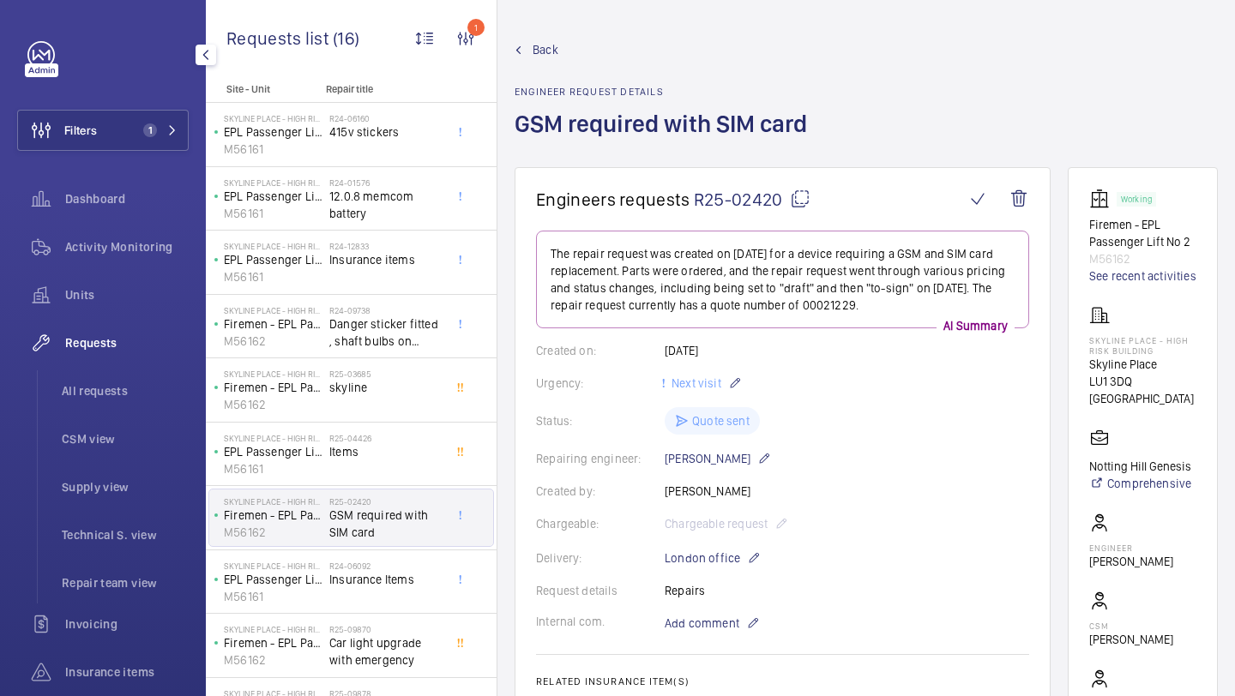
click at [802, 193] on mat-icon at bounding box center [800, 199] width 21 height 21
click at [141, 115] on button "Filters 1" at bounding box center [102, 130] width 171 height 41
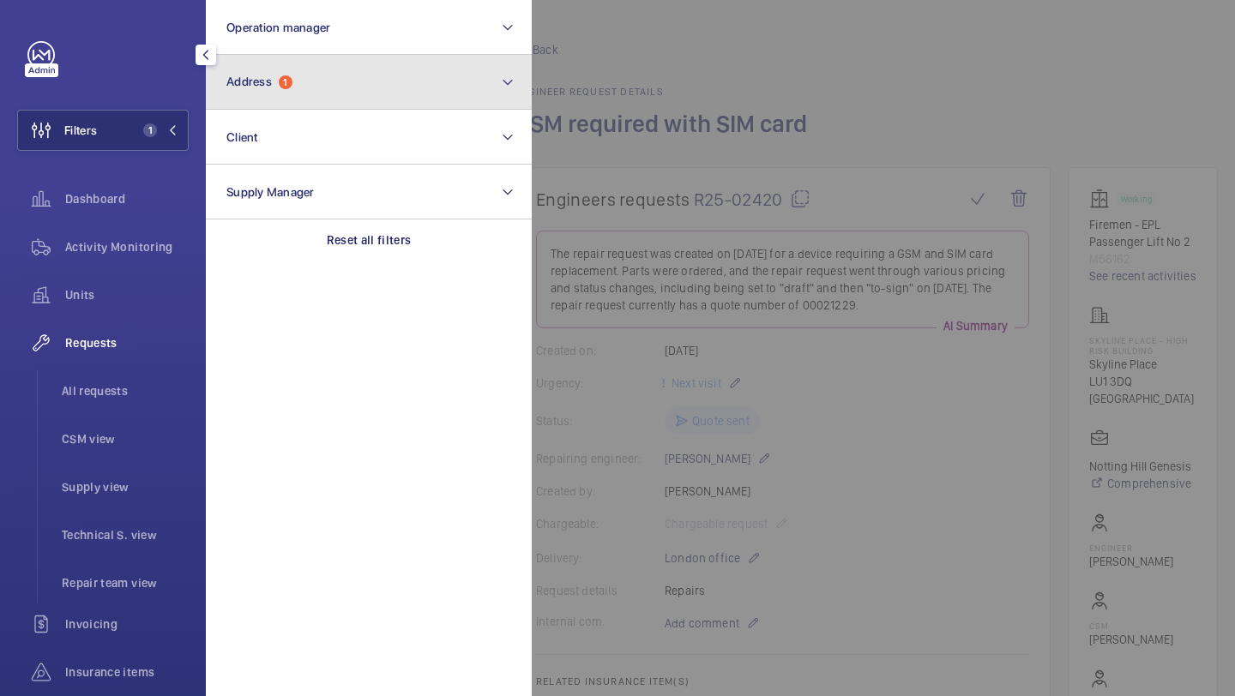
click at [292, 87] on span "Address 1" at bounding box center [259, 82] width 66 height 15
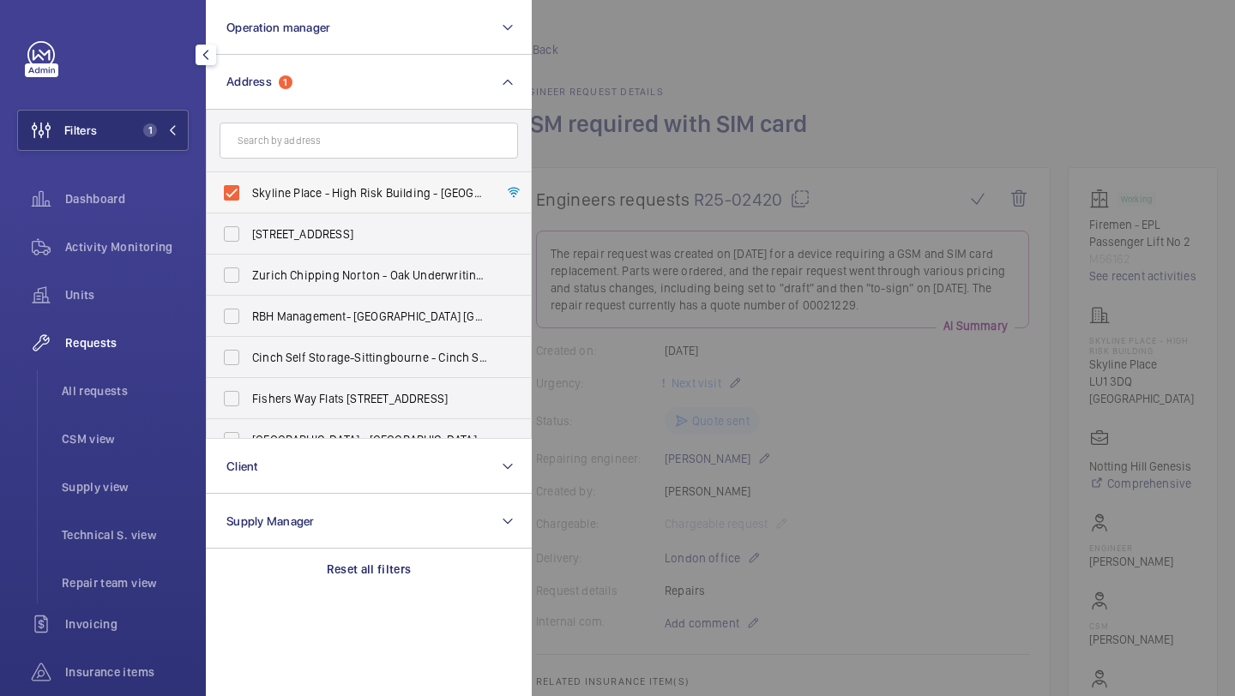
click at [277, 195] on span "Skyline Place - High Risk Building - Skyline Place, LONDON LU1 3DQ" at bounding box center [370, 192] width 236 height 17
click at [249, 195] on input "Skyline Place - High Risk Building - Skyline Place, LONDON LU1 3DQ" at bounding box center [231, 193] width 34 height 34
checkbox input "false"
click at [289, 165] on form at bounding box center [369, 141] width 324 height 63
click at [298, 150] on input "text" at bounding box center [368, 141] width 298 height 36
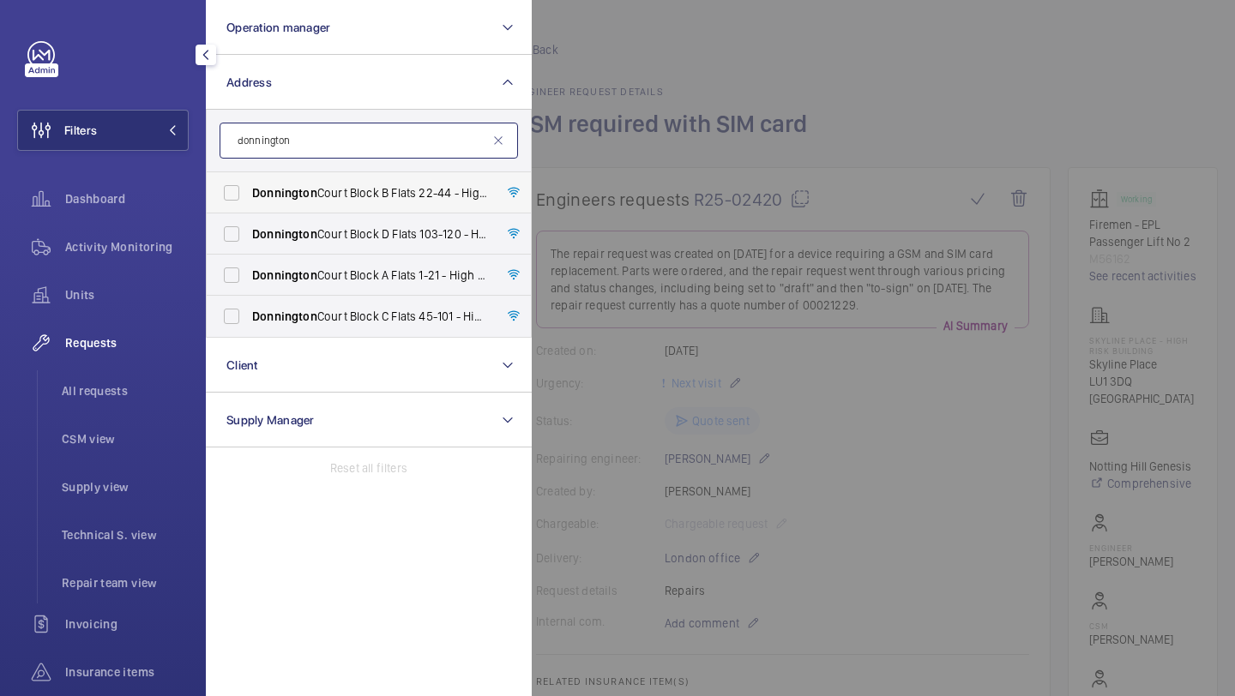
type input "donnington"
click at [246, 189] on label "Donnington Court Block B Flats 22-44 - High Risk Building - Donnington Court Bl…" at bounding box center [356, 192] width 298 height 41
click at [246, 189] on input "Donnington Court Block B Flats 22-44 - High Risk Building - Donnington Court Bl…" at bounding box center [231, 193] width 34 height 34
checkbox input "true"
click at [246, 241] on label "Donnington Court Block D Flats 103-120 - High Risk Building - Donnington Court …" at bounding box center [356, 233] width 298 height 41
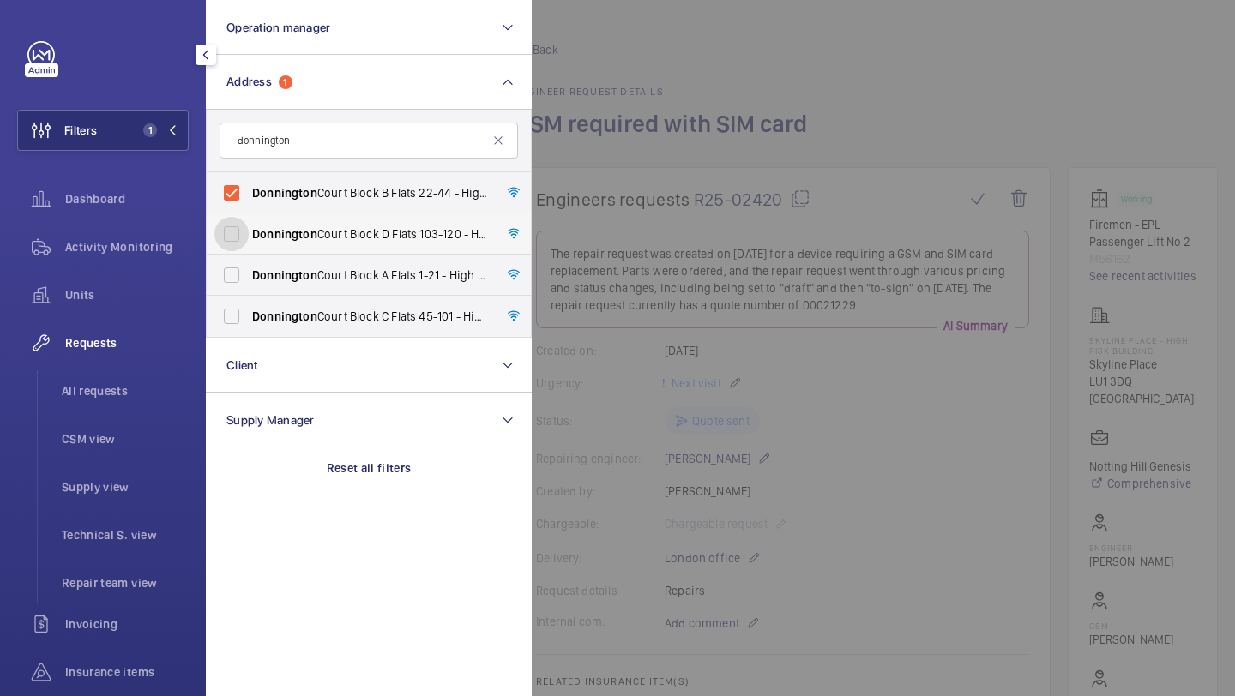
click at [246, 241] on input "Donnington Court Block D Flats 103-120 - High Risk Building - Donnington Court …" at bounding box center [231, 234] width 34 height 34
checkbox input "true"
click at [245, 291] on label "Donnington Court Block A Flats 1-21 - High Risk Building - Donnington Court Blo…" at bounding box center [356, 275] width 298 height 41
click at [245, 291] on input "Donnington Court Block A Flats 1-21 - High Risk Building - Donnington Court Blo…" at bounding box center [231, 275] width 34 height 34
checkbox input "true"
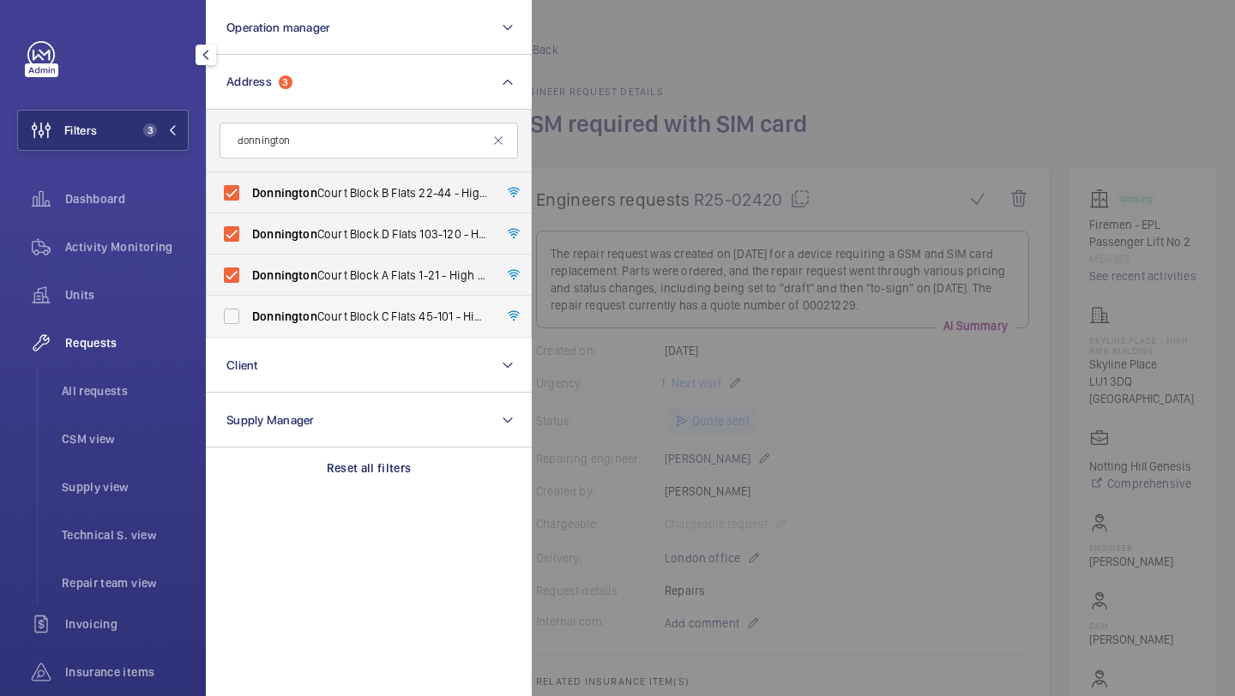
click at [242, 316] on label "Donnington Court Block C Flats 45-101 - High Risk Building - Donnington Court B…" at bounding box center [356, 316] width 298 height 41
click at [242, 316] on input "Donnington Court Block C Flats 45-101 - High Risk Building - Donnington Court B…" at bounding box center [231, 316] width 34 height 34
checkbox input "true"
click at [735, 185] on div at bounding box center [1149, 348] width 1235 height 696
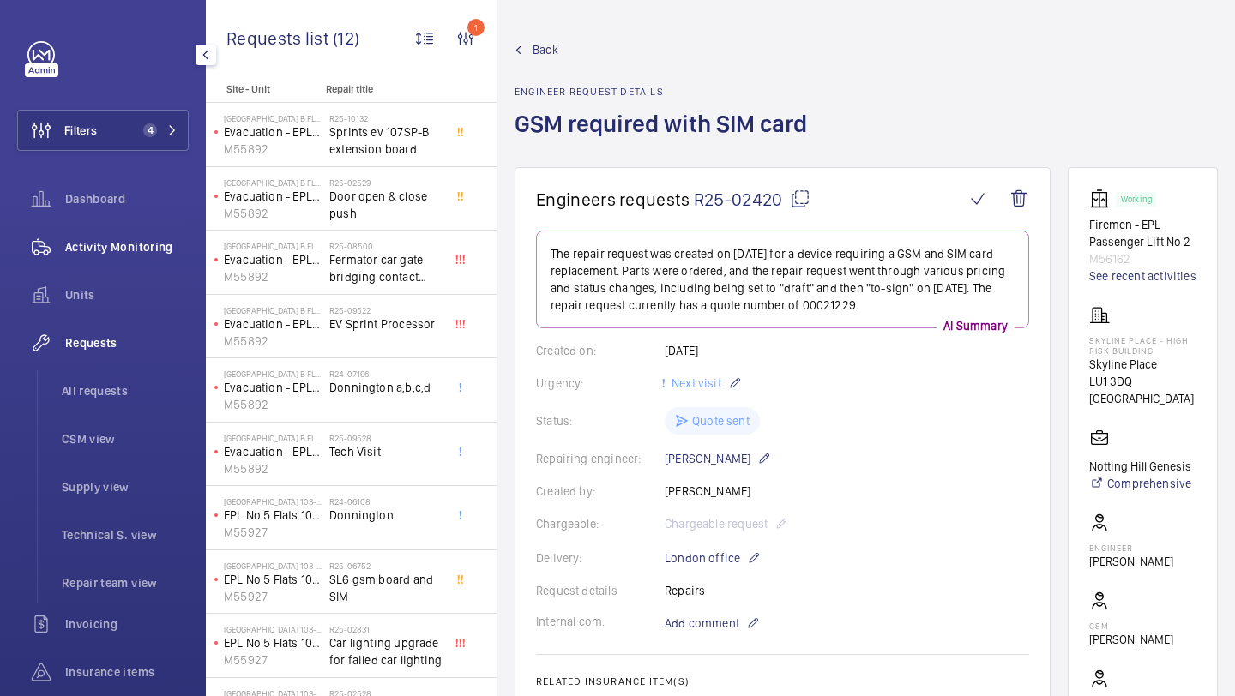
click at [147, 259] on div "Activity Monitoring" at bounding box center [102, 246] width 171 height 41
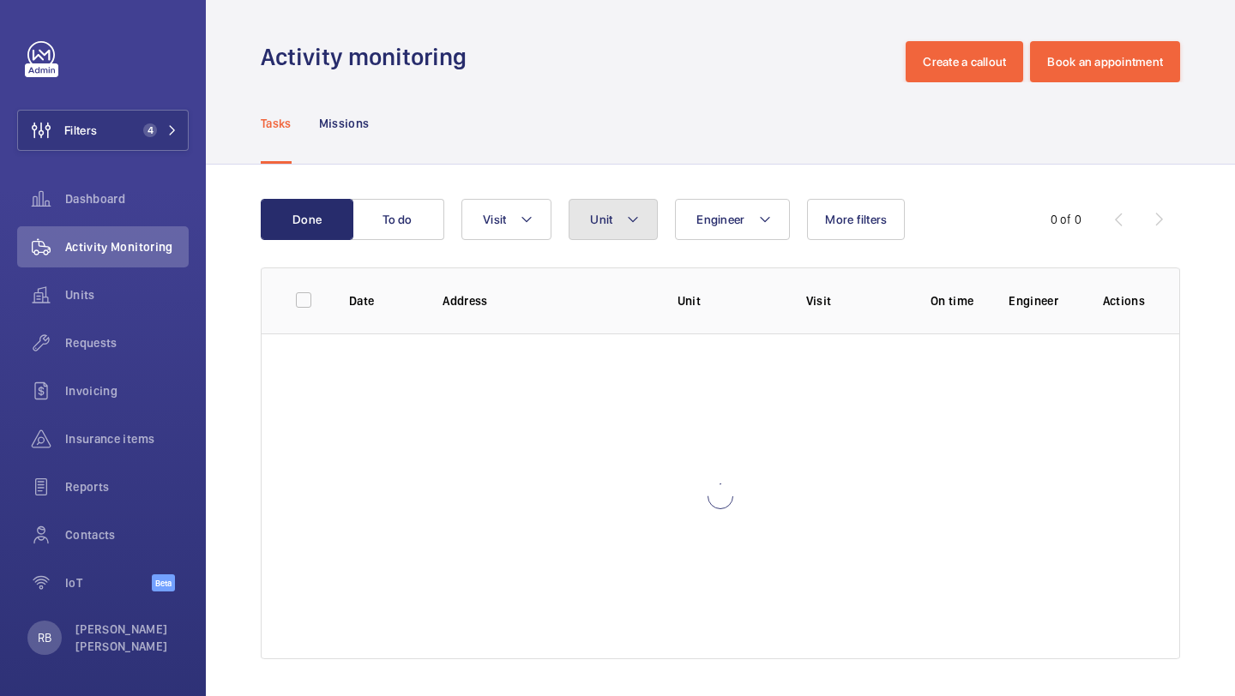
click at [618, 219] on button "Unit" at bounding box center [612, 219] width 89 height 41
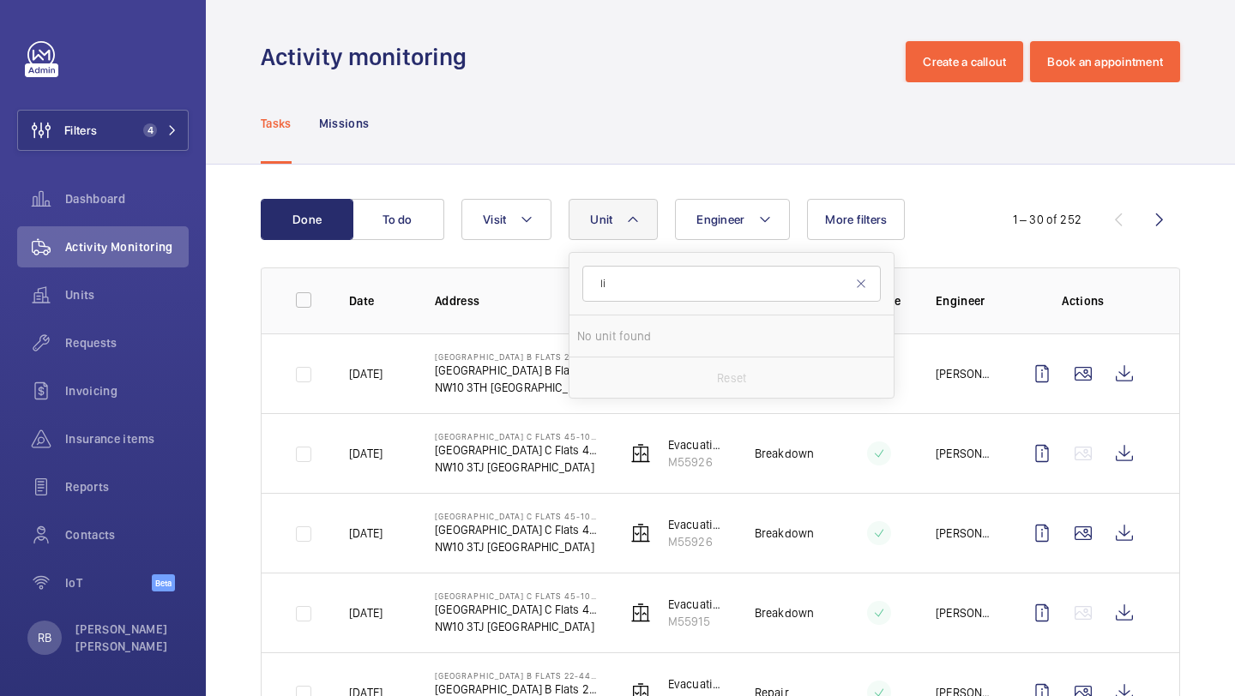
type input "l"
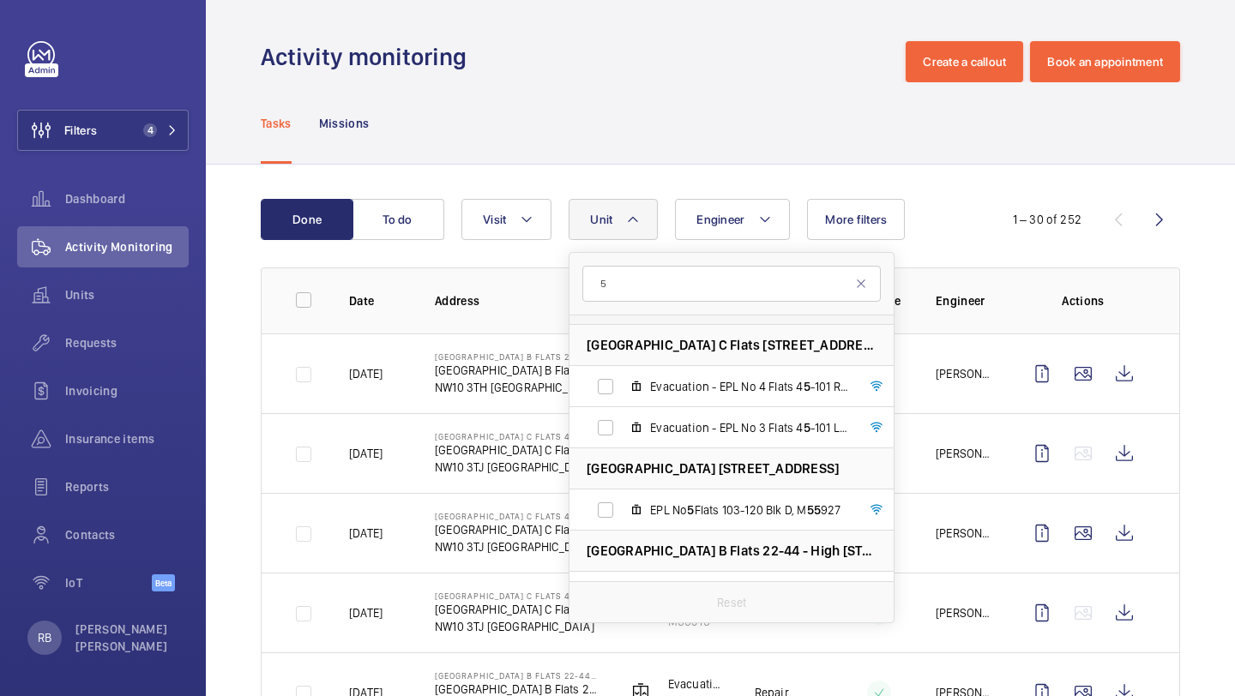
scroll to position [105, 0]
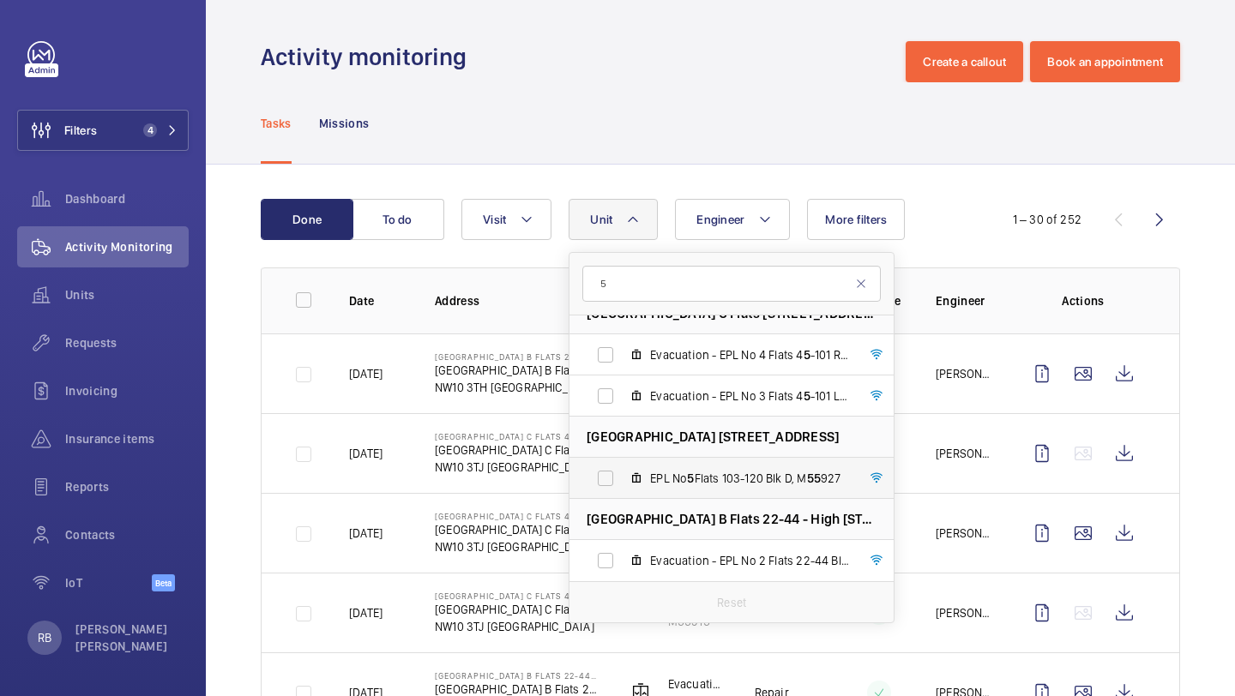
type input "5"
click at [697, 490] on label "EPL No 5 Flats 103-120 Blk D, M 5 5 927" at bounding box center [717, 478] width 297 height 41
click at [622, 490] on input "EPL No 5 Flats 103-120 Blk D, M 5 5 927" at bounding box center [605, 478] width 34 height 34
checkbox input "true"
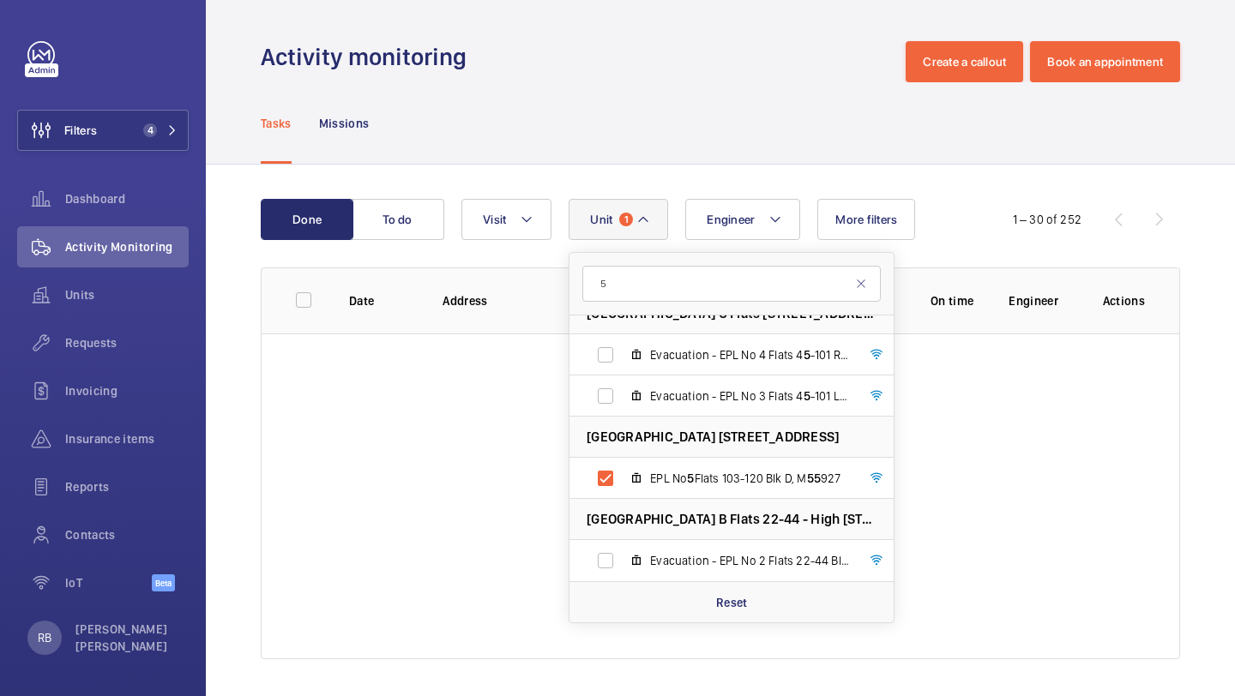
click at [1222, 324] on div "Done To do Engineer Unit 1 5 Donnington Court Block A Flats 1-21 - High Risk Bu…" at bounding box center [720, 433] width 1029 height 536
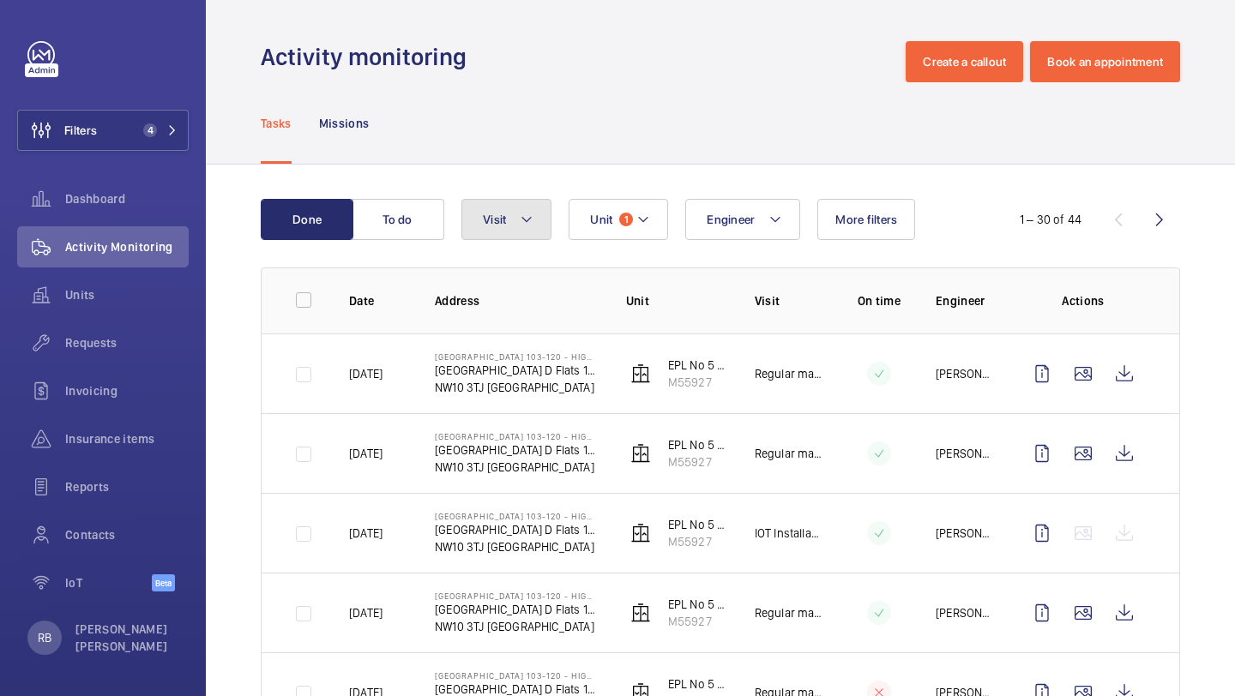
click at [478, 213] on button "Visit" at bounding box center [506, 219] width 90 height 41
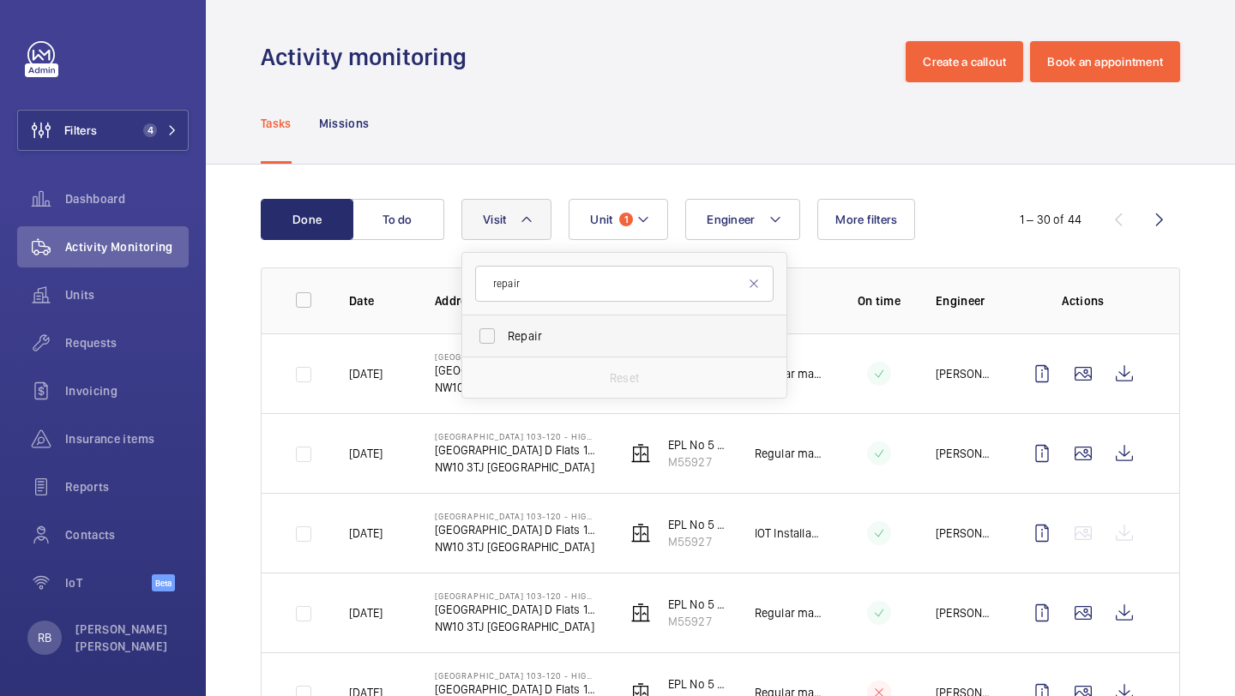
type input "repair"
click at [516, 345] on label "Repair" at bounding box center [611, 336] width 298 height 41
click at [504, 345] on input "Repair" at bounding box center [487, 336] width 34 height 34
checkbox input "true"
click at [1234, 383] on div "Done To do Engineer Unit 1 Visit 1 repair Repair Reset More filters 1 – 8 of 8 …" at bounding box center [720, 589] width 1029 height 849
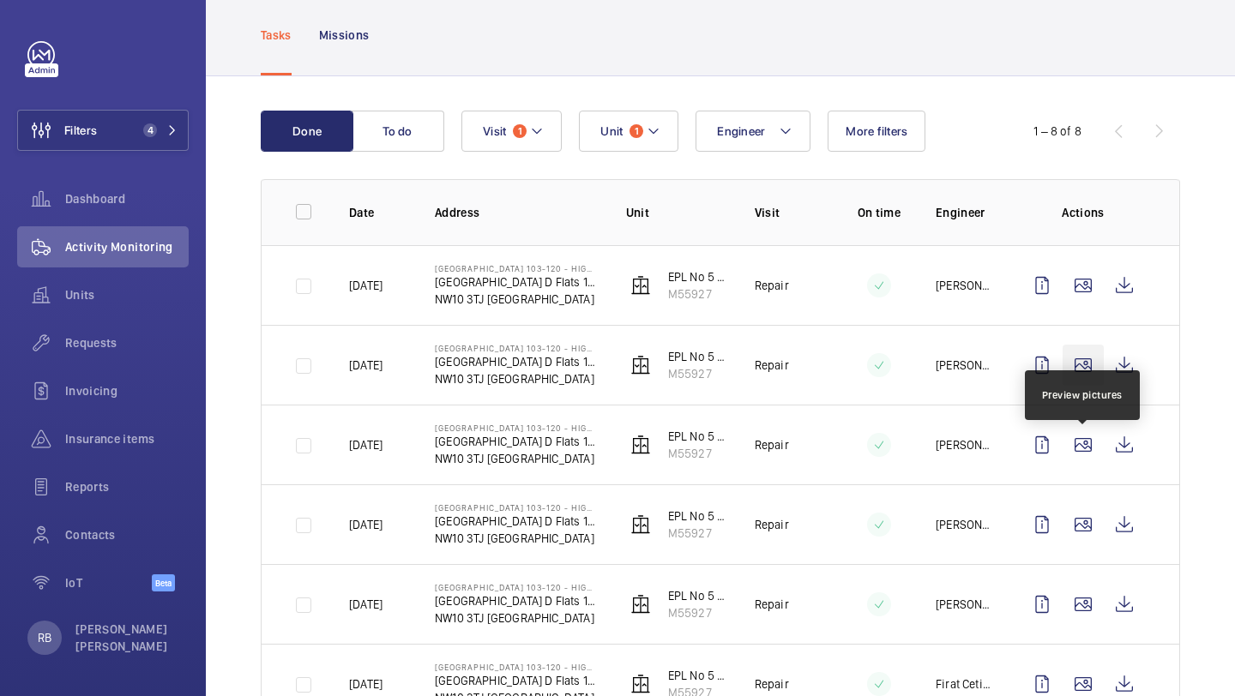
scroll to position [93, 0]
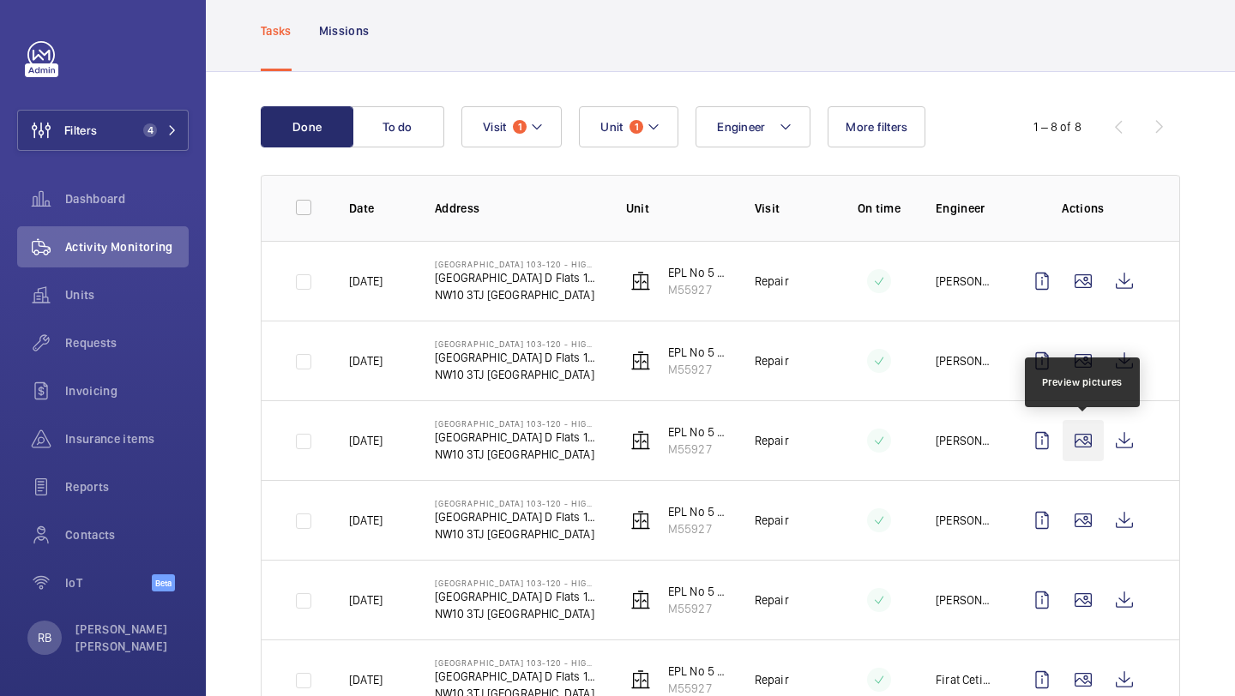
click at [1078, 430] on wm-front-icon-button at bounding box center [1082, 440] width 41 height 41
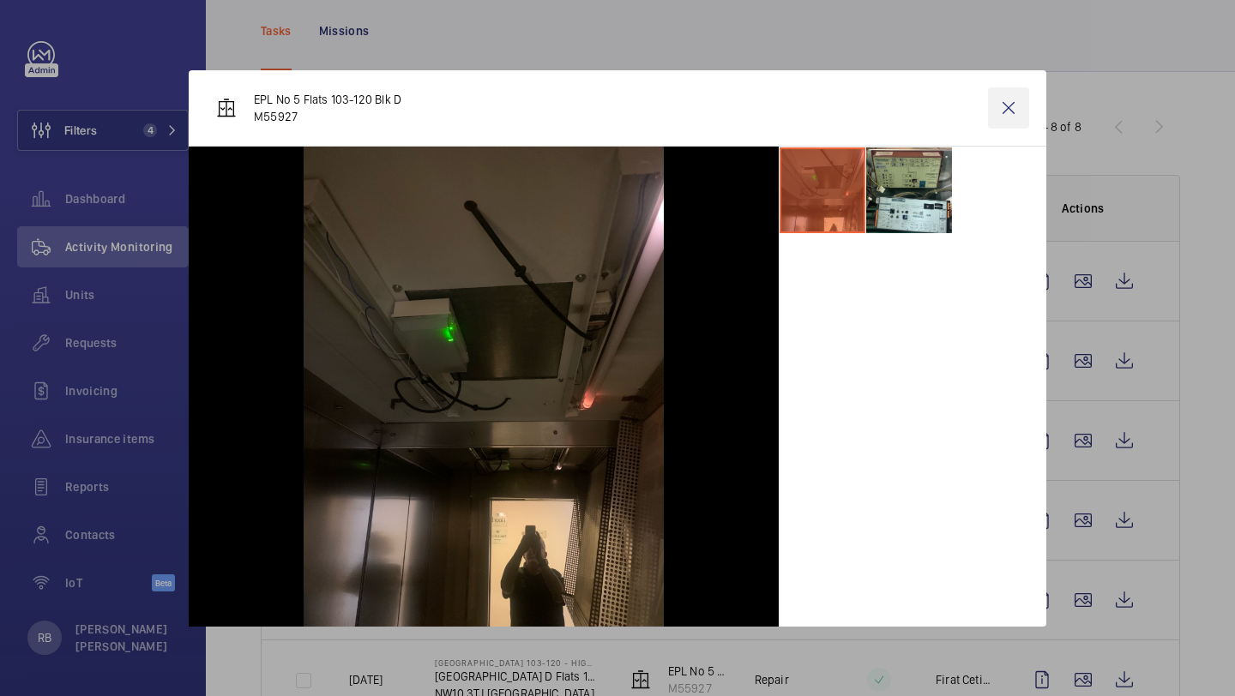
click at [1023, 98] on wm-front-icon-button at bounding box center [1008, 107] width 41 height 41
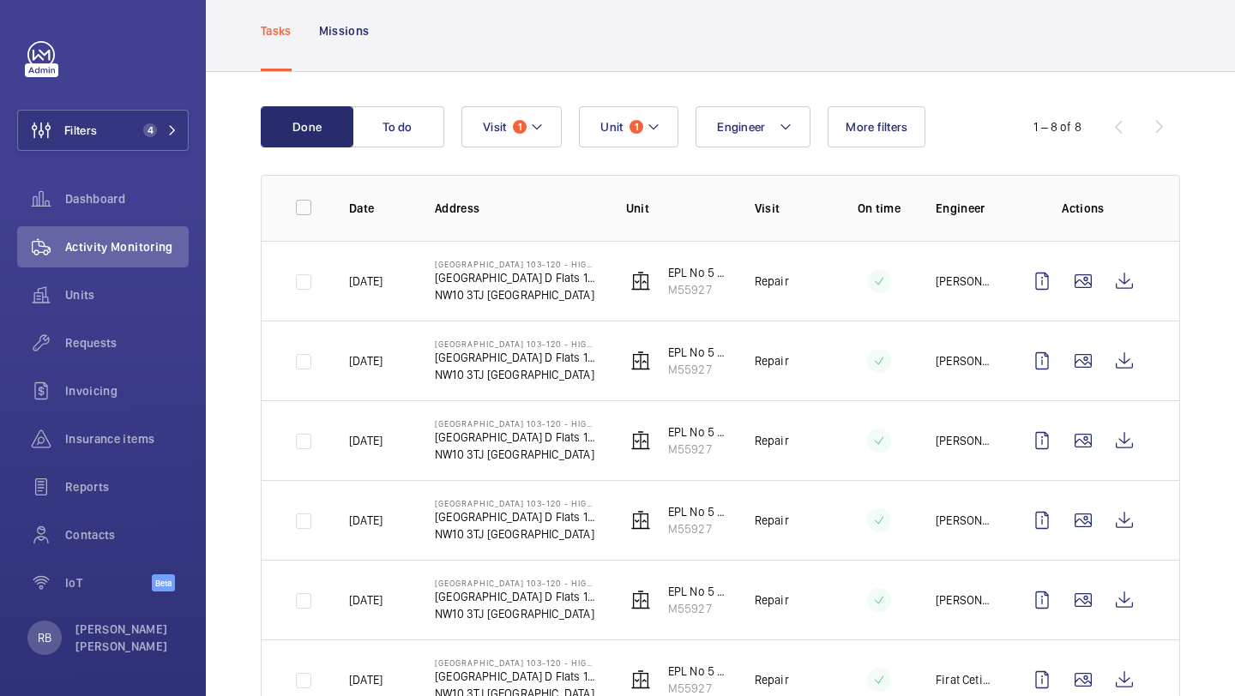
scroll to position [0, 0]
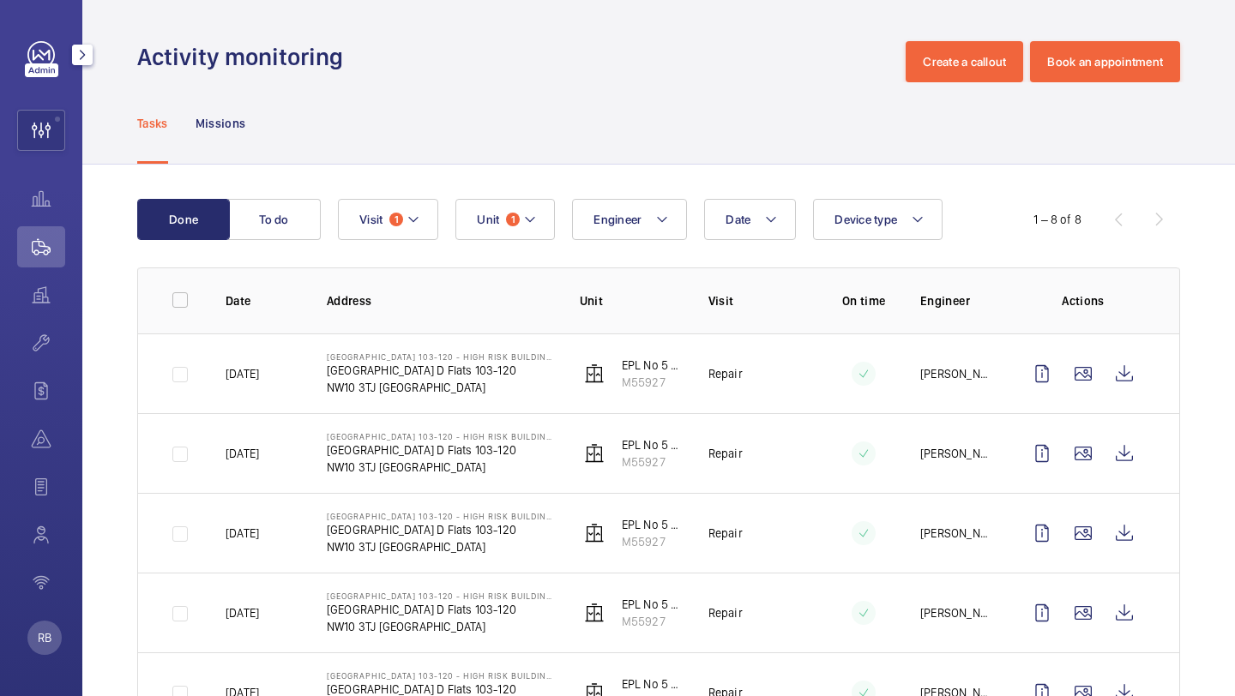
click at [83, 40] on div at bounding box center [82, 55] width 34 height 34
click at [88, 50] on mat-icon "button" at bounding box center [82, 55] width 21 height 14
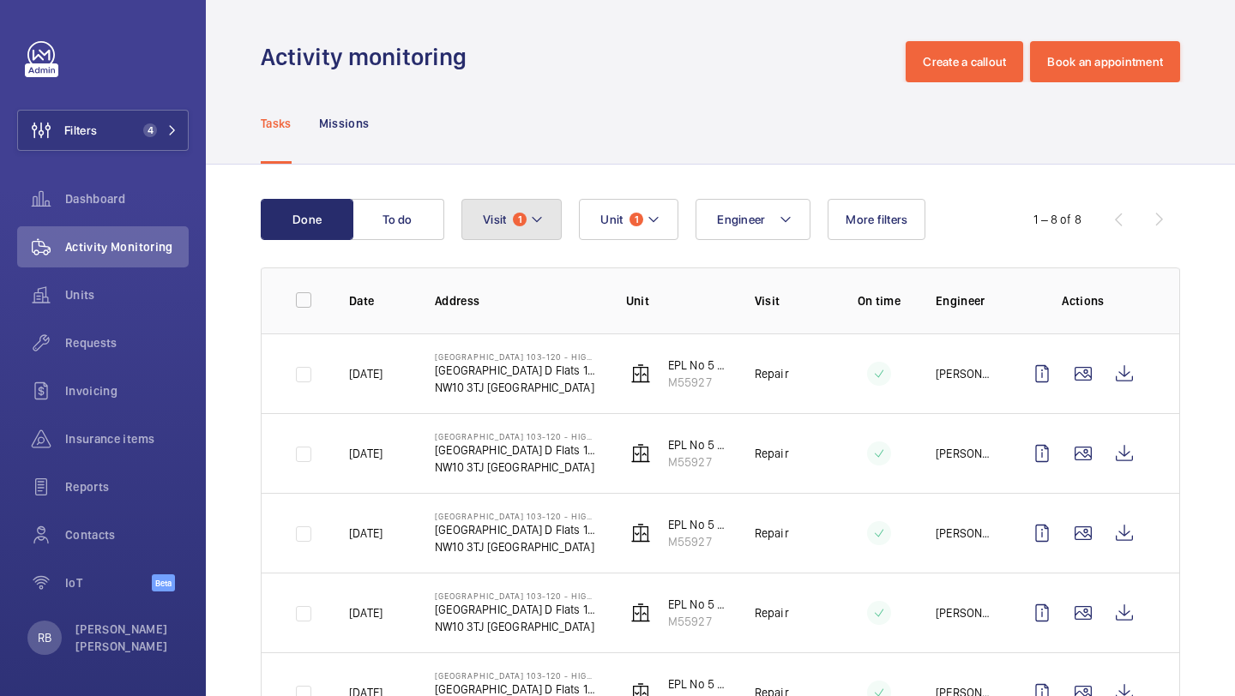
click at [547, 231] on button "Visit 1" at bounding box center [511, 219] width 100 height 41
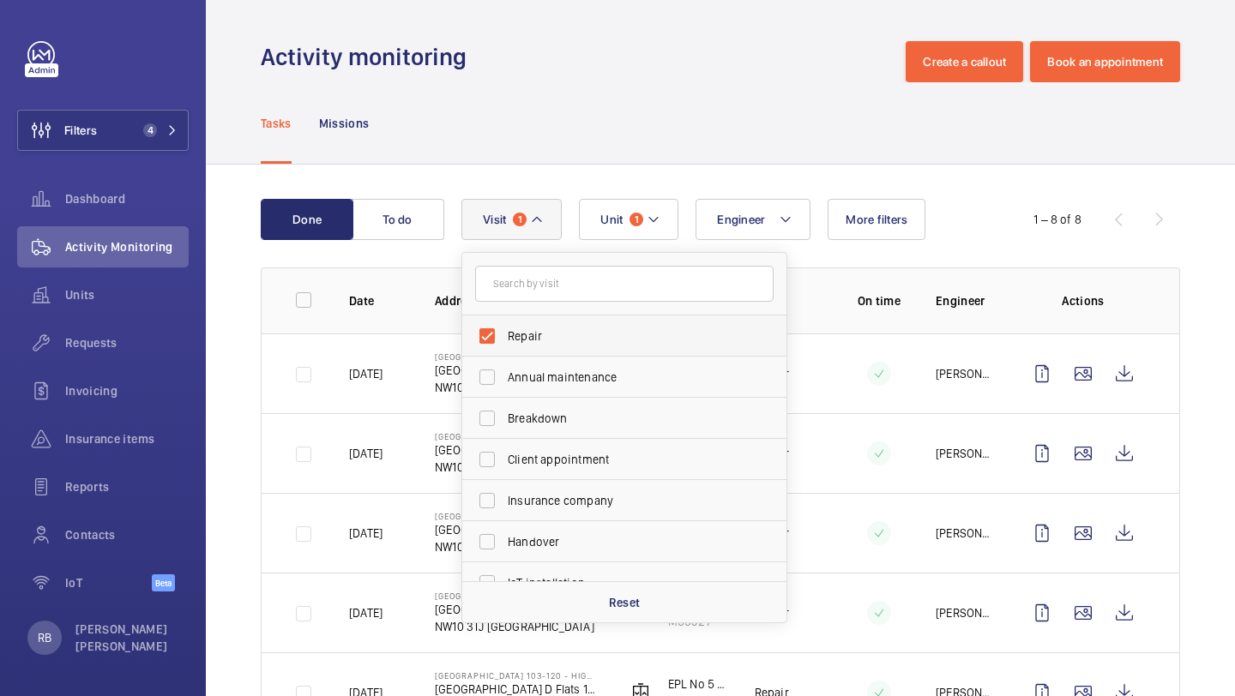
click at [533, 337] on span "Repair" at bounding box center [626, 336] width 236 height 17
click at [504, 337] on input "Repair" at bounding box center [487, 336] width 34 height 34
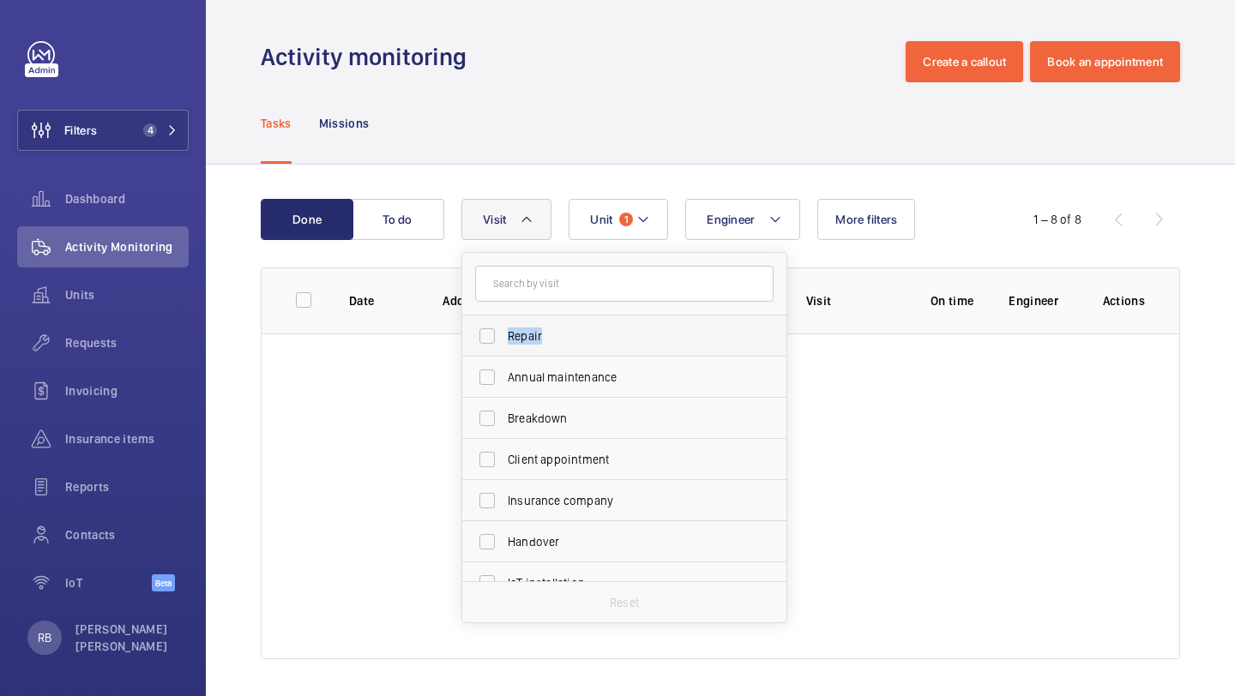
click at [533, 337] on span "Repair" at bounding box center [626, 336] width 236 height 17
click at [504, 337] on input "Repair" at bounding box center [487, 336] width 34 height 34
checkbox input "true"
click at [638, 216] on span "1" at bounding box center [636, 220] width 14 height 14
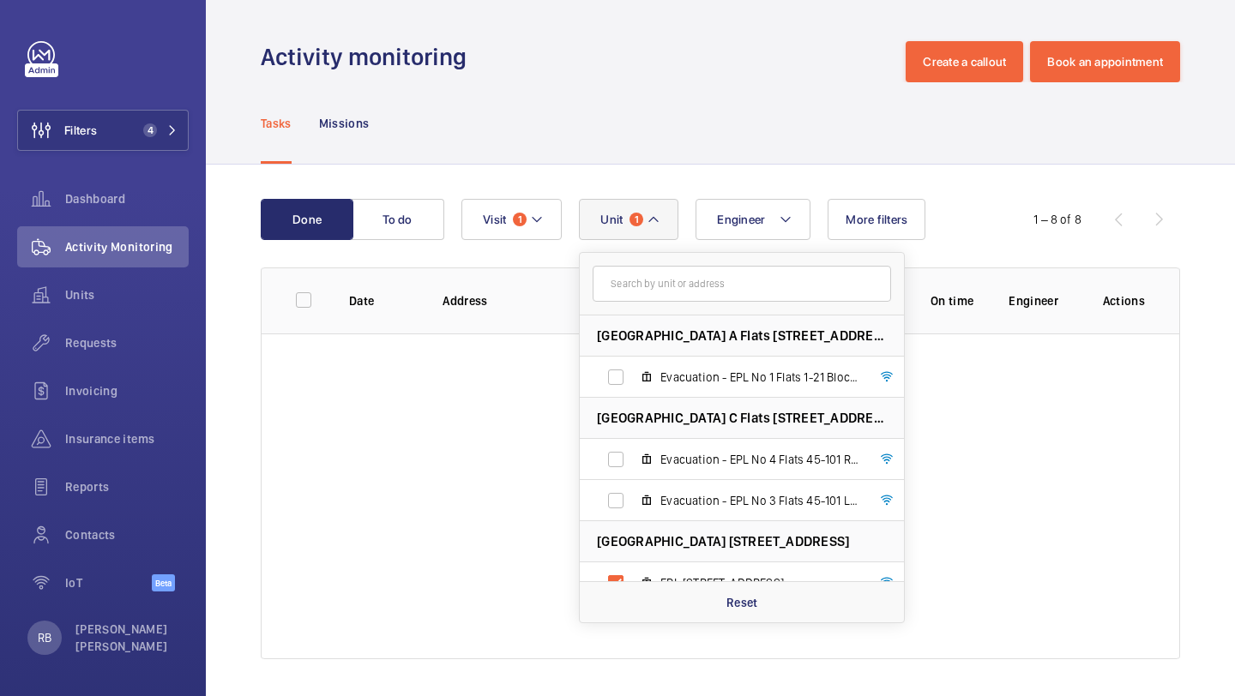
click at [638, 216] on span "1" at bounding box center [636, 220] width 14 height 14
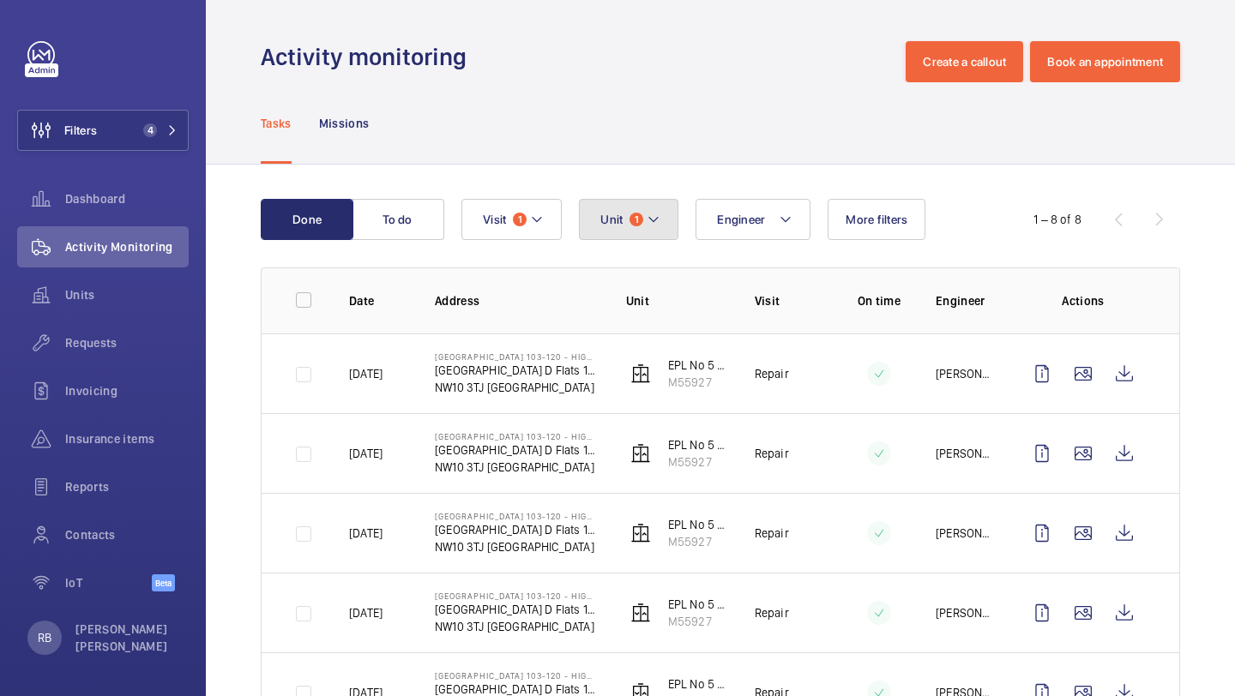
click at [638, 216] on span "1" at bounding box center [636, 220] width 14 height 14
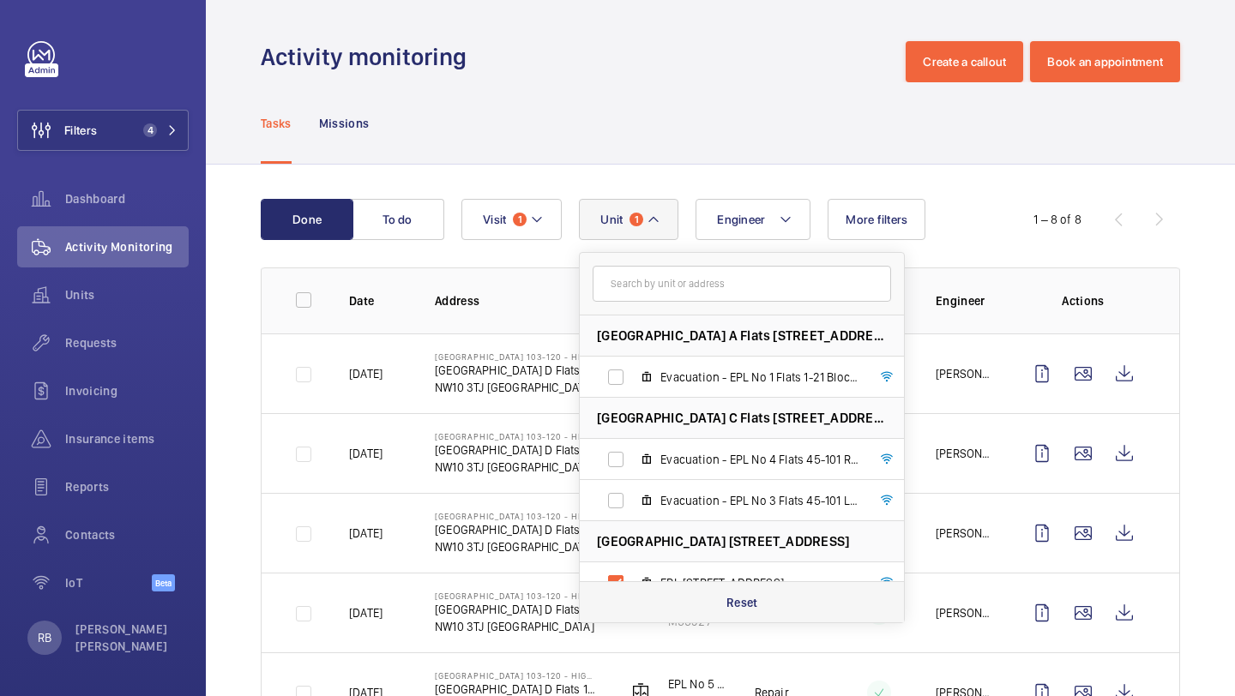
click at [654, 598] on div "Reset" at bounding box center [742, 601] width 324 height 41
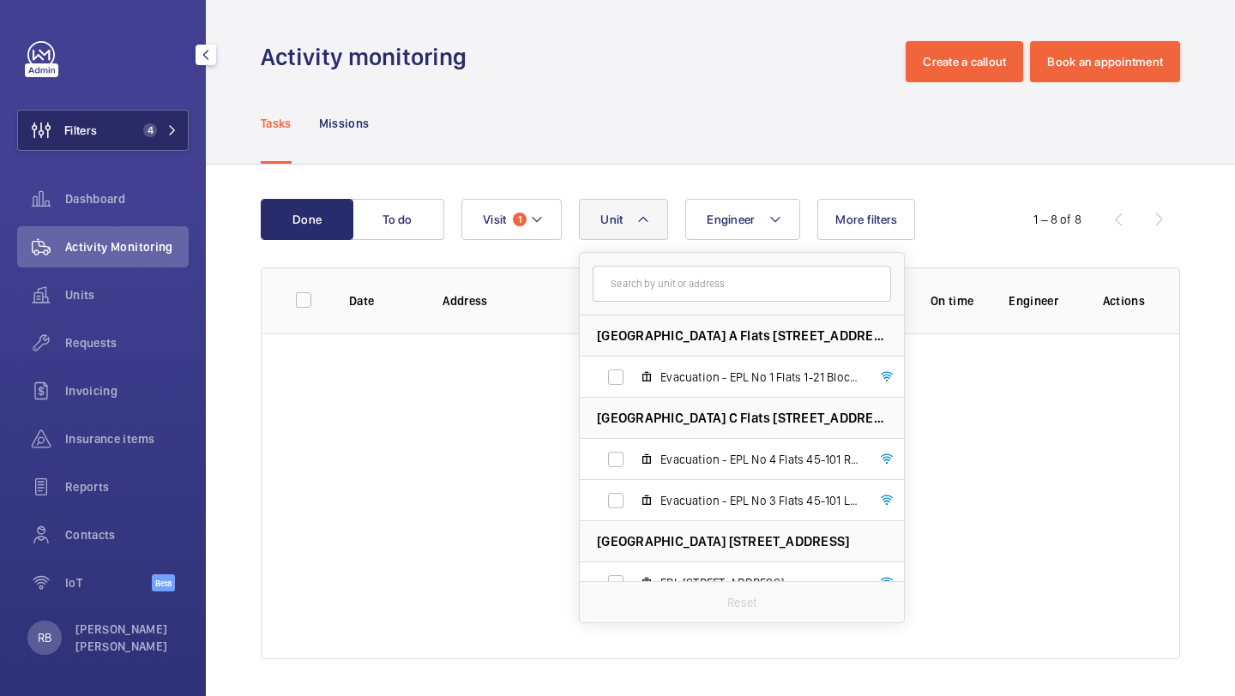
click at [143, 133] on span "4" at bounding box center [146, 130] width 21 height 14
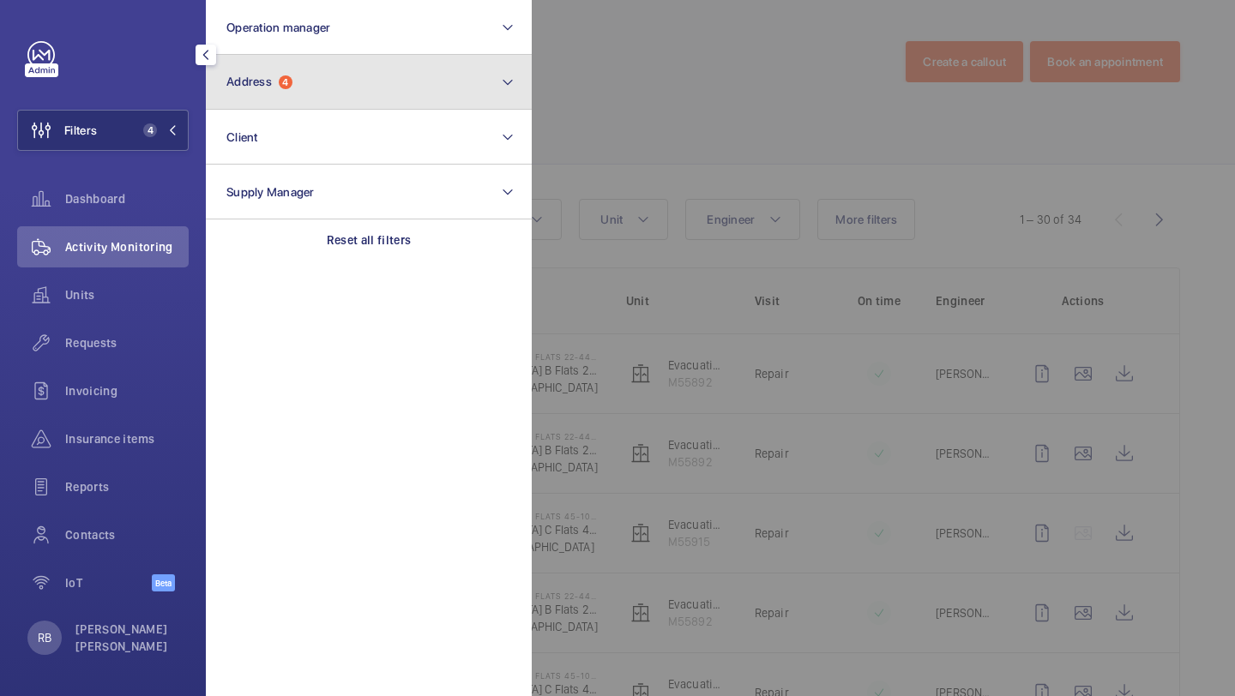
click at [311, 89] on button "Address 4" at bounding box center [369, 82] width 326 height 55
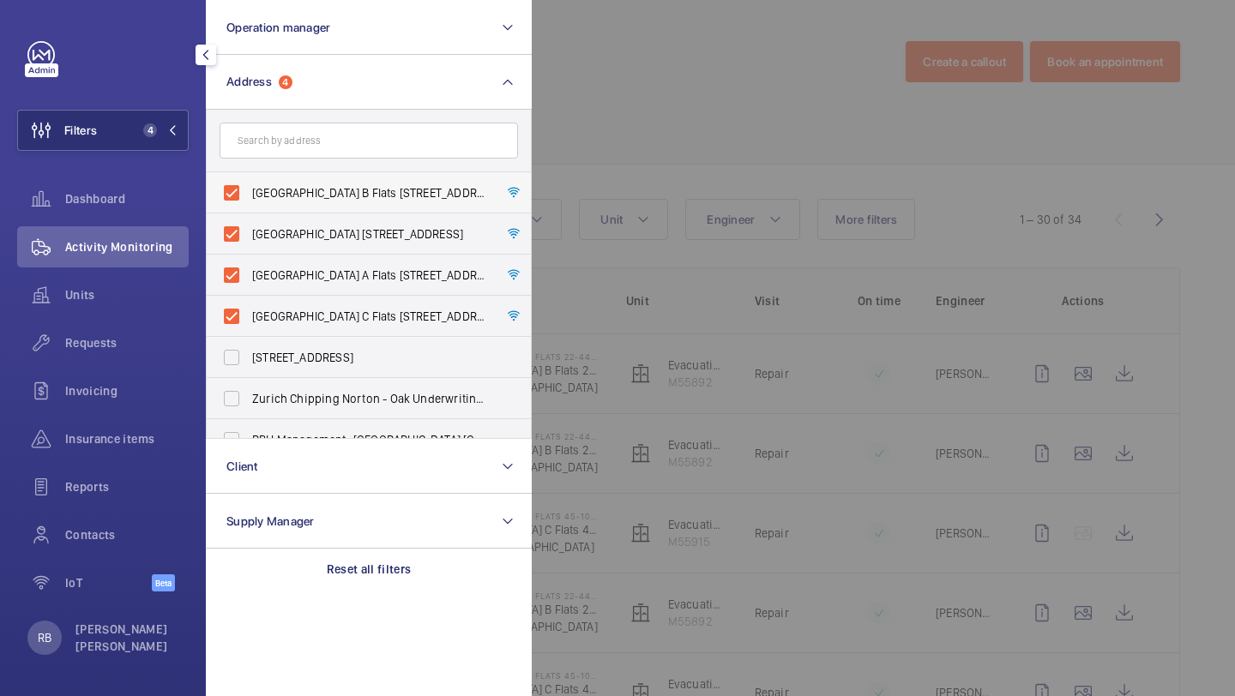
click at [296, 202] on label "Donnington Court Block B Flats 22-44 - High Risk Building - Donnington Court Bl…" at bounding box center [356, 192] width 298 height 41
click at [249, 202] on input "Donnington Court Block B Flats 22-44 - High Risk Building - Donnington Court Bl…" at bounding box center [231, 193] width 34 height 34
checkbox input "false"
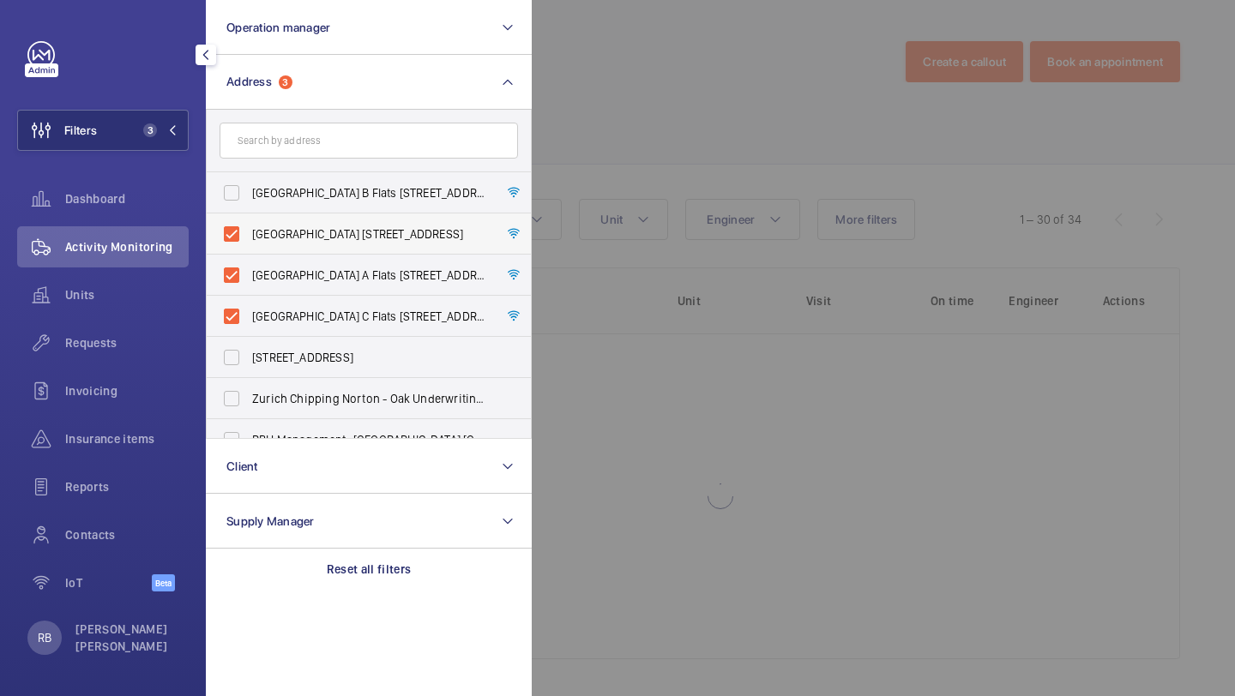
click at [296, 231] on span "Donnington Court Block D Flats 103-120 - High Risk Building - Donnington Court …" at bounding box center [370, 233] width 236 height 17
click at [249, 231] on input "Donnington Court Block D Flats 103-120 - High Risk Building - Donnington Court …" at bounding box center [231, 234] width 34 height 34
click at [291, 254] on label "Donnington Court Block D Flats 103-120 - High Risk Building - Donnington Court …" at bounding box center [356, 233] width 298 height 41
click at [249, 251] on input "Donnington Court Block D Flats 103-120 - High Risk Building - Donnington Court …" at bounding box center [231, 234] width 34 height 34
checkbox input "true"
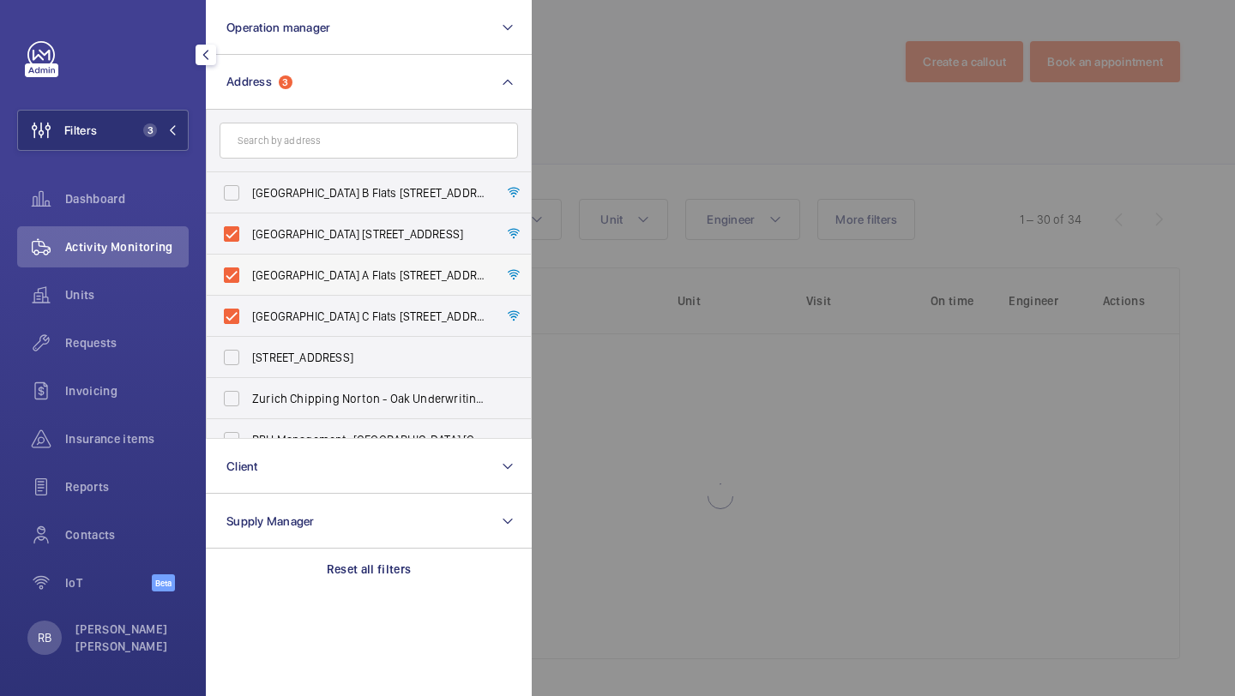
click at [284, 274] on span "Donnington Court Block A Flats 1-21 - High Risk Building - Donnington Court Blo…" at bounding box center [370, 275] width 236 height 17
click at [249, 274] on input "Donnington Court Block A Flats 1-21 - High Risk Building - Donnington Court Blo…" at bounding box center [231, 275] width 34 height 34
checkbox input "false"
click at [286, 244] on label "Donnington Court Block D Flats 103-120 - High Risk Building - Donnington Court …" at bounding box center [356, 233] width 298 height 41
click at [249, 244] on input "Donnington Court Block D Flats 103-120 - High Risk Building - Donnington Court …" at bounding box center [231, 234] width 34 height 34
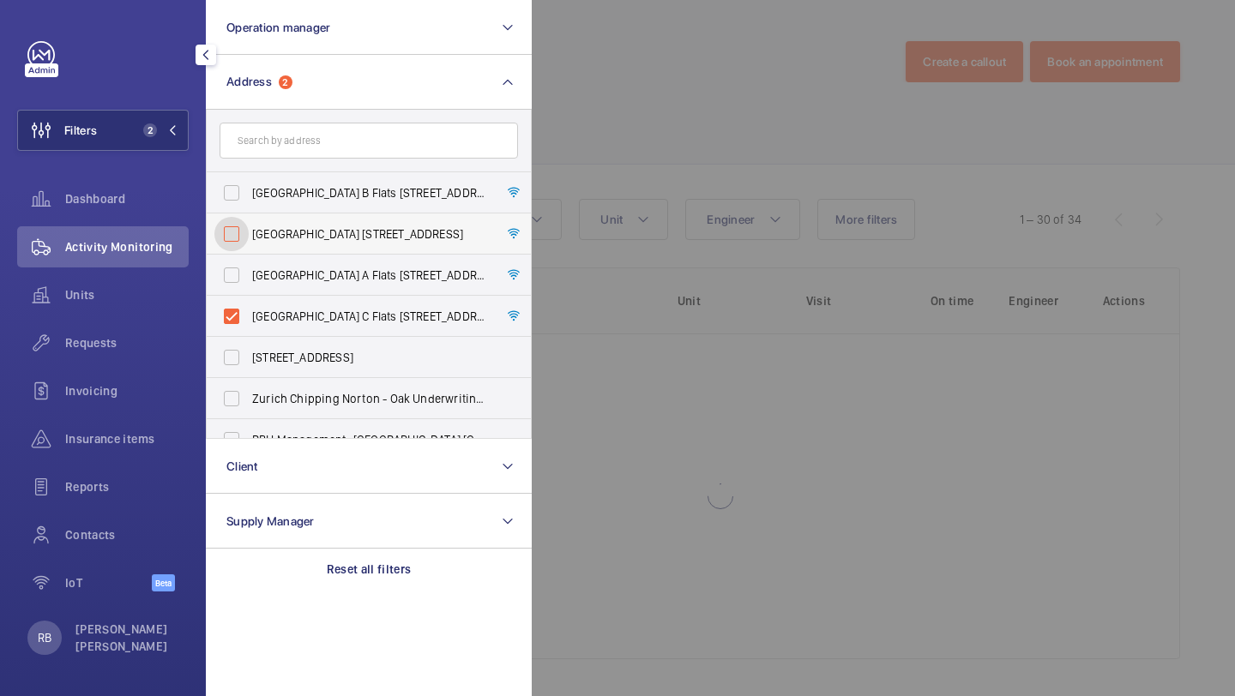
checkbox input "false"
click at [266, 330] on label "Donnington Court Block C Flats 45-101 - High Risk Building - Donnington Court B…" at bounding box center [356, 316] width 298 height 41
click at [249, 330] on input "Donnington Court Block C Flats 45-101 - High Risk Building - Donnington Court B…" at bounding box center [231, 316] width 34 height 34
checkbox input "false"
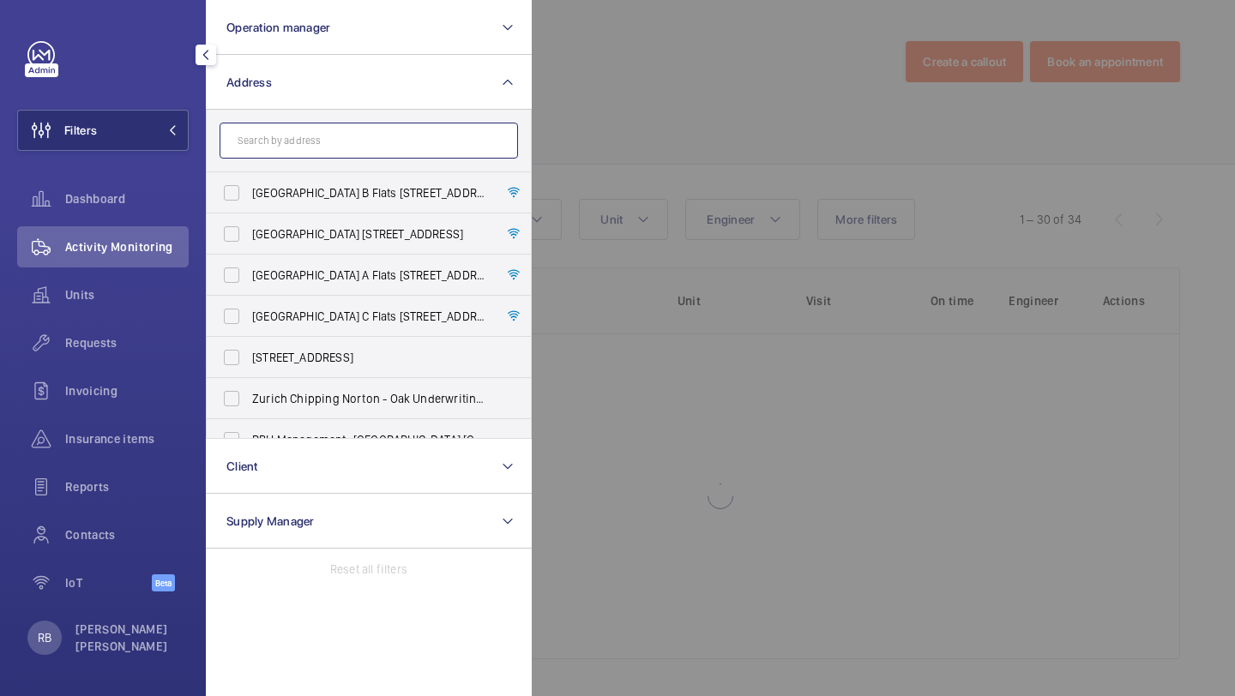
click at [328, 131] on input "text" at bounding box center [368, 141] width 298 height 36
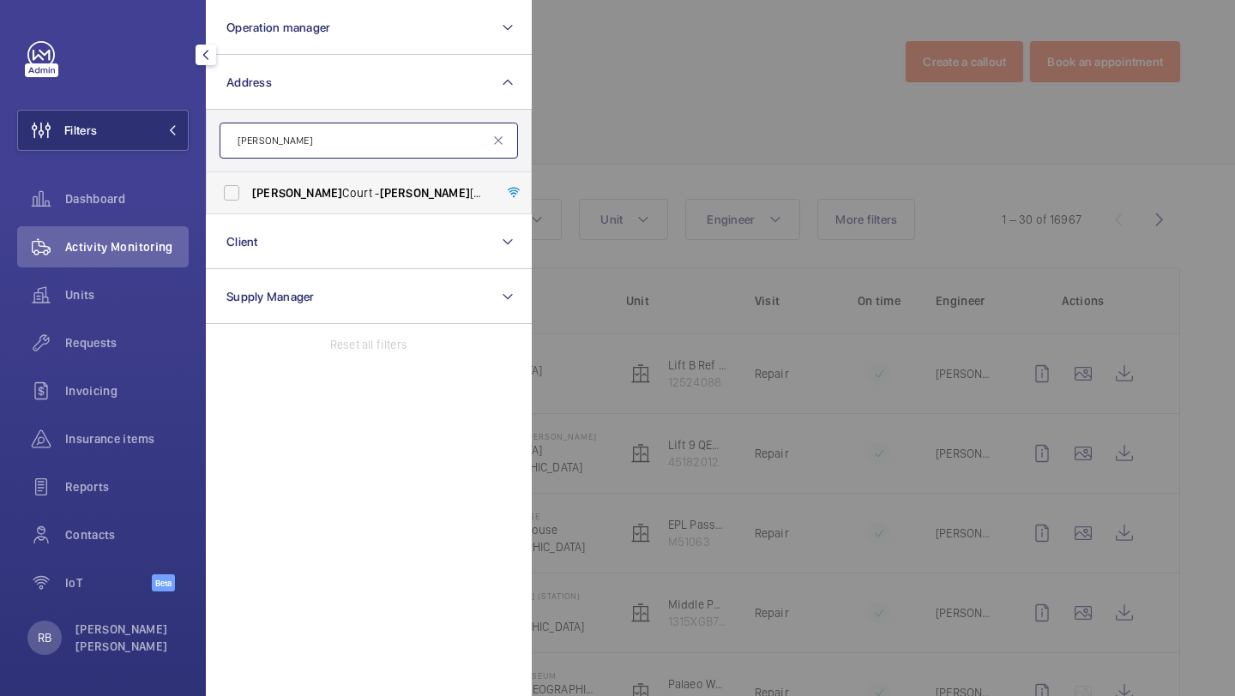
type input "fenton"
click at [332, 183] on label "Fenton Court - Fenton Court, LONDON CM1 1HW" at bounding box center [356, 192] width 298 height 41
click at [249, 183] on input "Fenton Court - Fenton Court, LONDON CM1 1HW" at bounding box center [231, 193] width 34 height 34
checkbox input "true"
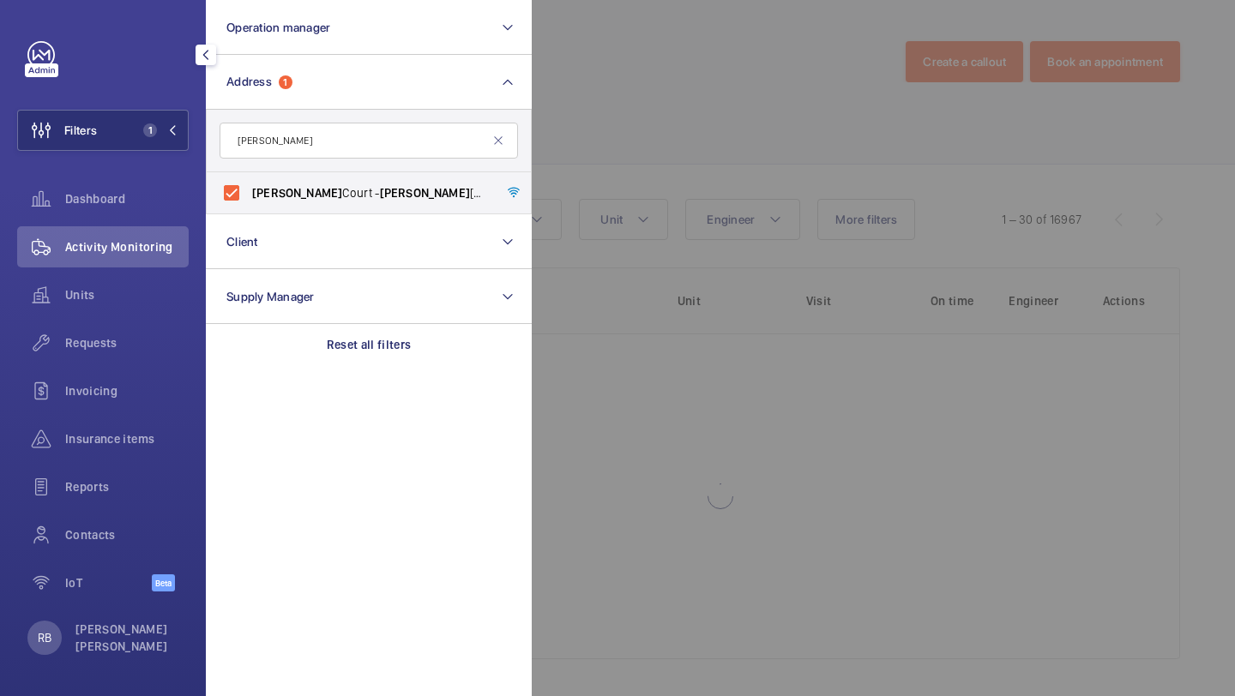
click at [637, 155] on div at bounding box center [1149, 348] width 1235 height 696
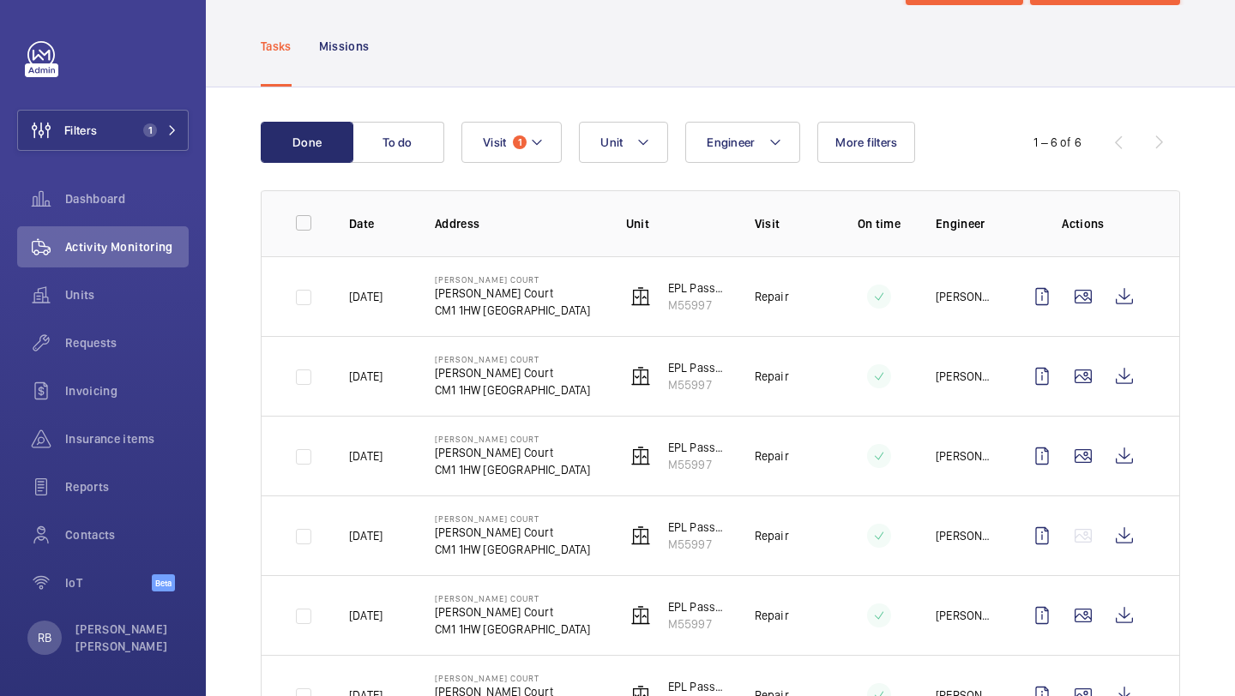
scroll to position [106, 0]
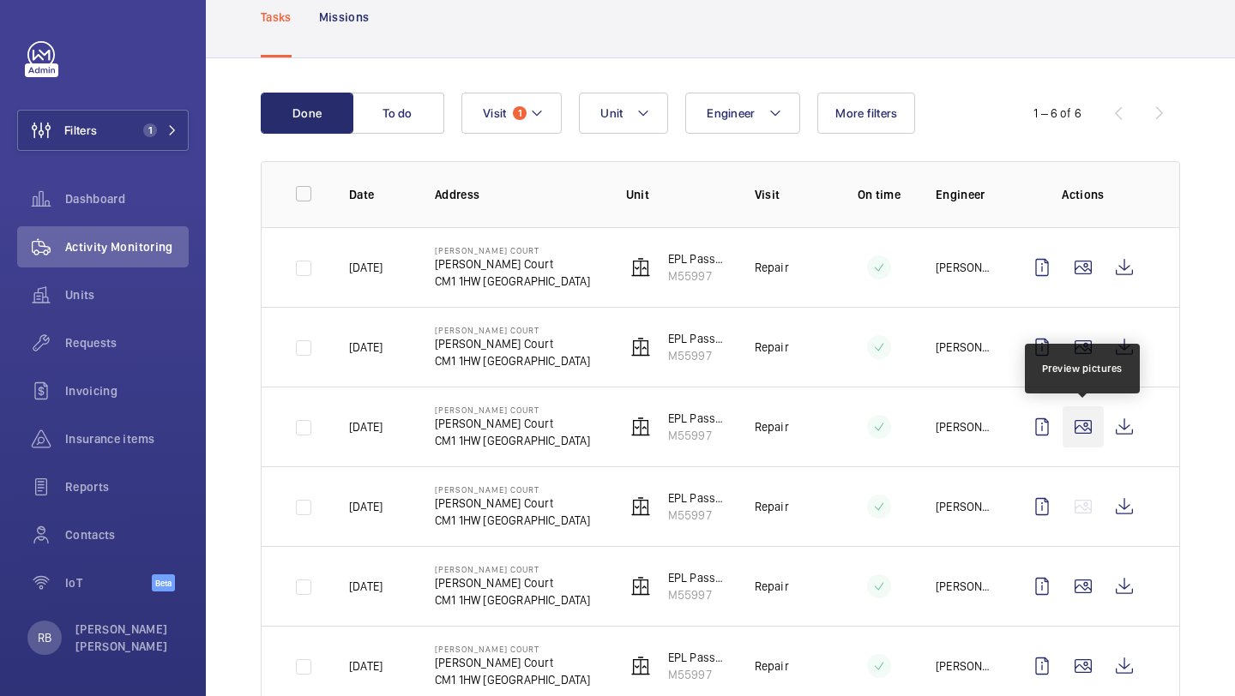
click at [1076, 433] on wm-front-icon-button at bounding box center [1082, 426] width 41 height 41
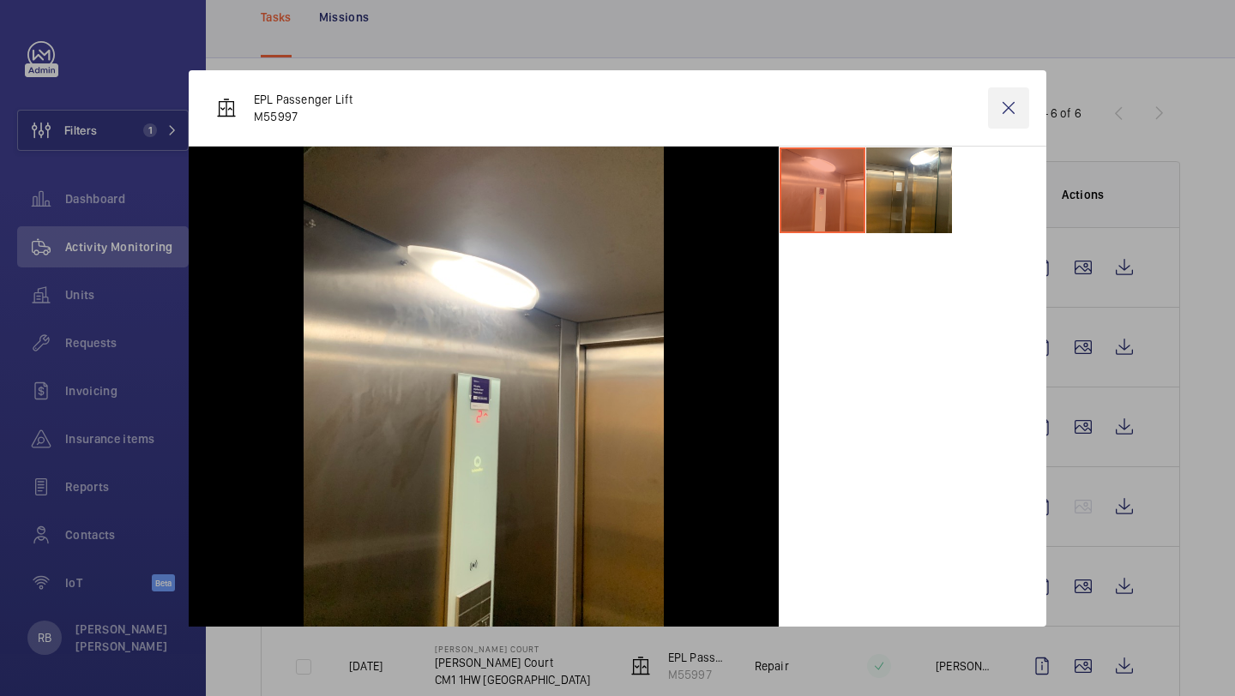
click at [1018, 105] on wm-front-icon-button at bounding box center [1008, 107] width 41 height 41
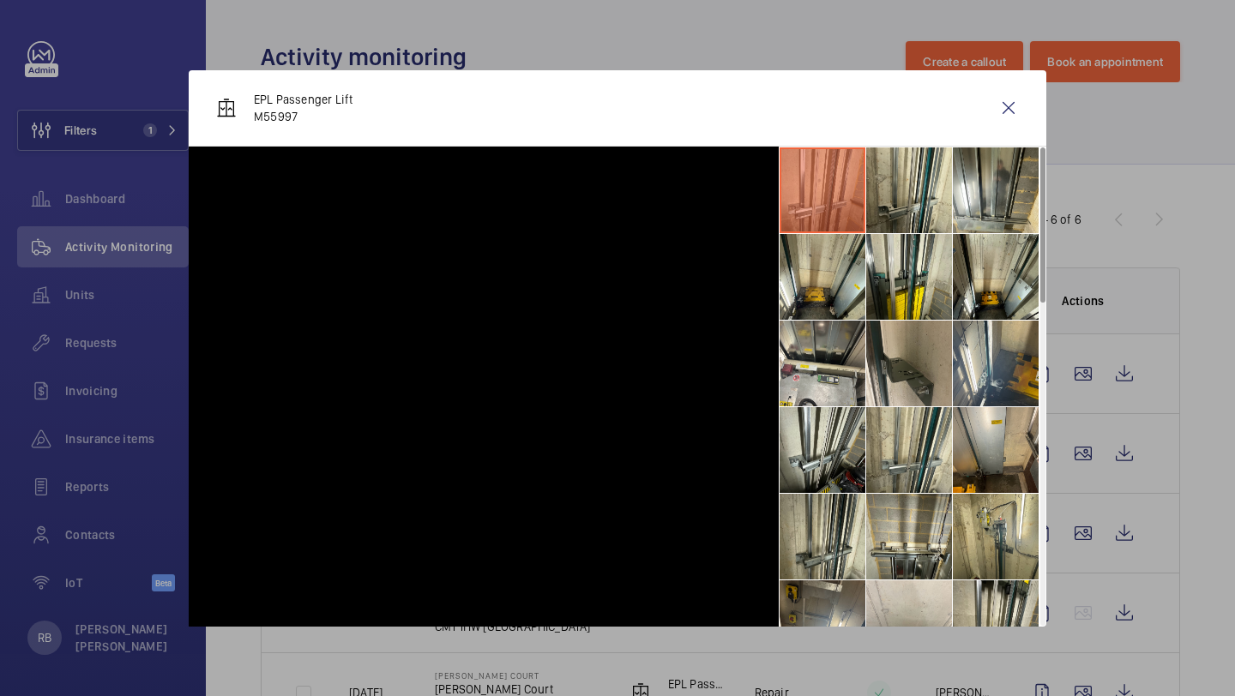
scroll to position [106, 0]
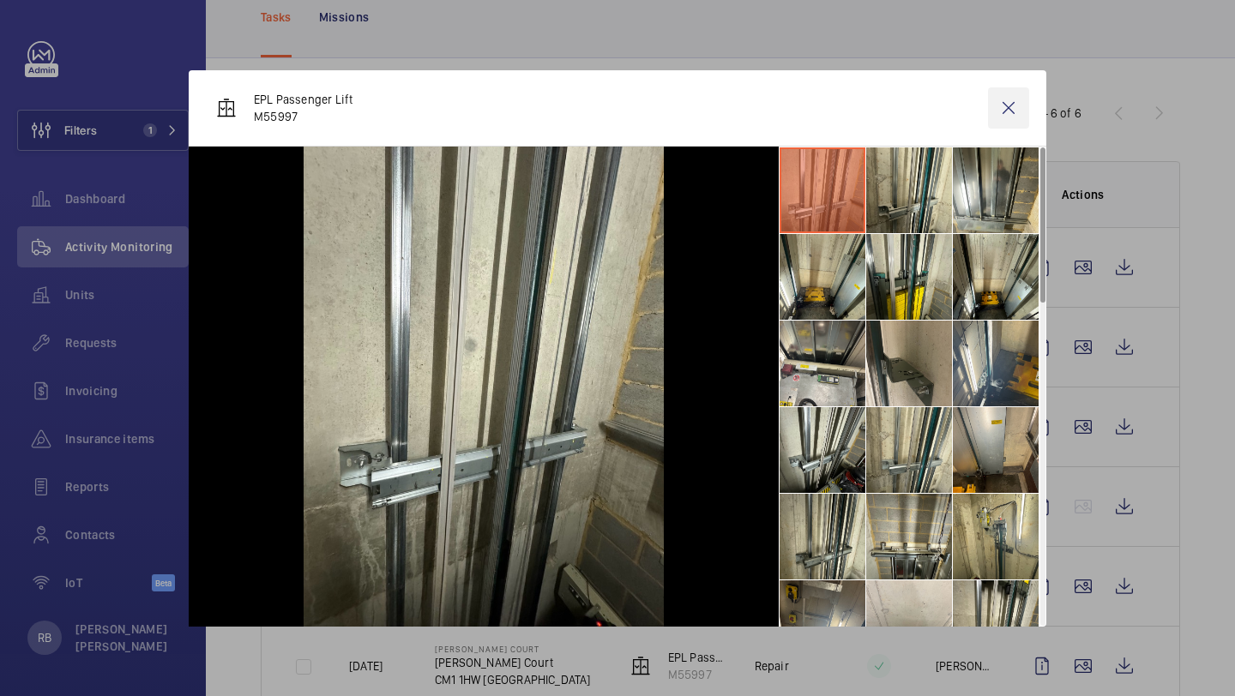
click at [1007, 101] on wm-front-icon-button at bounding box center [1008, 107] width 41 height 41
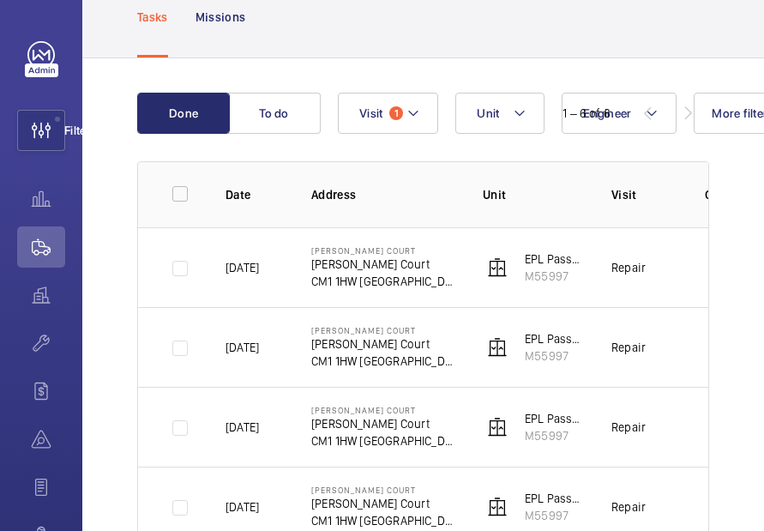
click at [128, 128] on div "Done To do Engineer Unit Visit 1 More filters 1 – 6 of 6 Date Address Unit Visi…" at bounding box center [423, 402] width 682 height 689
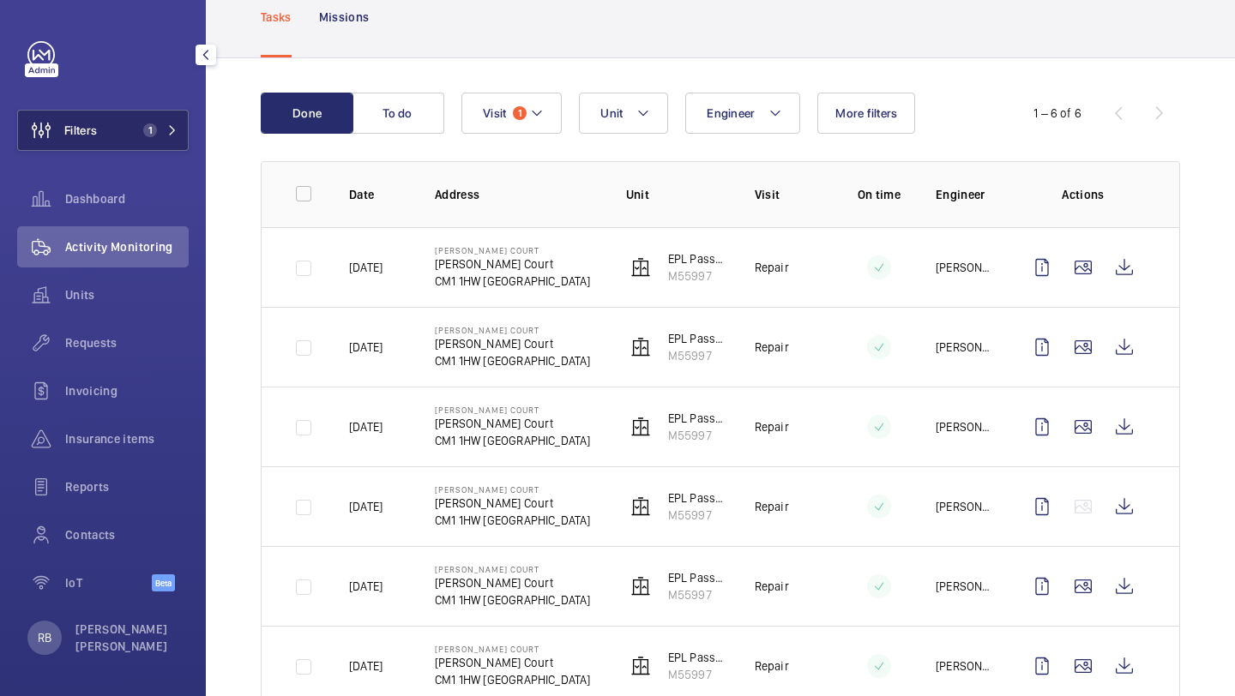
click at [168, 138] on button "Filters 1" at bounding box center [102, 130] width 171 height 41
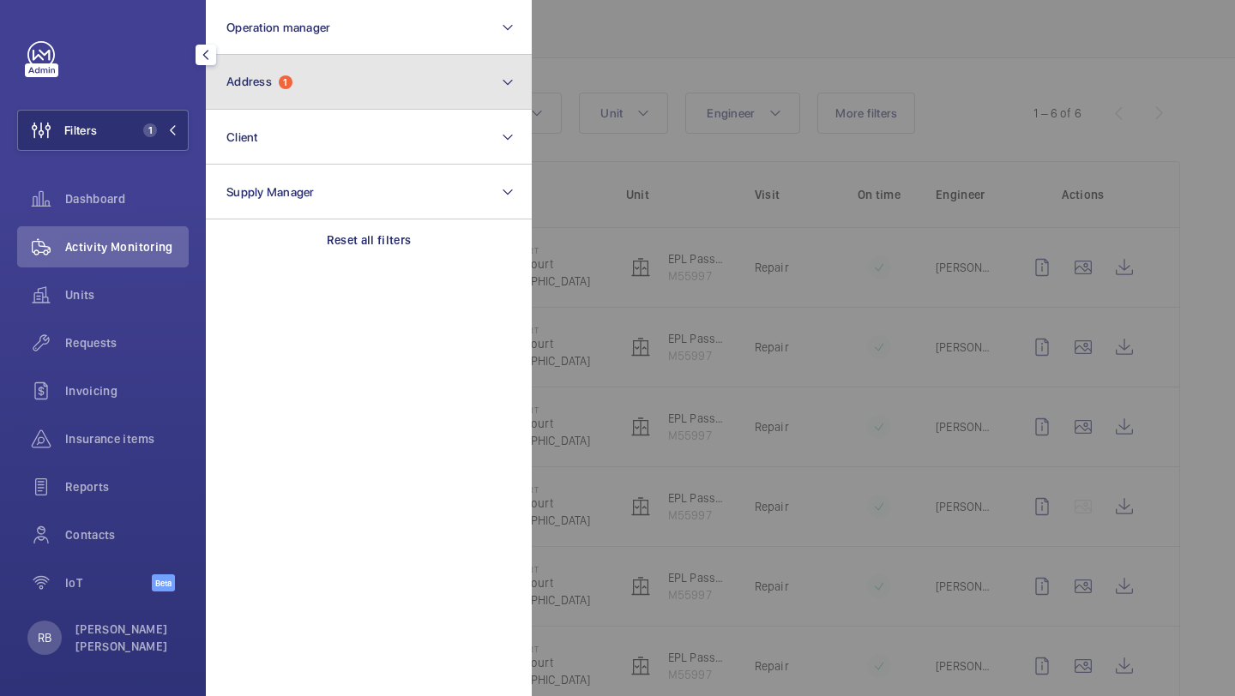
click at [302, 75] on button "Address 1" at bounding box center [369, 82] width 326 height 55
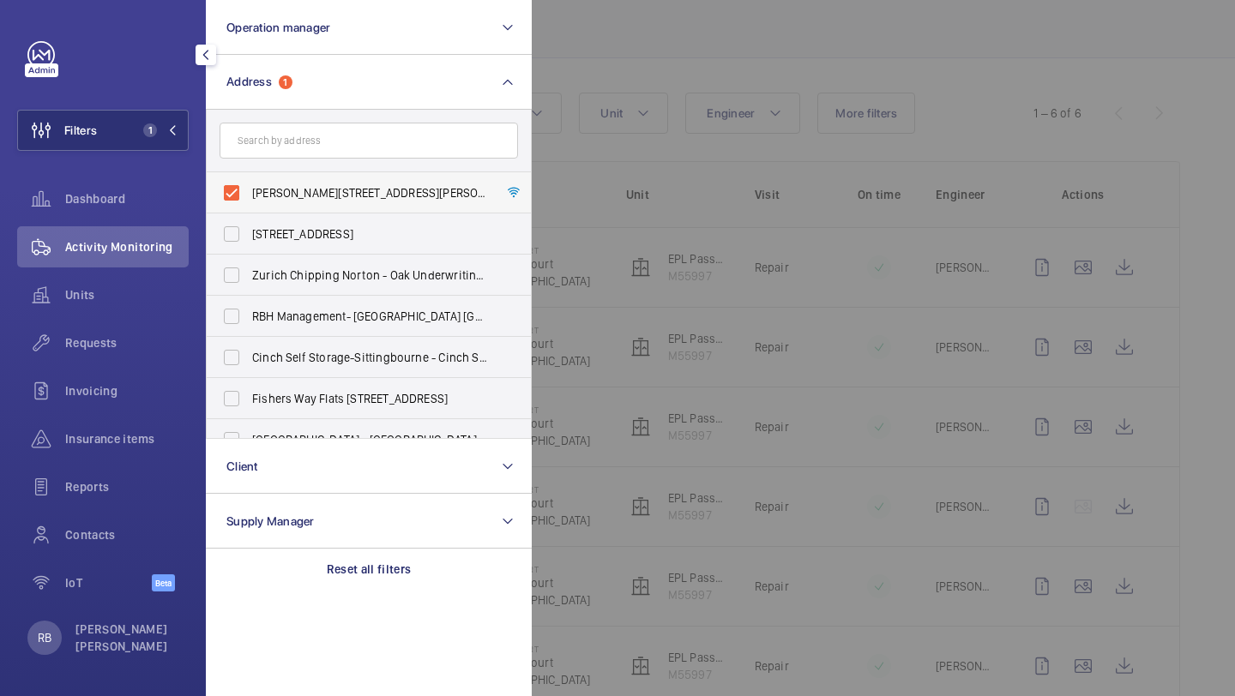
click at [293, 191] on span "[PERSON_NAME][STREET_ADDRESS][PERSON_NAME]" at bounding box center [370, 192] width 236 height 17
click at [249, 191] on input "[PERSON_NAME][STREET_ADDRESS][PERSON_NAME]" at bounding box center [231, 193] width 34 height 34
checkbox input "false"
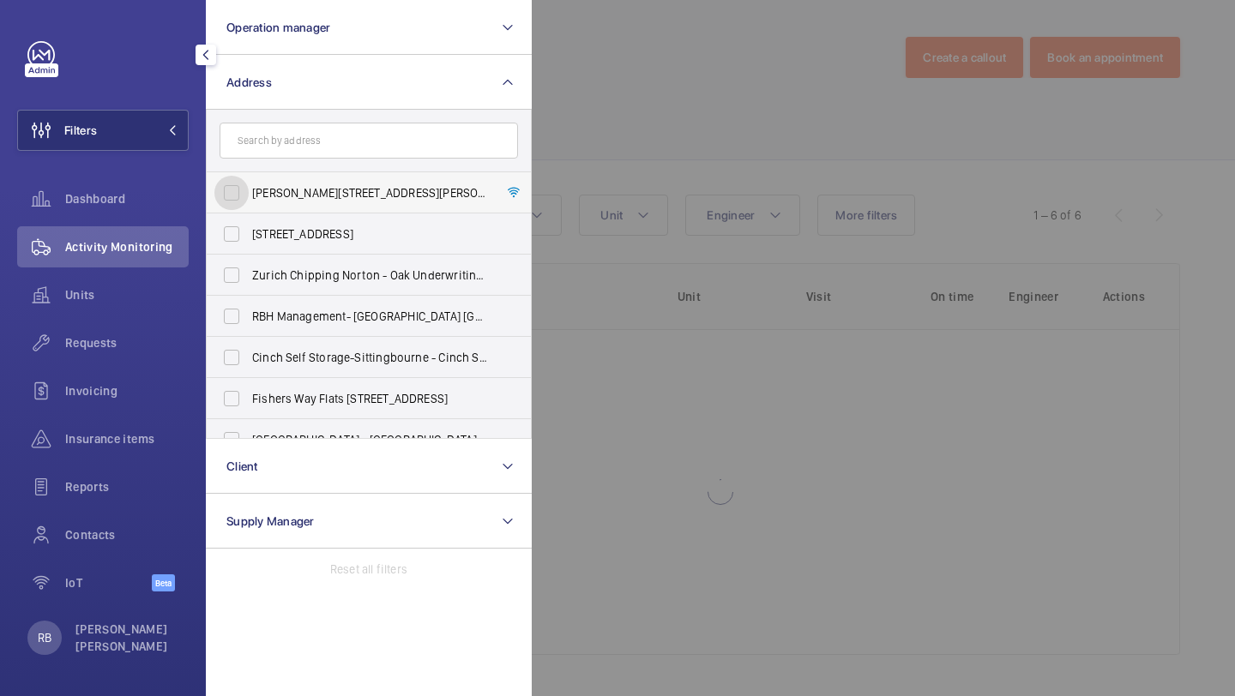
scroll to position [4, 0]
click at [306, 150] on input "text" at bounding box center [368, 141] width 298 height 36
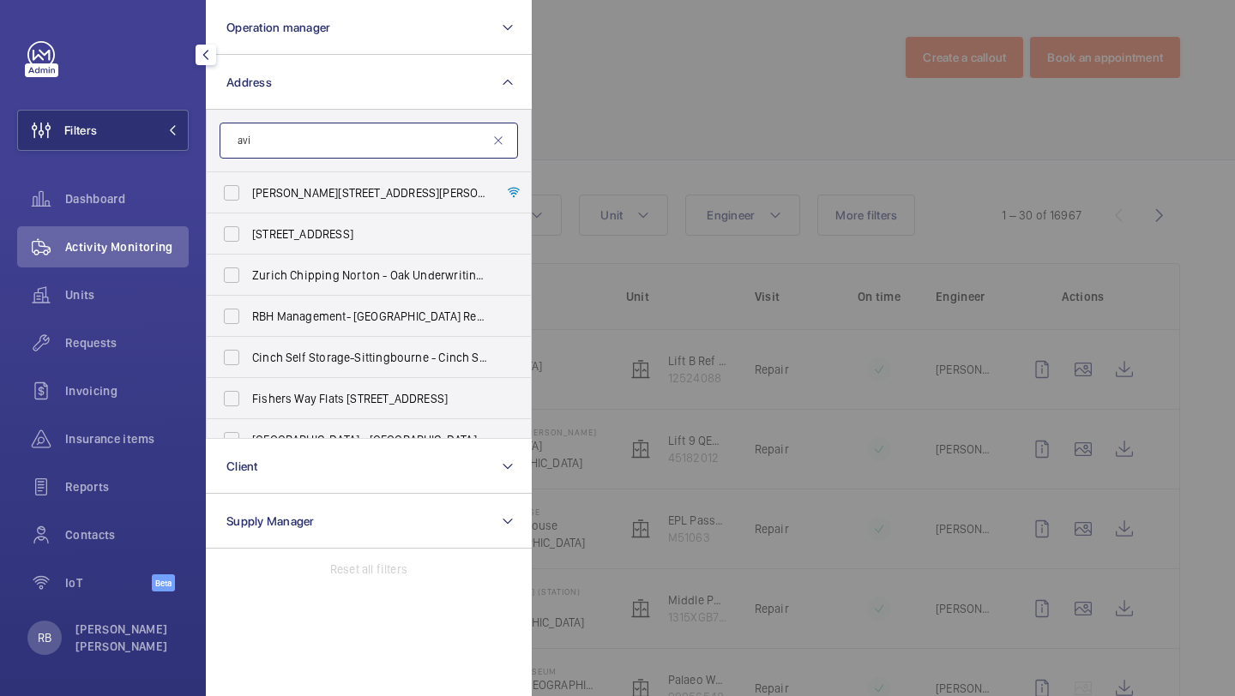
scroll to position [106, 0]
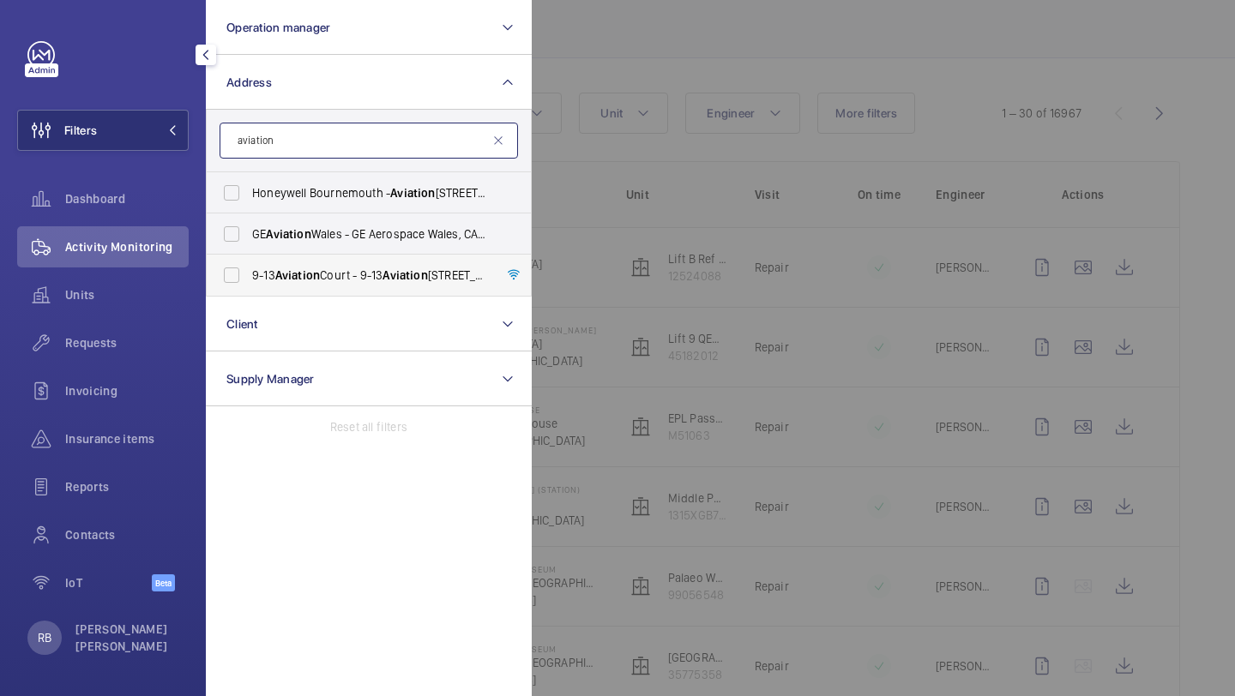
type input "aviation"
click at [326, 273] on span "[STREET_ADDRESS]" at bounding box center [370, 275] width 236 height 17
click at [249, 273] on input "[STREET_ADDRESS]" at bounding box center [231, 275] width 34 height 34
checkbox input "true"
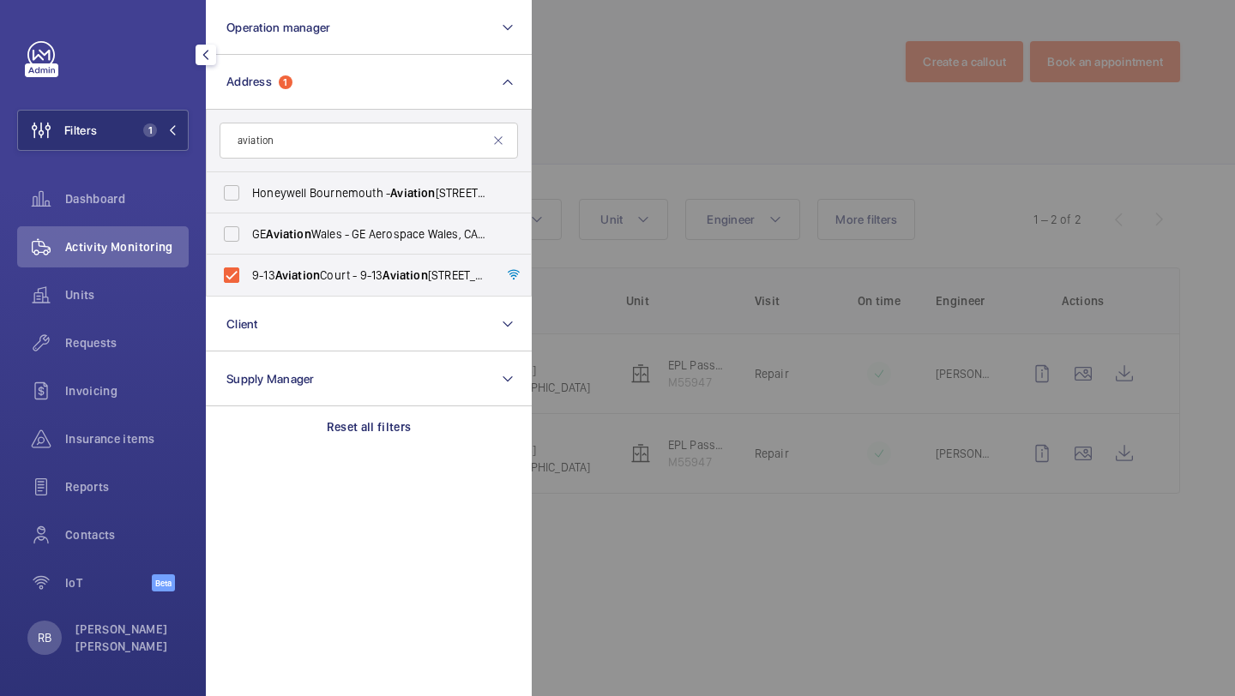
click at [575, 153] on div at bounding box center [1149, 348] width 1235 height 696
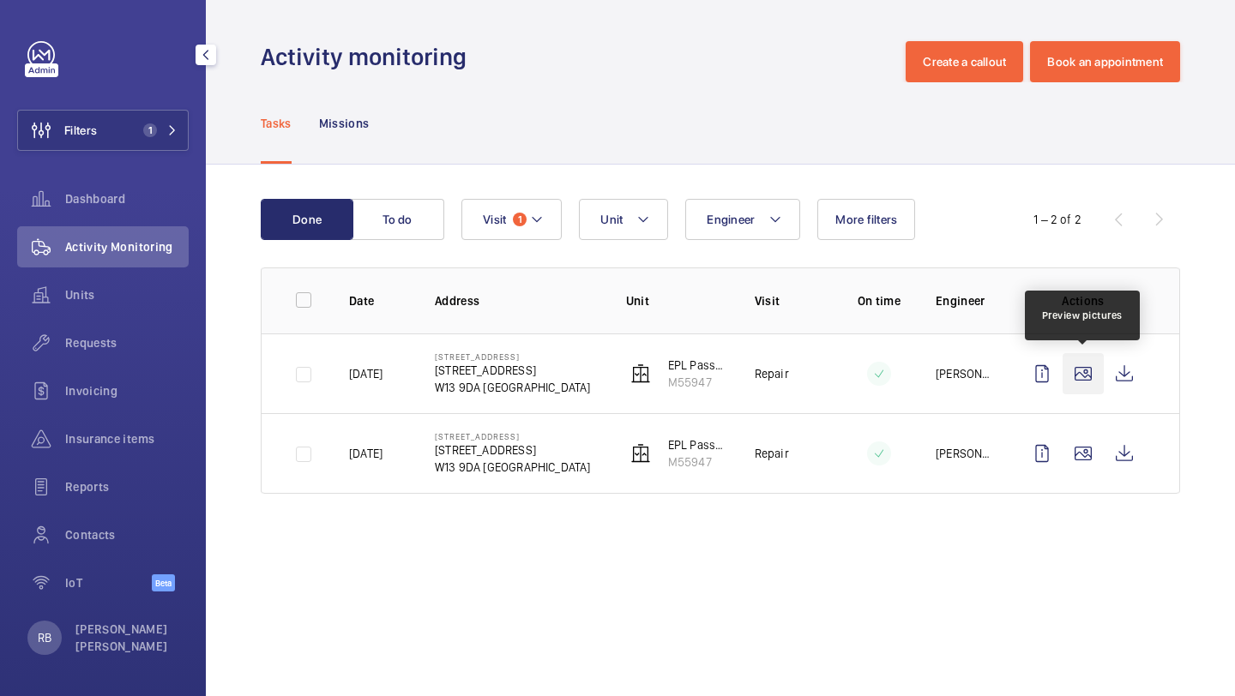
click at [1091, 377] on wm-front-icon-button at bounding box center [1082, 373] width 41 height 41
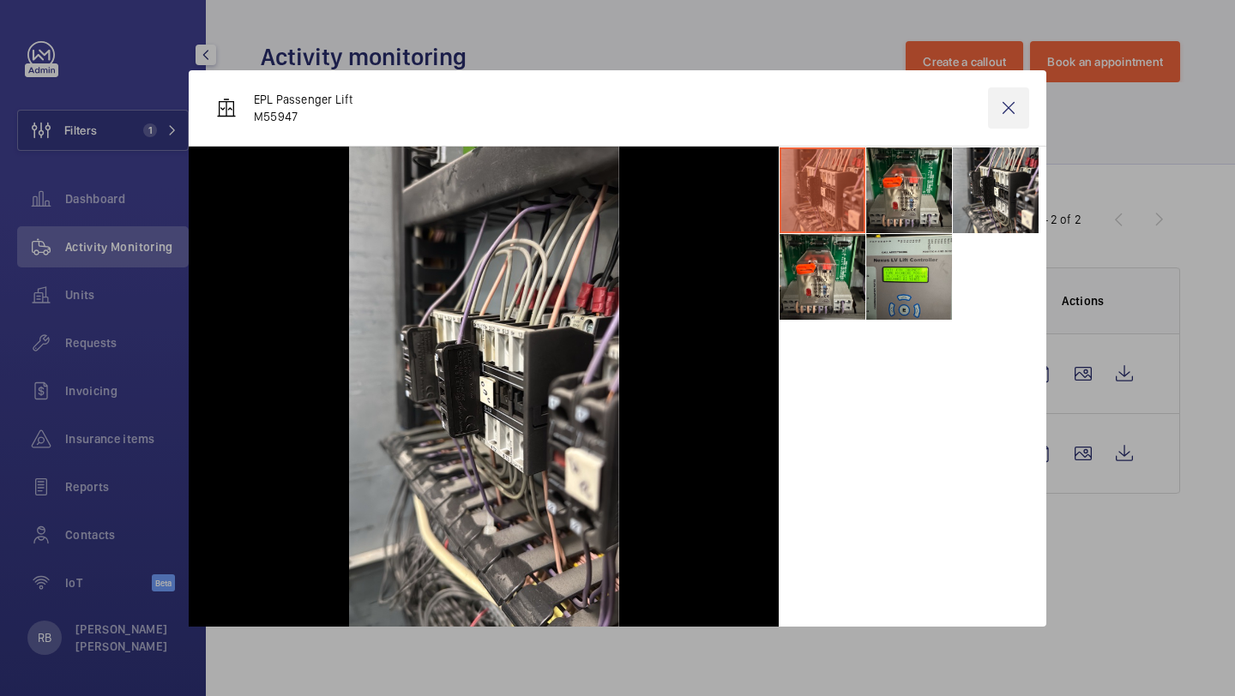
click at [1018, 92] on wm-front-icon-button at bounding box center [1008, 107] width 41 height 41
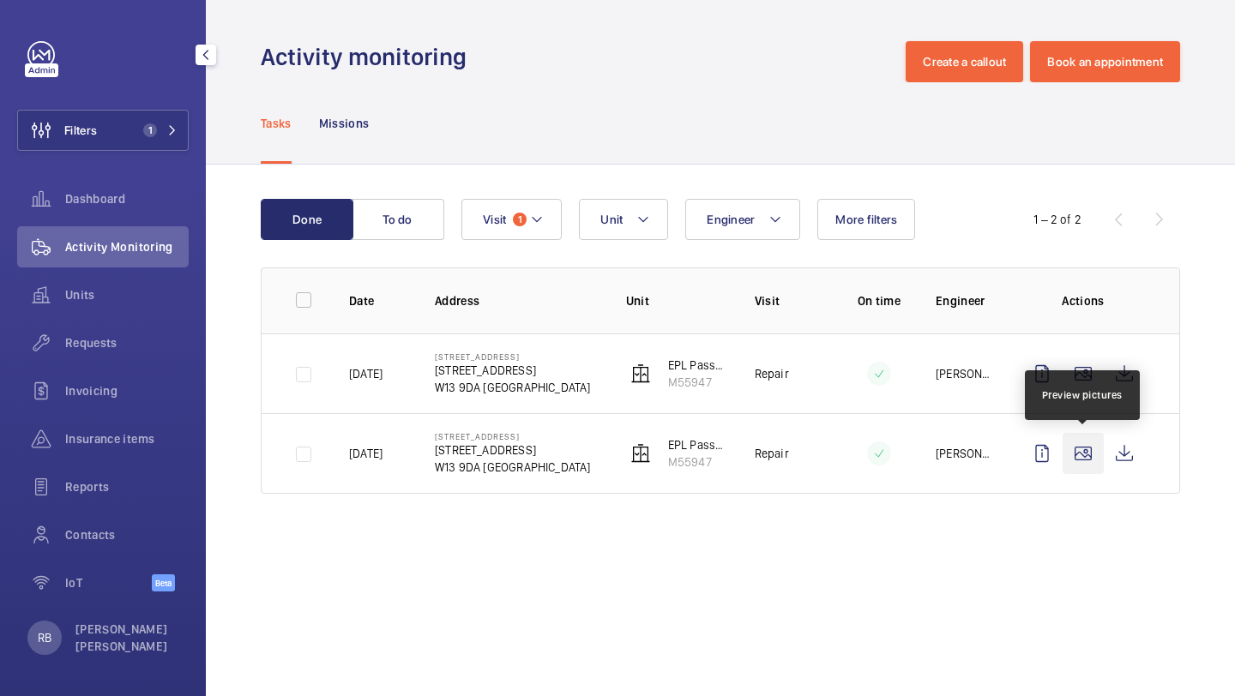
click at [1075, 459] on wm-front-icon-button at bounding box center [1082, 453] width 41 height 41
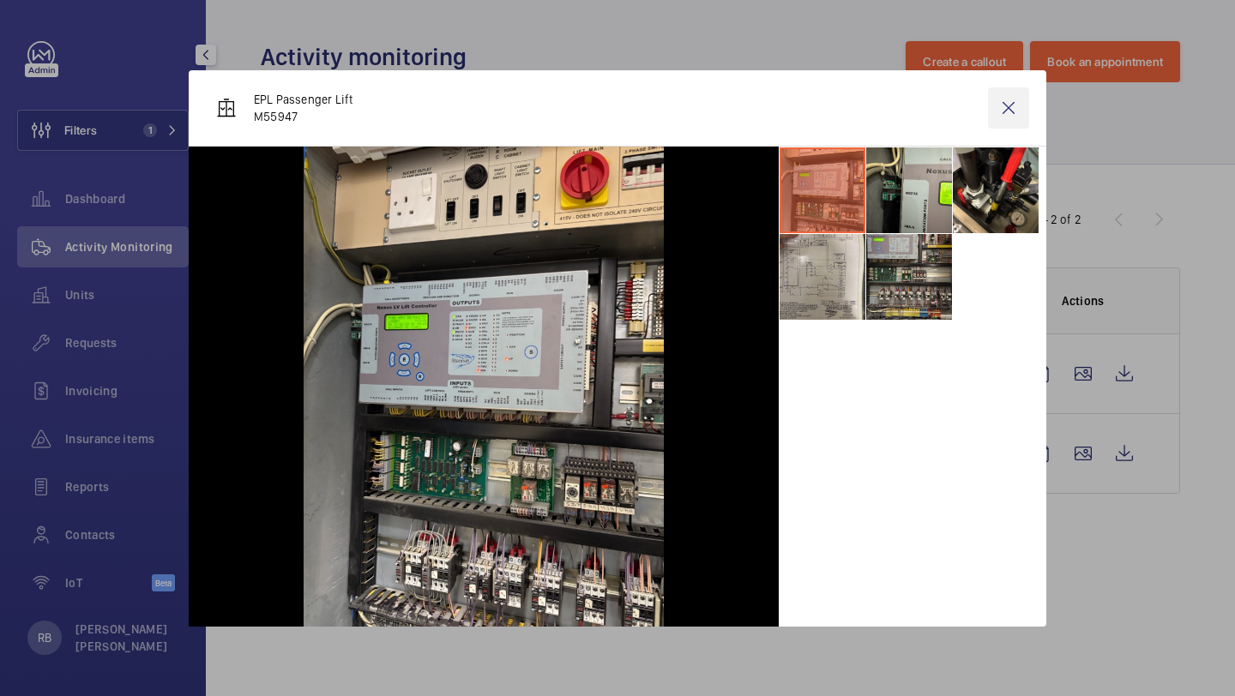
click at [1013, 109] on wm-front-icon-button at bounding box center [1008, 107] width 41 height 41
click at [121, 335] on span "Requests" at bounding box center [126, 342] width 123 height 17
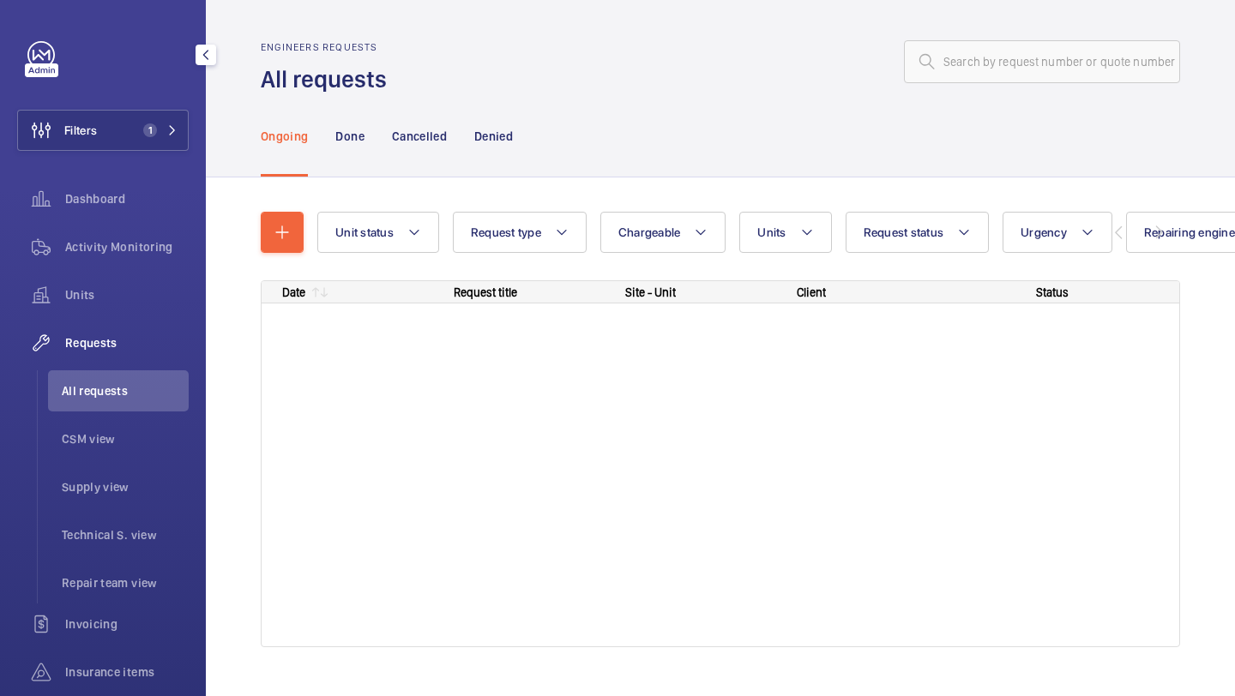
click at [95, 347] on span "Requests" at bounding box center [126, 342] width 123 height 17
click at [94, 347] on span "Requests" at bounding box center [126, 342] width 123 height 17
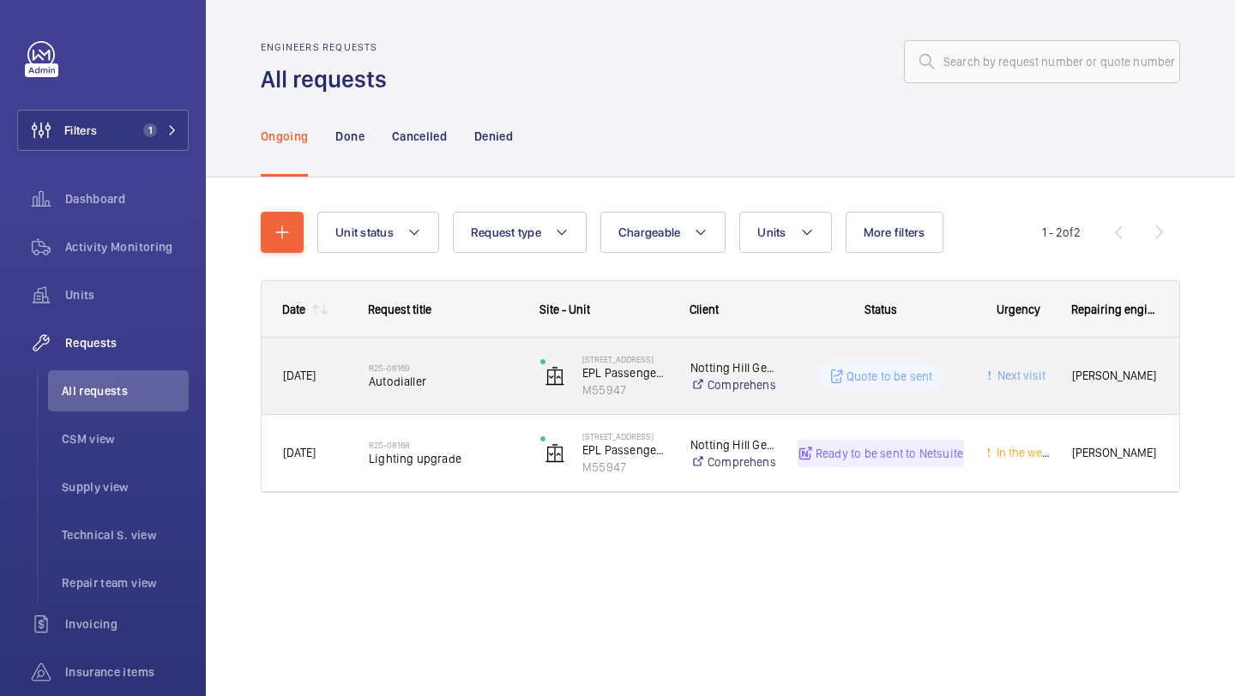
click at [490, 382] on span "Autodialler" at bounding box center [443, 381] width 149 height 17
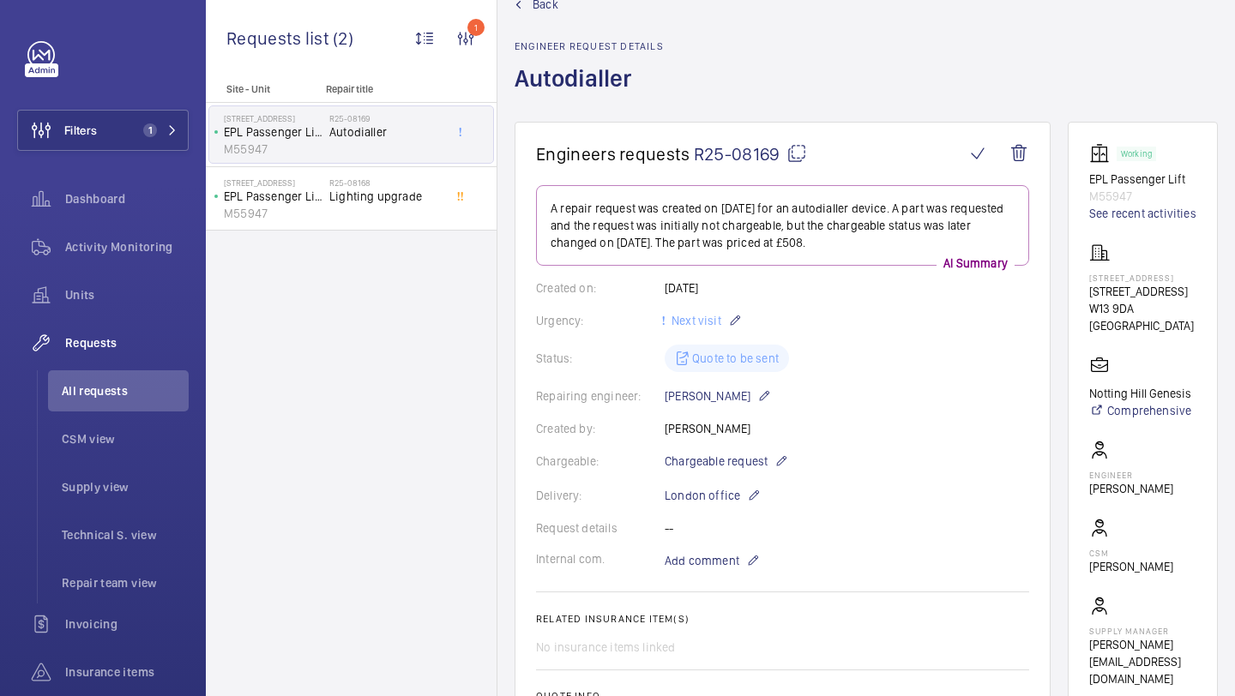
scroll to position [43, 0]
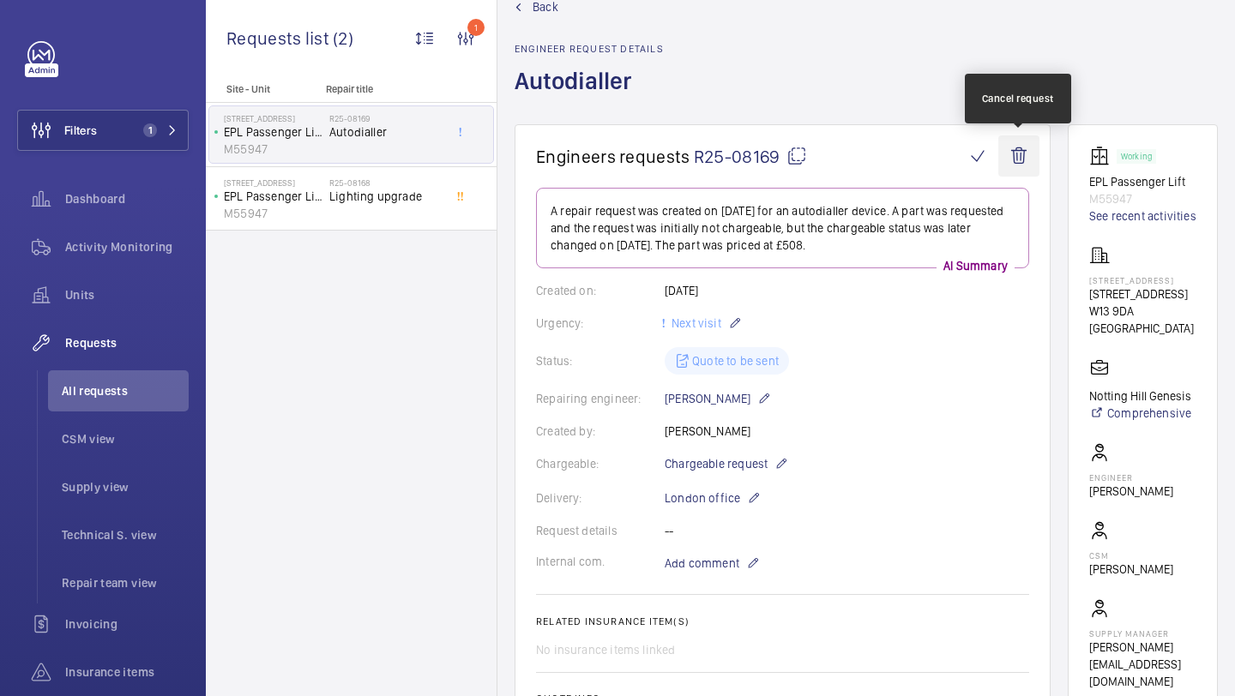
click at [1022, 159] on wm-front-icon-button at bounding box center [1018, 155] width 41 height 41
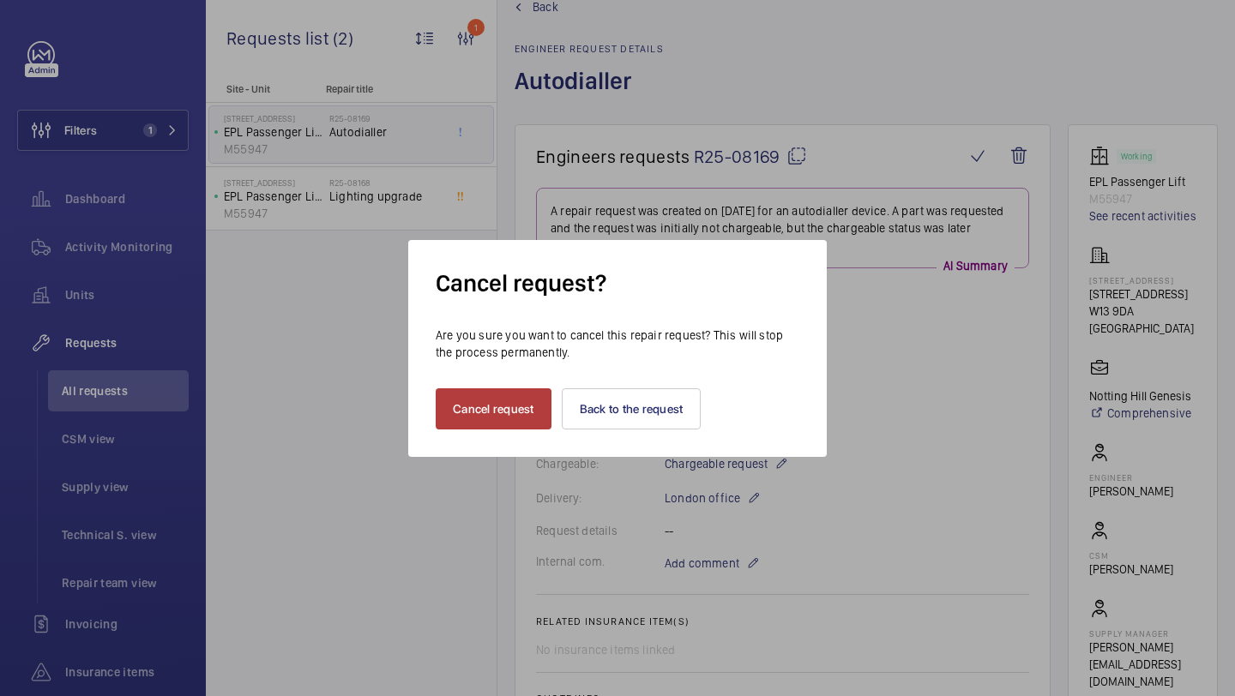
click at [504, 416] on button "Cancel request" at bounding box center [494, 408] width 116 height 41
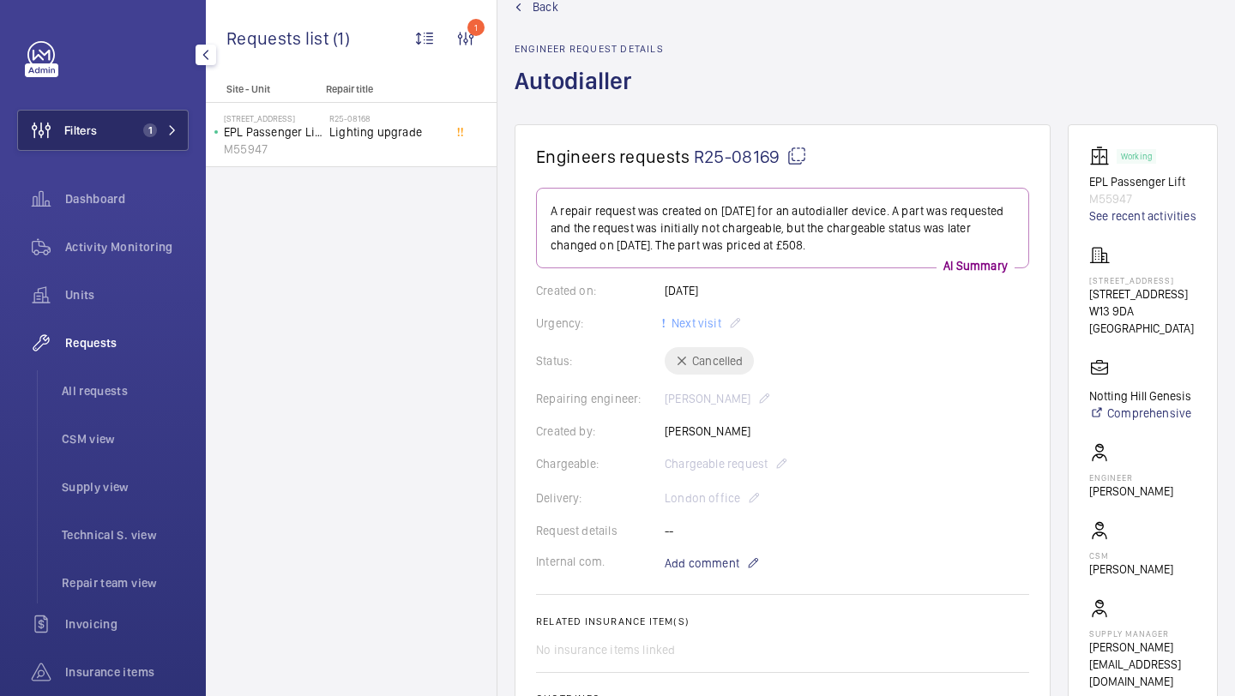
click at [106, 140] on button "Filters 1" at bounding box center [102, 130] width 171 height 41
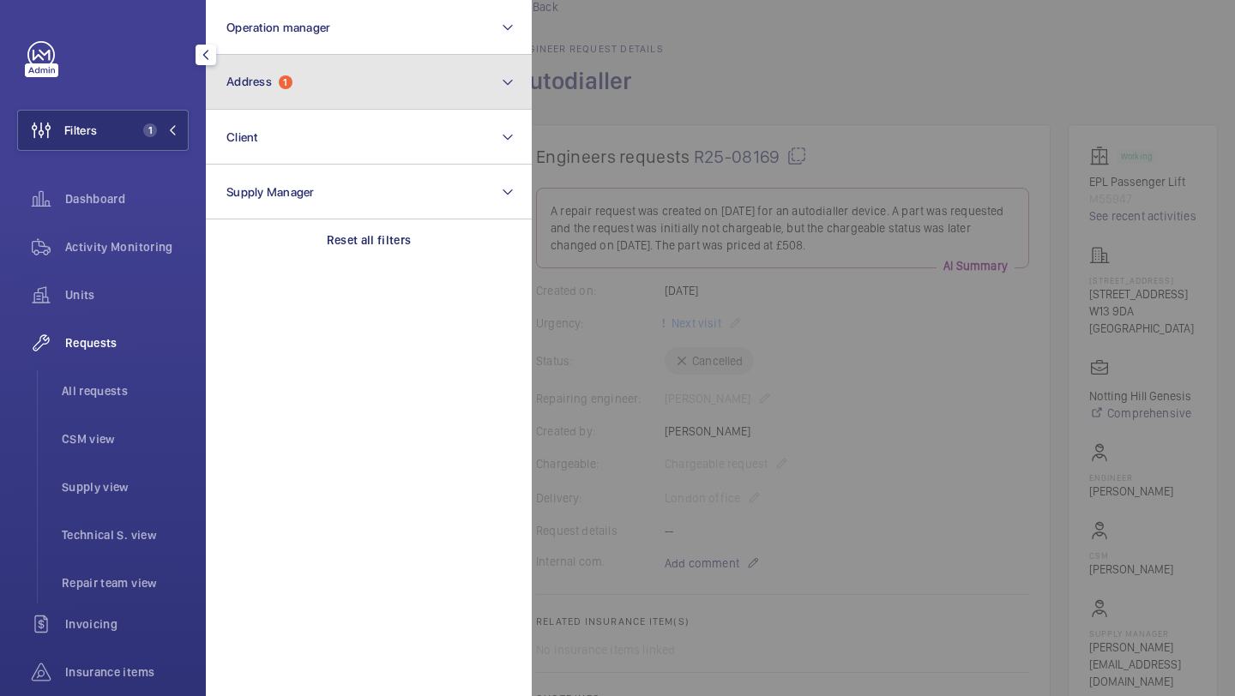
click at [300, 100] on button "Address 1" at bounding box center [369, 82] width 326 height 55
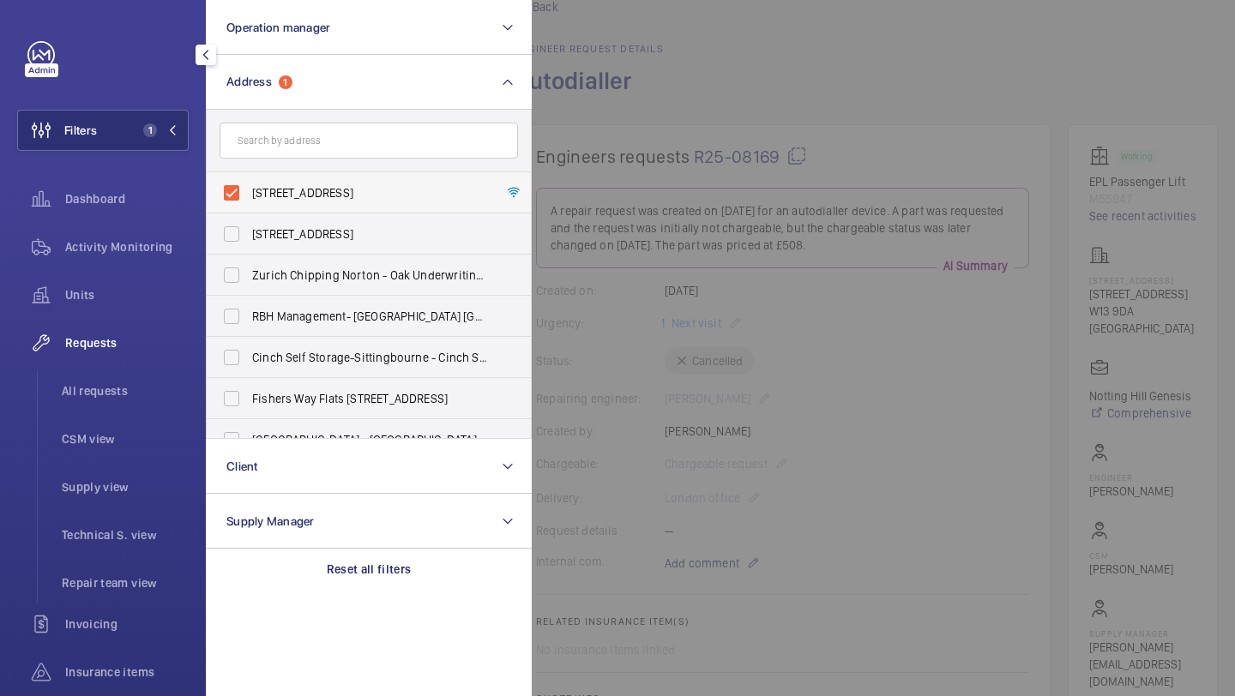
click at [291, 193] on span "[STREET_ADDRESS]" at bounding box center [370, 192] width 236 height 17
click at [249, 193] on input "[STREET_ADDRESS]" at bounding box center [231, 193] width 34 height 34
checkbox input "false"
click at [310, 127] on input "text" at bounding box center [368, 141] width 298 height 36
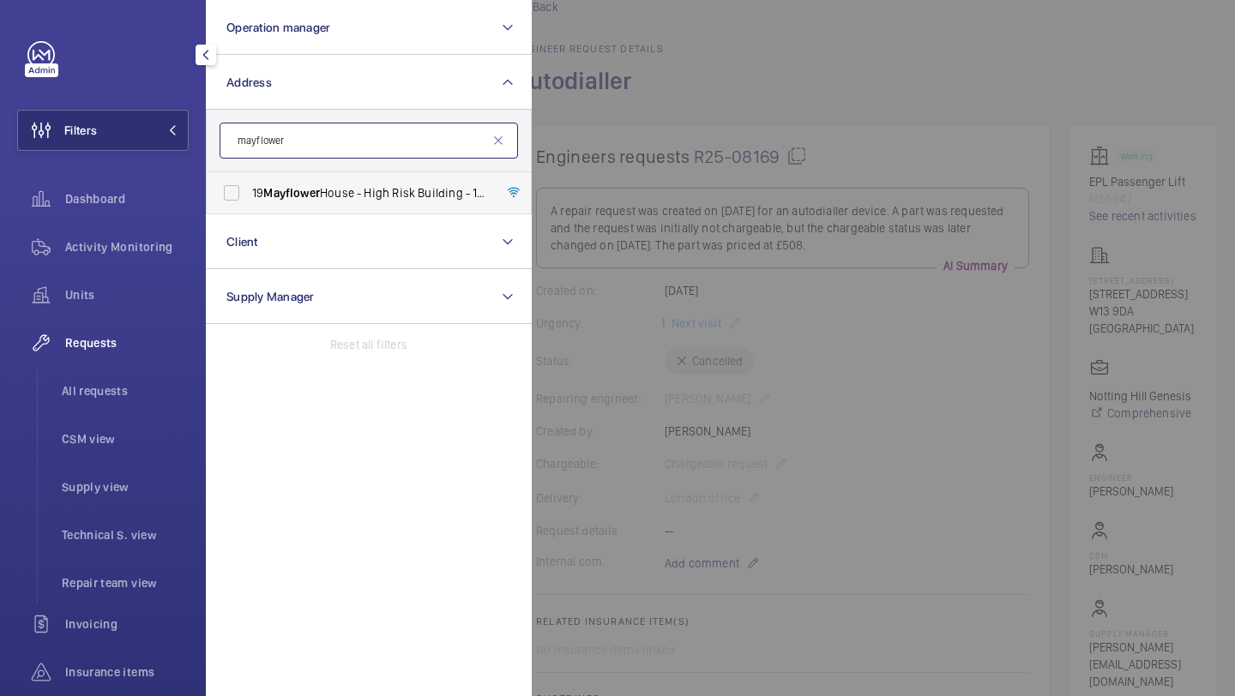
type input "mayflower"
click at [305, 201] on label "19 [GEOGRAPHIC_DATA] - High Risk Building - [STREET_ADDRESS]" at bounding box center [356, 192] width 298 height 41
click at [249, 201] on input "19 [GEOGRAPHIC_DATA] - High Risk Building - [STREET_ADDRESS]" at bounding box center [231, 193] width 34 height 34
checkbox input "true"
click at [605, 110] on div at bounding box center [1149, 348] width 1235 height 696
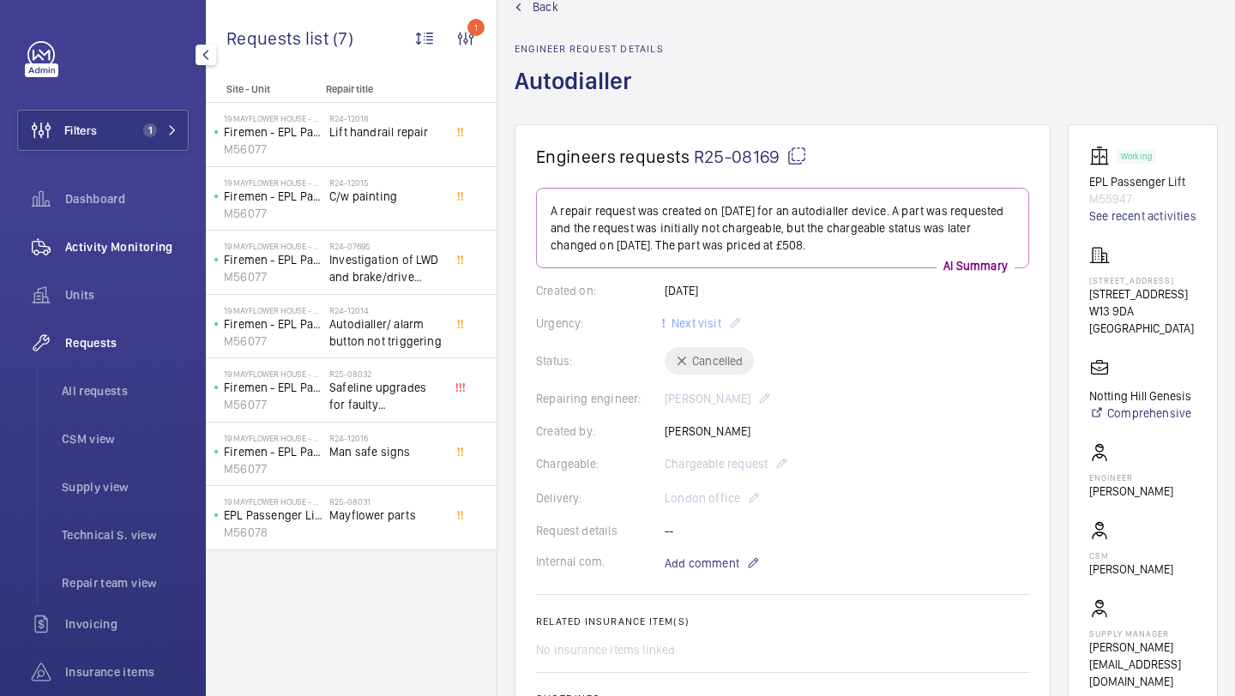
click at [159, 249] on span "Activity Monitoring" at bounding box center [126, 246] width 123 height 17
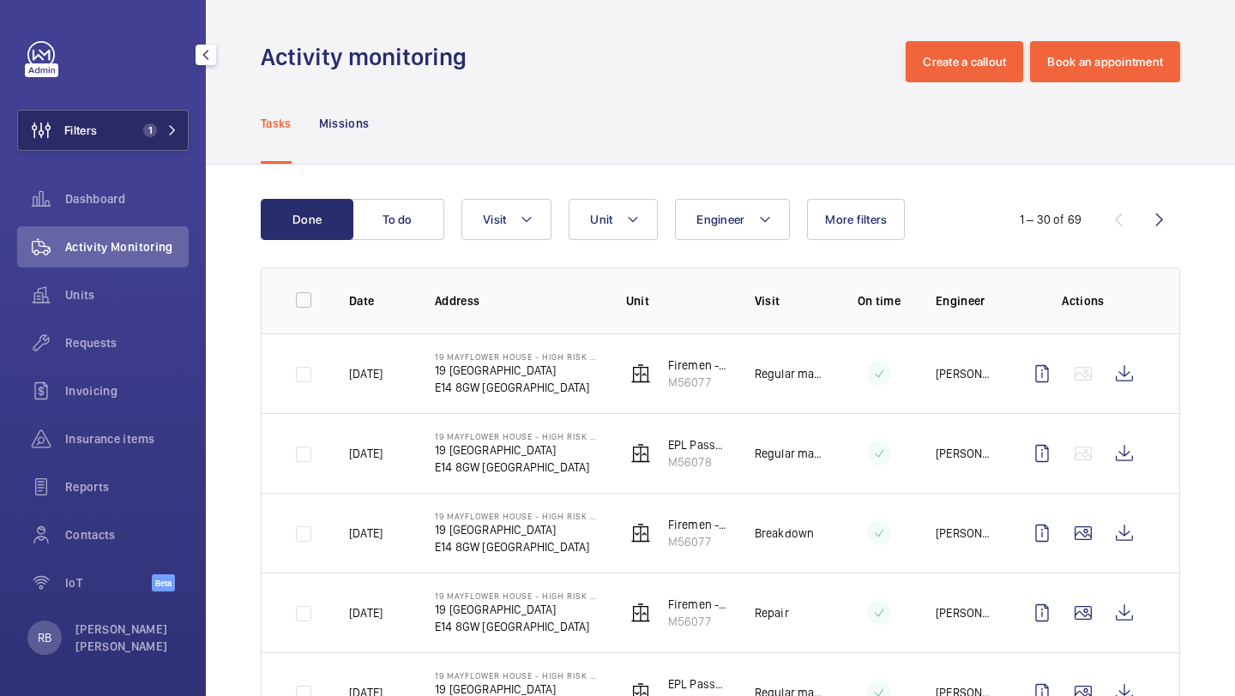
click at [172, 133] on mat-icon at bounding box center [172, 130] width 10 height 10
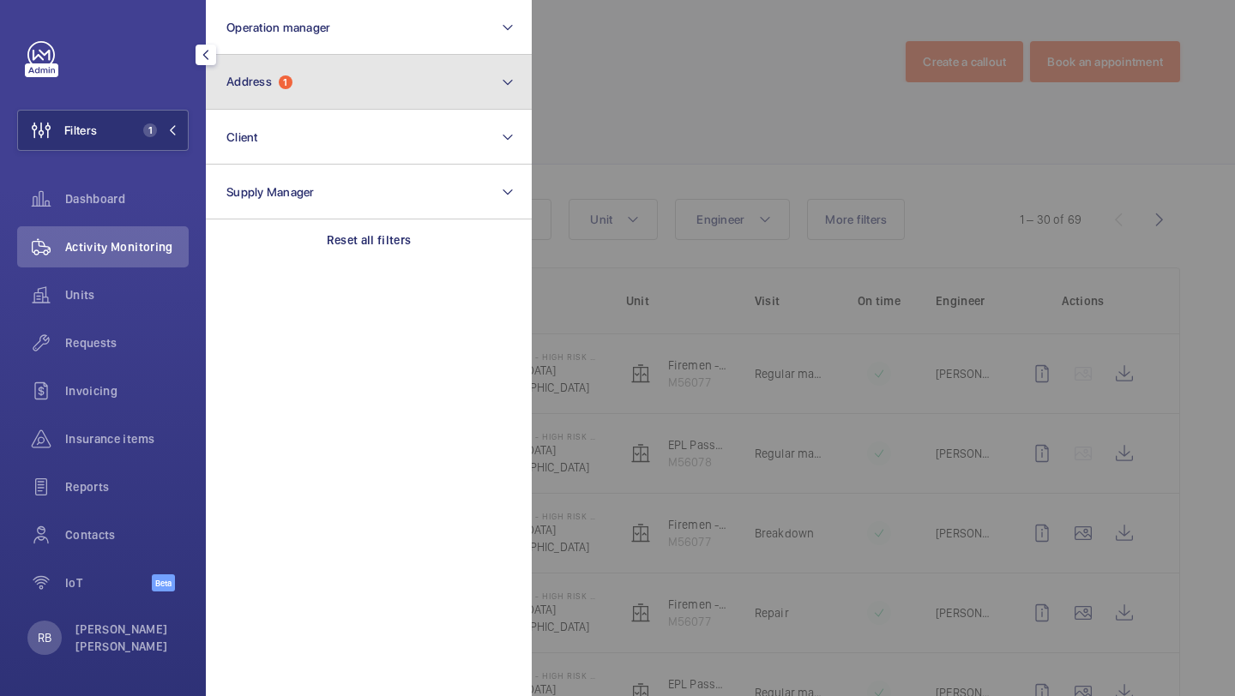
click at [282, 81] on span "1" at bounding box center [286, 82] width 14 height 14
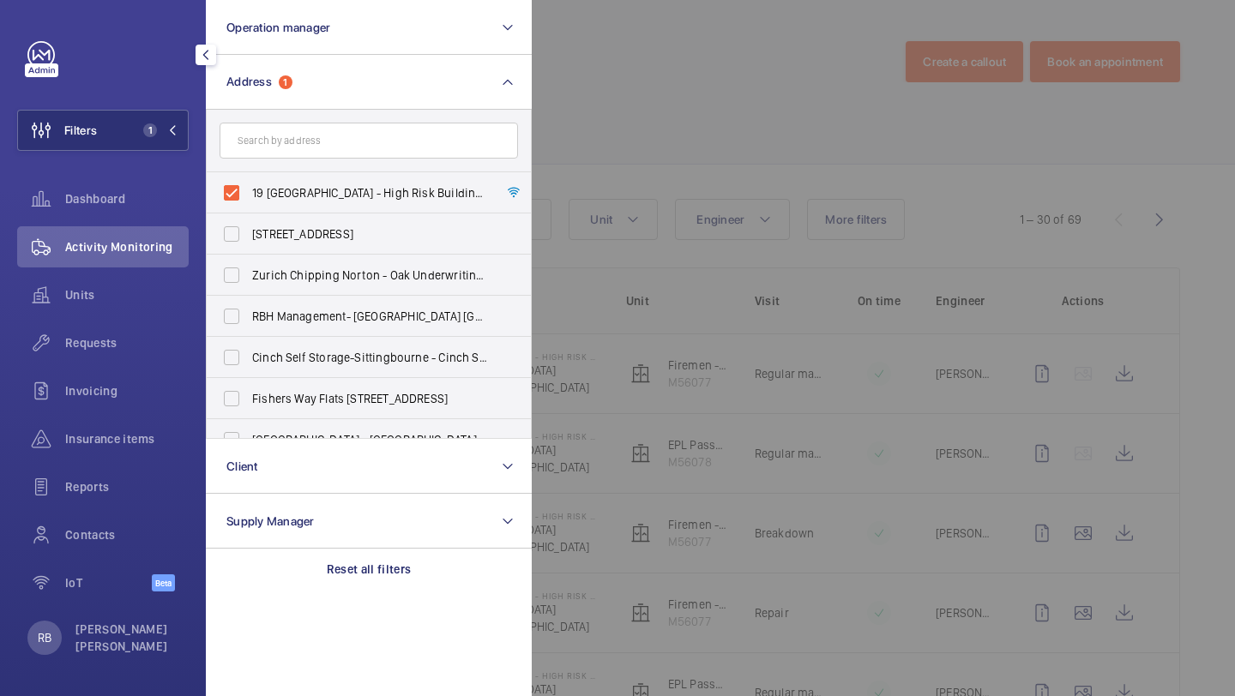
click at [625, 163] on div at bounding box center [1149, 348] width 1235 height 696
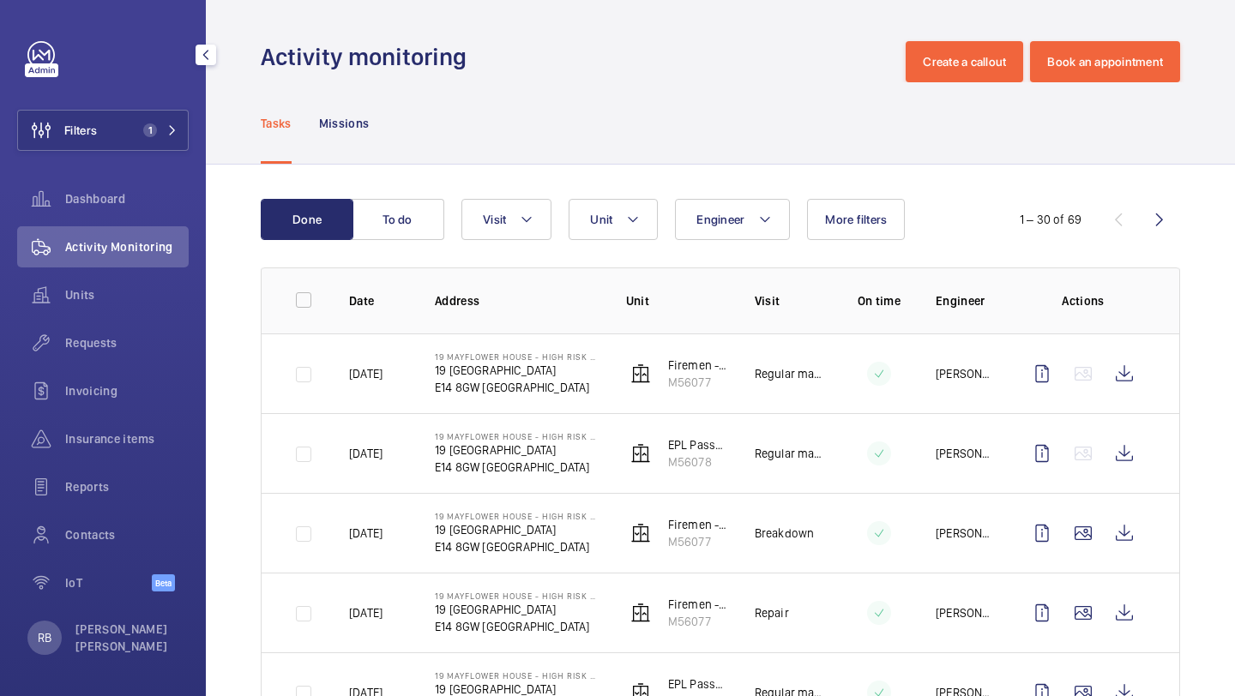
scroll to position [38, 0]
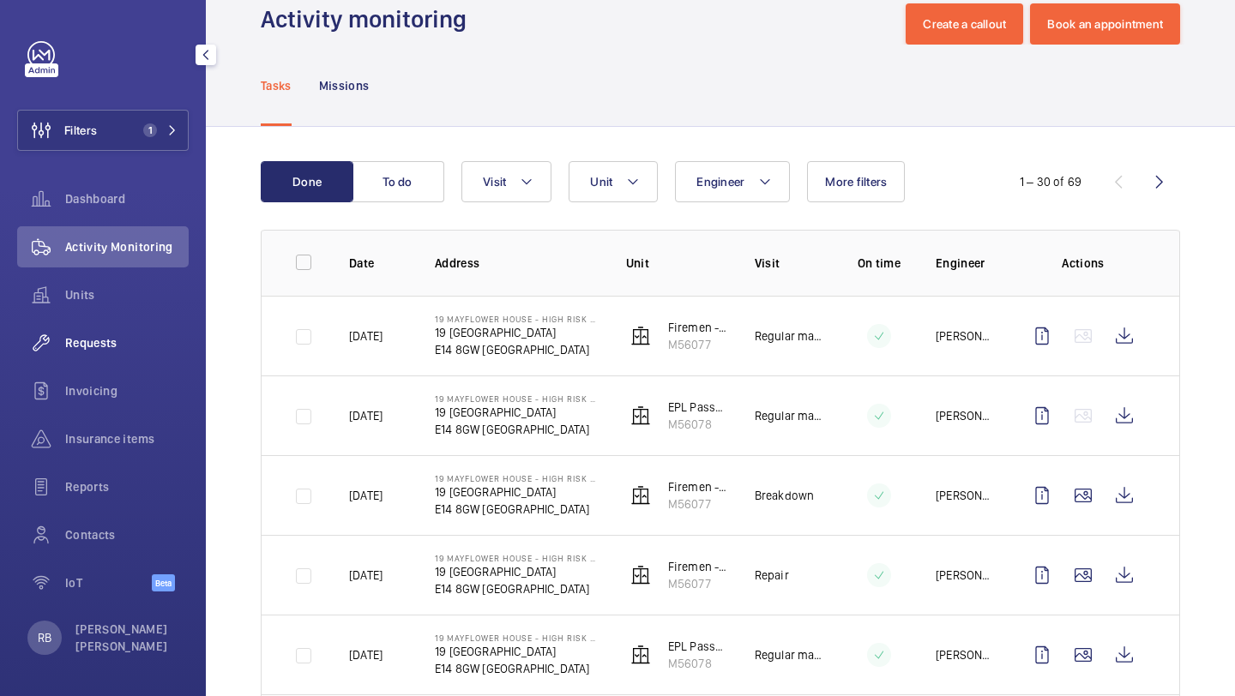
click at [111, 342] on span "Requests" at bounding box center [126, 342] width 123 height 17
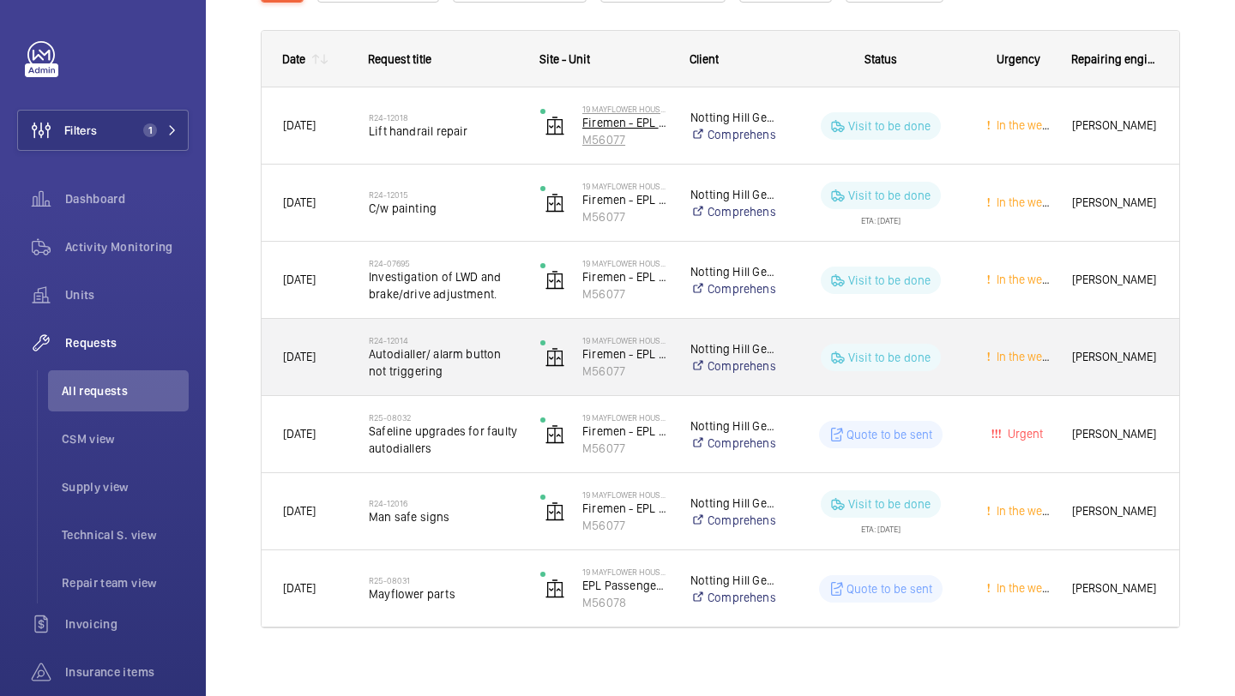
scroll to position [251, 0]
click at [501, 376] on span "Autodialler/ alarm button not triggering" at bounding box center [443, 362] width 149 height 34
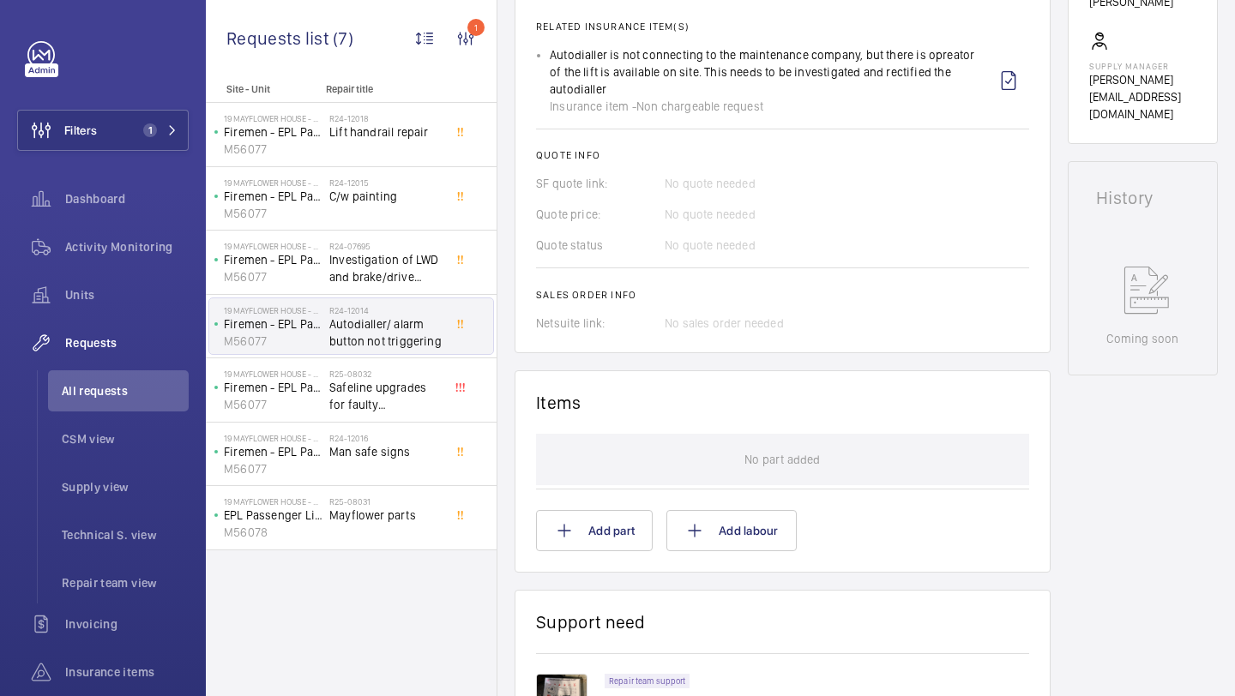
scroll to position [919, 0]
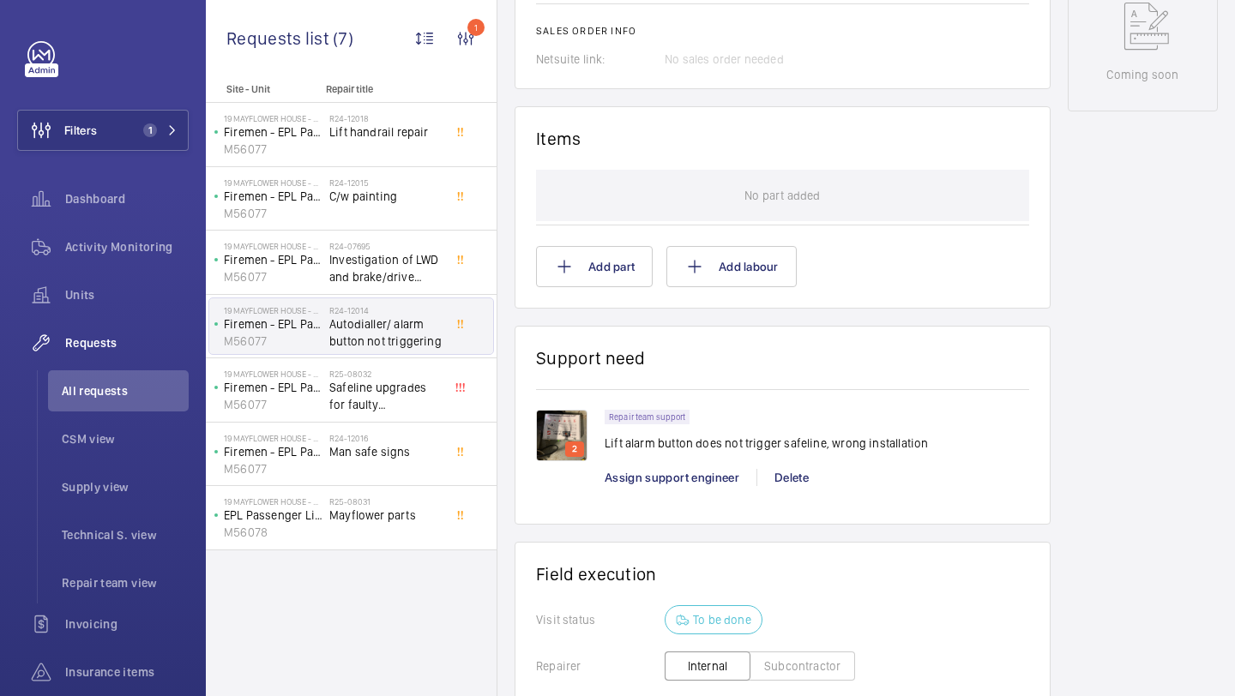
click at [559, 425] on img at bounding box center [561, 435] width 51 height 51
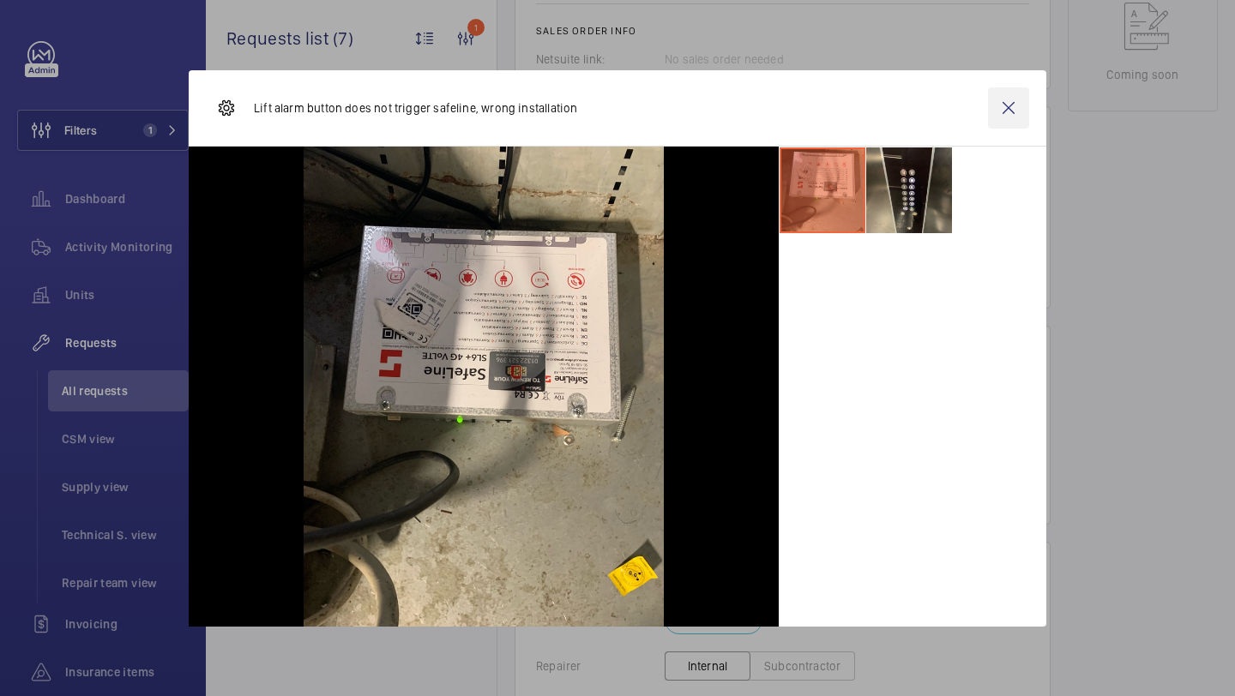
click at [1003, 102] on wm-front-icon-button at bounding box center [1008, 107] width 41 height 41
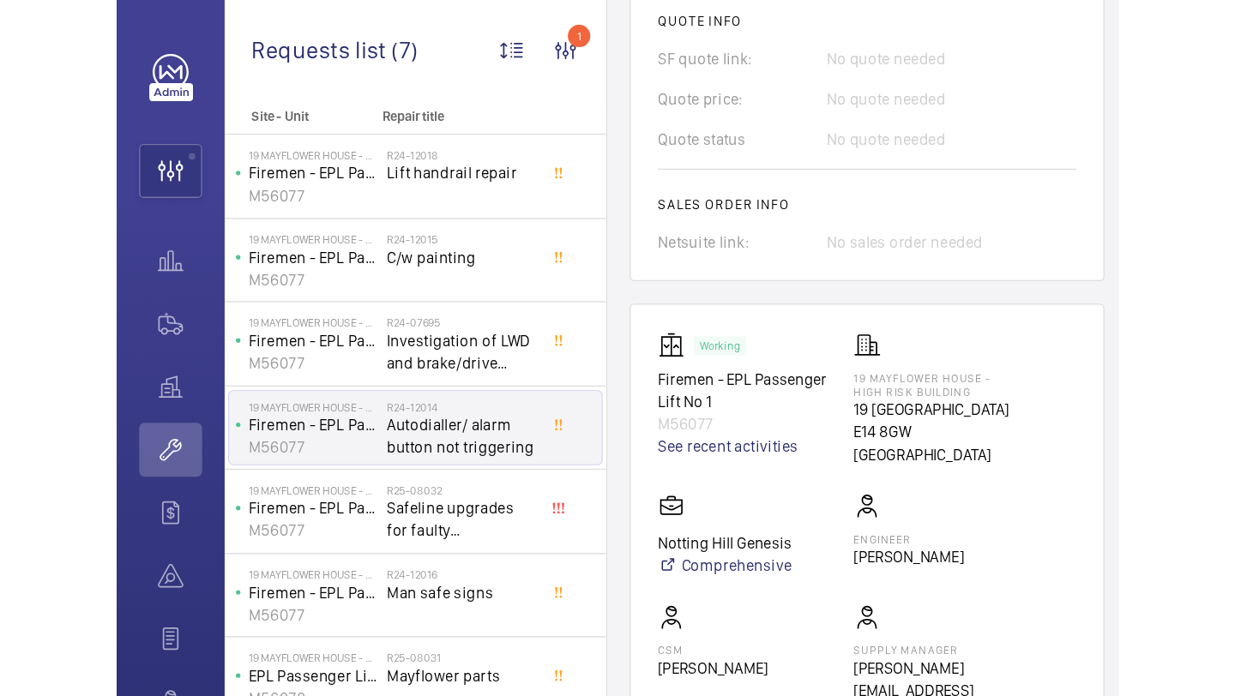
scroll to position [406, 0]
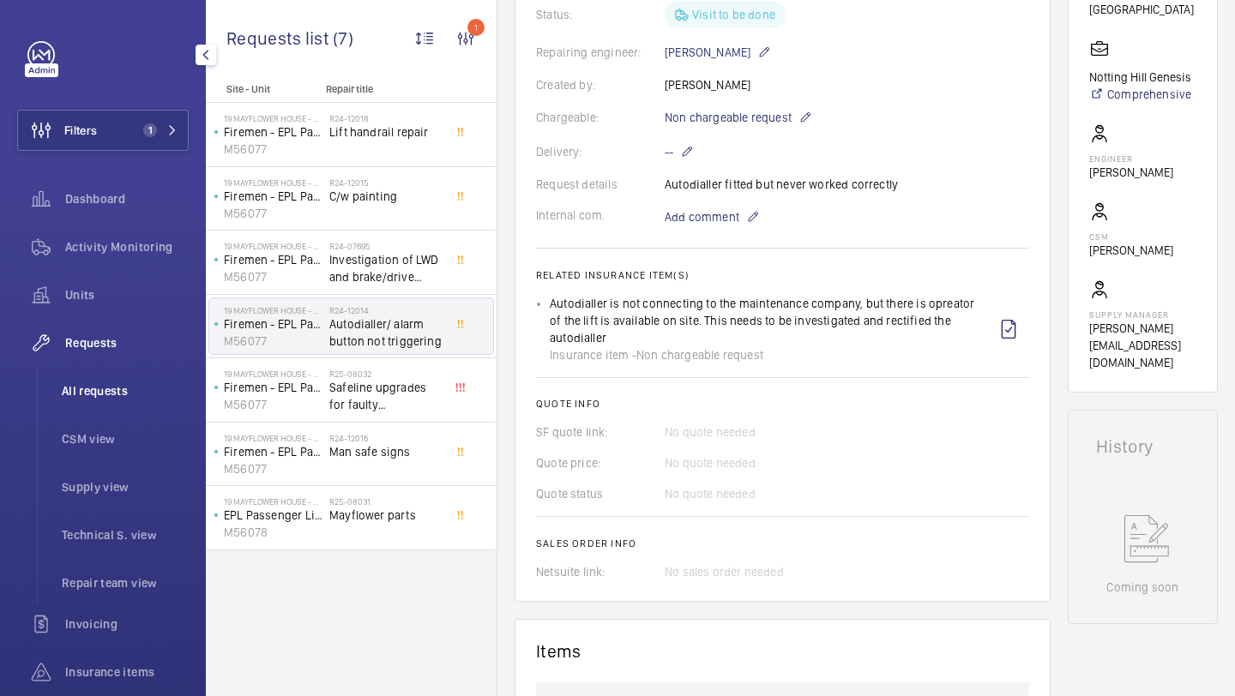
click at [115, 394] on span "All requests" at bounding box center [125, 390] width 127 height 17
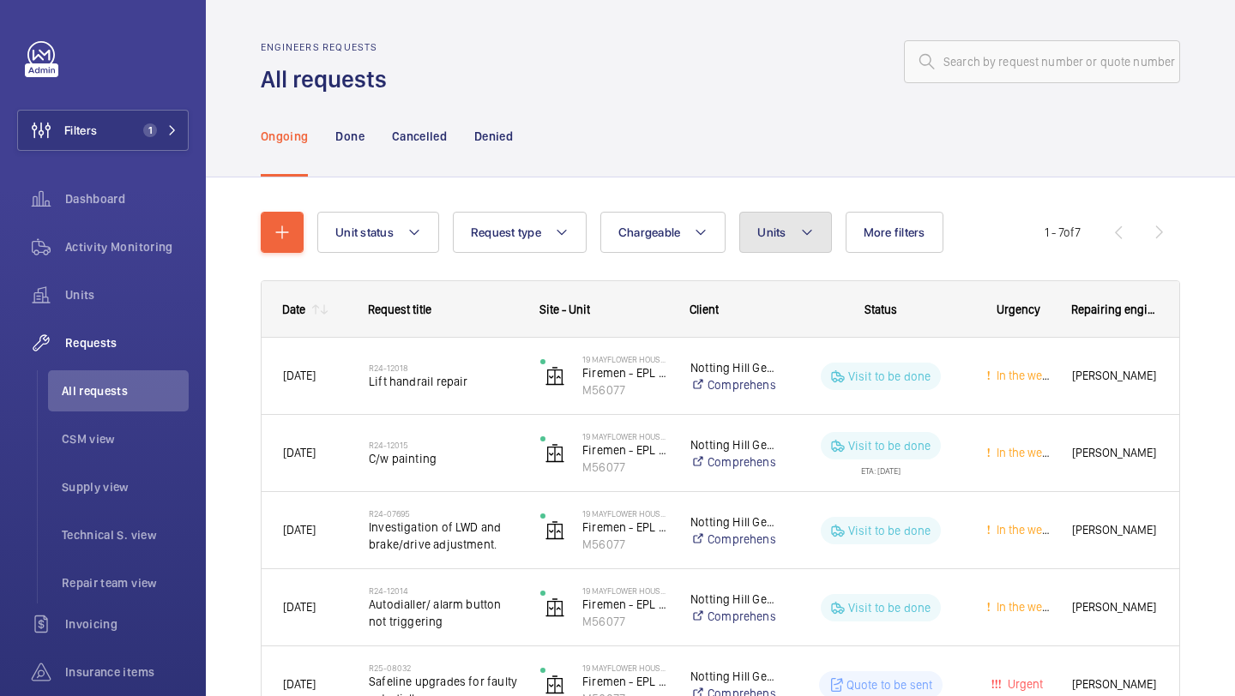
click at [784, 230] on span "Units" at bounding box center [771, 232] width 28 height 14
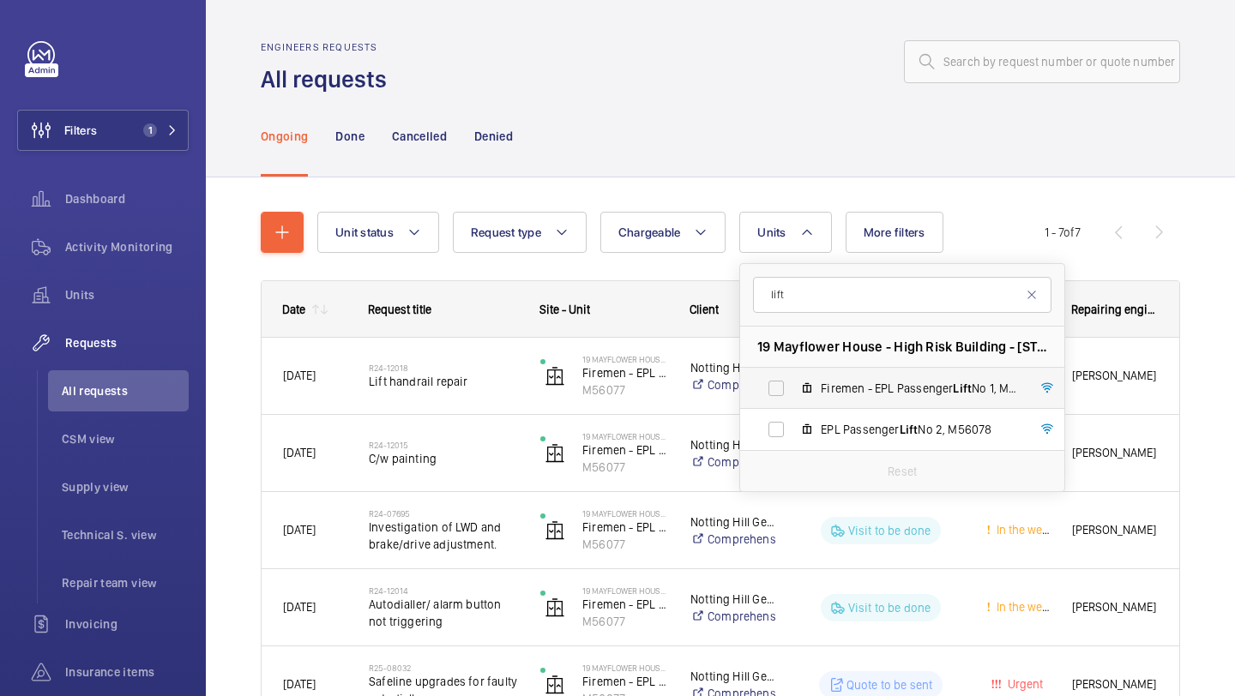
type input "lift"
click at [841, 370] on label "Firemen - EPL Passenger Lift No 1, M56077" at bounding box center [888, 388] width 297 height 41
click at [793, 371] on input "Firemen - EPL Passenger Lift No 1, M56077" at bounding box center [776, 388] width 34 height 34
checkbox input "true"
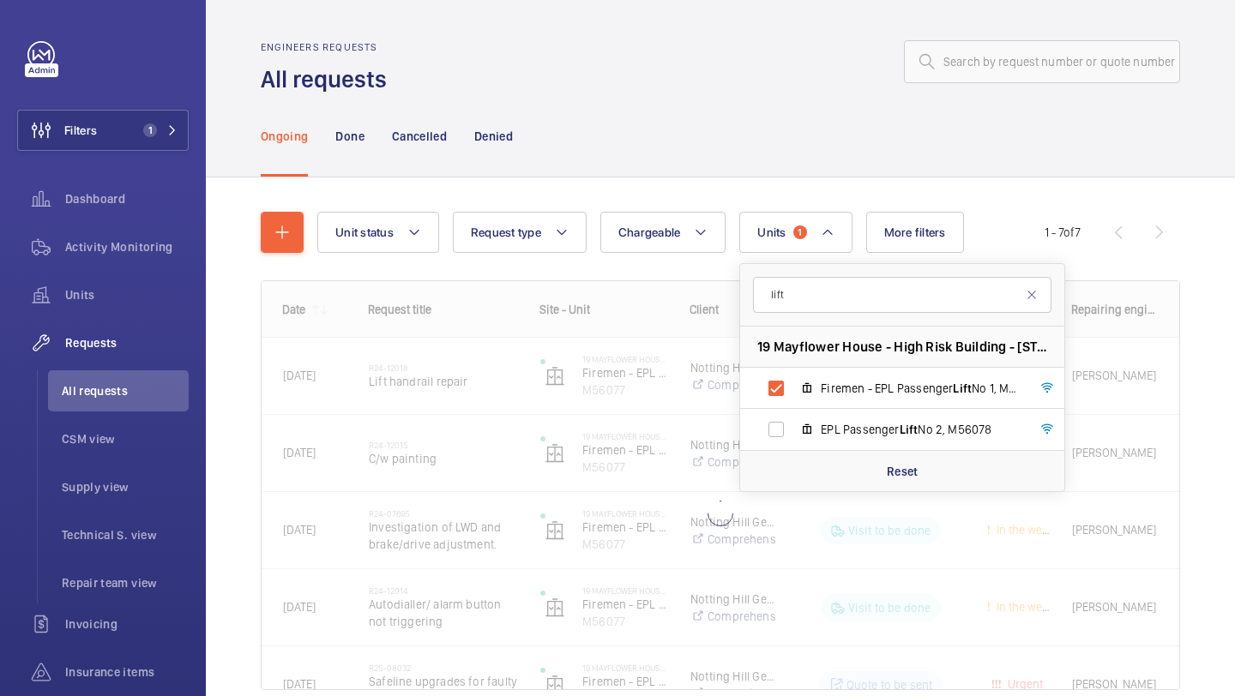
click at [1187, 318] on div "Unit status Request type Chargeable Units 1 lift 19 [GEOGRAPHIC_DATA] - High Ri…" at bounding box center [720, 474] width 1029 height 595
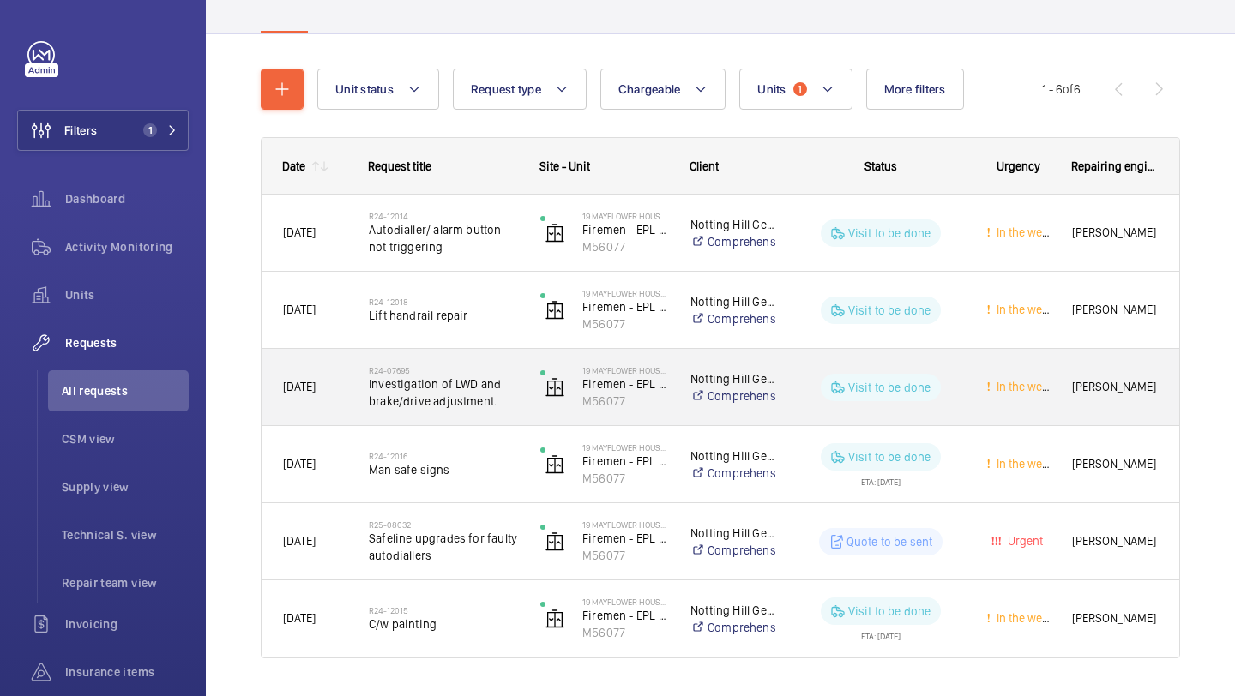
scroll to position [188, 0]
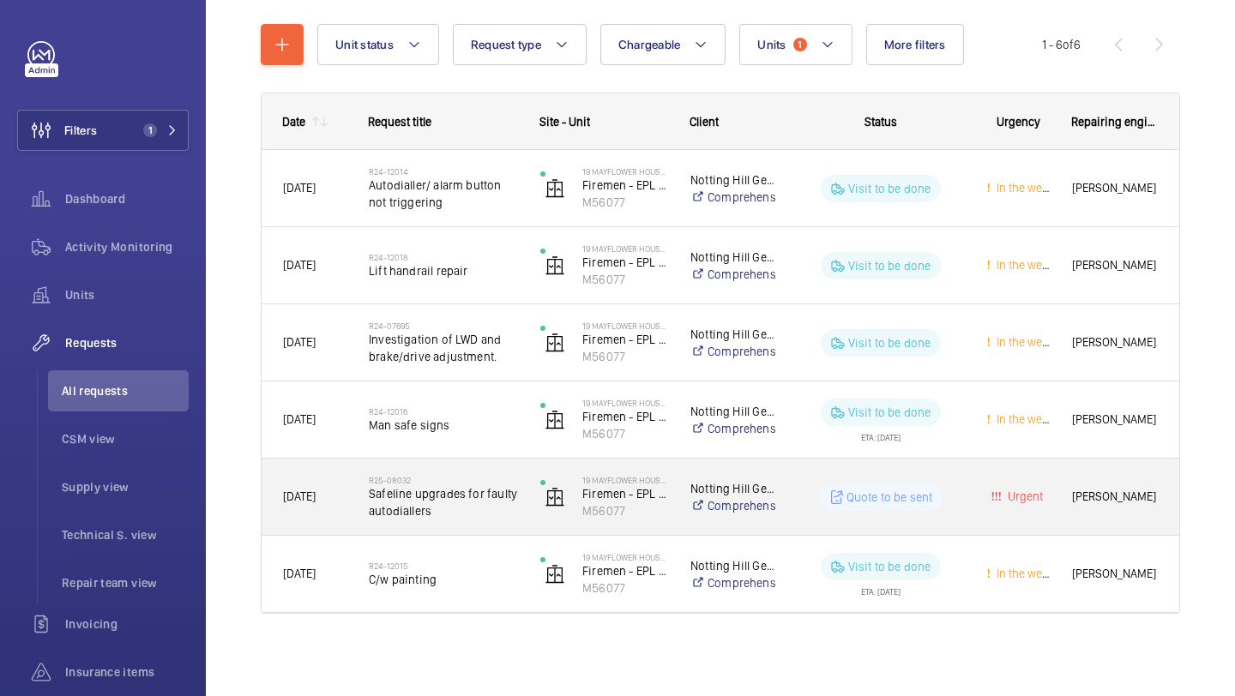
click at [466, 496] on span "Safeline upgrades for faulty autodiallers" at bounding box center [443, 502] width 149 height 34
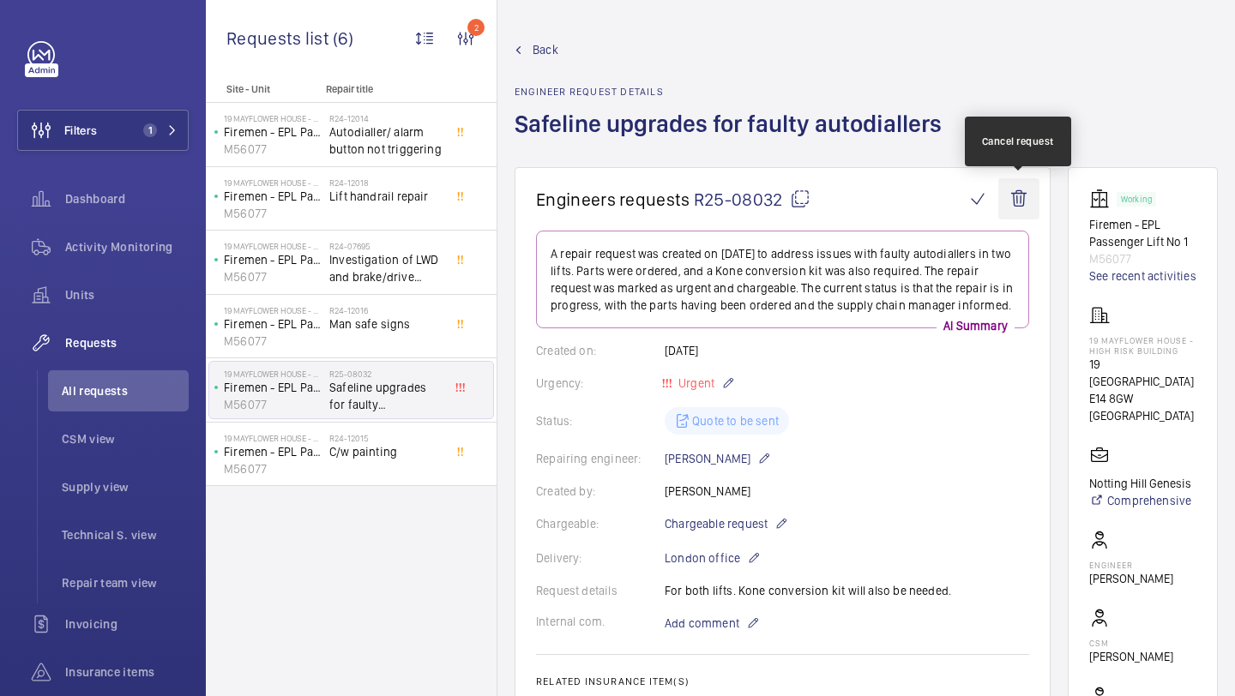
click at [1013, 214] on wm-front-icon-button at bounding box center [1018, 198] width 41 height 41
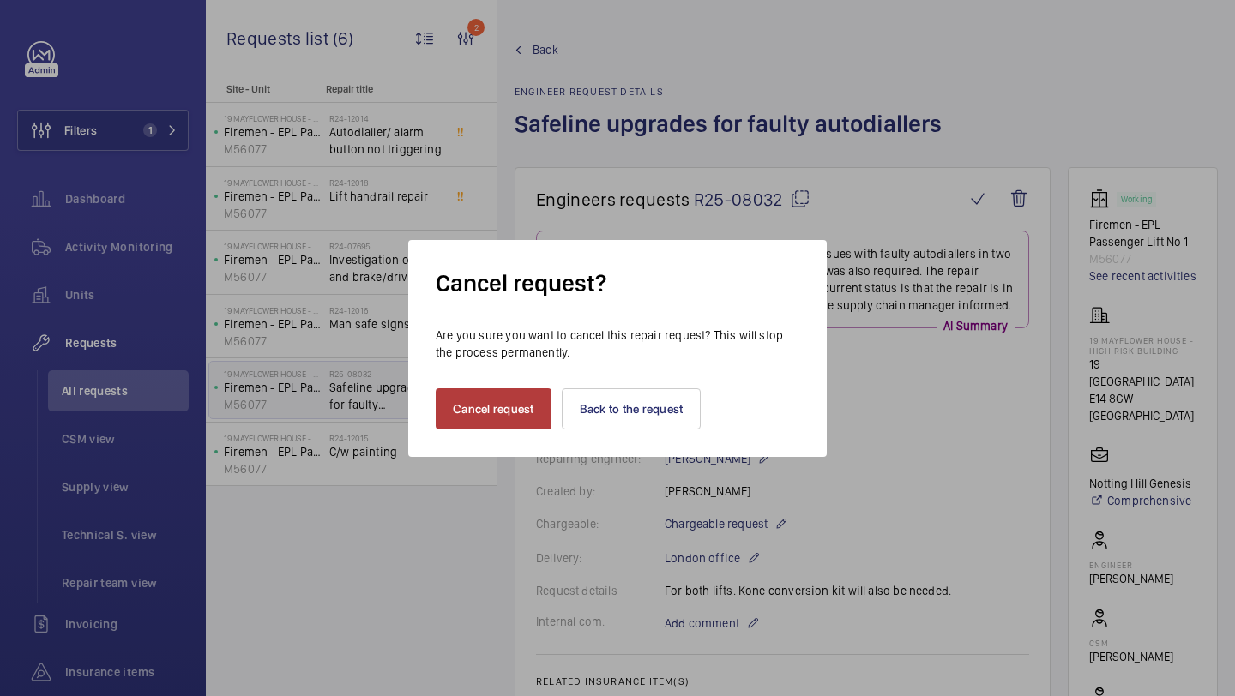
click at [534, 406] on button "Cancel request" at bounding box center [494, 408] width 116 height 41
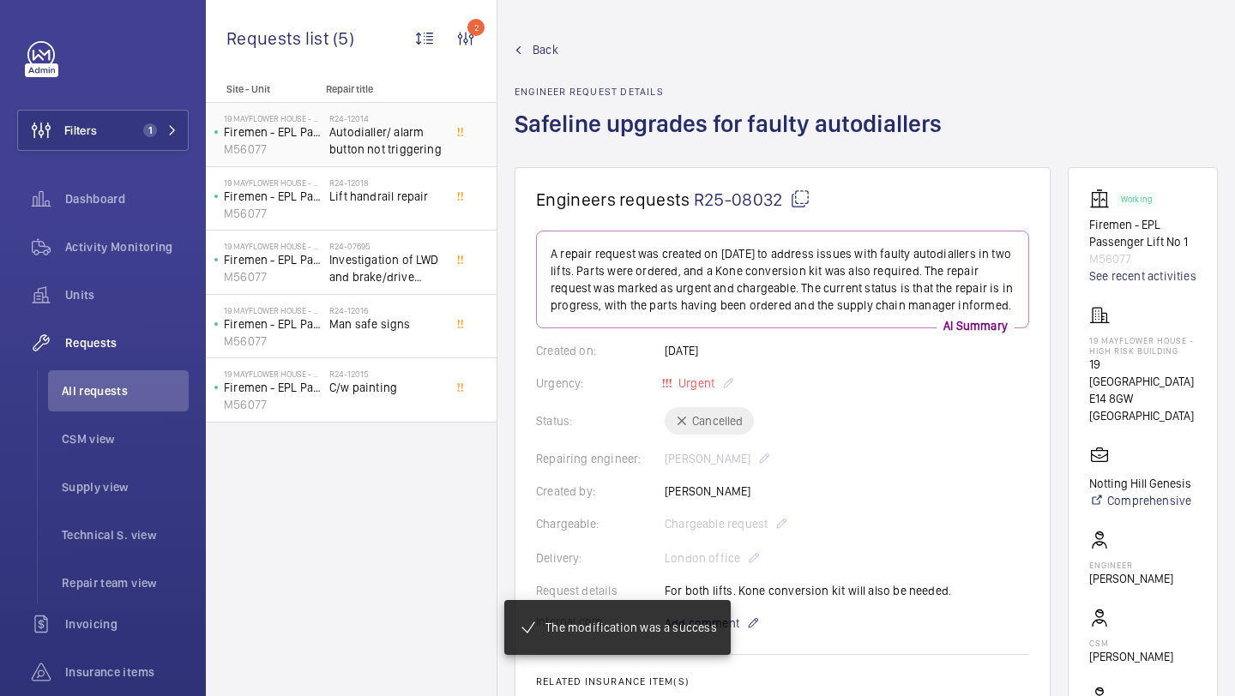
click at [379, 136] on span "Autodialler/ alarm button not triggering" at bounding box center [385, 140] width 113 height 34
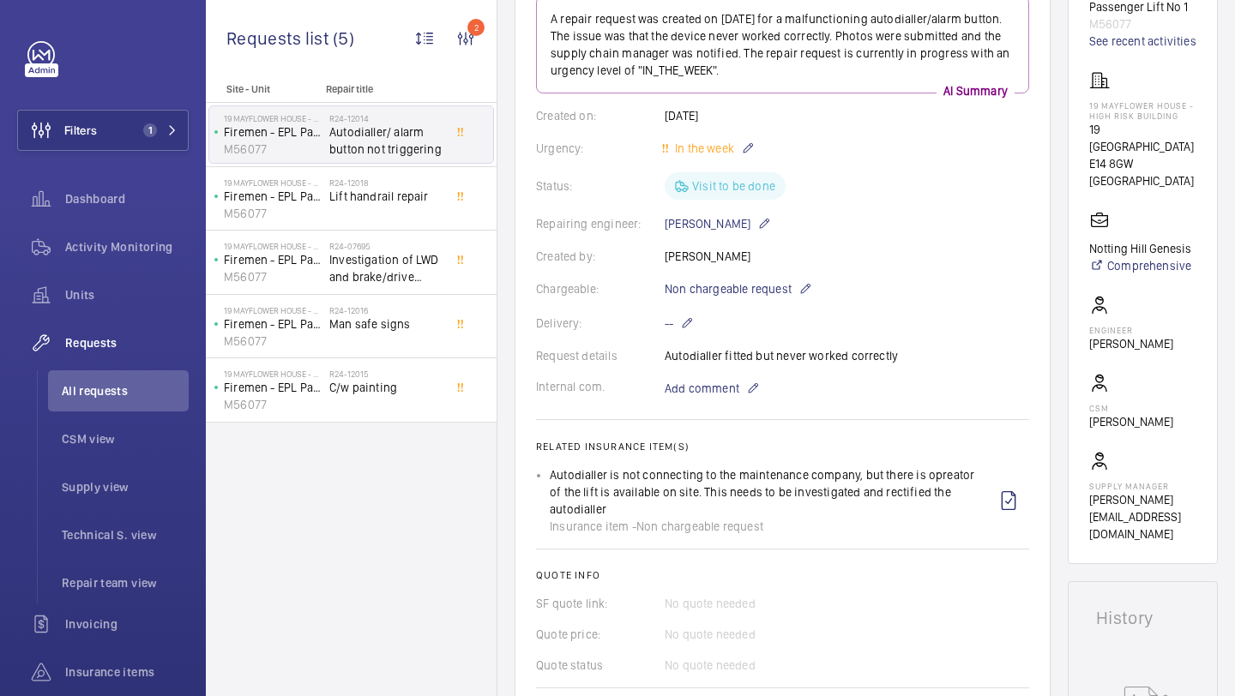
scroll to position [285, 0]
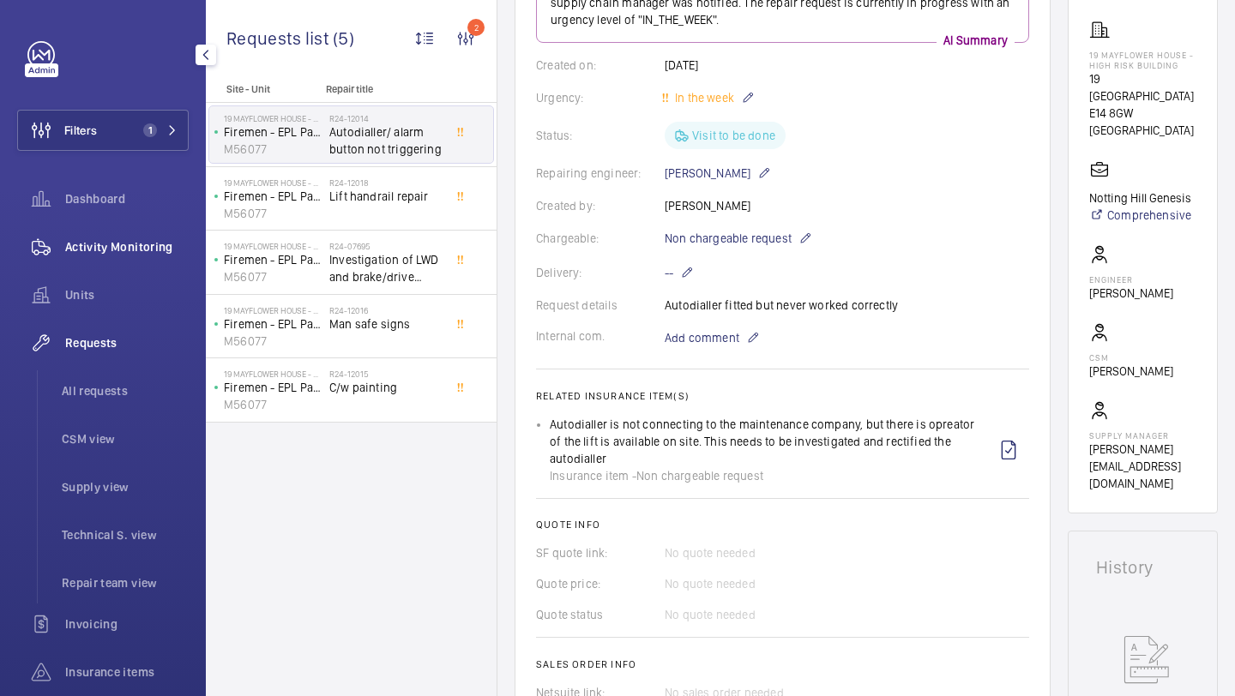
click at [127, 238] on span "Activity Monitoring" at bounding box center [126, 246] width 123 height 17
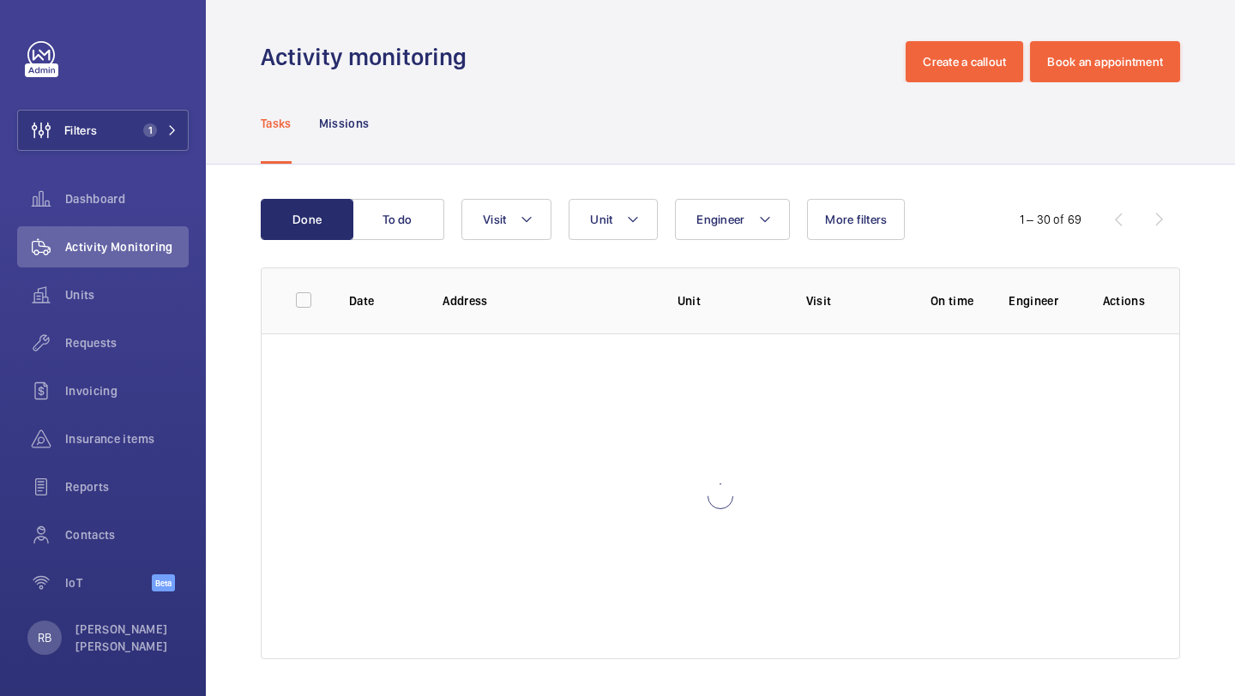
scroll to position [4, 0]
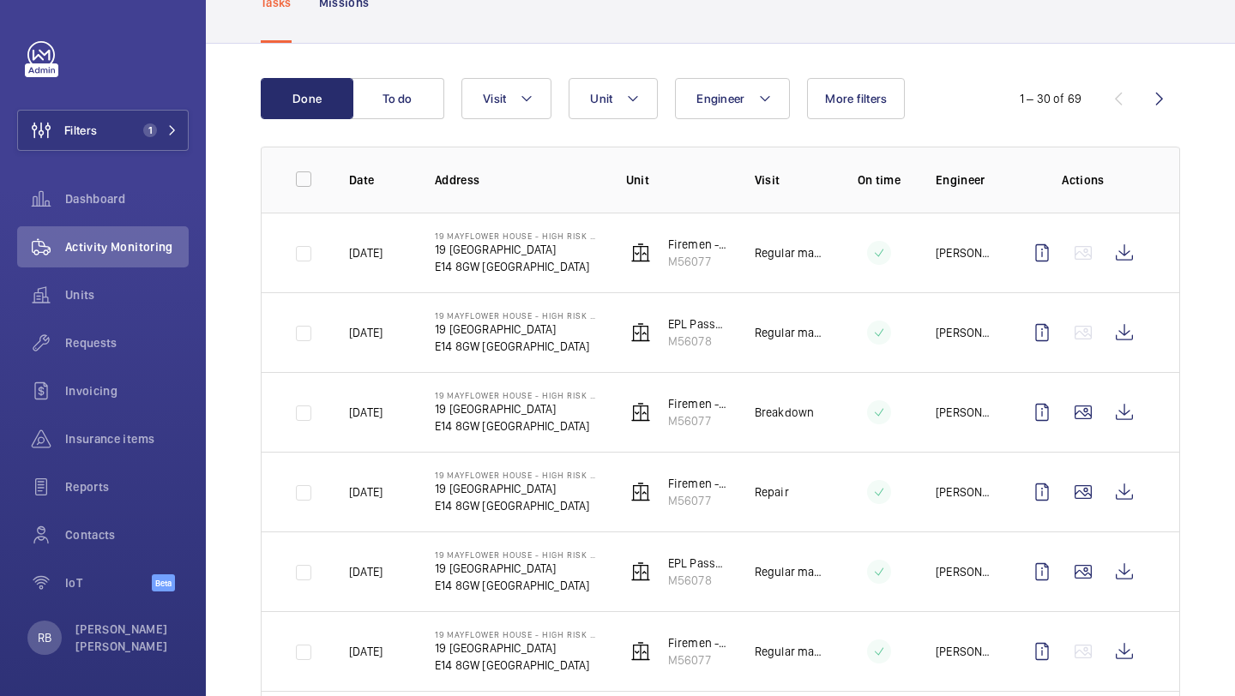
scroll to position [188, 0]
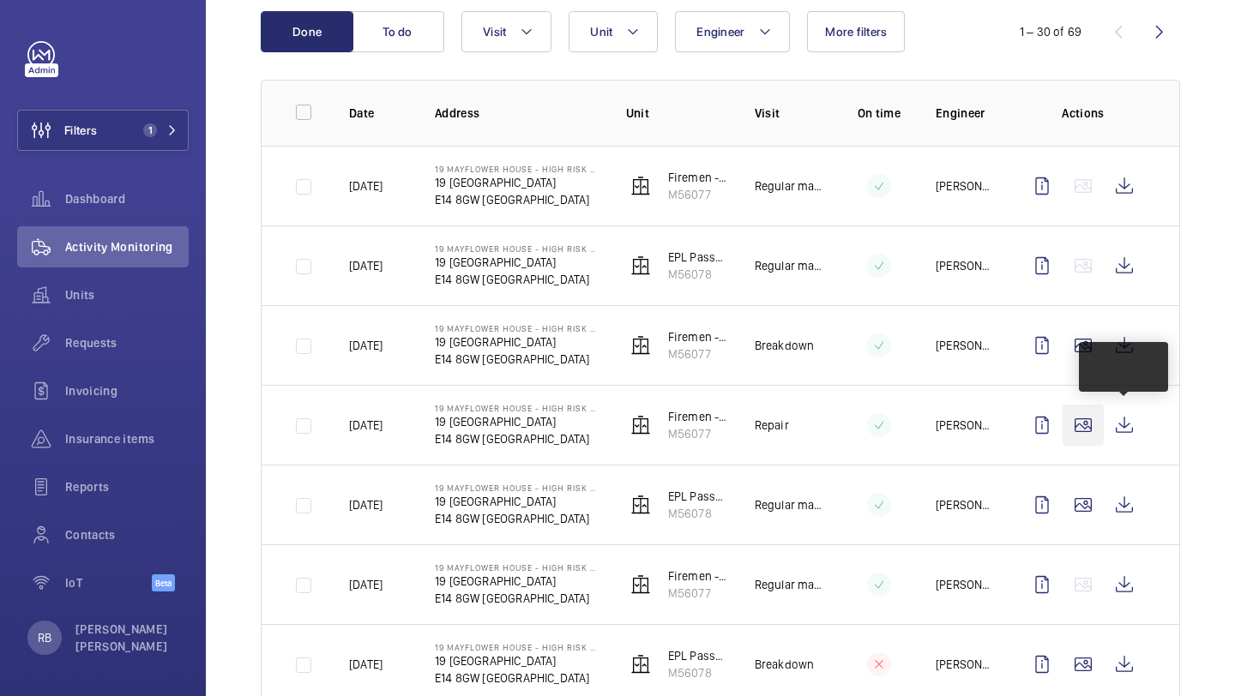
click at [1084, 425] on wm-front-icon-button at bounding box center [1082, 425] width 41 height 41
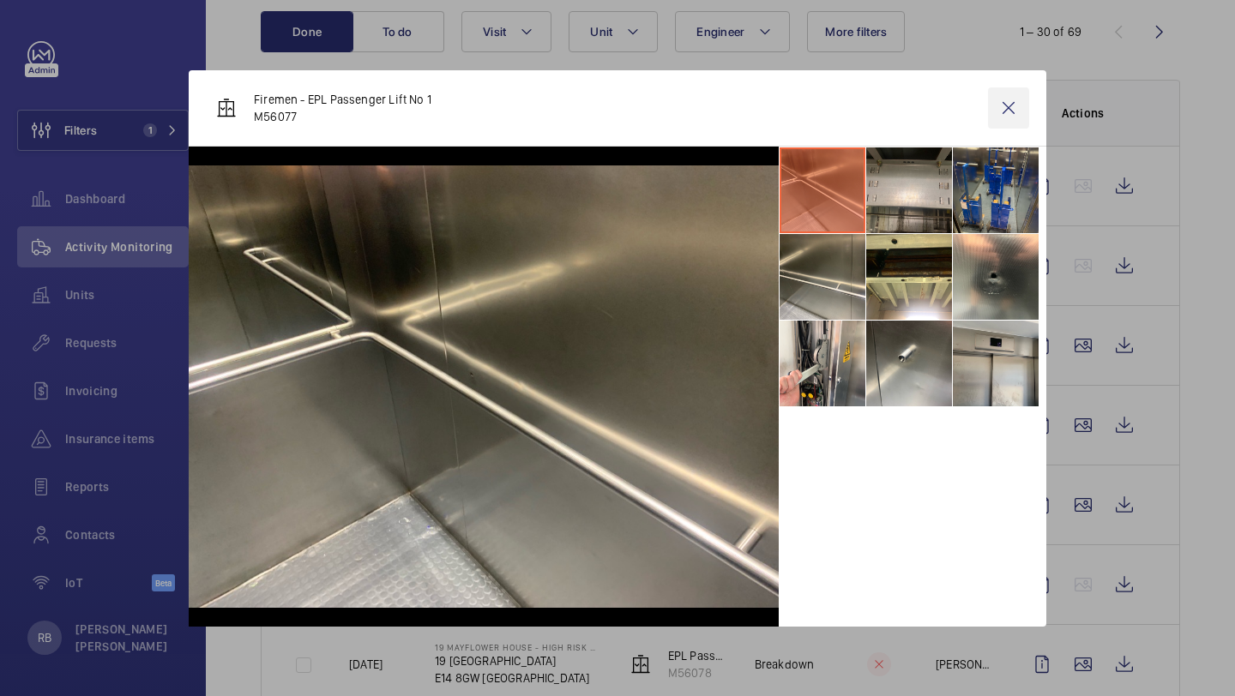
click at [1016, 107] on wm-front-icon-button at bounding box center [1008, 107] width 41 height 41
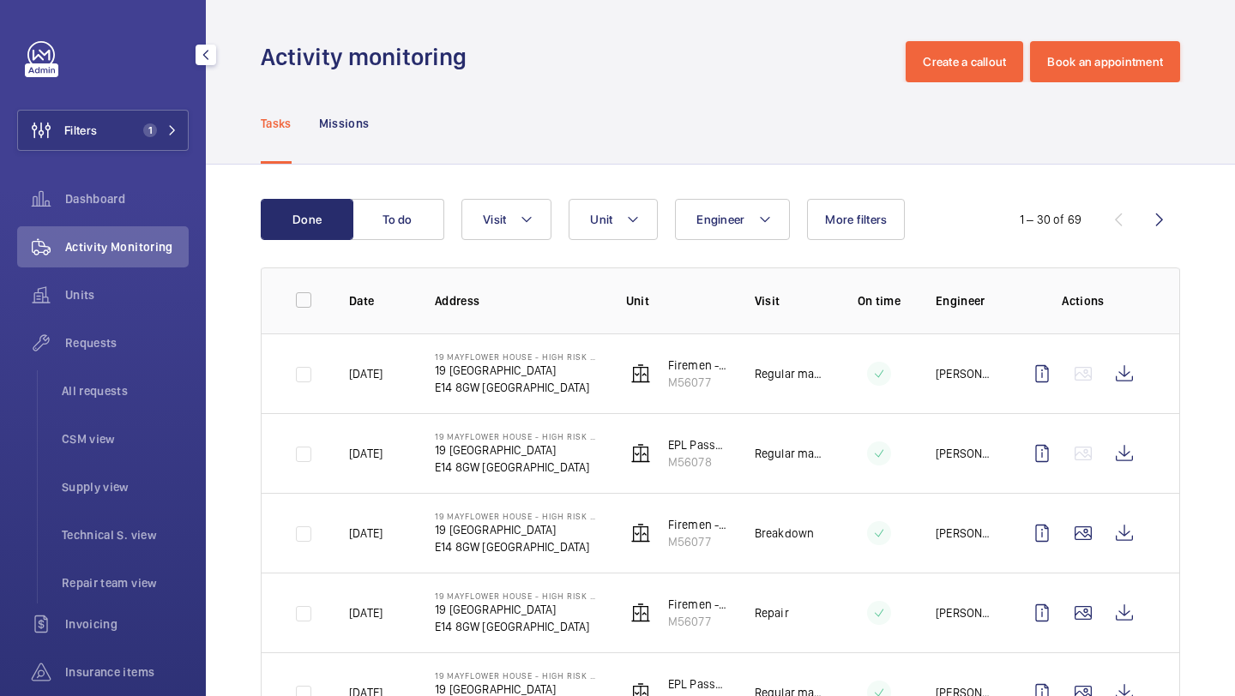
click at [168, 135] on mat-icon at bounding box center [172, 130] width 10 height 10
click at [169, 133] on mat-icon at bounding box center [172, 130] width 10 height 10
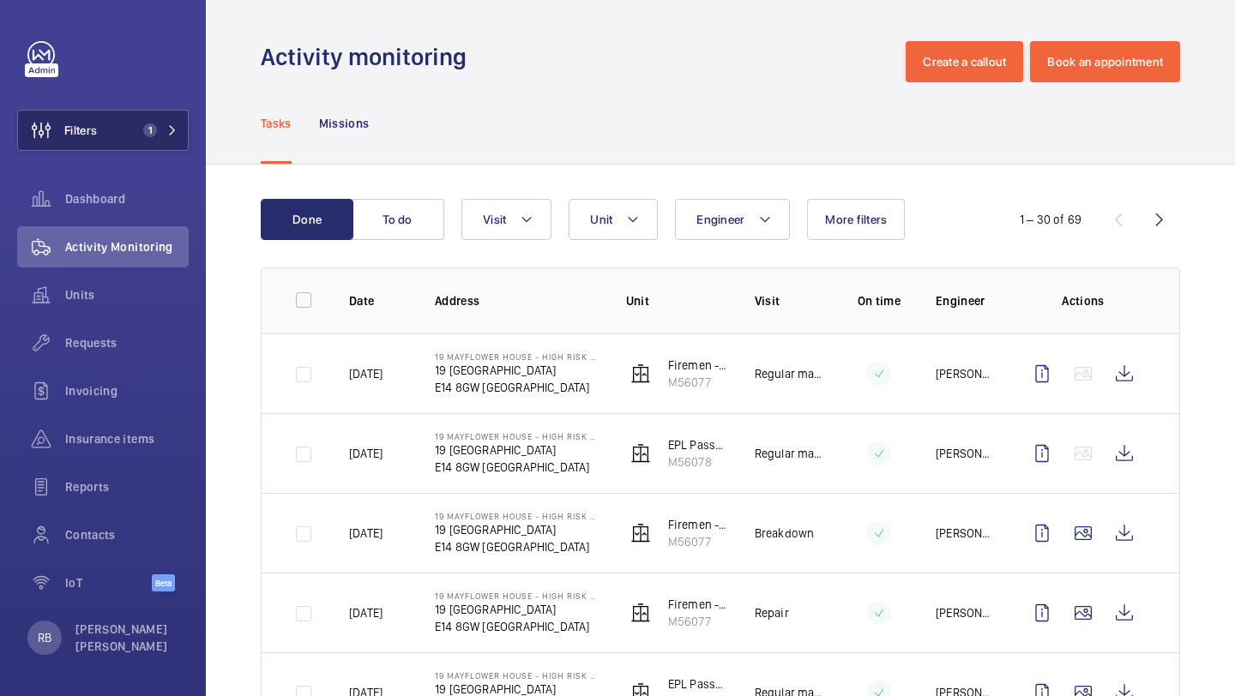
click at [137, 104] on div "Filters 1 Dashboard Activity Monitoring Units Requests Invoicing Insurance item…" at bounding box center [102, 325] width 171 height 569
click at [124, 159] on div "Filters 1 Dashboard Activity Monitoring Units Requests Invoicing Insurance item…" at bounding box center [102, 325] width 171 height 569
click at [126, 139] on button "Filters 1" at bounding box center [102, 130] width 171 height 41
click at [126, 138] on button "Filters 1" at bounding box center [102, 130] width 171 height 41
click at [148, 117] on button "Filters 1" at bounding box center [102, 130] width 171 height 41
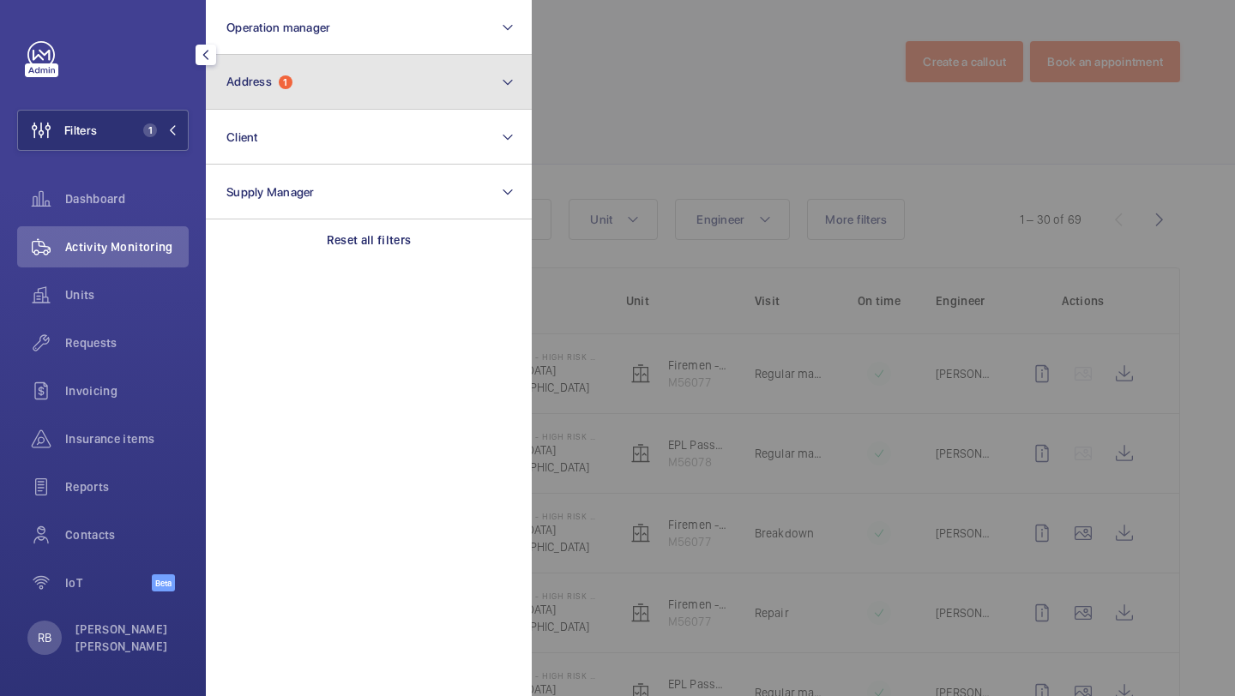
click at [282, 78] on span "1" at bounding box center [286, 82] width 14 height 14
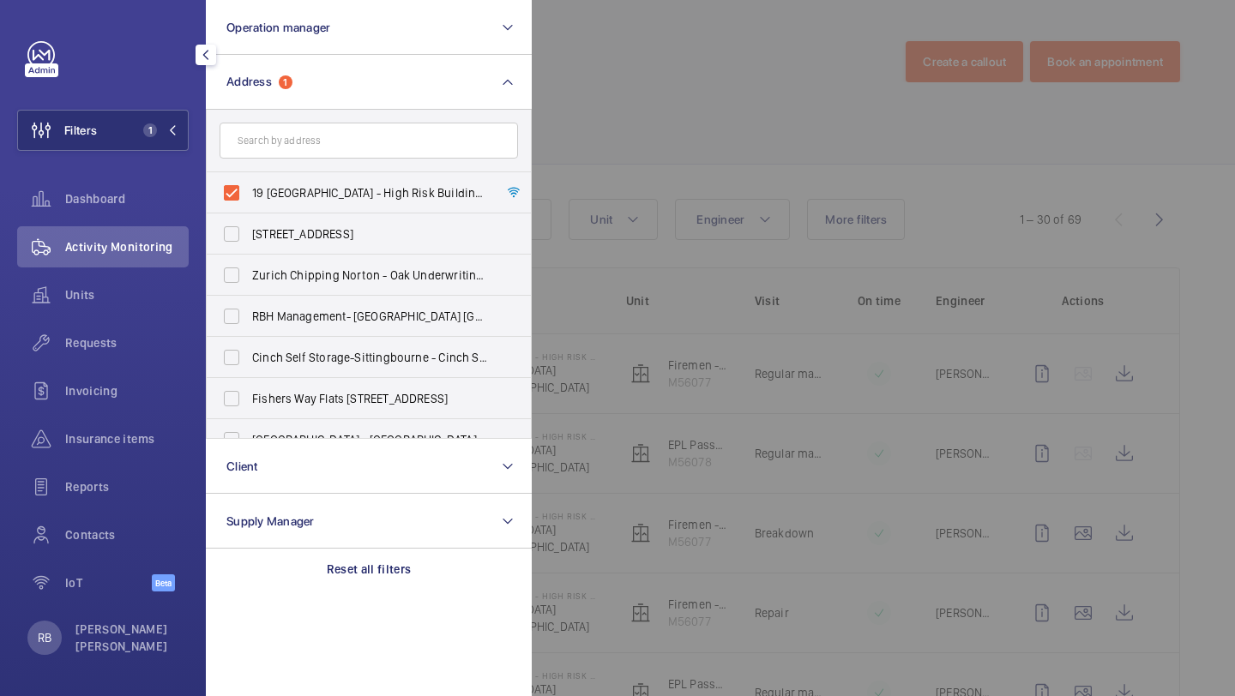
click at [586, 135] on div at bounding box center [1149, 348] width 1235 height 696
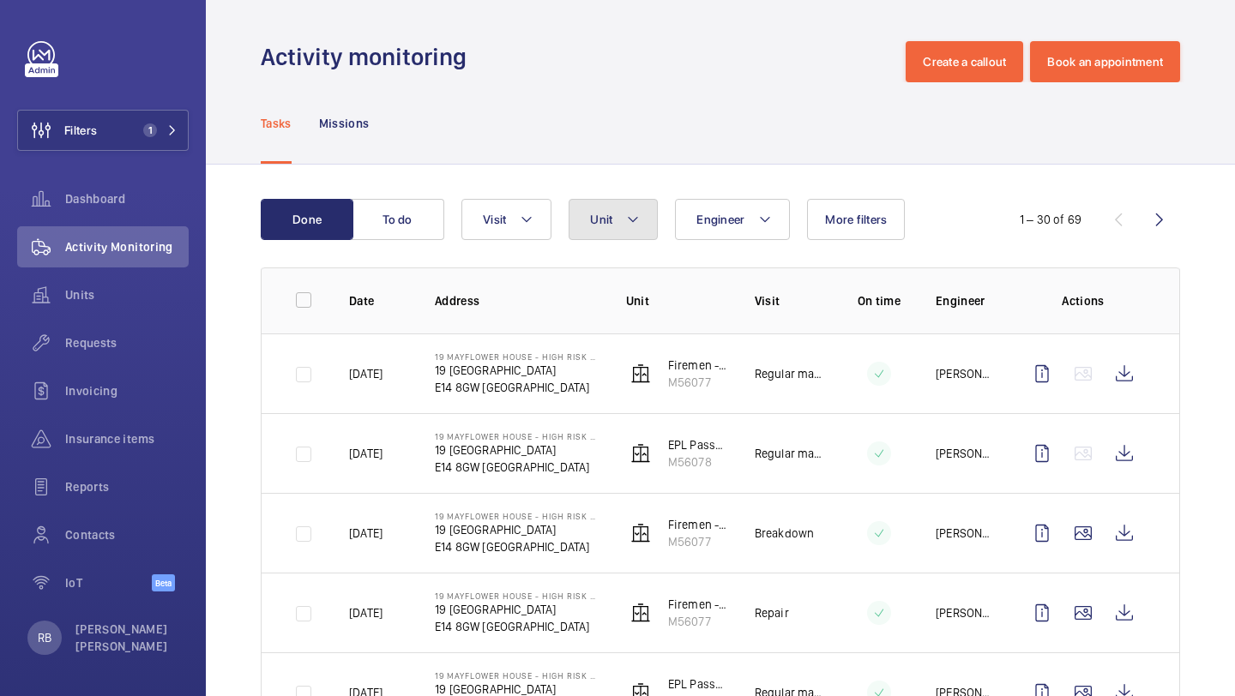
click at [604, 227] on button "Unit" at bounding box center [612, 219] width 89 height 41
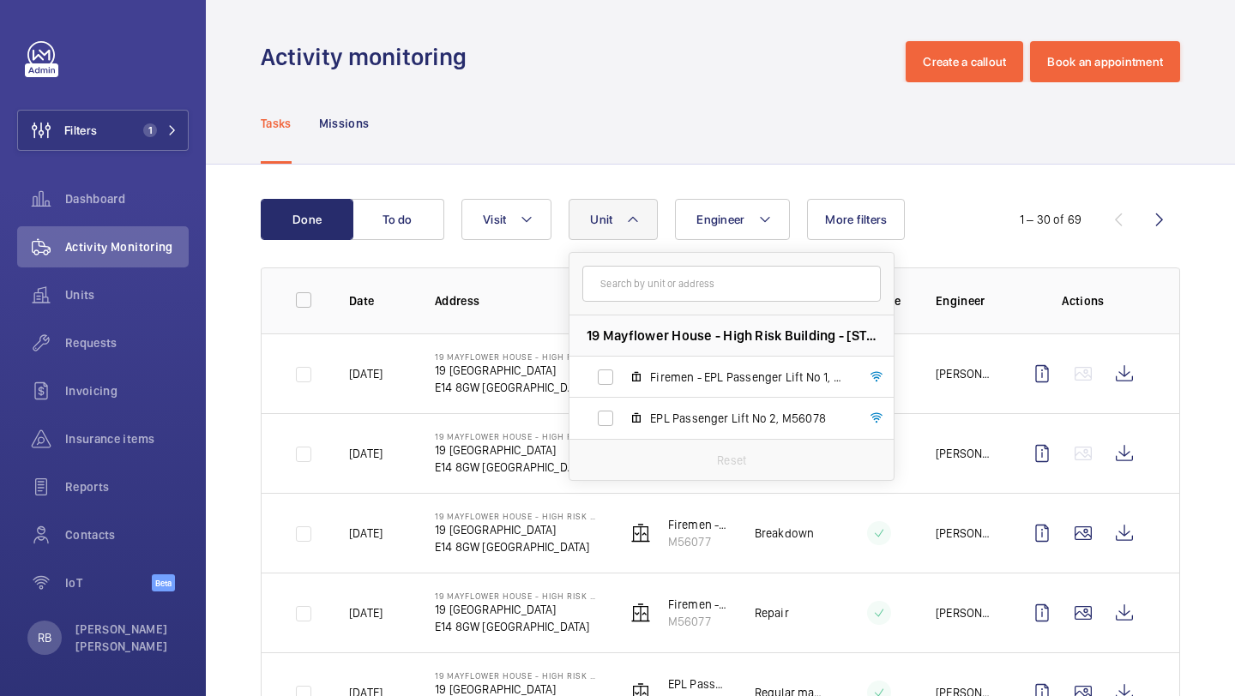
click at [611, 224] on span "Unit" at bounding box center [601, 220] width 22 height 14
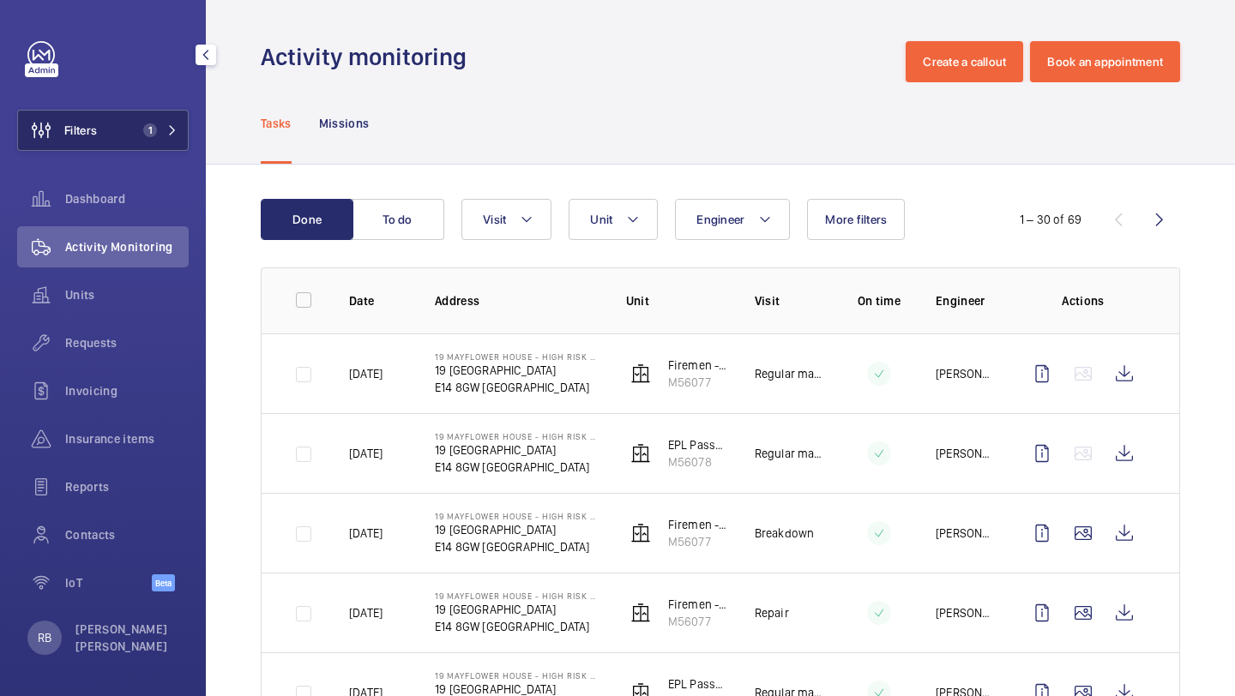
click at [174, 149] on button "Filters 1" at bounding box center [102, 130] width 171 height 41
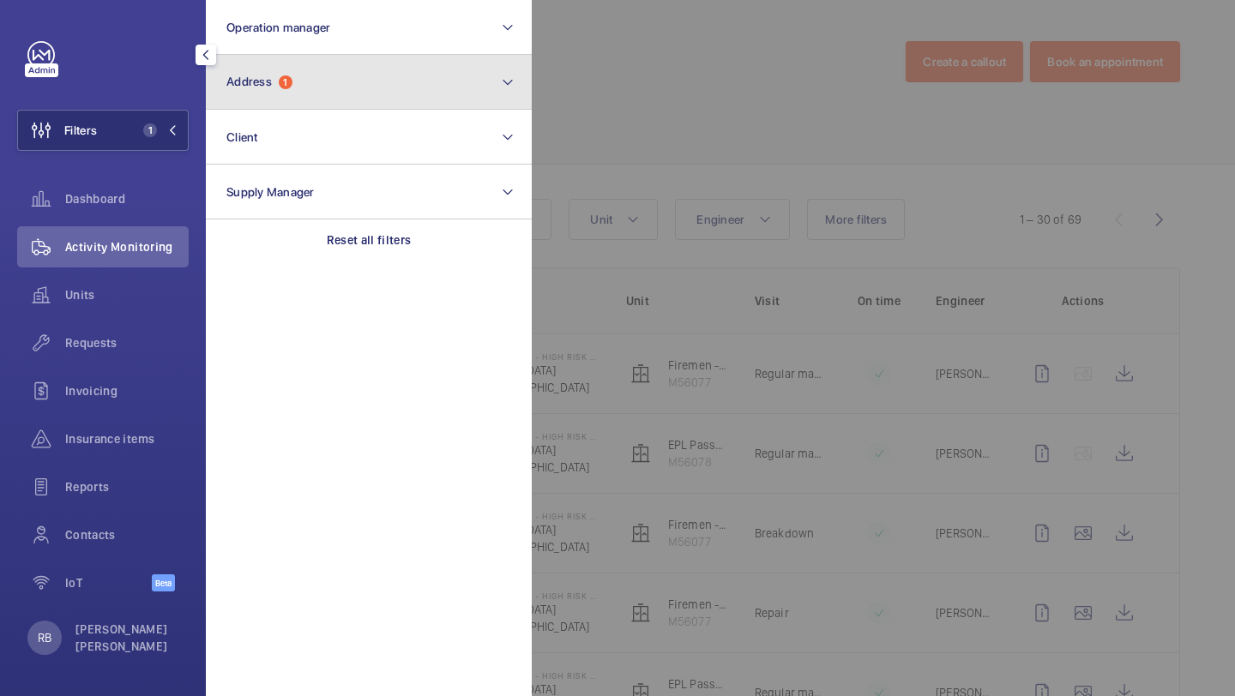
click at [286, 62] on button "Address 1" at bounding box center [369, 82] width 326 height 55
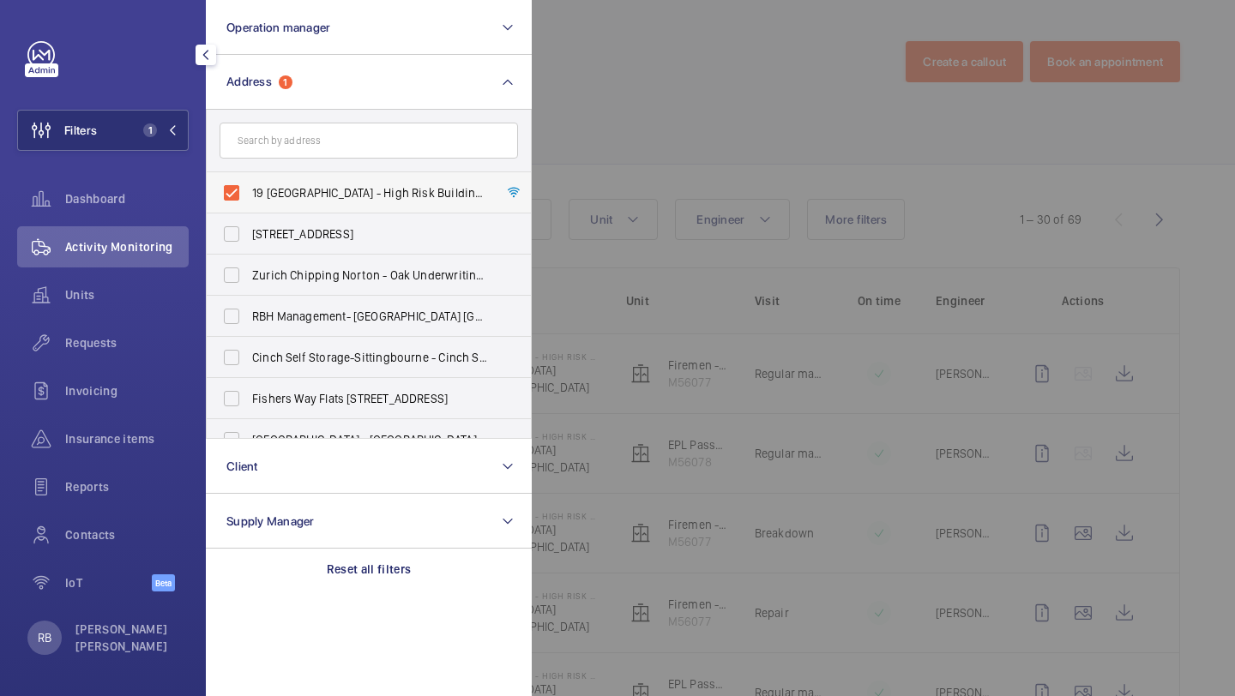
click at [251, 200] on label "19 [GEOGRAPHIC_DATA] - High Risk Building - [STREET_ADDRESS]" at bounding box center [356, 192] width 298 height 41
click at [249, 200] on input "19 [GEOGRAPHIC_DATA] - High Risk Building - [STREET_ADDRESS]" at bounding box center [231, 193] width 34 height 34
checkbox input "false"
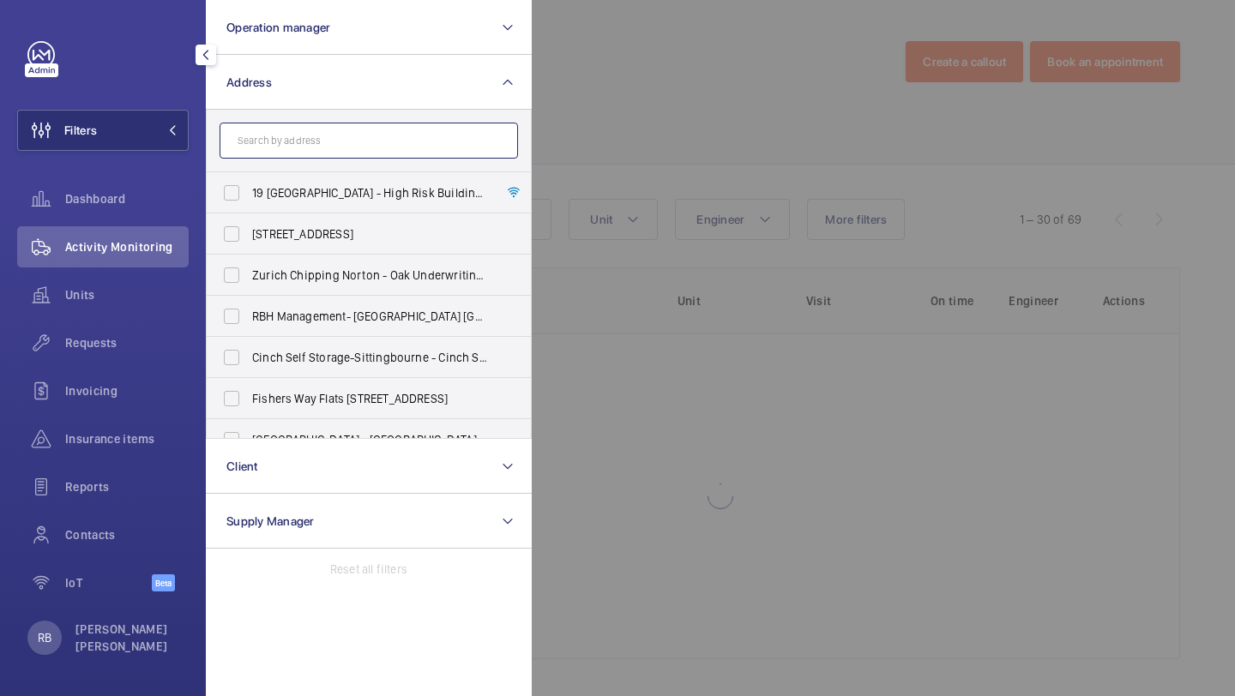
click at [289, 140] on input "text" at bounding box center [368, 141] width 298 height 36
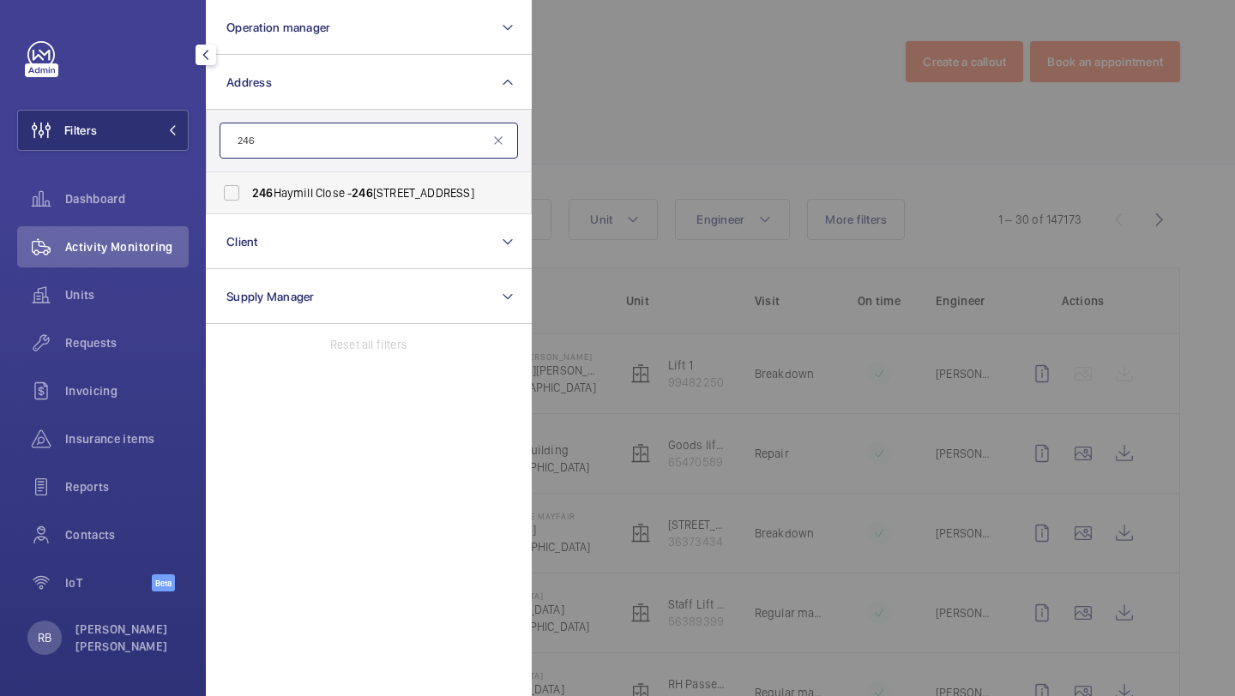
type input "246"
click at [329, 203] on label "[STREET_ADDRESS]" at bounding box center [356, 192] width 298 height 41
click at [249, 203] on input "[STREET_ADDRESS]" at bounding box center [231, 193] width 34 height 34
checkbox input "true"
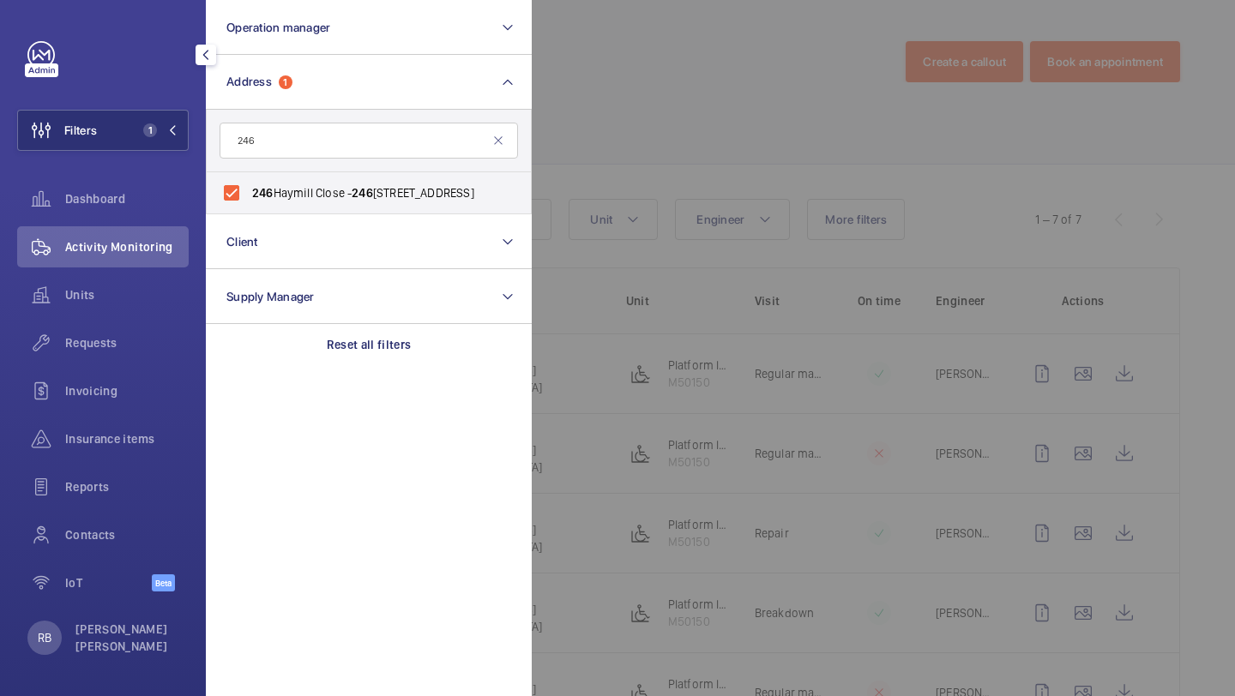
click at [600, 168] on div at bounding box center [1149, 348] width 1235 height 696
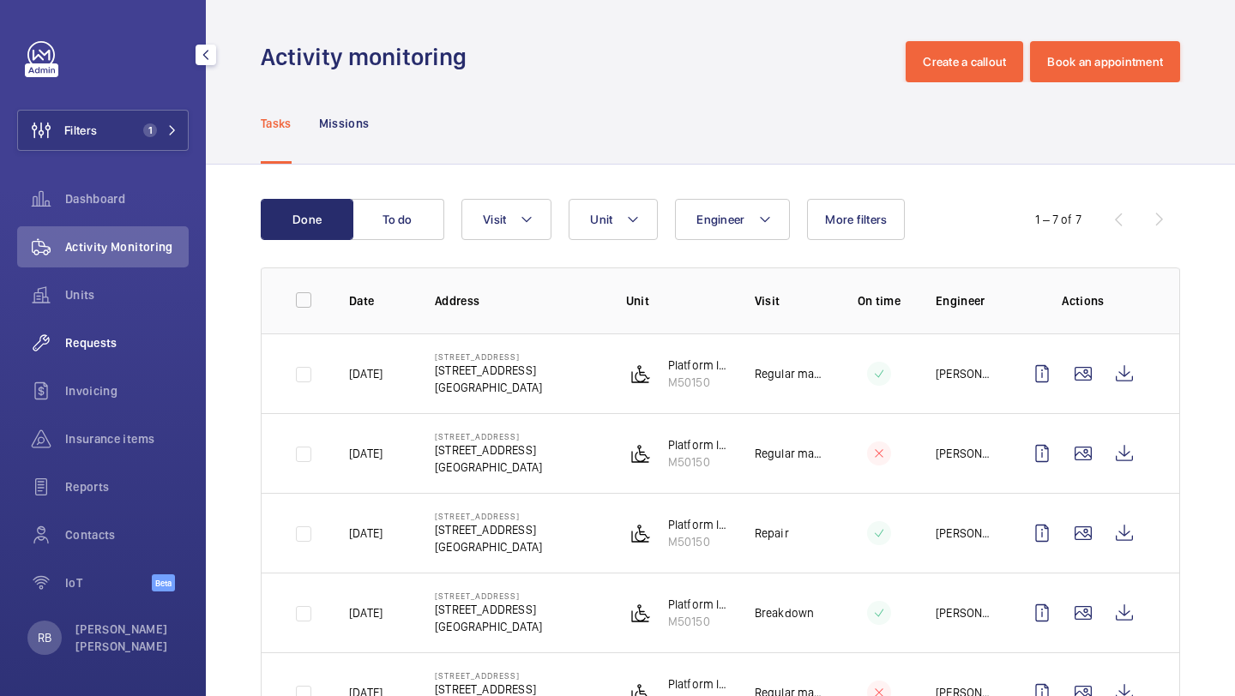
click at [103, 336] on span "Requests" at bounding box center [126, 342] width 123 height 17
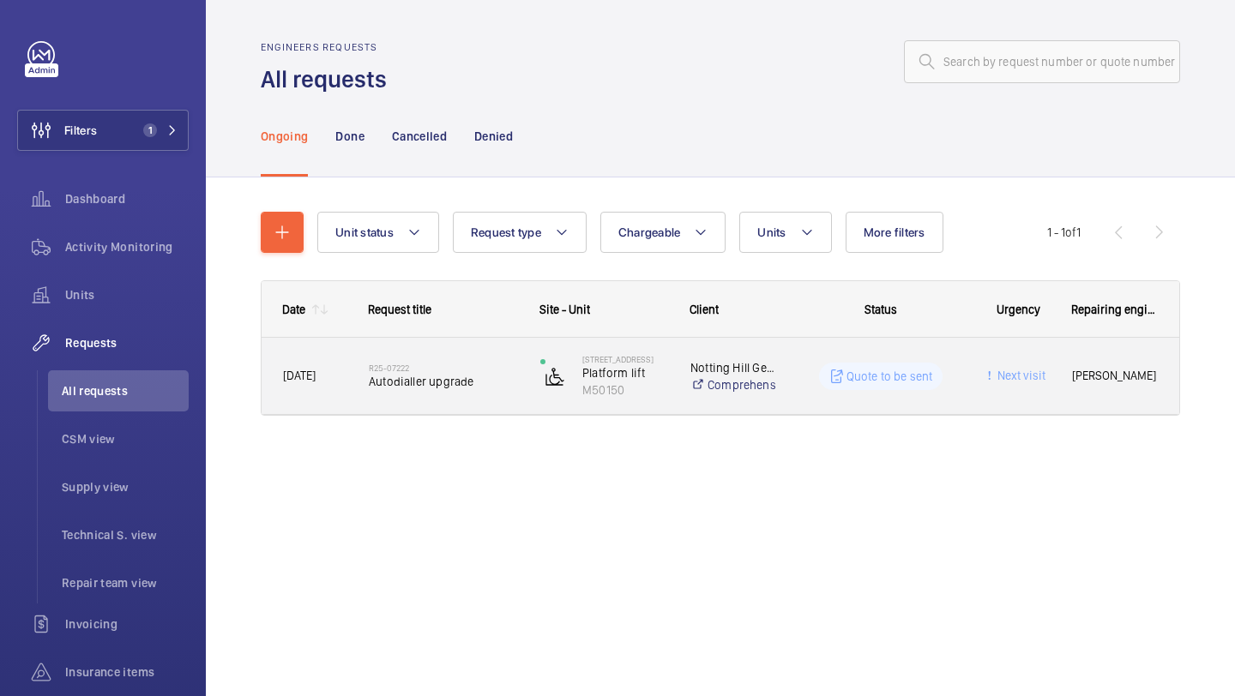
click at [513, 382] on span "Autodialler upgrade" at bounding box center [443, 381] width 149 height 17
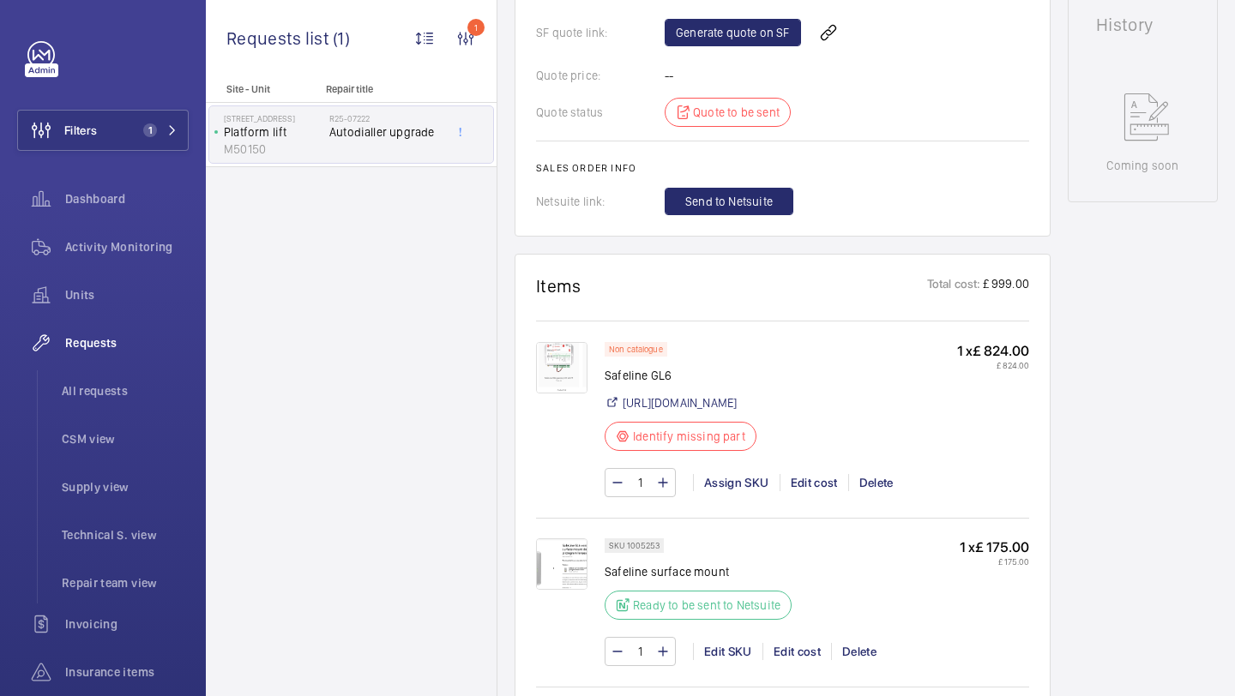
scroll to position [786, 0]
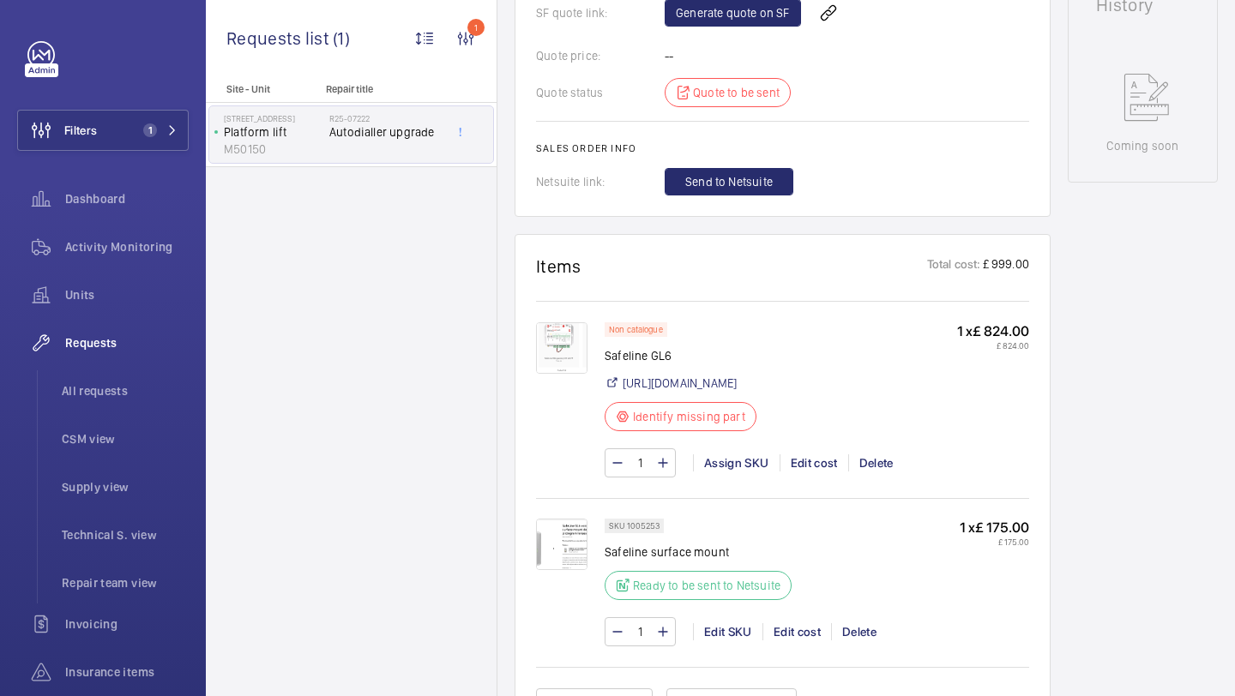
click at [540, 322] on img at bounding box center [561, 347] width 51 height 51
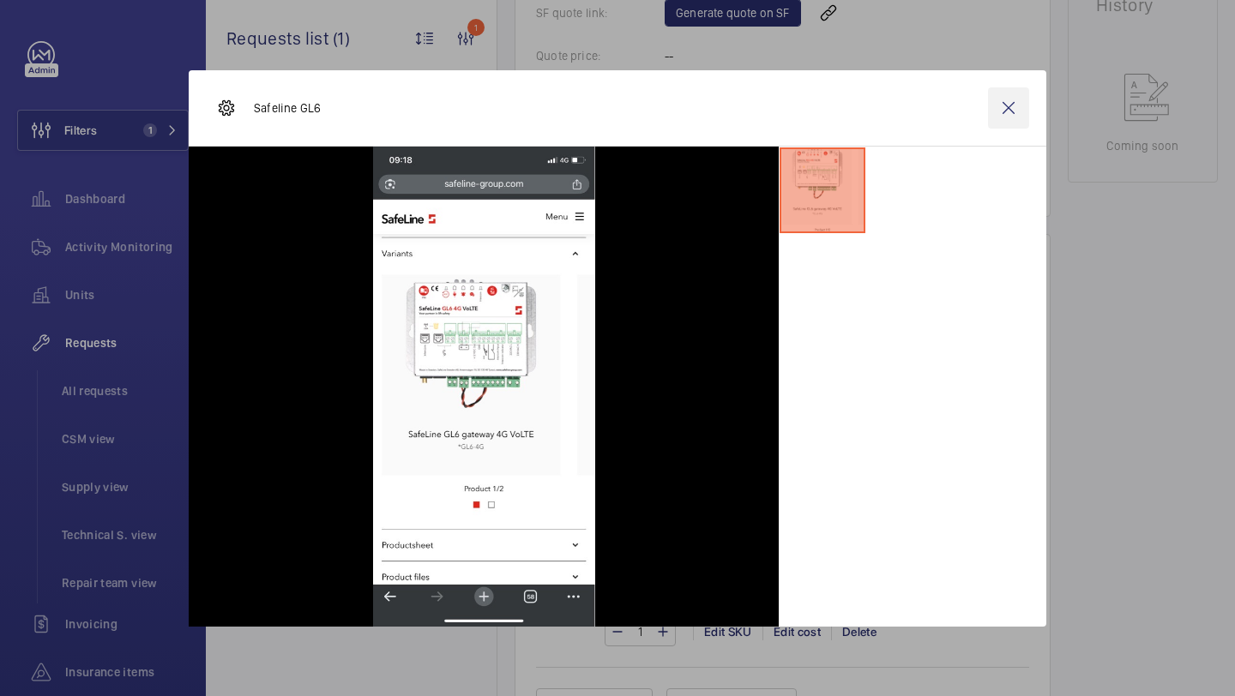
click at [1001, 111] on wm-front-icon-button at bounding box center [1008, 107] width 41 height 41
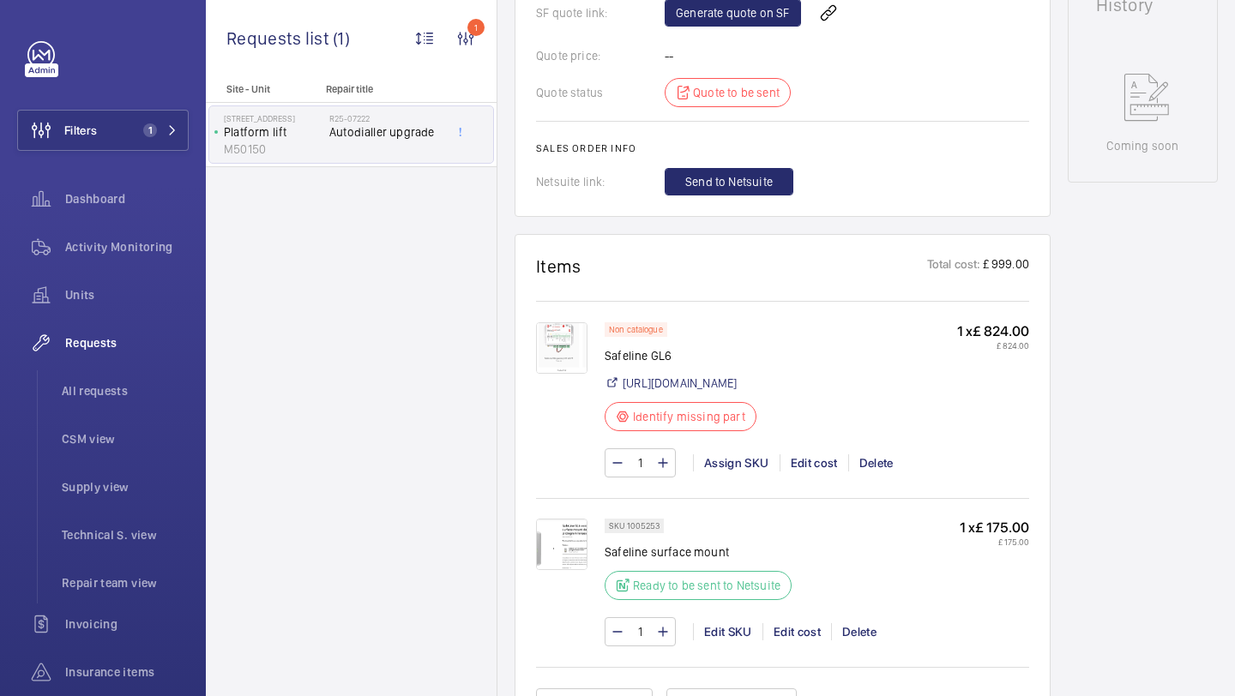
scroll to position [798, 0]
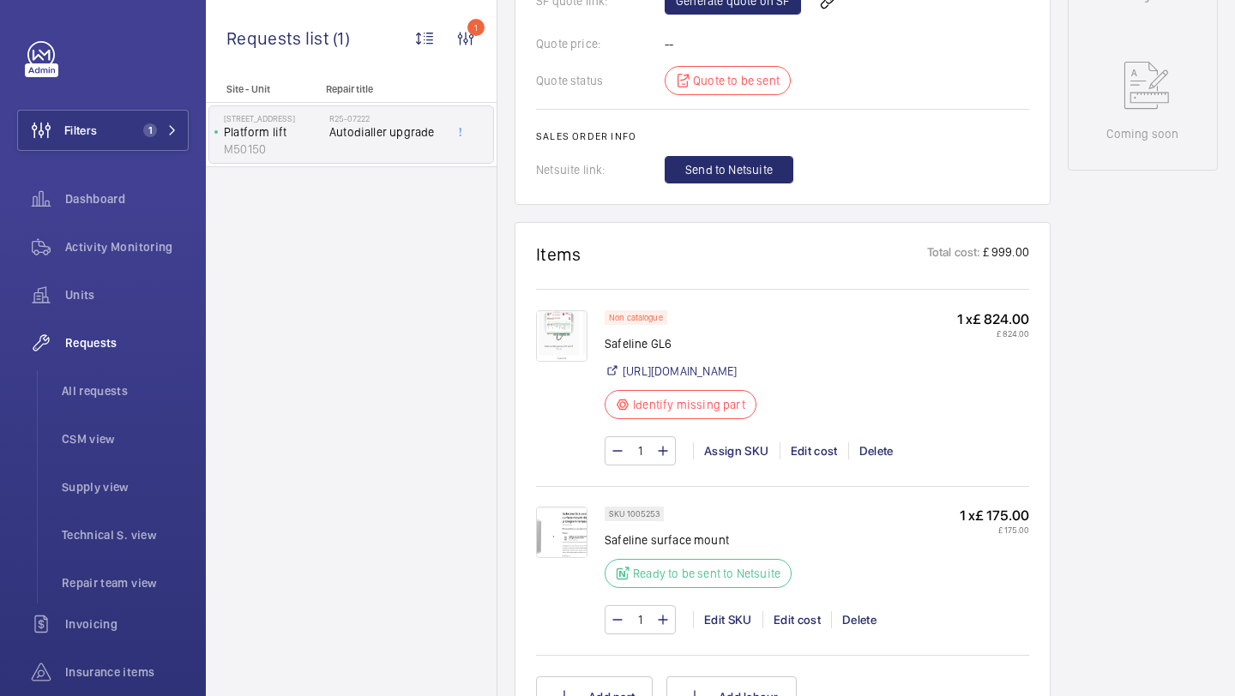
click at [563, 558] on img at bounding box center [561, 532] width 51 height 51
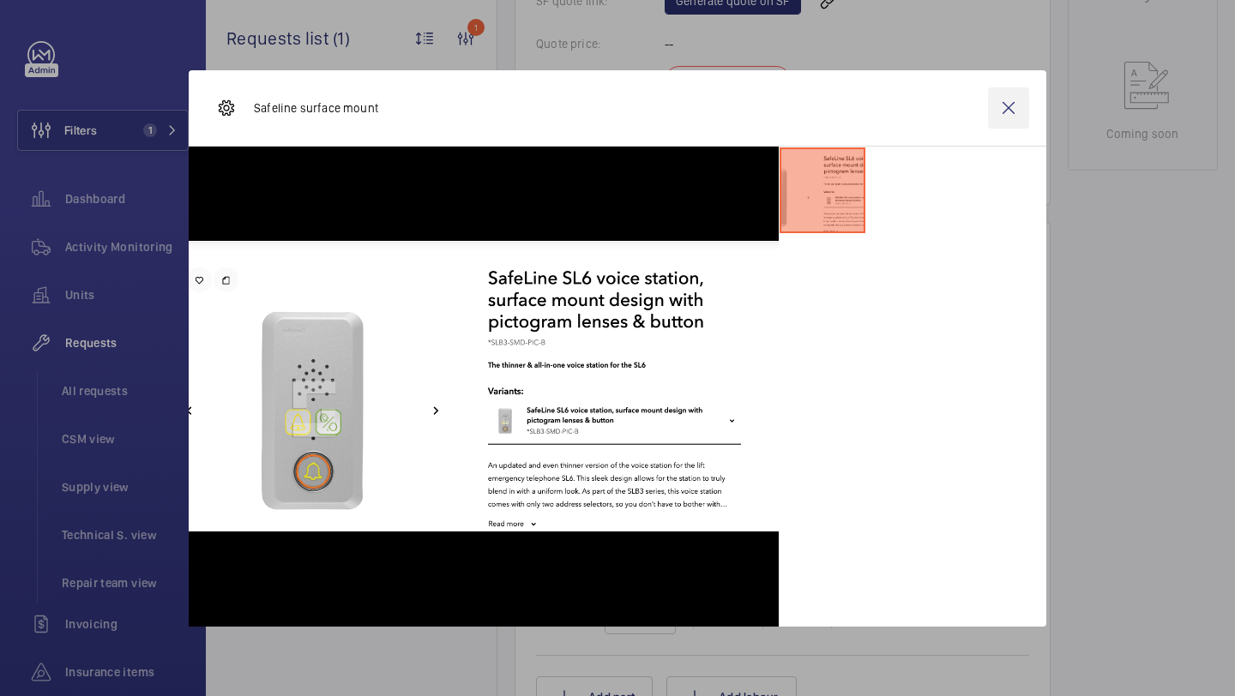
click at [1002, 102] on wm-front-icon-button at bounding box center [1008, 107] width 41 height 41
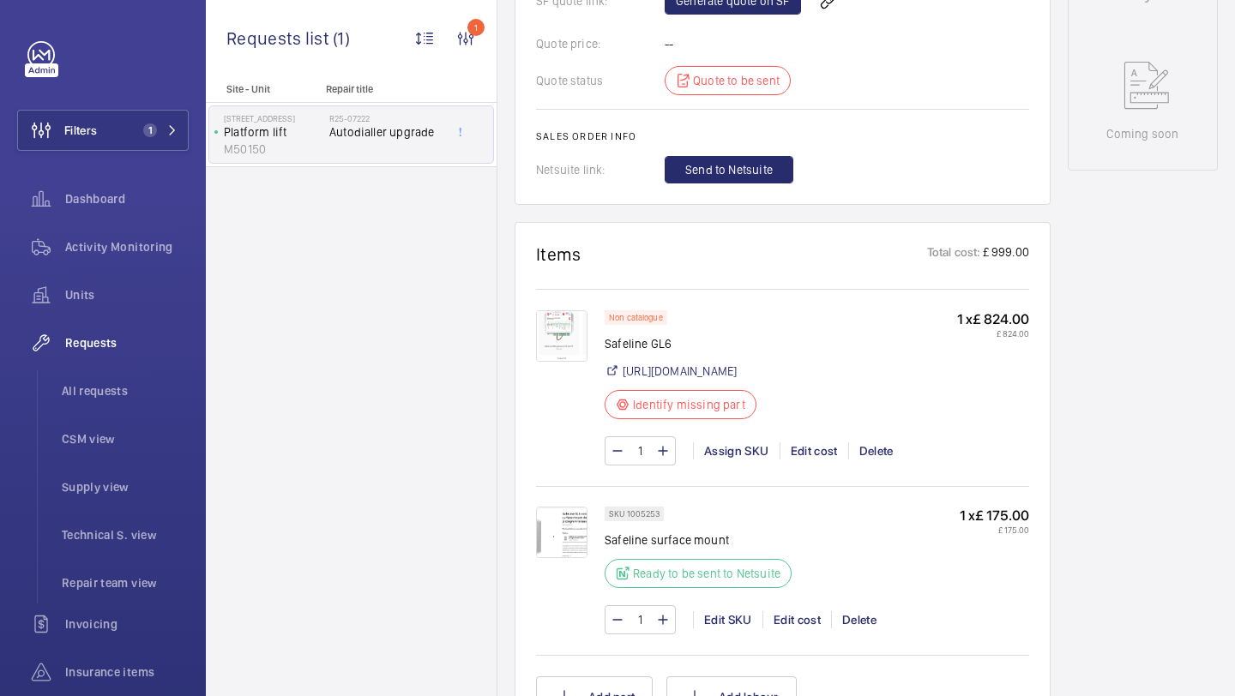
click at [766, 421] on div "Non catalogue Safeline GL6 [URL][DOMAIN_NAME] Identify missing part" at bounding box center [685, 369] width 162 height 119
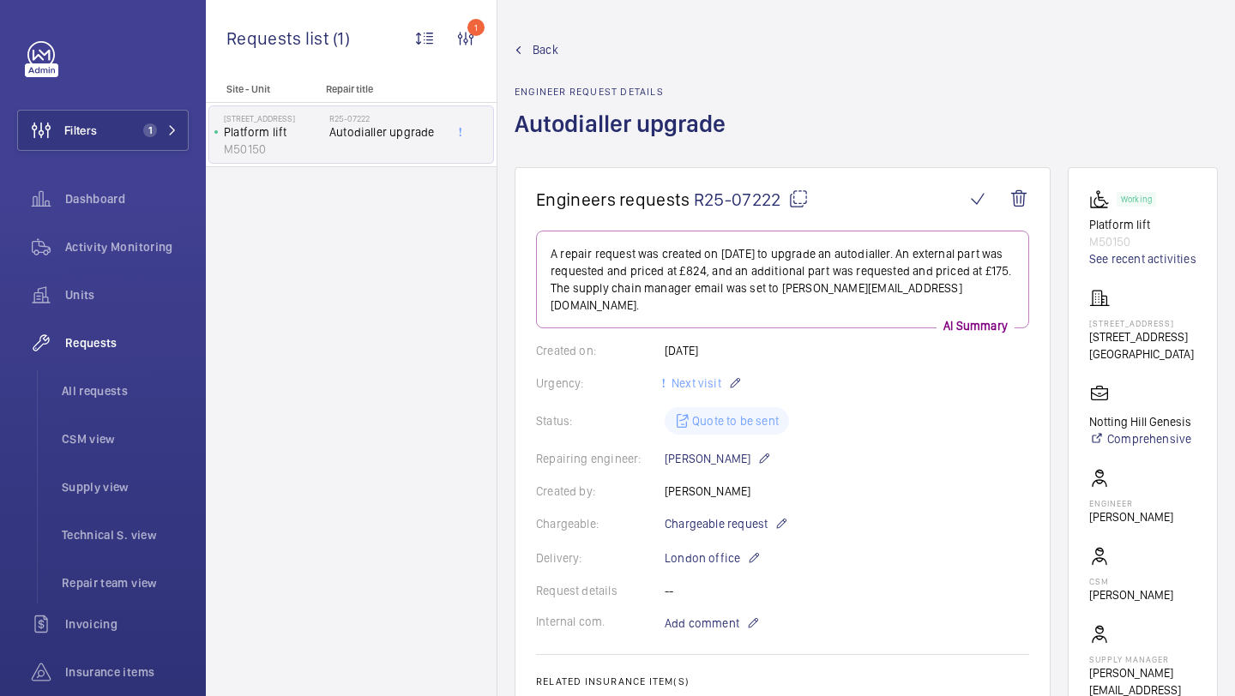
click at [1027, 174] on wm-front-card "Engineers requests R25-07222 A repair request was created on [DATE] to upgrade …" at bounding box center [782, 585] width 536 height 836
click at [1021, 195] on wm-front-icon-button at bounding box center [1018, 198] width 41 height 41
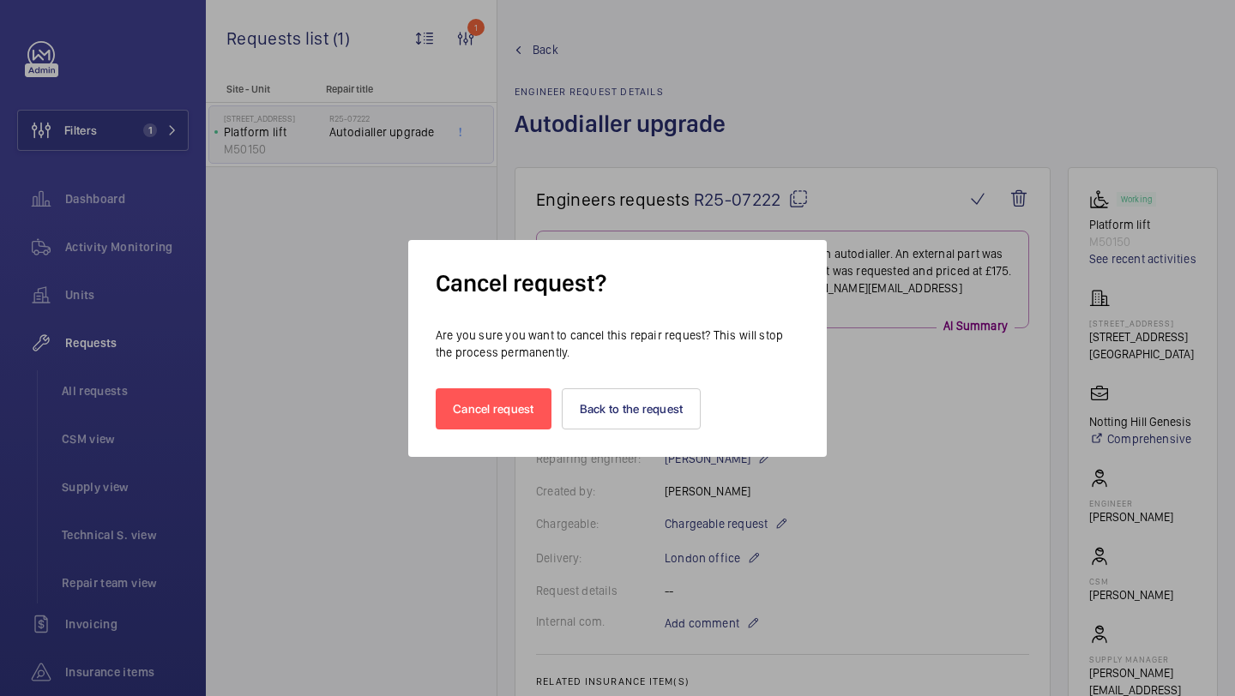
click at [450, 449] on div "Cancel request? Are you sure you want to cancel this repair request? This will …" at bounding box center [617, 348] width 418 height 217
click at [467, 432] on div "Cancel request? Are you sure you want to cancel this repair request? This will …" at bounding box center [617, 348] width 418 height 217
click at [474, 417] on button "Cancel request" at bounding box center [494, 408] width 116 height 41
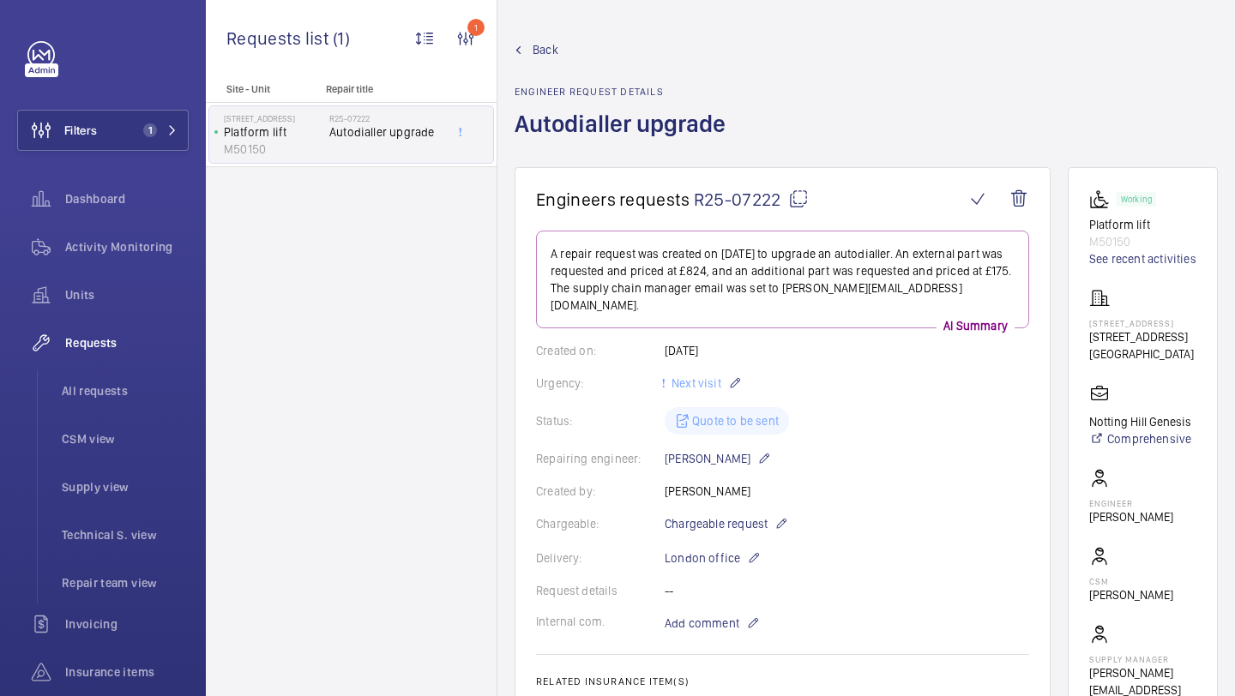
click at [1016, 206] on wm-front-icon-button at bounding box center [1018, 198] width 41 height 41
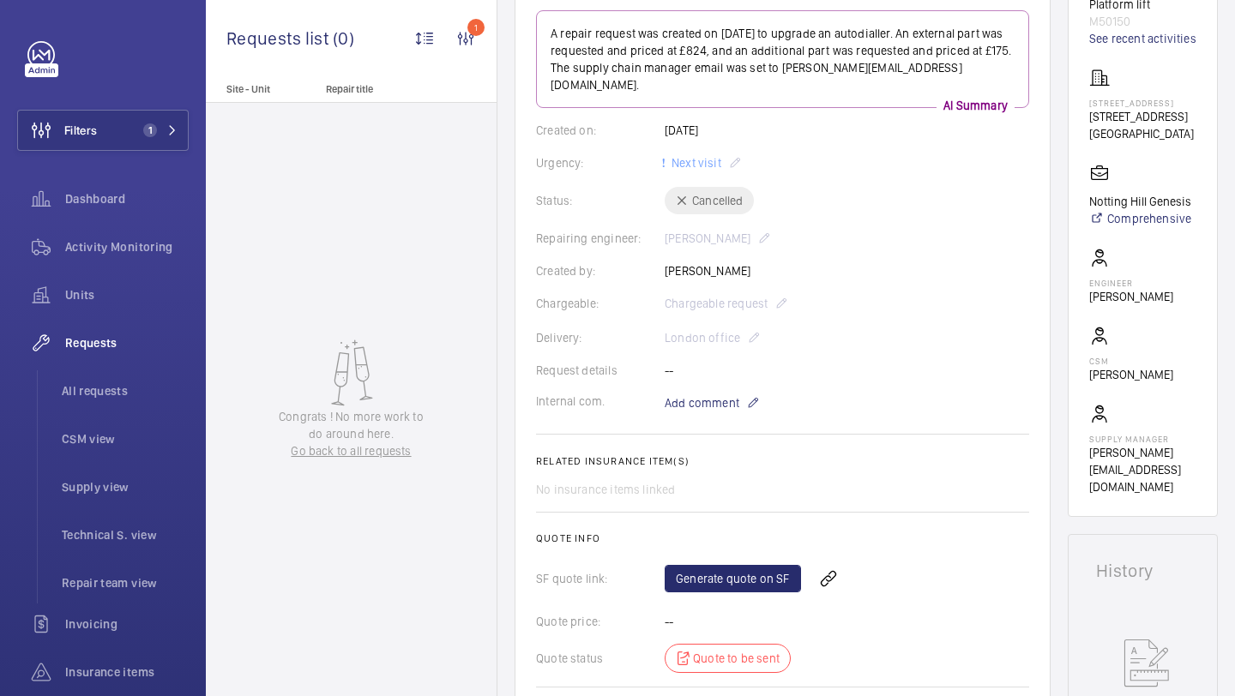
scroll to position [237, 0]
